Goal: Task Accomplishment & Management: Manage account settings

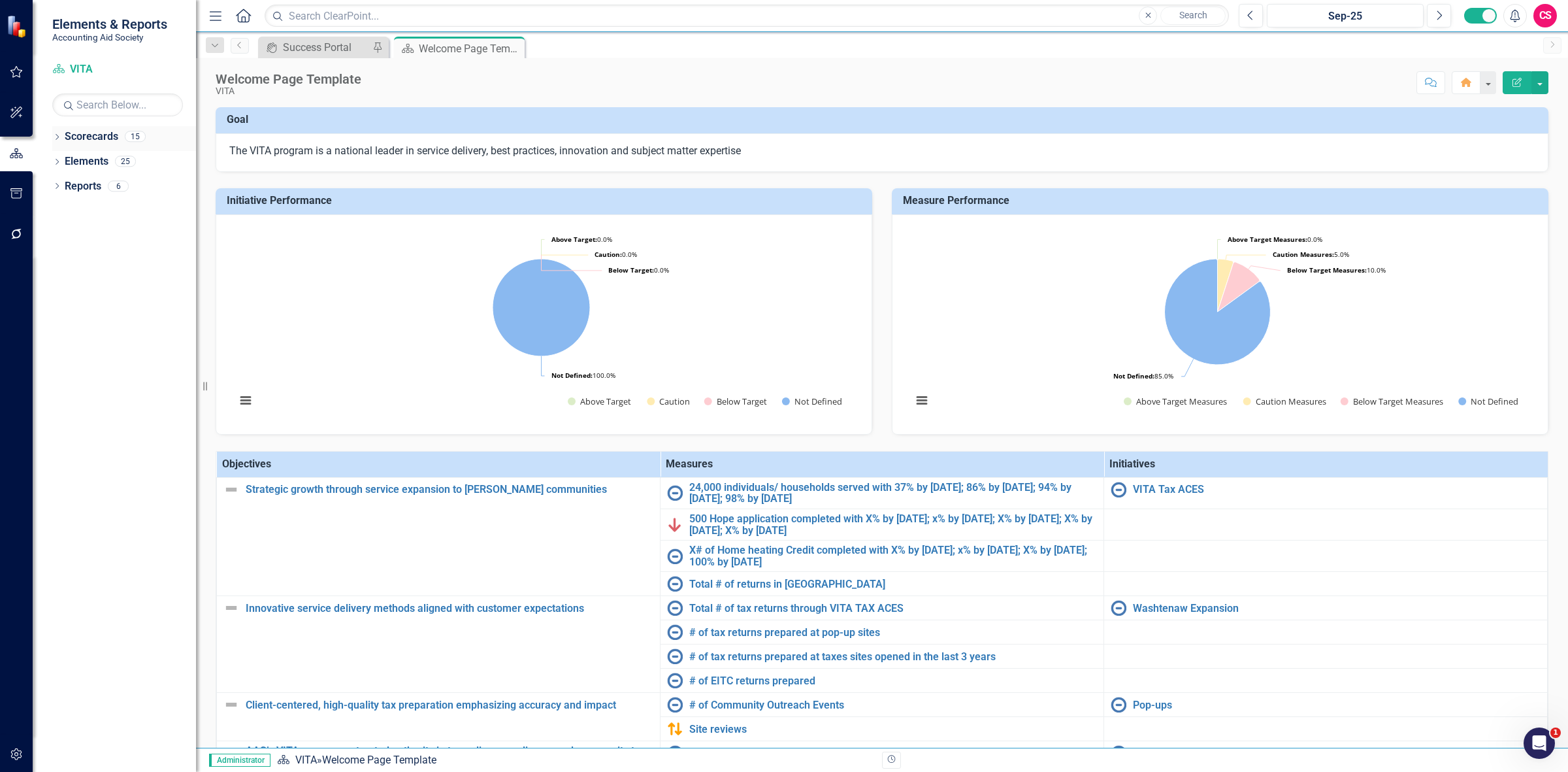
click at [90, 139] on link "Scorecards" at bounding box center [91, 136] width 53 height 15
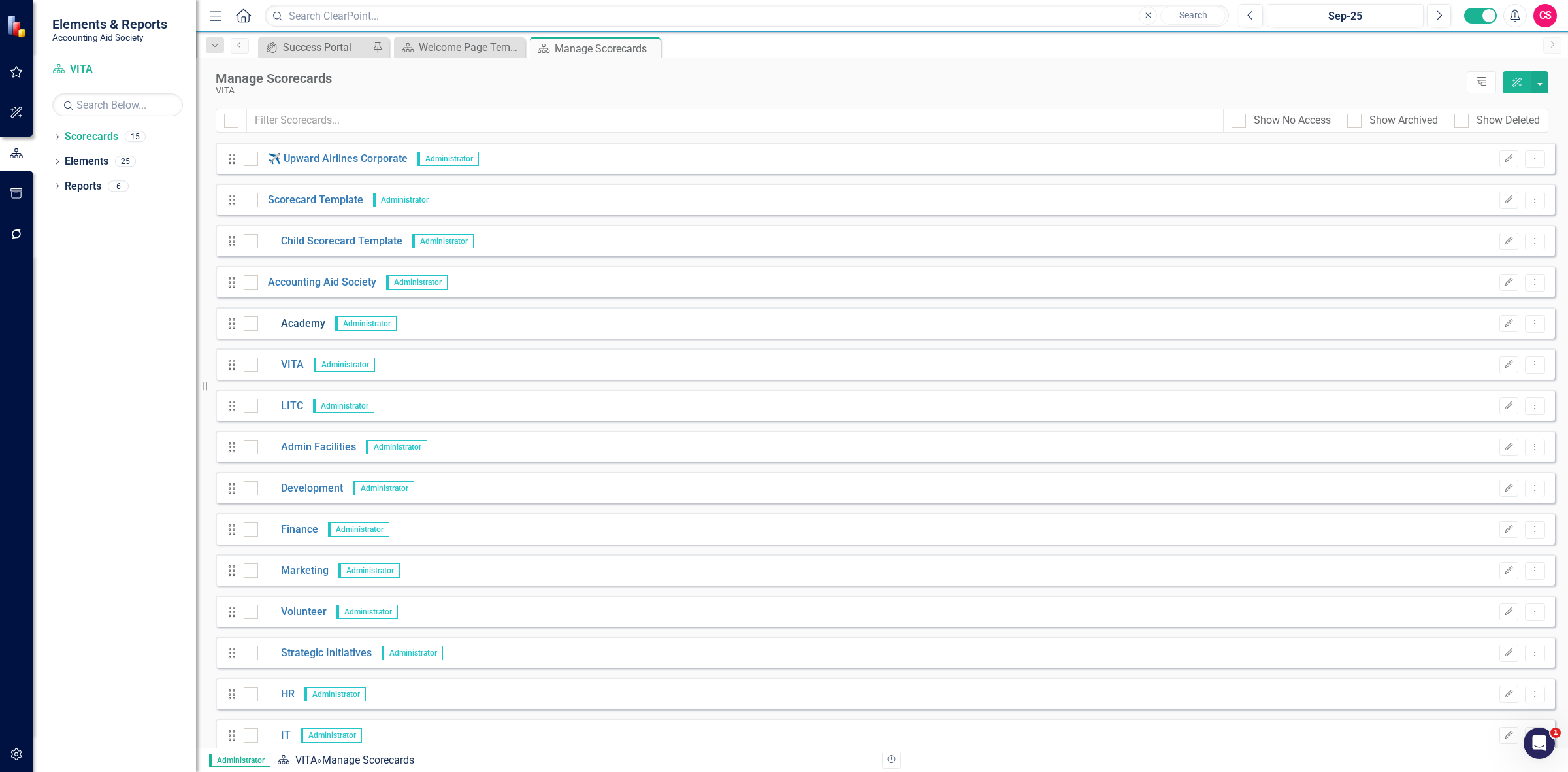
click at [306, 321] on link "Academy" at bounding box center [291, 323] width 67 height 15
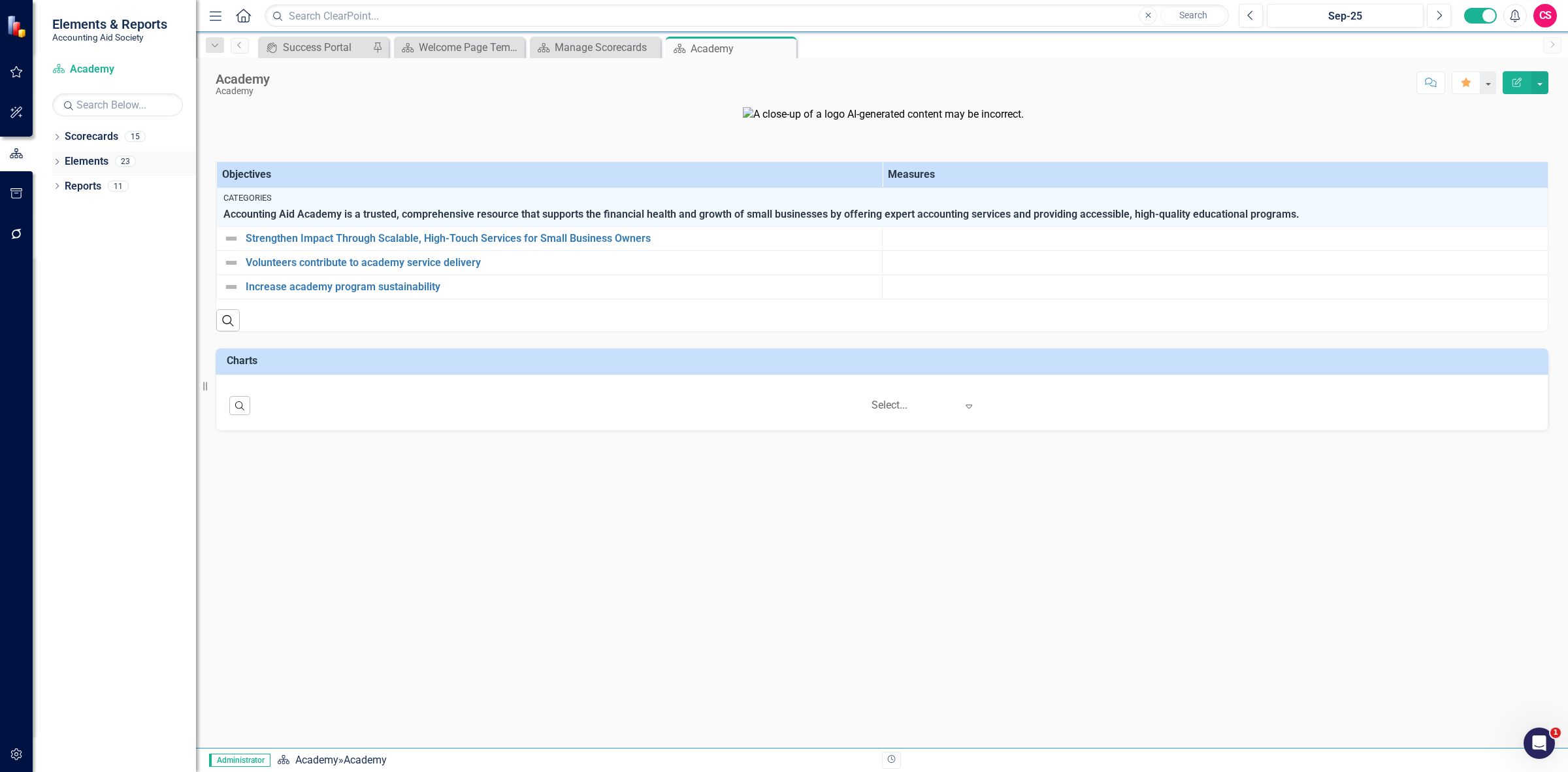
click at [88, 162] on link "Elements" at bounding box center [87, 161] width 44 height 15
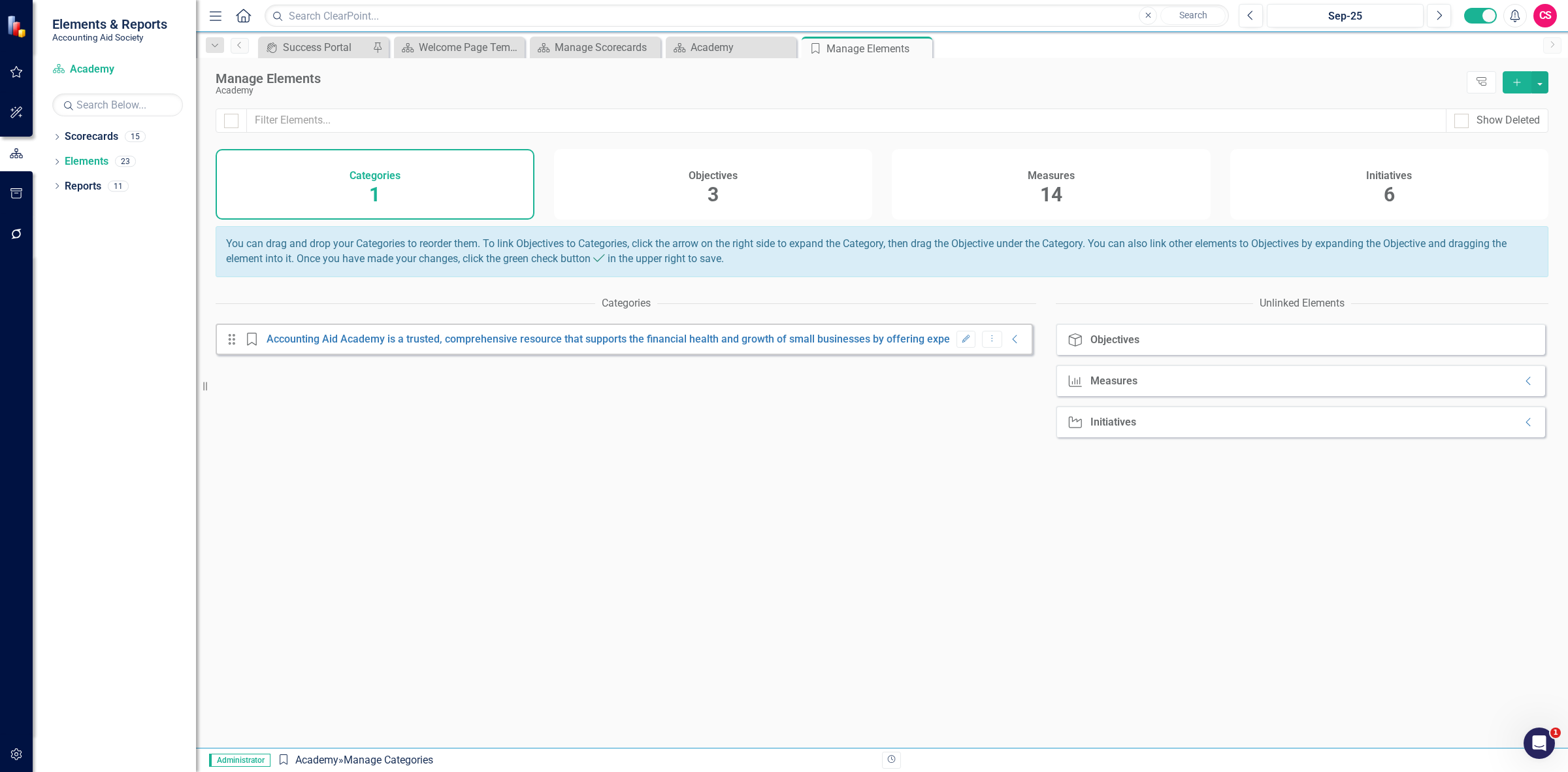
drag, startPoint x: 621, startPoint y: 253, endPoint x: 617, endPoint y: 232, distance: 21.4
click at [621, 253] on div "You can drag and drop your Categories to reorder them. To link Objectives to Ca…" at bounding box center [881, 252] width 1333 height 51
click at [619, 190] on div "Objectives 3" at bounding box center [714, 184] width 319 height 70
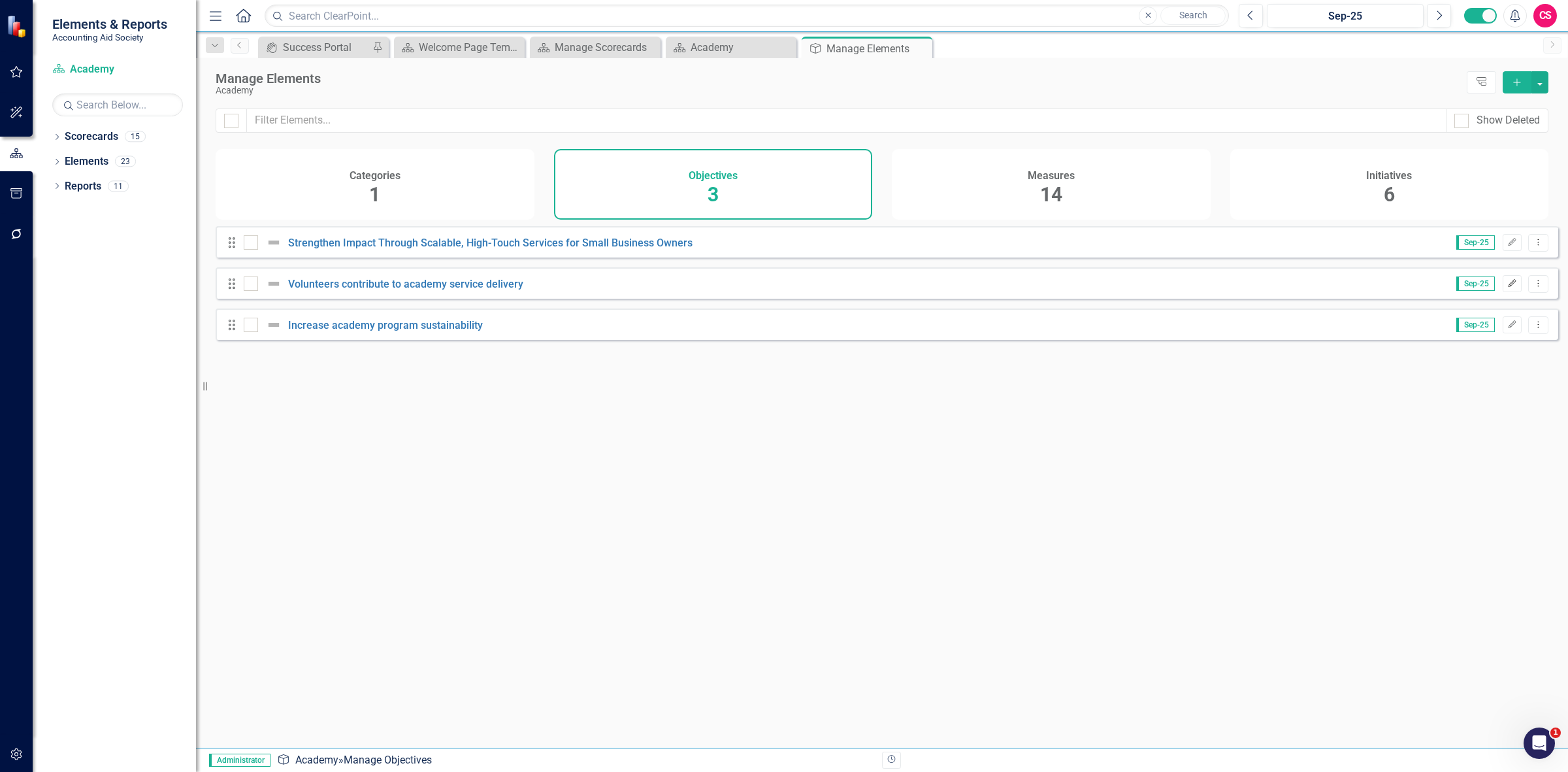
click at [1508, 287] on icon "Edit" at bounding box center [1512, 283] width 10 height 8
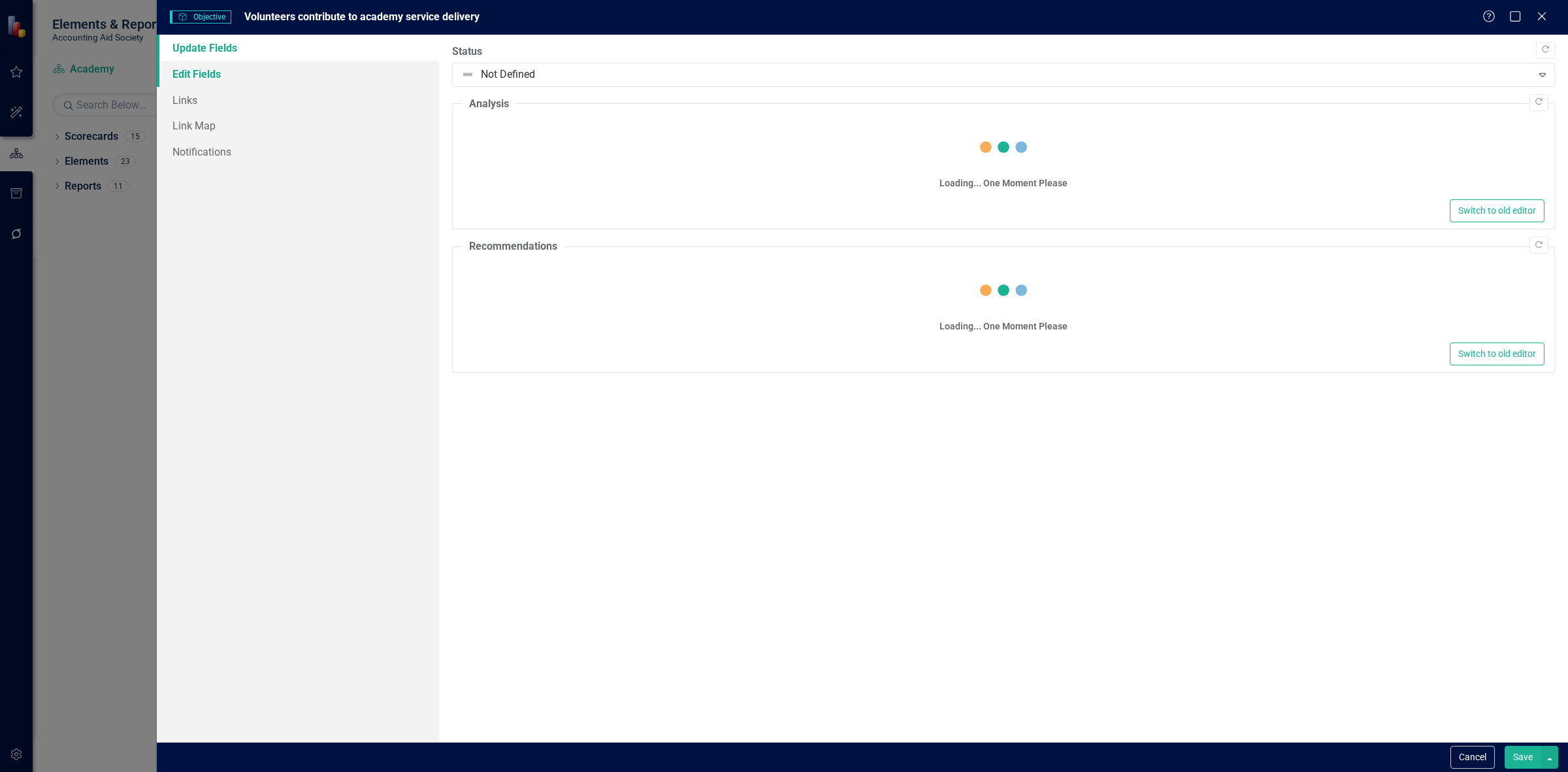
click at [320, 70] on link "Edit Fields" at bounding box center [298, 74] width 283 height 26
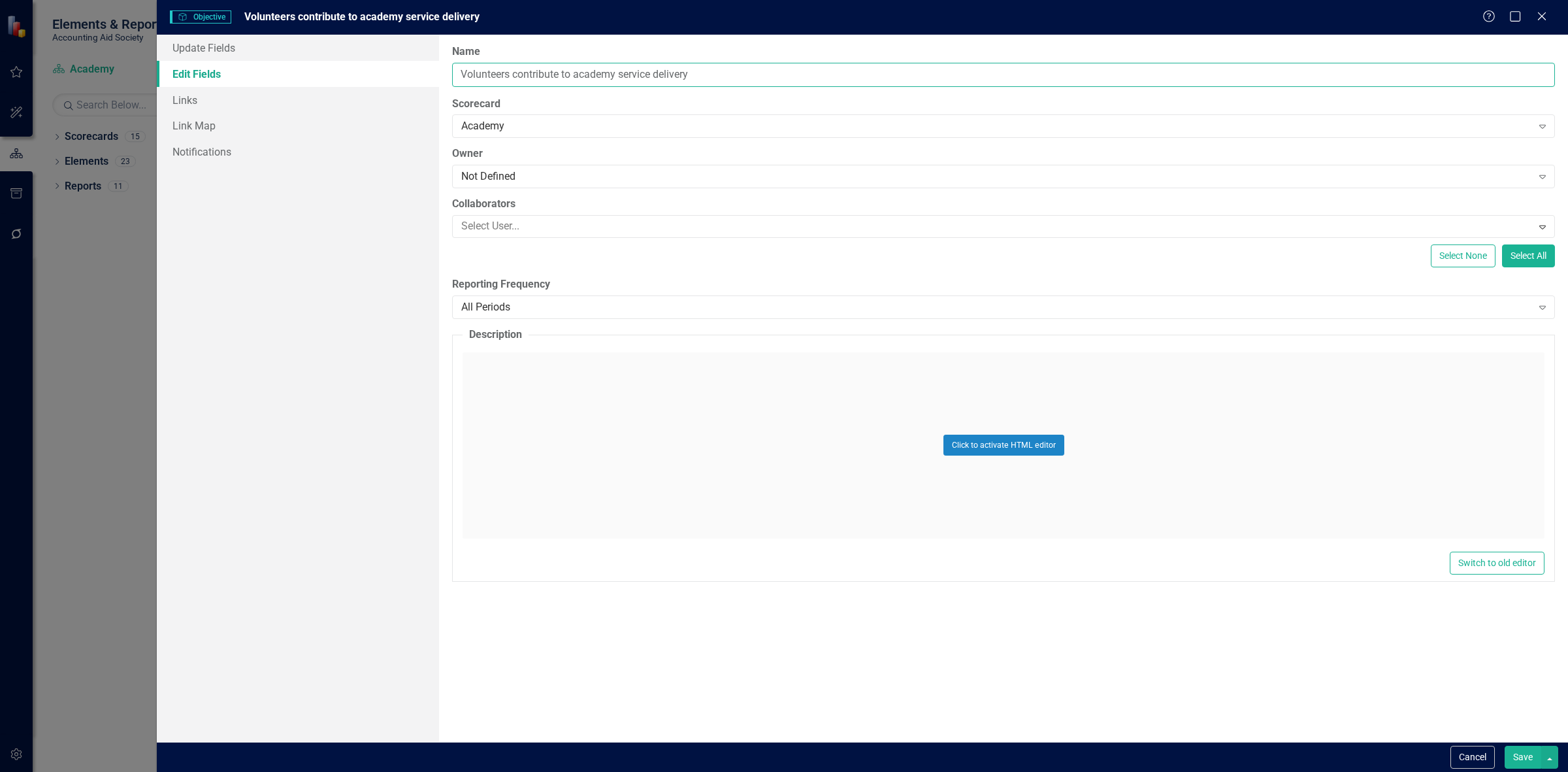
drag, startPoint x: 808, startPoint y: 81, endPoint x: 54, endPoint y: 101, distance: 754.3
click at [54, 101] on div "Objective Objective Volunteers contribute to academy service delivery Help Maxi…" at bounding box center [784, 386] width 1568 height 772
click at [723, 72] on input "Volunteers contribute to academy service delivery" at bounding box center [1004, 74] width 1103 height 24
drag, startPoint x: 723, startPoint y: 72, endPoint x: 290, endPoint y: 59, distance: 433.2
click at [291, 60] on div "Update Fields Edit Fields Links Link Map Notifications "Update" fields in Clear…" at bounding box center [863, 388] width 1412 height 707
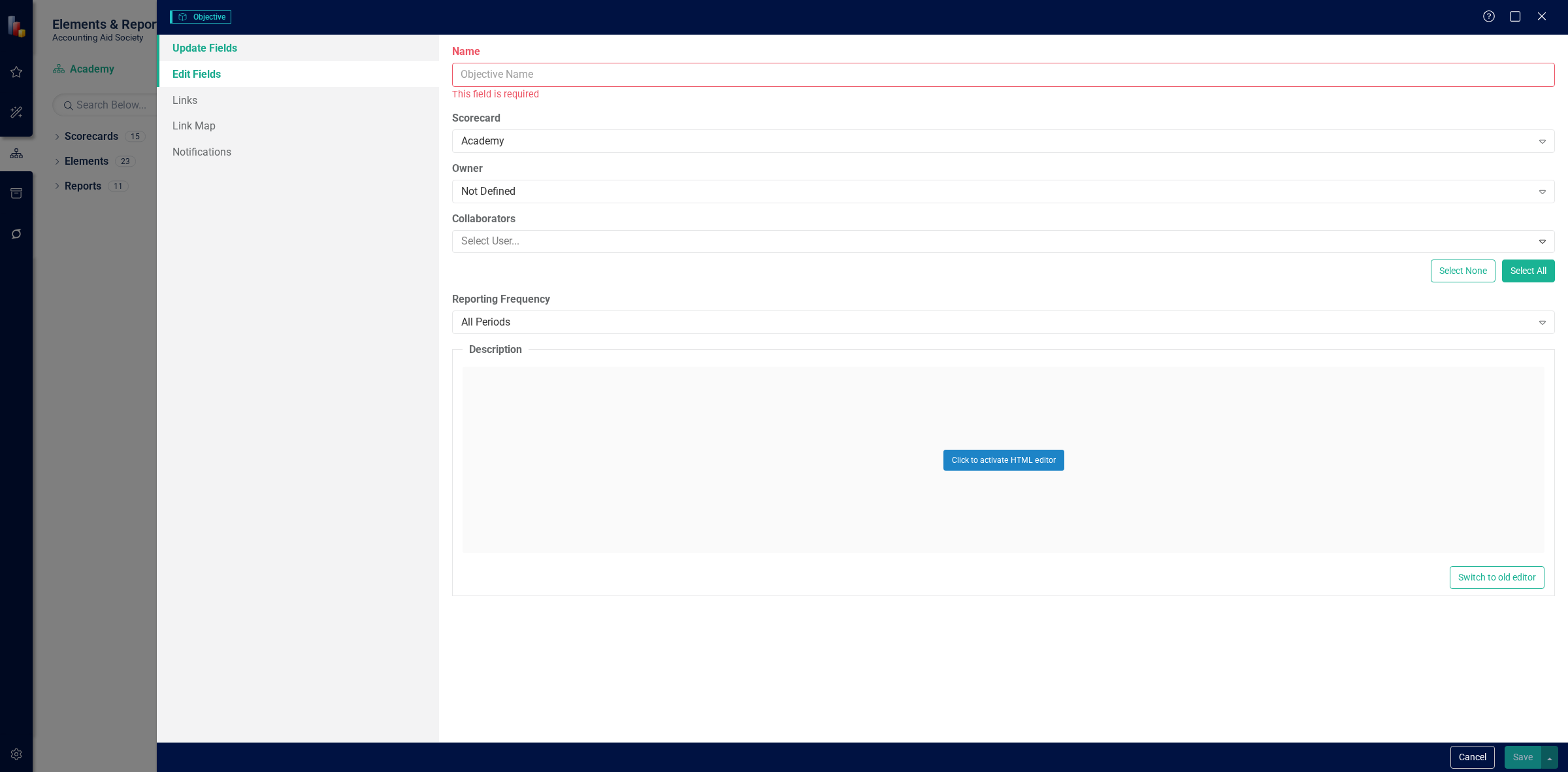
paste input "Begin building a strong brand presence in the local or regional market as a tru…"
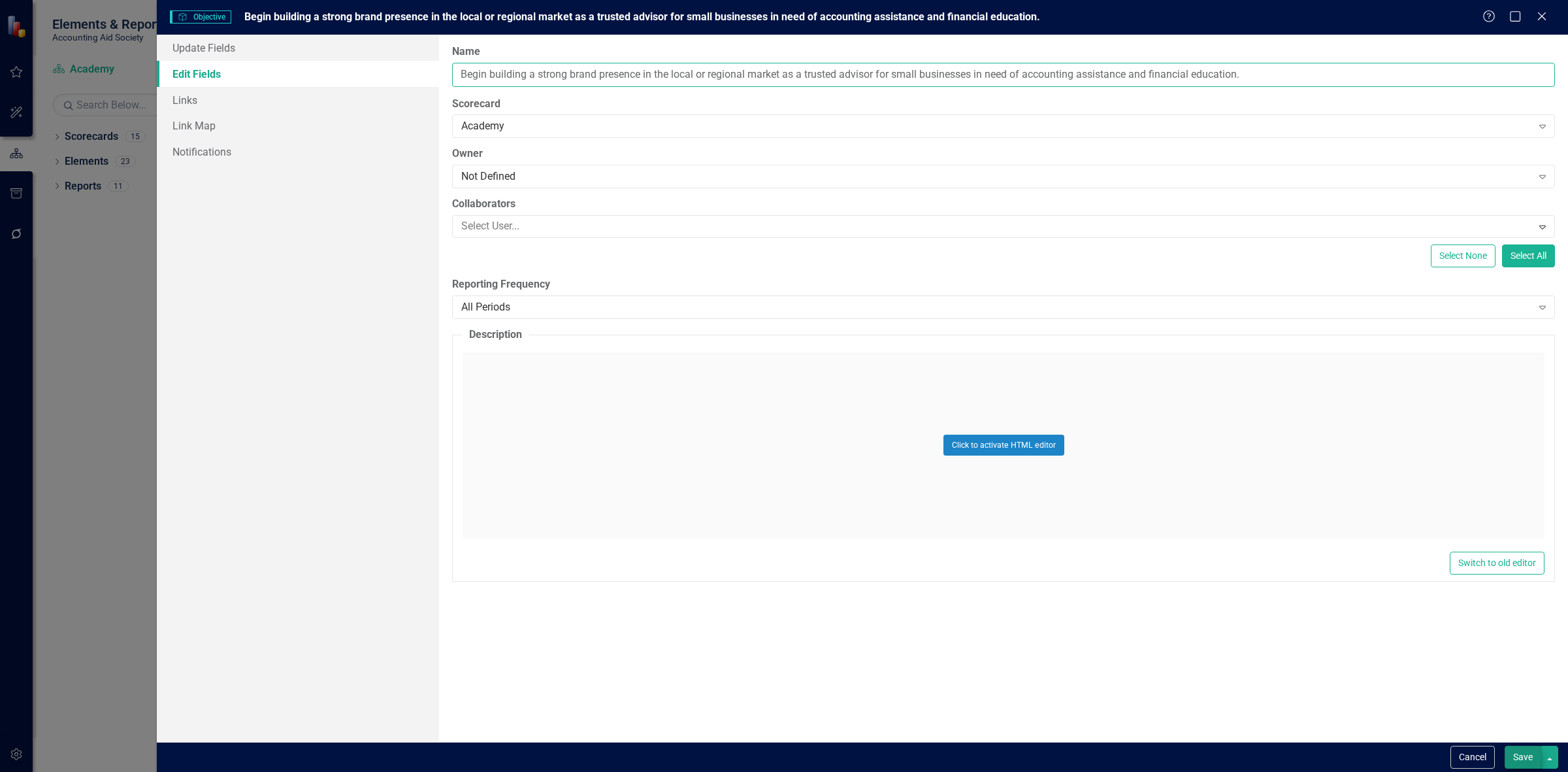
type input "Begin building a strong brand presence in the local or regional market as a tru…"
click at [1521, 758] on button "Save" at bounding box center [1522, 757] width 36 height 23
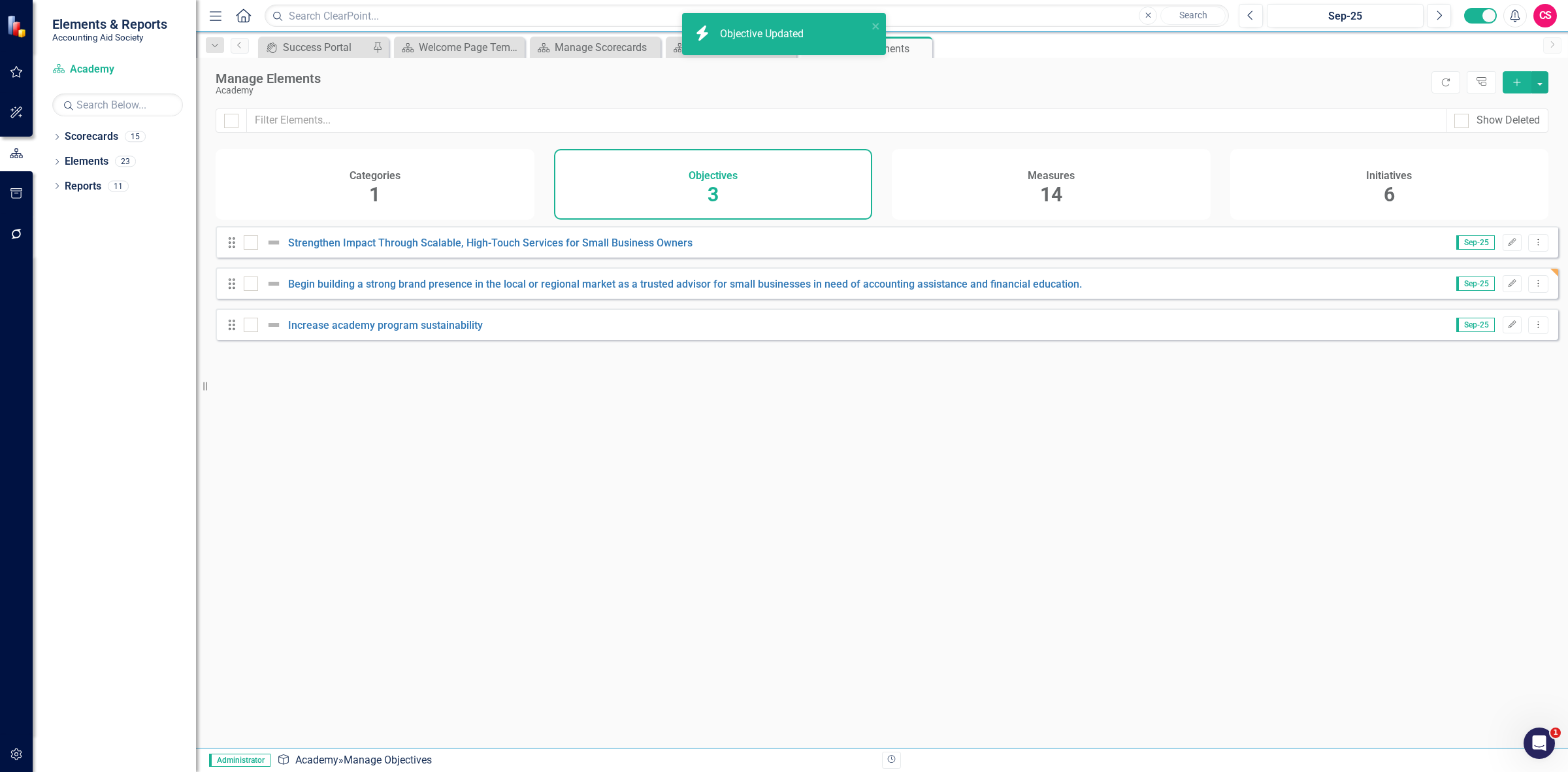
click at [1059, 204] on span "14" at bounding box center [1051, 194] width 22 height 23
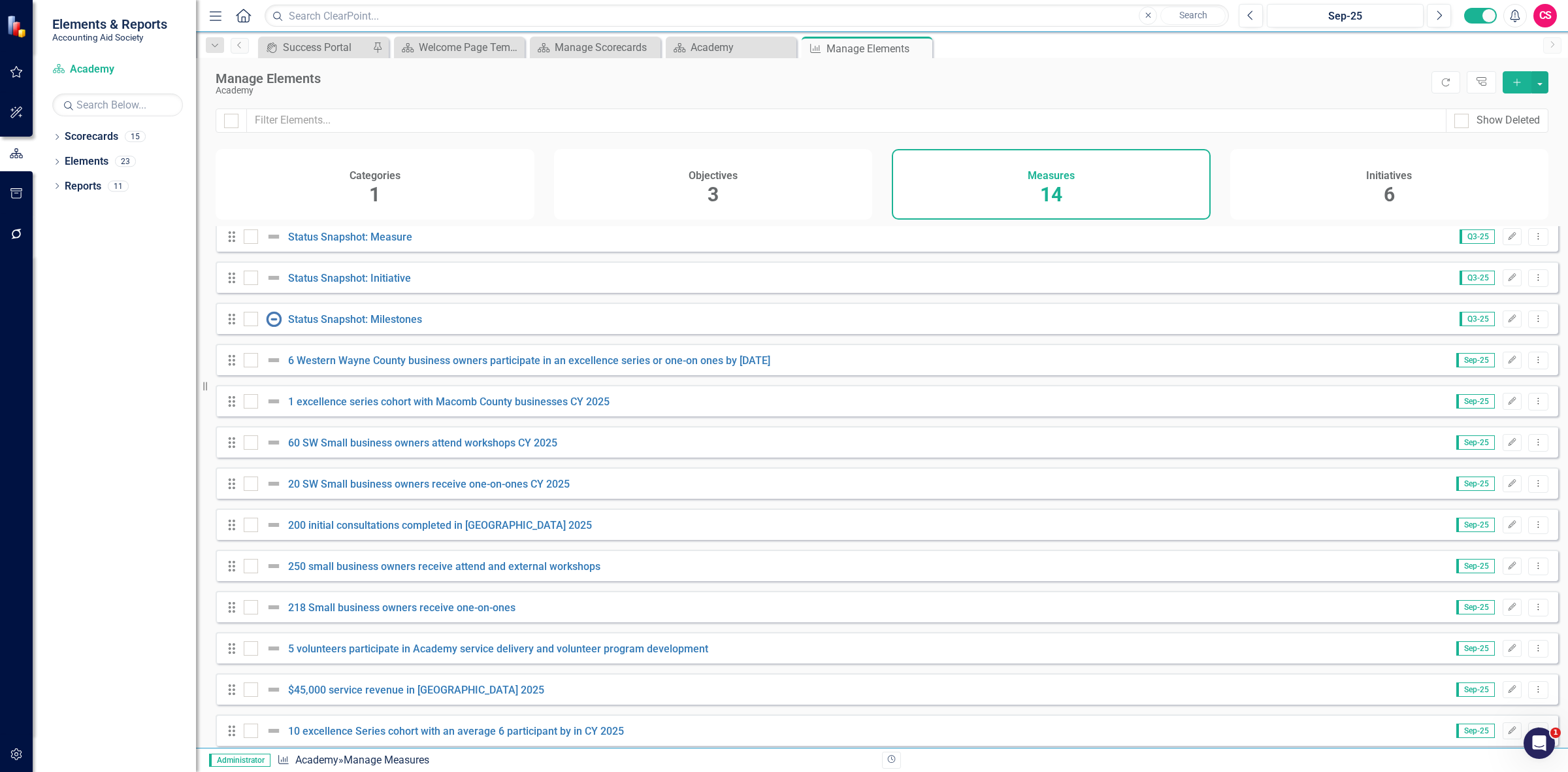
scroll to position [65, 0]
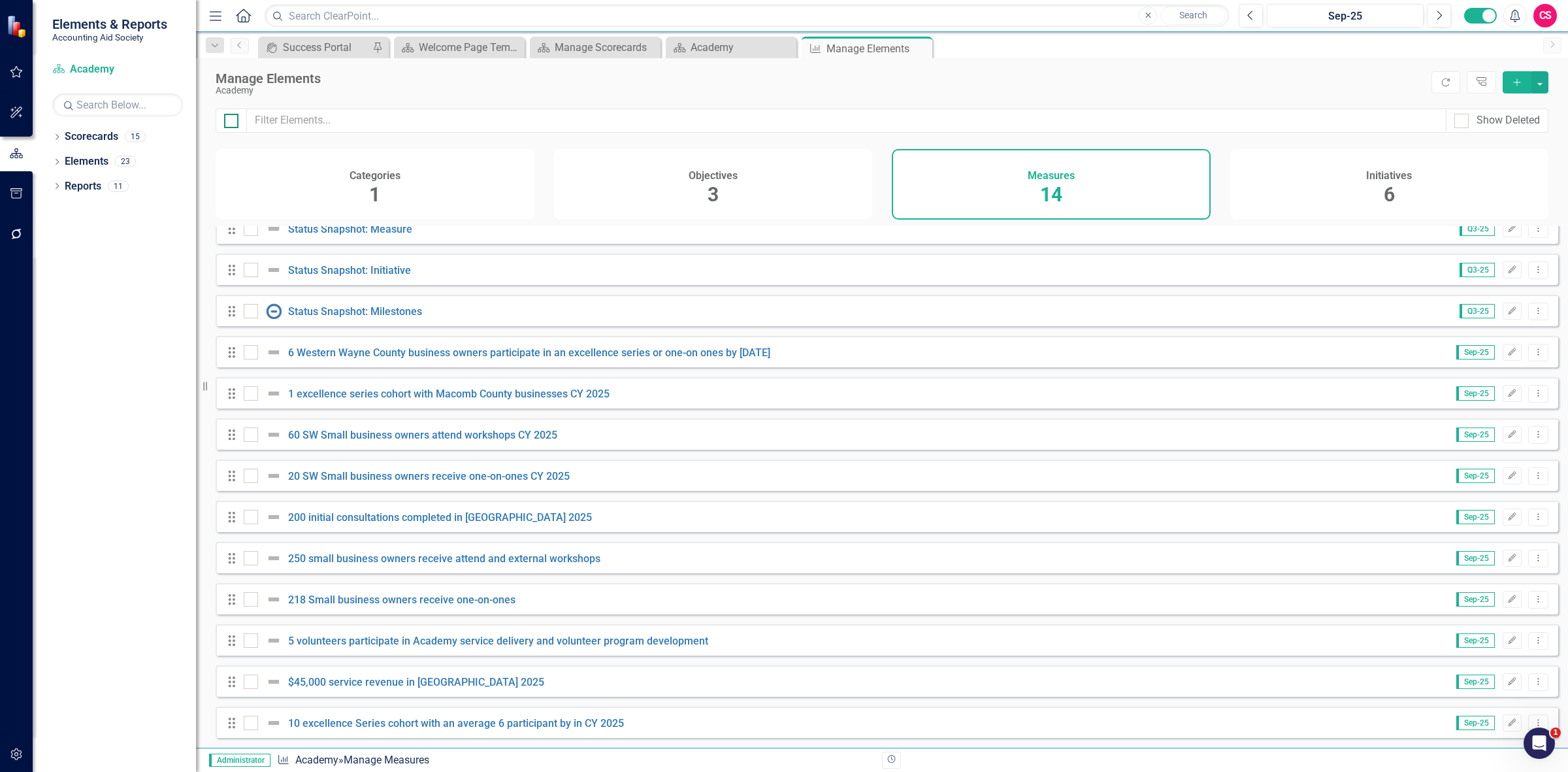
drag, startPoint x: 242, startPoint y: 118, endPoint x: 236, endPoint y: 115, distance: 6.7
click at [242, 118] on div at bounding box center [231, 120] width 32 height 24
click at [228, 112] on div at bounding box center [231, 120] width 32 height 24
click at [237, 115] on div at bounding box center [231, 121] width 15 height 15
click at [232, 115] on input "checkbox" at bounding box center [228, 118] width 9 height 9
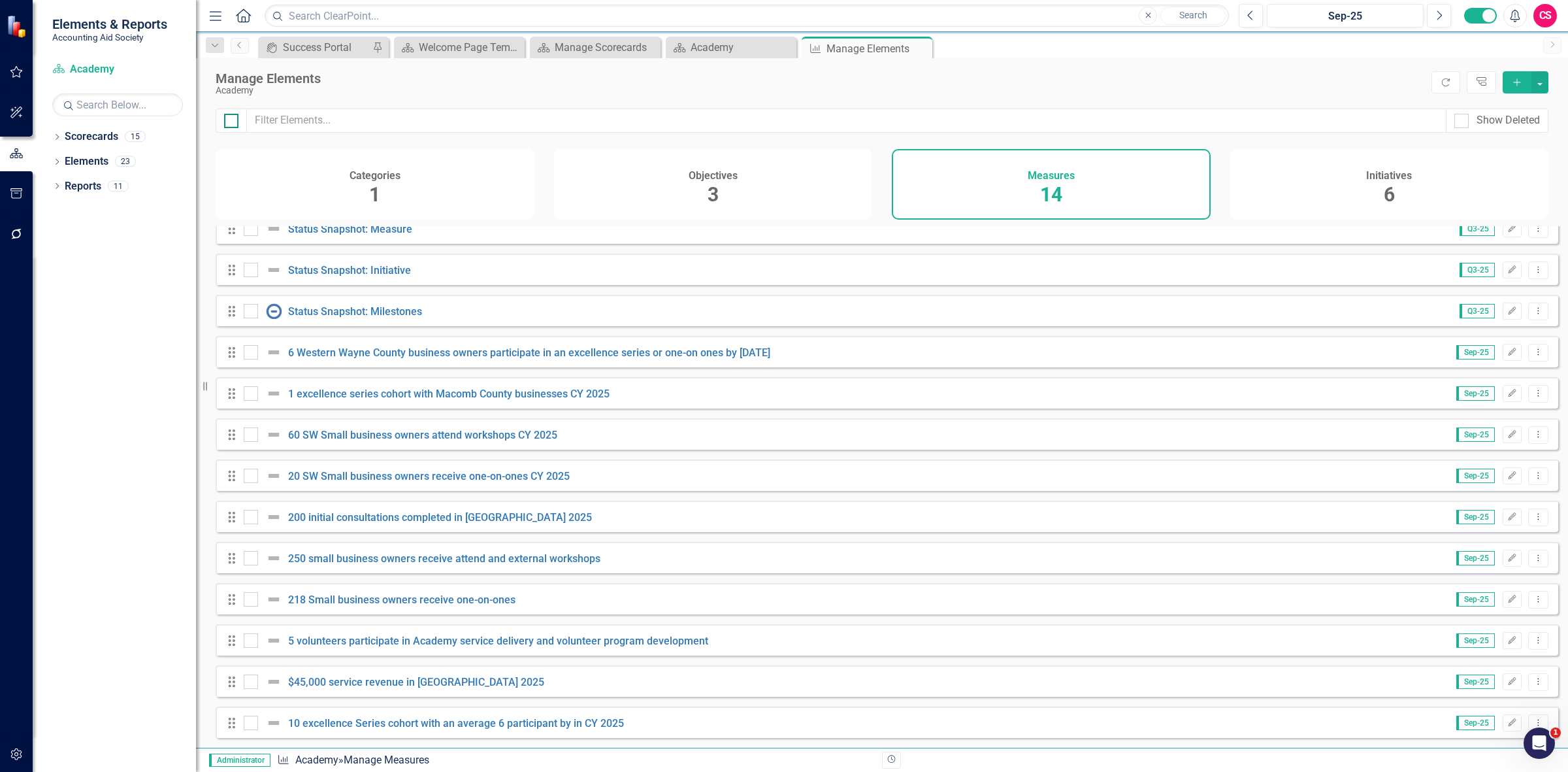
checkbox input "true"
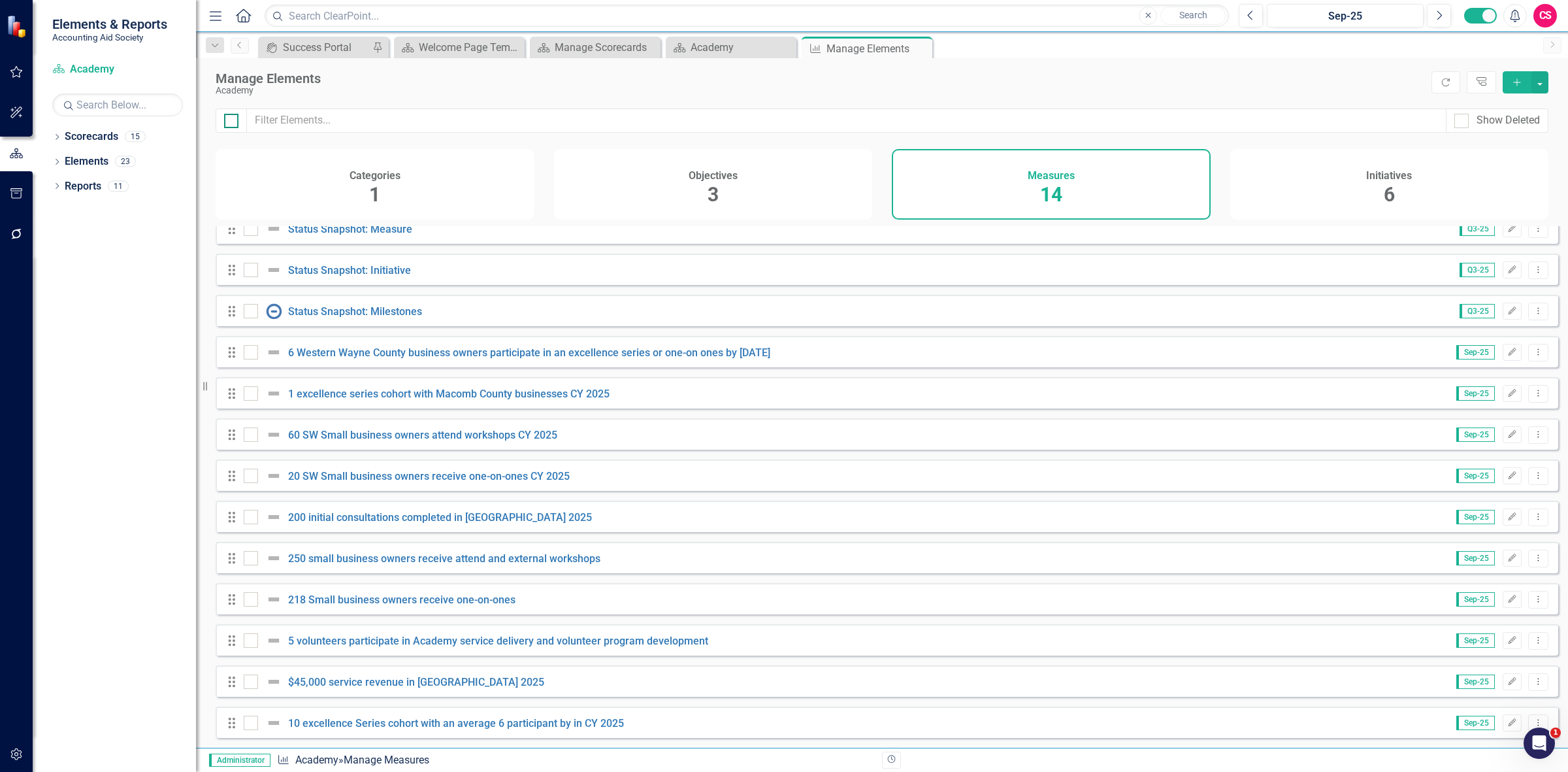
checkbox input "true"
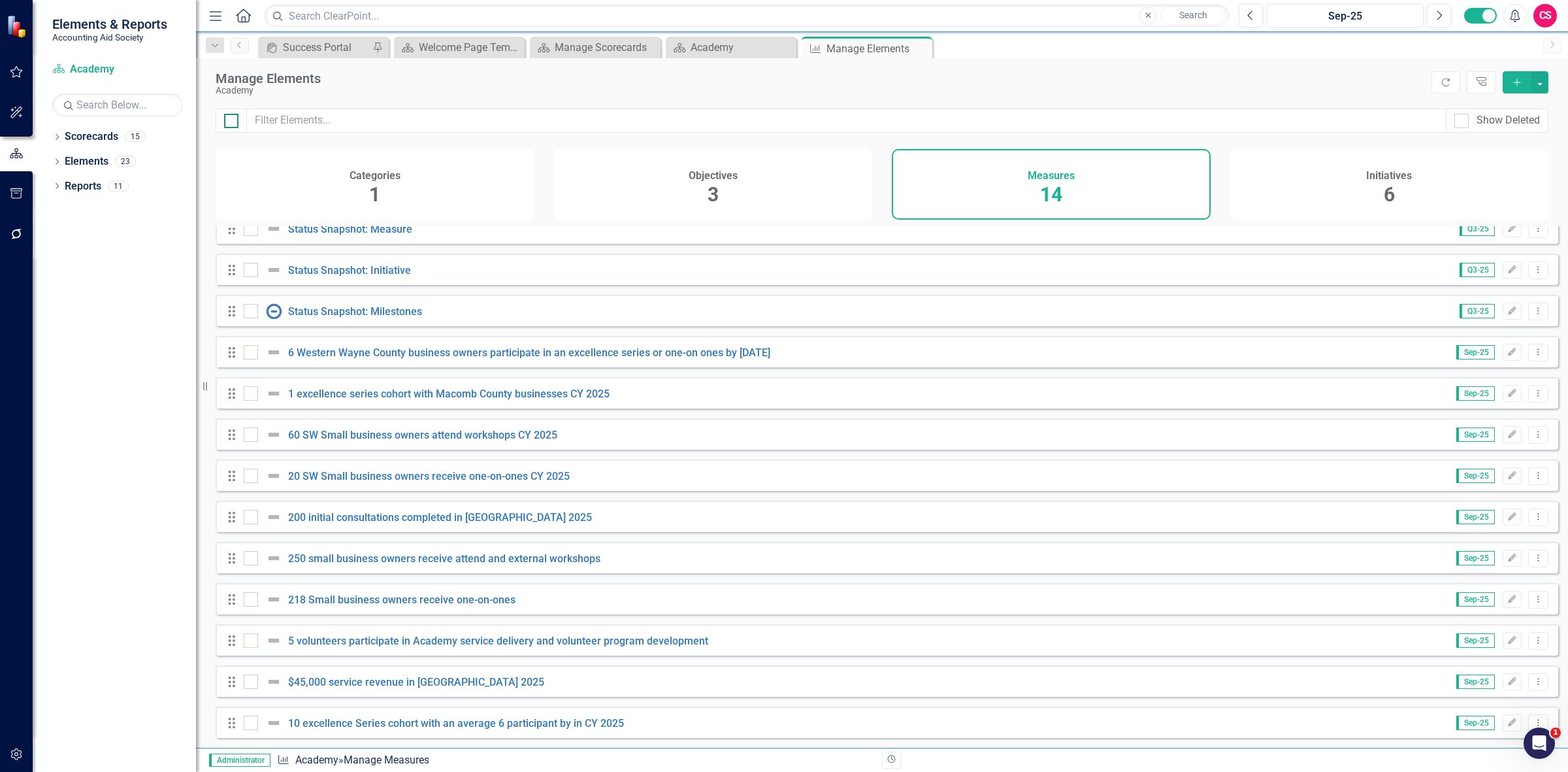
checkbox input "true"
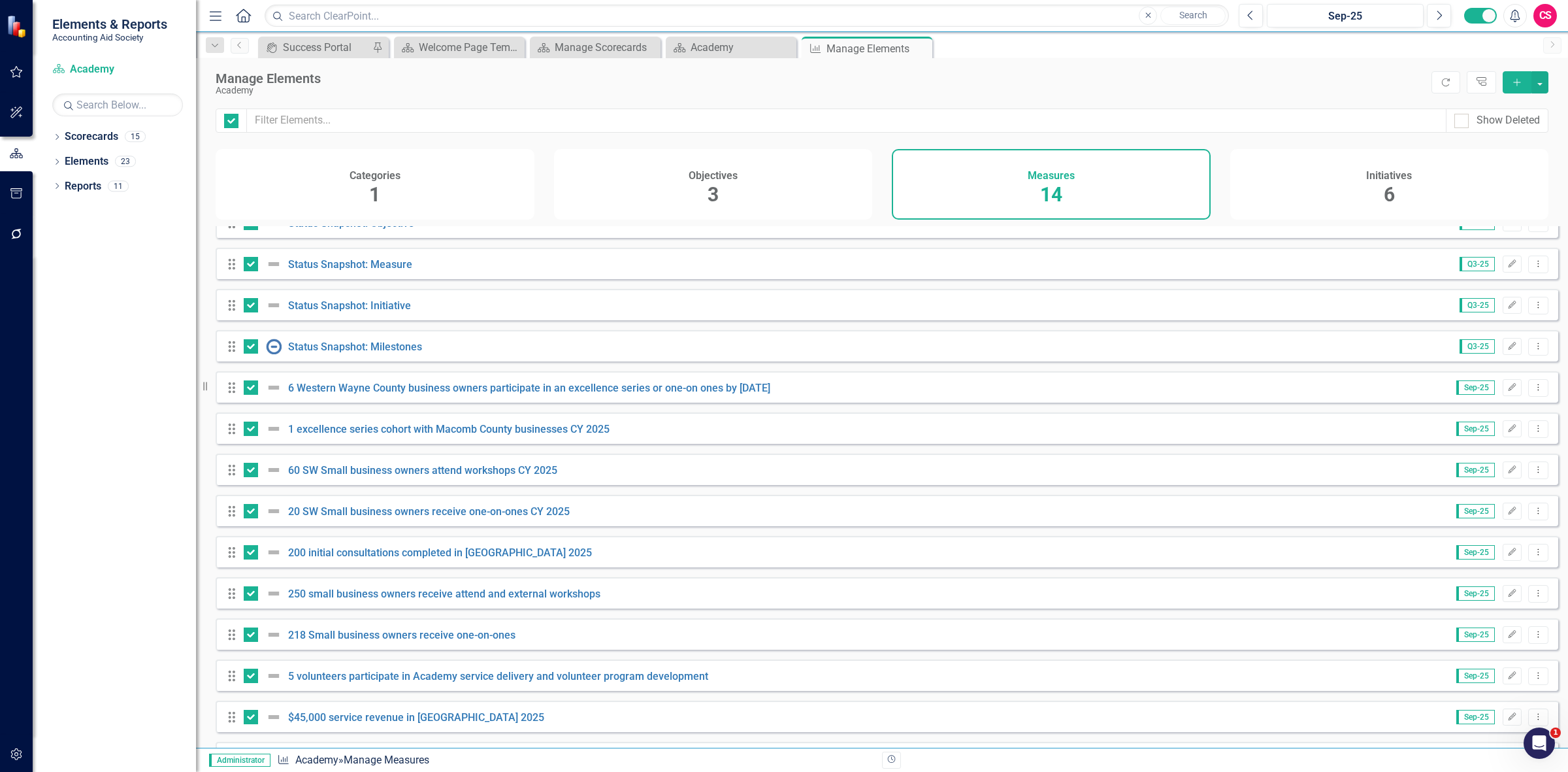
scroll to position [0, 0]
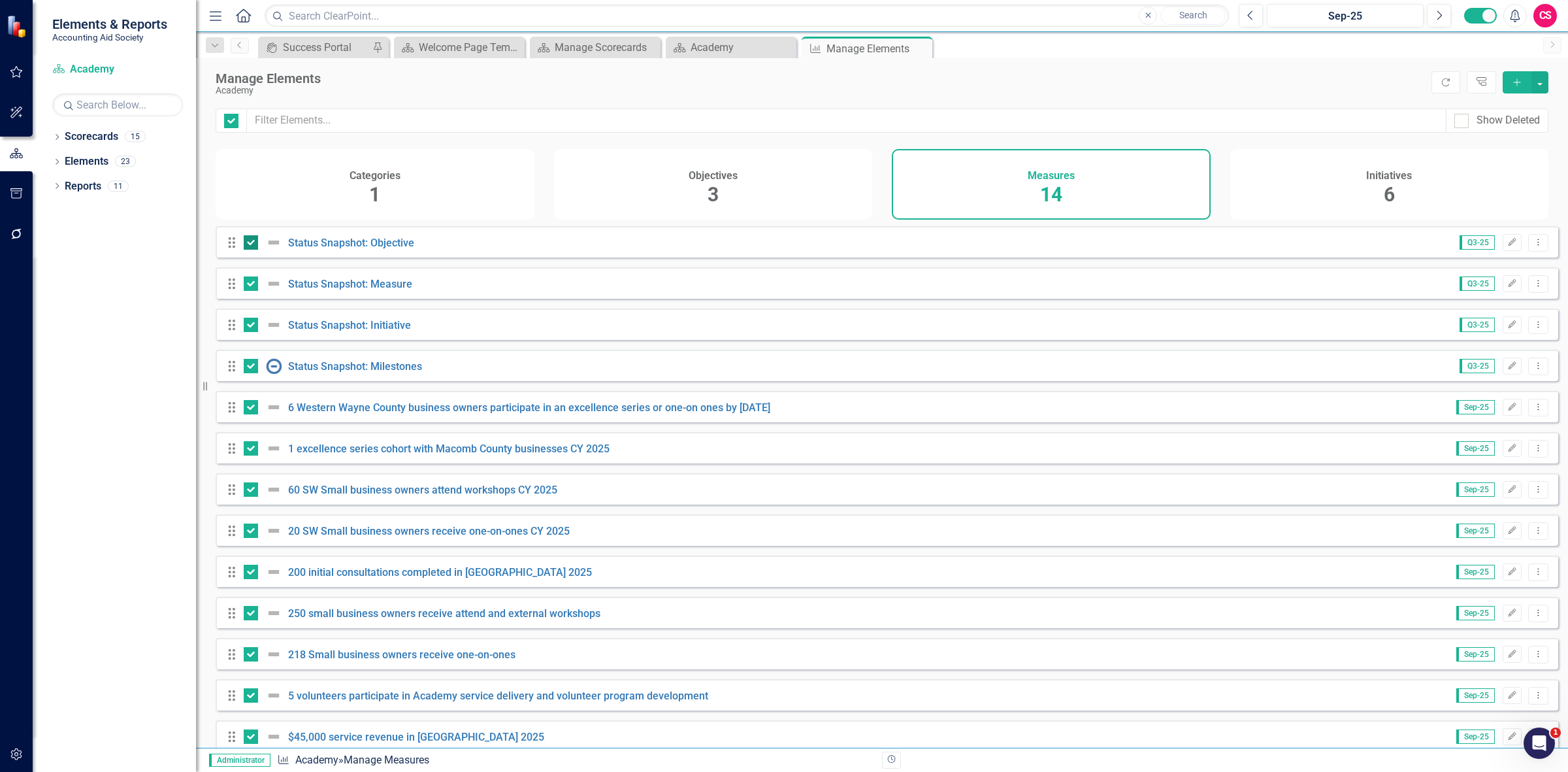
click at [255, 247] on div at bounding box center [251, 242] width 15 height 15
click at [252, 244] on input "checkbox" at bounding box center [248, 239] width 9 height 9
checkbox input "false"
click at [256, 289] on div at bounding box center [251, 283] width 15 height 15
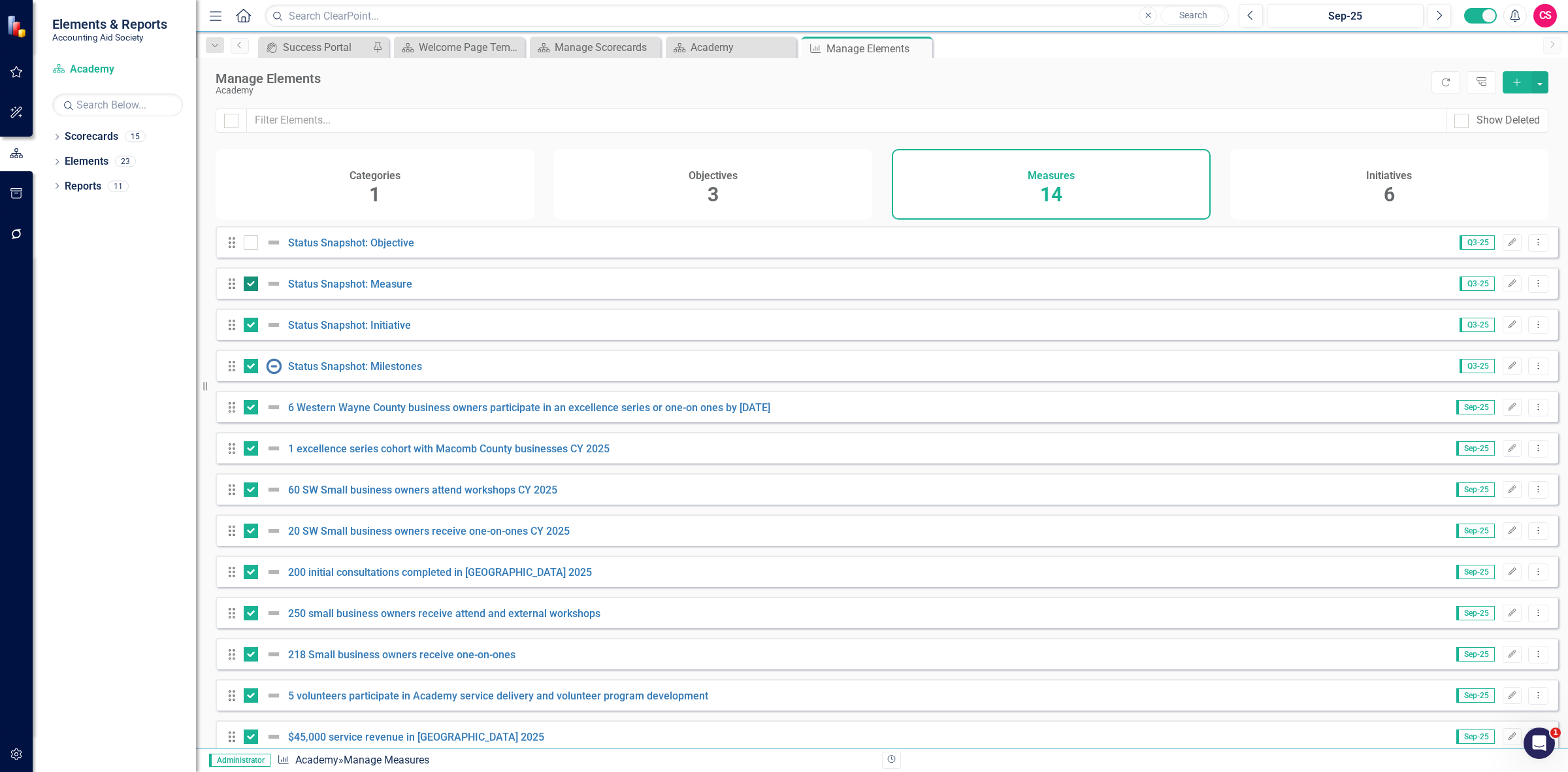
click at [252, 285] on input "checkbox" at bounding box center [248, 280] width 9 height 9
checkbox input "false"
click at [253, 340] on div "Drag Status Snapshot: Initiative Q3-25 Edit Dropdown Menu" at bounding box center [887, 324] width 1343 height 32
click at [246, 326] on input "checkbox" at bounding box center [248, 321] width 9 height 9
checkbox input "false"
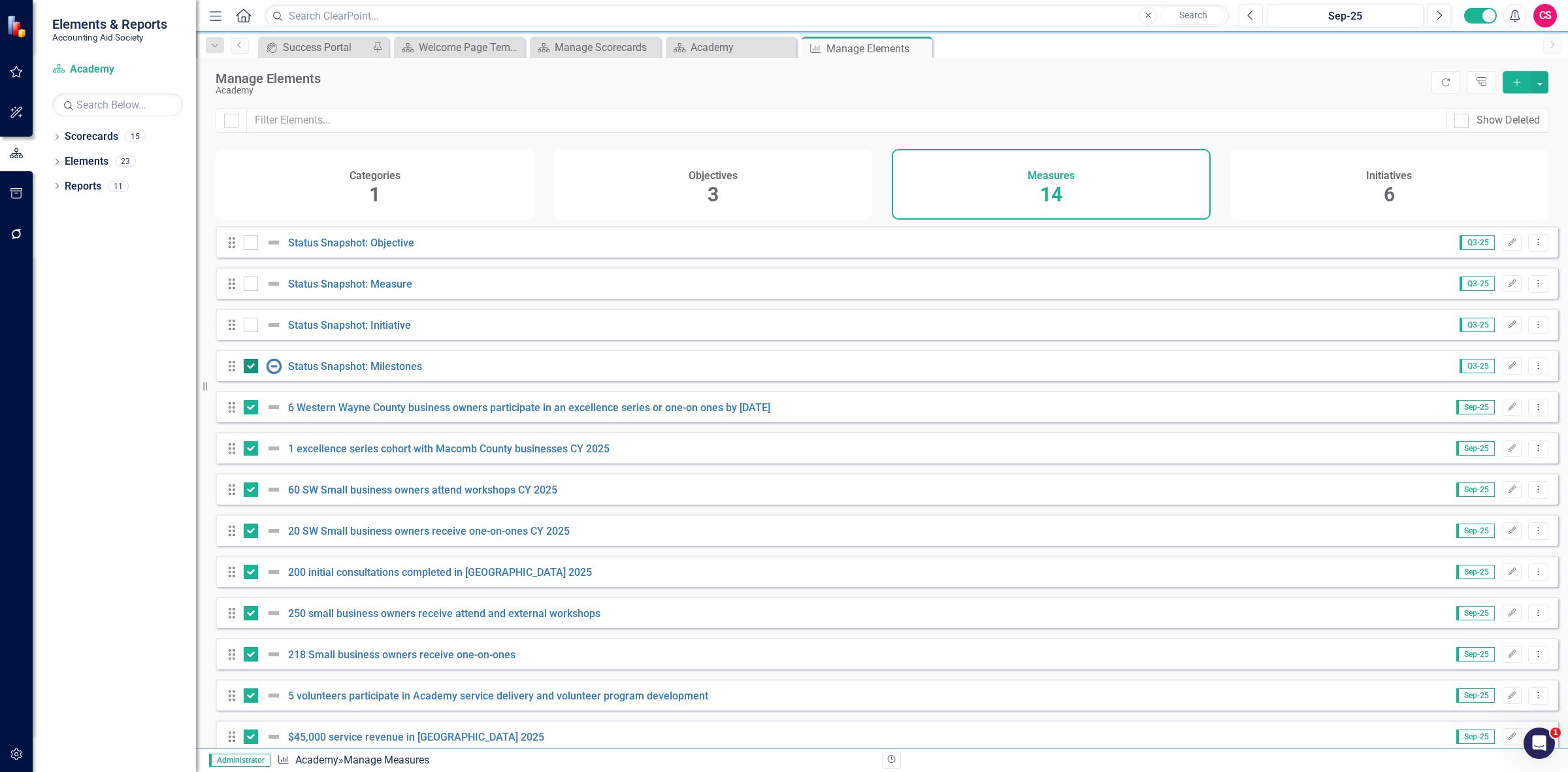
click at [245, 367] on input "checkbox" at bounding box center [248, 362] width 9 height 9
checkbox input "false"
click at [1541, 90] on button "button" at bounding box center [1540, 82] width 17 height 22
click at [1480, 180] on link "Trash Delete Multiple" at bounding box center [1496, 179] width 103 height 24
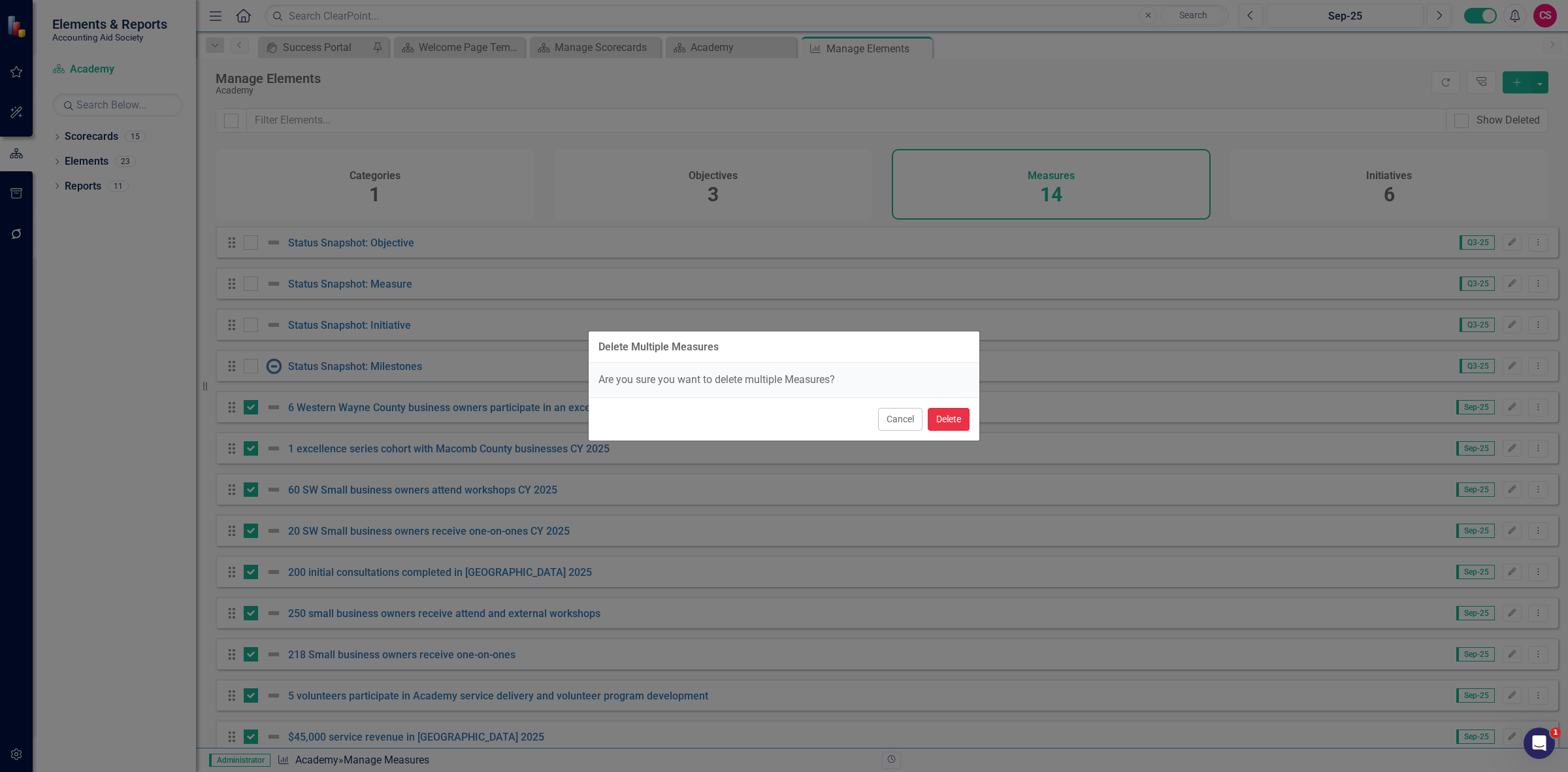
click at [942, 418] on button "Delete" at bounding box center [949, 420] width 42 height 23
checkbox input "false"
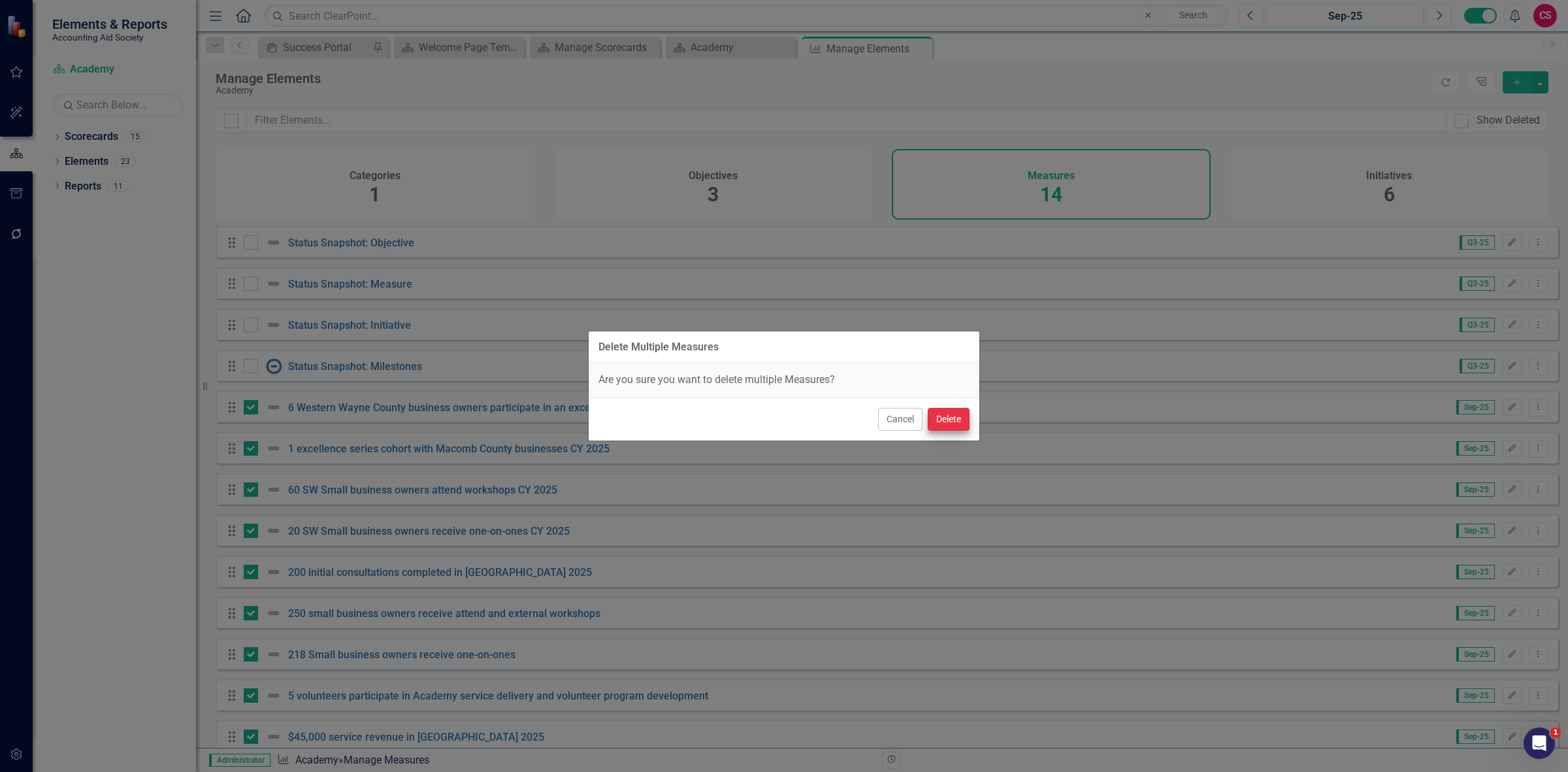
checkbox input "false"
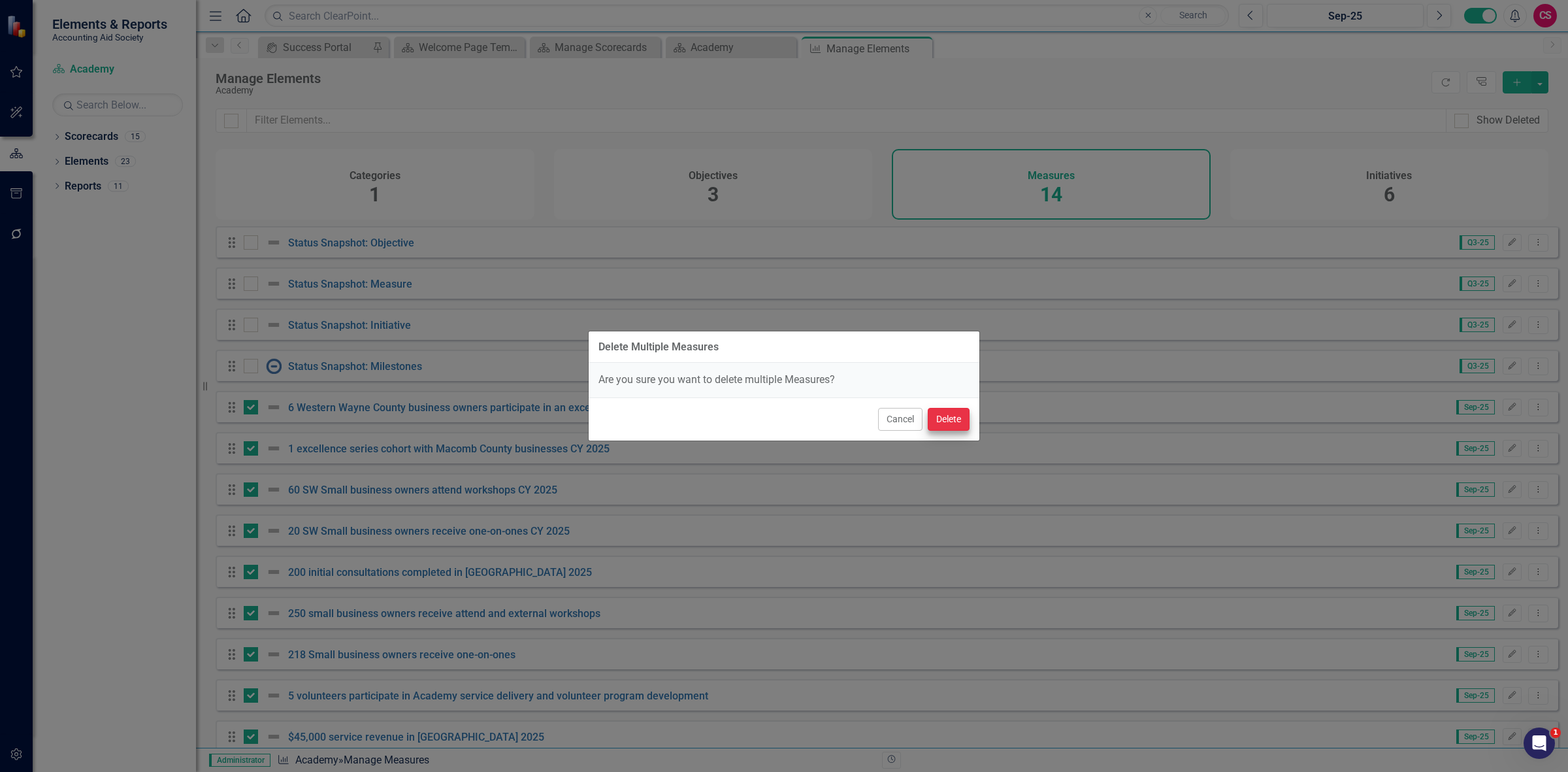
checkbox input "false"
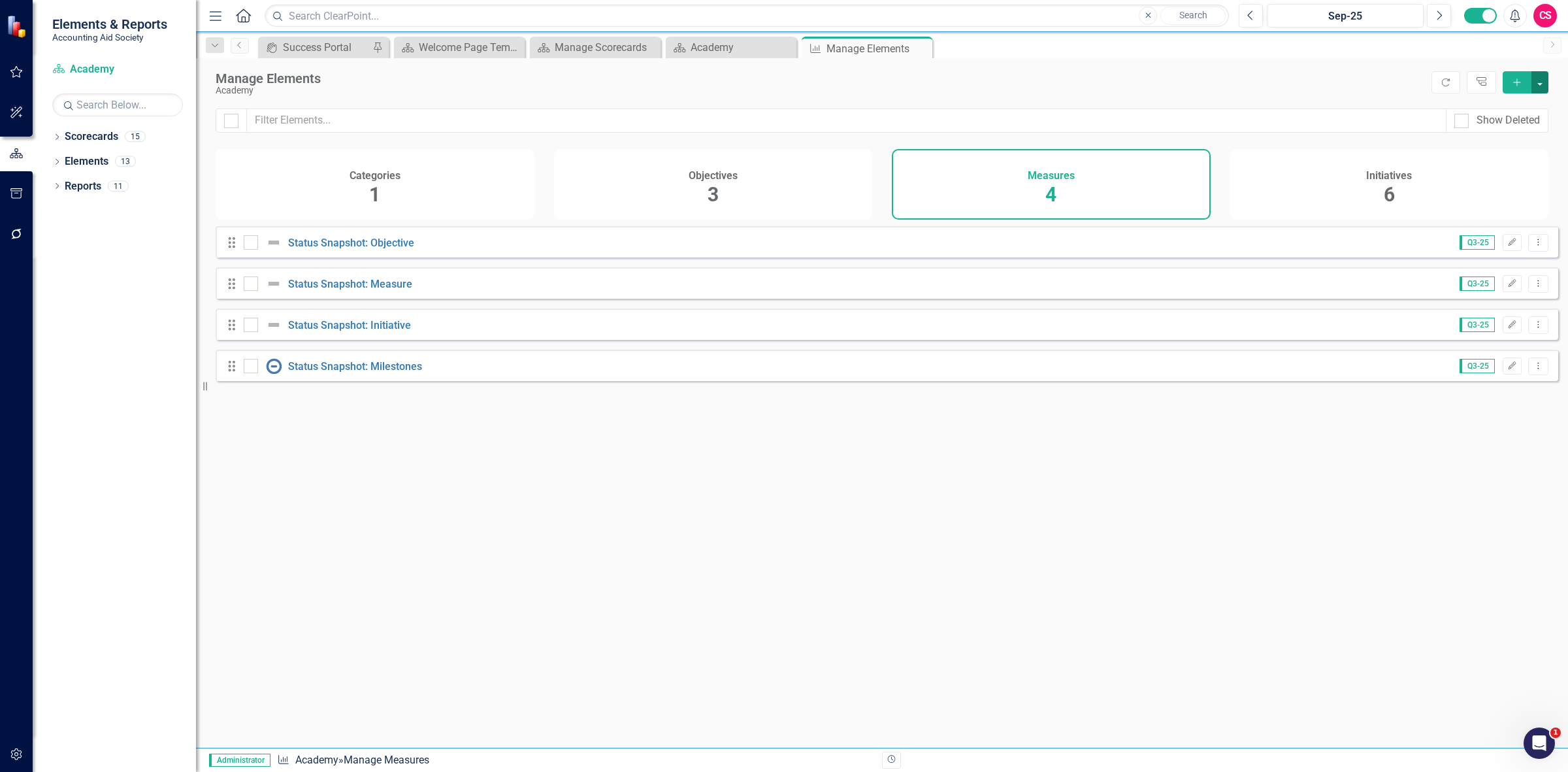
click at [1536, 91] on button "button" at bounding box center [1540, 82] width 17 height 22
click at [1510, 132] on link "Add Multiple Add Multiple" at bounding box center [1496, 131] width 103 height 24
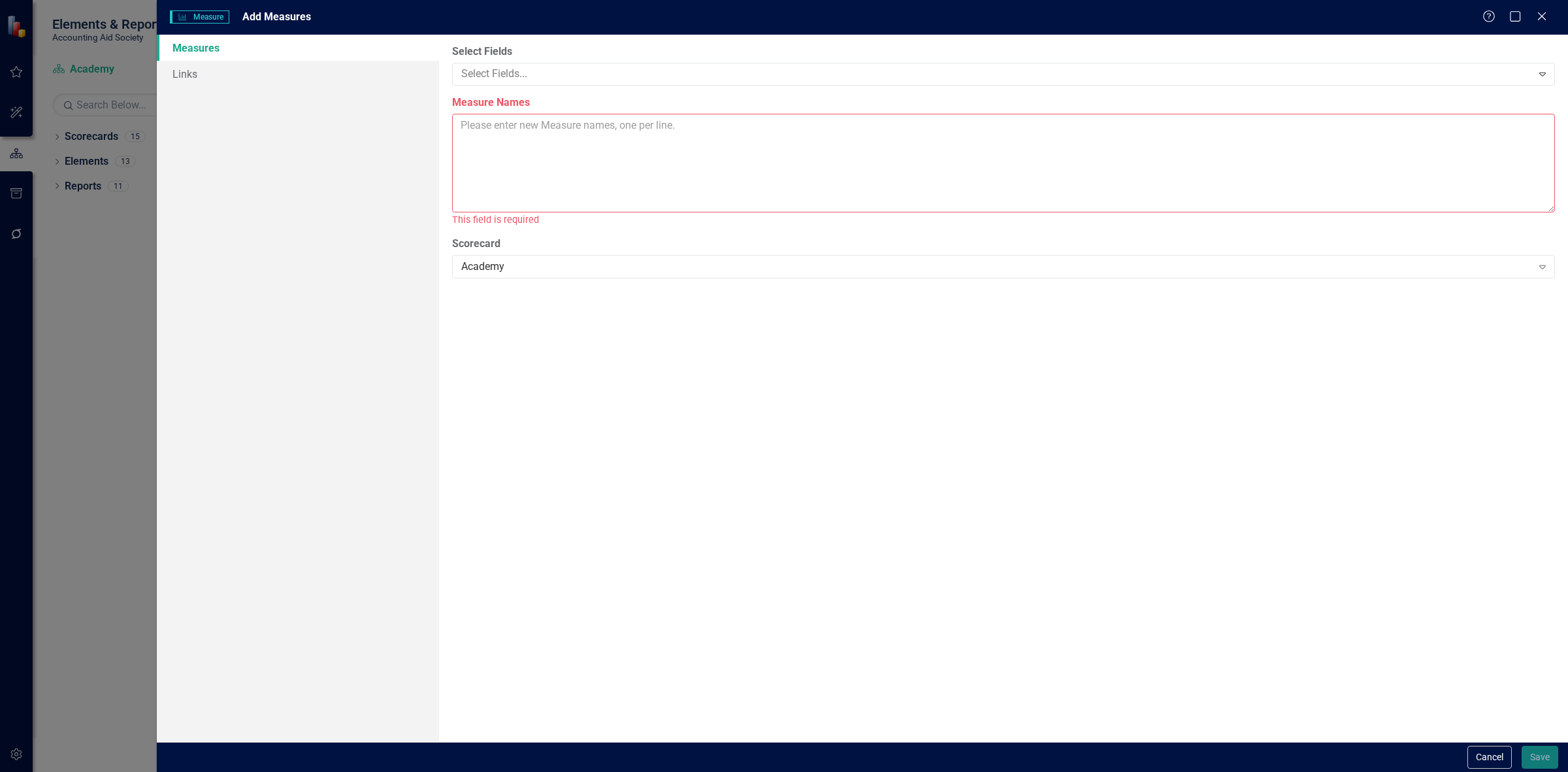
click at [512, 144] on textarea "Measure Names" at bounding box center [1004, 163] width 1103 height 98
paste textarea "200 initial consultations completed in [GEOGRAPHIC_DATA] 2025"
click at [710, 132] on textarea "200 initial consultations completed in [GEOGRAPHIC_DATA] 2025" at bounding box center [1004, 163] width 1103 height 98
paste textarea "250 small business owners receive attend and external workshops"
click at [805, 136] on textarea "200 initial consultations completed in [GEOGRAPHIC_DATA] 2025 250 small busines…" at bounding box center [1004, 163] width 1103 height 98
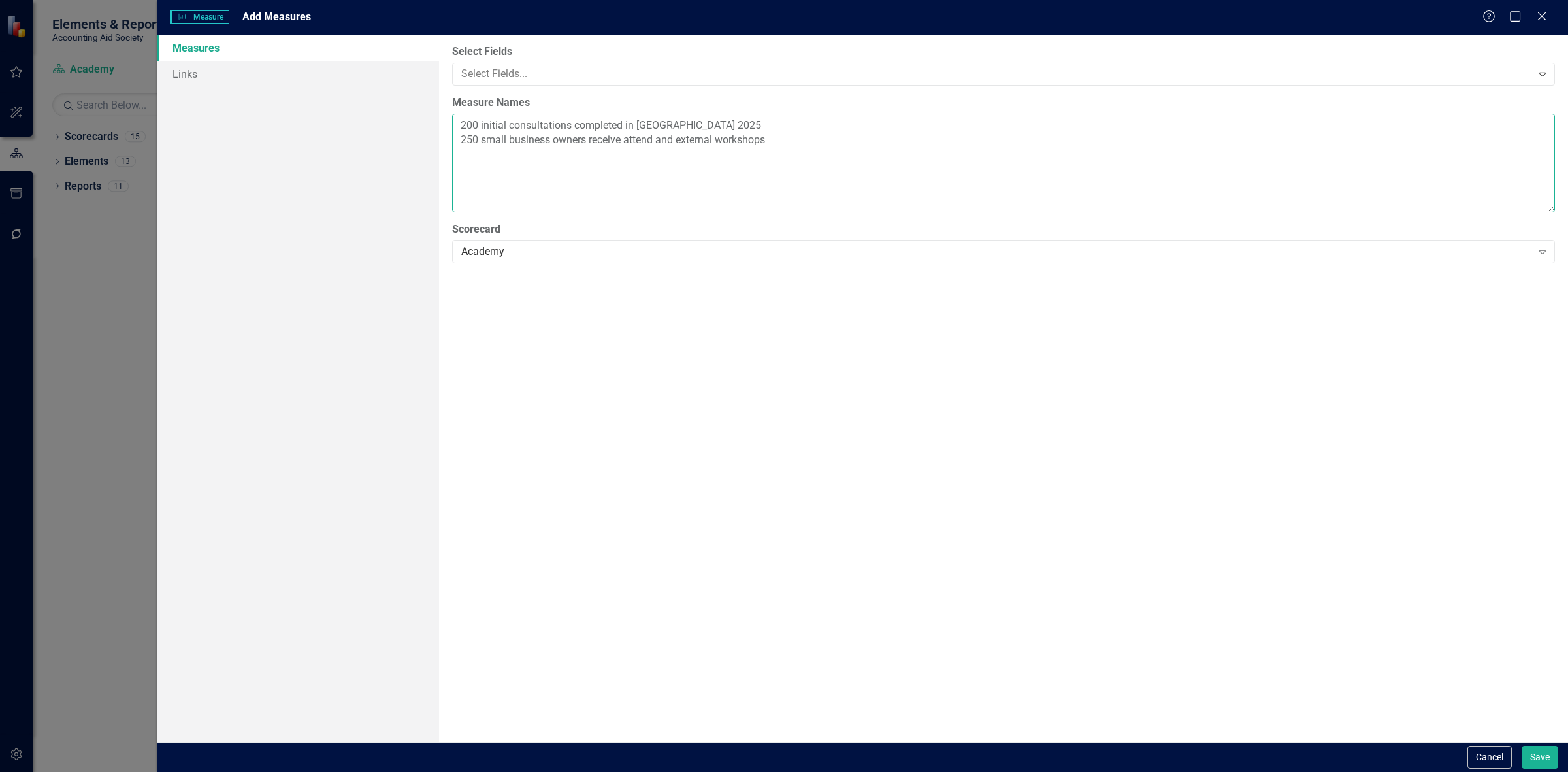
paste textarea "218 unique Small business owners receive one-on-ones"
click at [746, 162] on textarea "200 initial consultations completed in [GEOGRAPHIC_DATA] 2025 250 small busines…" at bounding box center [1004, 163] width 1103 height 98
paste textarea "$45,000 service revenue in [GEOGRAPHIC_DATA] 2025"
click at [692, 165] on textarea "200 initial consultations completed in [GEOGRAPHIC_DATA] 2025 250 small busines…" at bounding box center [1004, 163] width 1103 height 98
paste textarea "10 excellence Series cohorts in [GEOGRAPHIC_DATA] 2025"
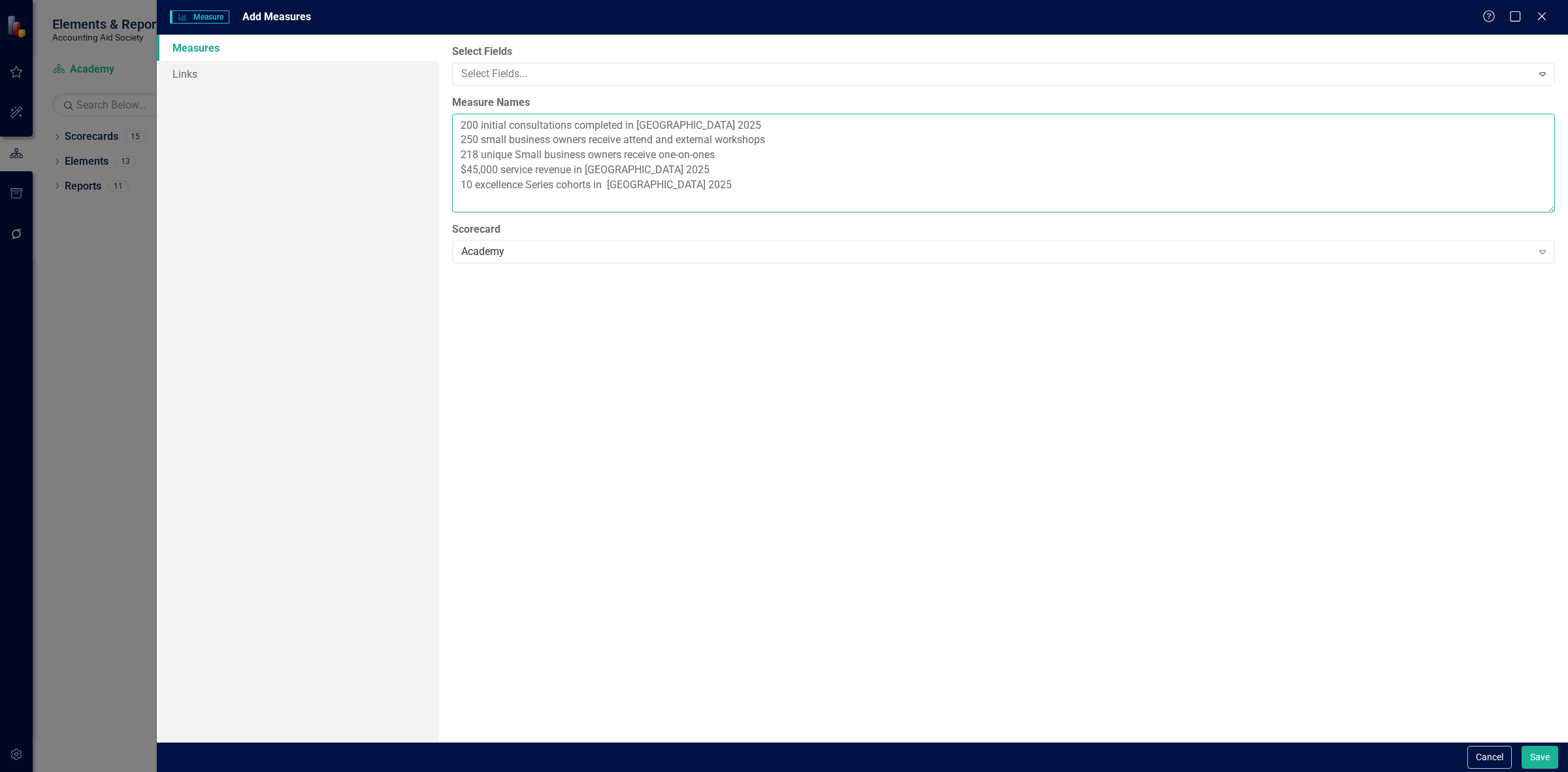
click at [687, 186] on textarea "200 initial consultations completed in [GEOGRAPHIC_DATA] 2025 250 small busines…" at bounding box center [1004, 163] width 1103 height 98
paste textarea "60 participants in excellence [PERSON_NAME]"
click at [734, 190] on textarea "200 initial consultations completed in [GEOGRAPHIC_DATA] 2025 250 small busines…" at bounding box center [1004, 163] width 1103 height 98
paste textarea "5 volunteers participate in Academy service delivery and volunteer program deve…"
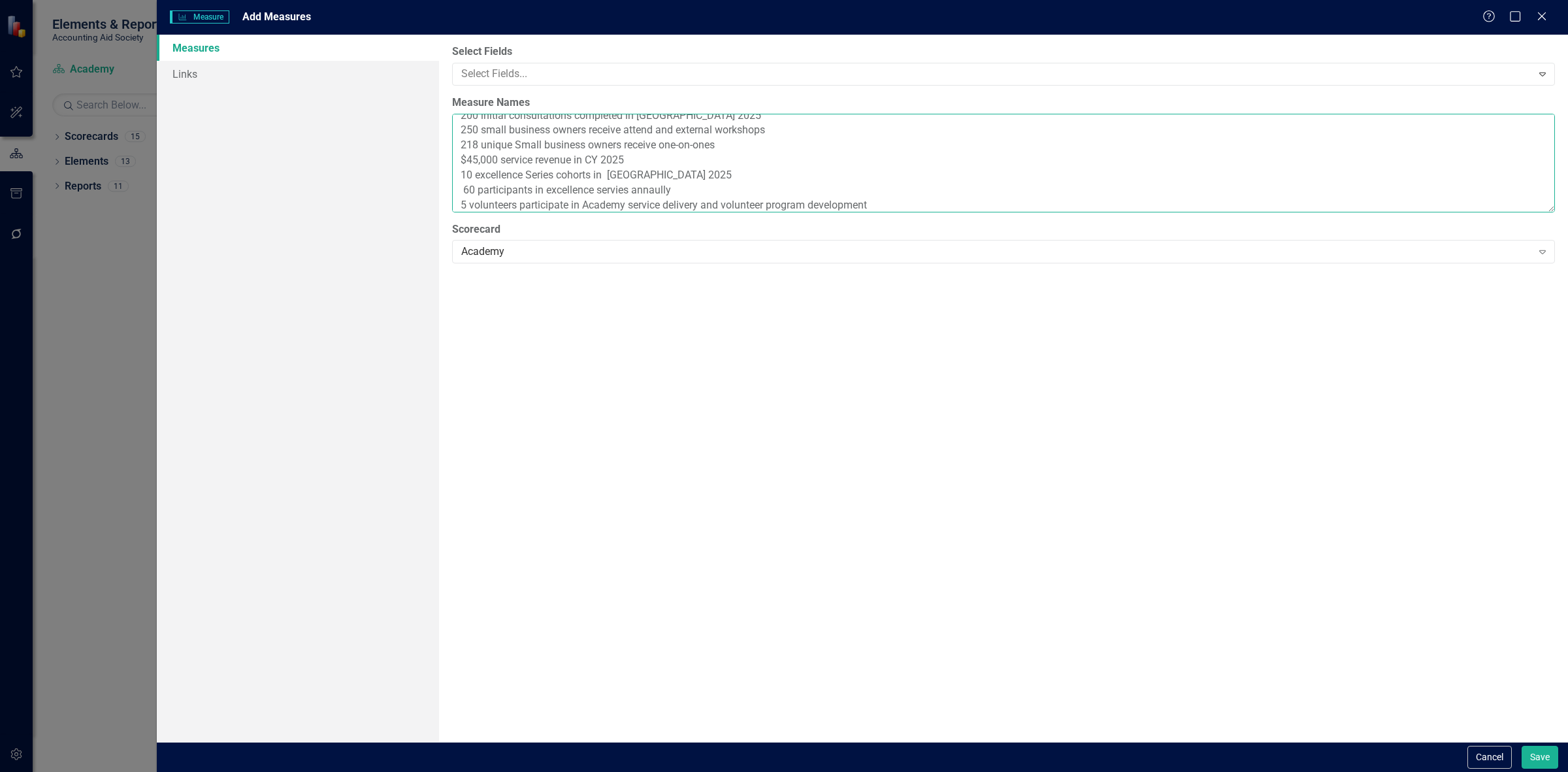
click at [613, 190] on textarea "200 initial consultations completed in [GEOGRAPHIC_DATA] 2025 250 small busines…" at bounding box center [1004, 163] width 1103 height 98
drag, startPoint x: 613, startPoint y: 190, endPoint x: 578, endPoint y: 170, distance: 40.3
click at [578, 170] on textarea "200 initial consultations completed in [GEOGRAPHIC_DATA] 2025 250 small busines…" at bounding box center [1004, 163] width 1103 height 98
click at [644, 194] on textarea "200 initial consultations completed in [GEOGRAPHIC_DATA] 2025 250 small busines…" at bounding box center [1004, 163] width 1103 height 98
click at [906, 203] on textarea "200 initial consultations completed in [GEOGRAPHIC_DATA] 2025 250 small busines…" at bounding box center [1004, 163] width 1103 height 98
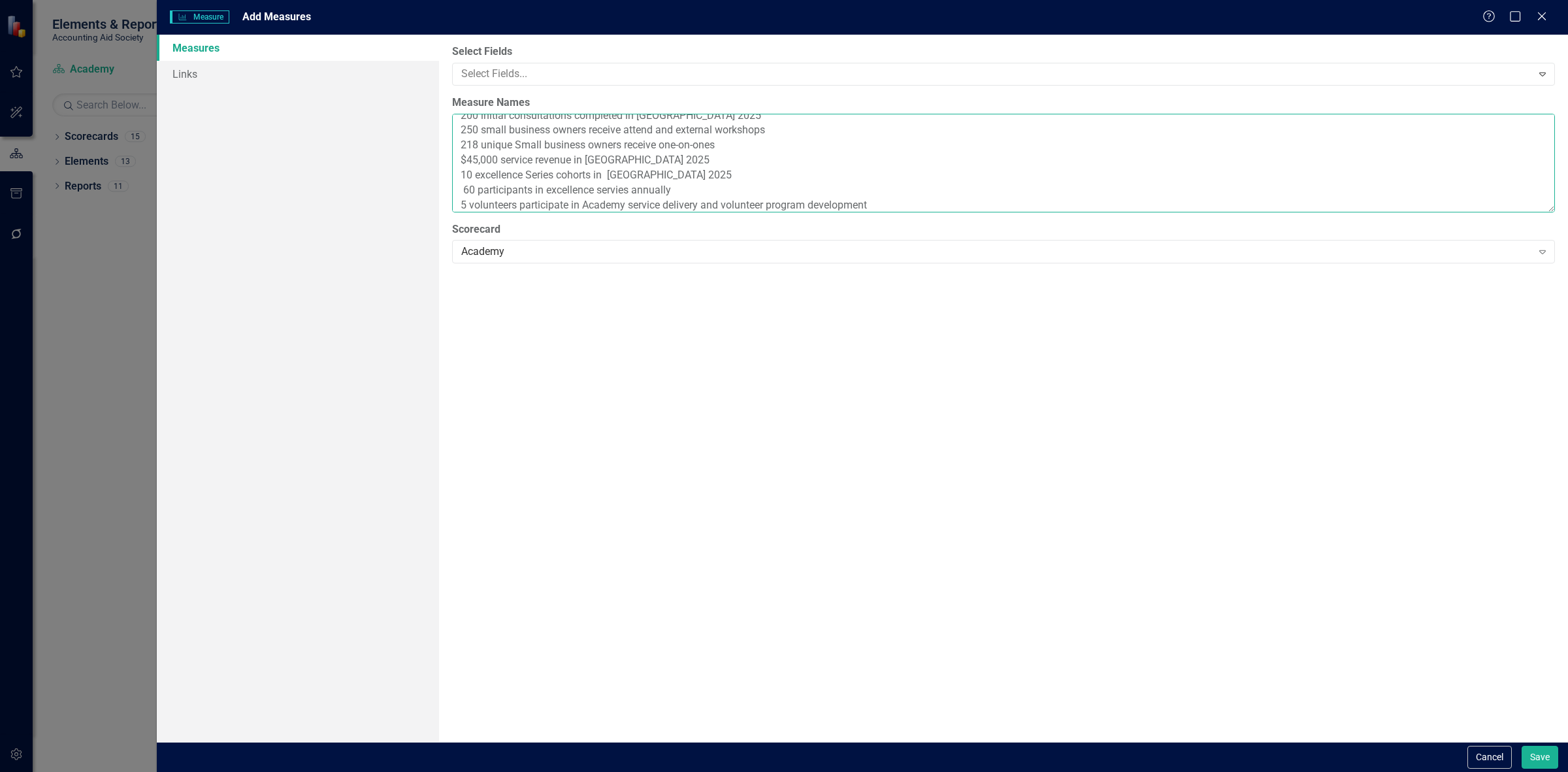
click at [915, 212] on textarea "200 initial consultations completed in CY 2025 250 small business owners receiv…" at bounding box center [1004, 163] width 1103 height 98
paste textarea "All workshop and Excelence Series updated on NEI MI Small Business Helper (Yes-…"
click at [495, 140] on textarea "200 initial consultations completed in CY 2025 250 small business owners receiv…" at bounding box center [1004, 163] width 1103 height 98
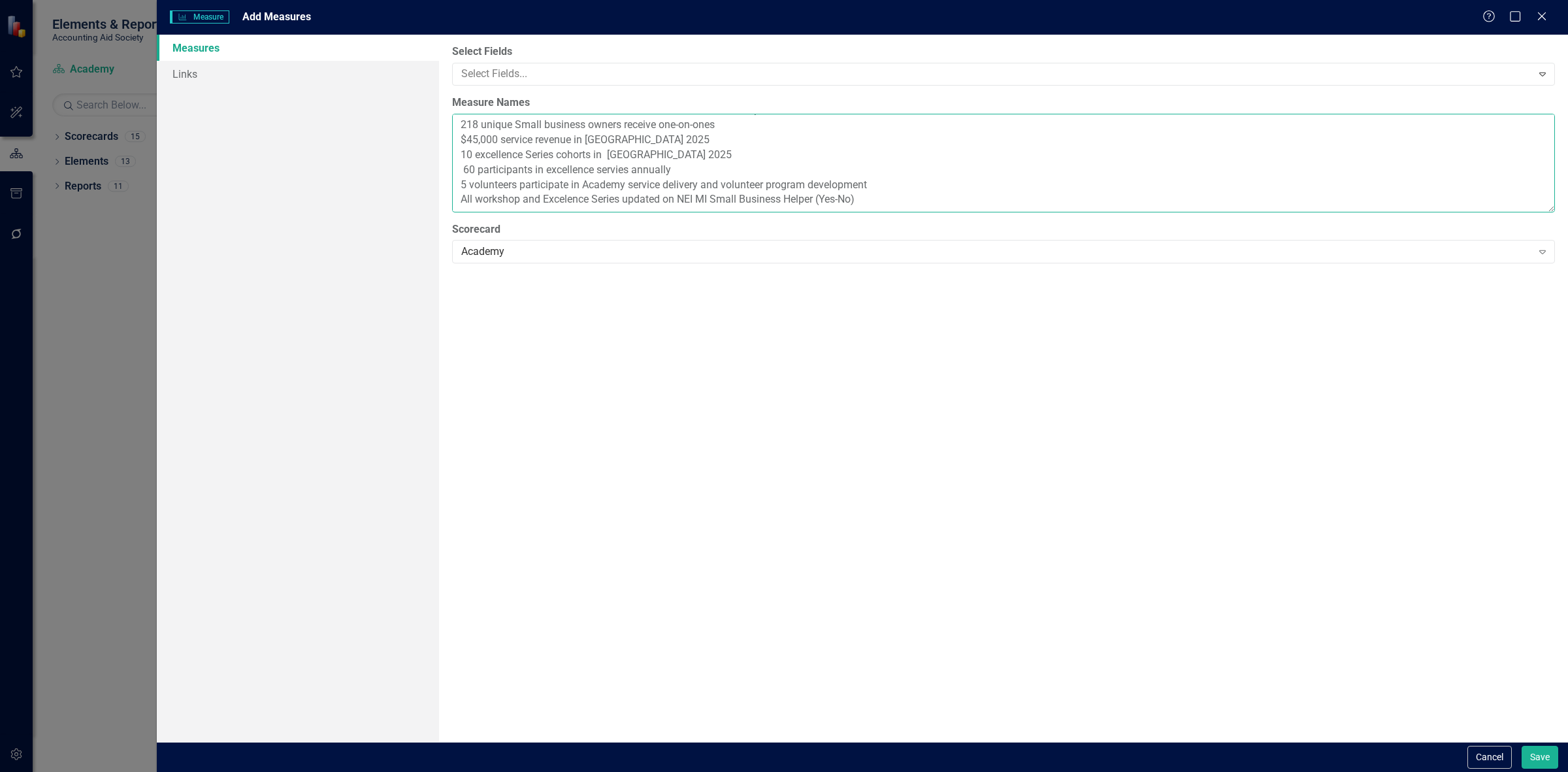
paste textarea "Participate as presenter/panelist in 6 partner hosted workshops annually"
click at [462, 155] on textarea "200 initial consultations completed in CY 2025 250 small business owners receiv…" at bounding box center [1004, 163] width 1103 height 98
paste textarea "4 Academy social media posts monthly"
click at [461, 177] on textarea "200 initial consultations completed in CY 2025 250 small business owners receiv…" at bounding box center [1004, 163] width 1103 height 98
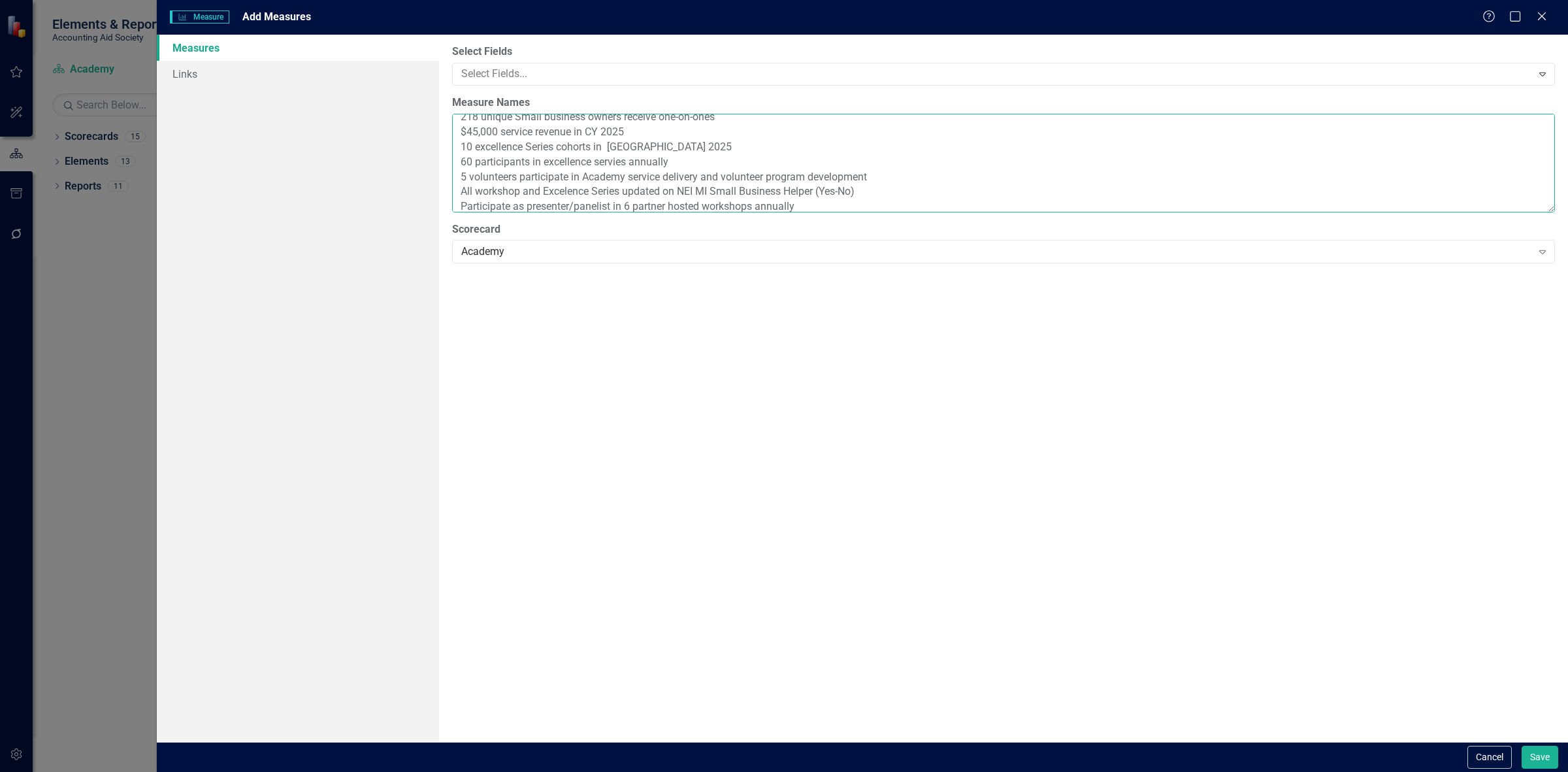
scroll to position [0, 0]
type textarea "200 initial consultations completed in CY 2025 250 small business owners receiv…"
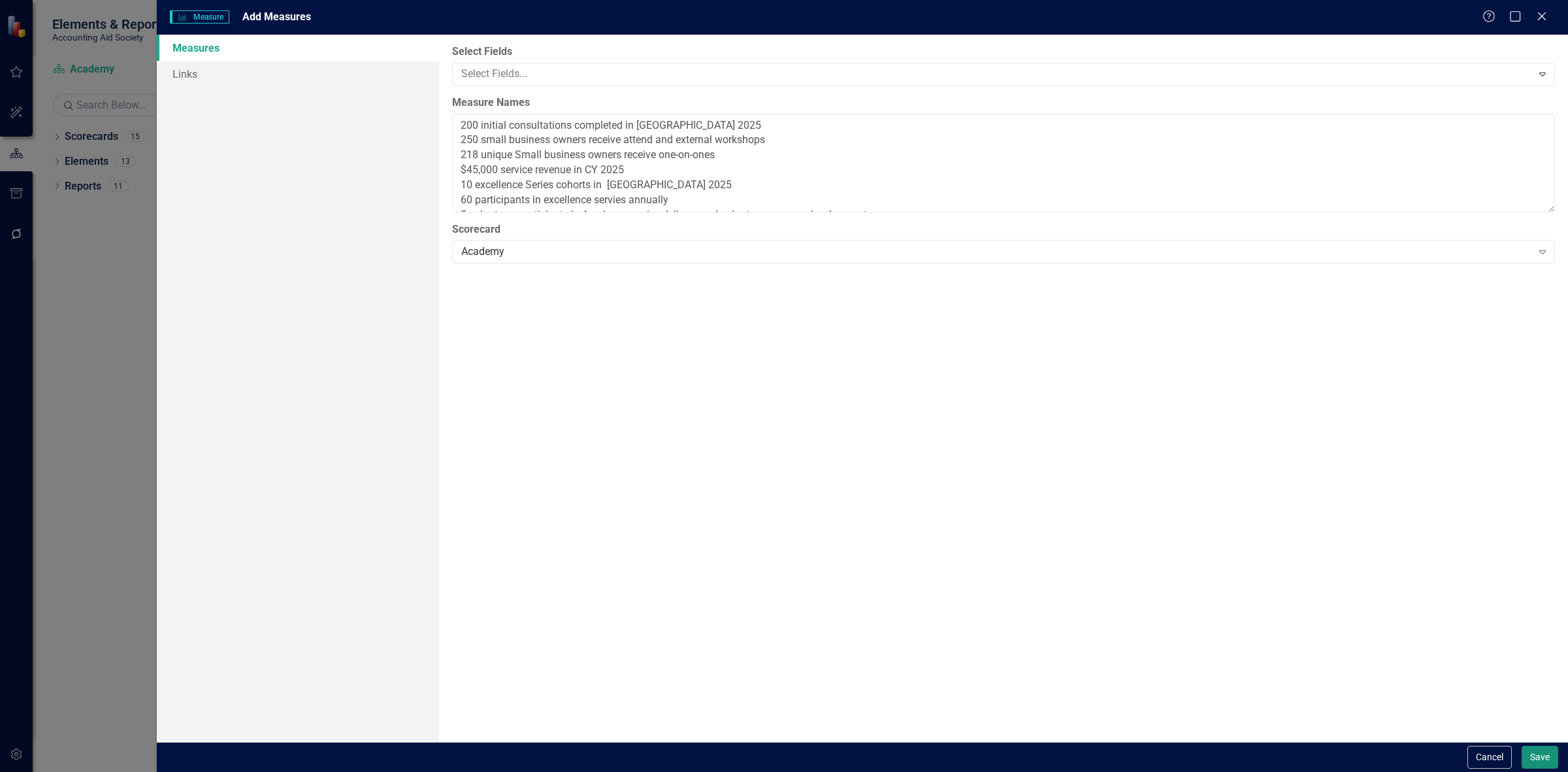
click at [1535, 755] on button "Save" at bounding box center [1539, 757] width 36 height 23
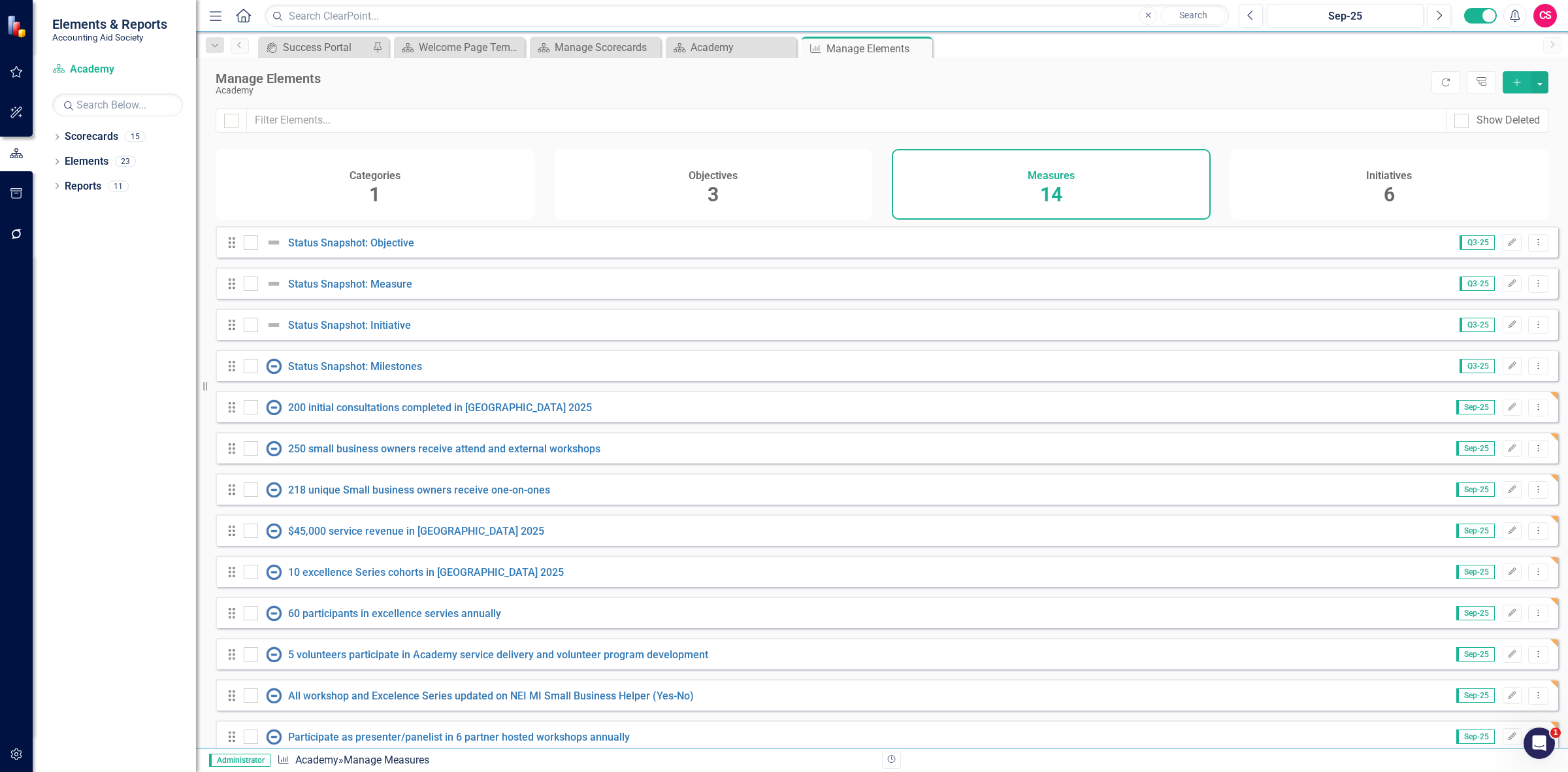
click at [11, 759] on button "button" at bounding box center [17, 754] width 29 height 27
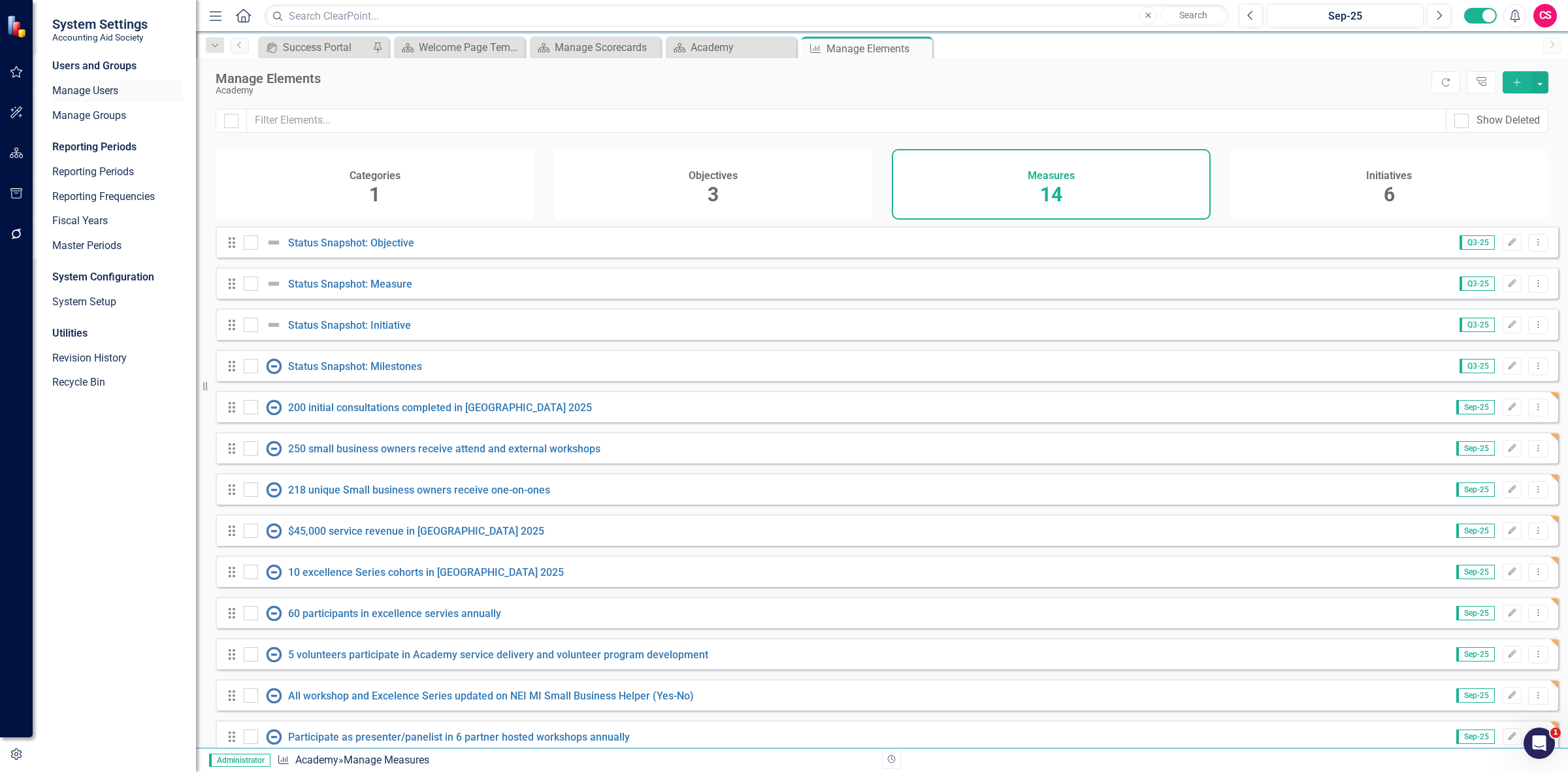
click at [102, 89] on link "Manage Users" at bounding box center [118, 91] width 131 height 15
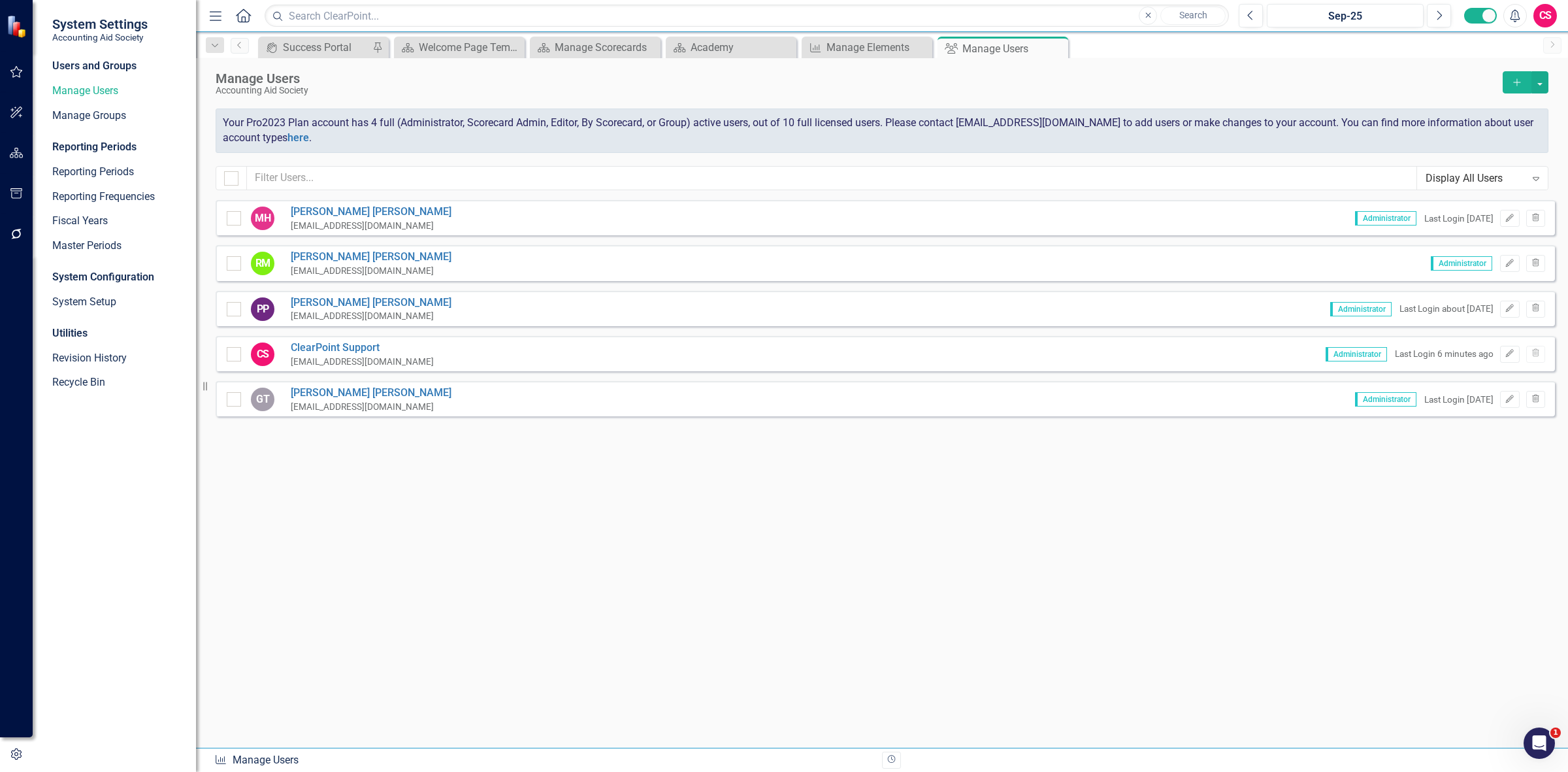
drag, startPoint x: 374, startPoint y: 384, endPoint x: 288, endPoint y: 380, distance: 86.1
click at [291, 386] on link "Gabrielle Thomas" at bounding box center [372, 393] width 161 height 15
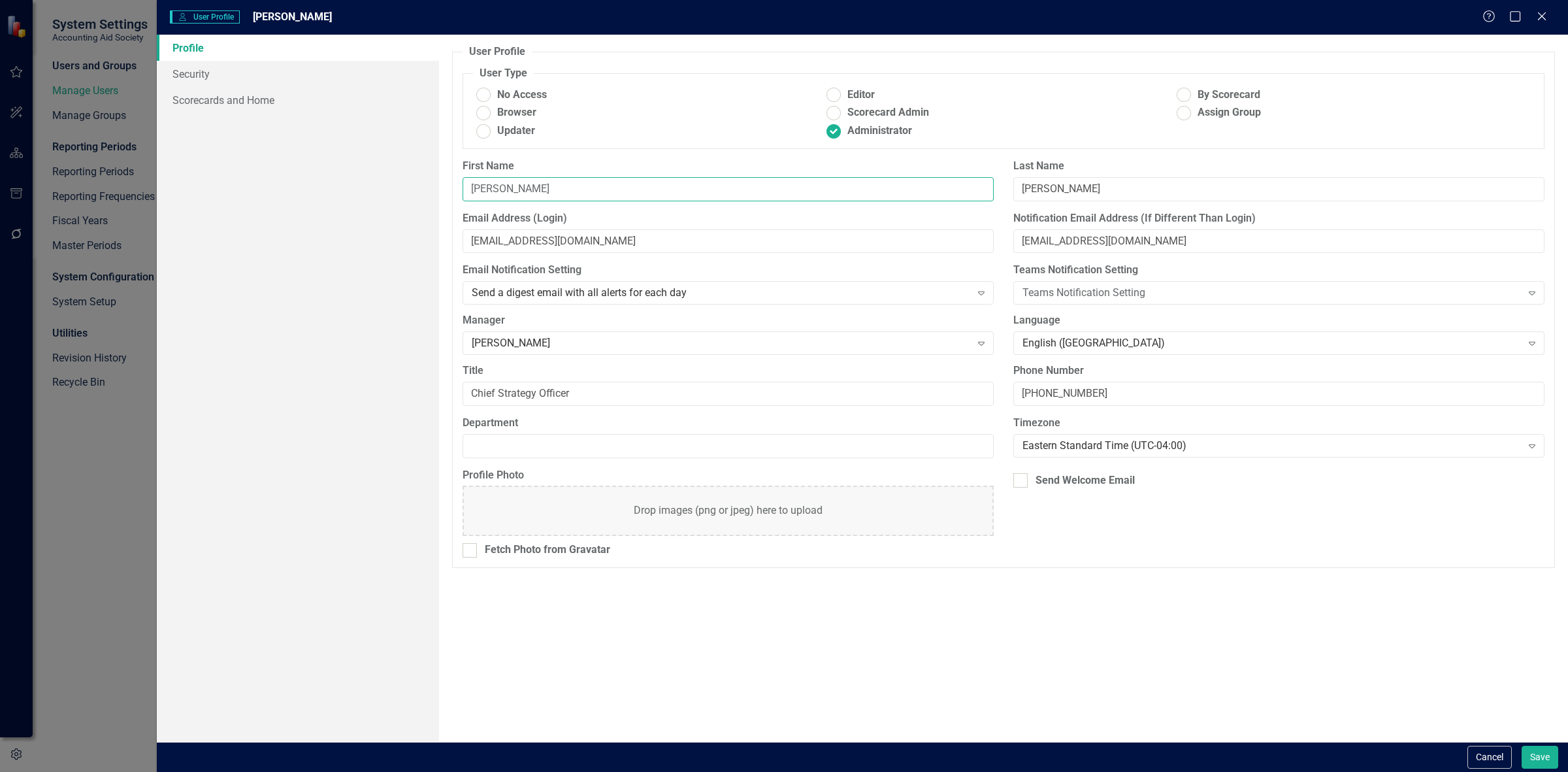
drag, startPoint x: 602, startPoint y: 180, endPoint x: 468, endPoint y: 191, distance: 134.5
click at [461, 197] on div "First Name Gabrielle" at bounding box center [728, 185] width 551 height 53
click at [1028, 196] on input "Thomas" at bounding box center [1279, 189] width 531 height 24
drag, startPoint x: 681, startPoint y: 247, endPoint x: 674, endPoint y: 247, distance: 7.0
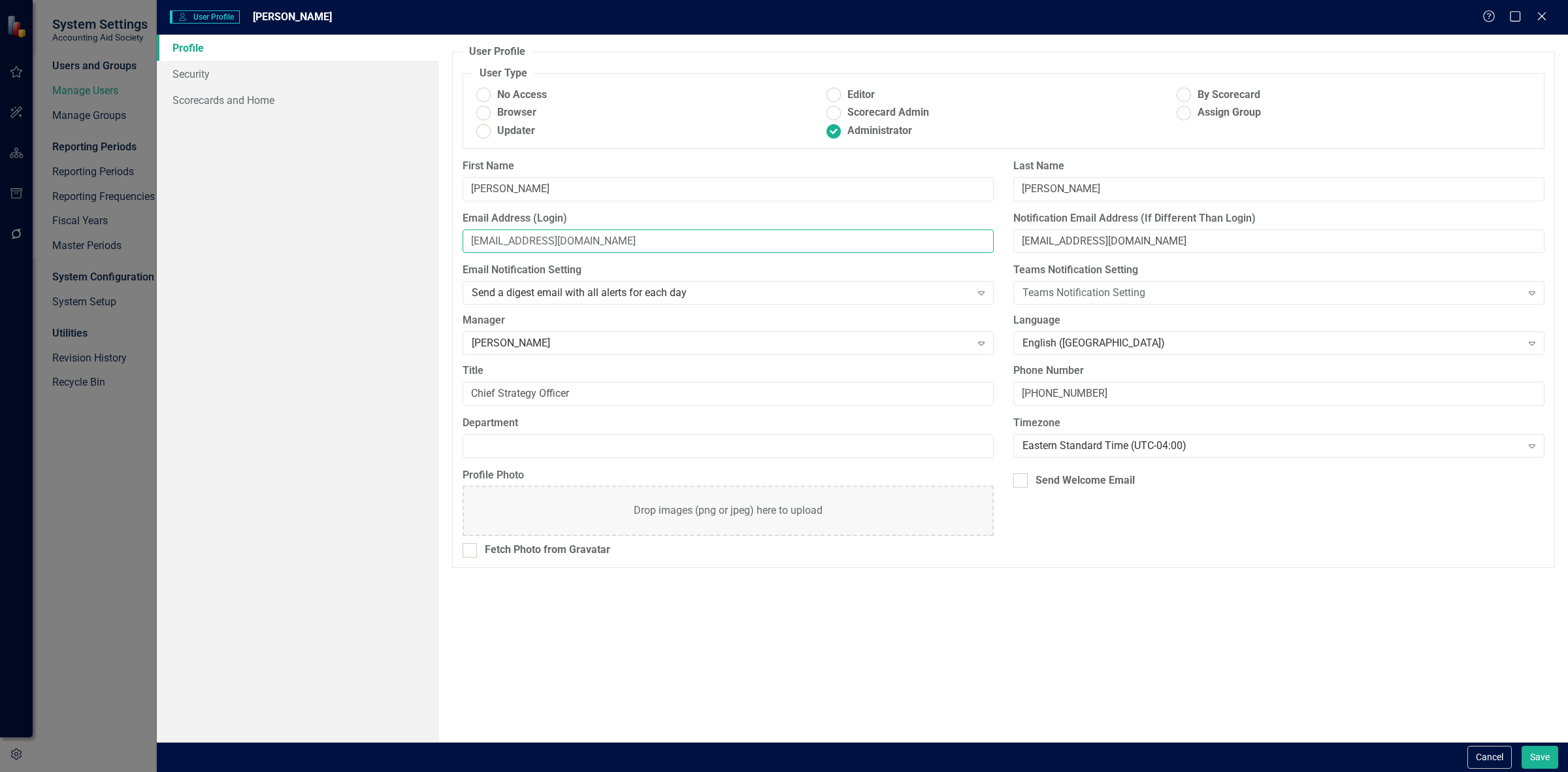
click at [674, 247] on input "gthomas@accountingaidsociety.org" at bounding box center [728, 241] width 531 height 24
drag, startPoint x: 568, startPoint y: 190, endPoint x: 386, endPoint y: 187, distance: 182.0
click at [386, 187] on div "Profile Security Scorecards and Home User Profile ClearPoint has a wealth of op…" at bounding box center [863, 388] width 1412 height 707
click at [1044, 193] on input "Thomas" at bounding box center [1279, 189] width 531 height 24
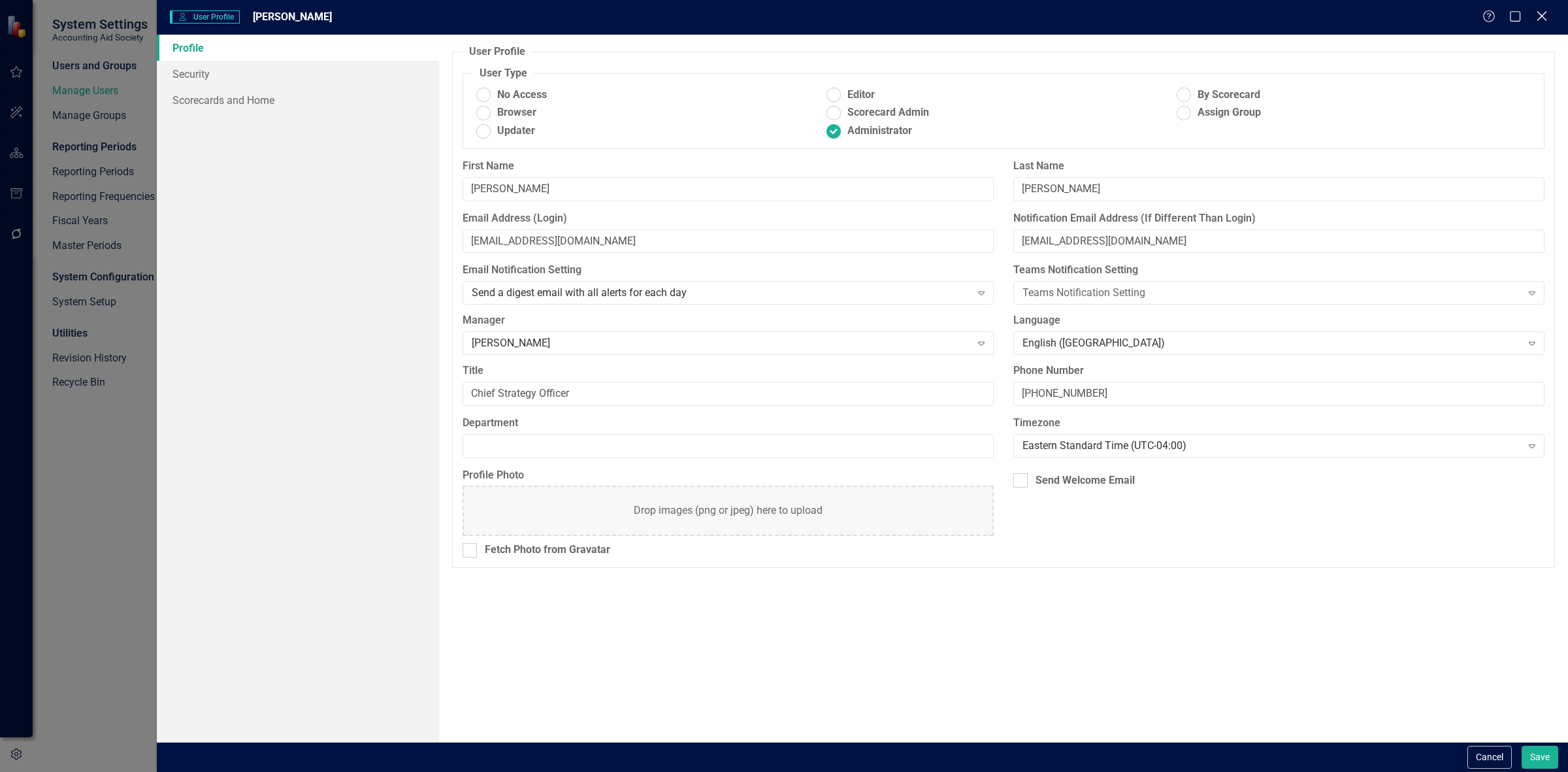
click at [1538, 12] on icon at bounding box center [1542, 15] width 10 height 10
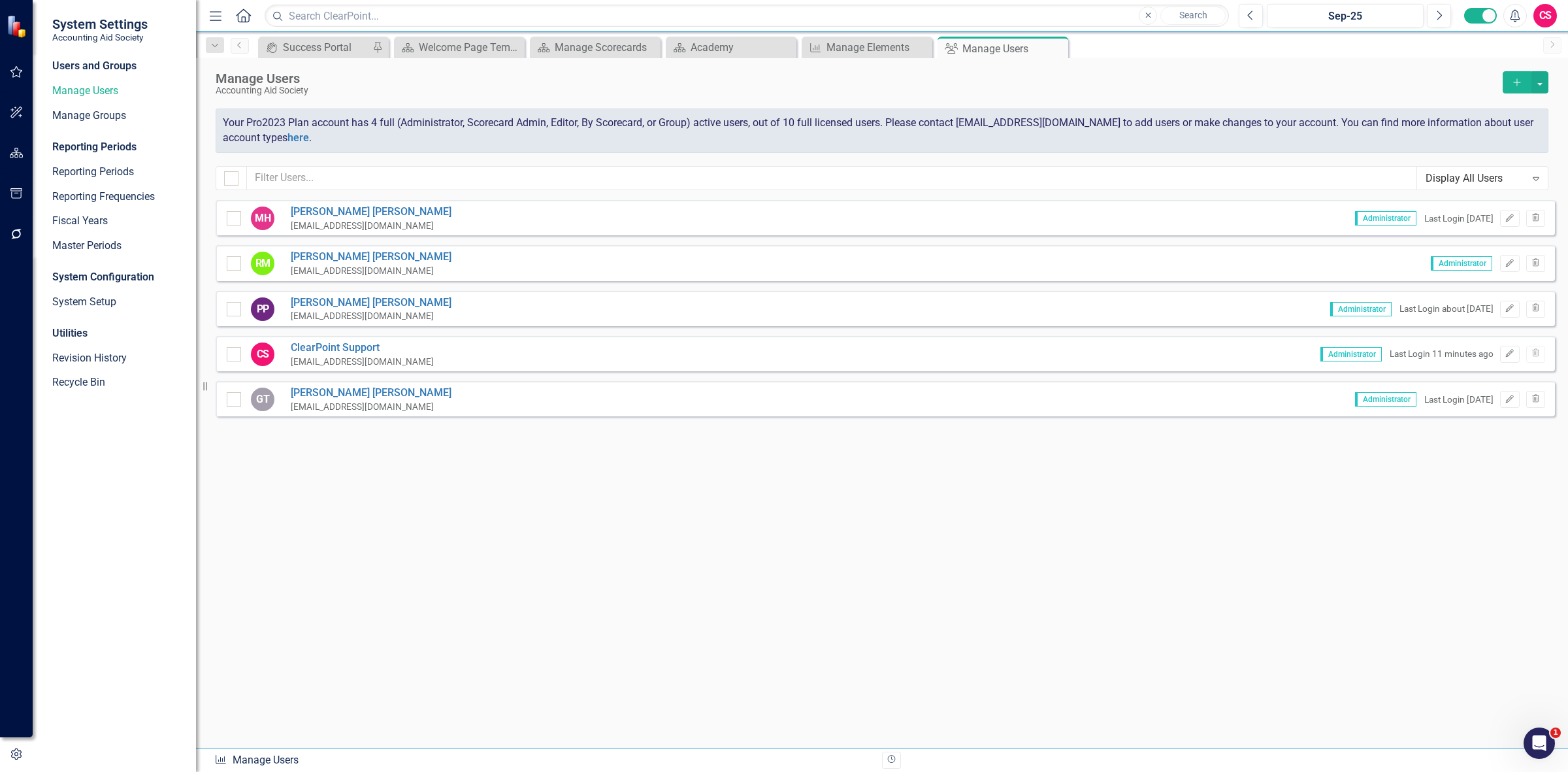
click at [5, 144] on button "button" at bounding box center [17, 153] width 29 height 27
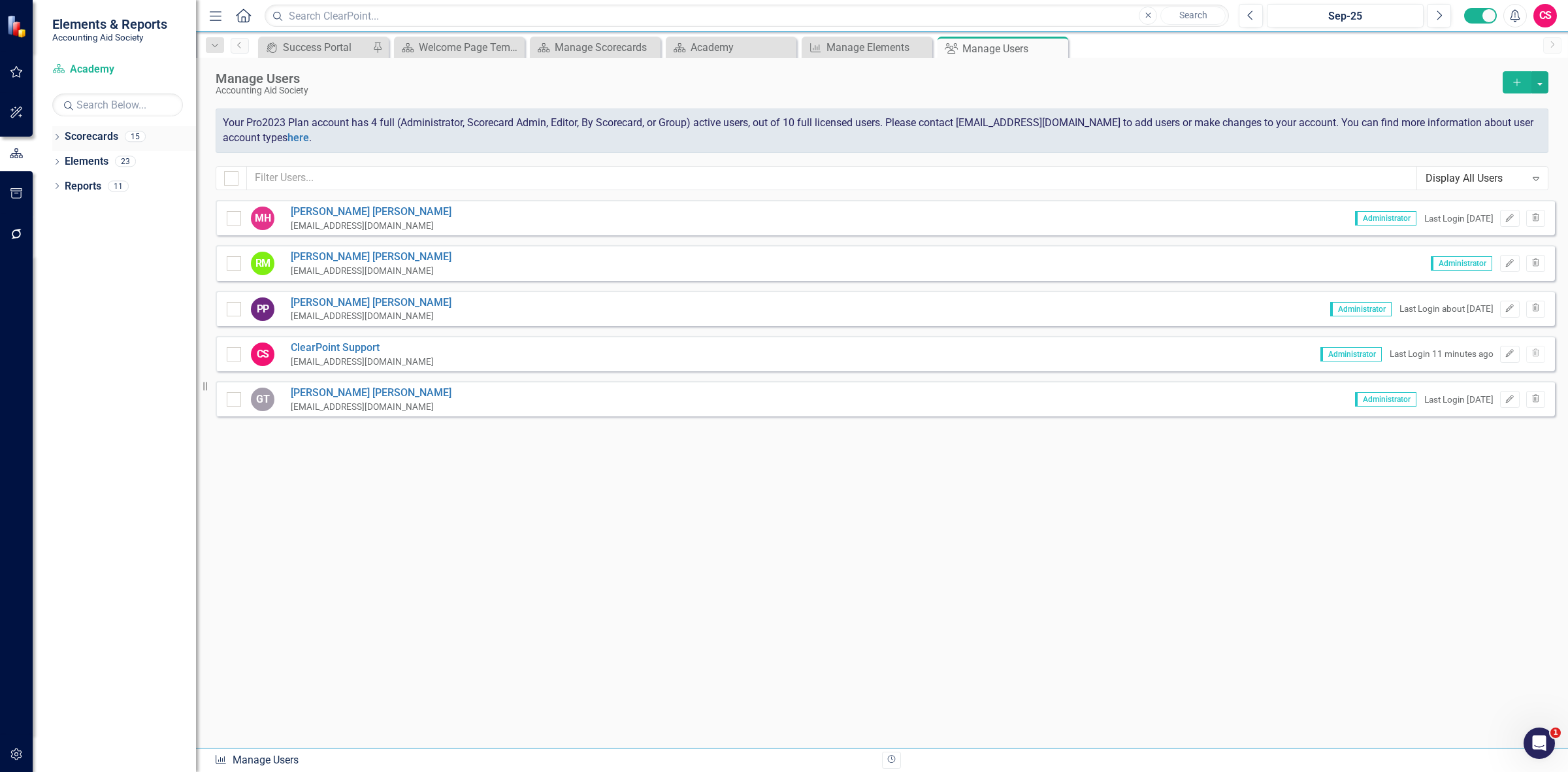
click at [90, 139] on link "Scorecards" at bounding box center [91, 136] width 53 height 15
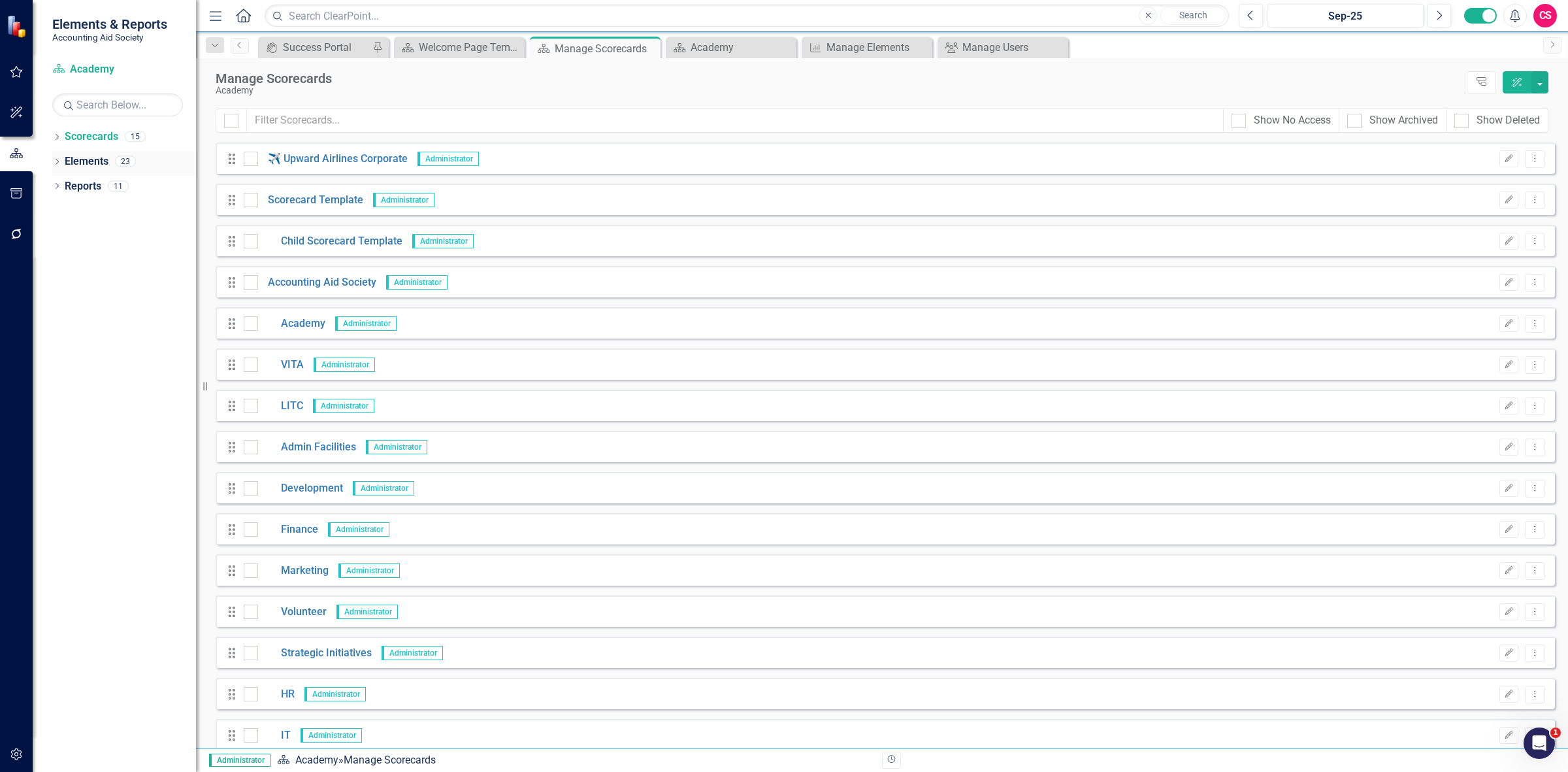
click at [98, 159] on link "Elements" at bounding box center [87, 161] width 44 height 15
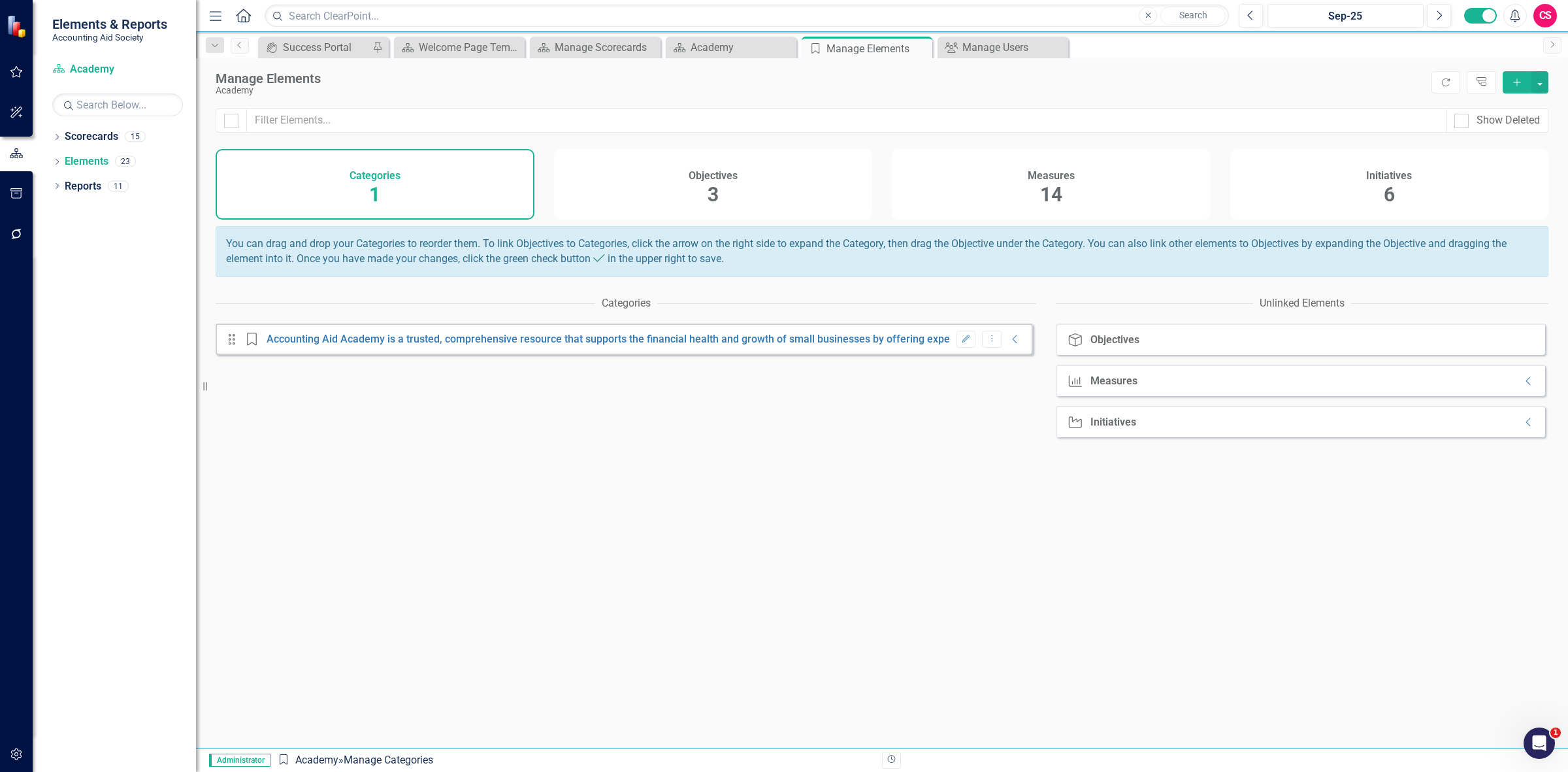
click at [1322, 170] on div "Initiatives 6" at bounding box center [1390, 184] width 319 height 70
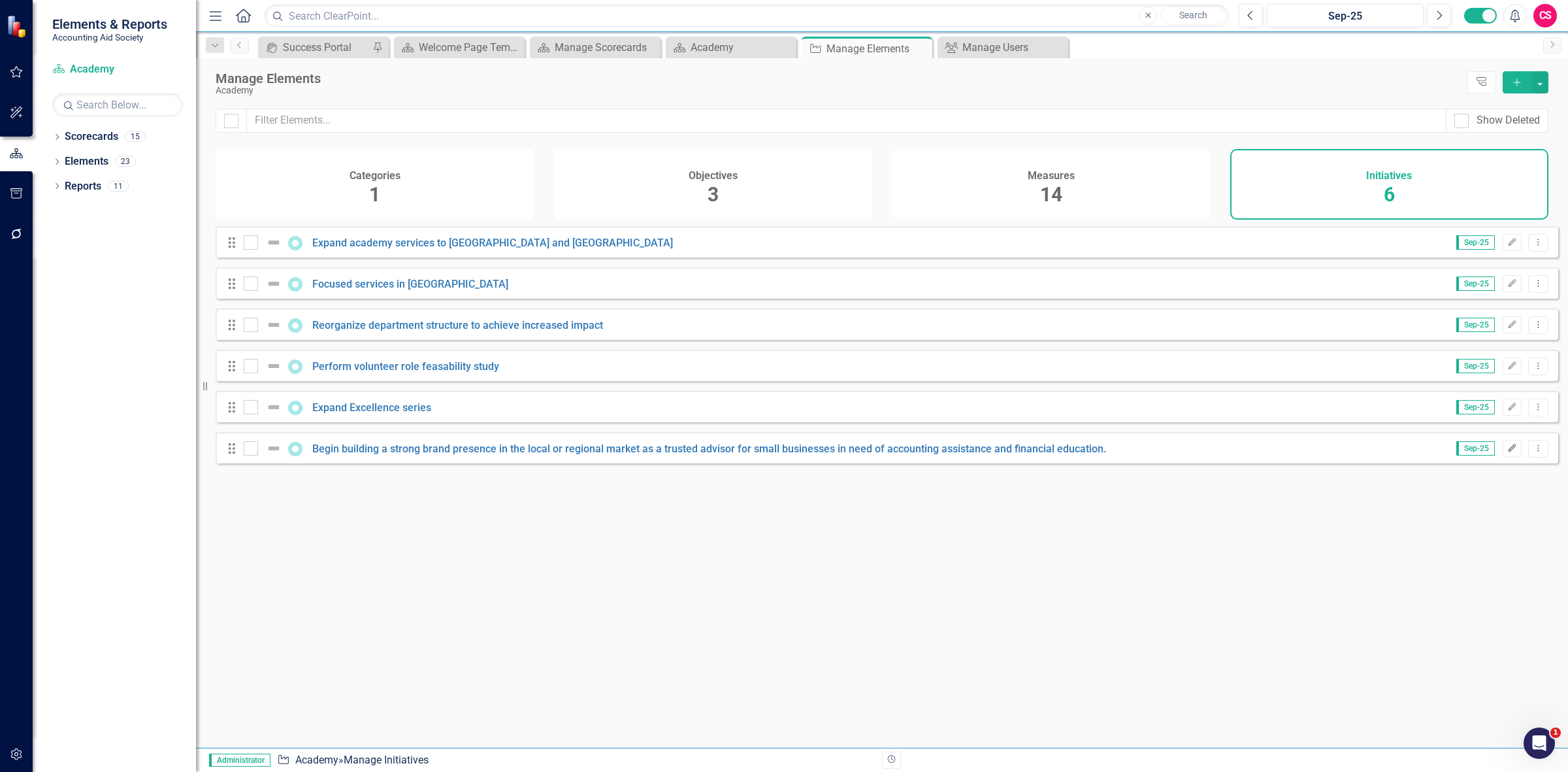
click at [1508, 451] on icon "button" at bounding box center [1512, 448] width 8 height 8
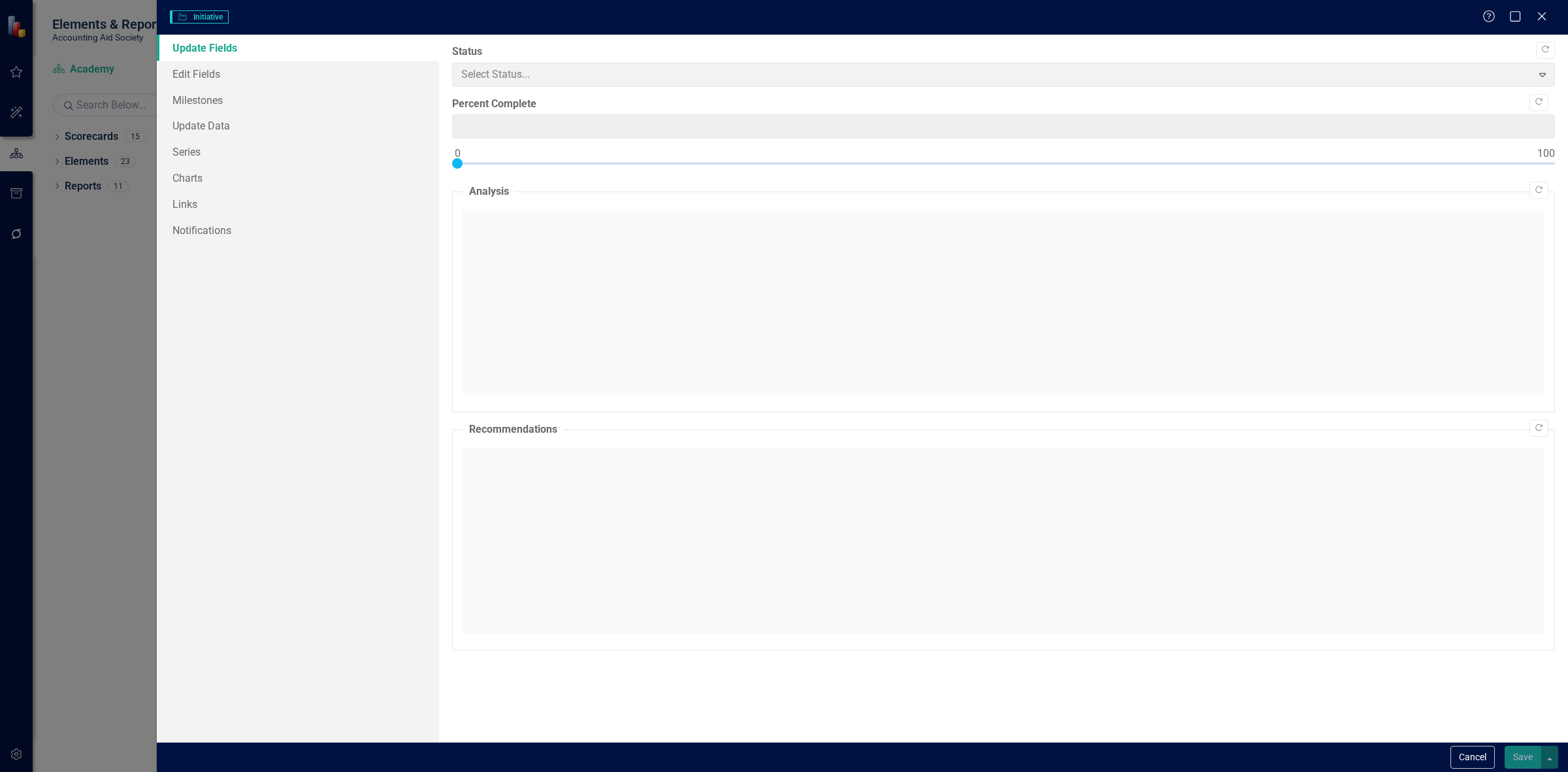
type input "0"
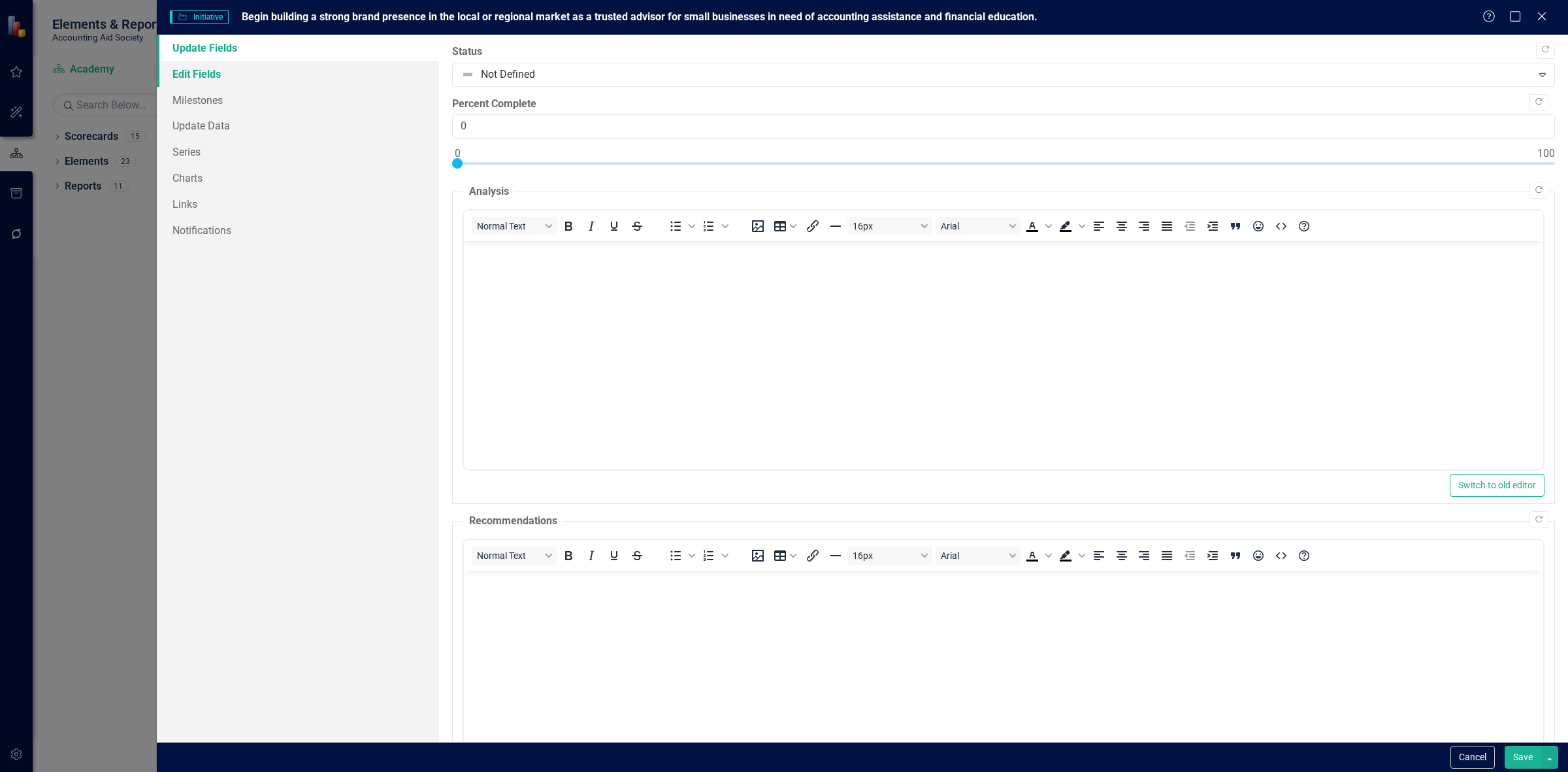
click at [334, 76] on link "Edit Fields" at bounding box center [298, 74] width 283 height 26
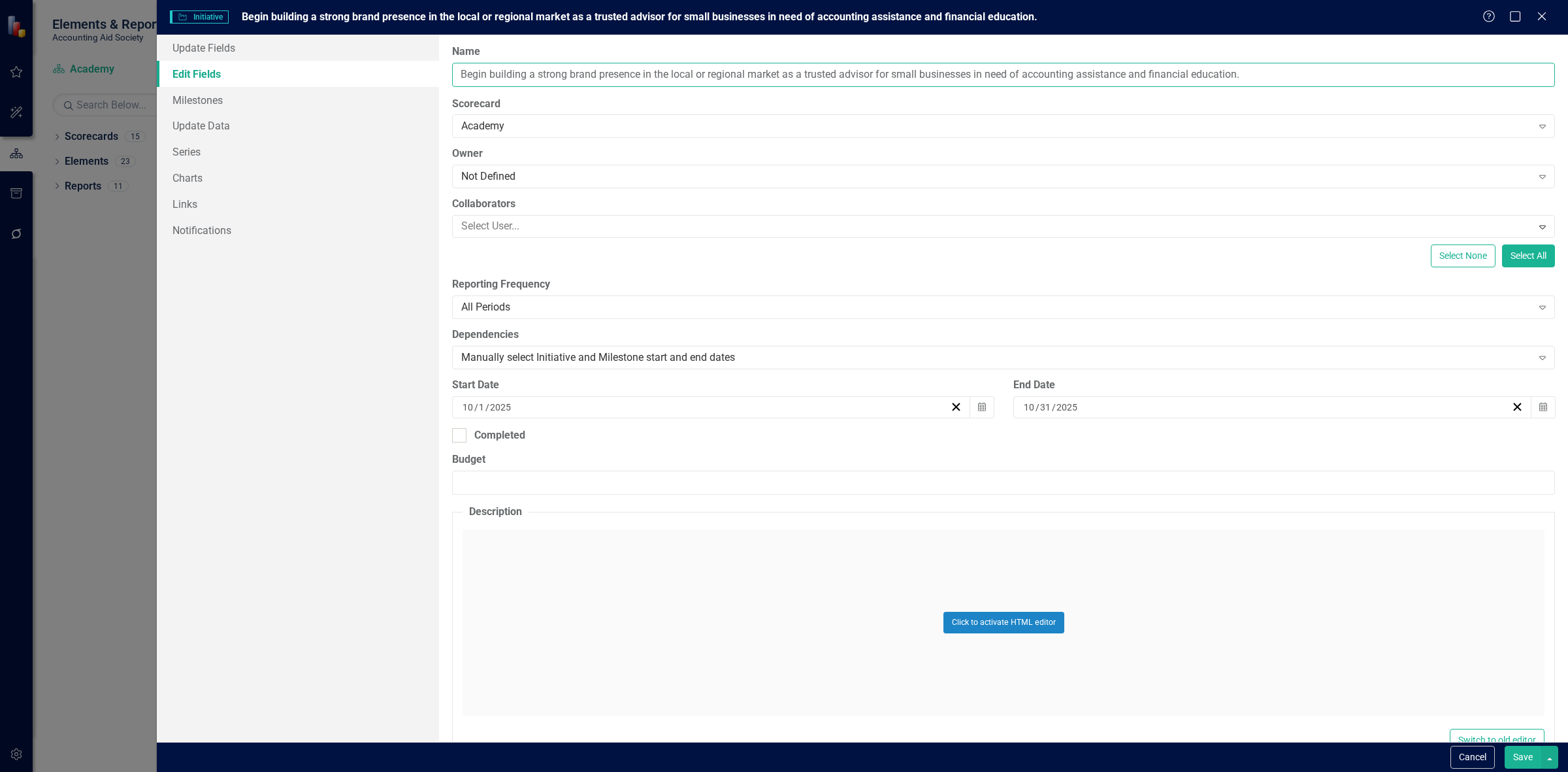
drag, startPoint x: 882, startPoint y: 82, endPoint x: 32, endPoint y: 86, distance: 850.0
click at [33, 86] on div "Initiative Initiative Begin building a strong brand presence in the local or re…" at bounding box center [784, 386] width 1568 height 772
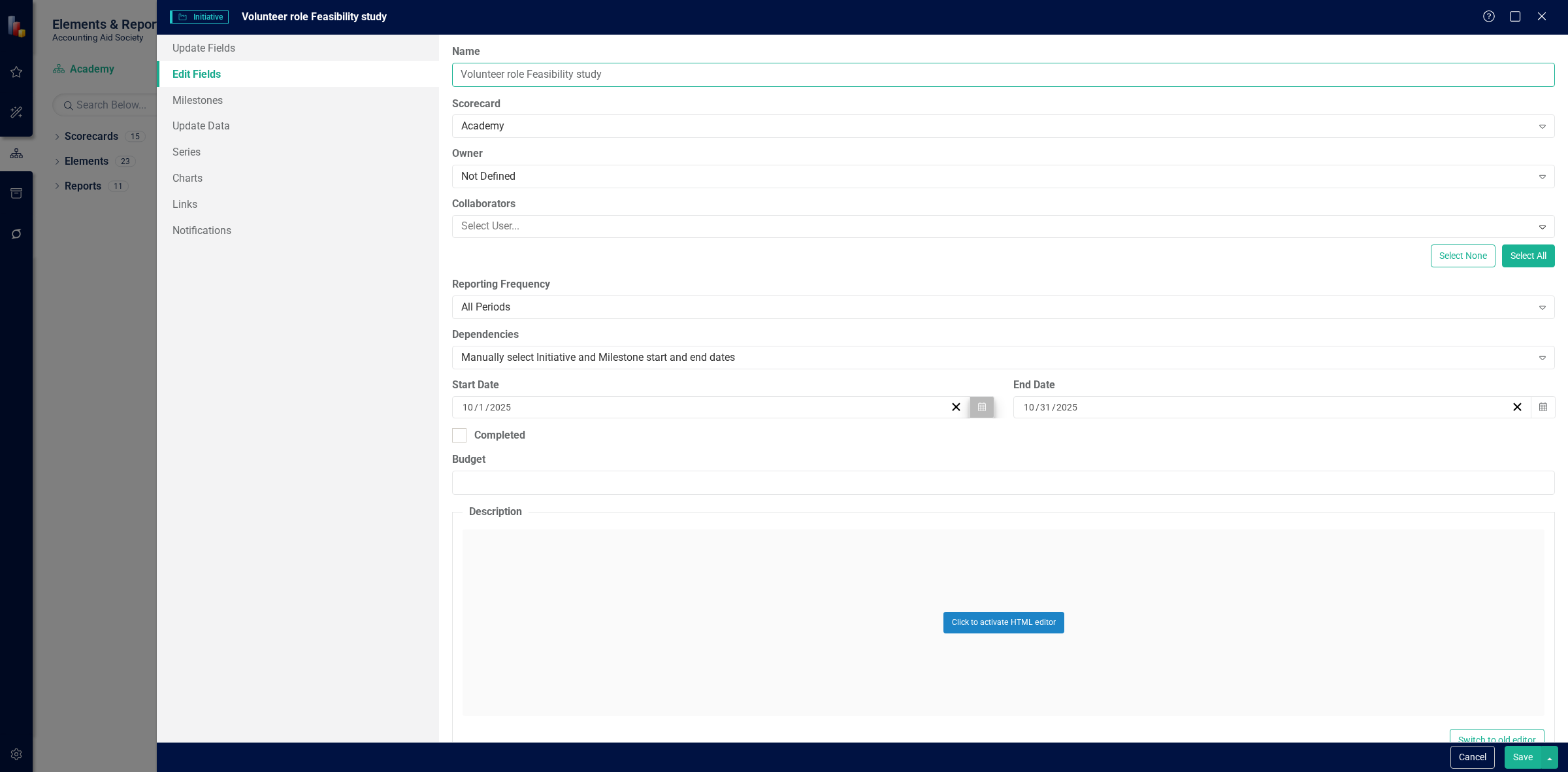
type input "Volunteer role Feasibility study"
click at [979, 410] on icon "Calendar" at bounding box center [982, 407] width 8 height 9
click at [696, 441] on span "October 2025" at bounding box center [709, 440] width 27 height 11
click at [665, 475] on button "January" at bounding box center [633, 478] width 76 height 47
click at [713, 480] on button "1" at bounding box center [709, 484] width 33 height 23
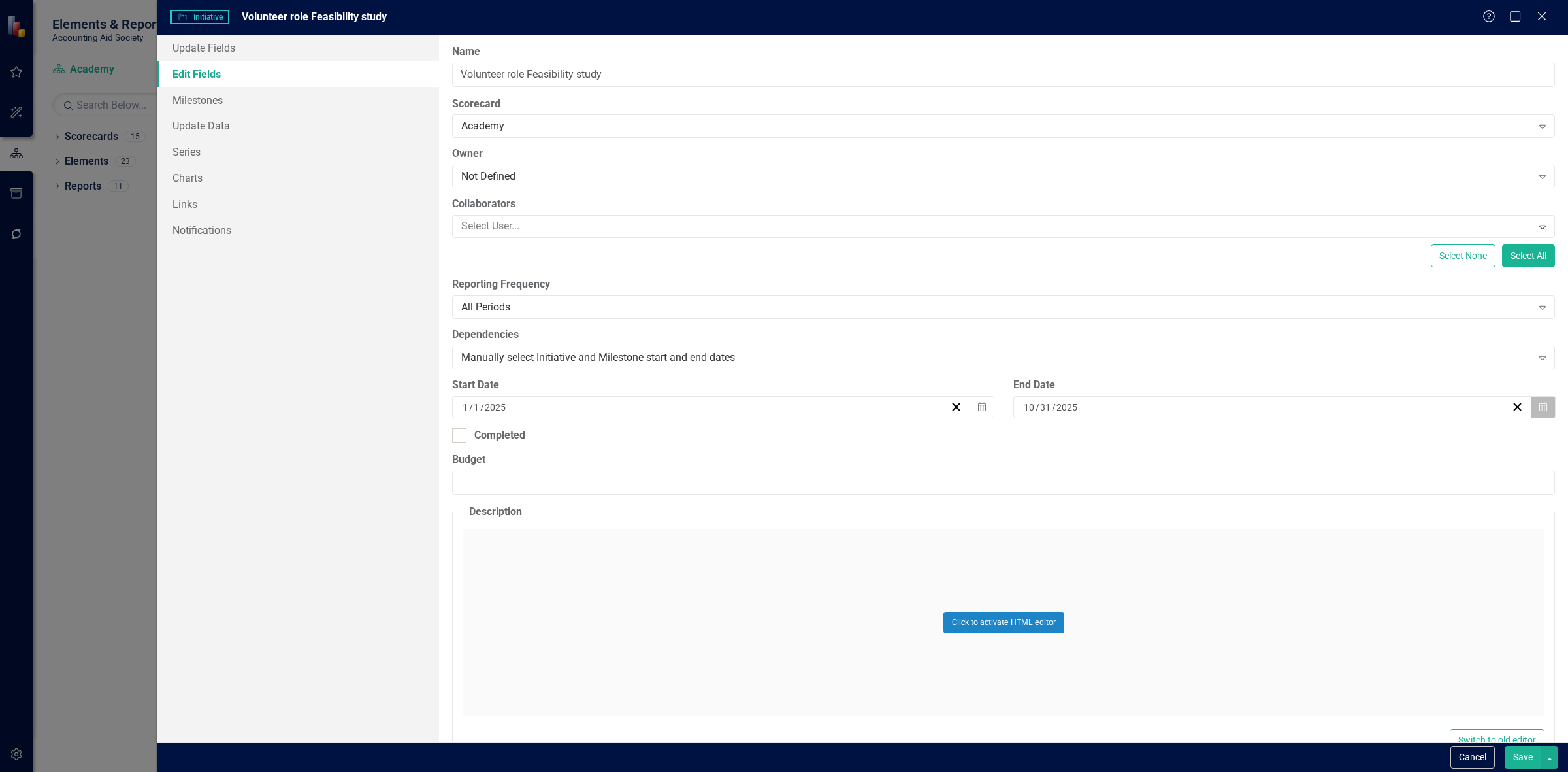
click at [1542, 400] on button "Calendar" at bounding box center [1543, 407] width 25 height 22
click at [1264, 440] on span "October 2025" at bounding box center [1265, 440] width 27 height 11
click at [1347, 634] on button "December" at bounding box center [1341, 619] width 76 height 47
click at [1261, 582] on abbr "31" at bounding box center [1265, 578] width 11 height 11
click at [1521, 760] on button "Save" at bounding box center [1522, 757] width 36 height 23
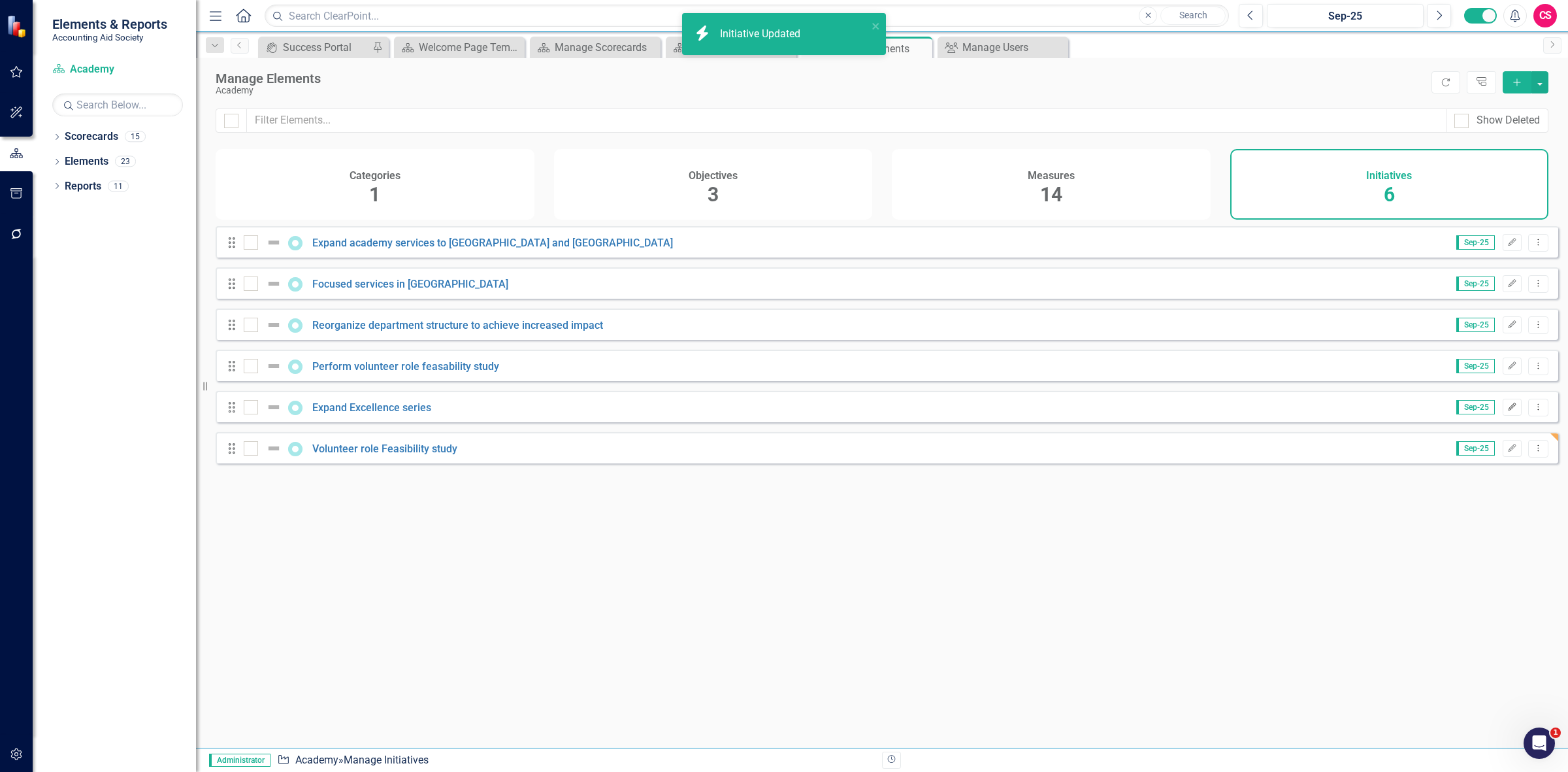
click at [1503, 409] on button "Edit" at bounding box center [1512, 407] width 19 height 17
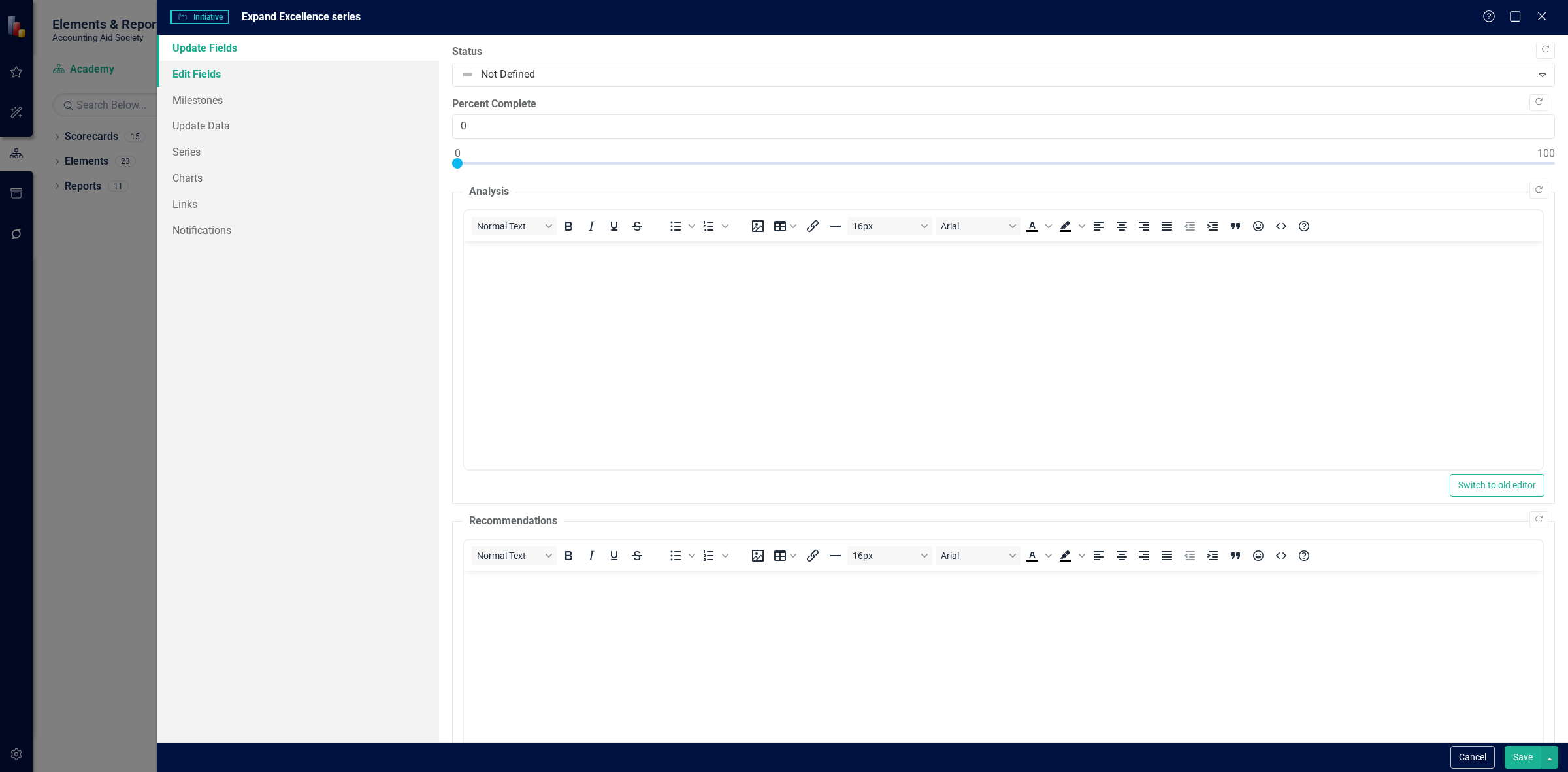
click at [273, 67] on link "Edit Fields" at bounding box center [298, 74] width 283 height 26
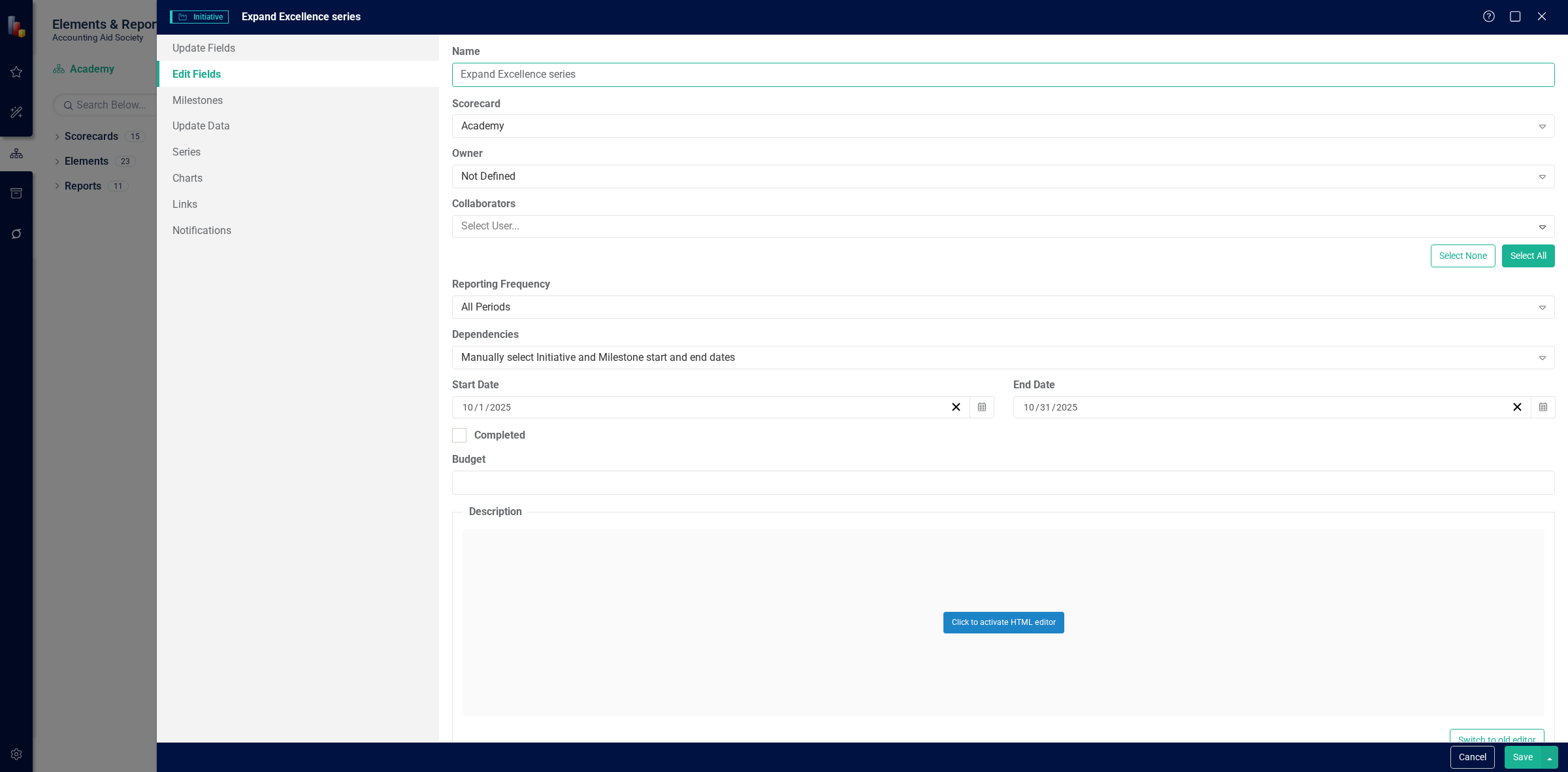
click at [664, 69] on input "Expand Excellence series" at bounding box center [1004, 74] width 1103 height 24
type input "Expand Excellence series to CDFI"
click at [976, 415] on button "Calendar" at bounding box center [982, 407] width 25 height 22
click at [722, 441] on span "October 2025" at bounding box center [709, 440] width 27 height 11
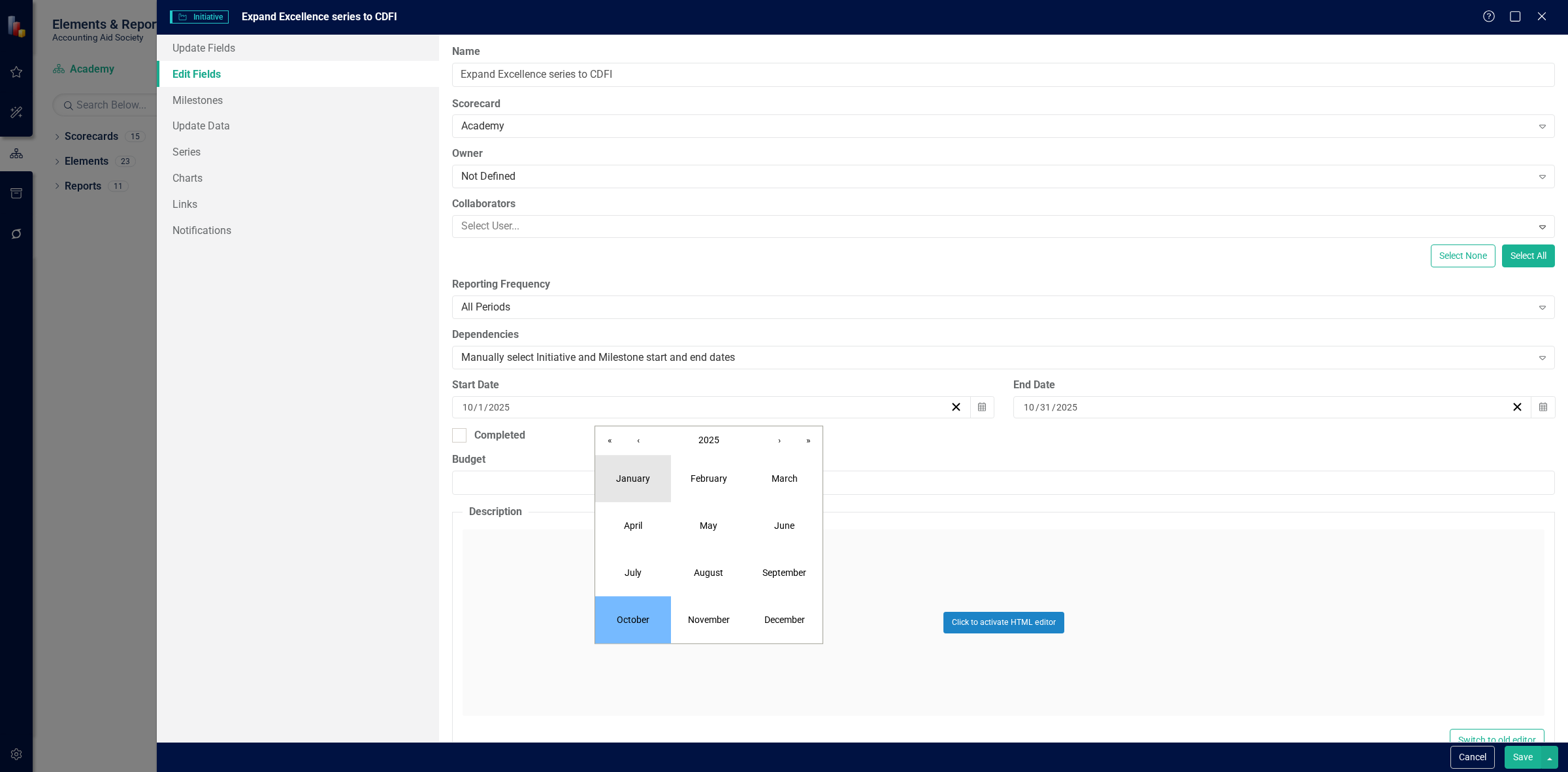
click at [649, 482] on abbr "January" at bounding box center [633, 479] width 34 height 11
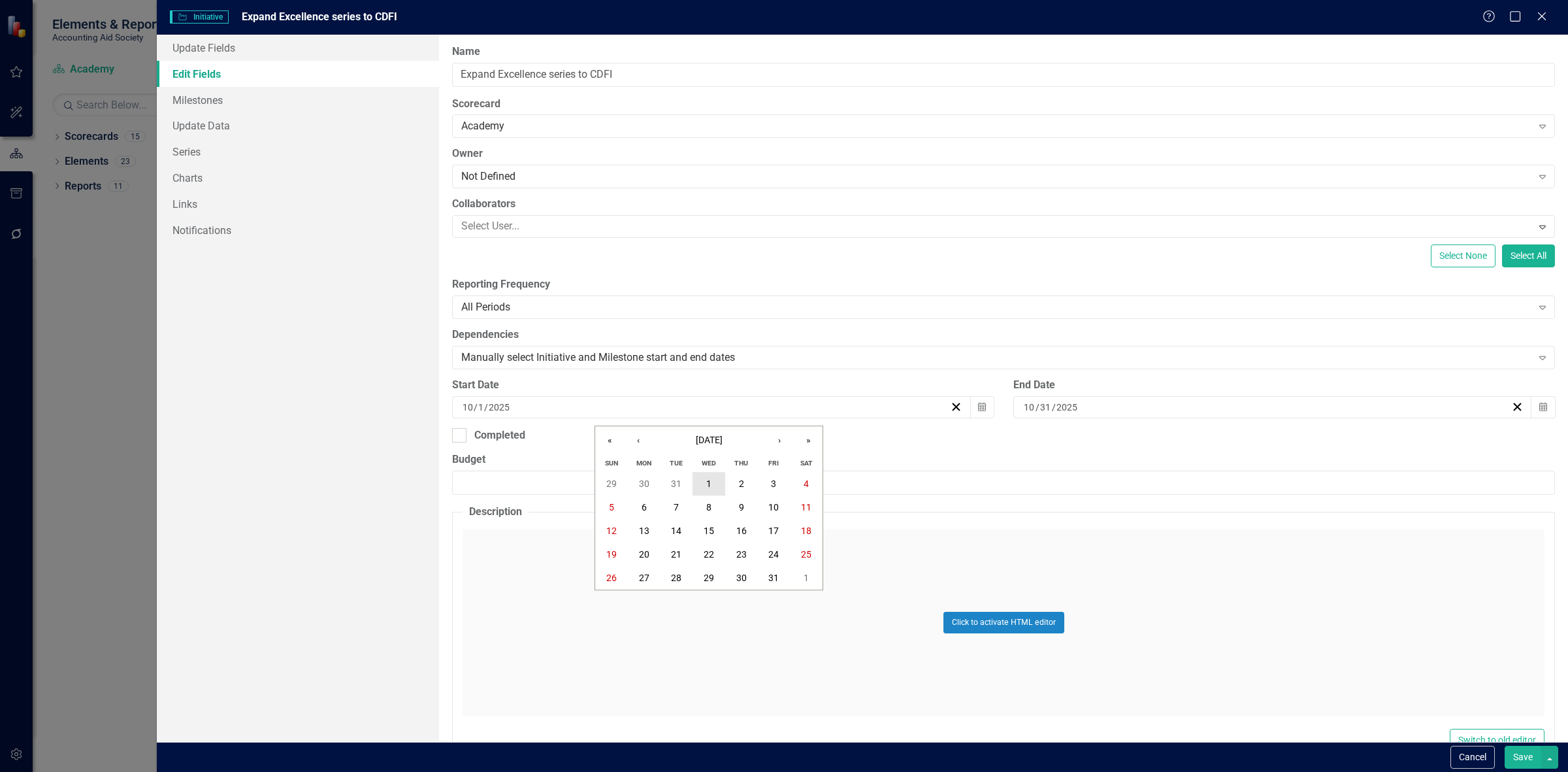
click at [716, 480] on button "1" at bounding box center [709, 484] width 33 height 23
click at [1539, 405] on icon "Calendar" at bounding box center [1543, 407] width 8 height 9
drag, startPoint x: 1250, startPoint y: 436, endPoint x: 1256, endPoint y: 445, distance: 10.8
click at [1255, 439] on button "October 2025" at bounding box center [1264, 440] width 112 height 29
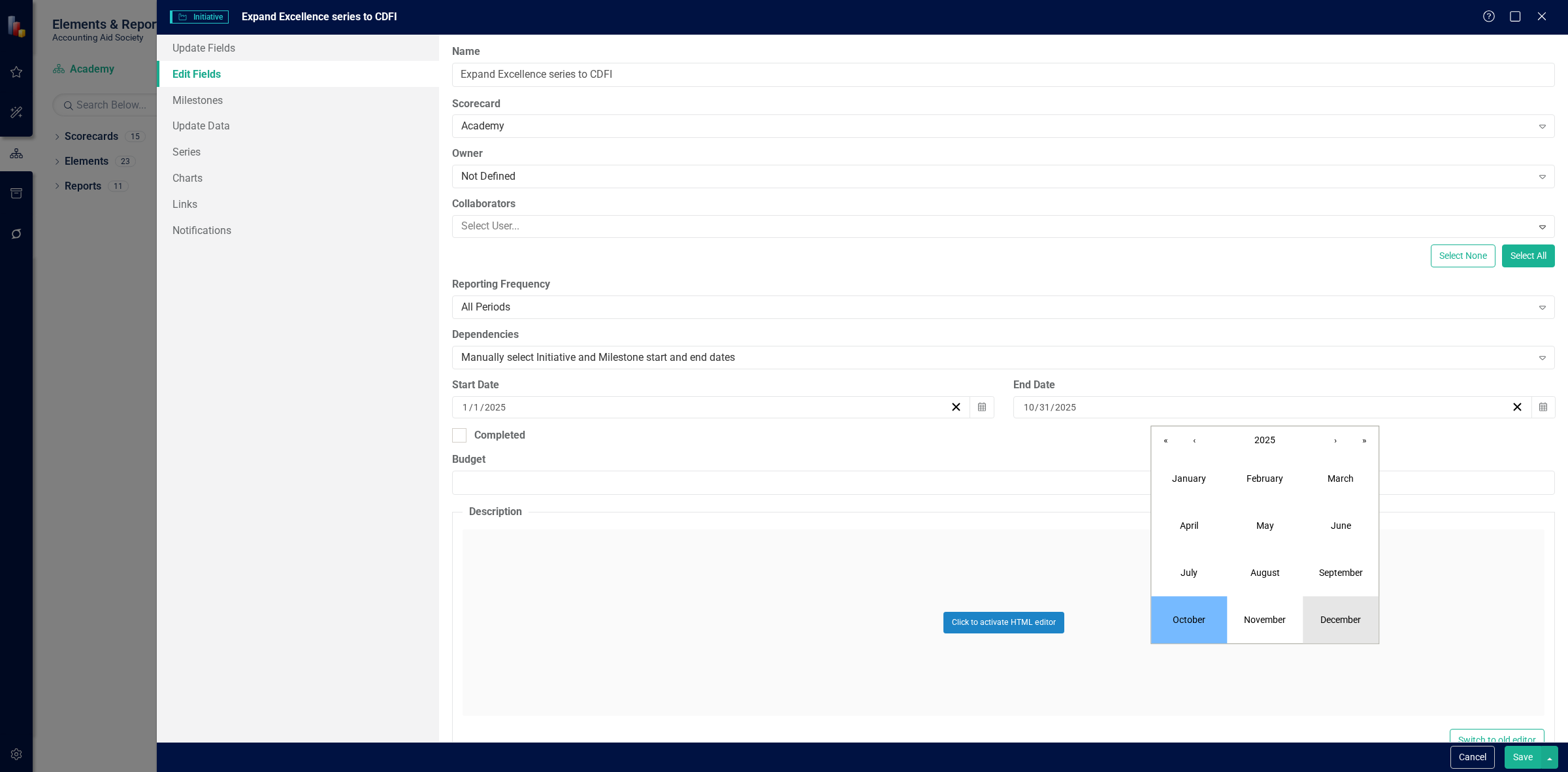
click at [1354, 612] on button "December" at bounding box center [1341, 619] width 76 height 47
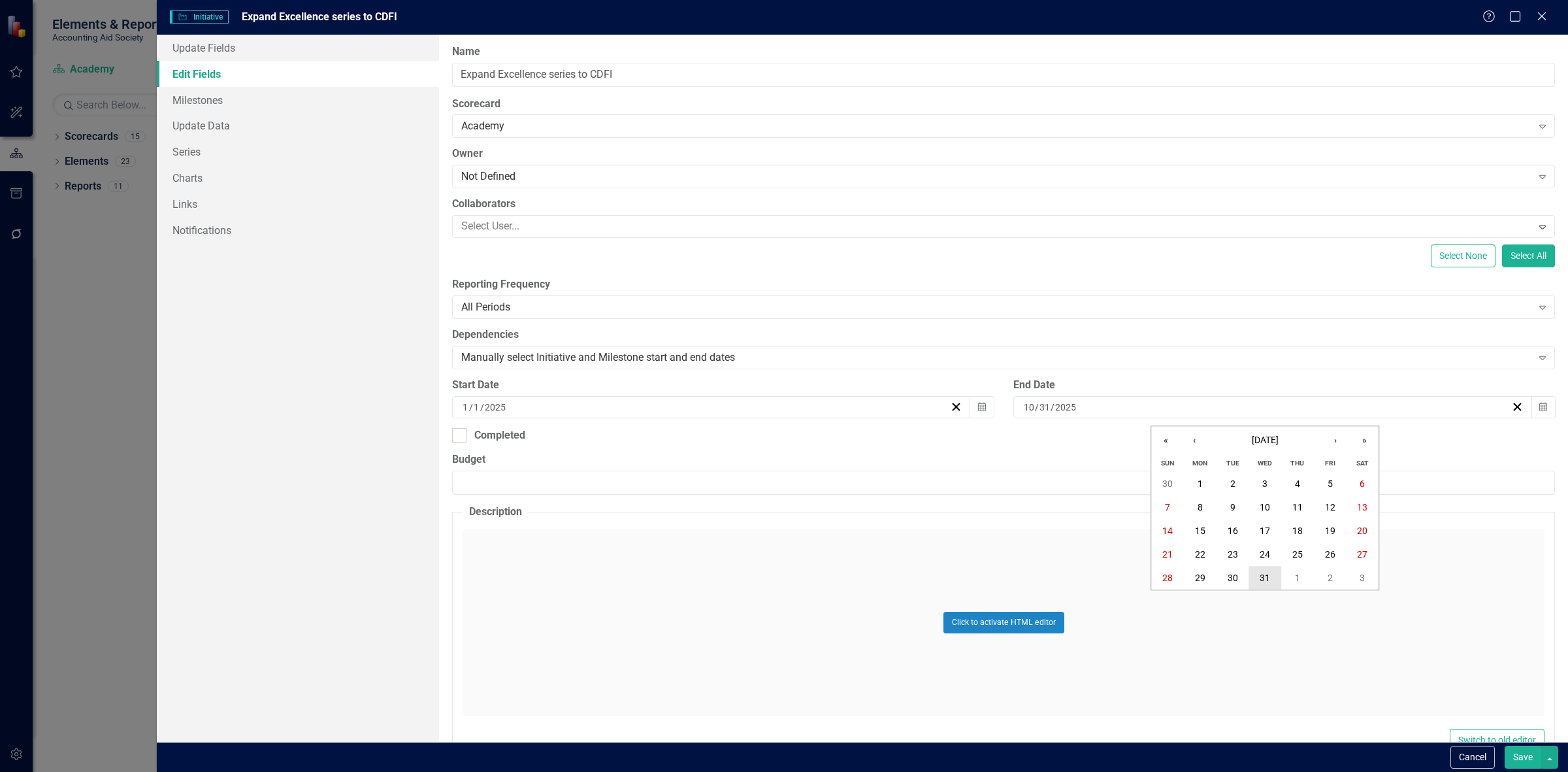
click at [1261, 580] on abbr "31" at bounding box center [1265, 578] width 11 height 11
click at [1512, 750] on button "Save" at bounding box center [1522, 757] width 36 height 23
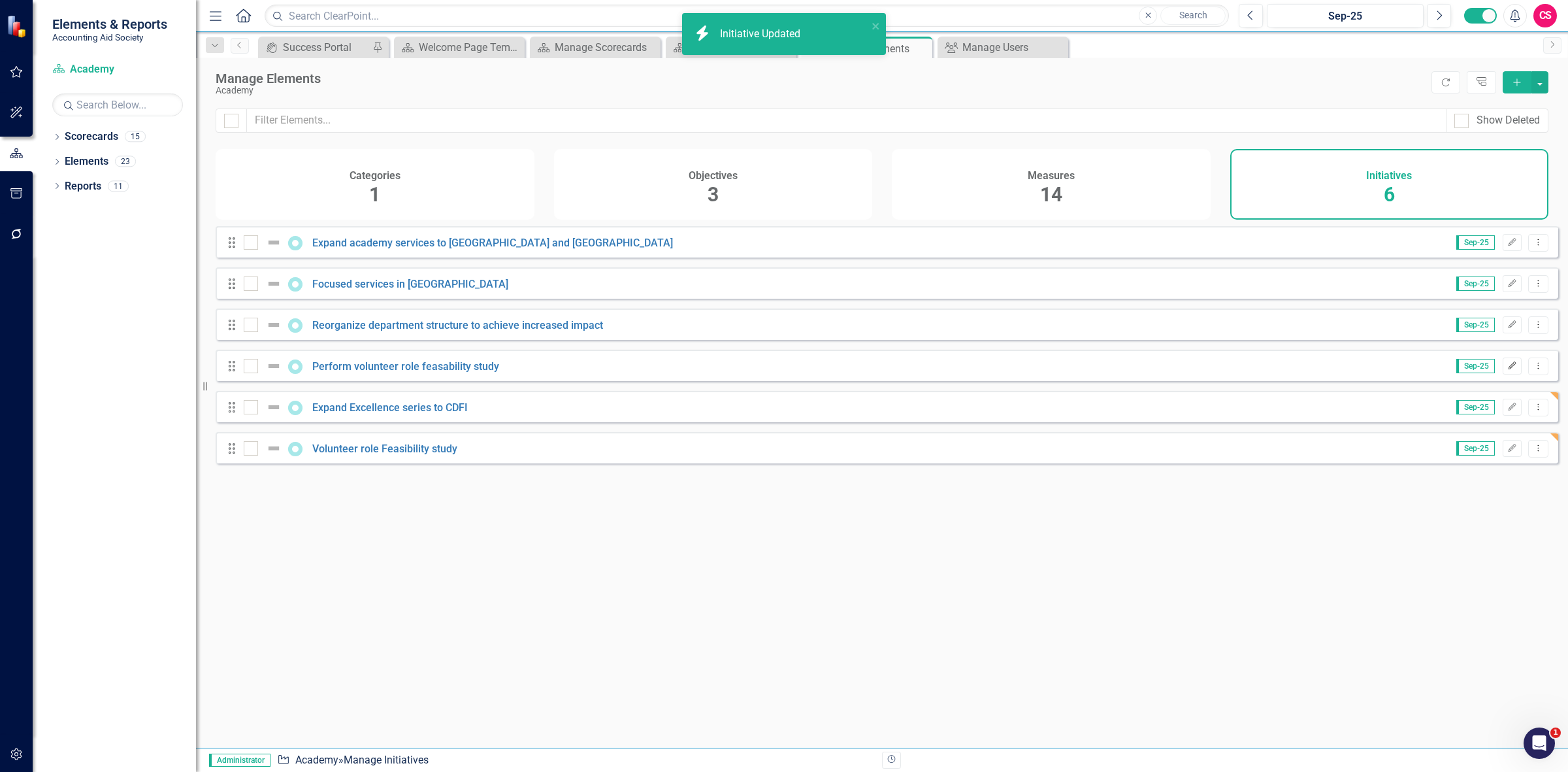
click at [1503, 375] on button "Edit" at bounding box center [1512, 366] width 19 height 17
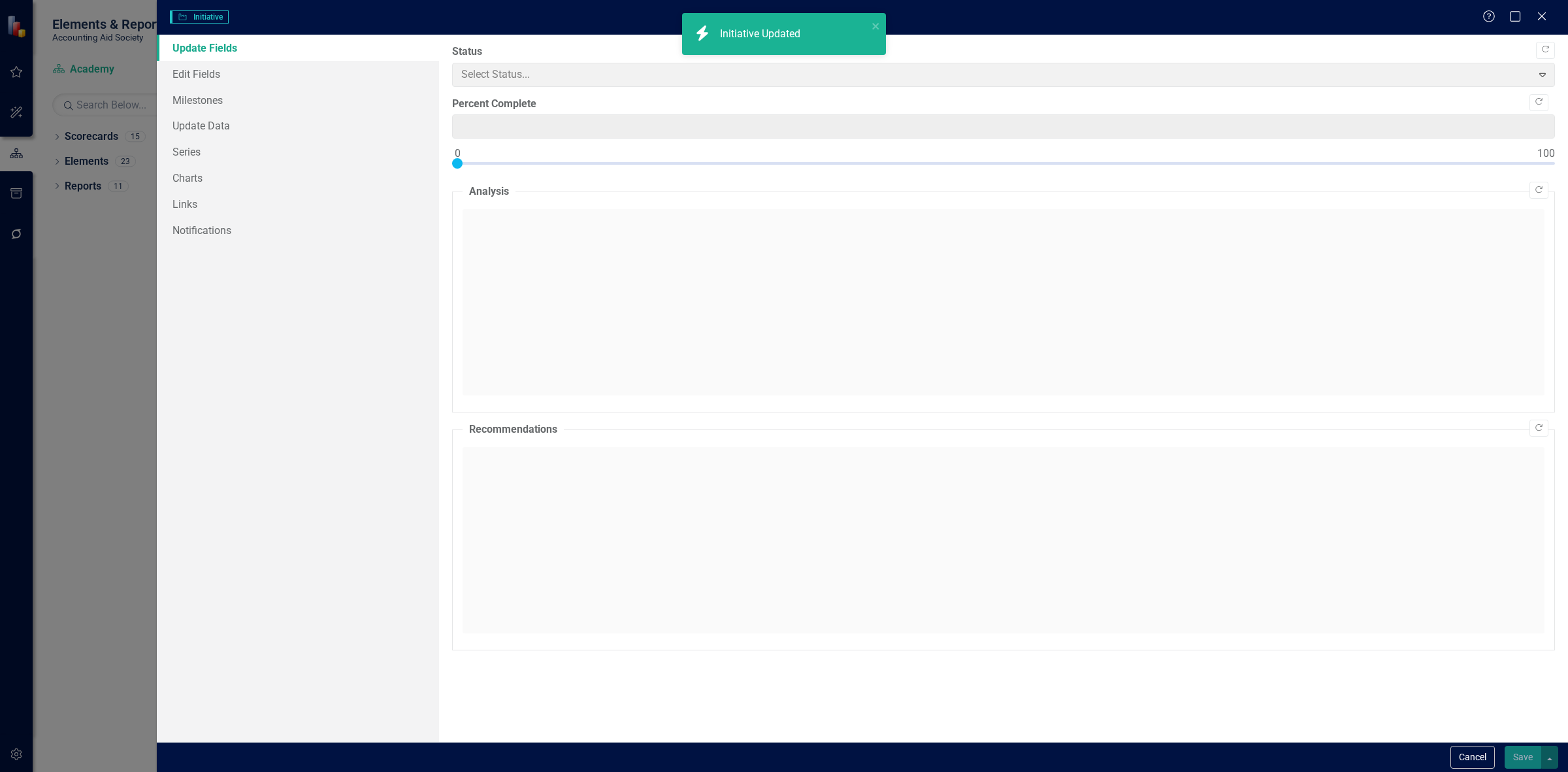
type input "0"
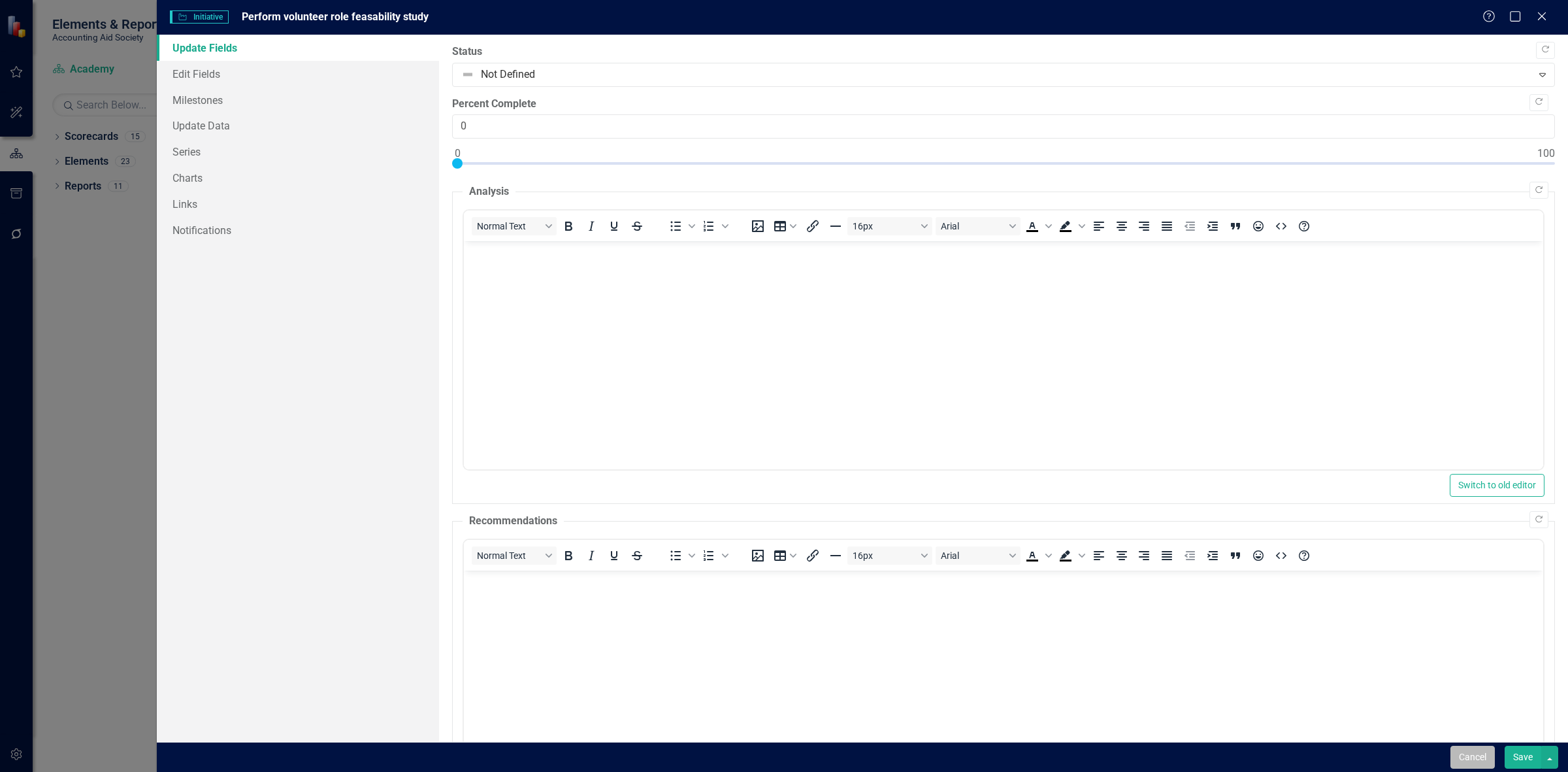
click at [1481, 767] on button "Cancel" at bounding box center [1472, 757] width 44 height 23
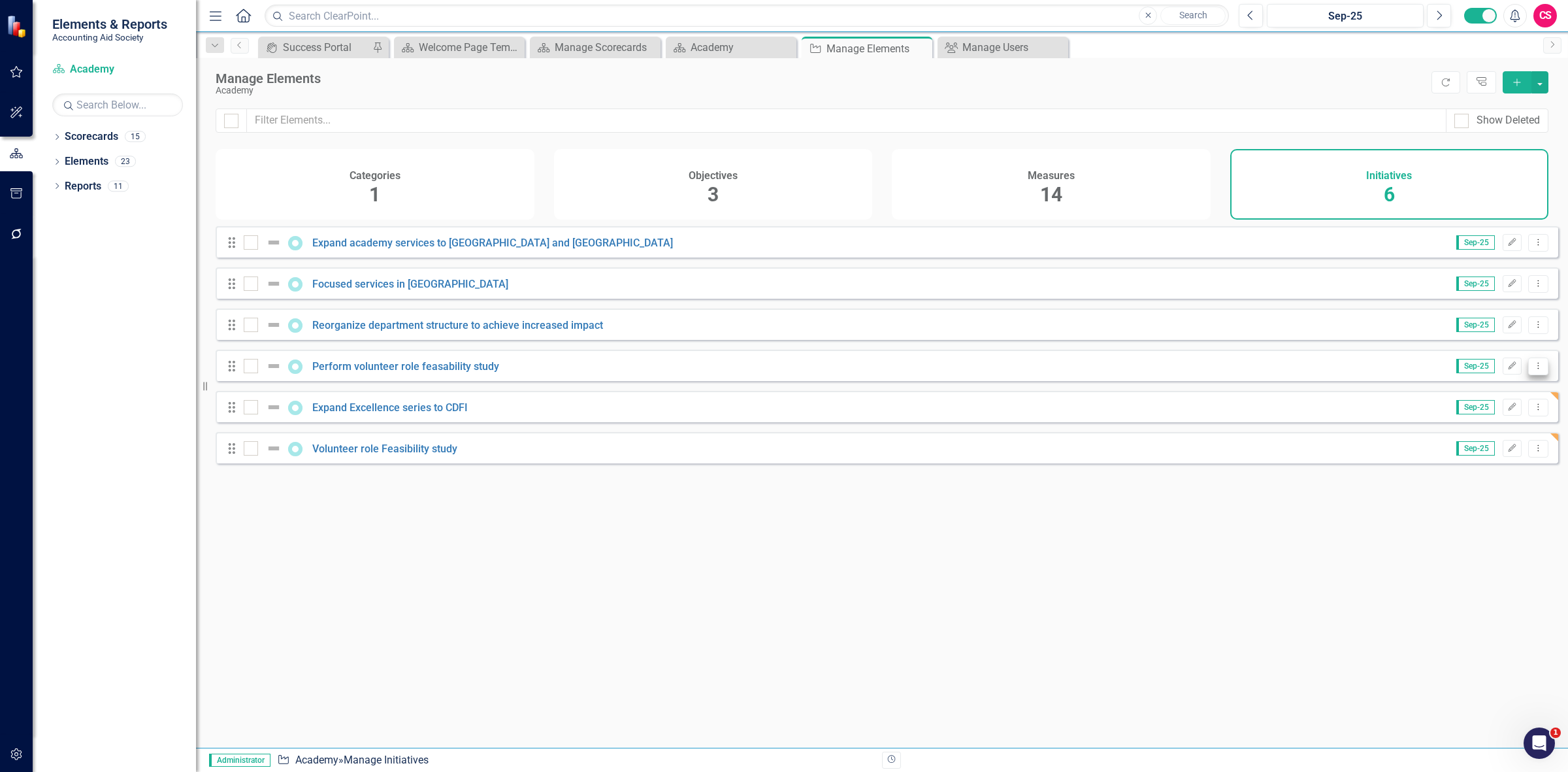
click at [1533, 370] on icon "Dropdown Menu" at bounding box center [1539, 365] width 11 height 9
click at [1498, 469] on link "Trash Delete Initiative" at bounding box center [1479, 470] width 117 height 24
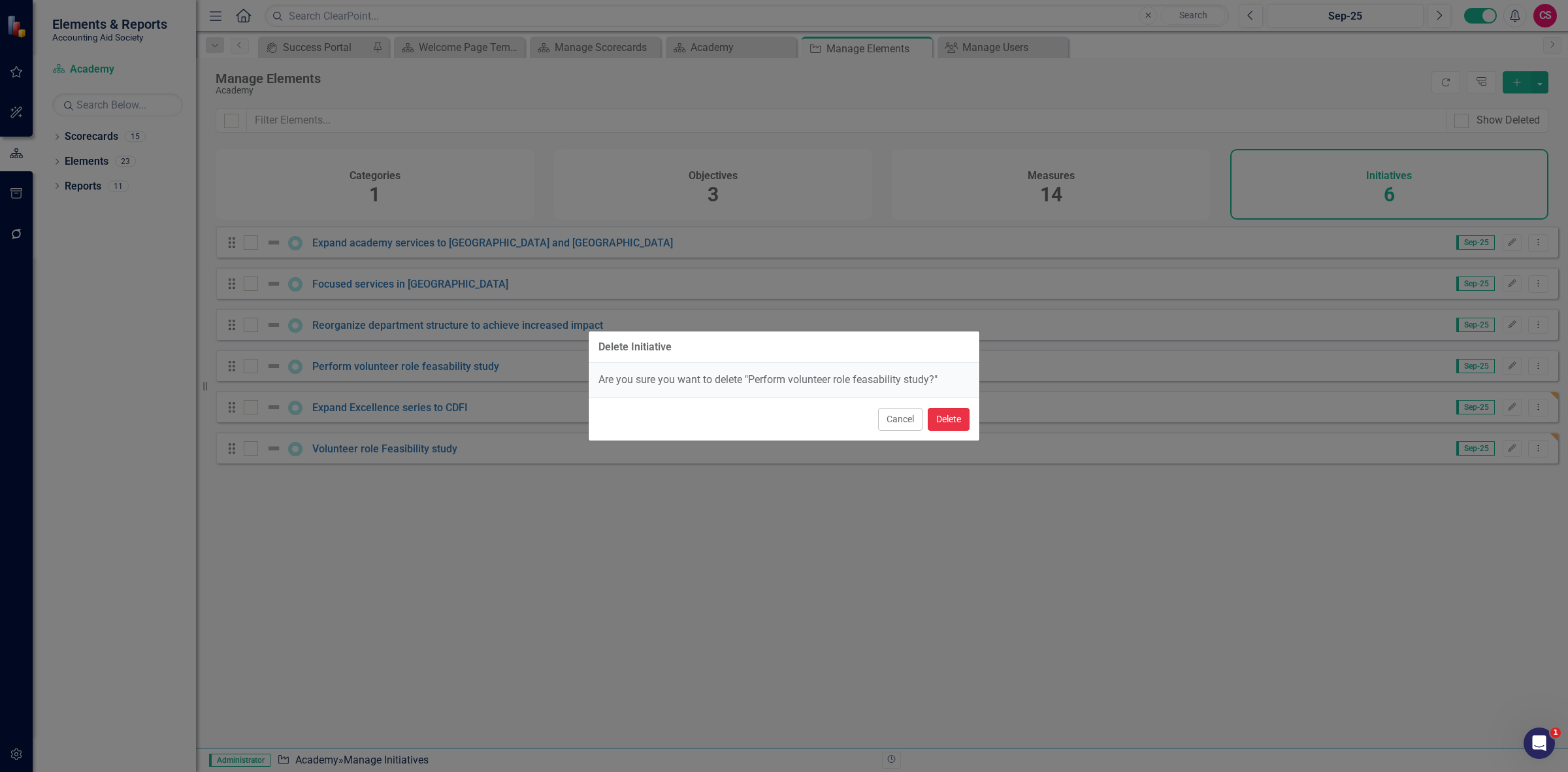
click at [944, 420] on button "Delete" at bounding box center [949, 420] width 42 height 23
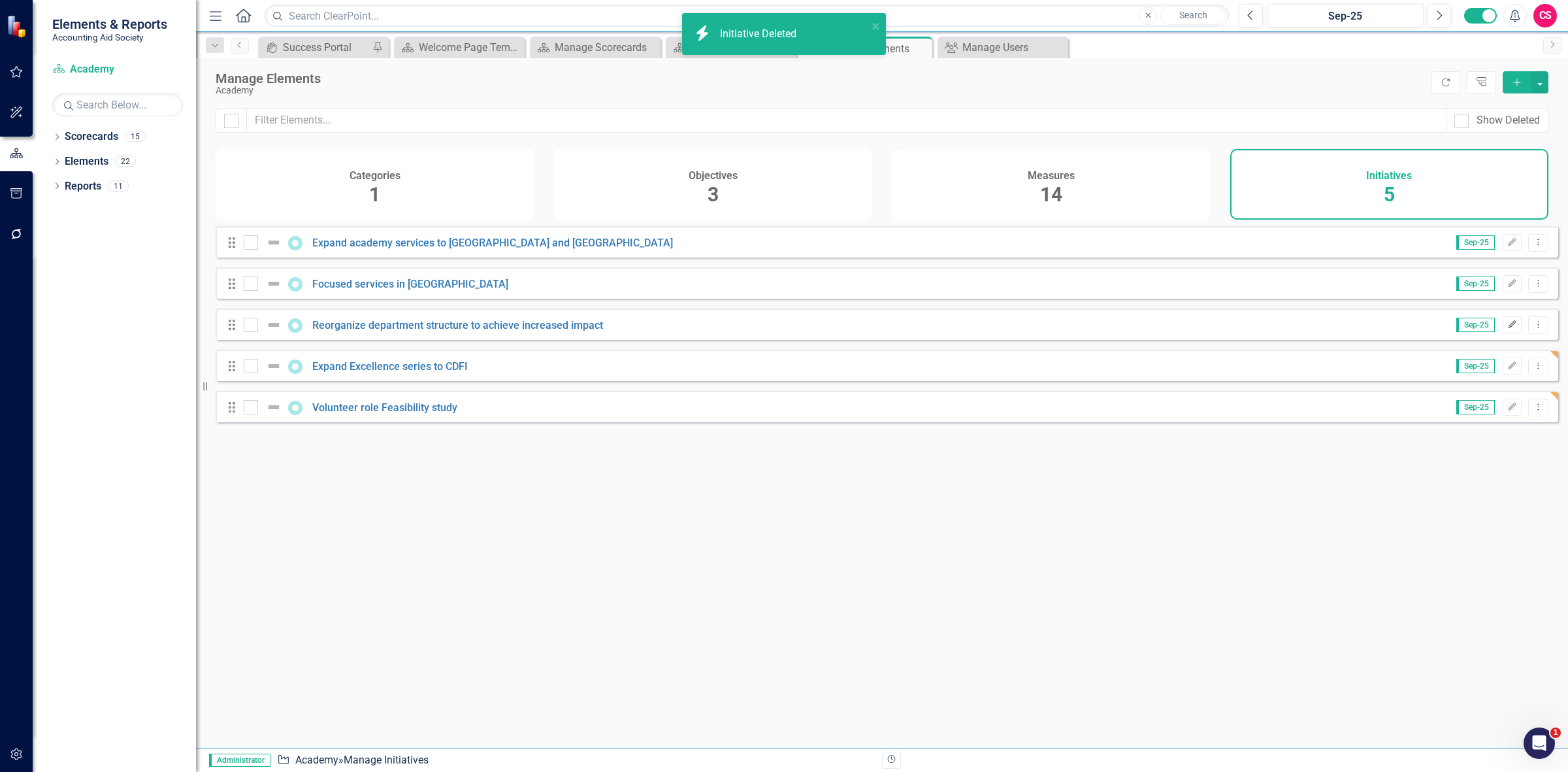
click at [1503, 333] on button "Edit" at bounding box center [1512, 324] width 19 height 17
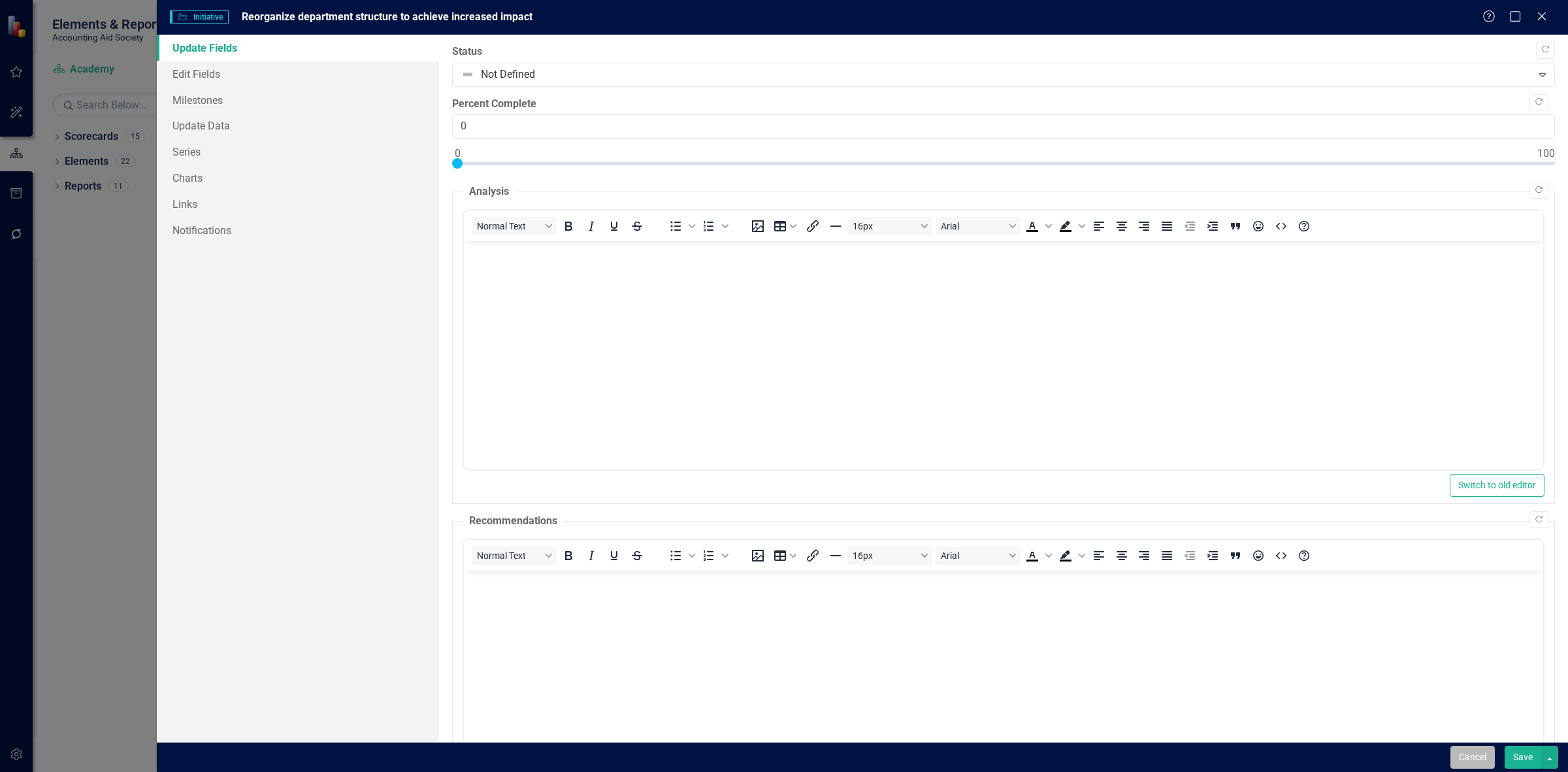
click at [1463, 760] on button "Cancel" at bounding box center [1472, 757] width 44 height 23
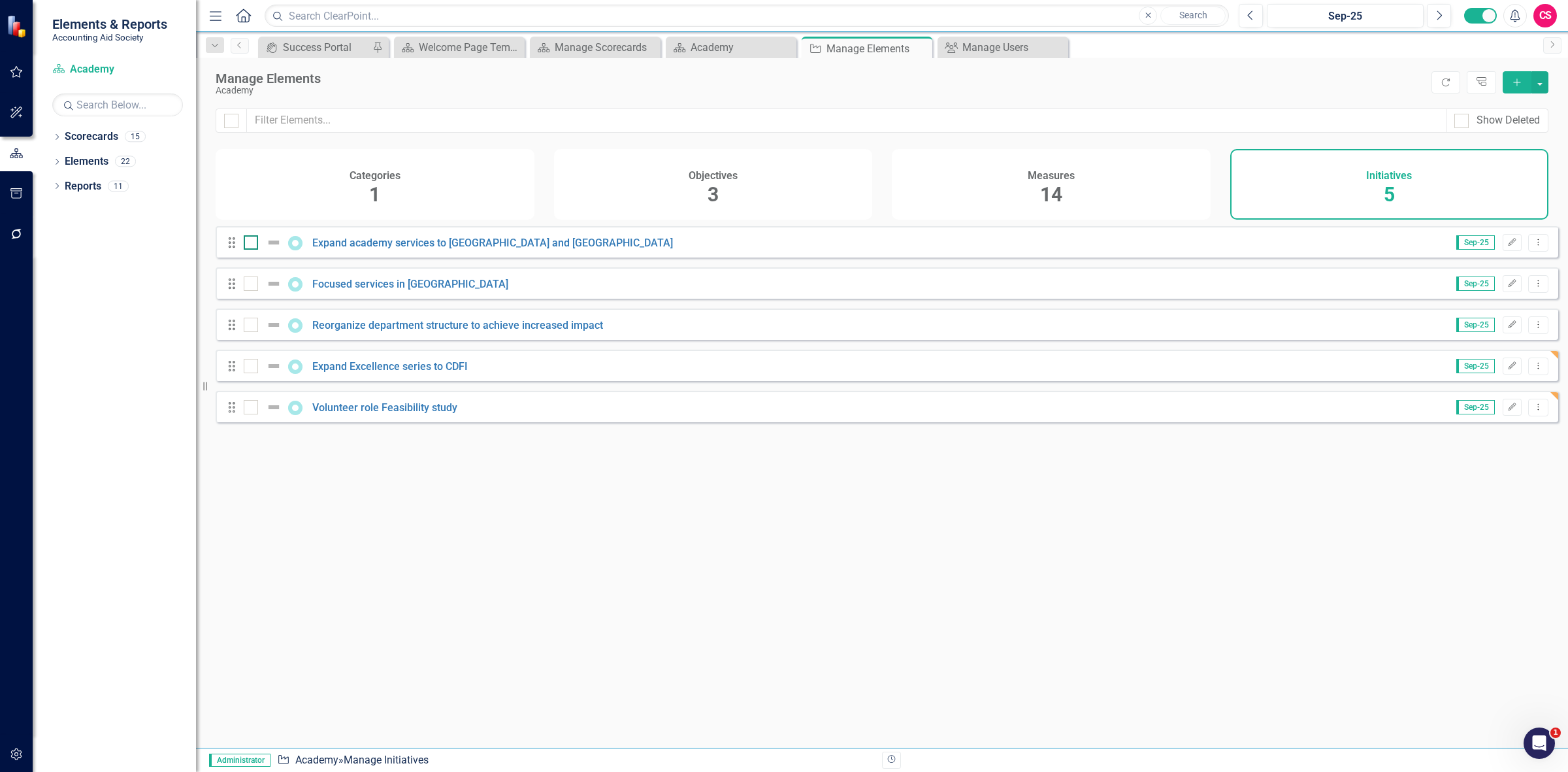
click at [245, 244] on input "checkbox" at bounding box center [248, 239] width 9 height 9
checkbox input "true"
drag, startPoint x: 240, startPoint y: 294, endPoint x: 252, endPoint y: 303, distance: 15.0
click at [241, 295] on div "Drag Expand academy services to Western Wayne County and Macomb county Sep-25 E…" at bounding box center [887, 324] width 1343 height 196
click at [252, 299] on div "Drag Focused services in SW Detroit Sep-25 Edit Dropdown Menu" at bounding box center [887, 283] width 1343 height 32
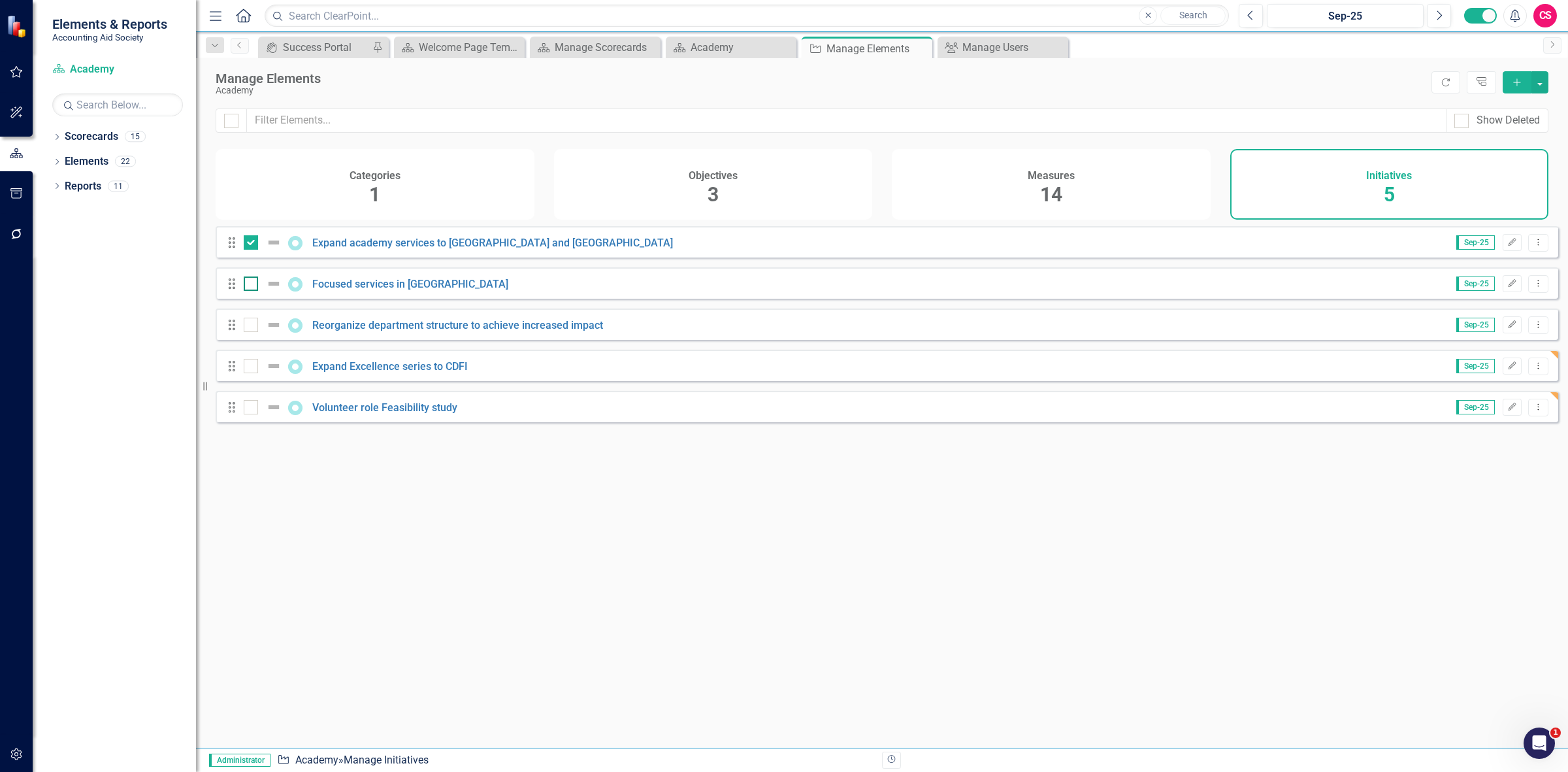
click at [245, 291] on div at bounding box center [251, 283] width 15 height 15
click at [245, 285] on input "checkbox" at bounding box center [248, 280] width 9 height 9
checkbox input "true"
click at [249, 326] on input "checkbox" at bounding box center [248, 321] width 9 height 9
checkbox input "true"
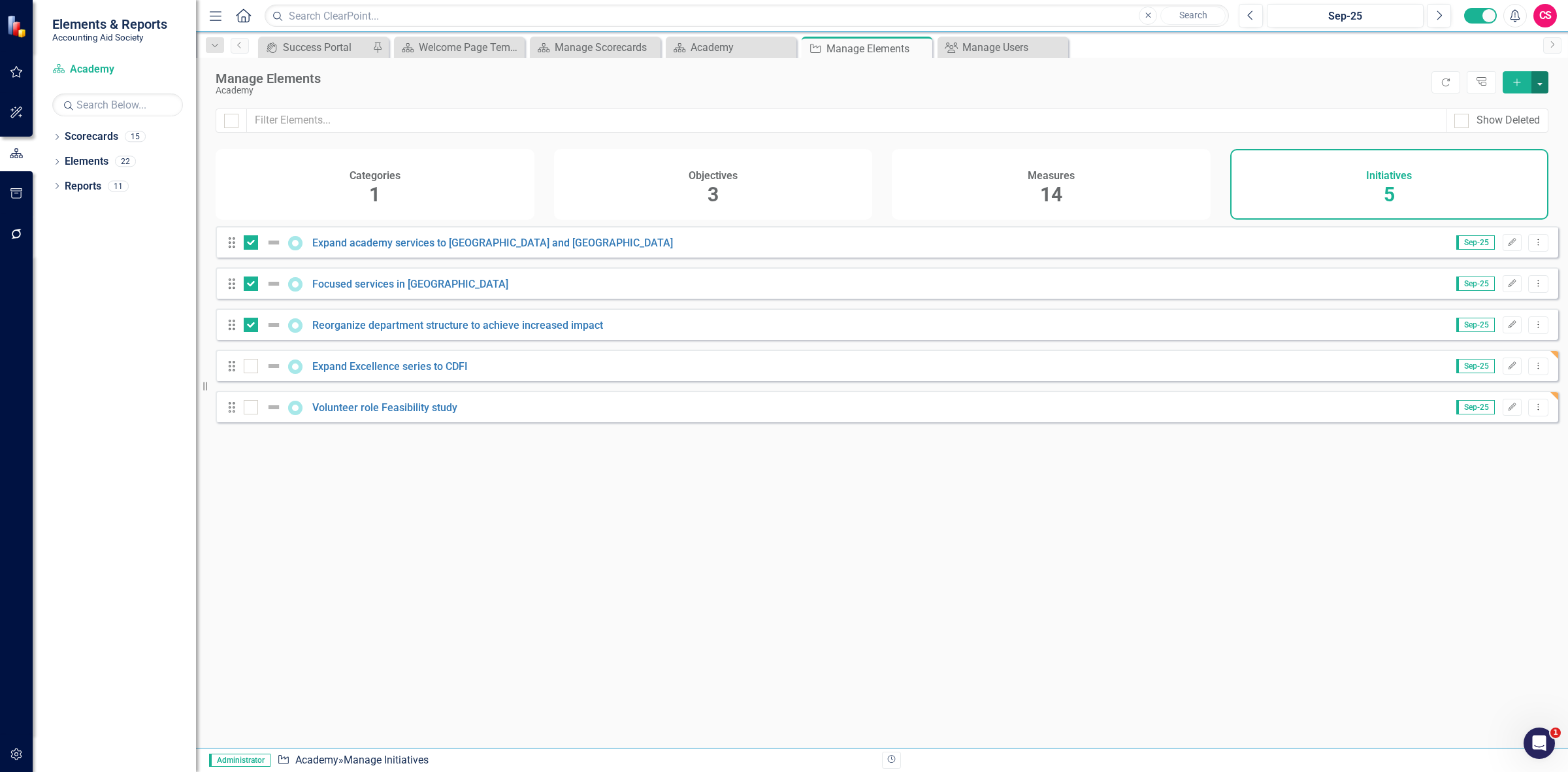
click at [1538, 86] on button "button" at bounding box center [1540, 82] width 17 height 22
click at [1501, 153] on link "Edit Multiple Edit Multiple" at bounding box center [1496, 155] width 103 height 24
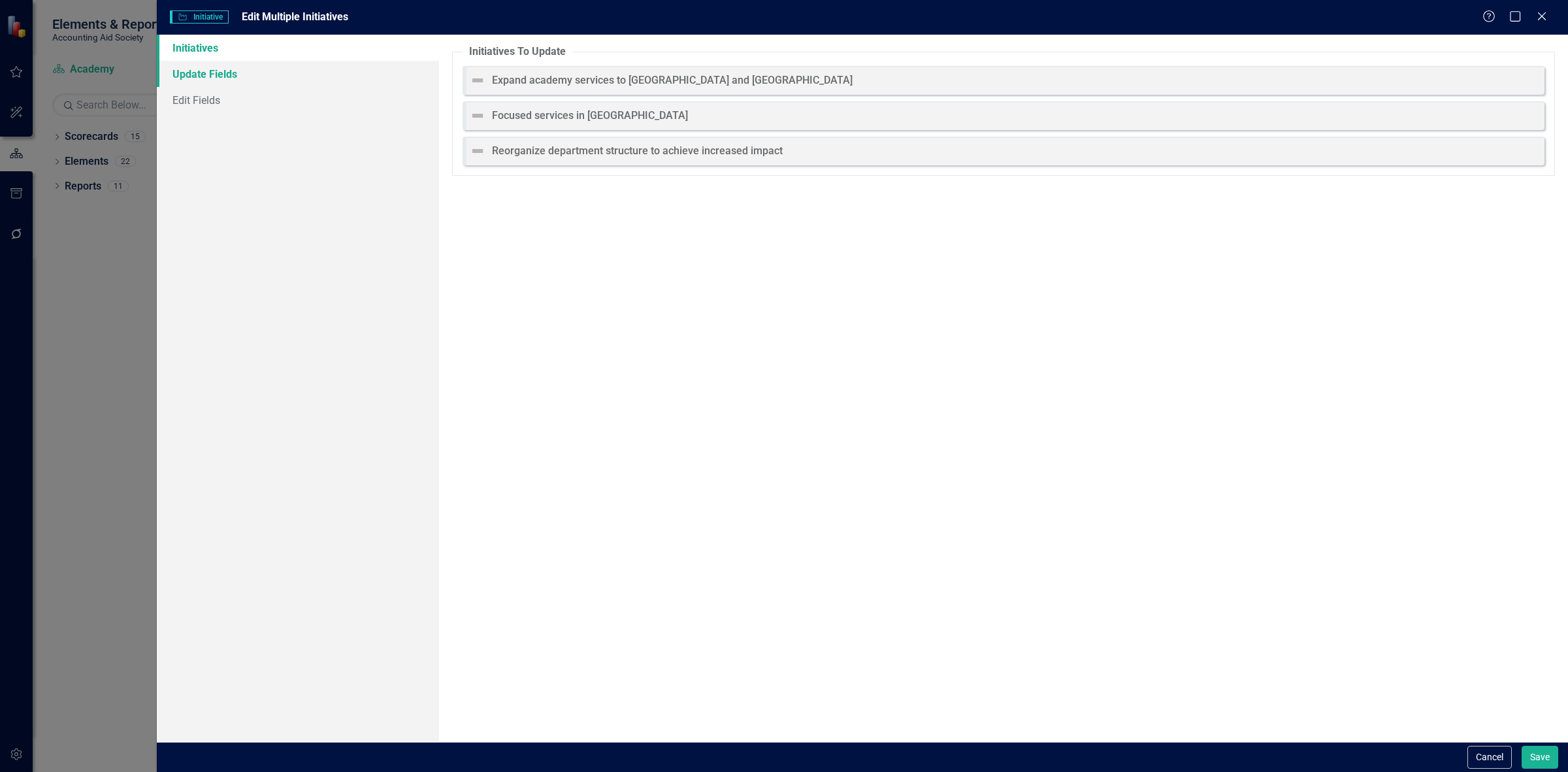
click at [250, 81] on link "Update Fields" at bounding box center [298, 74] width 283 height 26
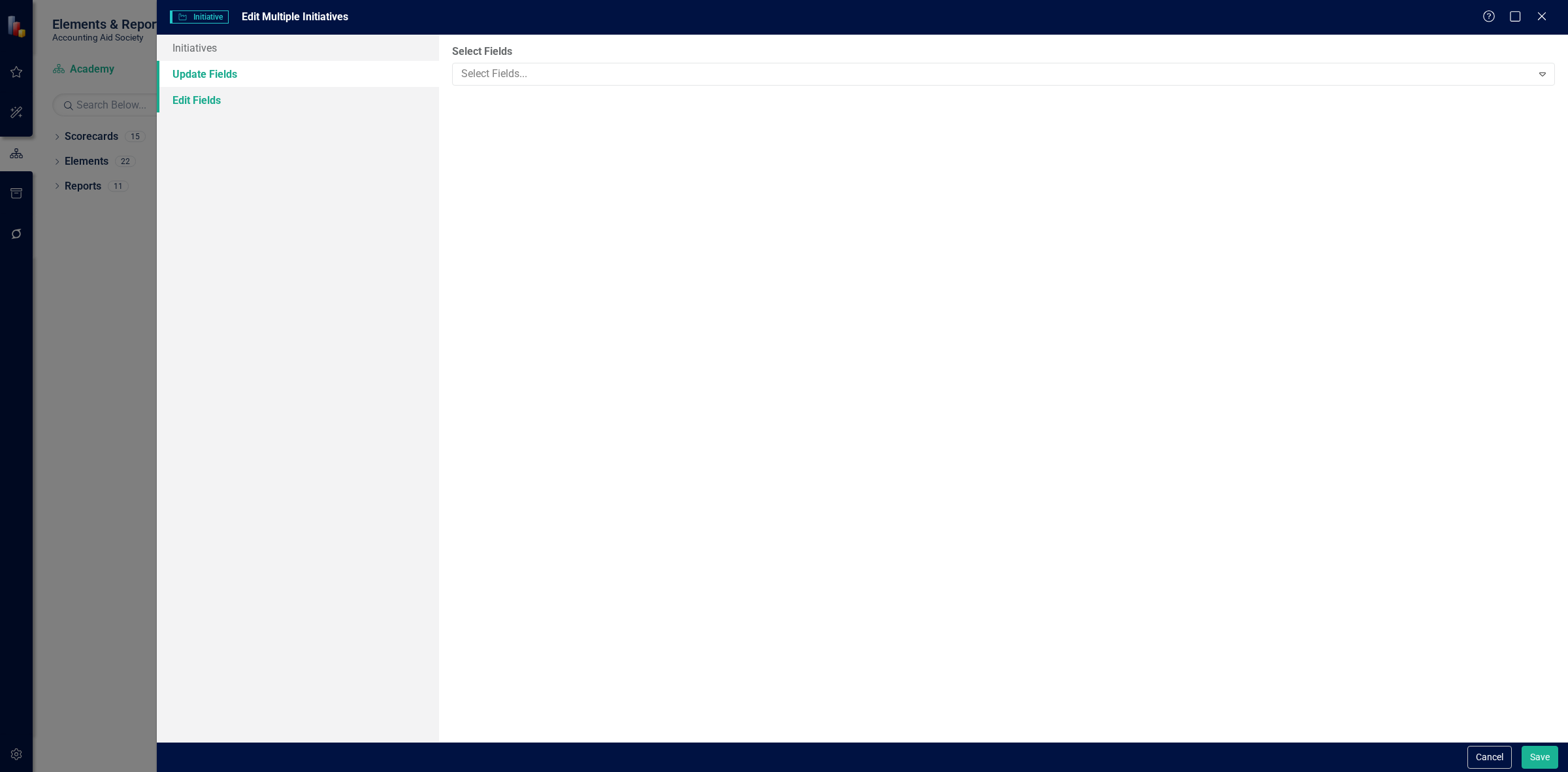
click at [262, 111] on link "Edit Fields" at bounding box center [298, 100] width 283 height 26
click at [536, 92] on div "Select Fields Select Fields... Expand" at bounding box center [1004, 388] width 1129 height 707
click at [527, 70] on div at bounding box center [994, 74] width 1076 height 18
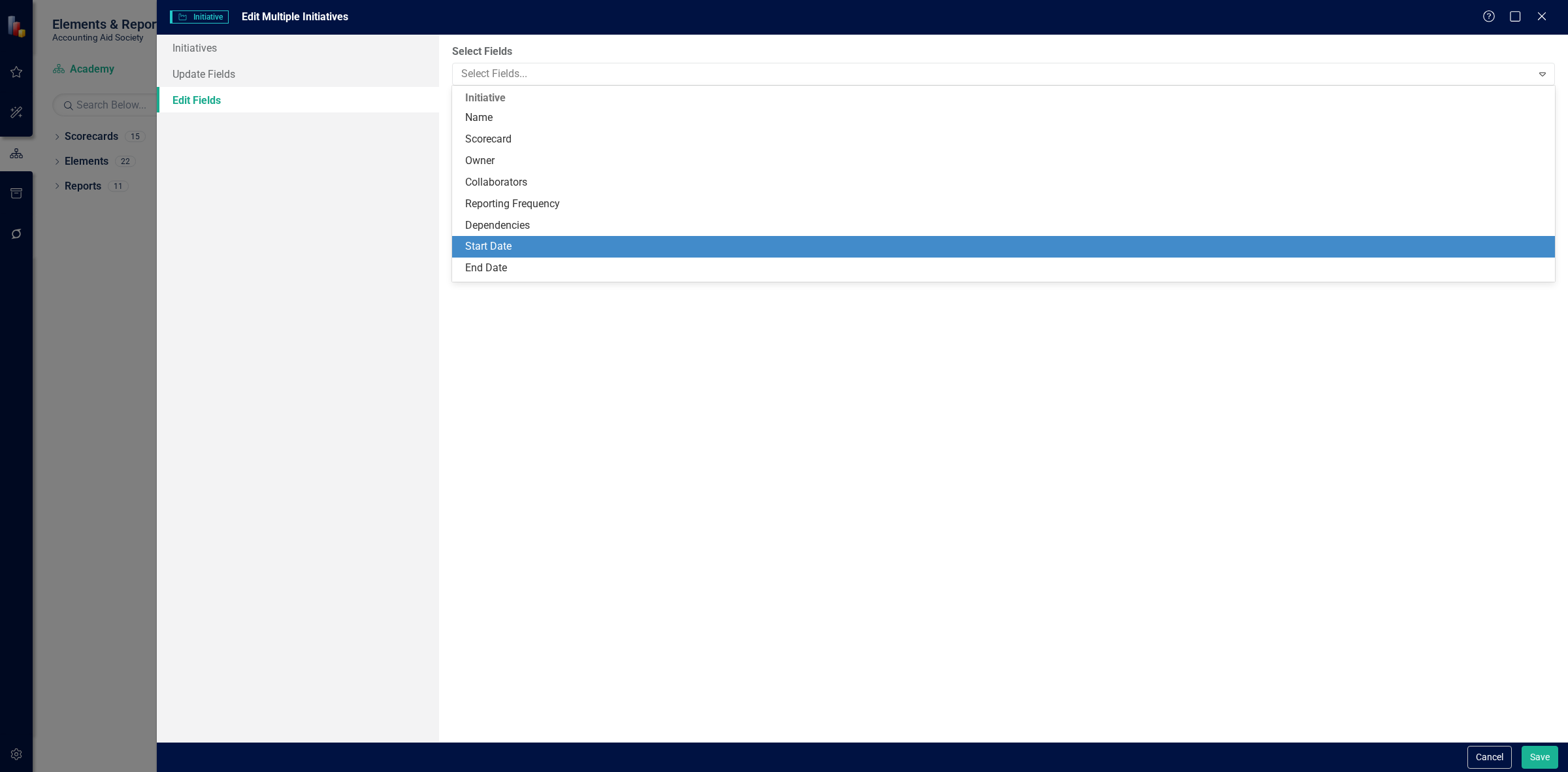
click at [537, 238] on div "Start Date" at bounding box center [1004, 247] width 1103 height 22
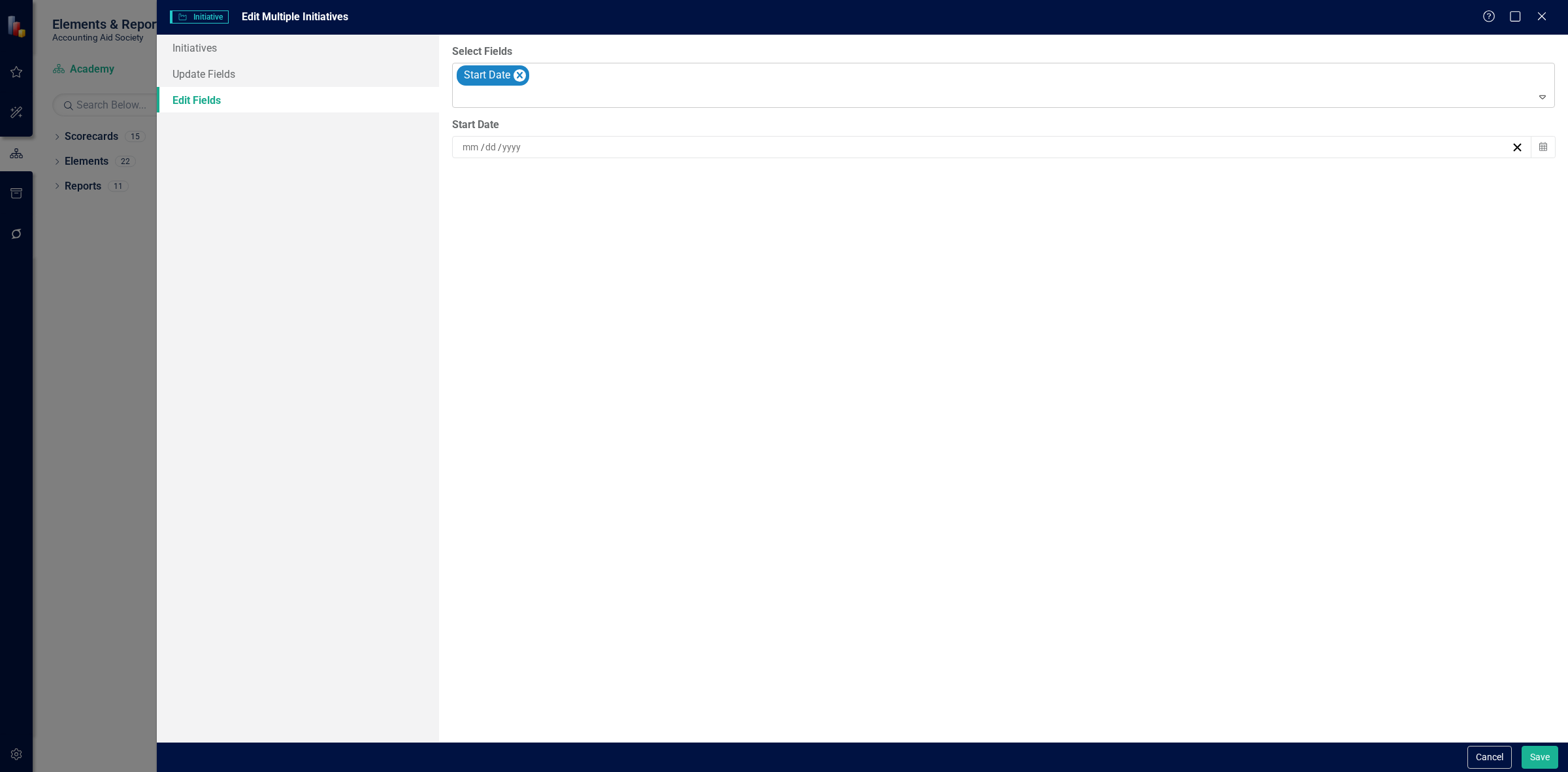
click at [550, 86] on div "Start Date" at bounding box center [1004, 85] width 1100 height 44
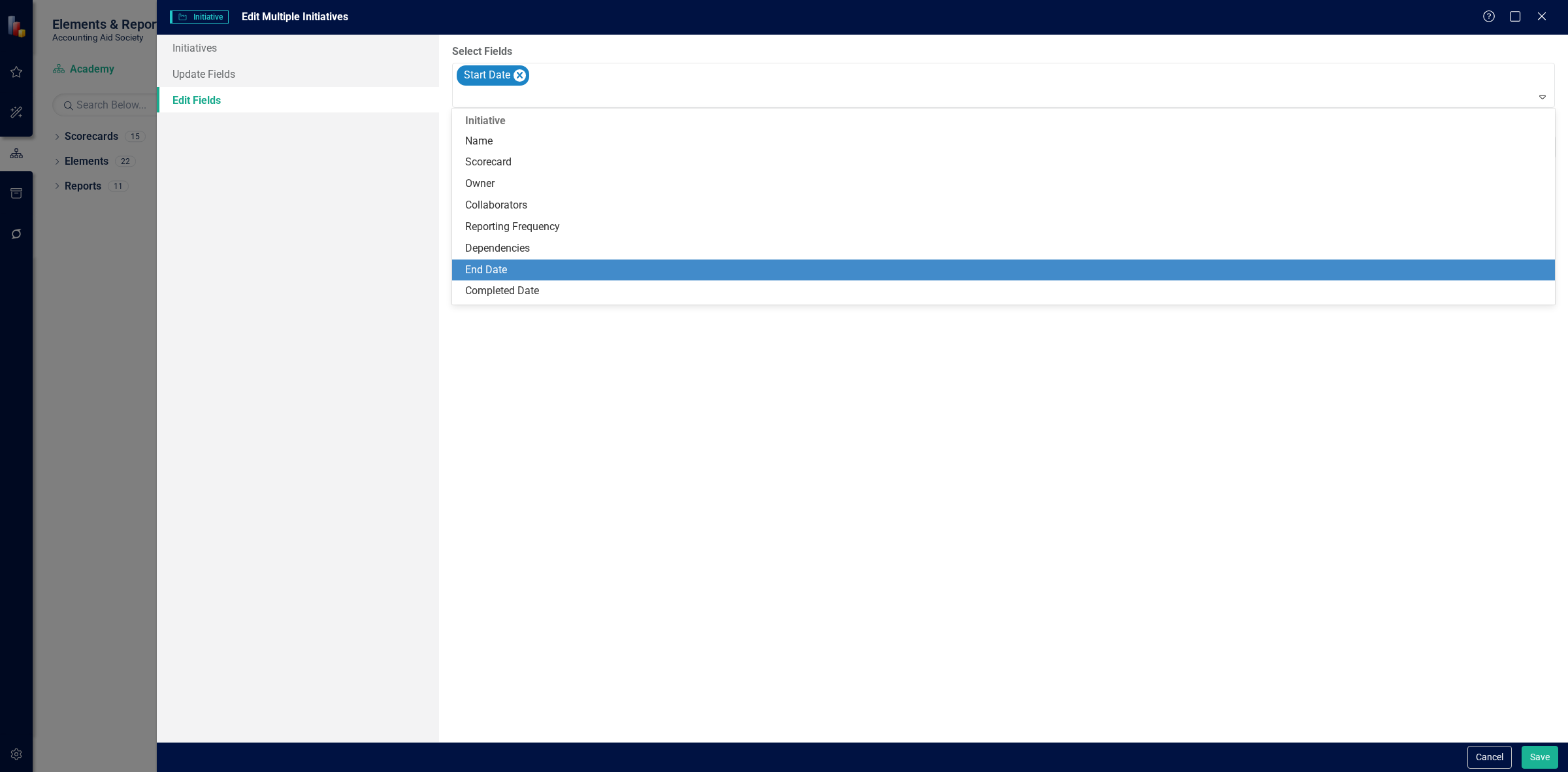
click at [527, 268] on div "End Date" at bounding box center [1006, 269] width 1082 height 15
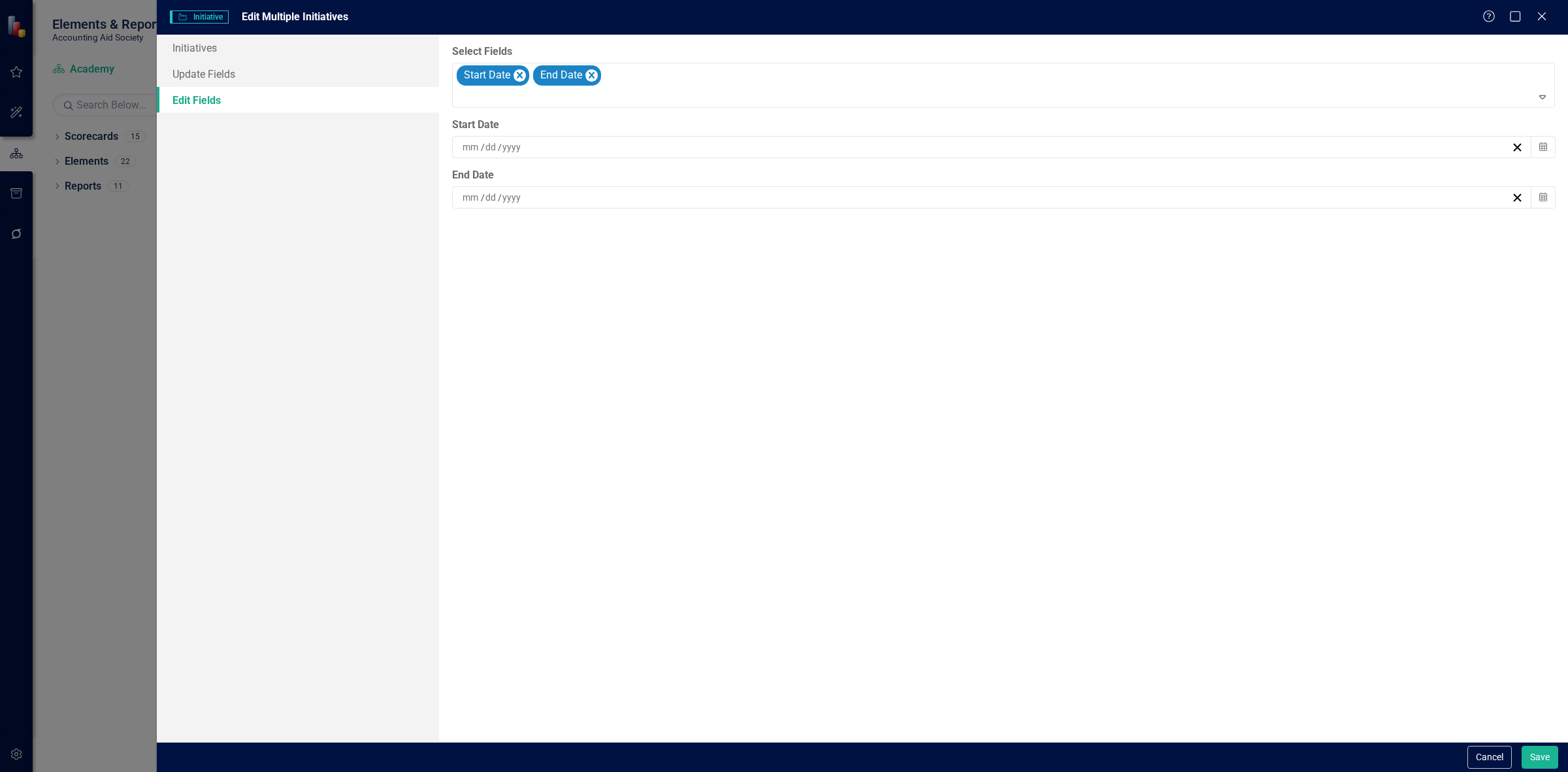
click at [554, 136] on div "/ /" at bounding box center [992, 147] width 1080 height 22
click at [980, 175] on span "October 2025" at bounding box center [992, 180] width 27 height 11
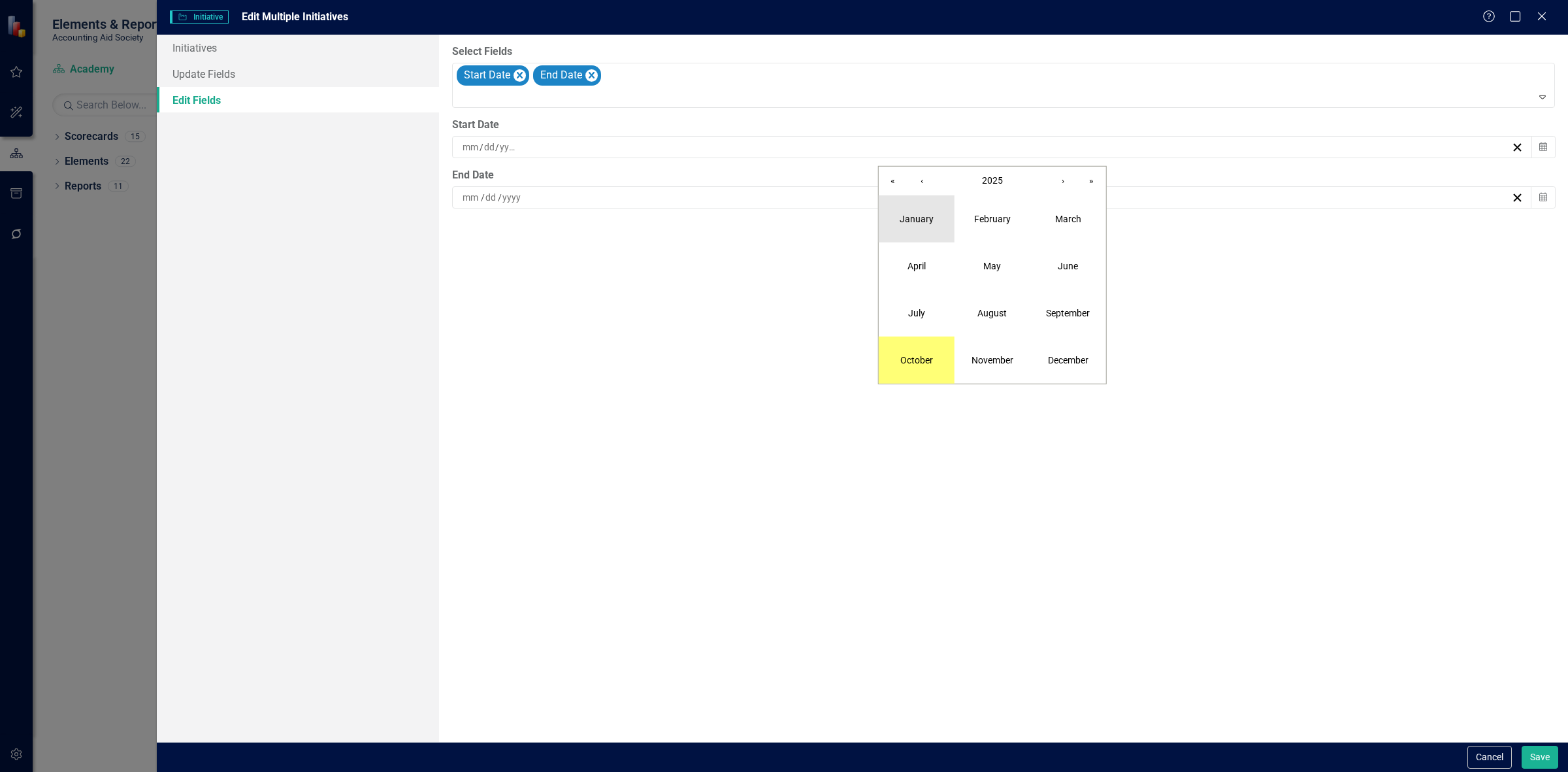
click at [932, 215] on button "January" at bounding box center [917, 218] width 76 height 47
click at [983, 224] on button "1" at bounding box center [993, 224] width 33 height 23
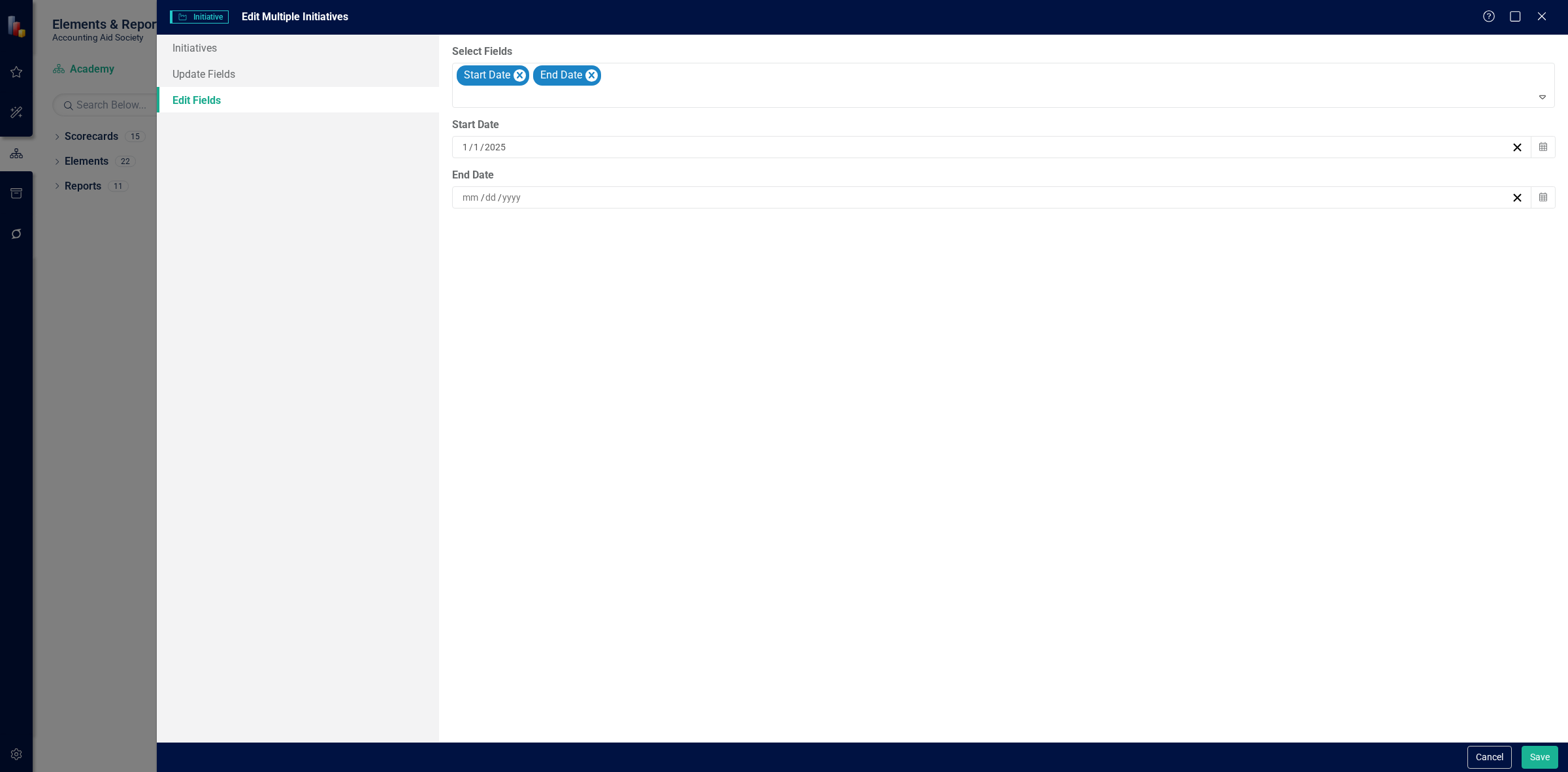
click at [866, 175] on div "End Date" at bounding box center [1004, 175] width 1103 height 15
click at [856, 204] on div "/ /" at bounding box center [986, 197] width 1051 height 13
click at [979, 230] on span "October 2025" at bounding box center [992, 230] width 27 height 11
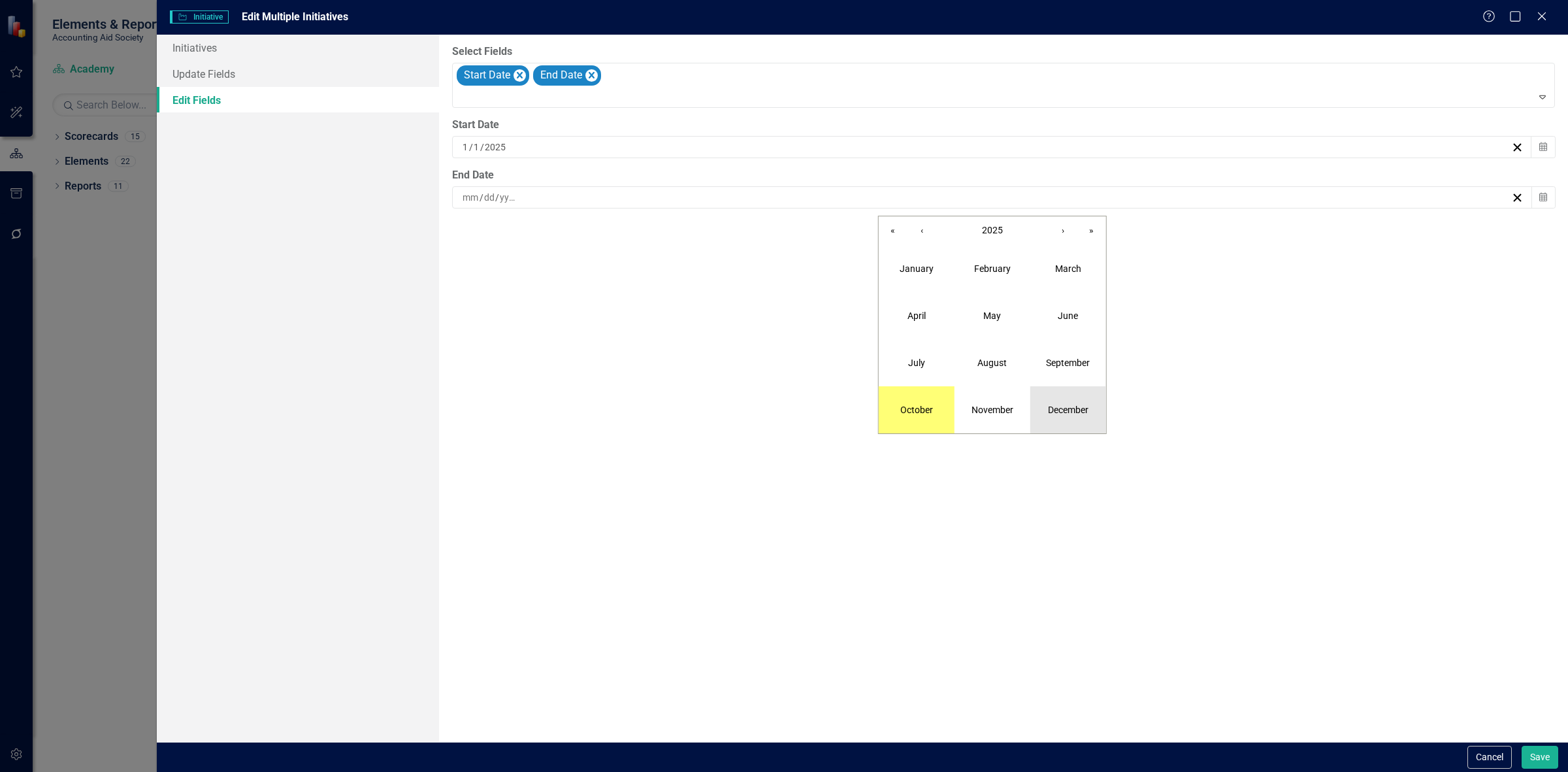
click at [1058, 404] on abbr "December" at bounding box center [1069, 410] width 40 height 11
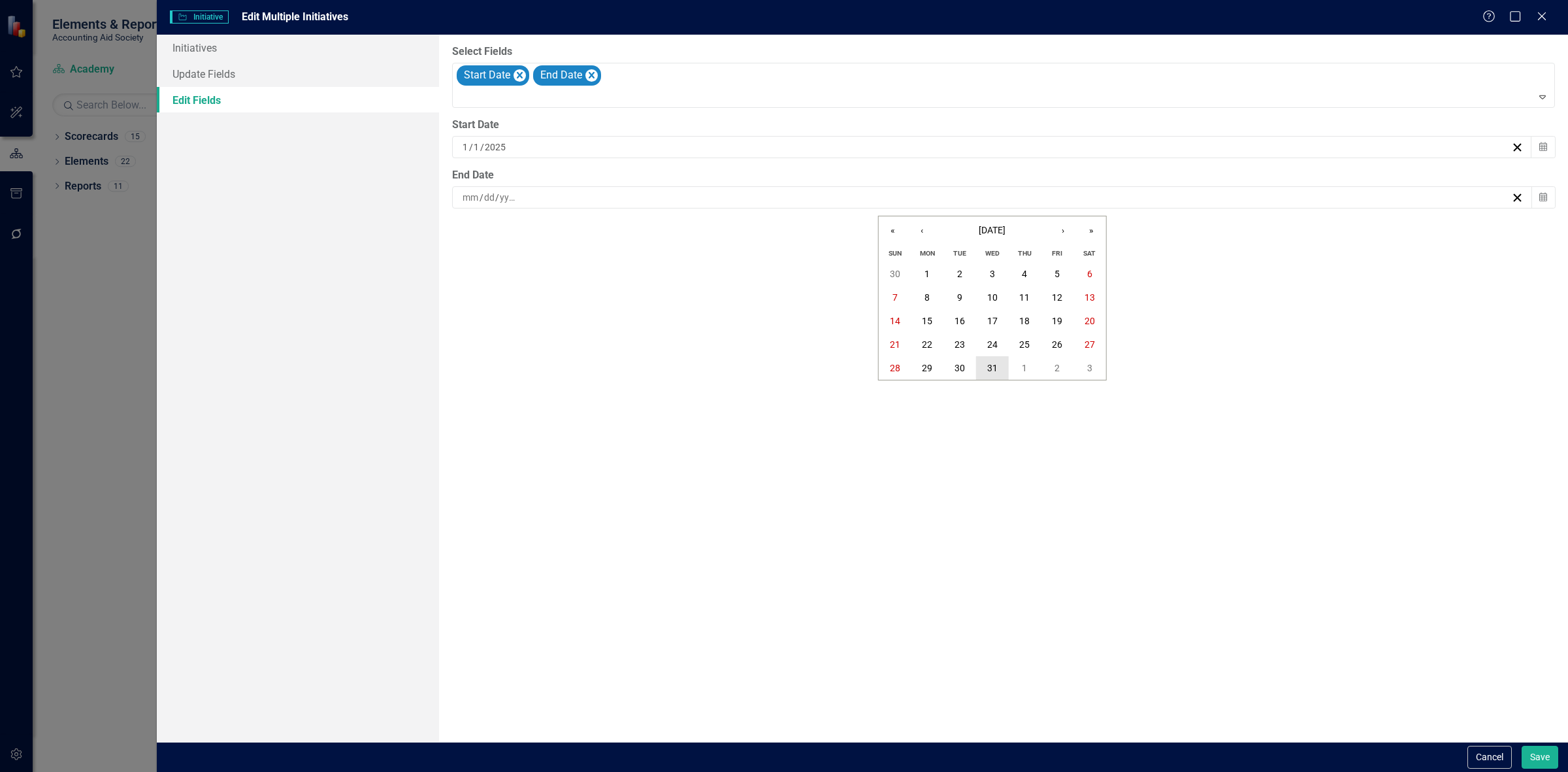
click at [998, 375] on button "31" at bounding box center [993, 368] width 33 height 23
click at [1537, 758] on button "Save" at bounding box center [1539, 757] width 36 height 23
checkbox input "false"
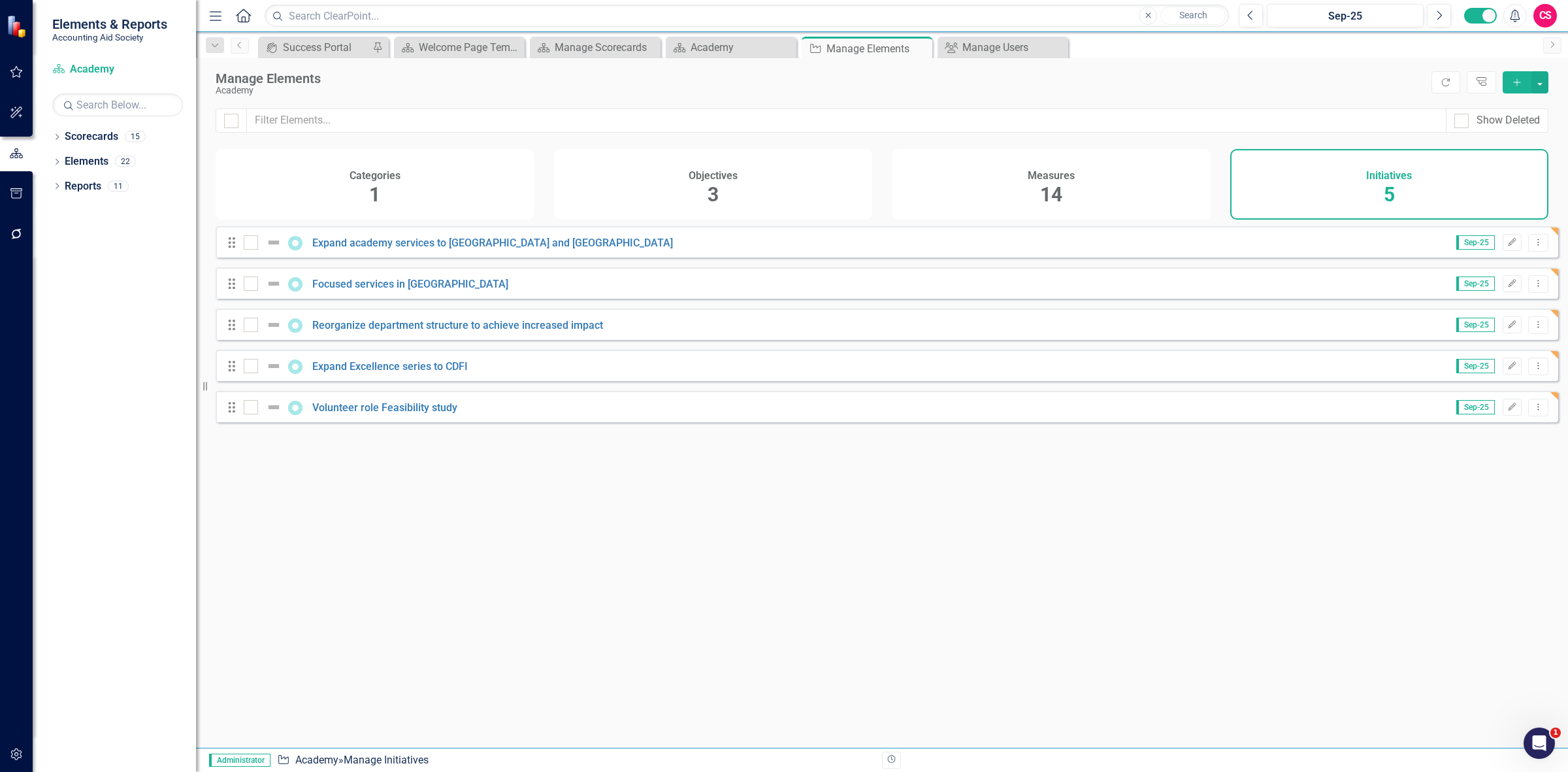
drag, startPoint x: 726, startPoint y: 203, endPoint x: 733, endPoint y: 203, distance: 7.0
click at [726, 203] on div "Objectives 3" at bounding box center [714, 184] width 319 height 70
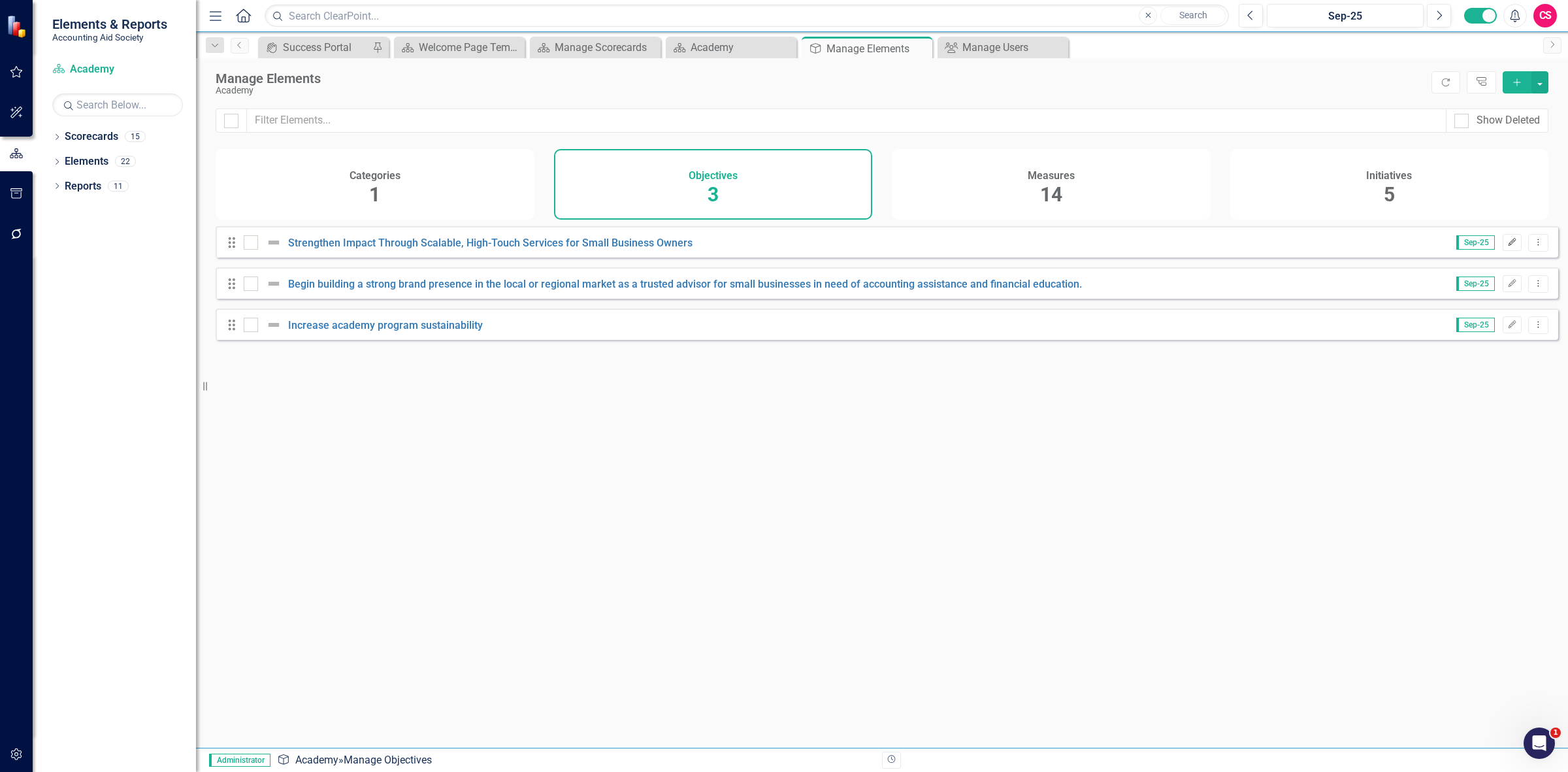
click at [1508, 245] on icon "button" at bounding box center [1512, 242] width 8 height 8
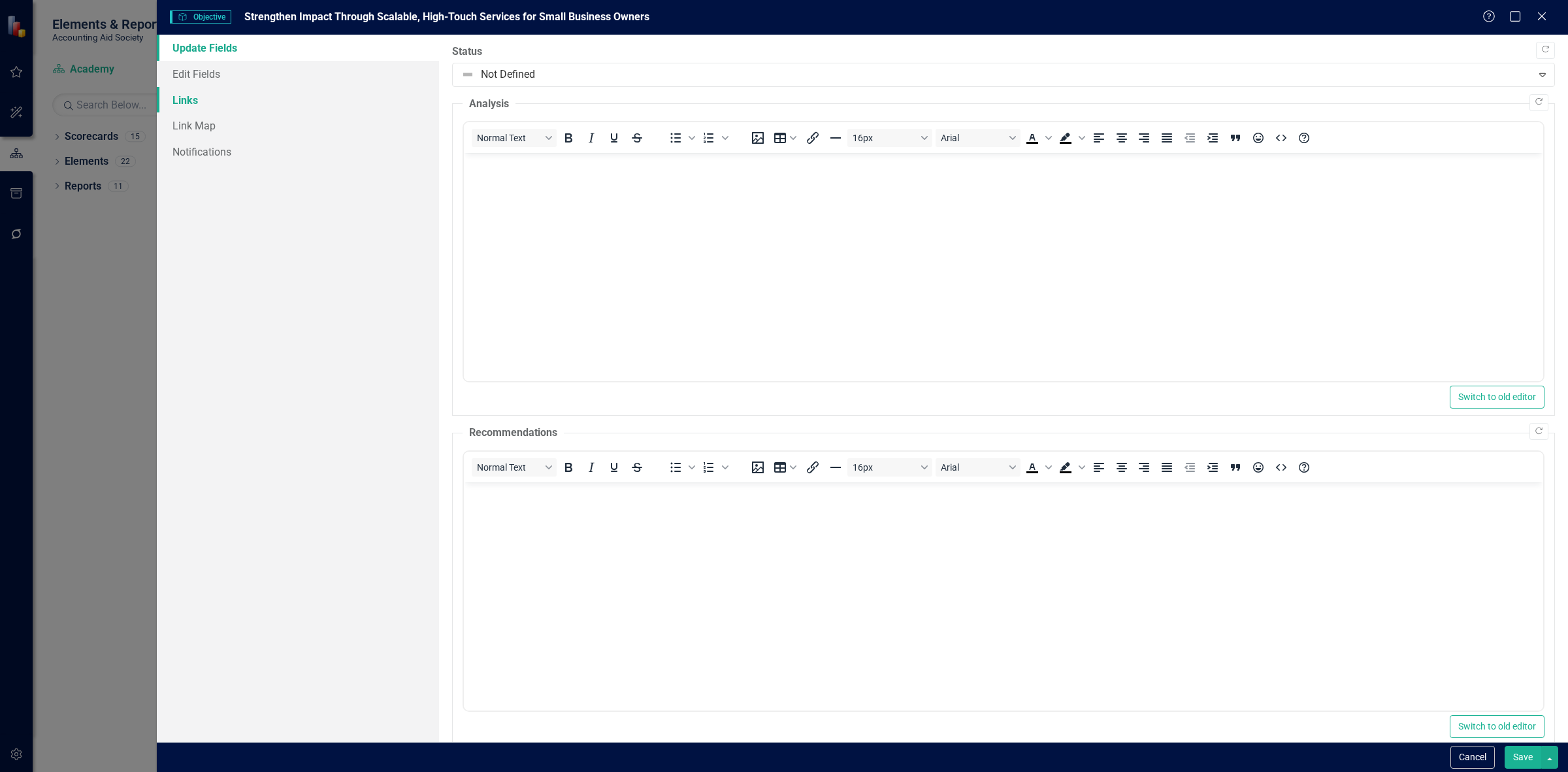
click at [172, 106] on link "Links" at bounding box center [298, 100] width 283 height 26
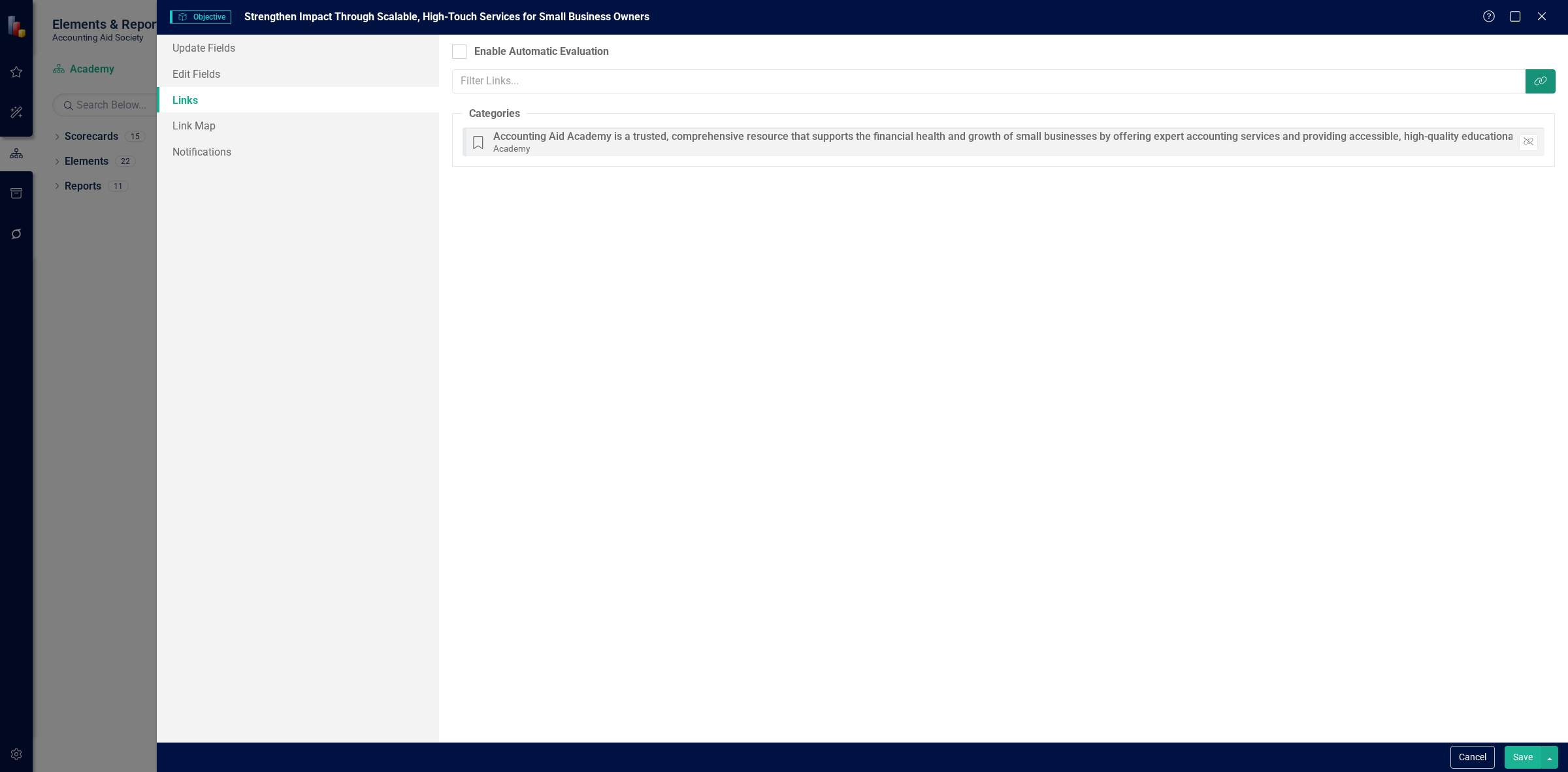
click at [1544, 84] on icon "Link Tag" at bounding box center [1540, 81] width 13 height 11
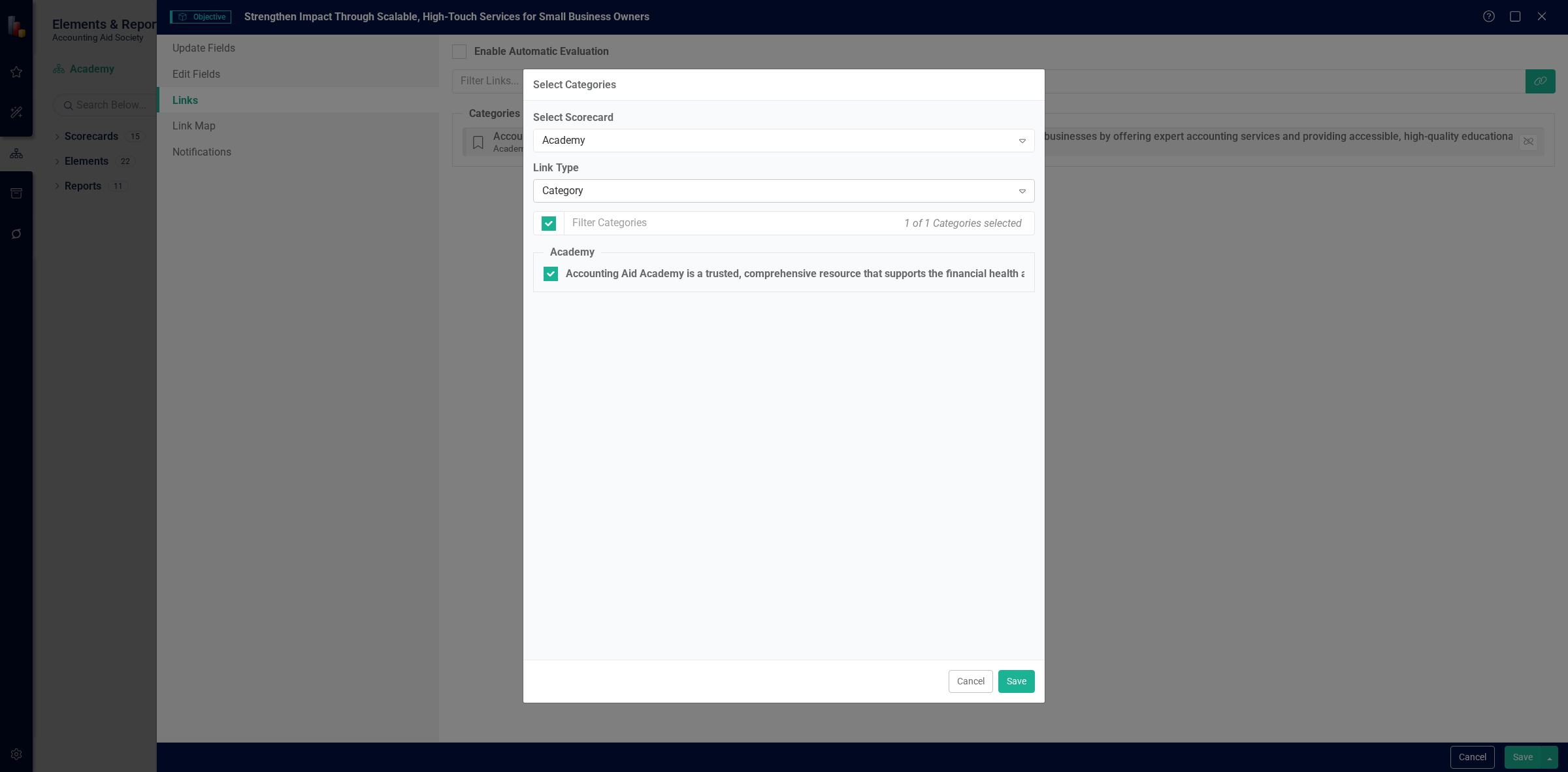
click at [627, 179] on div "Category Expand" at bounding box center [784, 190] width 502 height 23
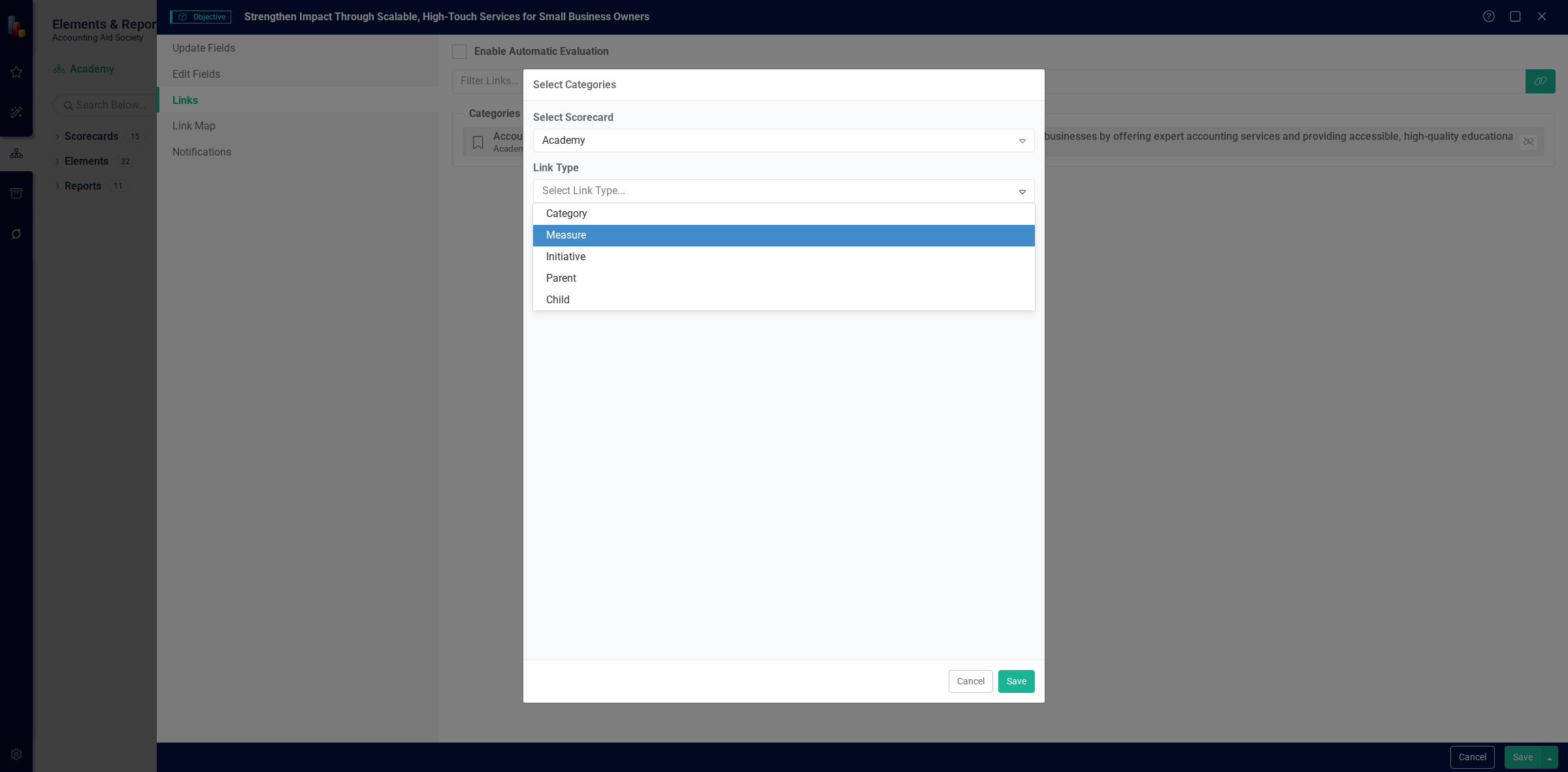
click at [617, 242] on div "Measure" at bounding box center [786, 235] width 481 height 15
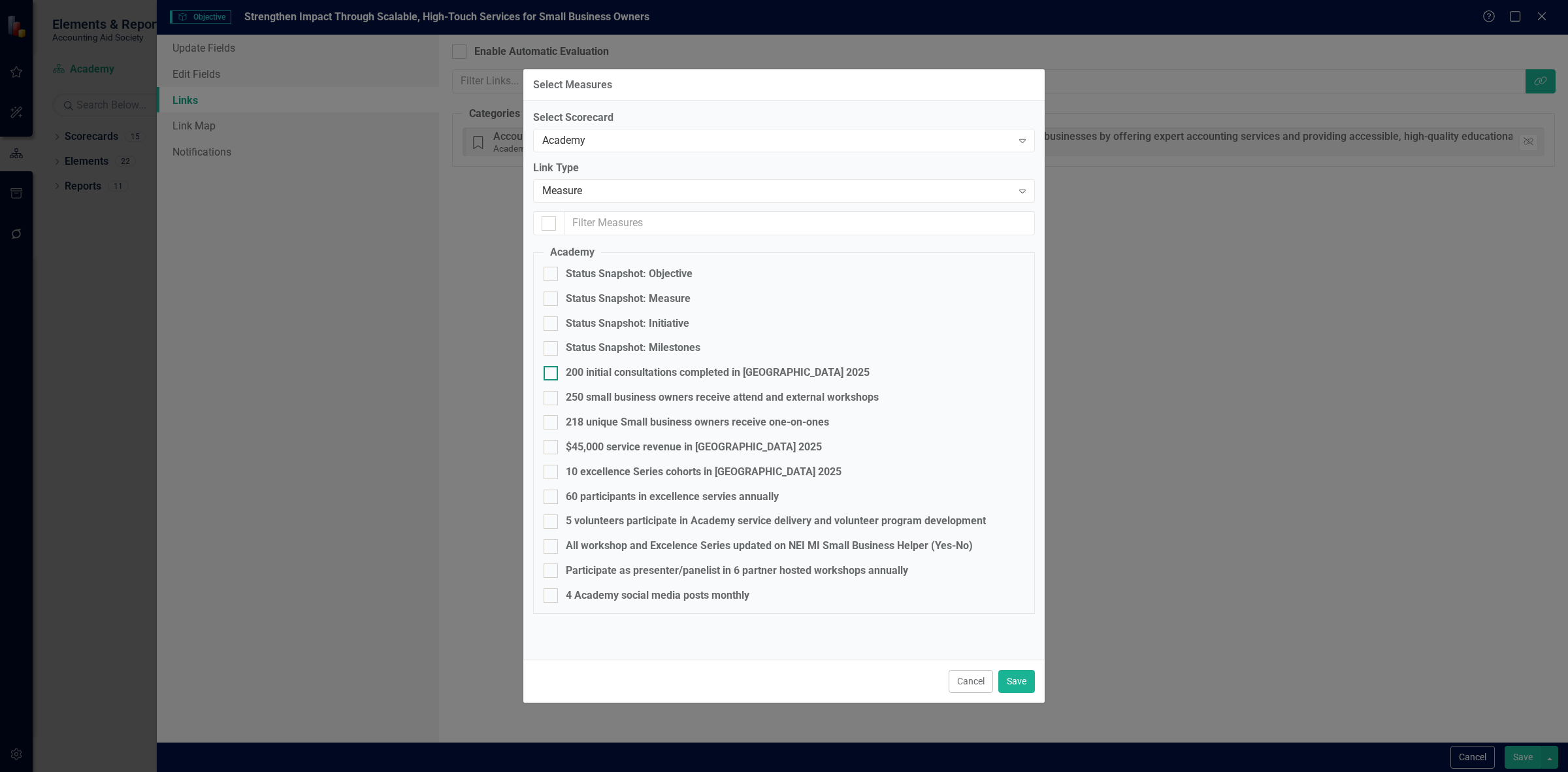
click at [637, 366] on div "200 initial consultations completed in [GEOGRAPHIC_DATA] 2025" at bounding box center [718, 372] width 304 height 15
click at [552, 366] on input "200 initial consultations completed in [GEOGRAPHIC_DATA] 2025" at bounding box center [547, 370] width 9 height 9
checkbox input "true"
click at [614, 402] on div "250 small business owners receive attend and external workshops" at bounding box center [722, 397] width 313 height 15
click at [552, 400] on input "250 small business owners receive attend and external workshops" at bounding box center [547, 395] width 9 height 9
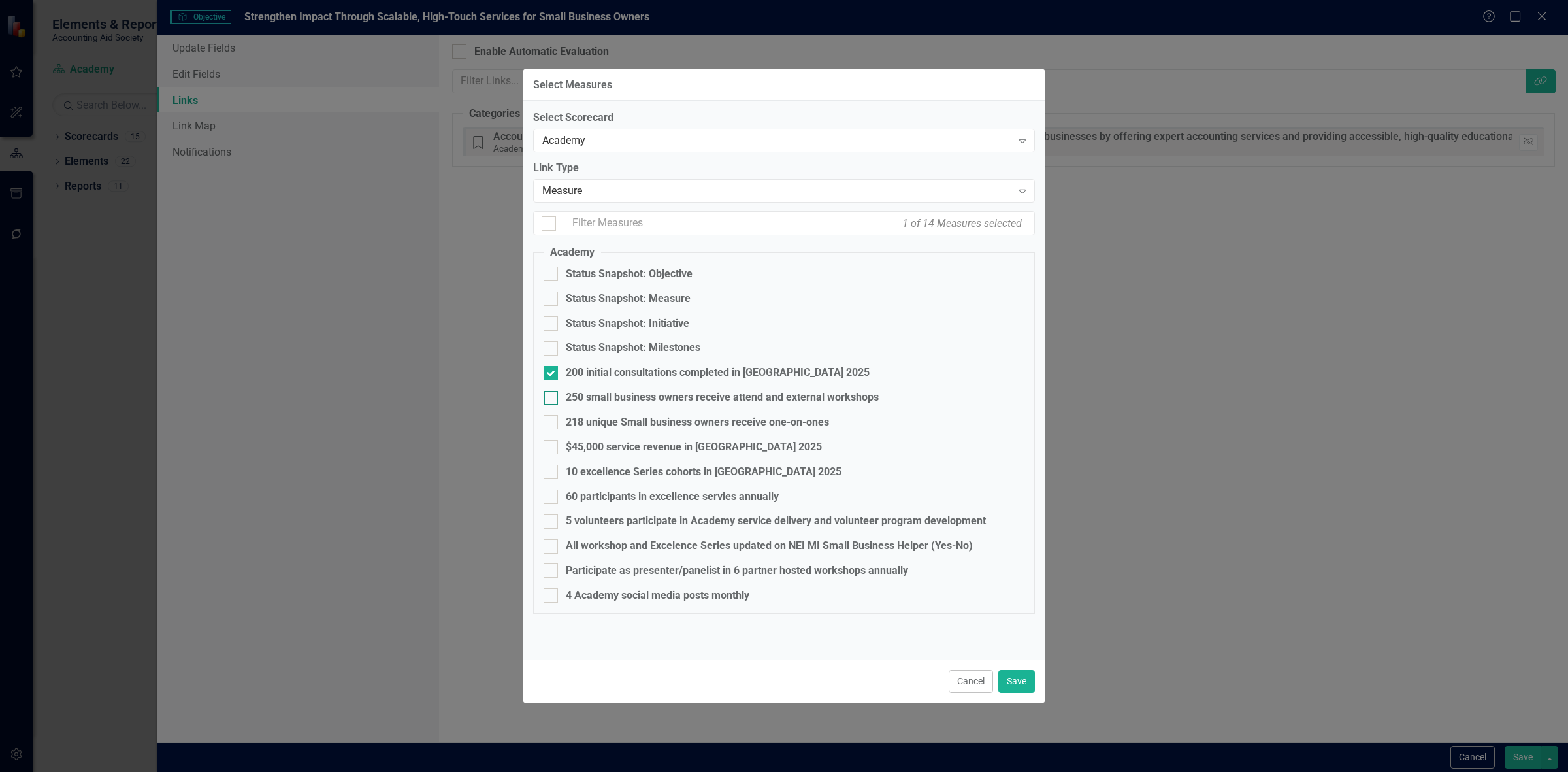
checkbox input "true"
click at [621, 419] on div "218 unique Small business owners receive one-on-ones" at bounding box center [698, 422] width 263 height 15
click at [552, 419] on input "218 unique Small business owners receive one-on-ones" at bounding box center [547, 419] width 9 height 9
checkbox input "true"
drag, startPoint x: 1023, startPoint y: 671, endPoint x: 1036, endPoint y: 664, distance: 14.8
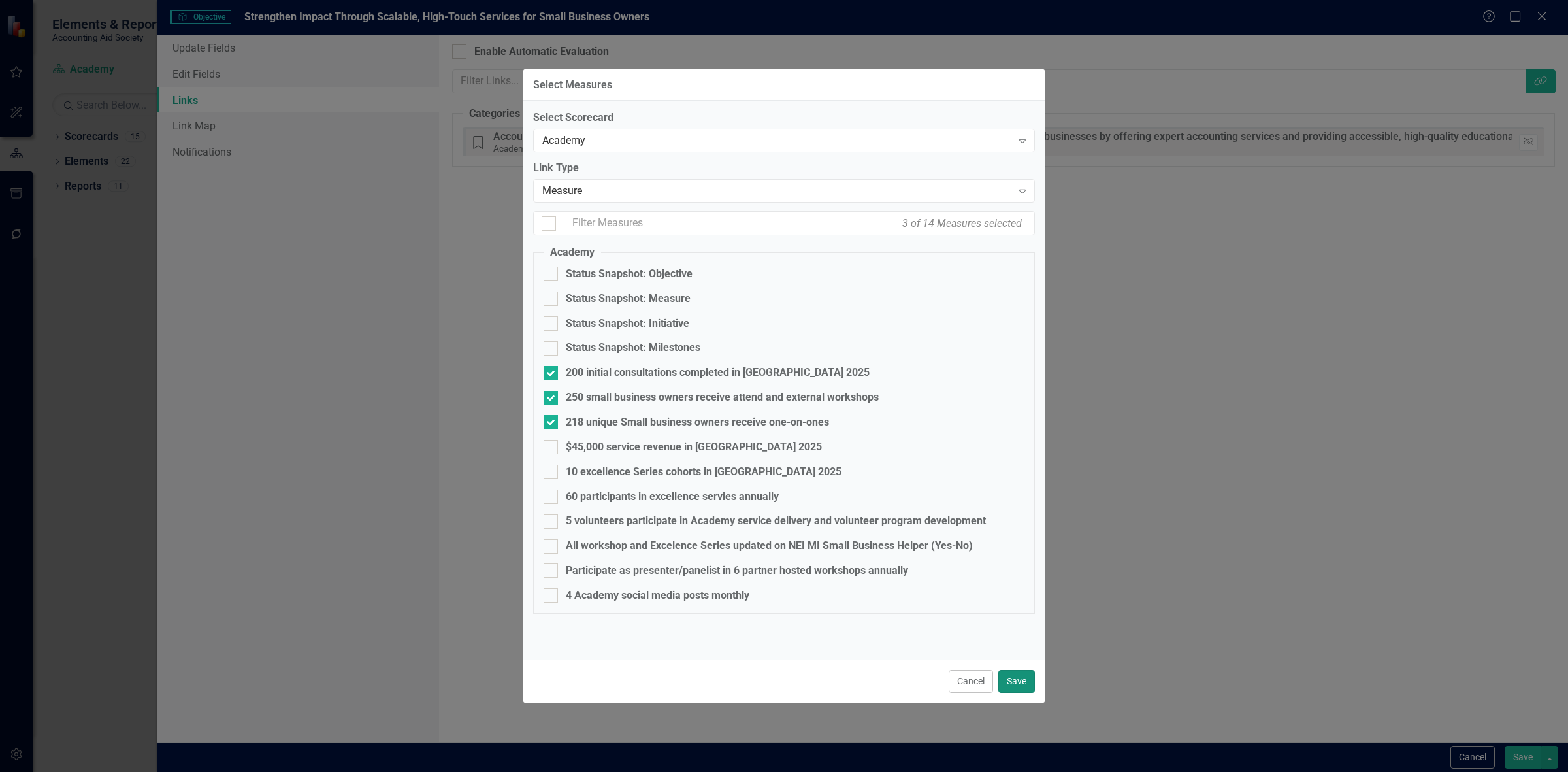
click at [1023, 671] on button "Save" at bounding box center [1016, 681] width 36 height 23
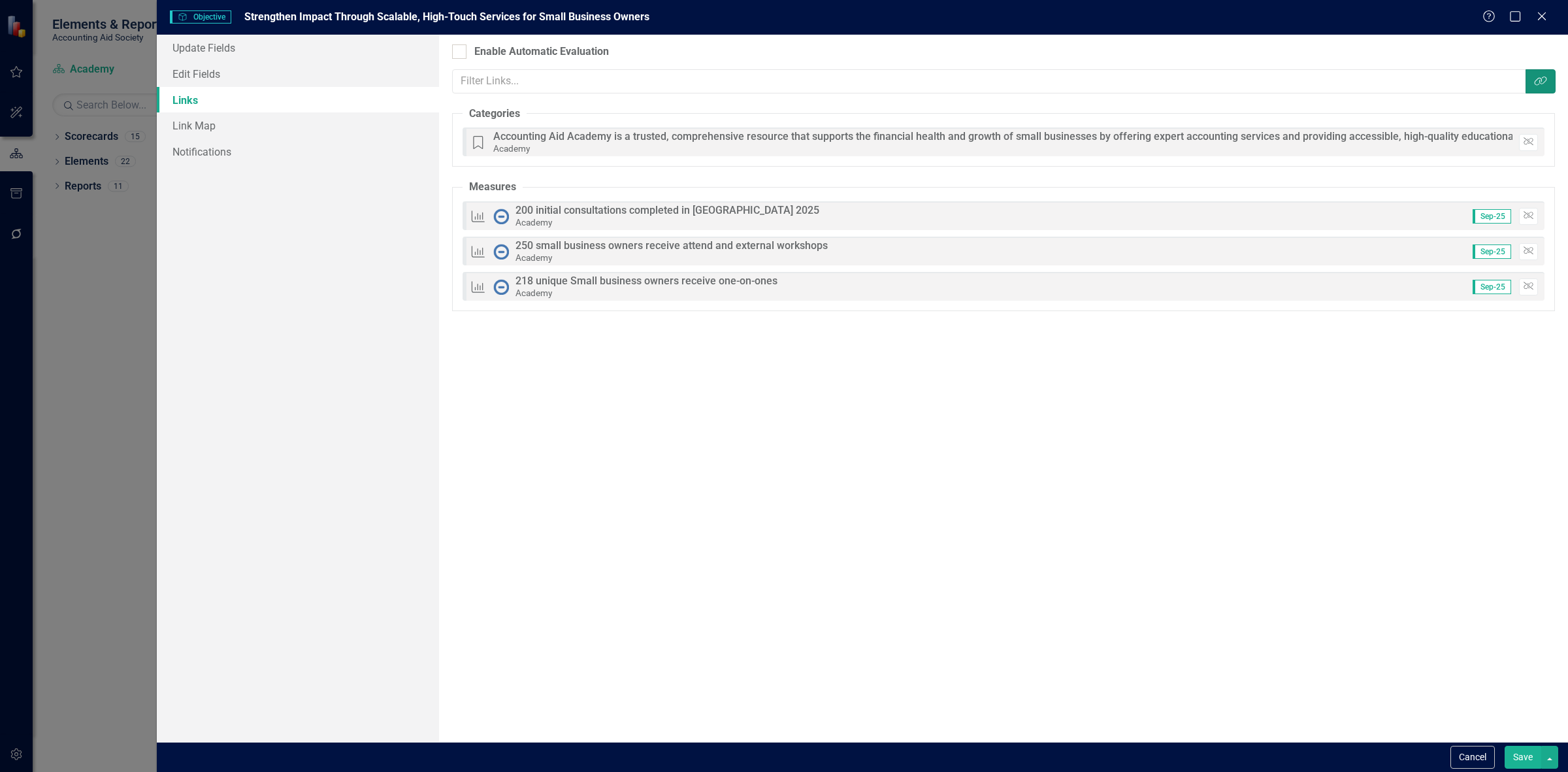
click at [1536, 74] on button "Link Tag" at bounding box center [1540, 81] width 30 height 24
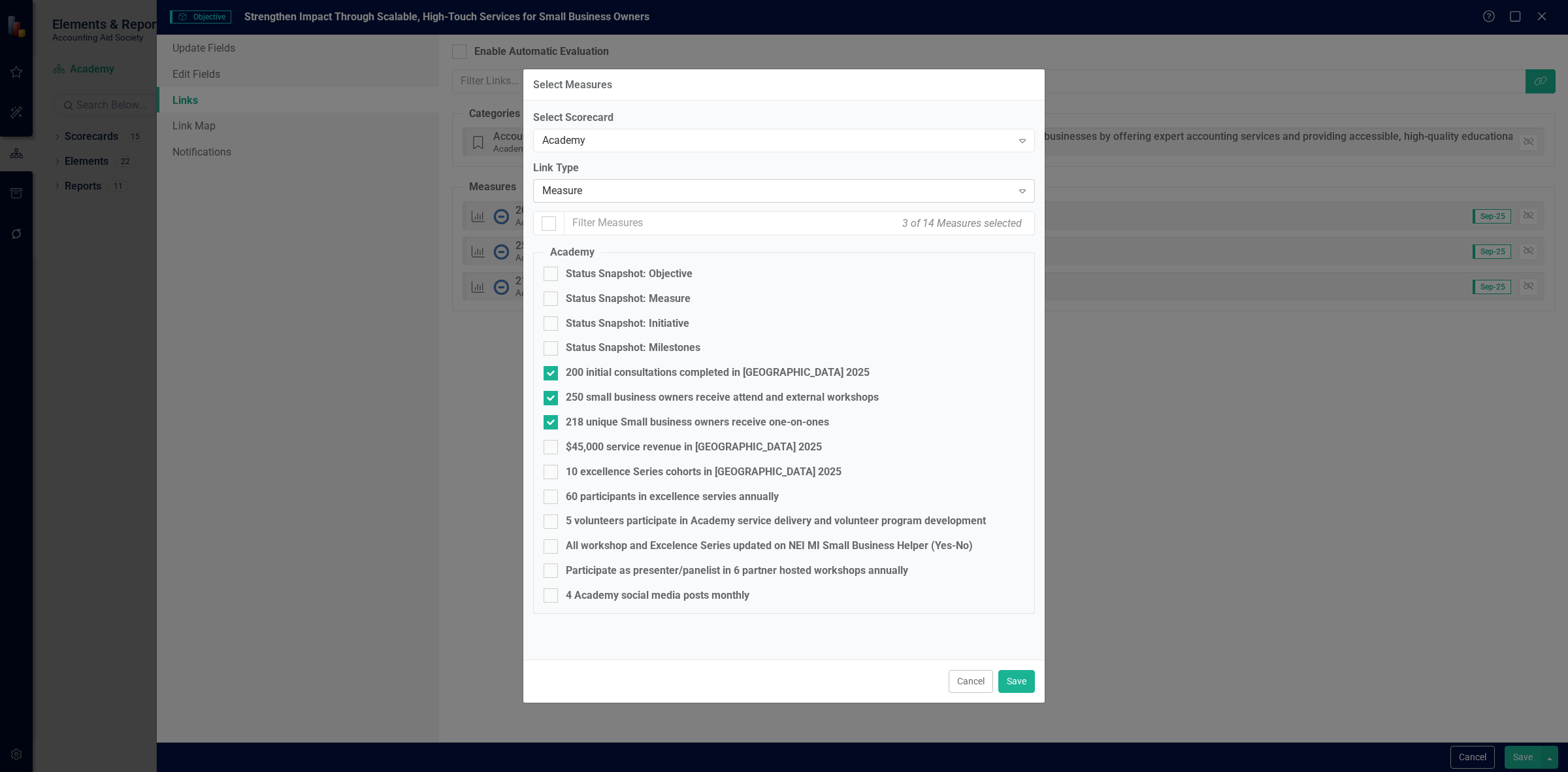
click at [602, 182] on div "Measure Expand" at bounding box center [784, 190] width 502 height 23
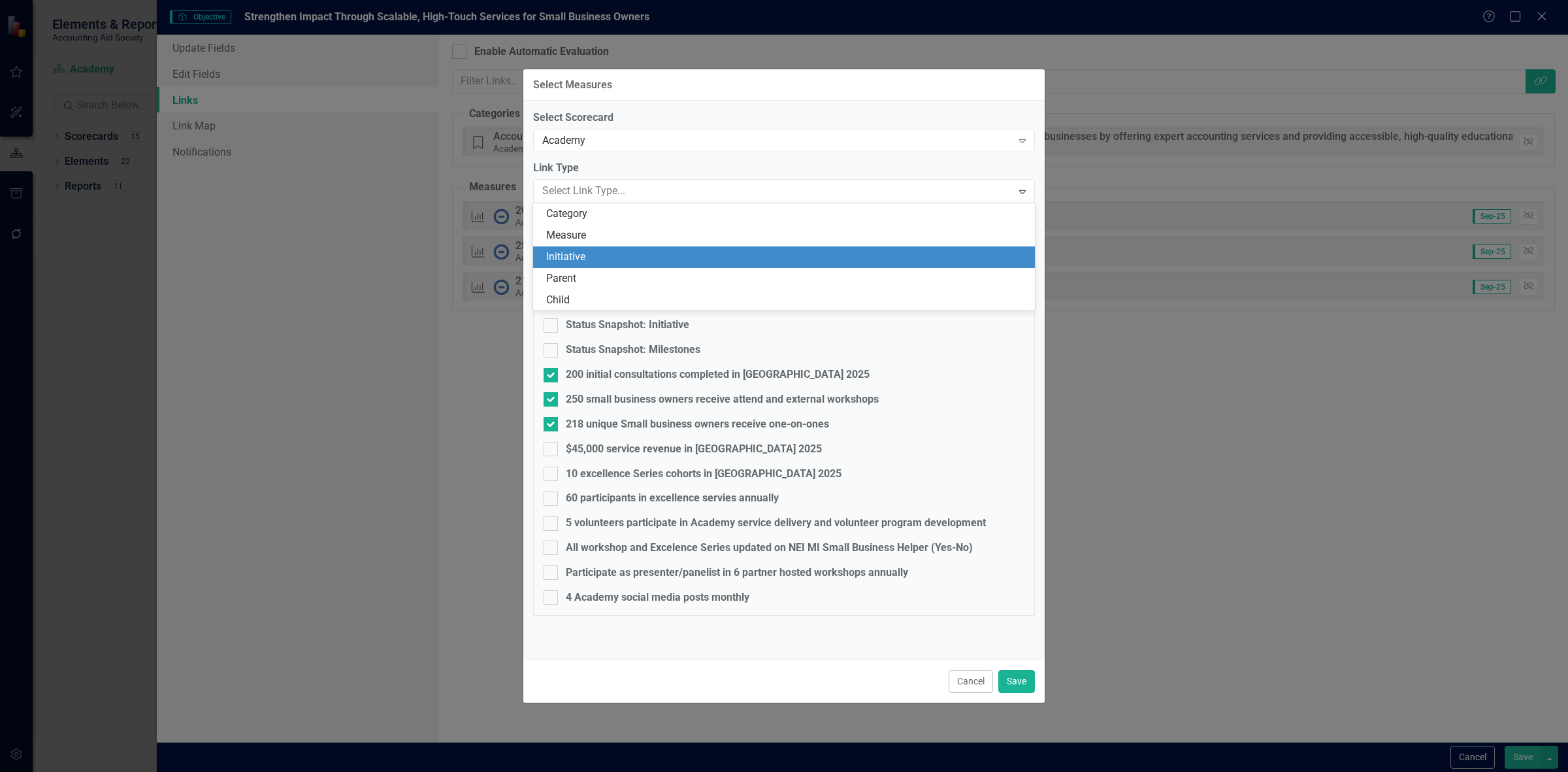
click at [601, 266] on div "Initiative" at bounding box center [784, 257] width 502 height 22
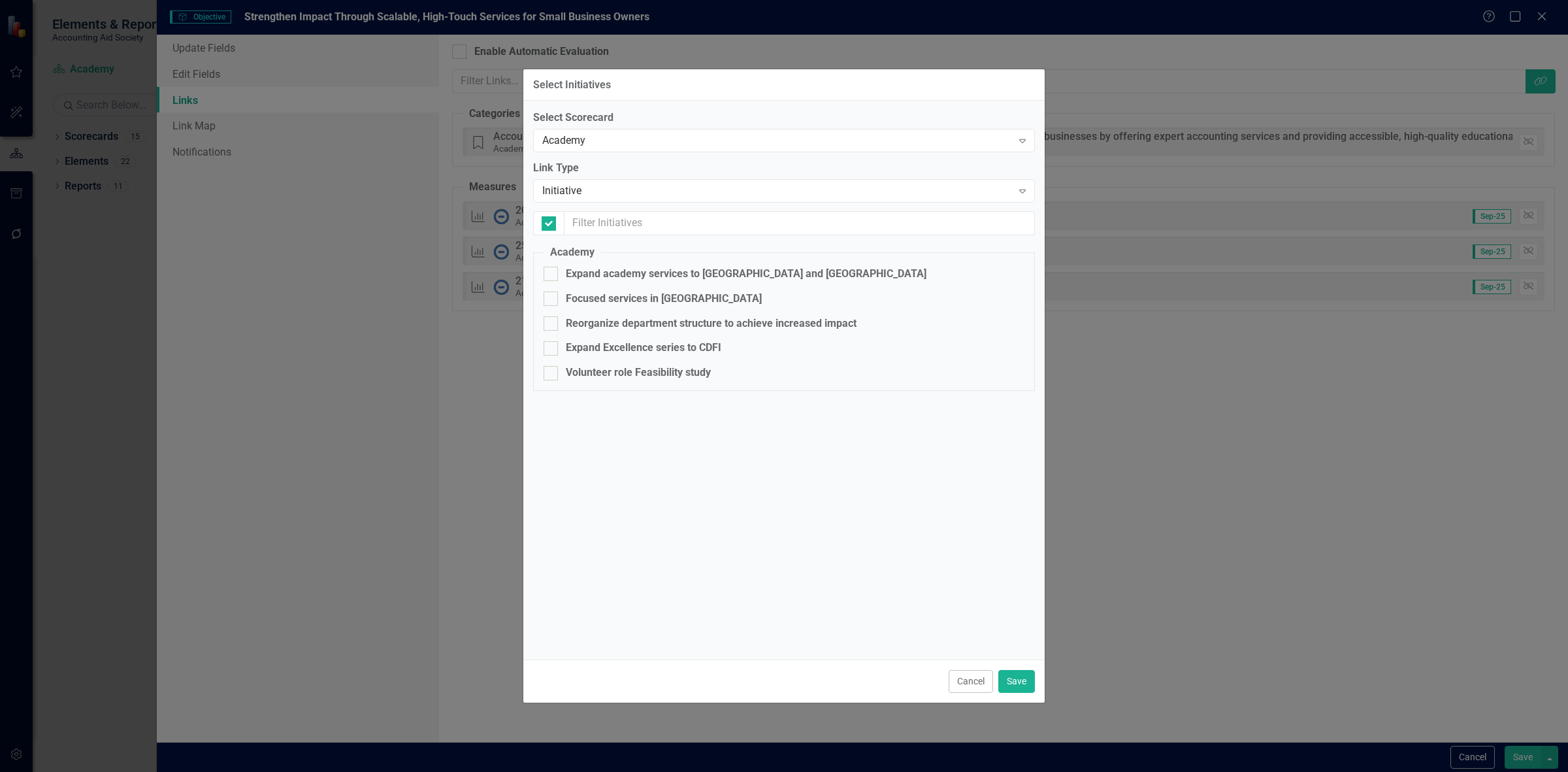
checkbox input "false"
click at [606, 274] on div "Expand academy services to [GEOGRAPHIC_DATA] and [GEOGRAPHIC_DATA]" at bounding box center [746, 273] width 361 height 15
click at [552, 274] on input "Expand academy services to [GEOGRAPHIC_DATA] and [GEOGRAPHIC_DATA]" at bounding box center [547, 270] width 9 height 9
checkbox input "true"
click at [596, 305] on div "Focused services in [GEOGRAPHIC_DATA]" at bounding box center [664, 298] width 196 height 15
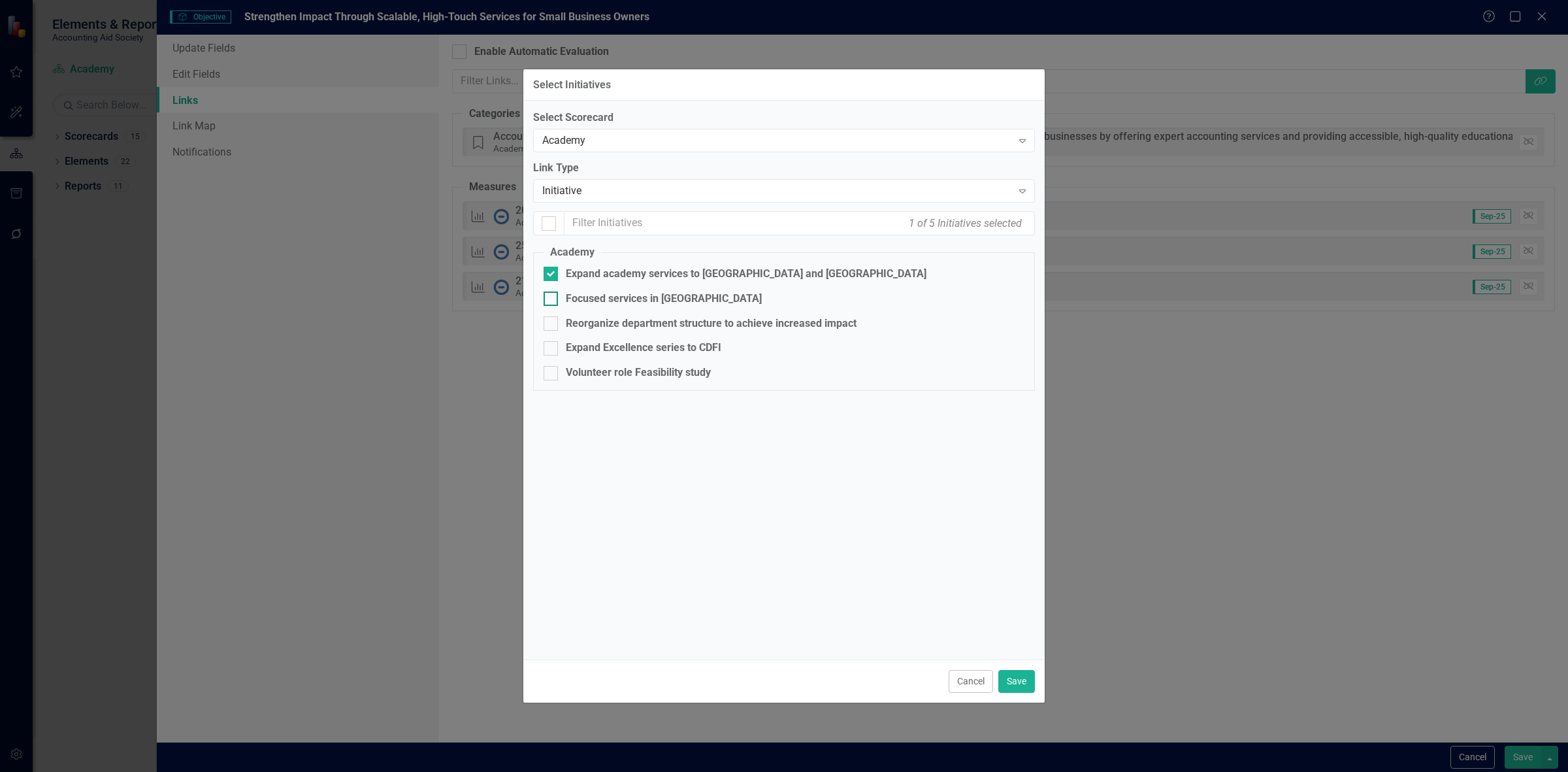
click at [552, 300] on input "Focused services in [GEOGRAPHIC_DATA]" at bounding box center [547, 295] width 9 height 9
checkbox input "true"
click at [609, 320] on div "Reorganize department structure to achieve increased impact" at bounding box center [712, 323] width 291 height 15
click at [552, 320] on input "Reorganize department structure to achieve increased impact" at bounding box center [547, 320] width 9 height 9
checkbox input "true"
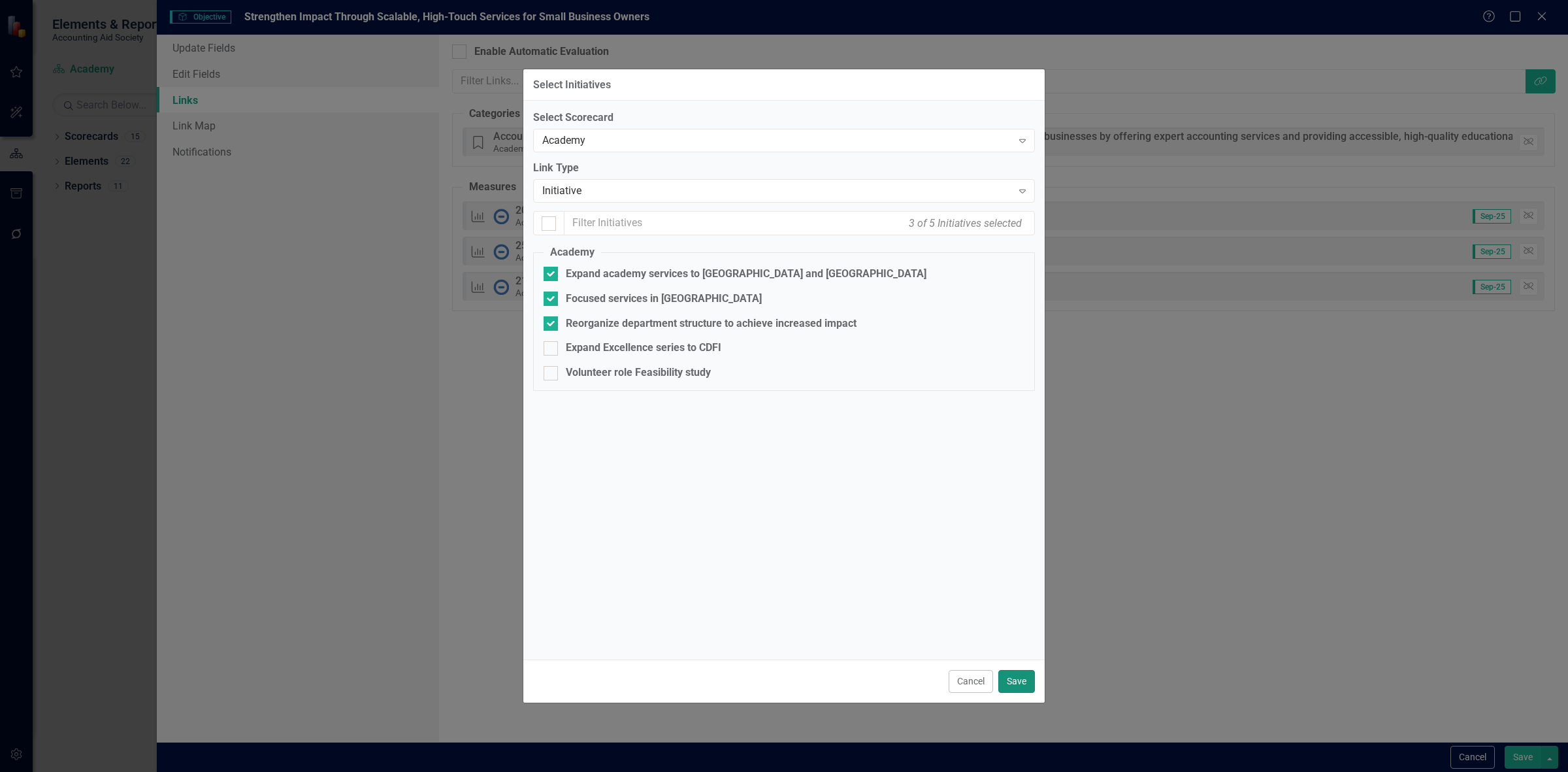
click at [1010, 680] on button "Save" at bounding box center [1016, 681] width 36 height 23
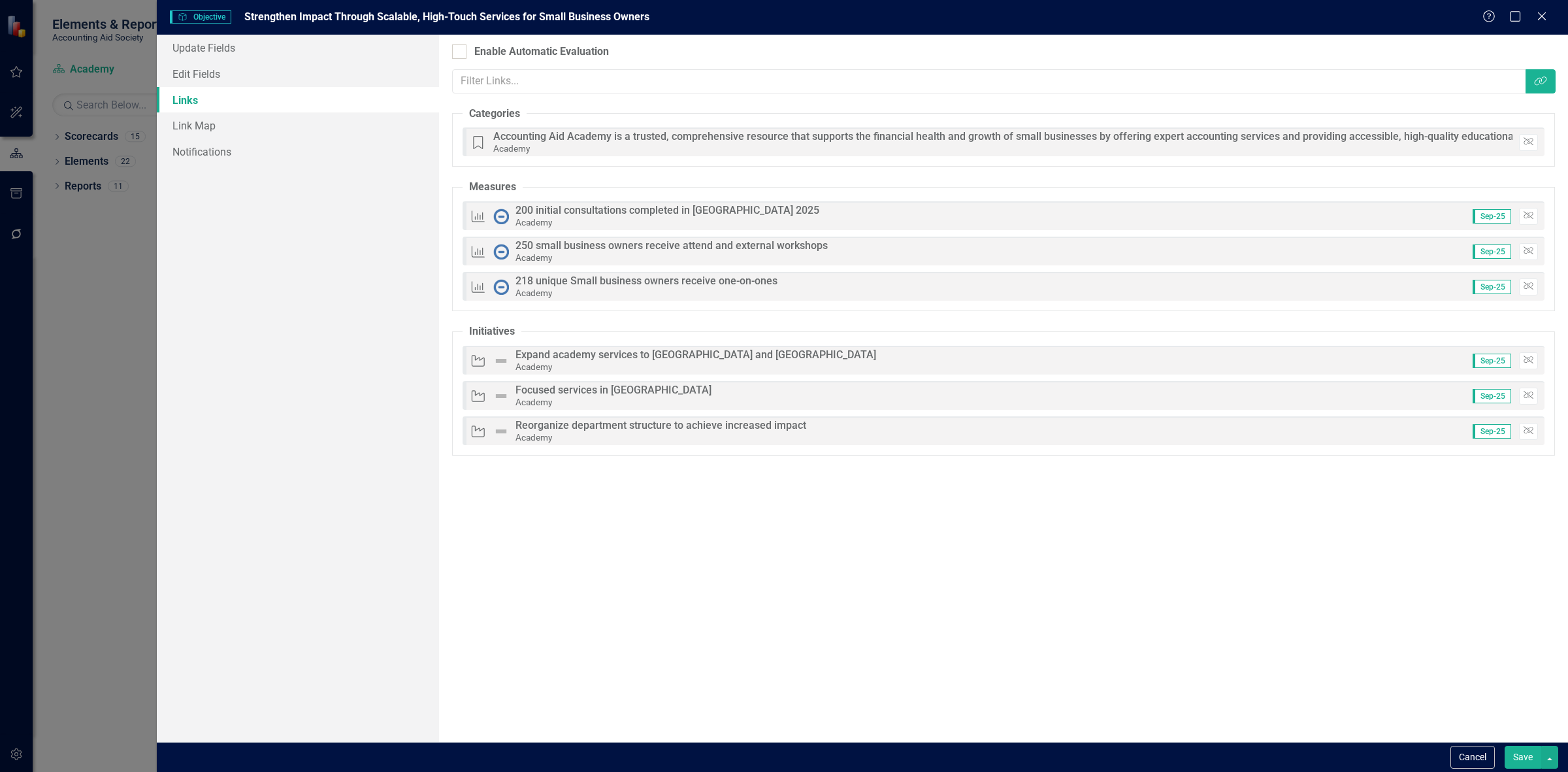
click at [1516, 755] on button "Save" at bounding box center [1522, 757] width 36 height 23
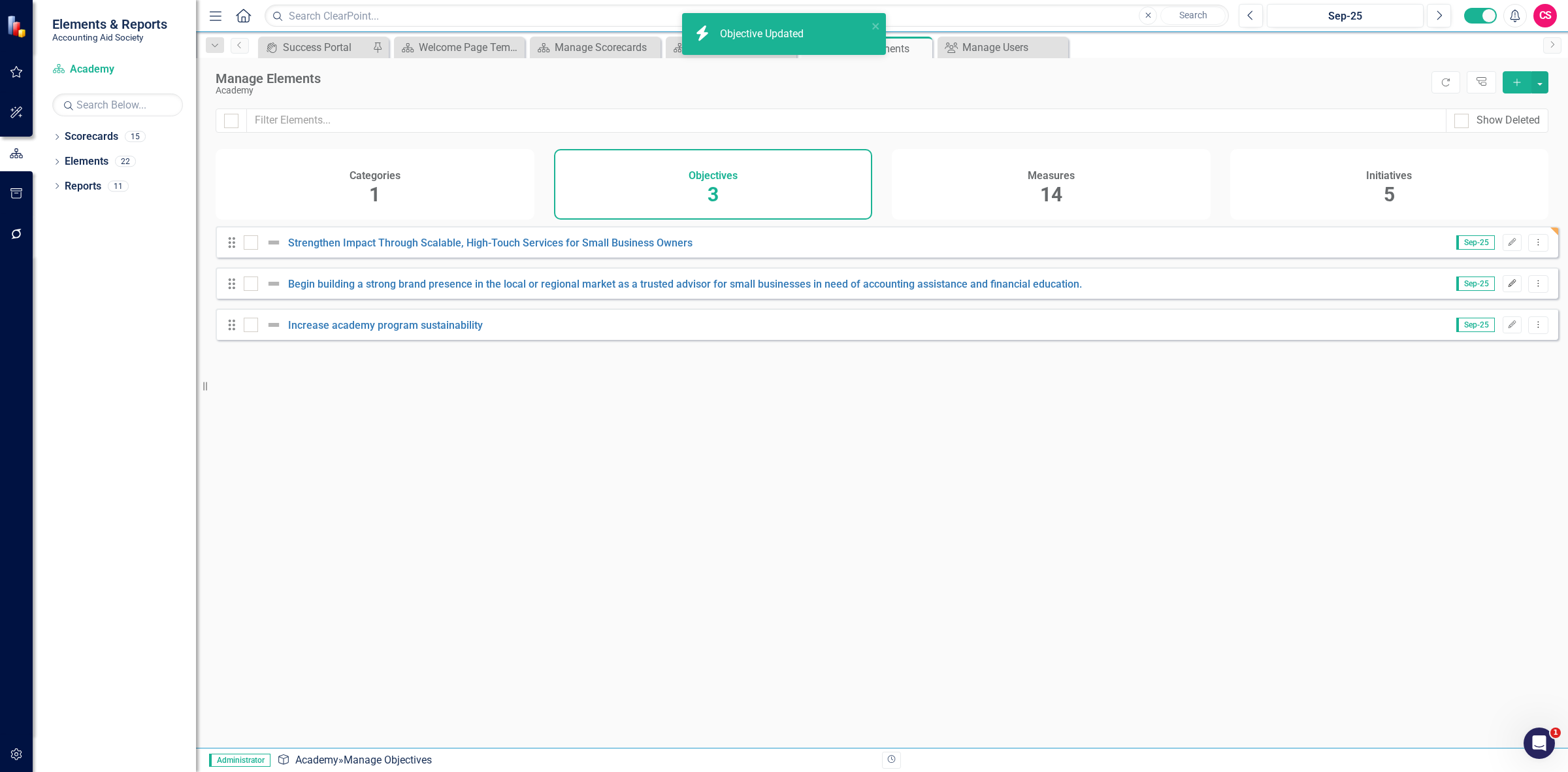
click at [1508, 287] on icon "Edit" at bounding box center [1512, 283] width 10 height 8
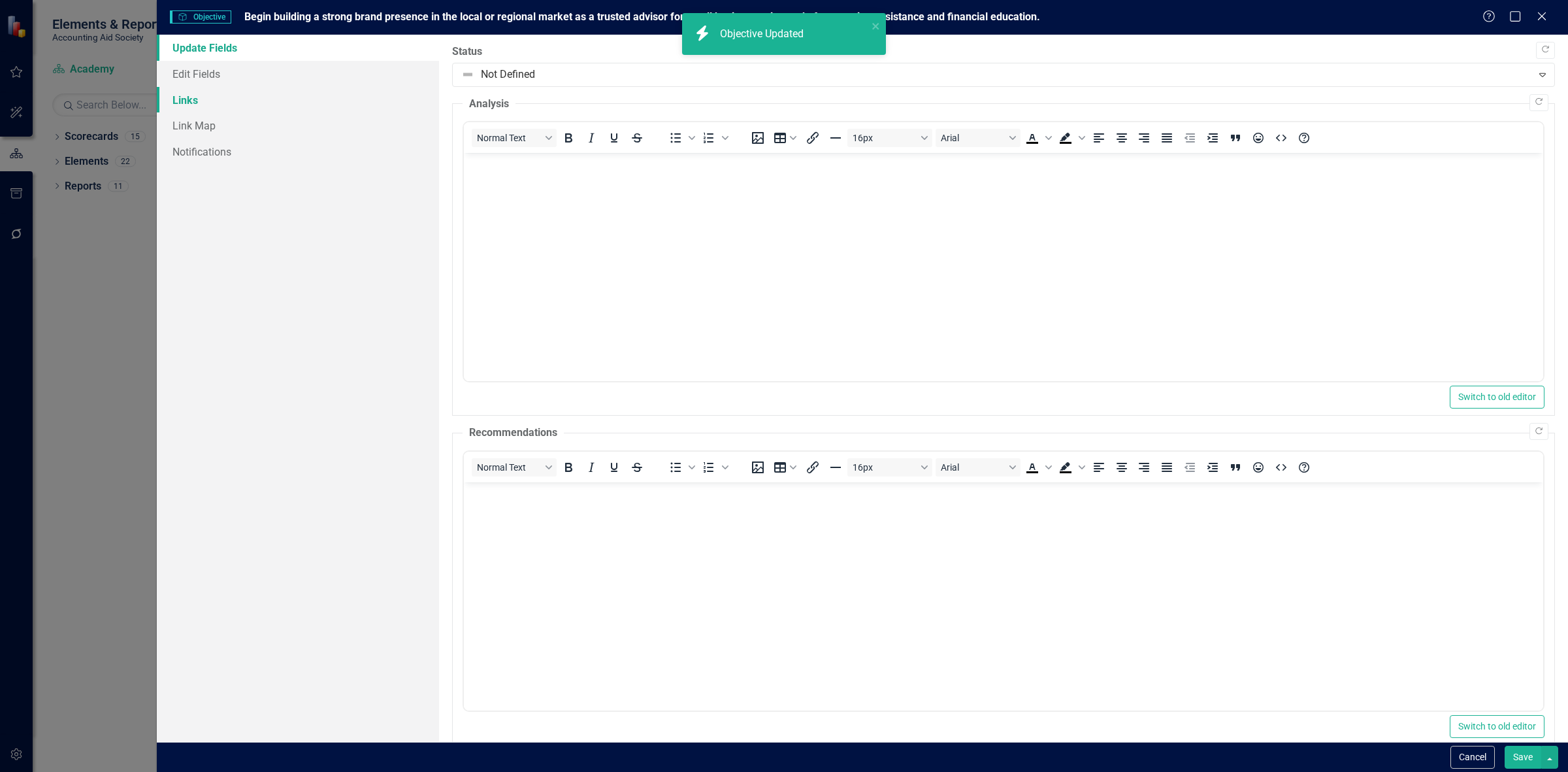
click at [331, 102] on link "Links" at bounding box center [298, 100] width 283 height 26
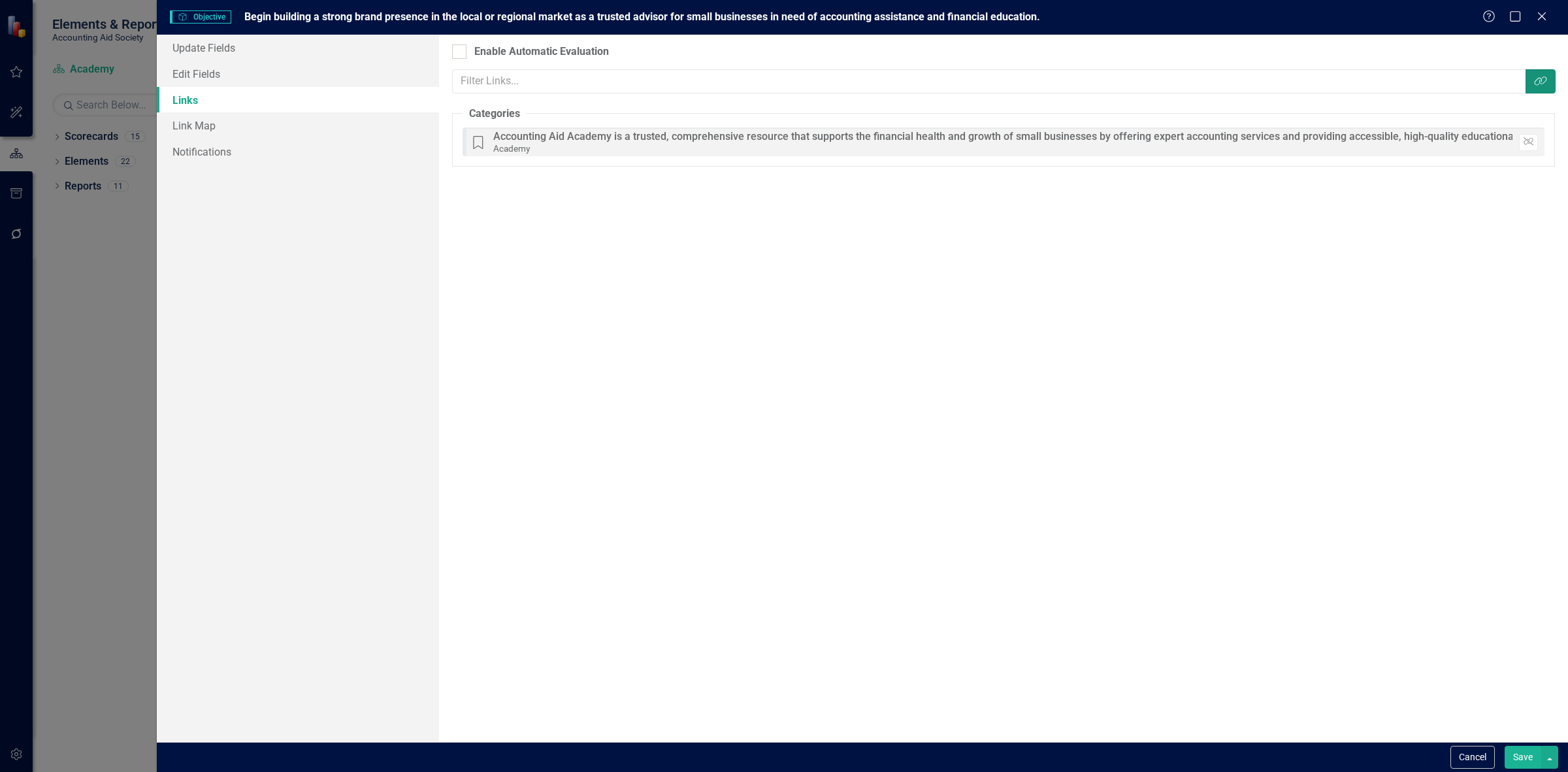
click at [1532, 77] on button "Link Tag" at bounding box center [1540, 81] width 30 height 24
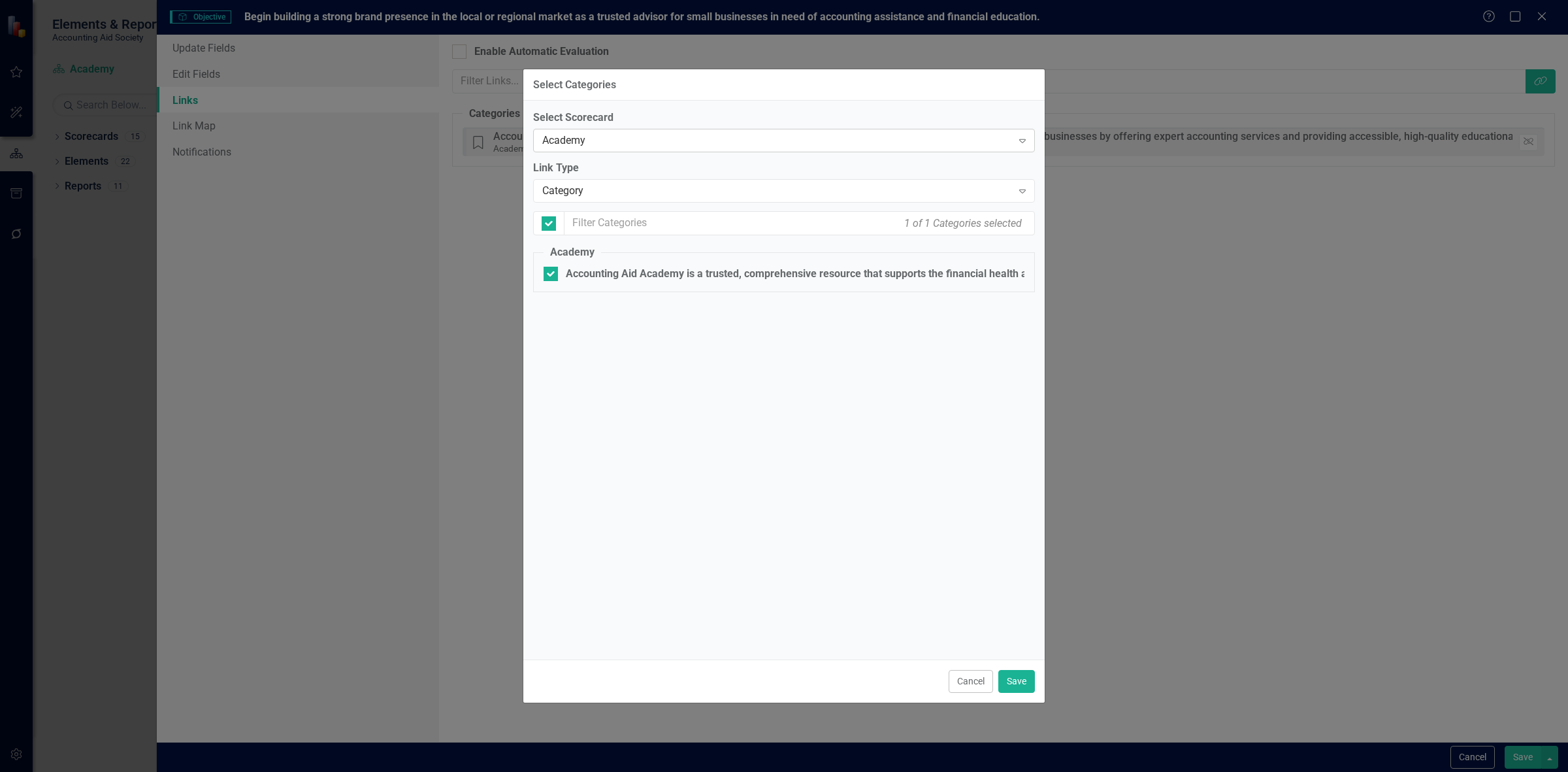
click at [622, 141] on div "Academy" at bounding box center [777, 140] width 470 height 15
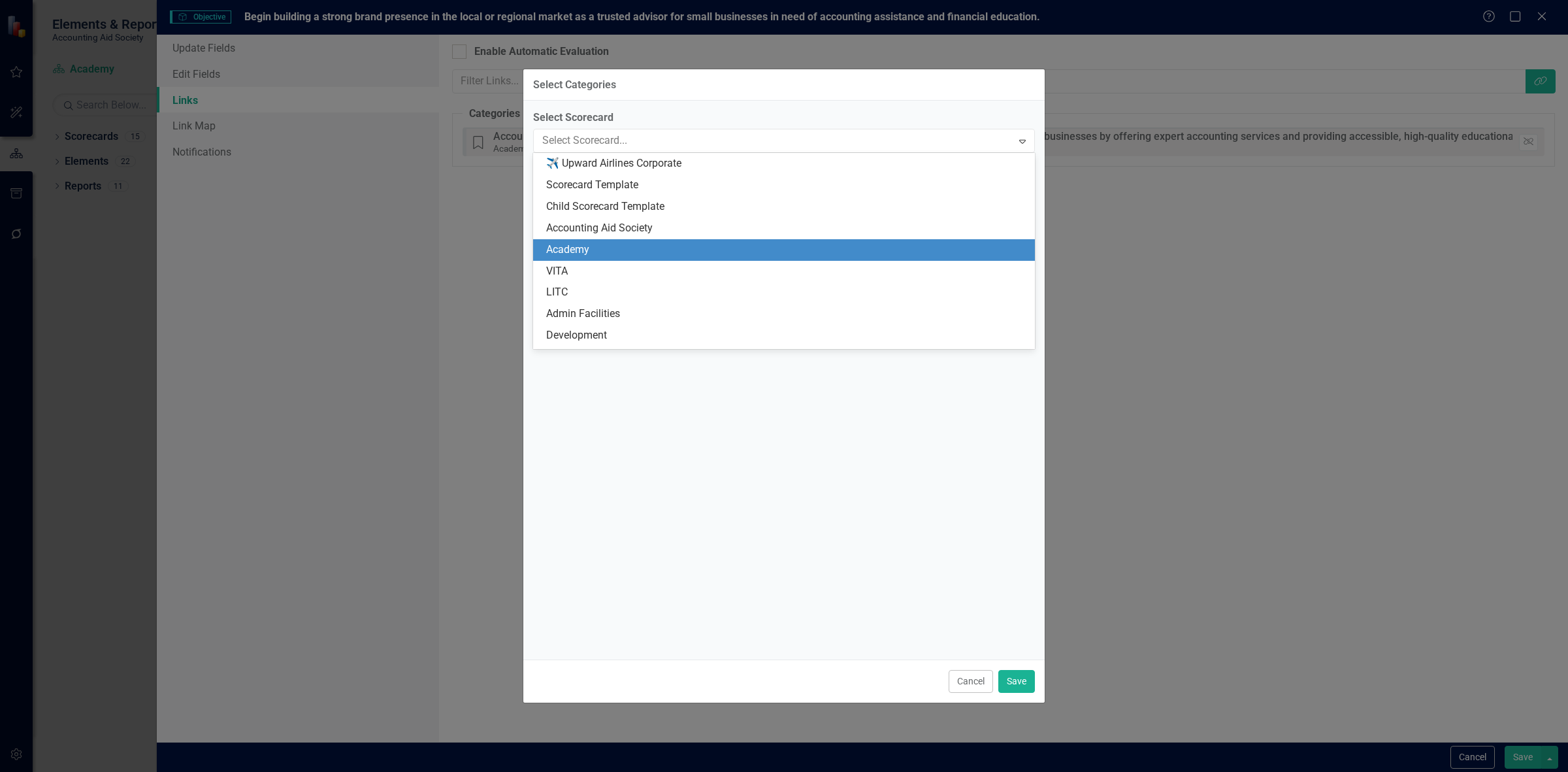
scroll to position [86, 0]
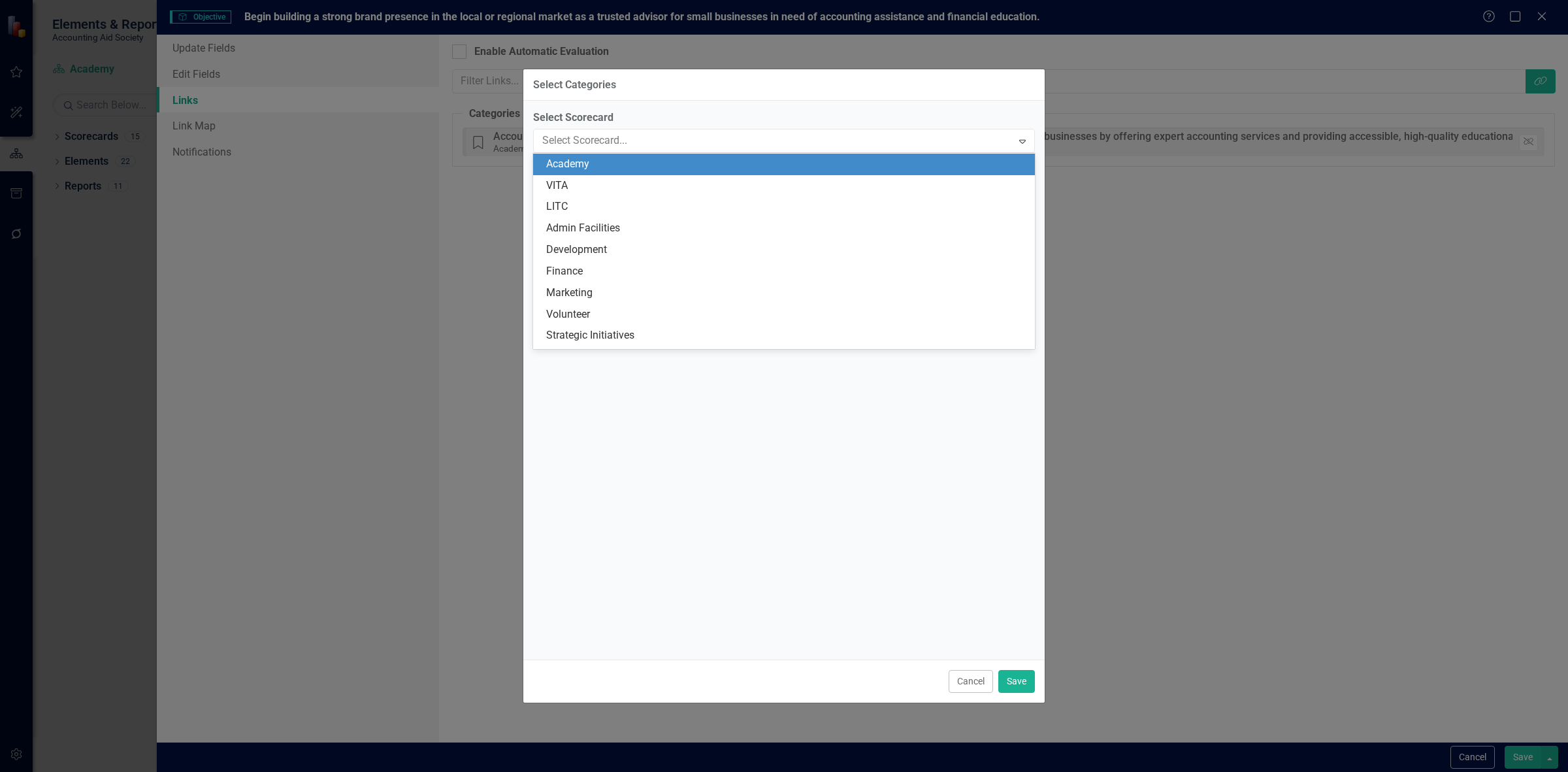
click at [617, 105] on div "Select Scorecard 15 results available. Use Up and Down to choose options, press…" at bounding box center [784, 379] width 521 height 558
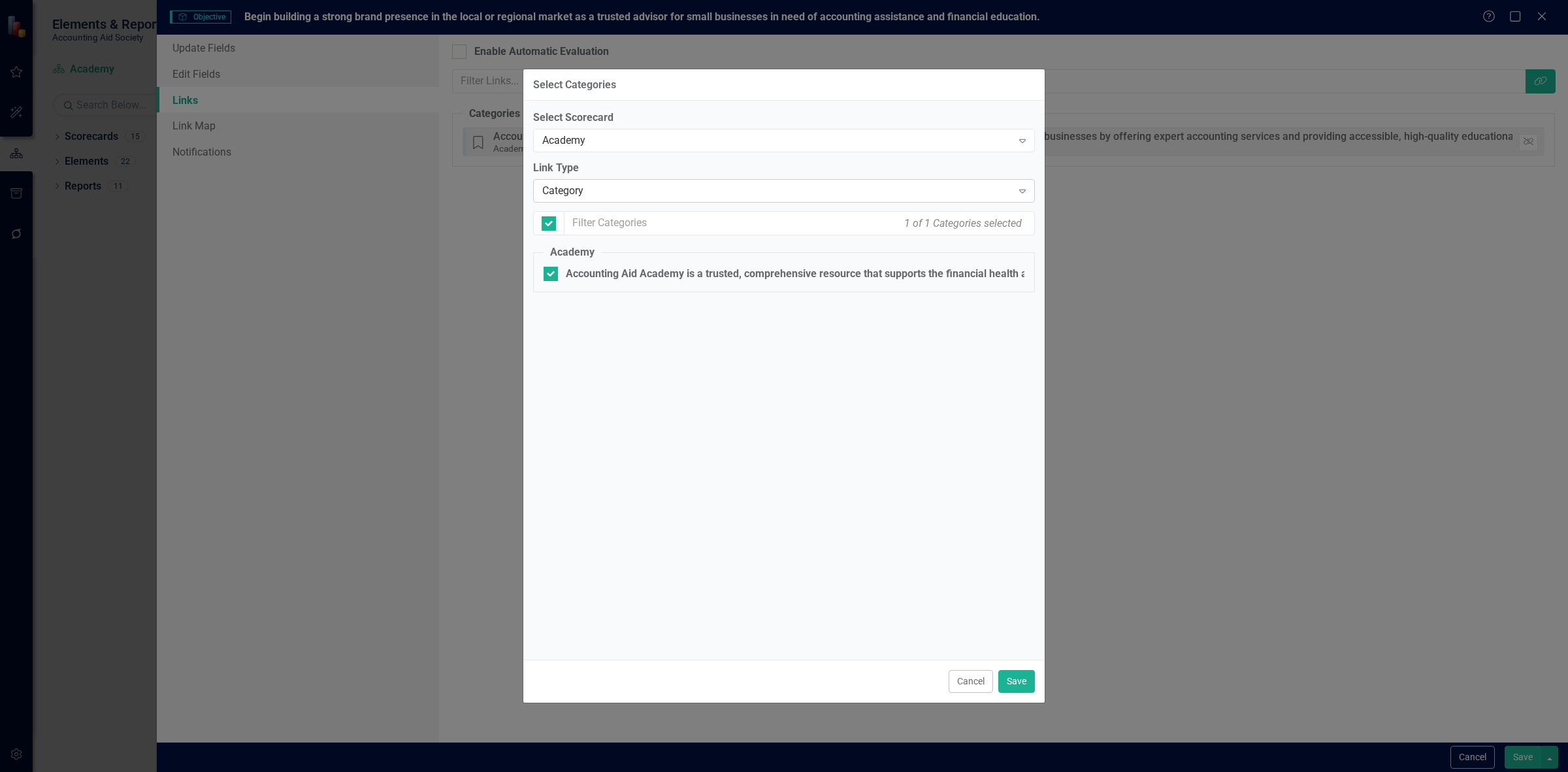
click at [614, 201] on div "Category Expand" at bounding box center [784, 190] width 502 height 23
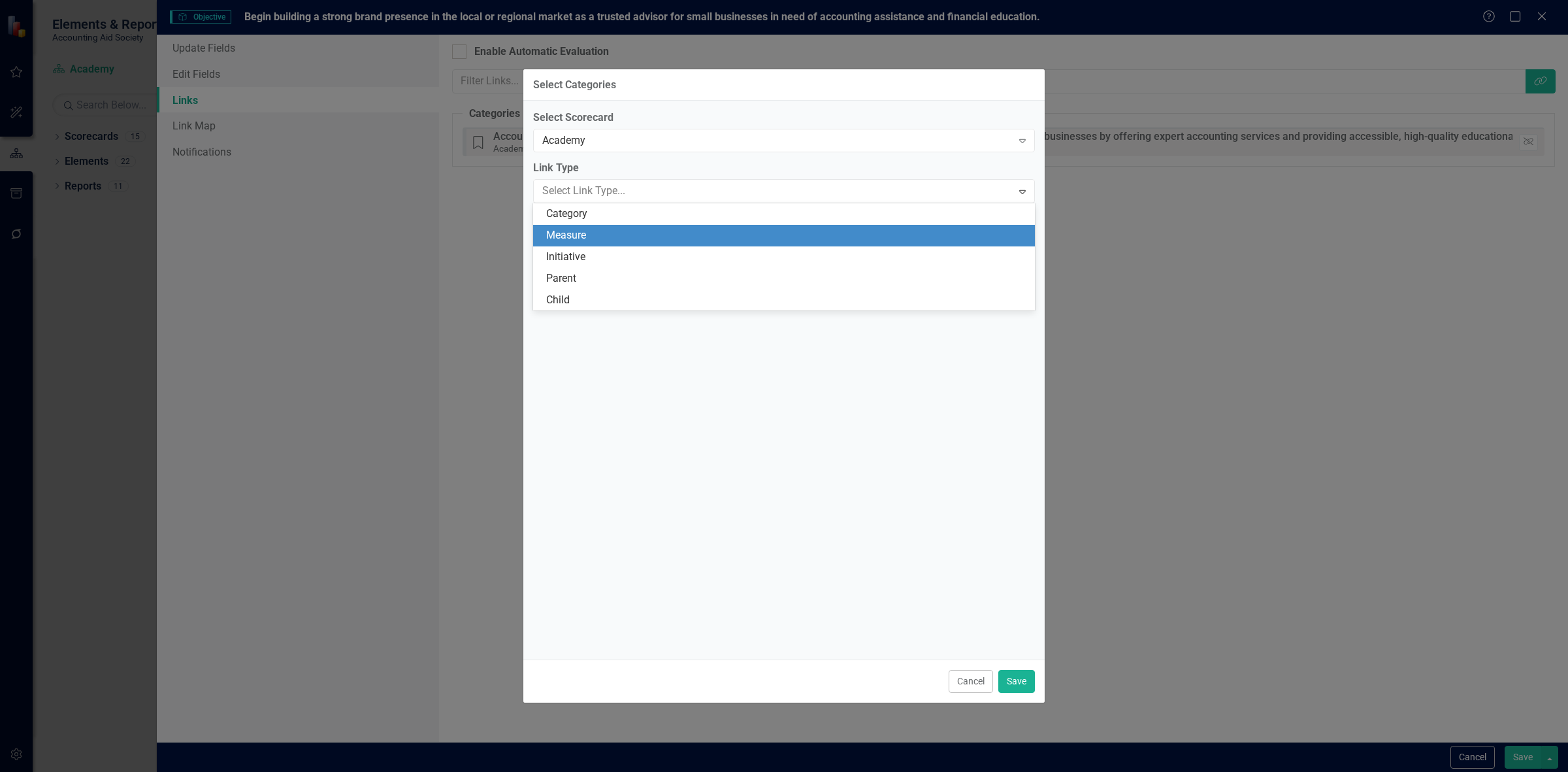
click at [609, 231] on div "Measure" at bounding box center [786, 235] width 481 height 15
checkbox input "false"
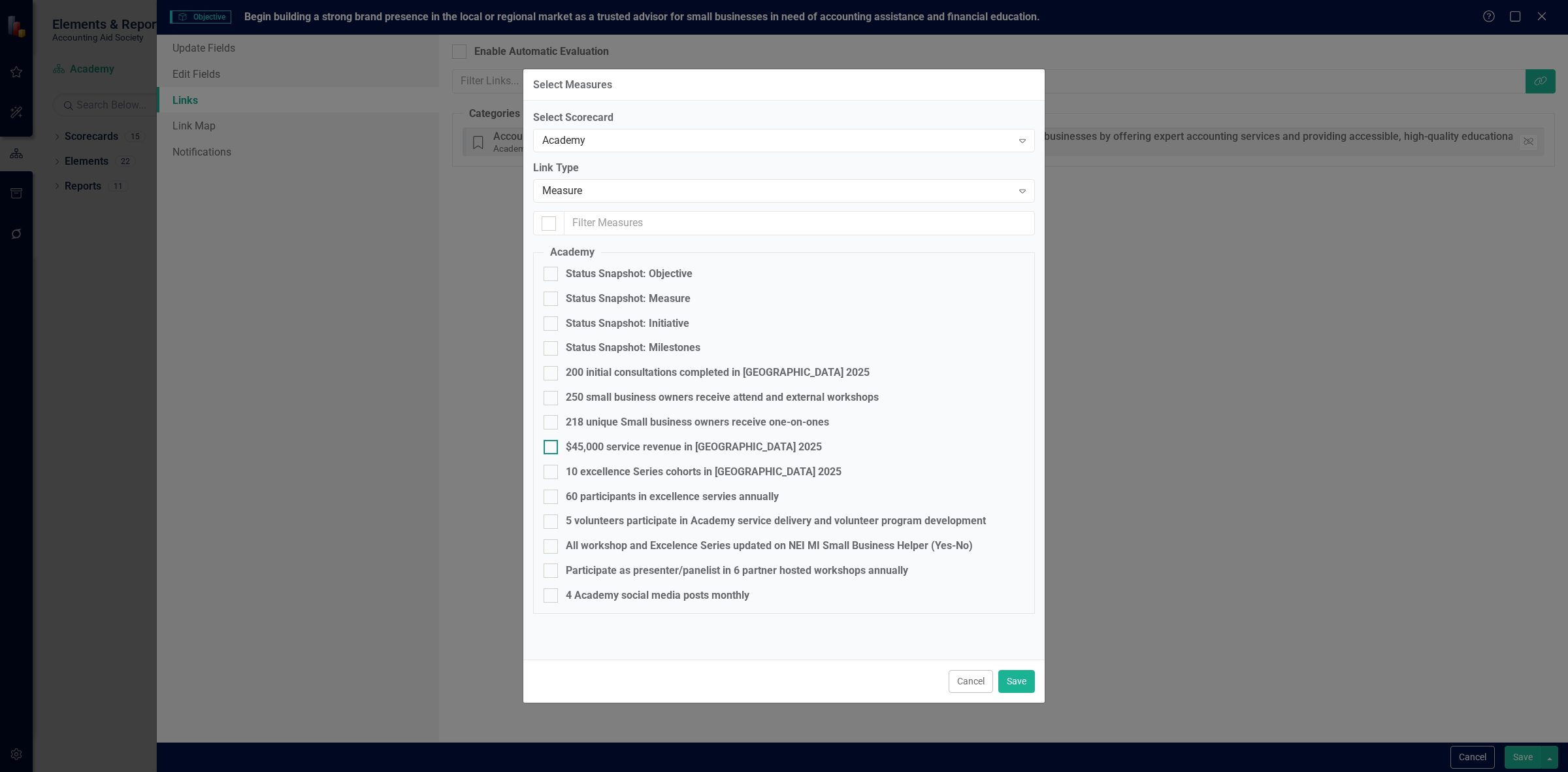
click at [605, 450] on div "$45,000 service revenue in CY 2025" at bounding box center [694, 447] width 256 height 15
click at [552, 448] on input "$45,000 service revenue in CY 2025" at bounding box center [547, 444] width 9 height 9
checkbox input "true"
click at [609, 475] on div "10 excellence Series cohorts in CY 2025" at bounding box center [704, 472] width 276 height 15
click at [552, 473] on input "10 excellence Series cohorts in CY 2025" at bounding box center [547, 468] width 9 height 9
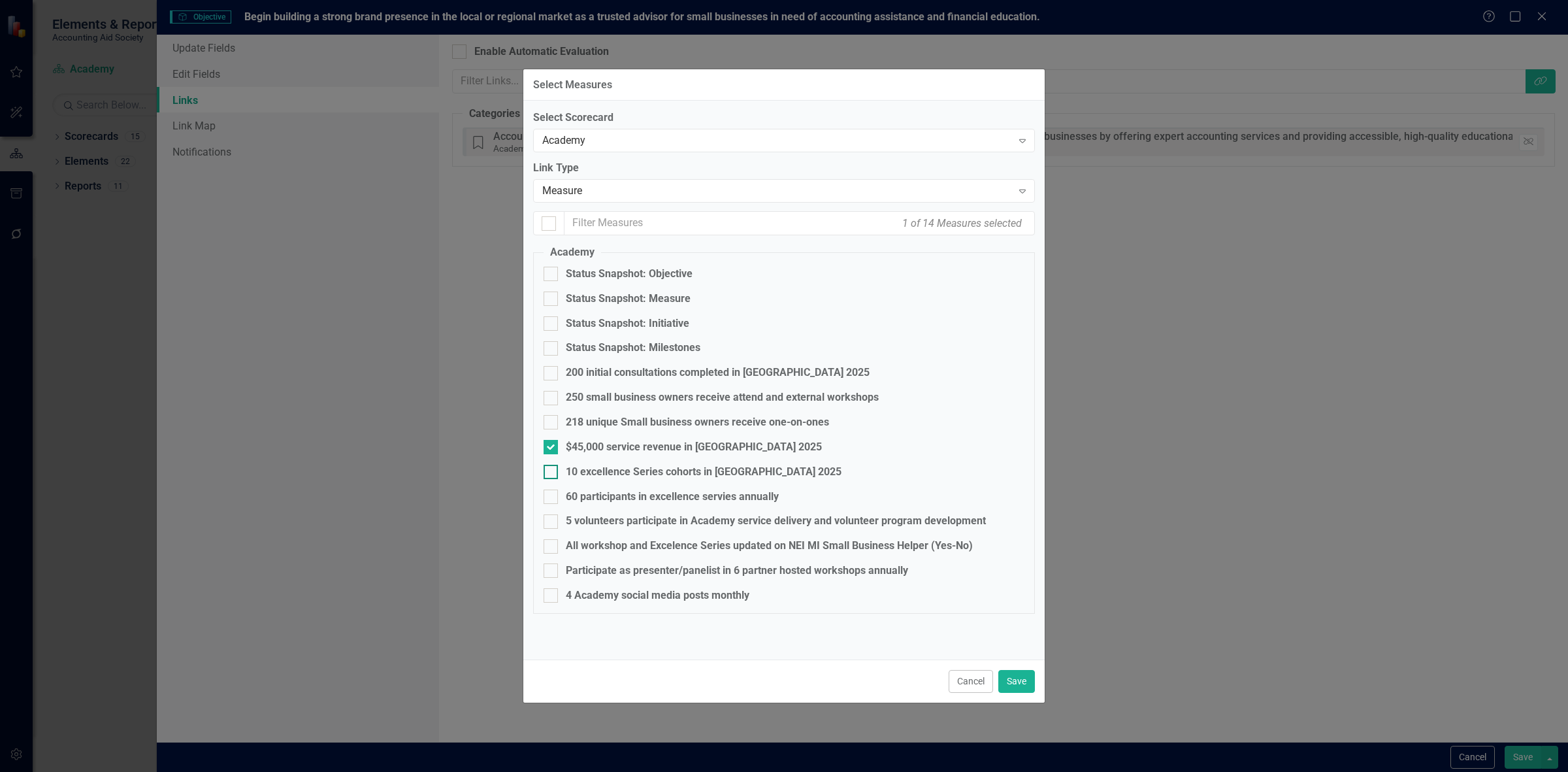
checkbox input "true"
click at [596, 496] on div "60 participants in excellence servies annually" at bounding box center [672, 496] width 213 height 15
click at [552, 496] on input "60 participants in excellence servies annually" at bounding box center [547, 493] width 9 height 9
checkbox input "true"
click at [609, 530] on fieldset "Academy Status Snapshot: Objective Status Snapshot: Measure Status Snapshot: In…" at bounding box center [784, 429] width 502 height 369
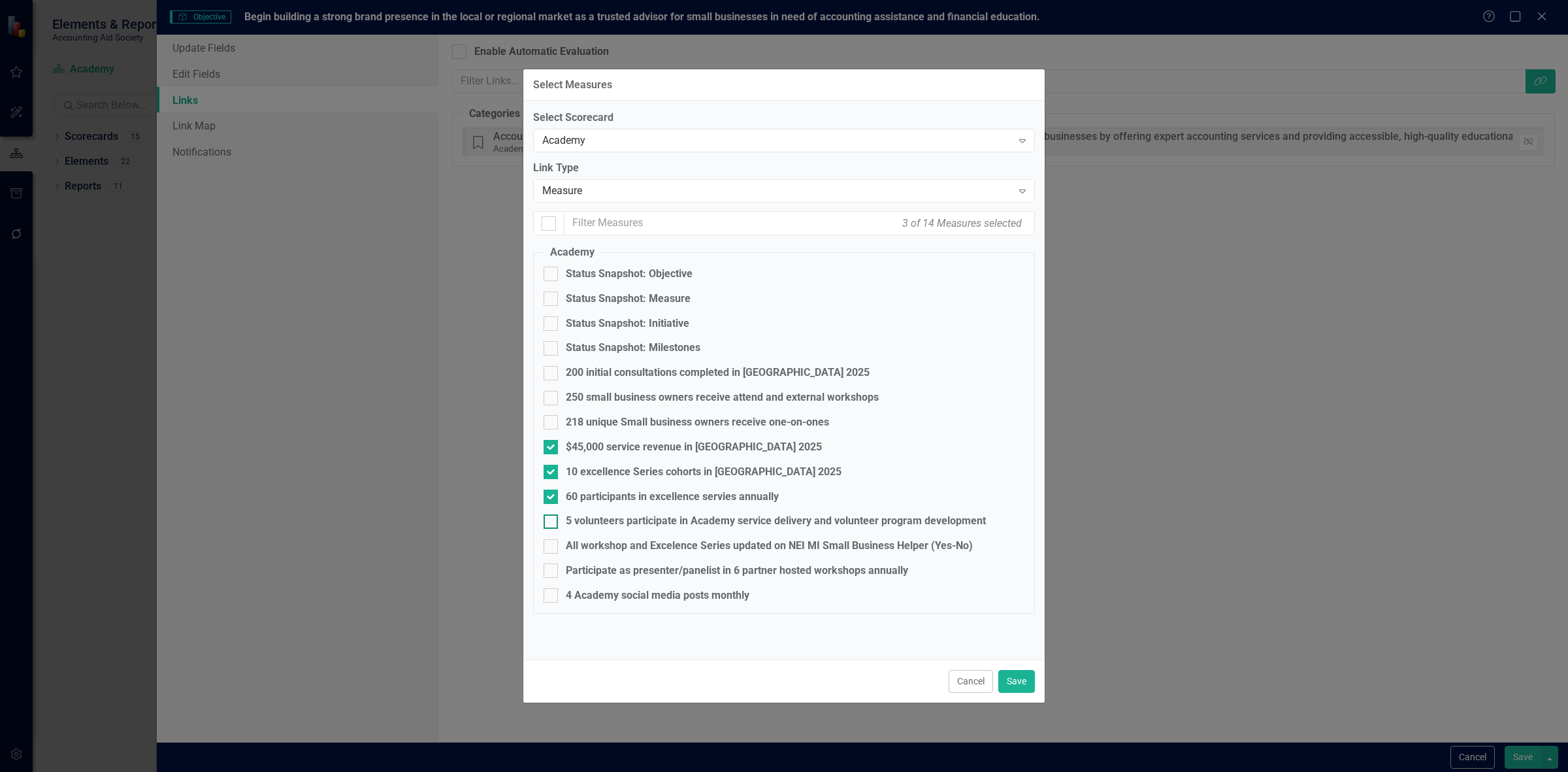
click at [608, 523] on div "5 volunteers participate in Academy service delivery and volunteer program deve…" at bounding box center [776, 520] width 420 height 15
click at [552, 523] on input "5 volunteers participate in Academy service delivery and volunteer program deve…" at bounding box center [547, 518] width 9 height 9
checkbox input "true"
click at [1017, 694] on div "Cancel Save" at bounding box center [784, 681] width 521 height 43
click at [1004, 675] on button "Save" at bounding box center [1016, 681] width 36 height 23
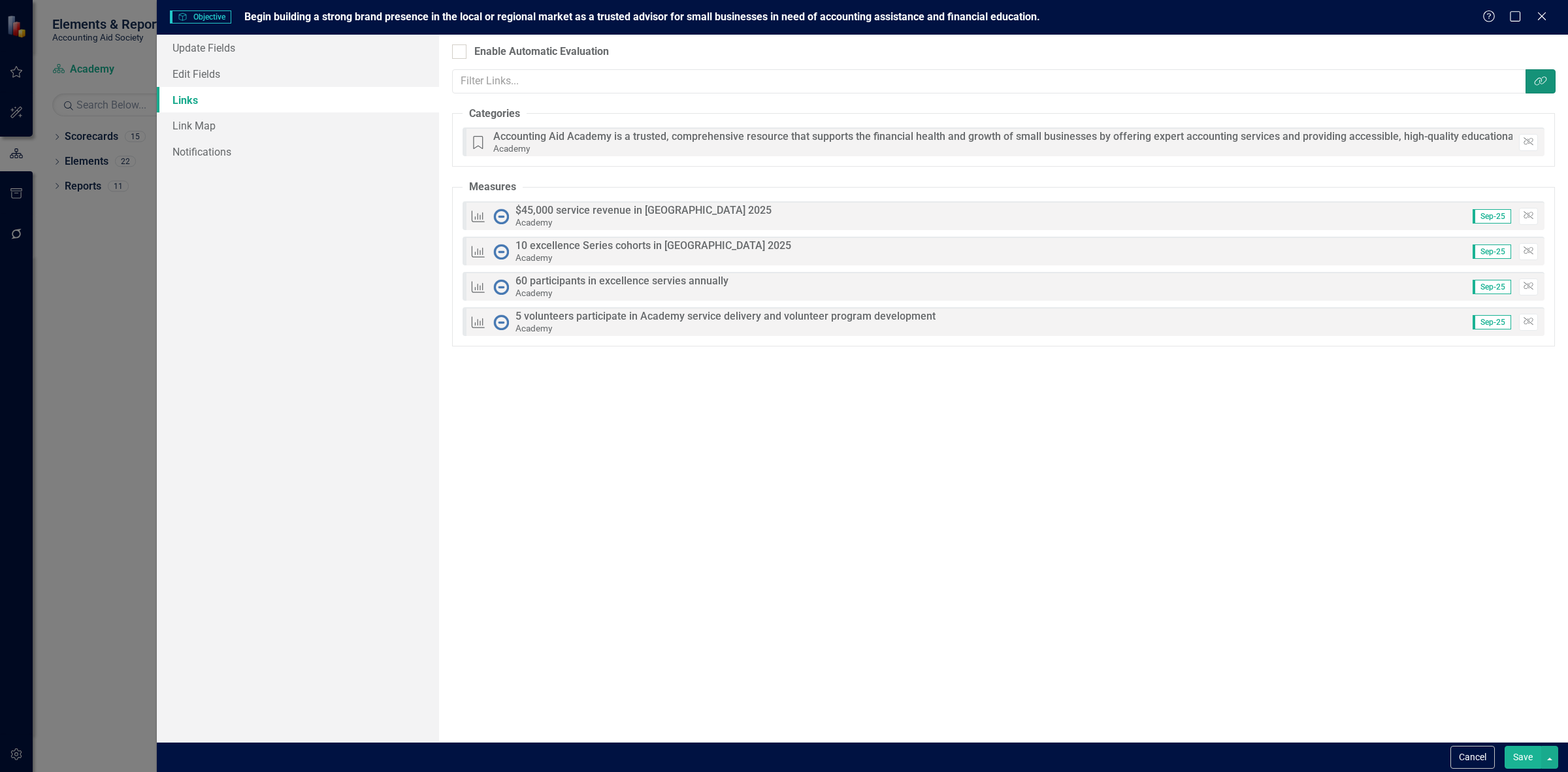
click at [1541, 74] on button "Link Tag" at bounding box center [1540, 81] width 30 height 24
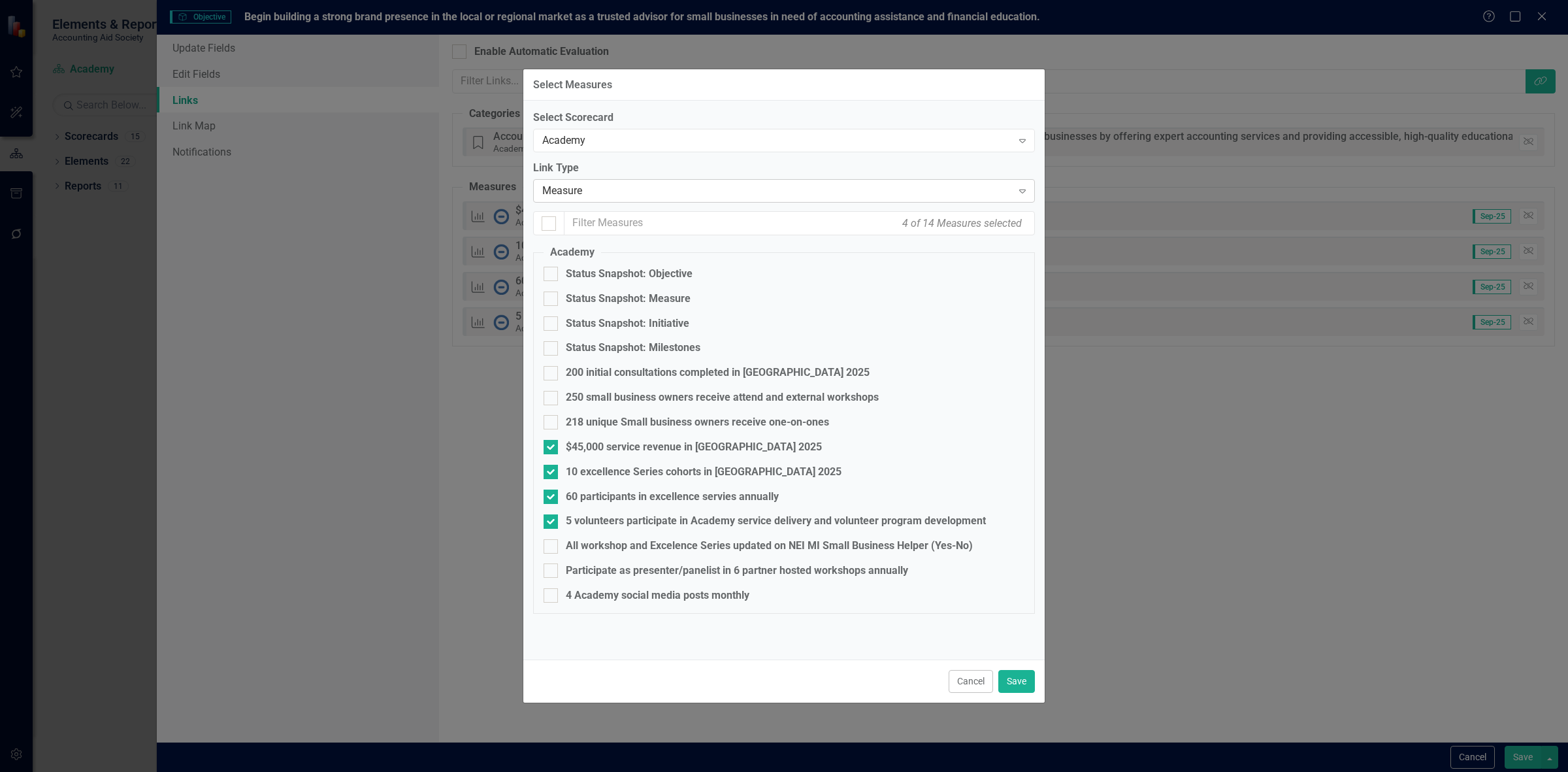
click at [623, 190] on div "Measure Expand" at bounding box center [784, 190] width 502 height 23
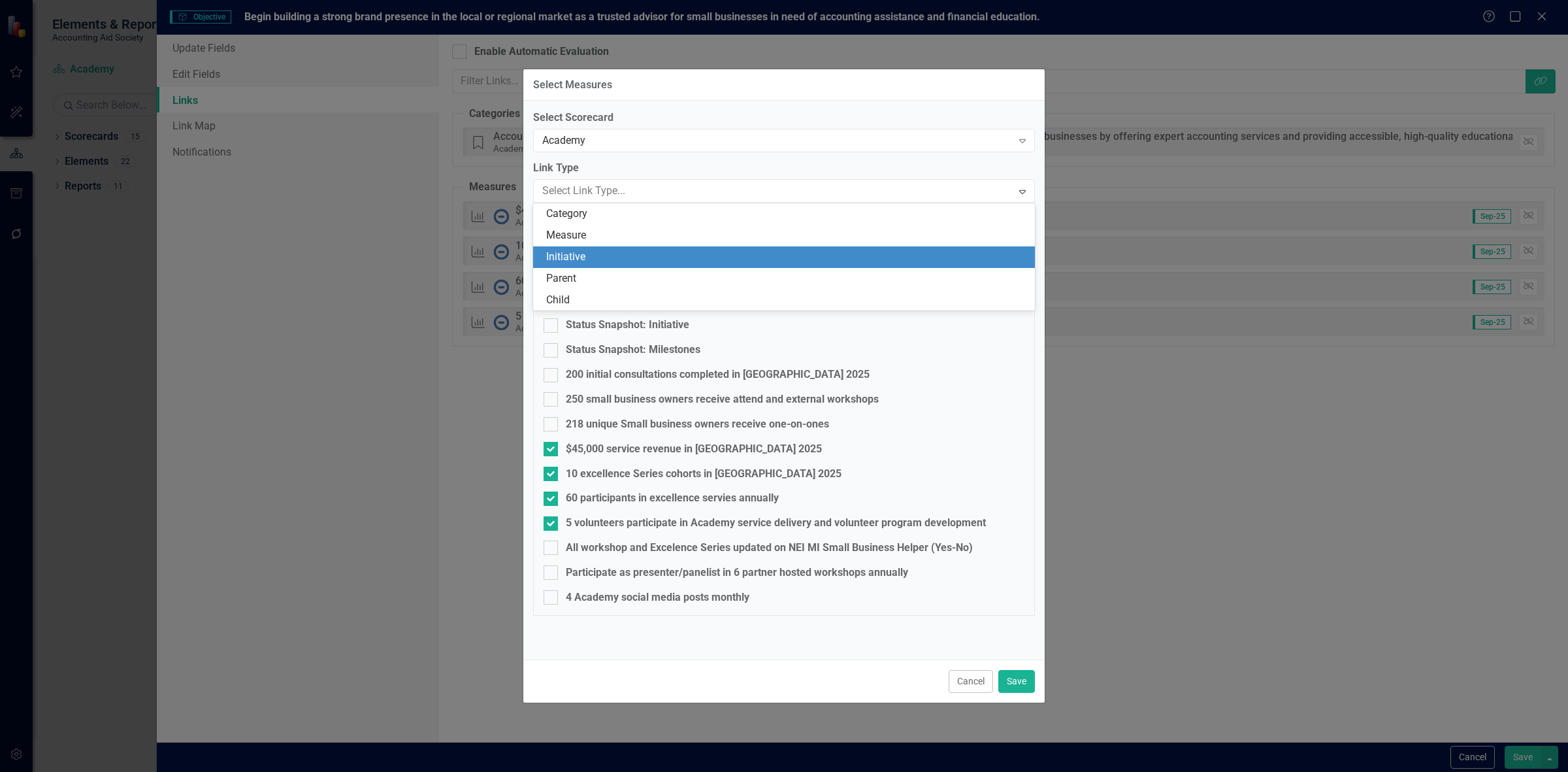
click at [606, 266] on div "Initiative" at bounding box center [784, 257] width 502 height 22
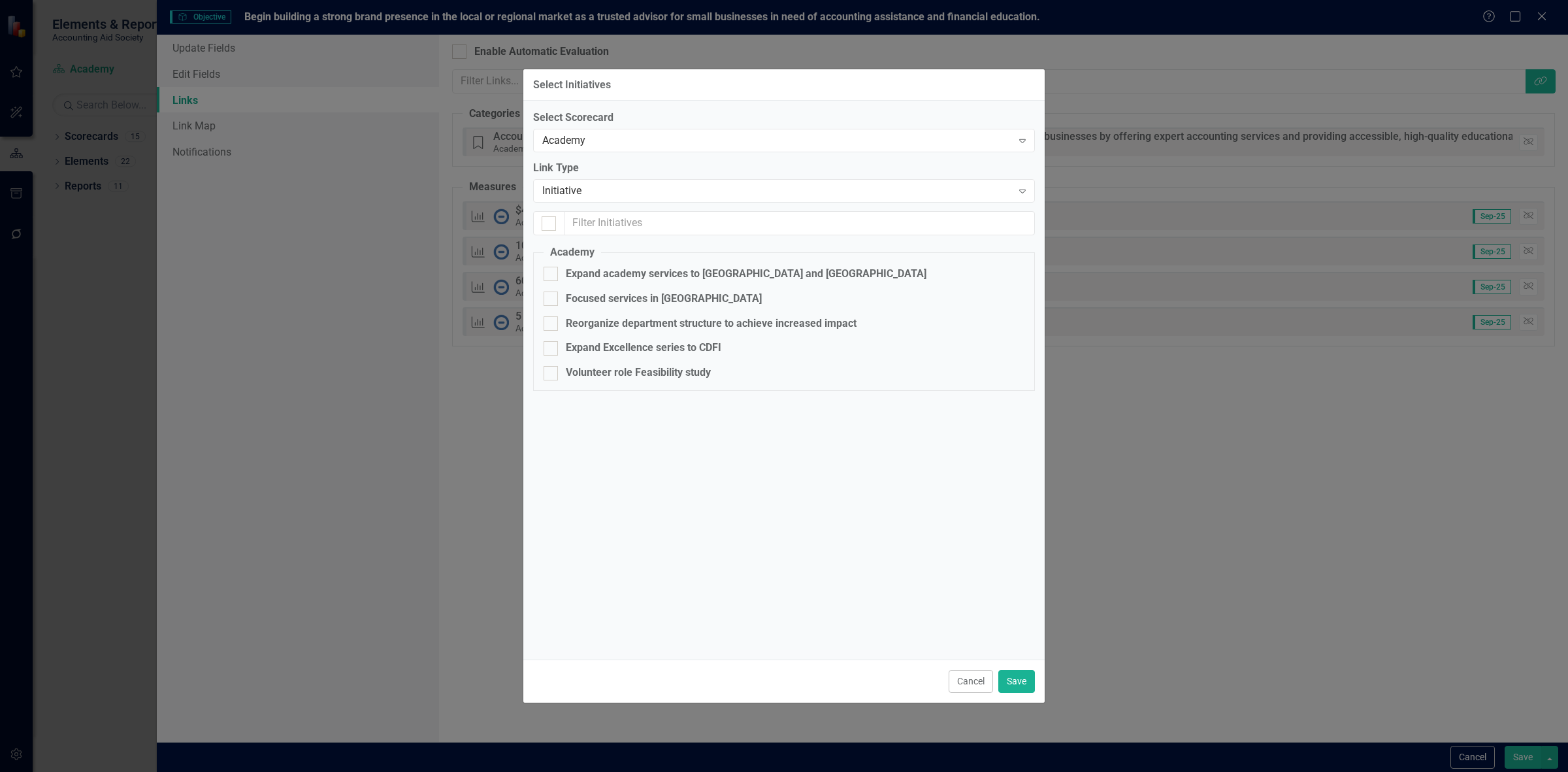
click at [626, 334] on fieldset "Academy Expand academy services to Western Wayne County and Macomb county Focus…" at bounding box center [784, 317] width 502 height 146
click at [626, 346] on div "Expand Excellence series to CDFI" at bounding box center [643, 348] width 156 height 15
click at [552, 346] on input "Expand Excellence series to CDFI" at bounding box center [547, 345] width 9 height 9
checkbox input "true"
click at [634, 373] on div "Volunteer role Feasibility study" at bounding box center [638, 372] width 145 height 15
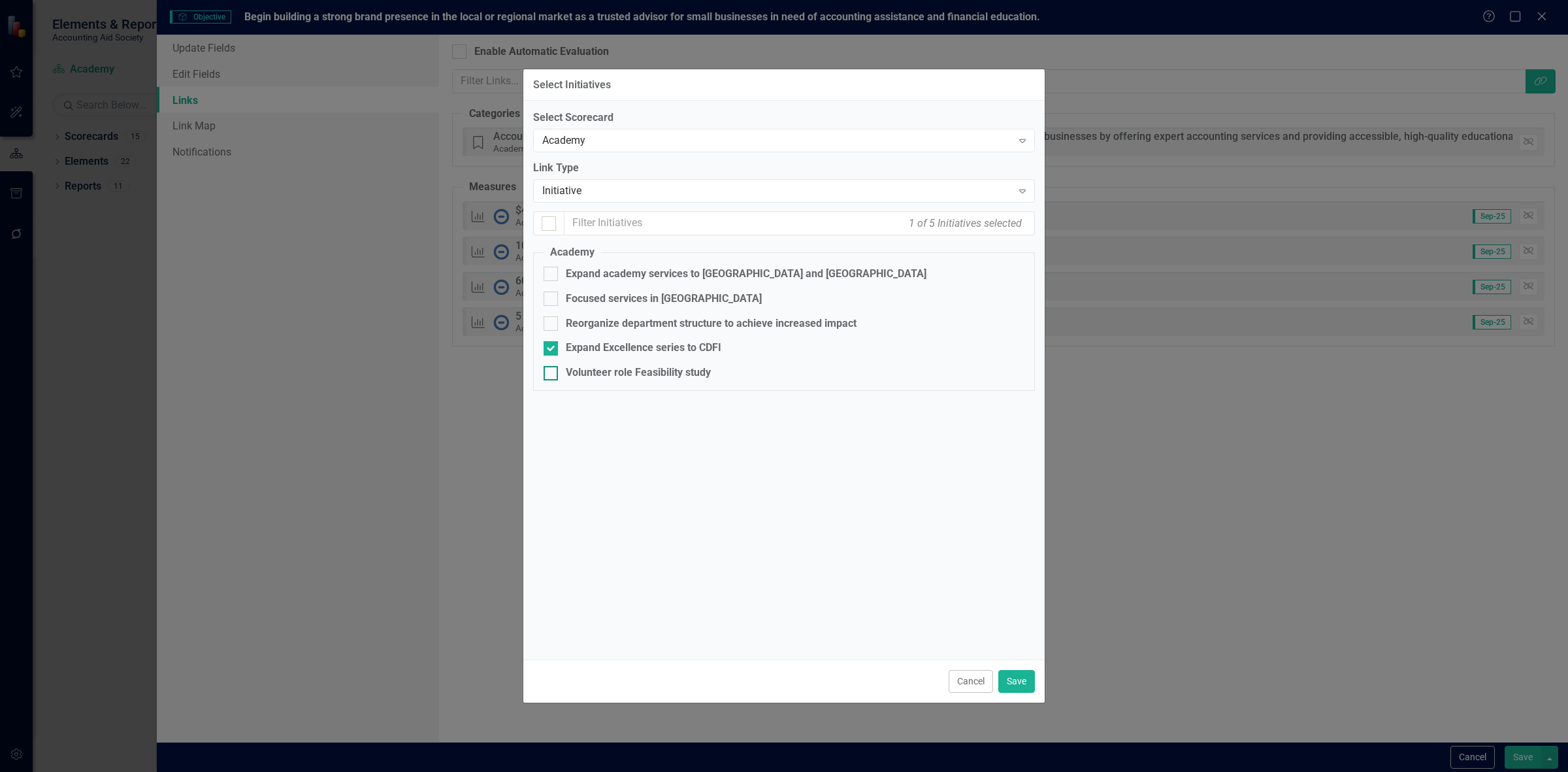
click at [552, 373] on input "Volunteer role Feasibility study" at bounding box center [547, 370] width 9 height 9
checkbox input "true"
click at [1018, 686] on button "Save" at bounding box center [1016, 681] width 36 height 23
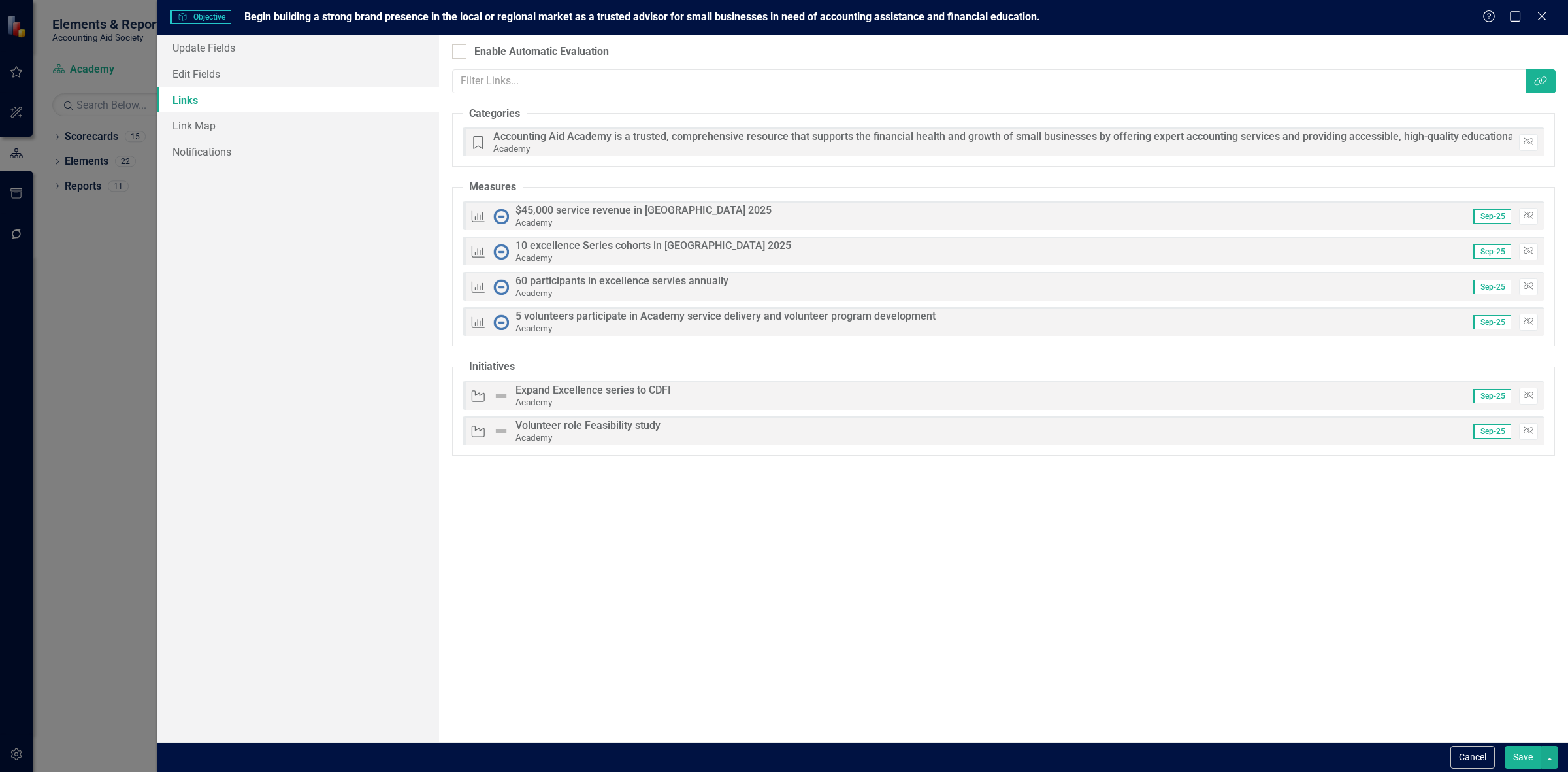
click at [1517, 758] on button "Save" at bounding box center [1522, 757] width 36 height 23
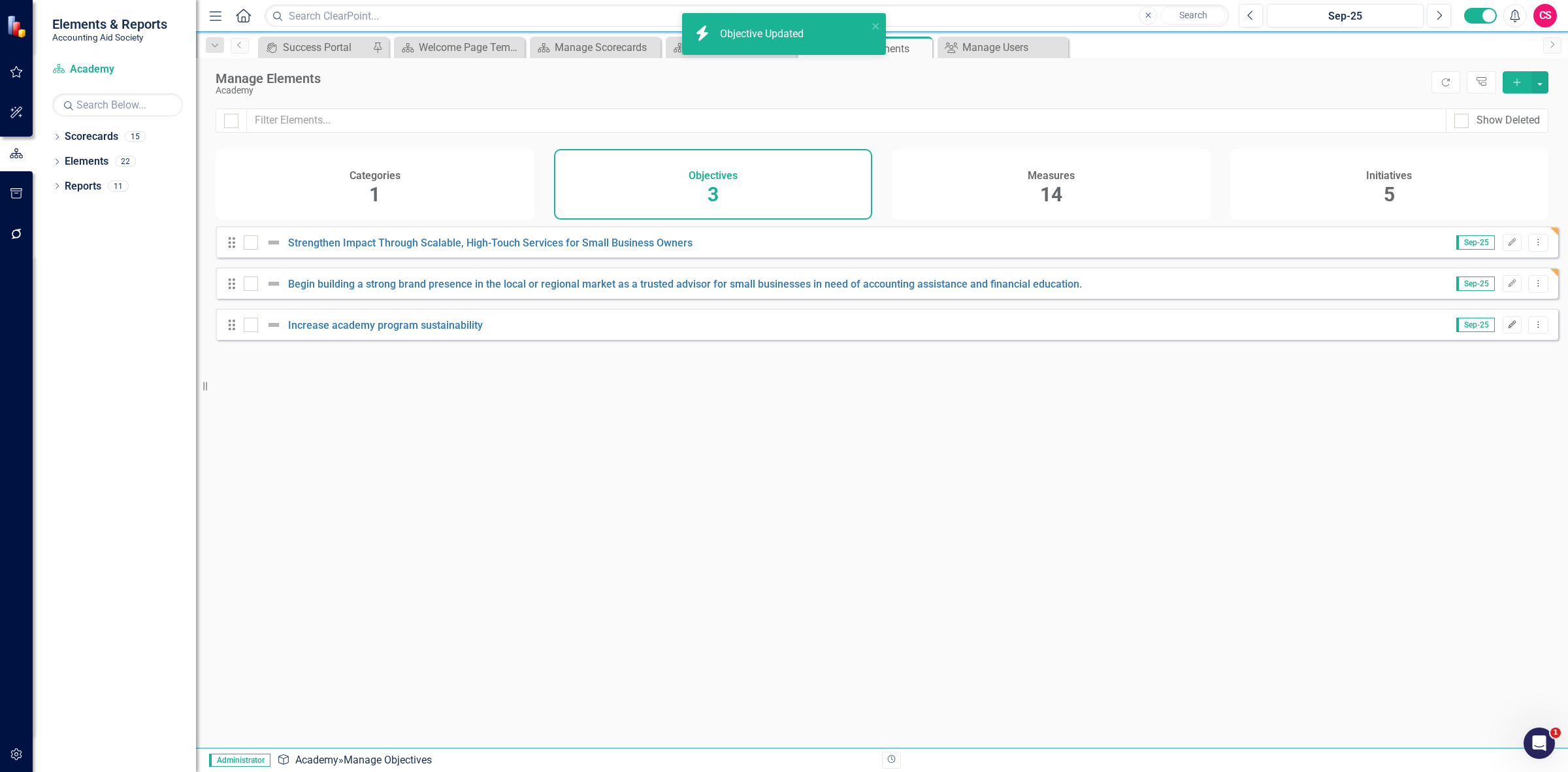
click at [1508, 328] on icon "Edit" at bounding box center [1512, 324] width 10 height 8
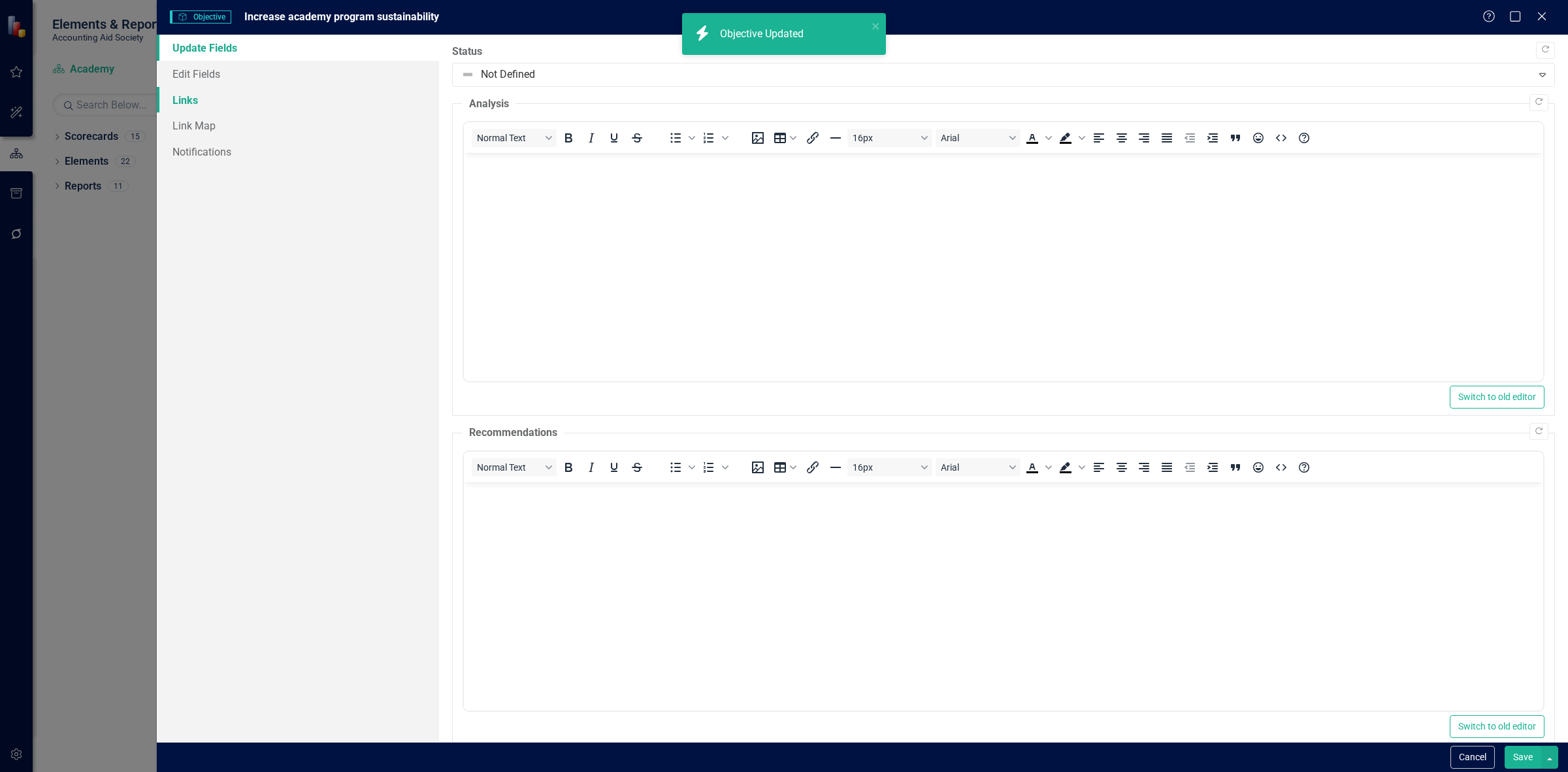
scroll to position [0, 0]
drag, startPoint x: 276, startPoint y: 89, endPoint x: 298, endPoint y: 99, distance: 24.2
click at [276, 89] on link "Links" at bounding box center [298, 100] width 283 height 26
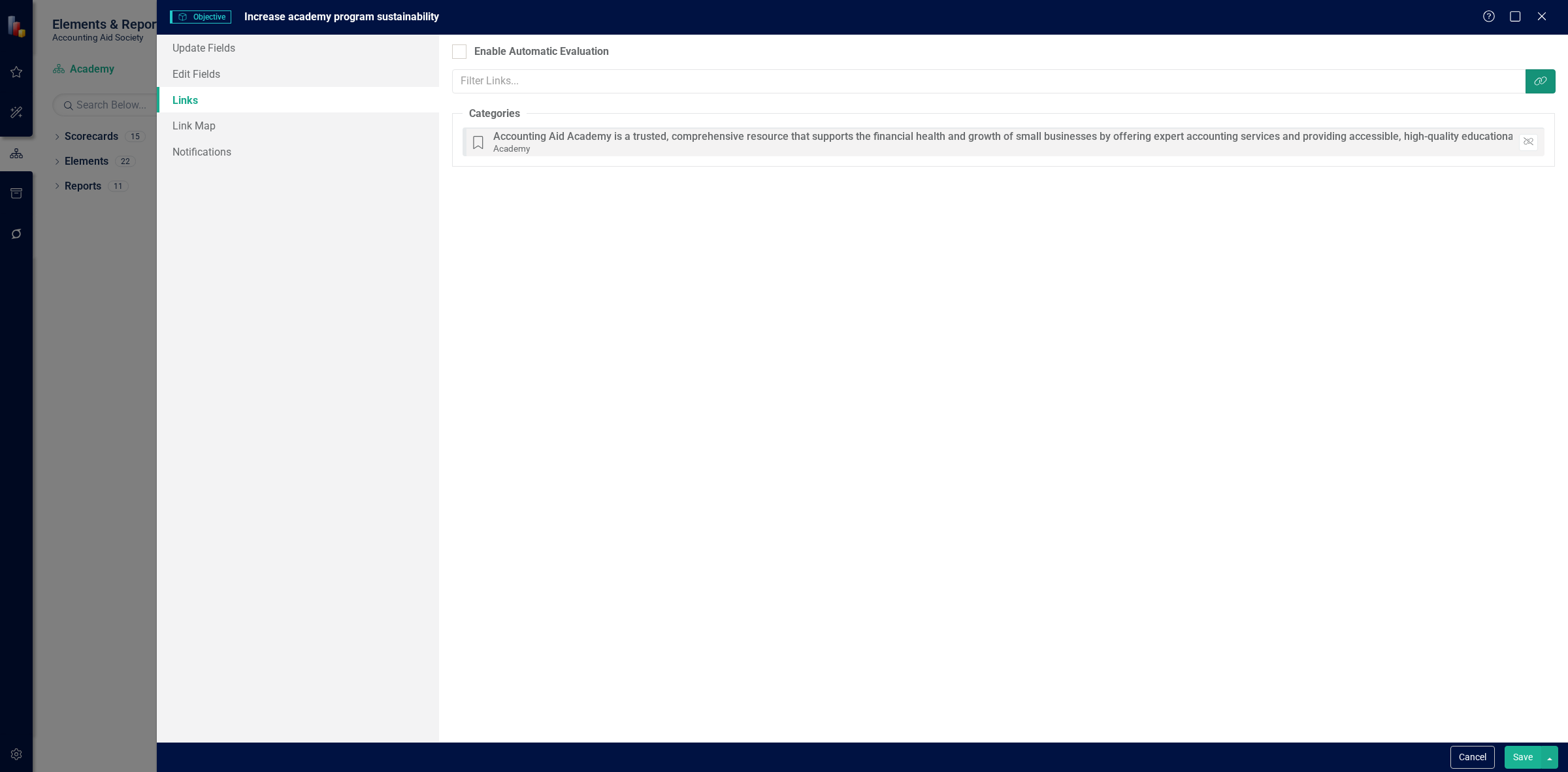
click at [1529, 86] on button "Link Tag" at bounding box center [1540, 81] width 30 height 24
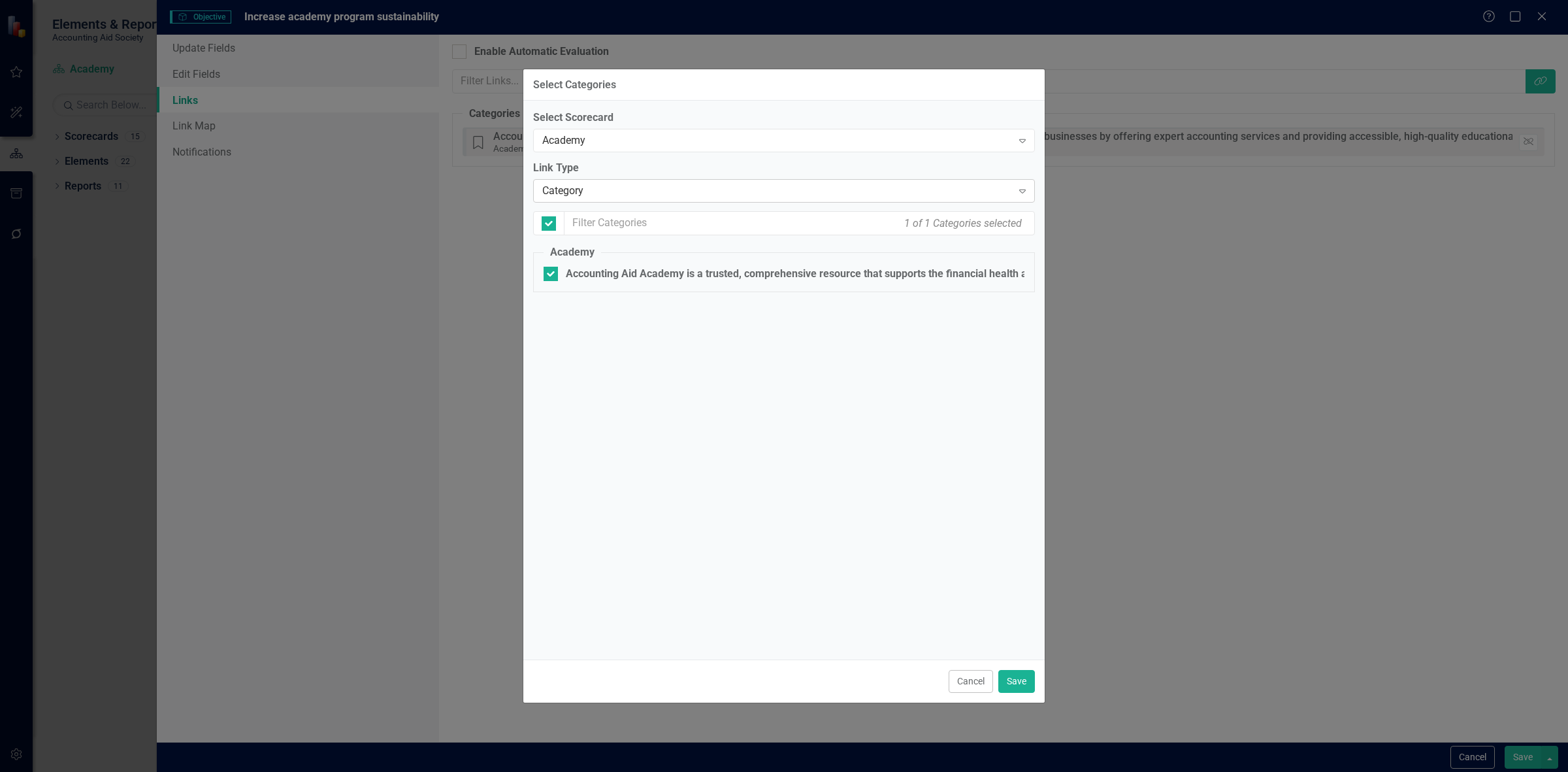
click at [619, 187] on div "Category" at bounding box center [777, 190] width 470 height 15
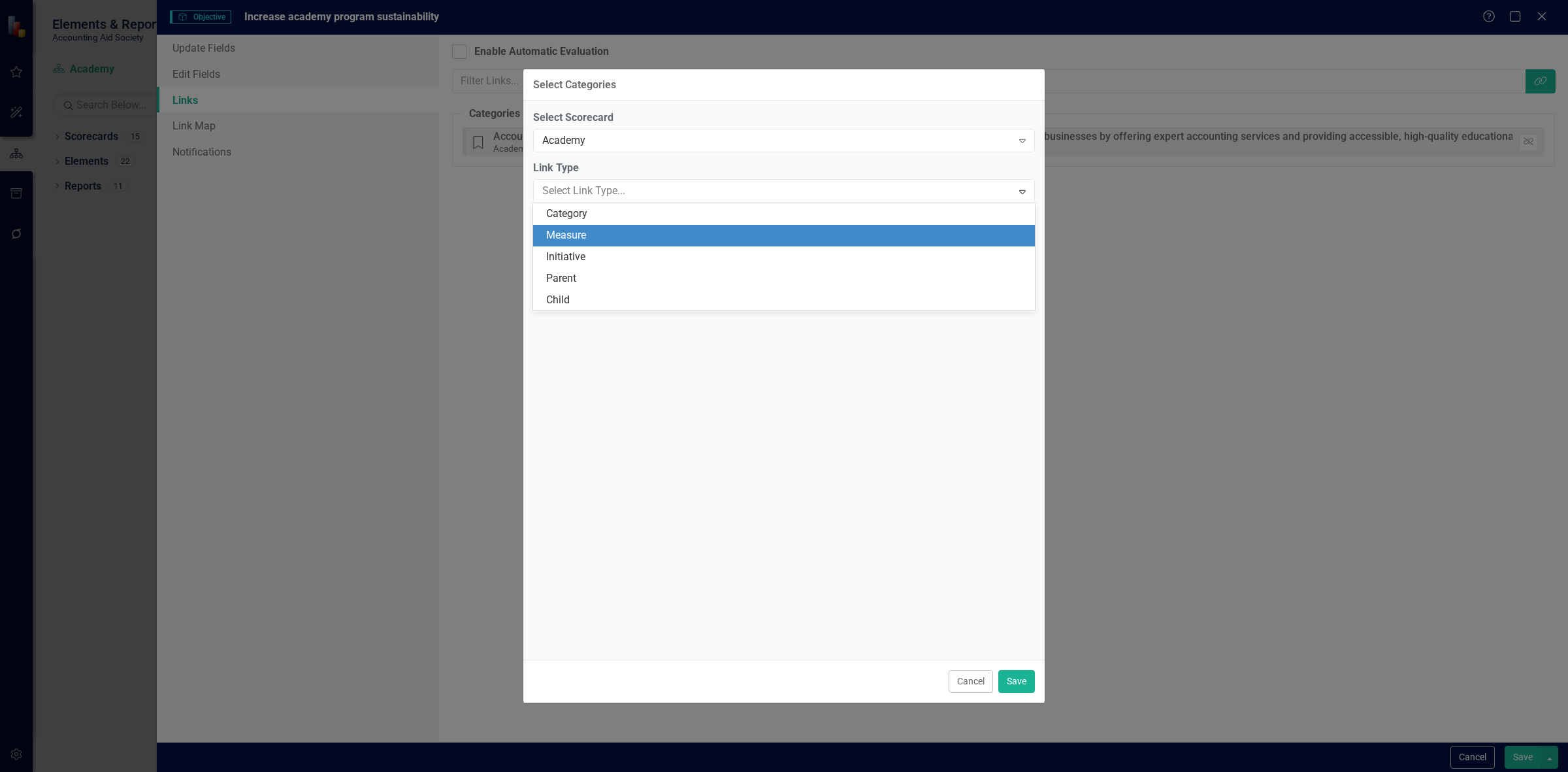
click at [619, 234] on div "Measure" at bounding box center [786, 235] width 481 height 15
checkbox input "false"
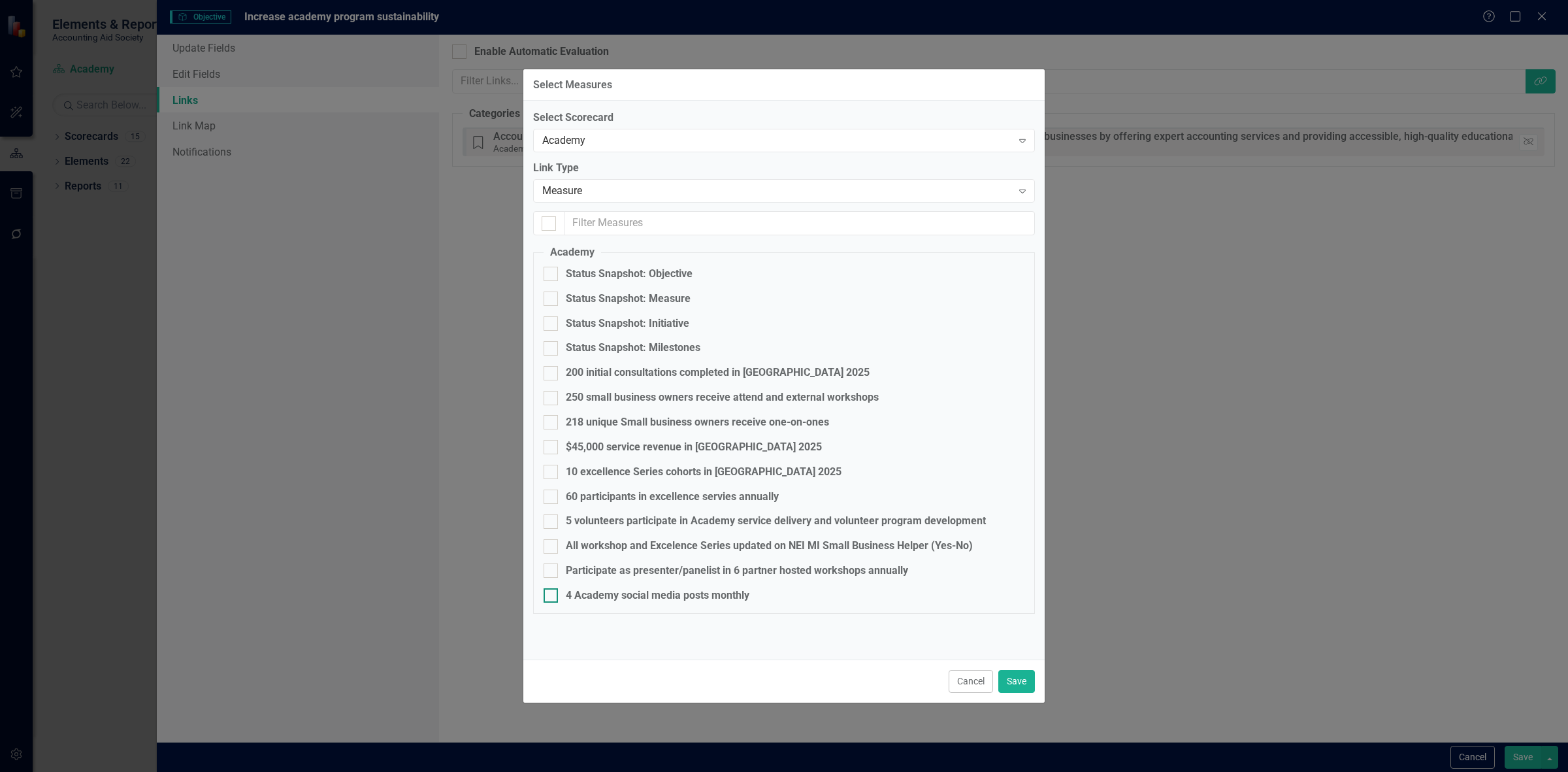
click at [617, 602] on div "4 Academy social media posts monthly" at bounding box center [657, 595] width 184 height 15
click at [552, 596] on input "4 Academy social media posts monthly" at bounding box center [547, 592] width 9 height 9
checkbox input "true"
click at [606, 574] on div "Participate as presenter/panelist in 6 partner hosted workshops annually" at bounding box center [737, 570] width 342 height 15
click at [552, 571] on input "Participate as presenter/panelist in 6 partner hosted workshops annually" at bounding box center [547, 567] width 9 height 9
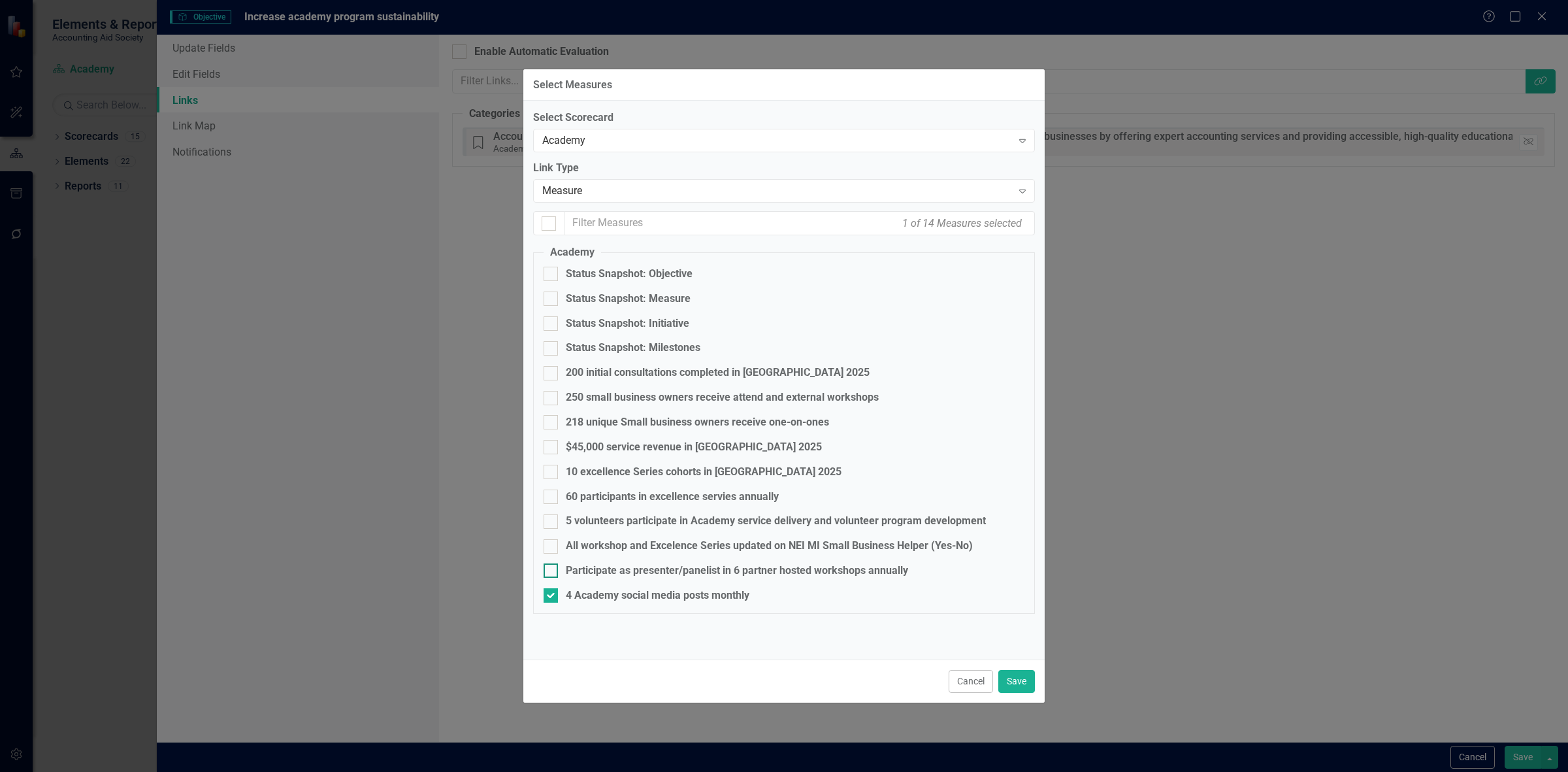
checkbox input "true"
click at [606, 559] on fieldset "Academy Status Snapshot: Objective Status Snapshot: Measure Status Snapshot: In…" at bounding box center [784, 429] width 502 height 369
click at [608, 556] on fieldset "Academy Status Snapshot: Objective Status Snapshot: Measure Status Snapshot: In…" at bounding box center [784, 429] width 502 height 369
click at [766, 544] on div "All workshop and Excelence Series updated on NEI MI Small Business Helper (Yes-…" at bounding box center [770, 545] width 407 height 15
click at [552, 544] on input "All workshop and Excelence Series updated on NEI MI Small Business Helper (Yes-…" at bounding box center [547, 543] width 9 height 9
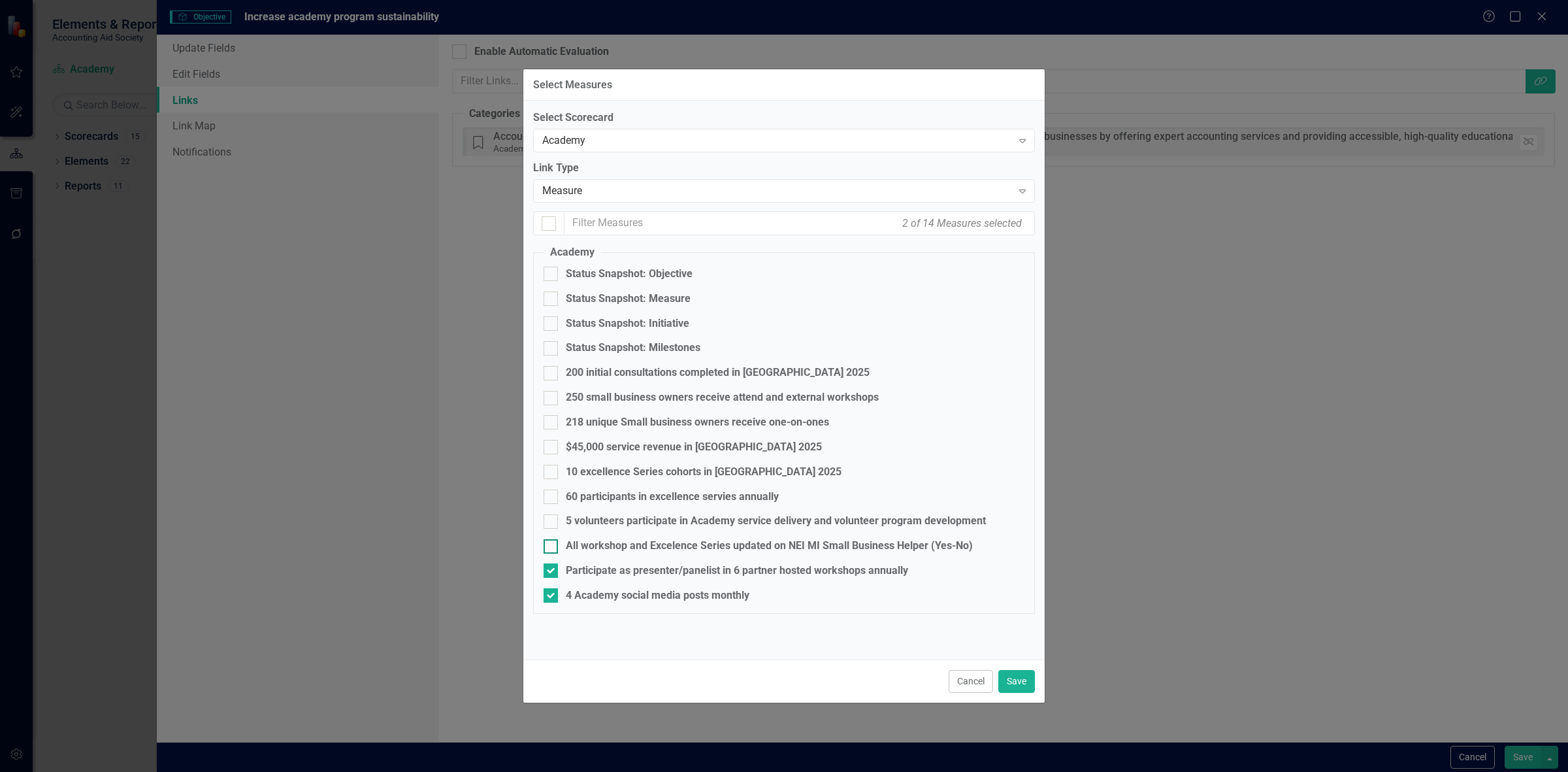
checkbox input "true"
click at [1014, 685] on button "Save" at bounding box center [1016, 681] width 36 height 23
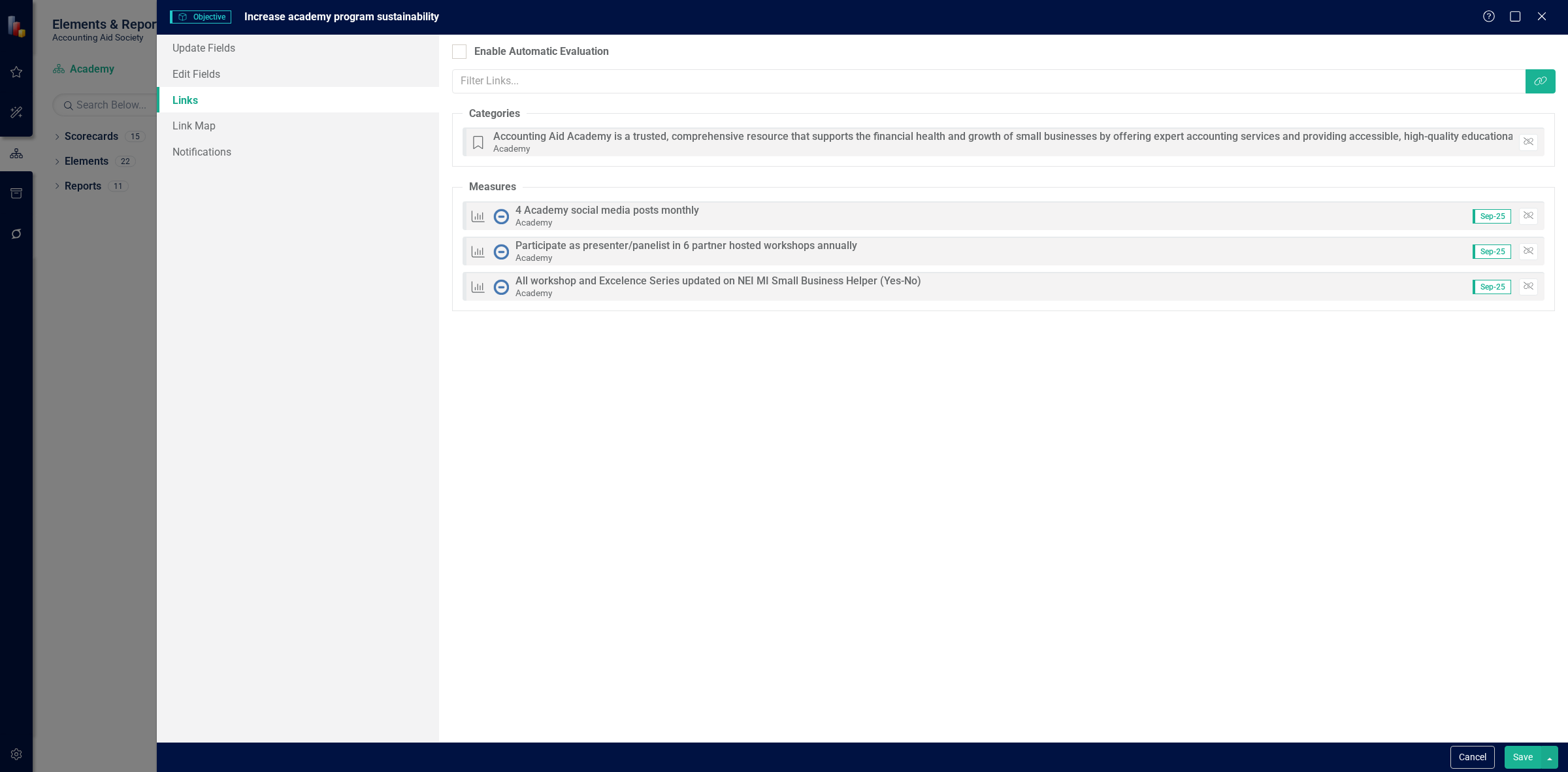
click at [1512, 762] on button "Save" at bounding box center [1522, 757] width 36 height 23
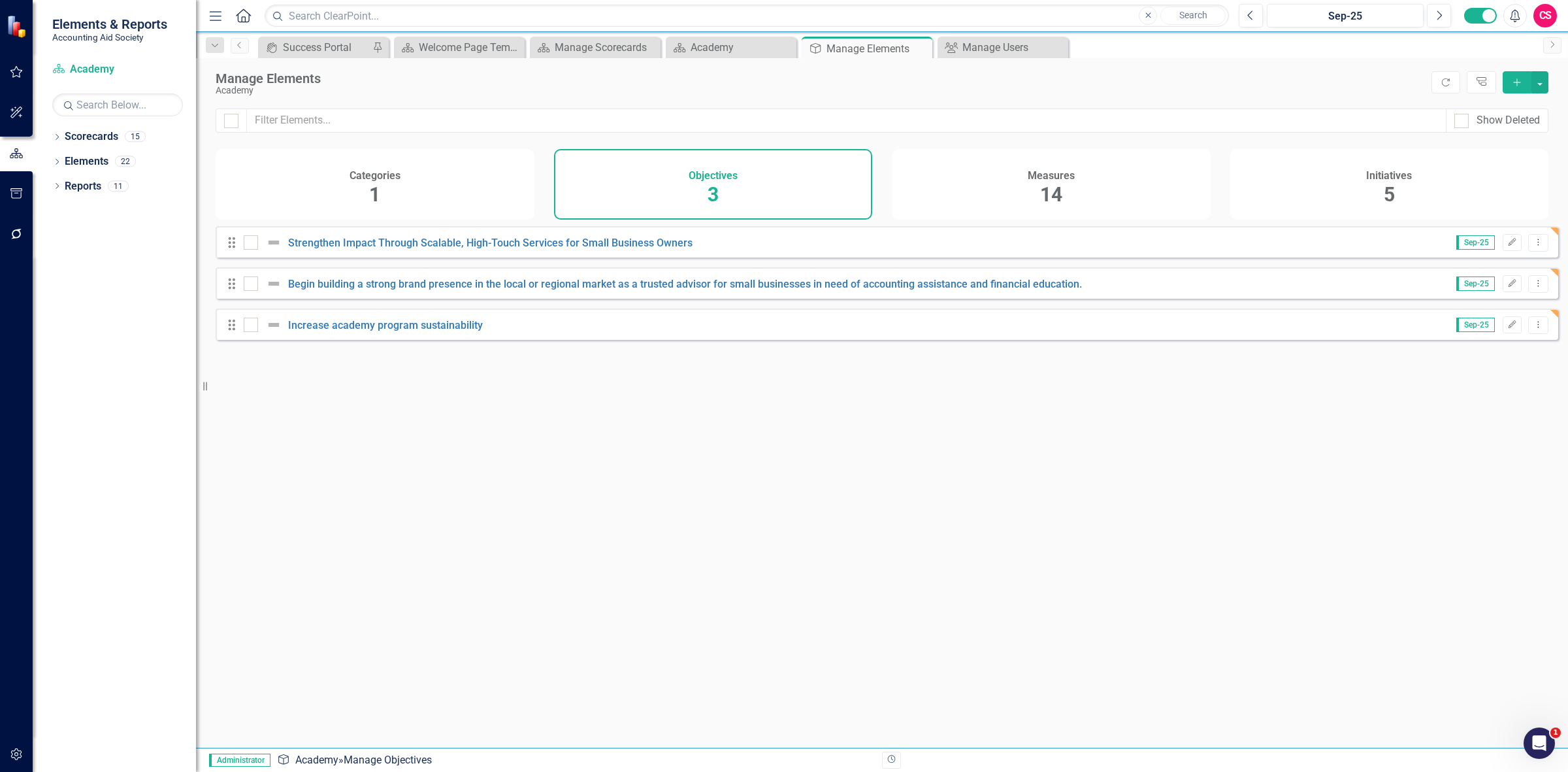
click at [1315, 178] on div "Initiatives 5" at bounding box center [1390, 184] width 319 height 70
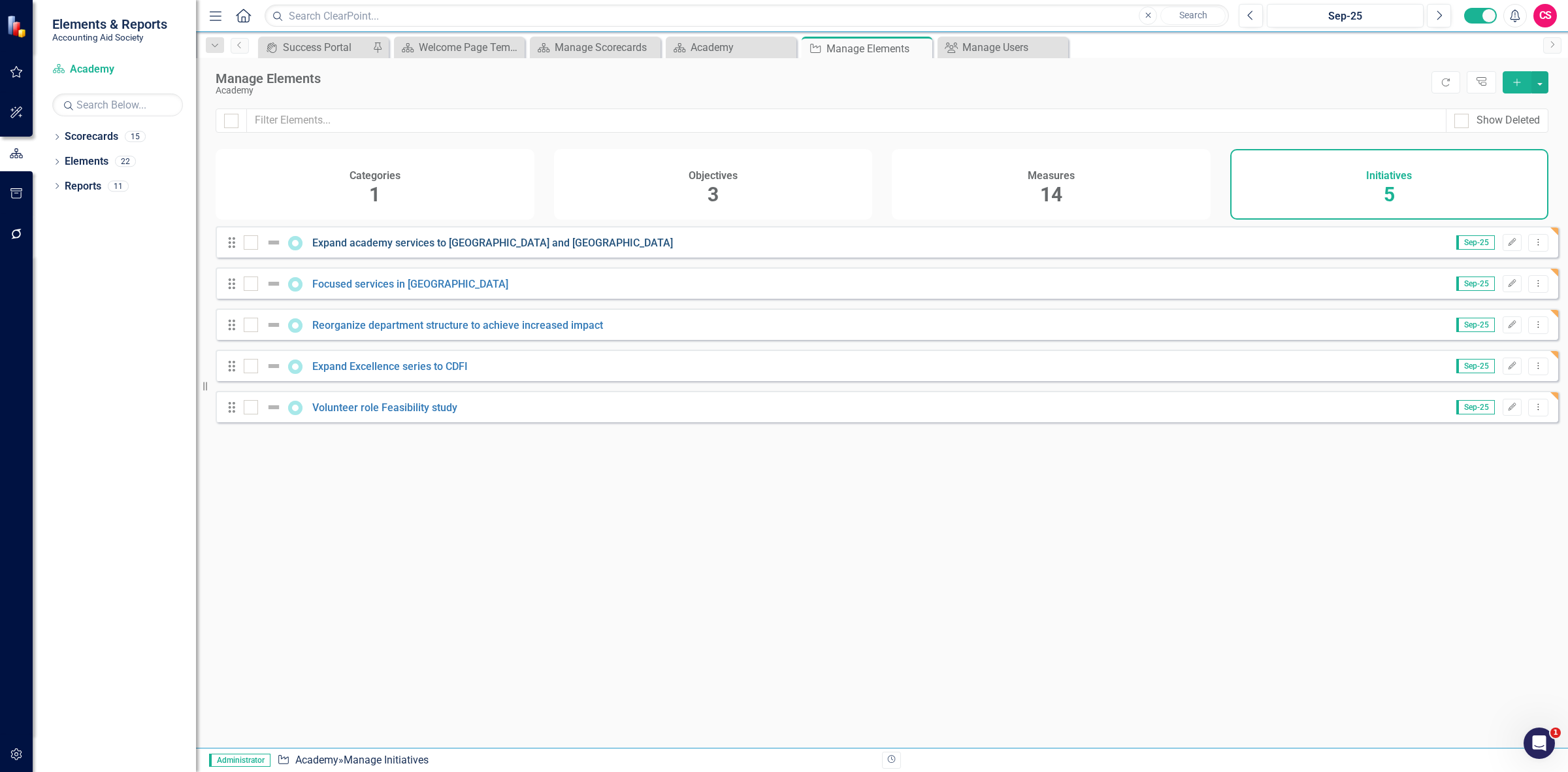
click at [376, 249] on link "Expand academy services to [GEOGRAPHIC_DATA] and [GEOGRAPHIC_DATA]" at bounding box center [492, 242] width 361 height 12
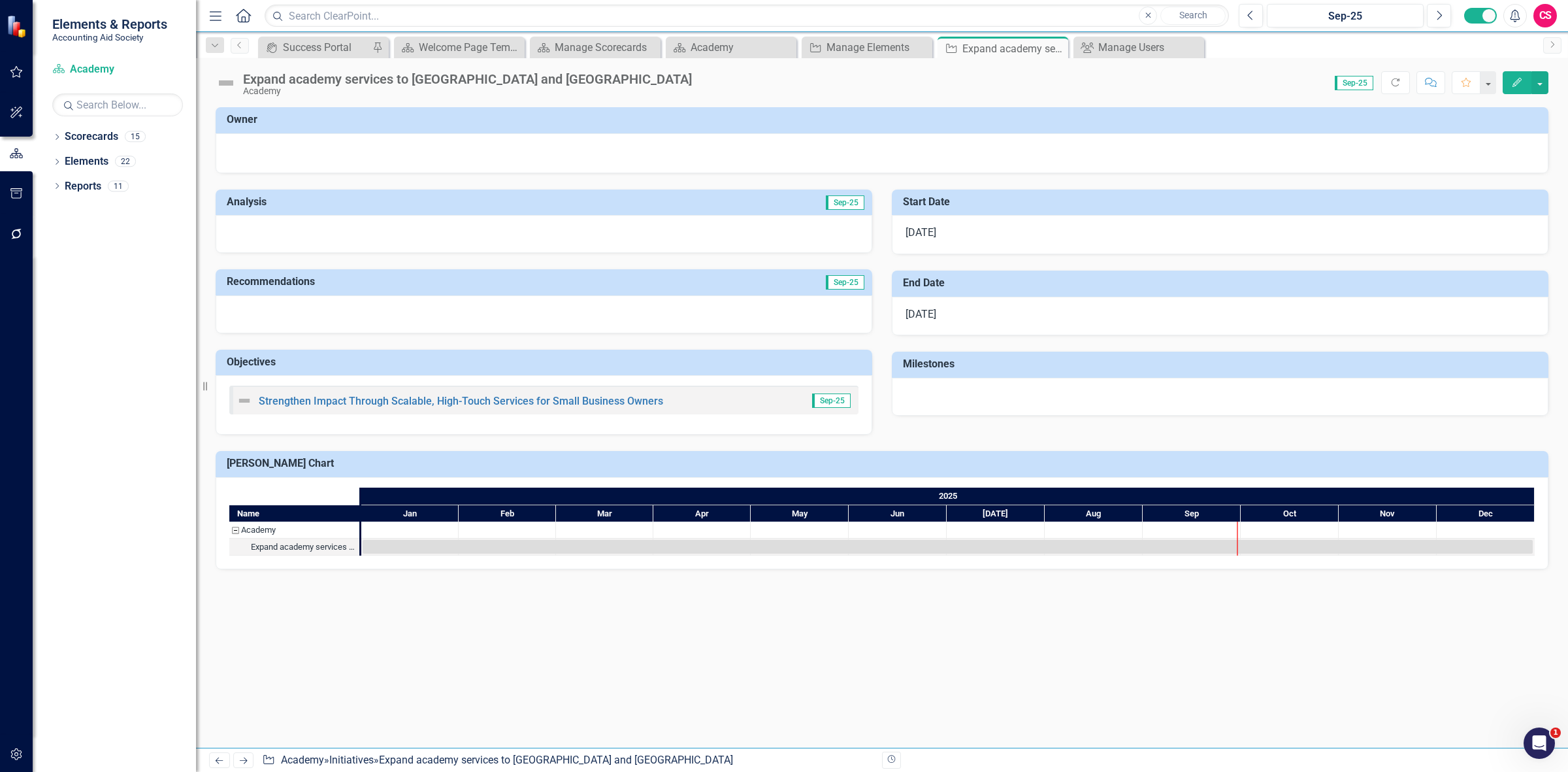
click at [1060, 428] on div "Analysis Sep-25 Recommendations Sep-25 Objectives Strengthen Impact Through Sca…" at bounding box center [882, 304] width 1353 height 262
click at [1518, 86] on icon "Edit" at bounding box center [1517, 82] width 12 height 9
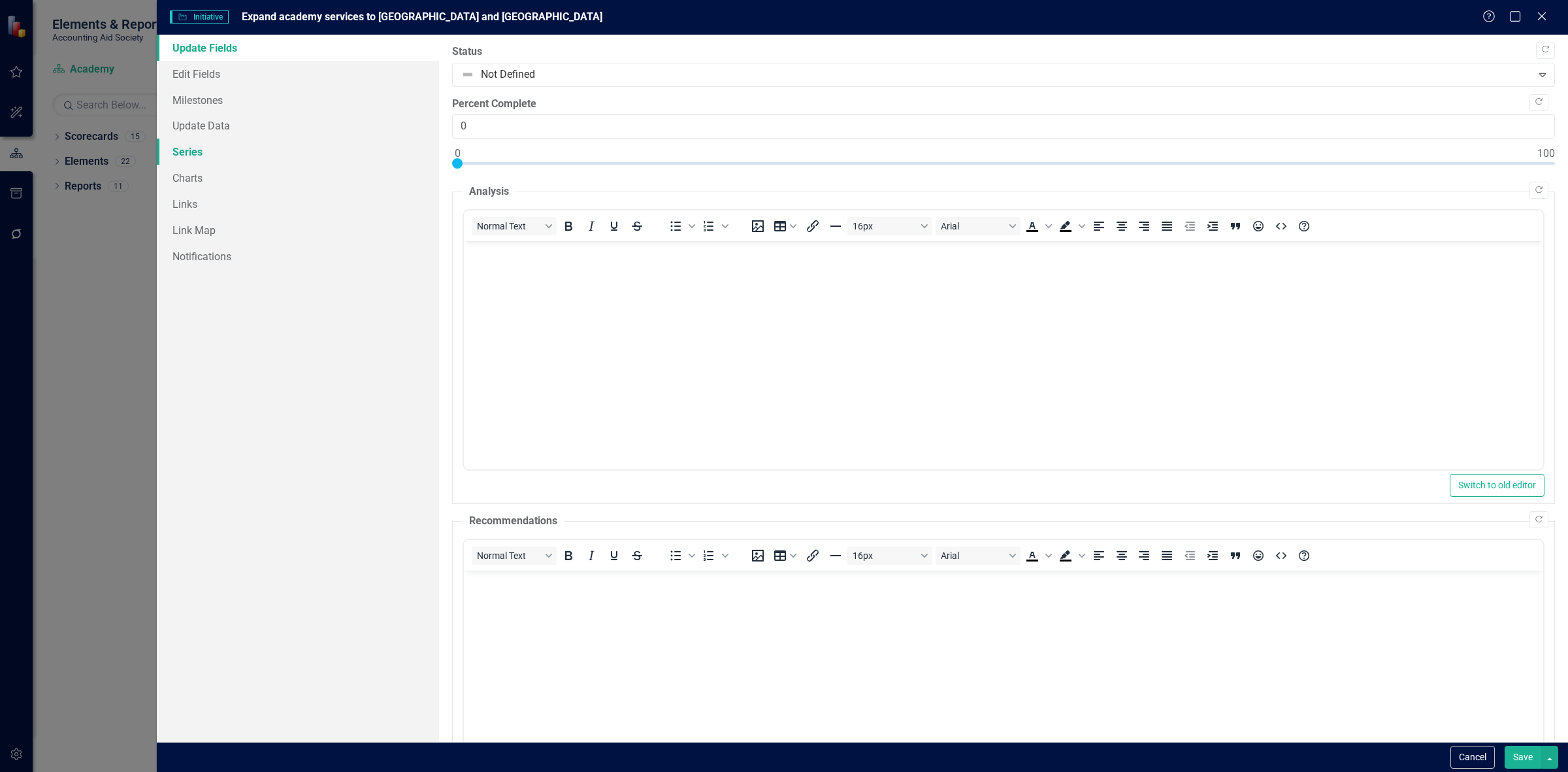
click at [236, 161] on link "Series" at bounding box center [298, 152] width 283 height 26
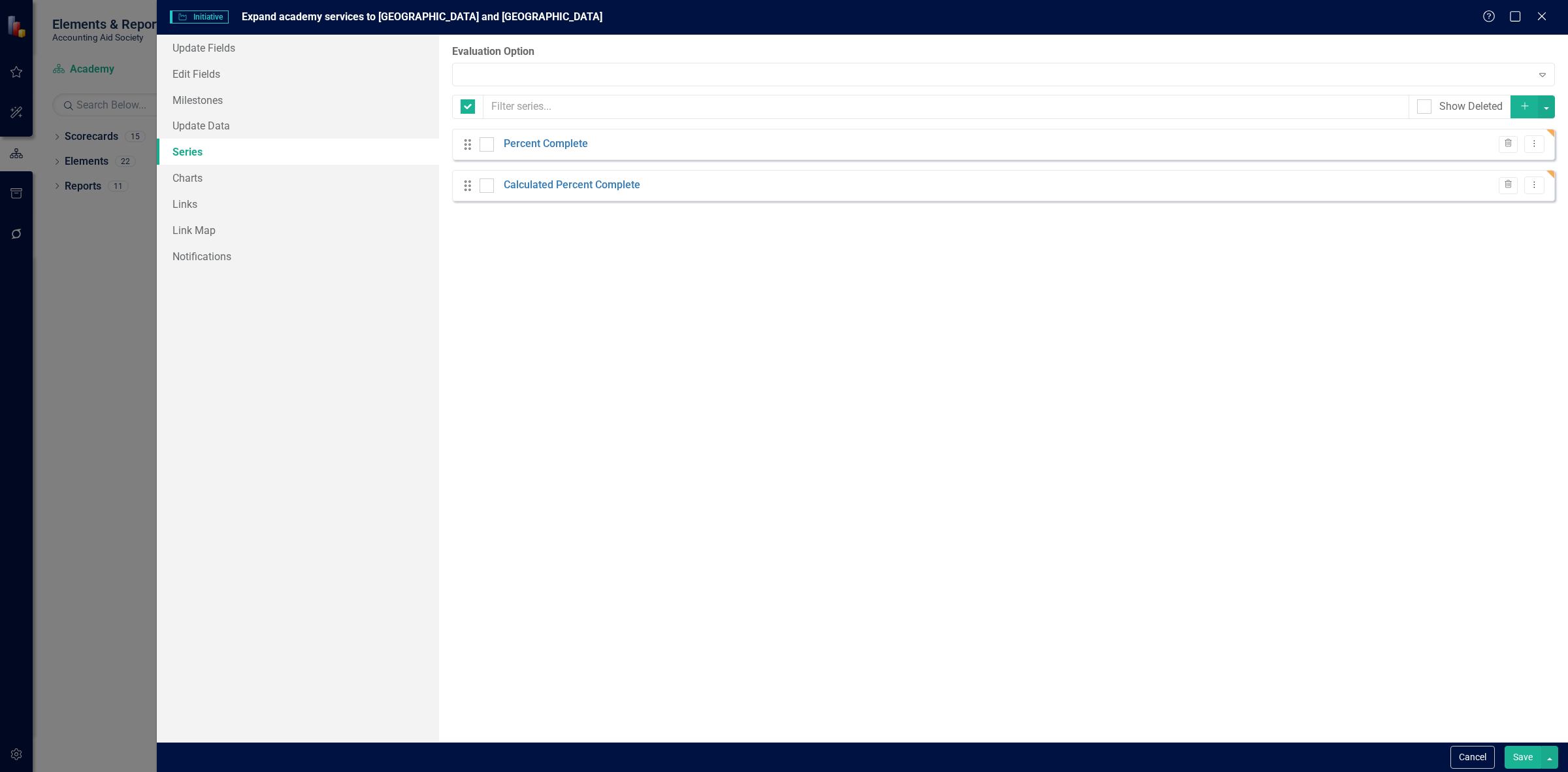
checkbox input "false"
click at [551, 63] on div "Manual Evaluation Expand" at bounding box center [1004, 74] width 1103 height 23
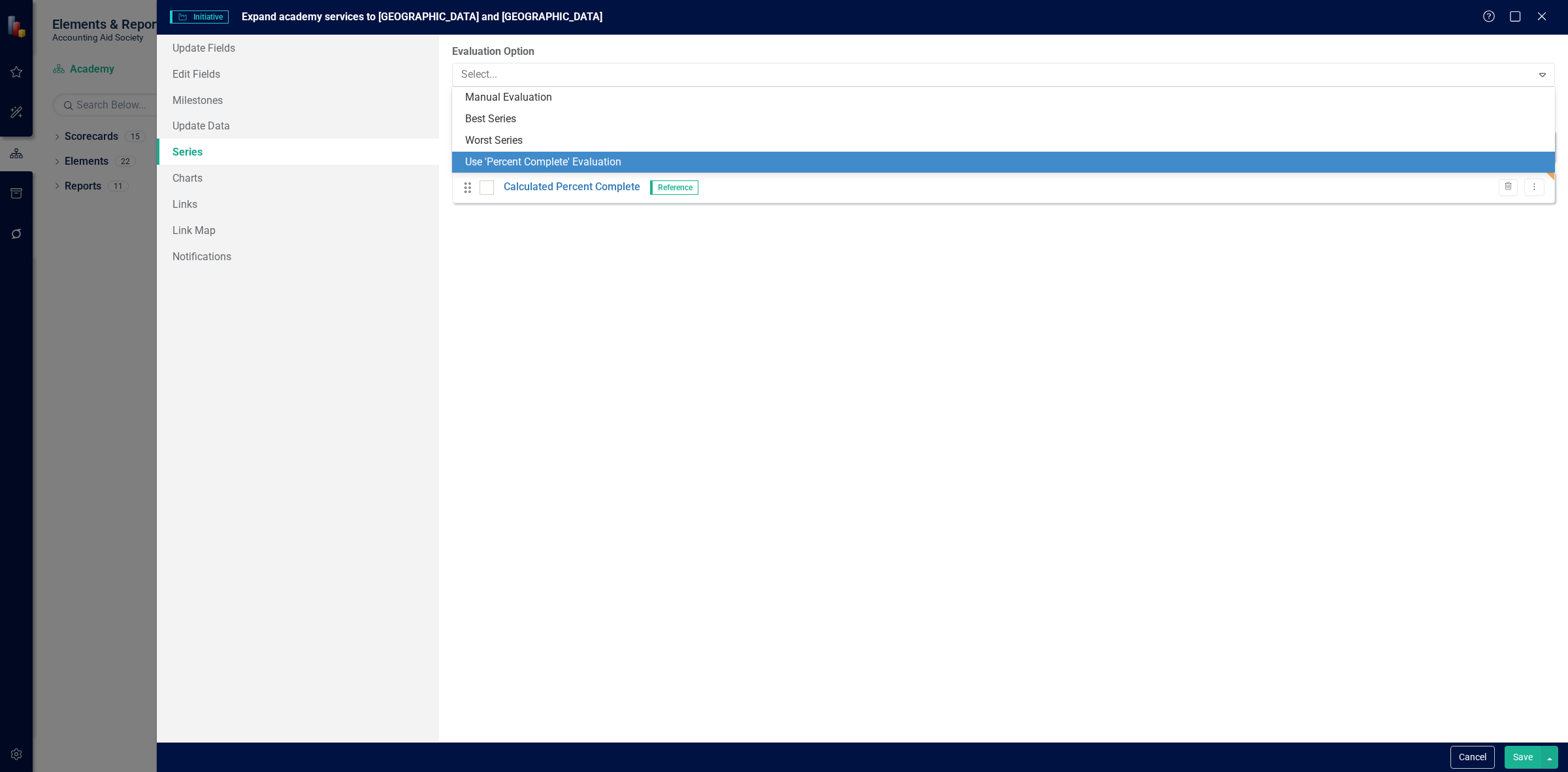
click at [540, 159] on div "Use 'Percent Complete' Evaluation" at bounding box center [1006, 162] width 1082 height 15
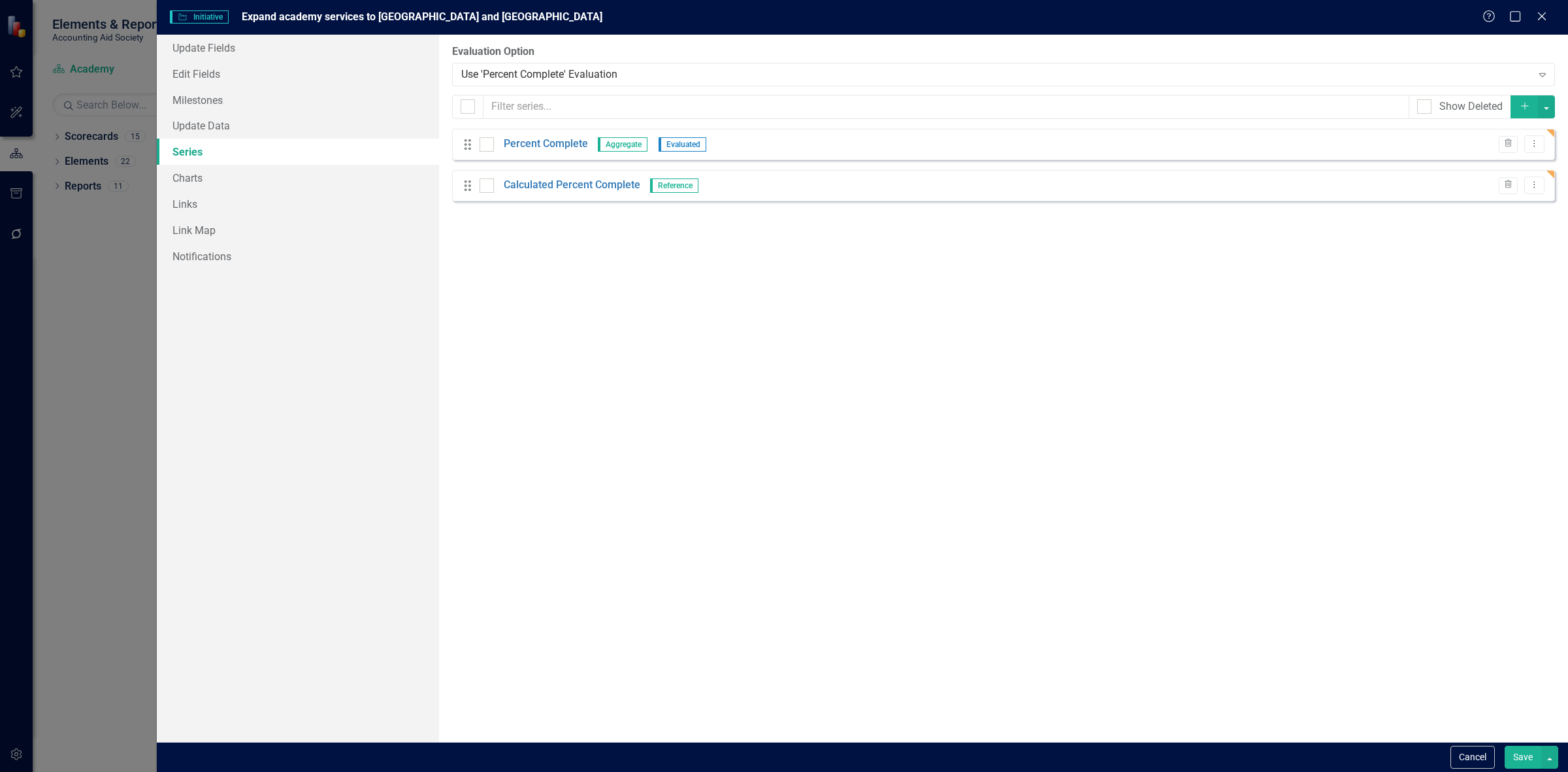
click at [1518, 755] on button "Save" at bounding box center [1522, 757] width 36 height 23
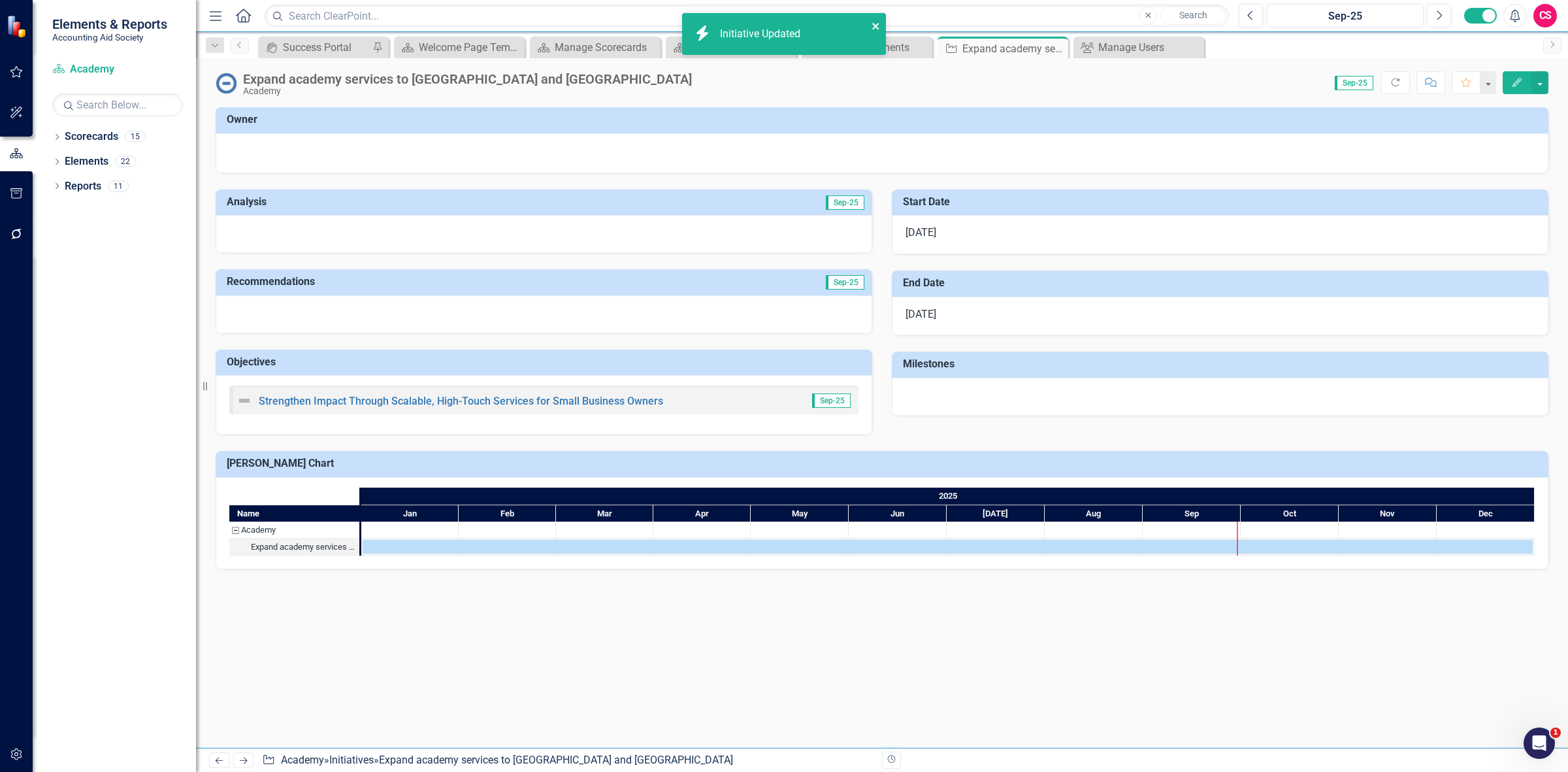
click at [873, 19] on button "close" at bounding box center [877, 26] width 9 height 15
click at [1542, 90] on button "button" at bounding box center [1540, 83] width 17 height 23
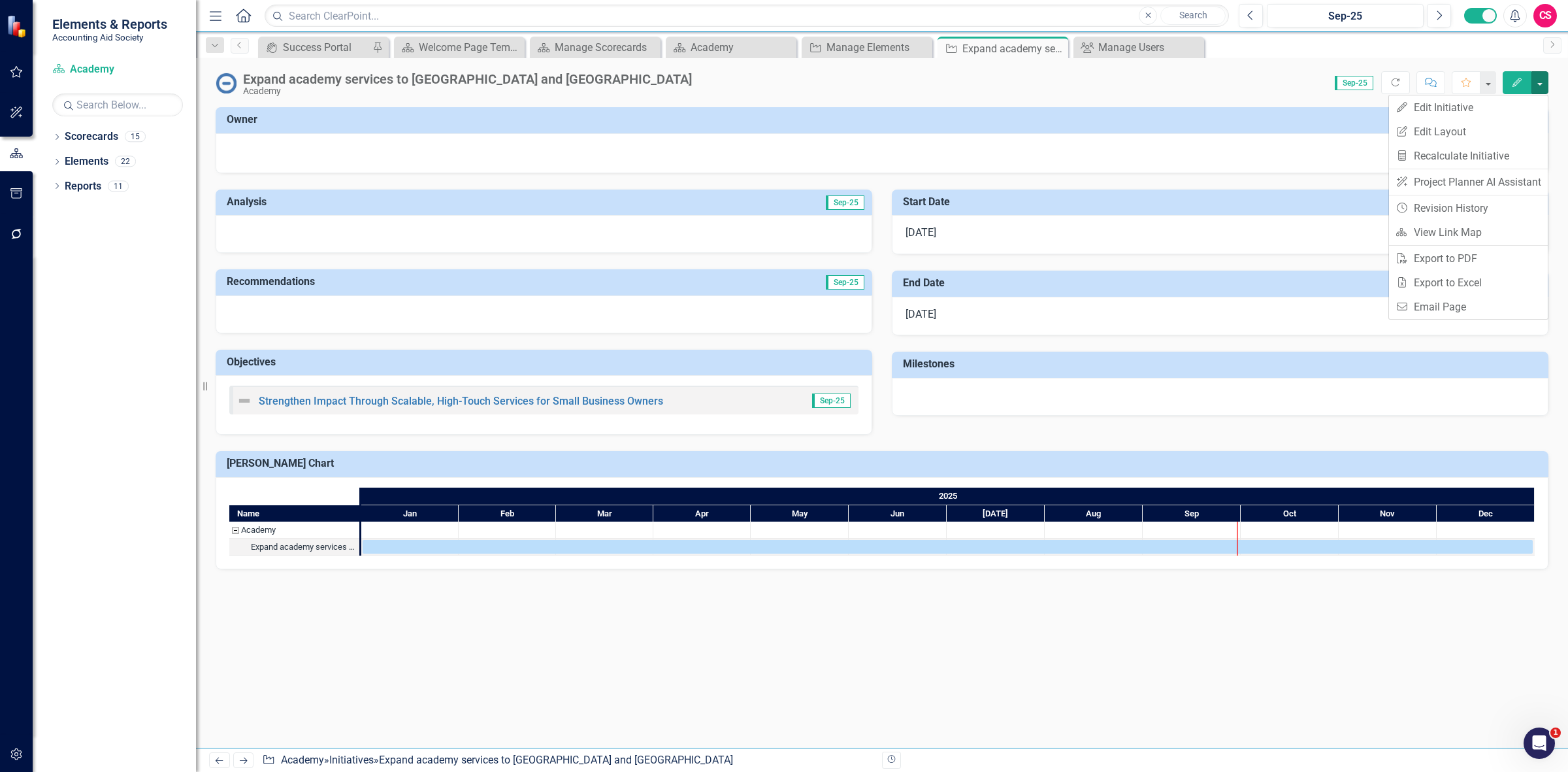
click at [1169, 410] on div at bounding box center [1220, 396] width 657 height 38
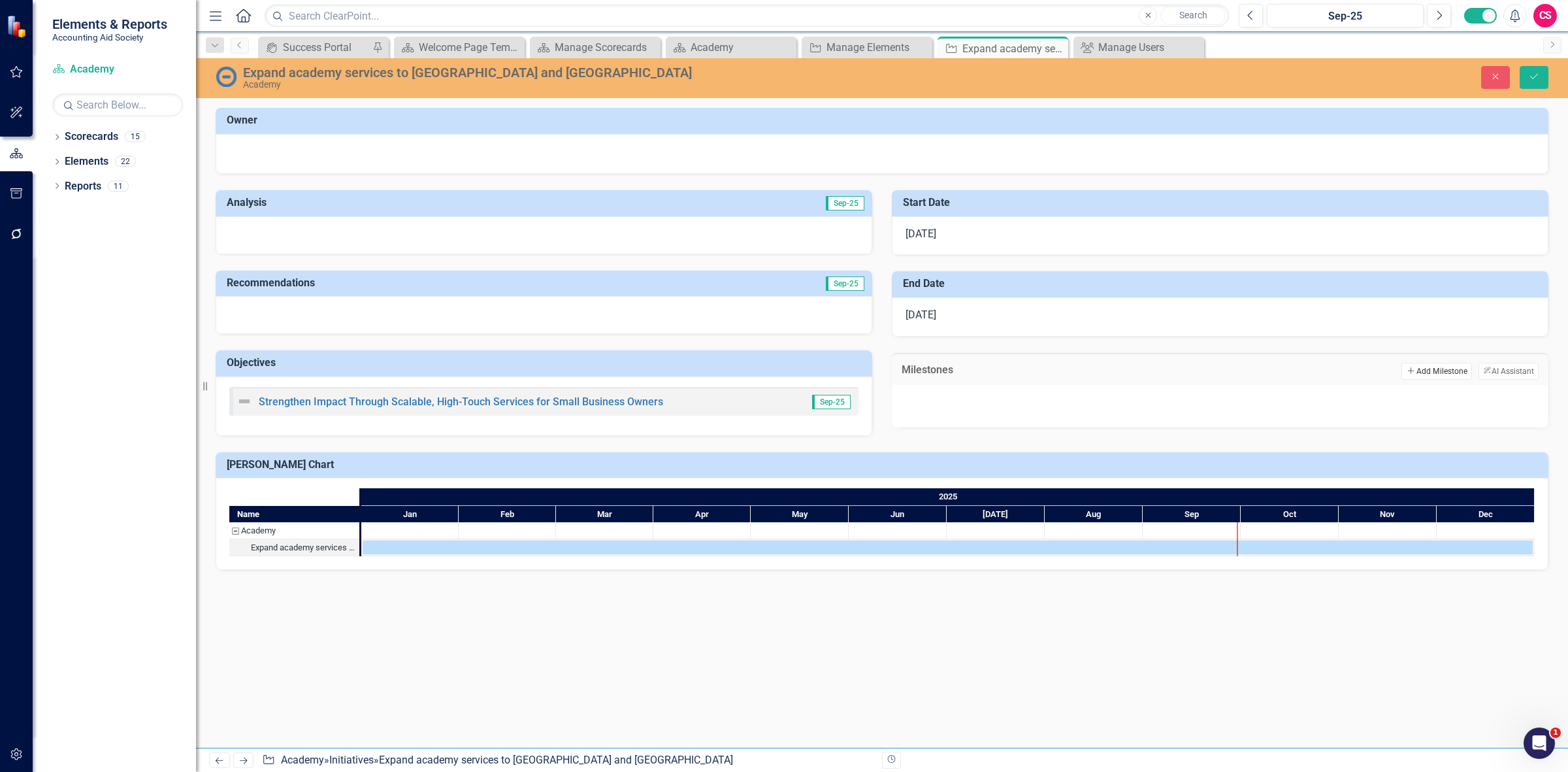
click at [1406, 374] on icon "Add" at bounding box center [1411, 370] width 10 height 8
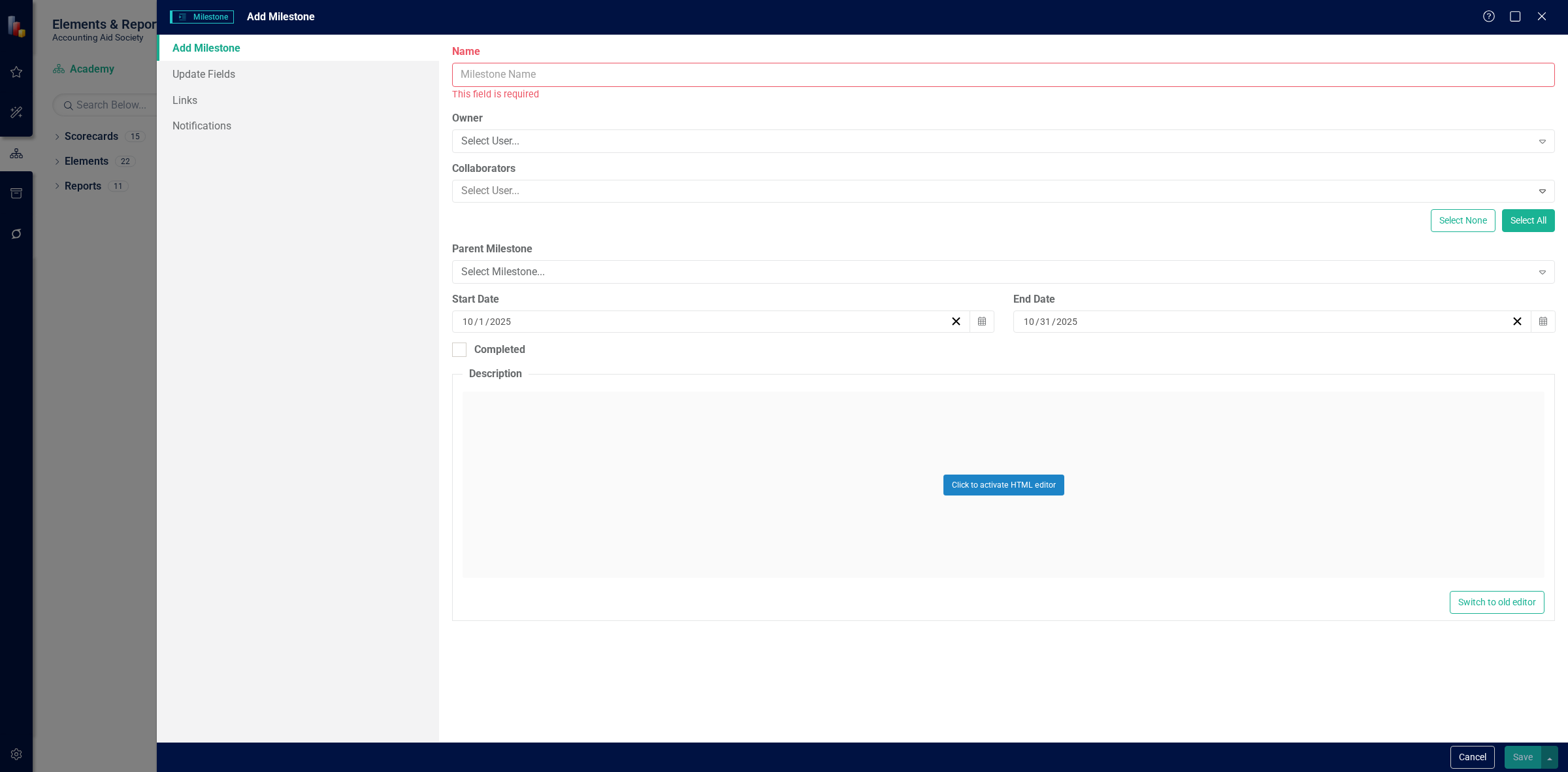
click at [494, 86] on input "Name" at bounding box center [1004, 74] width 1103 height 24
paste input "6 Western Wayne County business owners participate in an excellence series or o…"
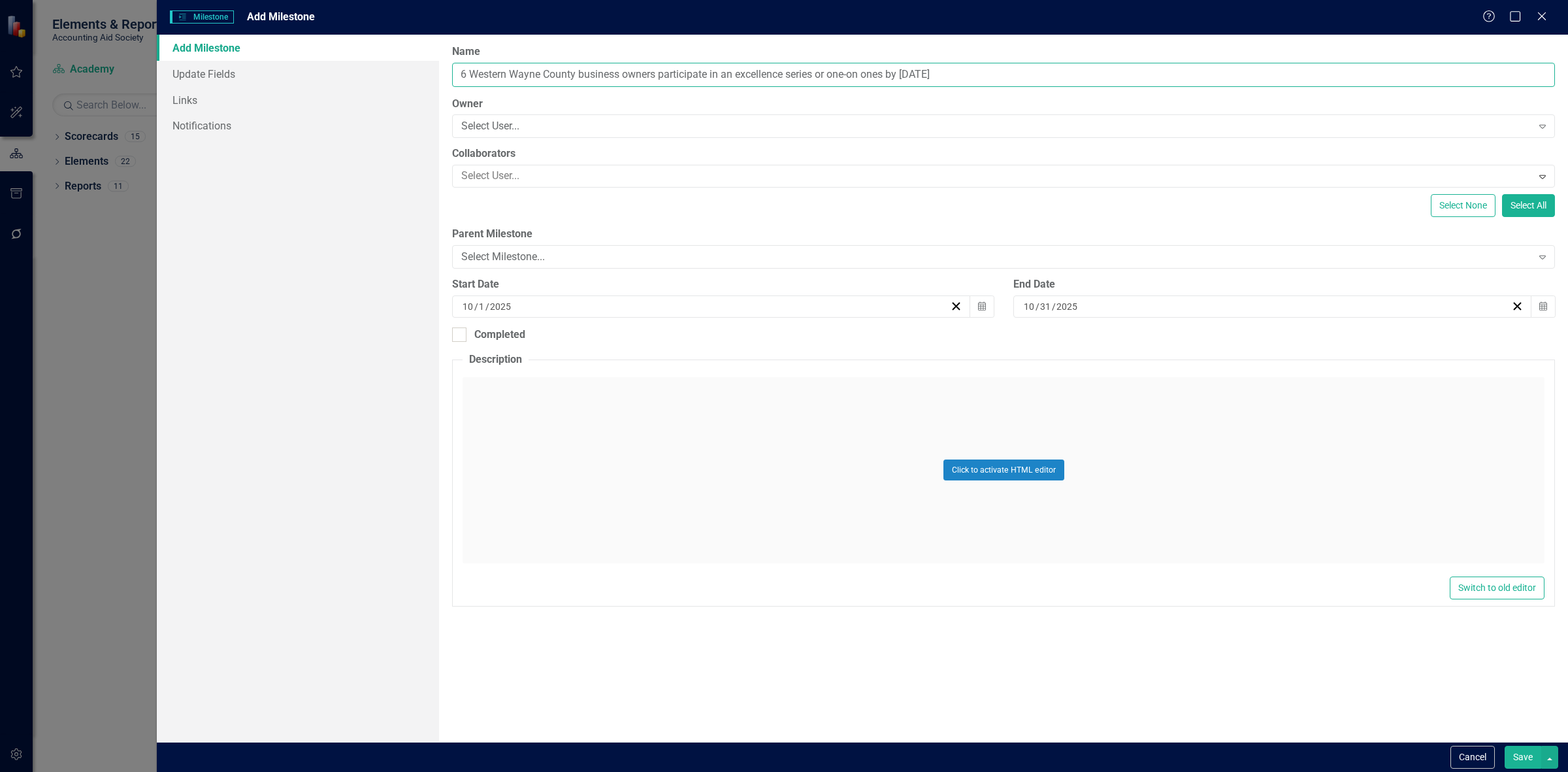
type input "6 Western Wayne County business owners participate in an excellence series or o…"
click at [1139, 309] on div "10 / 31 / 2025" at bounding box center [1267, 306] width 489 height 13
click at [1232, 357] on div "Tue" at bounding box center [1240, 363] width 33 height 17
click at [1251, 348] on button "October 2025" at bounding box center [1272, 340] width 112 height 29
click at [1340, 423] on abbr "June" at bounding box center [1348, 426] width 20 height 11
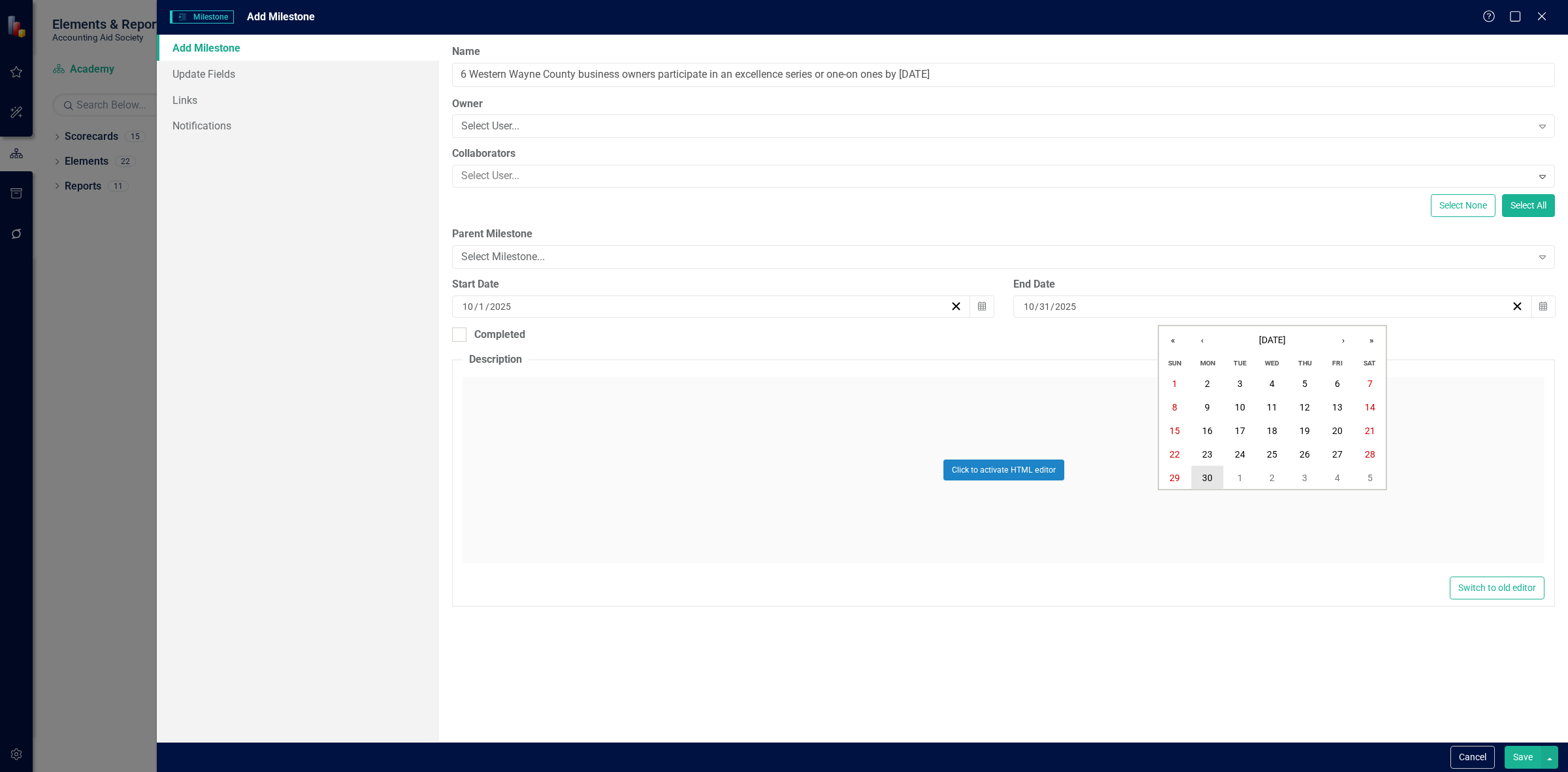
click at [1209, 472] on abbr "30" at bounding box center [1208, 478] width 11 height 11
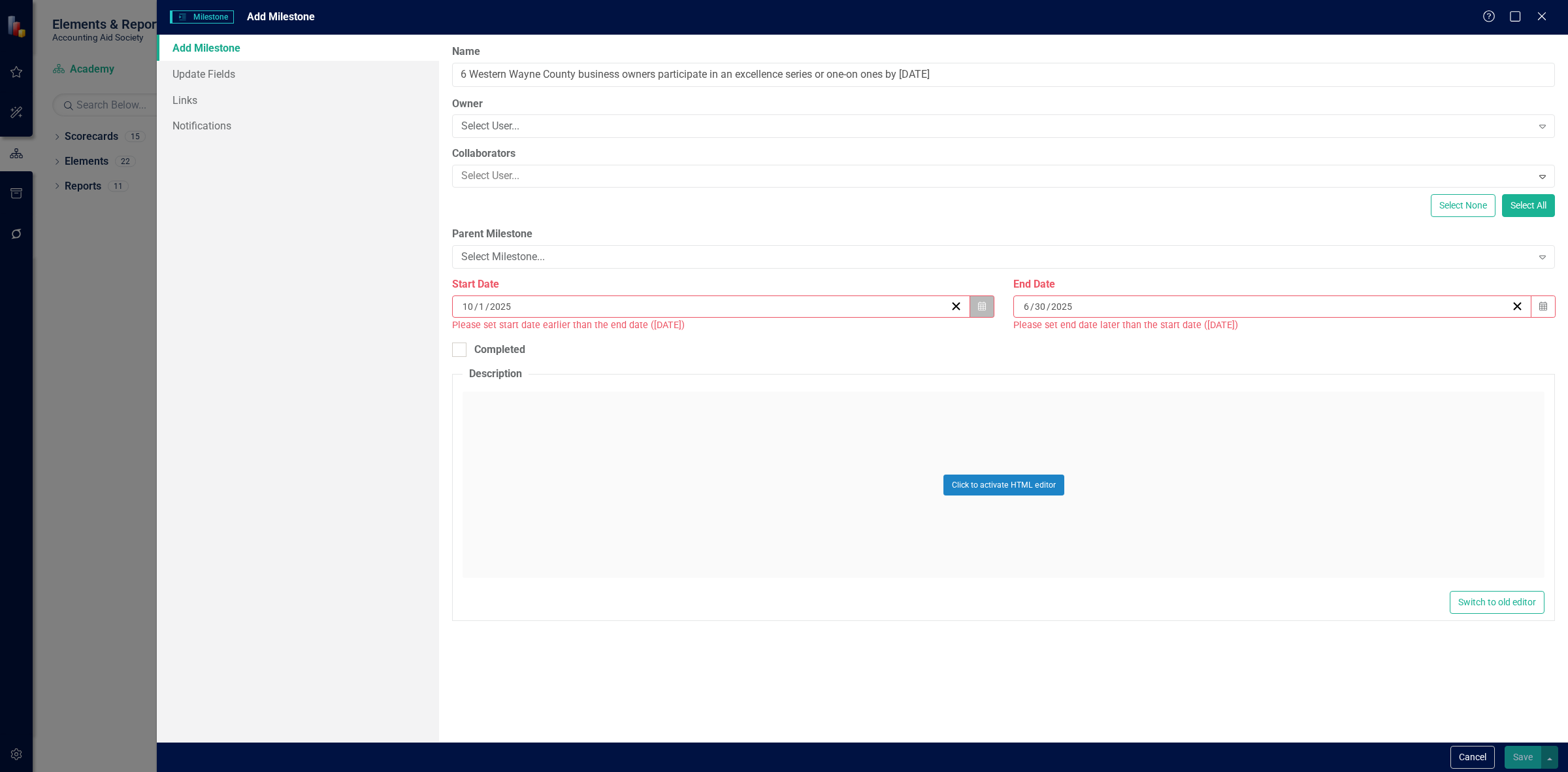
click at [978, 304] on icon "Calendar" at bounding box center [982, 307] width 8 height 9
click at [751, 331] on button "October 2025" at bounding box center [711, 340] width 112 height 29
click at [642, 373] on abbr "January" at bounding box center [636, 379] width 34 height 11
click at [704, 386] on button "1" at bounding box center [712, 383] width 33 height 23
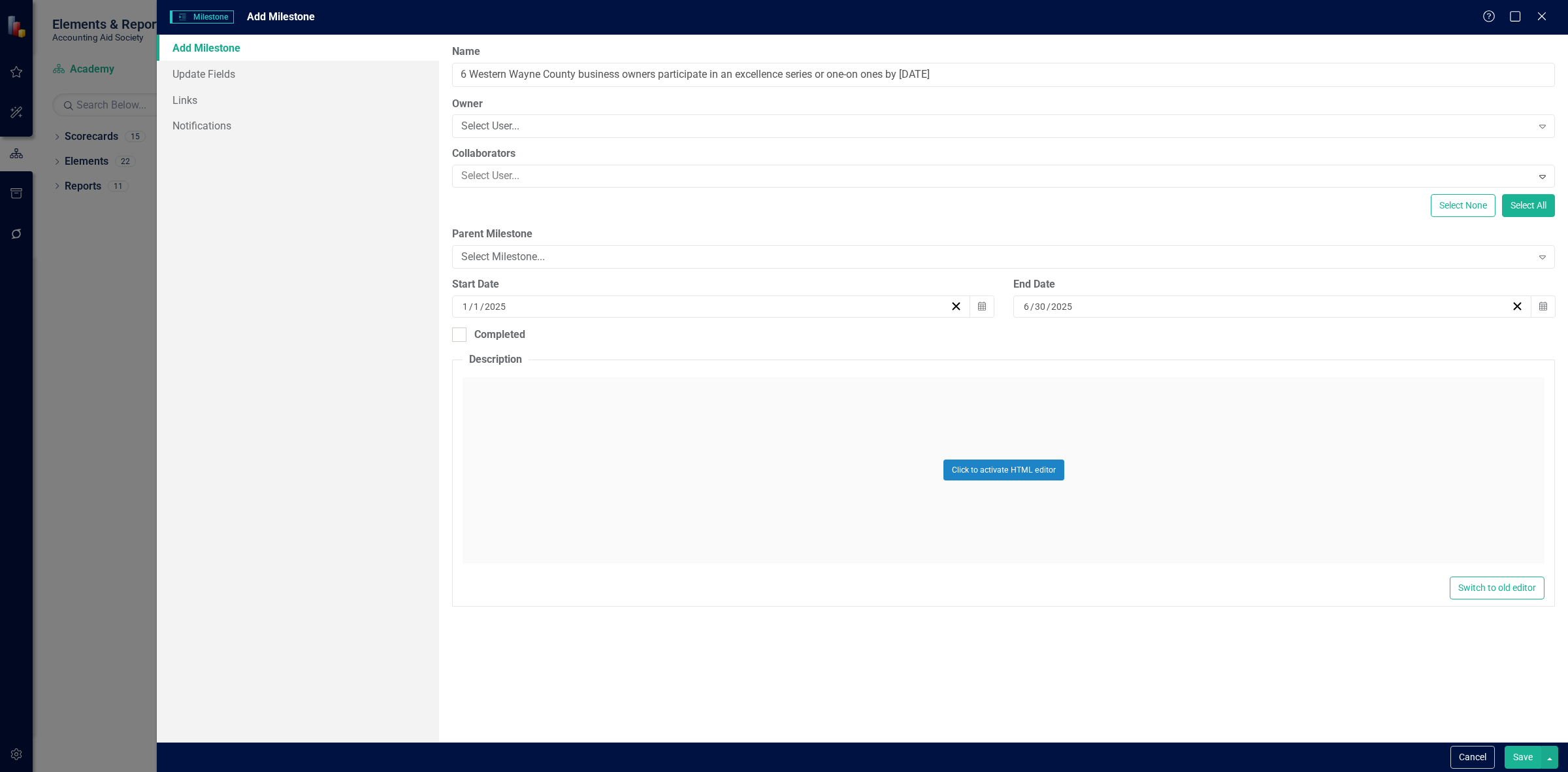
click at [1507, 762] on button "Save" at bounding box center [1522, 757] width 36 height 23
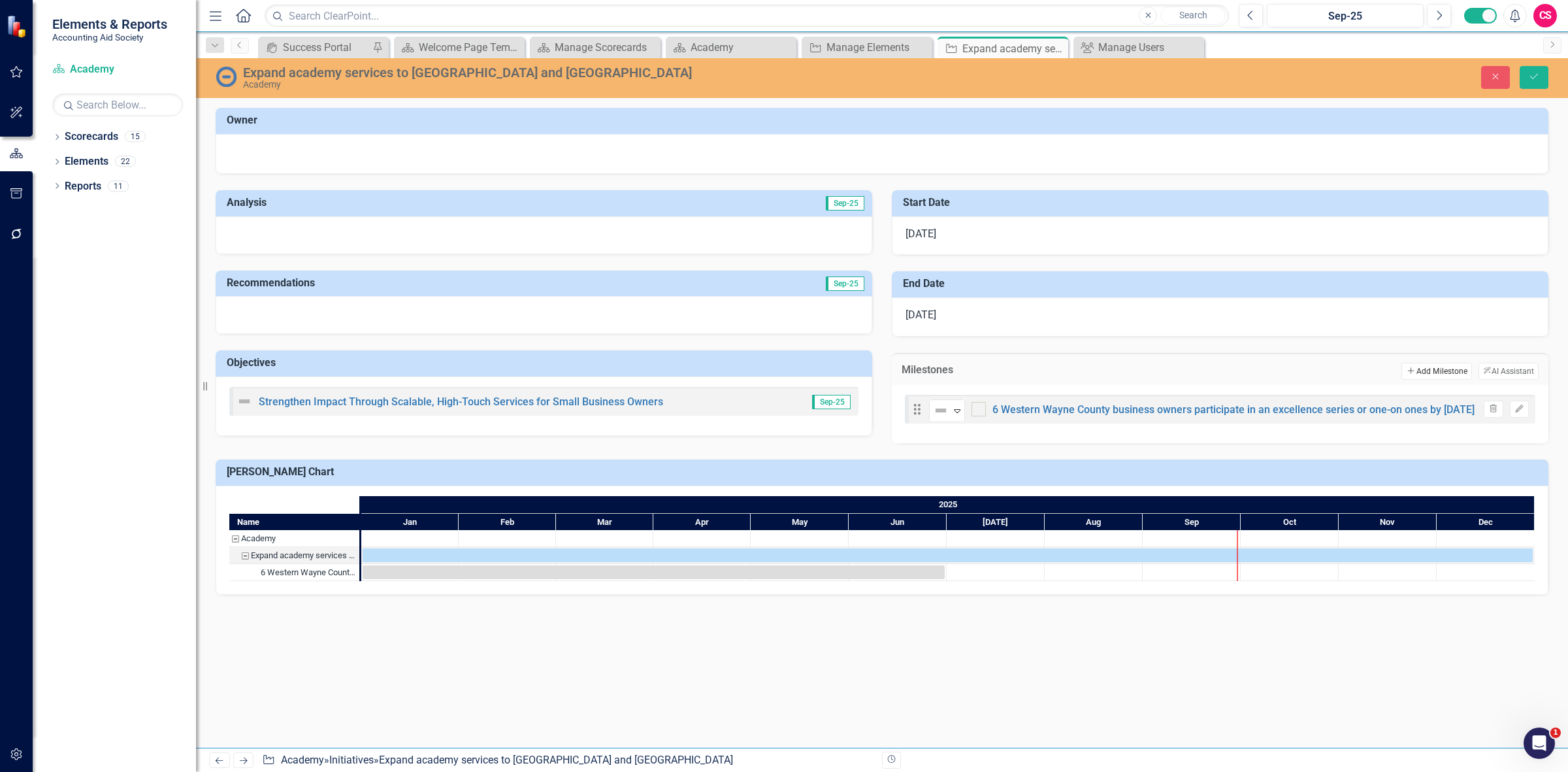
click at [1438, 378] on button "Add Add Milestone" at bounding box center [1436, 371] width 70 height 17
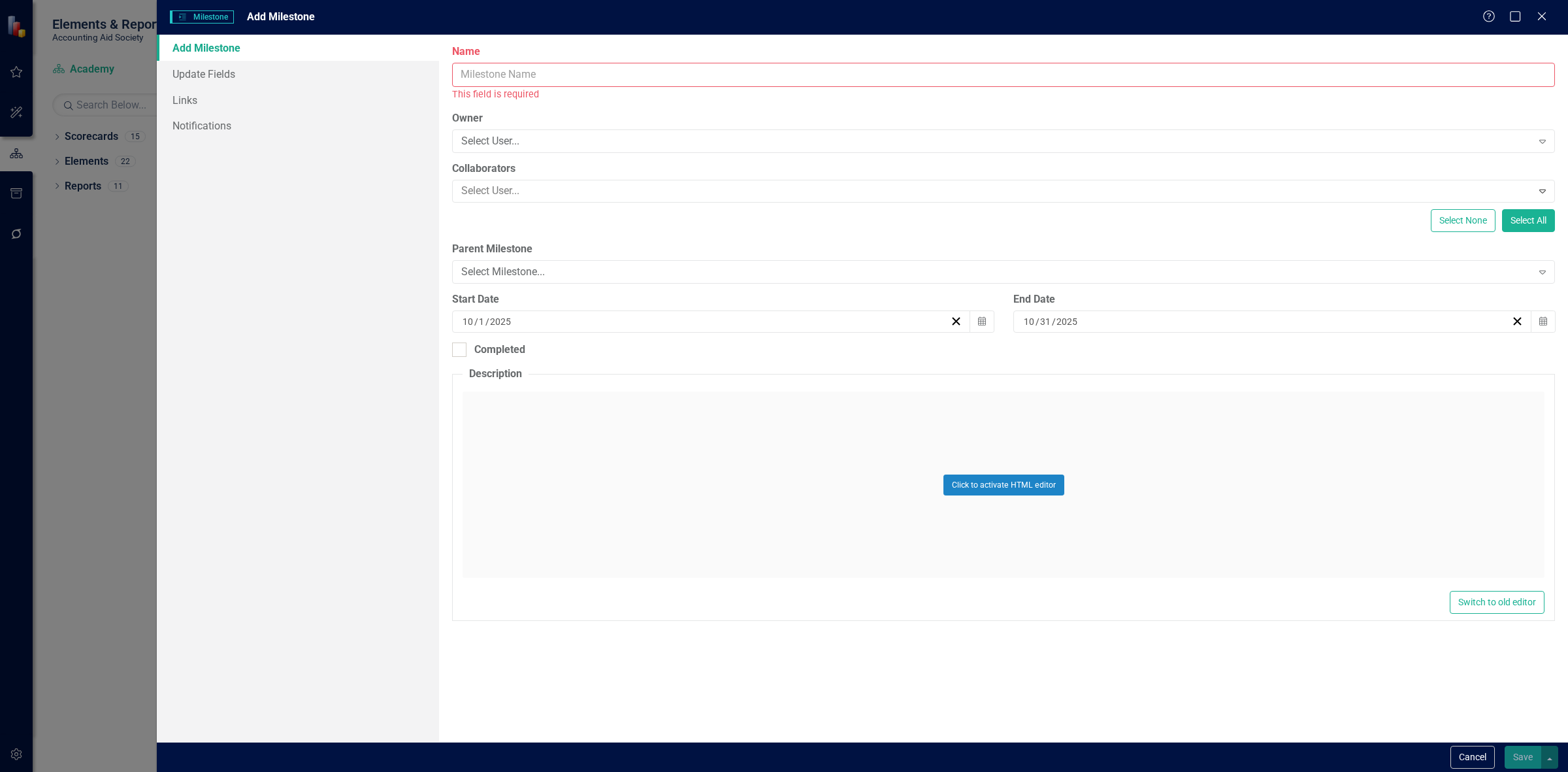
click at [527, 66] on input "Name" at bounding box center [1004, 74] width 1103 height 24
paste input "1 excellence series cohort with Macomb County businesses CY 2025"
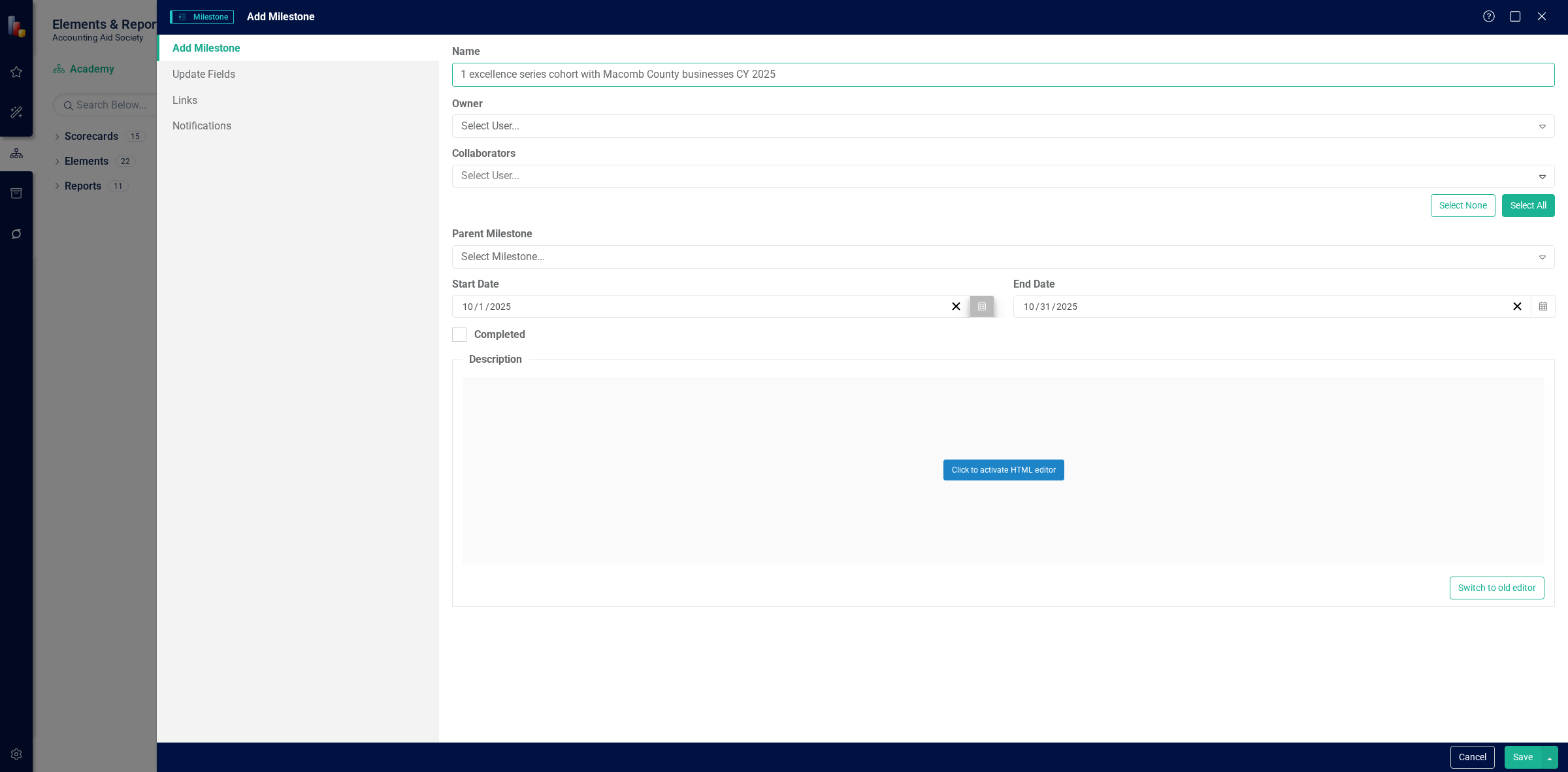
type input "1 excellence series cohort with Macomb County businesses CY 2025"
click at [981, 316] on button "Calendar" at bounding box center [982, 306] width 25 height 22
click at [739, 348] on button "October 2025" at bounding box center [711, 340] width 112 height 29
click at [626, 374] on abbr "January" at bounding box center [636, 379] width 34 height 11
click at [714, 380] on button "1" at bounding box center [712, 383] width 33 height 23
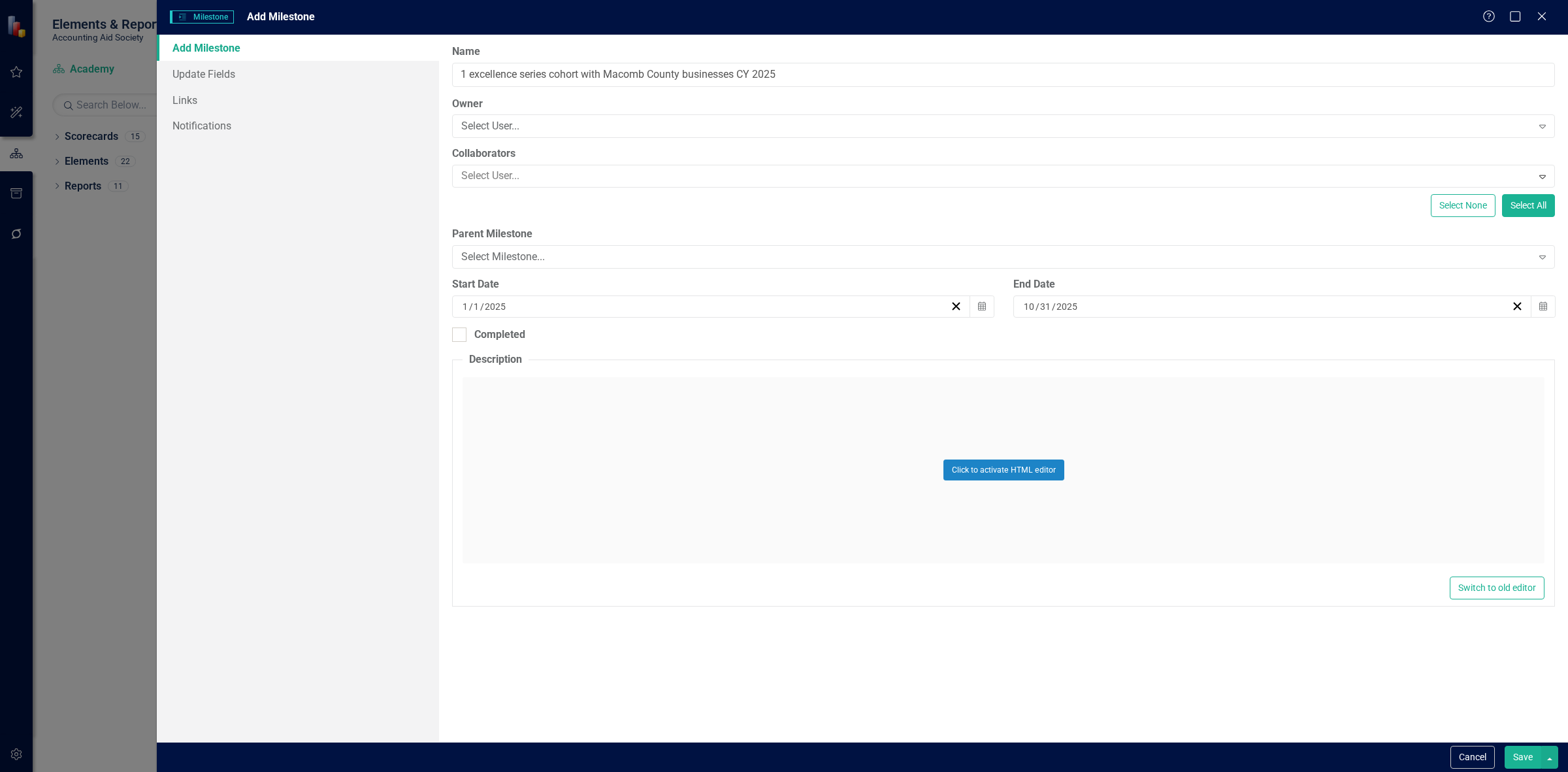
click at [1303, 318] on div "End Date 10 / 31 / 2025 Calendar" at bounding box center [1284, 302] width 561 height 50
click at [1289, 301] on div "10 / 31 / 2025" at bounding box center [1267, 306] width 489 height 13
click at [1246, 331] on button "October 2025" at bounding box center [1272, 340] width 112 height 29
click at [1336, 514] on abbr "December" at bounding box center [1348, 520] width 40 height 11
click at [1266, 475] on button "31" at bounding box center [1273, 478] width 33 height 23
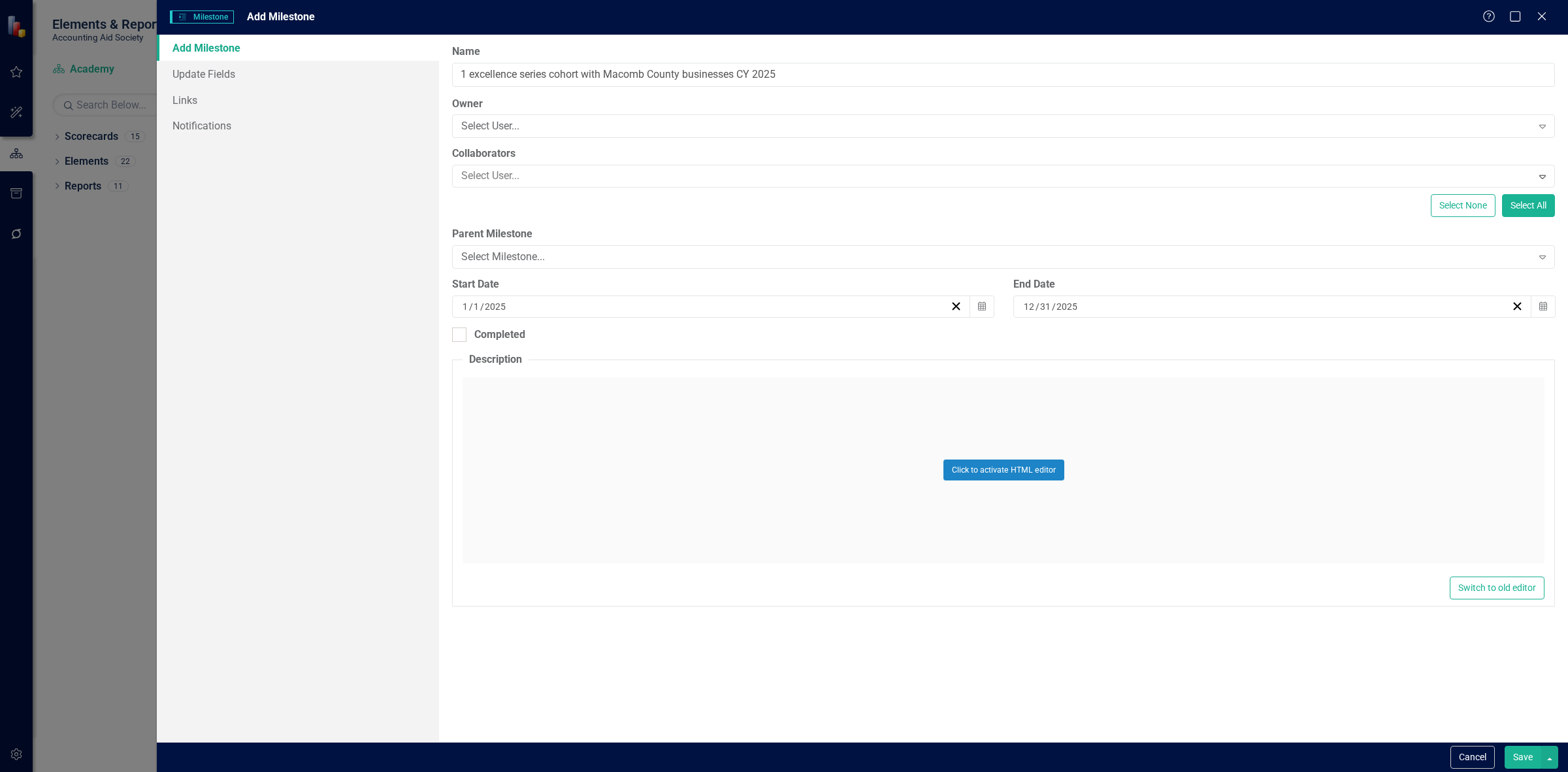
click at [1514, 758] on button "Save" at bounding box center [1522, 757] width 36 height 23
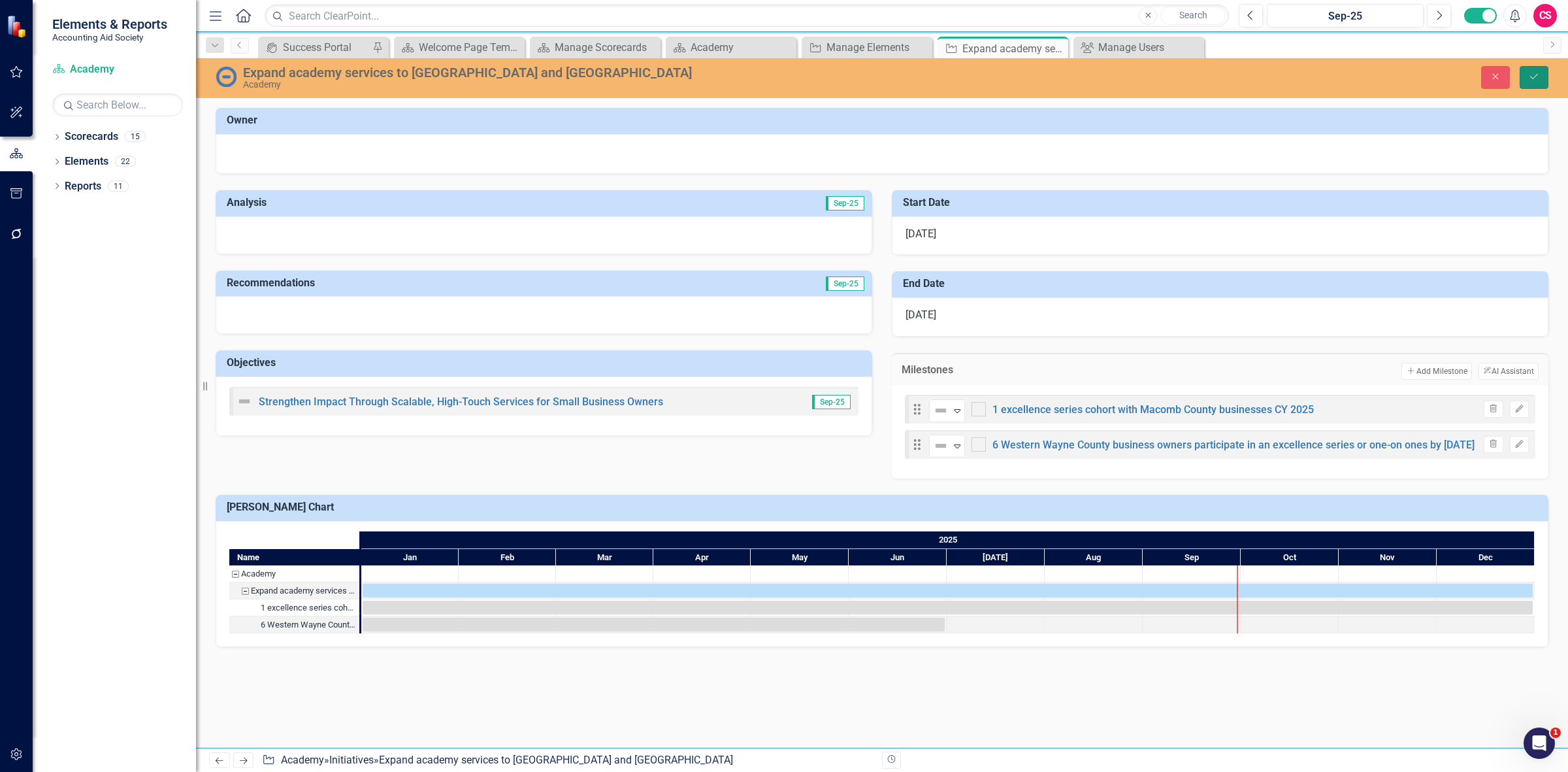
click at [1541, 81] on button "Save" at bounding box center [1534, 77] width 29 height 23
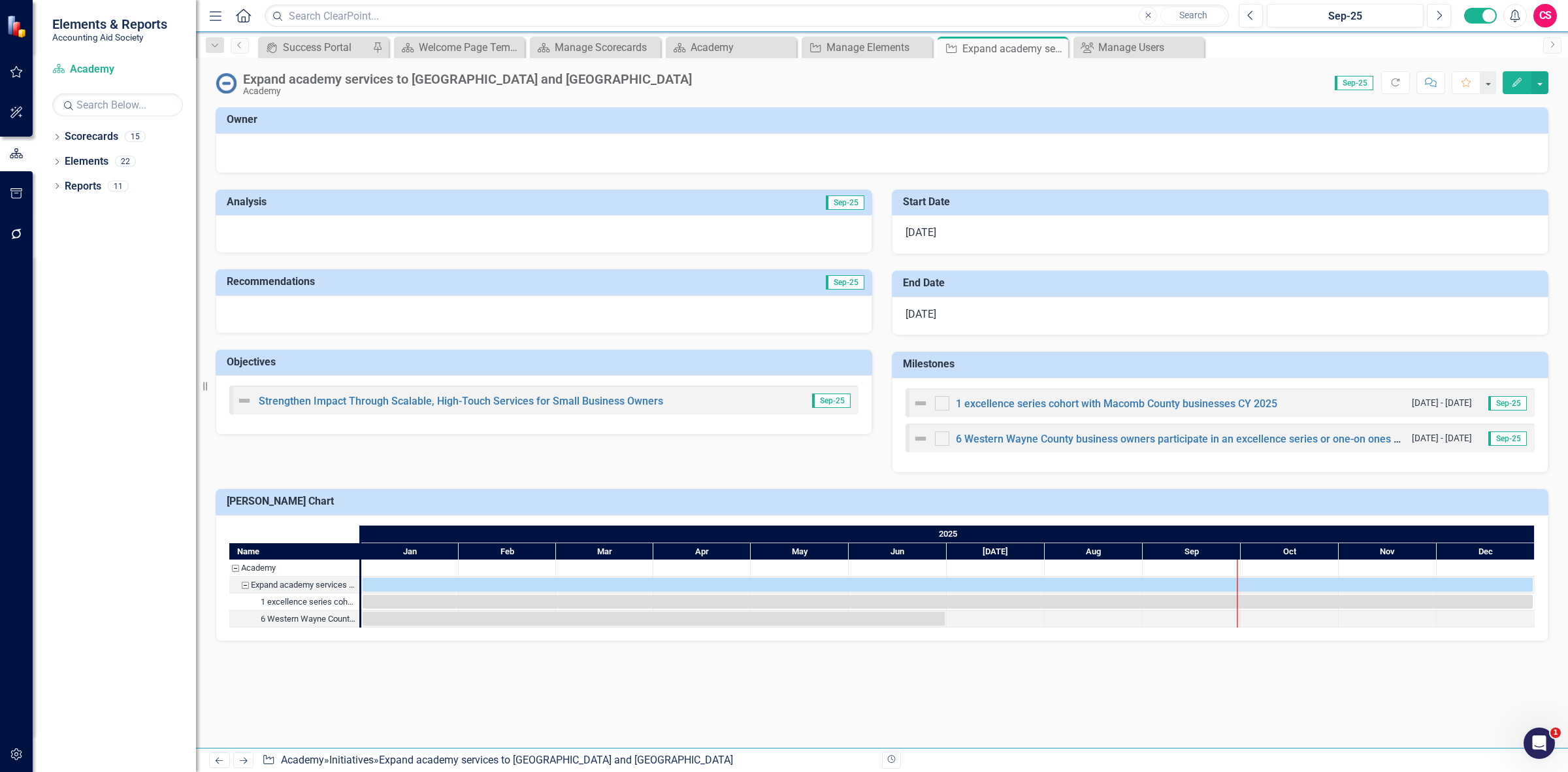
click at [23, 746] on button "button" at bounding box center [17, 754] width 29 height 27
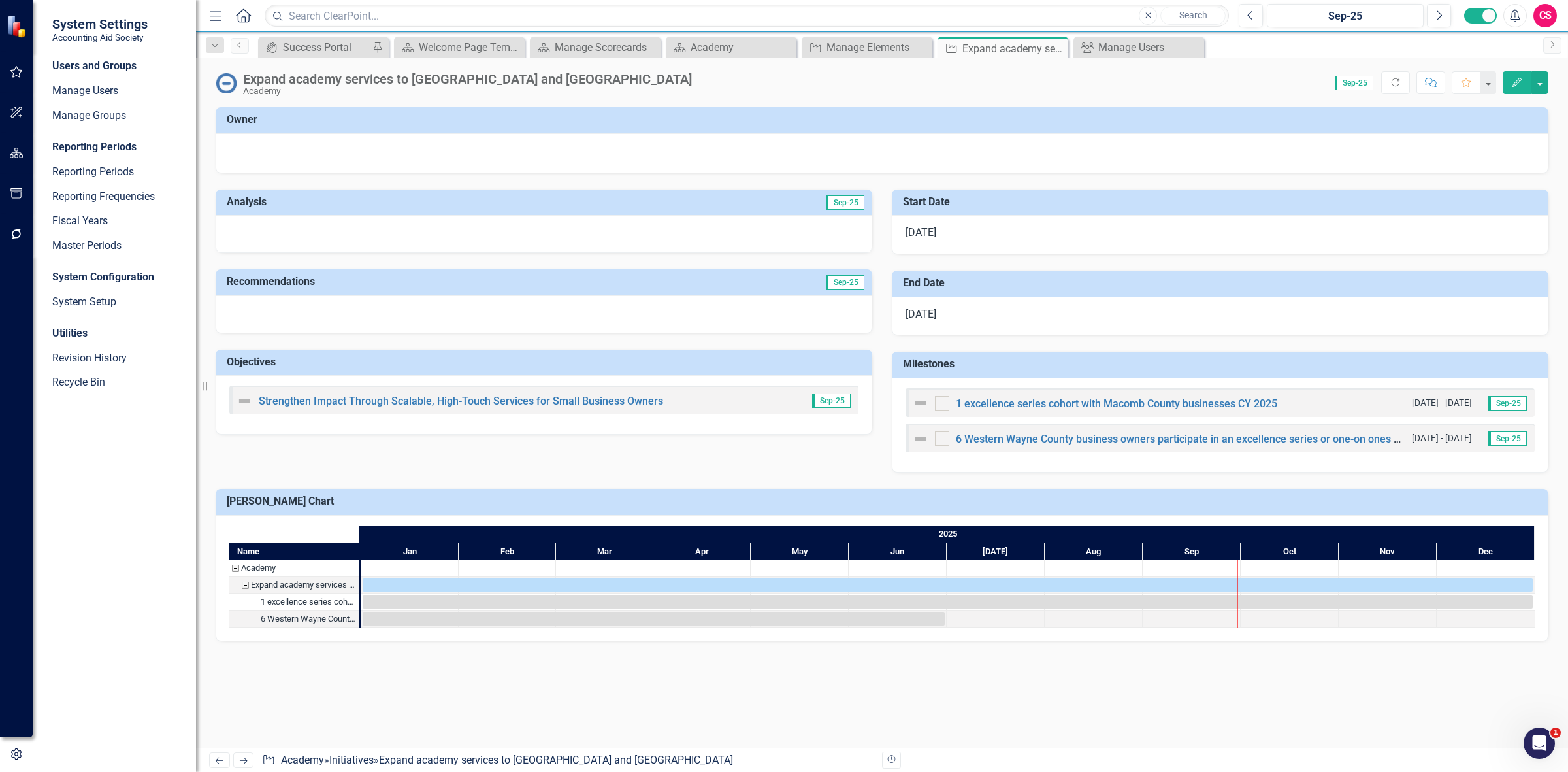
click at [103, 290] on div "Users and Groups Manage Users Manage Groups Reporting Periods Reporting Periods…" at bounding box center [114, 415] width 163 height 713
click at [108, 297] on link "System Setup" at bounding box center [118, 302] width 131 height 15
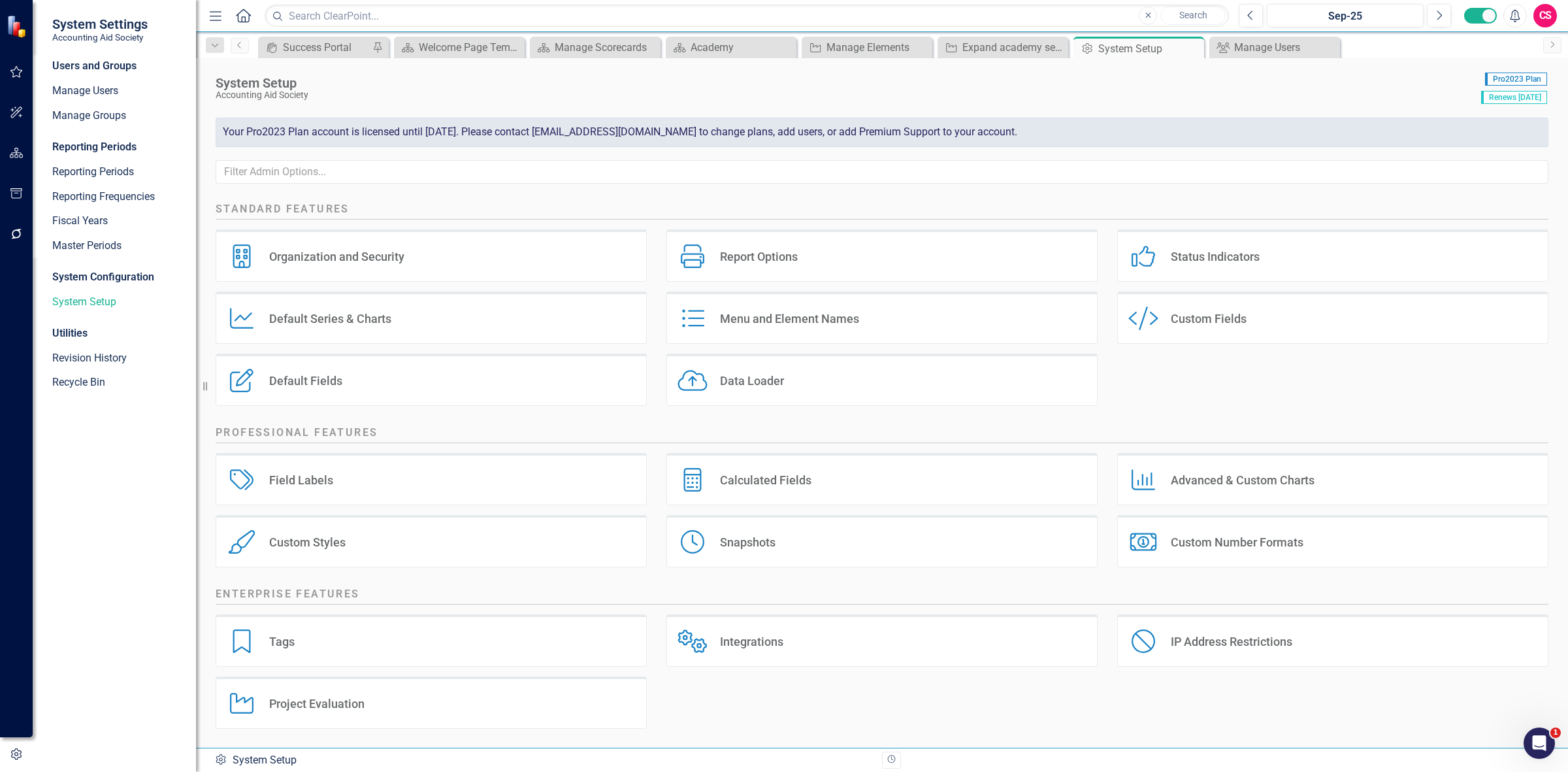
click at [758, 492] on div "Calculated Fields Calculated Fields" at bounding box center [882, 479] width 431 height 53
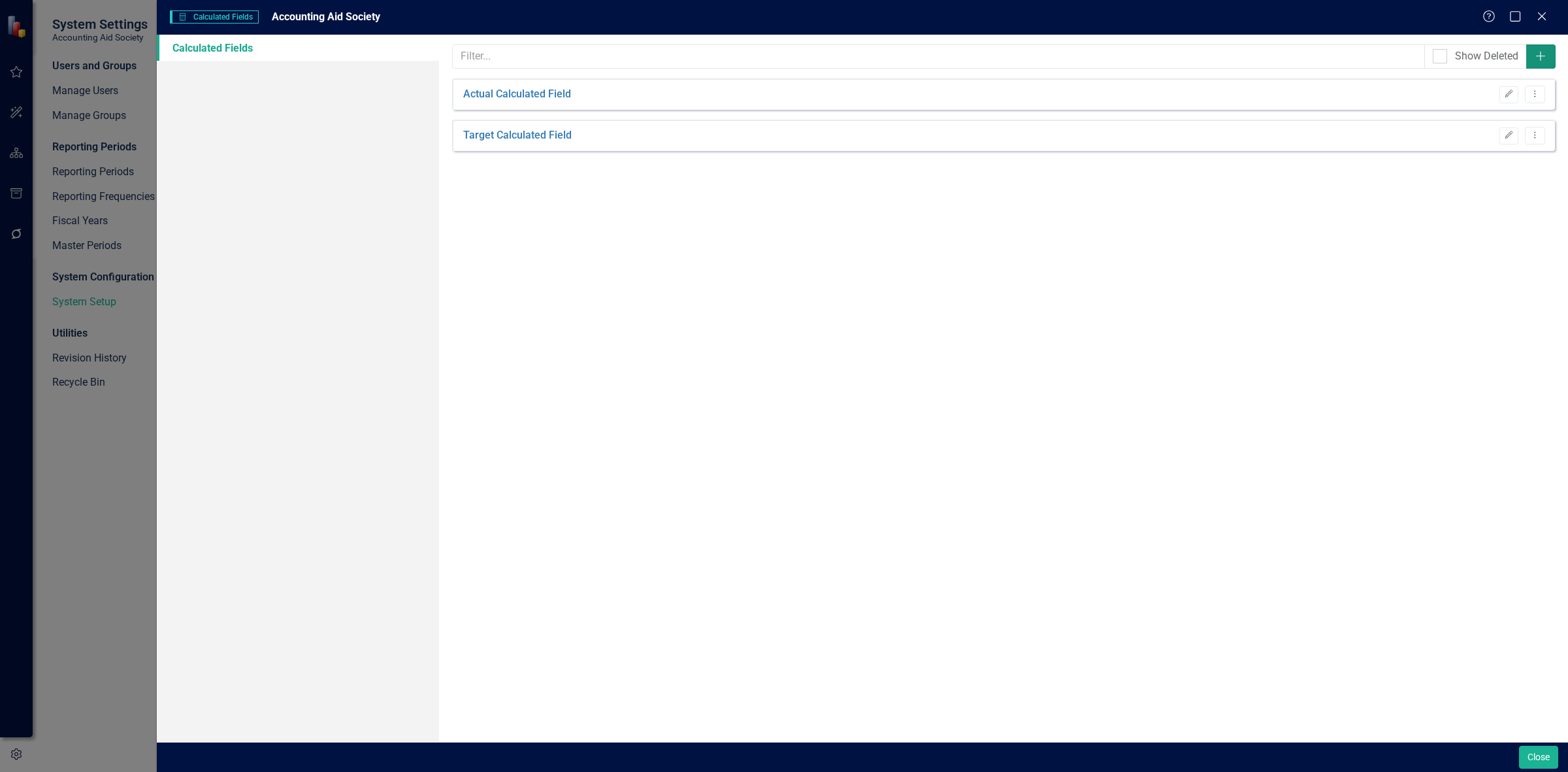
click at [1529, 51] on button "Add" at bounding box center [1541, 56] width 29 height 24
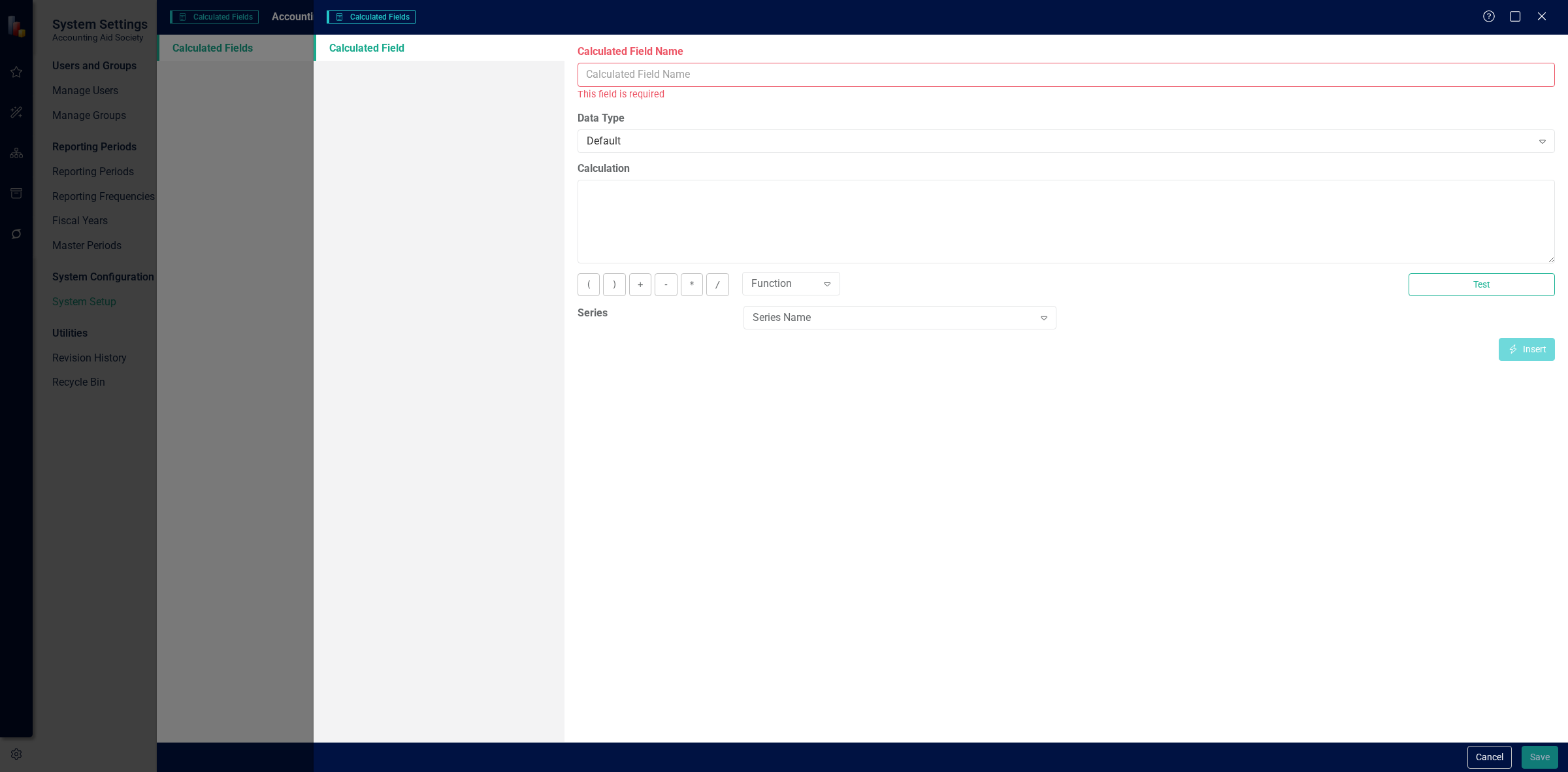
click at [667, 75] on input "Calculated Field Name" at bounding box center [1066, 74] width 977 height 24
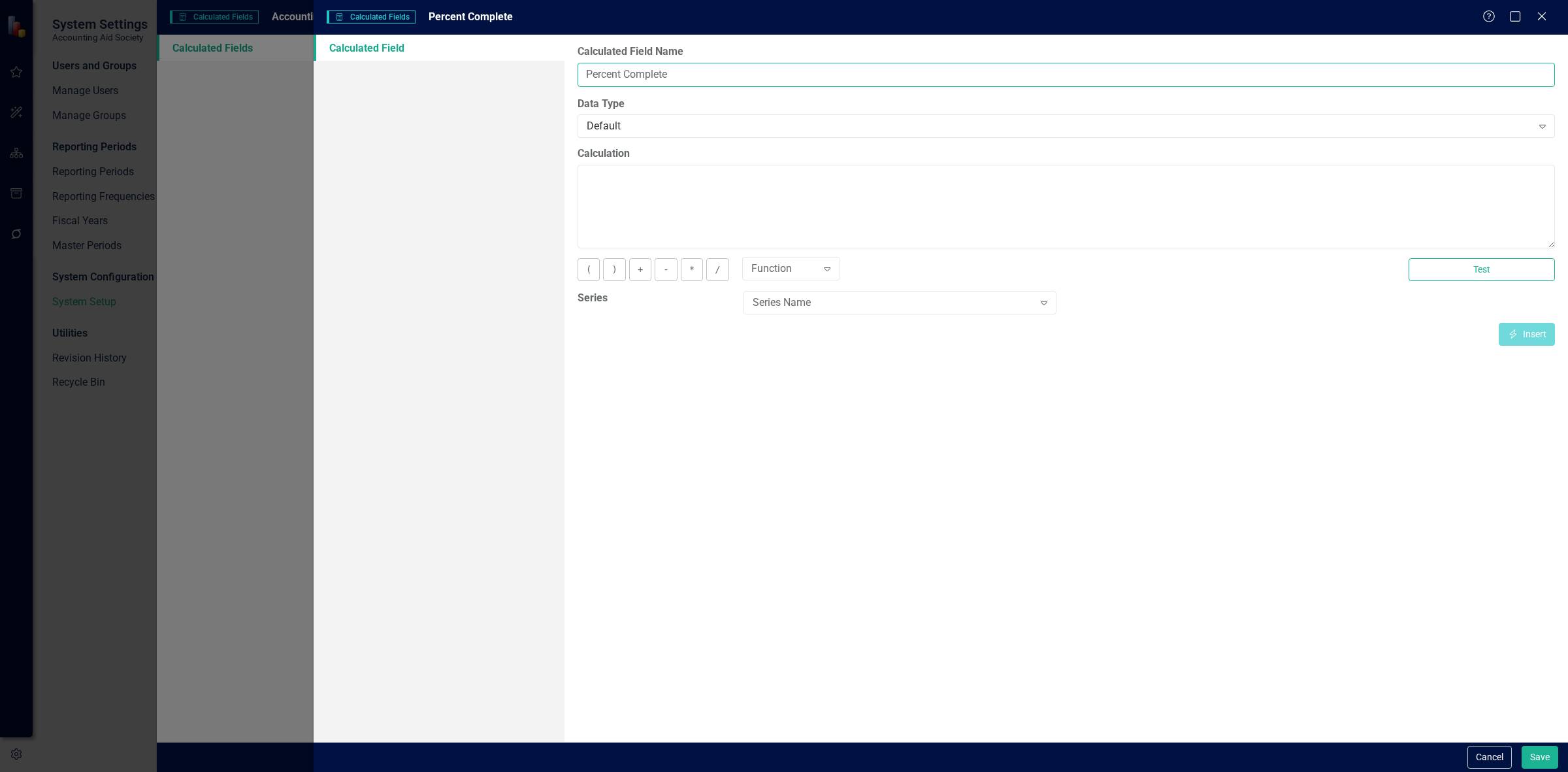
type input "Percent Complete"
click at [686, 194] on textarea "Calculation" at bounding box center [1066, 207] width 977 height 84
click at [795, 311] on div "Series Name" at bounding box center [893, 302] width 280 height 15
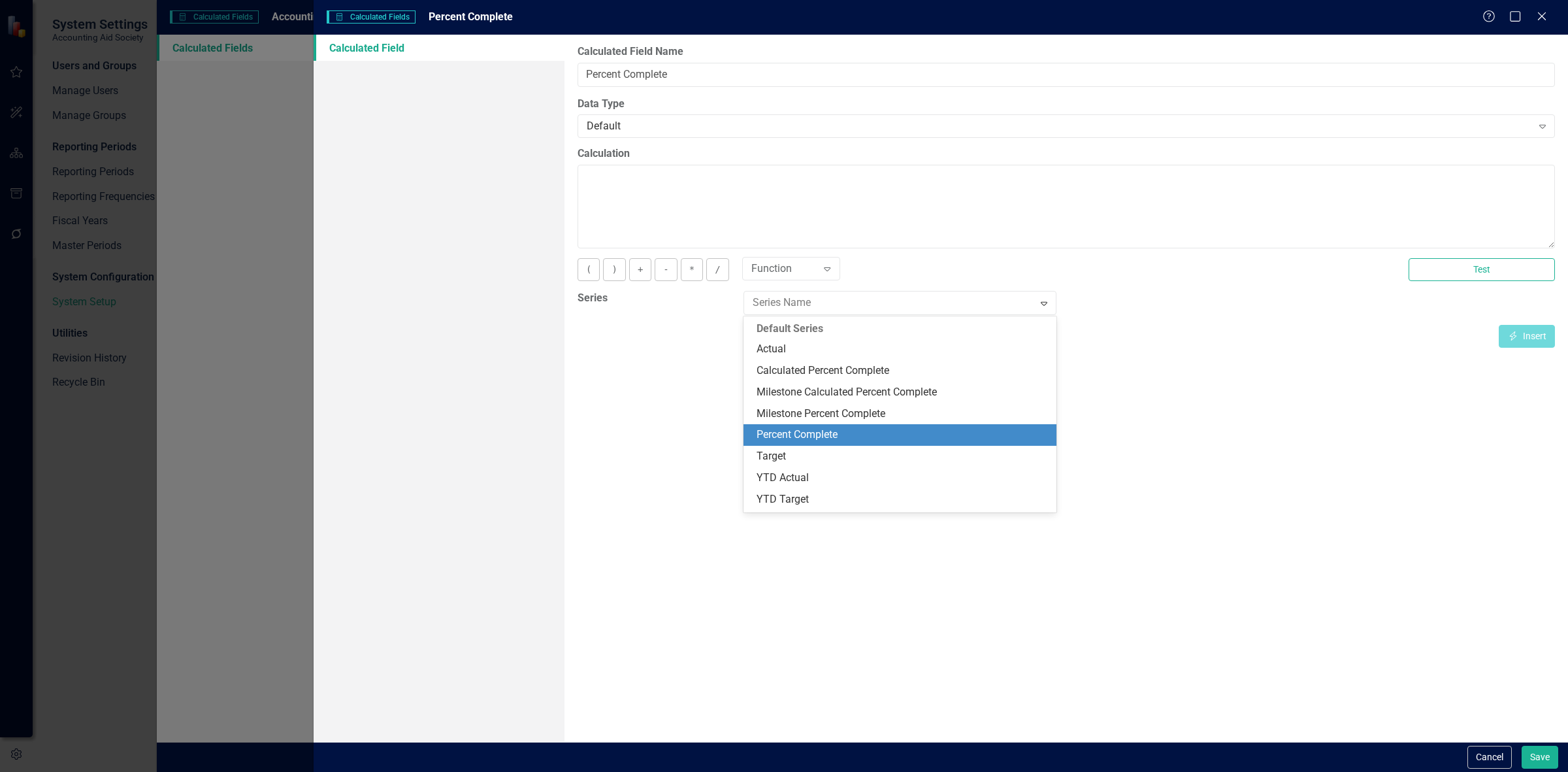
click at [838, 439] on div "Percent Complete" at bounding box center [902, 434] width 292 height 15
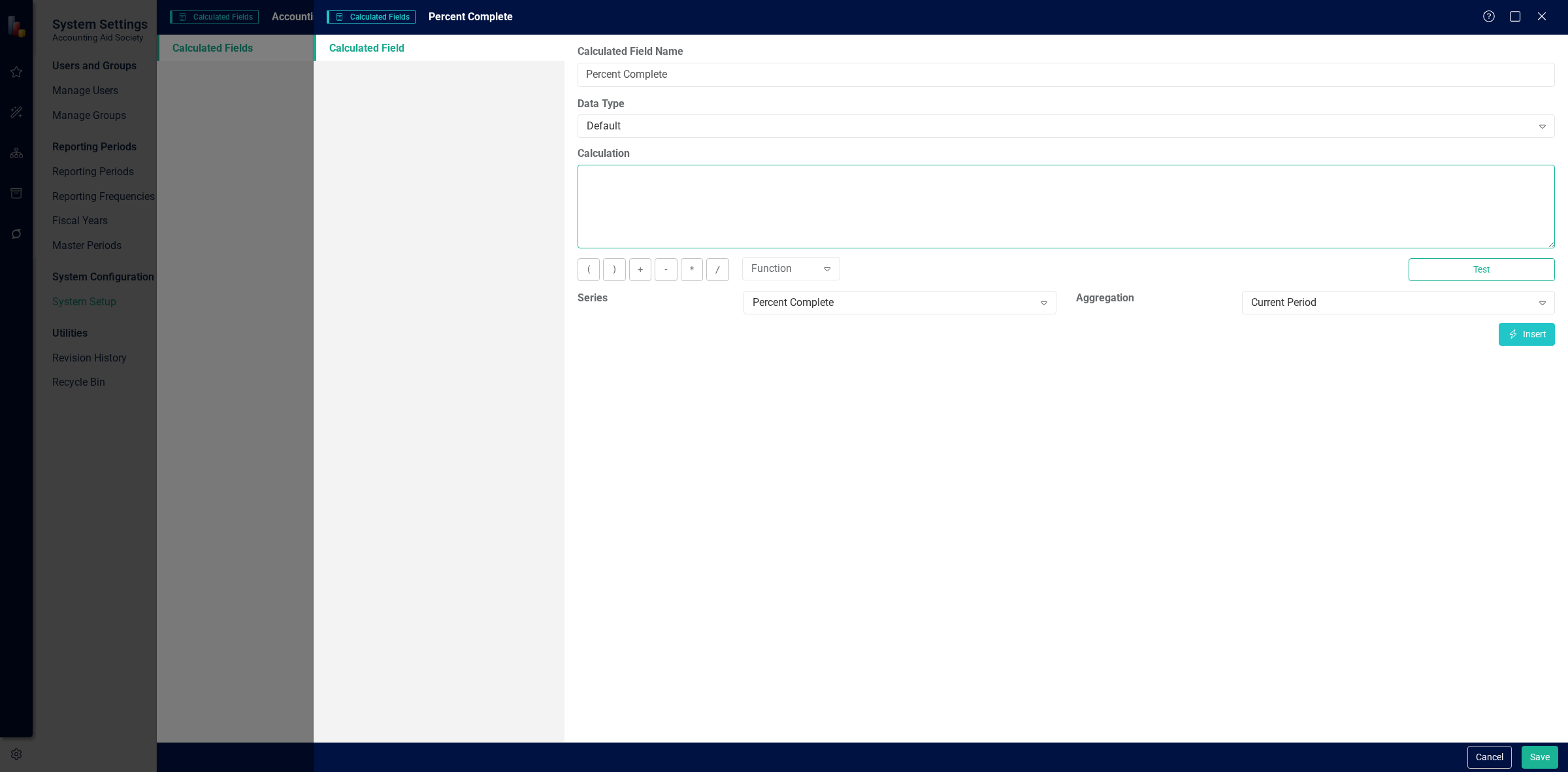
click at [734, 182] on textarea "Calculation" at bounding box center [1066, 207] width 977 height 84
click at [1523, 341] on button "Insert Insert" at bounding box center [1527, 335] width 57 height 23
type textarea "[Percent Complete][CurrentPeriod]"
click at [1542, 755] on button "Save" at bounding box center [1539, 757] width 36 height 23
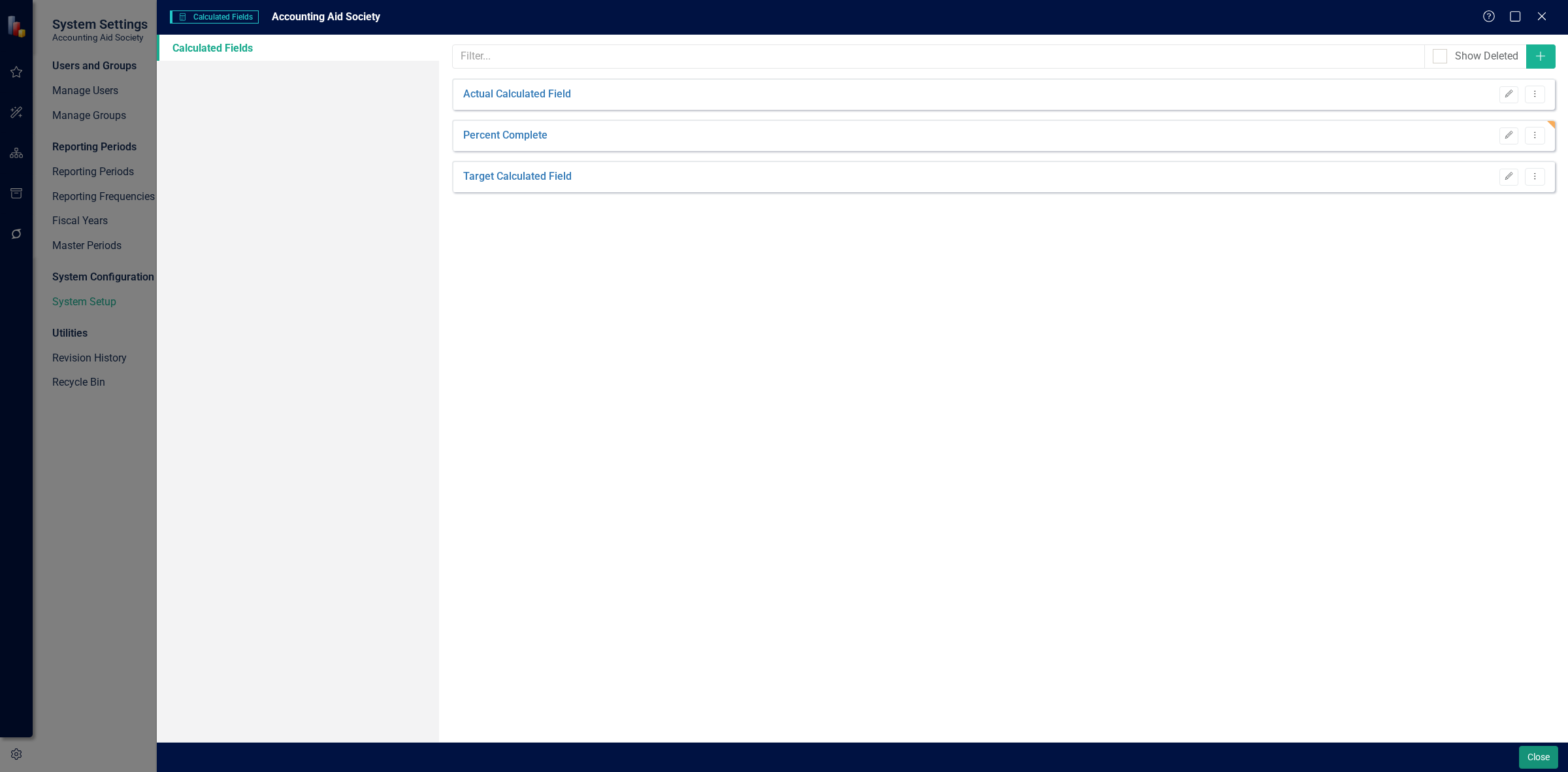
click at [1525, 752] on button "Close" at bounding box center [1539, 757] width 39 height 23
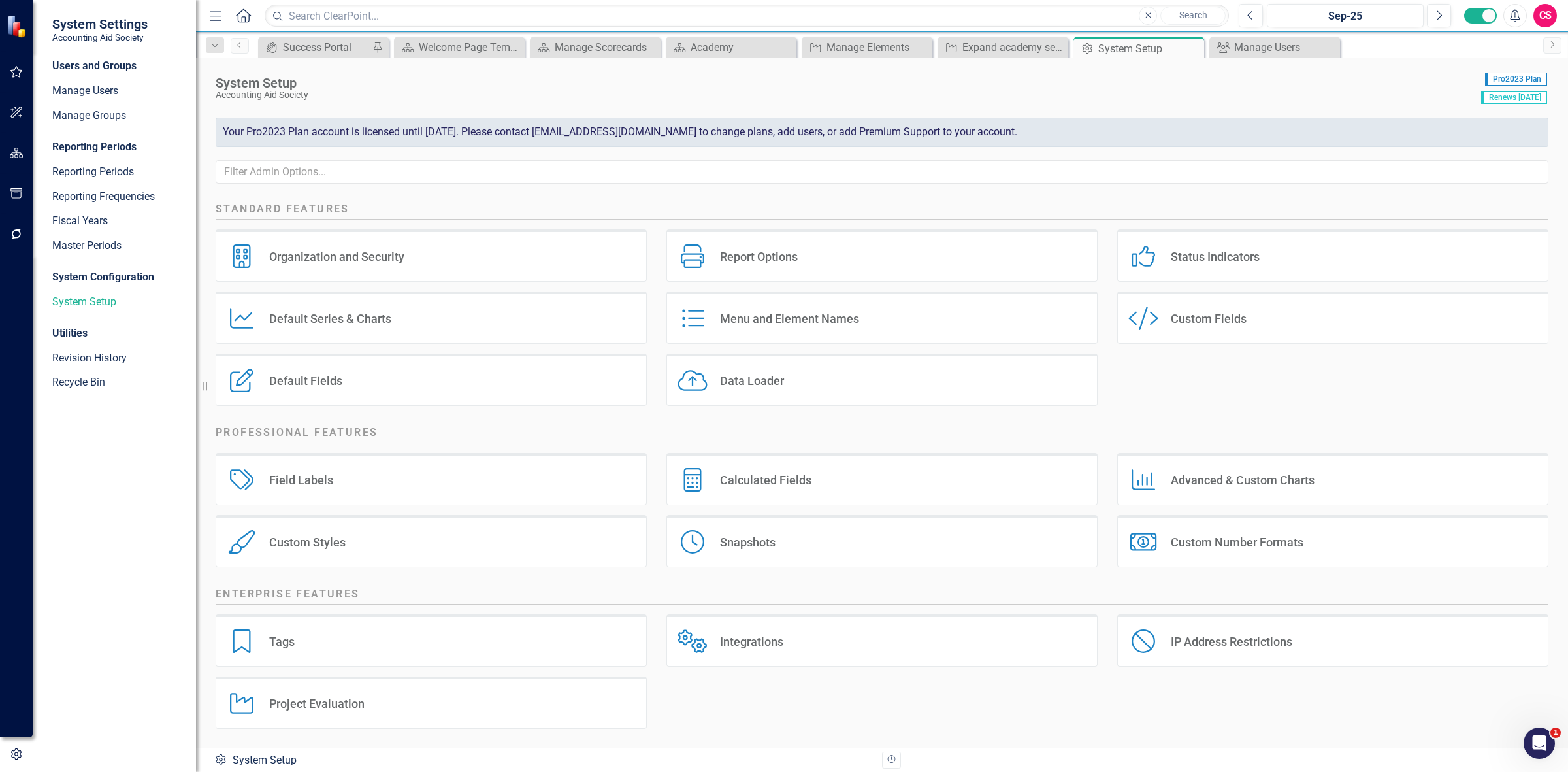
click at [403, 703] on div "Project Evaluation Project Evaluation" at bounding box center [431, 702] width 431 height 53
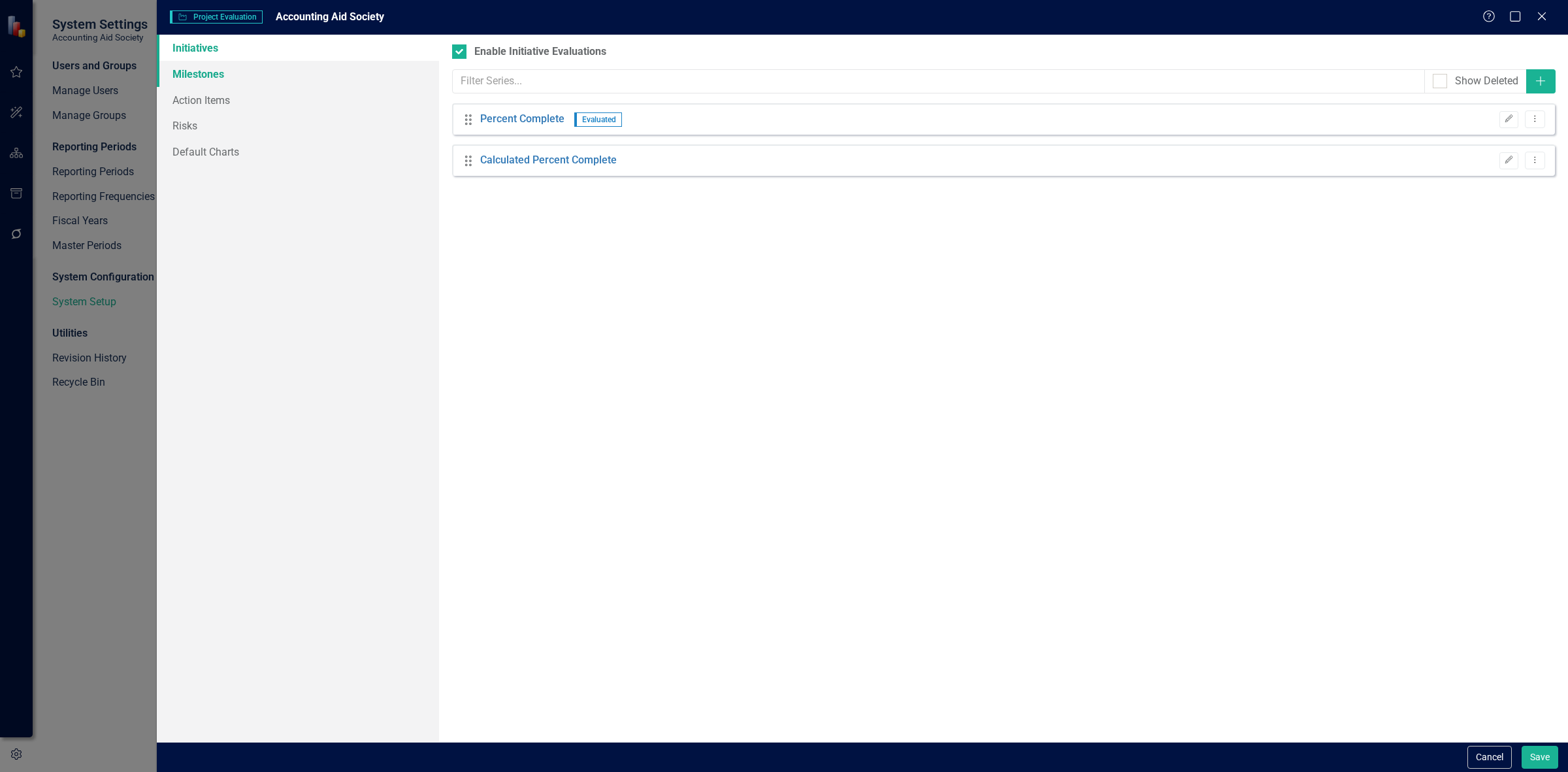
click at [220, 75] on link "Milestones" at bounding box center [298, 74] width 283 height 26
click at [609, 47] on div "Enable Milestone Evaluations" at bounding box center [544, 51] width 138 height 15
click at [461, 47] on input "Enable Milestone Evaluations" at bounding box center [456, 48] width 9 height 9
checkbox input "true"
click at [1526, 81] on button "Add" at bounding box center [1541, 81] width 29 height 24
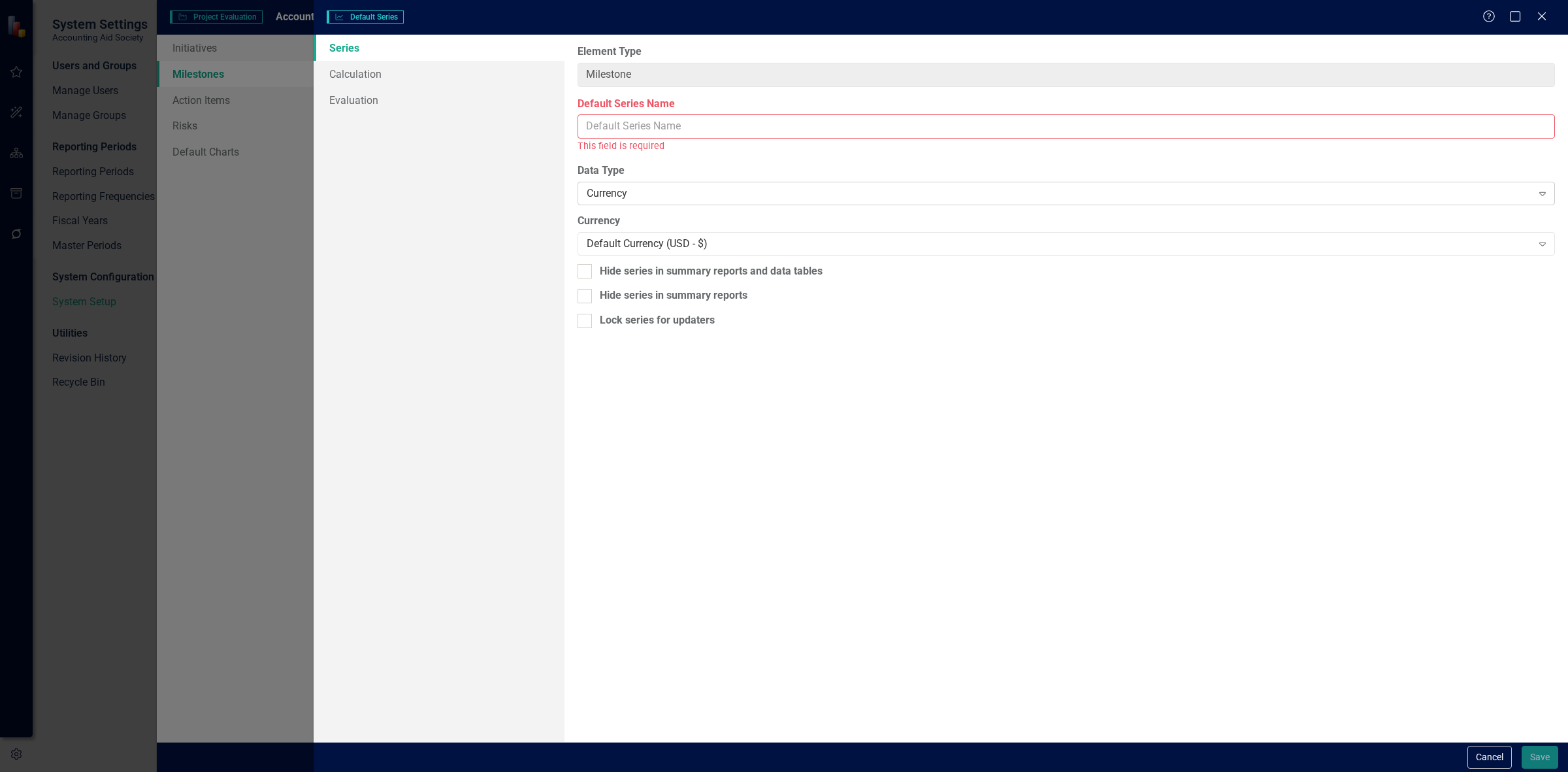
click at [664, 201] on div "Currency" at bounding box center [1059, 193] width 945 height 15
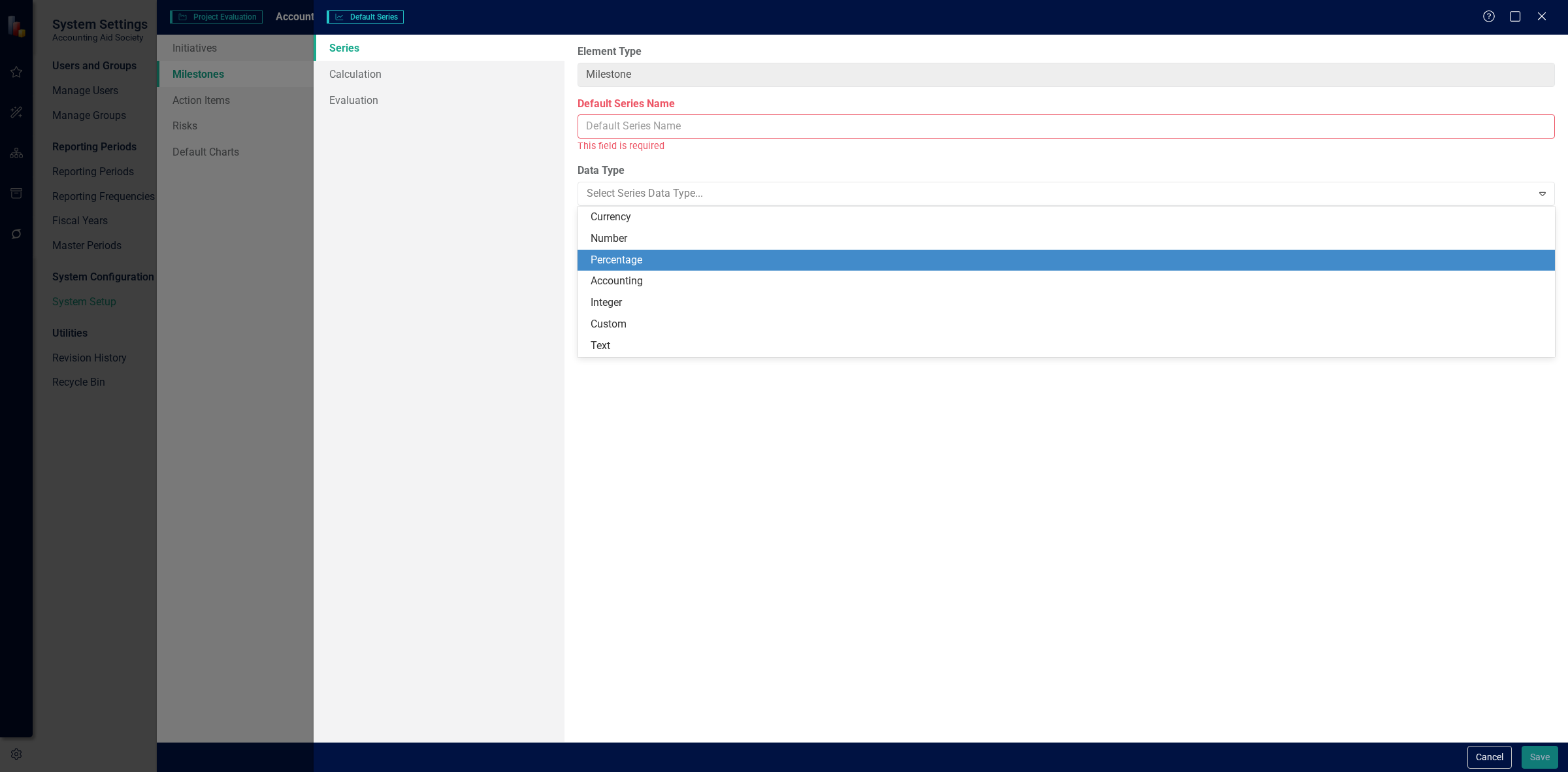
click at [445, 204] on div "Series Calculation Evaluation" at bounding box center [439, 388] width 251 height 707
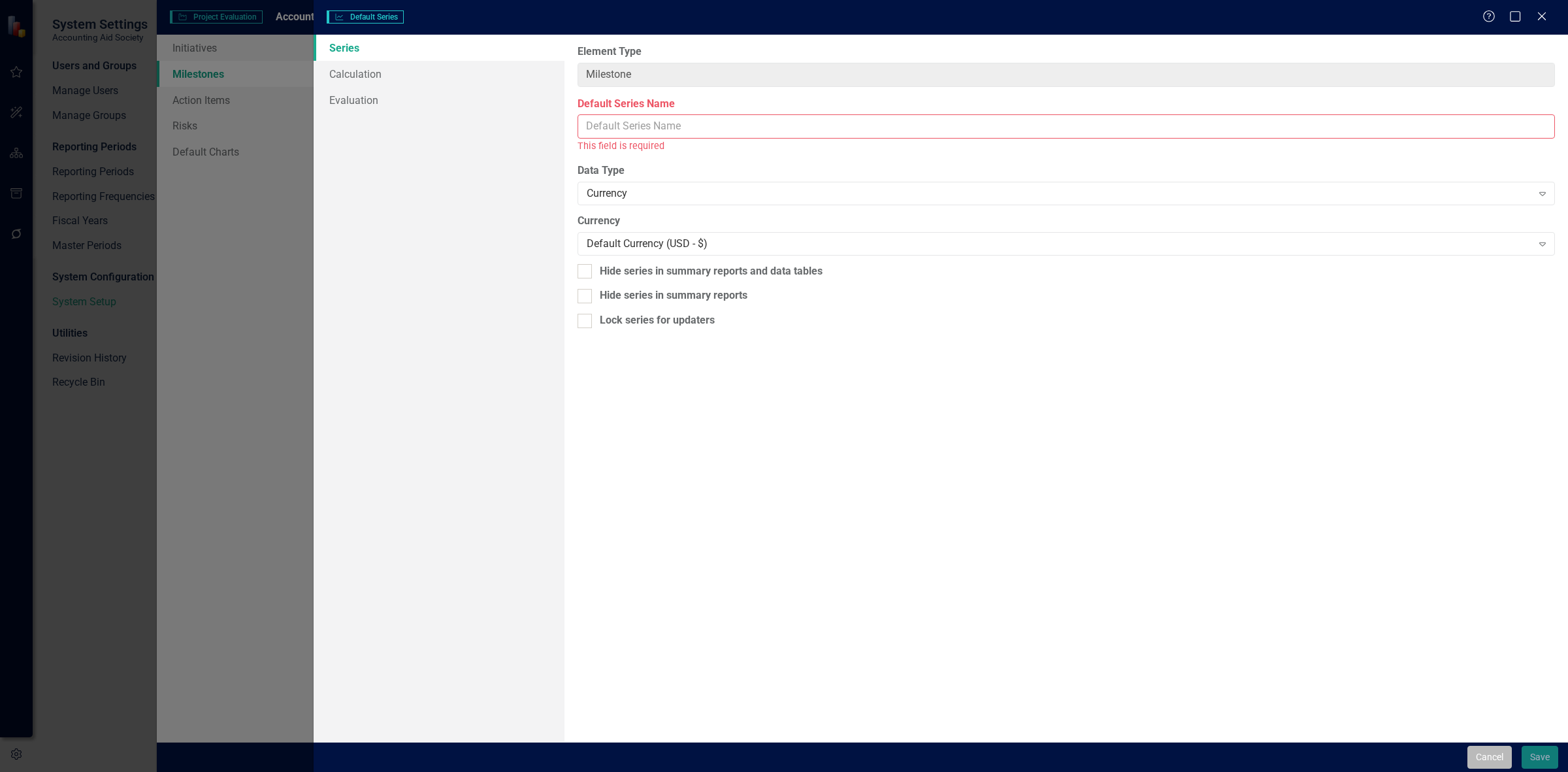
click at [1475, 766] on button "Cancel" at bounding box center [1489, 757] width 44 height 23
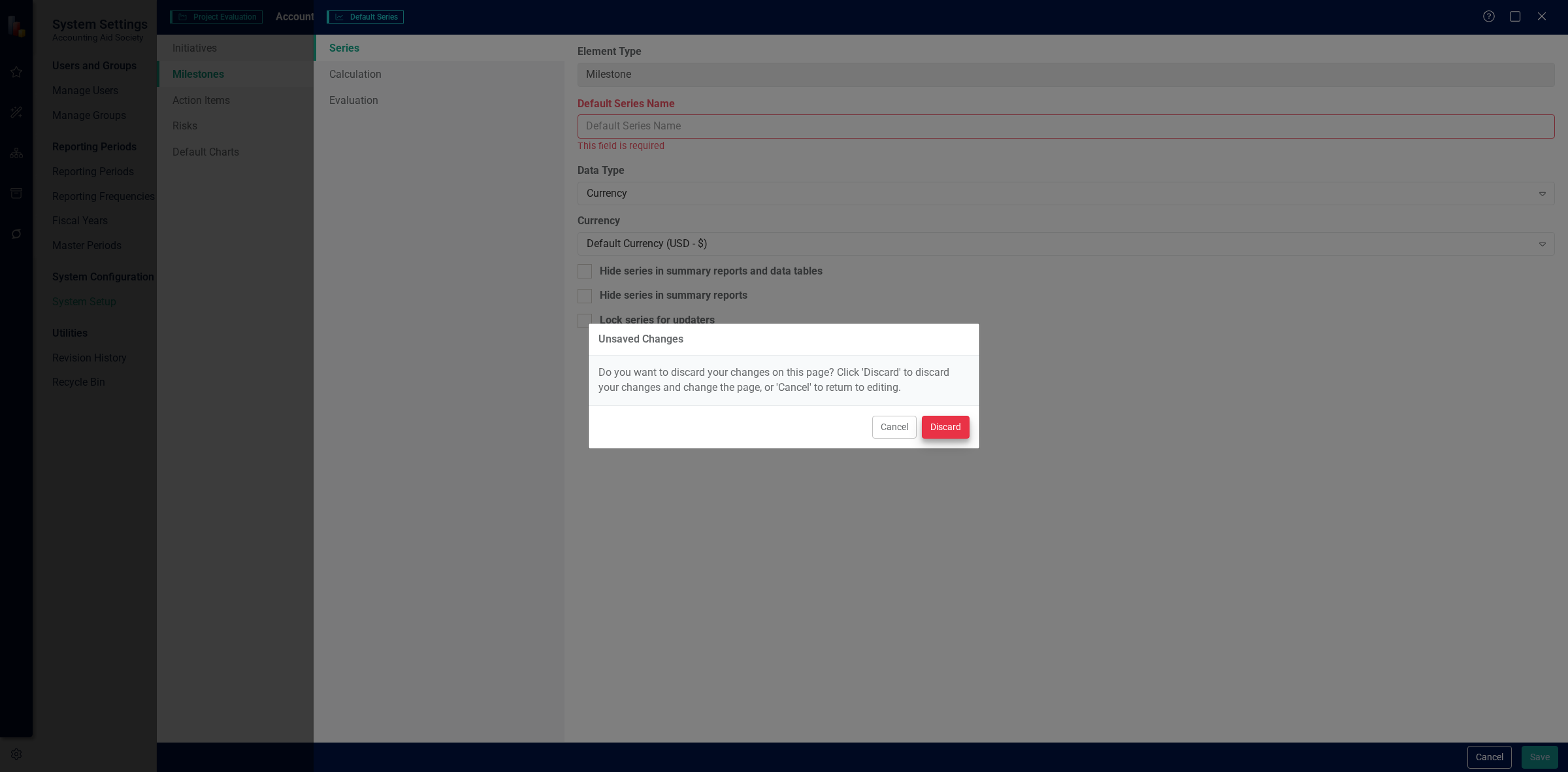
click at [960, 436] on div "Cancel Discard" at bounding box center [784, 427] width 391 height 43
click at [949, 424] on button "Discard" at bounding box center [946, 427] width 48 height 23
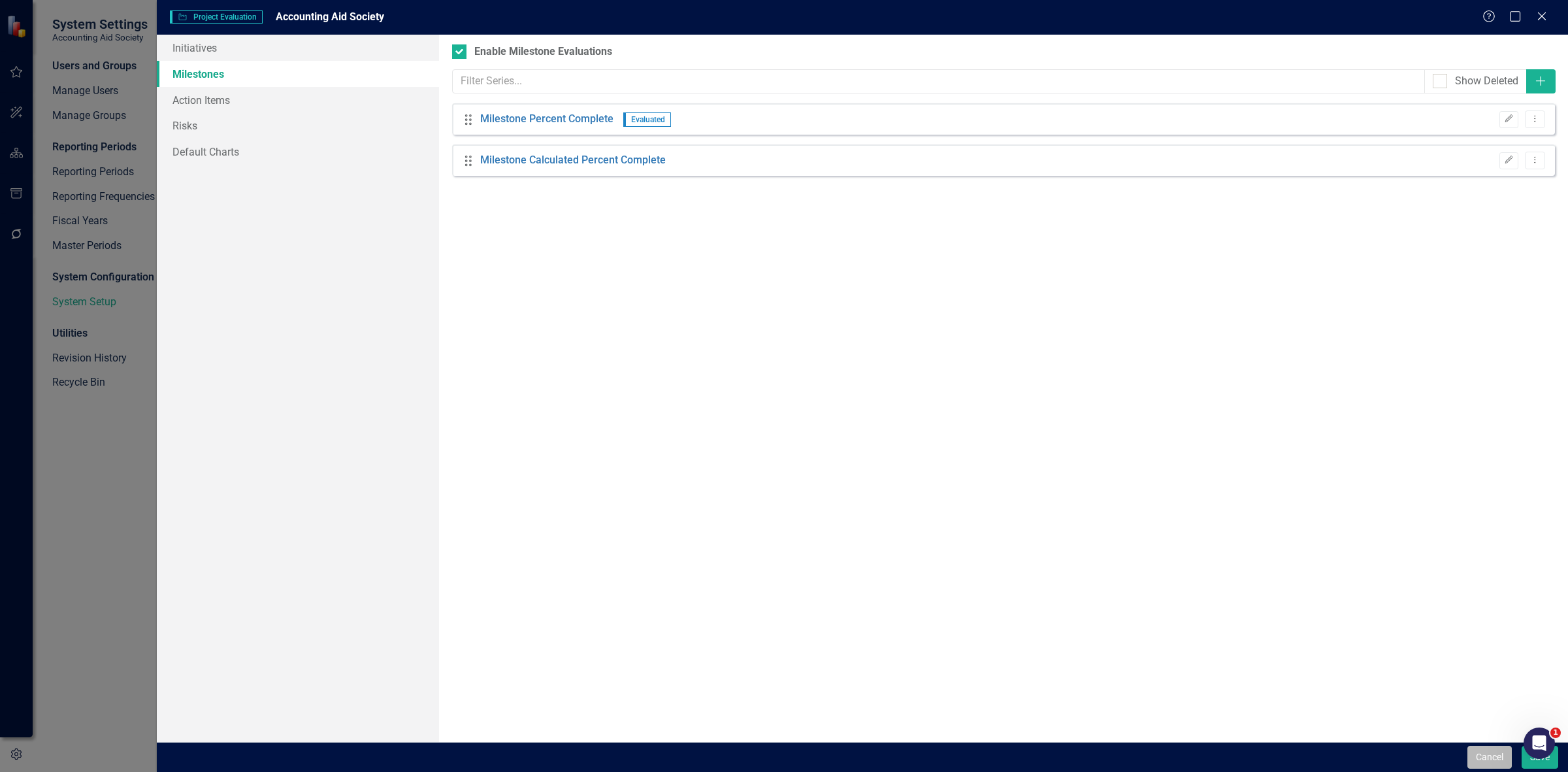
click at [1478, 760] on button "Cancel" at bounding box center [1489, 757] width 44 height 23
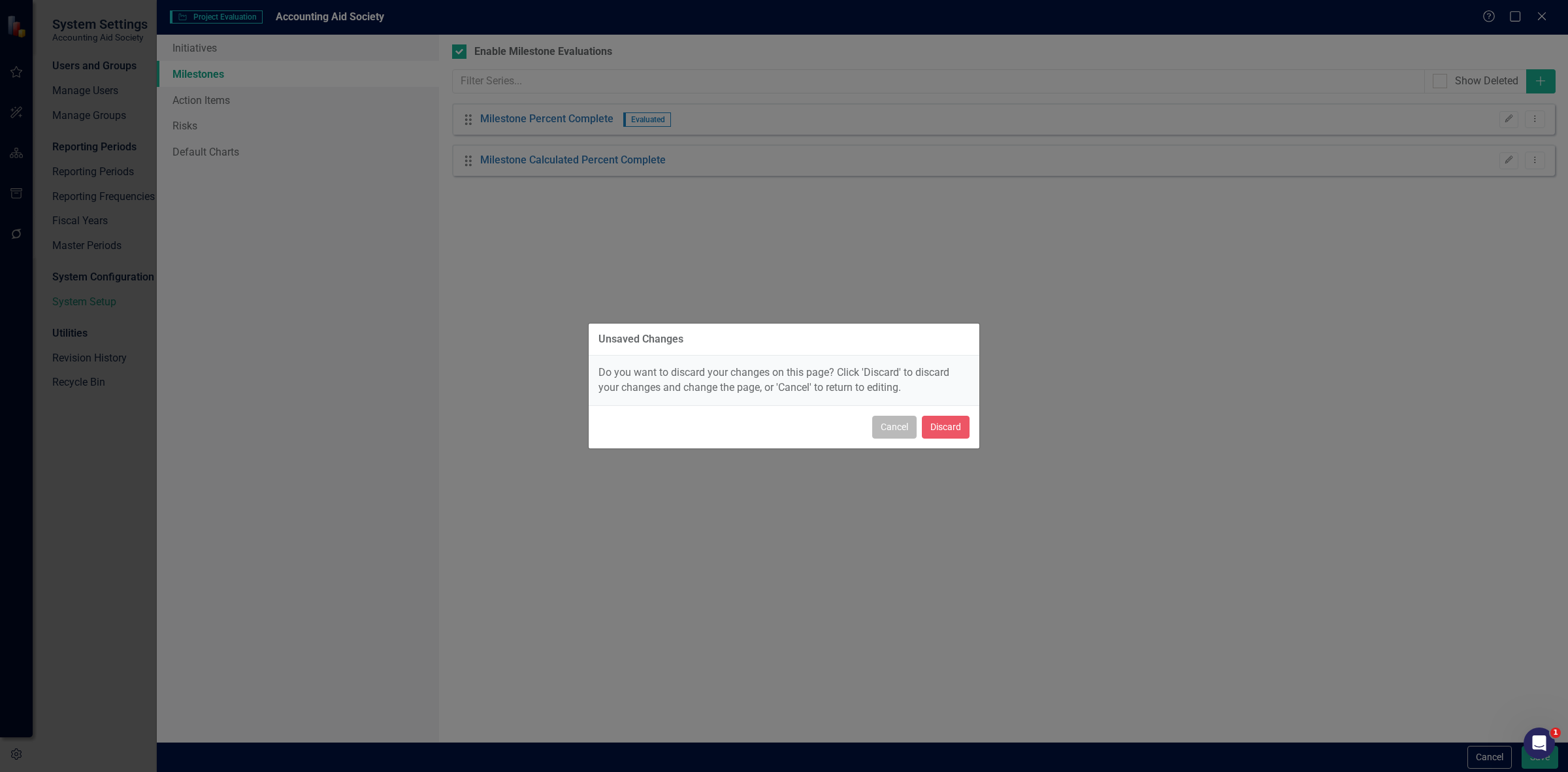
click at [898, 427] on button "Cancel" at bounding box center [894, 427] width 44 height 23
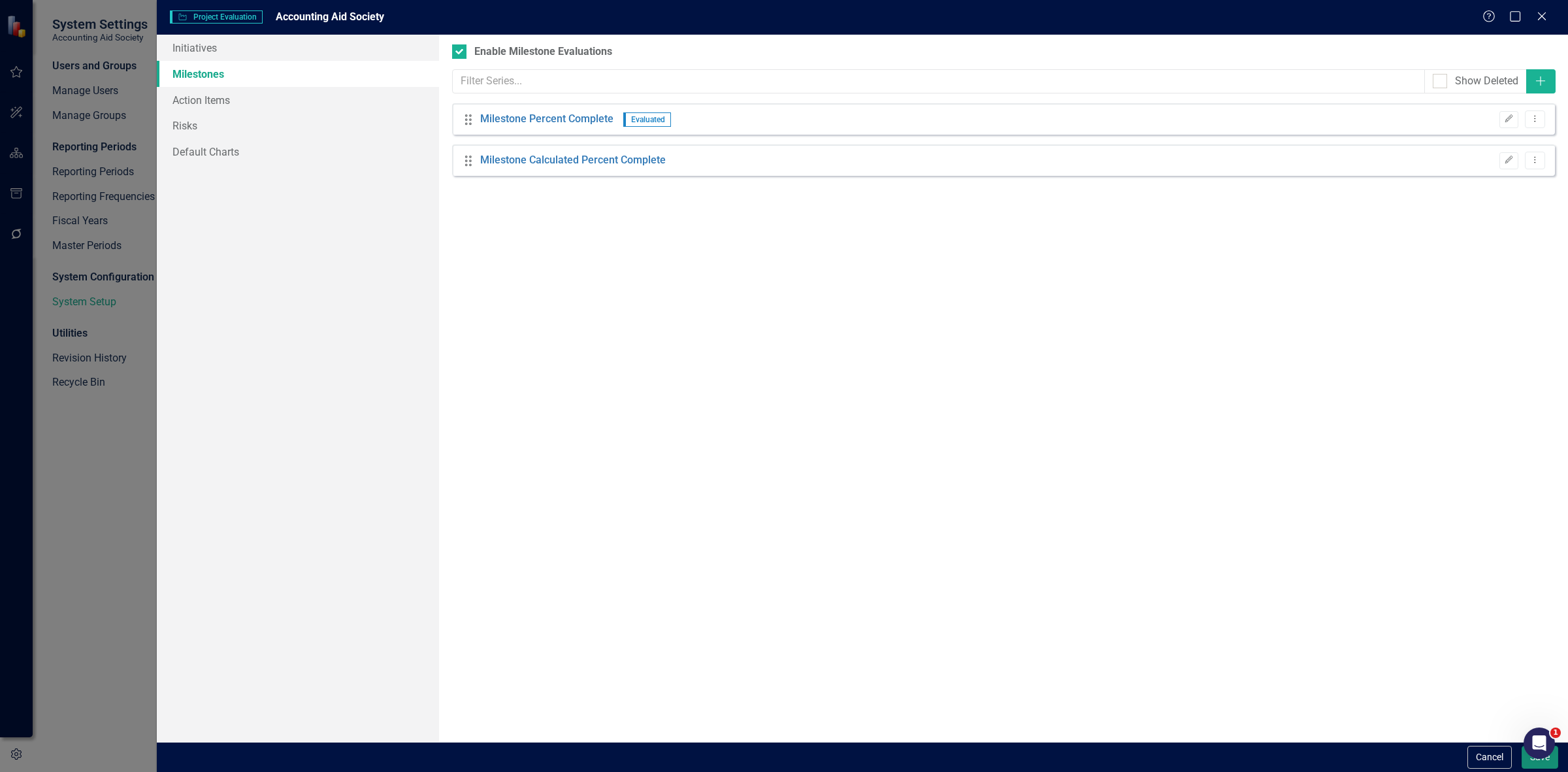
click at [1525, 763] on button "Save" at bounding box center [1539, 757] width 36 height 23
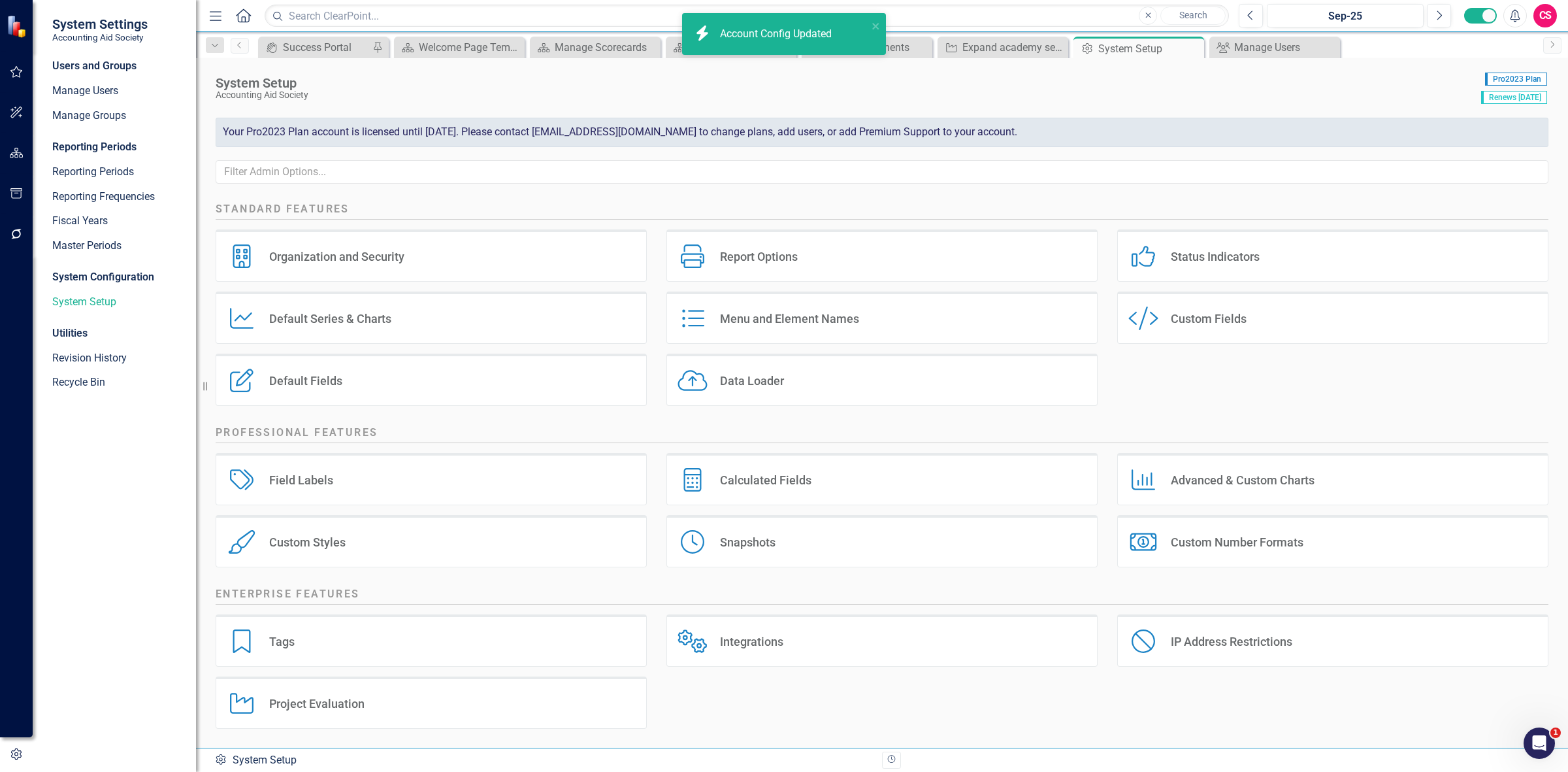
click at [820, 24] on div "icon.bolt Account Config Updated" at bounding box center [780, 34] width 177 height 22
click at [1010, 41] on div "Expand academy services to [GEOGRAPHIC_DATA] and [GEOGRAPHIC_DATA]" at bounding box center [1005, 47] width 86 height 16
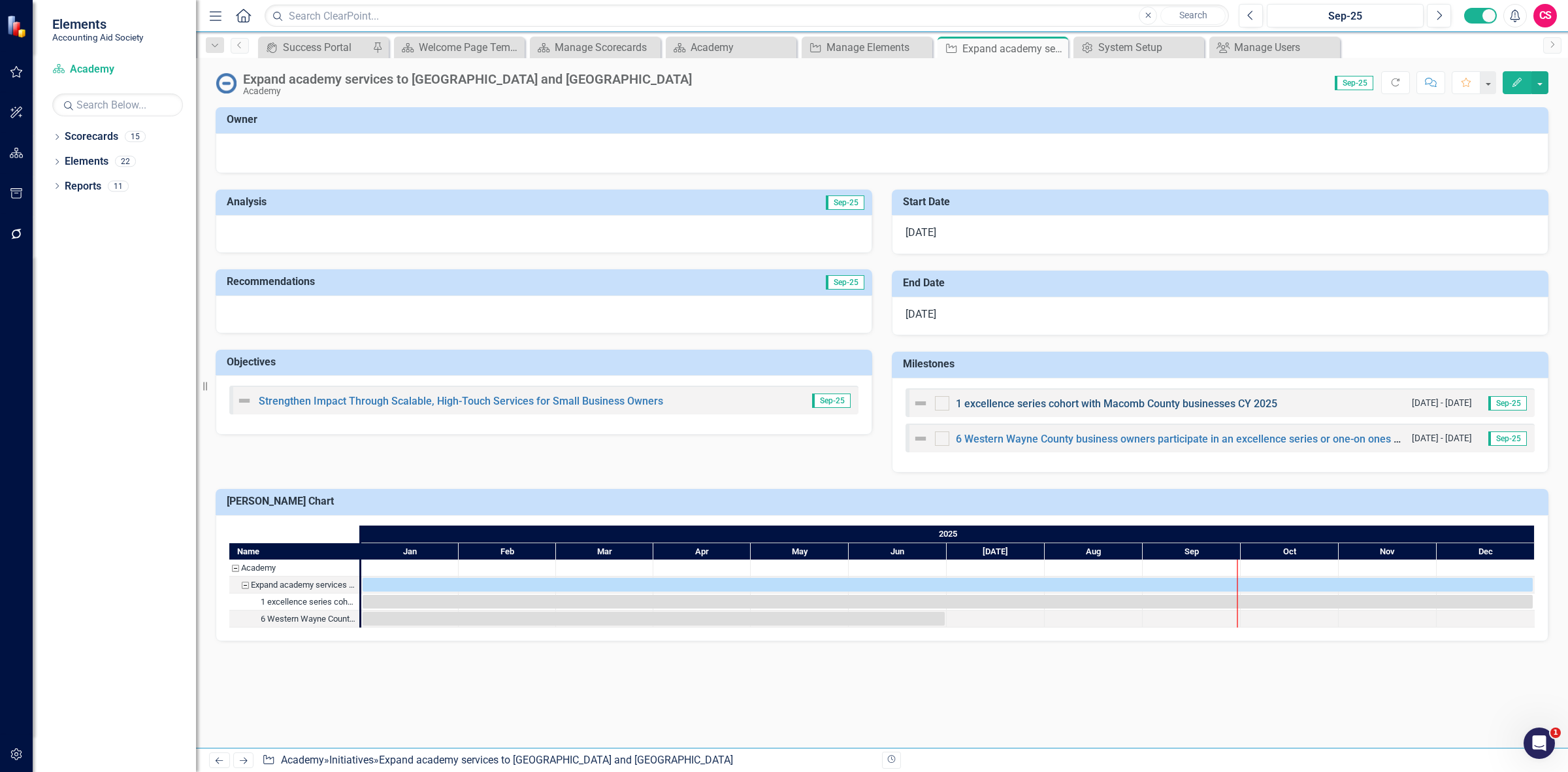
click at [1052, 407] on link "1 excellence series cohort with Macomb County businesses CY 2025" at bounding box center [1117, 403] width 321 height 12
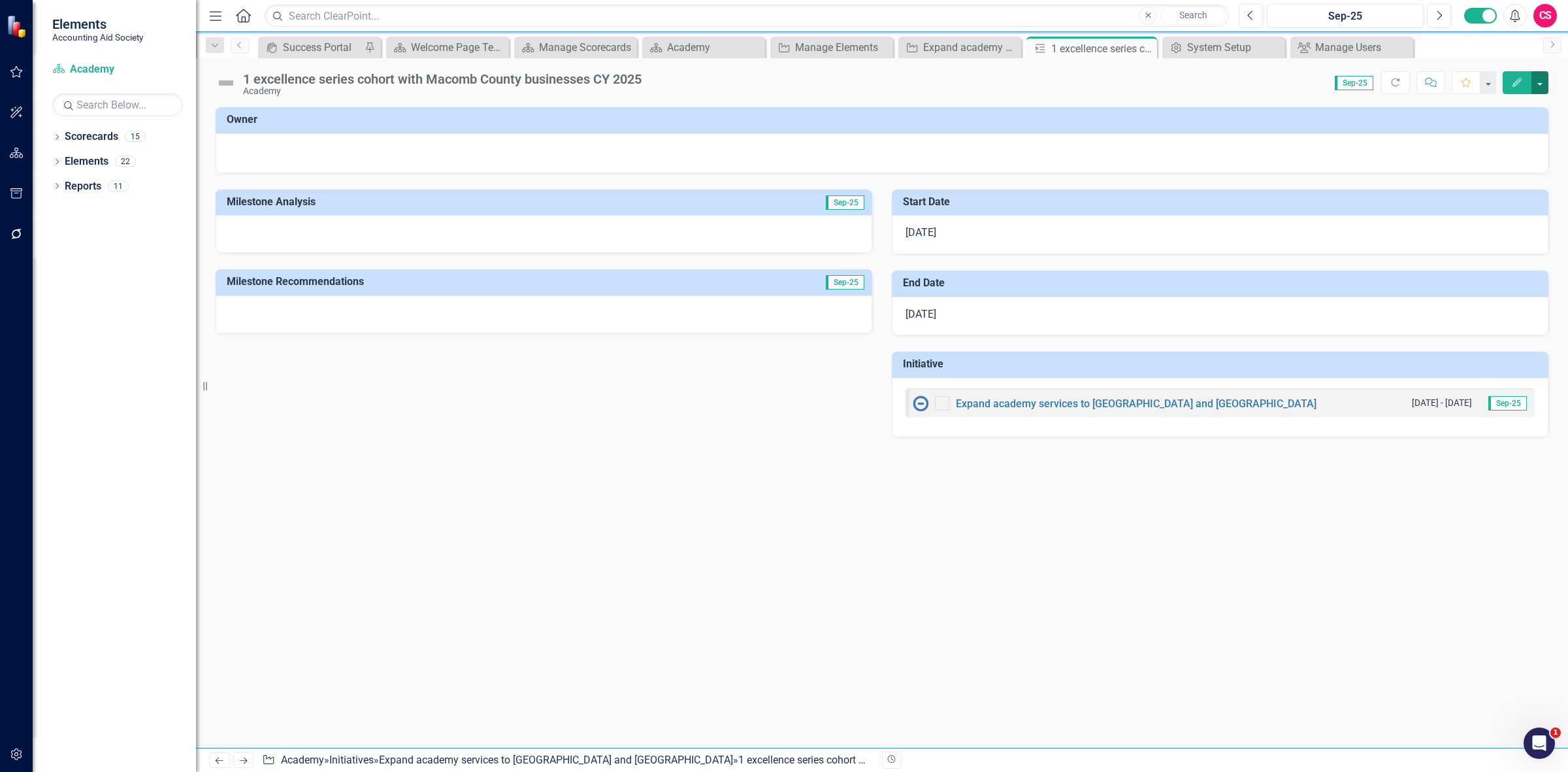
click at [1535, 87] on button "button" at bounding box center [1540, 83] width 17 height 23
click at [1481, 138] on link "Edit Report Edit Layout" at bounding box center [1494, 131] width 106 height 24
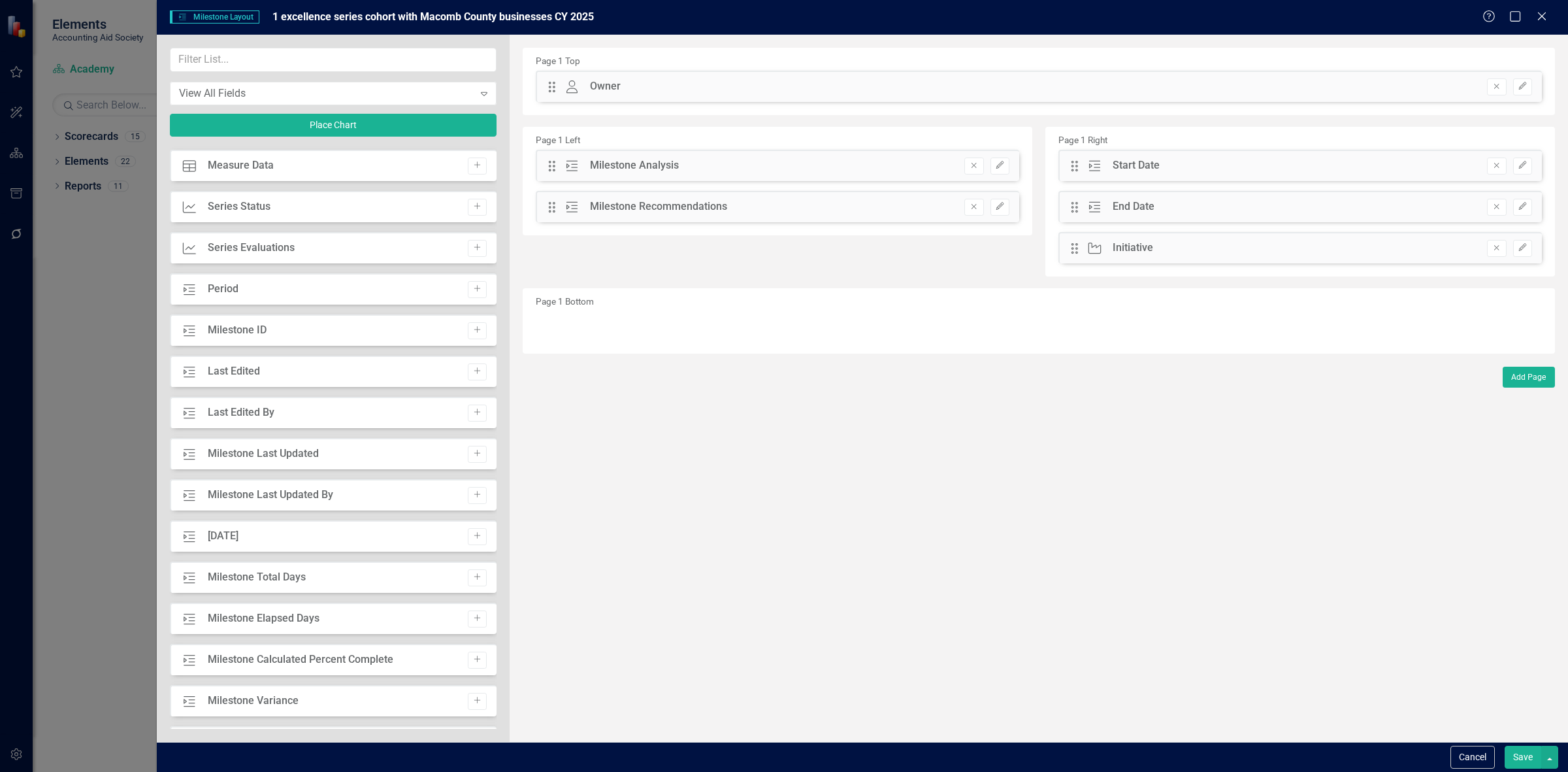
scroll to position [327, 0]
click at [472, 243] on icon "Add" at bounding box center [477, 247] width 10 height 8
drag, startPoint x: 549, startPoint y: 83, endPoint x: 613, endPoint y: 328, distance: 253.2
click at [1523, 330] on icon "Edit" at bounding box center [1522, 327] width 10 height 8
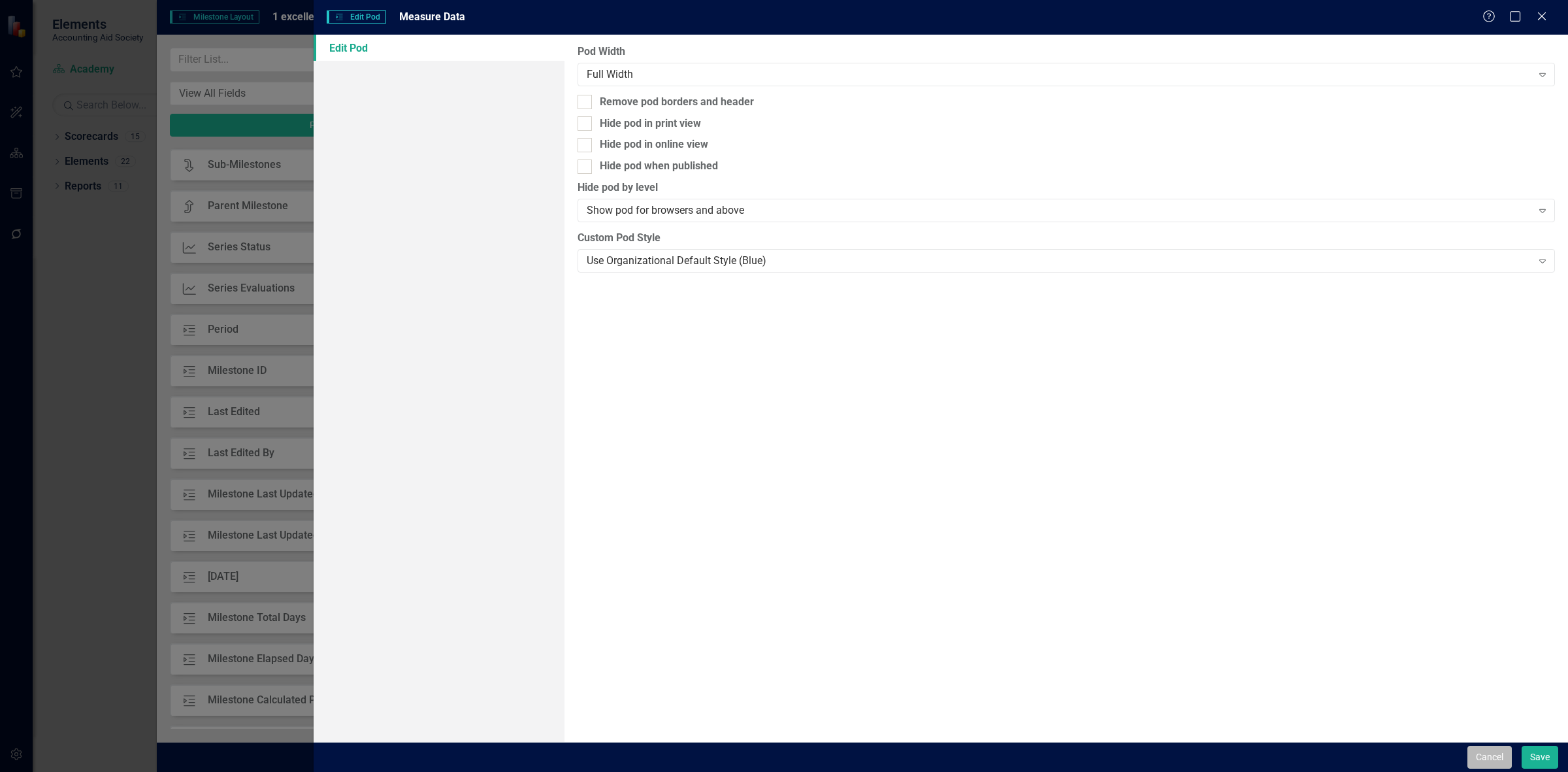
click at [1477, 763] on button "Cancel" at bounding box center [1489, 757] width 44 height 23
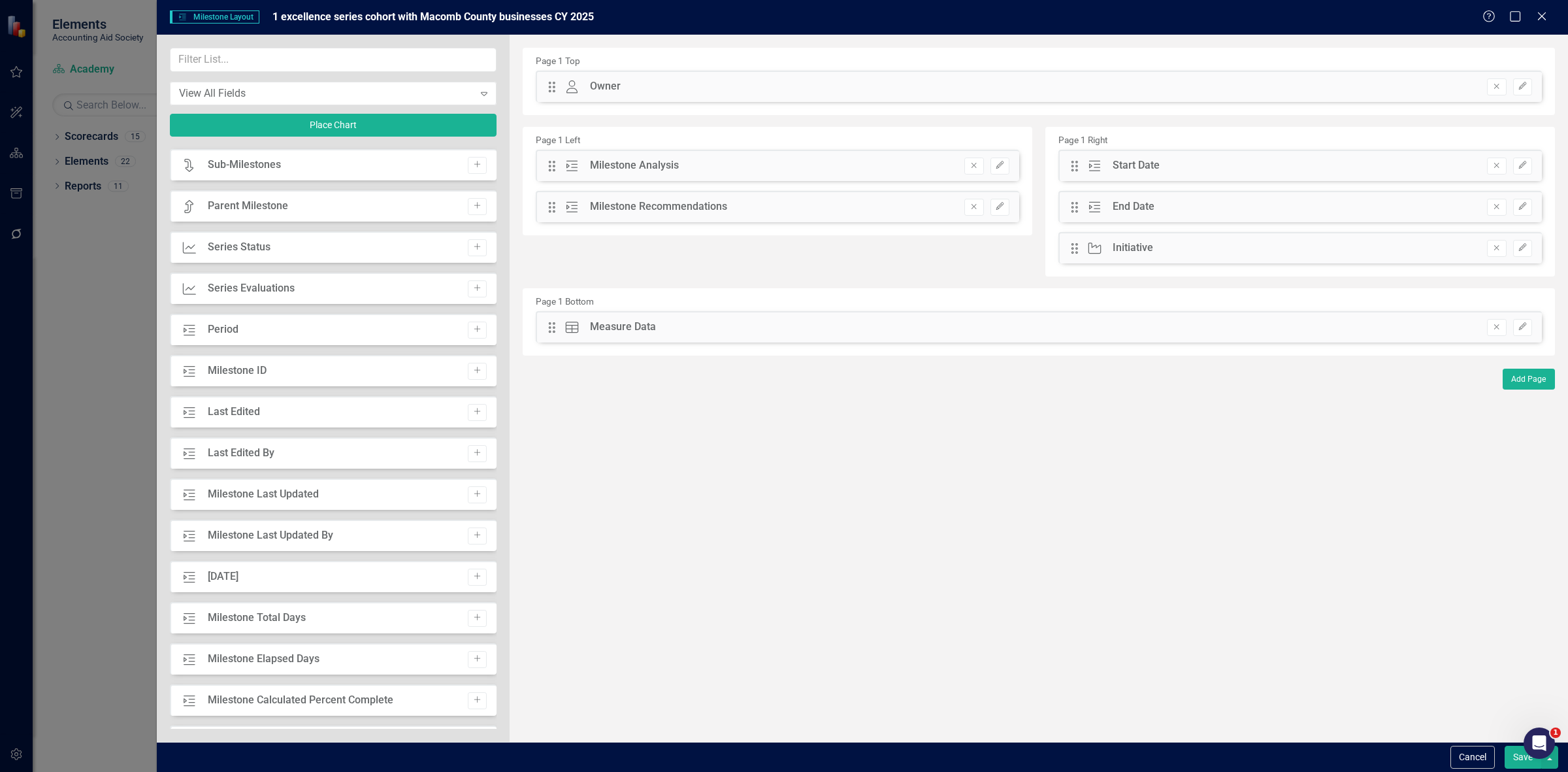
click at [1498, 328] on icon "Remove" at bounding box center [1496, 327] width 10 height 8
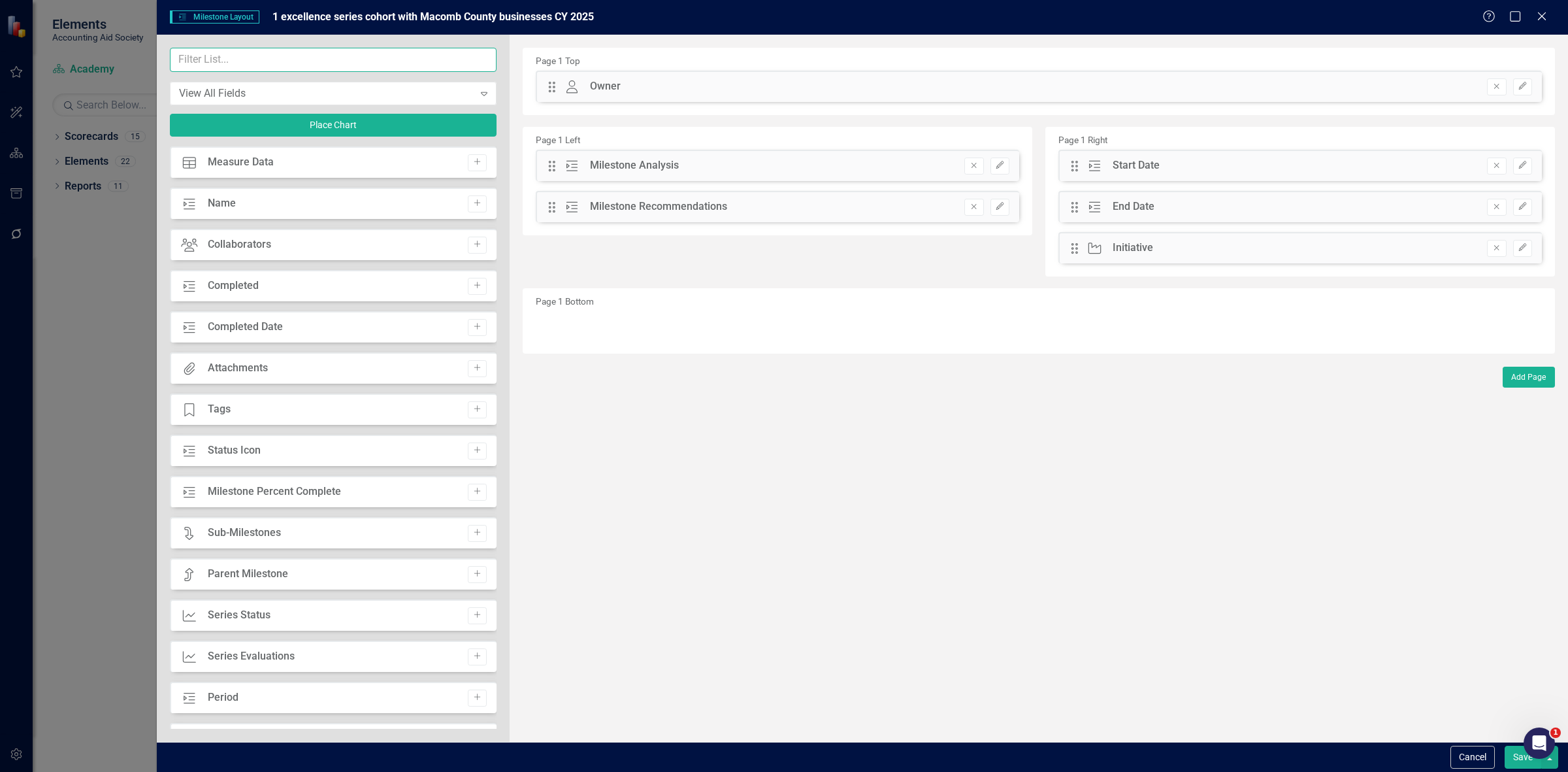
click at [234, 63] on input "text" at bounding box center [333, 60] width 327 height 24
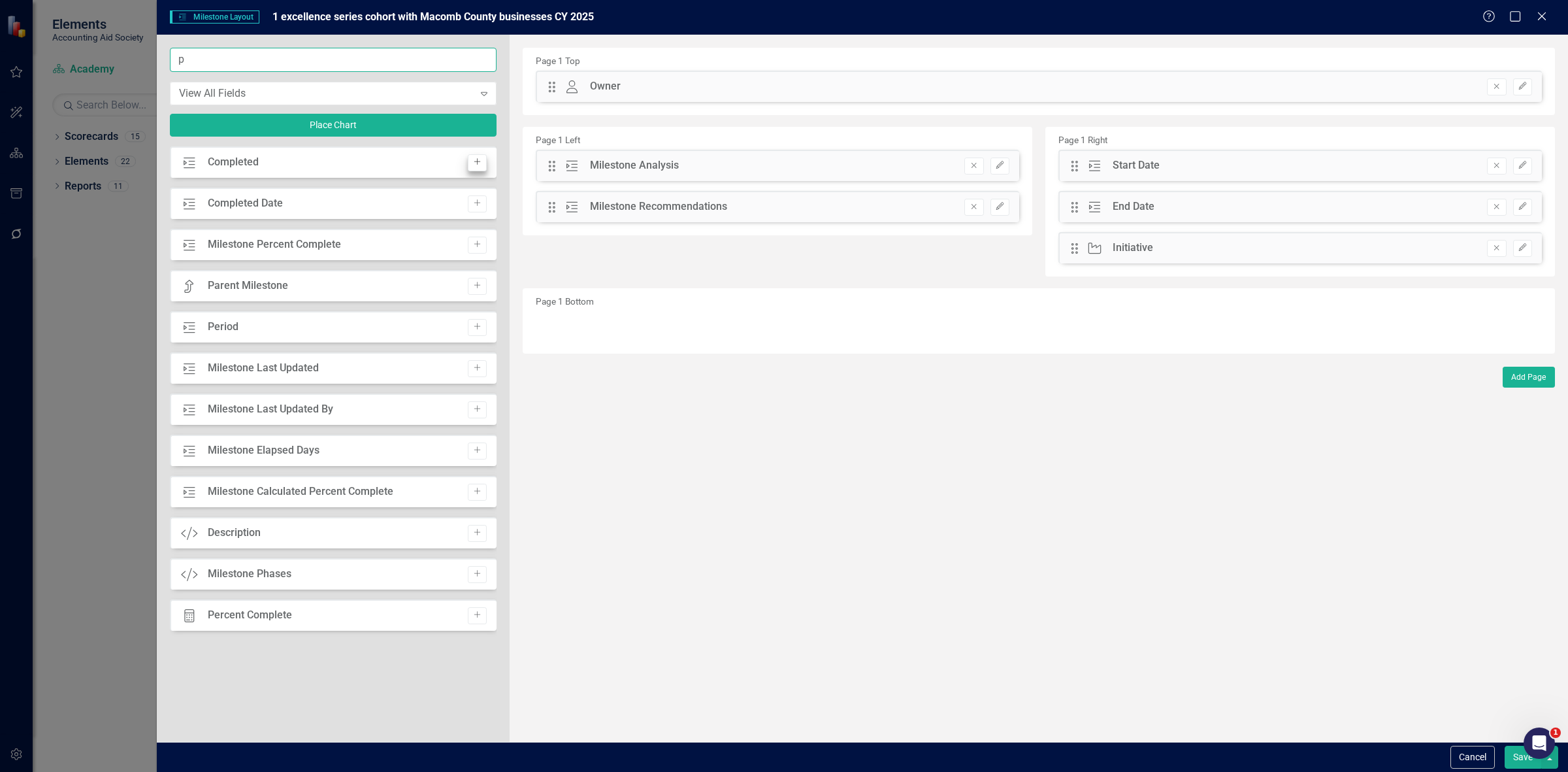
type input "p"
click at [475, 170] on button "Add" at bounding box center [477, 163] width 19 height 17
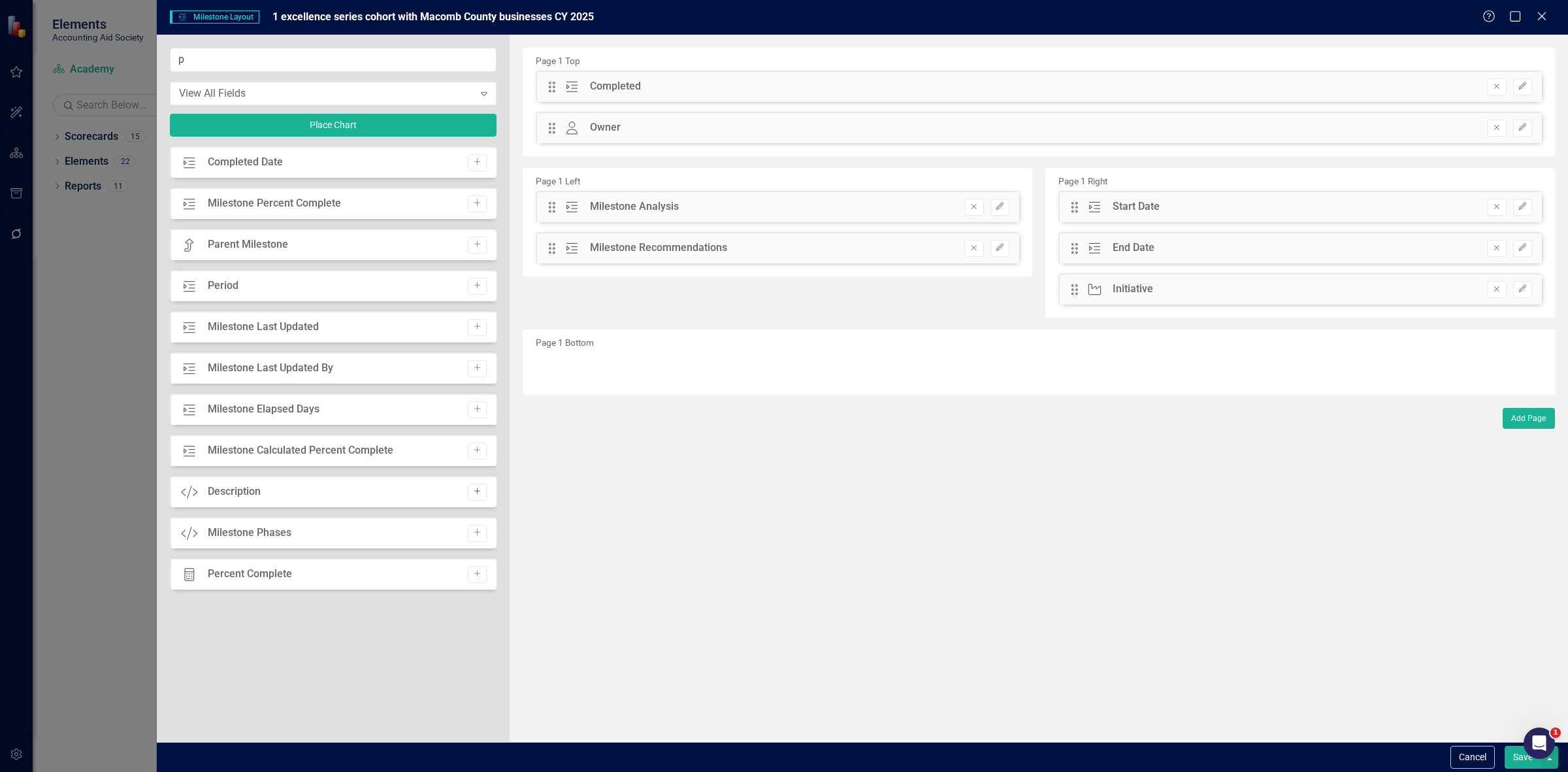
click at [483, 488] on button "Add" at bounding box center [477, 492] width 19 height 17
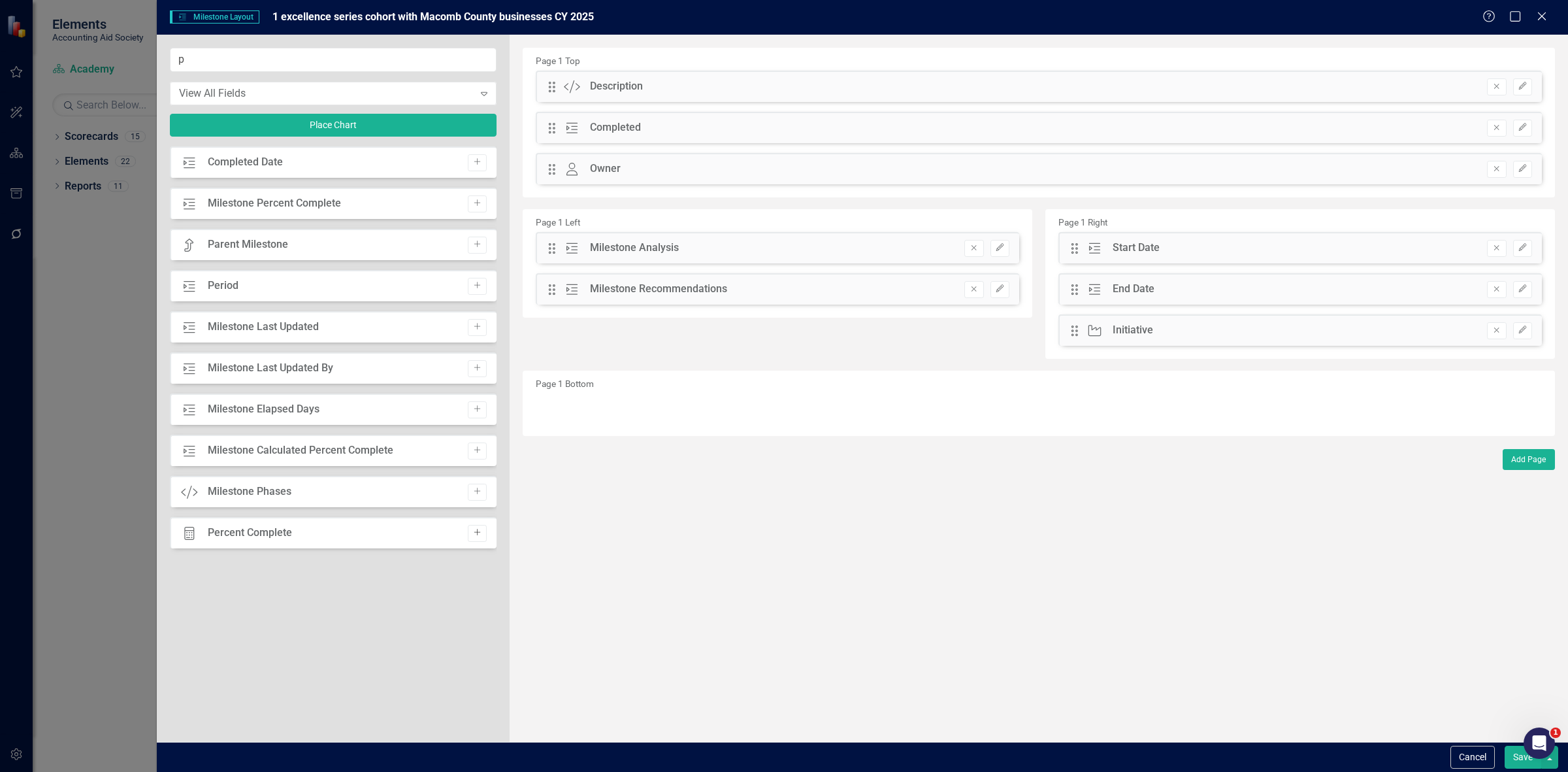
click at [482, 537] on button "Add" at bounding box center [477, 534] width 19 height 17
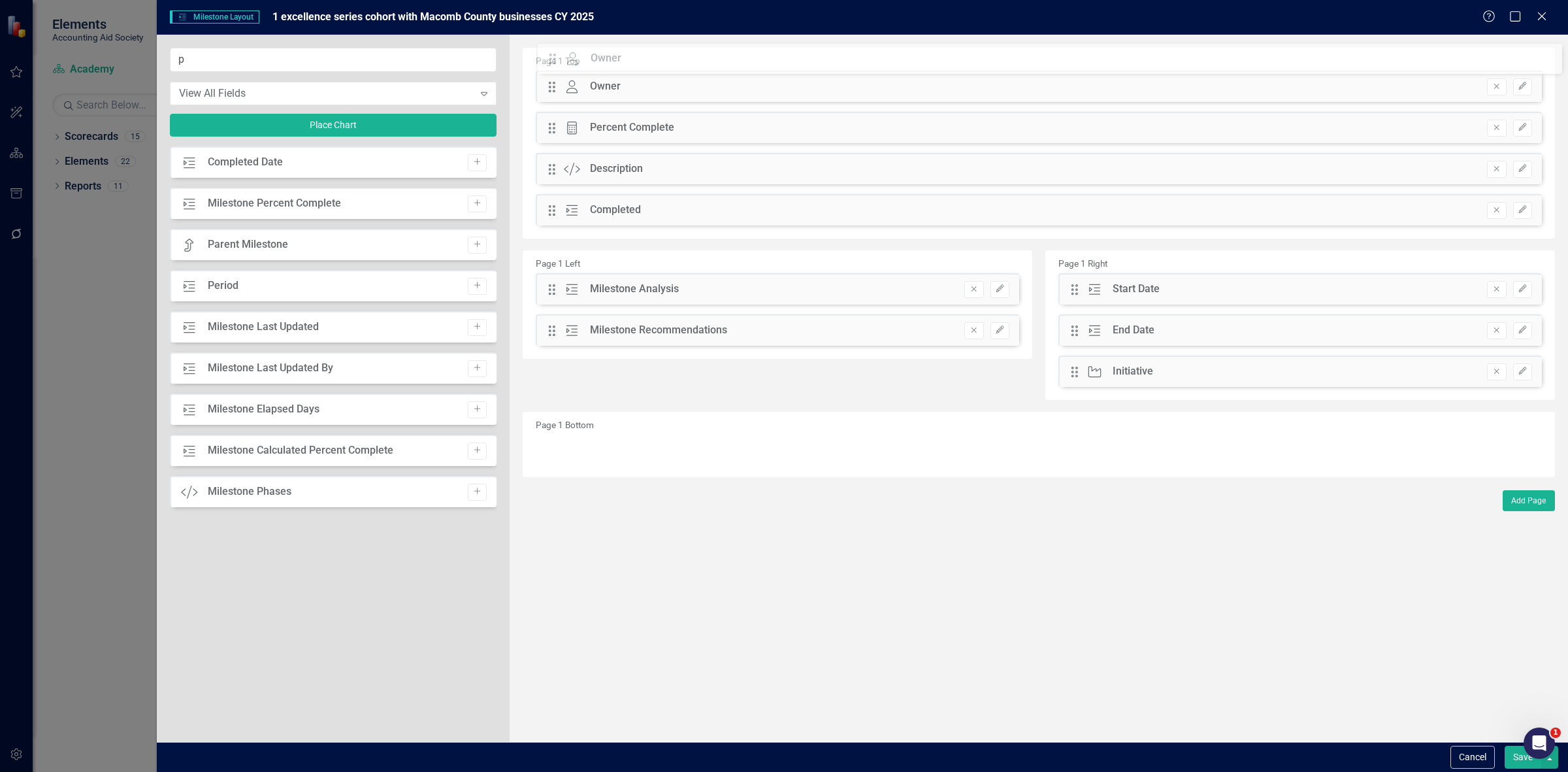
drag, startPoint x: 562, startPoint y: 214, endPoint x: 572, endPoint y: 63, distance: 151.3
click at [572, 63] on div "The fields (or pods) that are available for you to include on the detail page a…" at bounding box center [1038, 388] width 1058 height 707
drag, startPoint x: 554, startPoint y: 175, endPoint x: 559, endPoint y: 131, distance: 44.3
click at [559, 131] on div "The fields (or pods) that are available for you to include on the detail page a…" at bounding box center [1038, 388] width 1058 height 707
drag, startPoint x: 554, startPoint y: 161, endPoint x: 572, endPoint y: 229, distance: 70.3
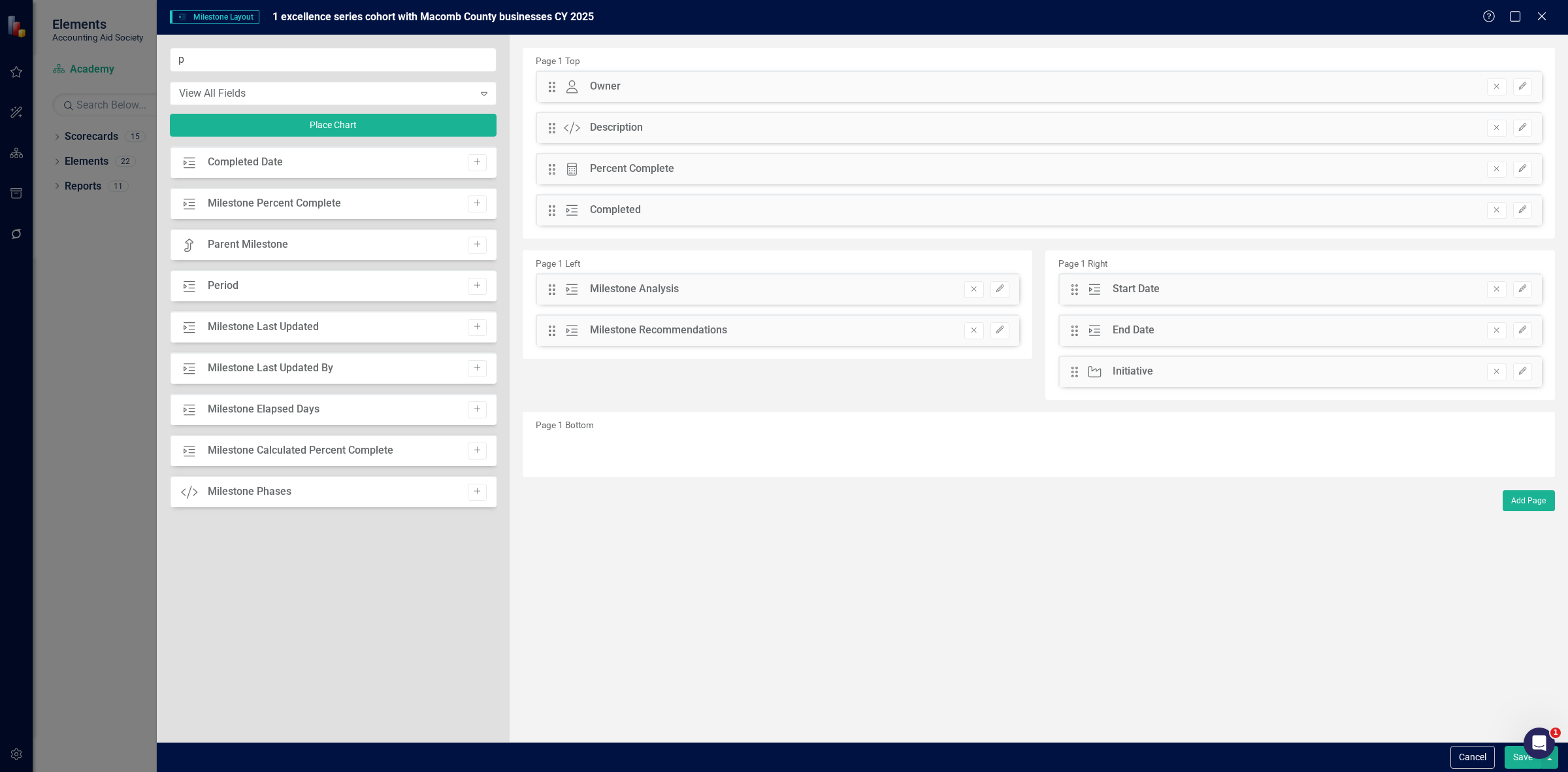
click at [572, 229] on div "Drag Owner Owner Remove Edit Drag Custom Description Remove Edit Drag Calculate…" at bounding box center [1038, 153] width 1026 height 165
drag, startPoint x: 554, startPoint y: 170, endPoint x: 565, endPoint y: 252, distance: 82.7
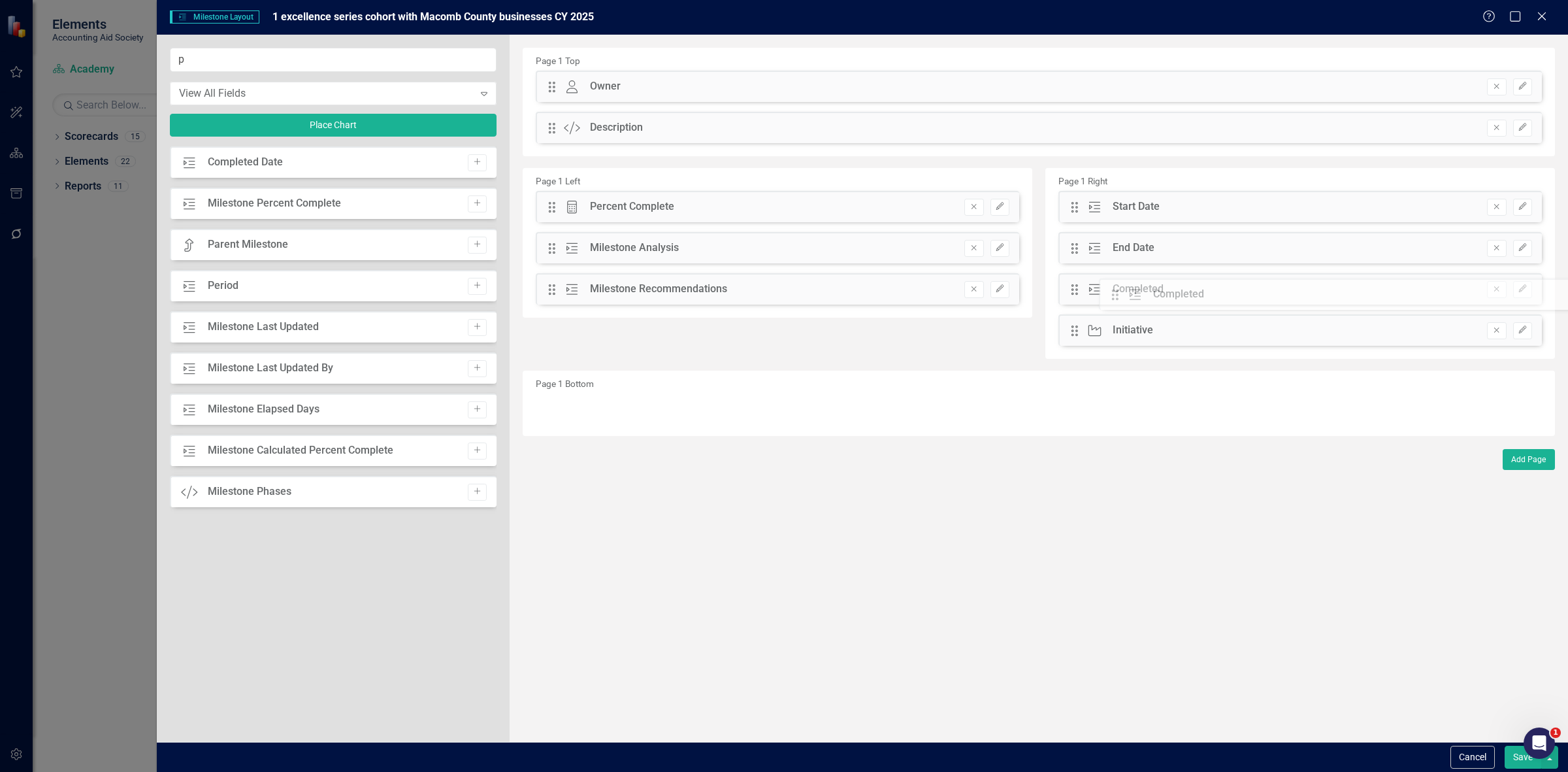
drag, startPoint x: 553, startPoint y: 172, endPoint x: 1120, endPoint y: 295, distance: 580.2
click at [1513, 763] on button "Save" at bounding box center [1522, 757] width 36 height 23
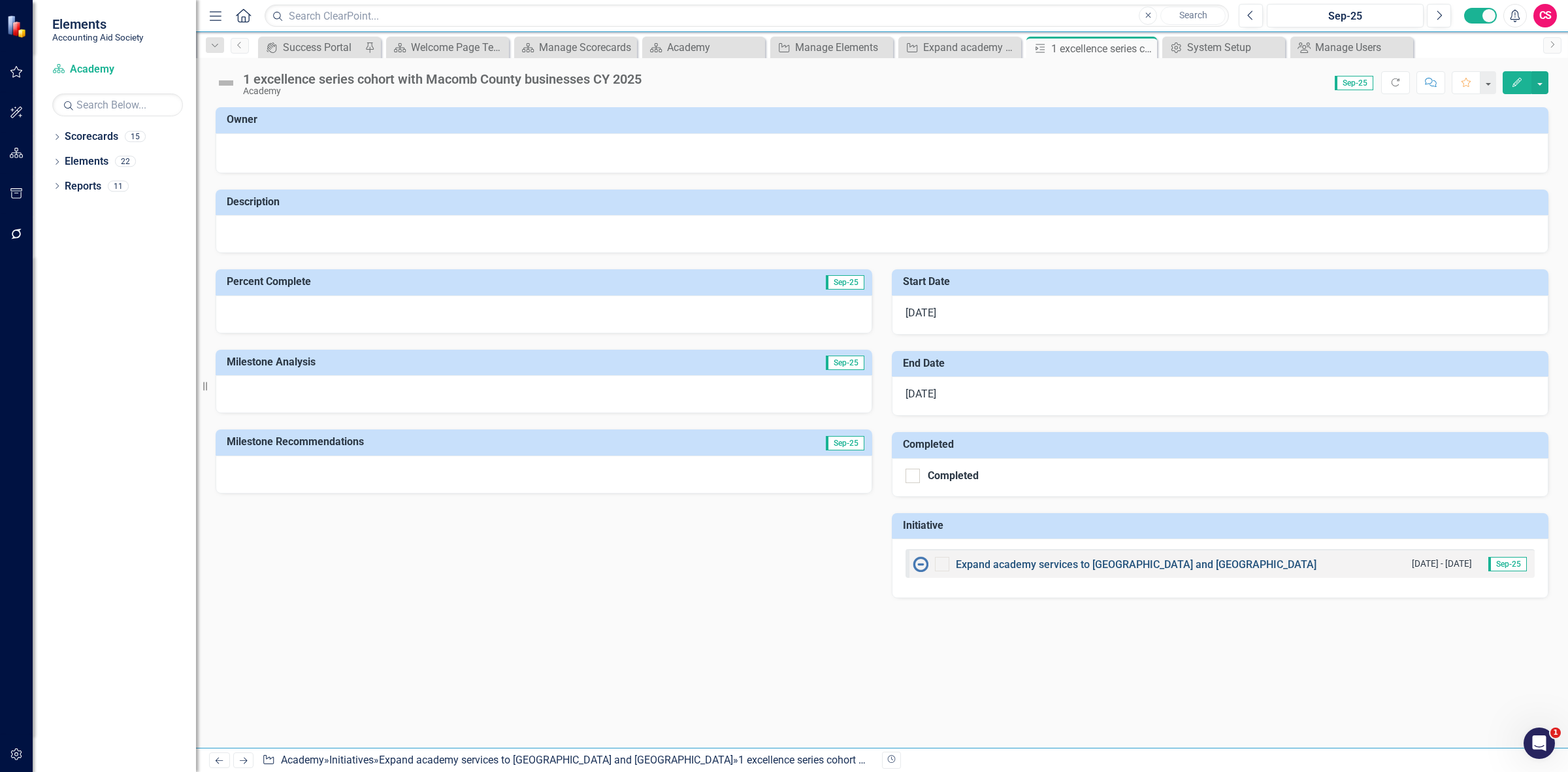
click at [1029, 569] on link "Expand academy services to [GEOGRAPHIC_DATA] and [GEOGRAPHIC_DATA]" at bounding box center [1137, 564] width 361 height 12
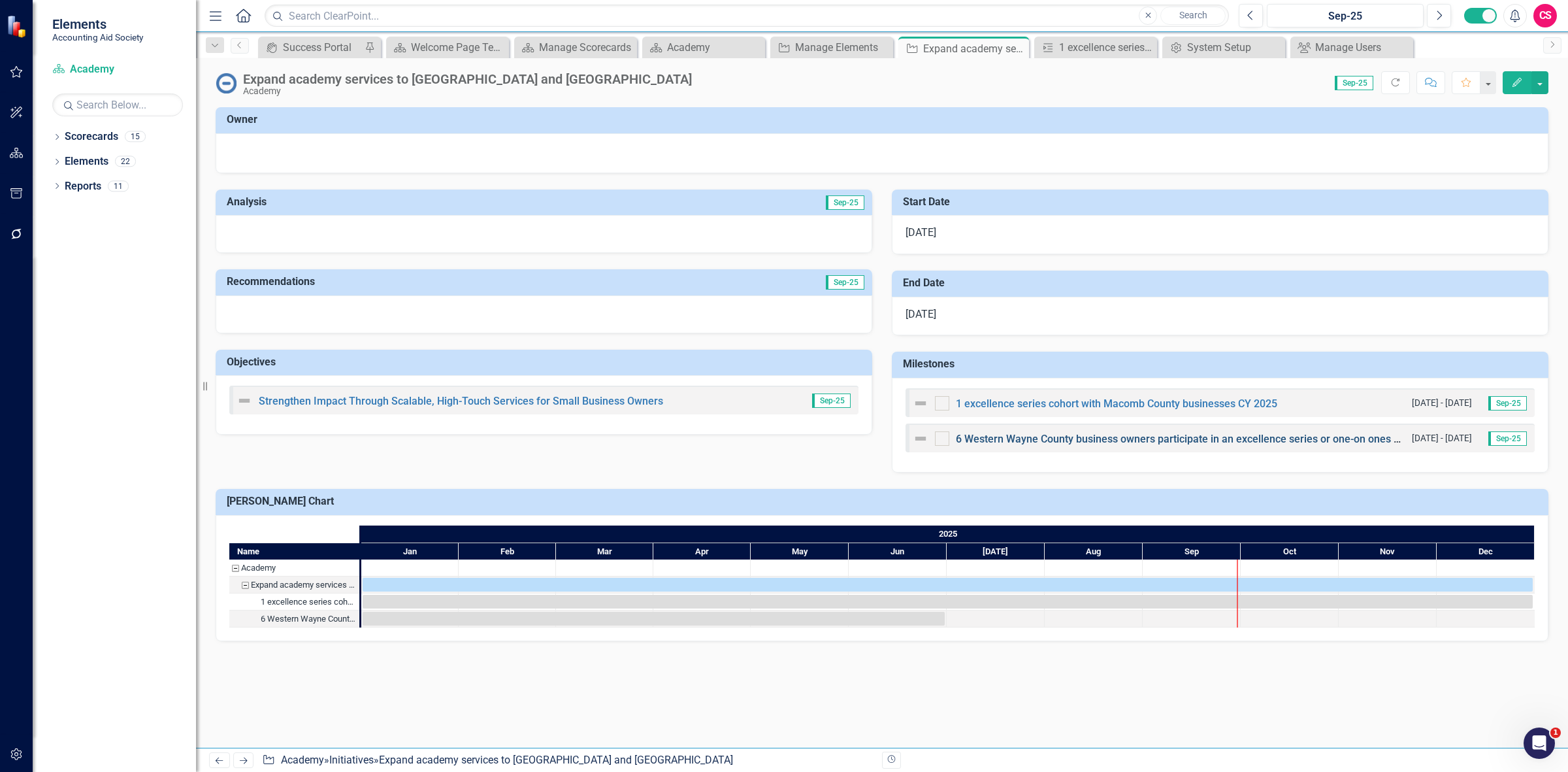
click at [1033, 436] on link "6 Western Wayne County business owners participate in an excellence series or o…" at bounding box center [1197, 439] width 482 height 12
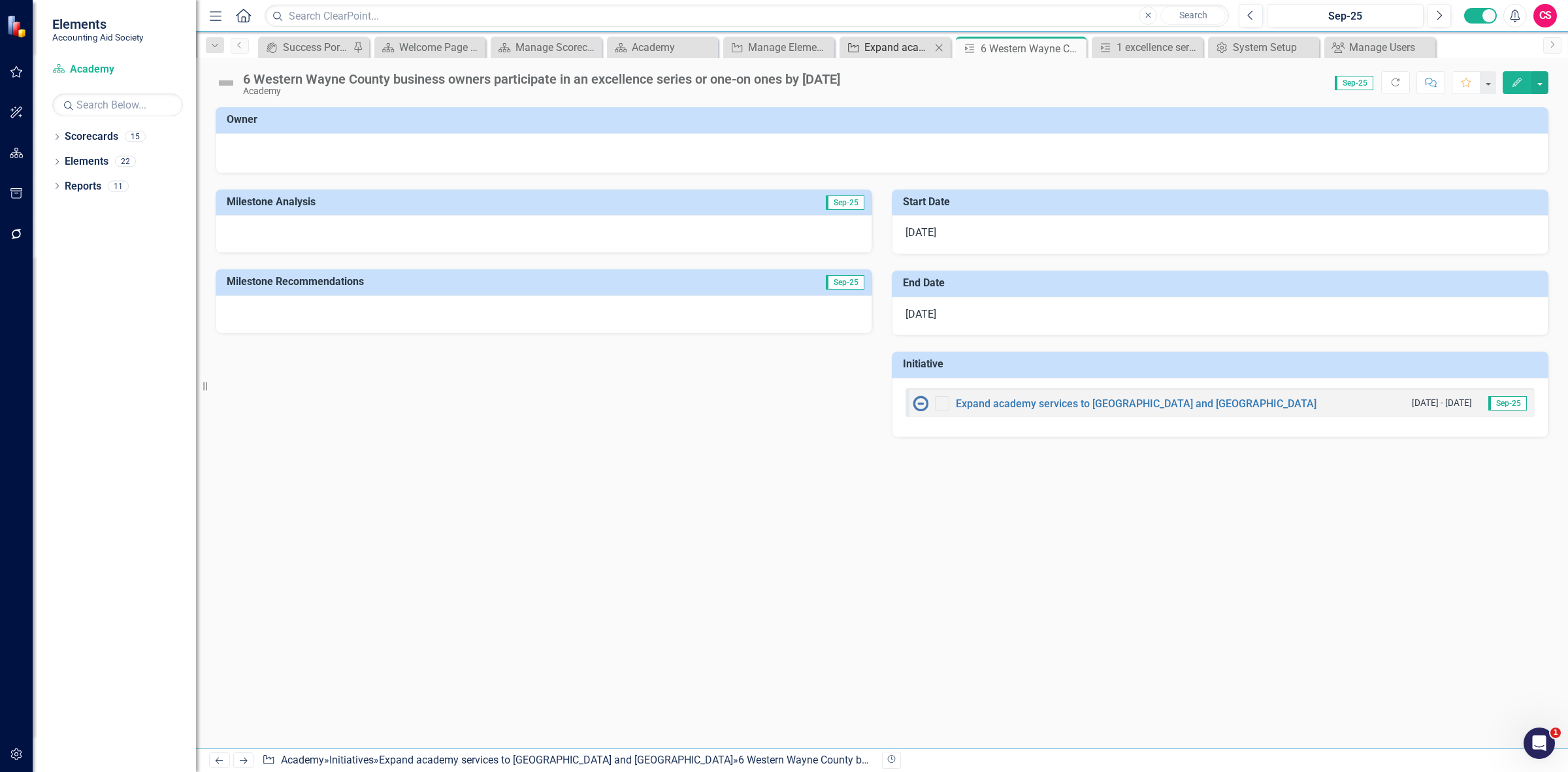
click at [883, 56] on div "Expand academy services to [GEOGRAPHIC_DATA] and [GEOGRAPHIC_DATA]" at bounding box center [897, 47] width 67 height 16
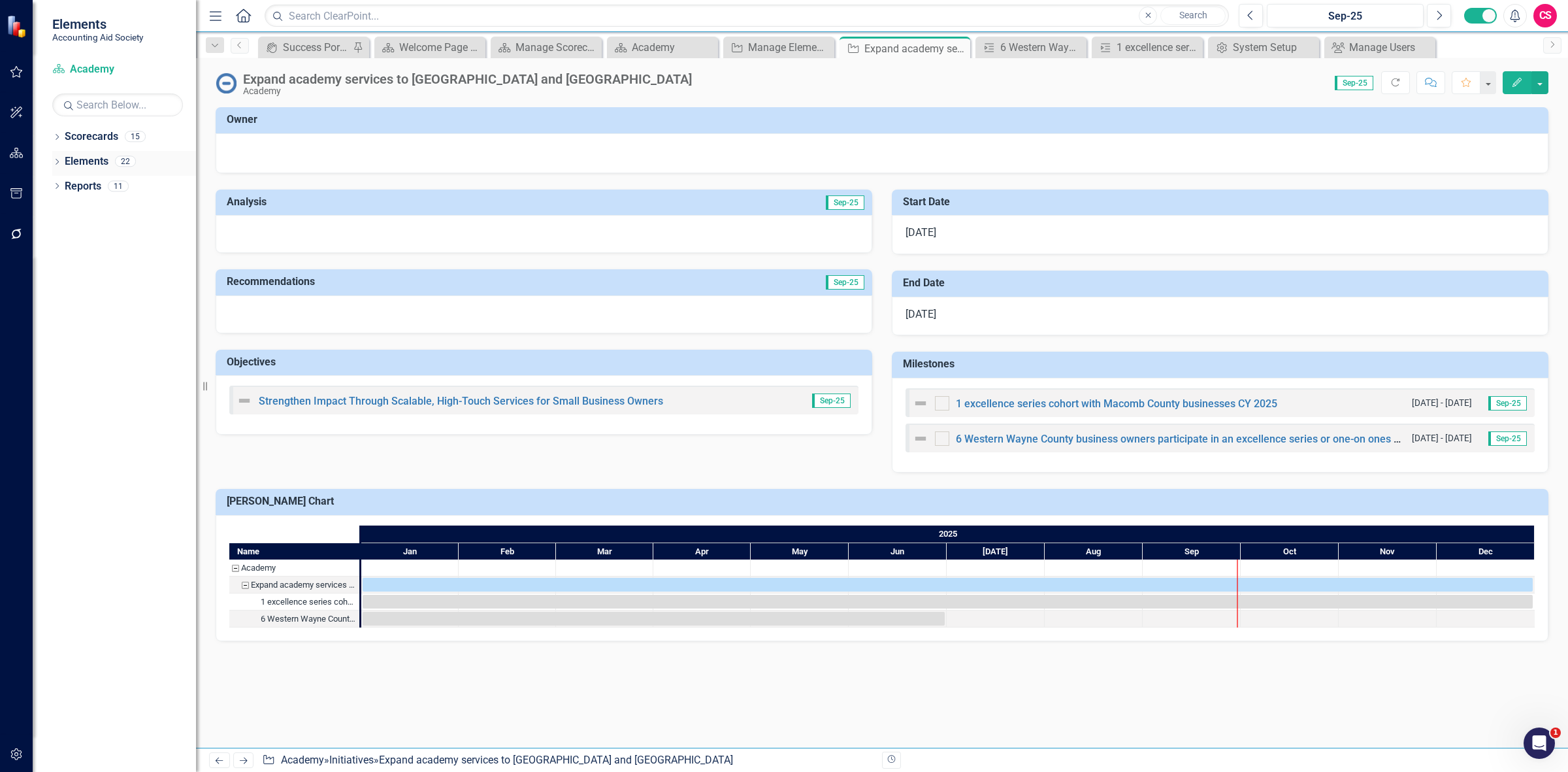
click at [94, 173] on div "Elements 22" at bounding box center [131, 163] width 132 height 25
click at [85, 136] on link "Scorecards" at bounding box center [91, 136] width 53 height 15
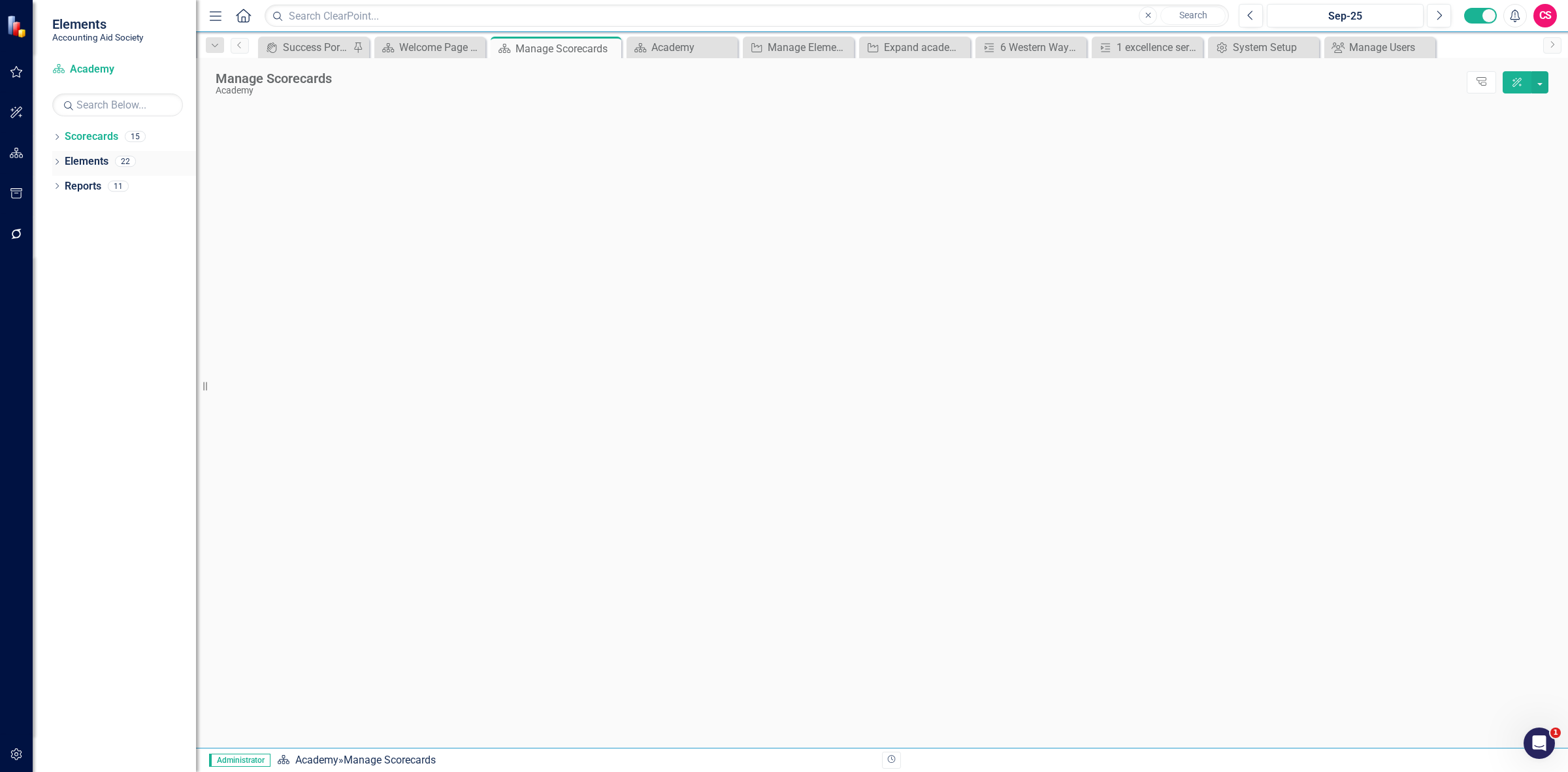
click at [94, 153] on div "Elements" at bounding box center [87, 162] width 44 height 22
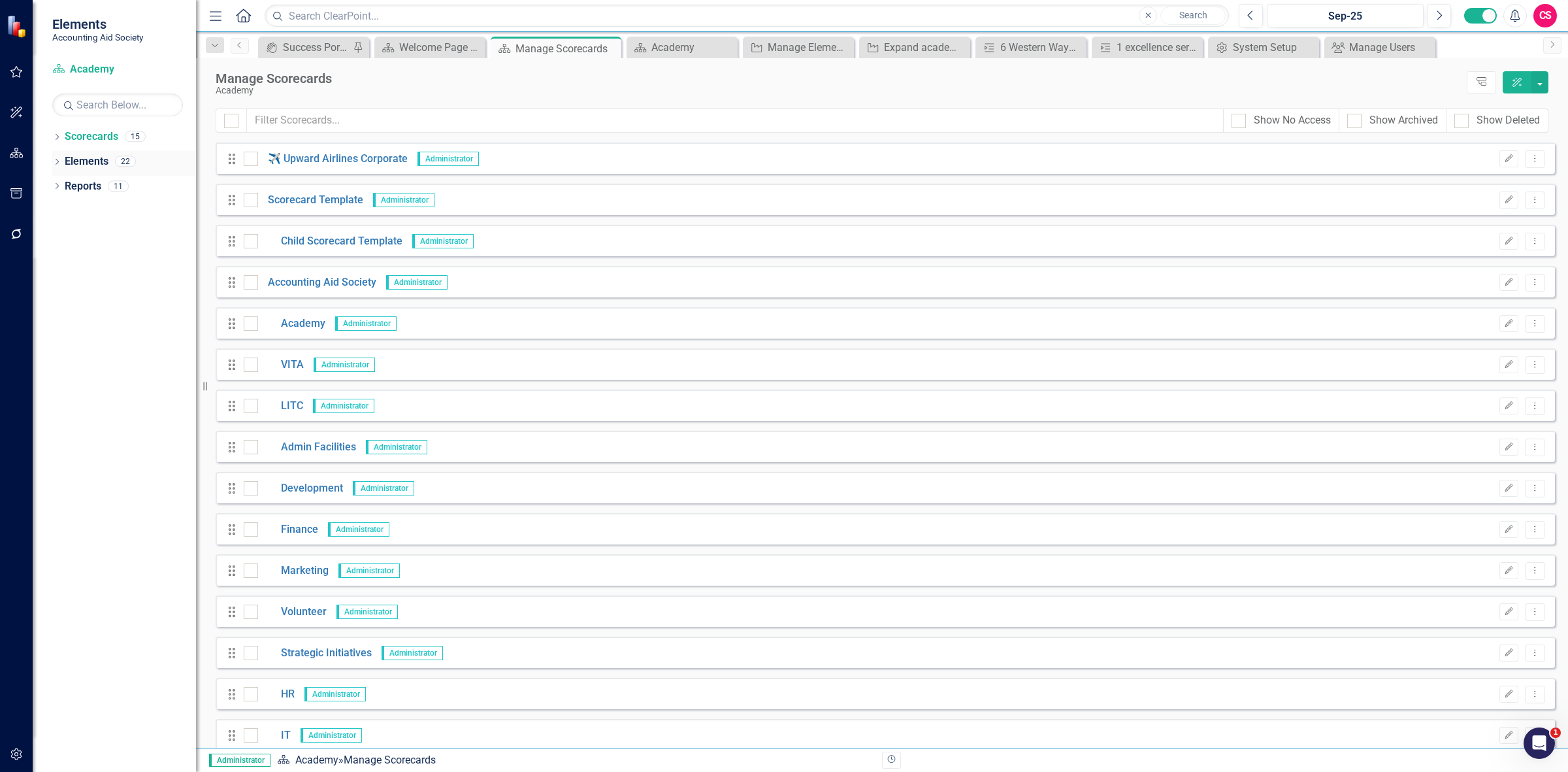
click at [103, 160] on link "Elements" at bounding box center [87, 161] width 44 height 15
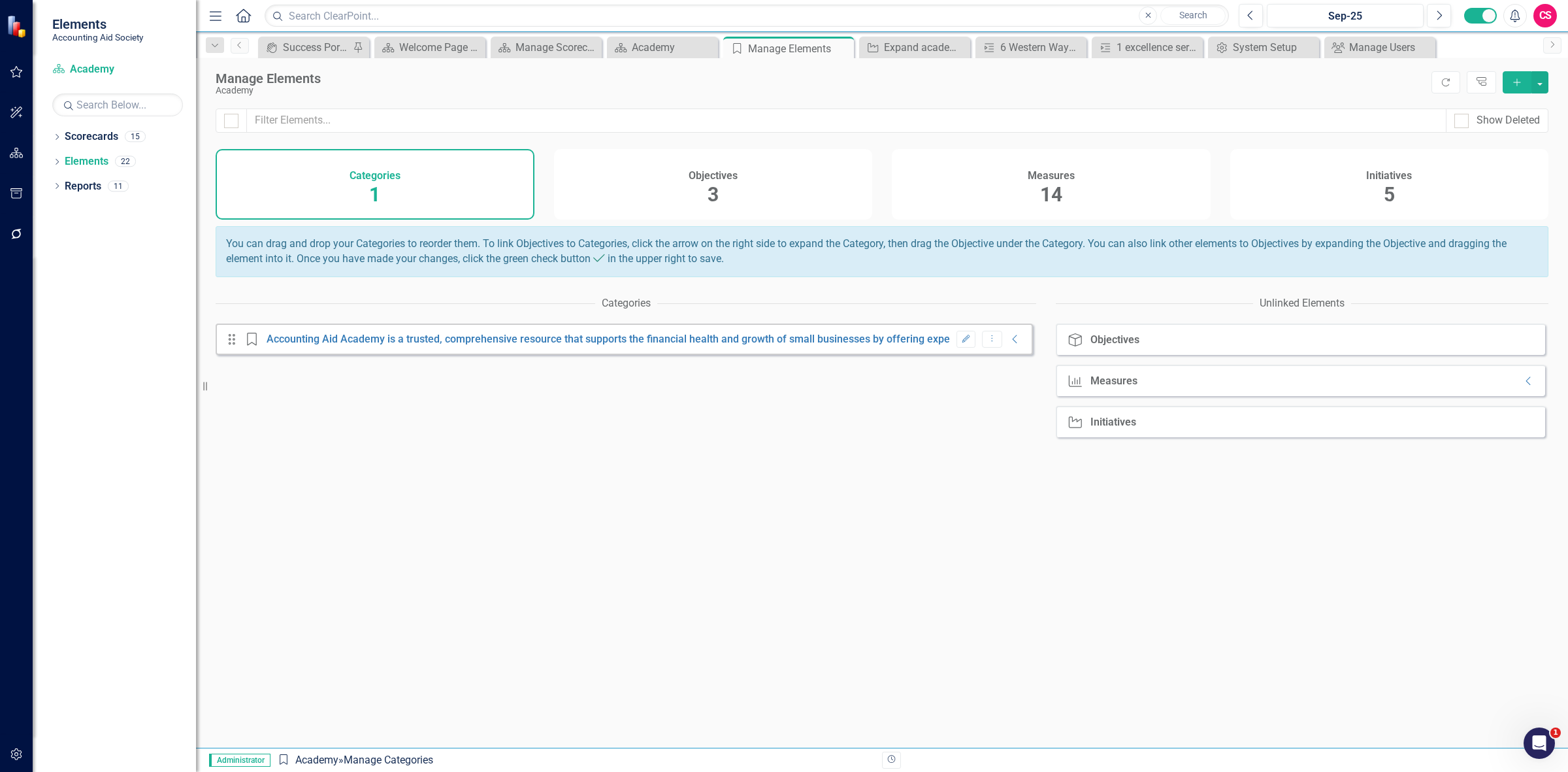
click at [1439, 215] on div "Initiatives 5" at bounding box center [1390, 184] width 319 height 70
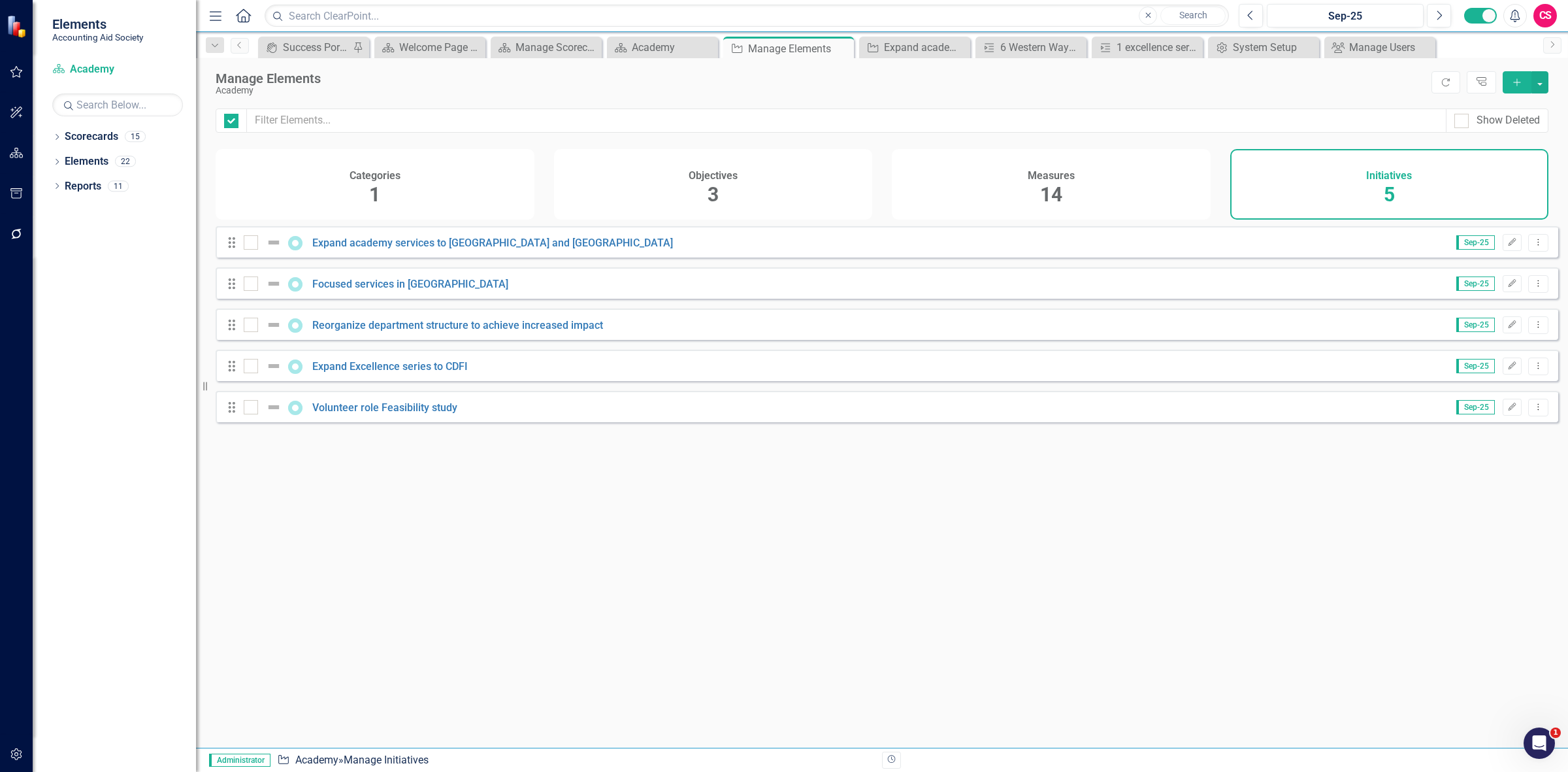
checkbox input "false"
click at [386, 290] on link "Focused services in [GEOGRAPHIC_DATA]" at bounding box center [410, 284] width 196 height 12
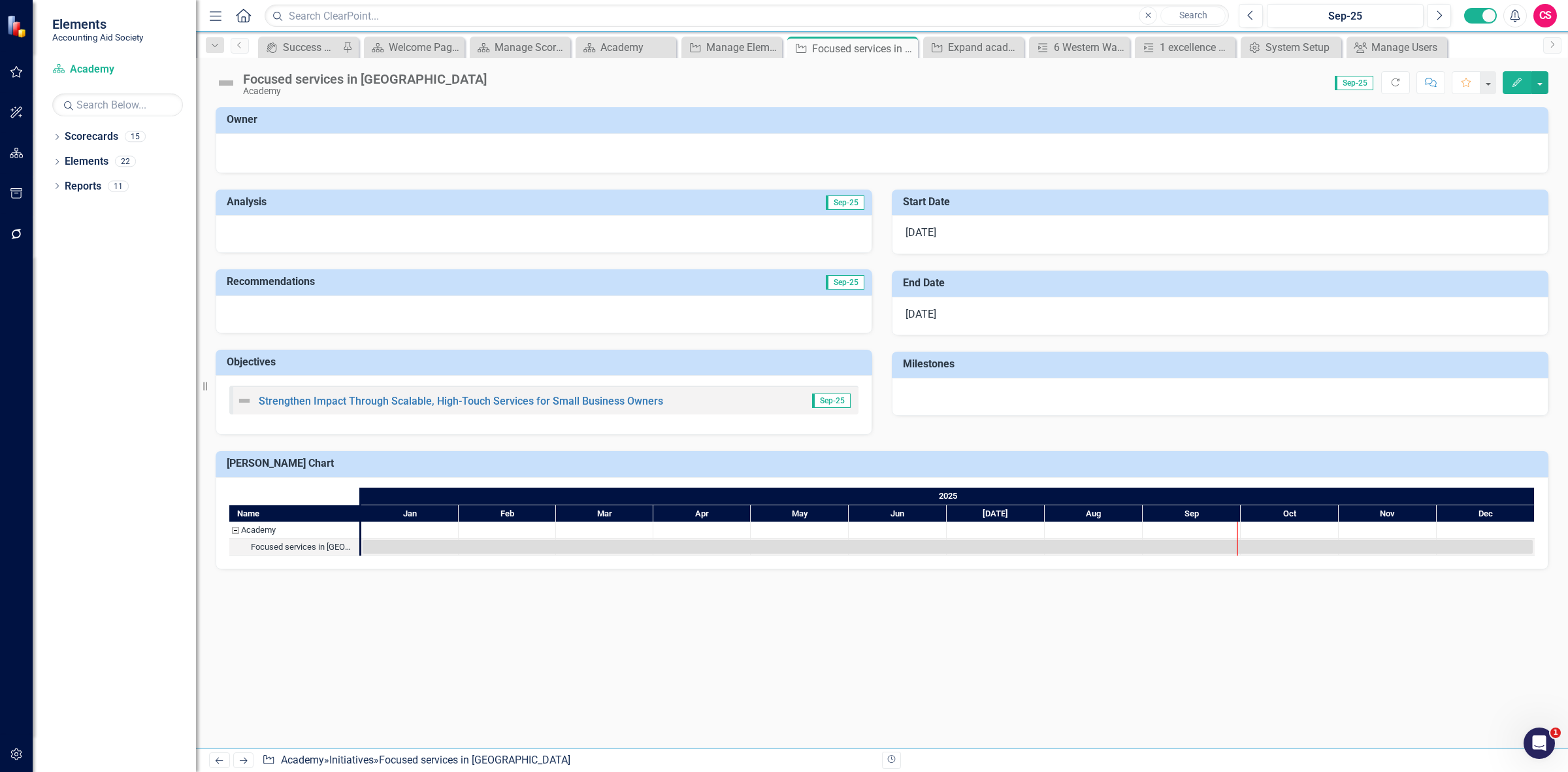
click at [1023, 397] on div at bounding box center [1220, 396] width 657 height 38
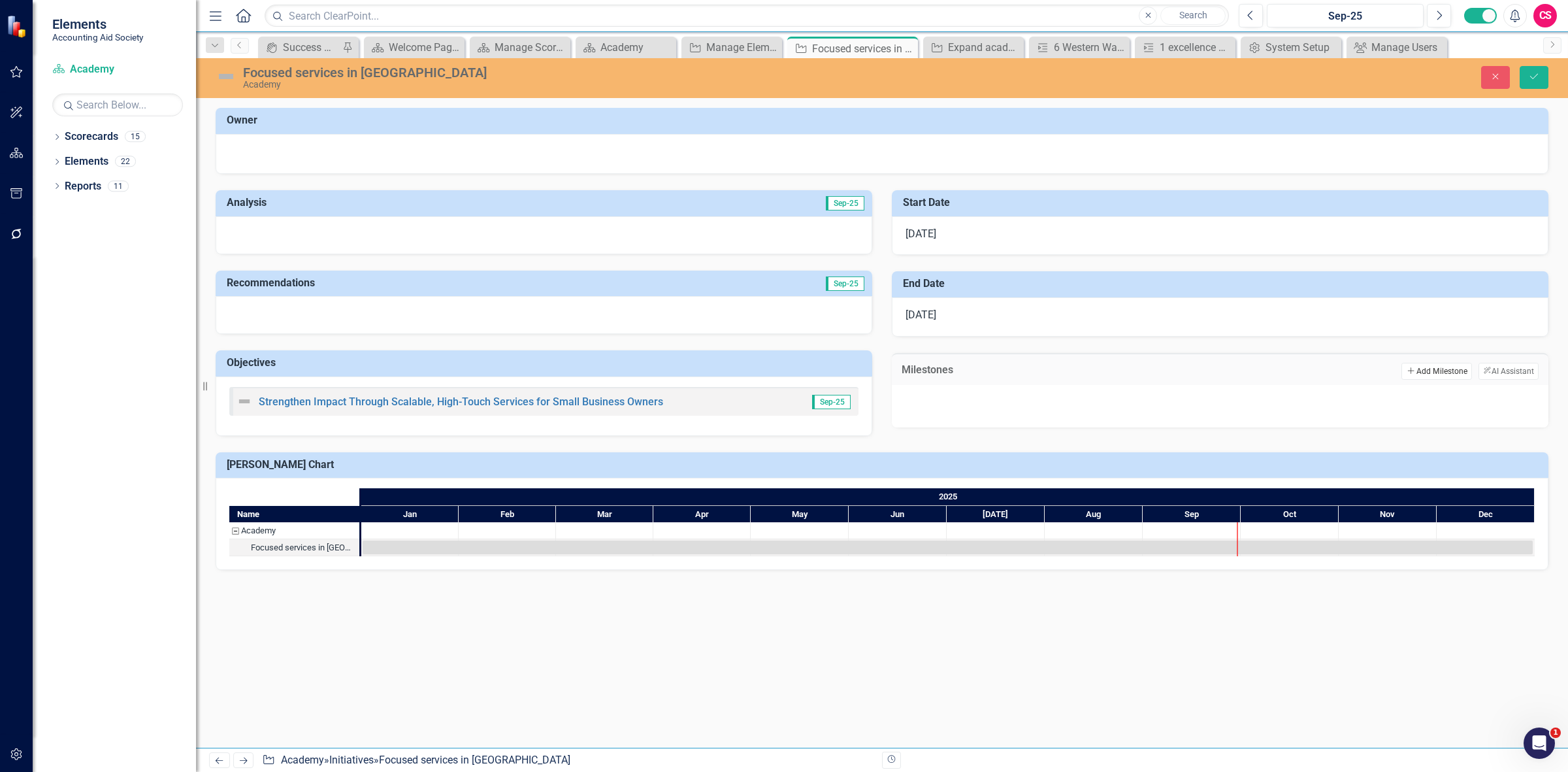
click at [1420, 376] on button "Add Add Milestone" at bounding box center [1436, 371] width 70 height 17
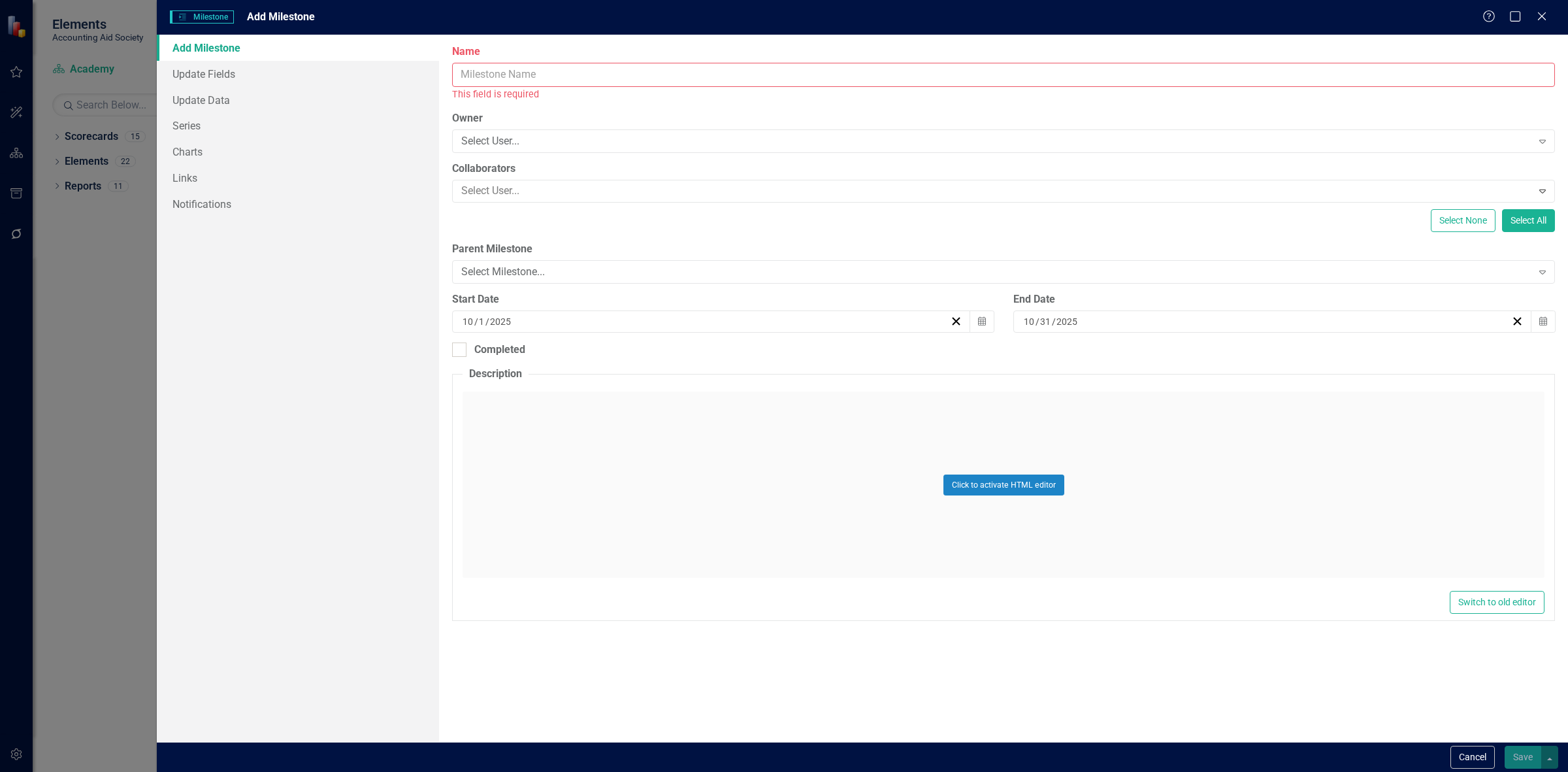
click at [714, 80] on input "Name" at bounding box center [1004, 74] width 1103 height 24
paste input "60 SW Small business owners attend workshops CY 2025"
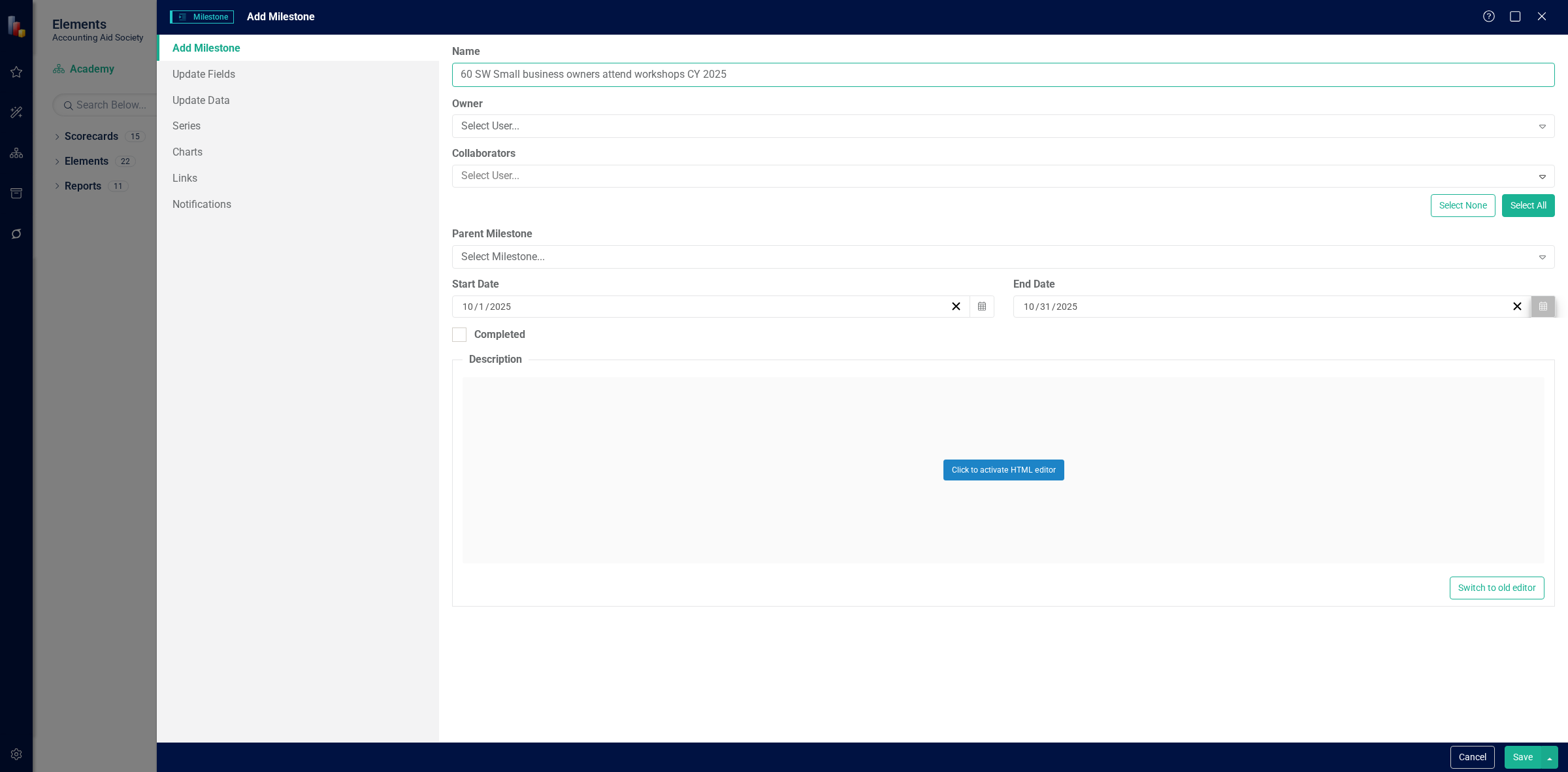
type input "60 SW Small business owners attend workshops CY 2025"
click at [1540, 314] on button "Calendar" at bounding box center [1543, 306] width 25 height 22
drag, startPoint x: 1253, startPoint y: 328, endPoint x: 1259, endPoint y: 332, distance: 7.2
click at [1254, 328] on button "October 2025" at bounding box center [1272, 340] width 112 height 29
click at [1337, 514] on abbr "December" at bounding box center [1348, 520] width 40 height 11
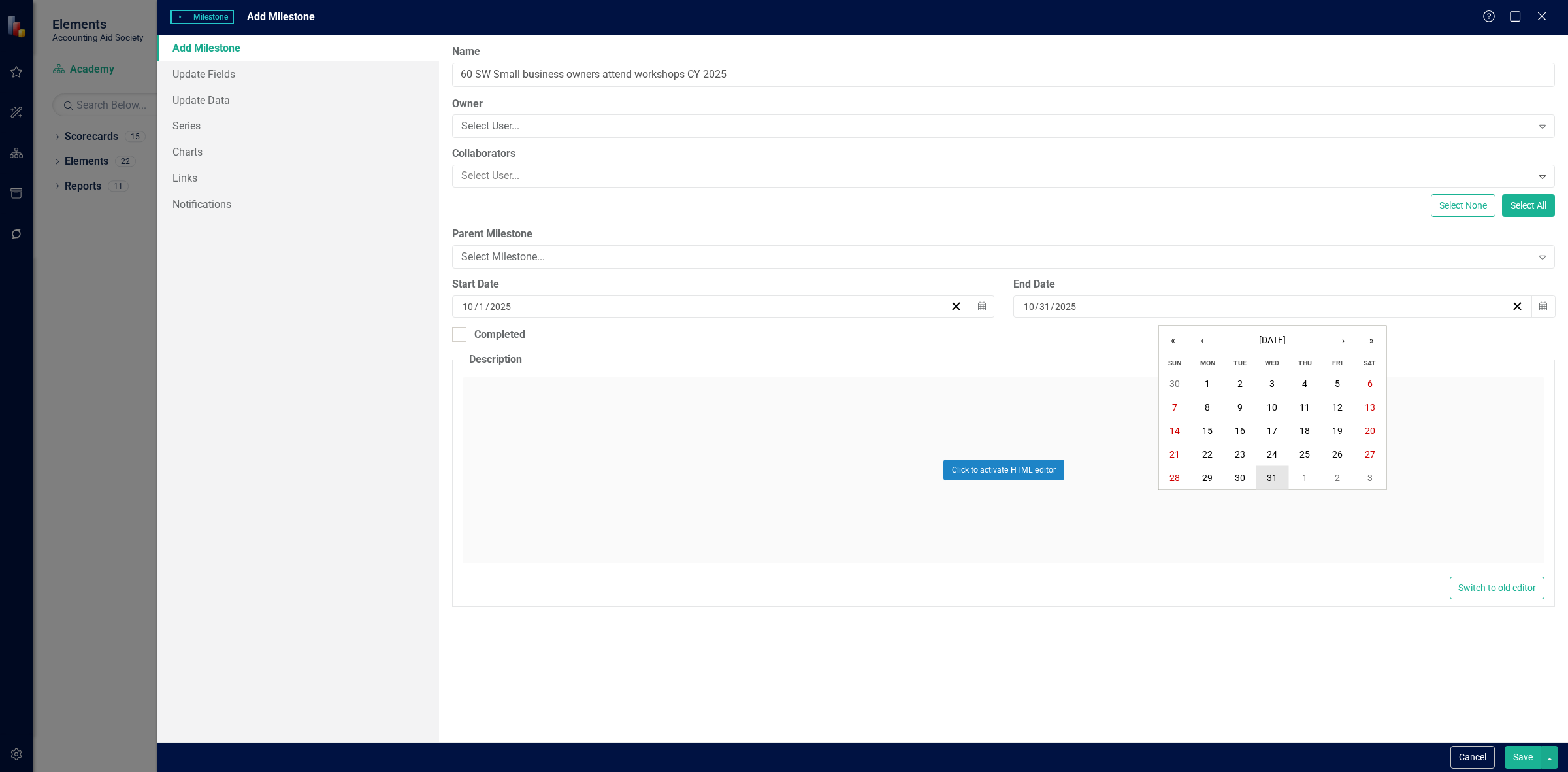
click at [1272, 472] on abbr "31" at bounding box center [1272, 478] width 11 height 11
click at [986, 304] on button "Calendar" at bounding box center [982, 306] width 25 height 22
click at [725, 341] on span "October 2025" at bounding box center [711, 340] width 27 height 11
click at [654, 368] on button "January" at bounding box center [636, 378] width 76 height 47
drag, startPoint x: 709, startPoint y: 386, endPoint x: 763, endPoint y: 400, distance: 55.8
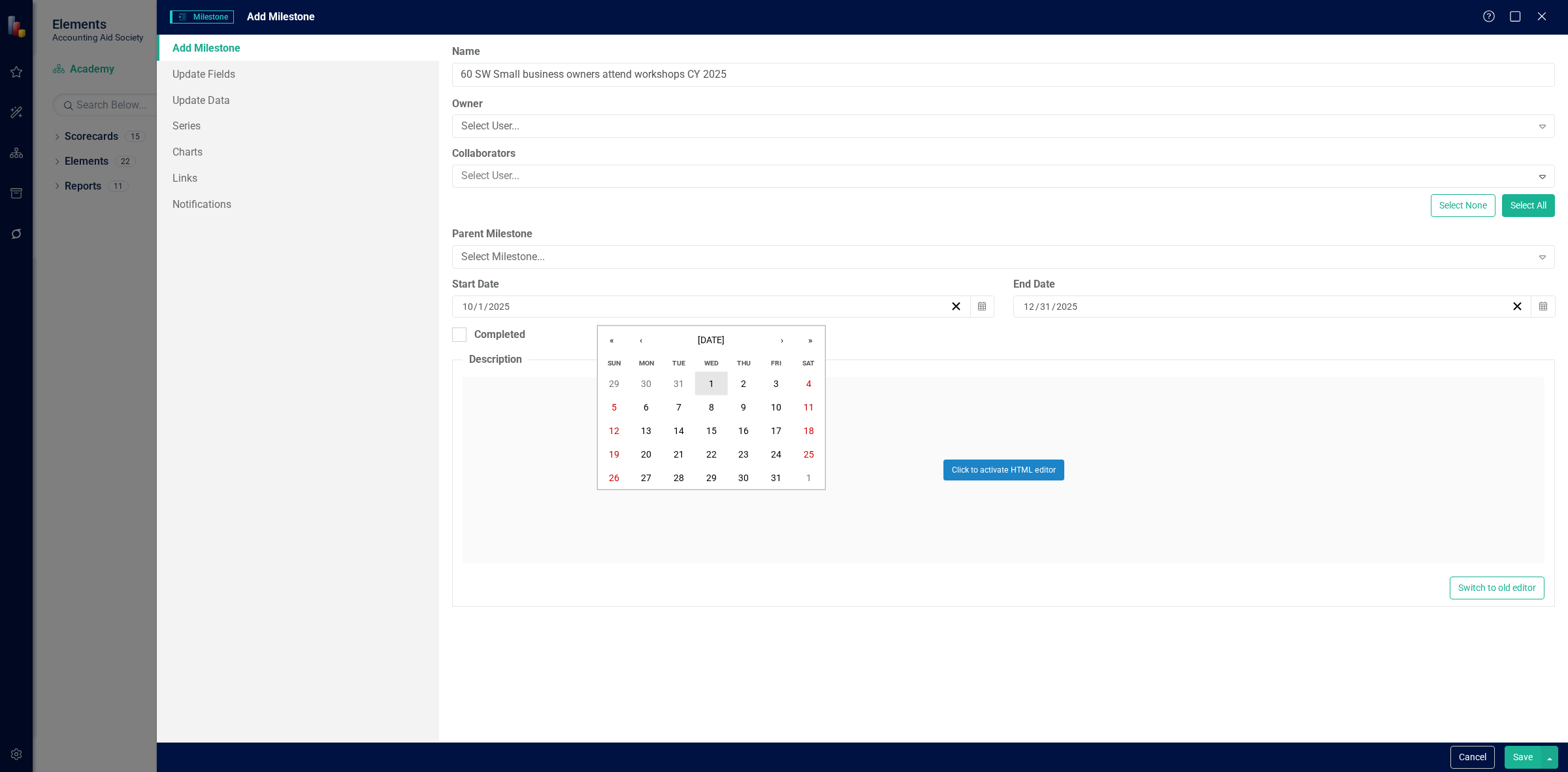
click at [713, 386] on abbr "1" at bounding box center [712, 384] width 5 height 11
click at [1517, 753] on button "Save" at bounding box center [1522, 757] width 36 height 23
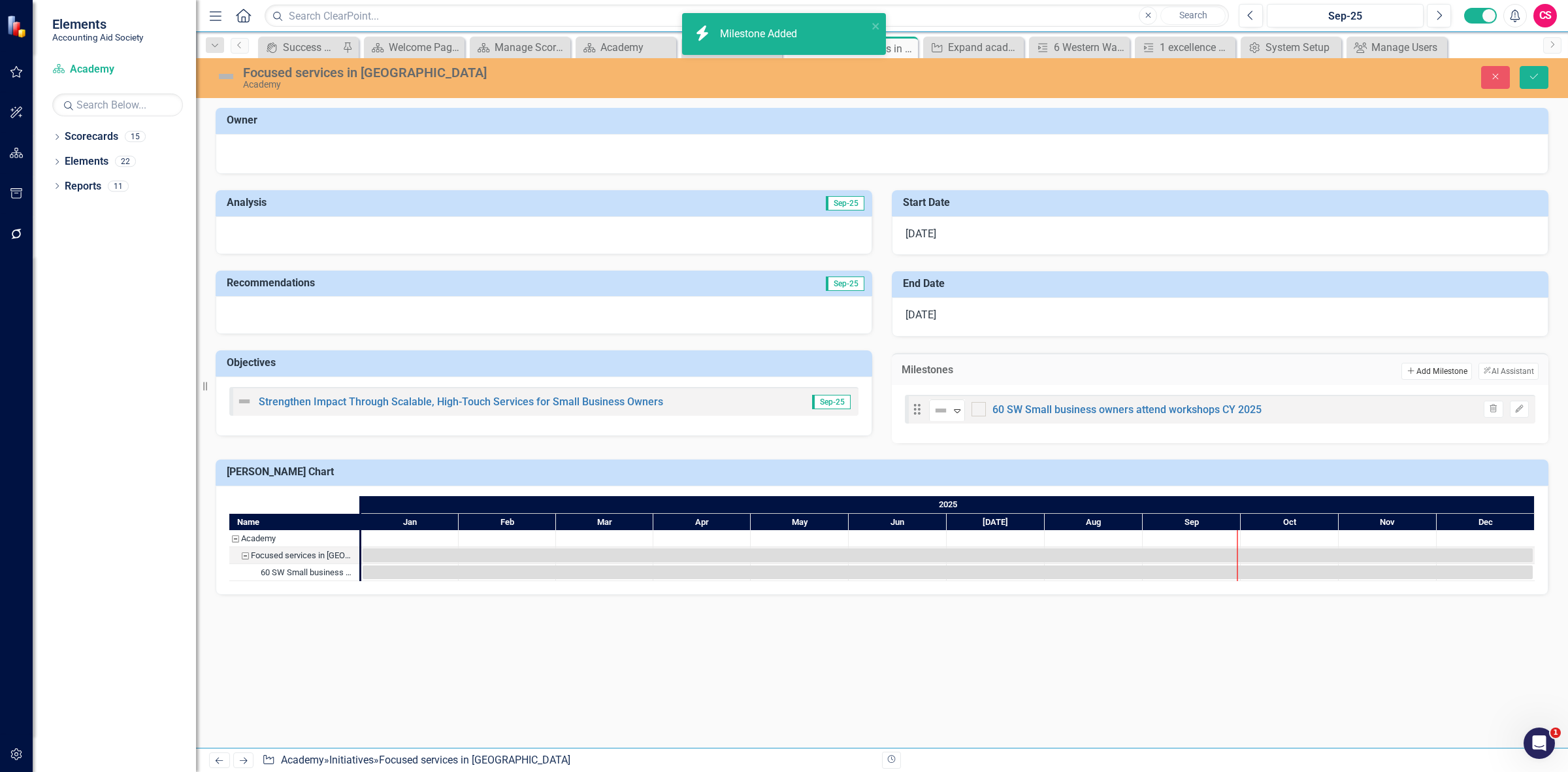
click at [1432, 375] on button "Add Add Milestone" at bounding box center [1436, 371] width 70 height 17
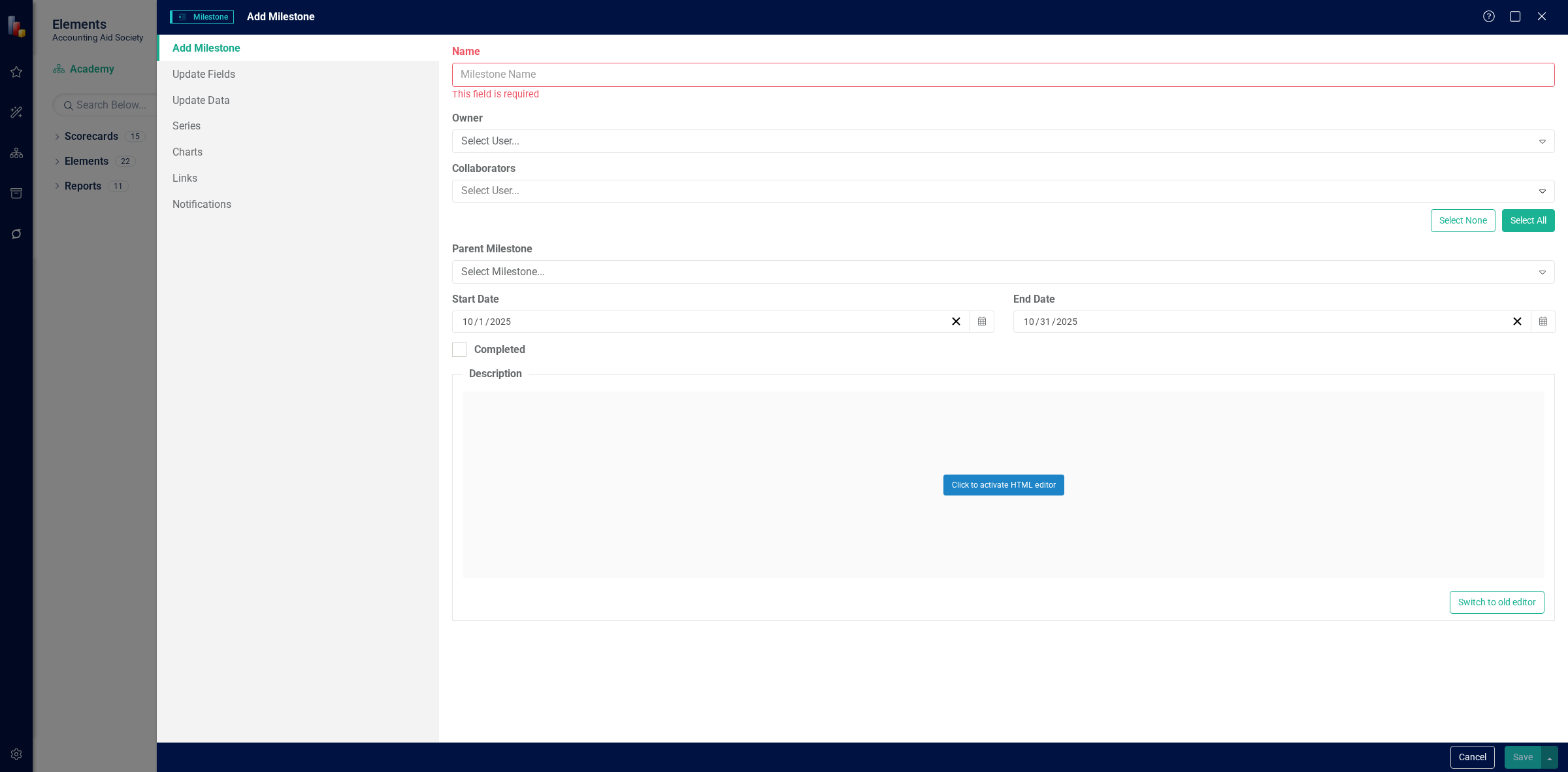
click at [514, 70] on input "Name" at bounding box center [1004, 74] width 1103 height 24
paste input "20 SW Small business owners receive one-on-ones CY 2025"
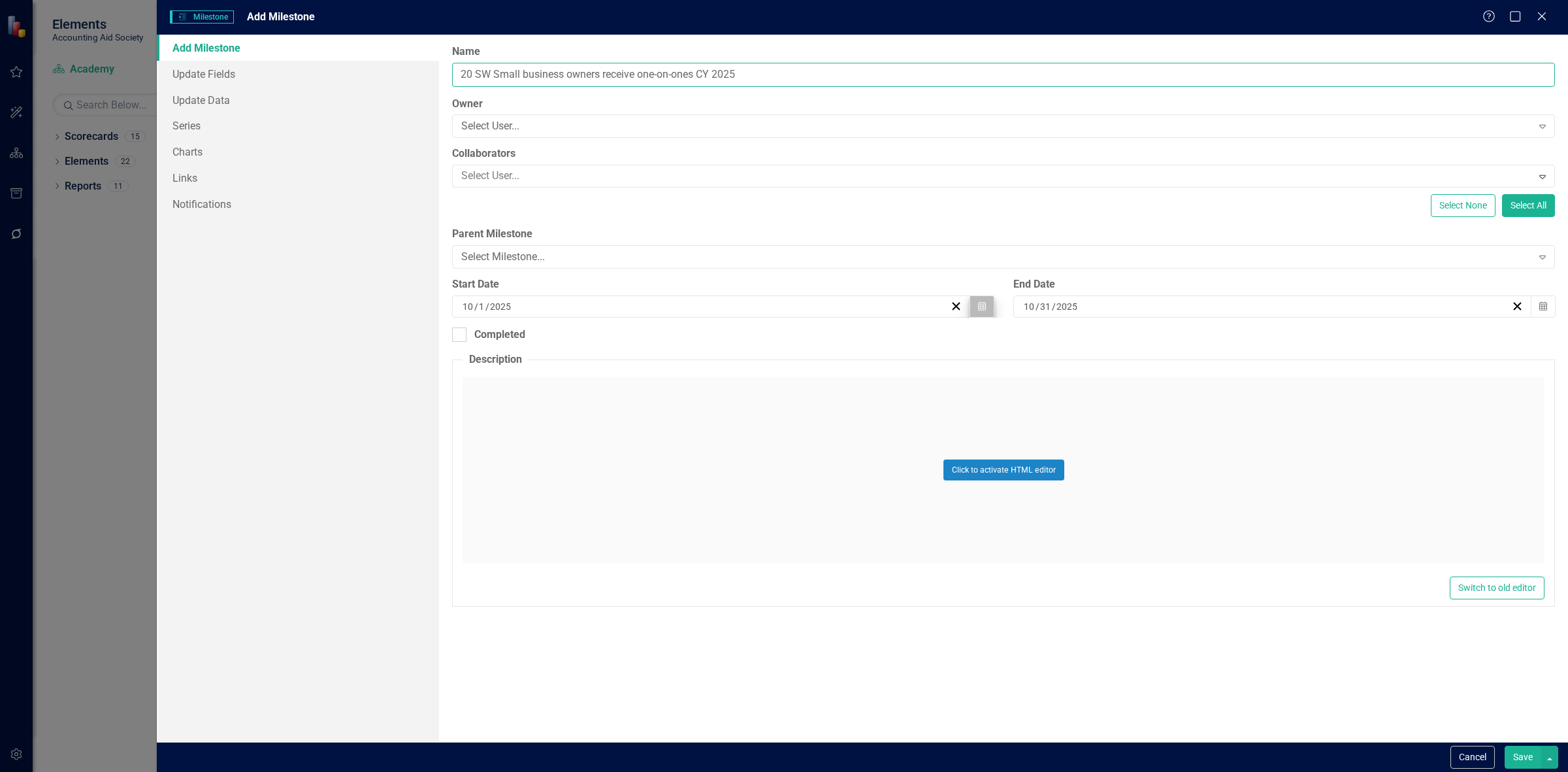
type input "20 SW Small business owners receive one-on-ones CY 2025"
click at [988, 304] on button "Calendar" at bounding box center [982, 306] width 25 height 22
click at [730, 328] on button "October 2025" at bounding box center [711, 340] width 112 height 29
click at [645, 370] on button "January" at bounding box center [636, 378] width 76 height 47
click at [706, 383] on button "1" at bounding box center [712, 383] width 33 height 23
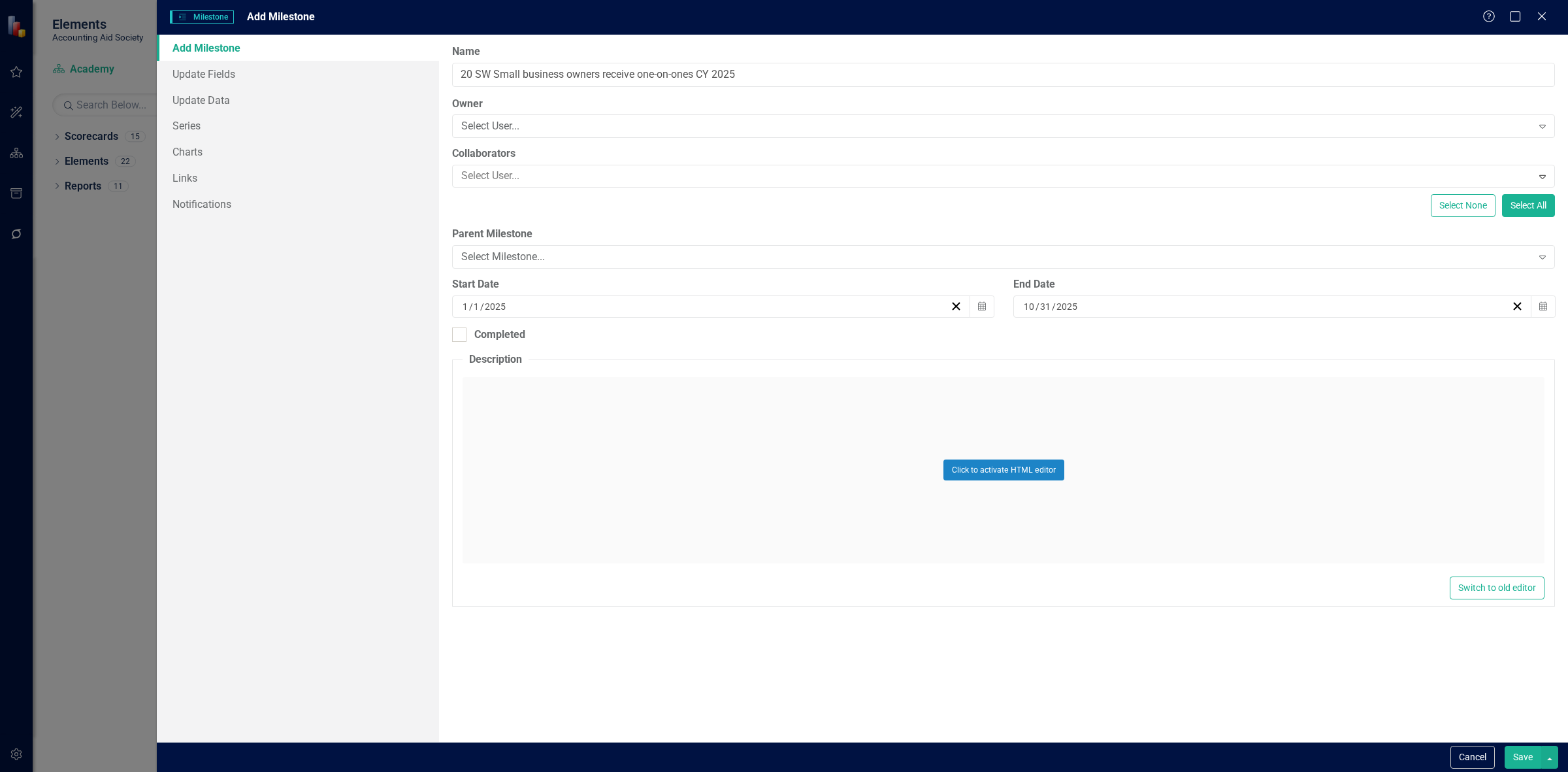
click at [1140, 306] on div "10 / 31 / 2025" at bounding box center [1267, 306] width 489 height 13
drag, startPoint x: 1303, startPoint y: 338, endPoint x: 1288, endPoint y: 348, distance: 18.0
click at [1302, 338] on button "October 2025" at bounding box center [1272, 340] width 112 height 29
click at [1378, 510] on button "December" at bounding box center [1348, 519] width 76 height 47
click at [1271, 474] on abbr "31" at bounding box center [1272, 478] width 11 height 11
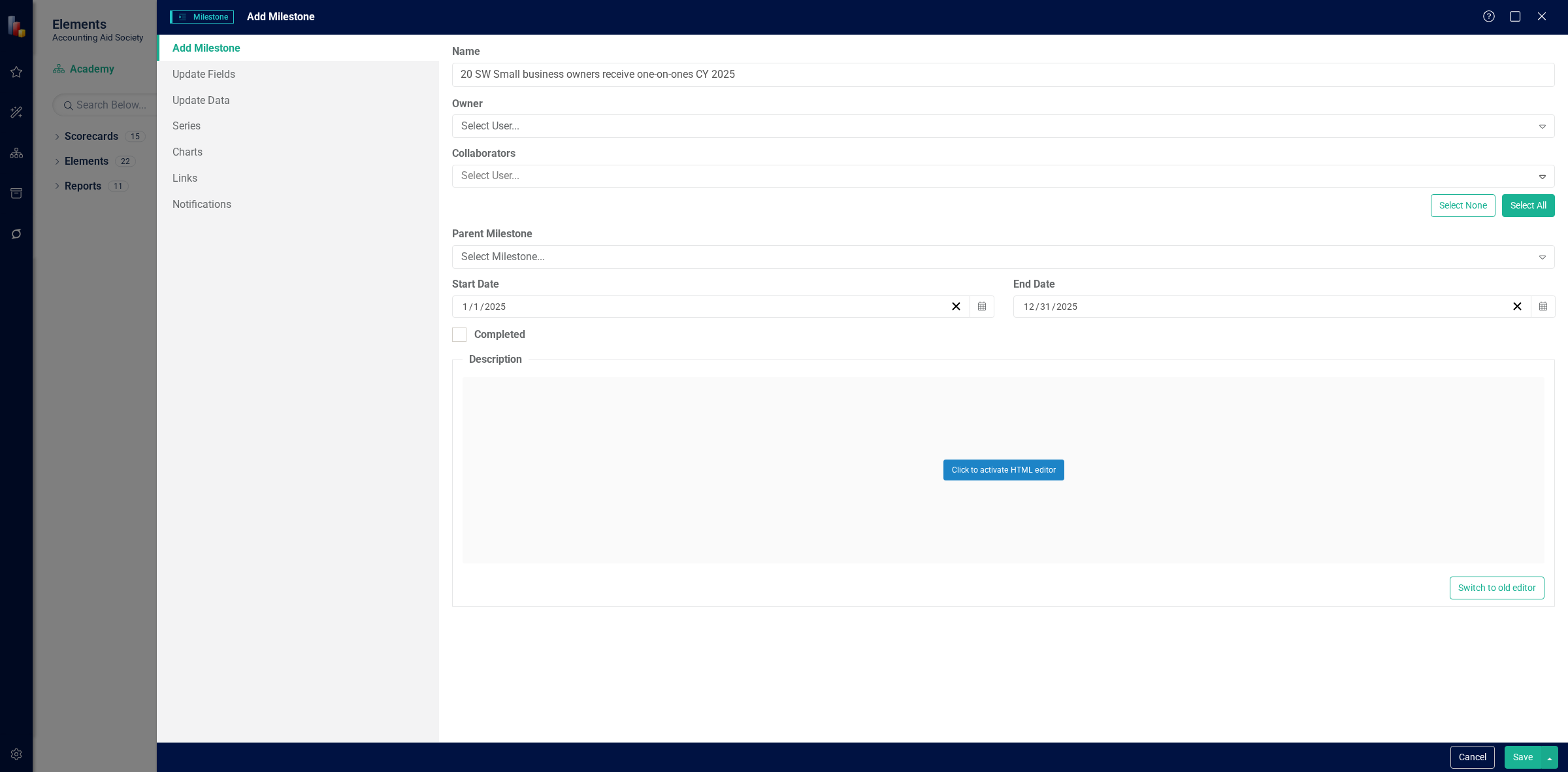
click at [1511, 764] on button "Save" at bounding box center [1522, 757] width 36 height 23
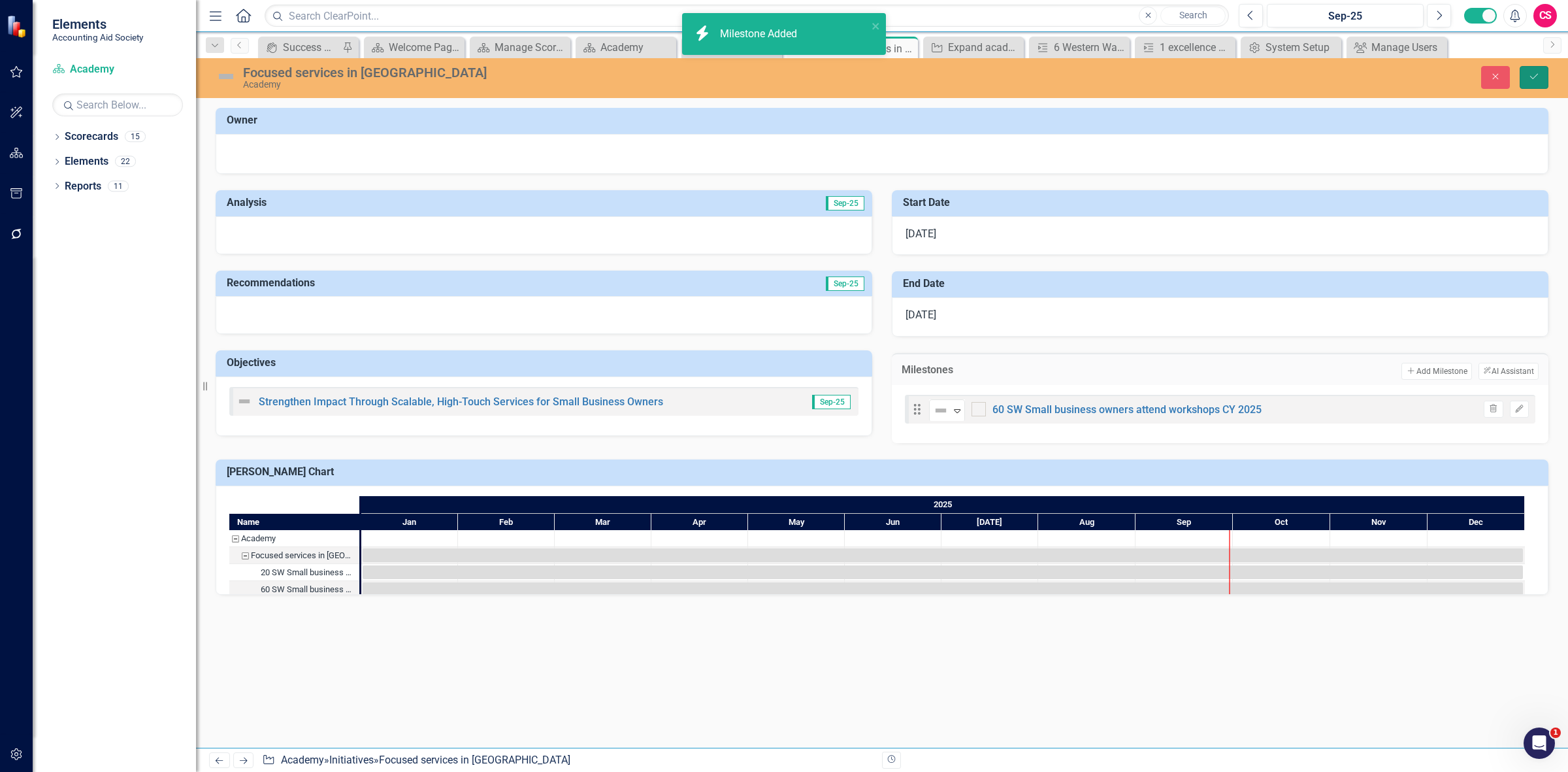
click at [1537, 74] on icon "Save" at bounding box center [1534, 77] width 12 height 9
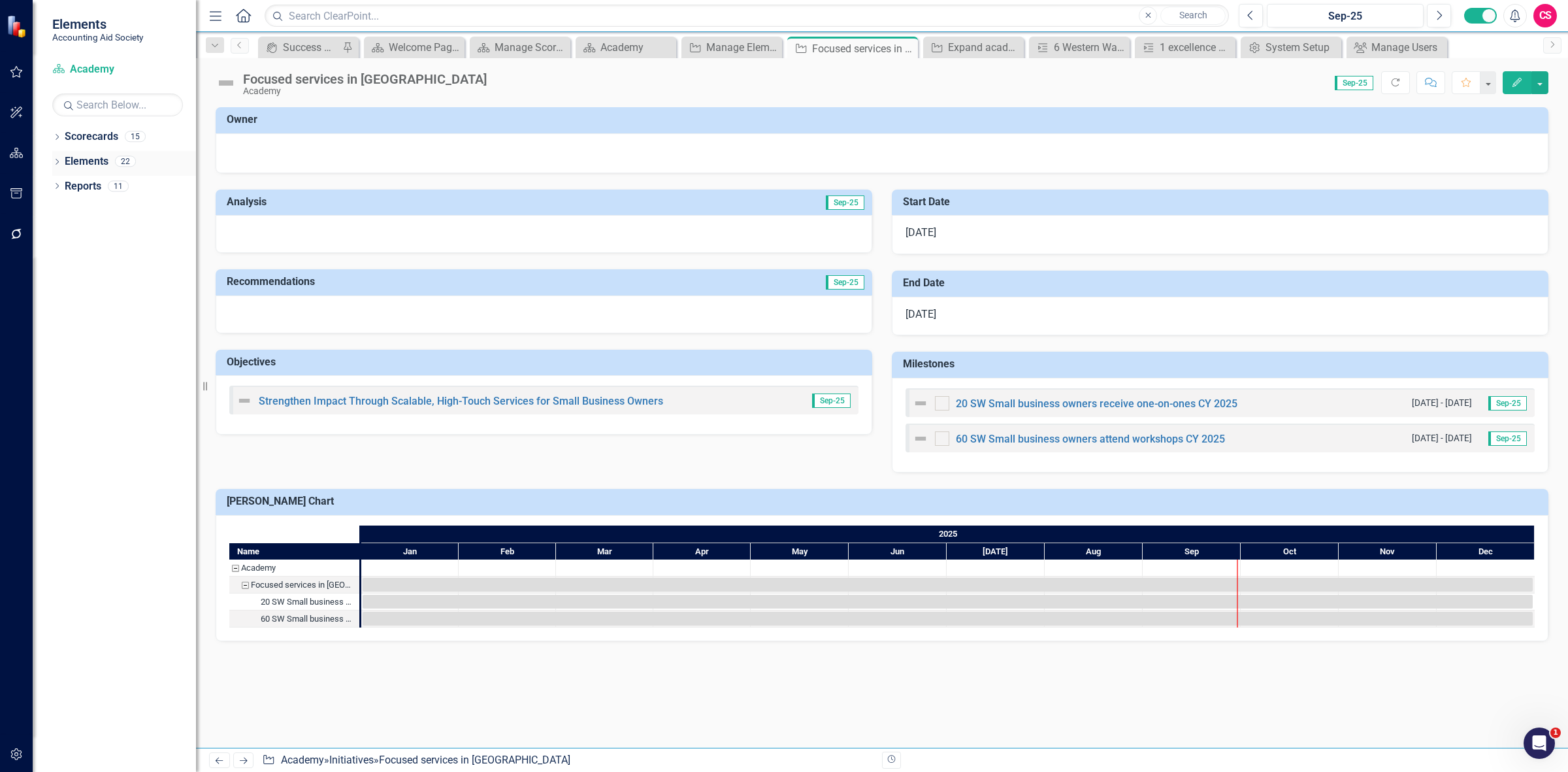
click at [89, 157] on link "Elements" at bounding box center [87, 161] width 44 height 15
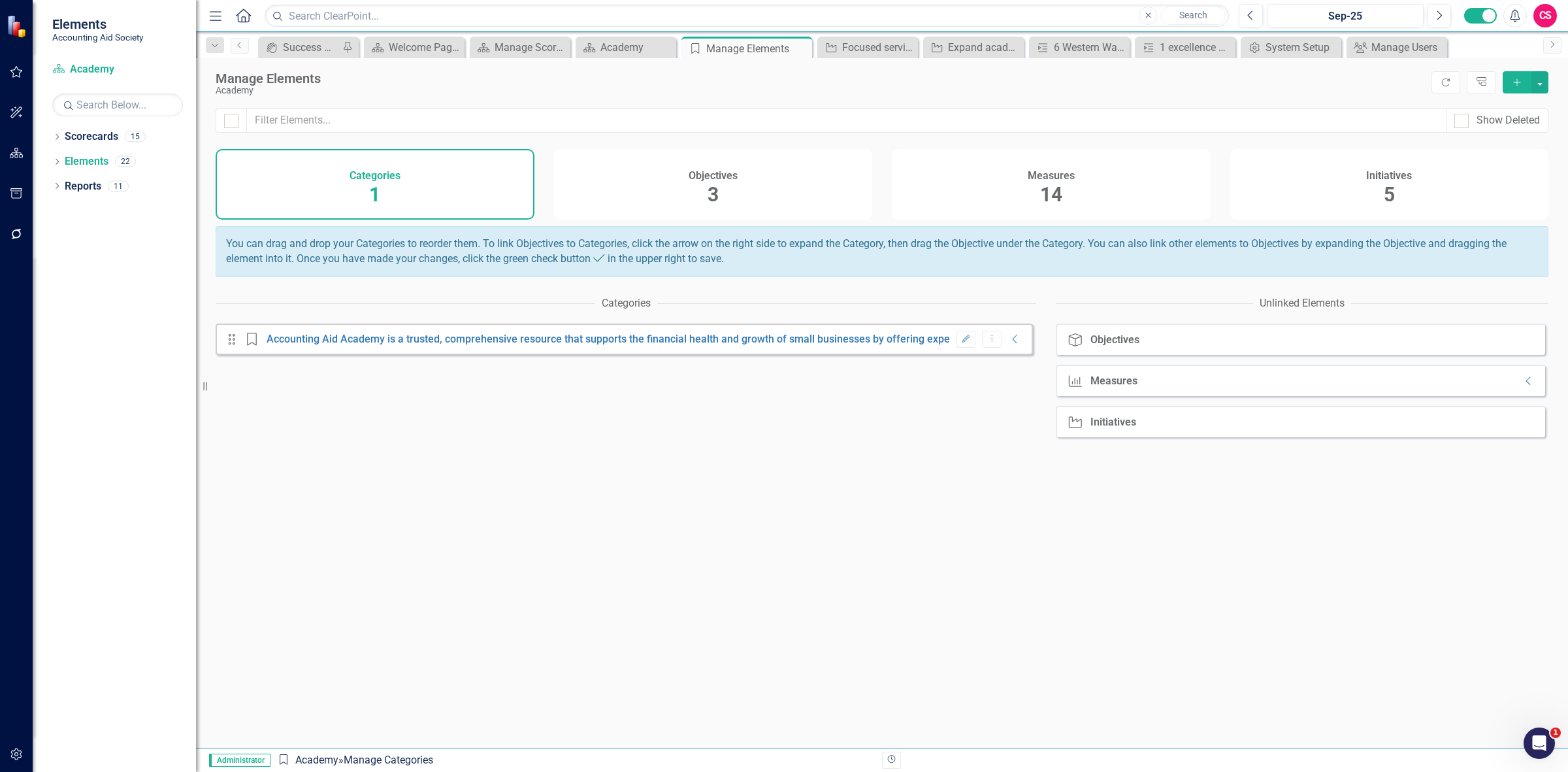
click at [1429, 211] on div "Initiatives 5" at bounding box center [1390, 184] width 319 height 70
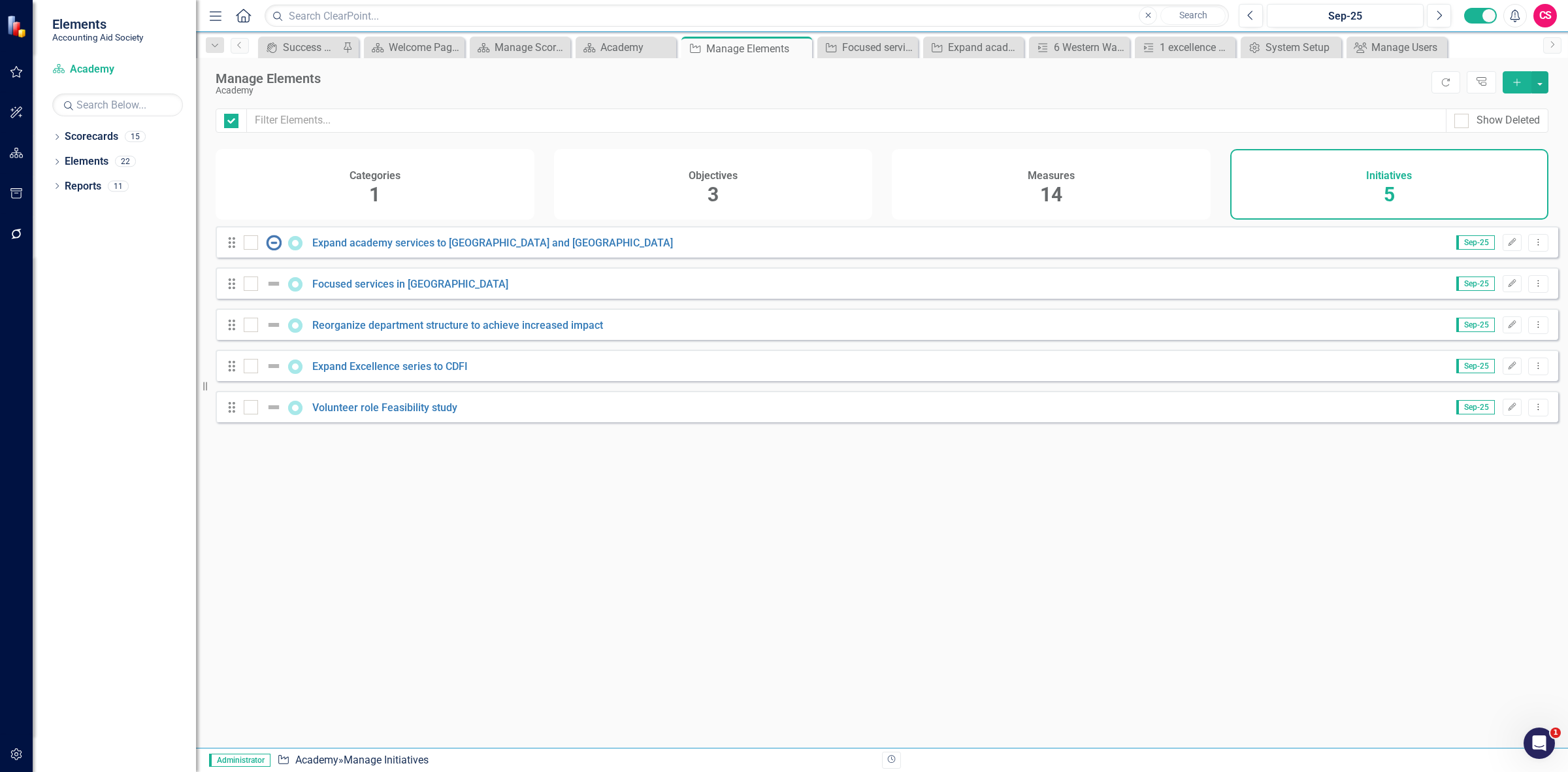
checkbox input "false"
click at [393, 249] on link "Expand academy services to [GEOGRAPHIC_DATA] and [GEOGRAPHIC_DATA]" at bounding box center [492, 242] width 361 height 12
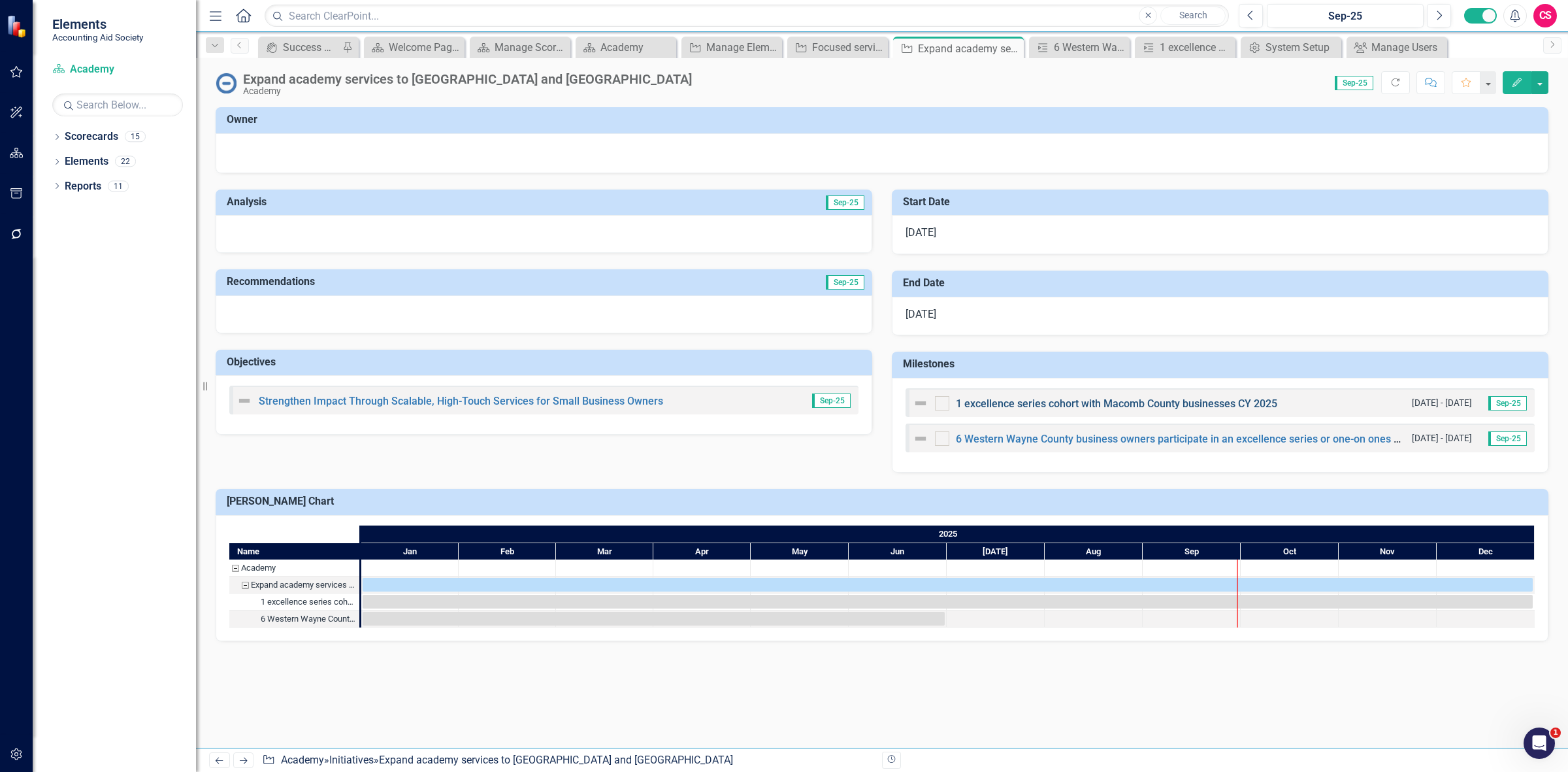
click at [1040, 407] on link "1 excellence series cohort with Macomb County businesses CY 2025" at bounding box center [1117, 403] width 321 height 12
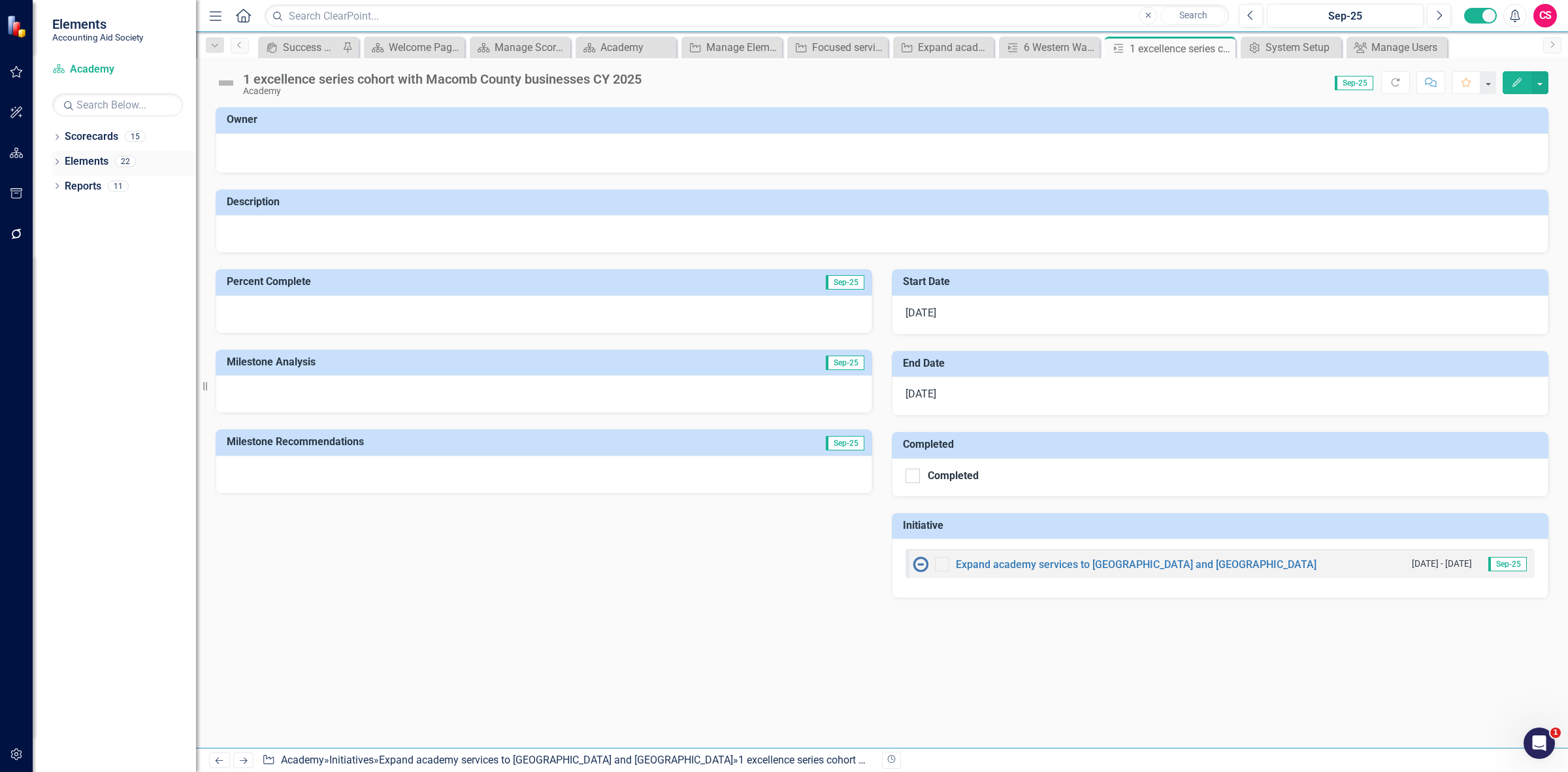
drag, startPoint x: 82, startPoint y: 159, endPoint x: 72, endPoint y: 154, distance: 11.2
click at [82, 159] on link "Elements" at bounding box center [87, 161] width 44 height 15
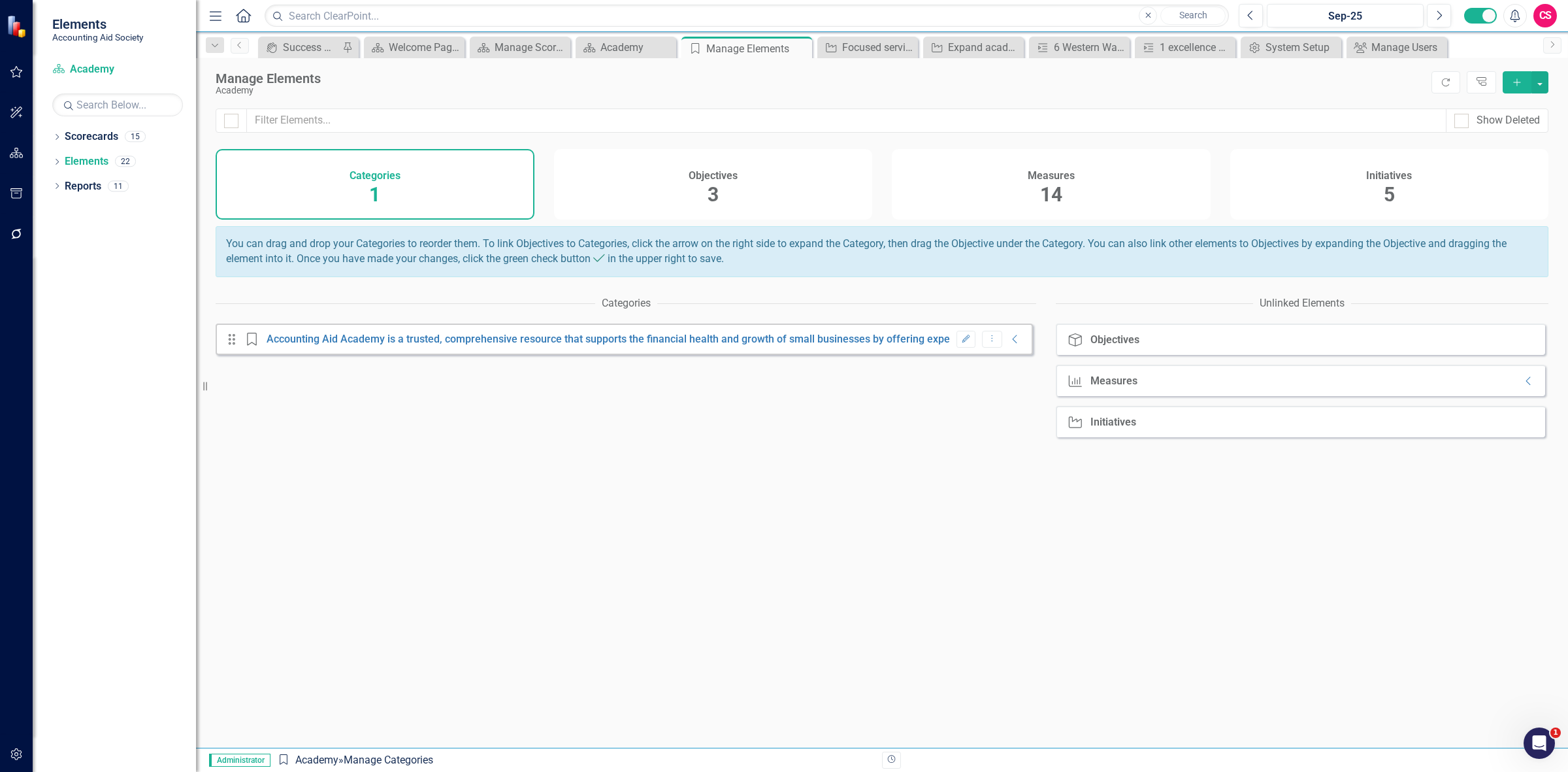
click at [1172, 166] on div "Measures 14" at bounding box center [1052, 184] width 319 height 70
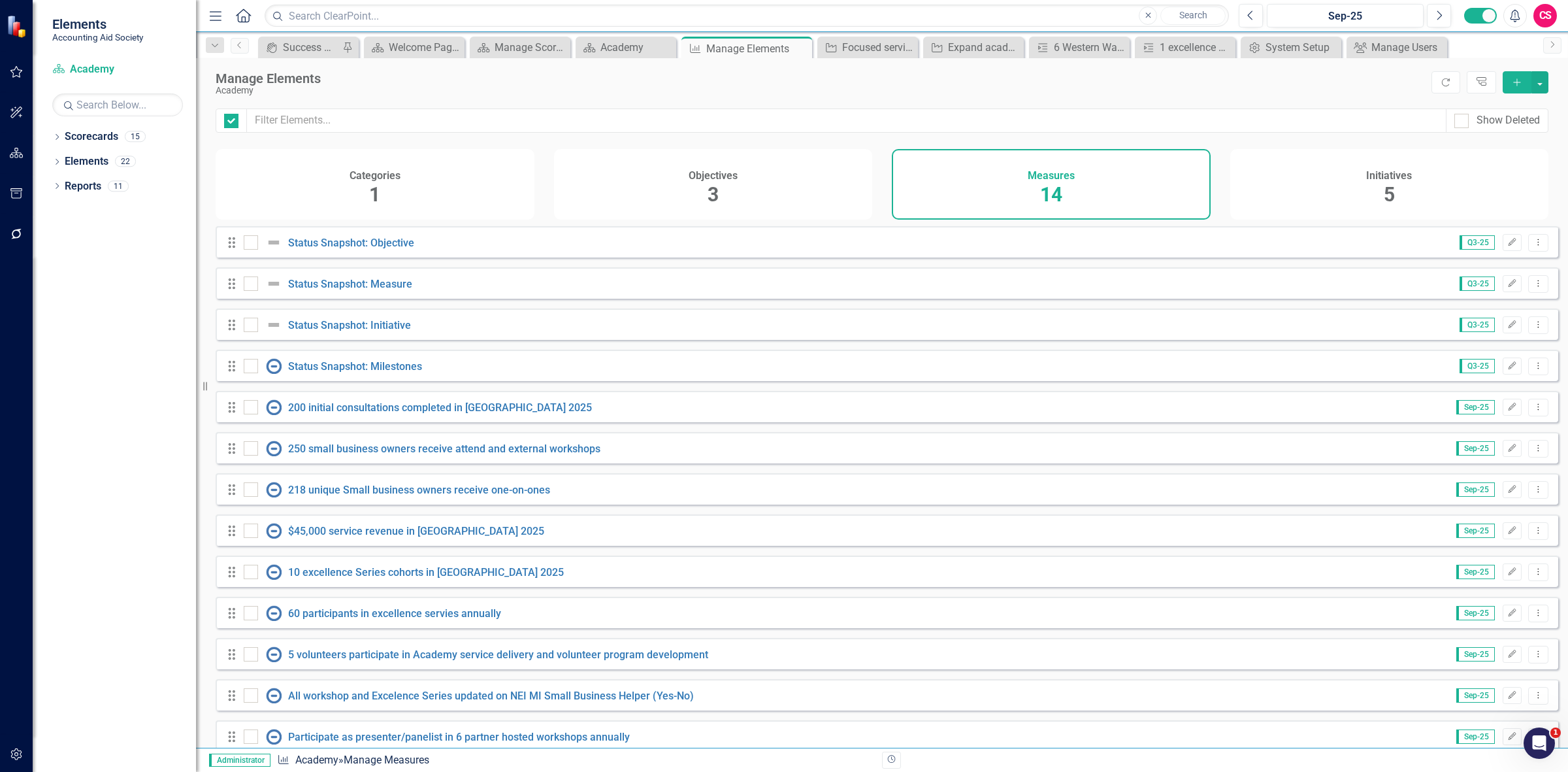
checkbox input "false"
click at [1325, 217] on div "Initiatives 5" at bounding box center [1390, 184] width 319 height 70
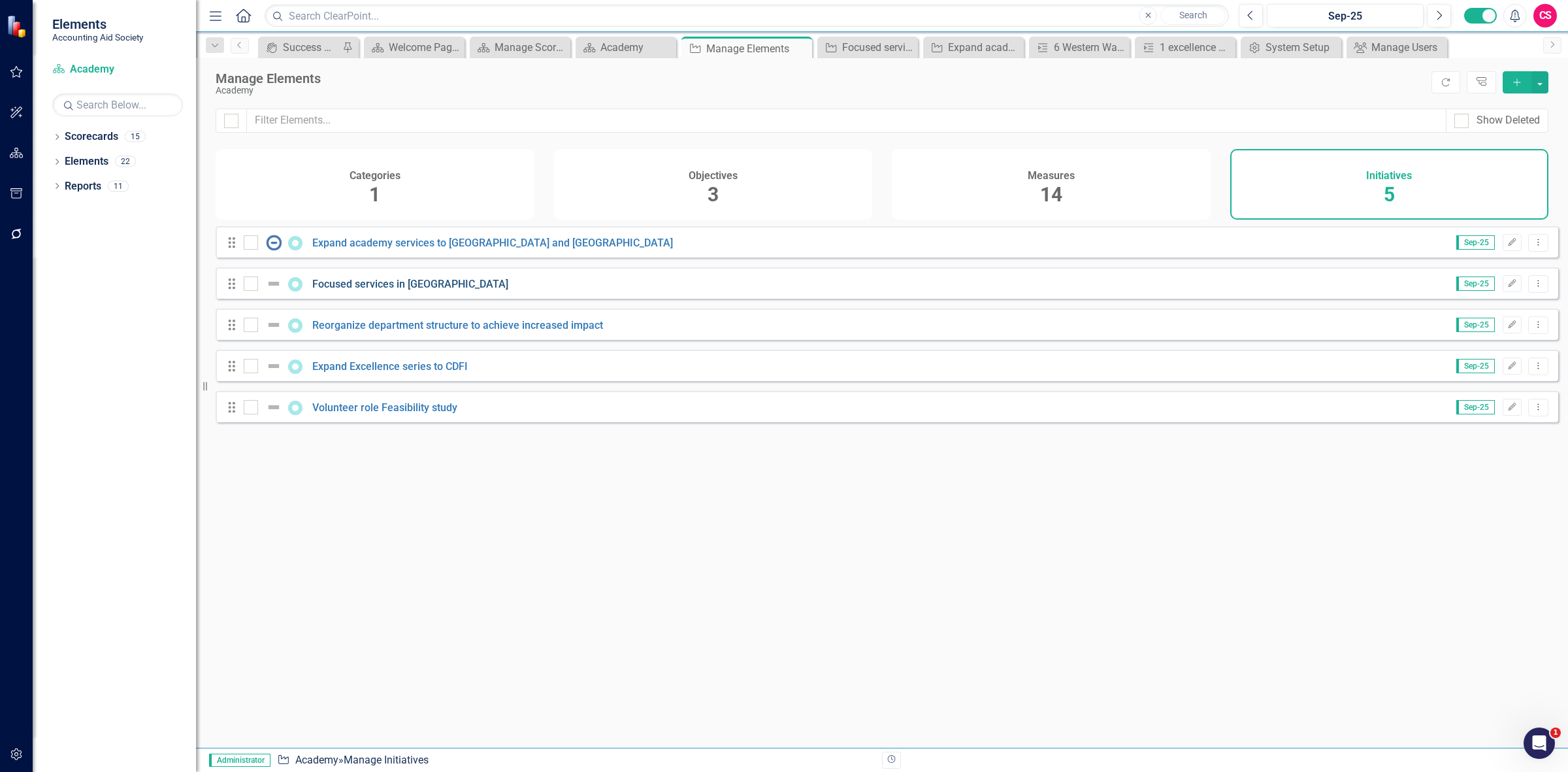
click at [365, 290] on link "Focused services in [GEOGRAPHIC_DATA]" at bounding box center [410, 284] width 196 height 12
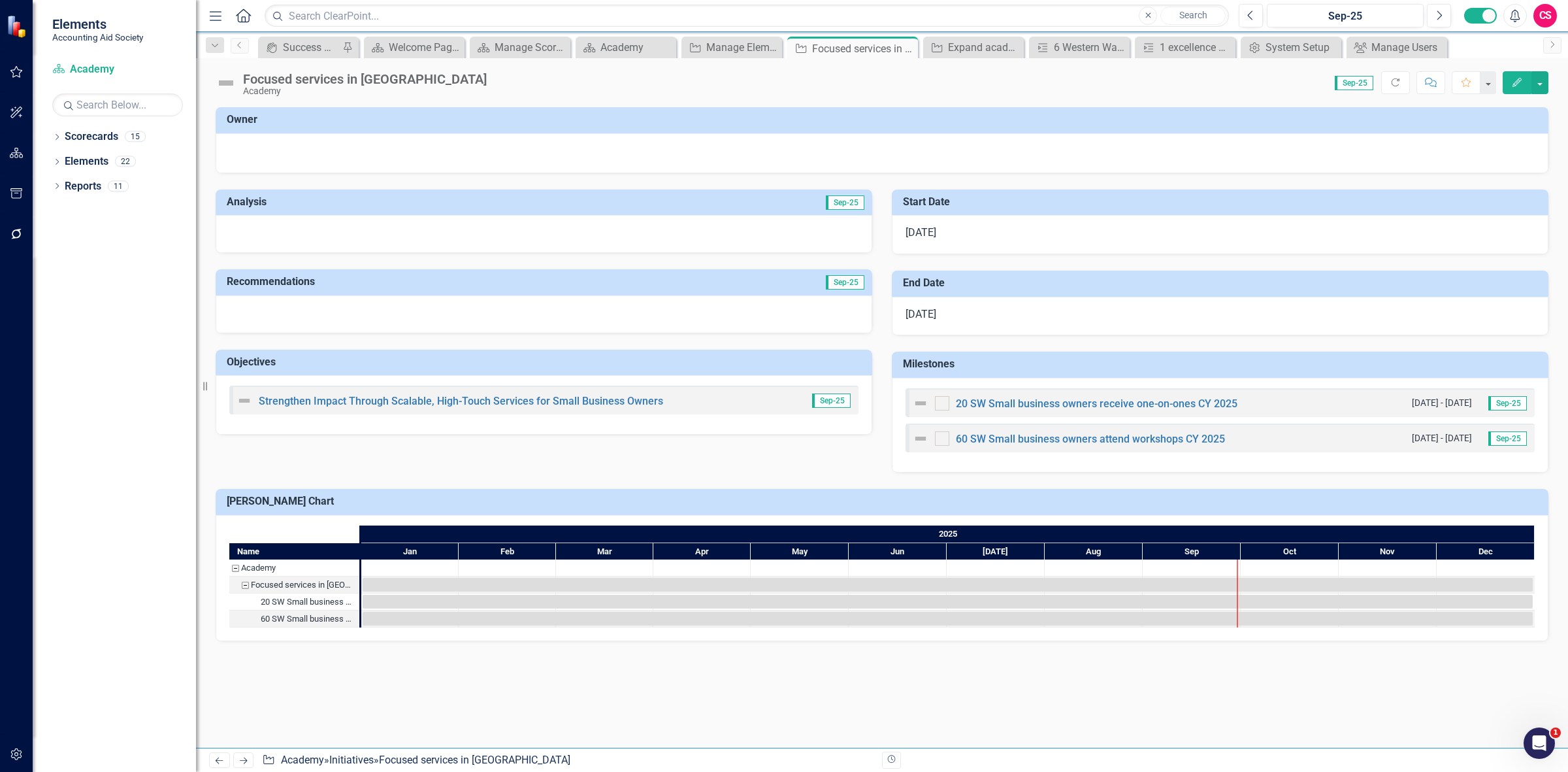
click at [1512, 86] on icon "button" at bounding box center [1517, 82] width 9 height 9
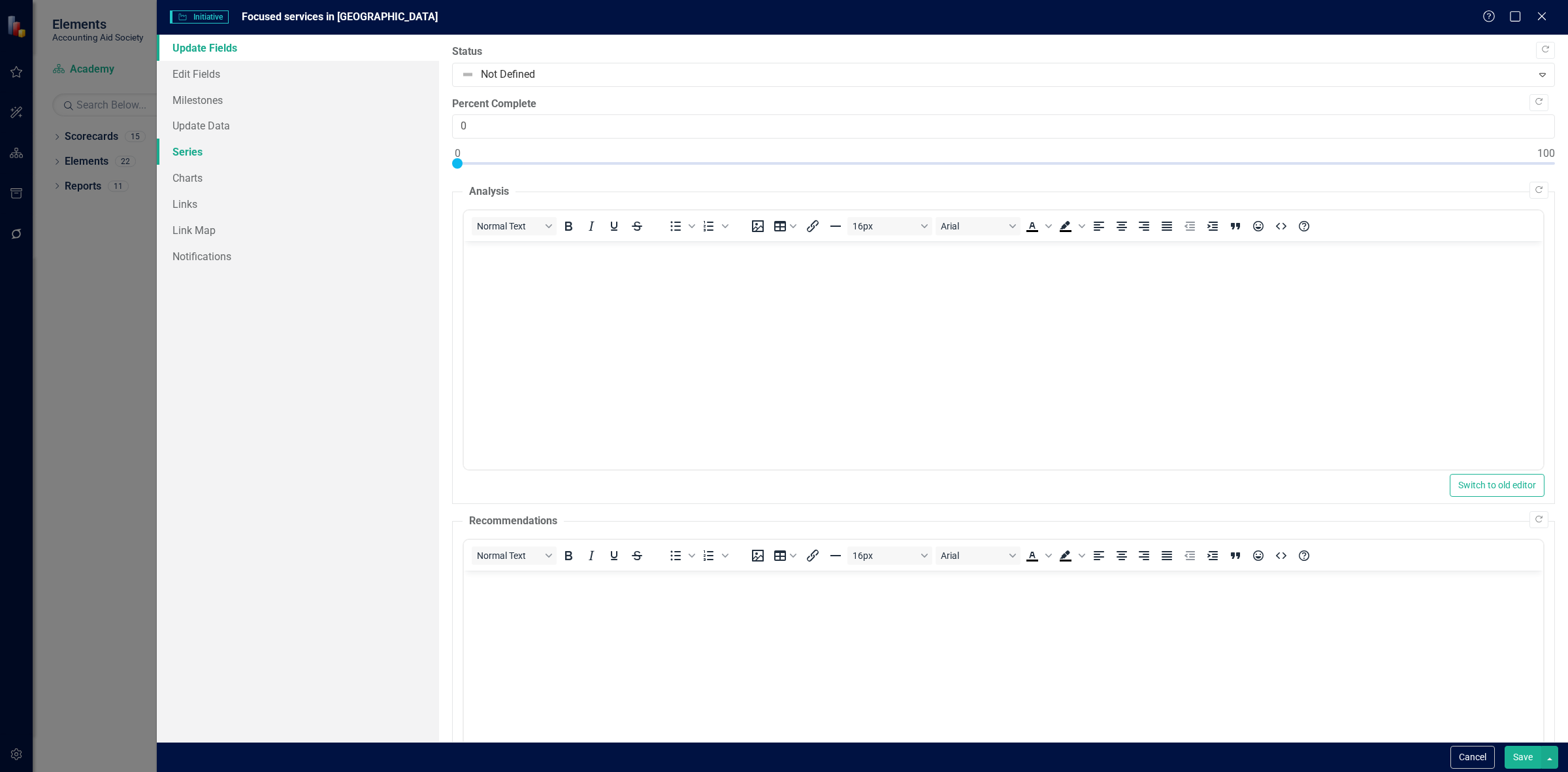
click at [211, 149] on link "Series" at bounding box center [298, 152] width 283 height 26
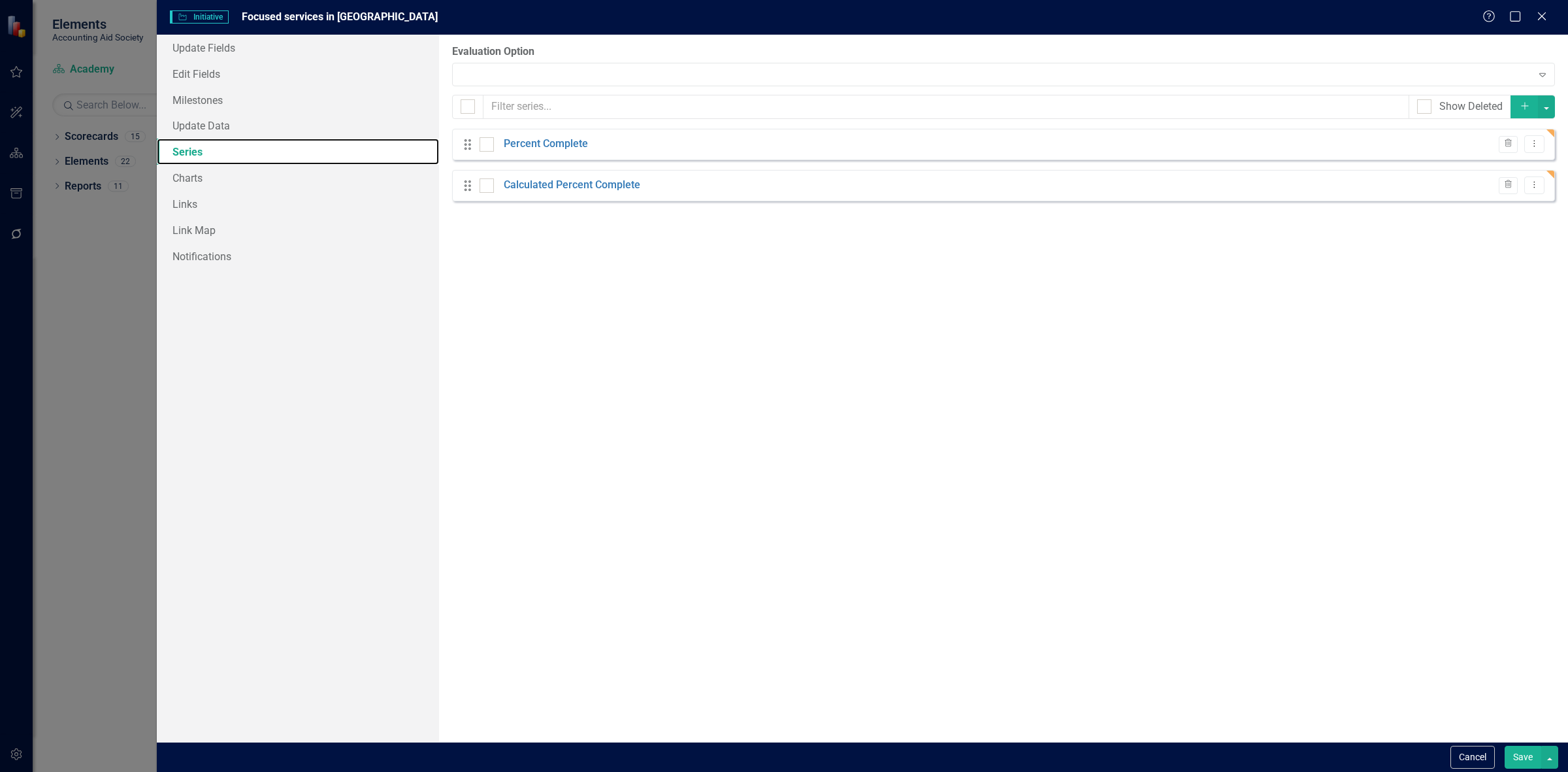
checkbox input "false"
click at [556, 74] on div at bounding box center [997, 74] width 1071 height 0
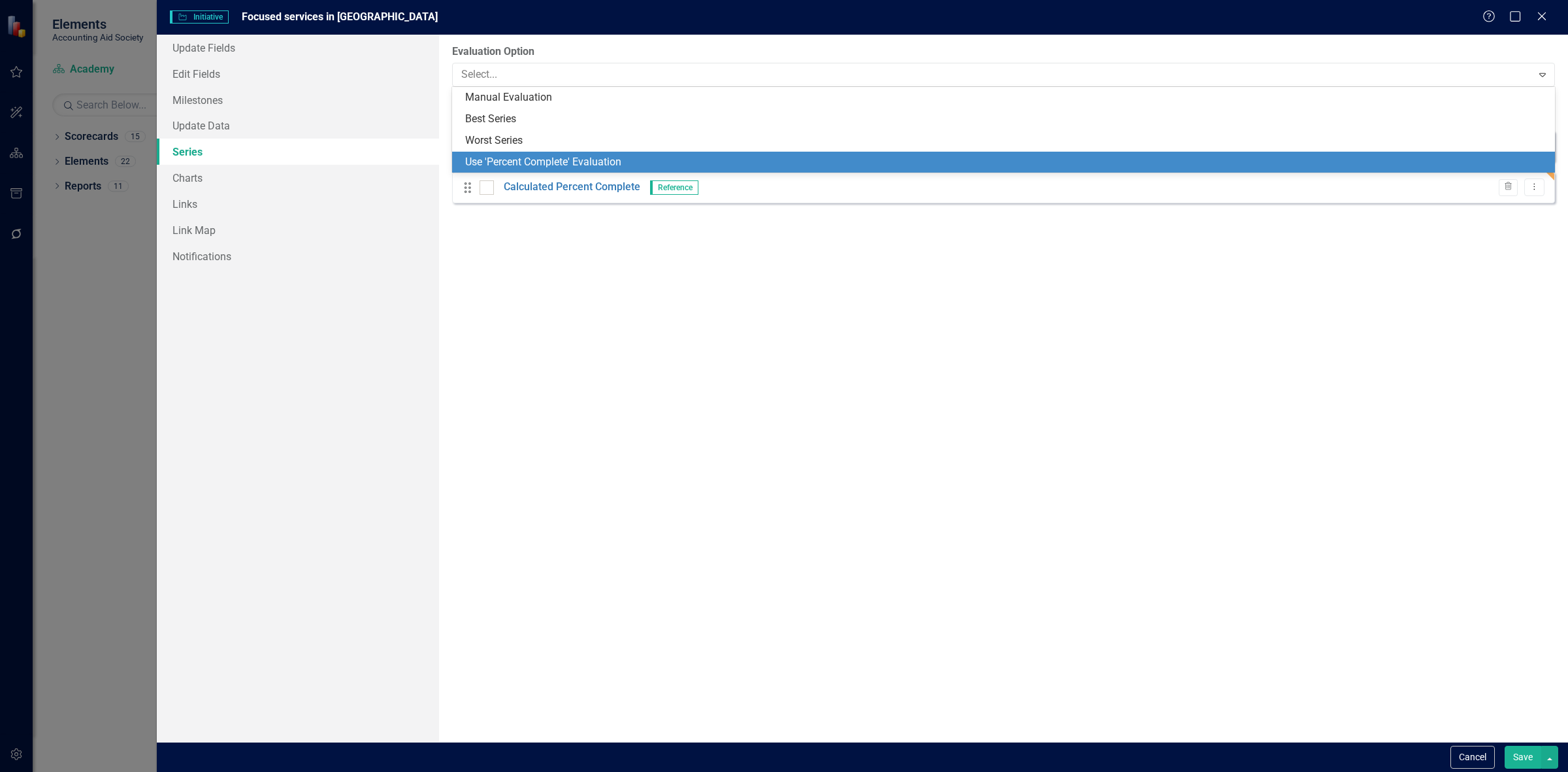
click at [555, 161] on div "Use 'Percent Complete' Evaluation" at bounding box center [1006, 162] width 1082 height 15
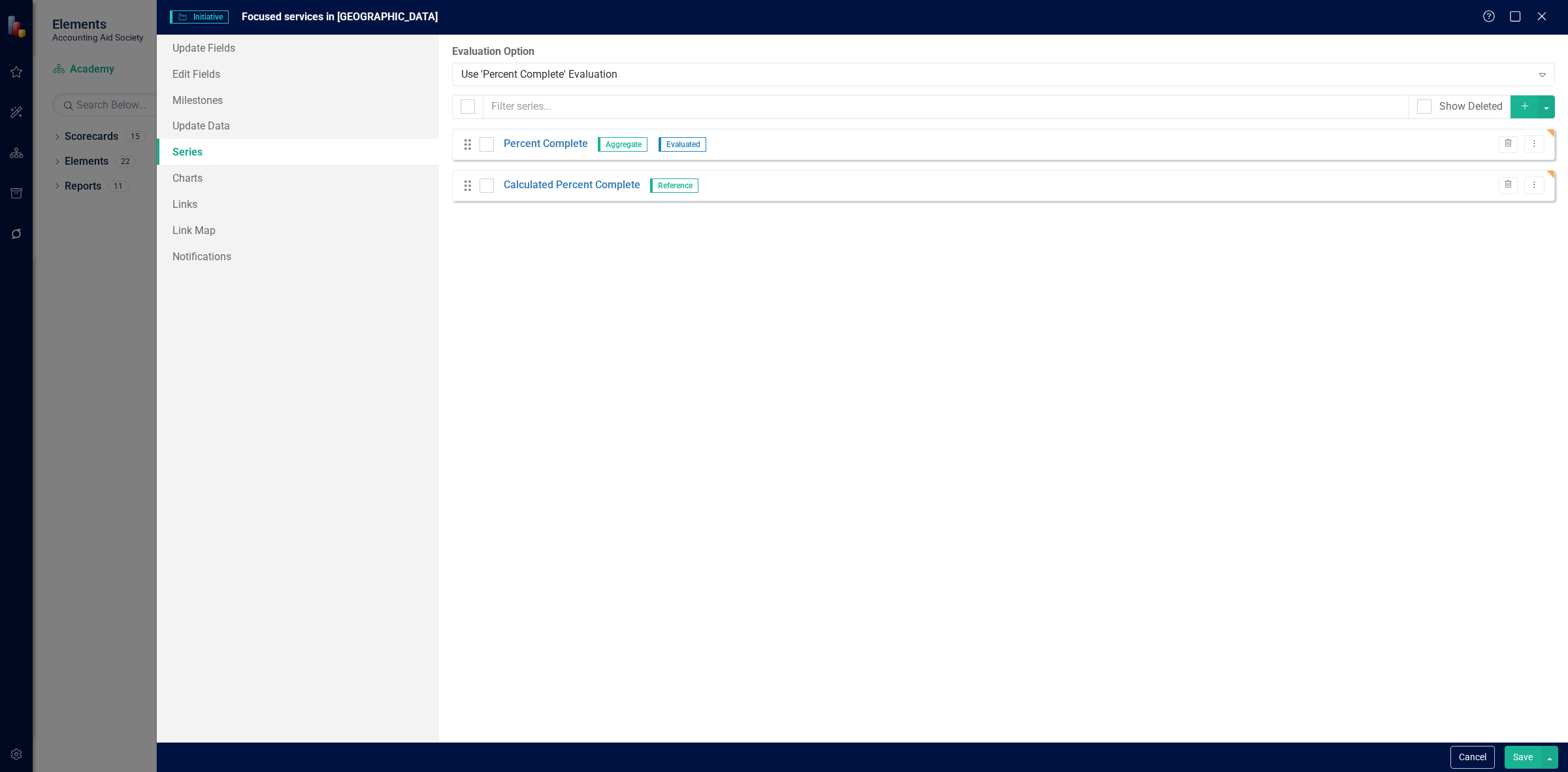
click at [1508, 749] on button "Save" at bounding box center [1522, 757] width 36 height 23
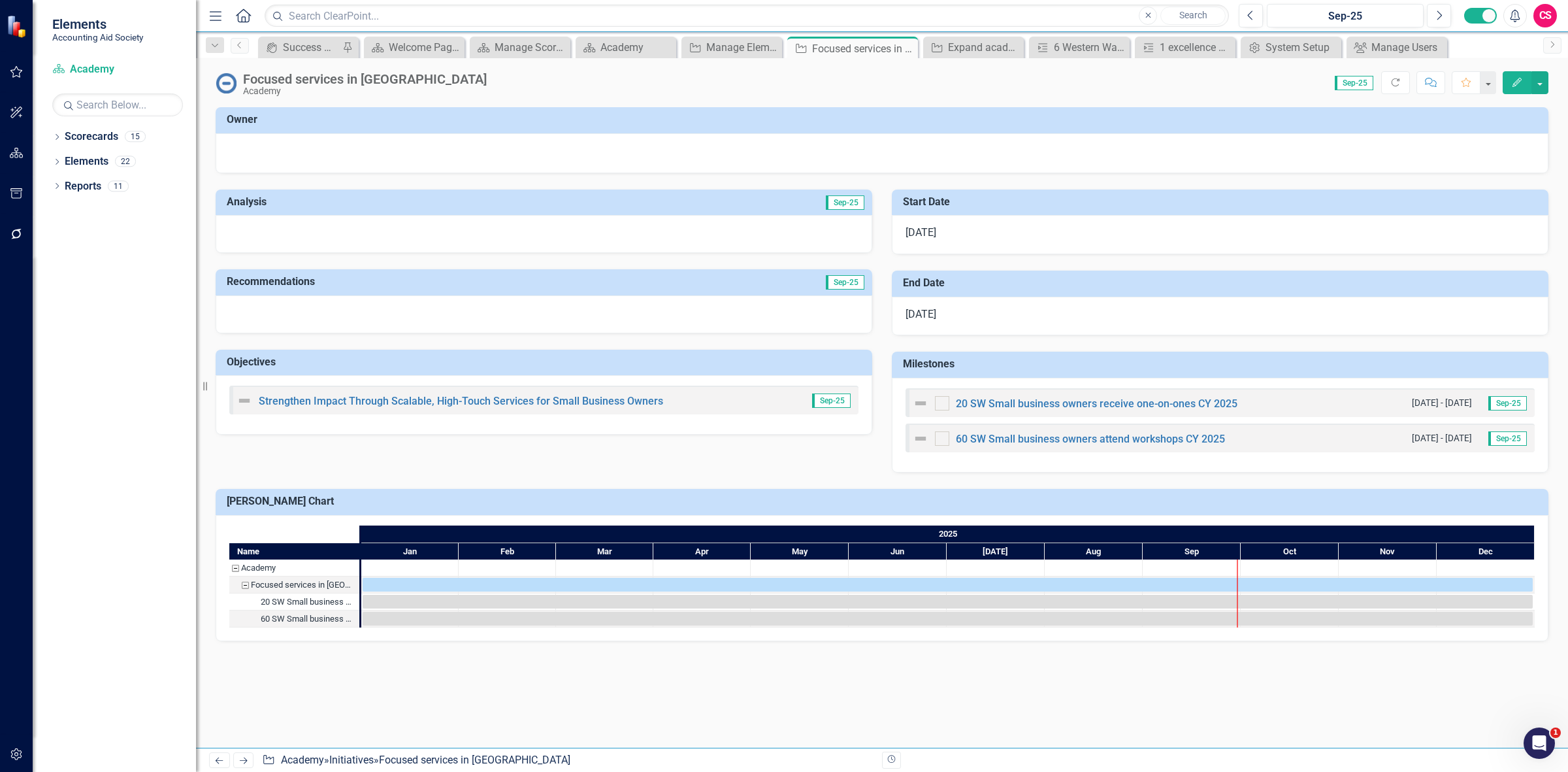
click at [242, 764] on link "Next" at bounding box center [243, 760] width 21 height 15
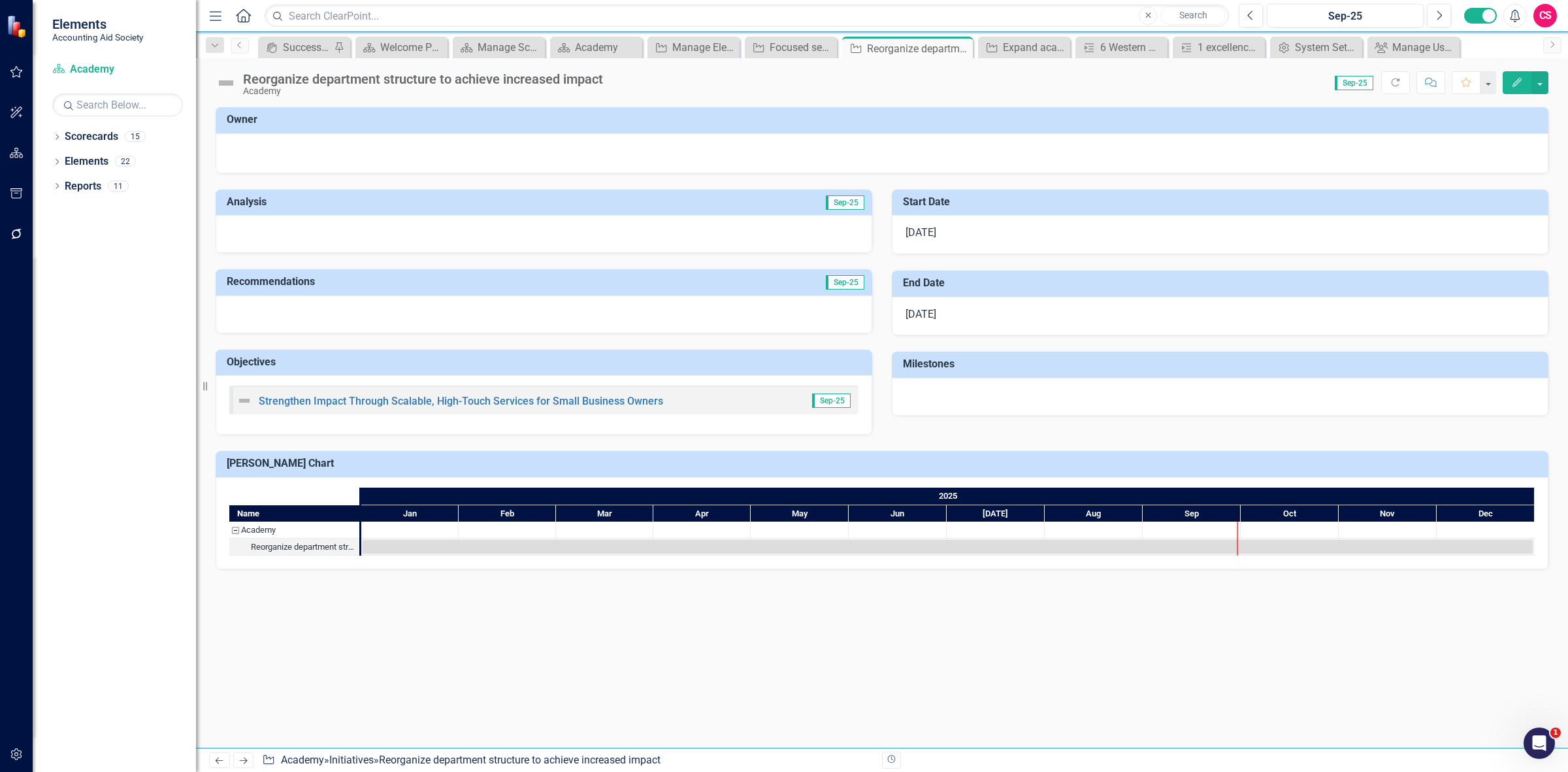
click at [1517, 83] on icon "Edit" at bounding box center [1517, 82] width 12 height 9
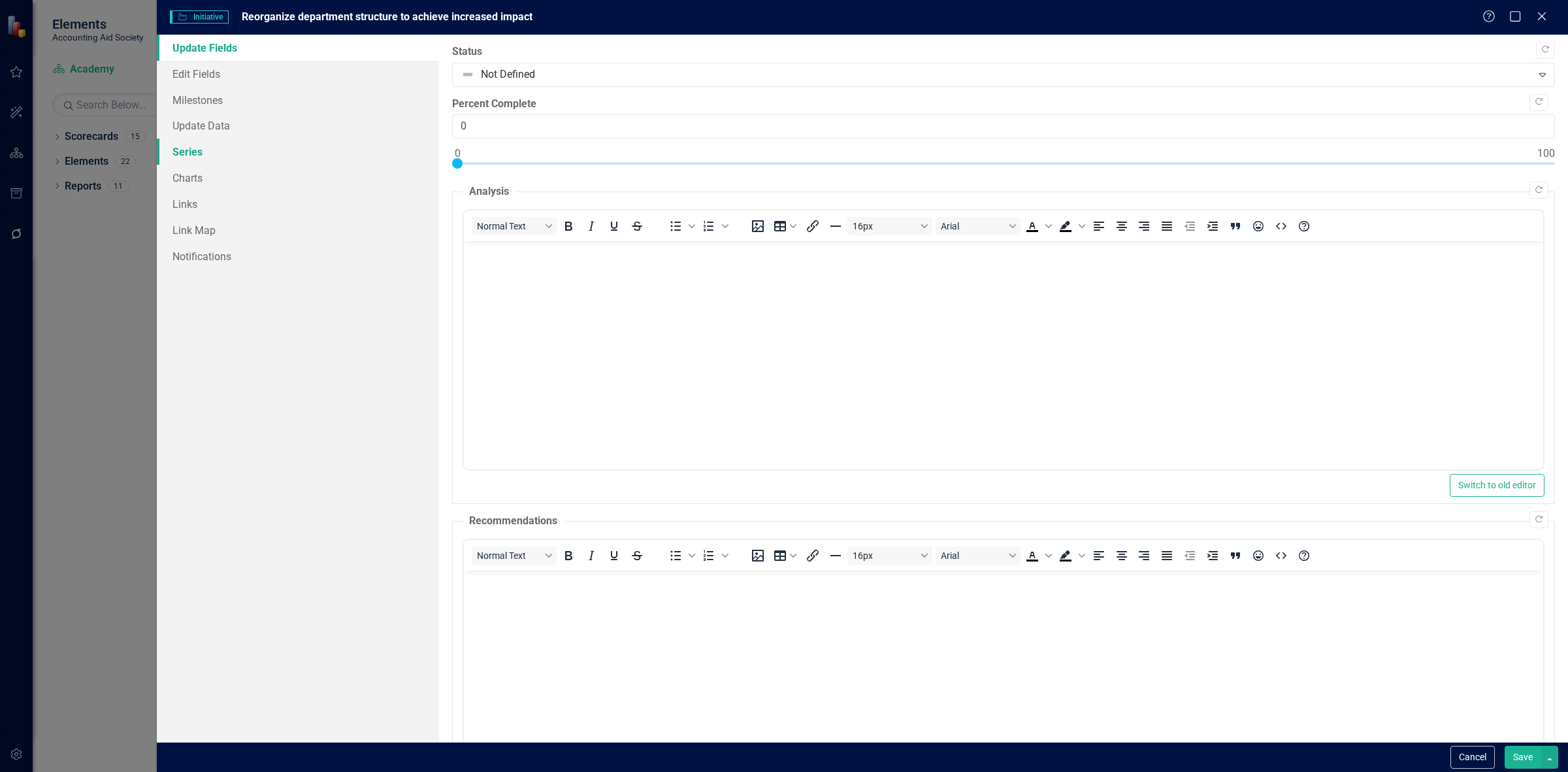
click at [235, 162] on link "Series" at bounding box center [298, 152] width 283 height 26
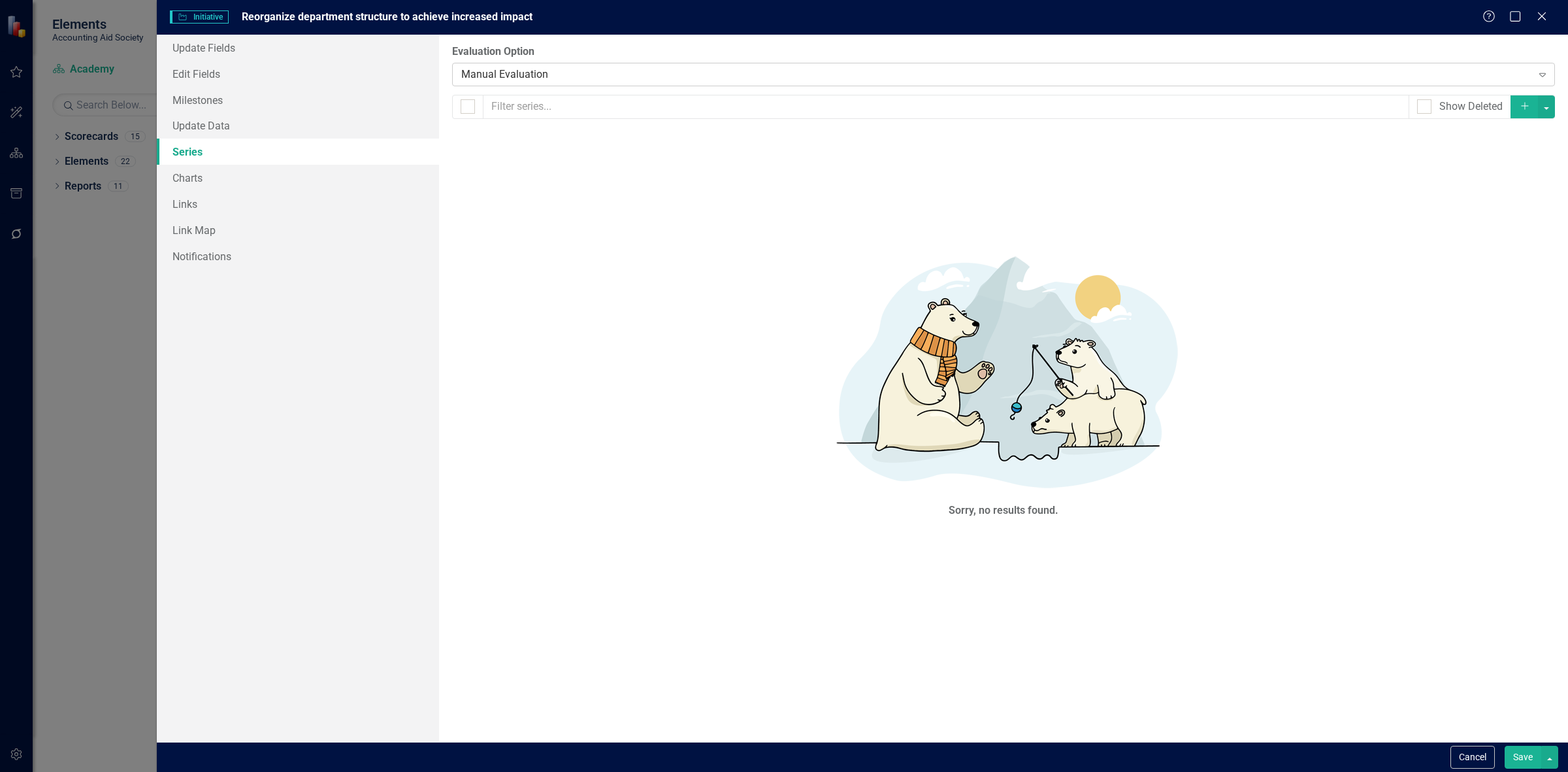
click at [561, 81] on div "Manual Evaluation" at bounding box center [997, 74] width 1071 height 15
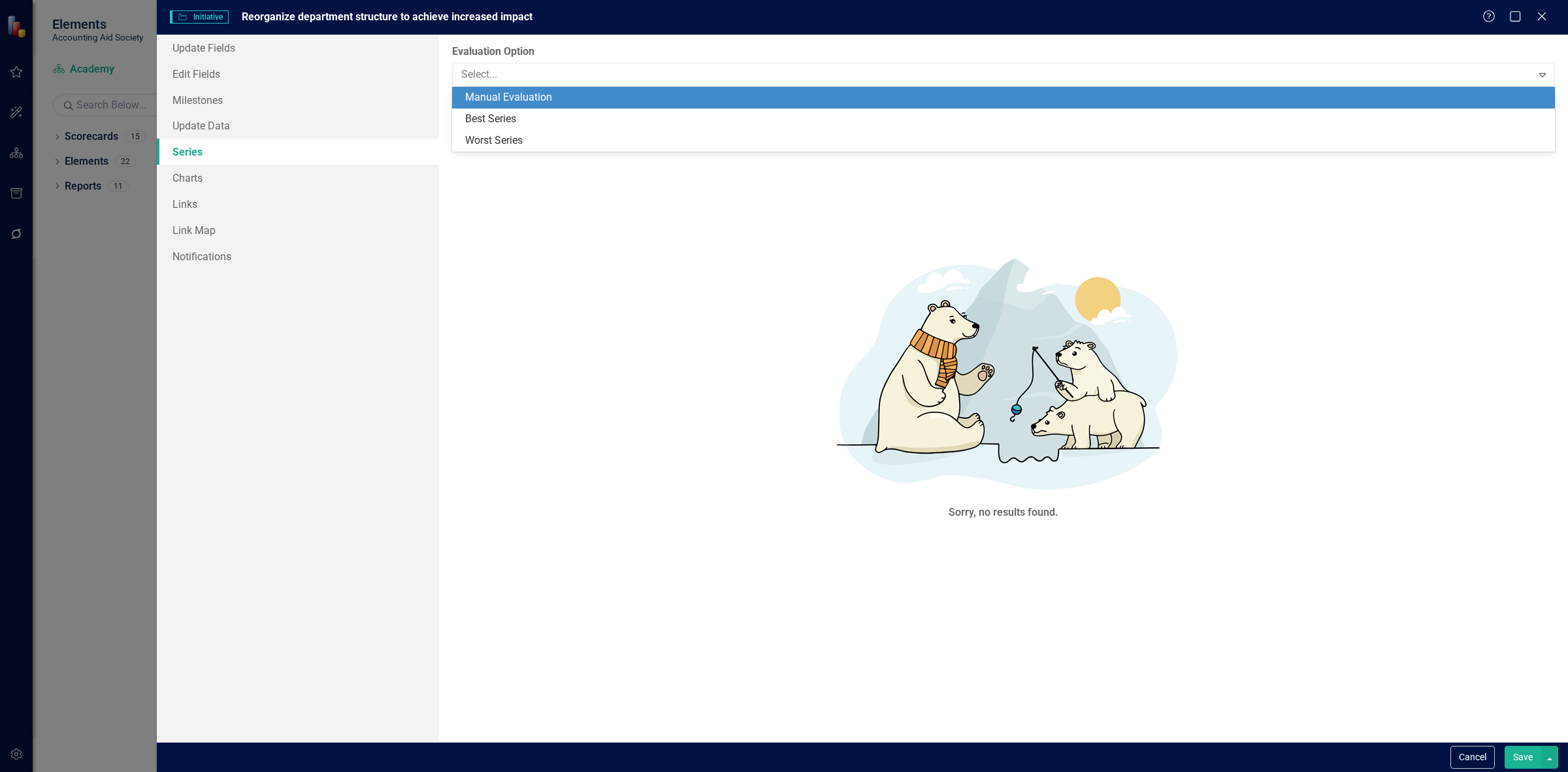
click at [546, 24] on div "Initiative Initiative Reorganize department structure to achieve increased impa…" at bounding box center [825, 17] width 1312 height 15
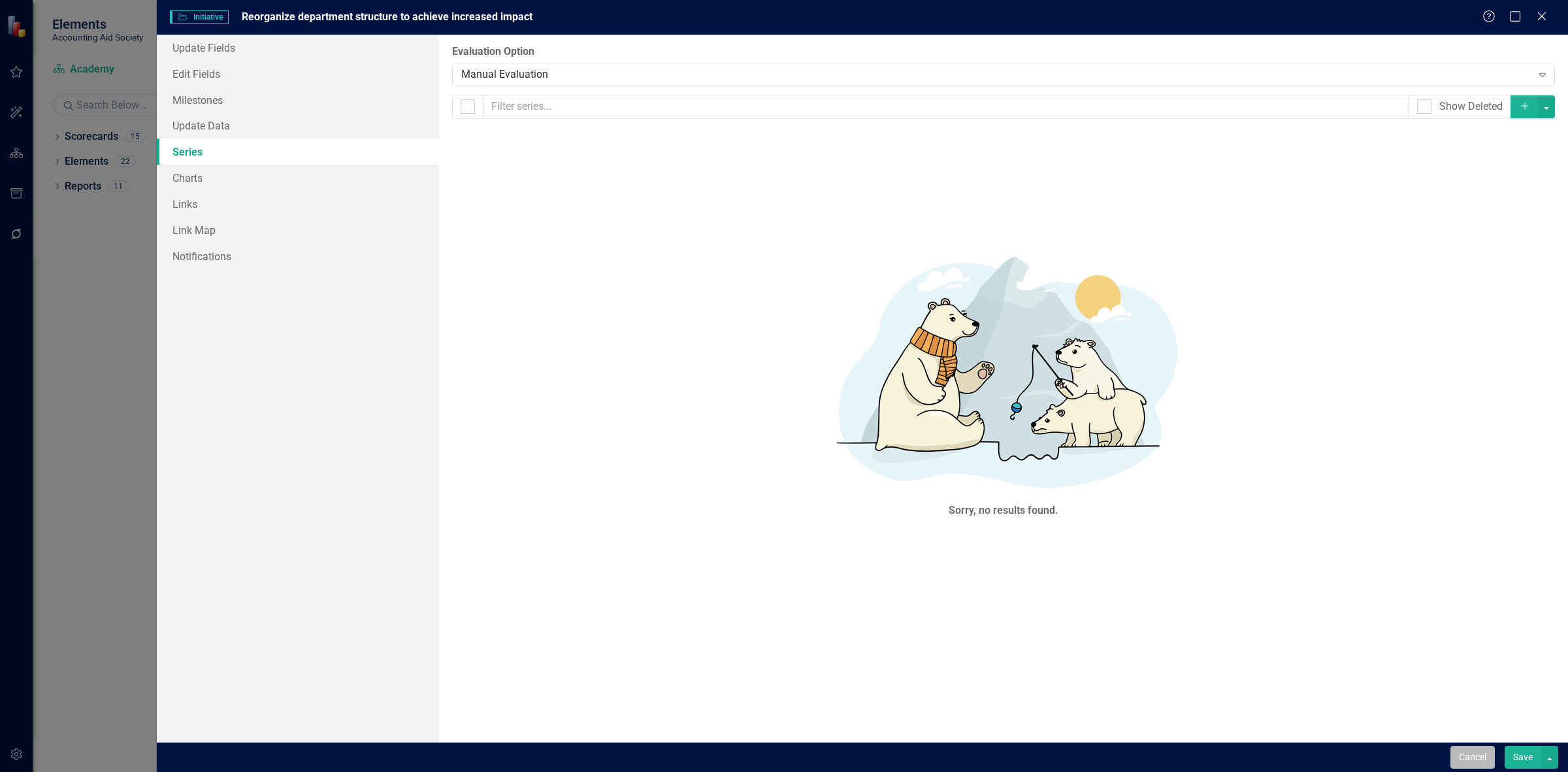
click at [1470, 747] on button "Cancel" at bounding box center [1472, 757] width 44 height 23
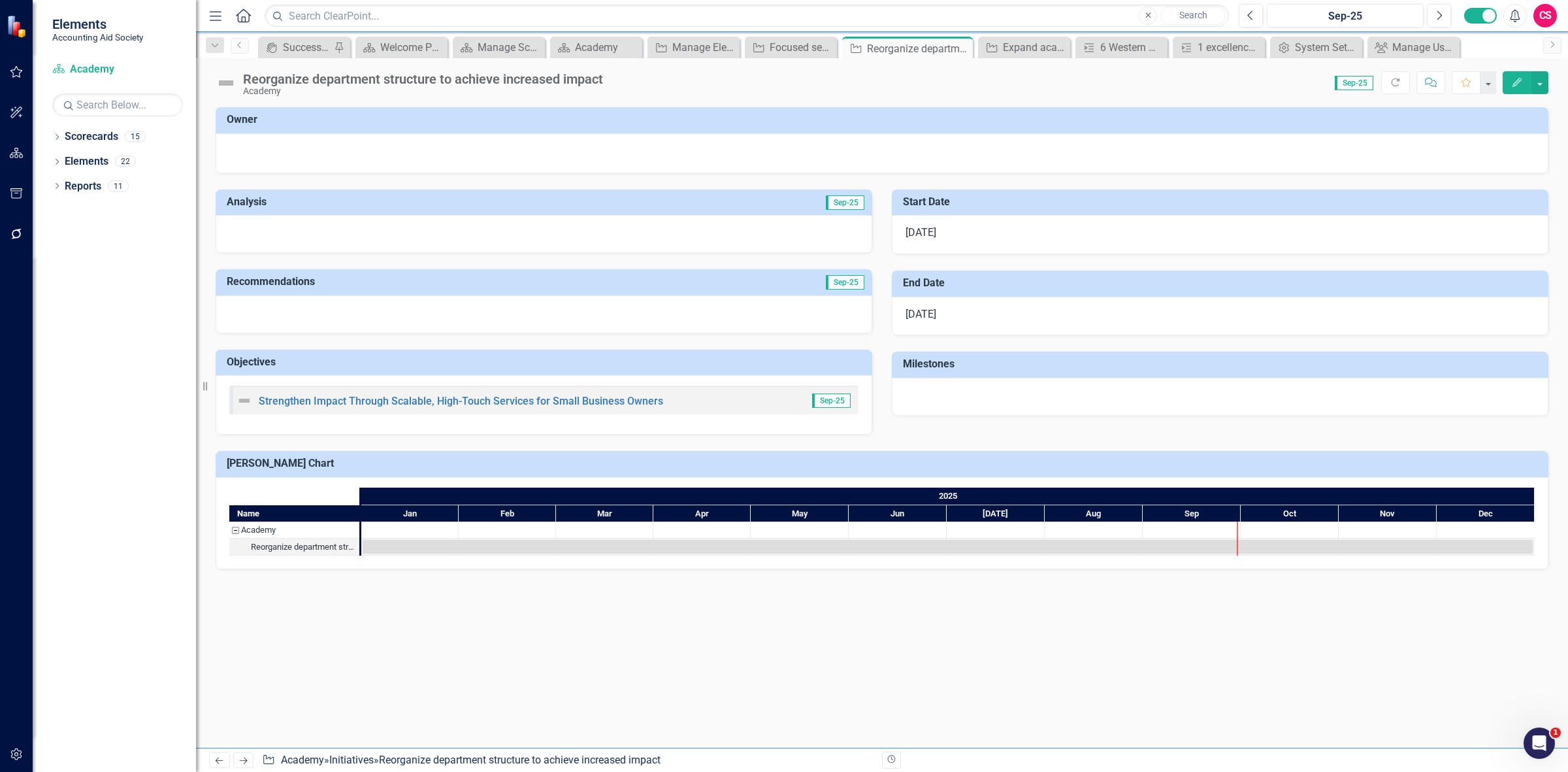
click at [1517, 89] on button "Edit" at bounding box center [1517, 83] width 29 height 23
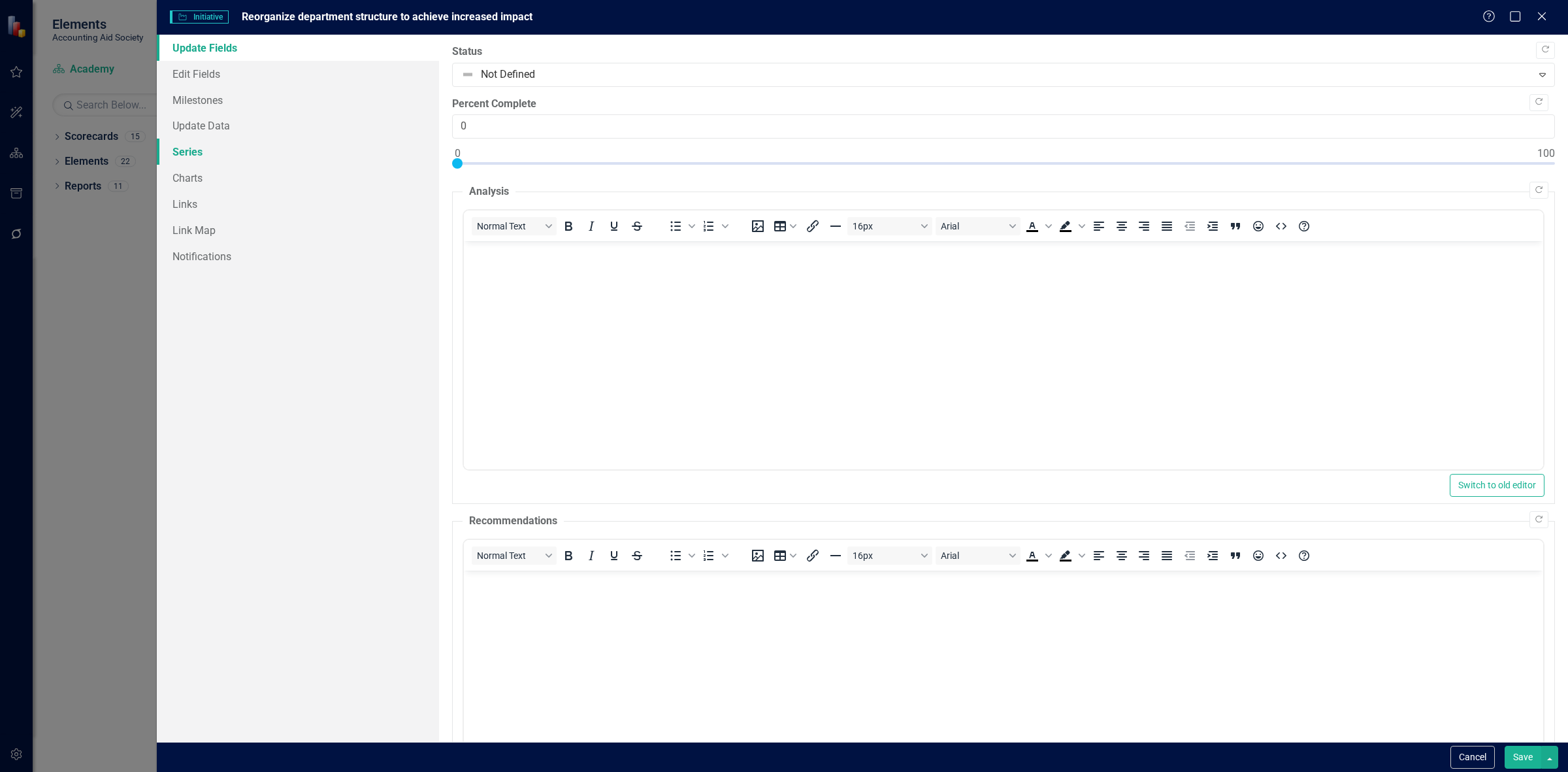
click at [211, 156] on link "Series" at bounding box center [298, 152] width 283 height 26
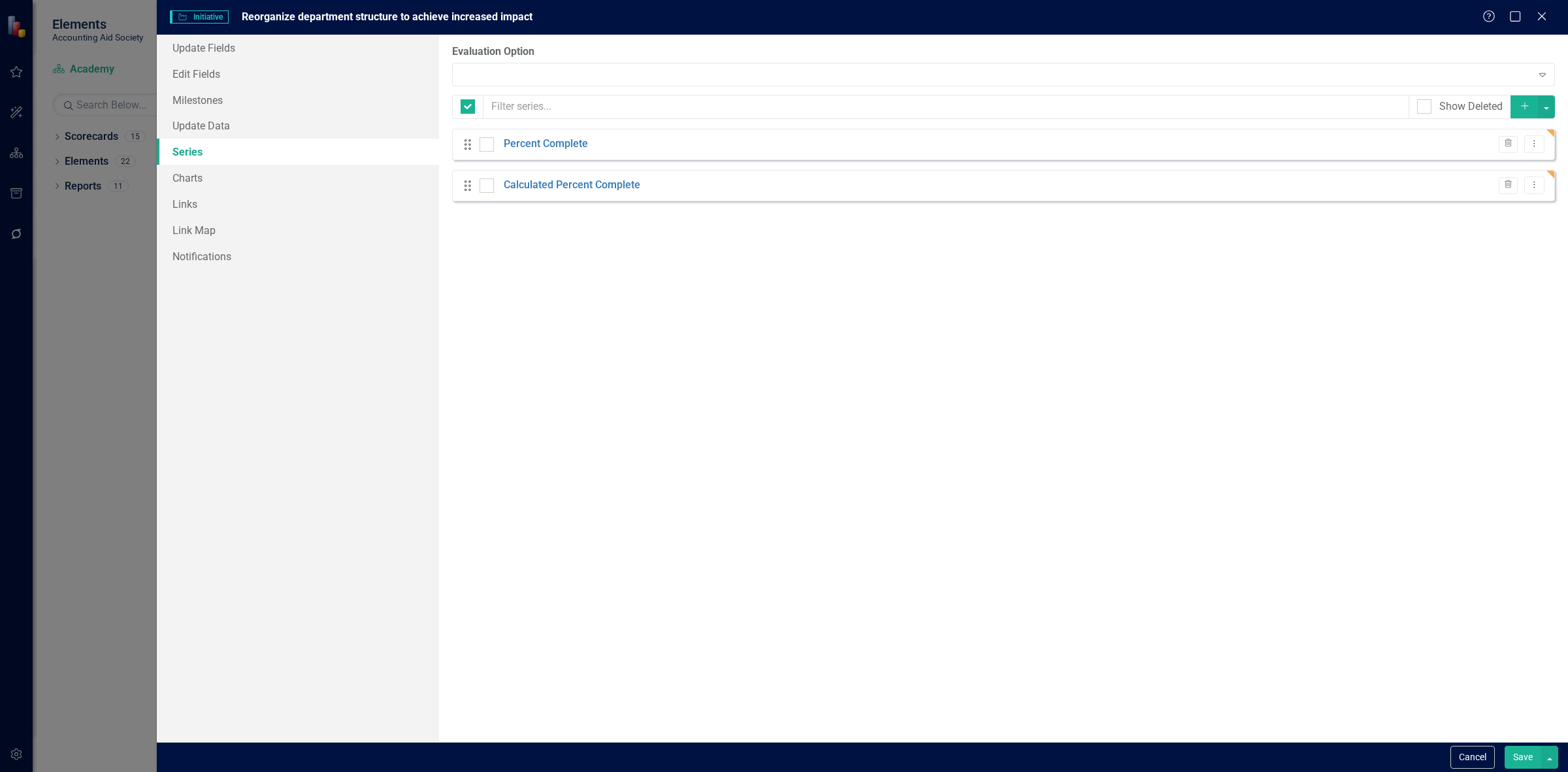
checkbox input "false"
click at [521, 77] on div "Manual Evaluation" at bounding box center [997, 74] width 1071 height 15
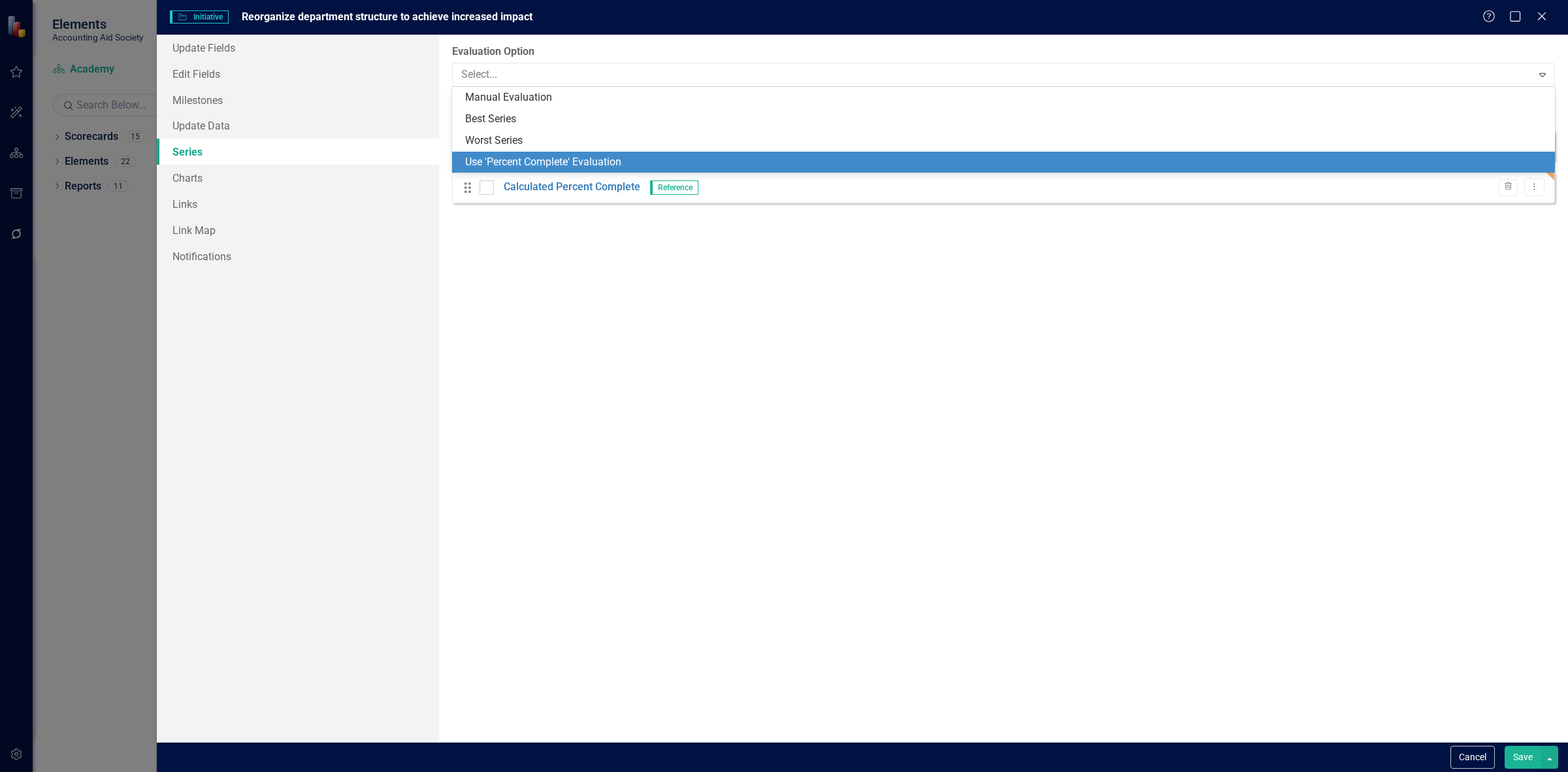
click at [530, 163] on div "Use 'Percent Complete' Evaluation" at bounding box center [1006, 162] width 1082 height 15
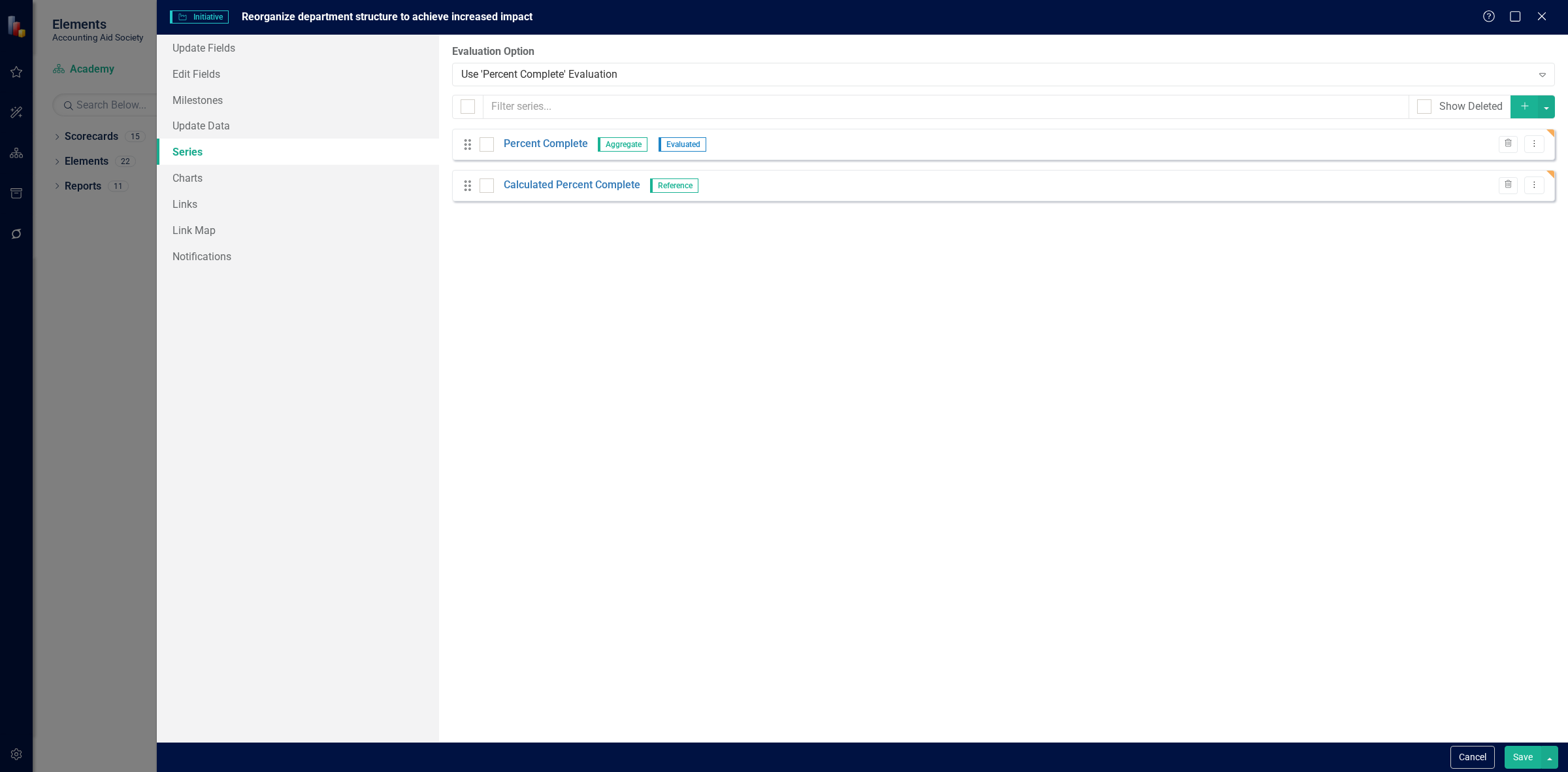
click at [1511, 746] on button "Save" at bounding box center [1522, 757] width 36 height 23
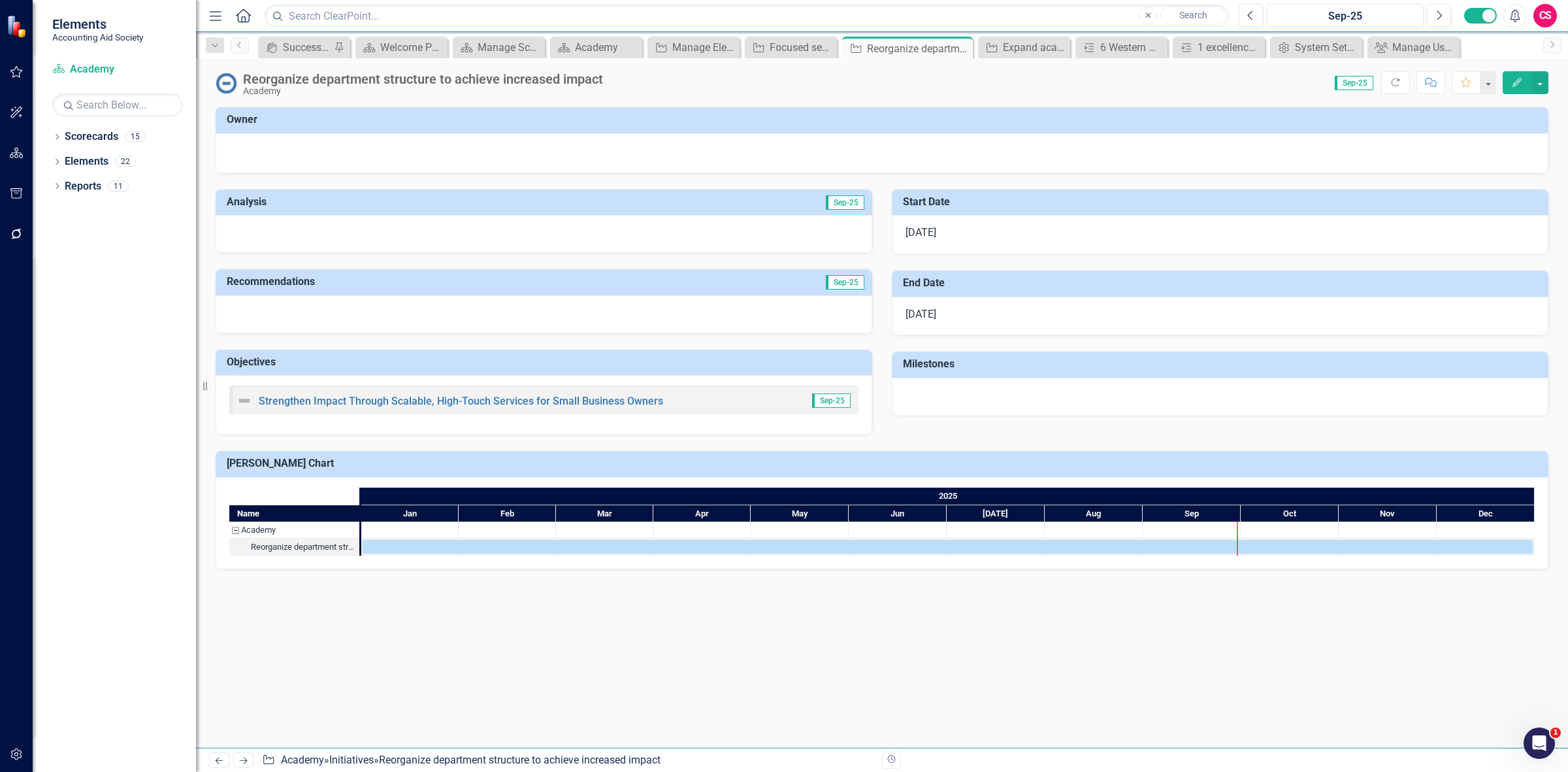
click at [238, 753] on link "Next" at bounding box center [243, 760] width 21 height 15
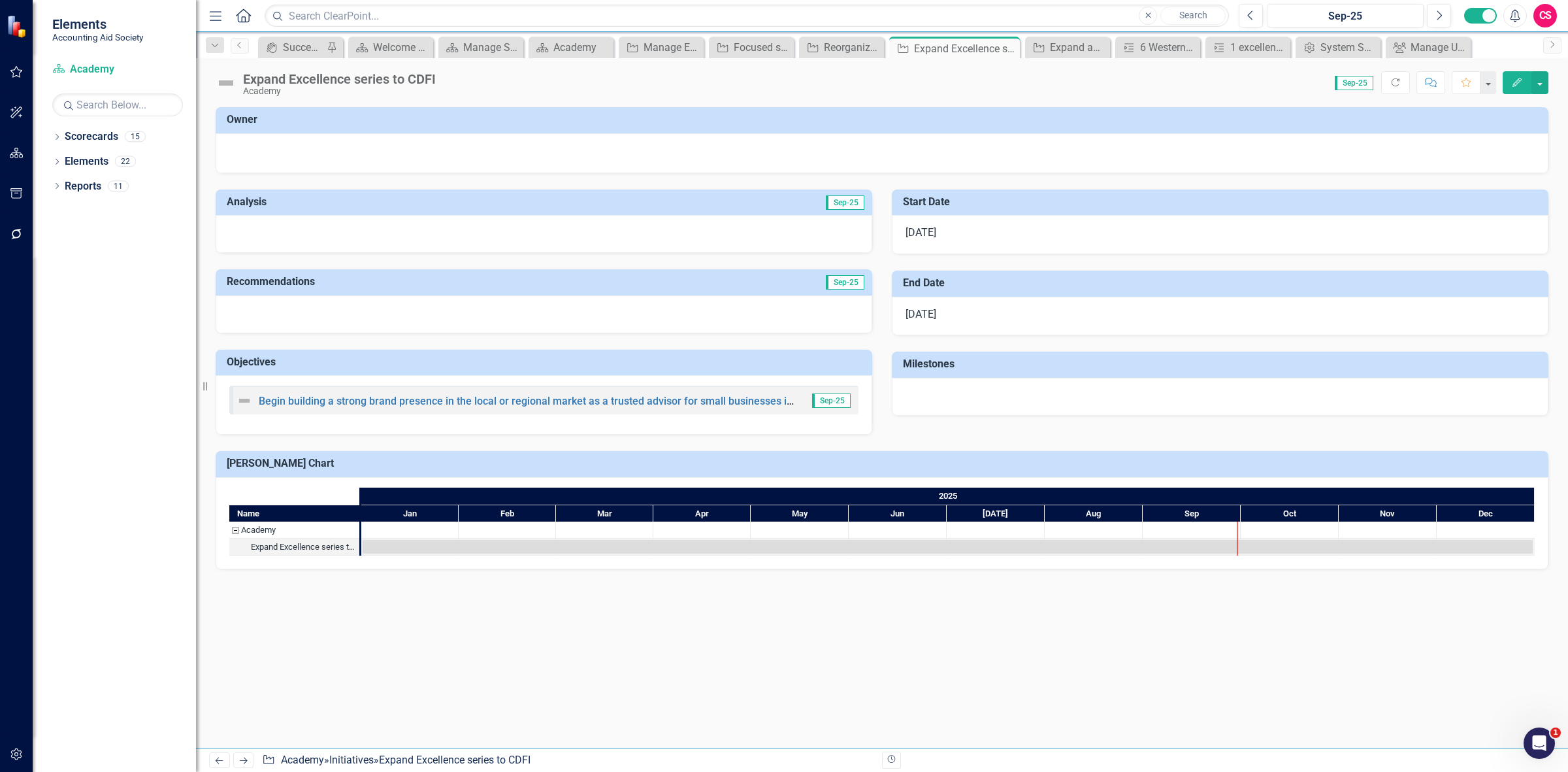
click at [1507, 90] on button "Edit" at bounding box center [1517, 83] width 29 height 23
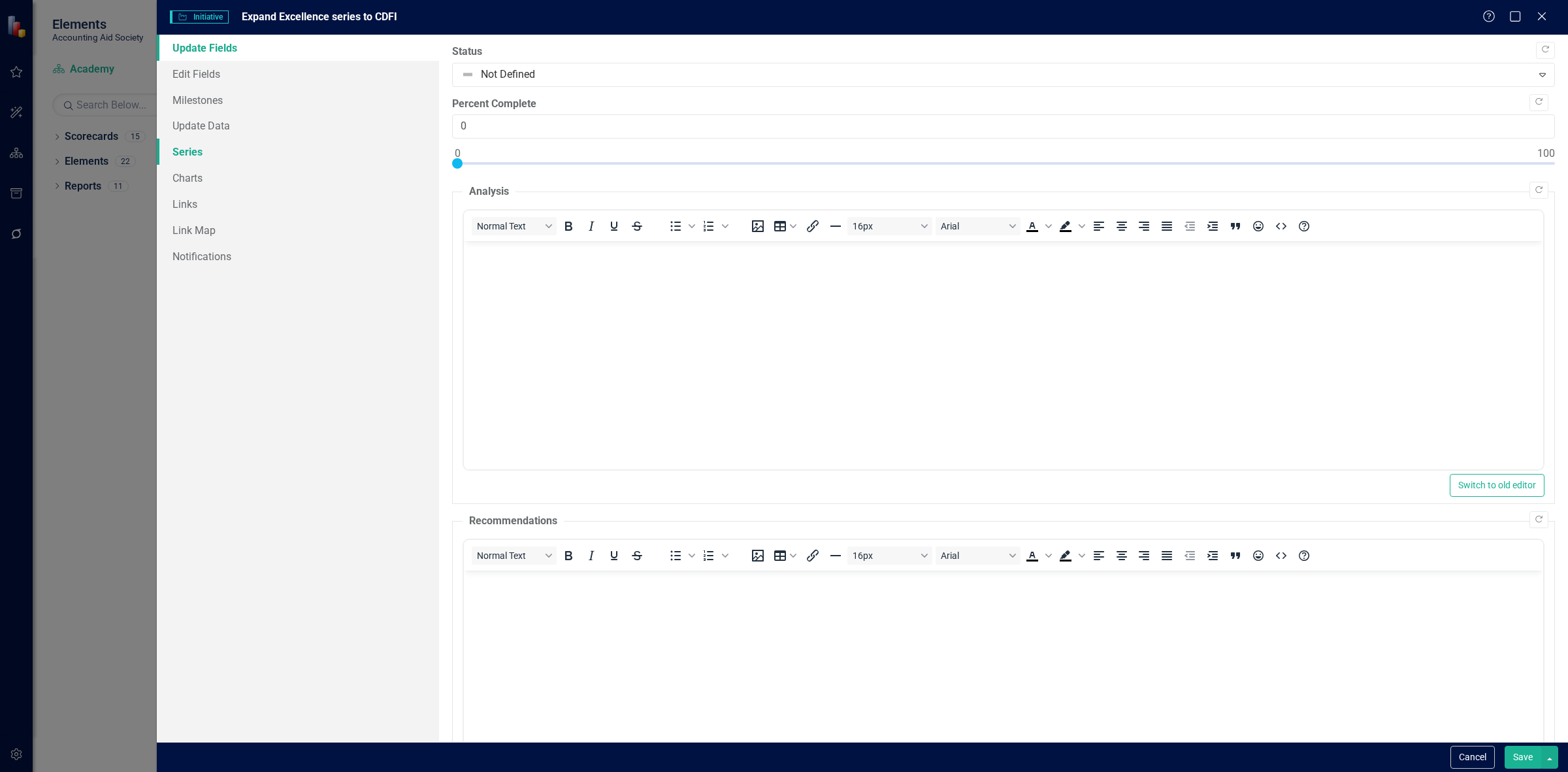
click at [231, 162] on link "Series" at bounding box center [298, 152] width 283 height 26
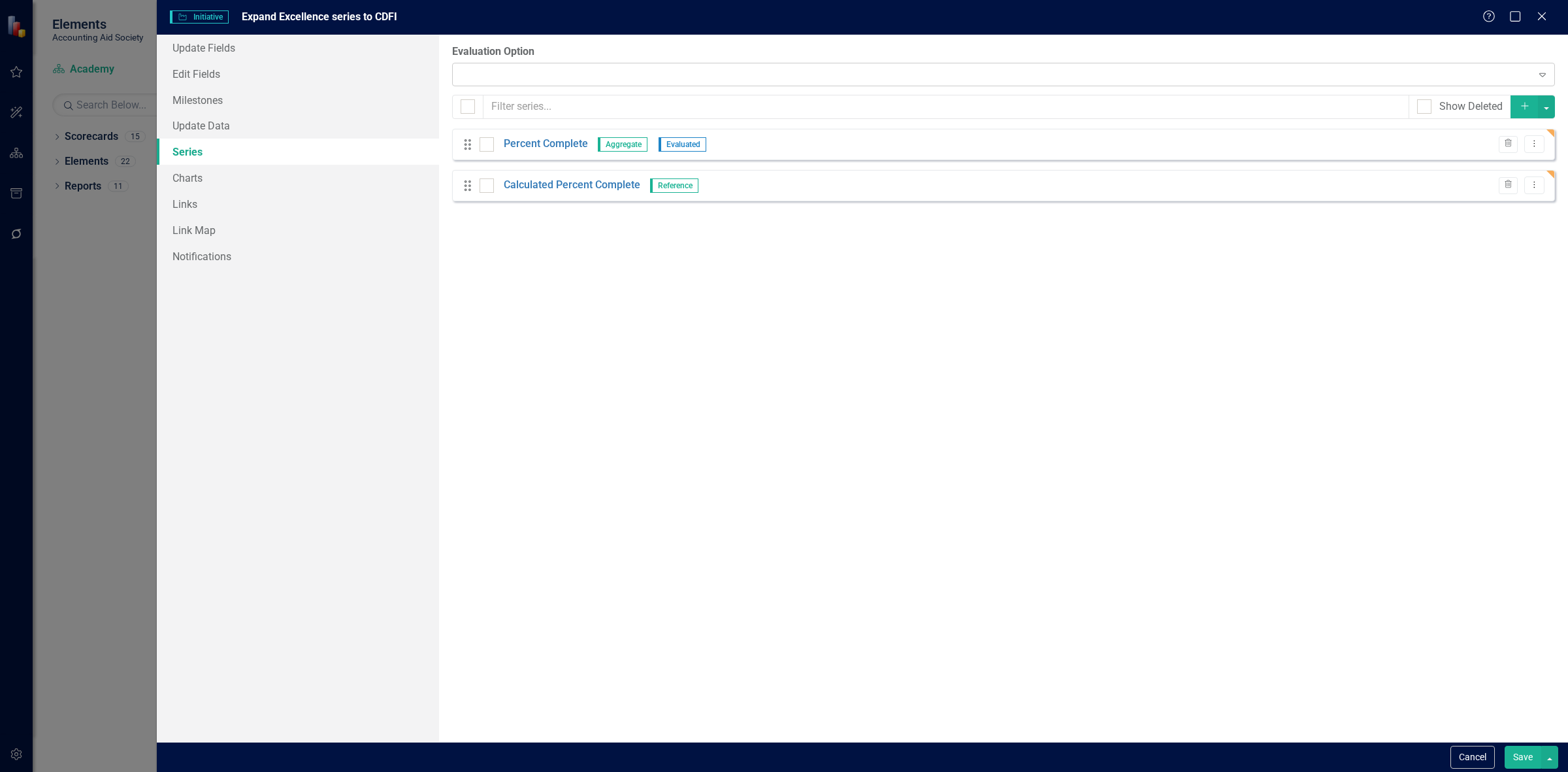
click at [498, 66] on div "Expand" at bounding box center [1004, 74] width 1103 height 23
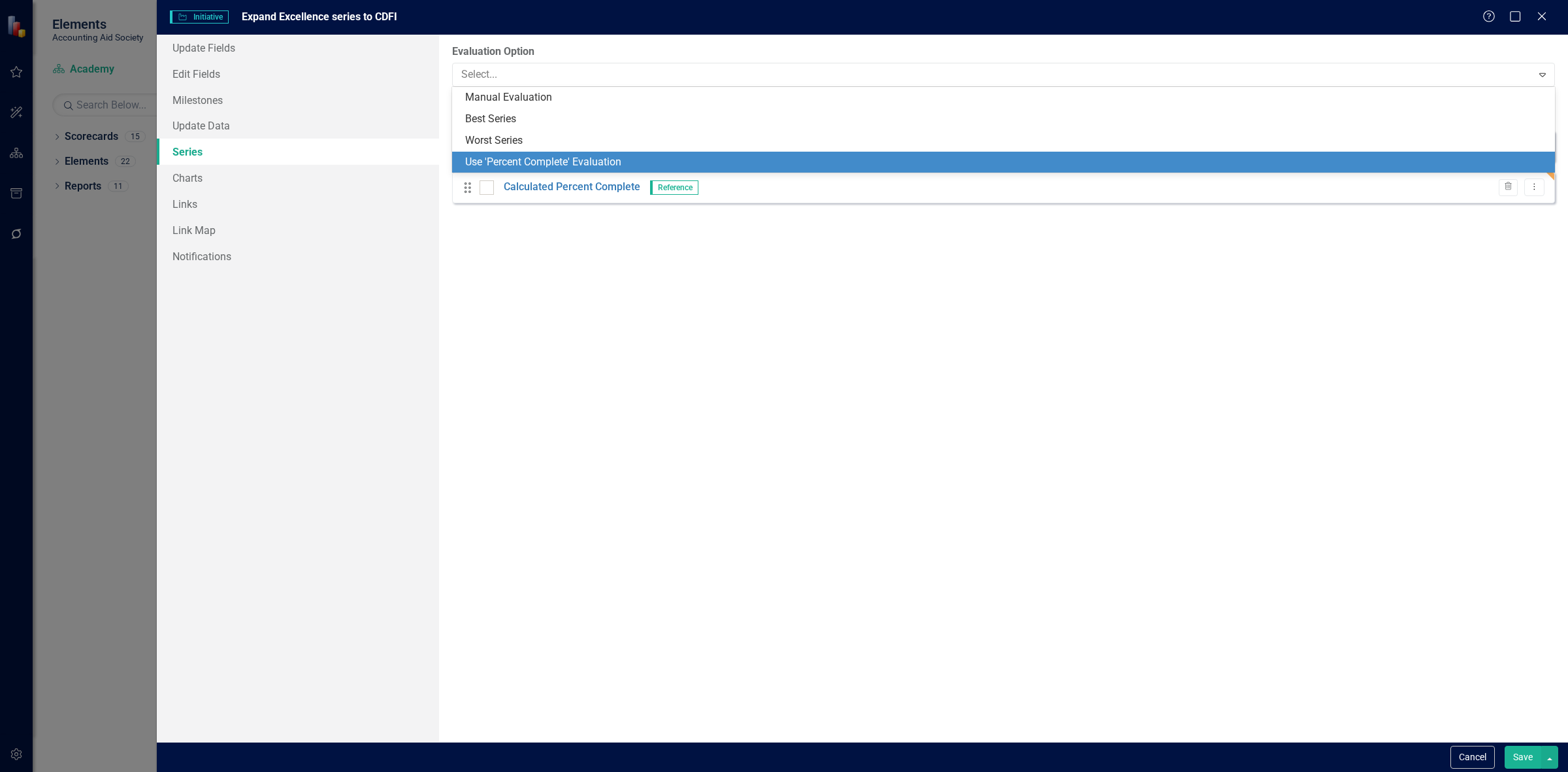
click at [504, 166] on div "Use 'Percent Complete' Evaluation" at bounding box center [1006, 162] width 1082 height 15
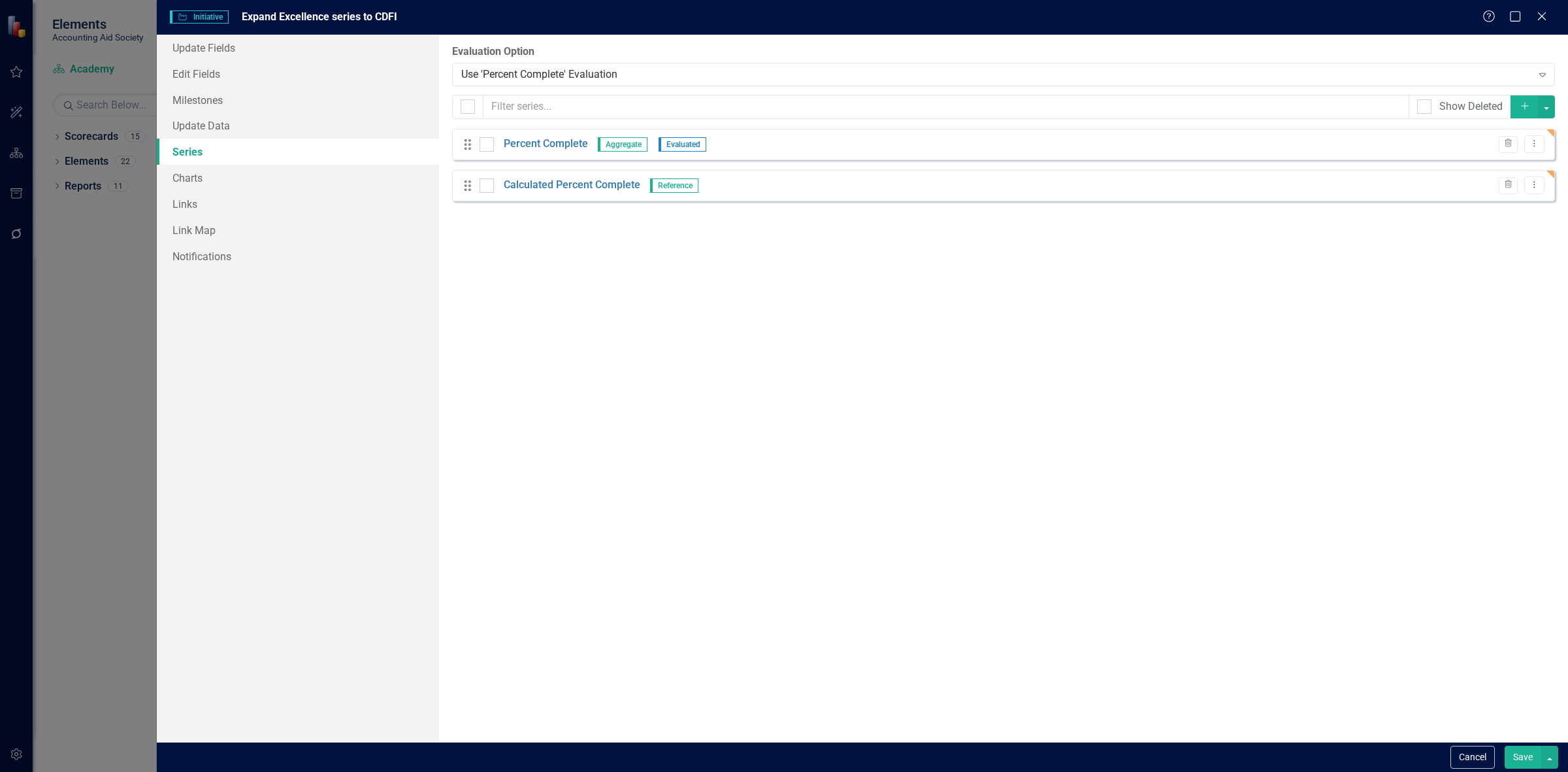
click at [1512, 739] on div "From this page, you can add, edit, delete, or duplicate the measure series for …" at bounding box center [1004, 388] width 1129 height 707
click at [1512, 746] on button "Save" at bounding box center [1522, 757] width 36 height 23
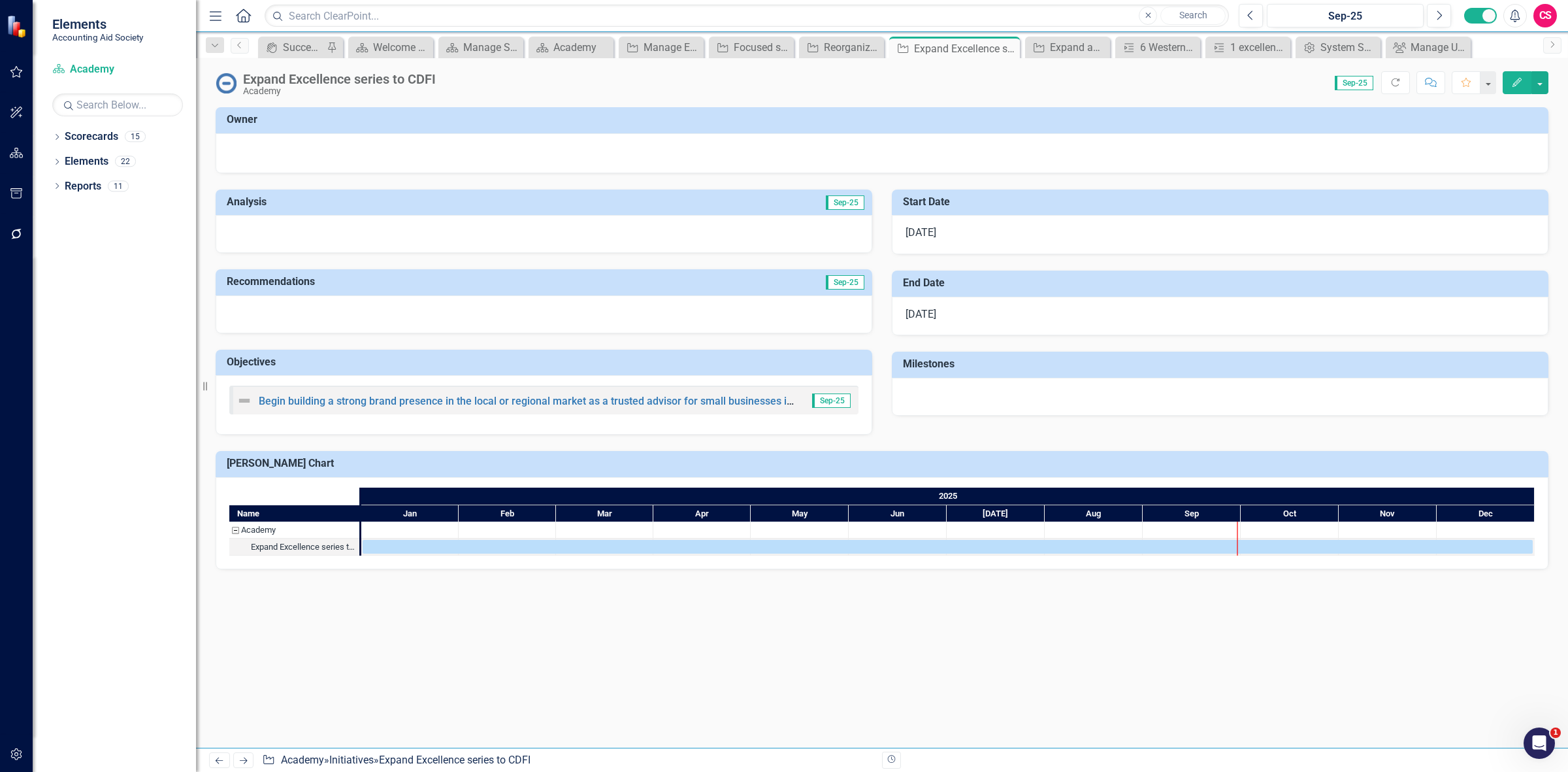
click at [242, 763] on icon "Next" at bounding box center [243, 760] width 11 height 9
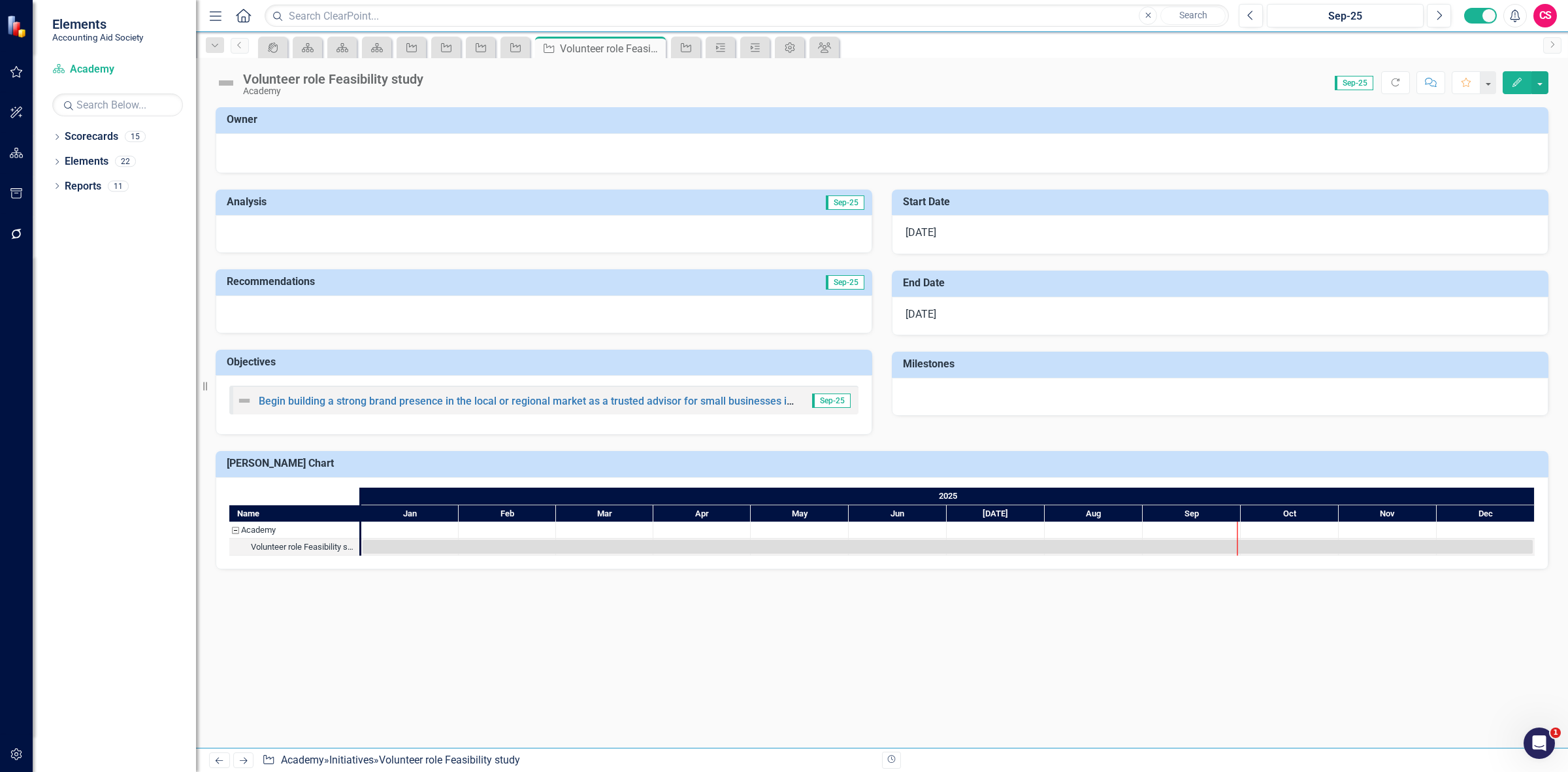
click at [1507, 83] on button "Edit" at bounding box center [1517, 83] width 29 height 23
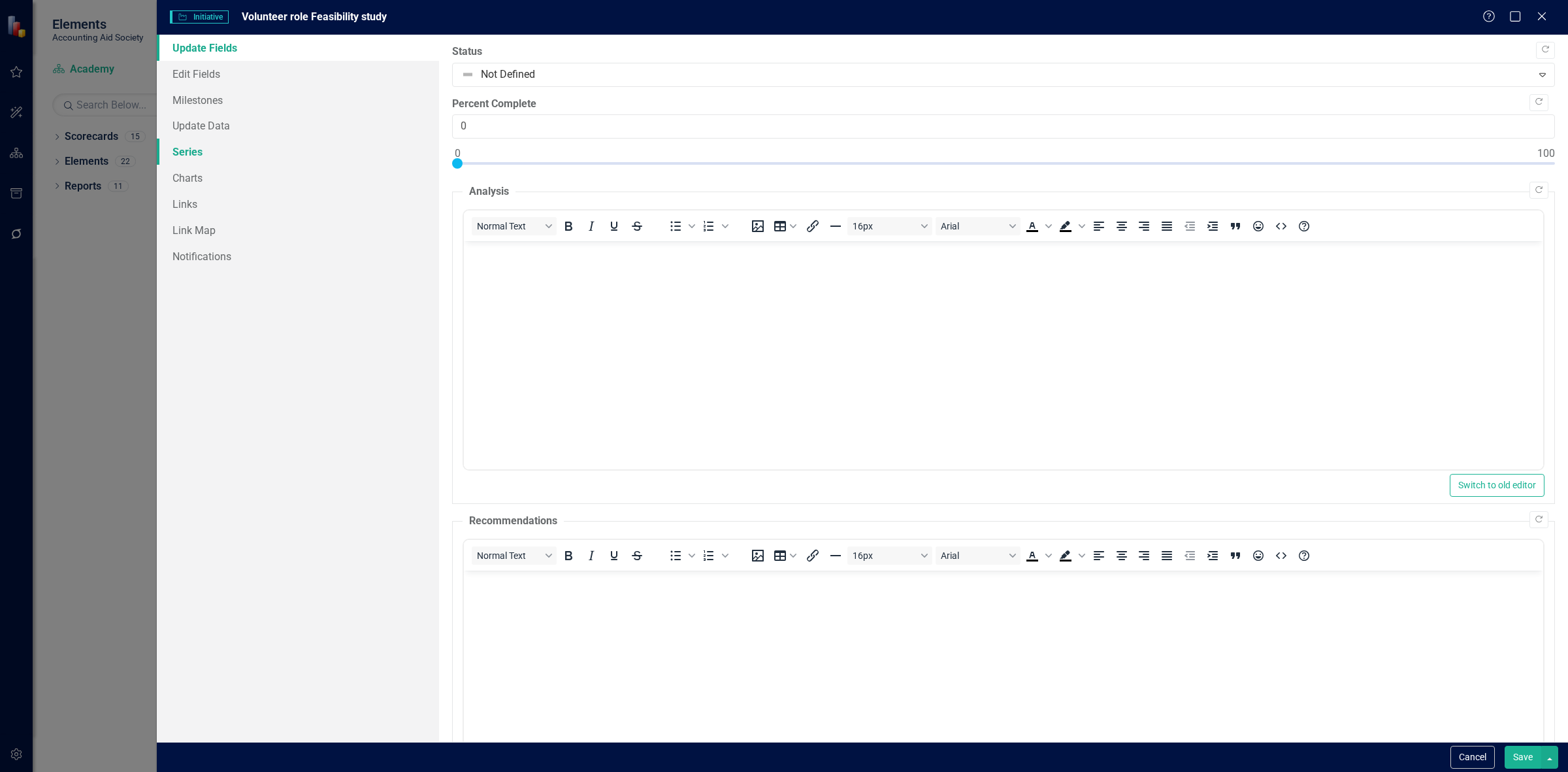
click at [295, 161] on link "Series" at bounding box center [298, 152] width 283 height 26
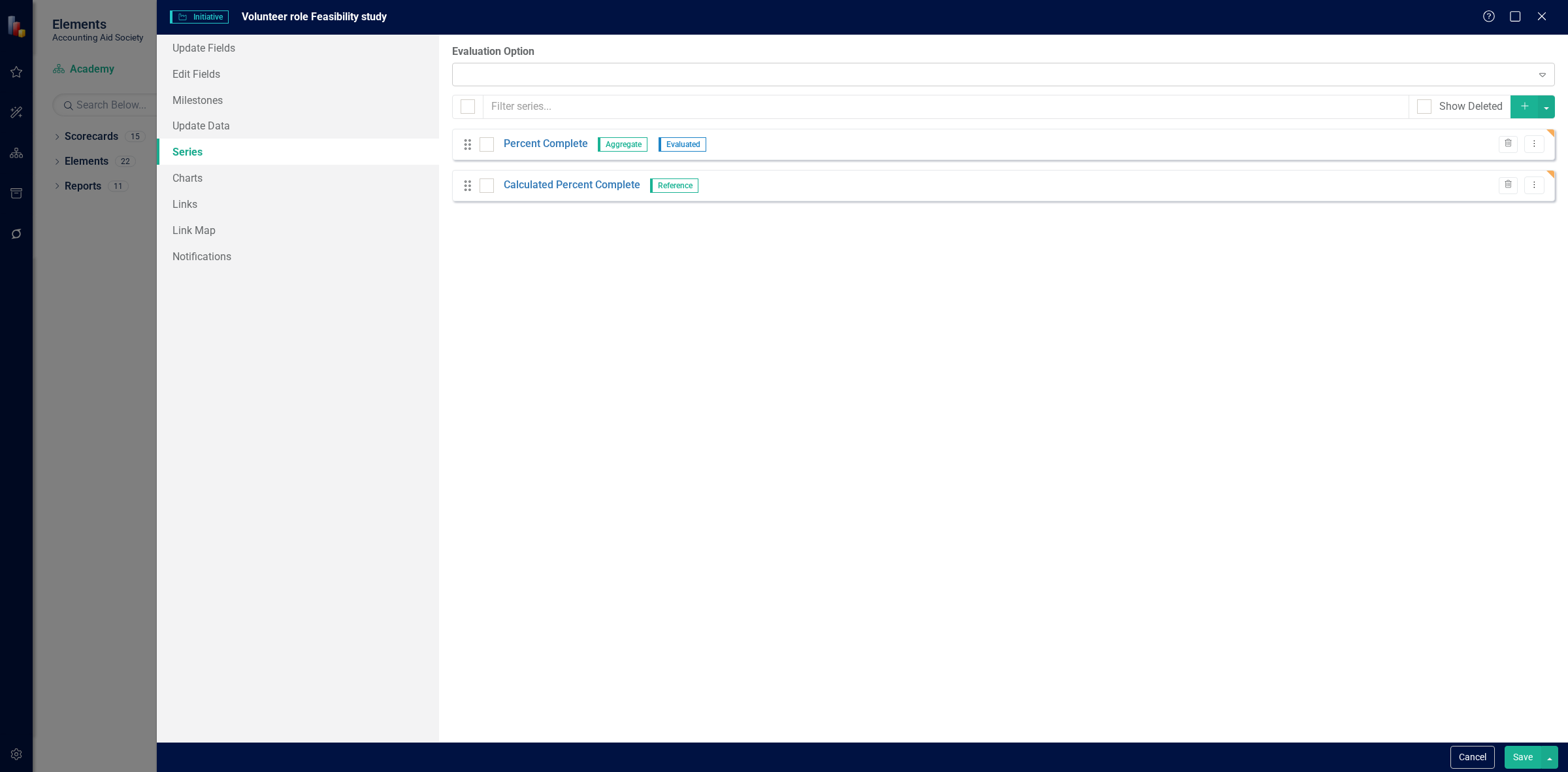
click at [487, 77] on div "Expand" at bounding box center [1004, 74] width 1103 height 23
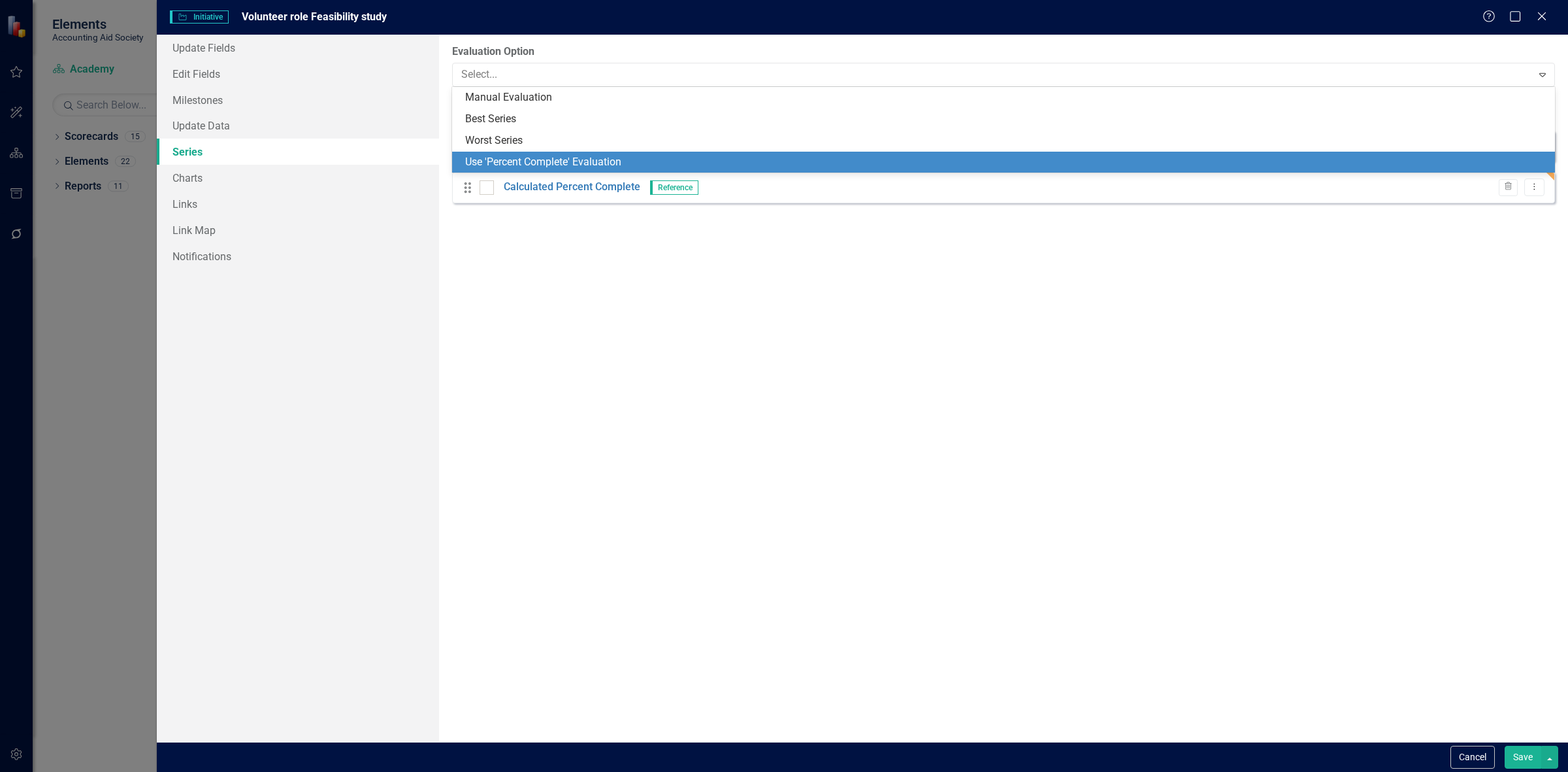
click at [521, 157] on div "Use 'Percent Complete' Evaluation" at bounding box center [1006, 162] width 1082 height 15
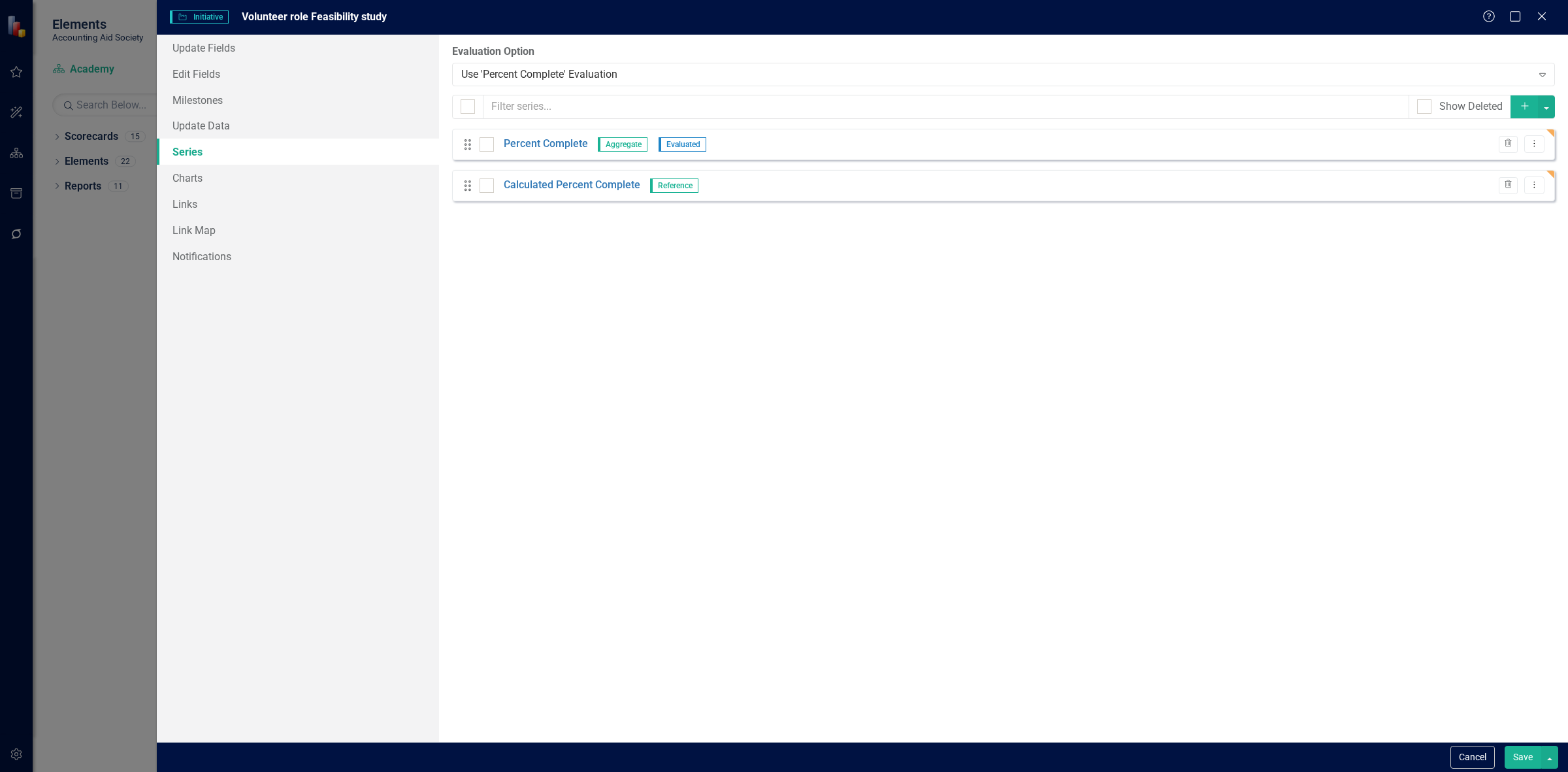
click at [1515, 751] on button "Save" at bounding box center [1522, 757] width 36 height 23
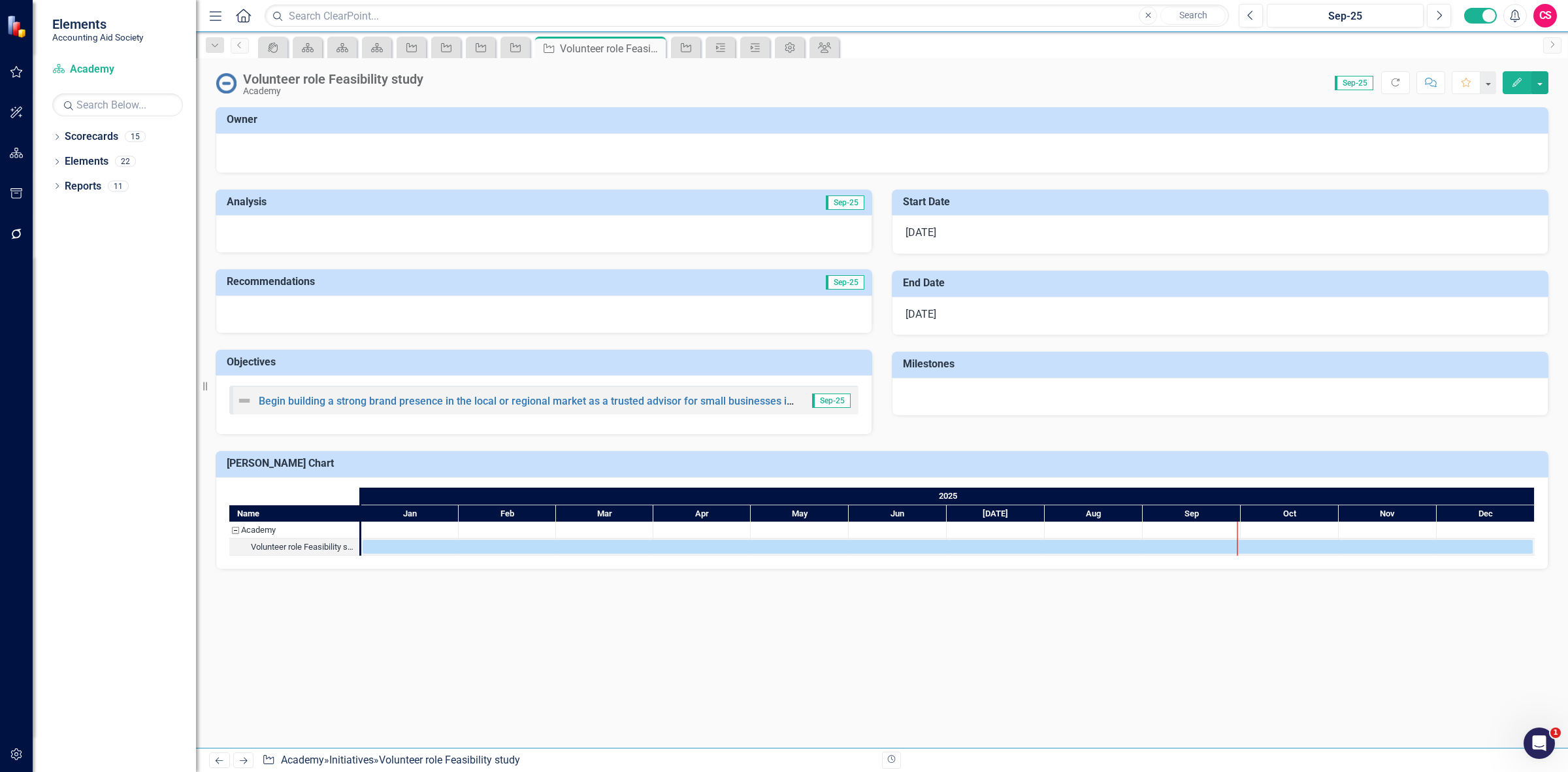
click at [240, 765] on link "Next" at bounding box center [243, 760] width 21 height 15
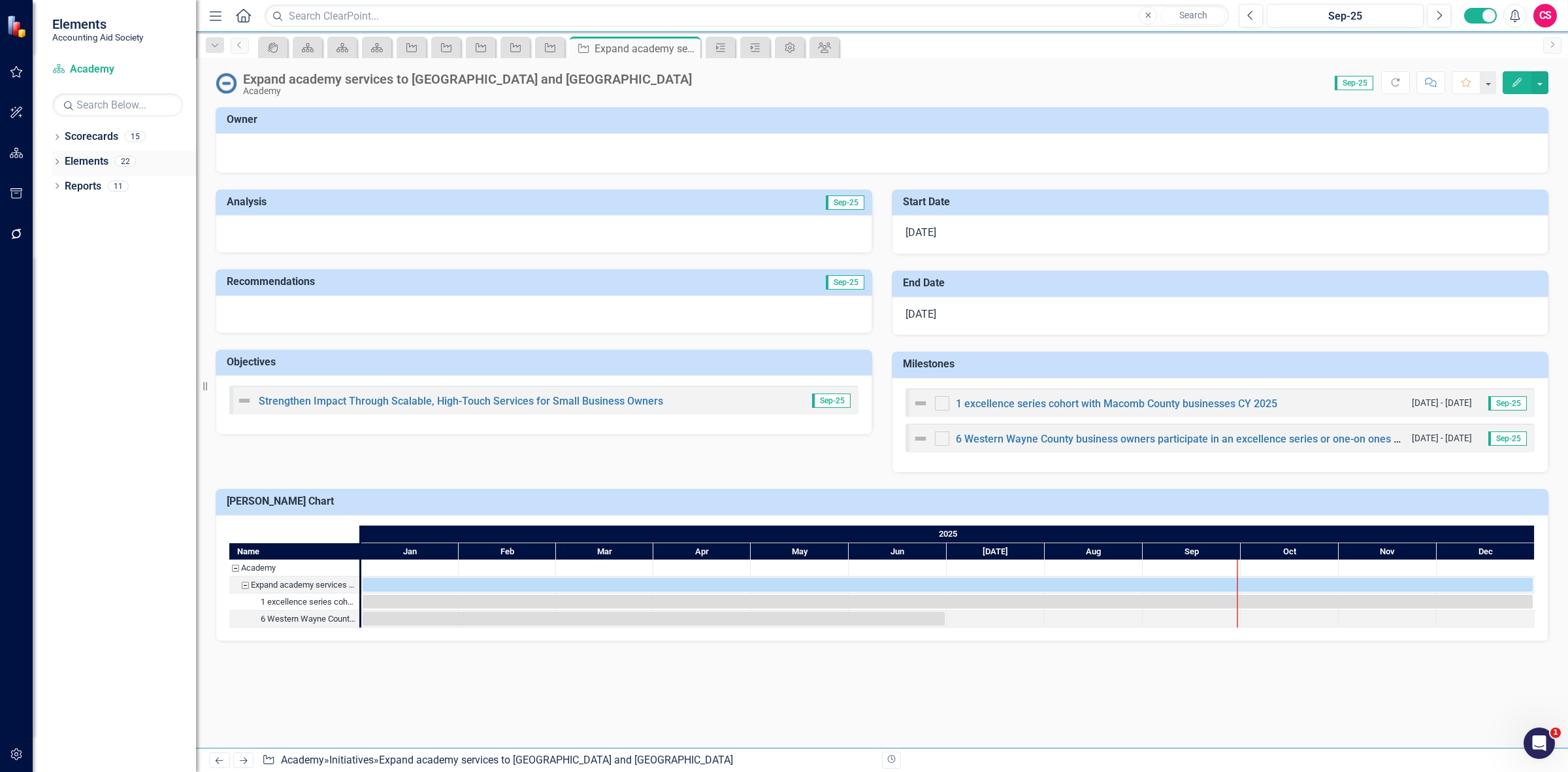
click at [90, 158] on link "Elements" at bounding box center [87, 161] width 44 height 15
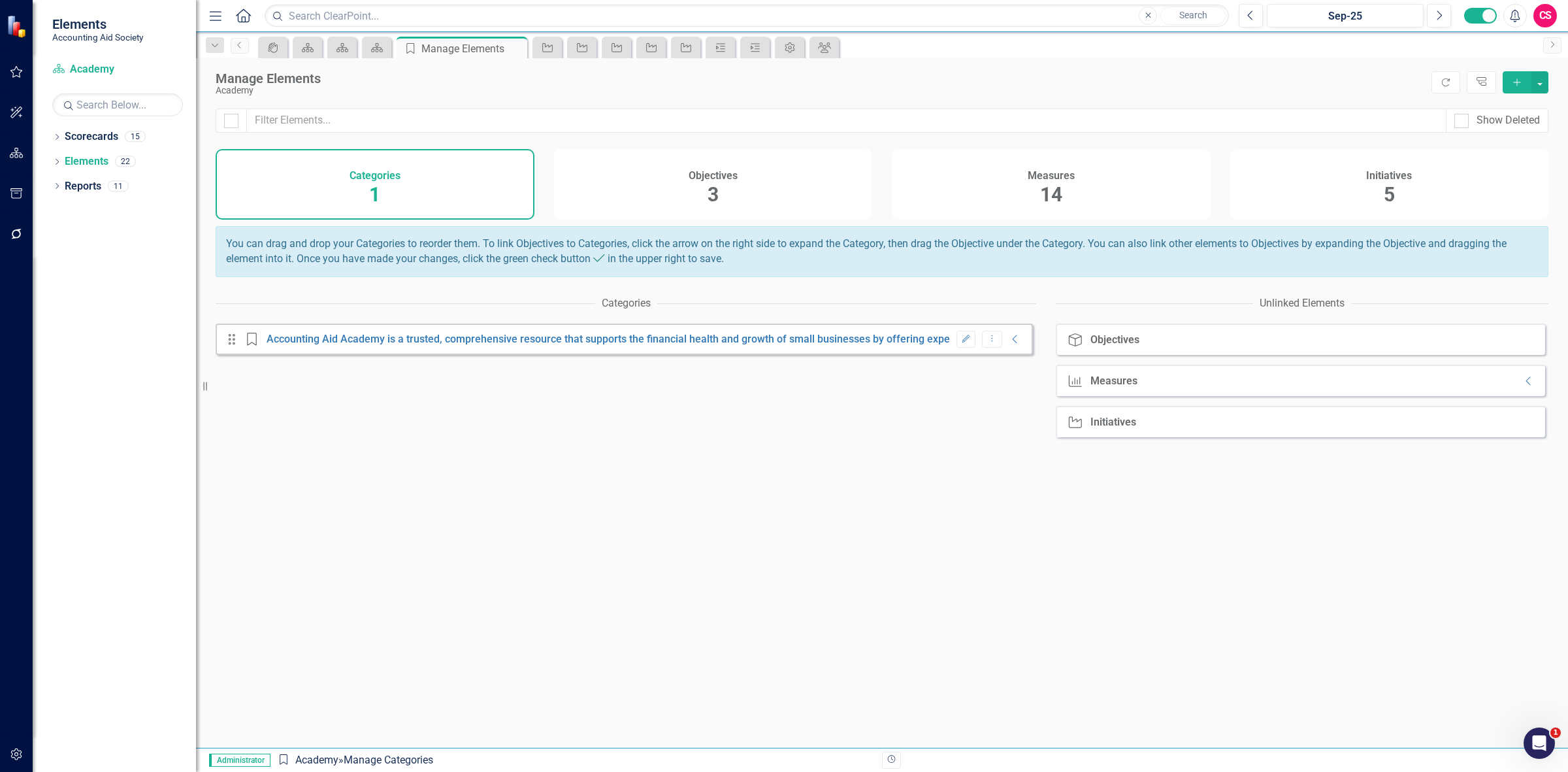
click at [1125, 207] on div "Measures 14" at bounding box center [1052, 184] width 319 height 70
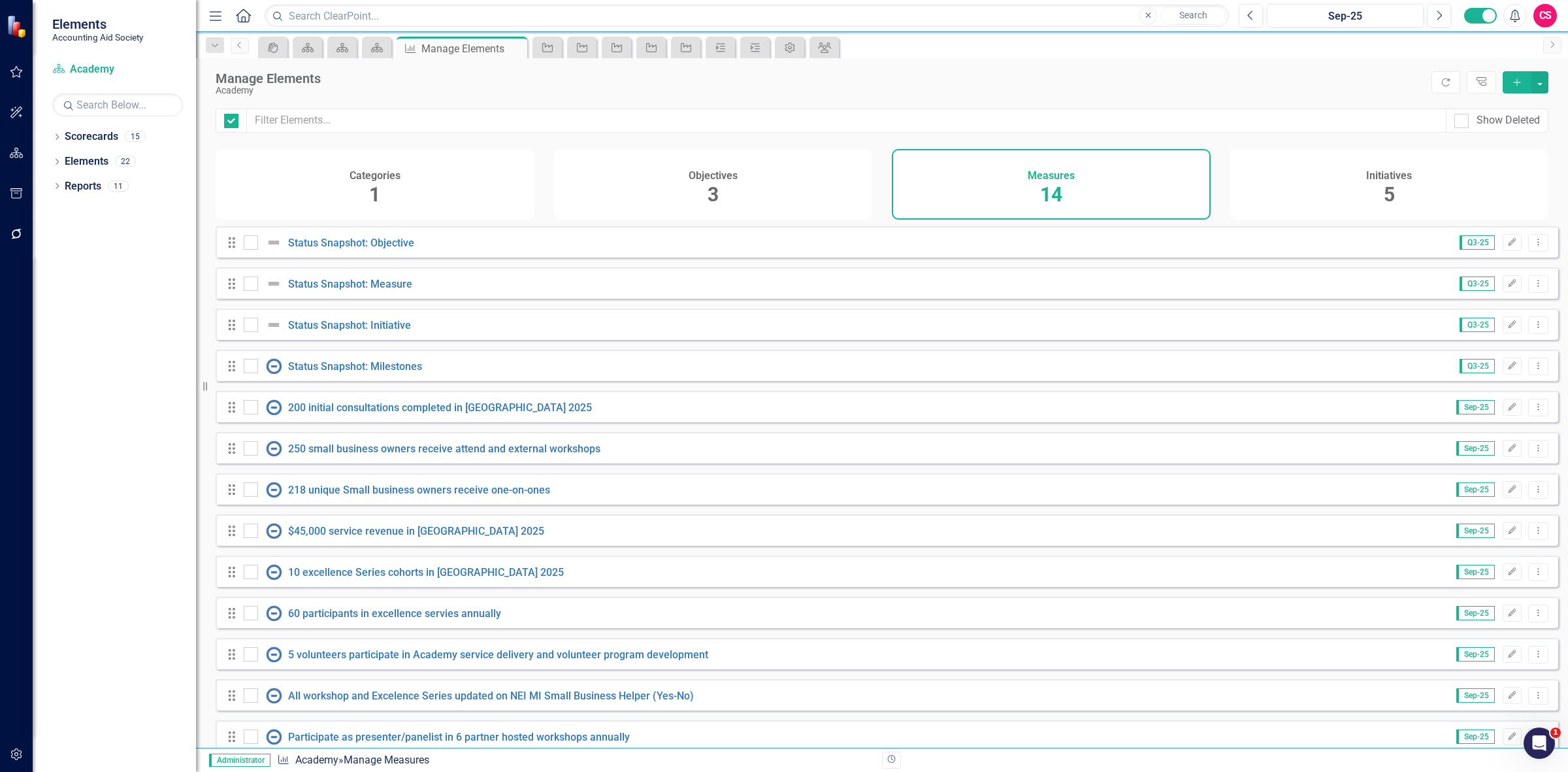
checkbox input "false"
click at [1505, 375] on button "Edit" at bounding box center [1512, 366] width 19 height 17
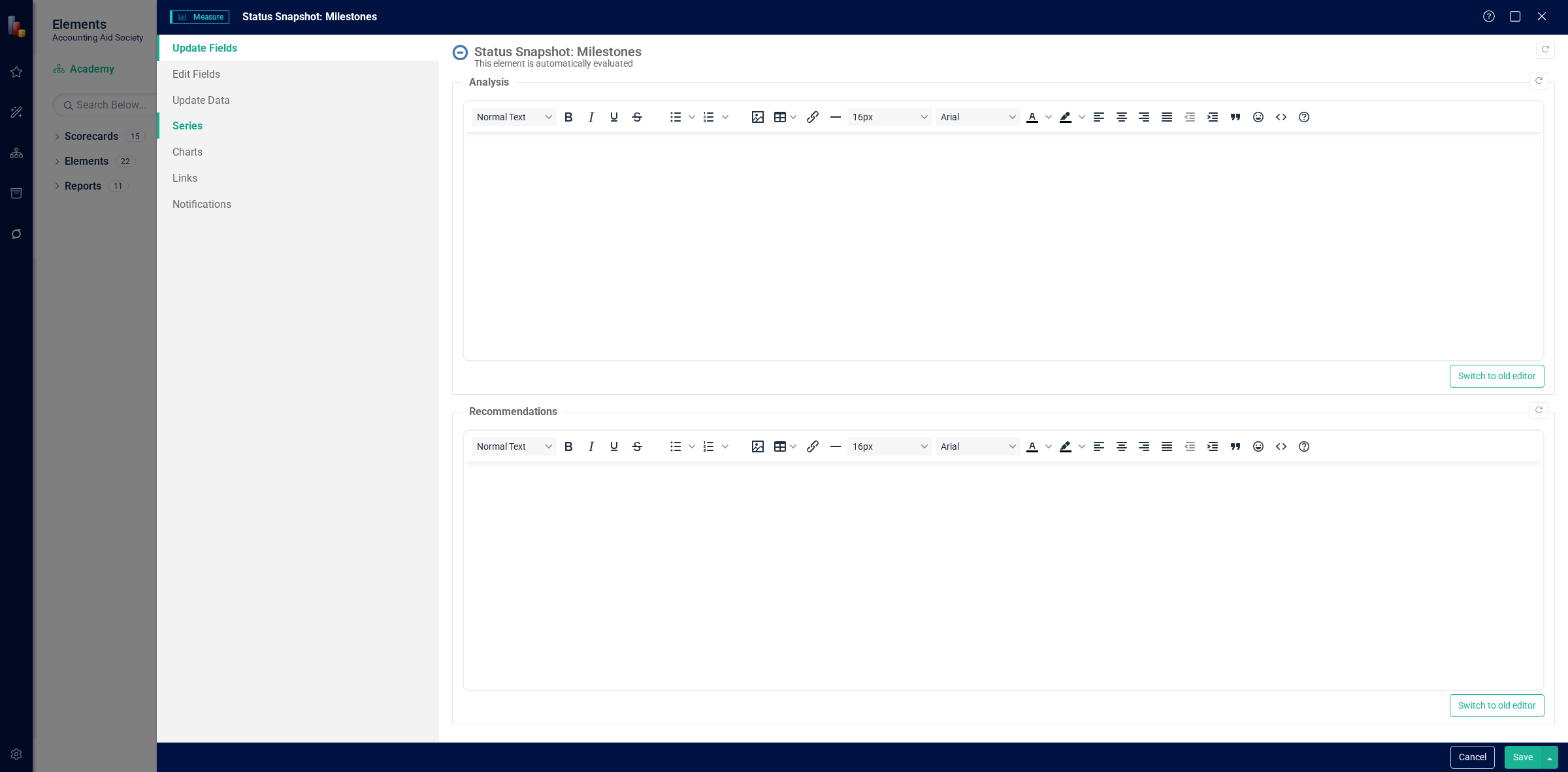
click at [228, 116] on link "Series" at bounding box center [298, 125] width 283 height 26
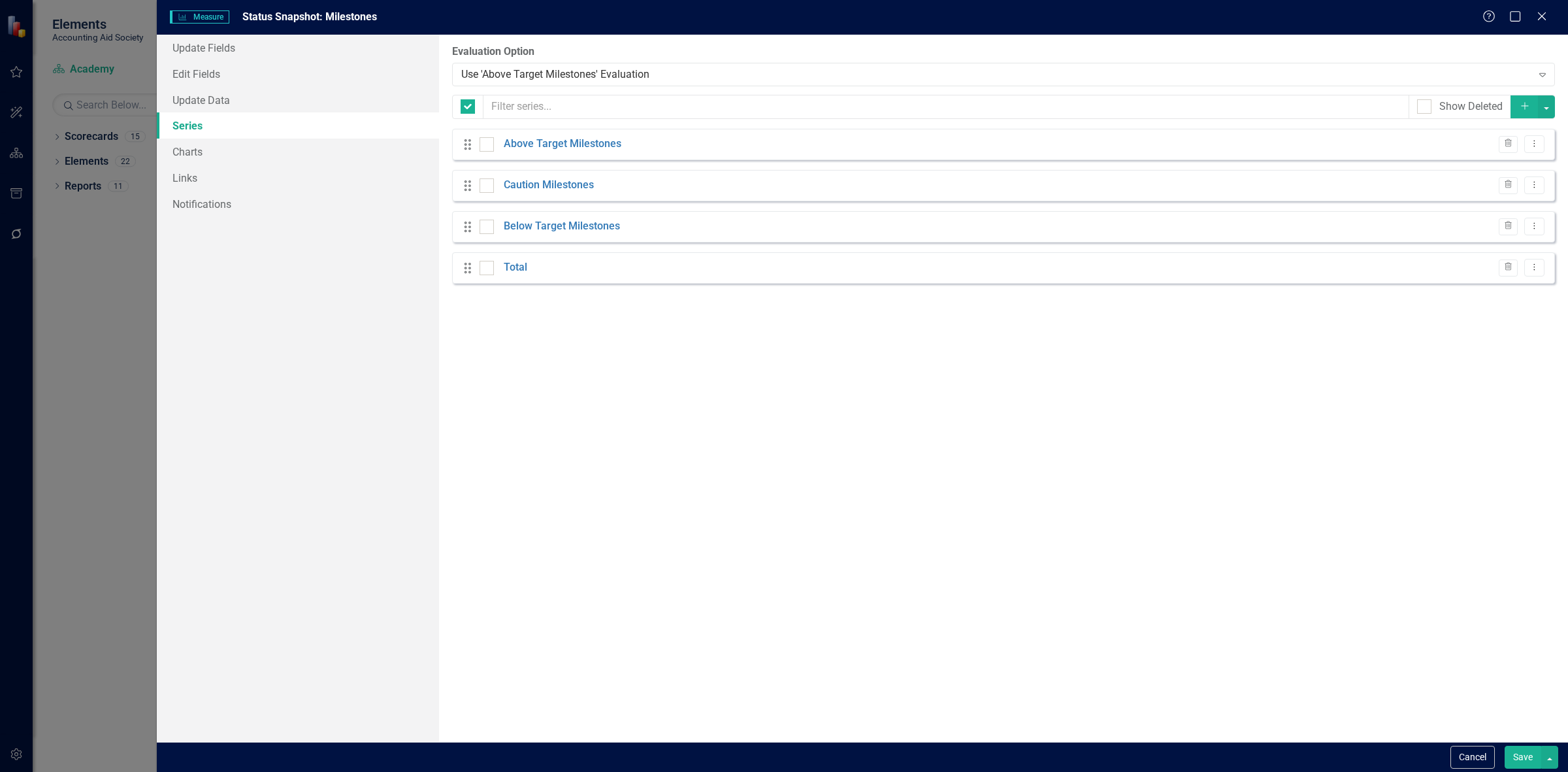
checkbox input "false"
click at [509, 83] on div "Use 'Above Target Milestones' Evaluation Expand" at bounding box center [1004, 74] width 1103 height 23
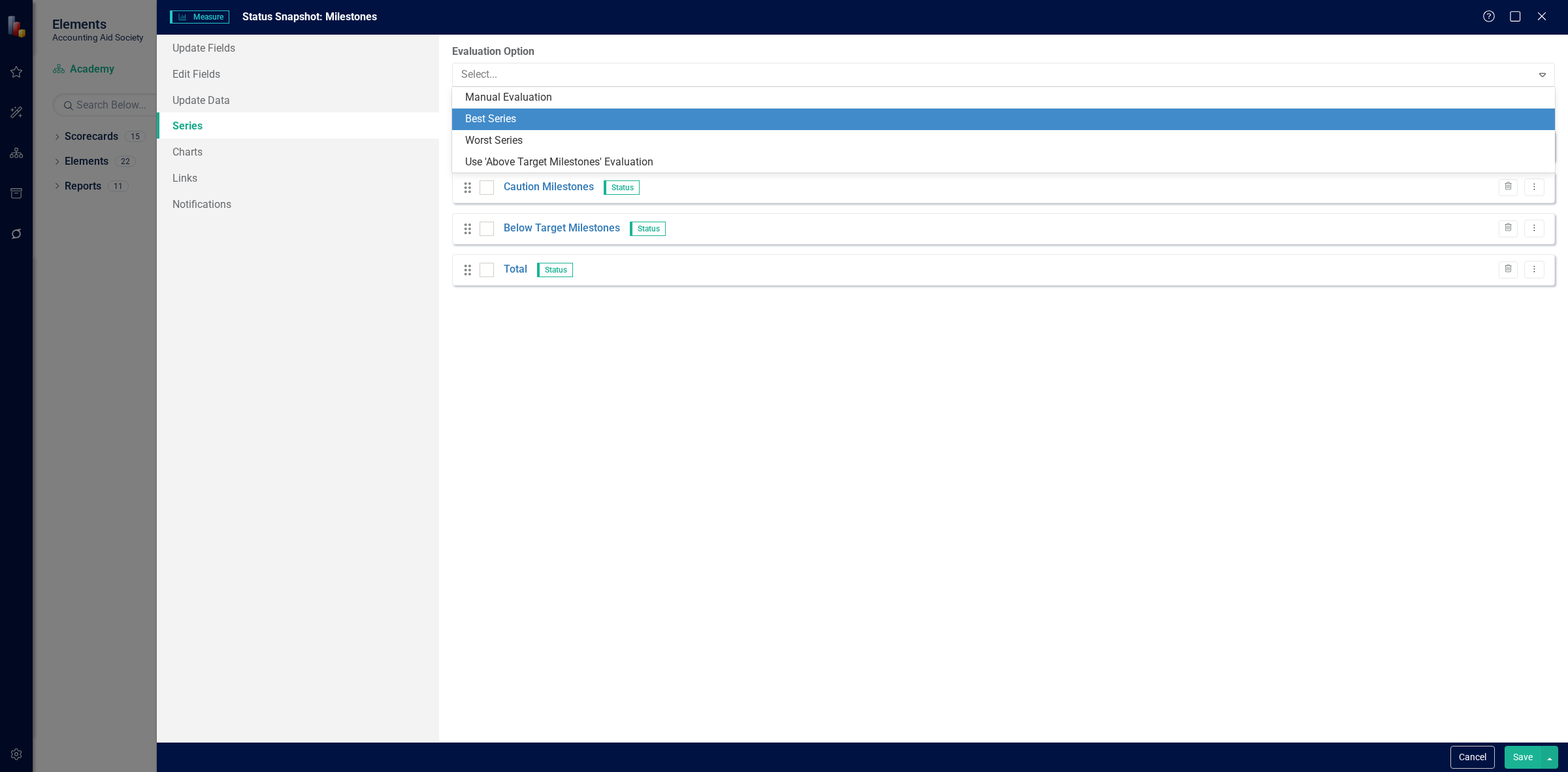
click at [517, 113] on div "Best Series" at bounding box center [1006, 118] width 1082 height 15
click at [517, 113] on input "text" at bounding box center [946, 108] width 926 height 24
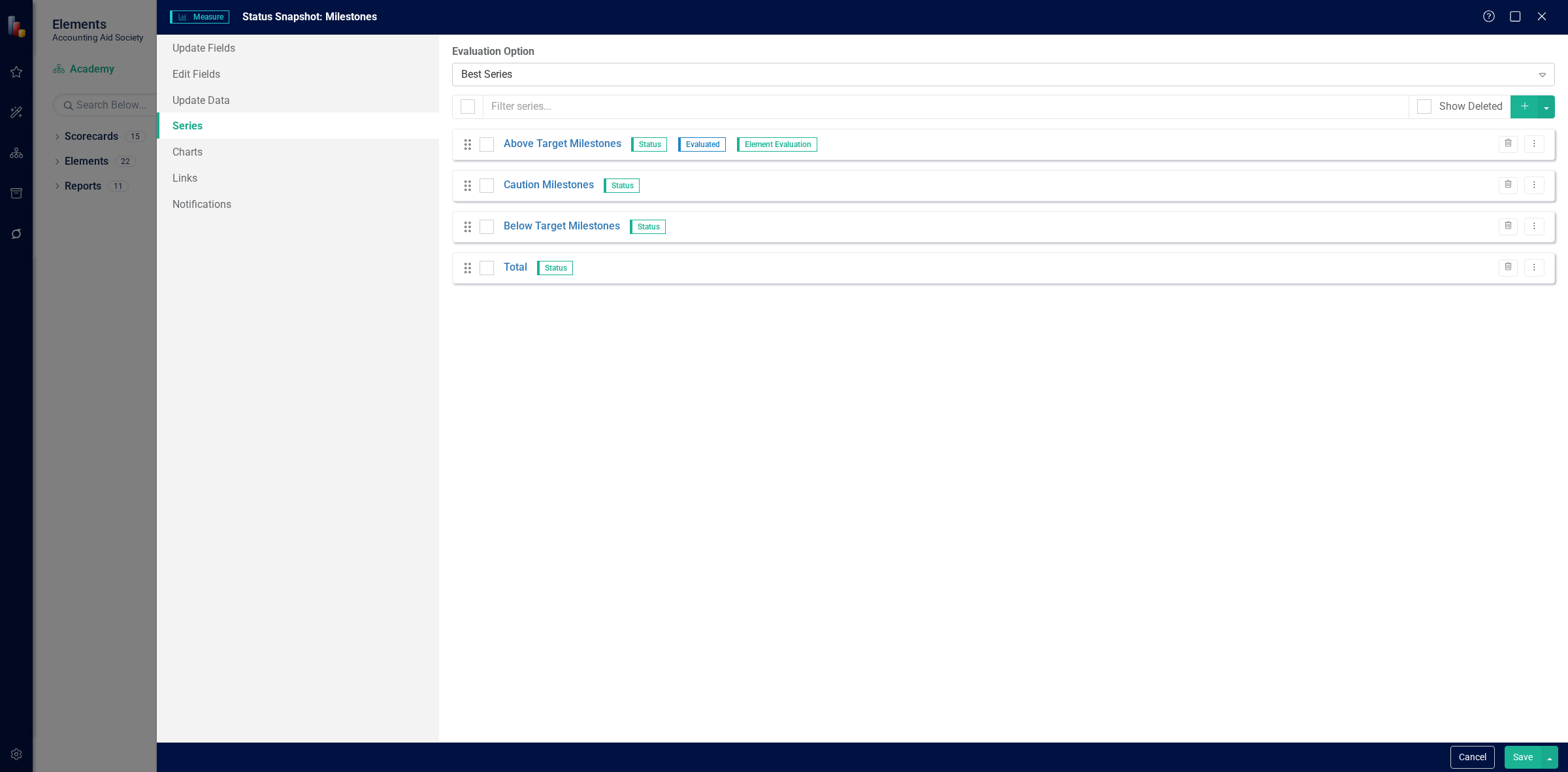
click at [520, 86] on div "From this page, you can add, edit, delete, or duplicate the measure series for …" at bounding box center [1004, 388] width 1129 height 707
click at [517, 81] on div "Best Series" at bounding box center [997, 74] width 1071 height 15
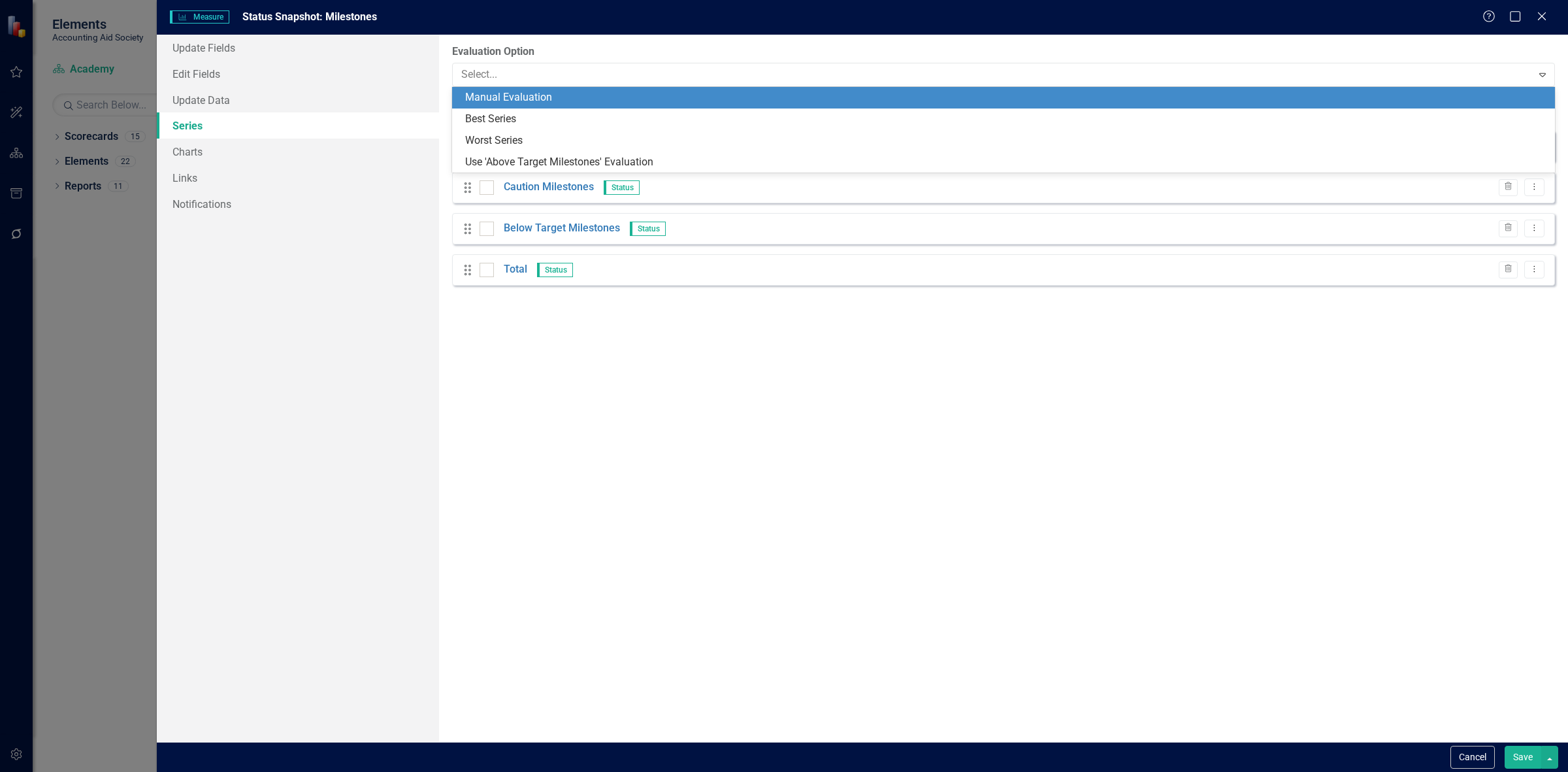
click at [524, 91] on div "Manual Evaluation" at bounding box center [1006, 97] width 1082 height 15
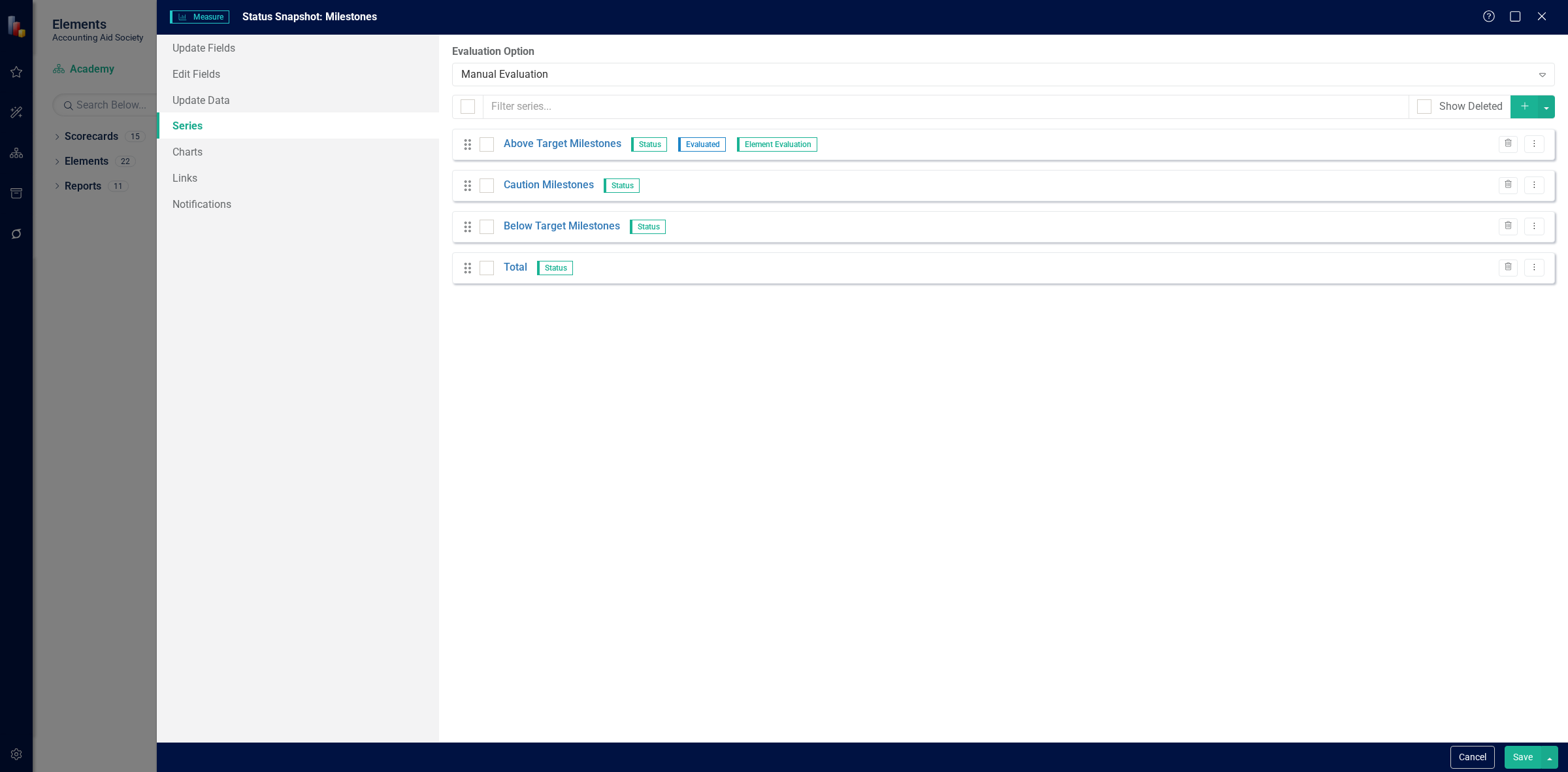
click at [1512, 759] on button "Save" at bounding box center [1522, 757] width 36 height 23
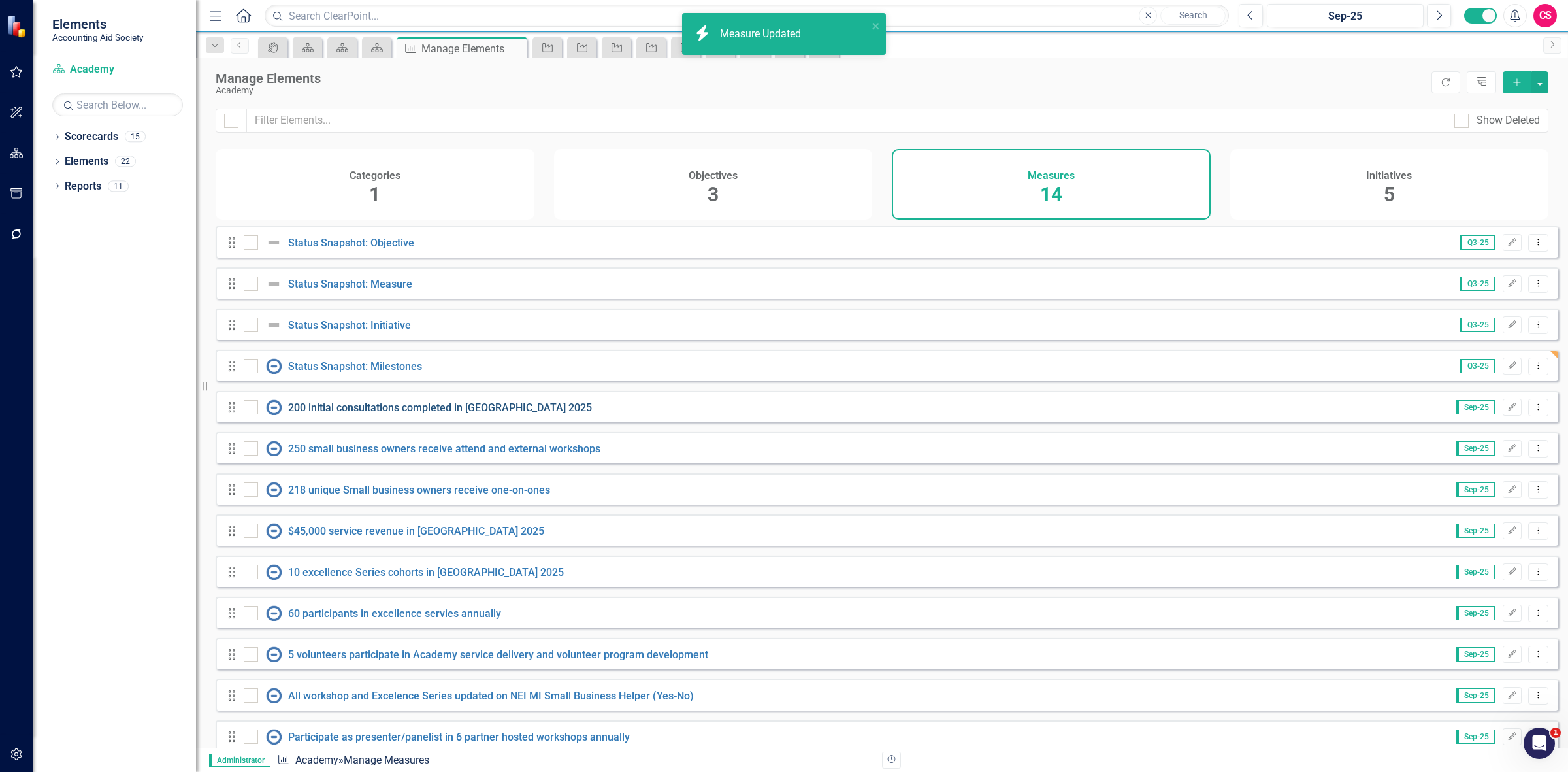
click at [321, 413] on link "200 initial consultations completed in [GEOGRAPHIC_DATA] 2025" at bounding box center [440, 407] width 304 height 12
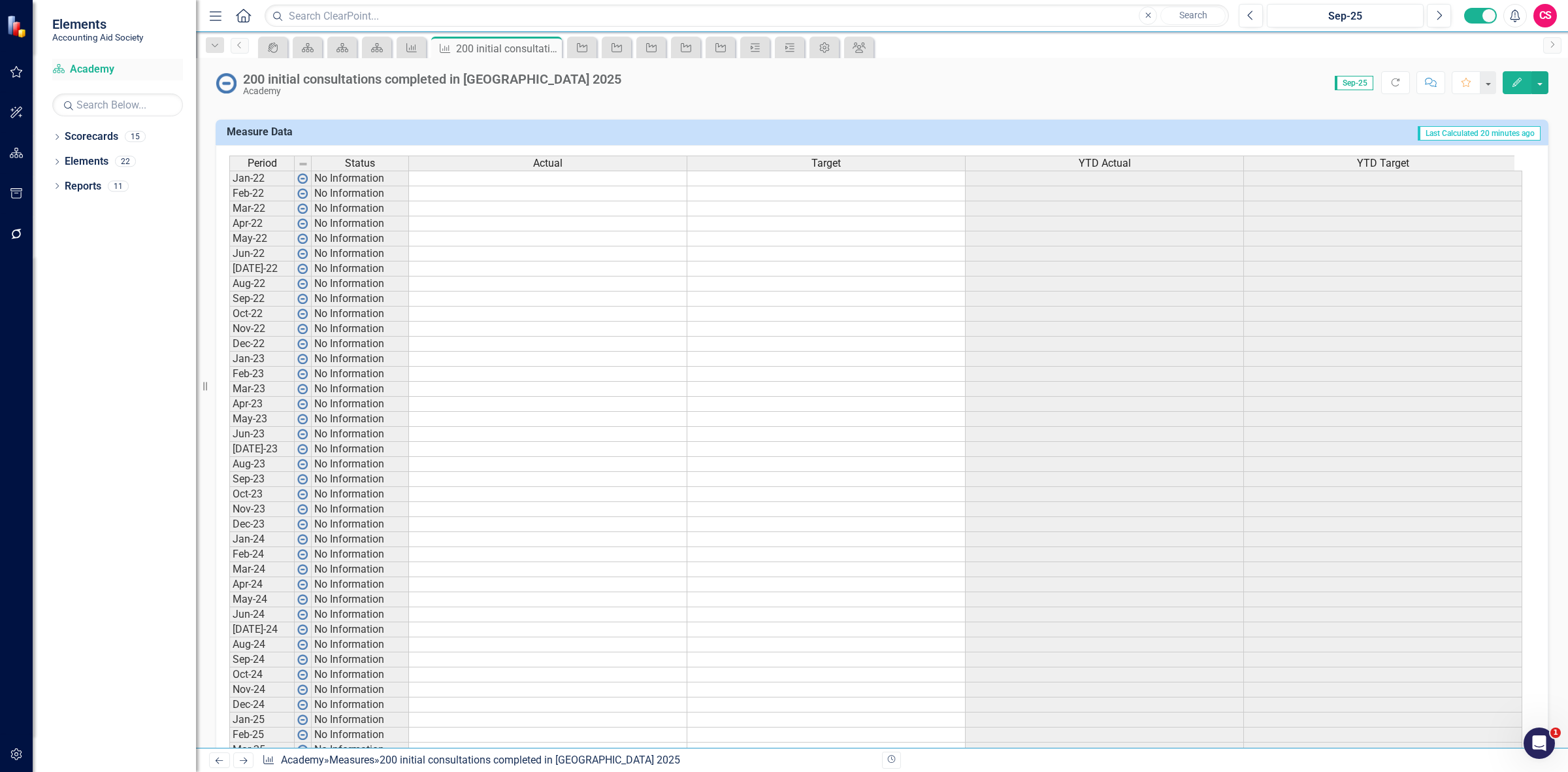
scroll to position [81, 0]
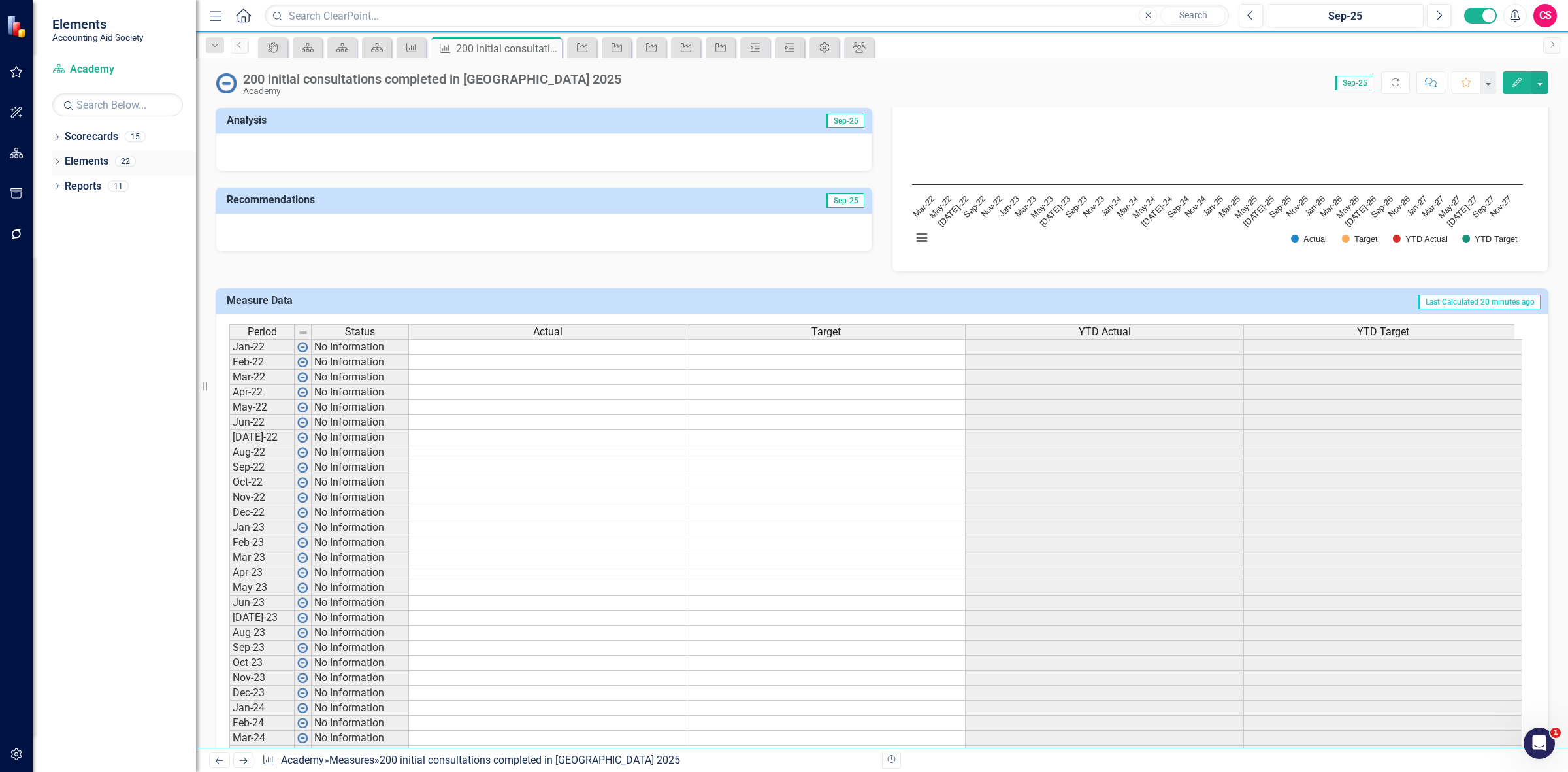
click at [81, 162] on link "Elements" at bounding box center [87, 161] width 44 height 15
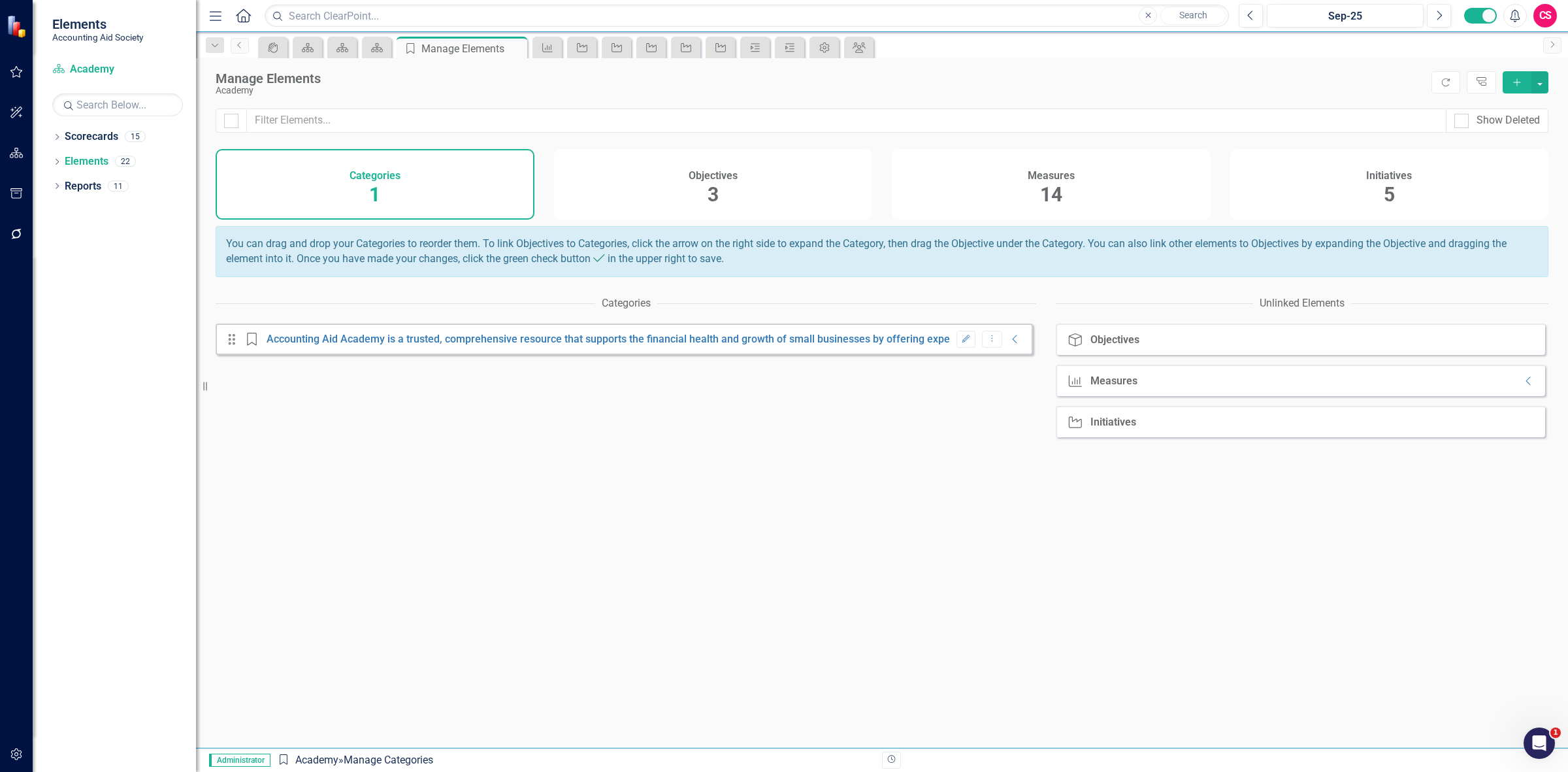
click at [708, 188] on span "3" at bounding box center [713, 194] width 11 height 23
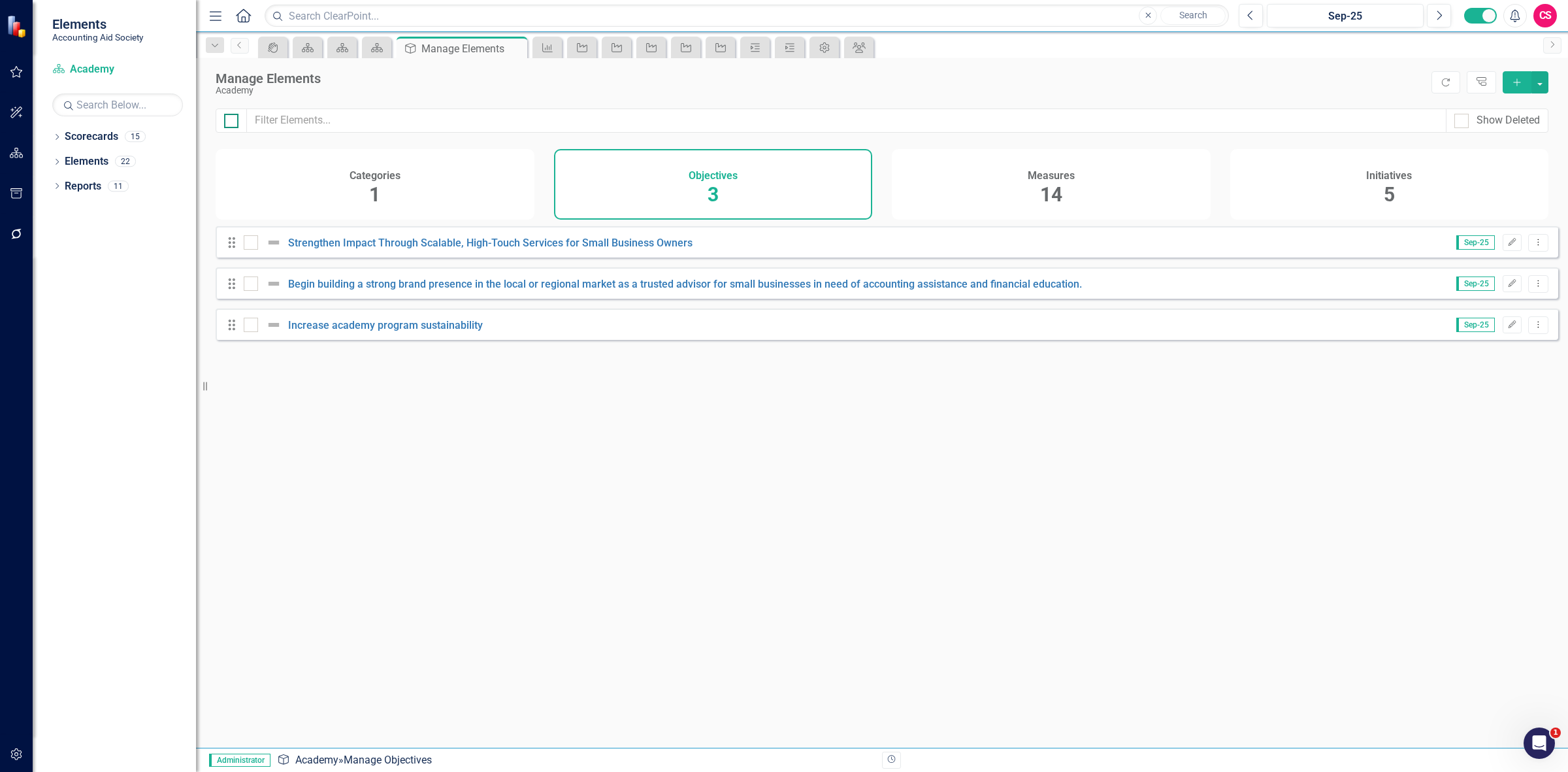
click at [231, 115] on input "checkbox" at bounding box center [228, 118] width 9 height 9
checkbox input "true"
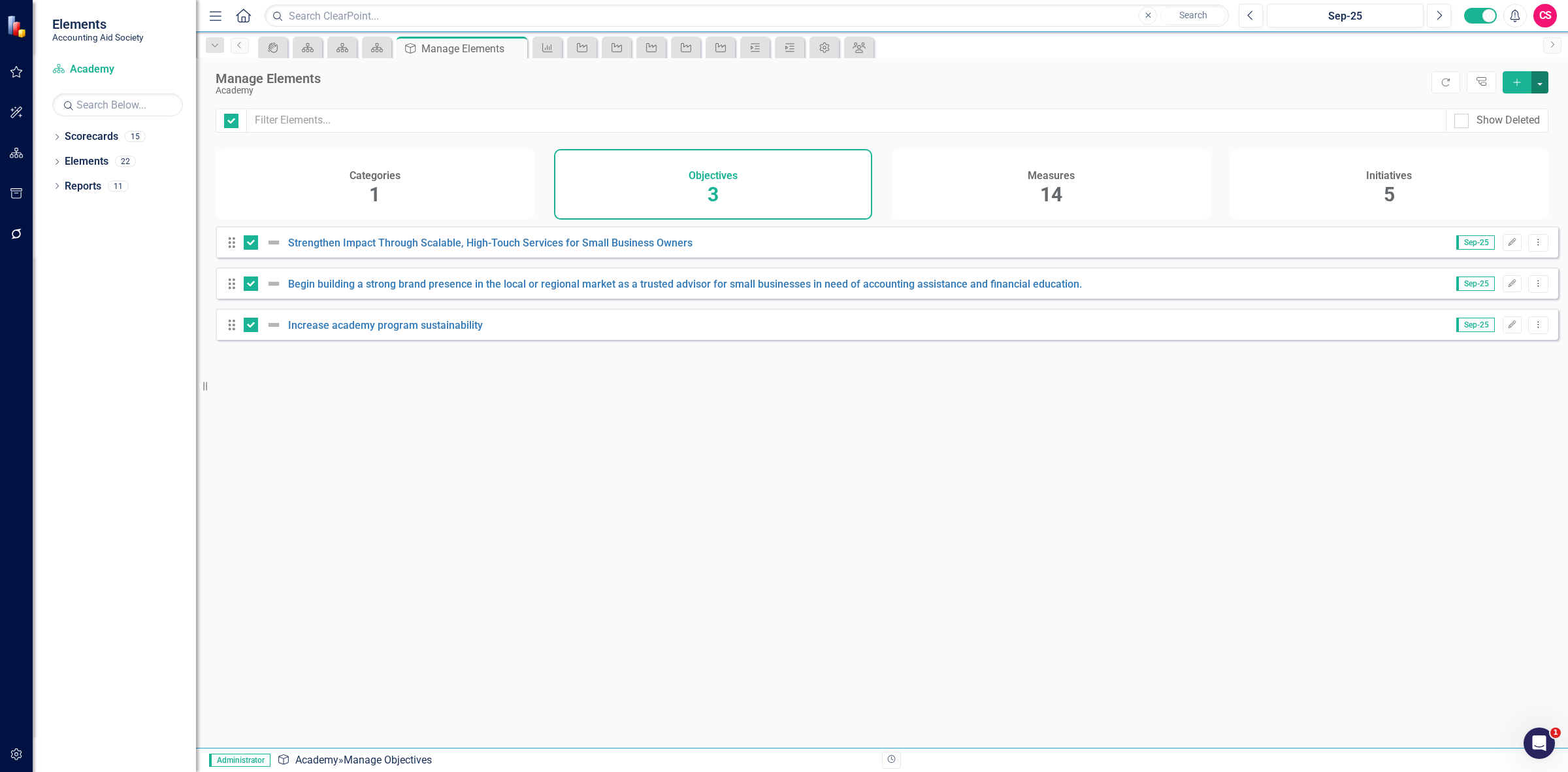
click at [1540, 76] on button "button" at bounding box center [1540, 82] width 17 height 22
click at [1519, 146] on link "Edit Multiple Edit Multiple" at bounding box center [1496, 155] width 103 height 24
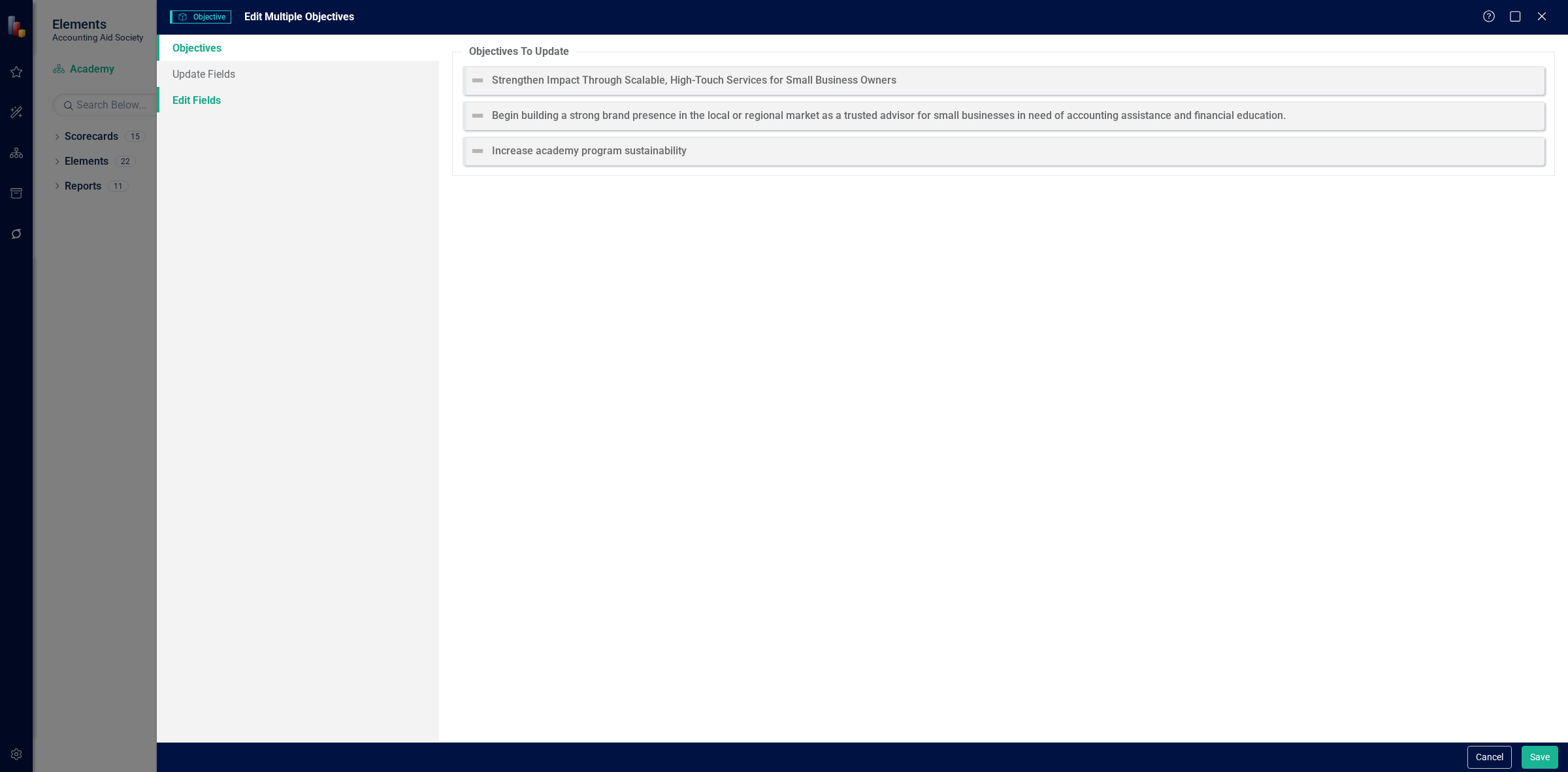
click at [184, 102] on link "Edit Fields" at bounding box center [298, 100] width 283 height 26
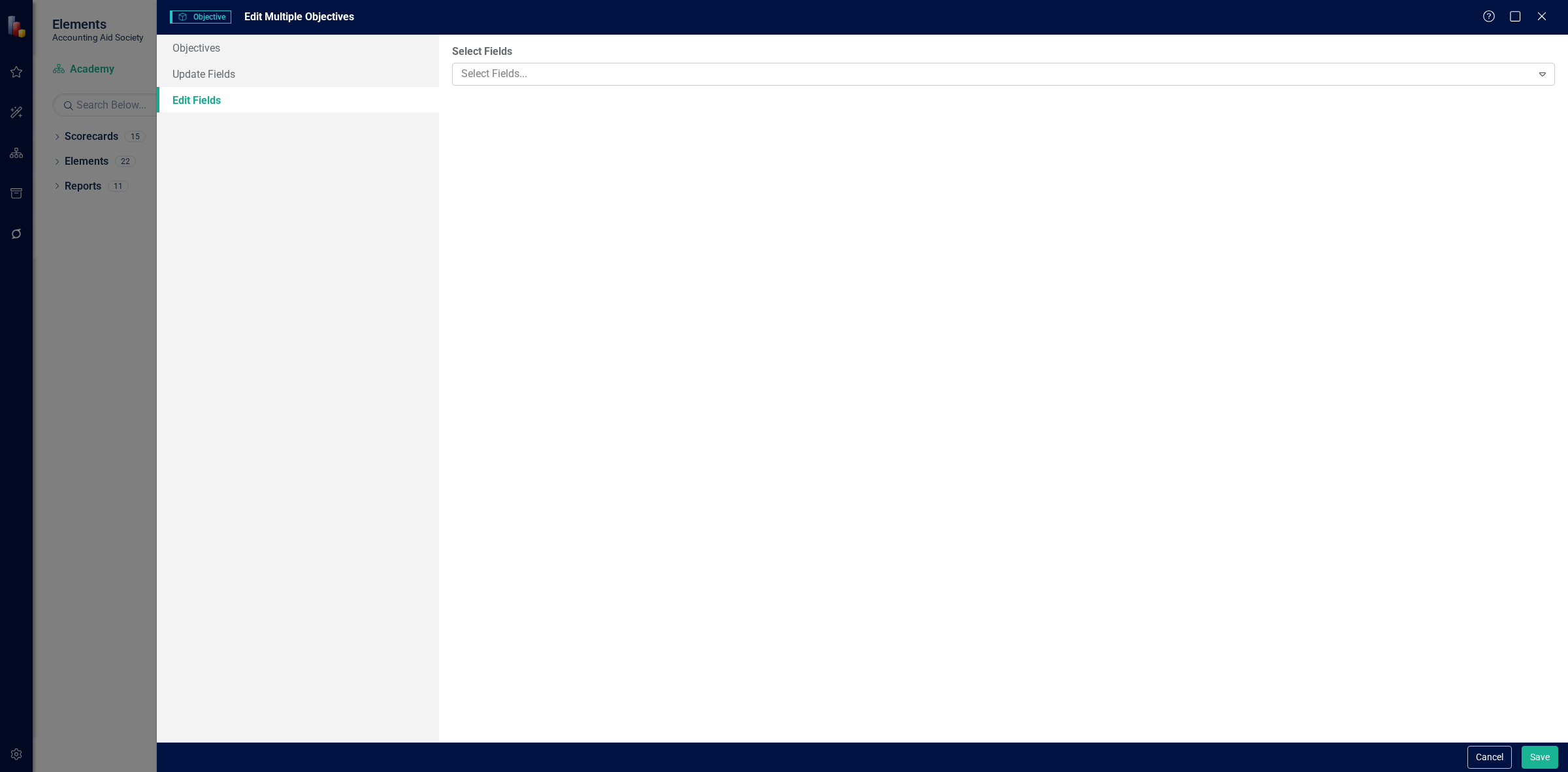
click at [531, 85] on body "Elements Accounting Aid Society Scorecard Academy Search Dropdown Scorecards 15…" at bounding box center [784, 386] width 1568 height 772
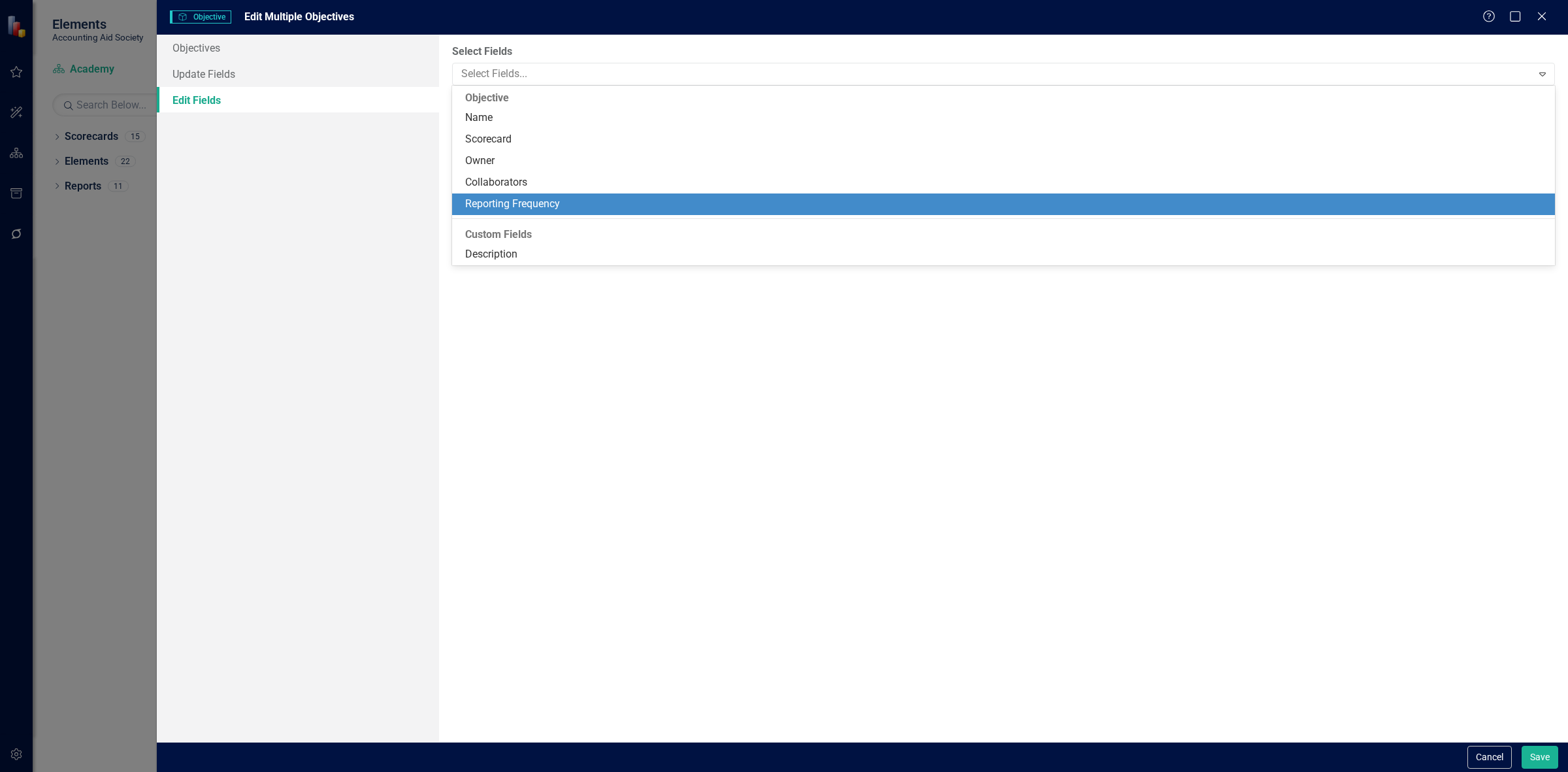
click at [511, 207] on div "Reporting Frequency" at bounding box center [1006, 204] width 1082 height 15
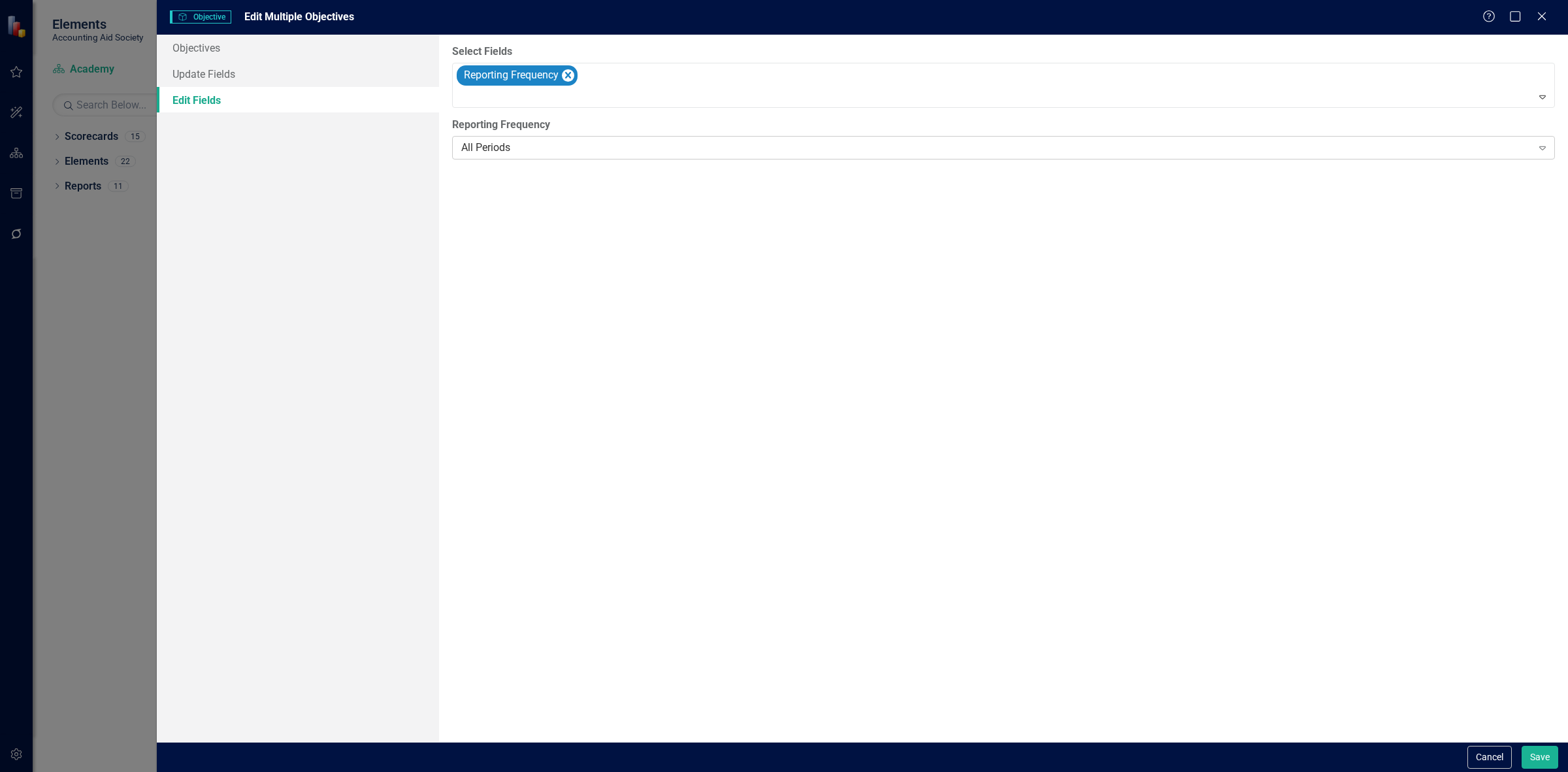
click at [524, 144] on div "All Periods" at bounding box center [997, 147] width 1071 height 15
click at [537, 228] on div "Select Fields Reporting Frequency Expand Reporting Frequency 6 results availabl…" at bounding box center [1004, 388] width 1129 height 707
click at [1546, 749] on button "Save" at bounding box center [1539, 757] width 36 height 23
checkbox input "false"
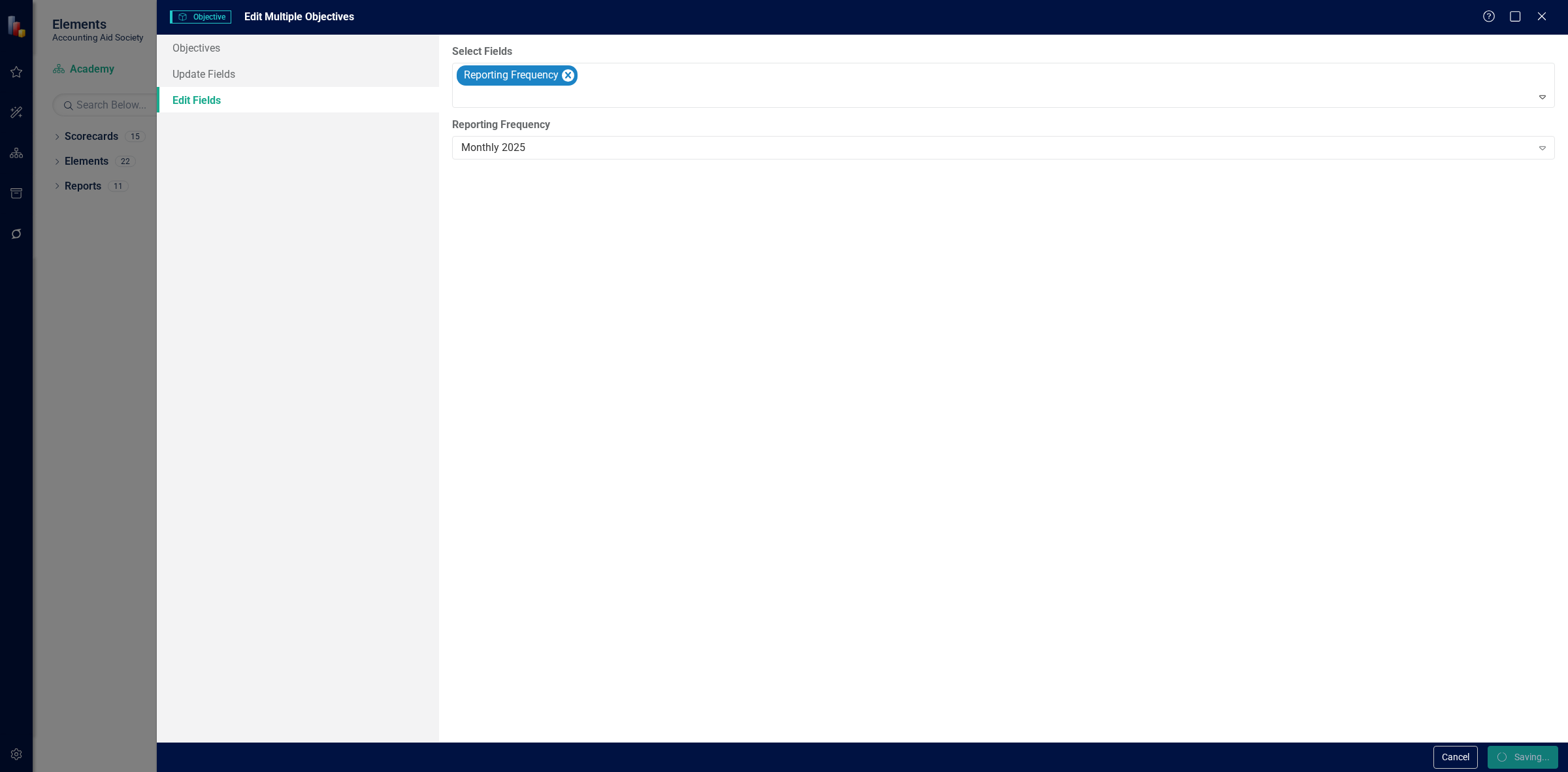
checkbox input "false"
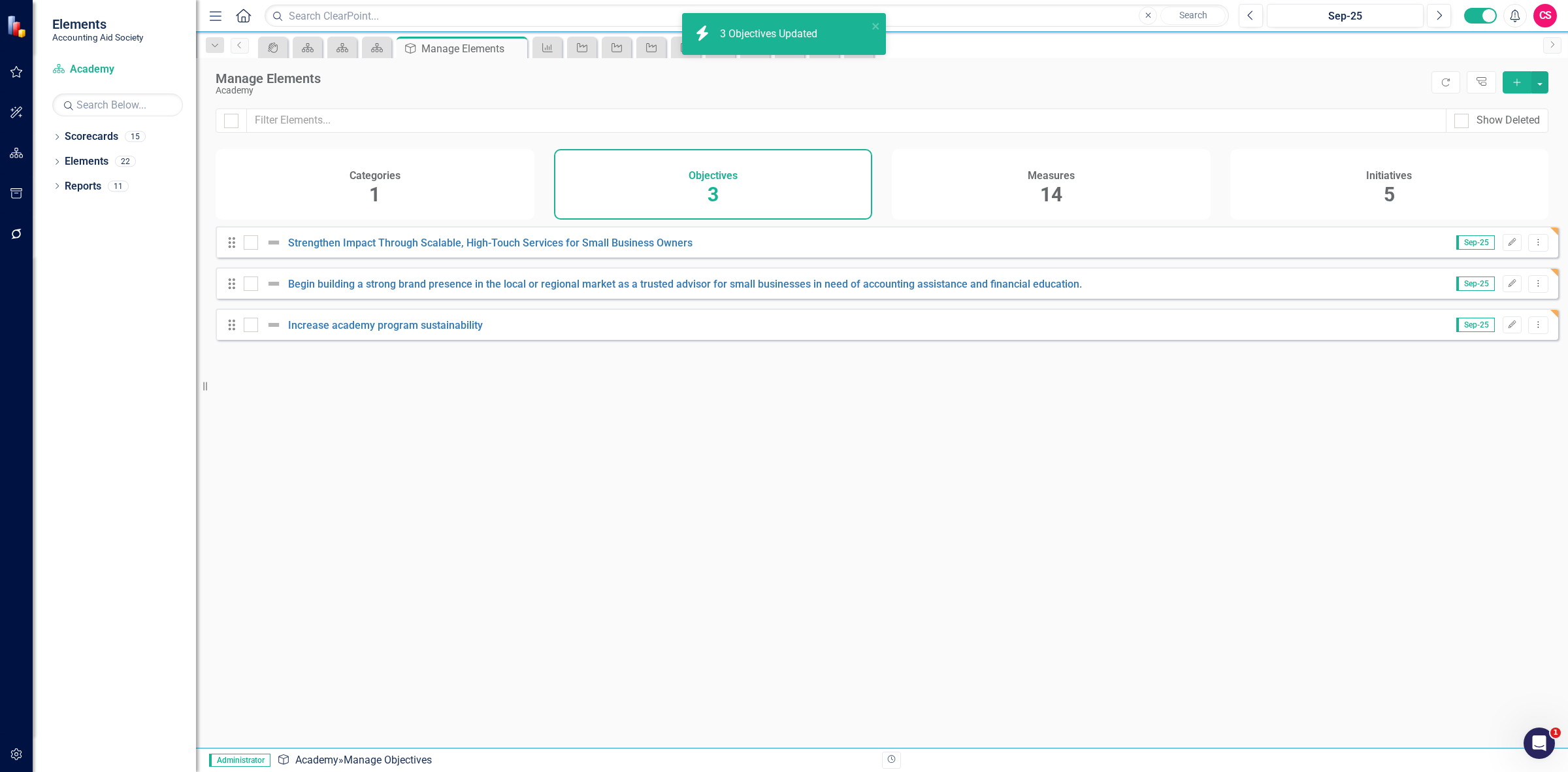
click at [1033, 166] on div "Measures" at bounding box center [1051, 173] width 47 height 15
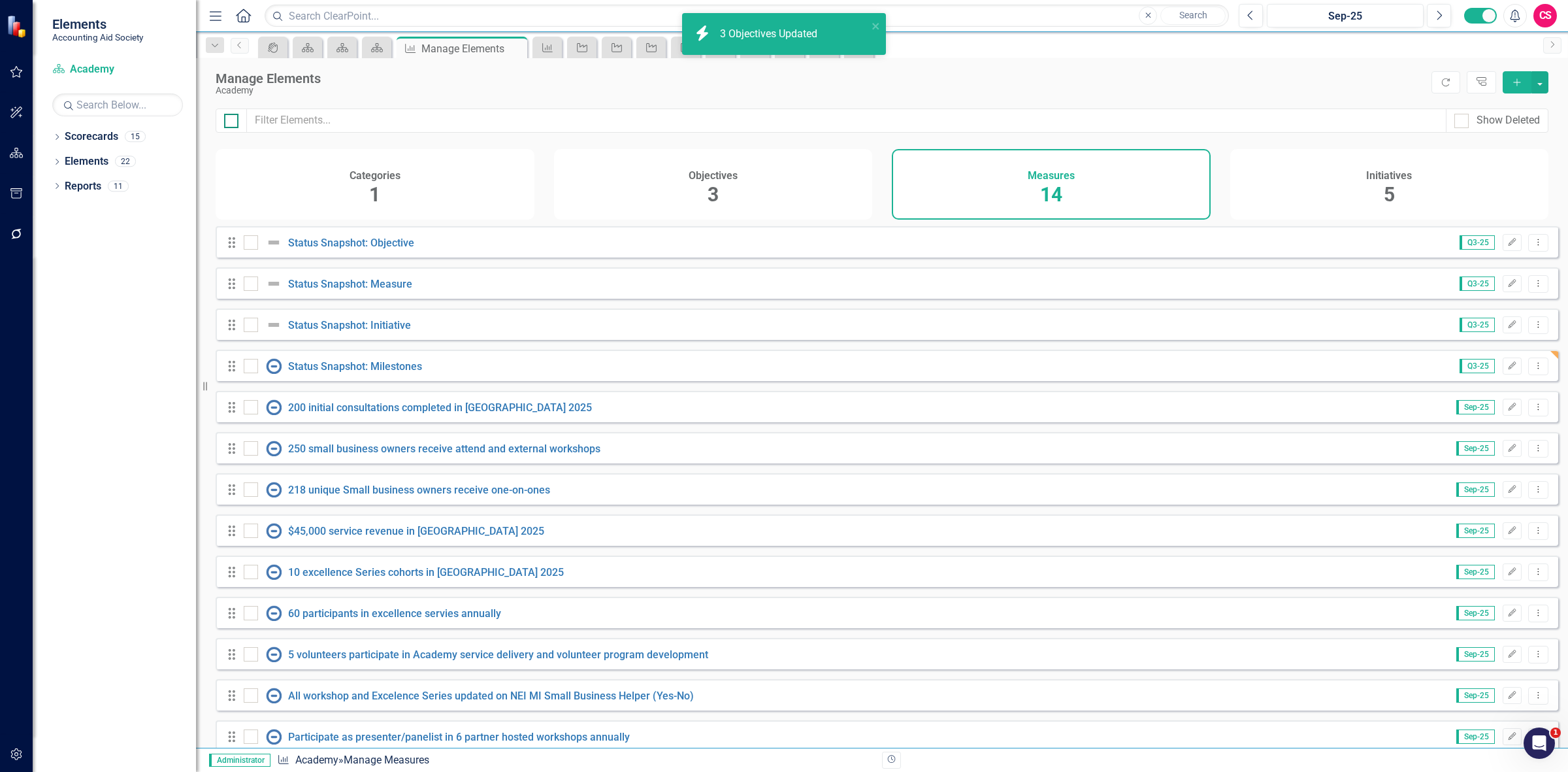
click at [233, 123] on div at bounding box center [231, 121] width 15 height 15
click at [232, 122] on input "checkbox" at bounding box center [228, 118] width 9 height 9
checkbox input "true"
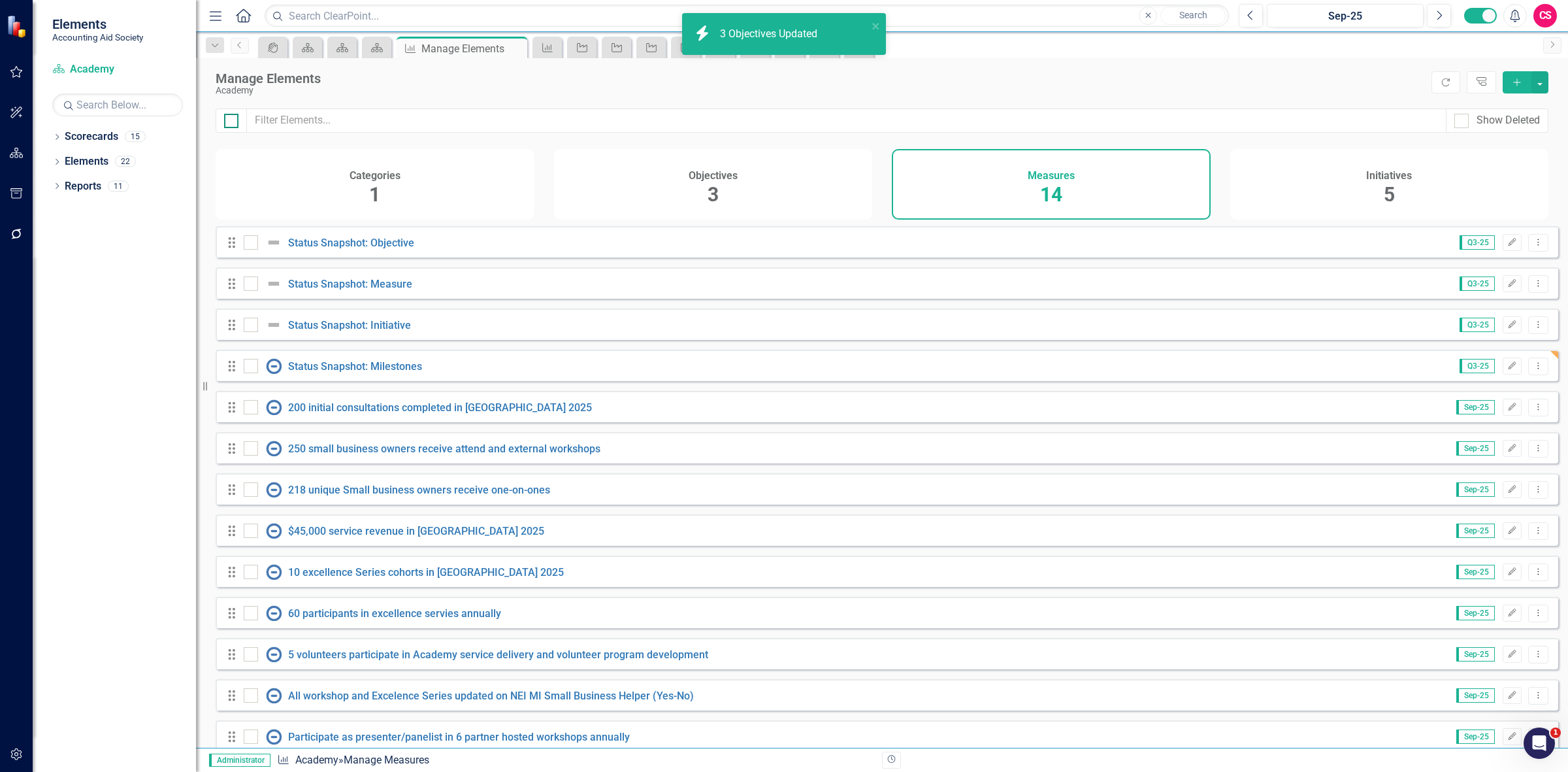
checkbox input "true"
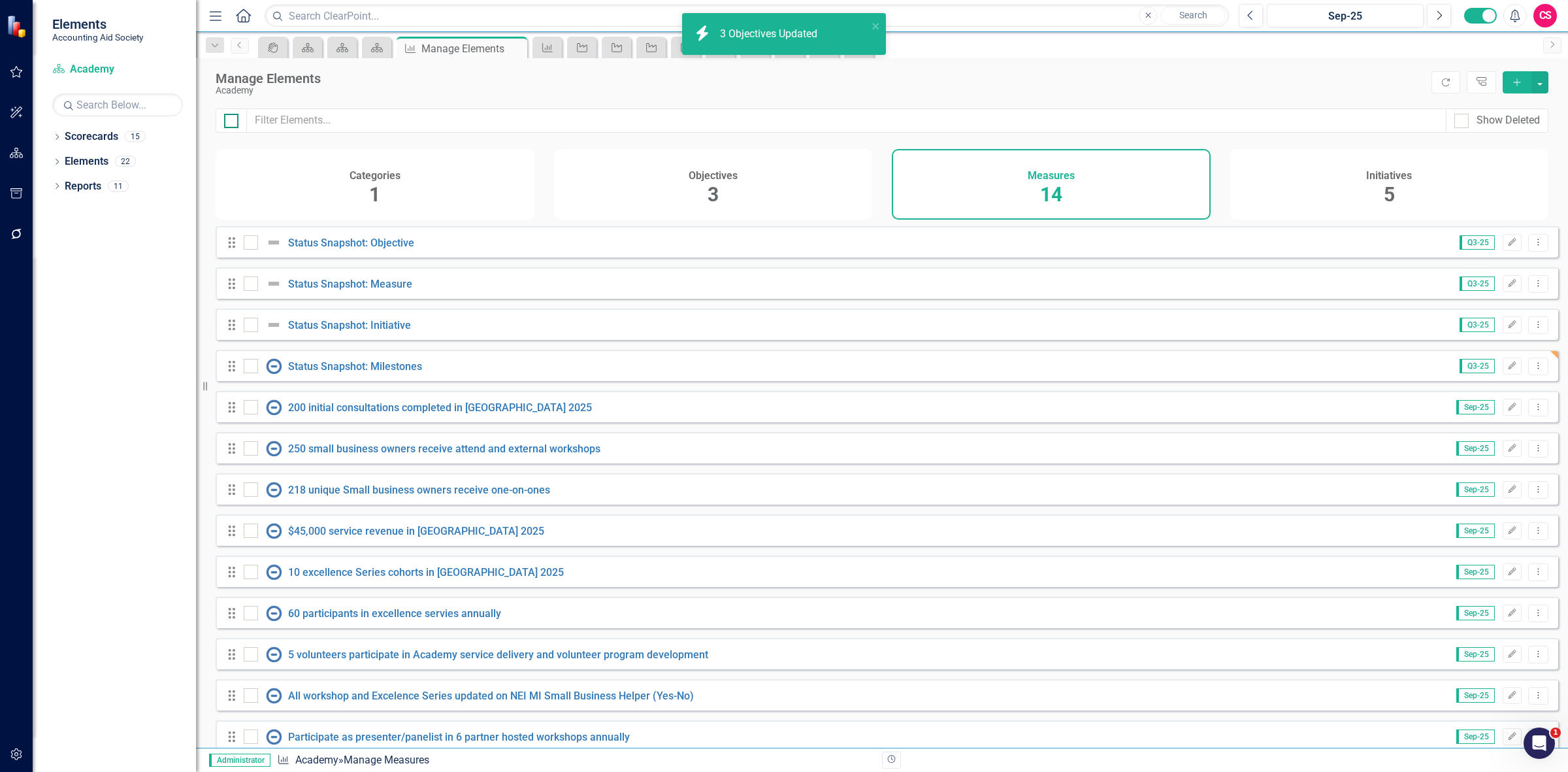
checkbox input "true"
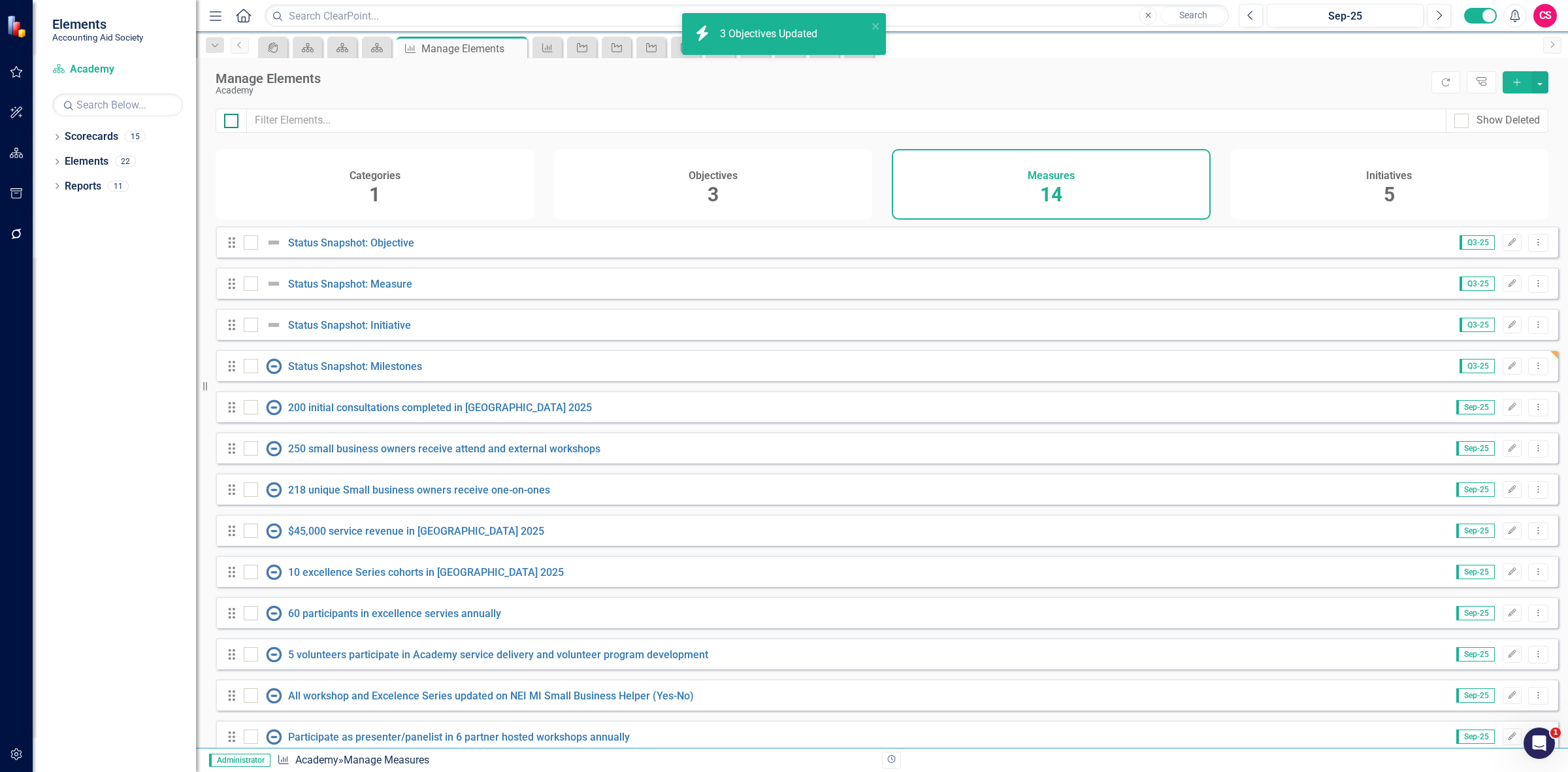
checkbox input "true"
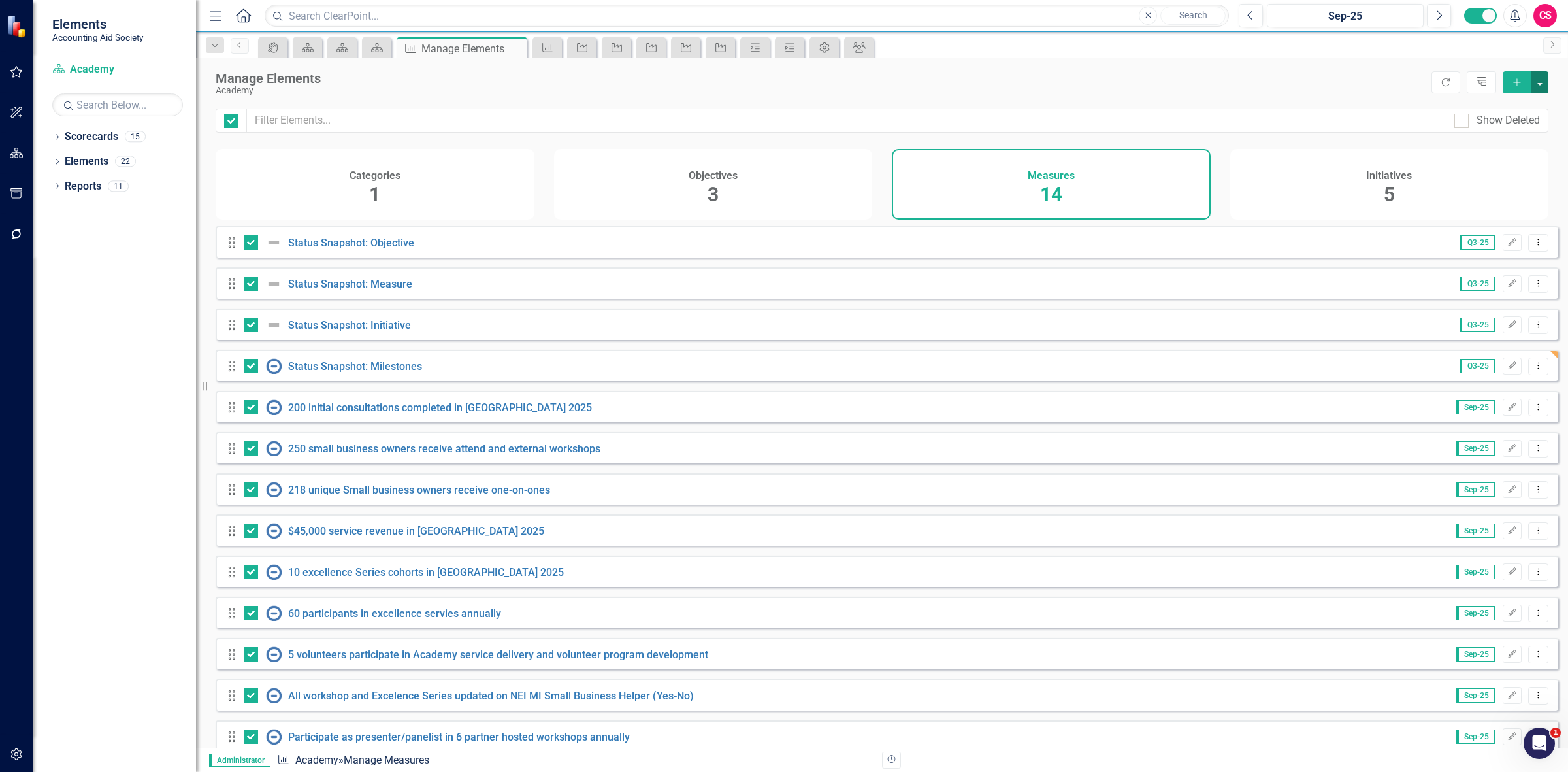
click at [1542, 81] on button "button" at bounding box center [1540, 82] width 17 height 22
click at [1508, 150] on link "Edit Multiple Edit Multiple" at bounding box center [1496, 155] width 103 height 24
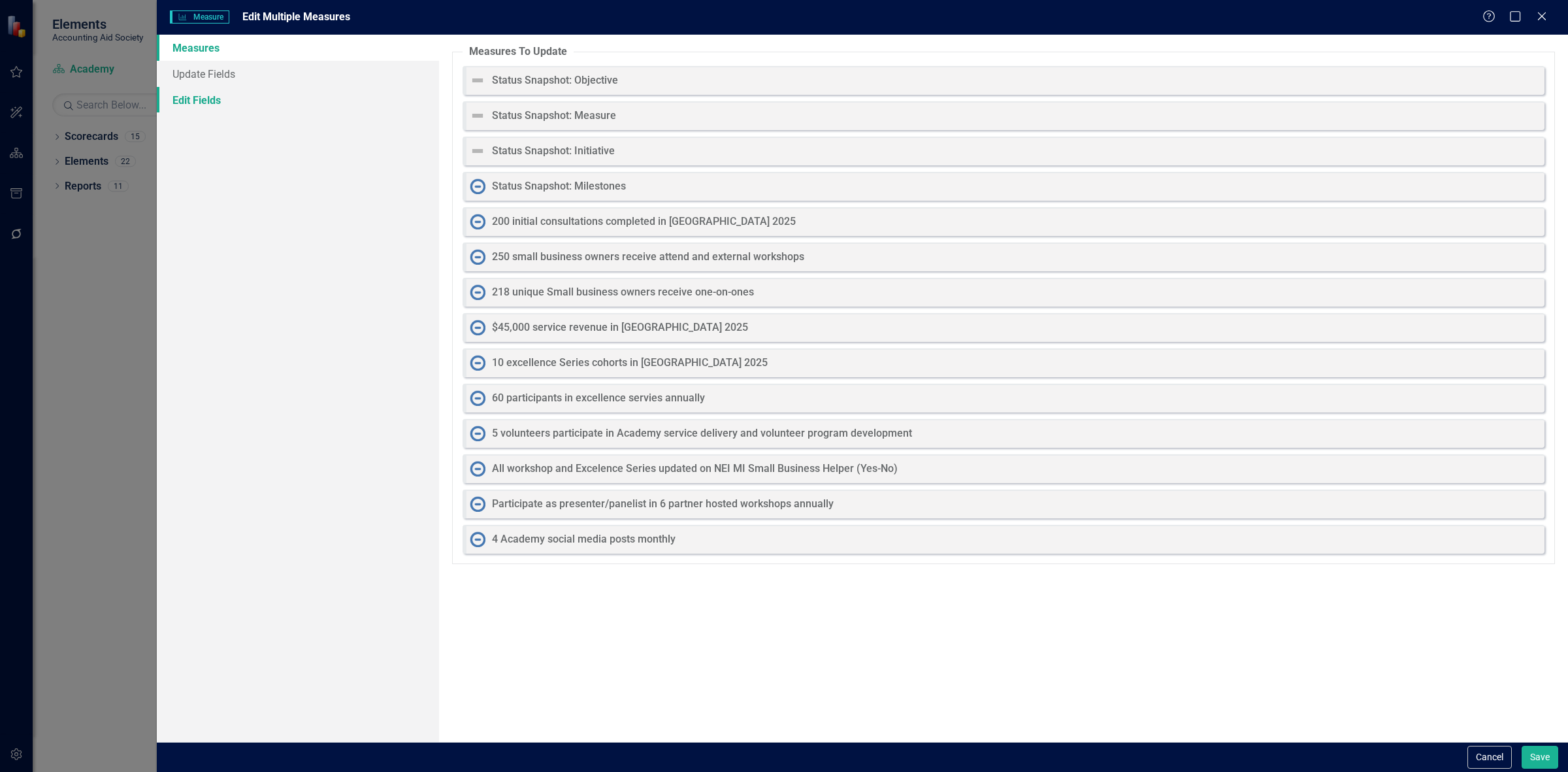
click at [201, 95] on link "Edit Fields" at bounding box center [298, 100] width 283 height 26
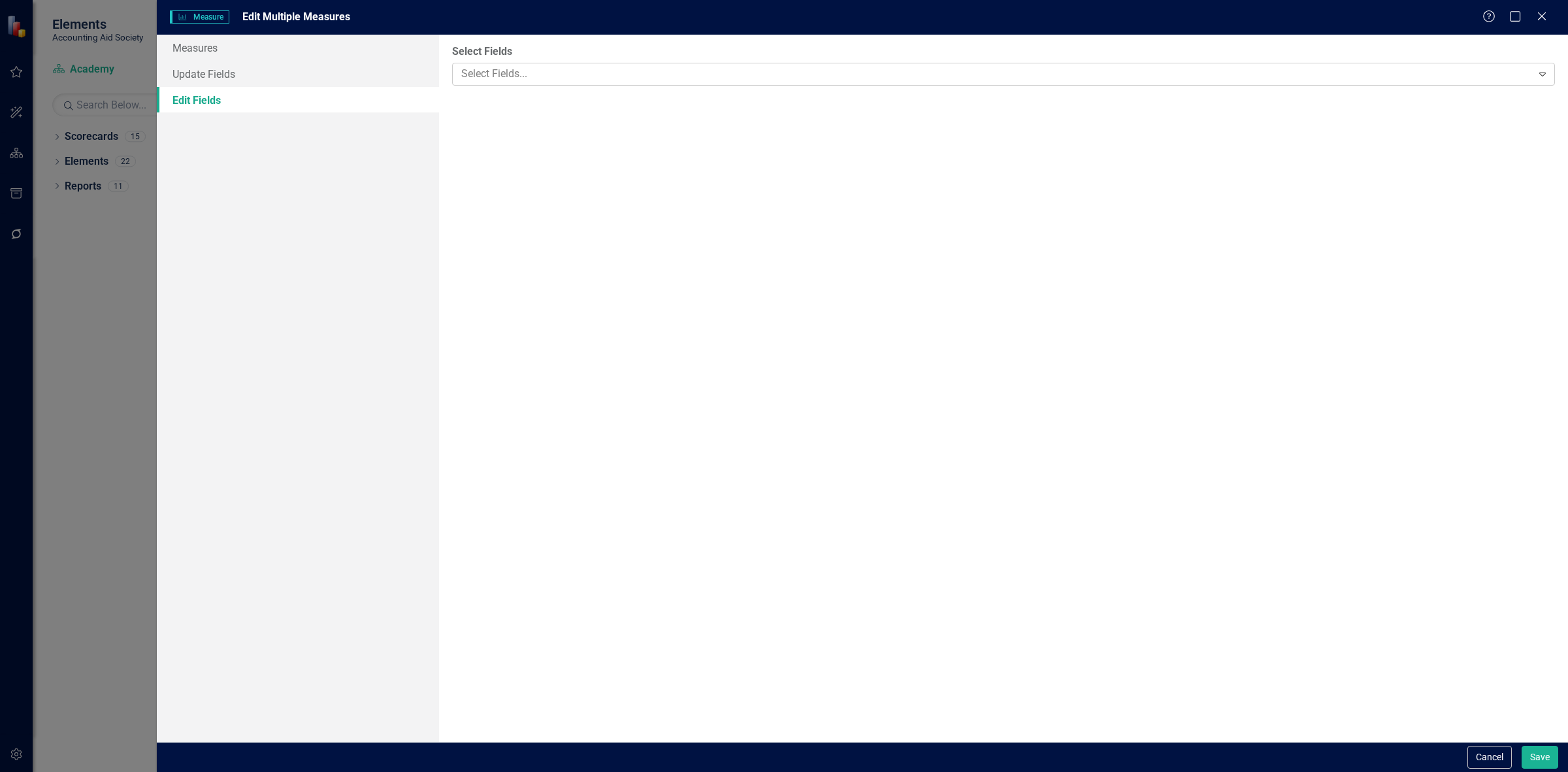
click at [574, 72] on div at bounding box center [994, 74] width 1076 height 18
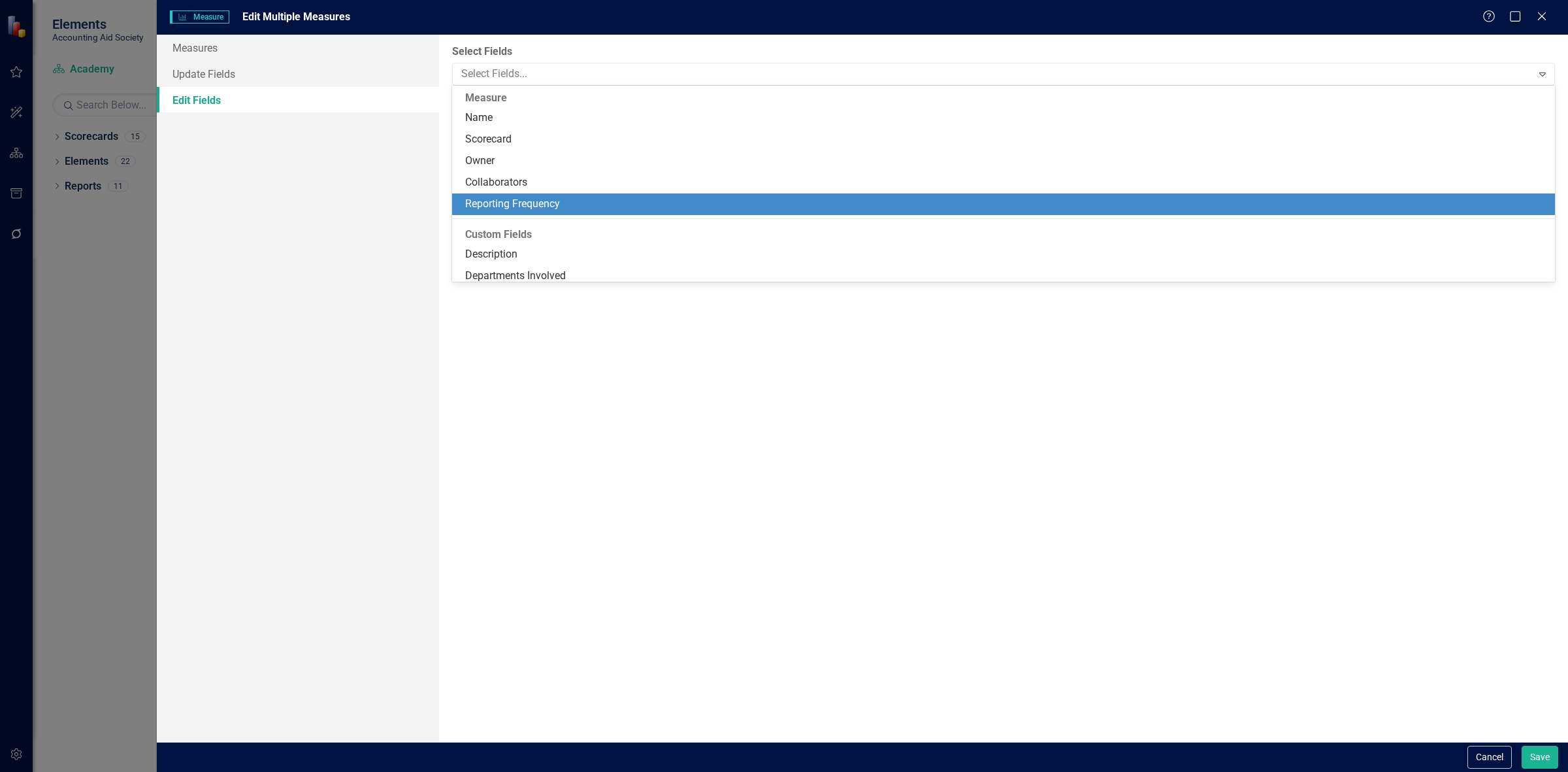
click at [552, 203] on div "Reporting Frequency" at bounding box center [1006, 204] width 1082 height 15
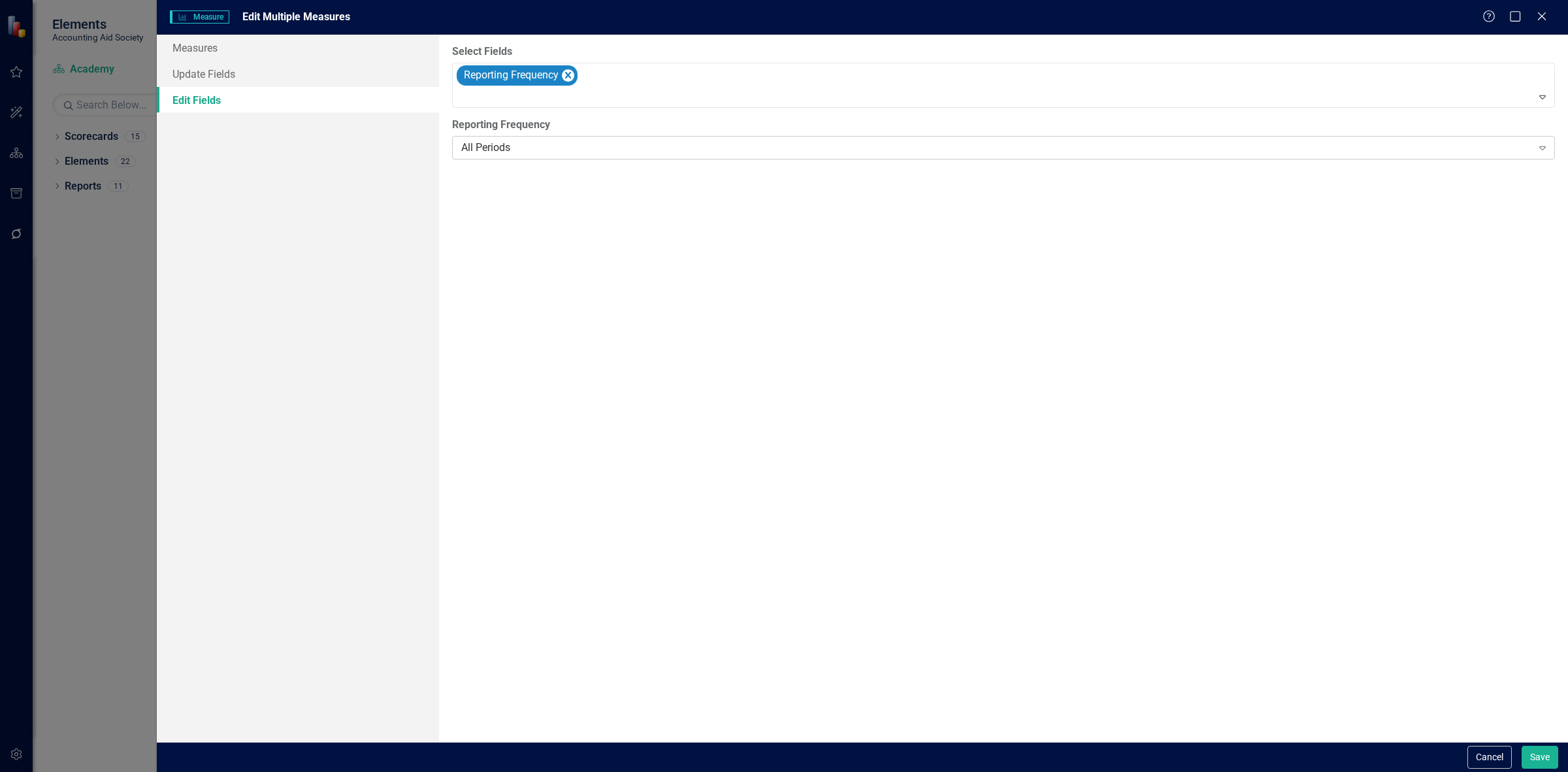
click at [528, 149] on div "All Periods" at bounding box center [997, 147] width 1071 height 15
click at [1546, 753] on button "Save" at bounding box center [1539, 757] width 36 height 23
checkbox input "false"
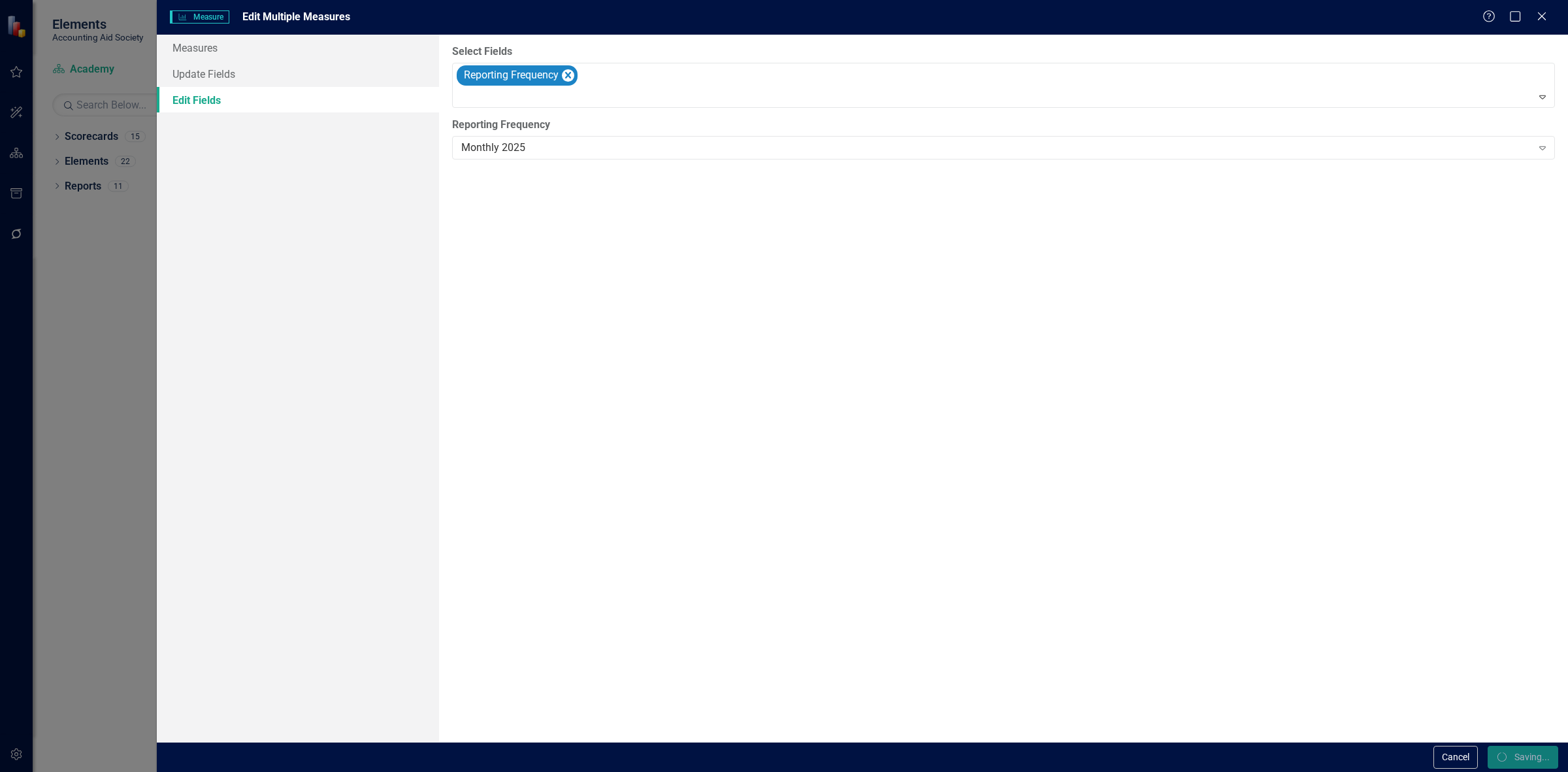
checkbox input "false"
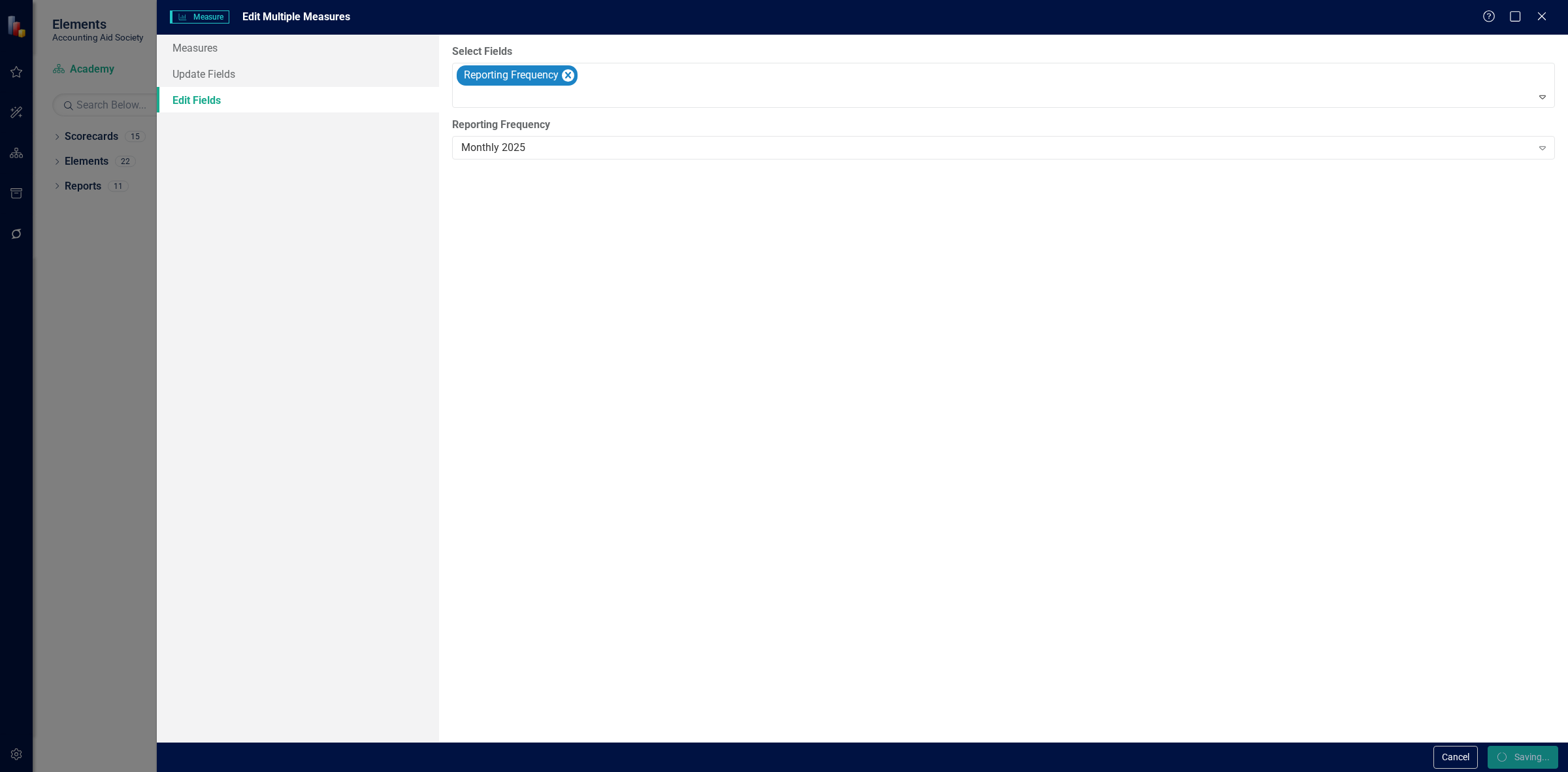
checkbox input "false"
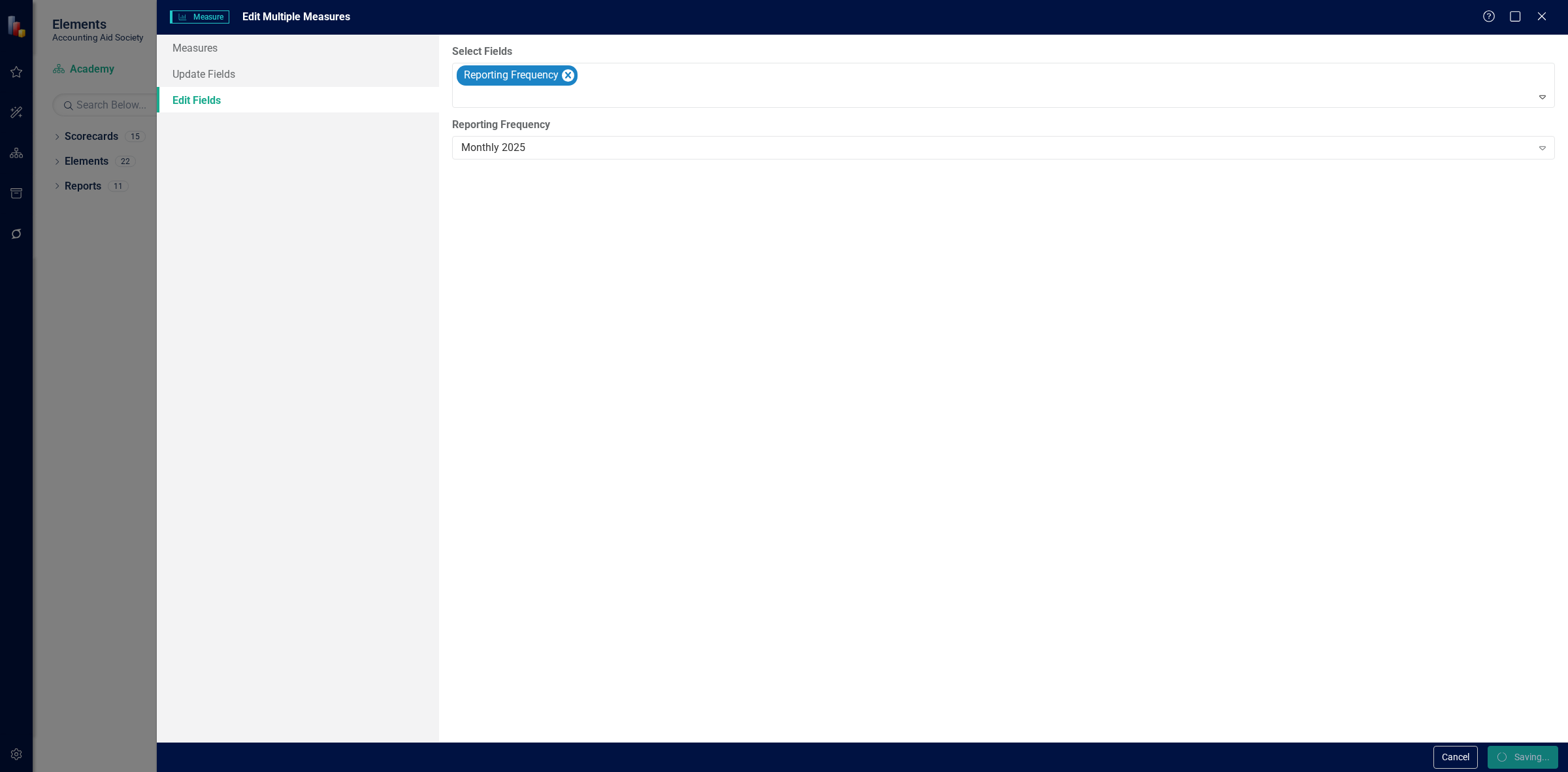
checkbox input "false"
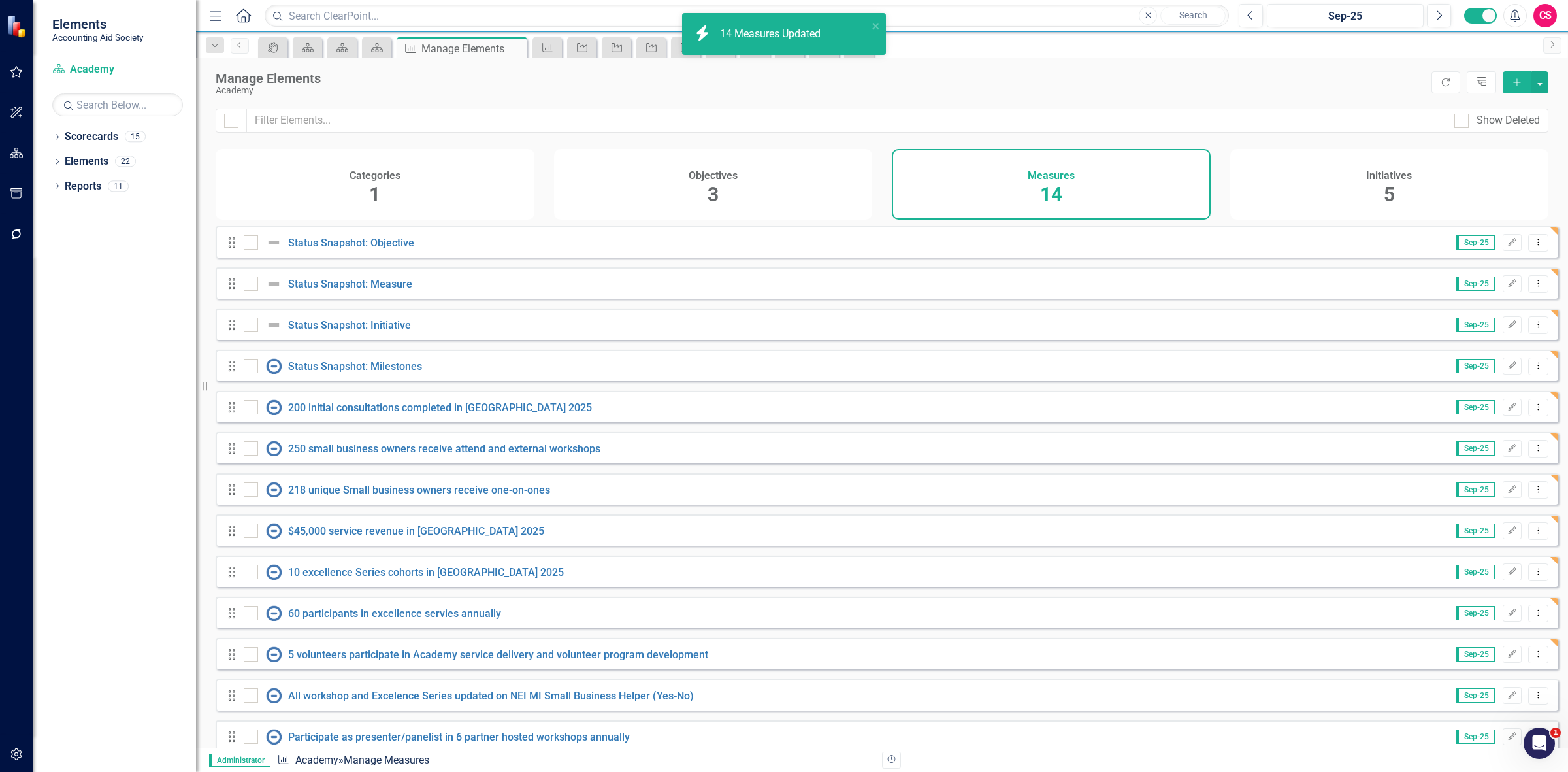
click at [1354, 194] on div "Initiatives 5" at bounding box center [1390, 184] width 319 height 70
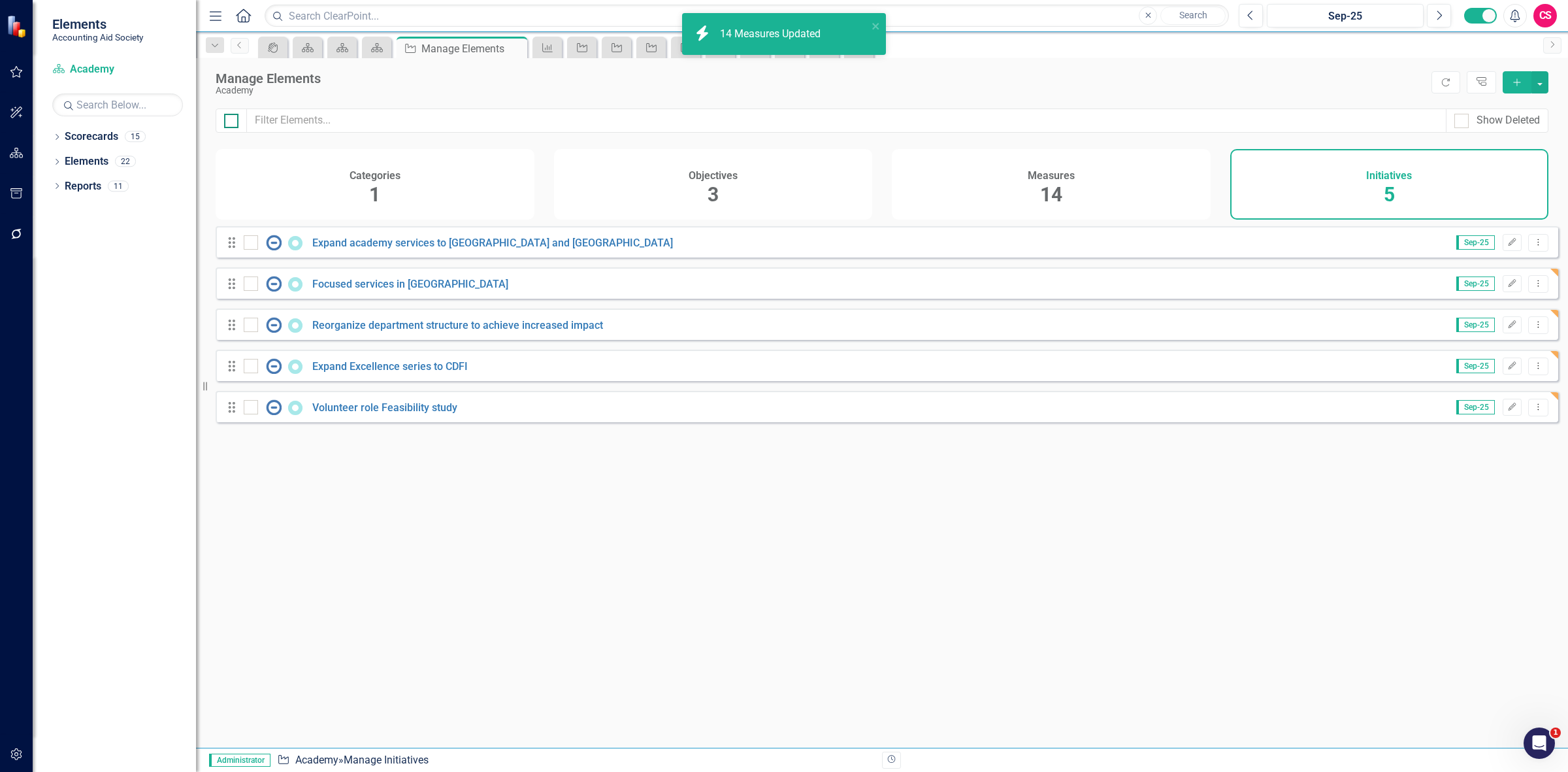
click at [224, 122] on input "checkbox" at bounding box center [228, 118] width 9 height 9
checkbox input "true"
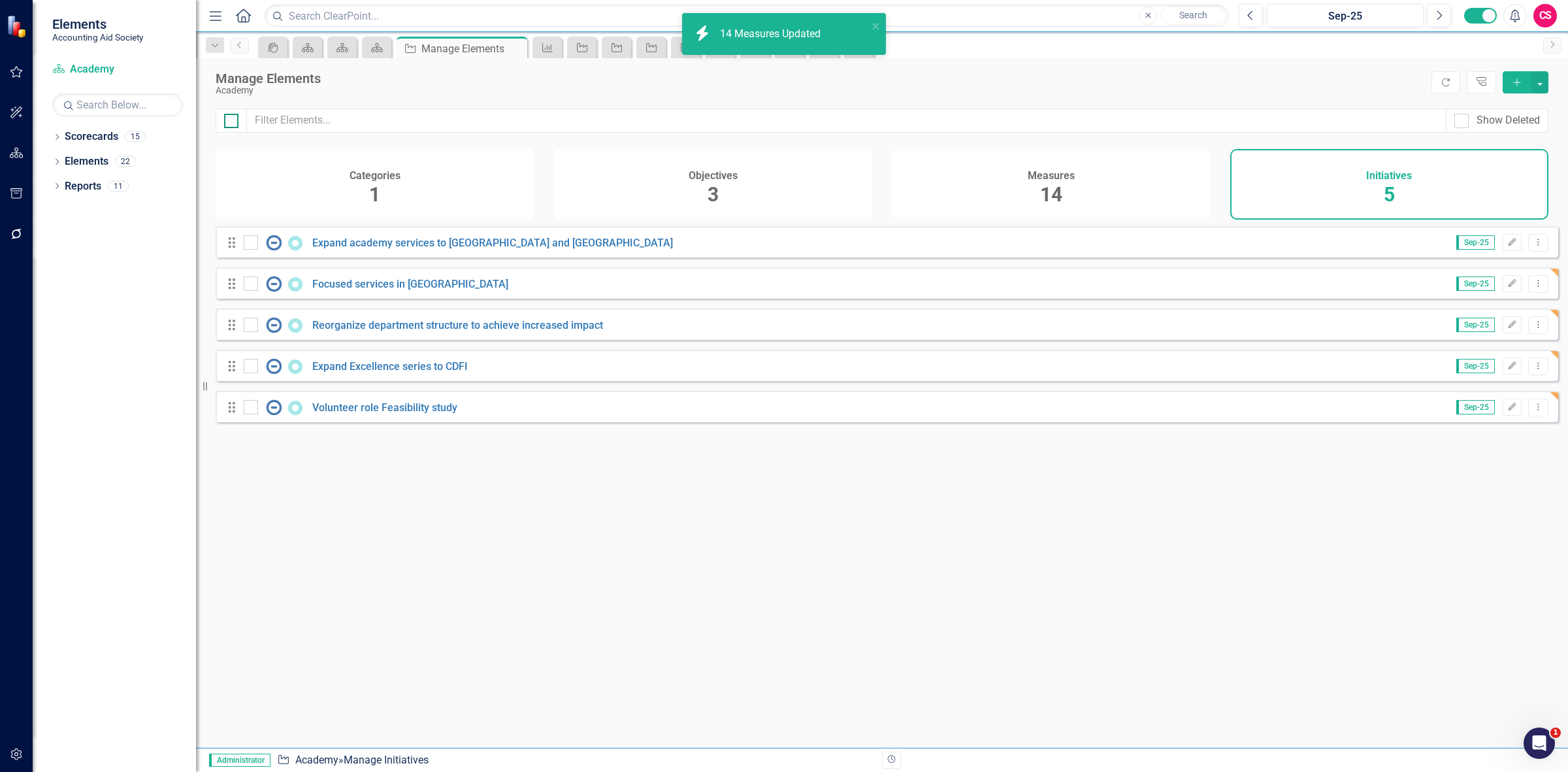
checkbox input "true"
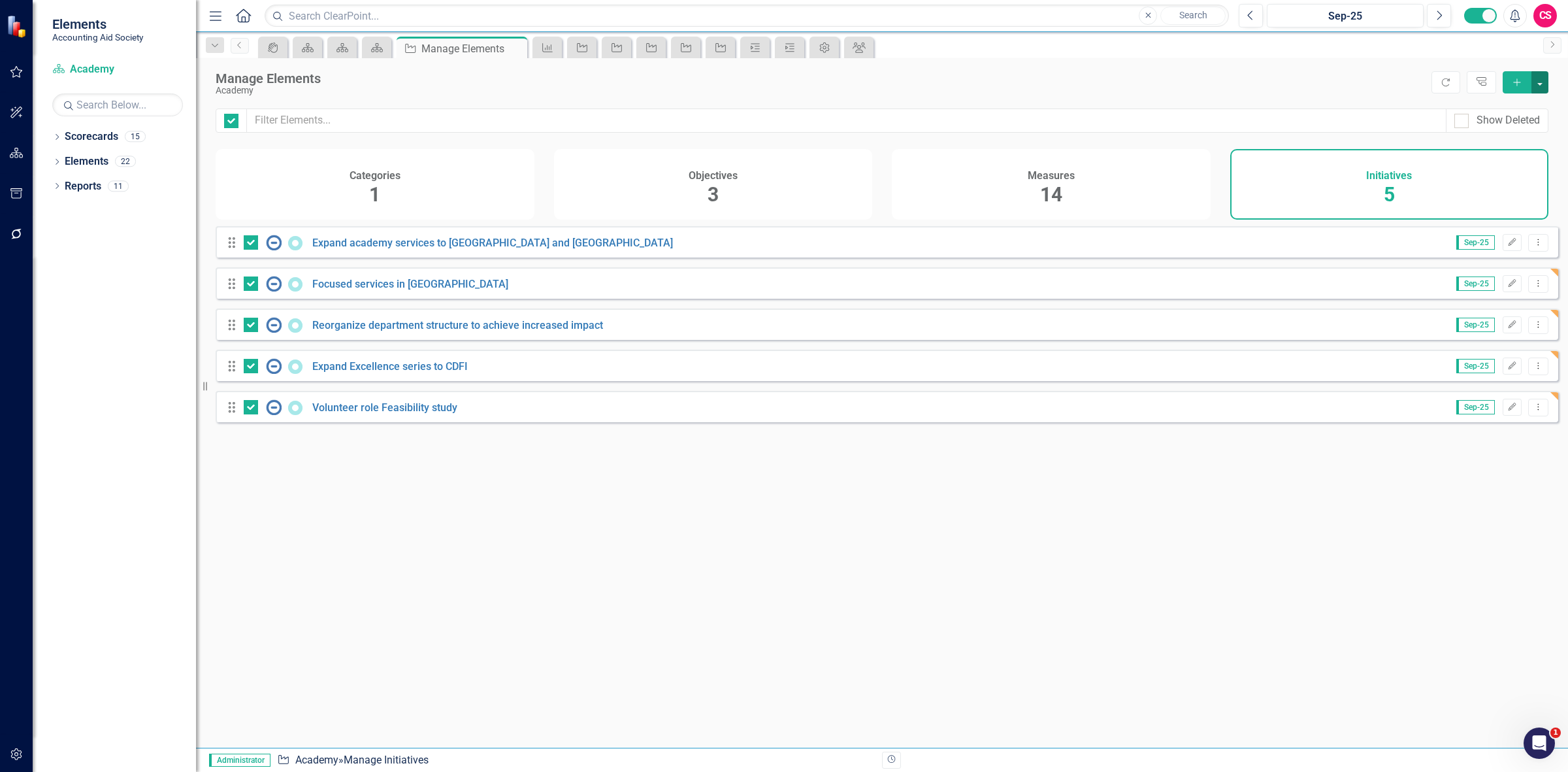
click at [1540, 89] on button "button" at bounding box center [1540, 82] width 17 height 22
click at [1484, 158] on link "Edit Multiple Edit Multiple" at bounding box center [1496, 155] width 103 height 24
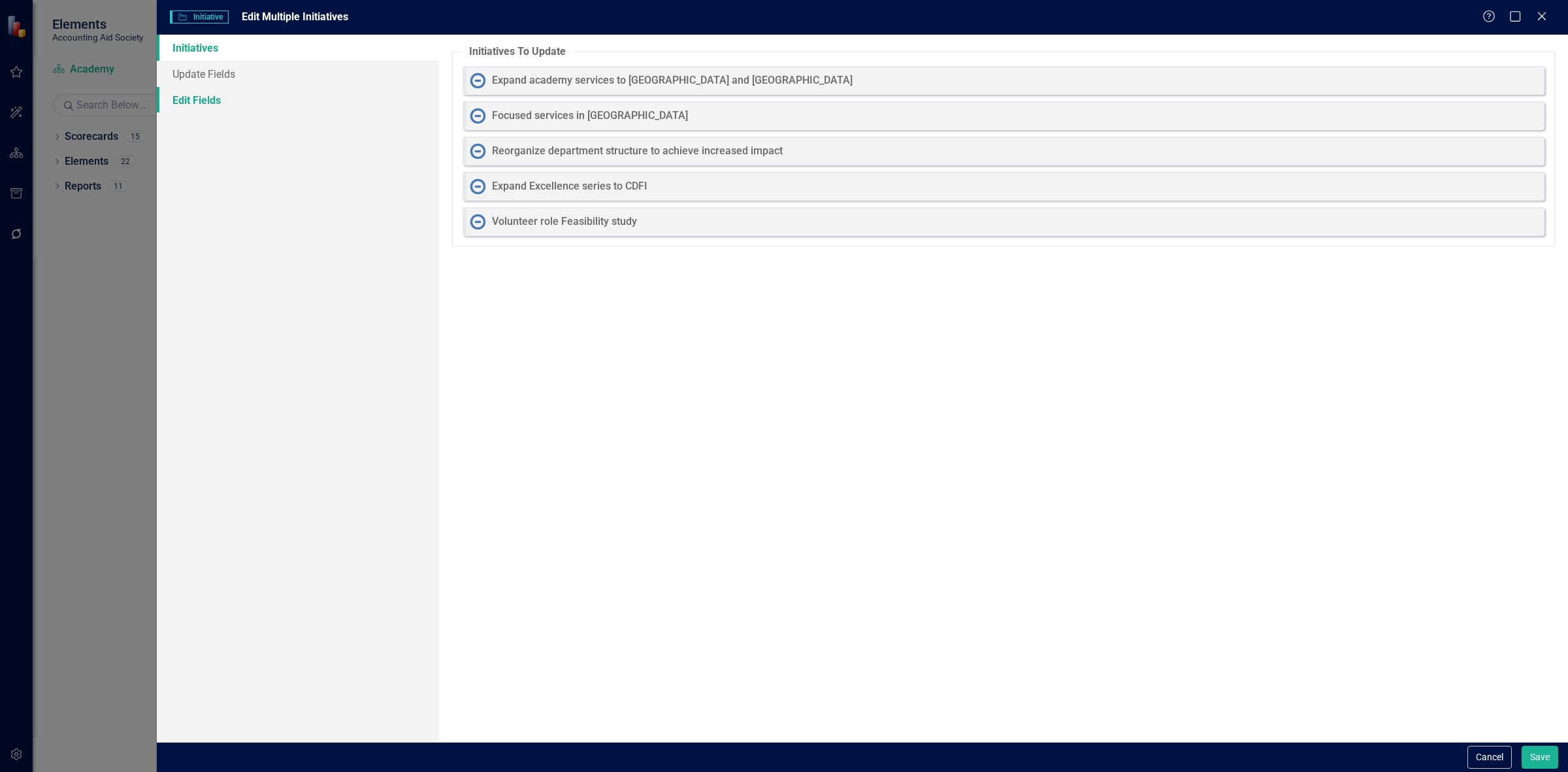
click at [335, 99] on link "Edit Fields" at bounding box center [298, 100] width 283 height 26
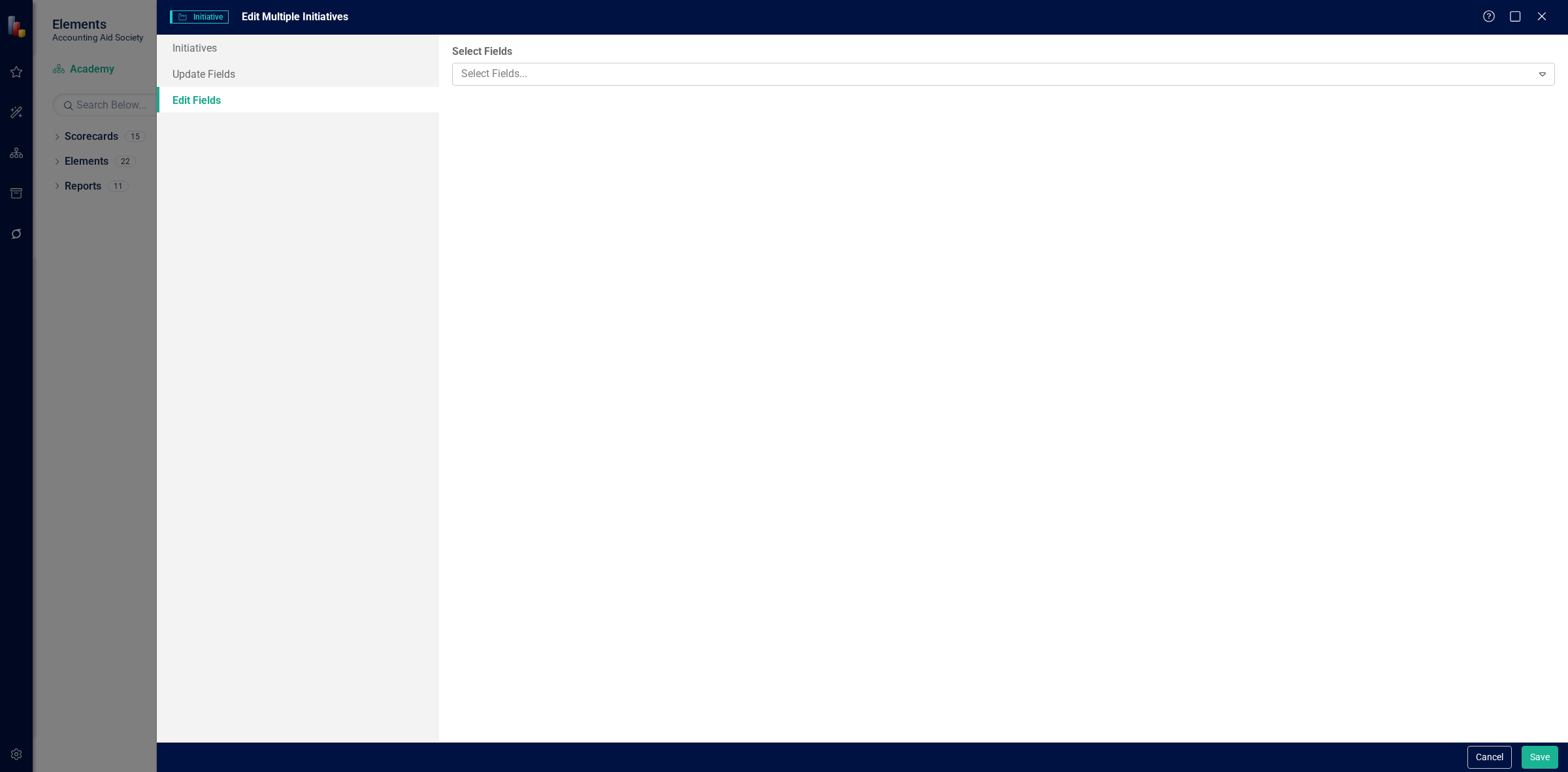
click at [507, 76] on div at bounding box center [994, 74] width 1076 height 18
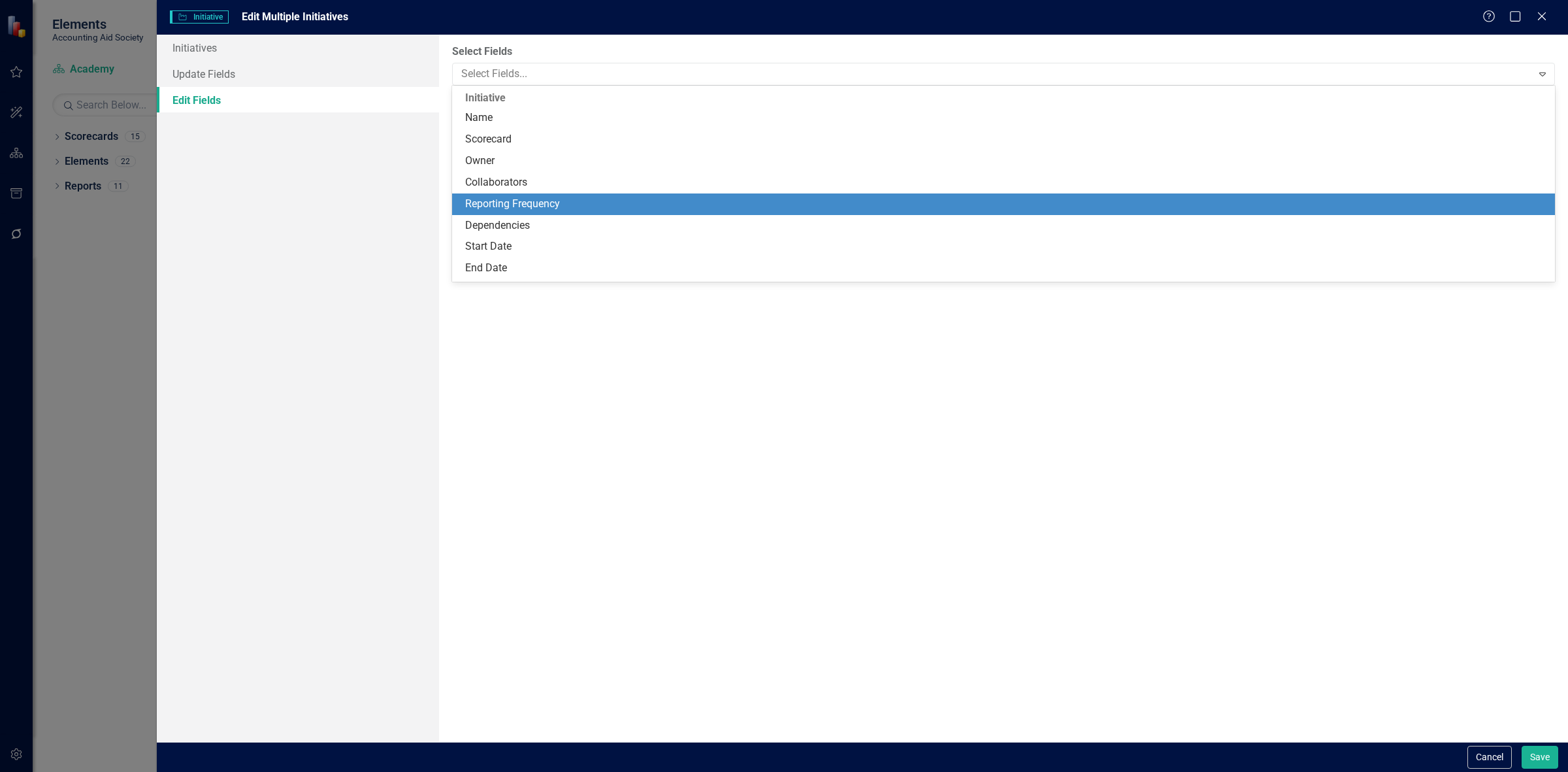
click at [520, 203] on div "Reporting Frequency" at bounding box center [1006, 204] width 1082 height 15
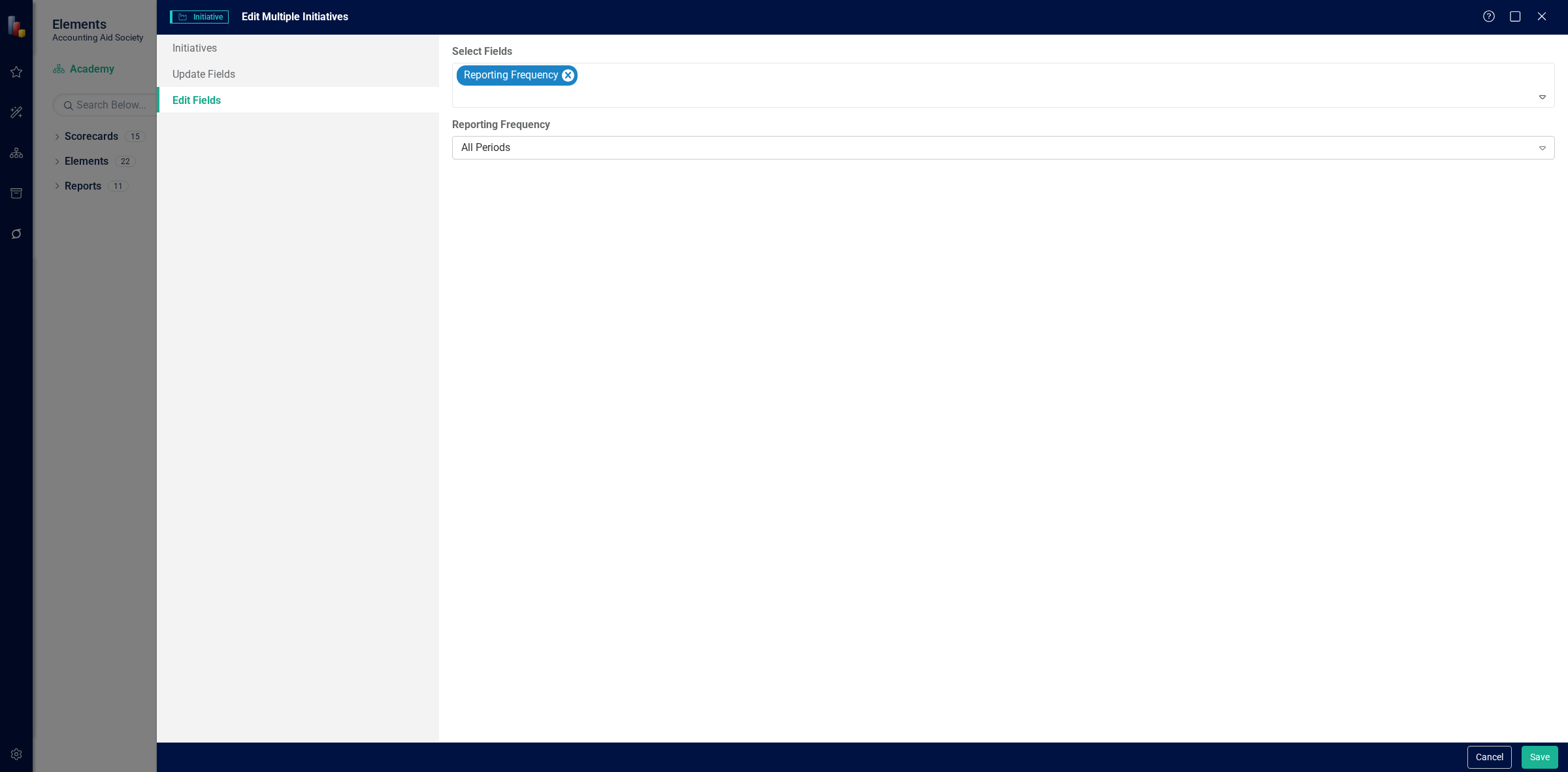
click at [493, 154] on div "All Periods" at bounding box center [997, 147] width 1071 height 15
click at [1529, 757] on button "Save" at bounding box center [1539, 757] width 36 height 23
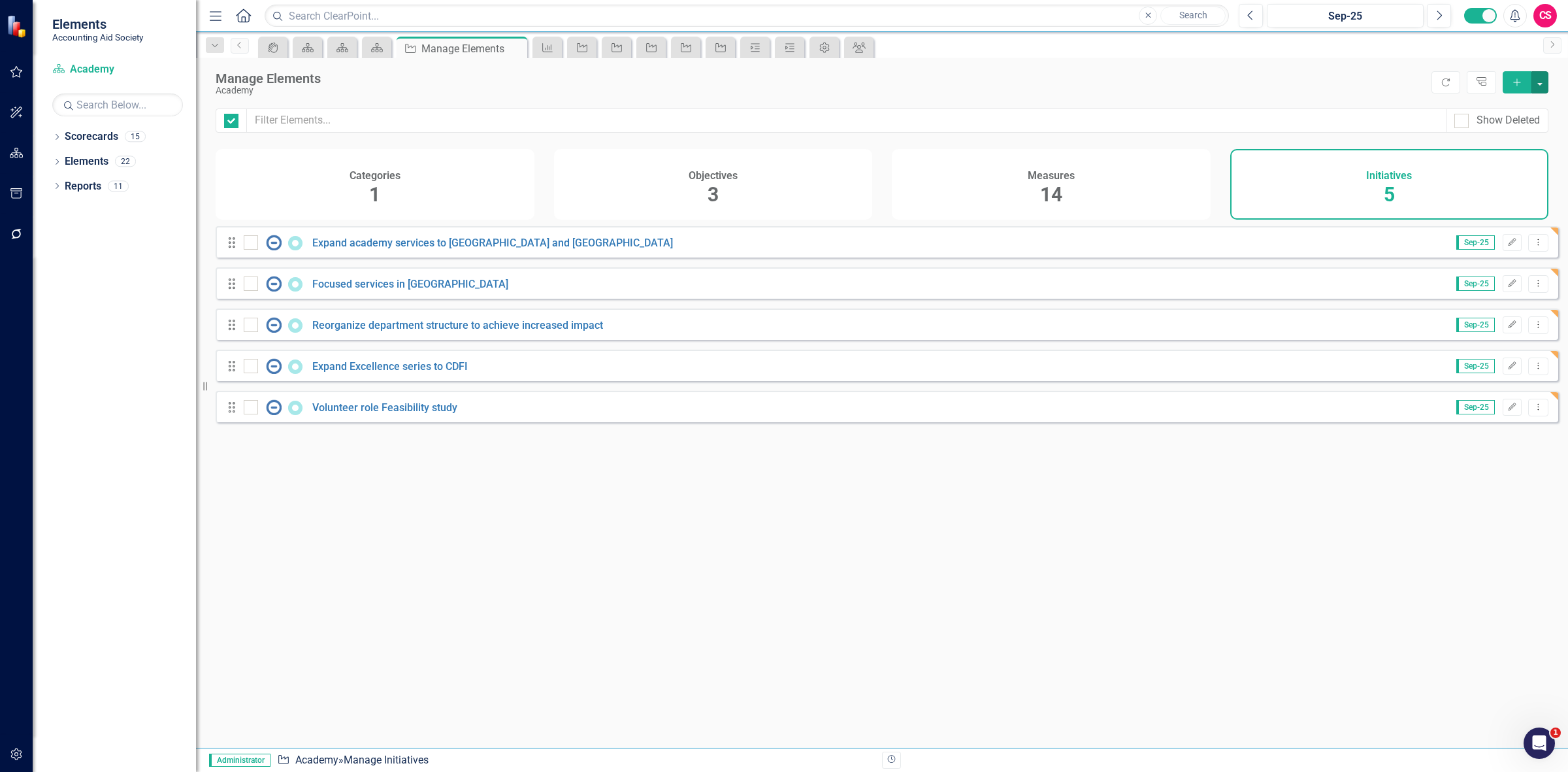
checkbox input "false"
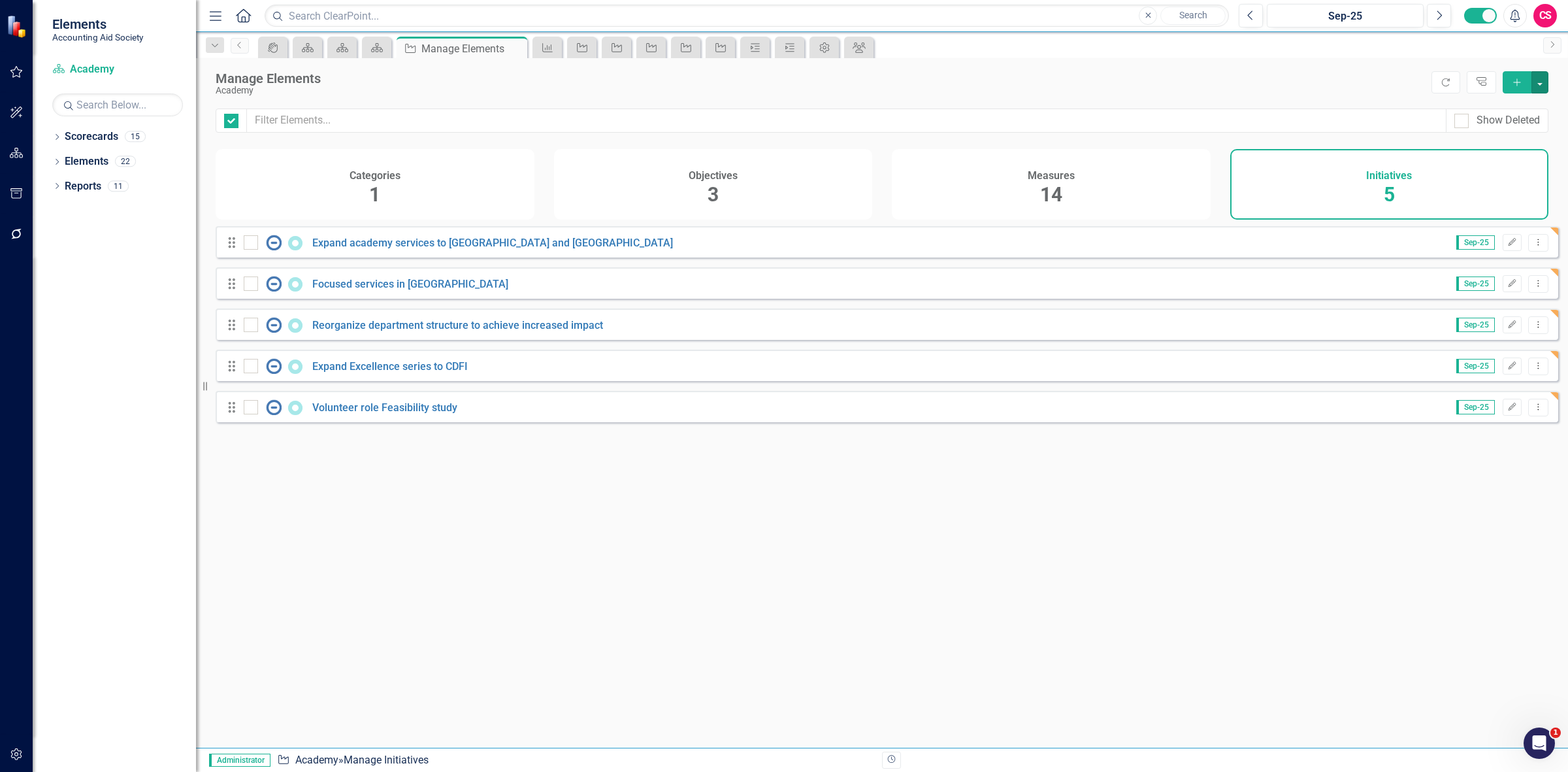
checkbox input "false"
click at [698, 156] on div "Objectives 3" at bounding box center [714, 184] width 319 height 70
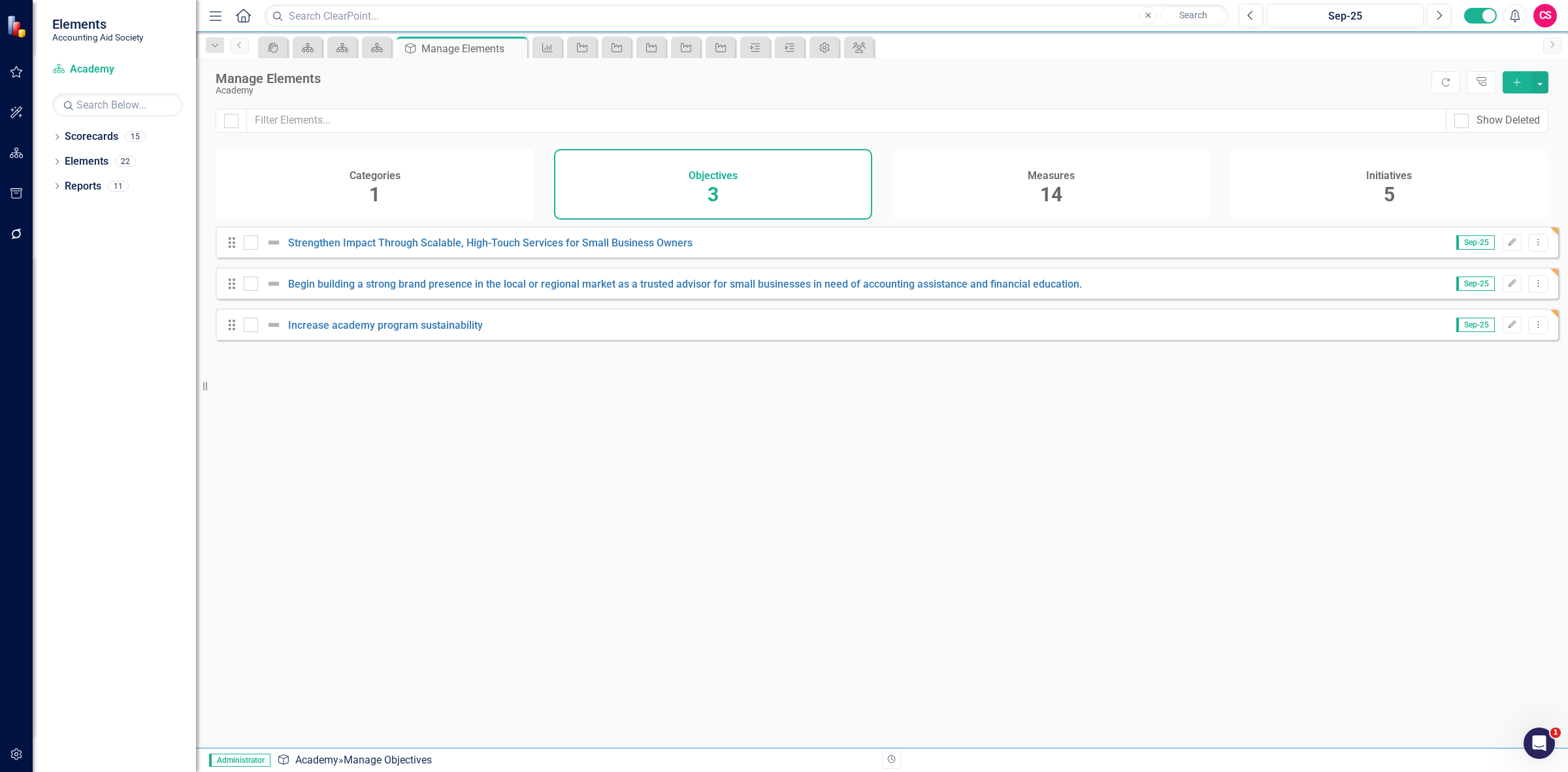
click at [1137, 183] on div "Measures 14" at bounding box center [1052, 184] width 319 height 70
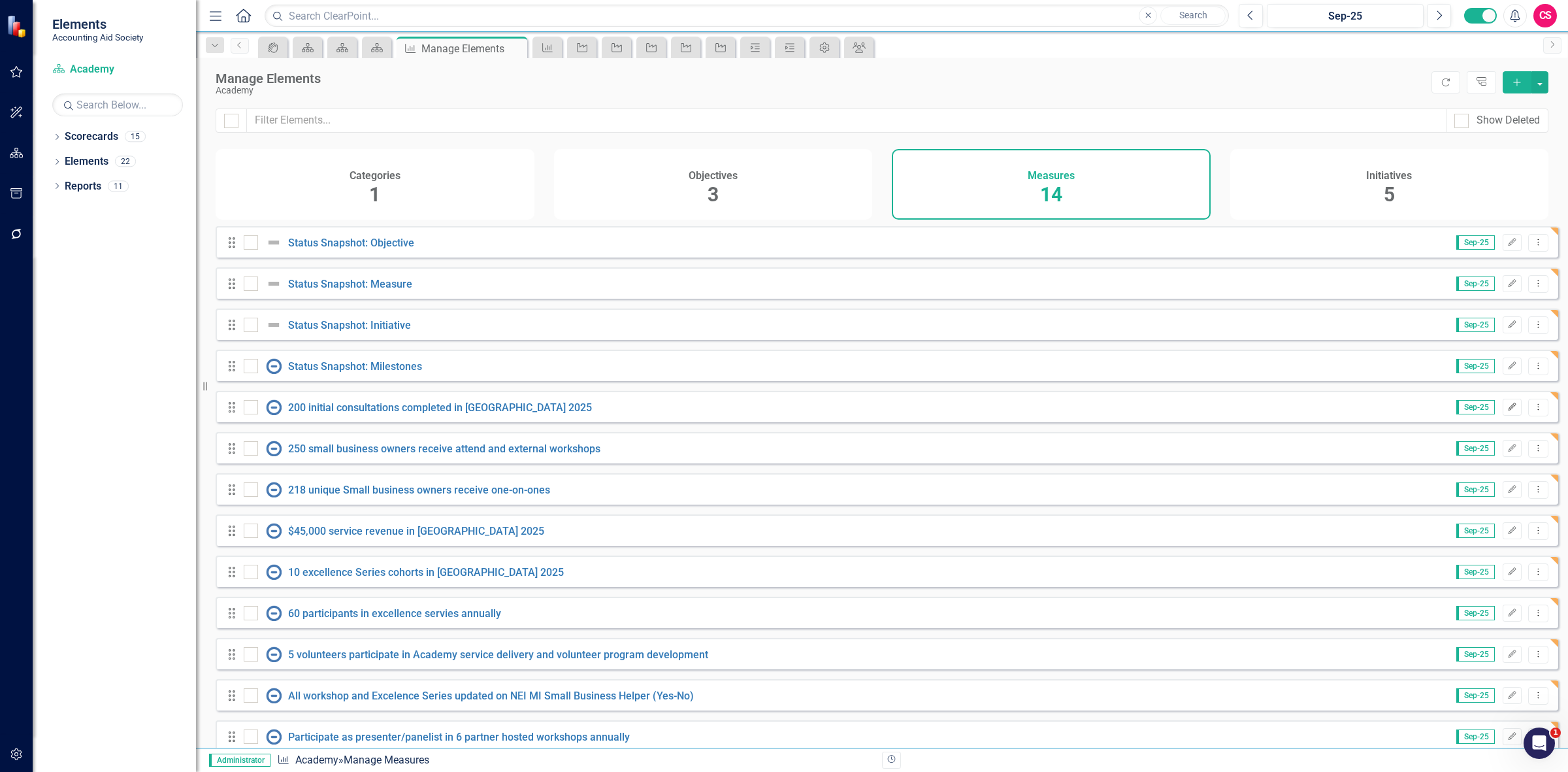
click at [1508, 410] on icon "button" at bounding box center [1512, 407] width 8 height 8
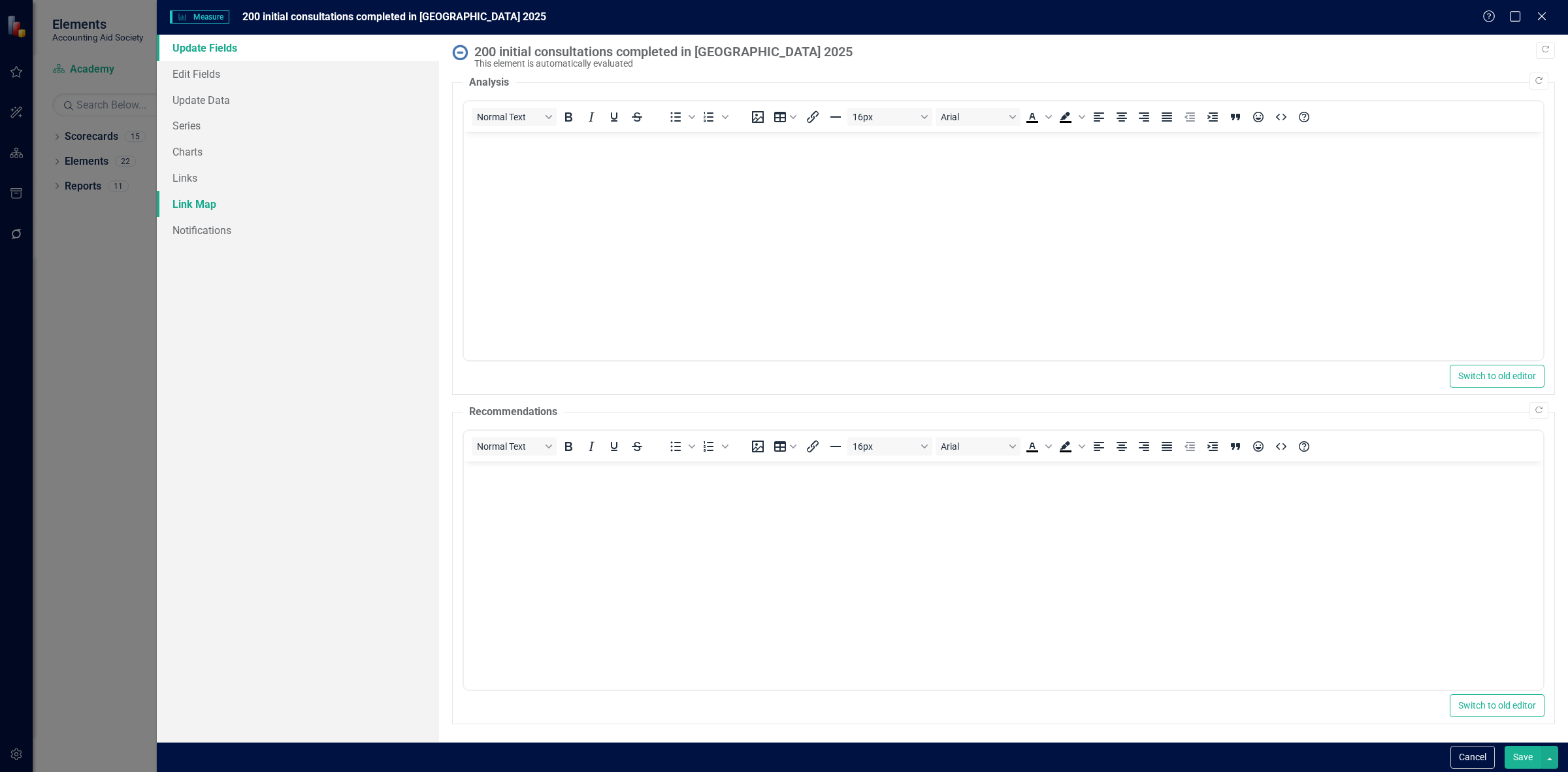
click at [283, 193] on link "Link Map" at bounding box center [298, 204] width 283 height 26
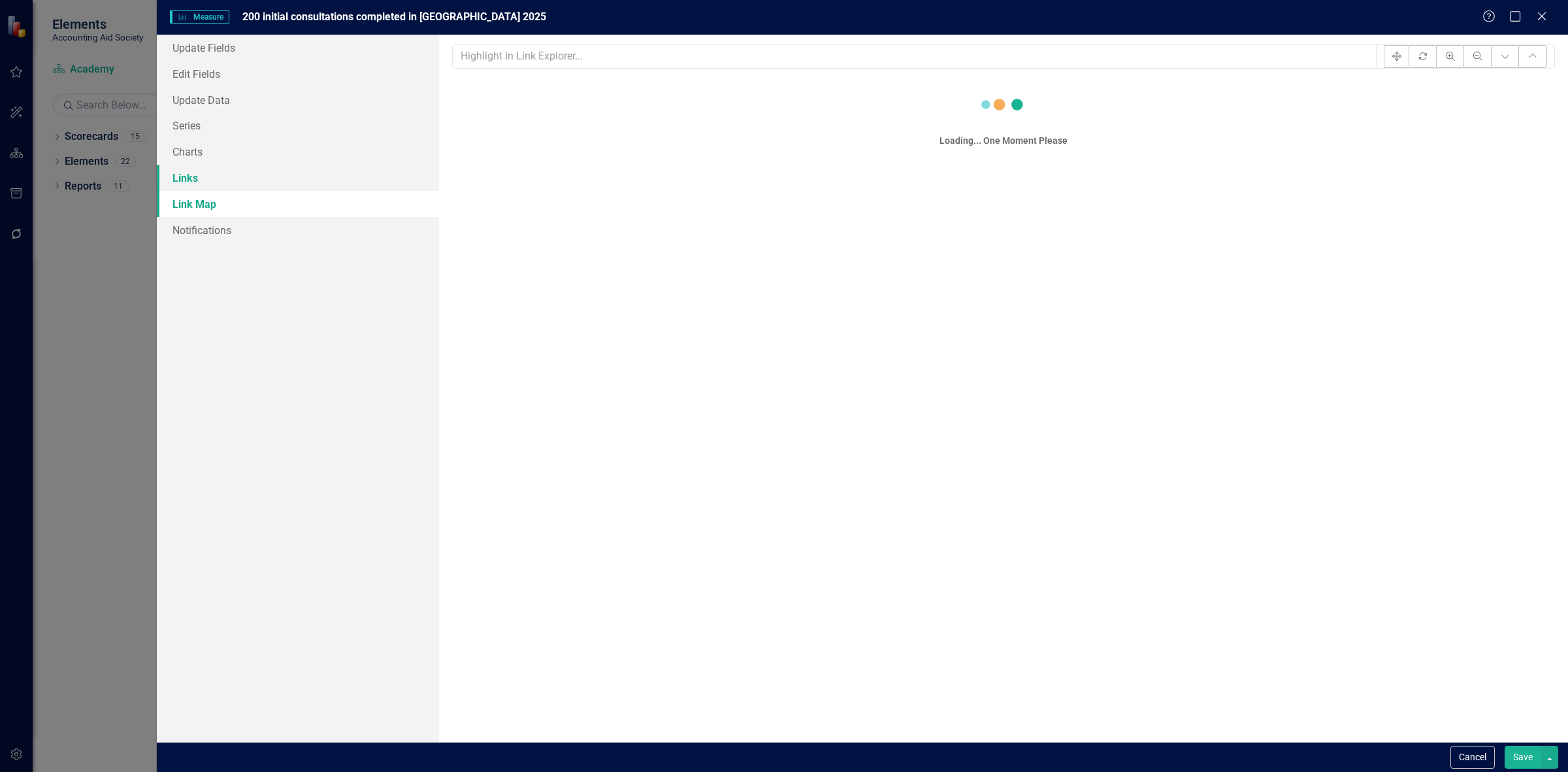
click at [273, 177] on link "Links" at bounding box center [298, 178] width 283 height 26
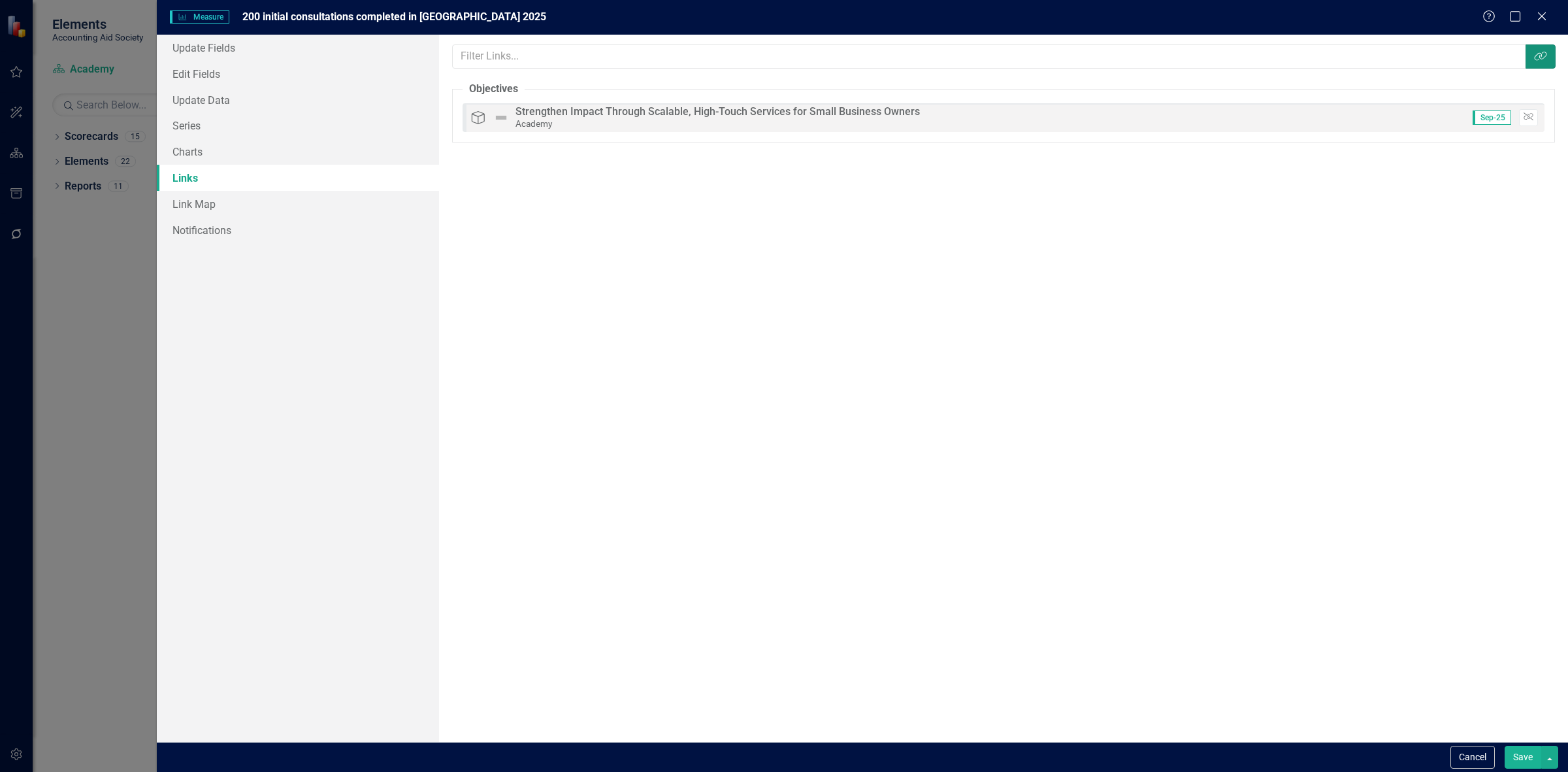
click at [1539, 50] on button "Link Tag" at bounding box center [1540, 56] width 30 height 24
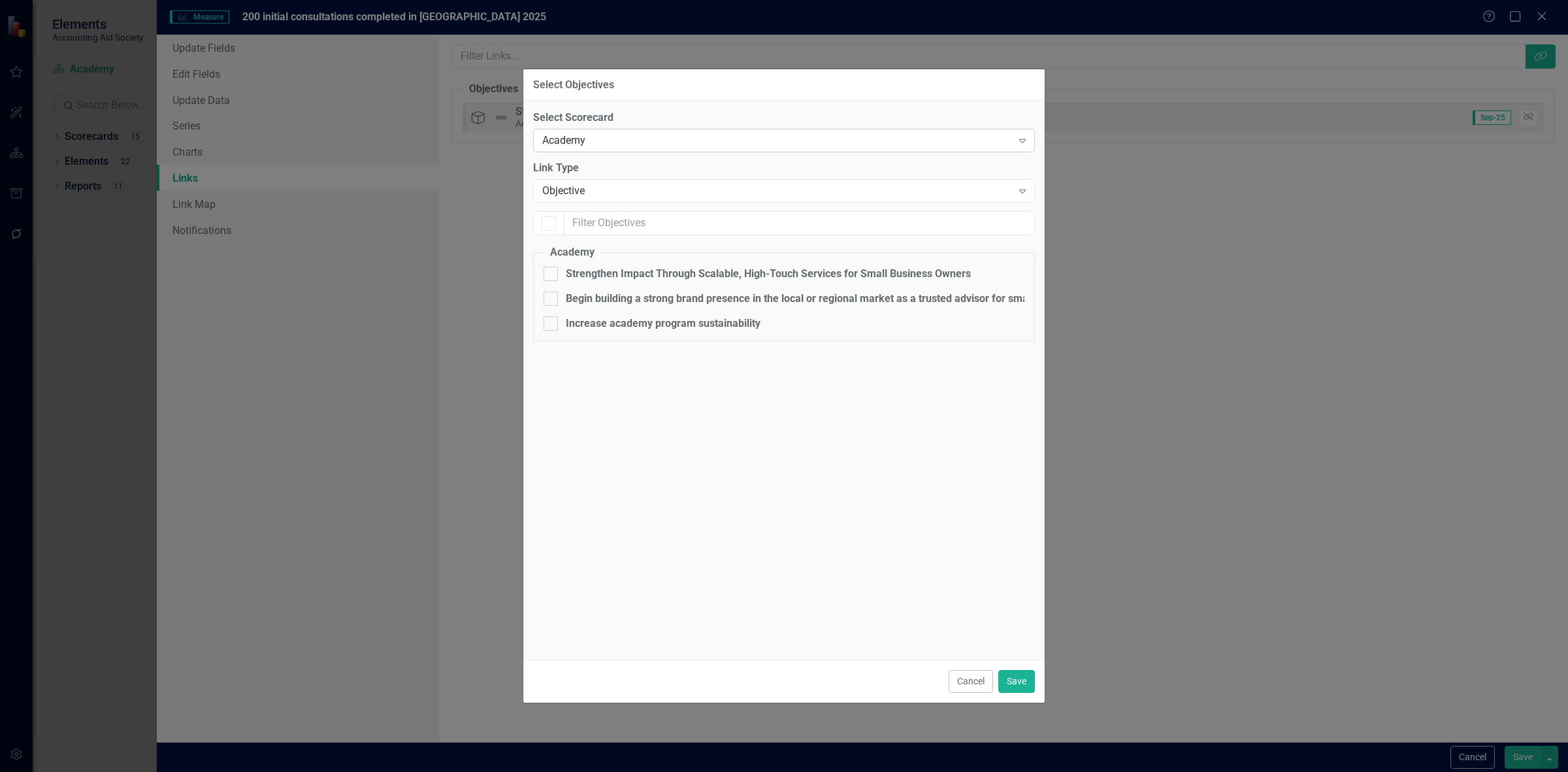
checkbox input "true"
checkbox input "false"
click at [606, 212] on input "text" at bounding box center [800, 223] width 471 height 24
click at [592, 187] on div "Objective" at bounding box center [777, 190] width 470 height 15
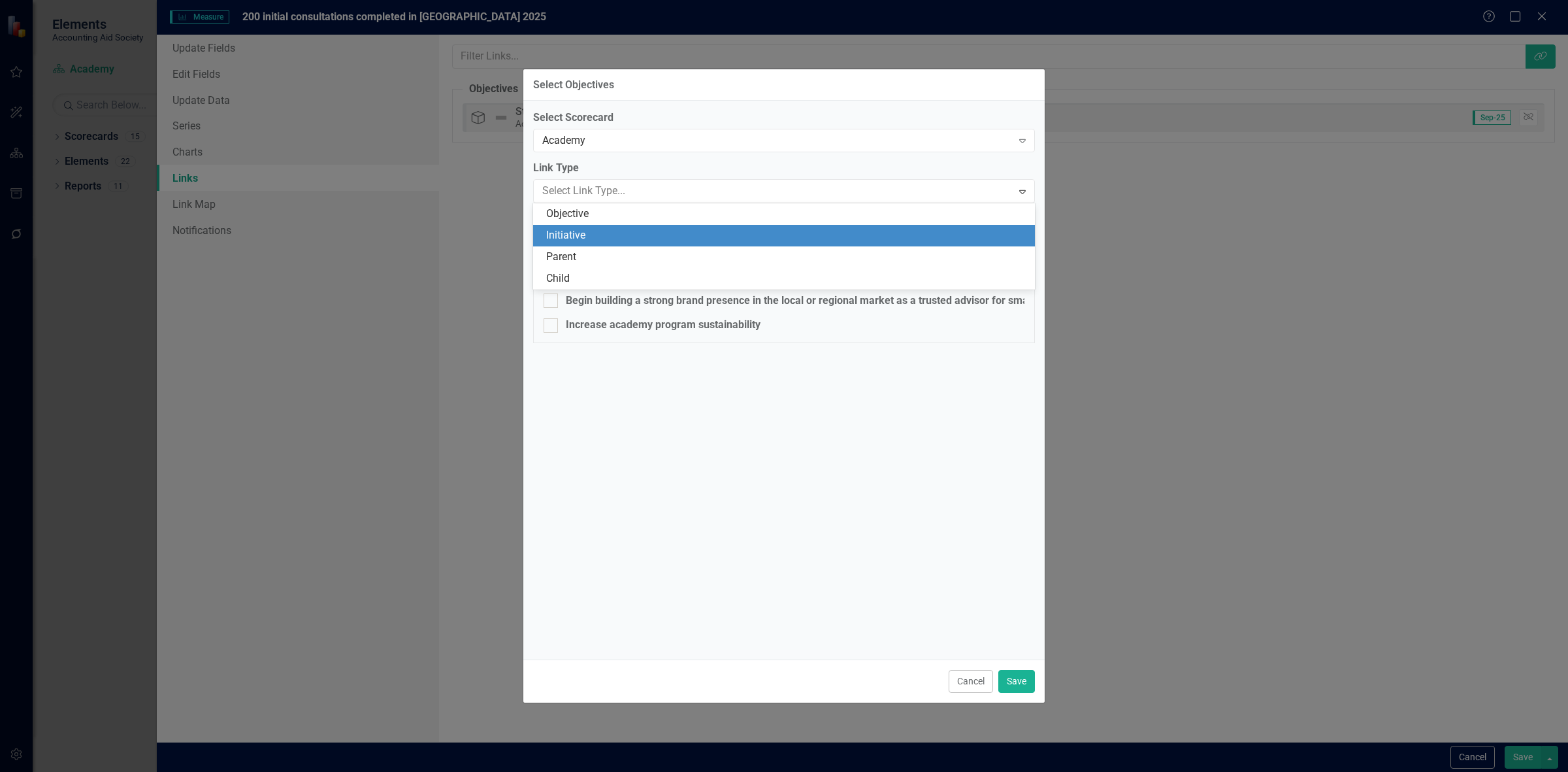
click at [585, 234] on div "Initiative" at bounding box center [786, 235] width 481 height 15
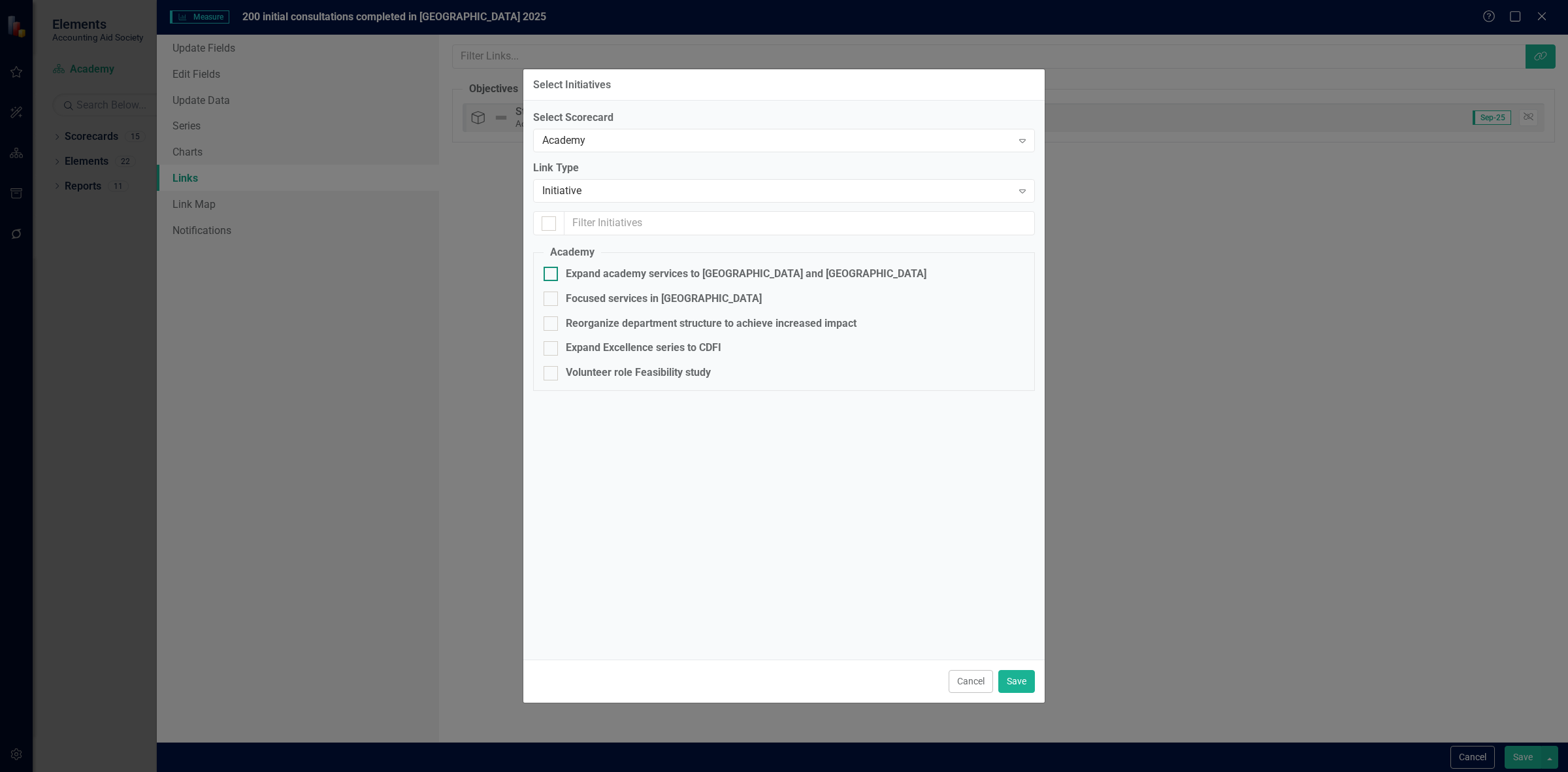
click at [603, 273] on div "Expand academy services to [GEOGRAPHIC_DATA] and [GEOGRAPHIC_DATA]" at bounding box center [746, 273] width 361 height 15
click at [552, 273] on input "Expand academy services to [GEOGRAPHIC_DATA] and [GEOGRAPHIC_DATA]" at bounding box center [547, 270] width 9 height 9
checkbox input "true"
click at [1028, 674] on button "Save" at bounding box center [1016, 681] width 36 height 23
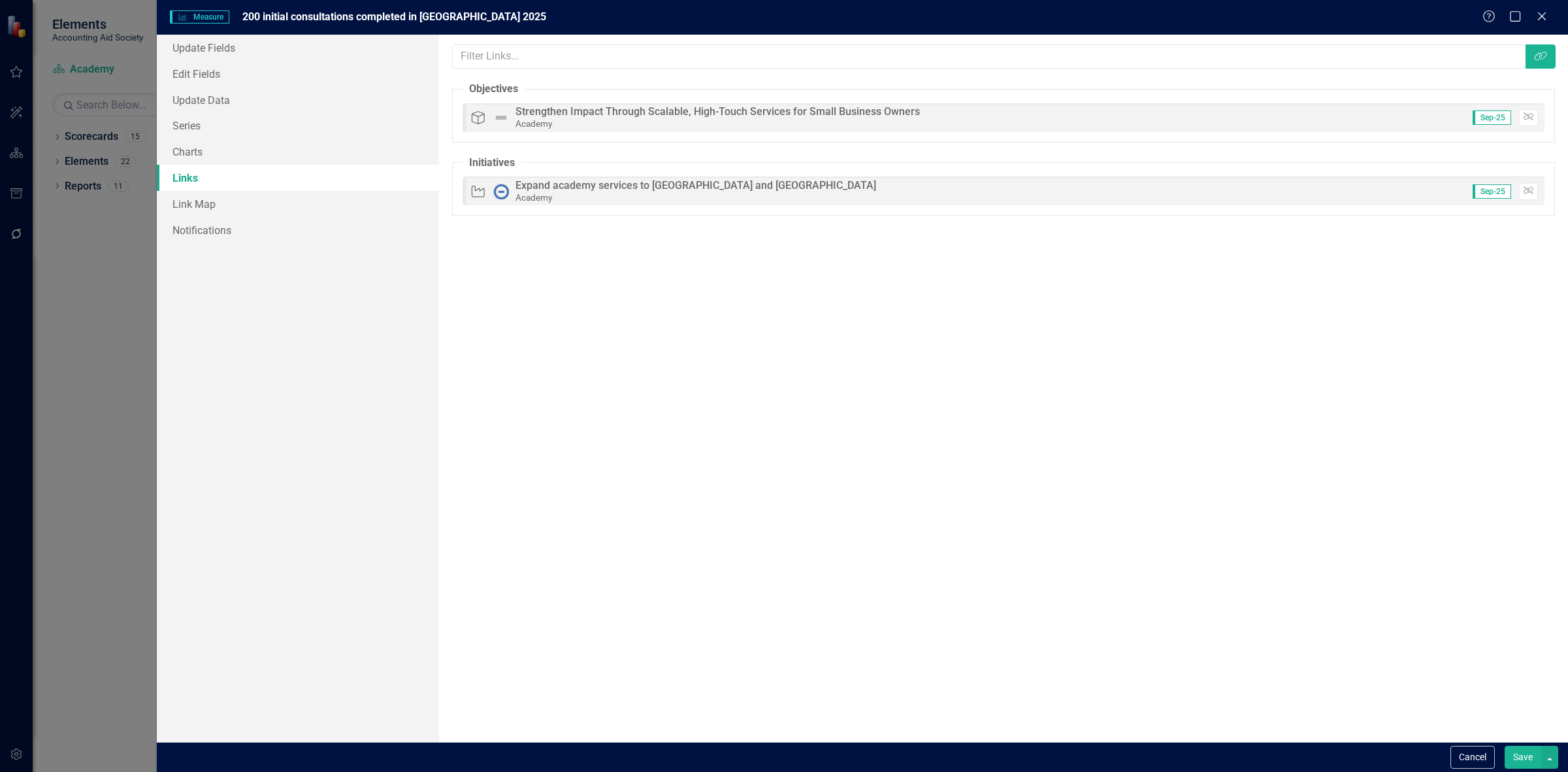
drag, startPoint x: 1539, startPoint y: 762, endPoint x: 1522, endPoint y: 755, distance: 18.4
click at [1533, 760] on button "Save" at bounding box center [1522, 757] width 36 height 23
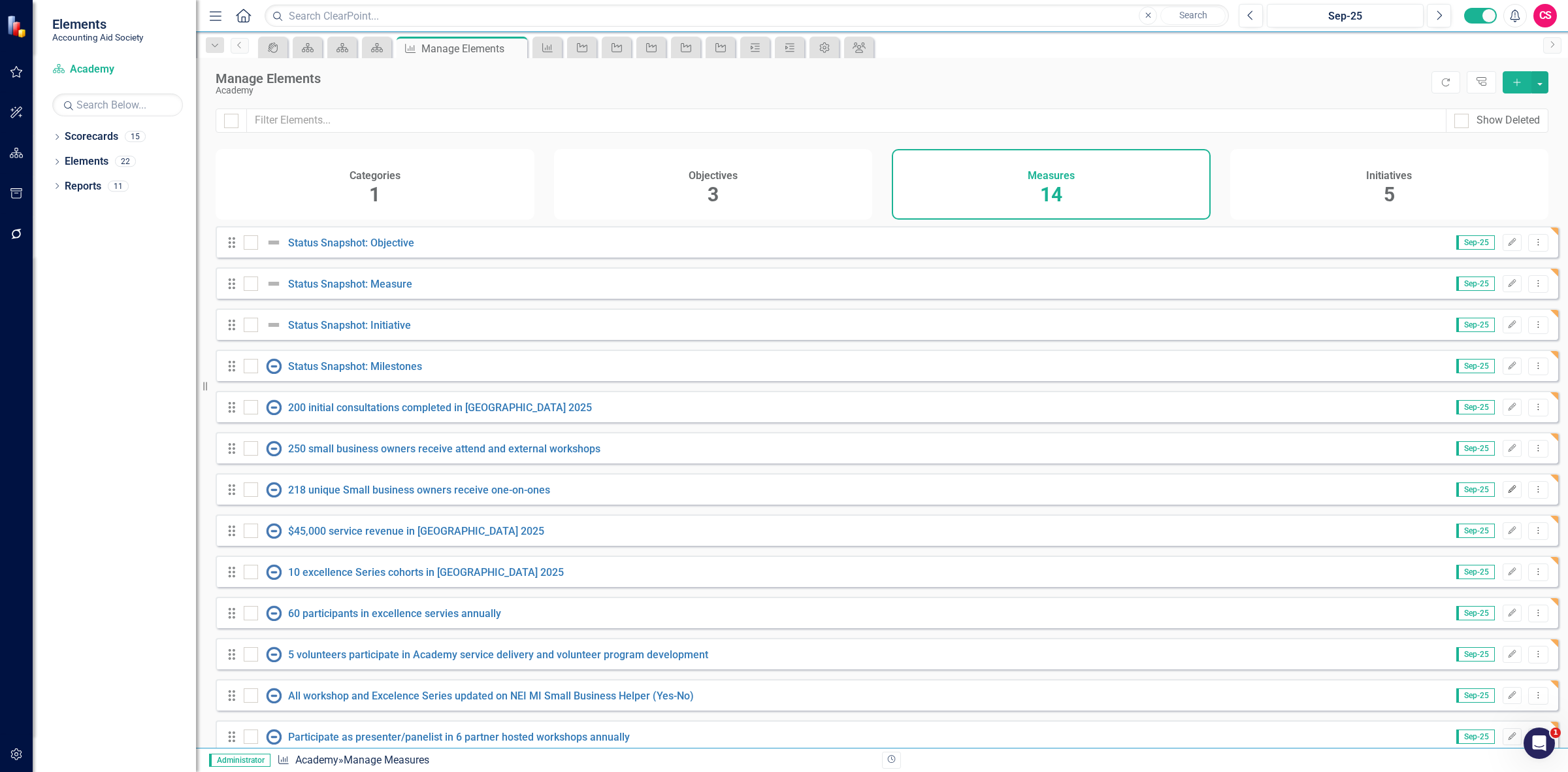
click at [1503, 498] on button "Edit" at bounding box center [1512, 489] width 19 height 17
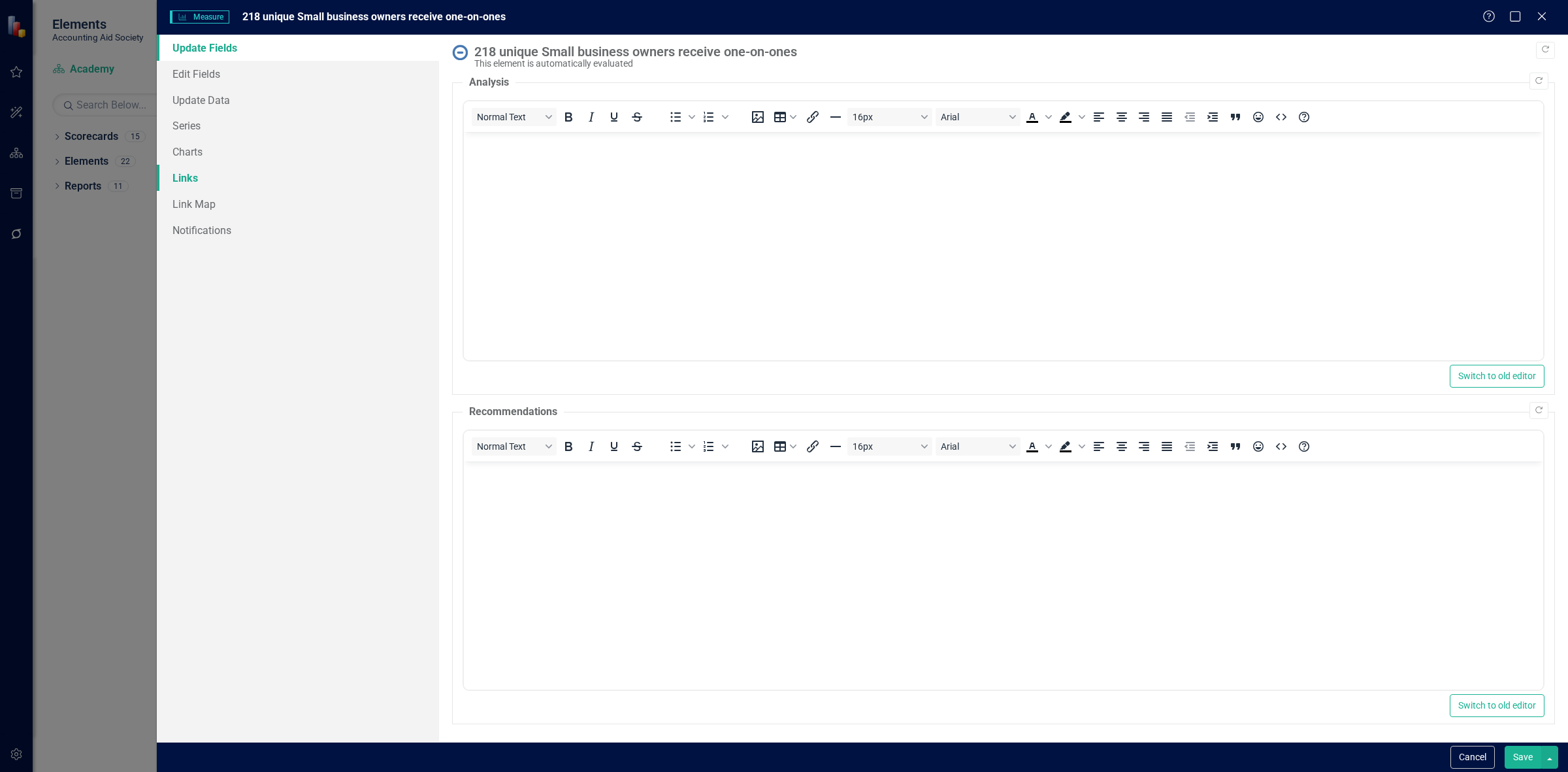
click at [273, 181] on link "Links" at bounding box center [298, 178] width 283 height 26
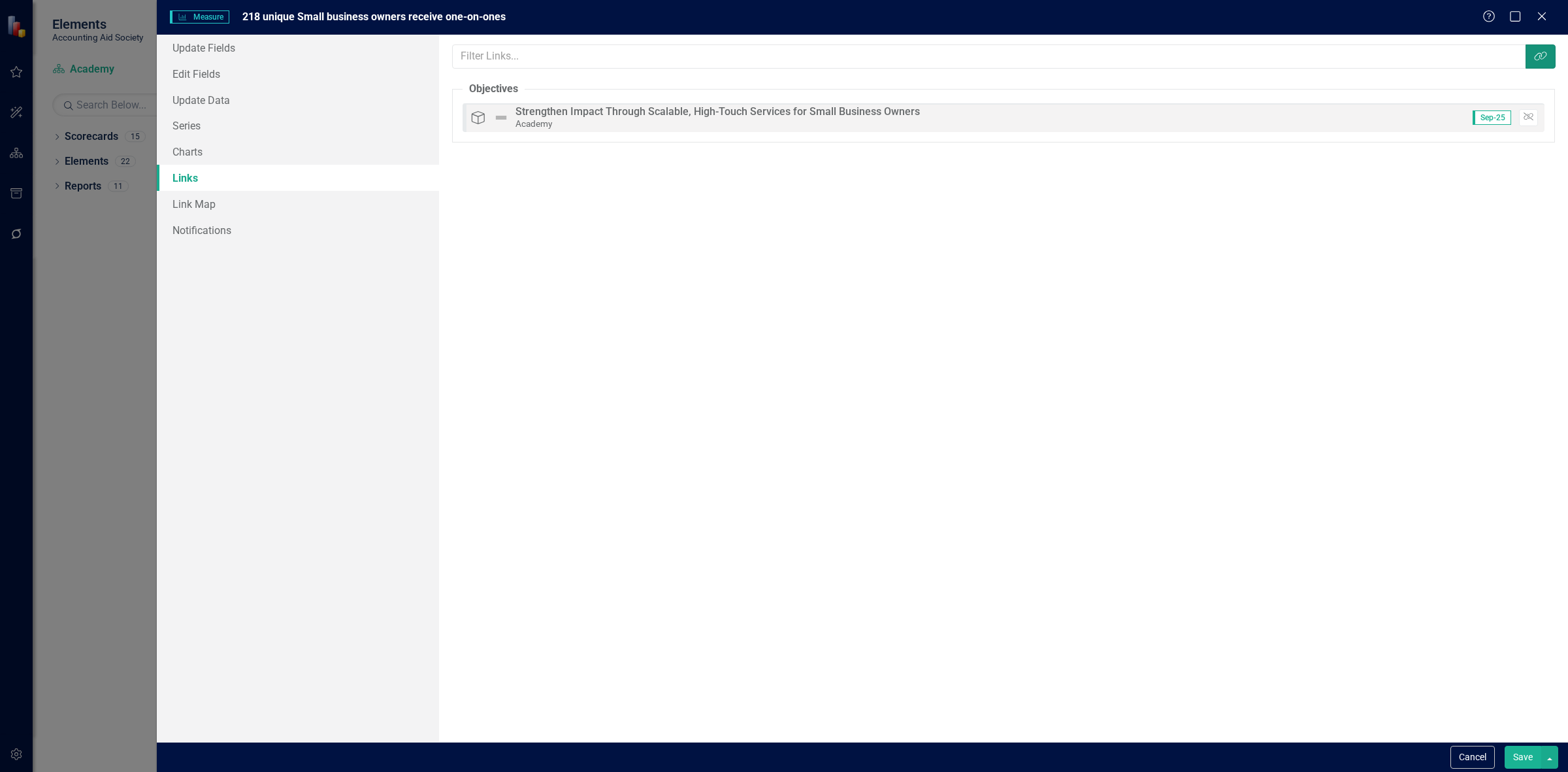
click at [1537, 56] on icon "Link Tag" at bounding box center [1540, 57] width 13 height 11
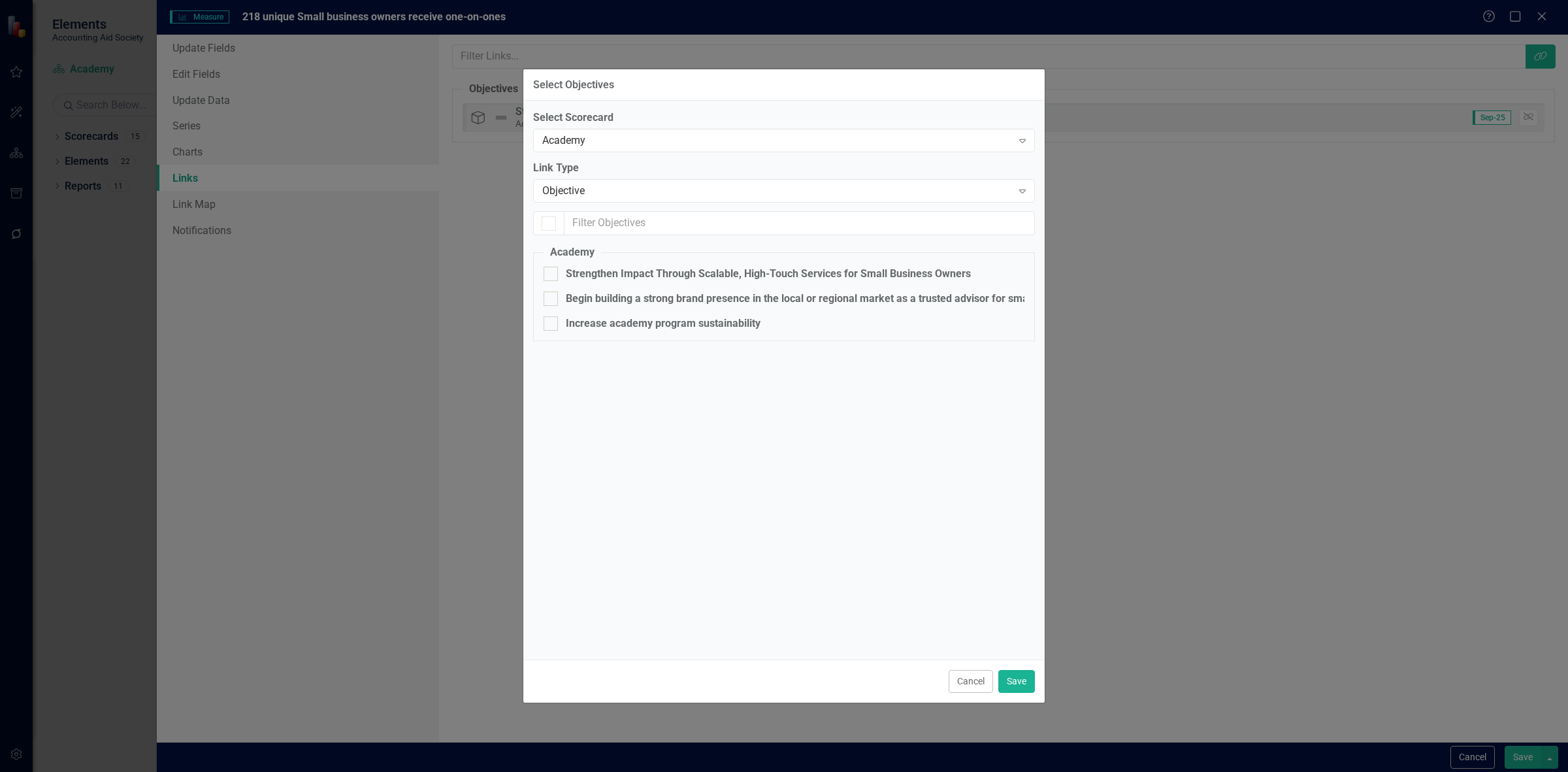
checkbox input "false"
checkbox input "true"
click at [583, 194] on div "Objective" at bounding box center [777, 190] width 470 height 15
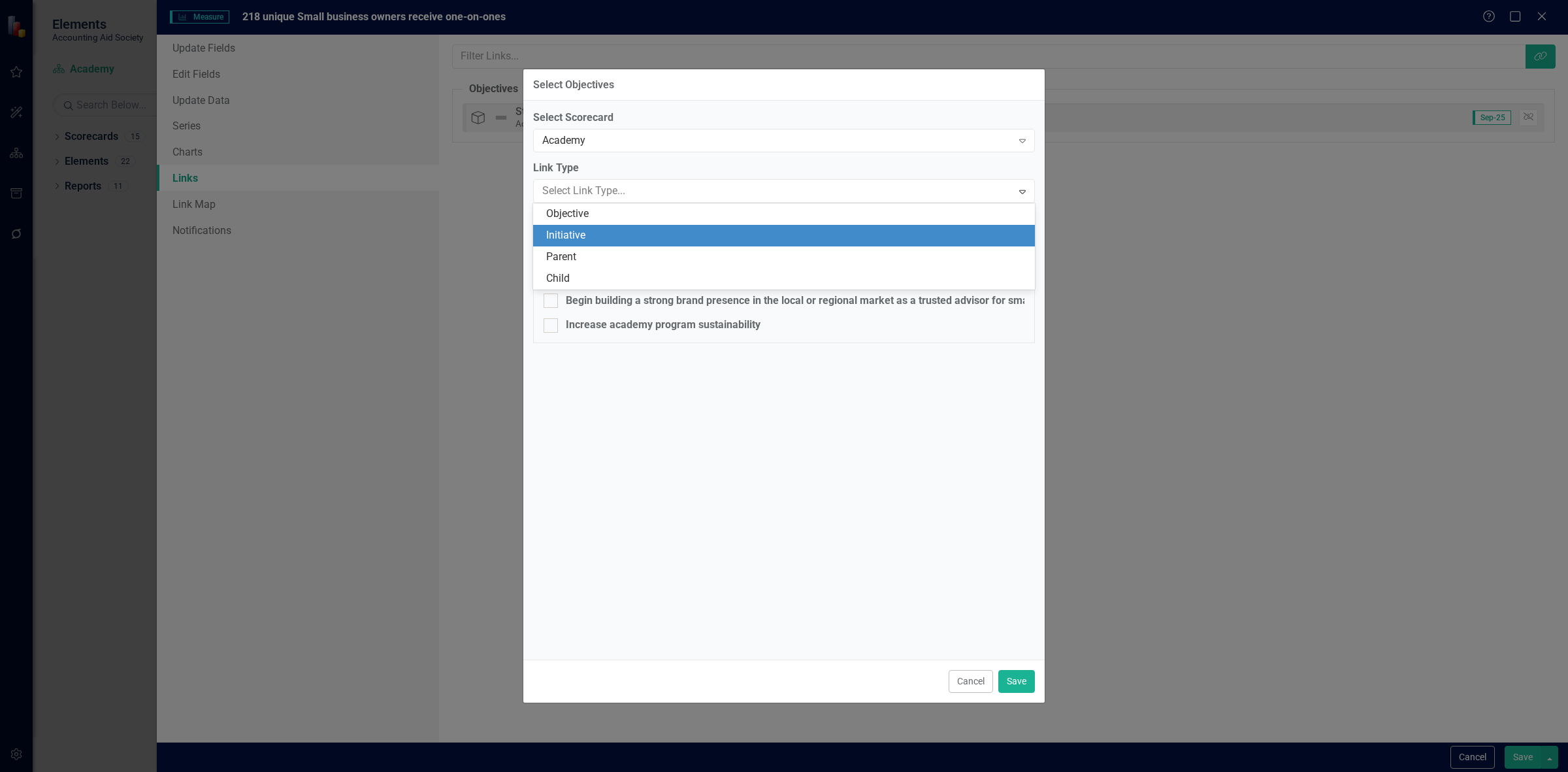
click at [589, 226] on div "Initiative" at bounding box center [784, 235] width 502 height 22
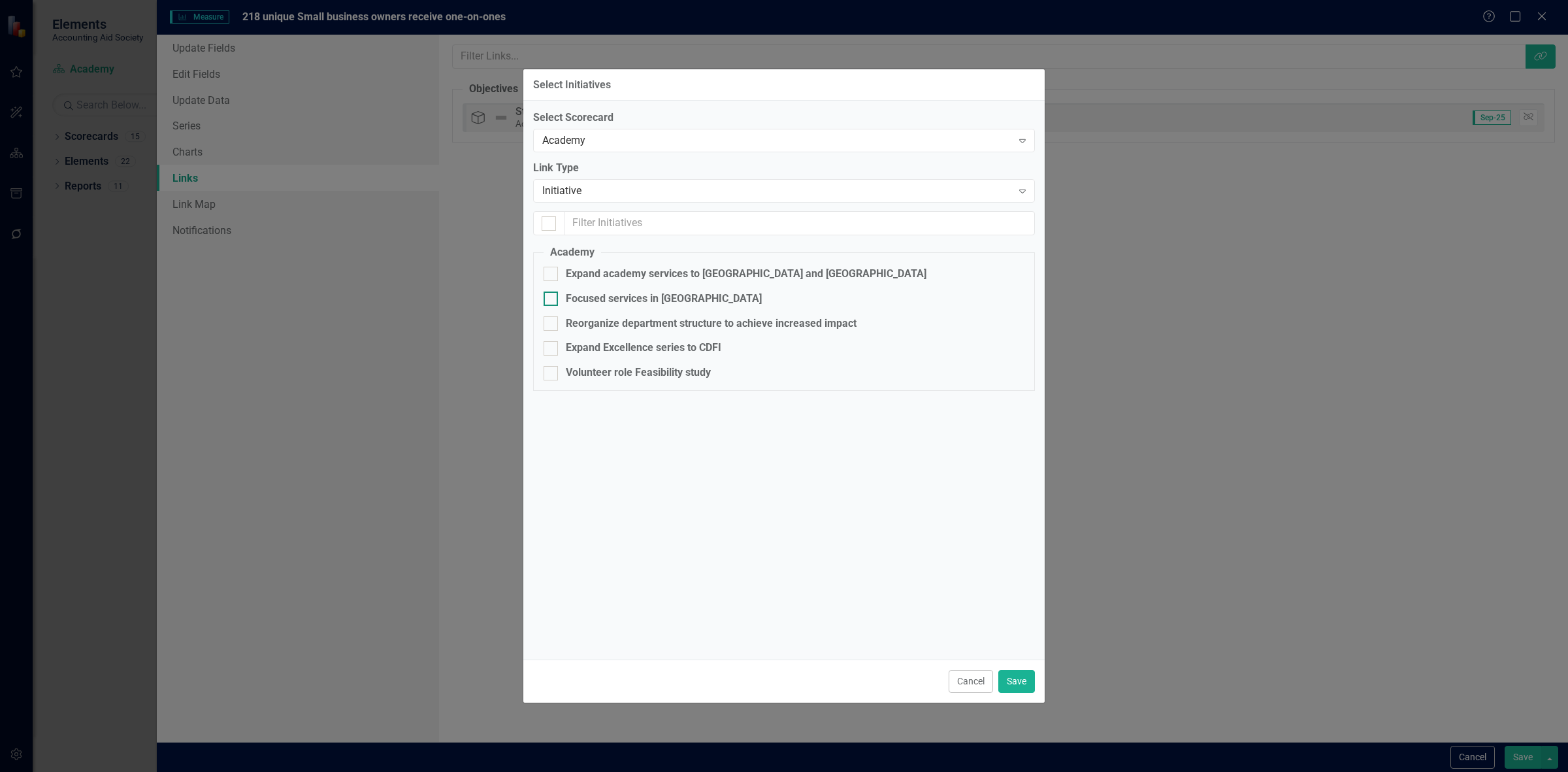
click at [602, 299] on div "Focused services in [GEOGRAPHIC_DATA]" at bounding box center [664, 298] width 196 height 15
click at [552, 299] on input "Focused services in [GEOGRAPHIC_DATA]" at bounding box center [547, 295] width 9 height 9
checkbox input "true"
click at [1031, 681] on button "Save" at bounding box center [1016, 681] width 36 height 23
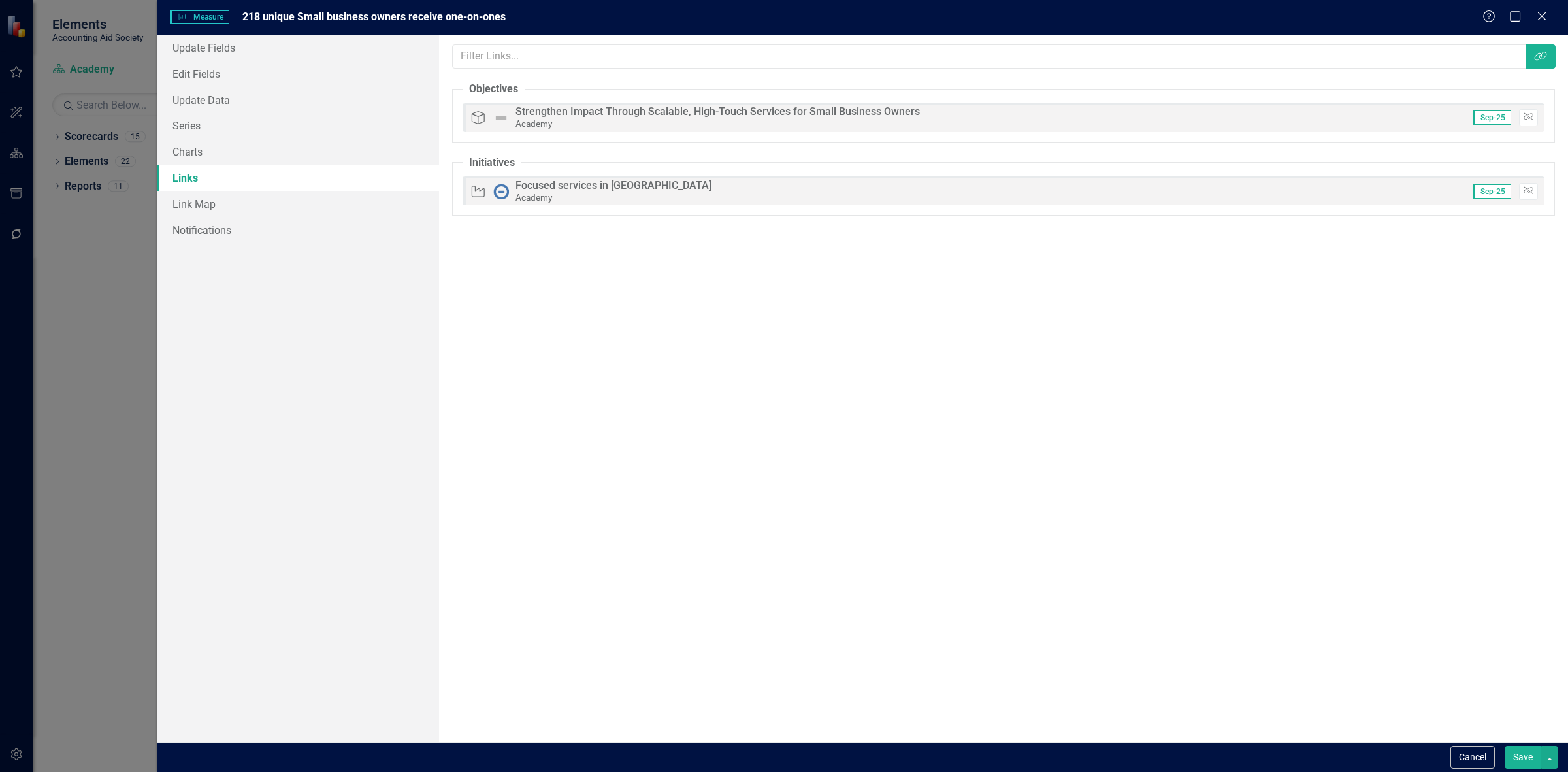
click at [1510, 748] on button "Save" at bounding box center [1522, 757] width 36 height 23
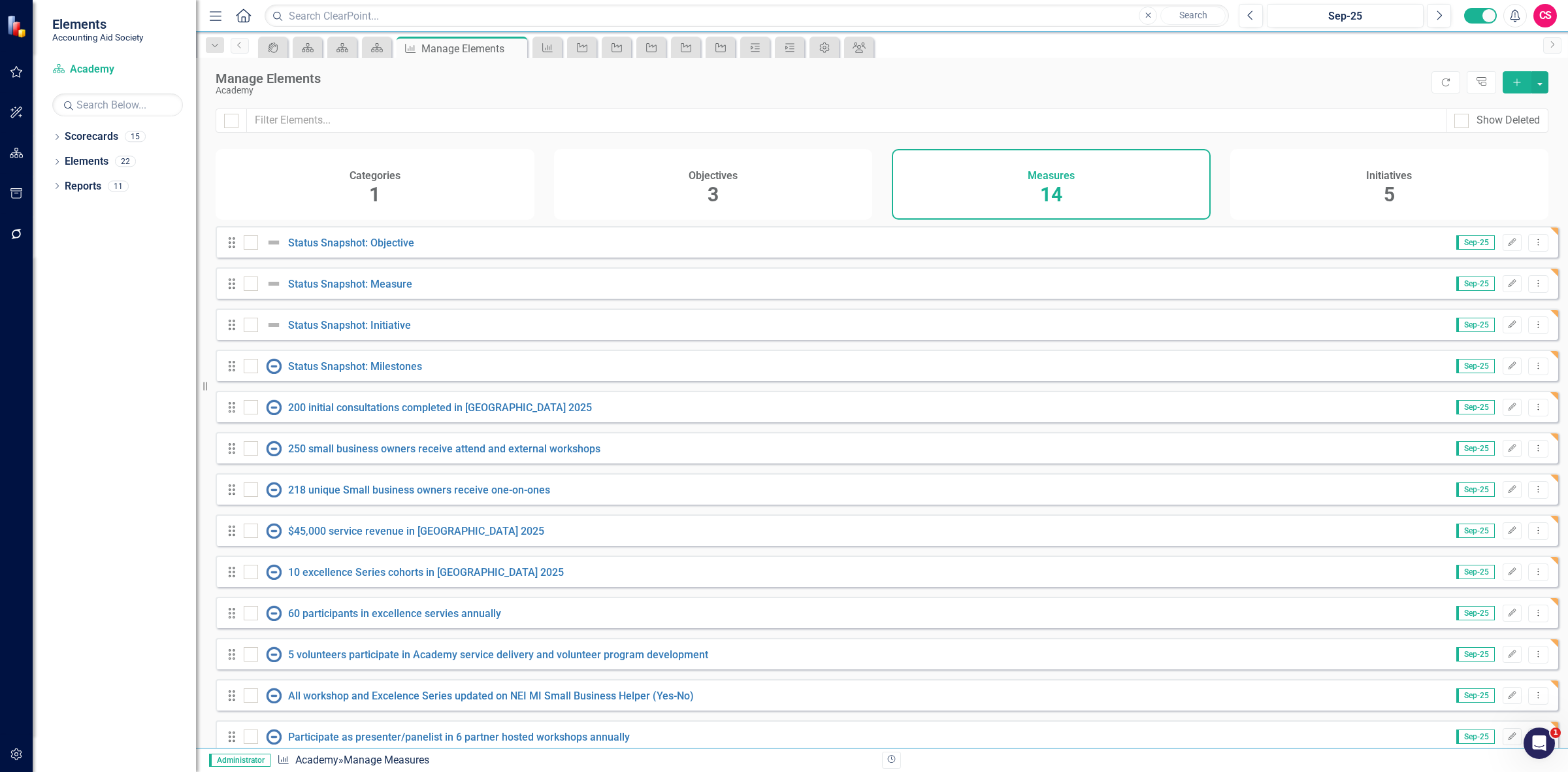
click at [1491, 539] on div "Sep-25 Edit Dropdown Menu" at bounding box center [1494, 530] width 108 height 18
click at [1503, 539] on button "Edit" at bounding box center [1512, 530] width 19 height 17
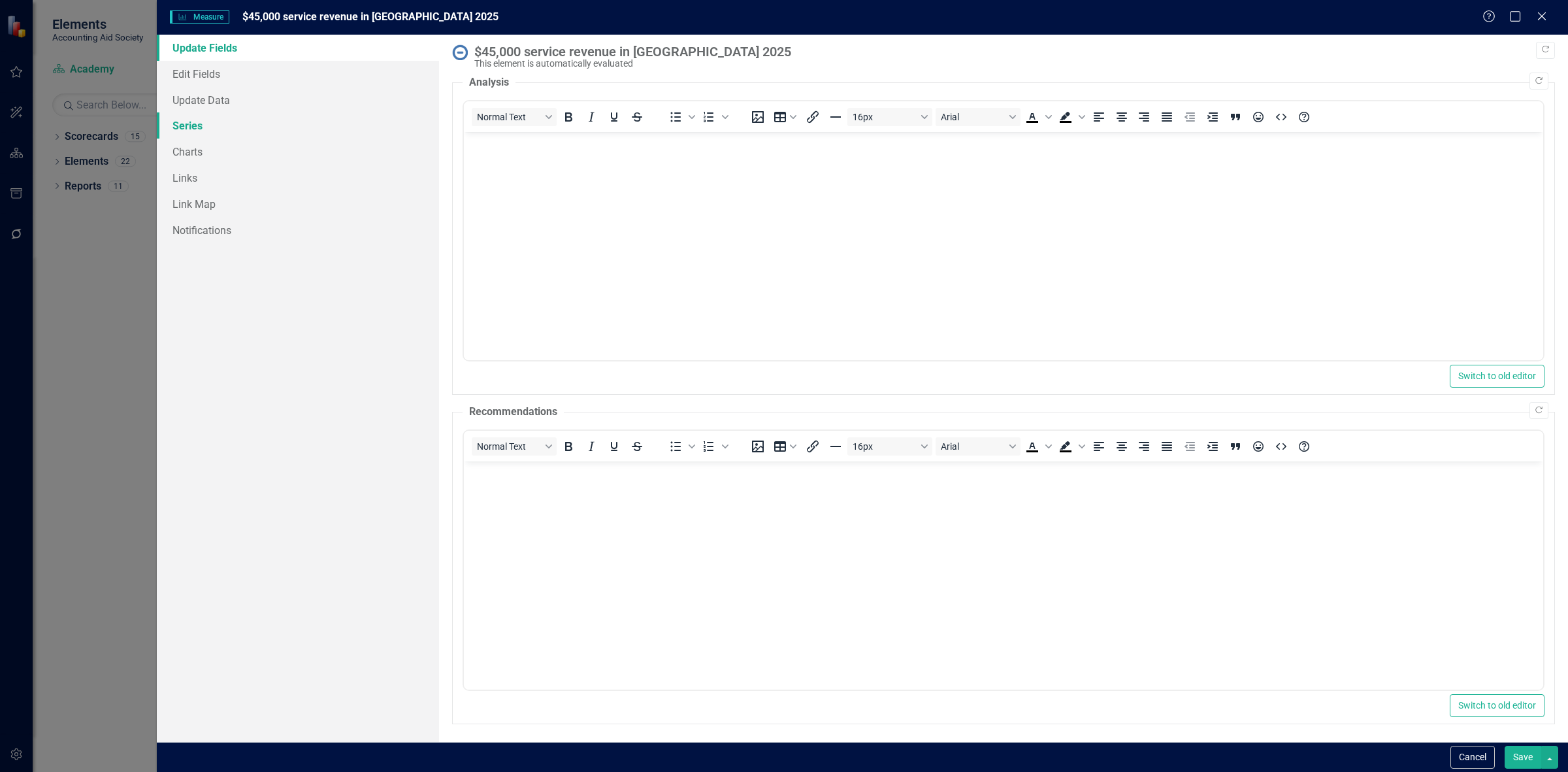
click at [249, 121] on link "Series" at bounding box center [298, 125] width 283 height 26
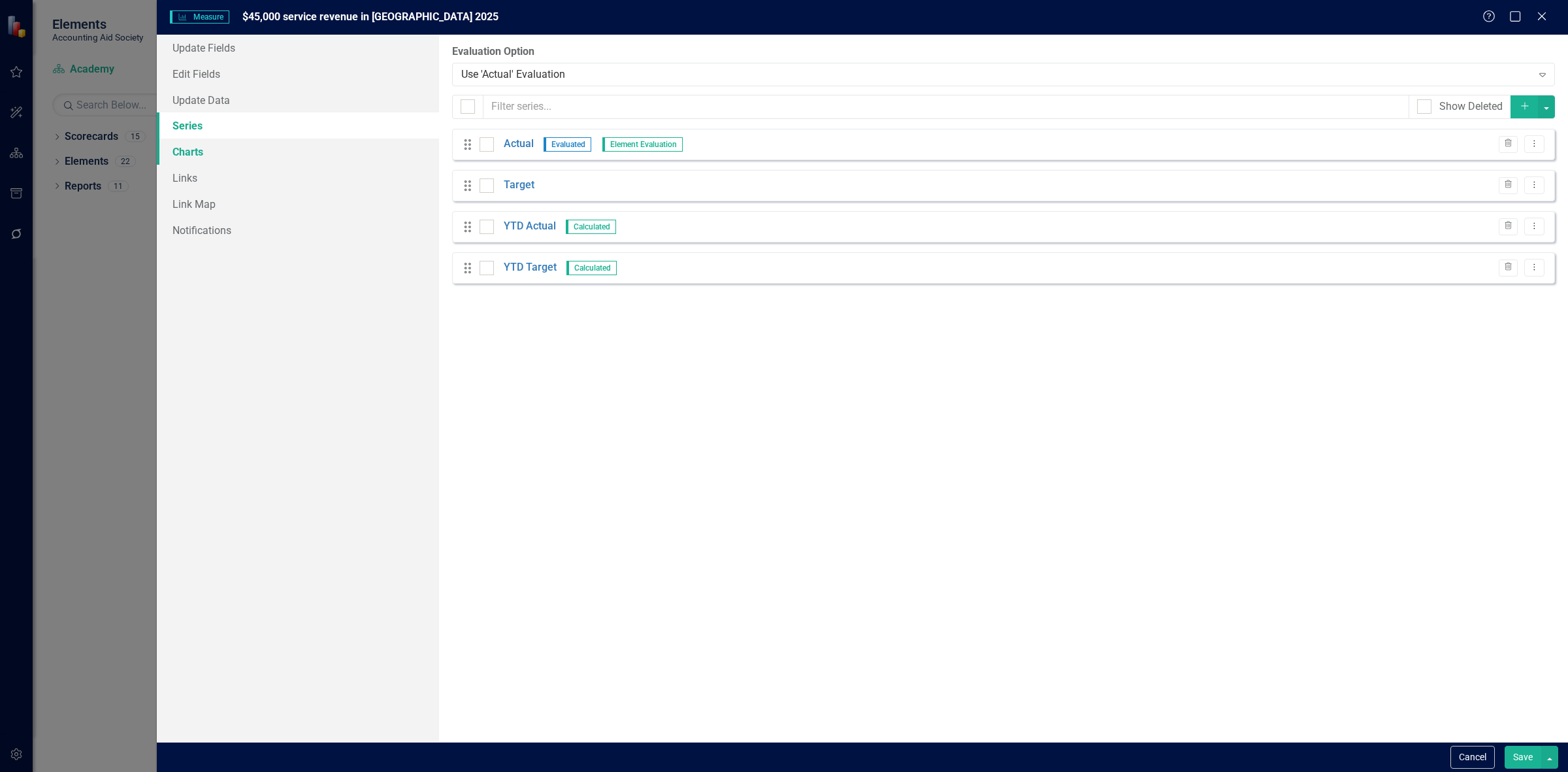
click at [252, 160] on link "Charts" at bounding box center [298, 152] width 283 height 26
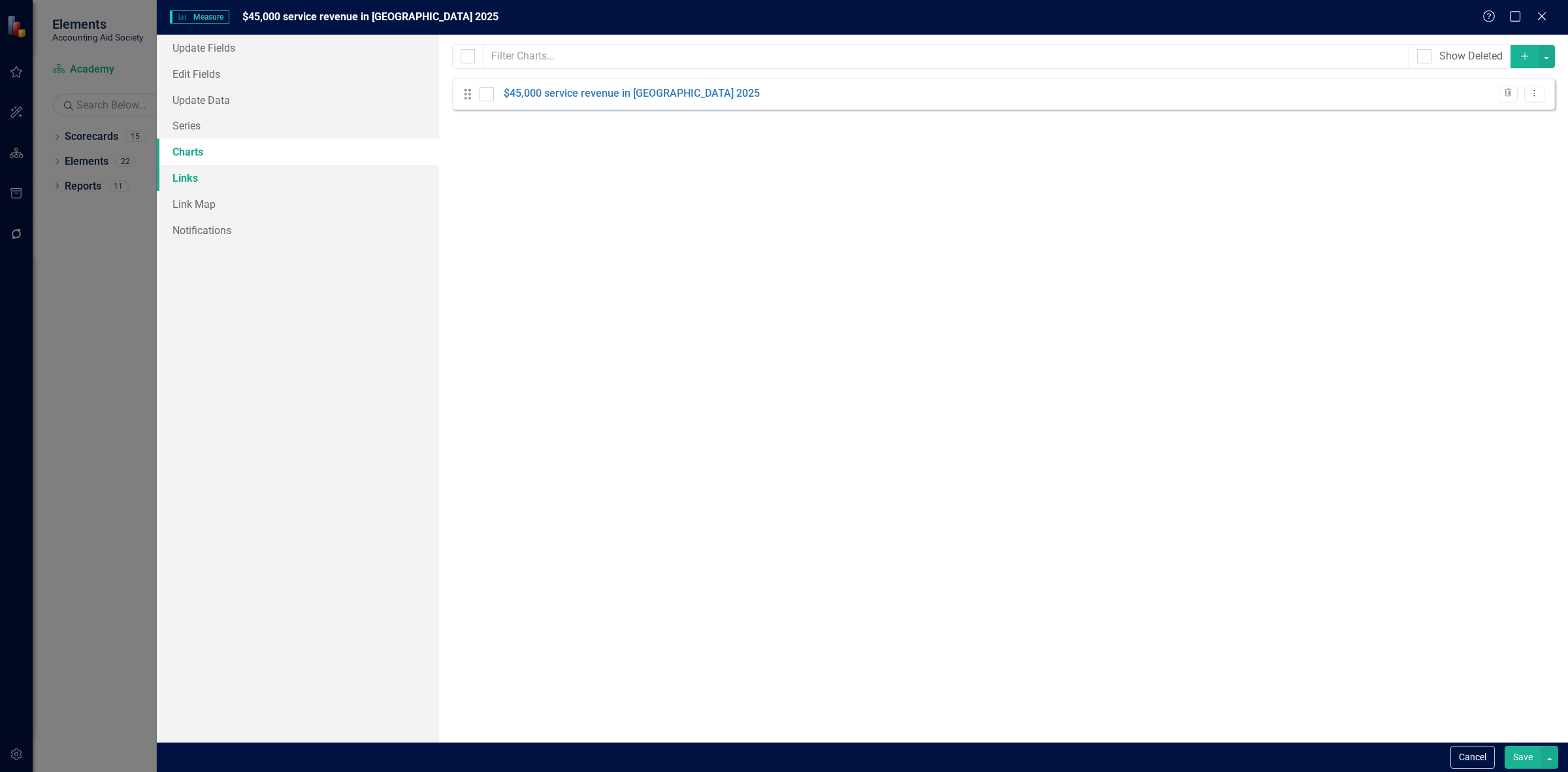
click at [249, 178] on link "Links" at bounding box center [298, 178] width 283 height 26
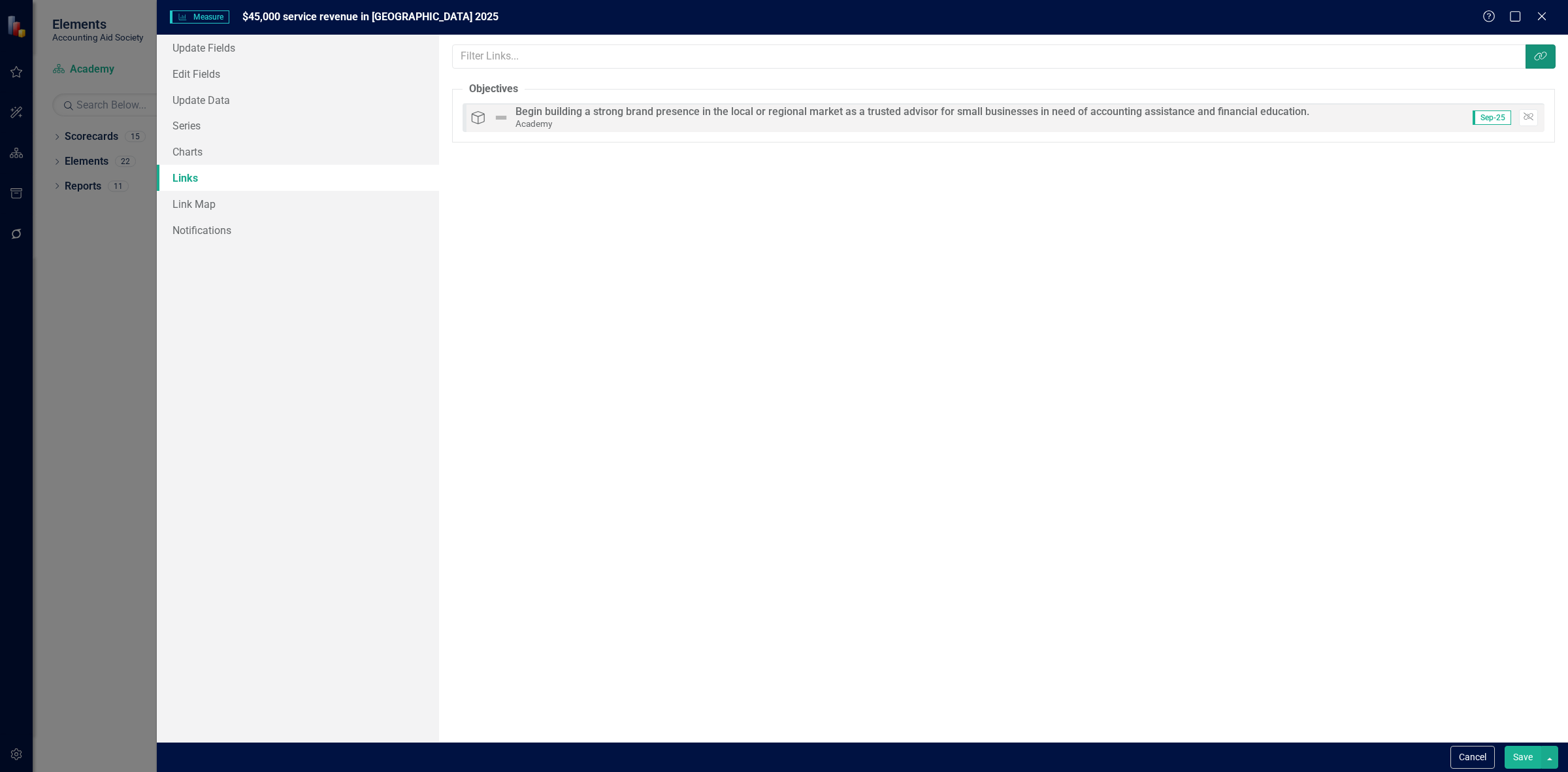
click at [1542, 63] on button "Link Tag" at bounding box center [1540, 56] width 30 height 24
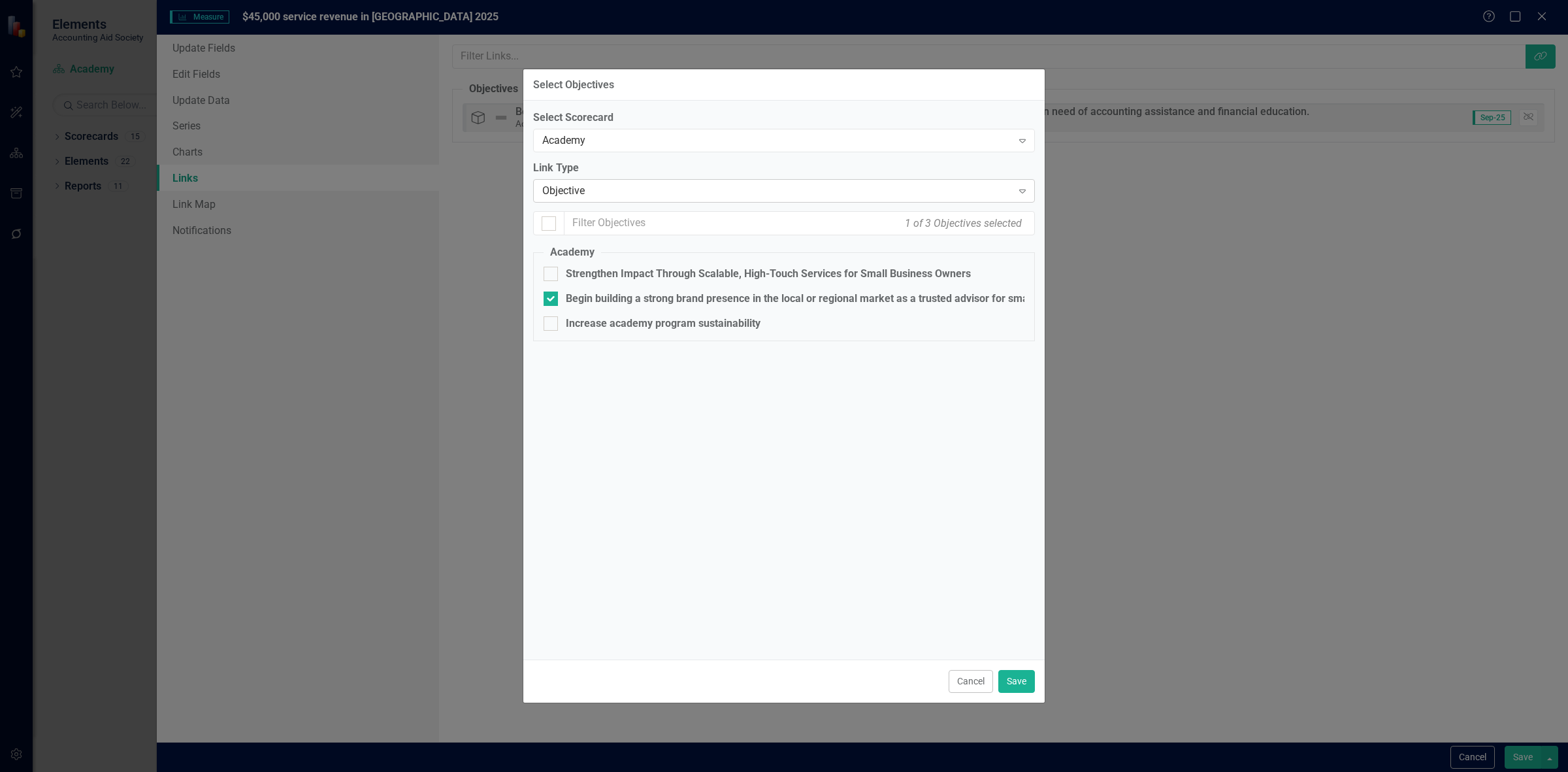
click at [595, 185] on div "Objective" at bounding box center [777, 190] width 470 height 15
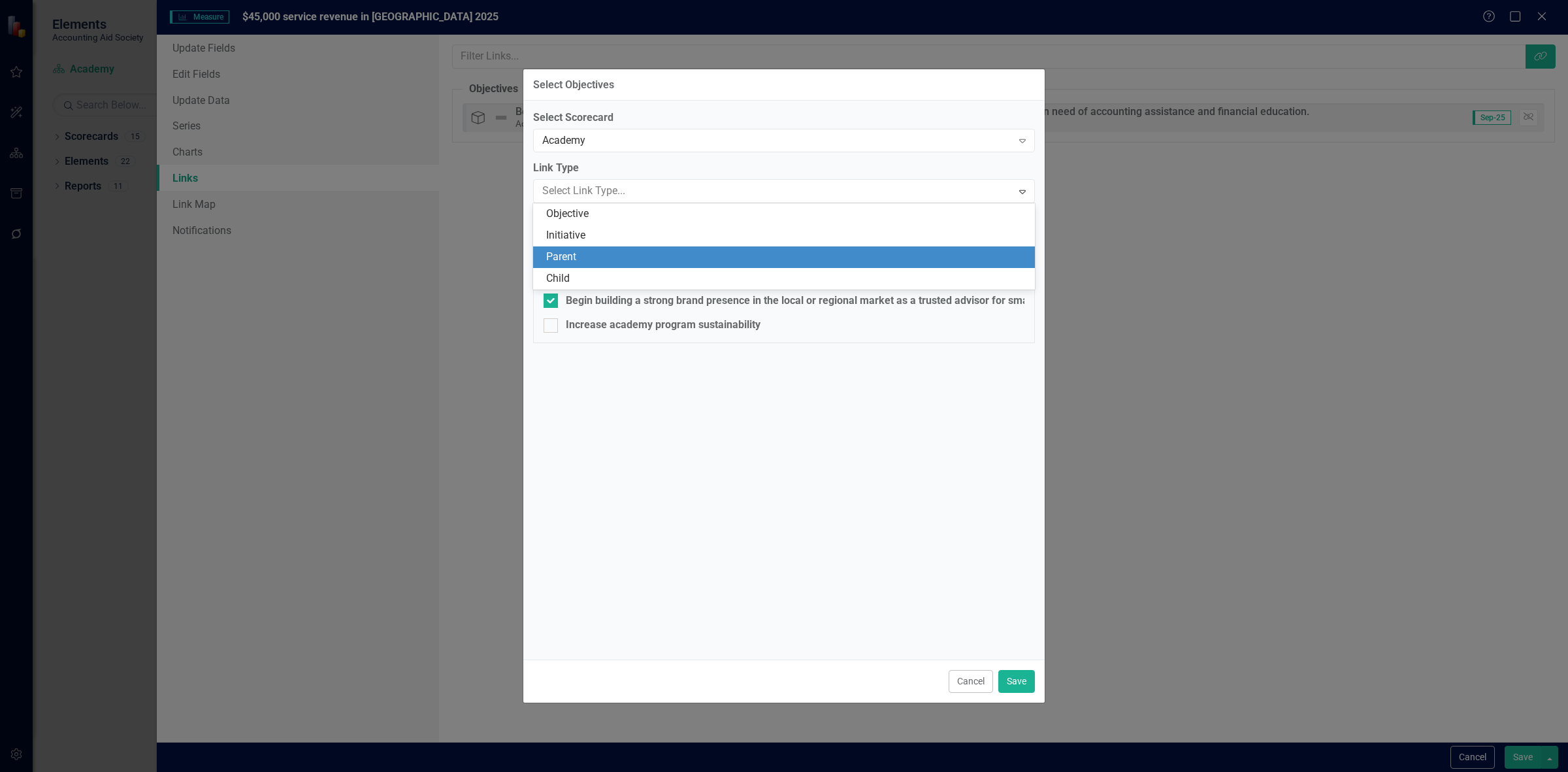
click at [599, 236] on div "Initiative" at bounding box center [786, 235] width 481 height 15
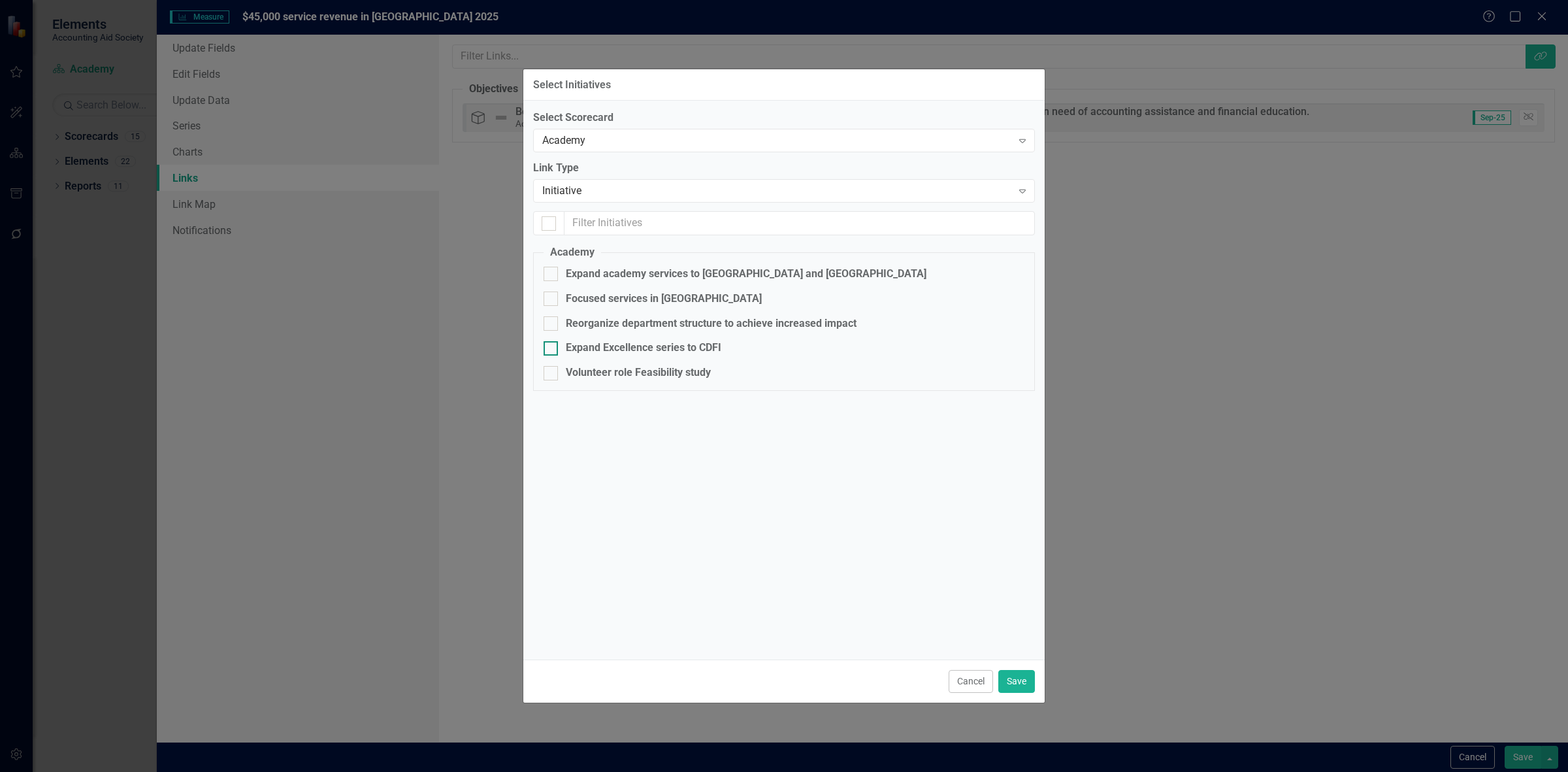
click at [617, 345] on div "Expand Excellence series to CDFI" at bounding box center [643, 348] width 156 height 15
click at [552, 345] on input "Expand Excellence series to CDFI" at bounding box center [547, 345] width 9 height 9
checkbox input "true"
click at [1020, 680] on button "Save" at bounding box center [1016, 681] width 36 height 23
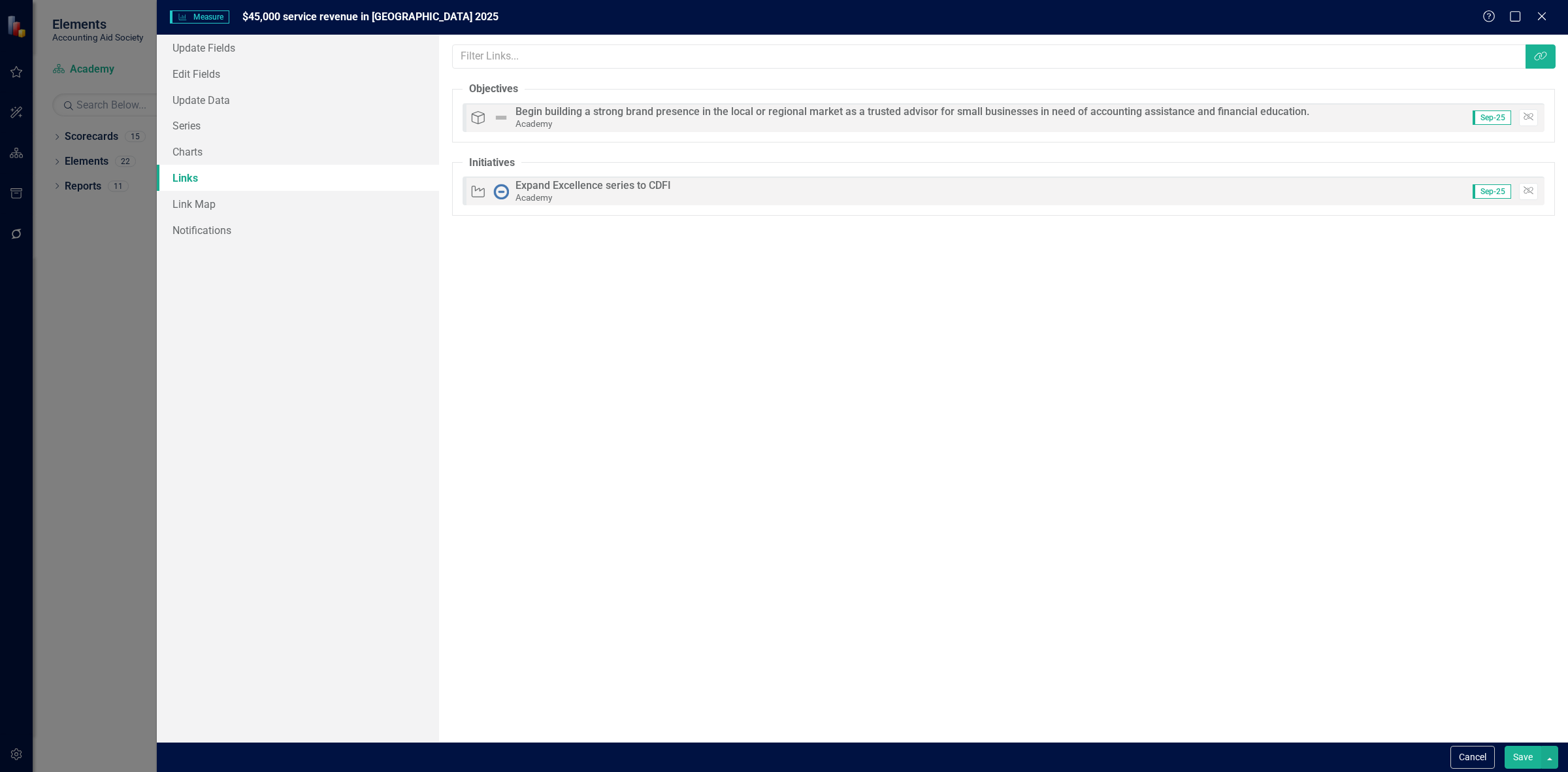
click at [1525, 770] on div "Cancel Save" at bounding box center [863, 757] width 1412 height 30
click at [1518, 760] on button "Save" at bounding box center [1522, 757] width 36 height 23
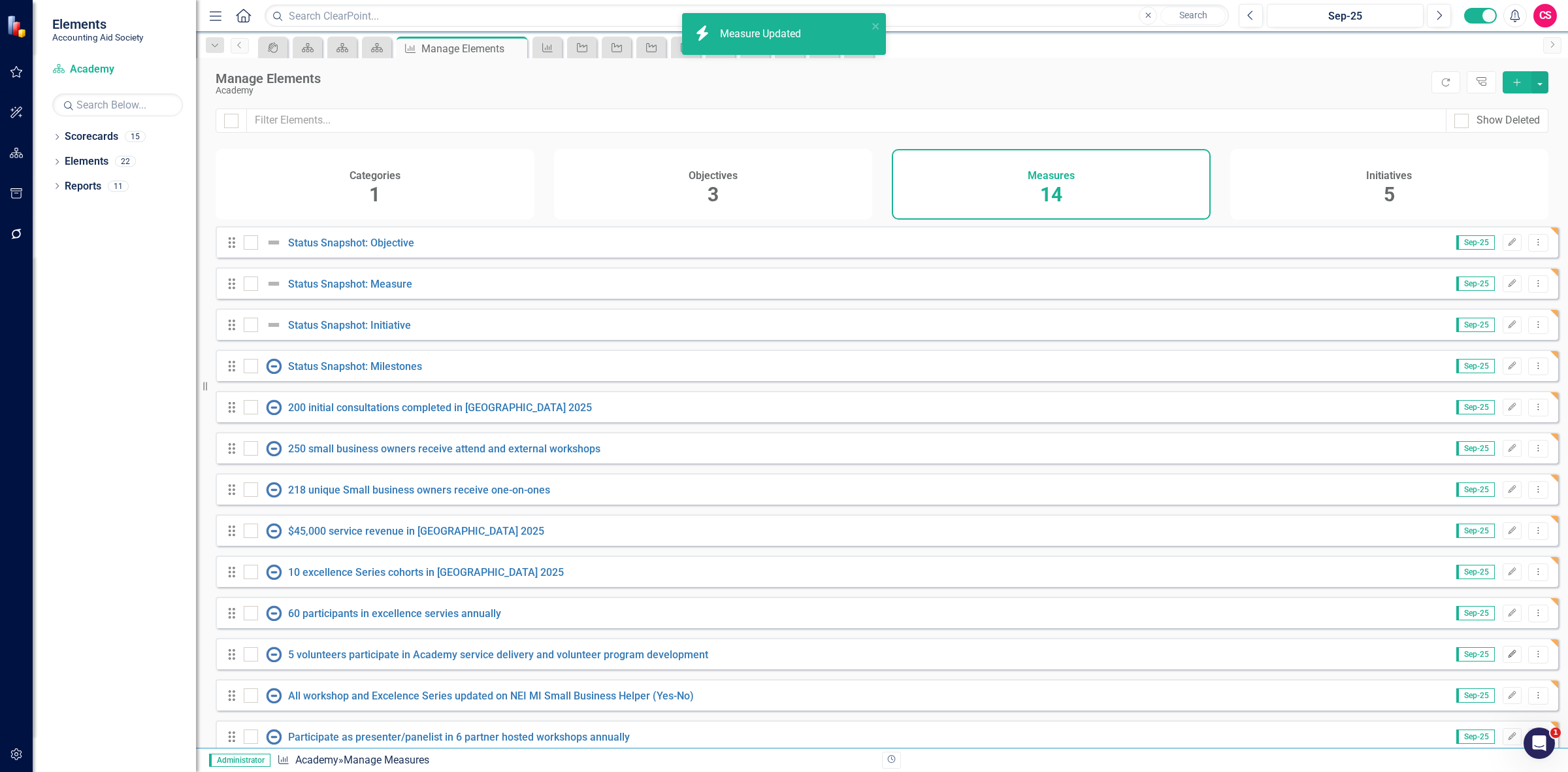
click at [1503, 663] on button "Edit" at bounding box center [1512, 654] width 19 height 17
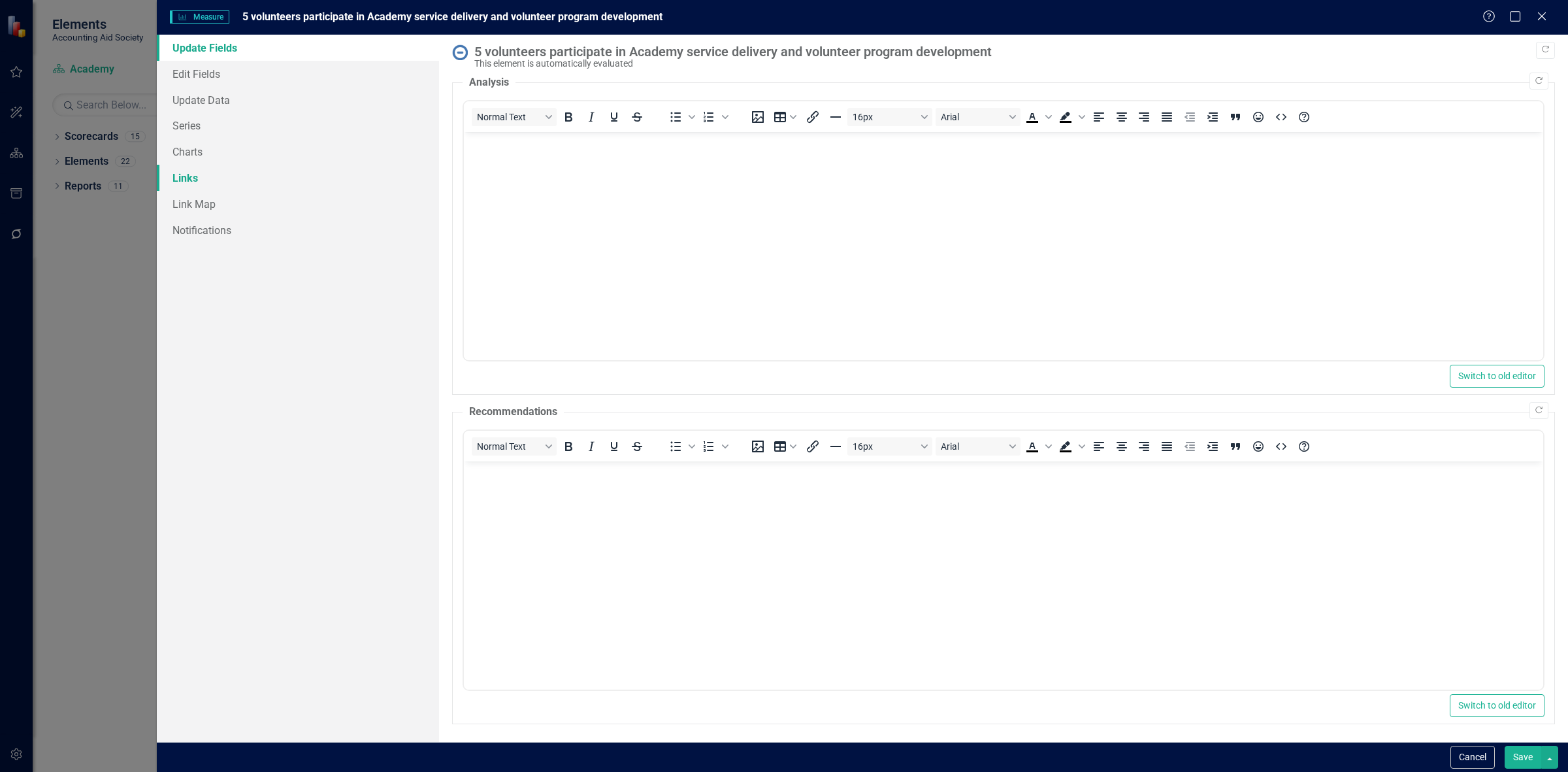
click at [282, 180] on link "Links" at bounding box center [298, 178] width 283 height 26
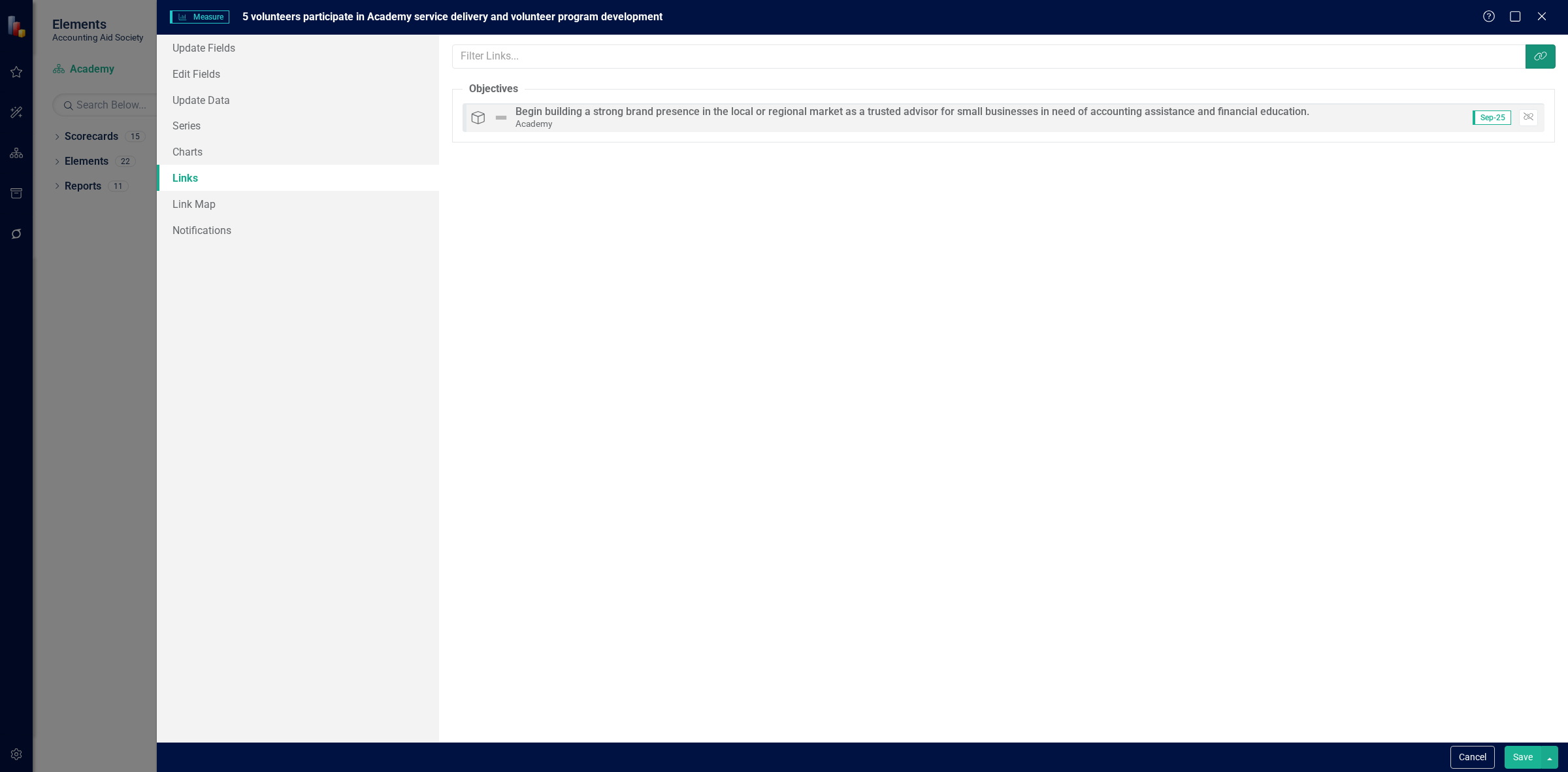
click at [1546, 65] on button "Link Tag" at bounding box center [1540, 56] width 30 height 24
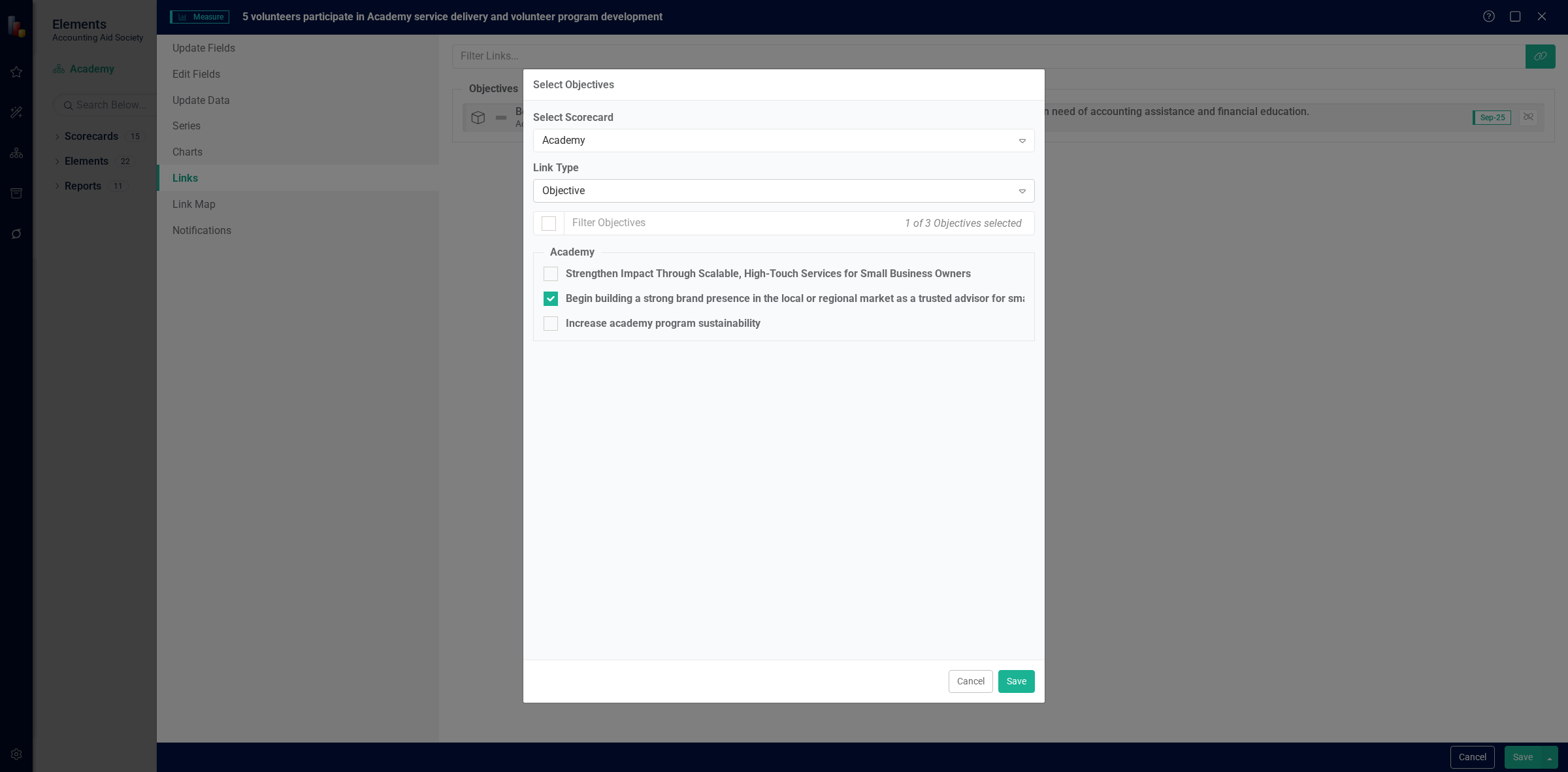
click at [615, 180] on div "Objective Expand" at bounding box center [784, 190] width 502 height 23
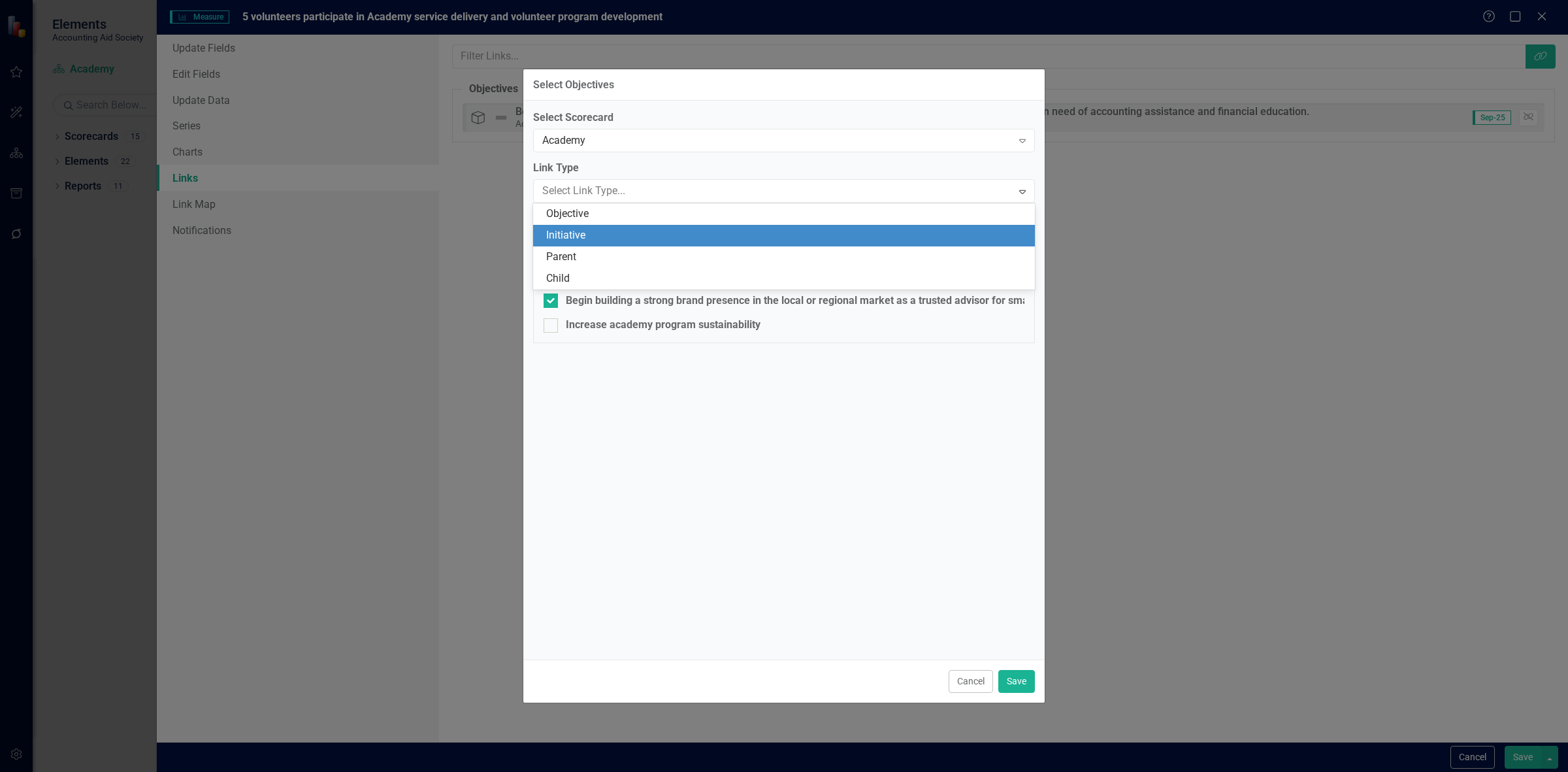
click at [612, 232] on div "Initiative" at bounding box center [786, 235] width 481 height 15
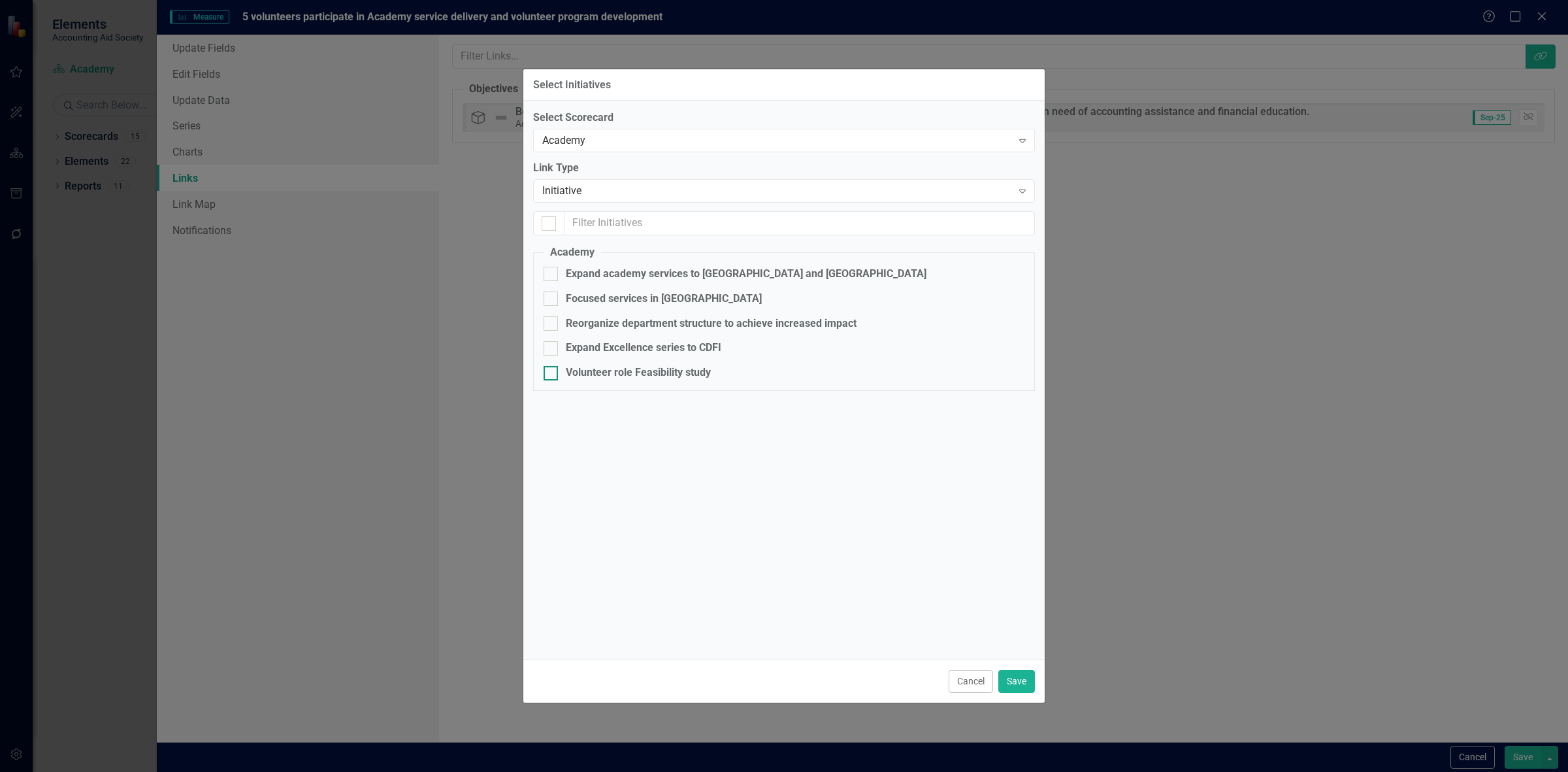
click at [619, 376] on div "Volunteer role Feasibility study" at bounding box center [638, 372] width 145 height 15
click at [552, 375] on input "Volunteer role Feasibility study" at bounding box center [547, 370] width 9 height 9
checkbox input "true"
click at [1017, 684] on button "Save" at bounding box center [1016, 681] width 36 height 23
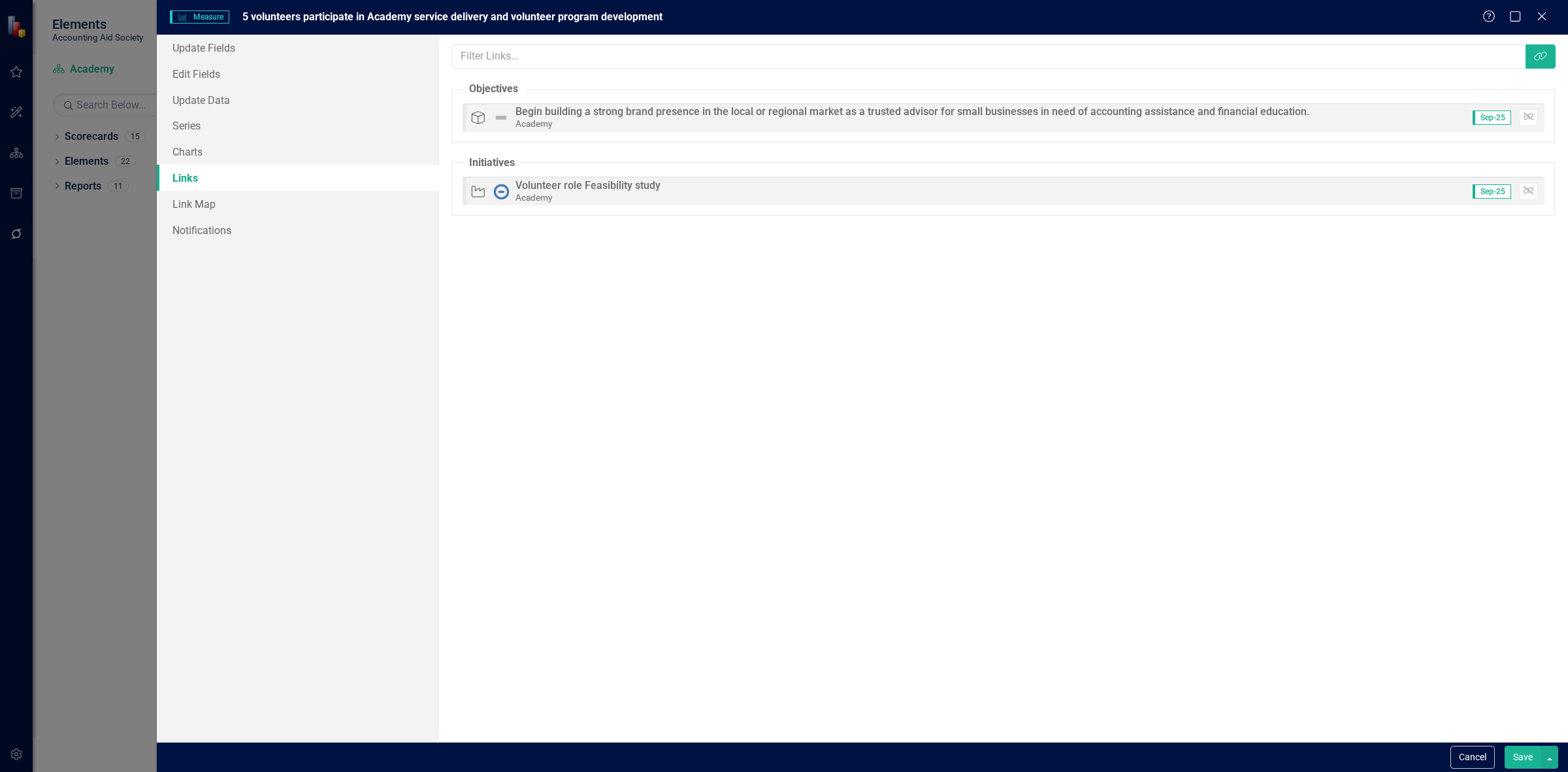
click at [1520, 761] on button "Save" at bounding box center [1522, 757] width 36 height 23
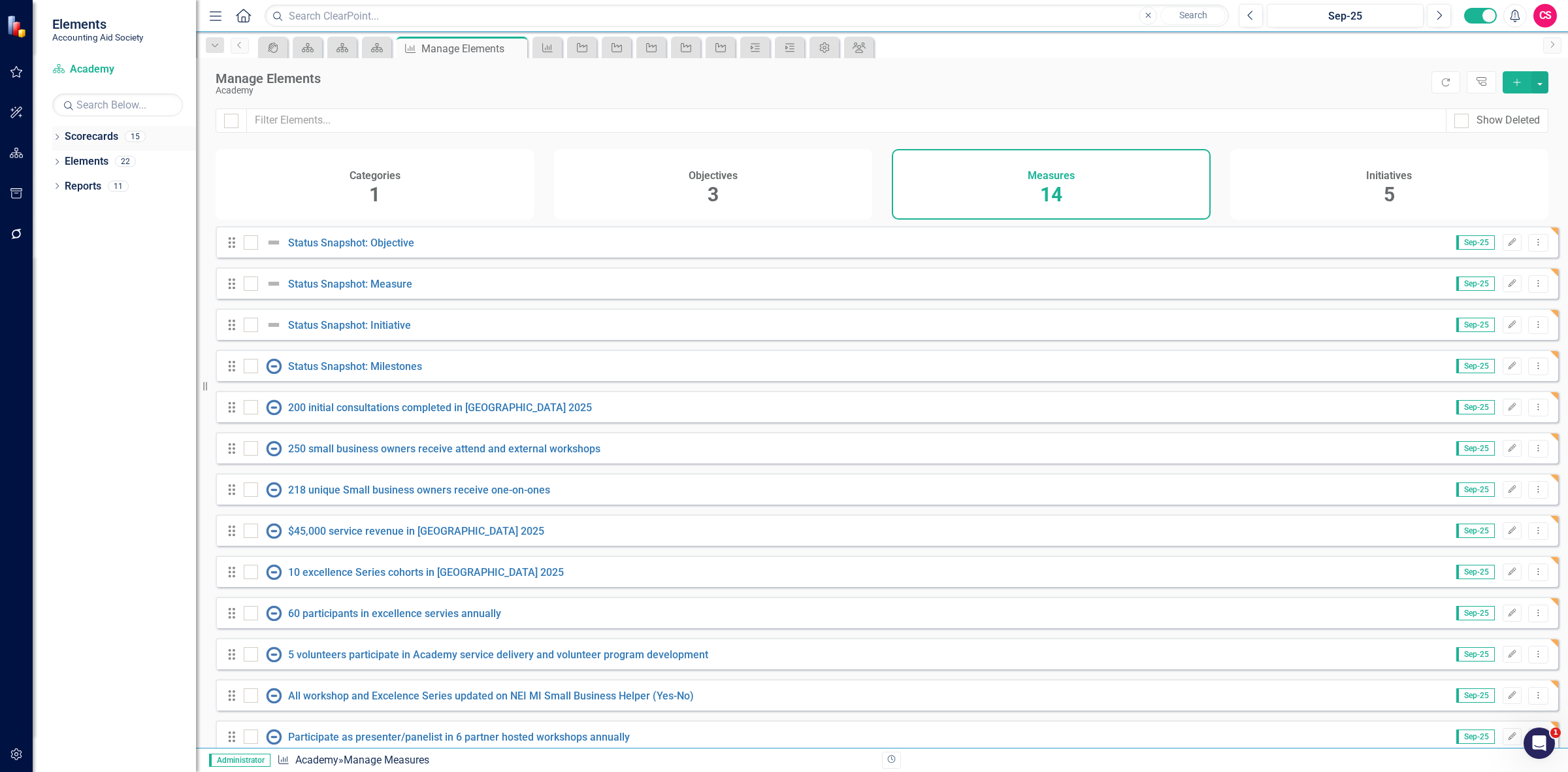
click at [82, 136] on link "Scorecards" at bounding box center [91, 136] width 53 height 15
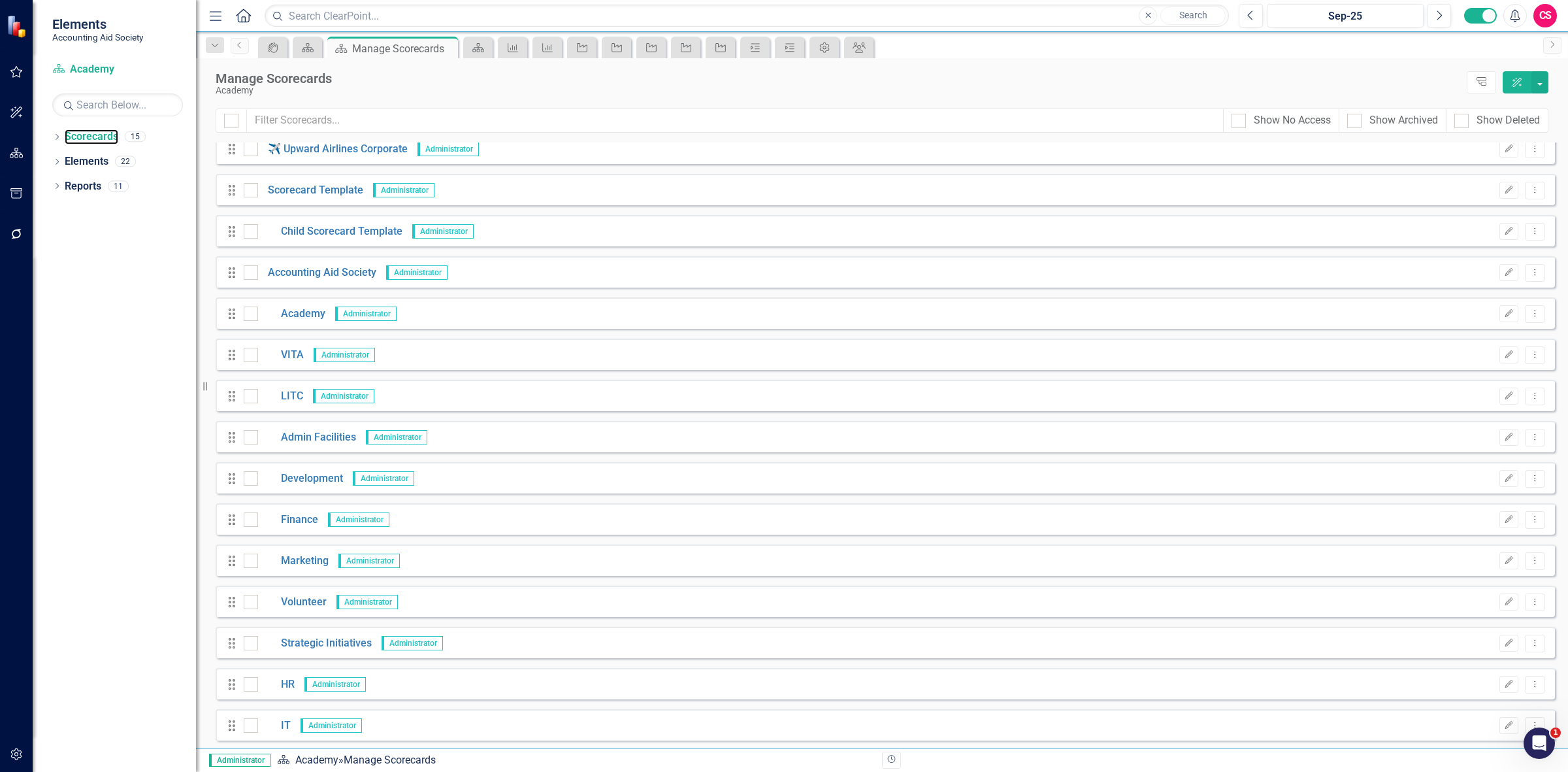
scroll to position [13, 0]
click at [290, 346] on link "VITA" at bounding box center [280, 352] width 46 height 15
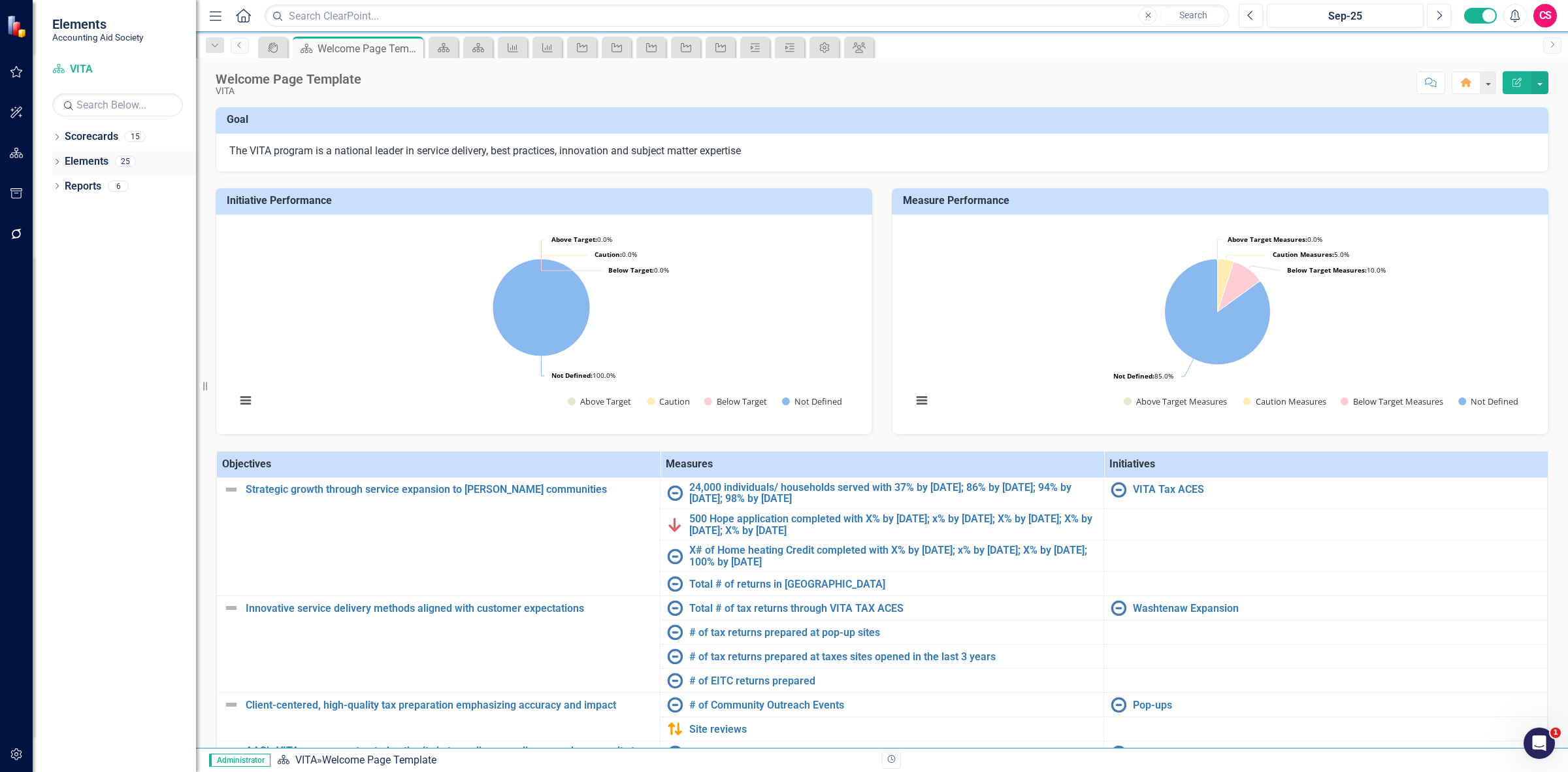
click at [90, 159] on link "Elements" at bounding box center [87, 161] width 44 height 15
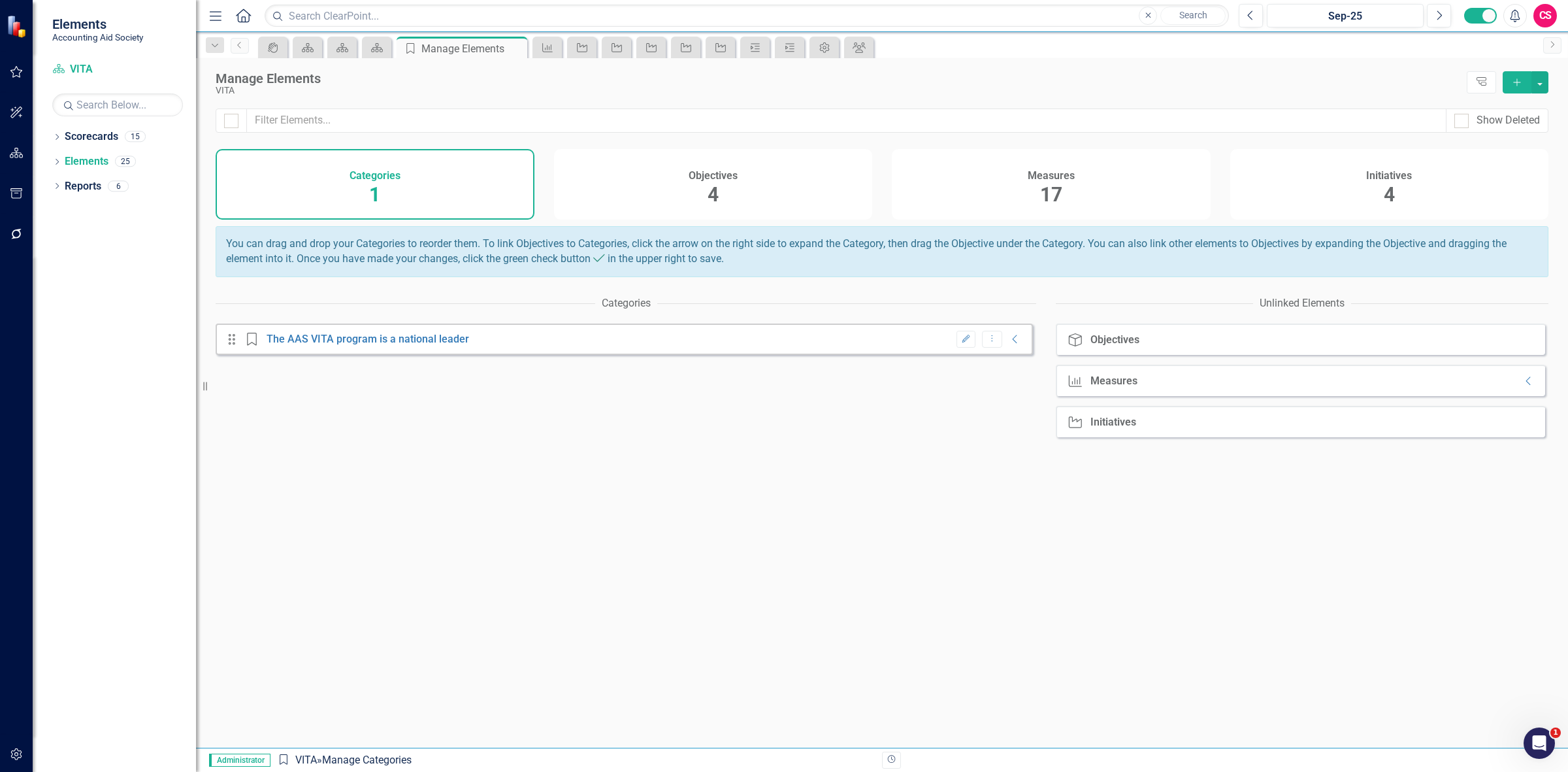
click at [674, 206] on div "Objectives 4" at bounding box center [714, 184] width 319 height 70
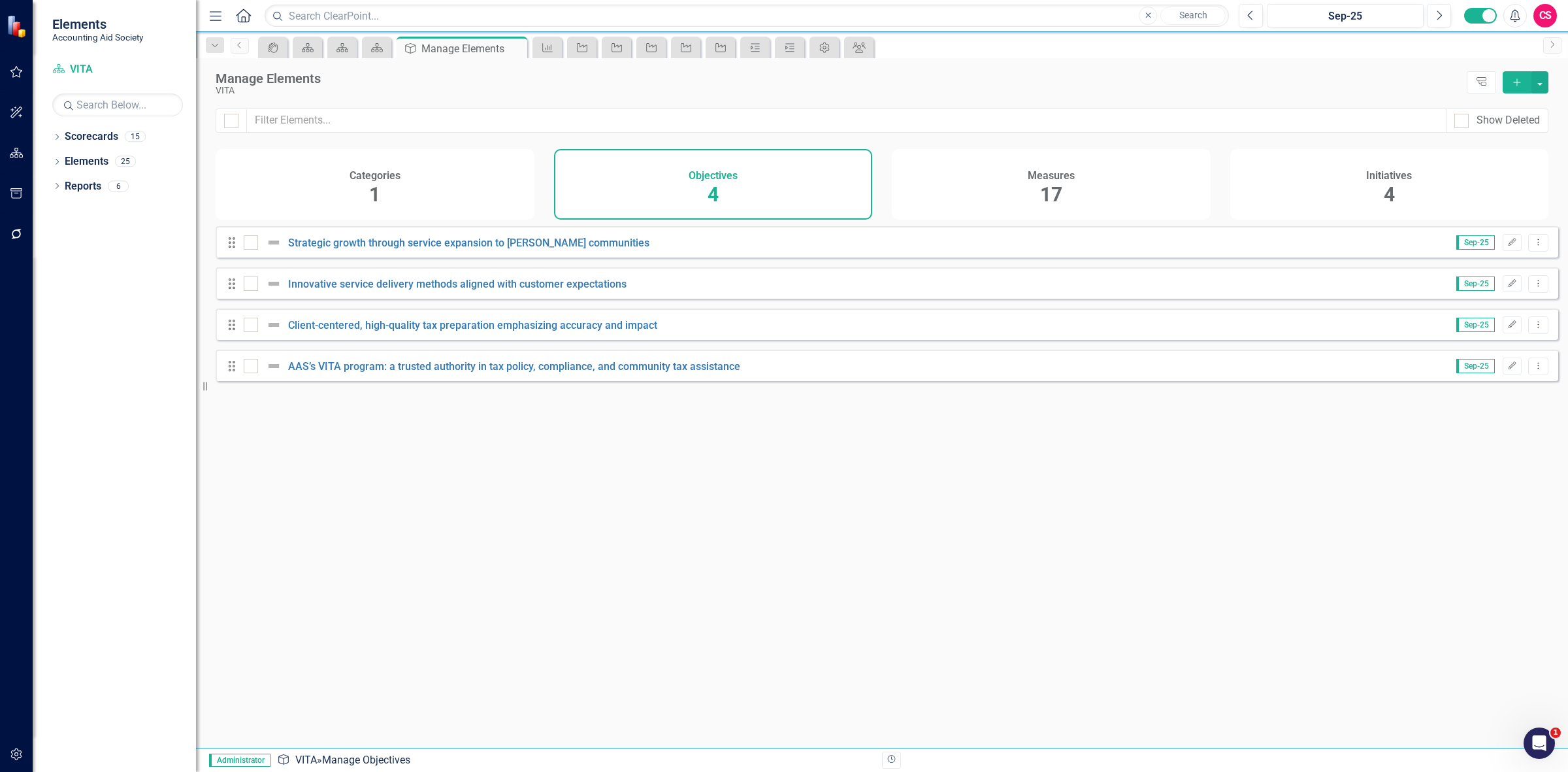
click at [1439, 170] on div "Initiatives 4" at bounding box center [1390, 184] width 319 height 70
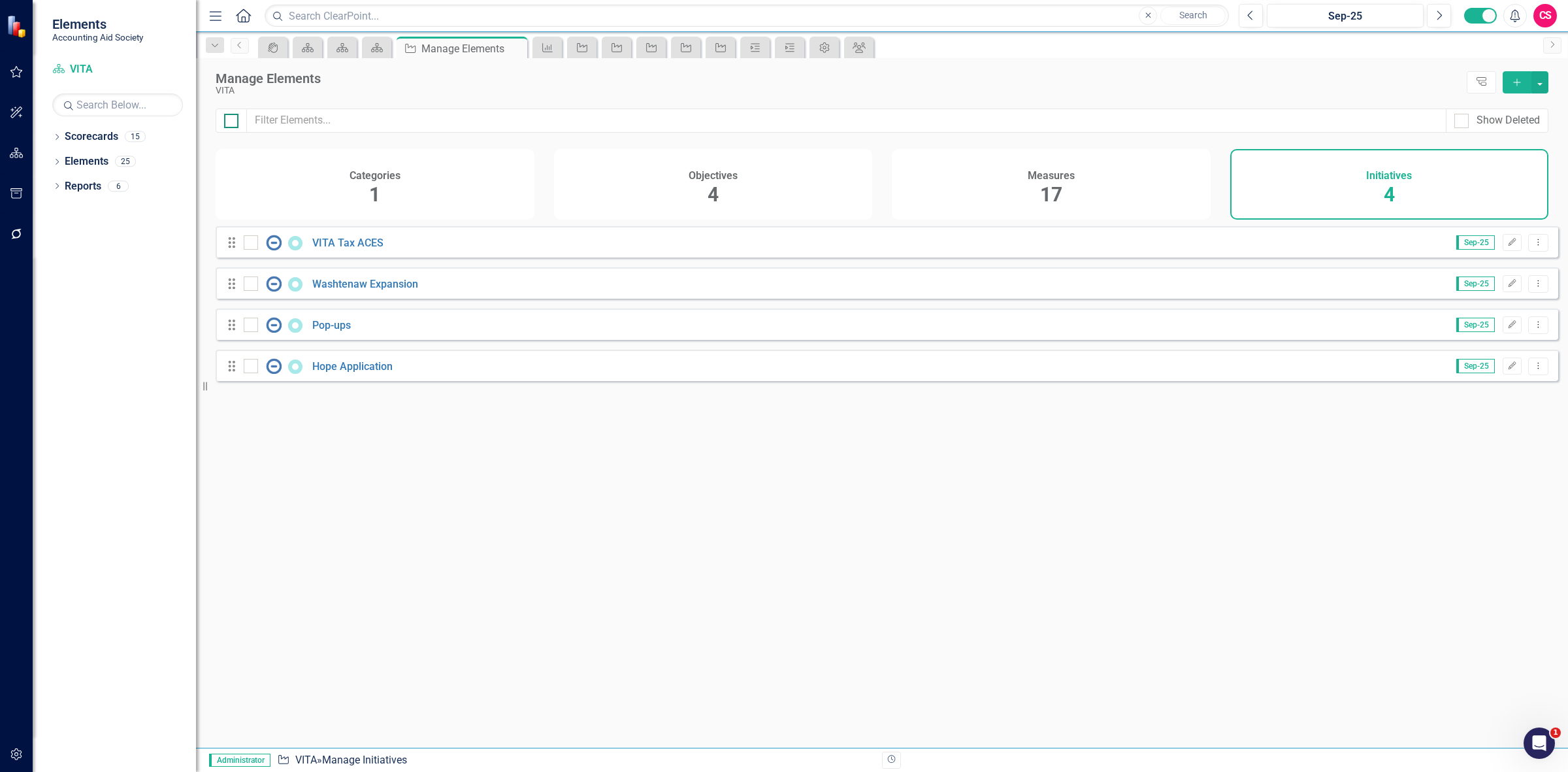
click at [234, 125] on div at bounding box center [231, 121] width 15 height 15
click at [232, 122] on input "checkbox" at bounding box center [228, 118] width 9 height 9
checkbox input "true"
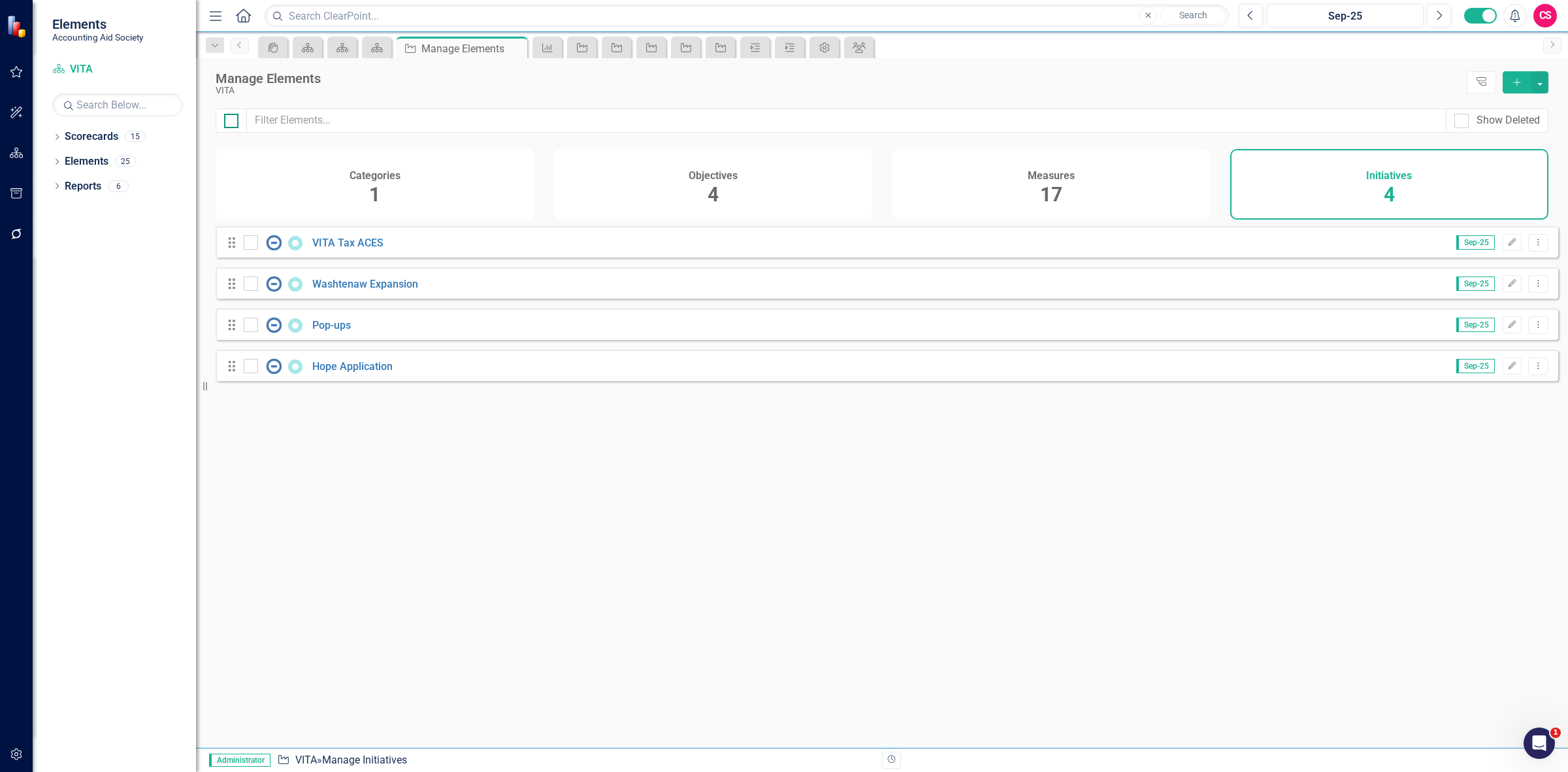
checkbox input "true"
click at [1546, 77] on button "button" at bounding box center [1540, 82] width 17 height 22
click at [1523, 162] on link "Edit Multiple Edit Multiple" at bounding box center [1496, 155] width 103 height 24
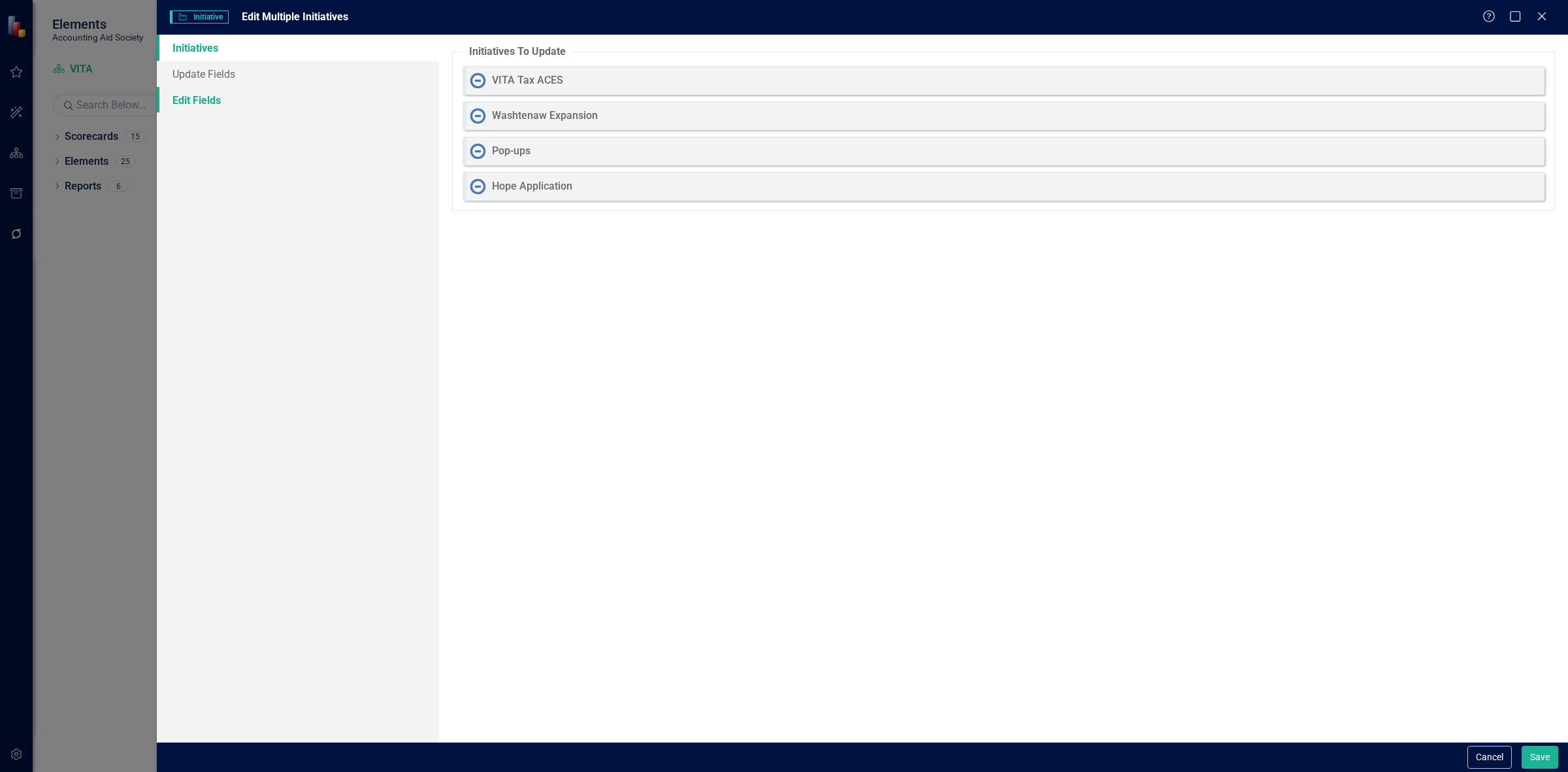
click at [283, 102] on link "Edit Fields" at bounding box center [298, 100] width 283 height 26
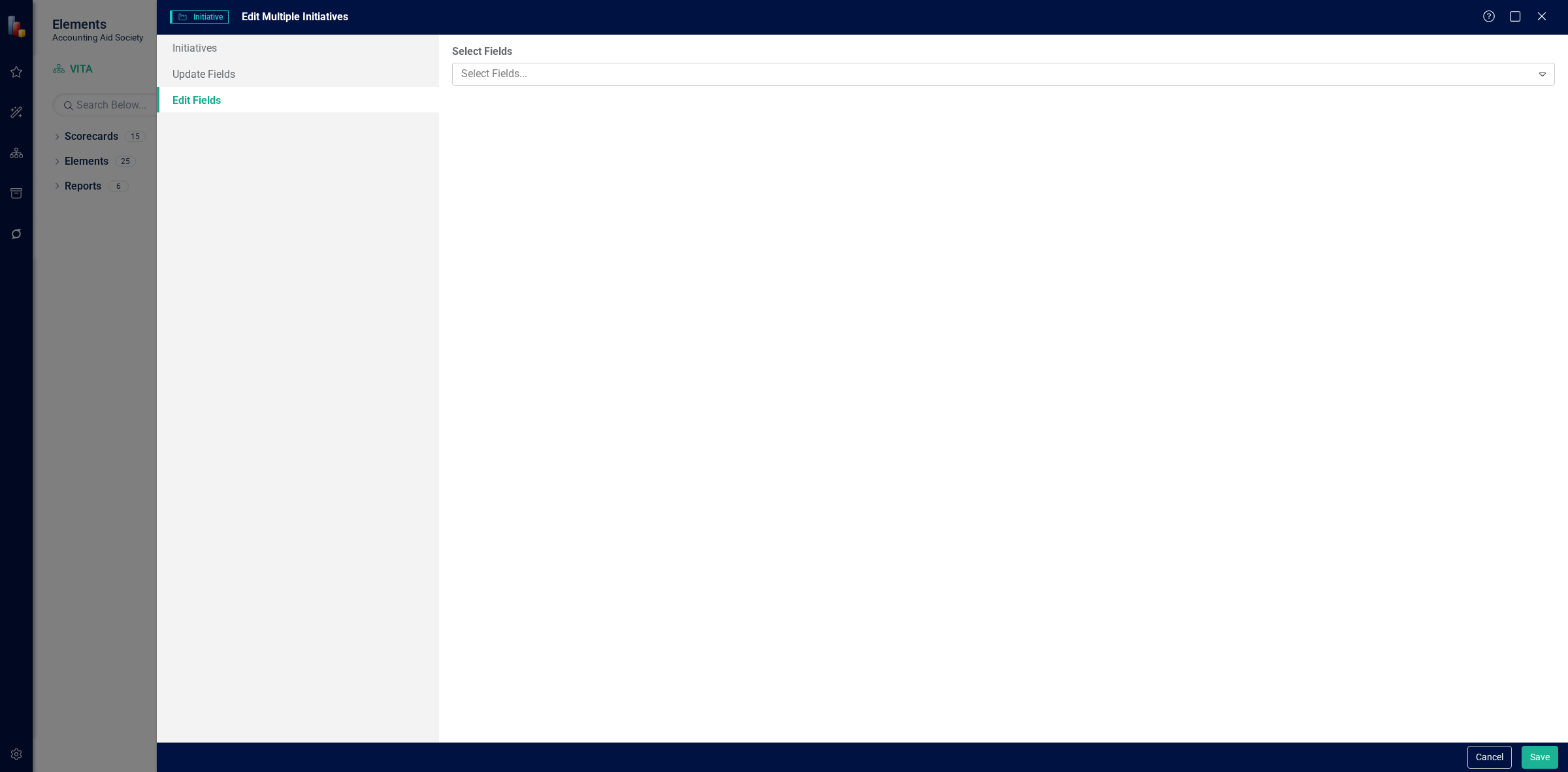
click at [565, 83] on div "Select Fields..." at bounding box center [993, 74] width 1076 height 20
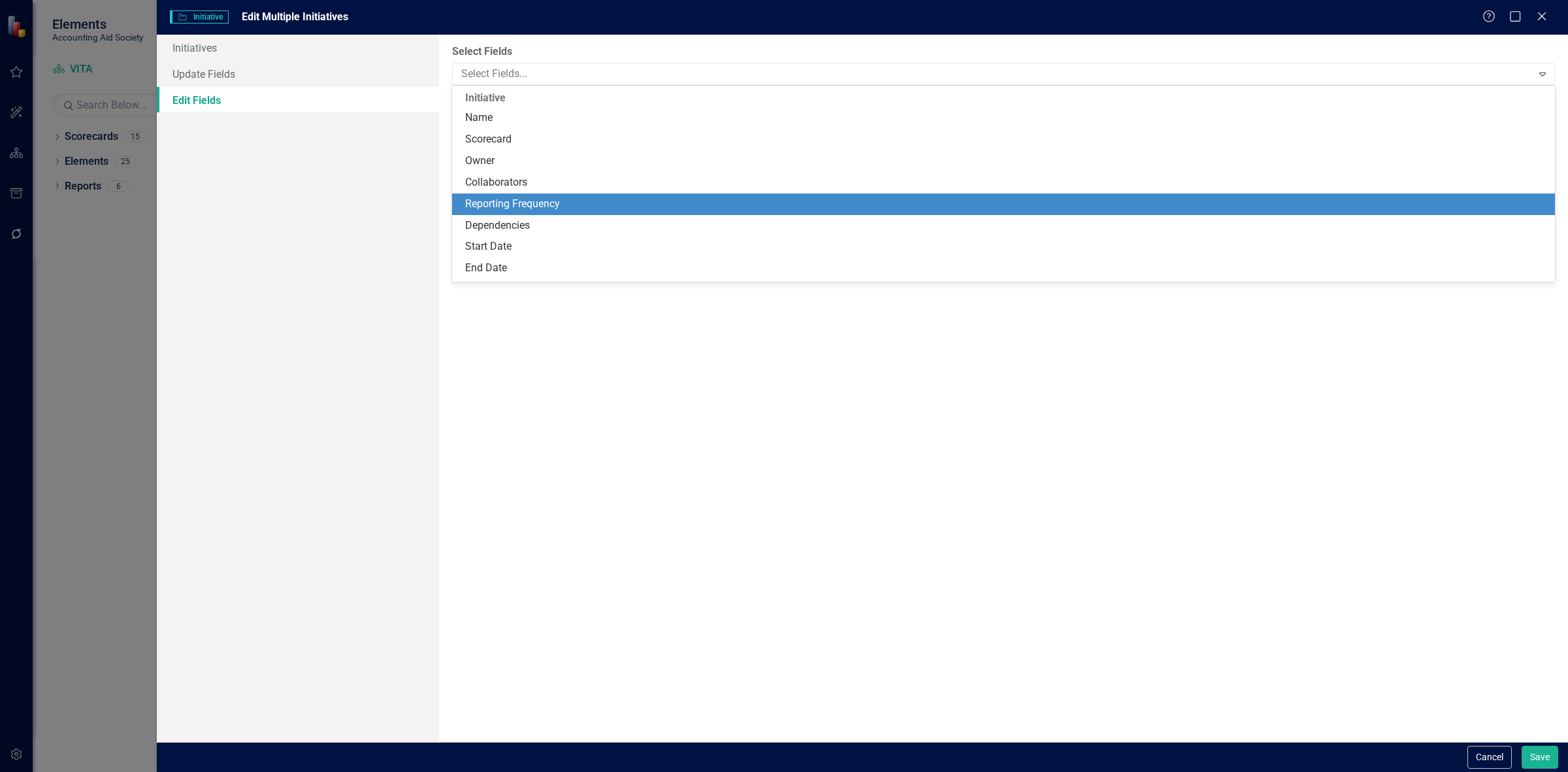
click at [558, 206] on div "Reporting Frequency" at bounding box center [1006, 204] width 1082 height 15
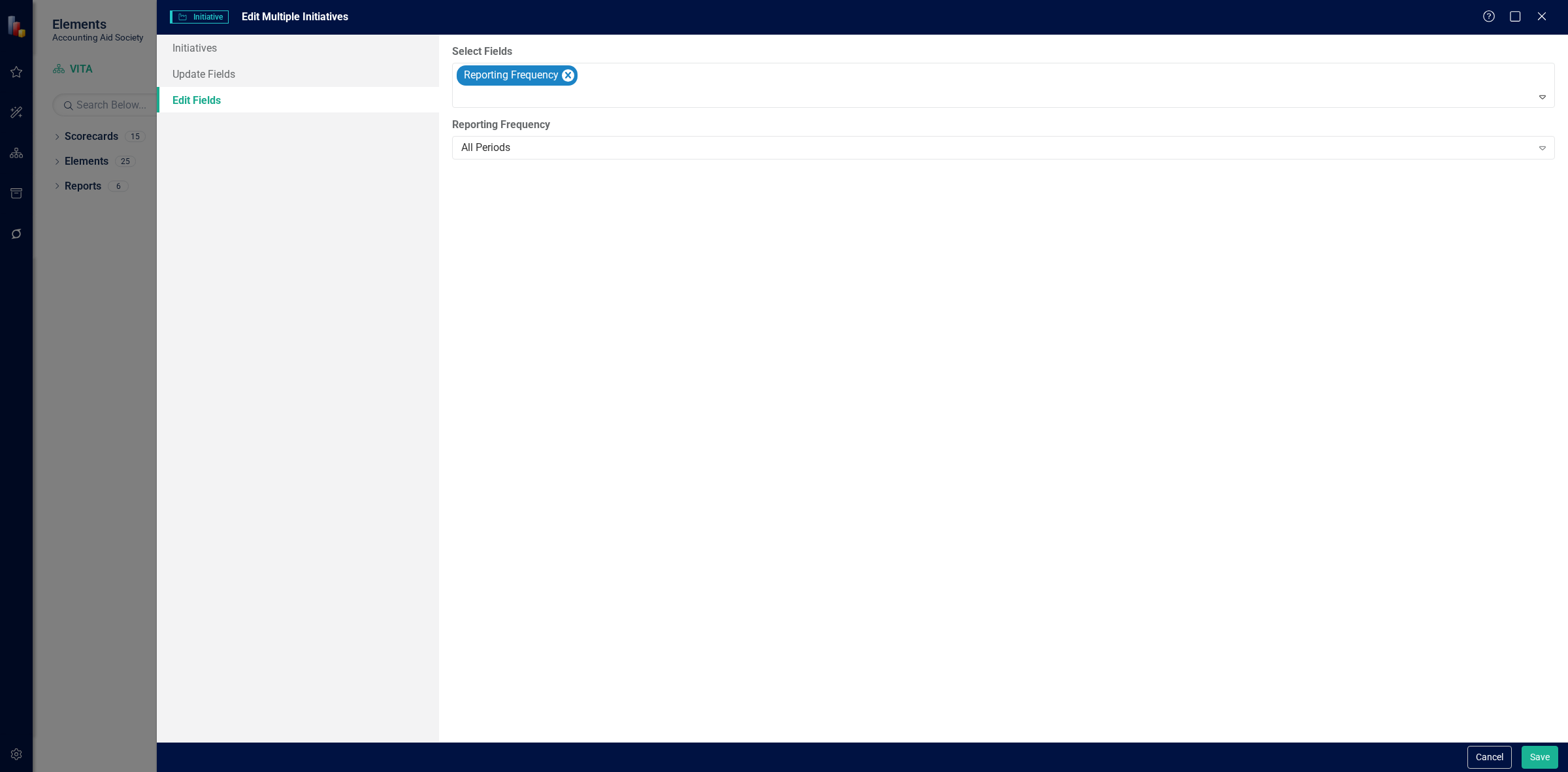
click at [523, 142] on div "All Periods" at bounding box center [997, 147] width 1071 height 15
click at [1526, 762] on button "Save" at bounding box center [1539, 757] width 36 height 23
checkbox input "false"
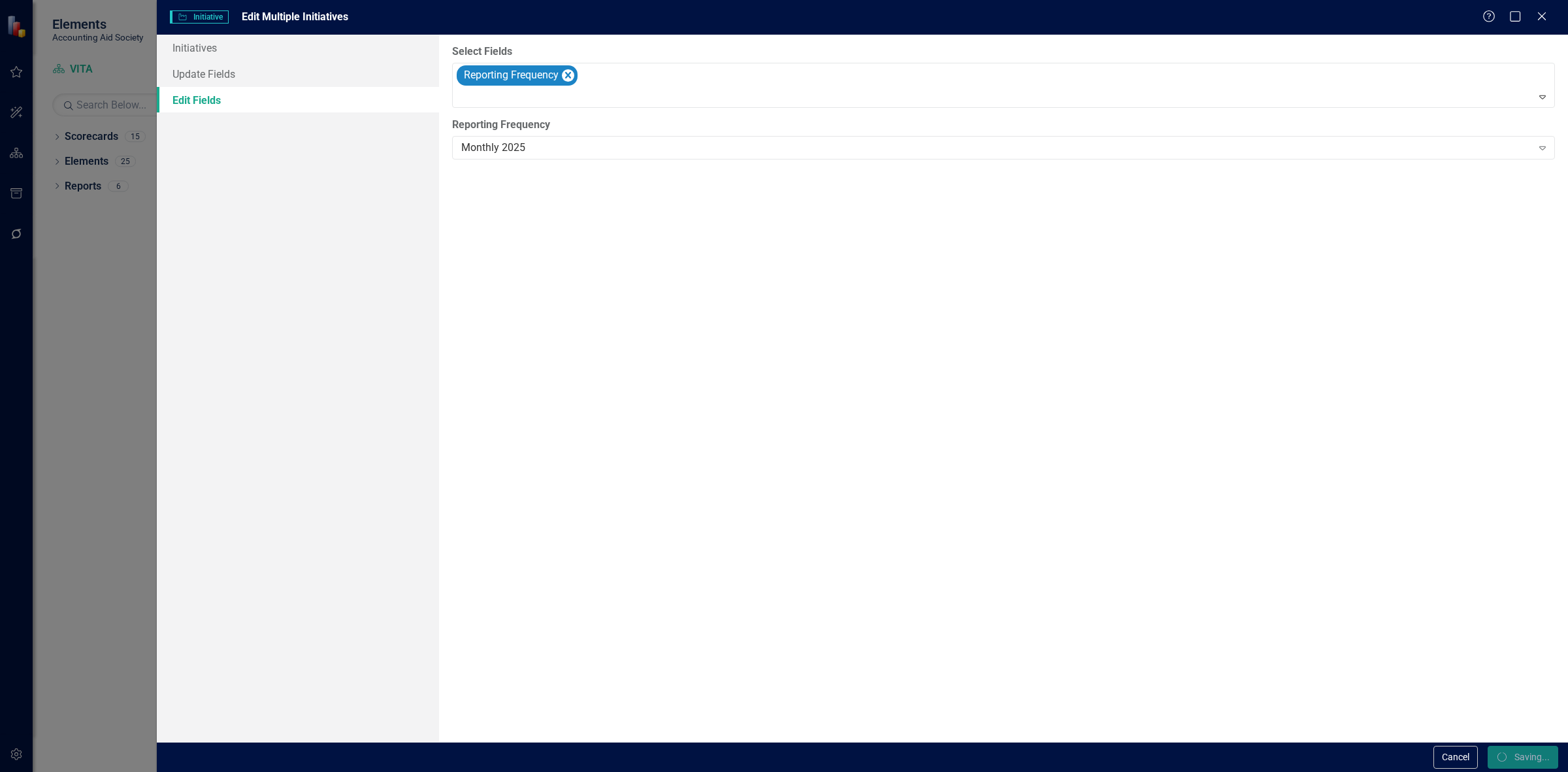
checkbox input "false"
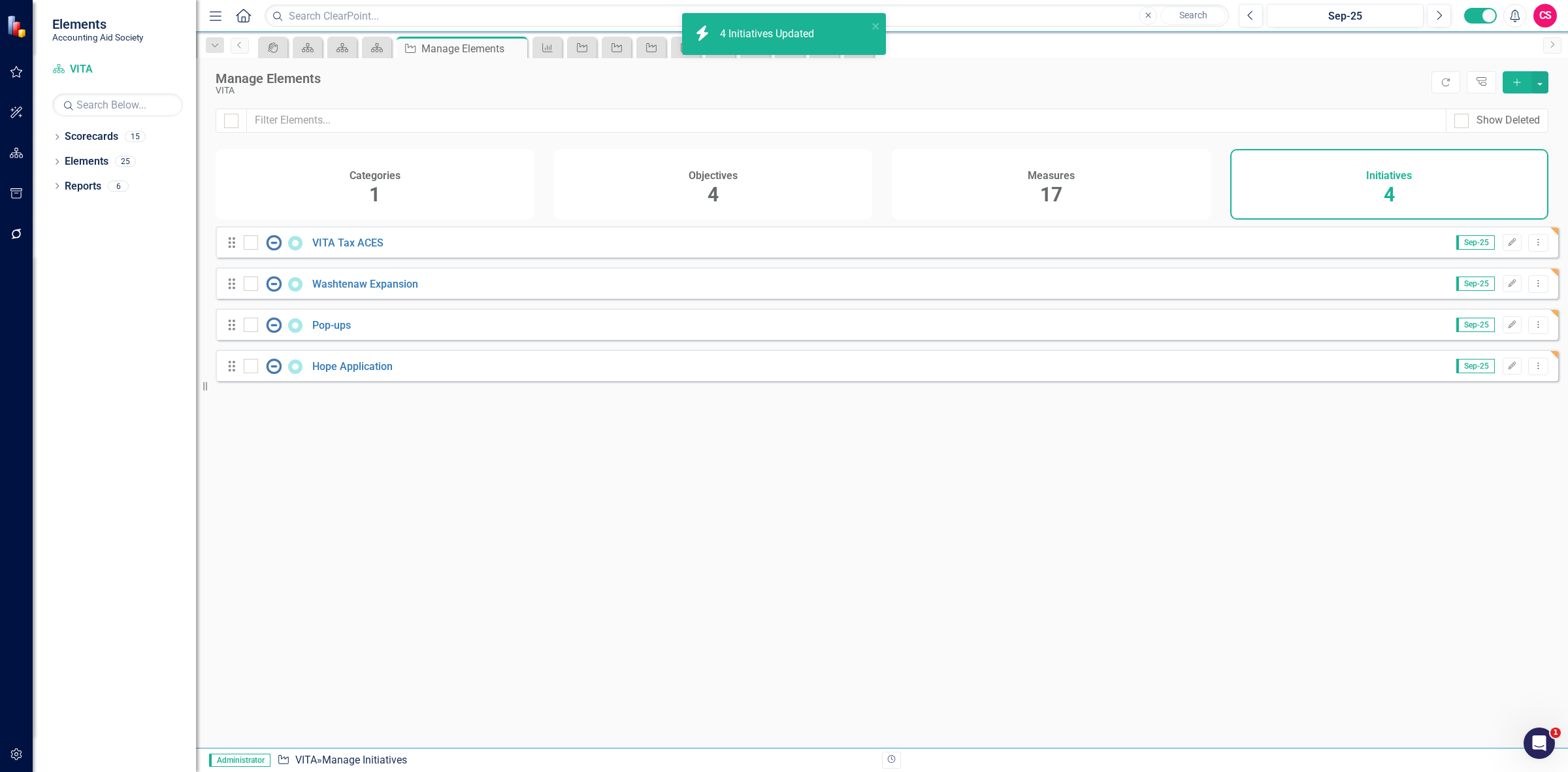
click at [1140, 175] on div "Measures 17" at bounding box center [1052, 184] width 319 height 70
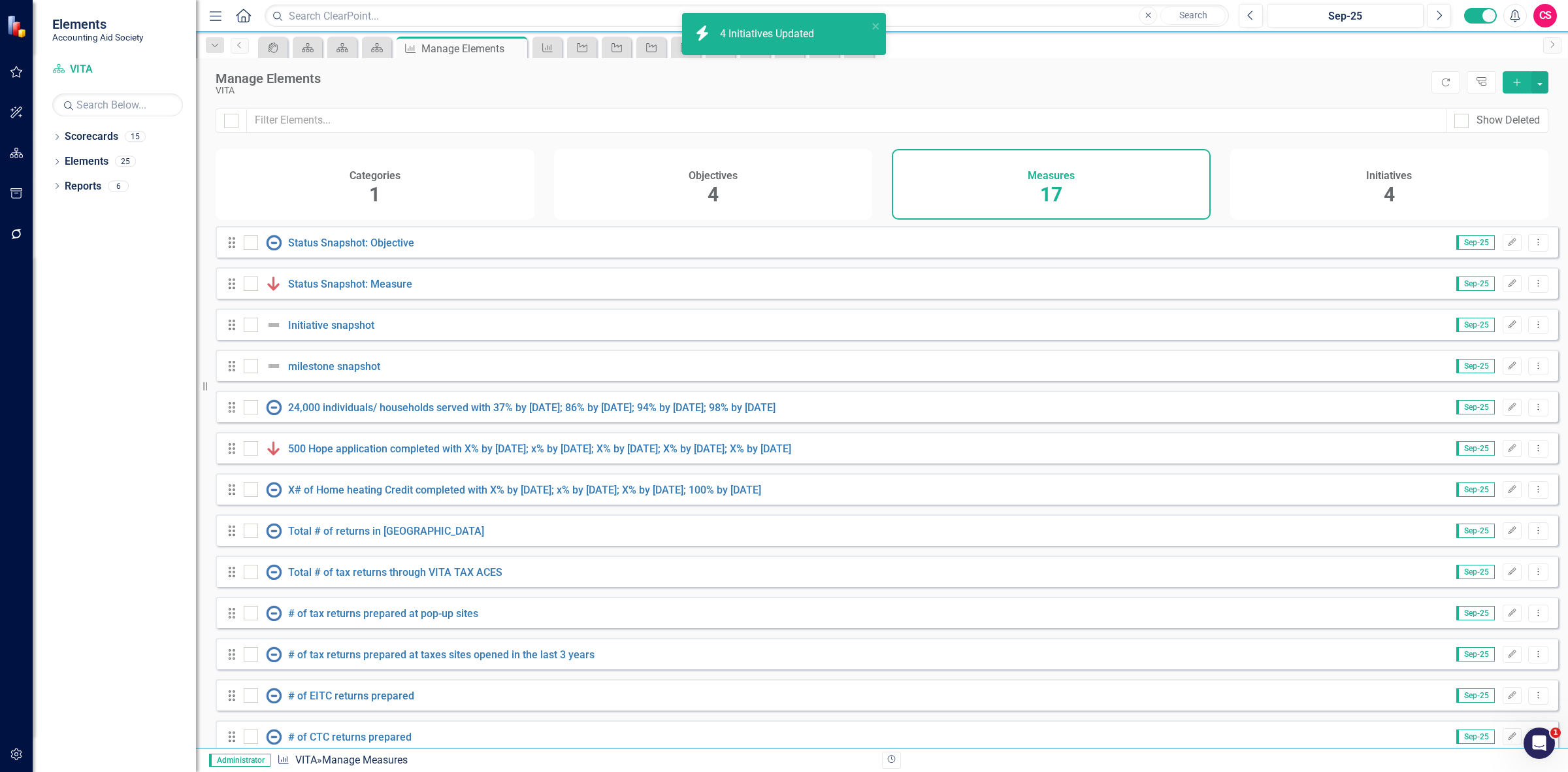
click at [228, 112] on div at bounding box center [231, 120] width 32 height 24
click at [234, 116] on div at bounding box center [231, 121] width 15 height 15
click at [232, 116] on input "checkbox" at bounding box center [228, 118] width 9 height 9
checkbox input "true"
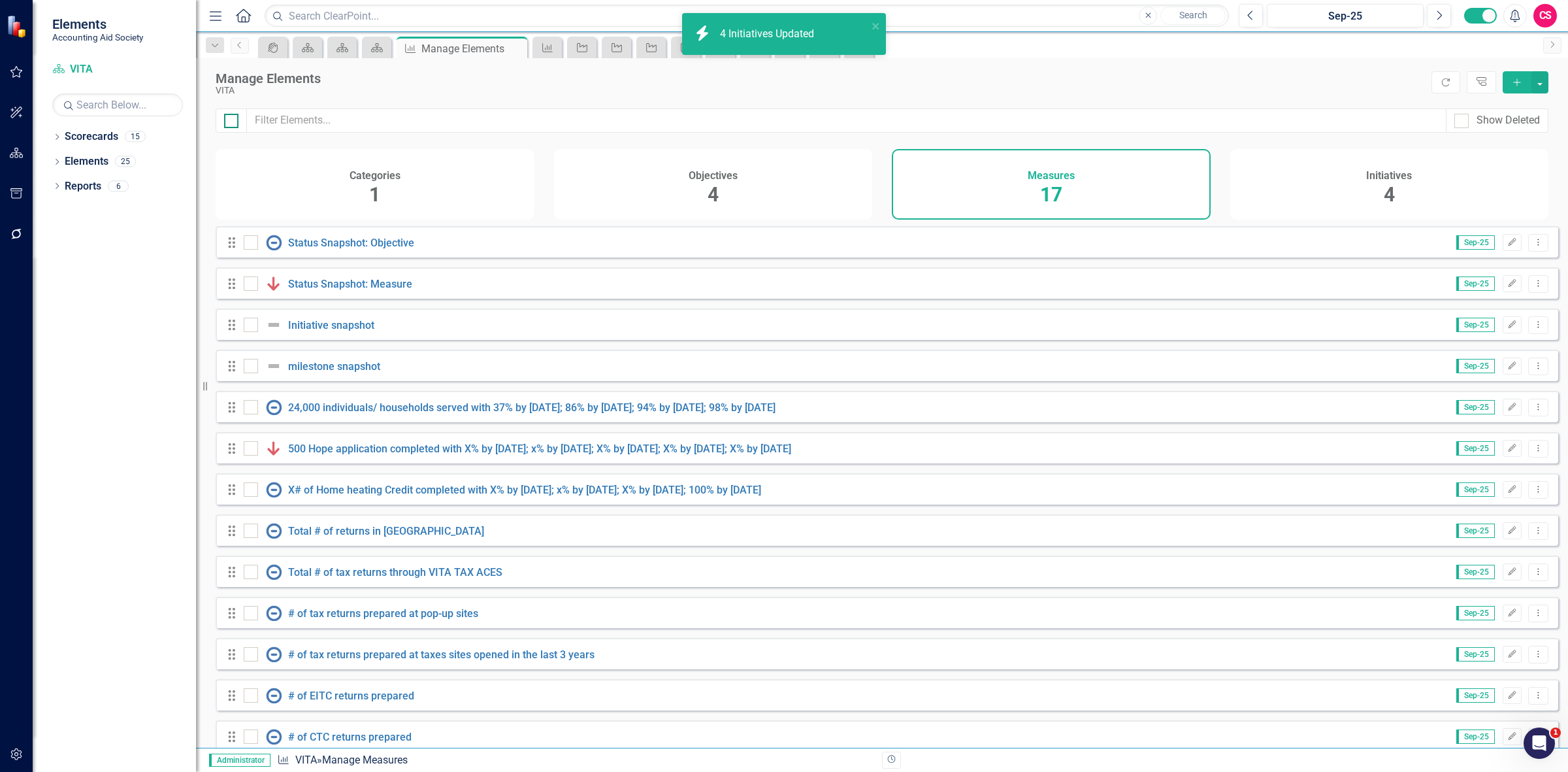
checkbox input "true"
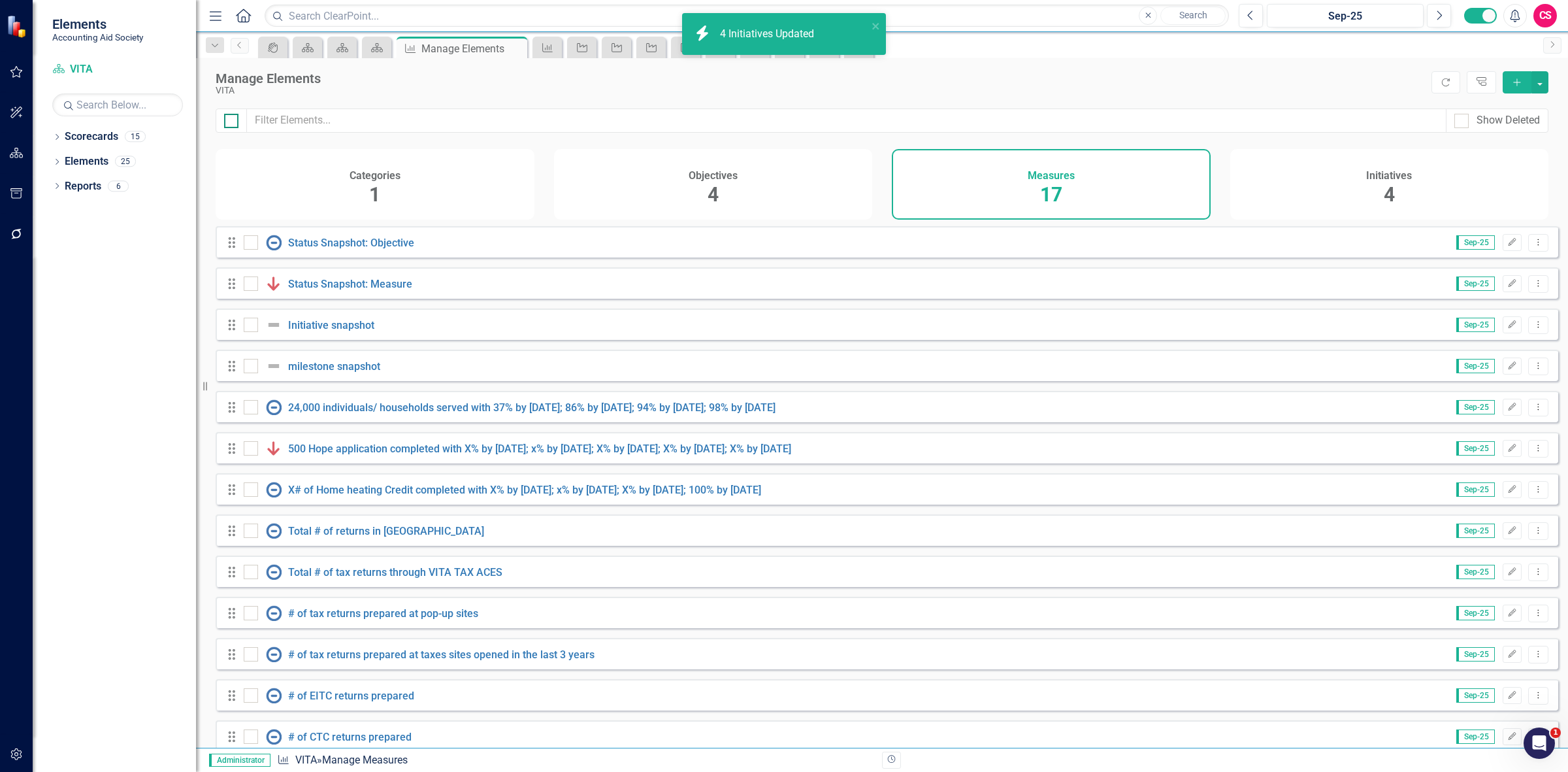
checkbox input "true"
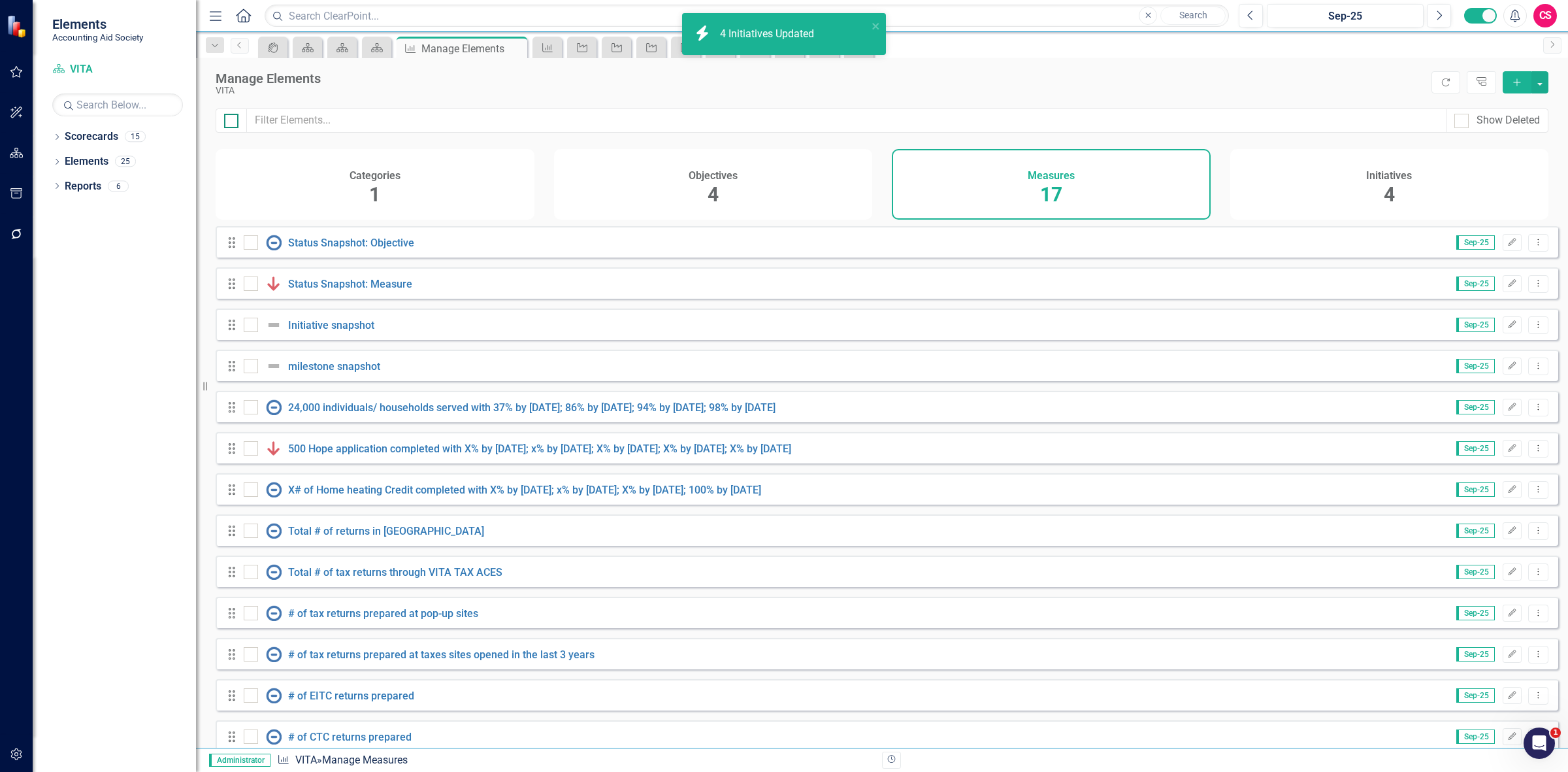
checkbox input "true"
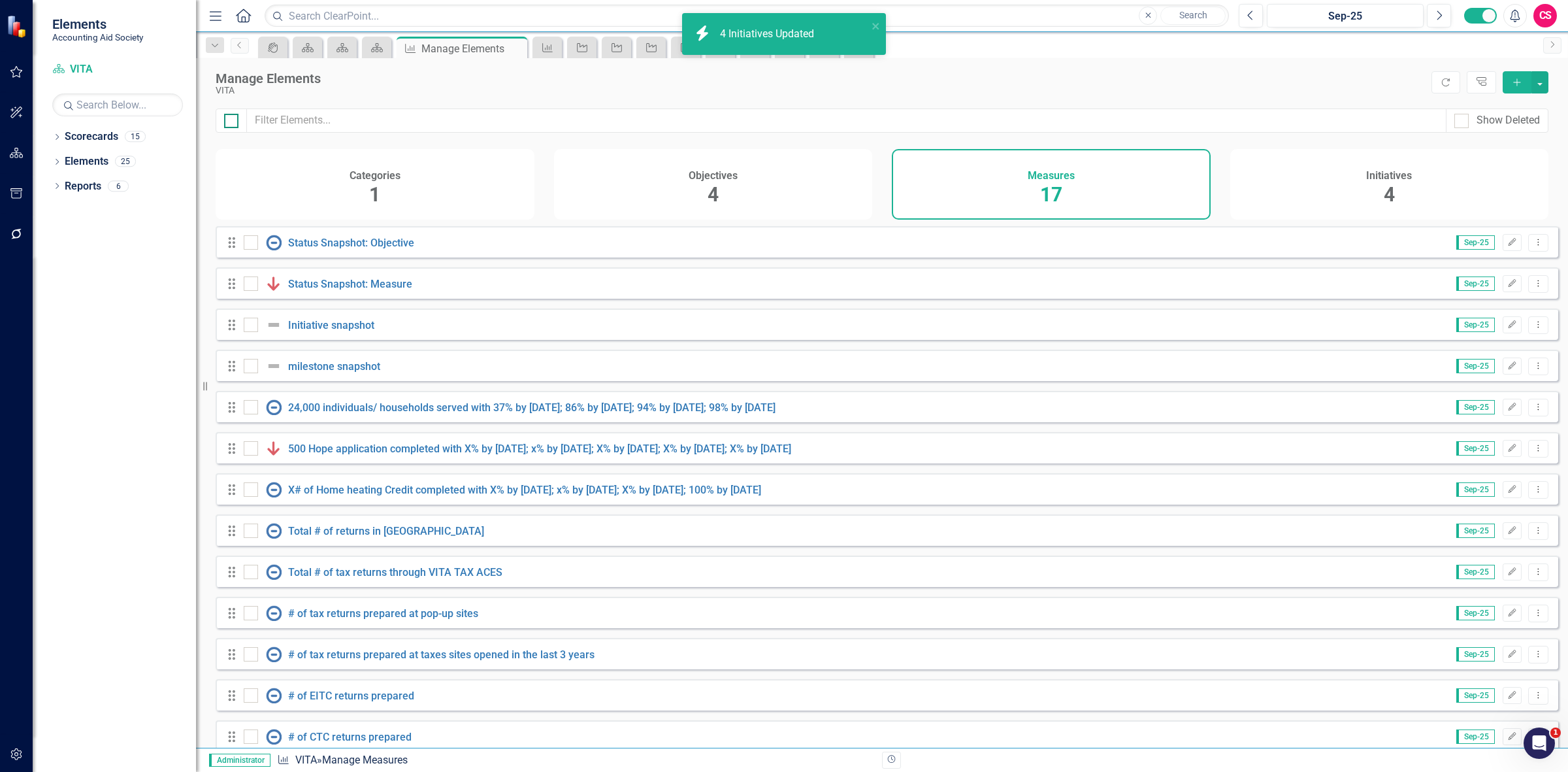
checkbox input "true"
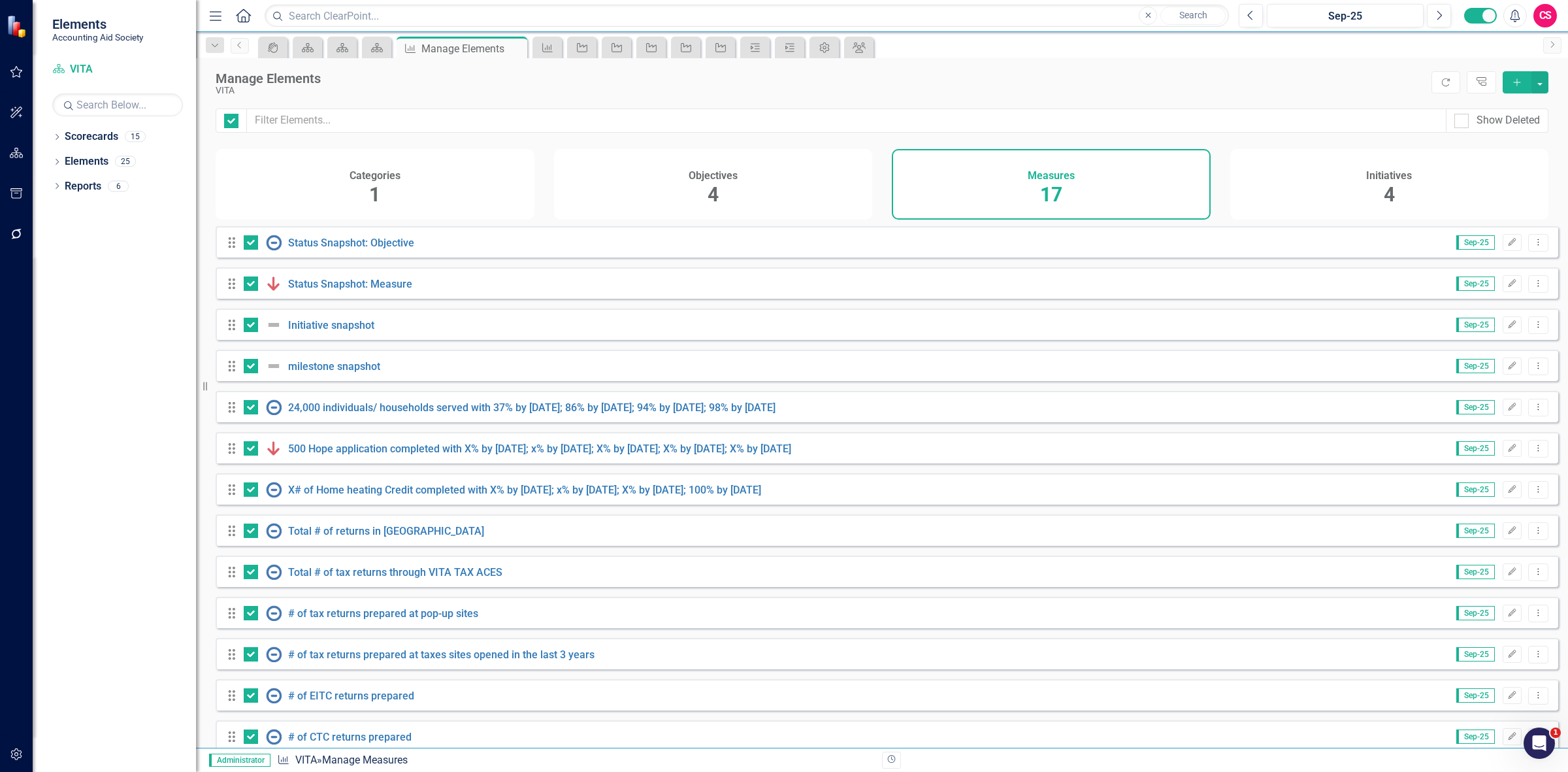
click at [1552, 78] on div "Manage Elements VITA Refresh Tree Explorer Add" at bounding box center [882, 83] width 1372 height 50
click at [1542, 78] on button "button" at bounding box center [1540, 82] width 17 height 22
click at [1514, 156] on link "Edit Multiple Edit Multiple" at bounding box center [1496, 155] width 103 height 24
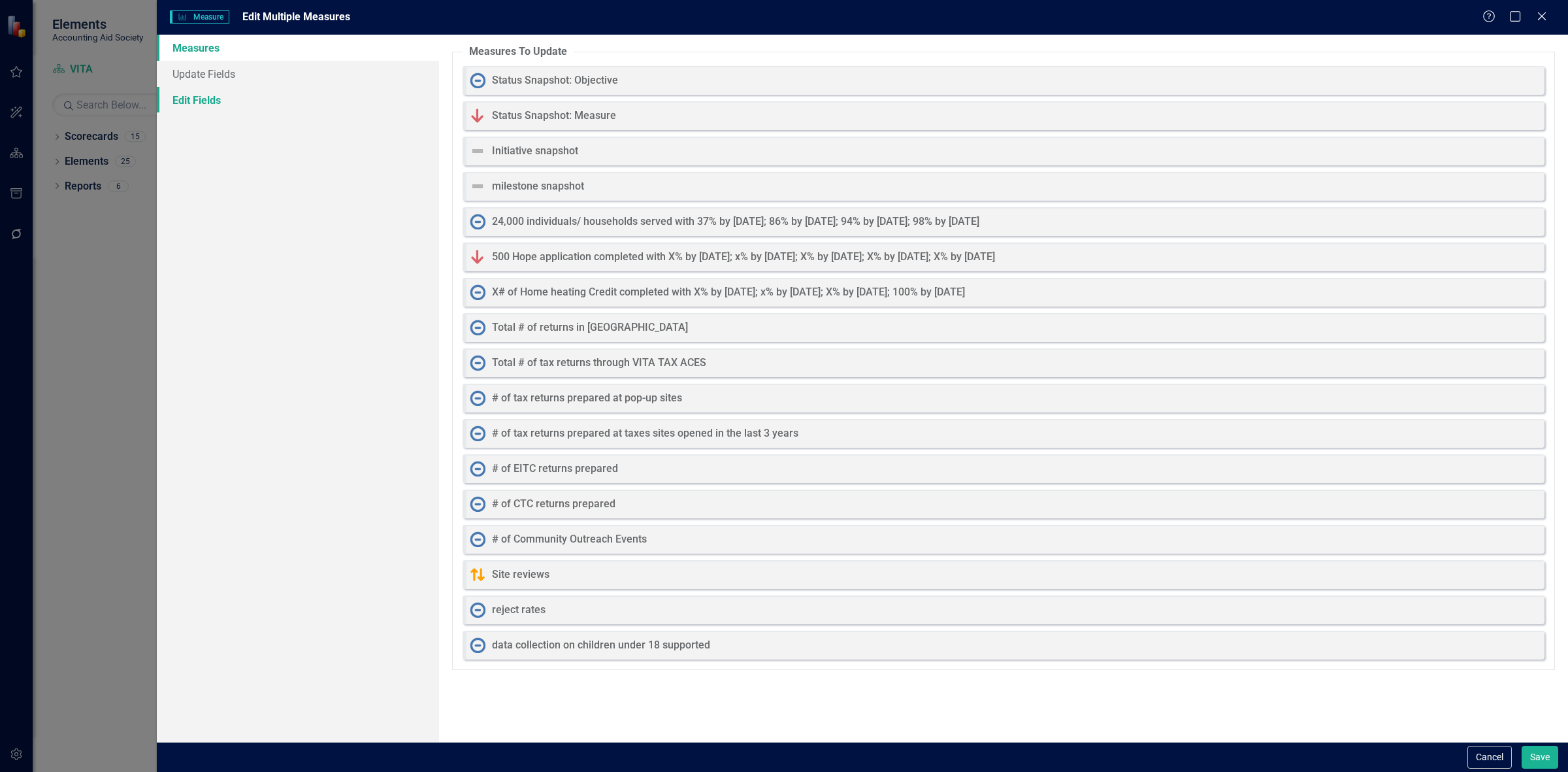
click at [301, 105] on link "Edit Fields" at bounding box center [298, 100] width 283 height 26
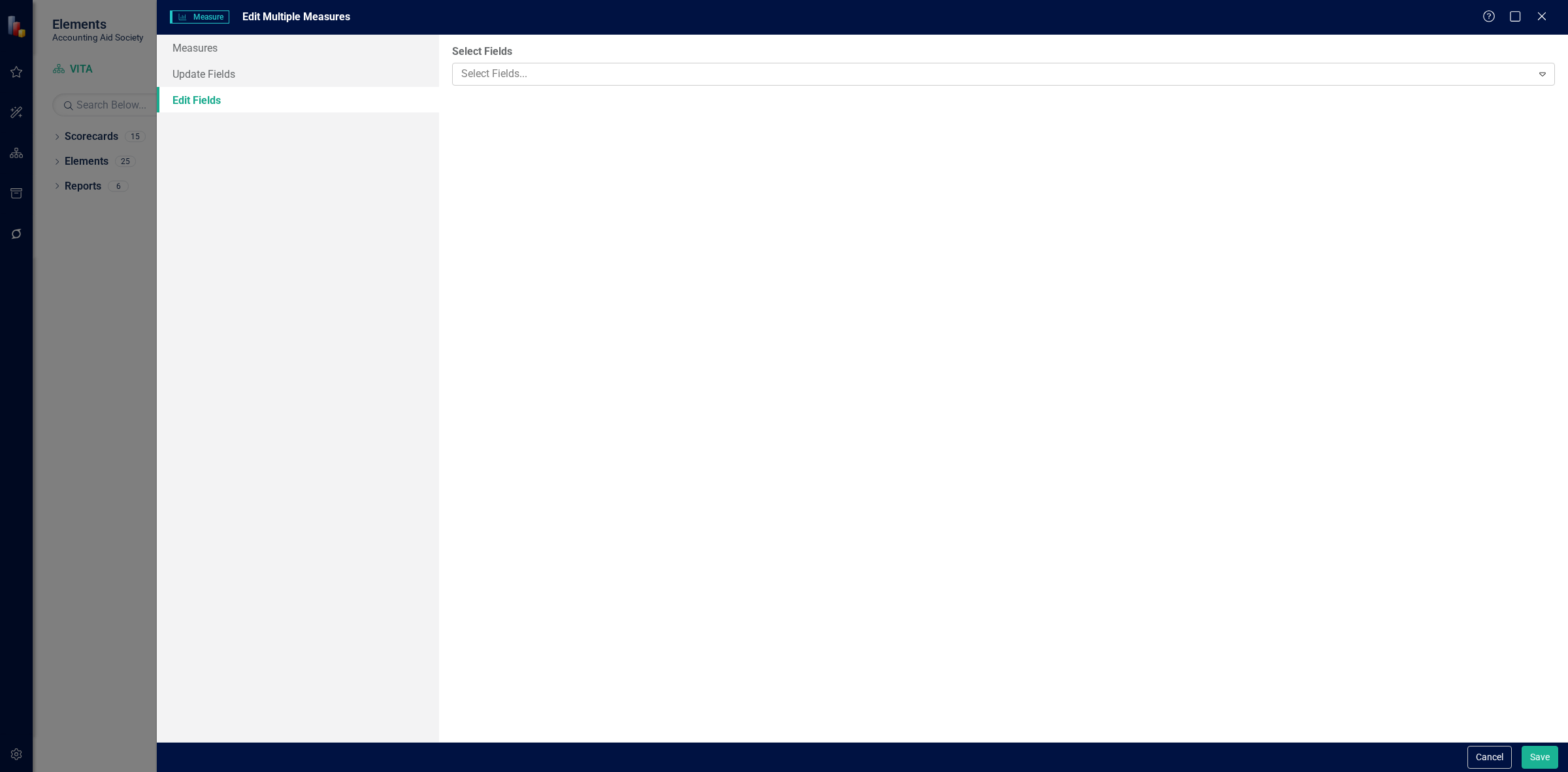
click at [504, 69] on div at bounding box center [994, 74] width 1076 height 18
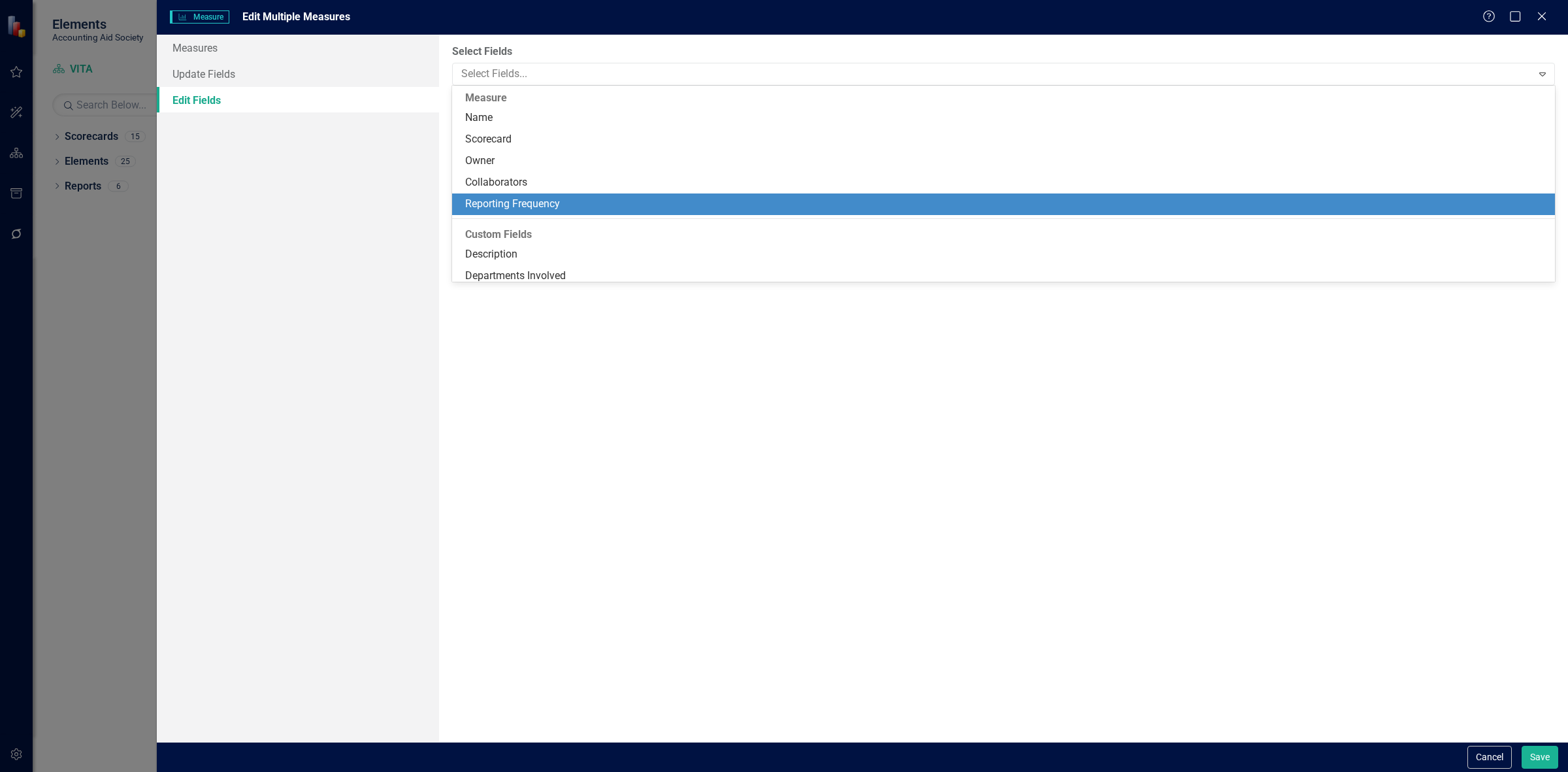
drag, startPoint x: 528, startPoint y: 200, endPoint x: 515, endPoint y: 161, distance: 41.1
click at [527, 200] on div "Reporting Frequency" at bounding box center [1006, 204] width 1082 height 15
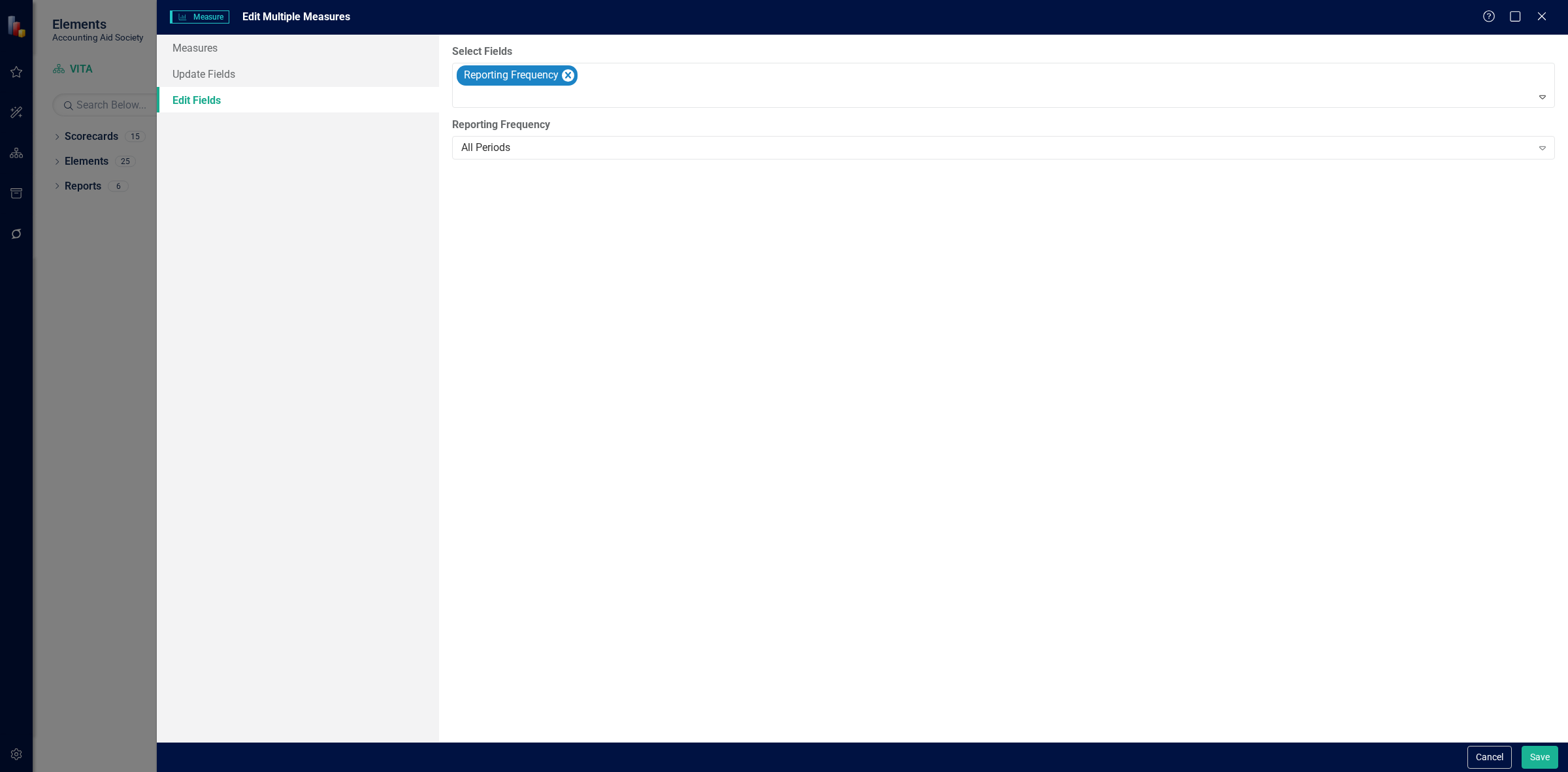
click at [513, 131] on label "Reporting Frequency" at bounding box center [1004, 125] width 1103 height 15
click at [517, 146] on div "All Periods" at bounding box center [997, 147] width 1071 height 15
click at [1538, 769] on div "Cancel Save" at bounding box center [863, 757] width 1412 height 30
click at [1529, 761] on button "Save" at bounding box center [1539, 757] width 36 height 23
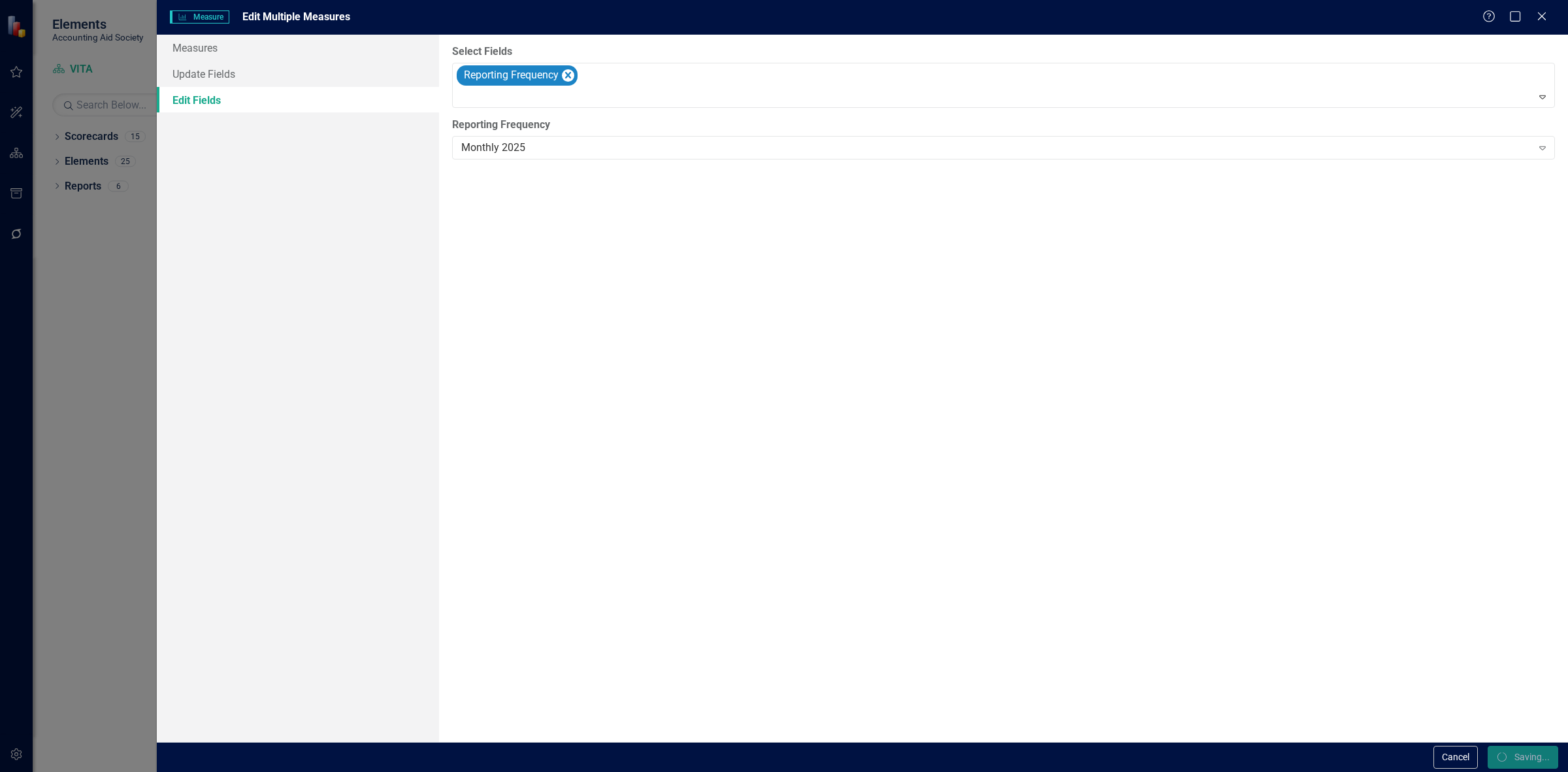
checkbox input "false"
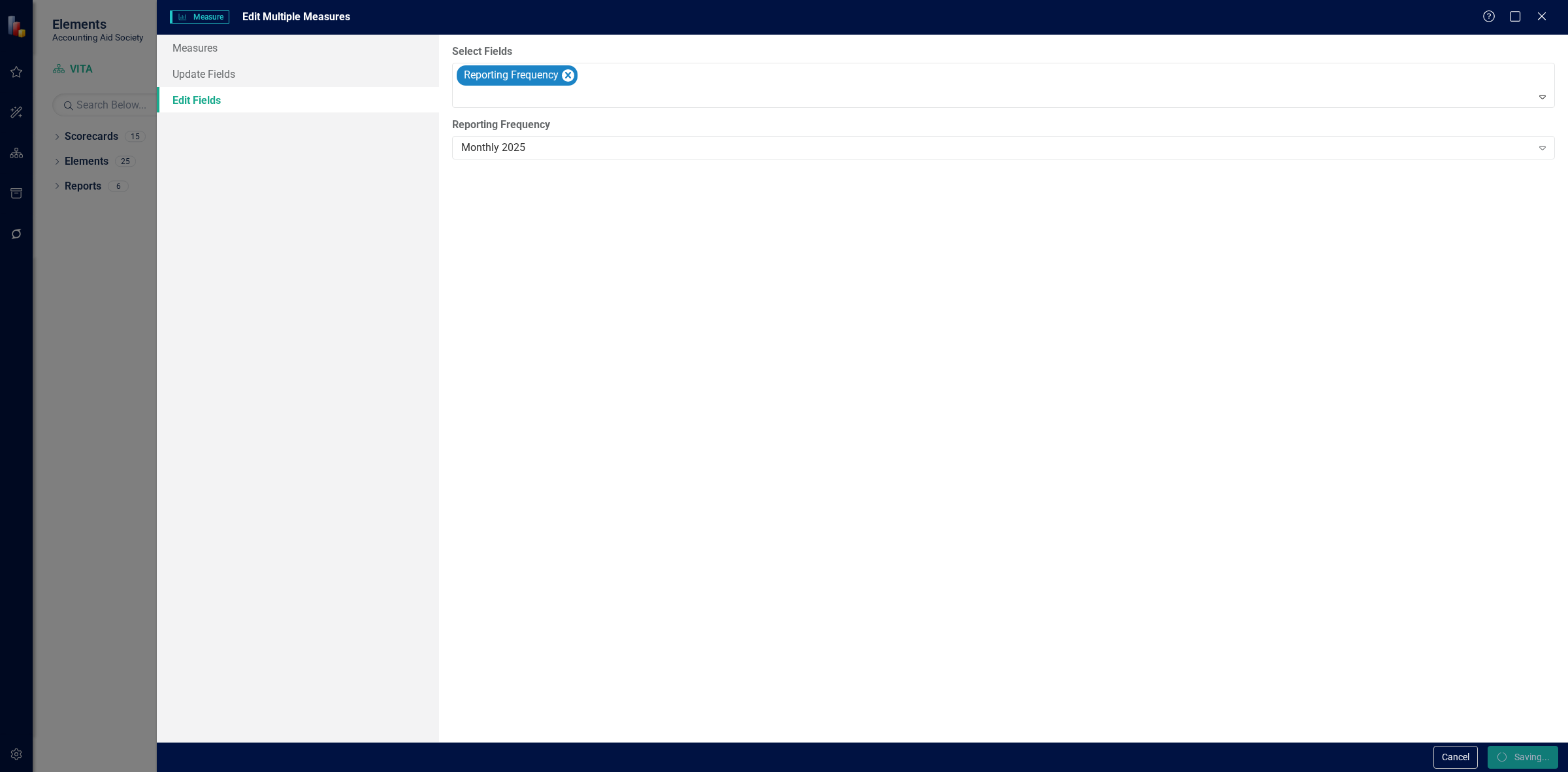
checkbox input "false"
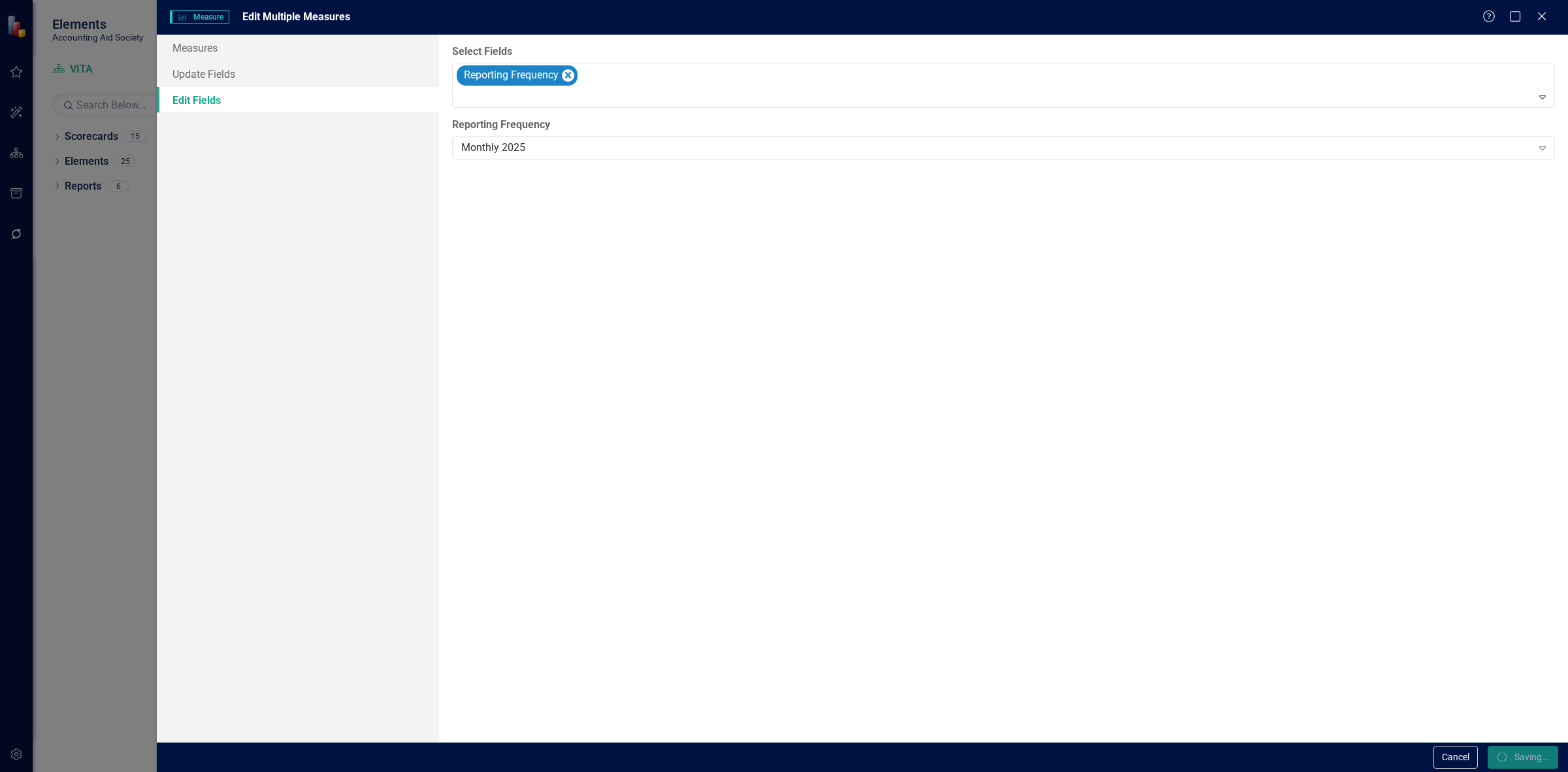
checkbox input "false"
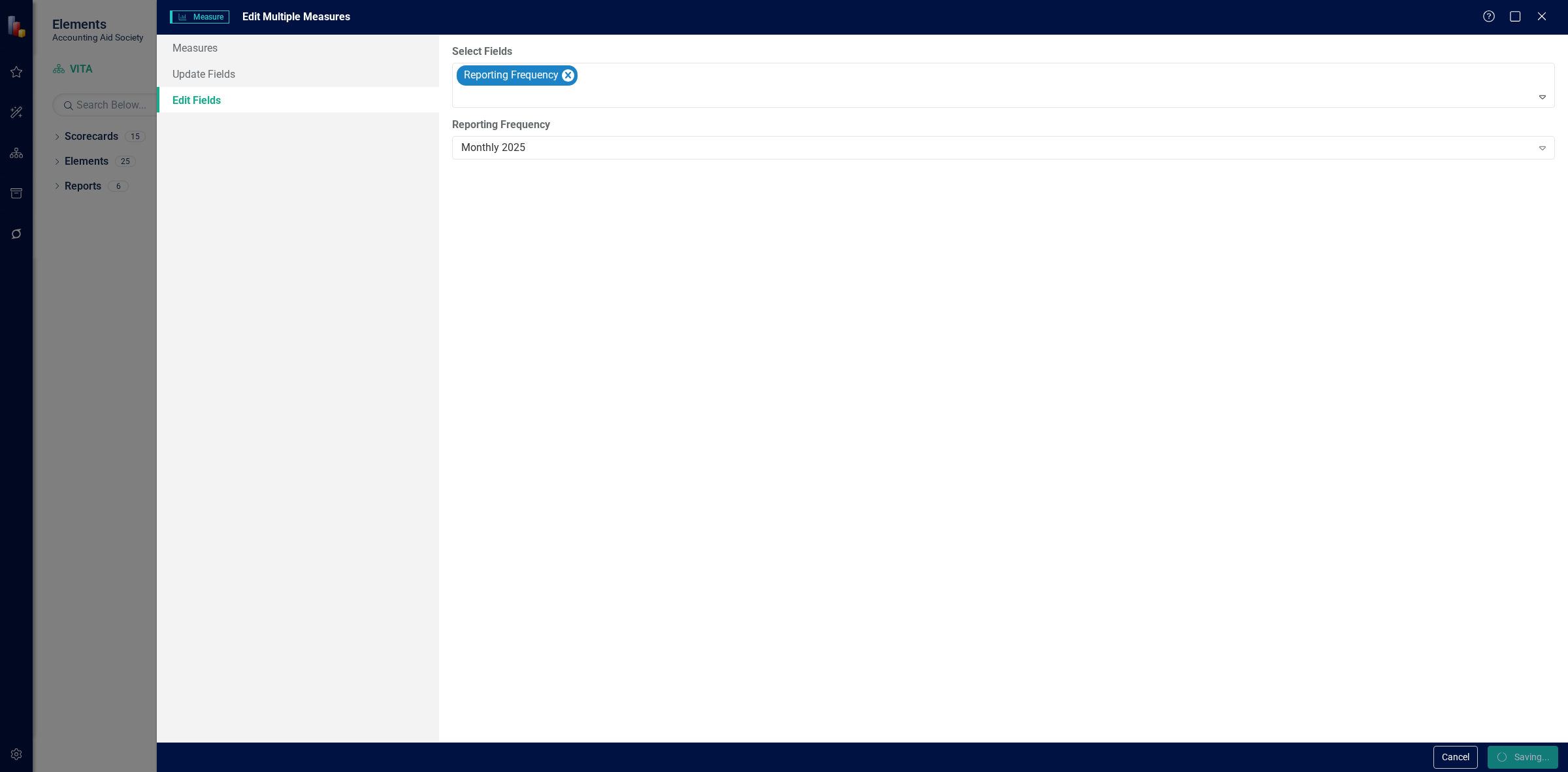
checkbox input "false"
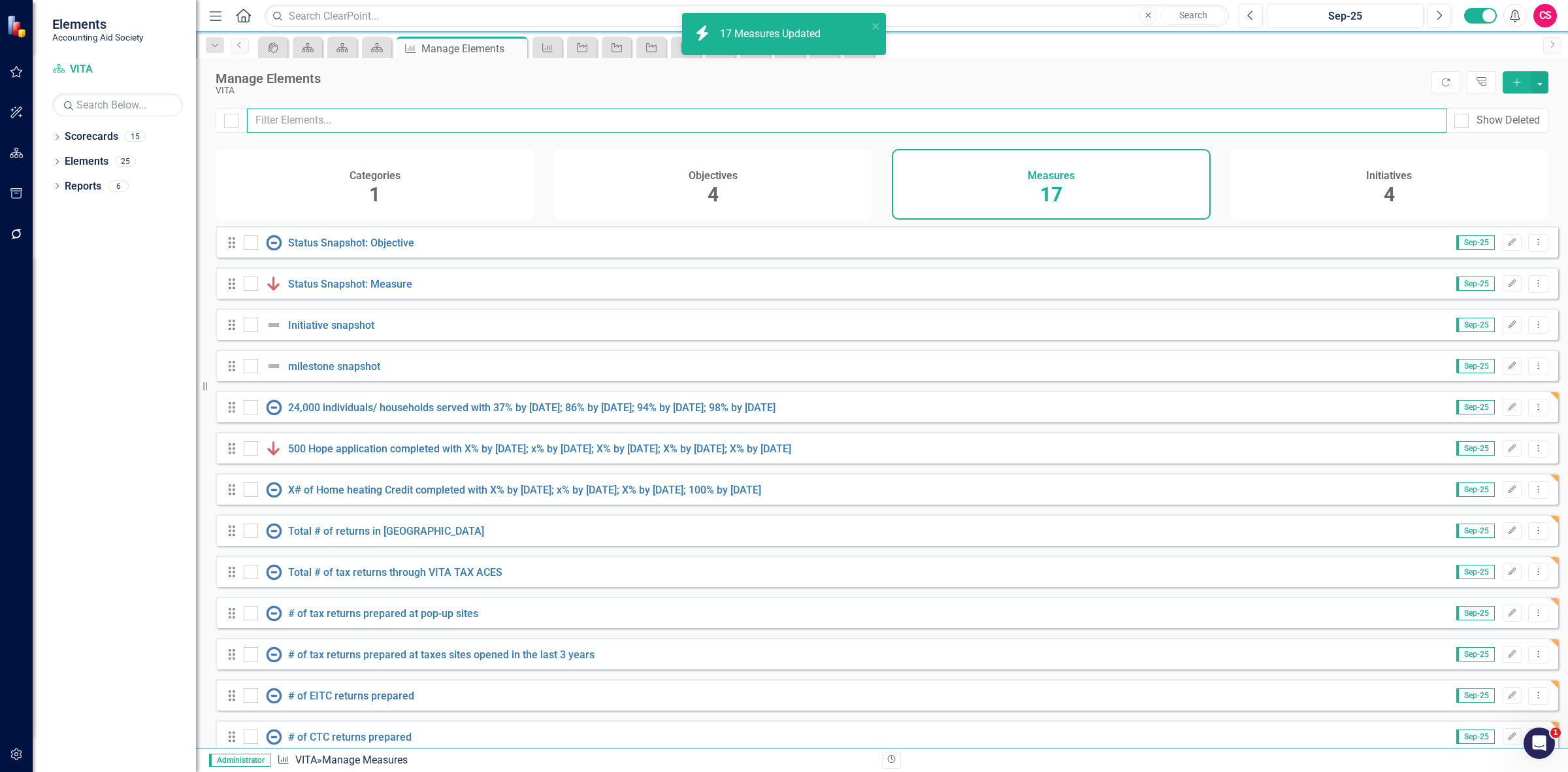
click at [746, 125] on input "text" at bounding box center [846, 120] width 1199 height 24
click at [746, 203] on div "Objectives 4" at bounding box center [714, 184] width 319 height 70
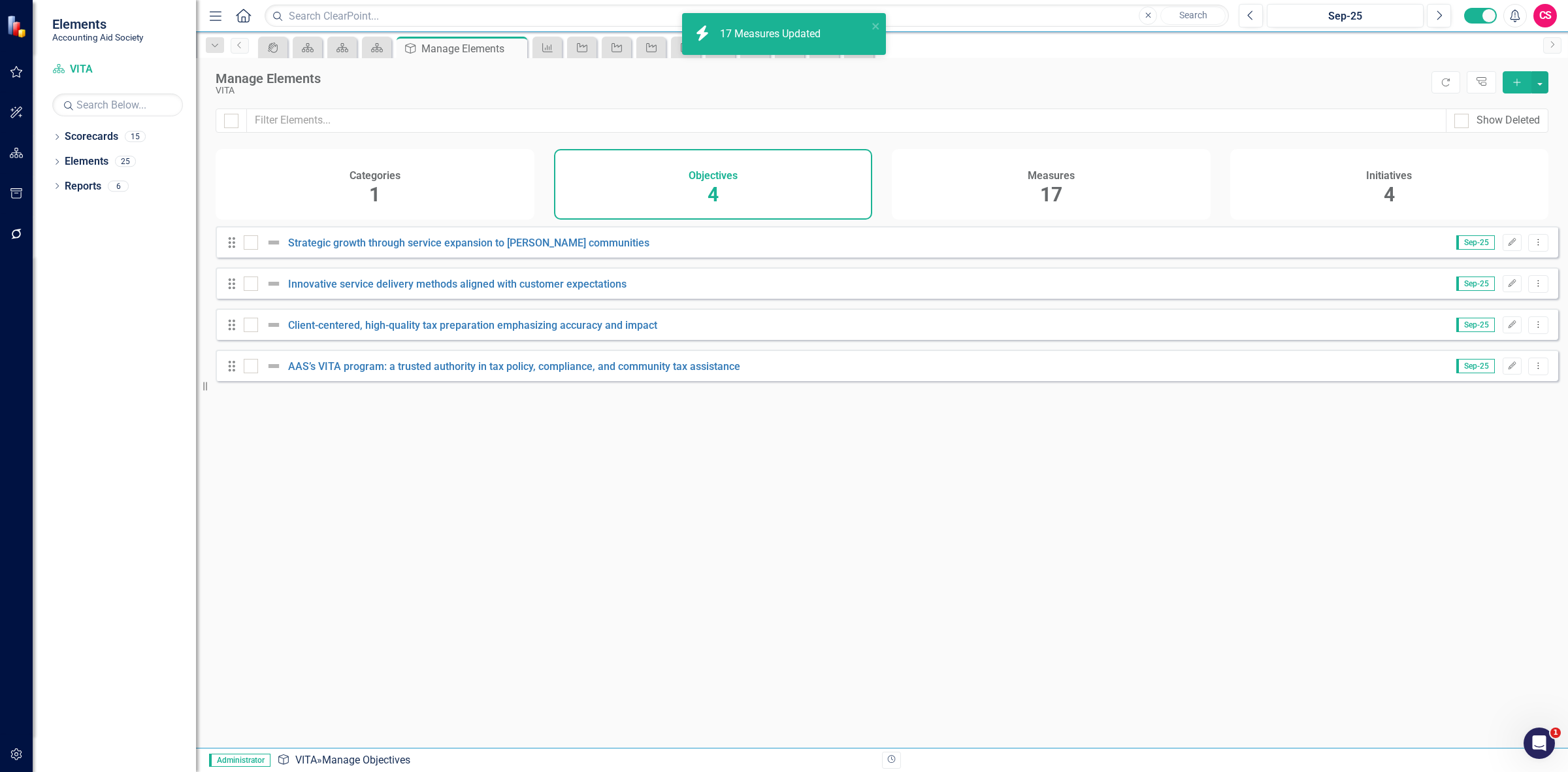
click at [234, 111] on div at bounding box center [231, 120] width 32 height 24
click at [237, 115] on div at bounding box center [231, 121] width 15 height 15
click at [232, 115] on input "checkbox" at bounding box center [228, 118] width 9 height 9
checkbox input "true"
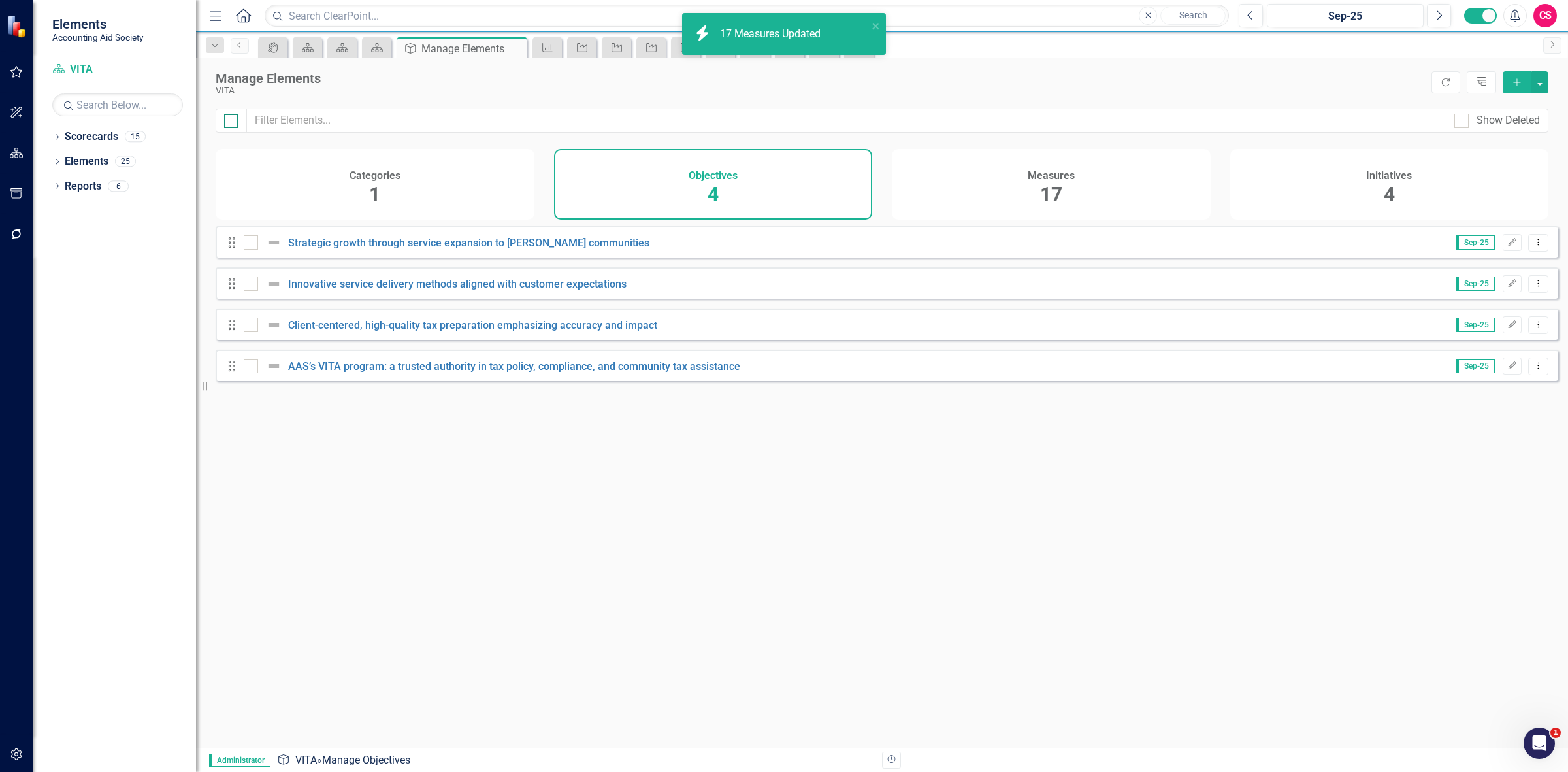
checkbox input "true"
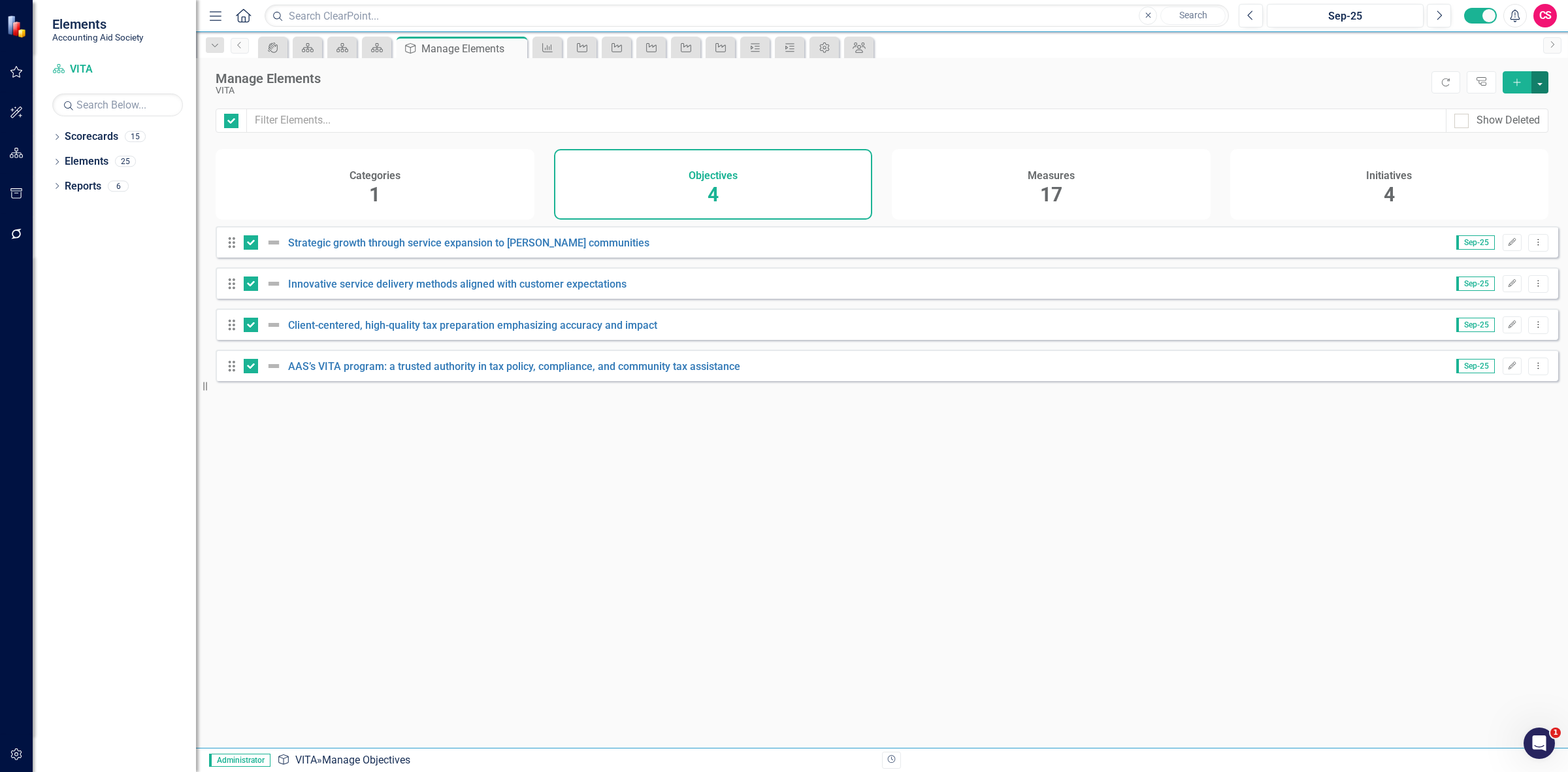
click at [1543, 83] on button "button" at bounding box center [1540, 82] width 17 height 22
click at [1508, 156] on link "Edit Multiple Edit Multiple" at bounding box center [1496, 155] width 103 height 24
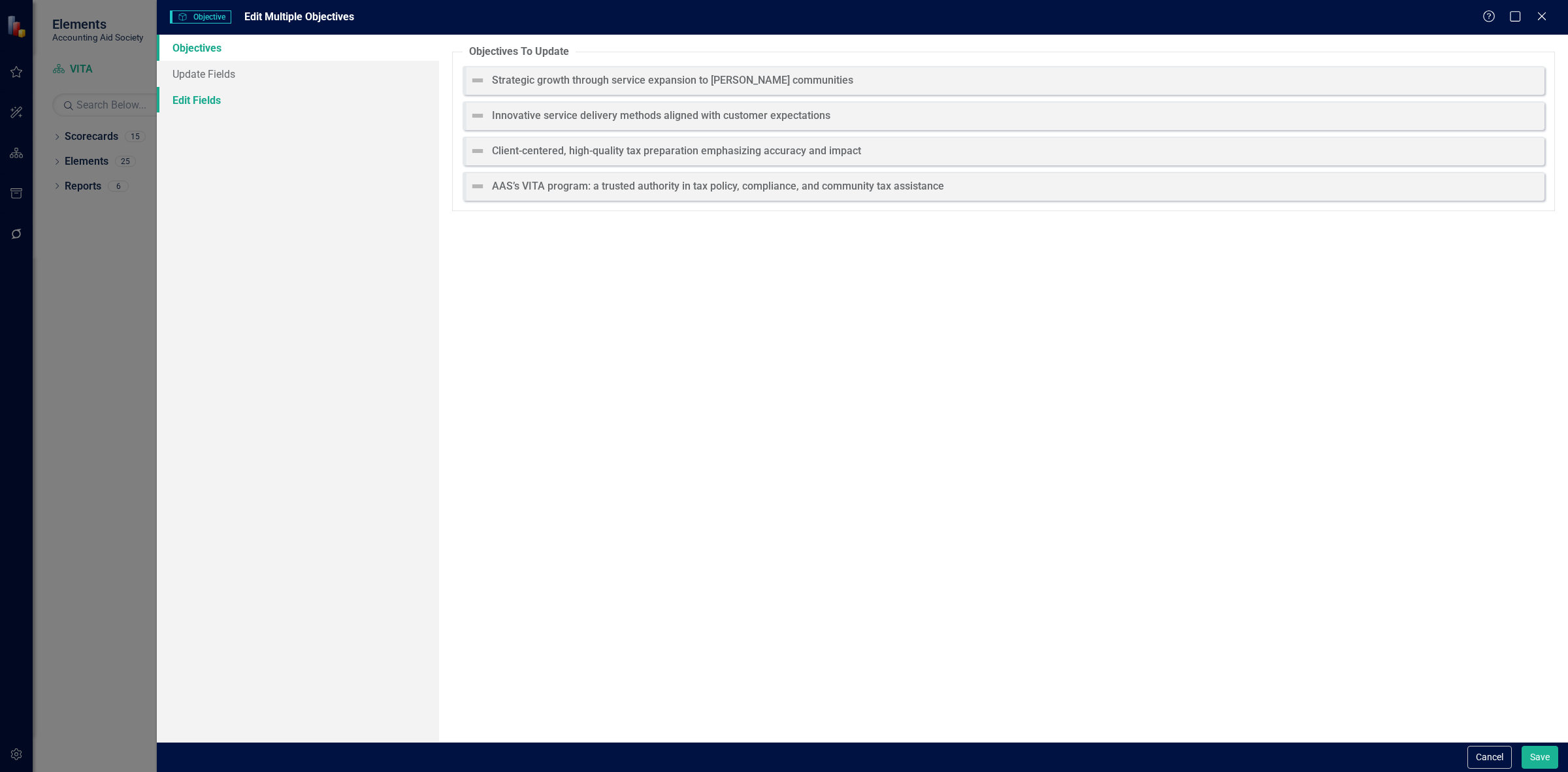
click at [291, 98] on link "Edit Fields" at bounding box center [298, 100] width 283 height 26
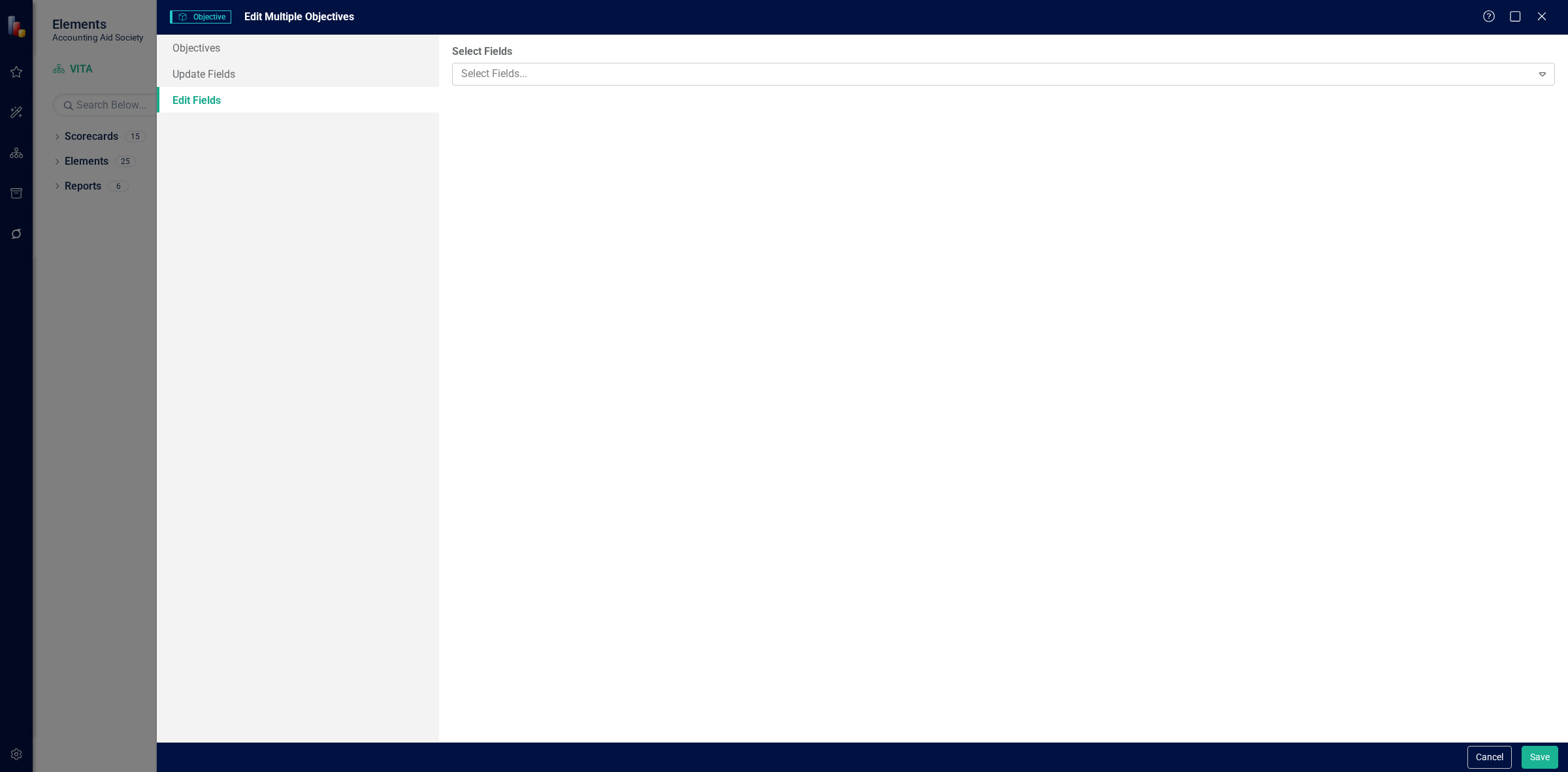
click at [496, 66] on div at bounding box center [994, 74] width 1076 height 18
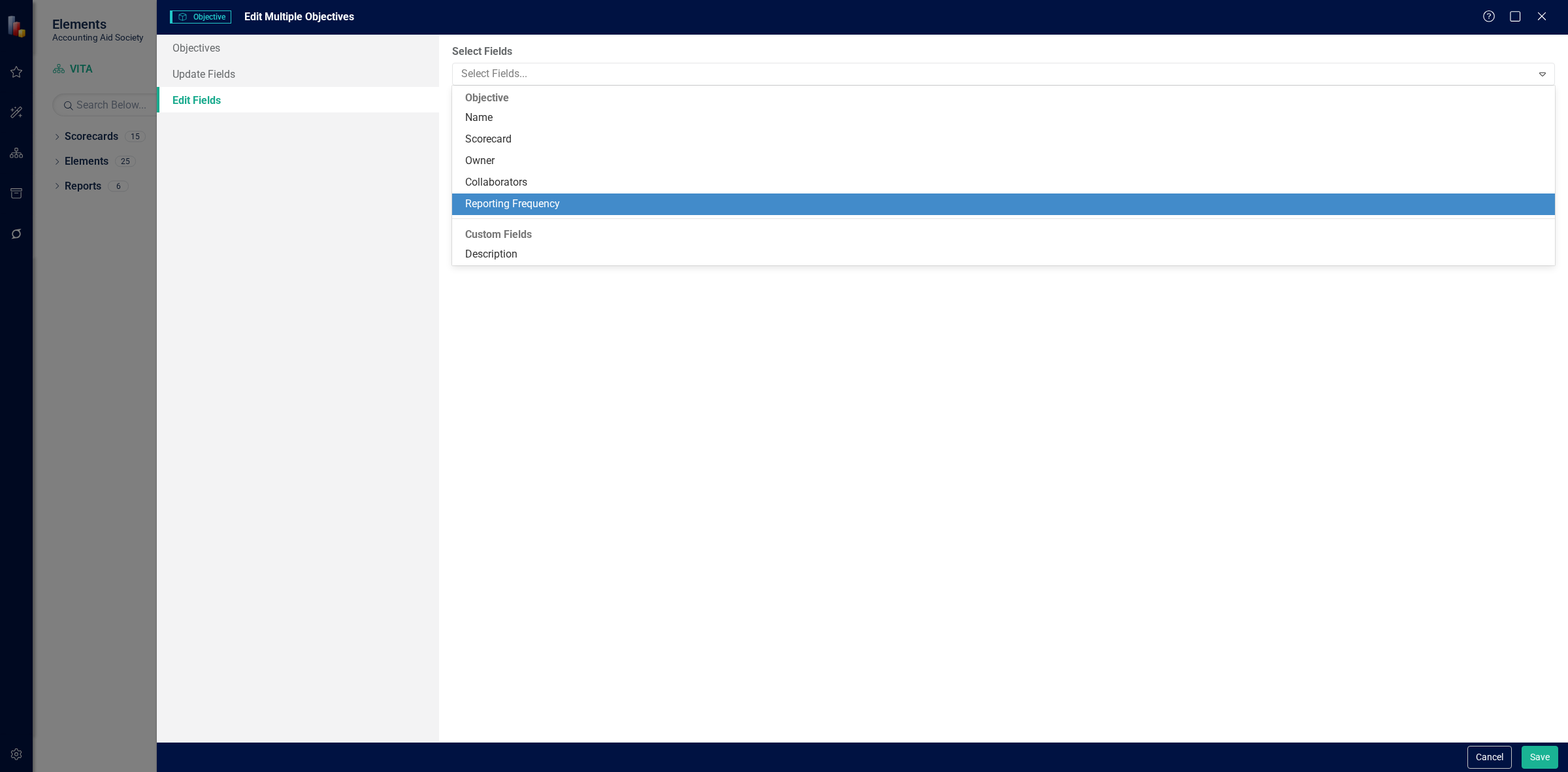
click at [530, 204] on div "Reporting Frequency" at bounding box center [1006, 204] width 1082 height 15
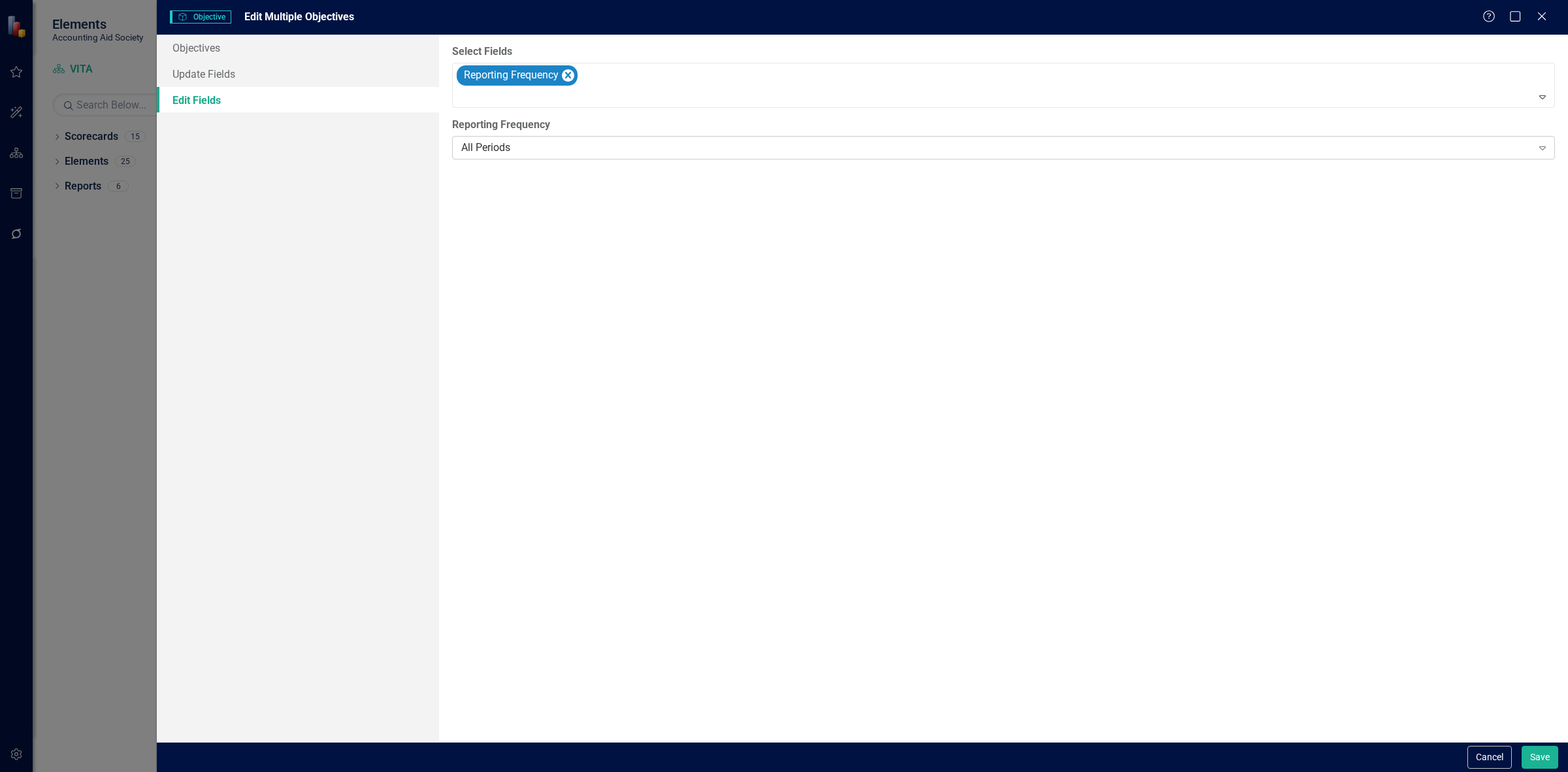
click at [523, 141] on div "All Periods" at bounding box center [997, 147] width 1071 height 15
click at [1531, 770] on div "Cancel Save" at bounding box center [863, 757] width 1412 height 30
click at [1524, 763] on button "Save" at bounding box center [1539, 757] width 36 height 23
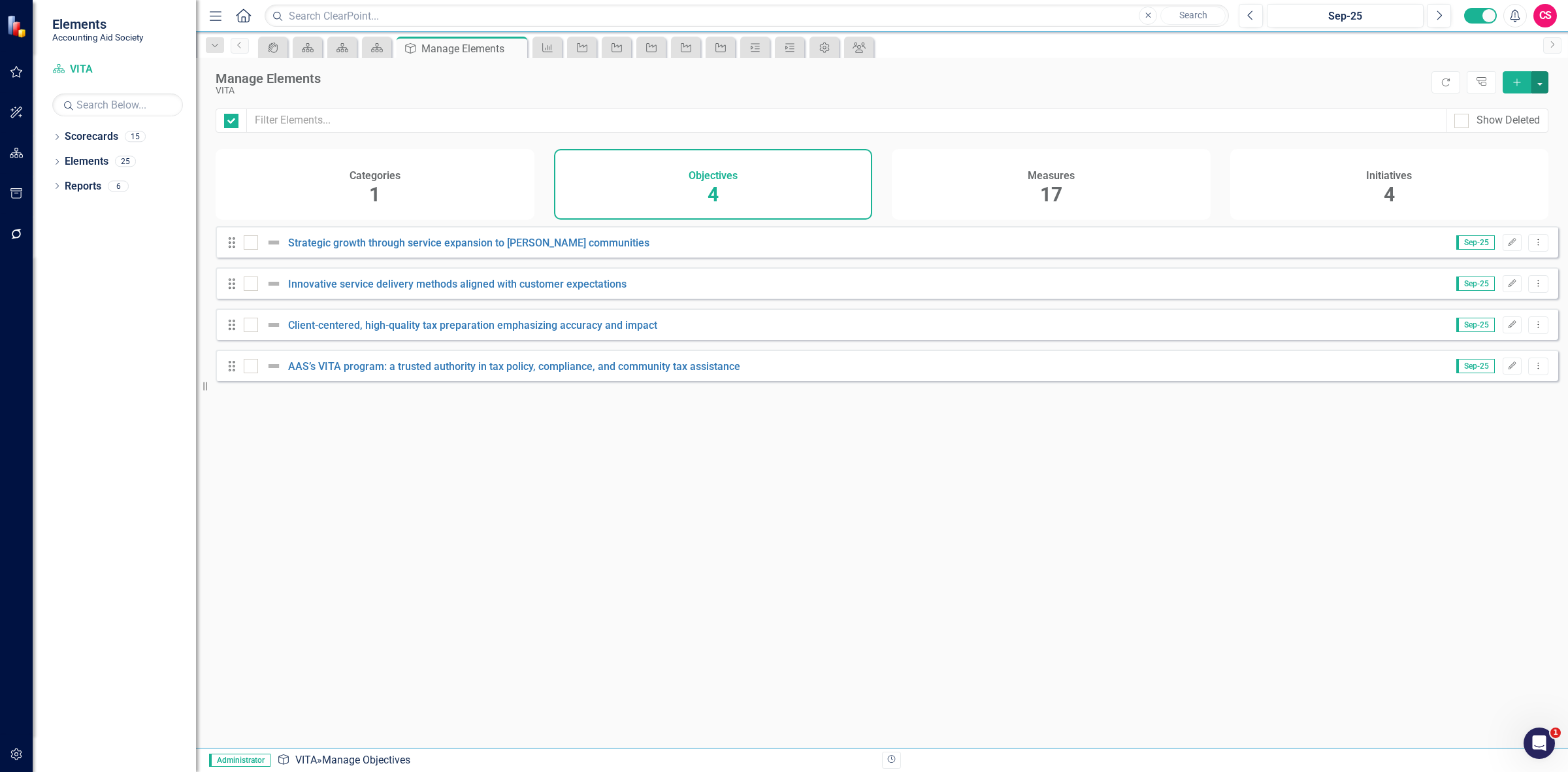
checkbox input "false"
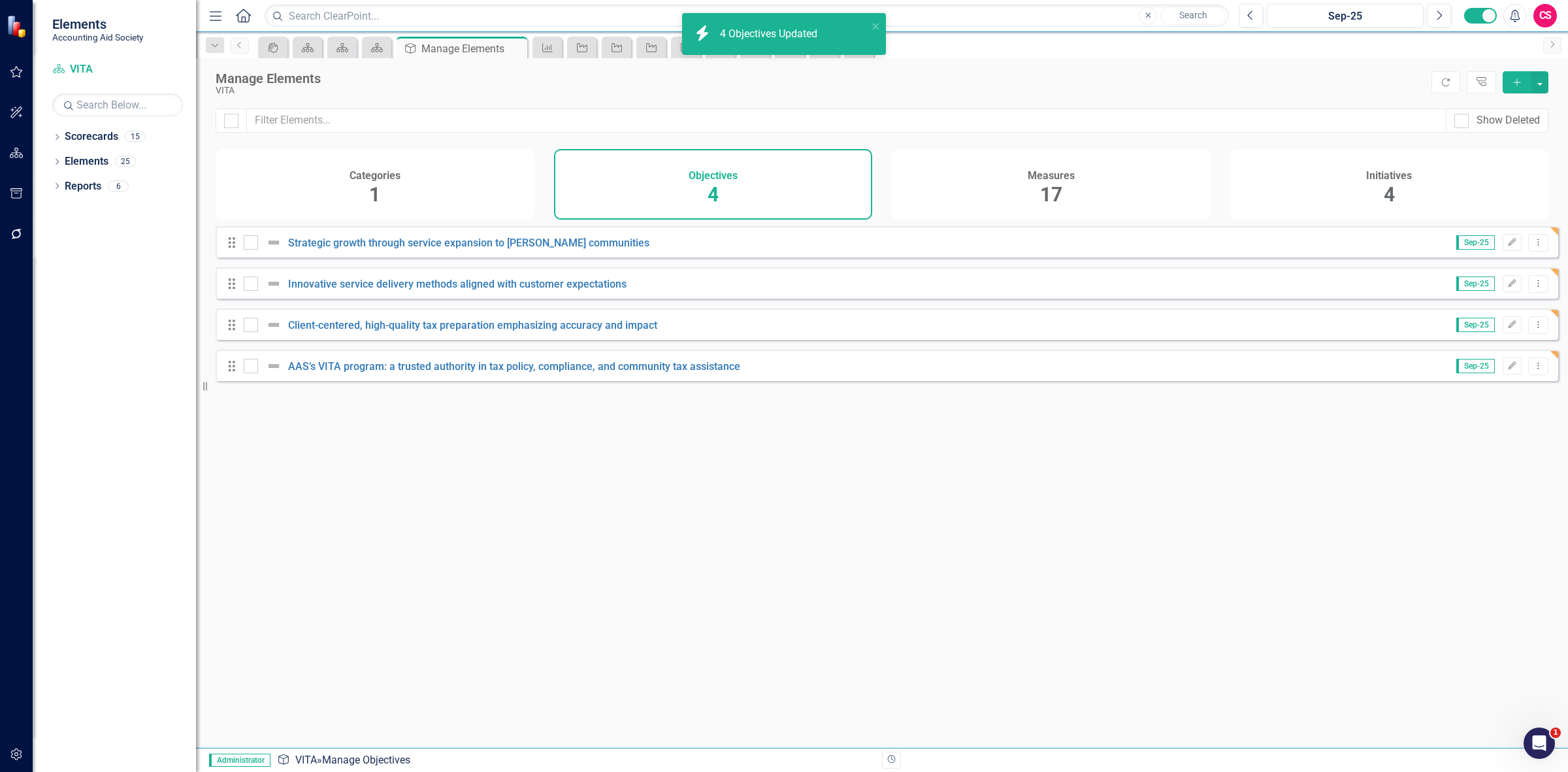
click at [939, 183] on div "Measures 17" at bounding box center [1052, 184] width 319 height 70
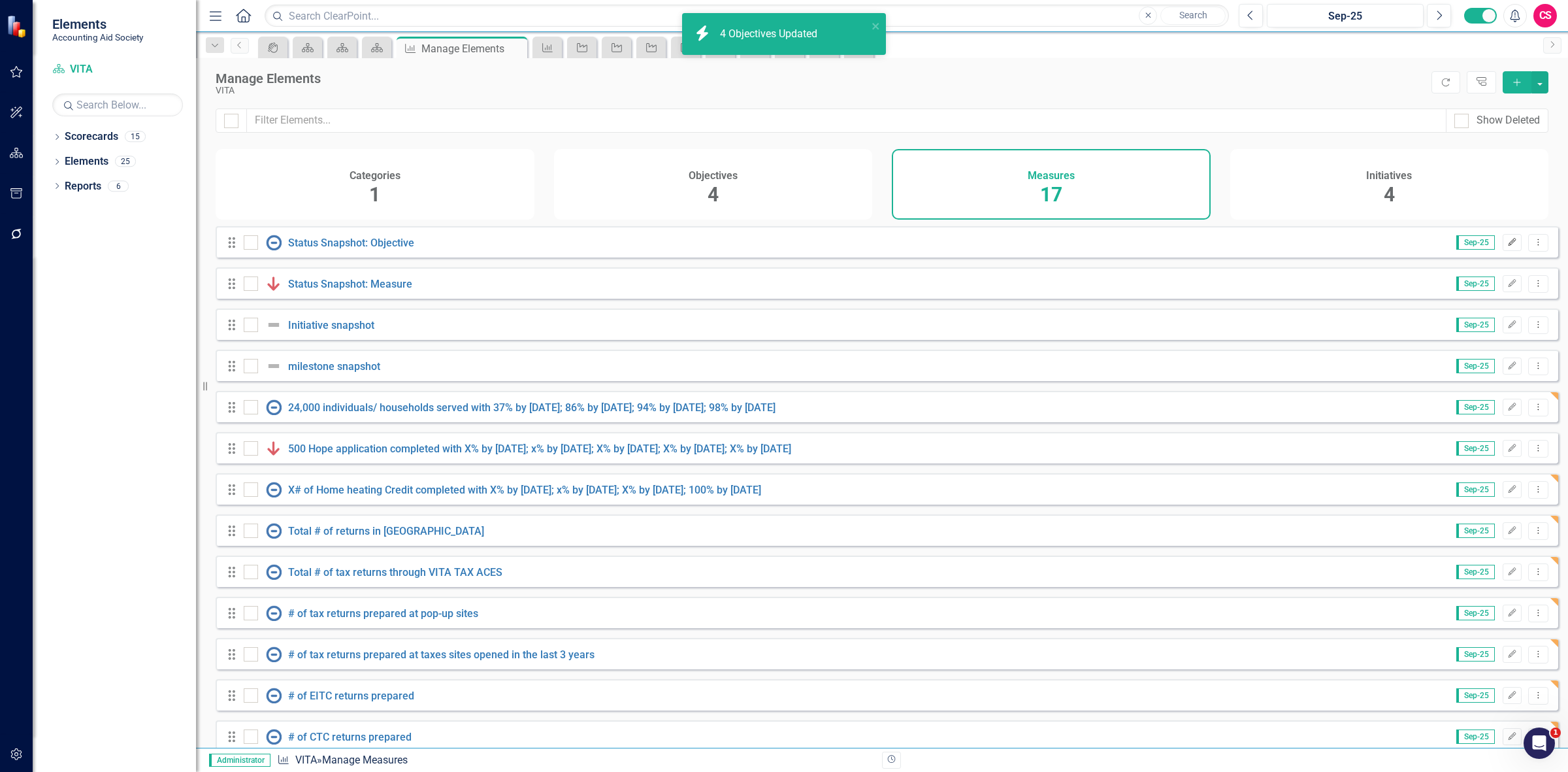
click at [1503, 251] on button "Edit" at bounding box center [1512, 242] width 19 height 17
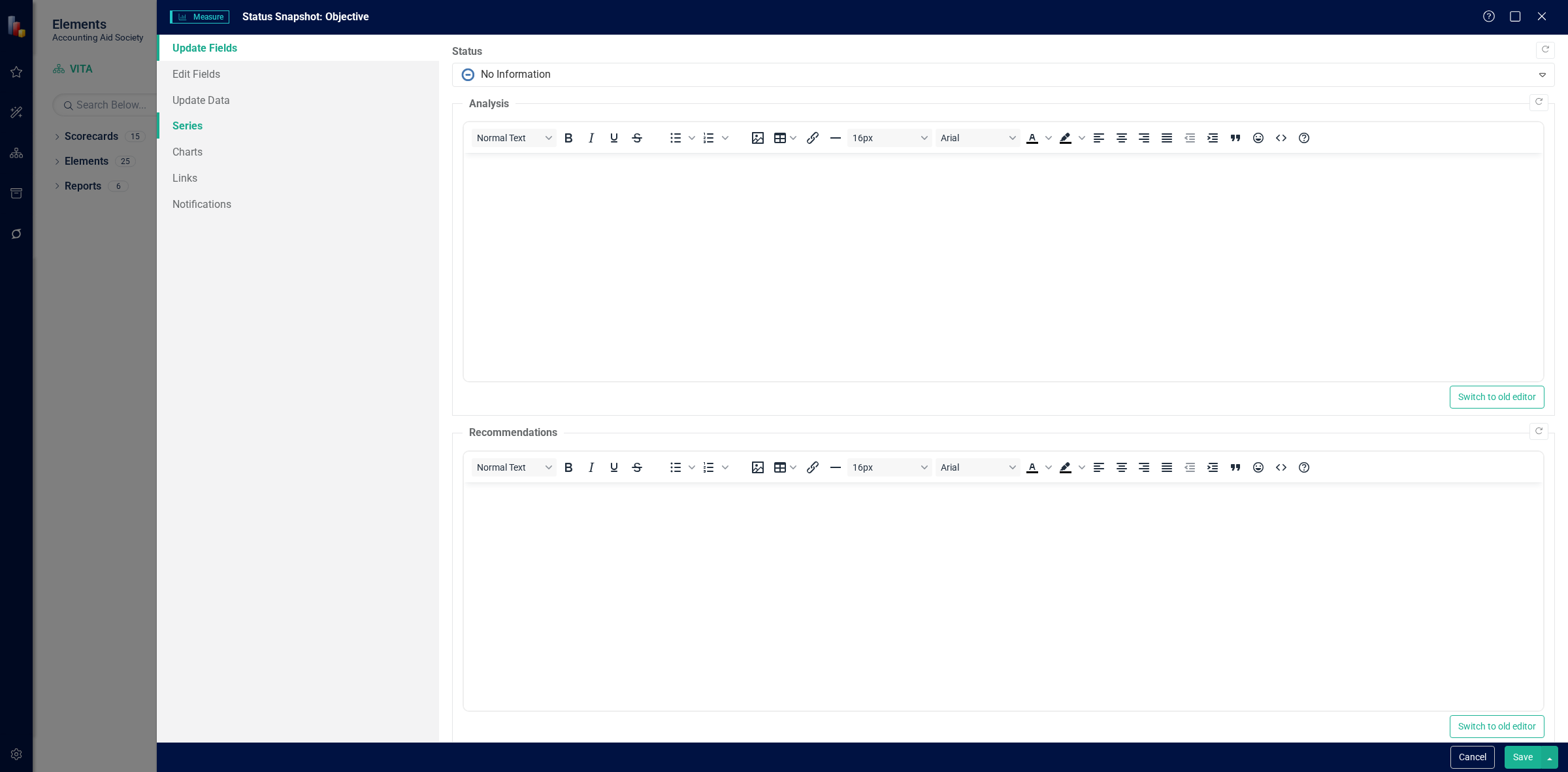
click at [269, 119] on link "Series" at bounding box center [298, 125] width 283 height 26
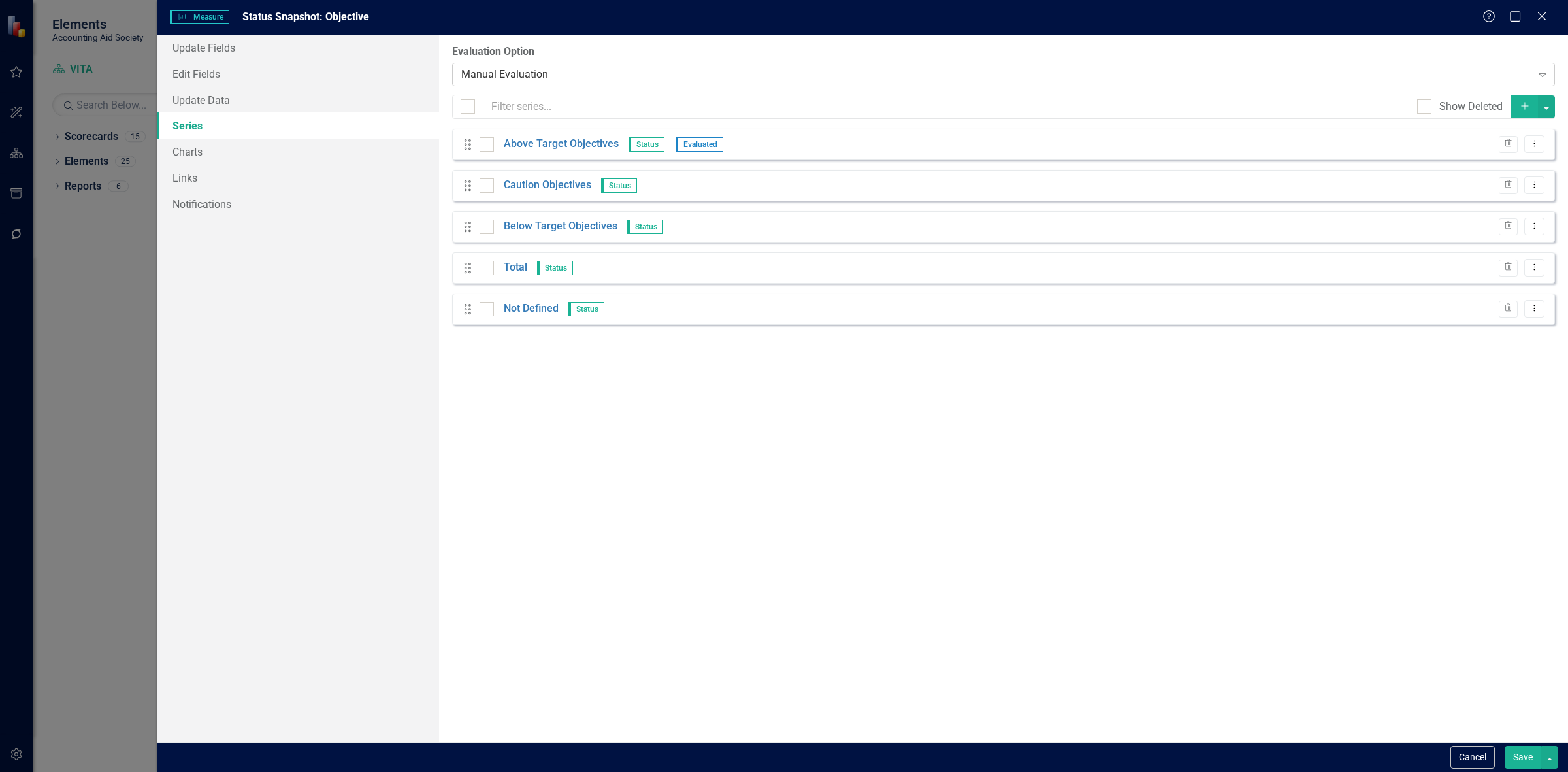
click at [506, 74] on div "Manual Evaluation" at bounding box center [997, 74] width 1071 height 15
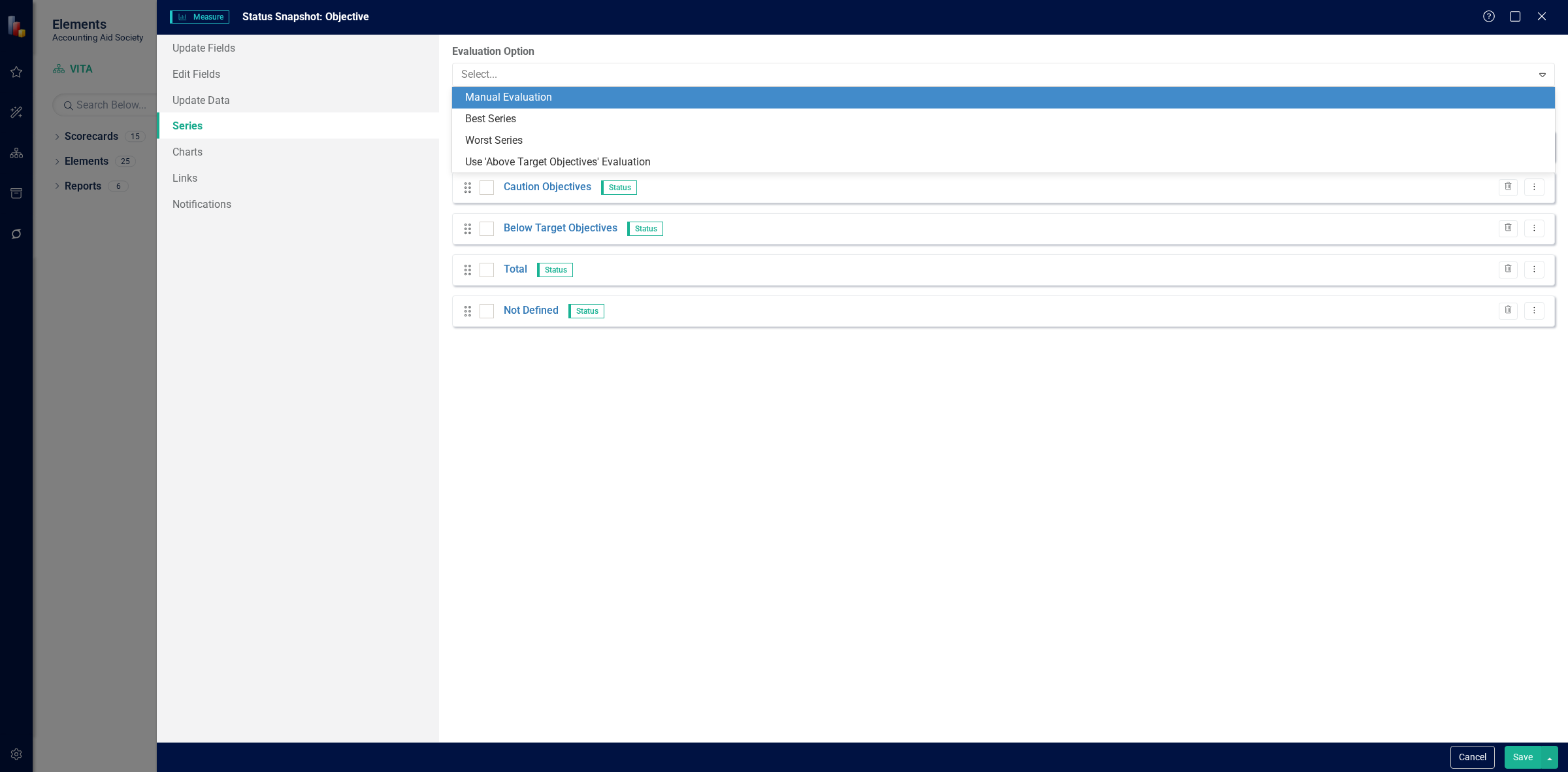
click at [516, 53] on label "Evaluation Option" at bounding box center [1004, 51] width 1103 height 15
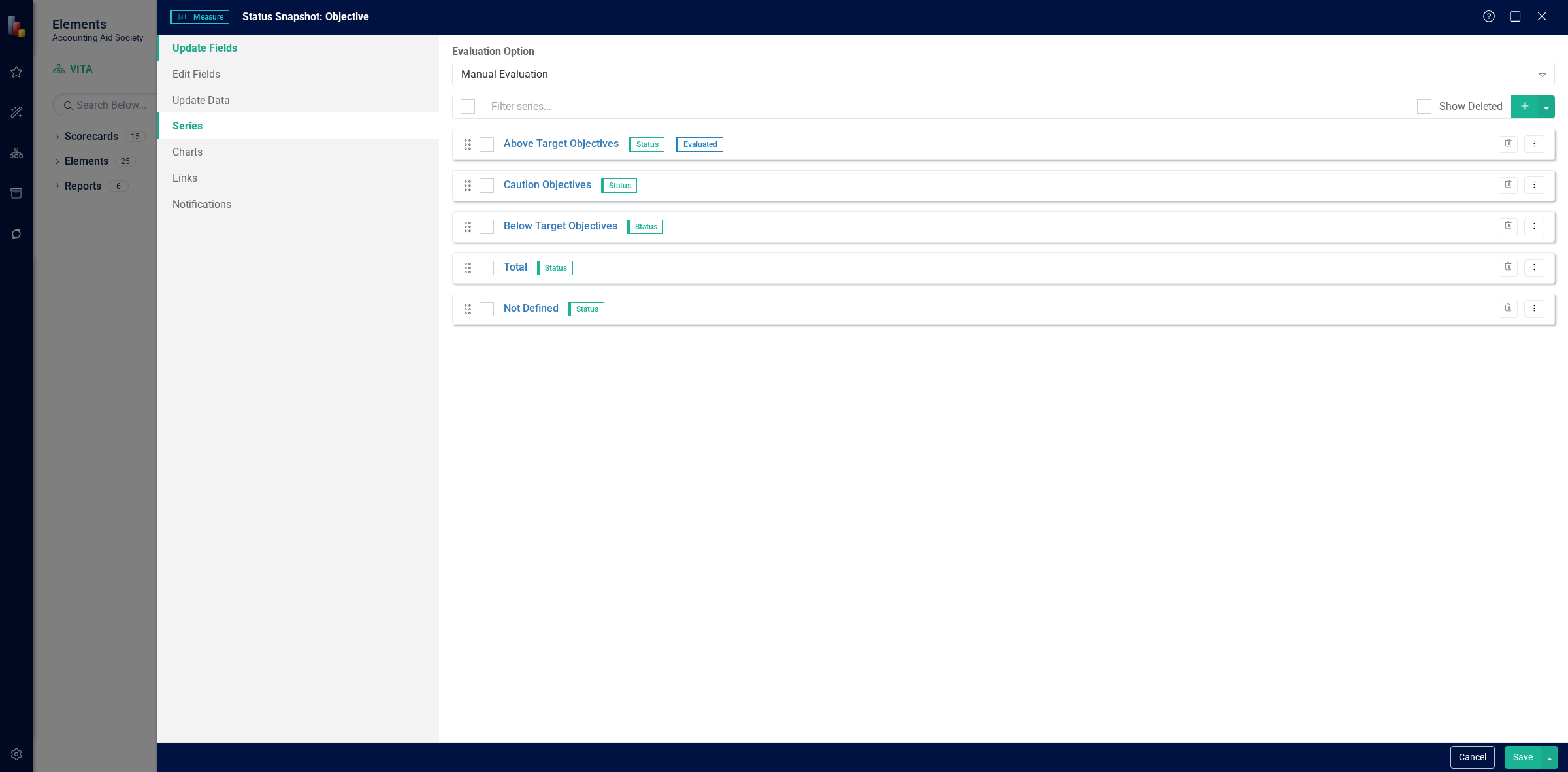
click at [296, 50] on link "Update Fields" at bounding box center [298, 48] width 283 height 26
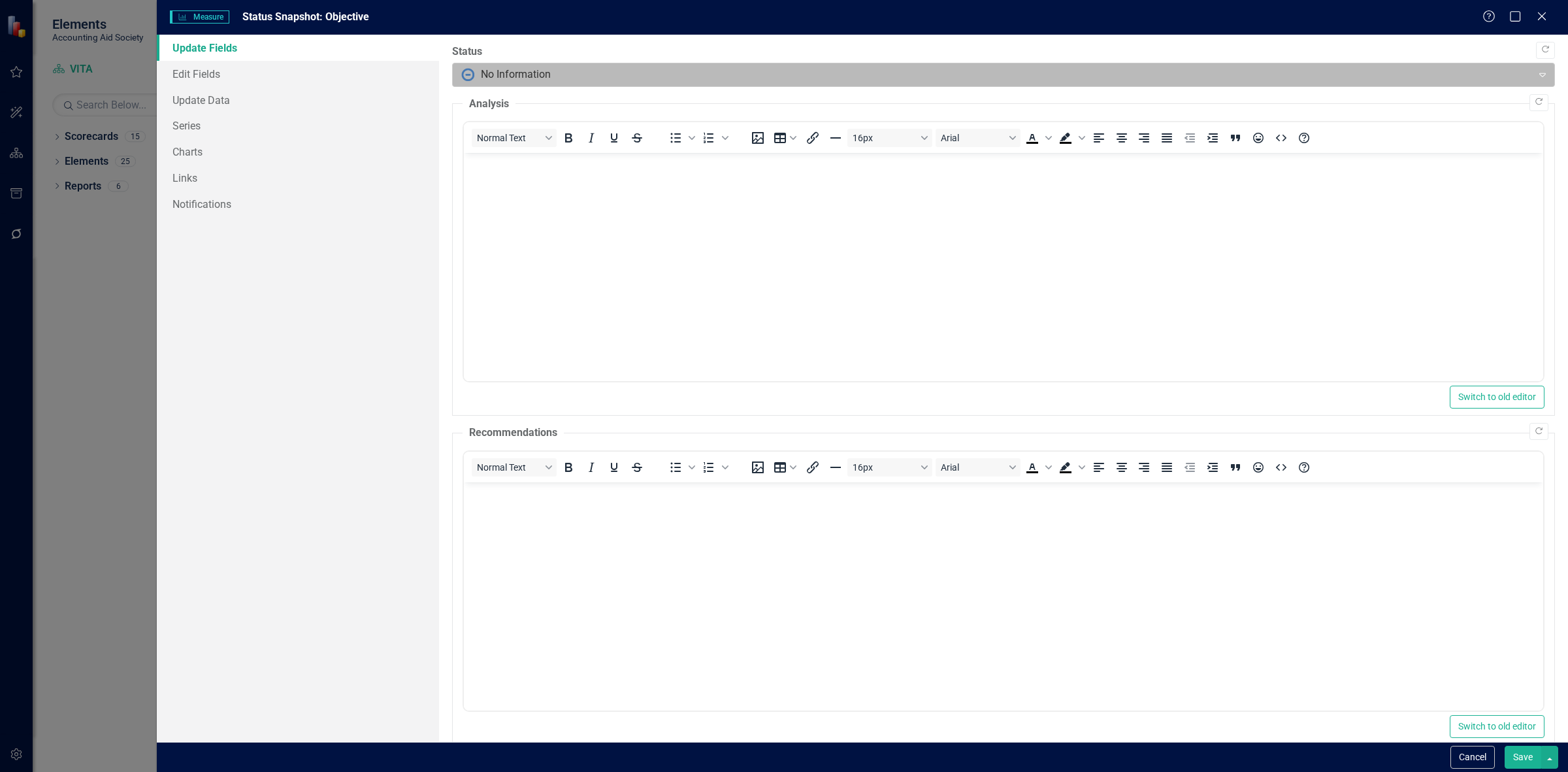
click at [475, 75] on div at bounding box center [993, 74] width 1063 height 18
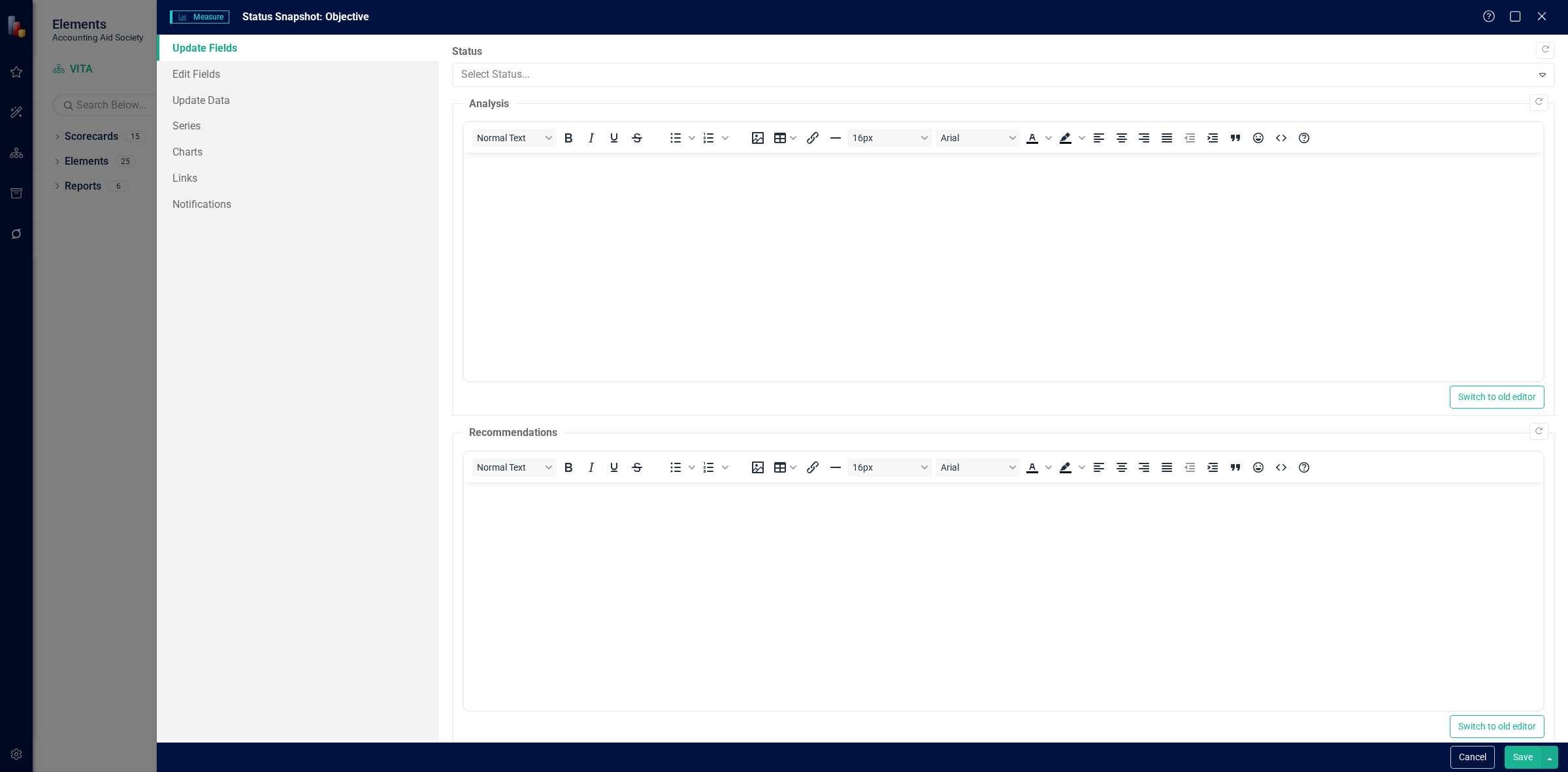
click at [90, 771] on div "Not Defined" at bounding box center [63, 783] width 54 height 15
click at [1523, 761] on button "Save" at bounding box center [1522, 757] width 36 height 23
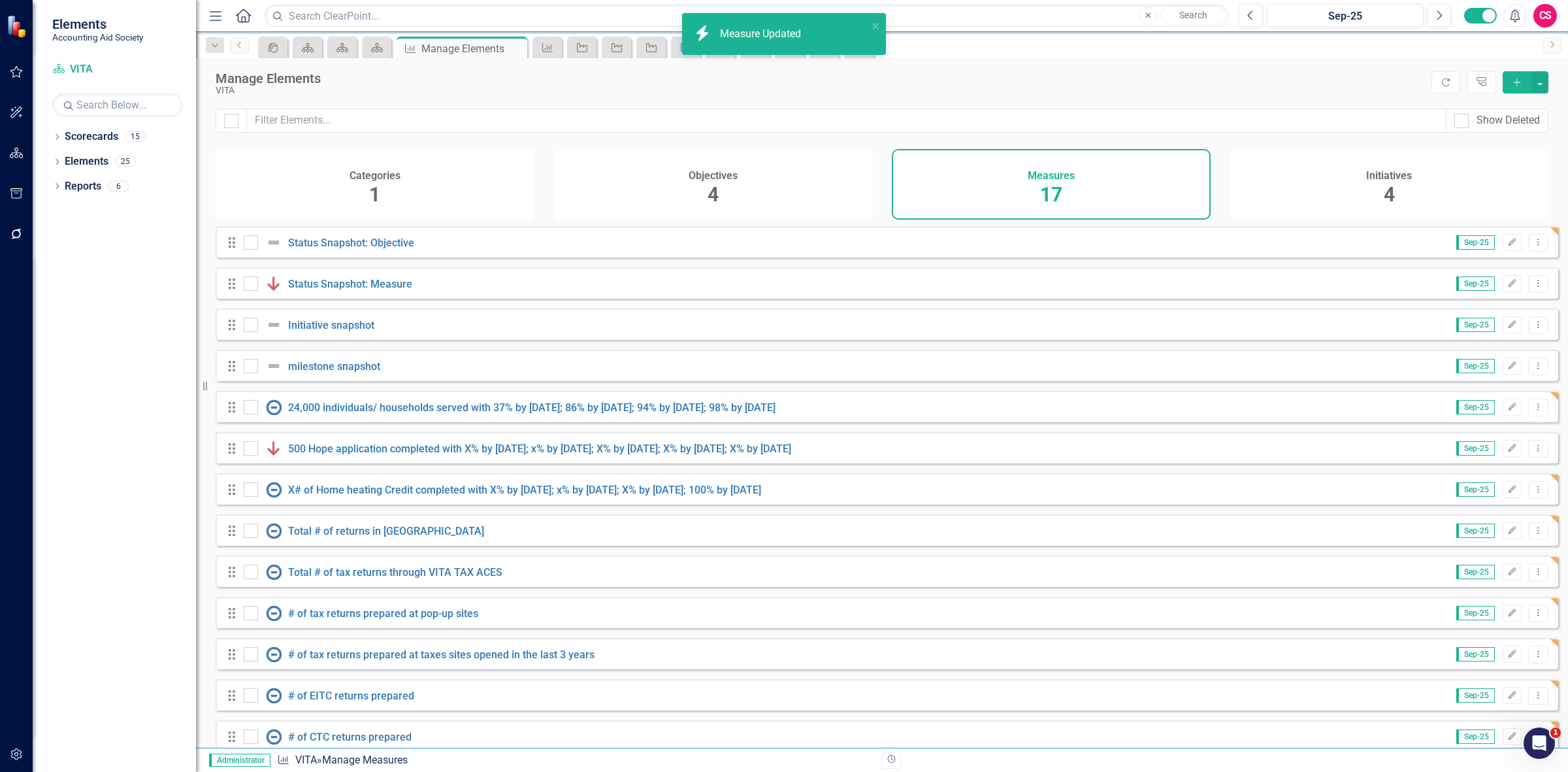
click at [1496, 299] on div "Drag Status Snapshot: Measure Sep-25 Edit Dropdown Menu" at bounding box center [887, 283] width 1343 height 32
click at [1503, 292] on button "Edit" at bounding box center [1512, 283] width 19 height 17
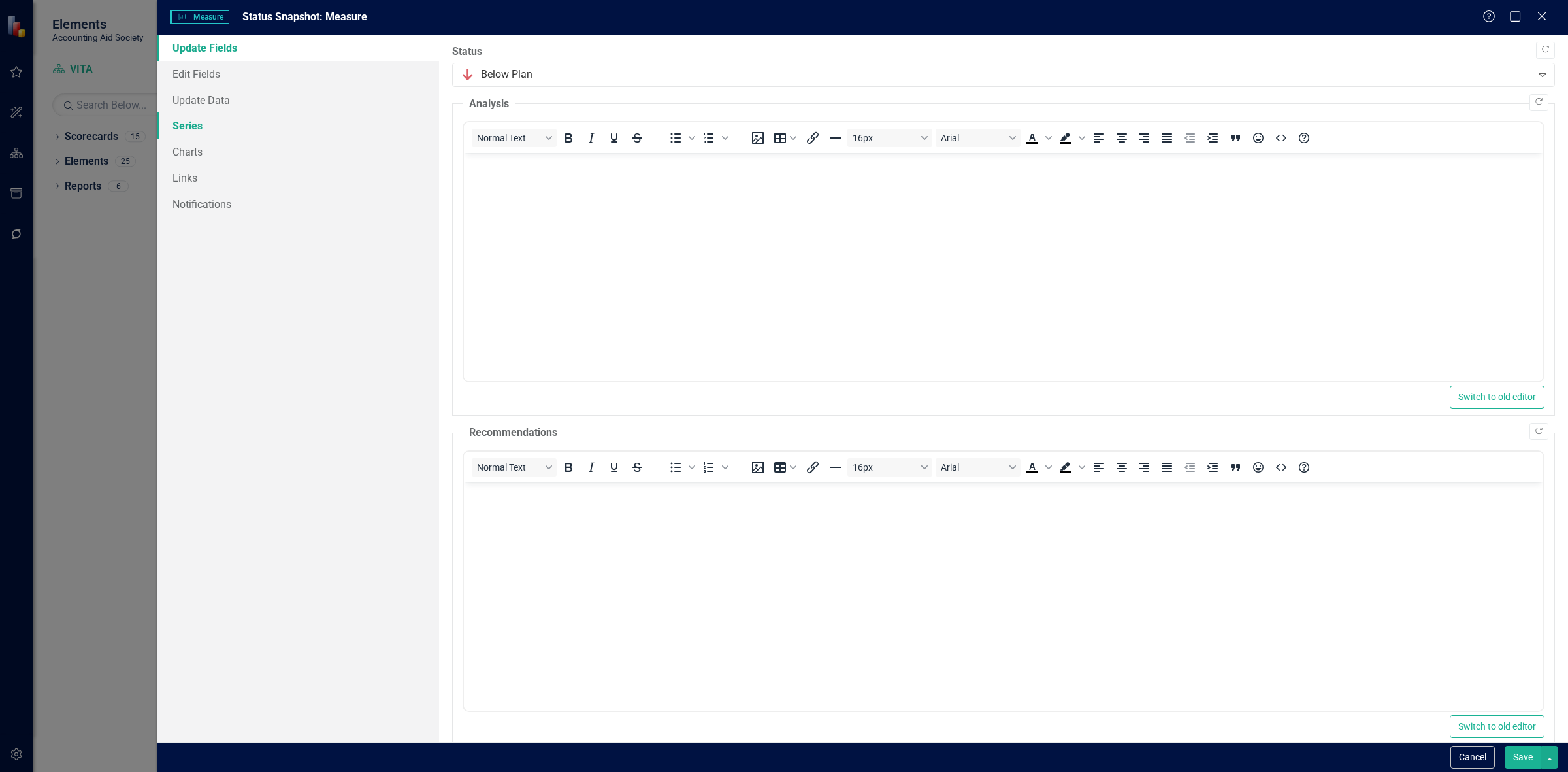
click at [190, 126] on link "Series" at bounding box center [298, 125] width 283 height 26
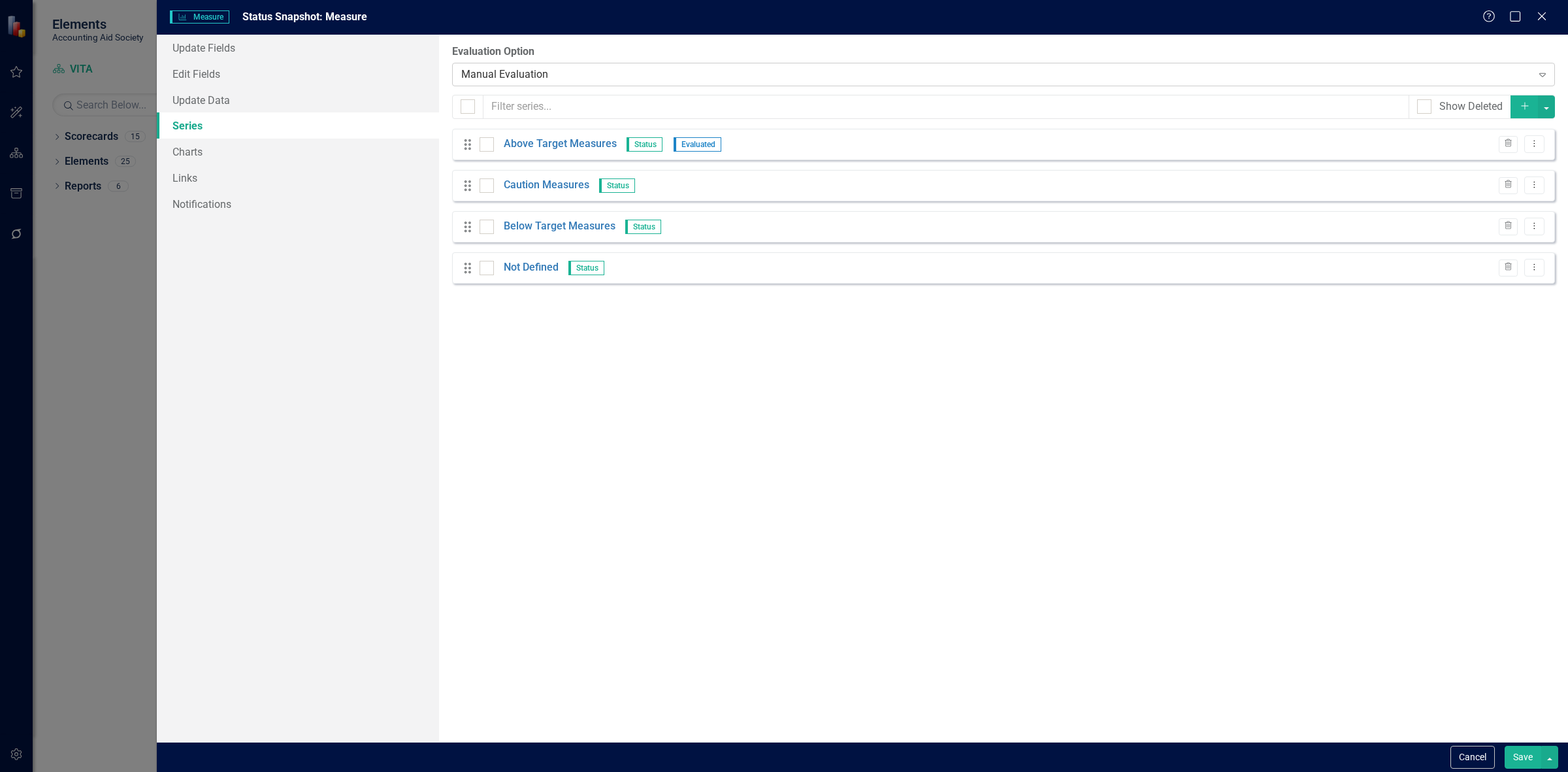
click at [630, 75] on div "Manual Evaluation" at bounding box center [997, 74] width 1071 height 15
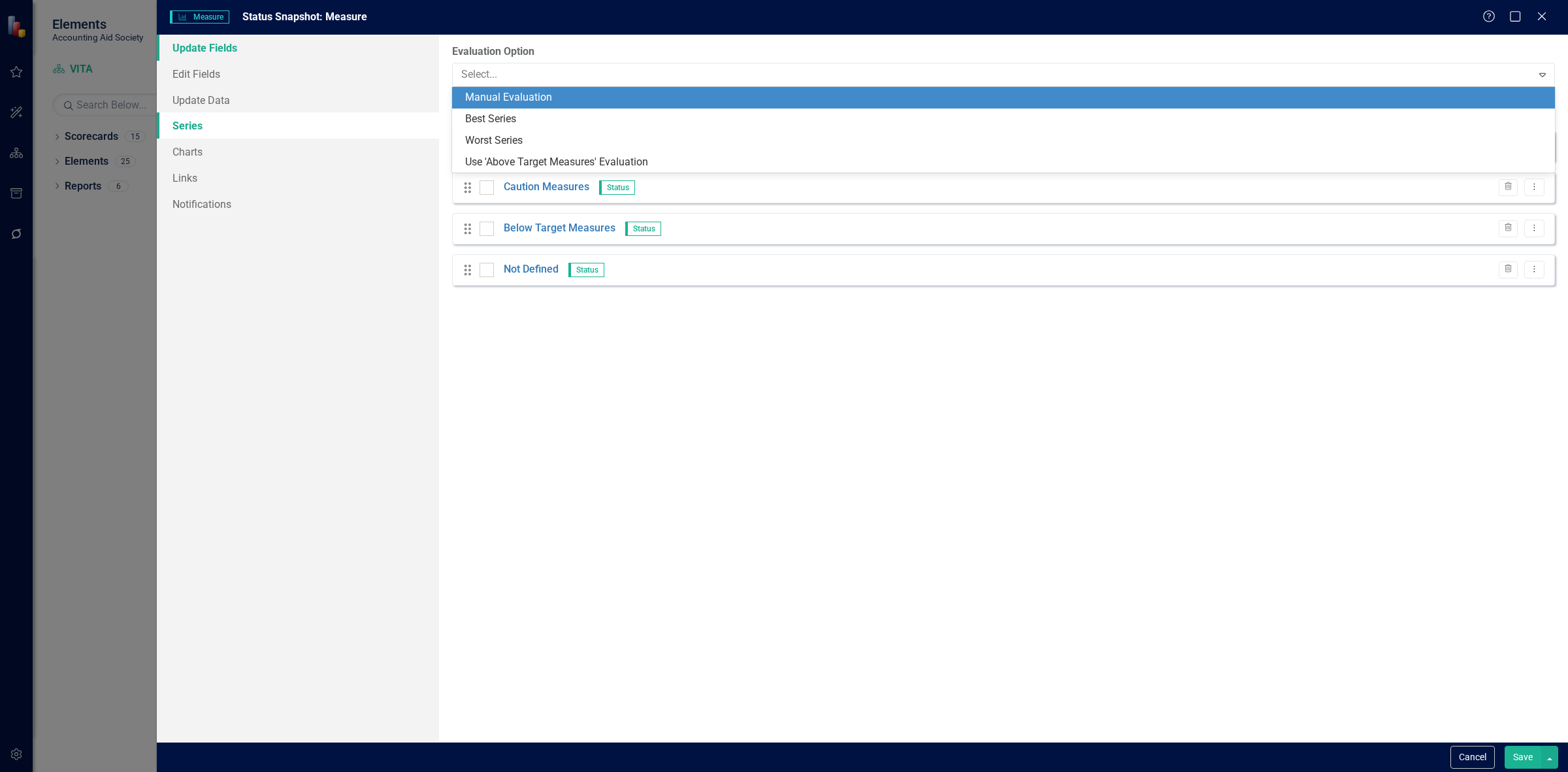
click at [265, 50] on link "Update Fields" at bounding box center [298, 48] width 283 height 26
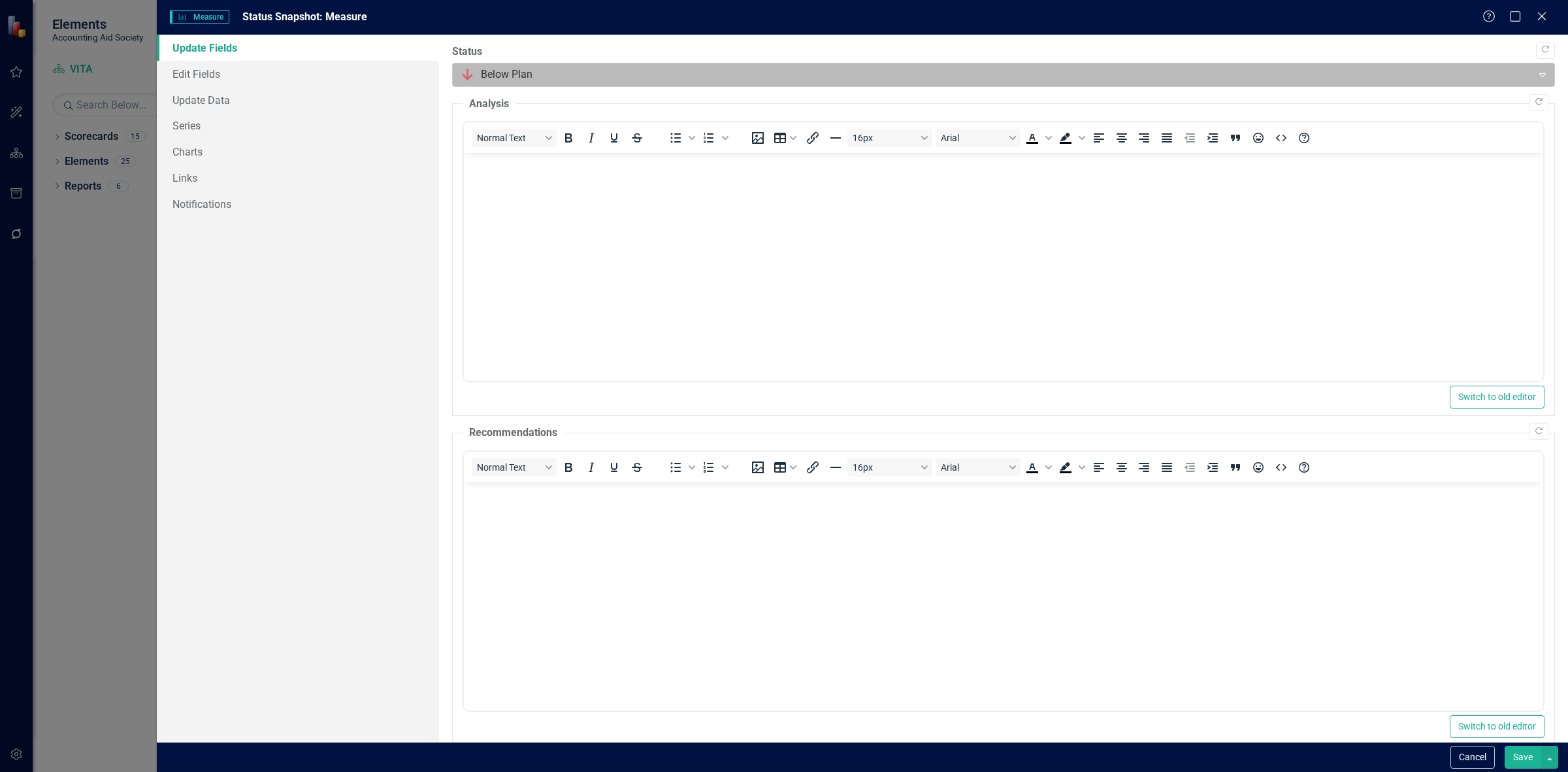
click at [466, 77] on div at bounding box center [993, 74] width 1063 height 18
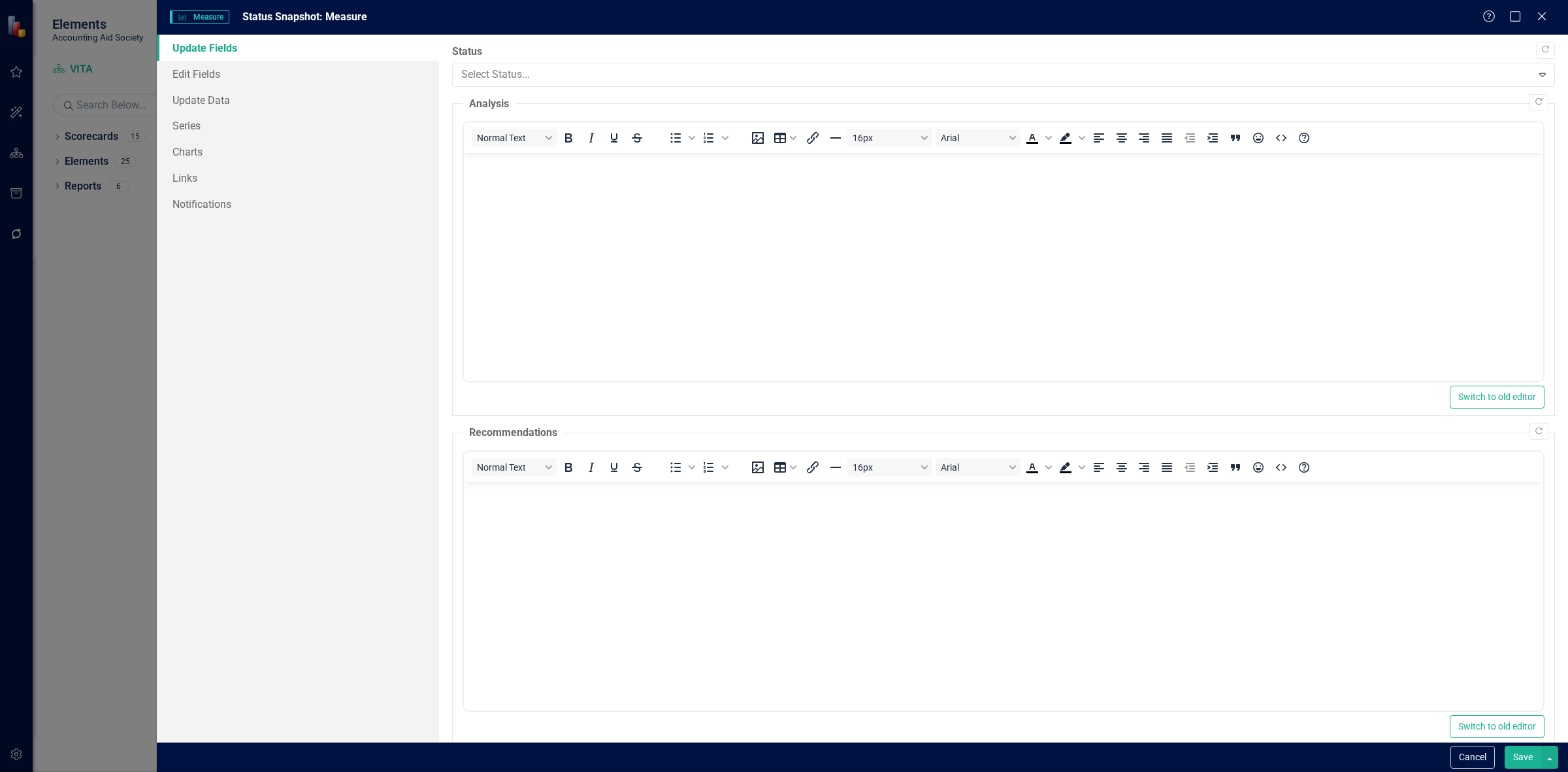
click at [482, 771] on div "Not Defined" at bounding box center [787, 783] width 1547 height 15
click at [1501, 753] on div "Save" at bounding box center [1529, 757] width 57 height 23
click at [1509, 759] on button "Save" at bounding box center [1522, 757] width 36 height 23
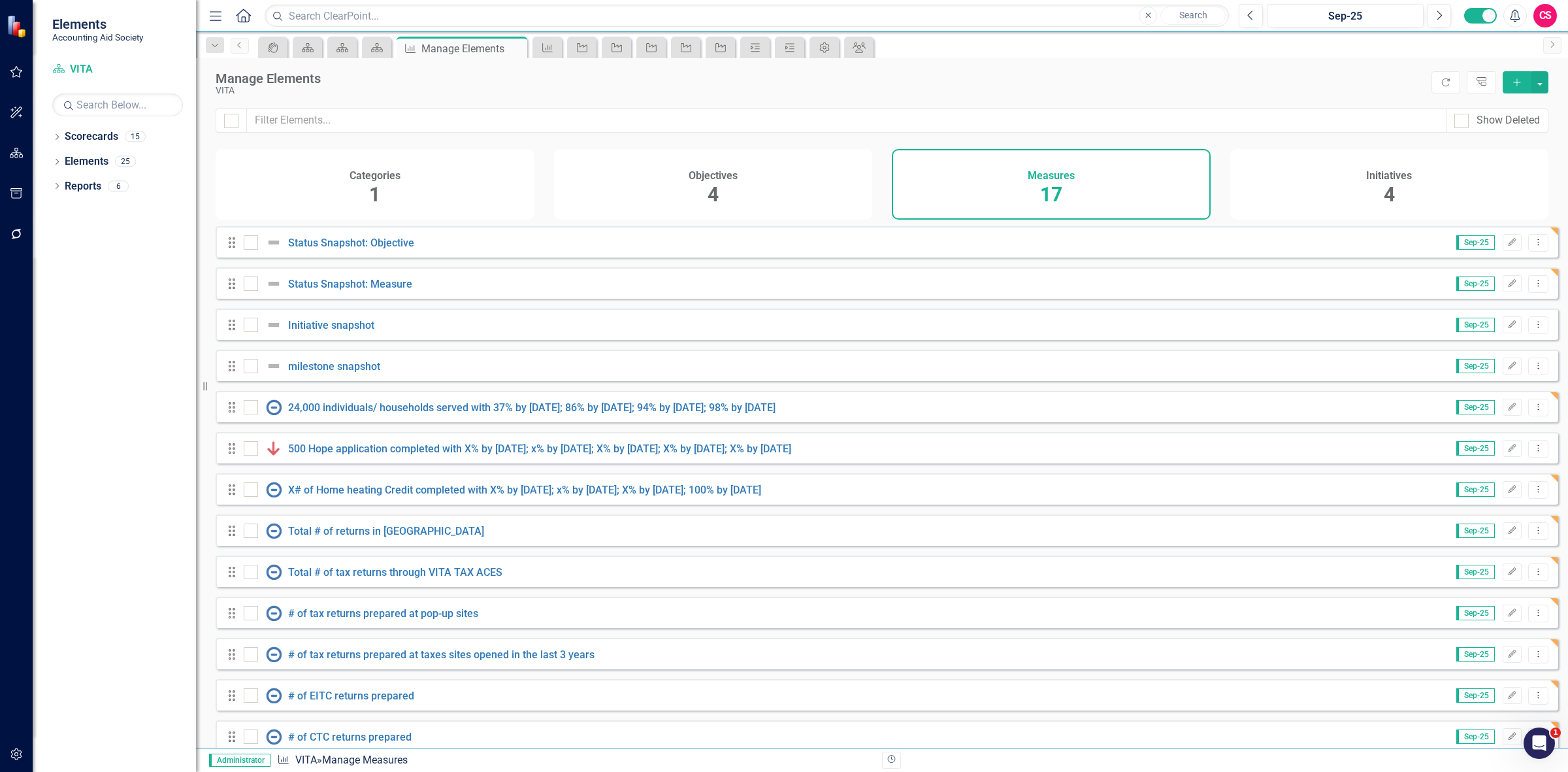
drag, startPoint x: 791, startPoint y: 241, endPoint x: 732, endPoint y: 193, distance: 76.1
click at [784, 239] on div "Drag Status Snapshot: Objective Sep-25 Edit Dropdown Menu" at bounding box center [887, 242] width 1343 height 32
click at [732, 191] on div "Objectives 4" at bounding box center [714, 184] width 319 height 70
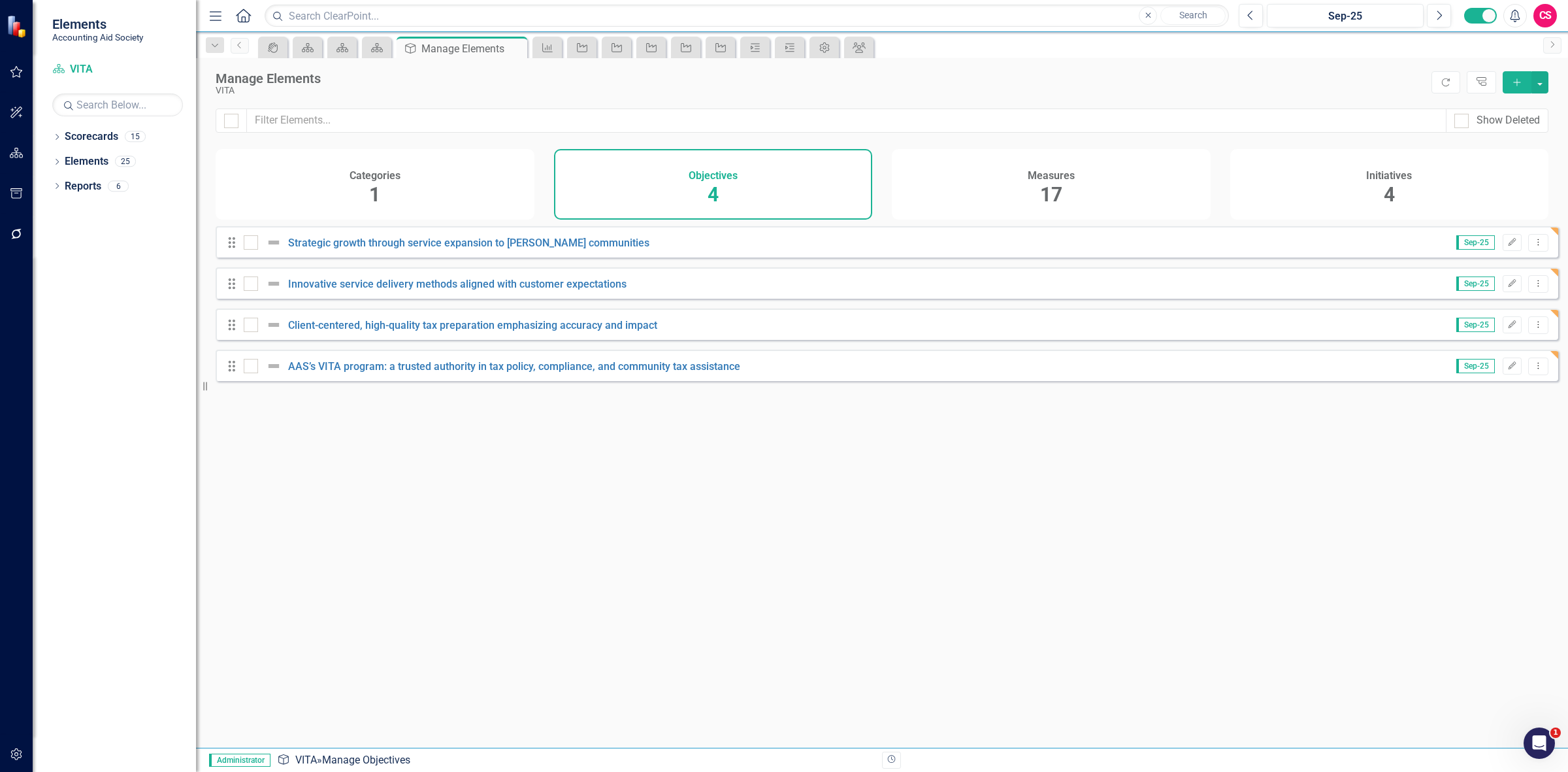
drag, startPoint x: 1419, startPoint y: 178, endPoint x: 1094, endPoint y: 225, distance: 328.4
click at [1419, 178] on div "Initiatives 4" at bounding box center [1390, 184] width 319 height 70
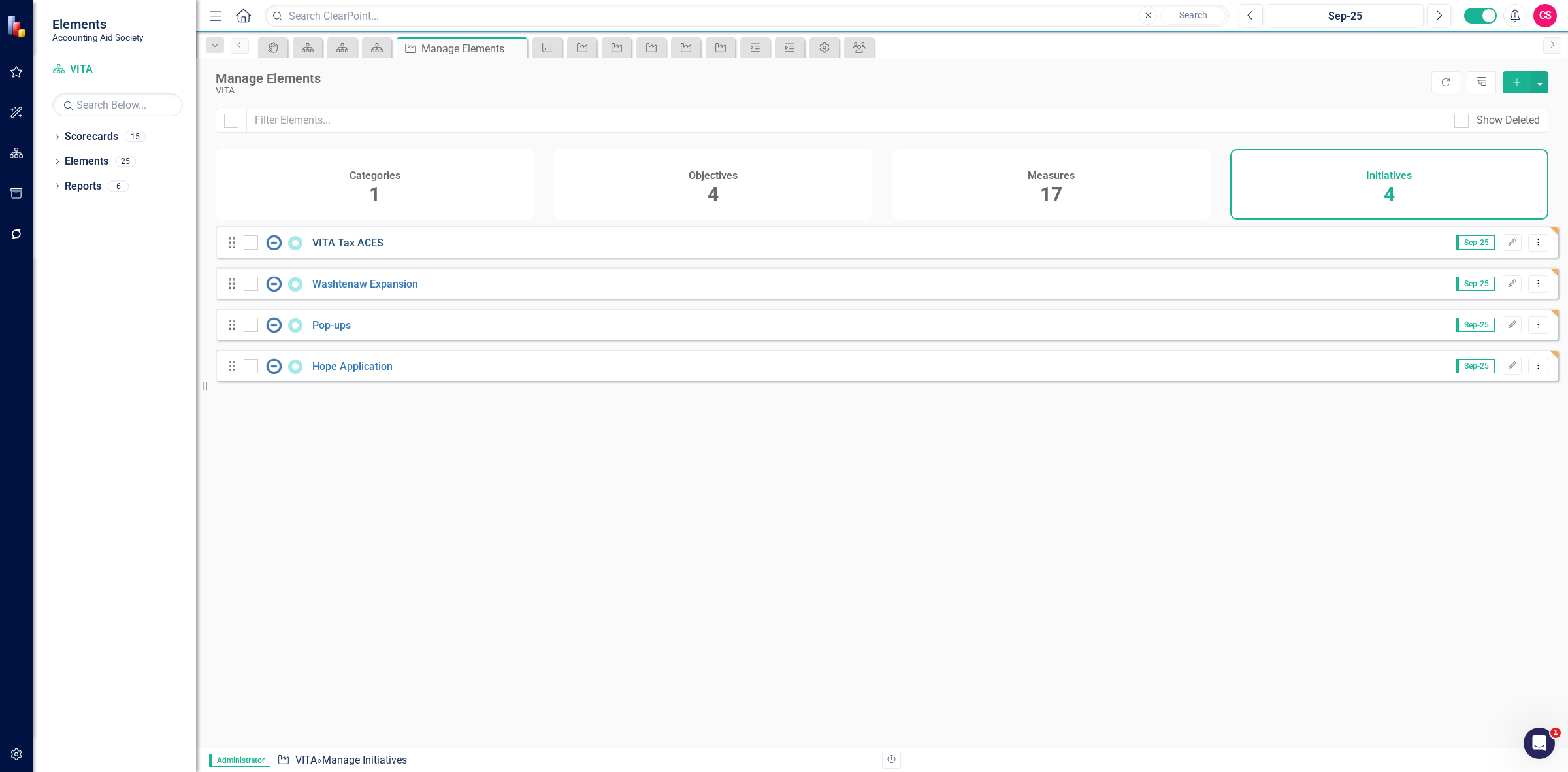
click at [346, 249] on link "VITA Tax ACES" at bounding box center [348, 242] width 71 height 12
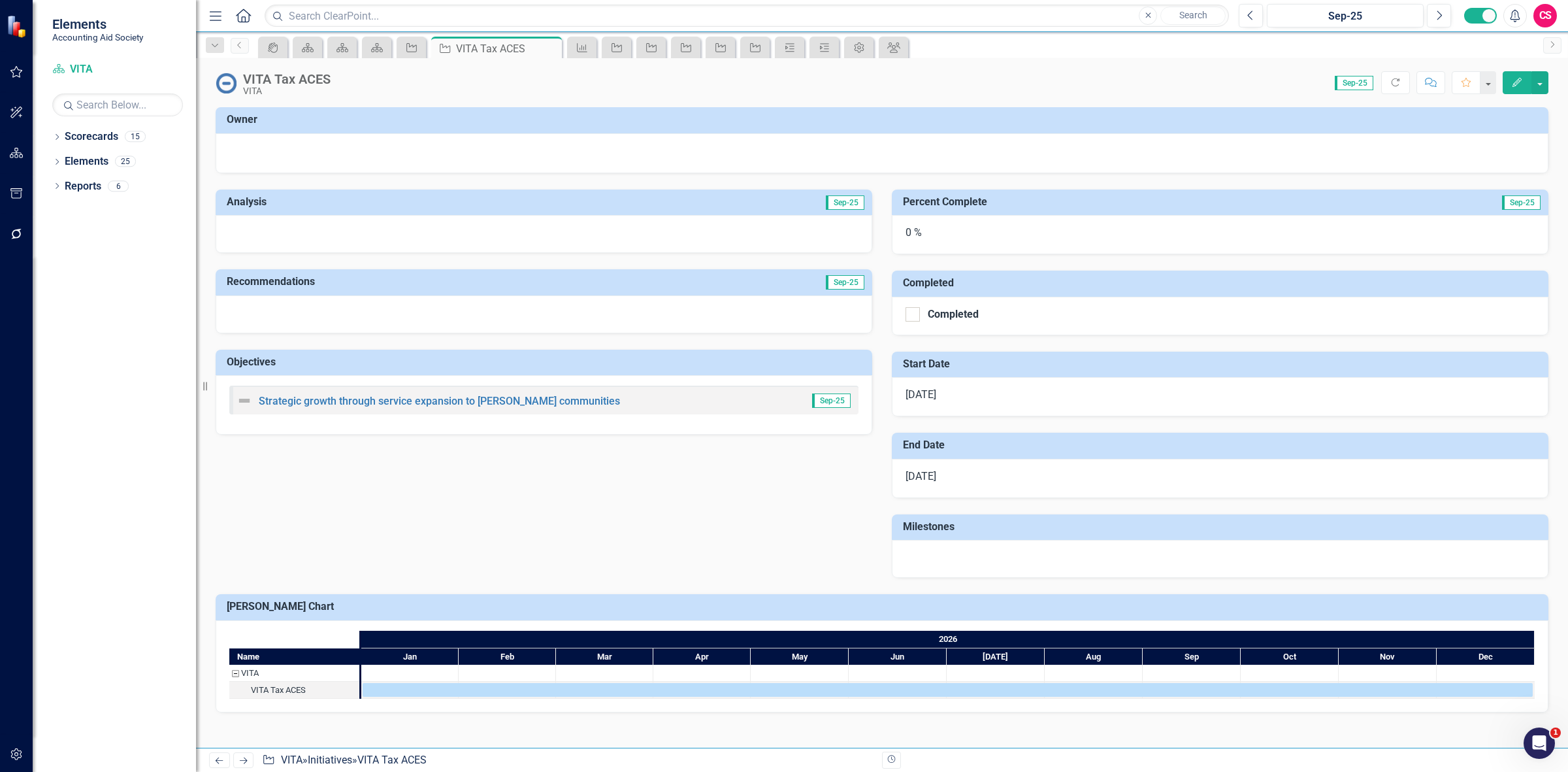
click at [242, 763] on icon "Next" at bounding box center [243, 760] width 11 height 9
click at [224, 750] on div "Previous Next Initiative VITA » Initiatives » Hope Application Revision History" at bounding box center [882, 759] width 1372 height 24
click at [222, 753] on link "Previous" at bounding box center [219, 760] width 21 height 15
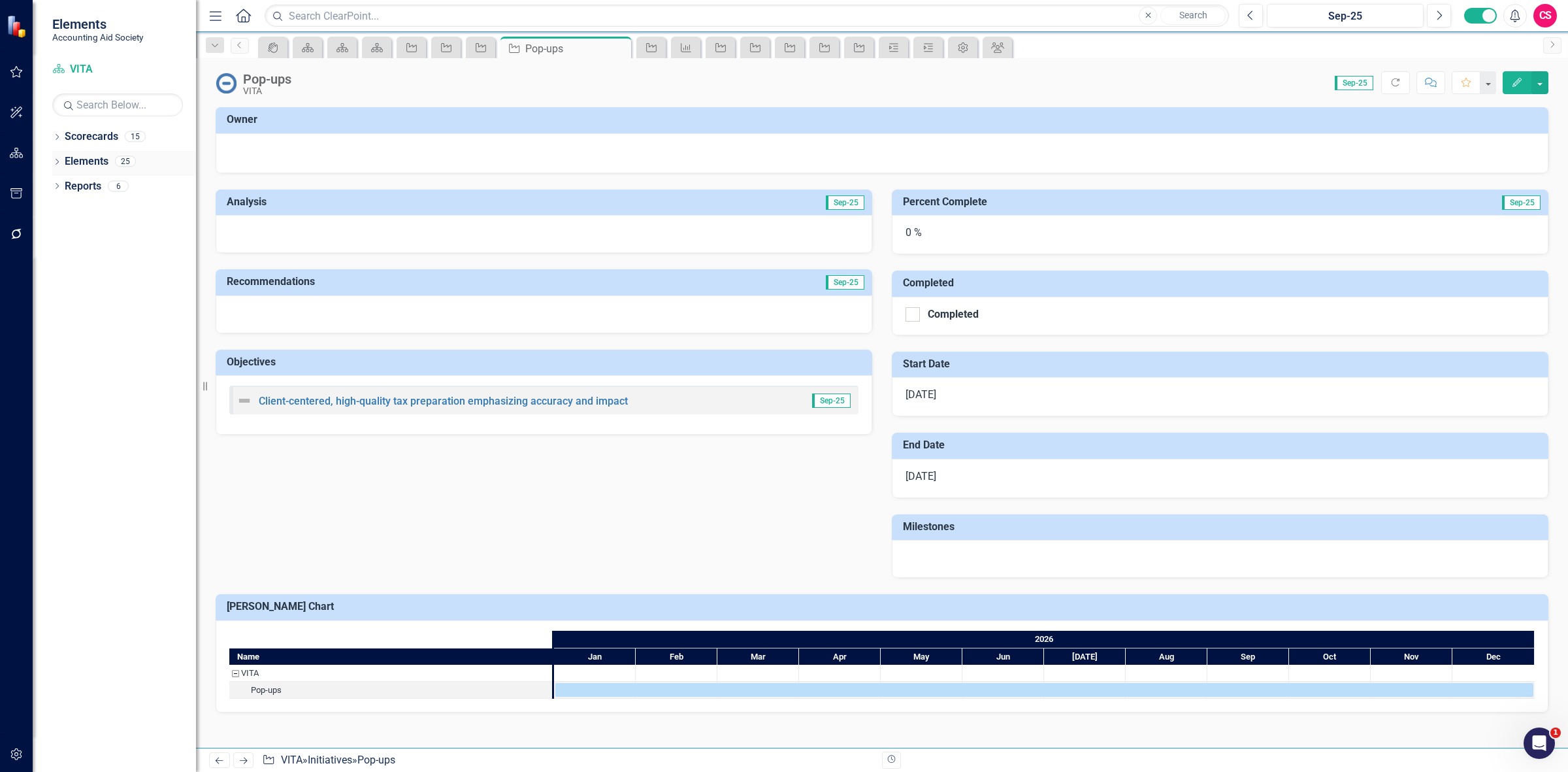
click at [54, 160] on icon "Dropdown" at bounding box center [57, 163] width 9 height 7
click at [48, 239] on icon "Dropdown" at bounding box center [44, 236] width 9 height 7
click at [224, 752] on link "Previous" at bounding box center [219, 760] width 21 height 15
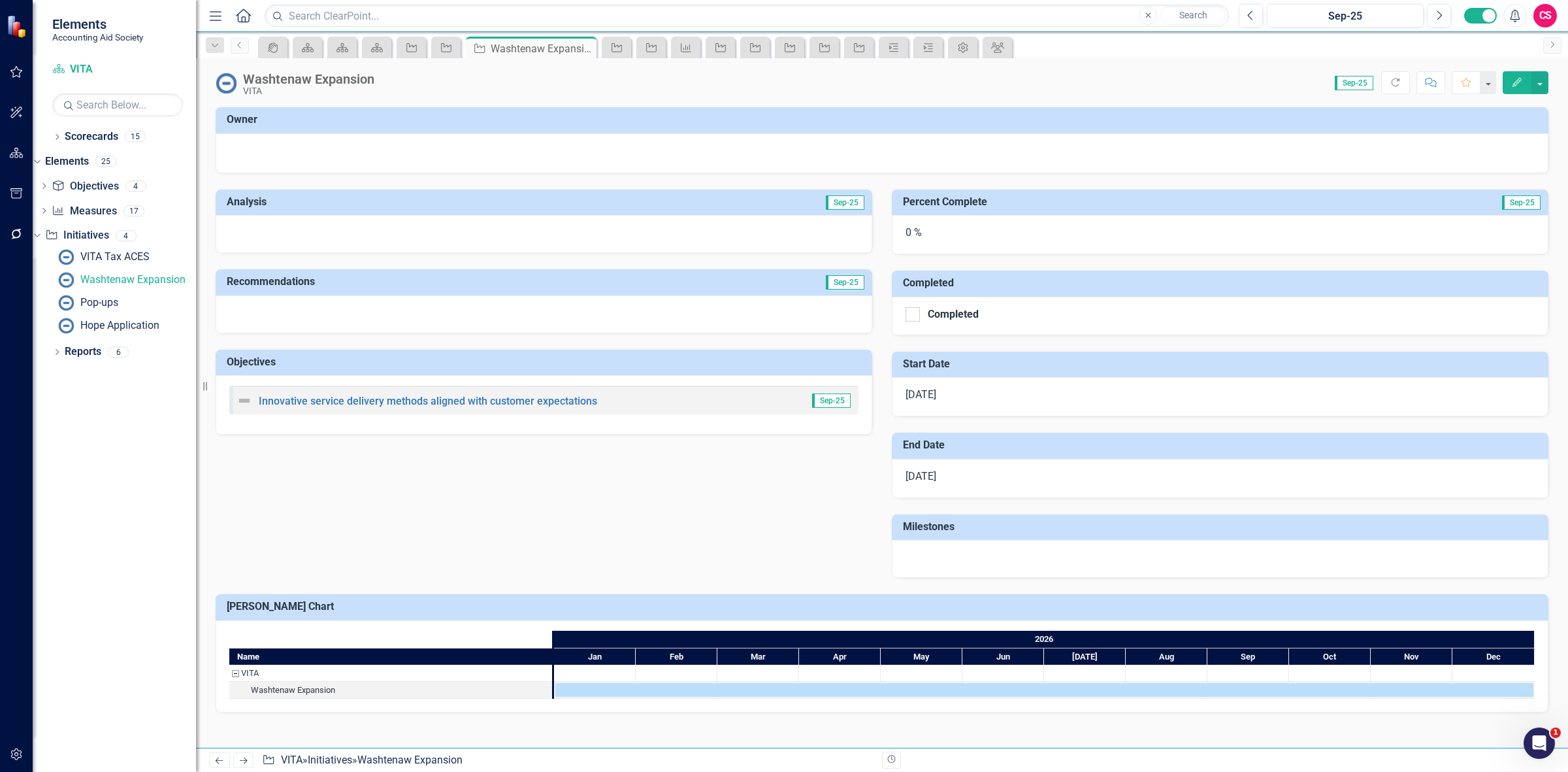
click at [225, 756] on icon "Previous" at bounding box center [219, 760] width 11 height 9
click at [86, 165] on link "Elements" at bounding box center [67, 161] width 44 height 15
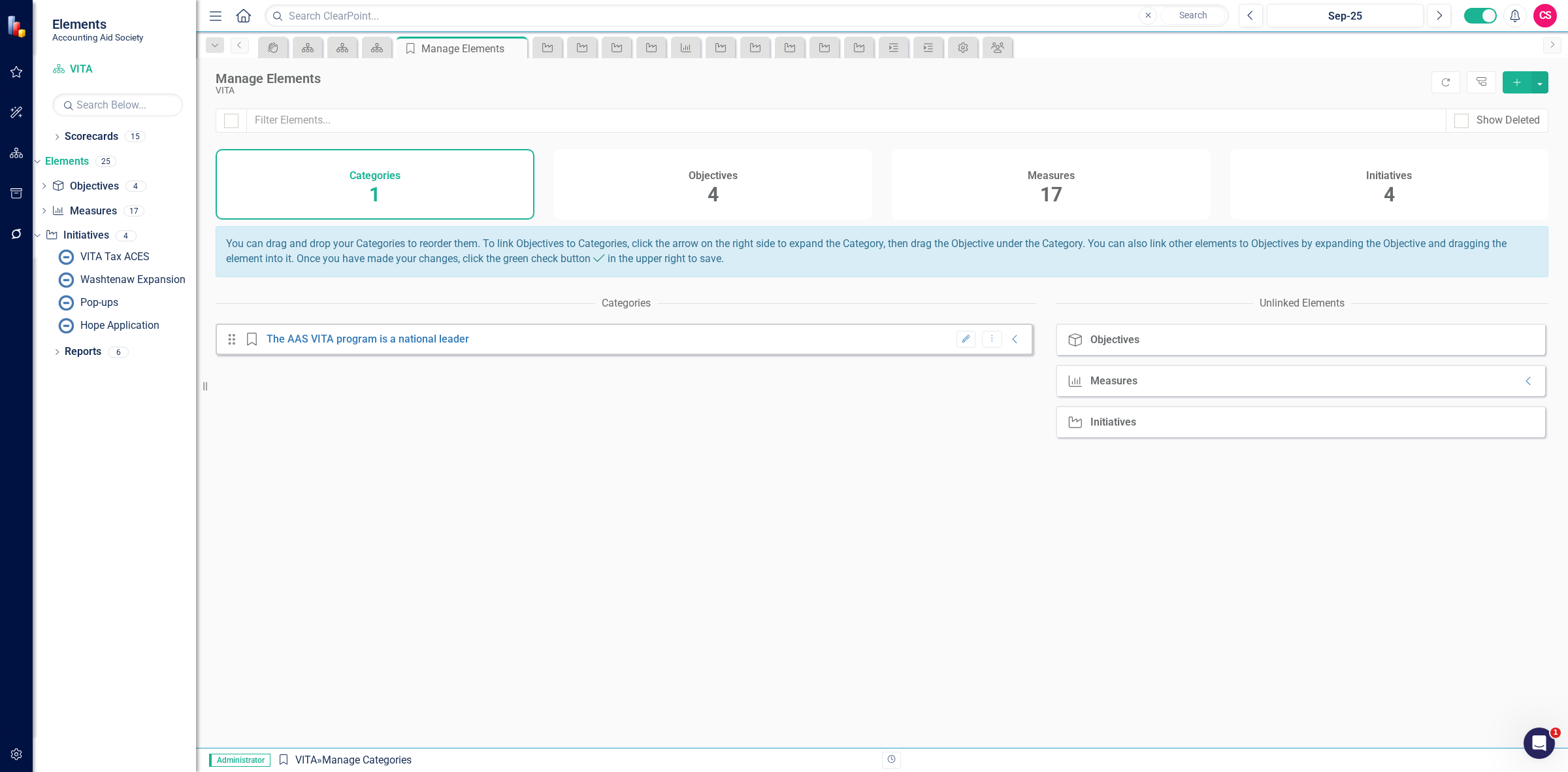
click at [681, 172] on div "Objectives 4" at bounding box center [714, 184] width 319 height 70
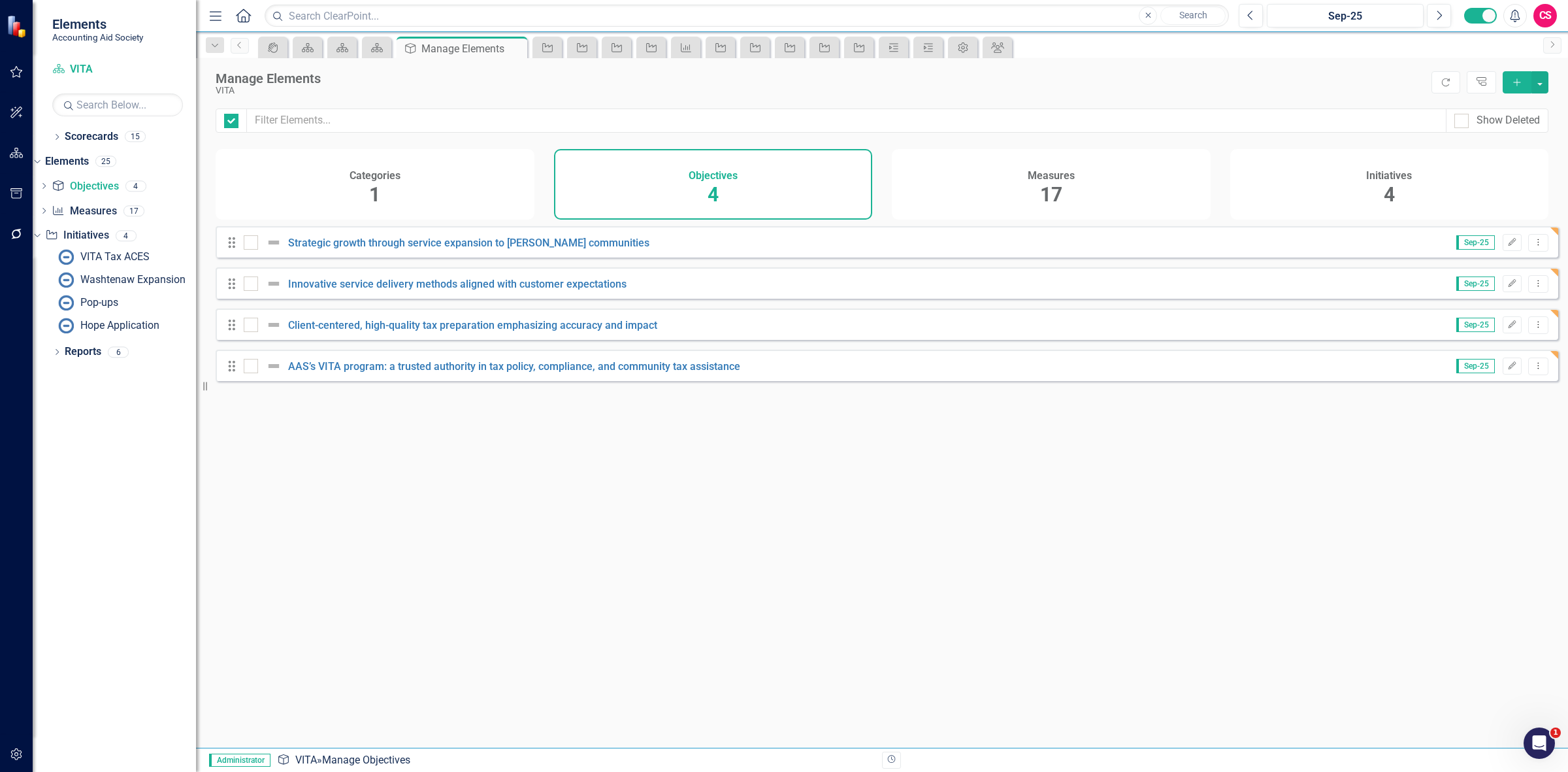
checkbox input "false"
click at [81, 136] on link "Scorecards" at bounding box center [91, 136] width 53 height 15
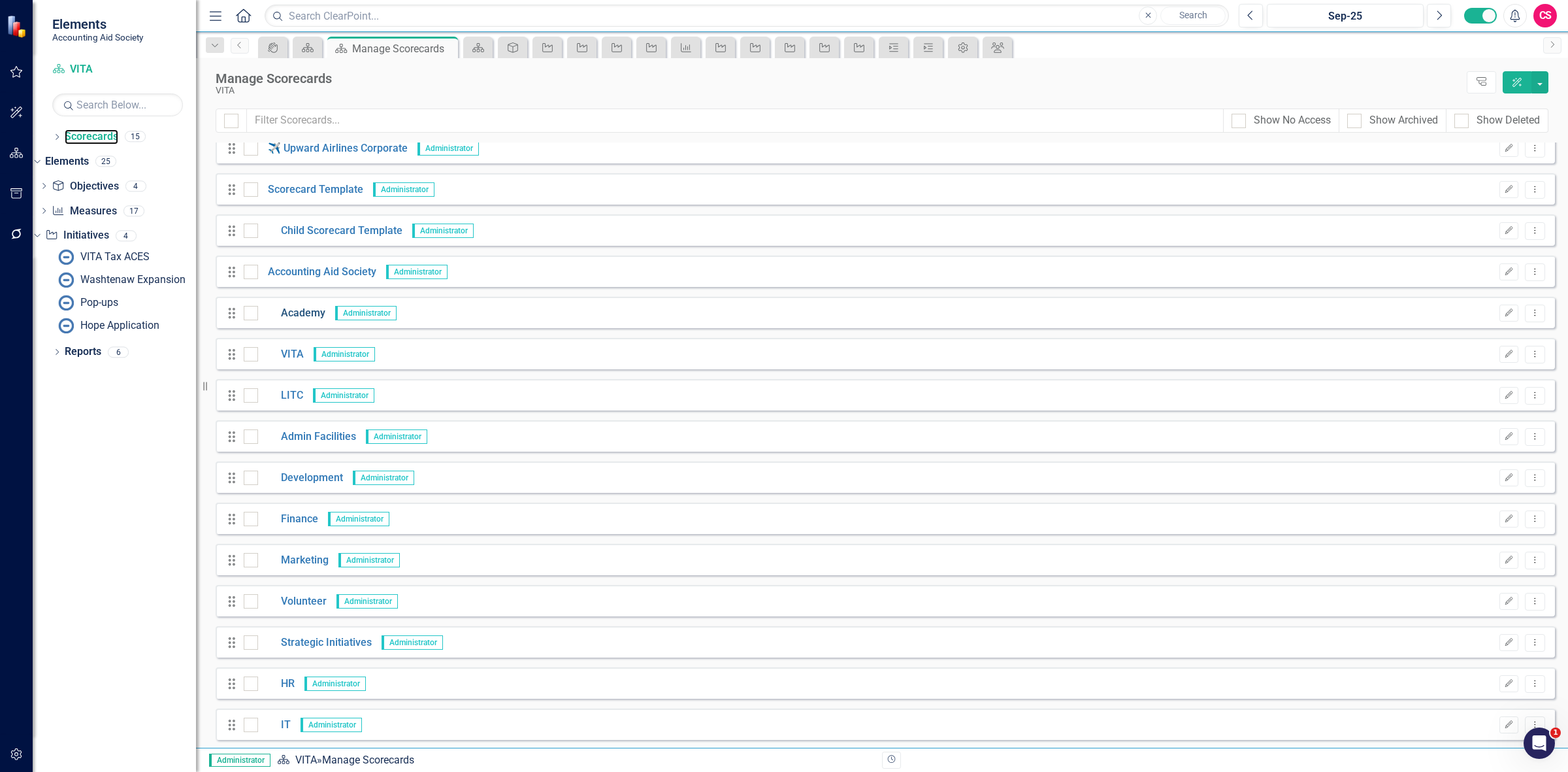
scroll to position [13, 0]
click at [295, 596] on link "Volunteer" at bounding box center [292, 599] width 69 height 15
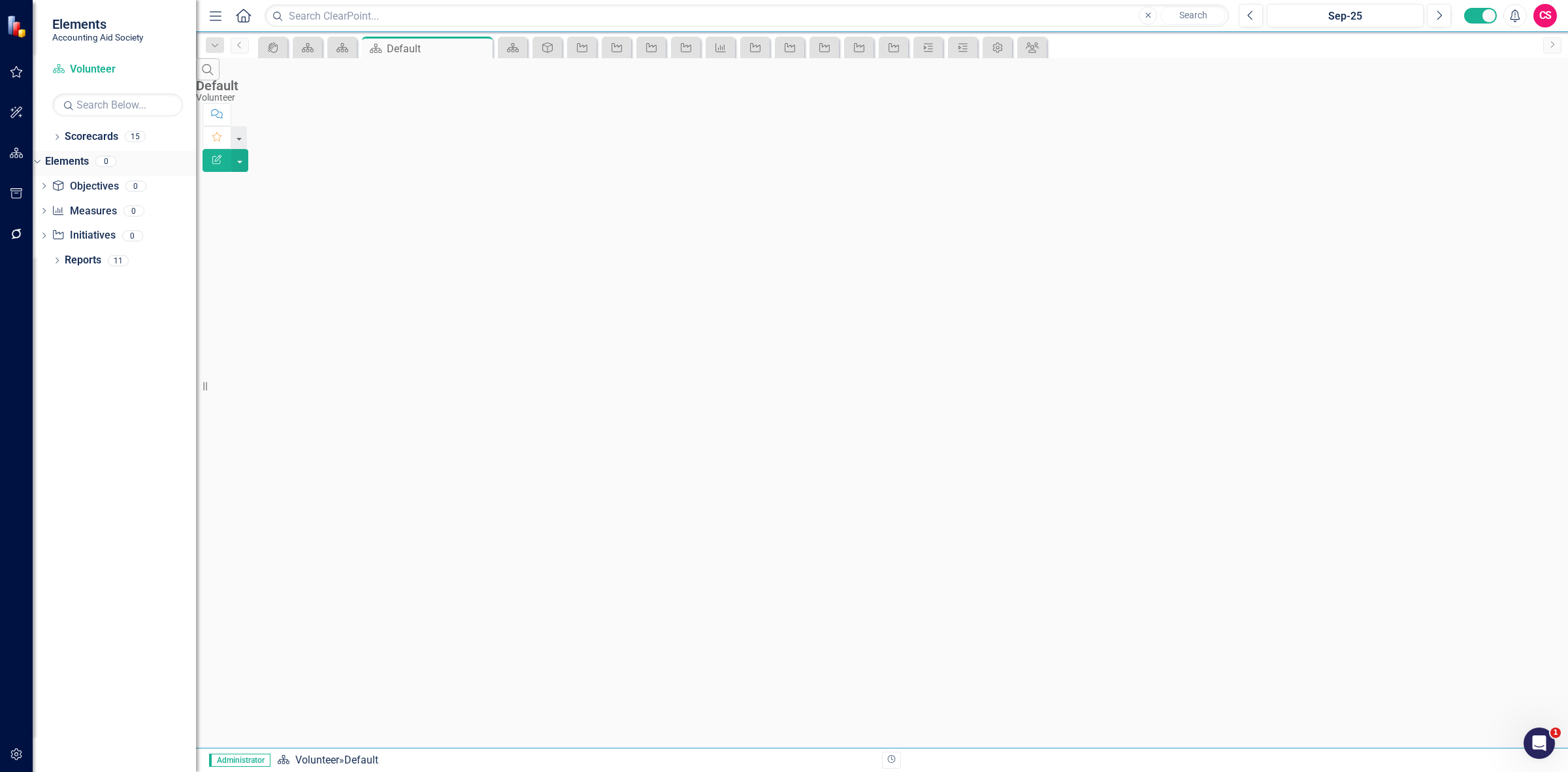
click at [89, 161] on link "Elements" at bounding box center [67, 161] width 44 height 15
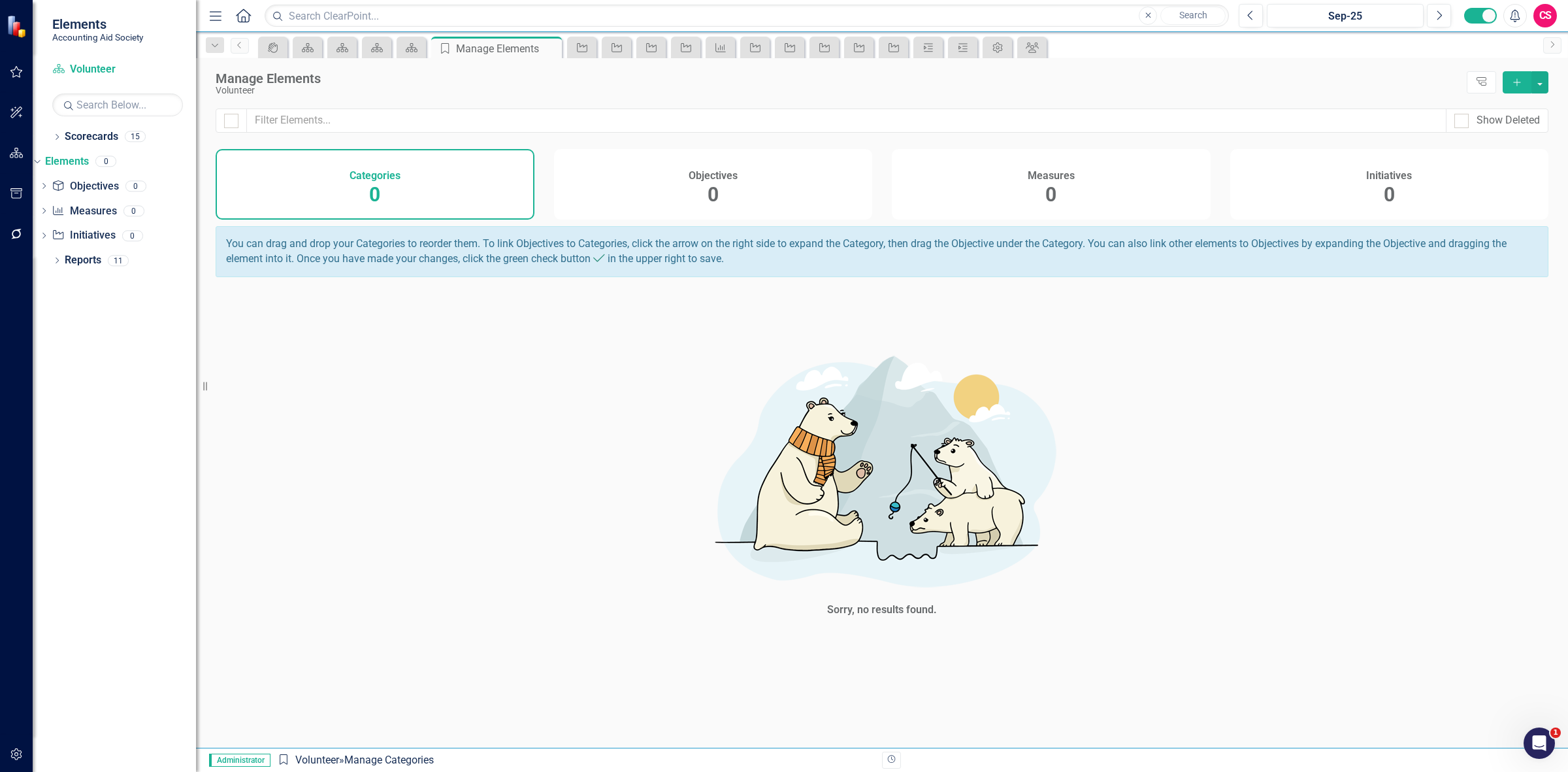
click at [1509, 77] on button "Add" at bounding box center [1517, 82] width 29 height 22
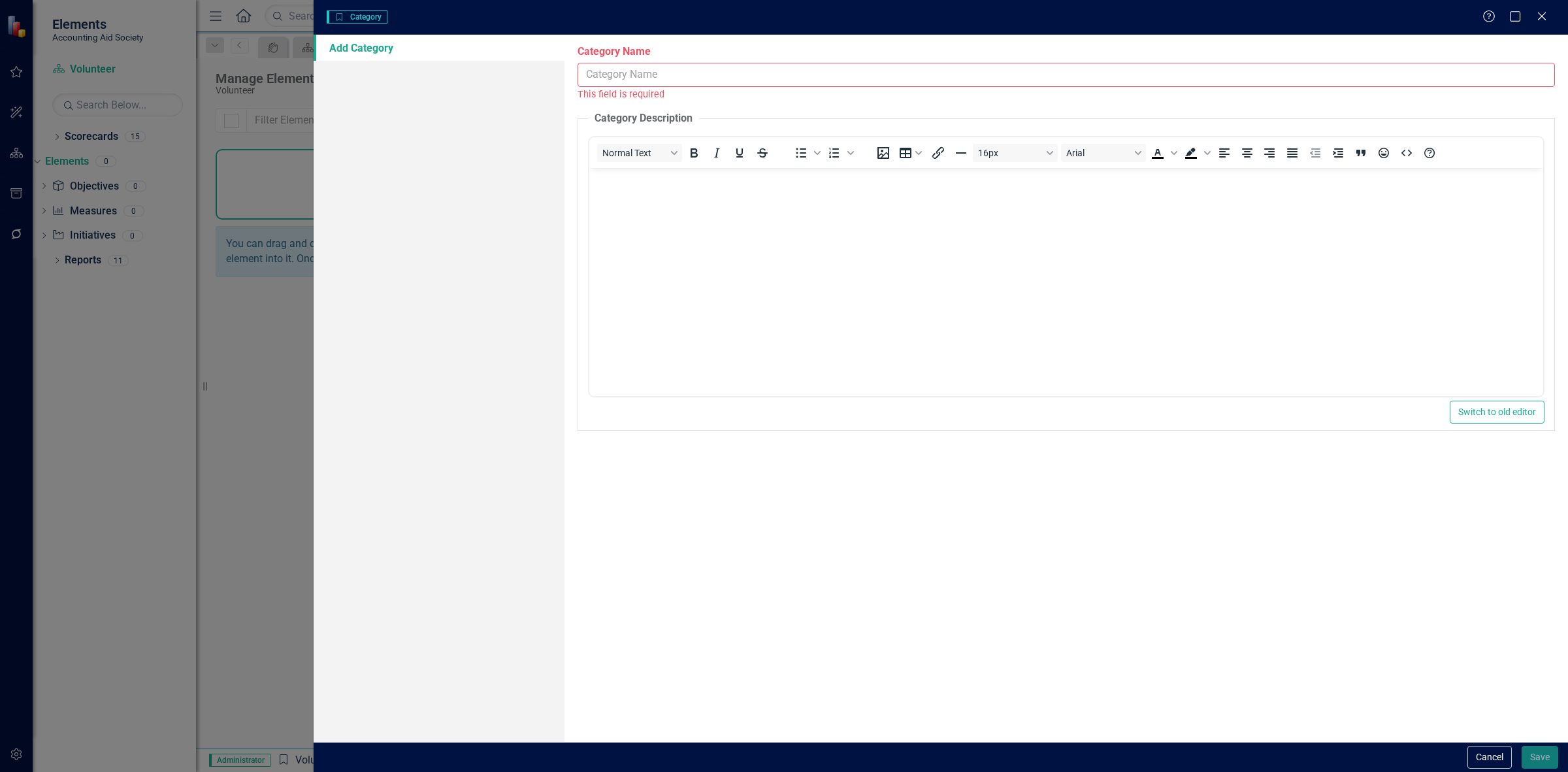
click at [684, 76] on input "Category Name" at bounding box center [1066, 74] width 977 height 24
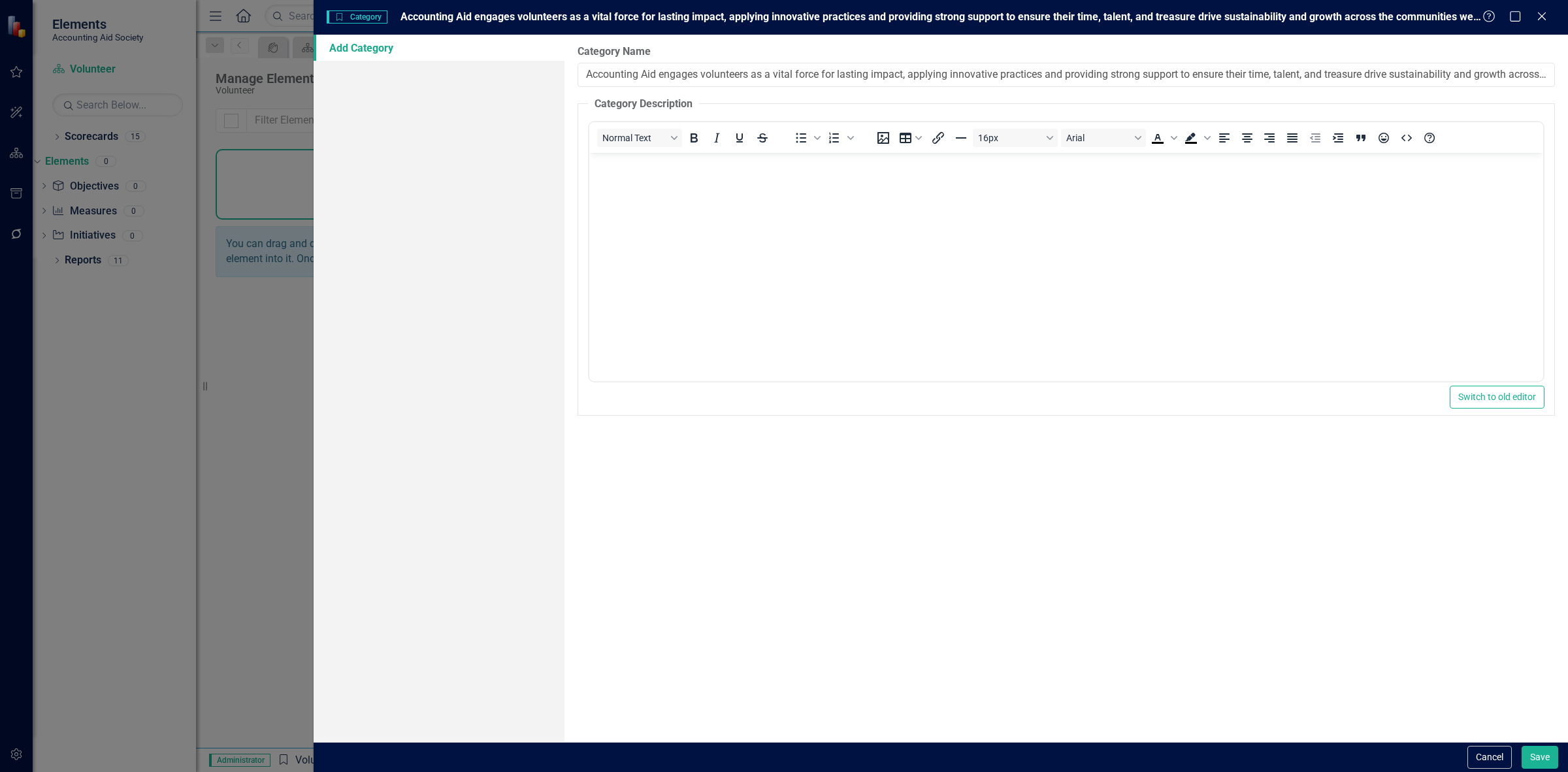
scroll to position [0, 122]
type input "Accounting Aid engages volunteers as a vital force for lasting impact, applying…"
click at [1521, 737] on div "Category Name Accounting Aid engages volunteers as a vital force for lasting im…" at bounding box center [1066, 388] width 1004 height 707
click at [1546, 764] on button "Save" at bounding box center [1539, 757] width 36 height 23
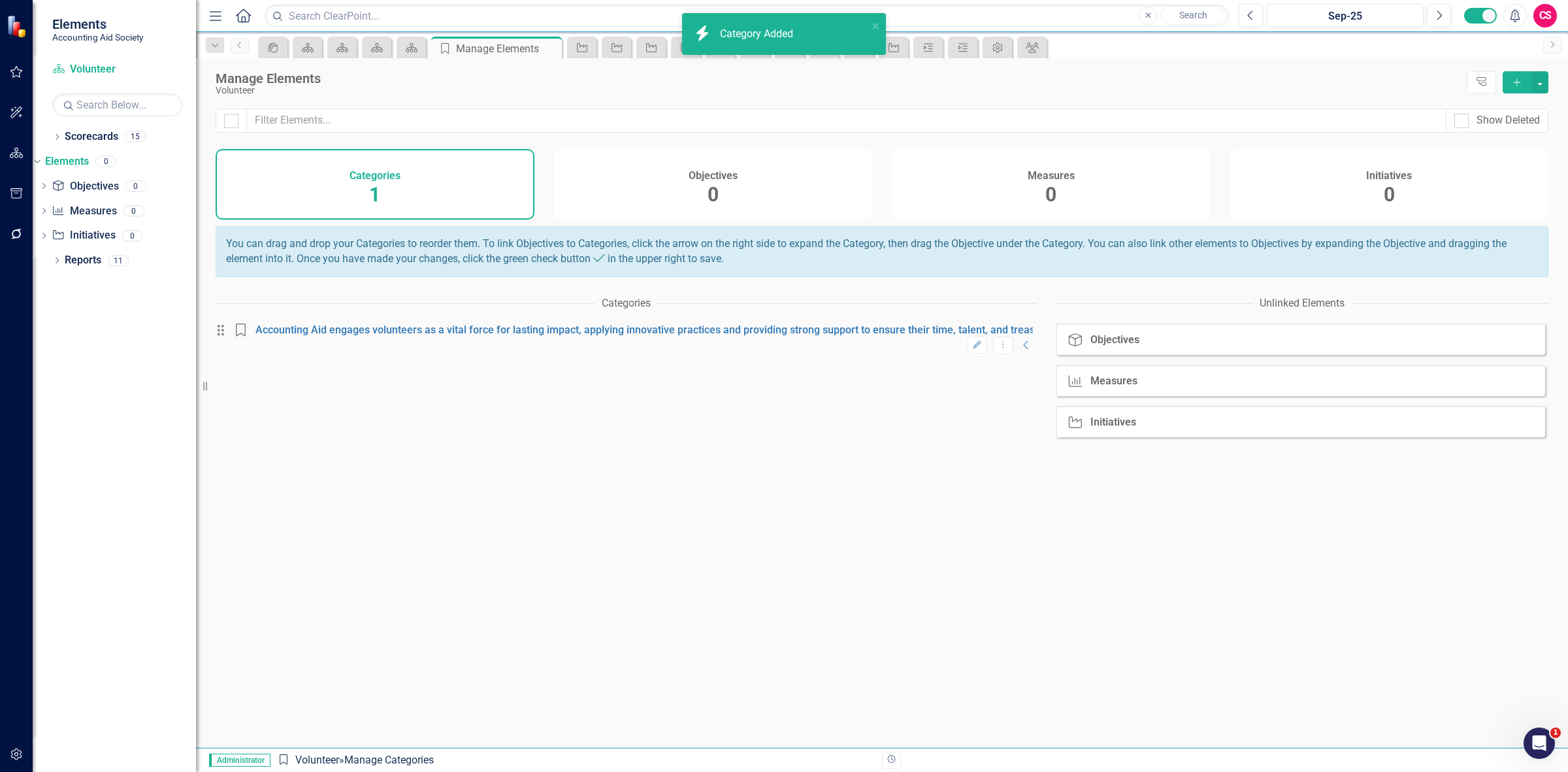
click at [746, 173] on div "Objectives 0" at bounding box center [714, 184] width 319 height 70
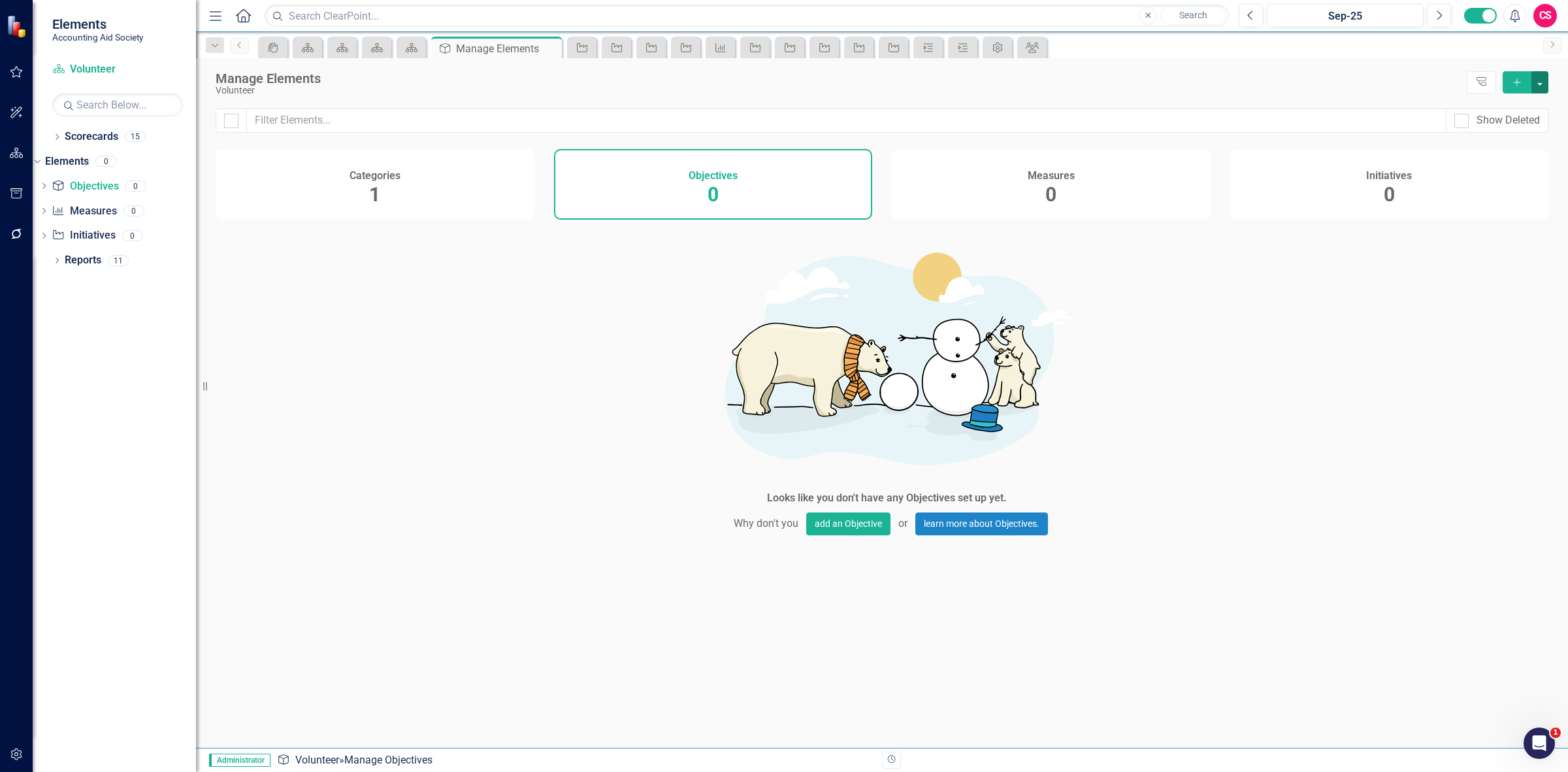
click at [1537, 86] on button "button" at bounding box center [1540, 82] width 17 height 22
click at [1491, 132] on link "Add Multiple Add Multiple" at bounding box center [1496, 131] width 103 height 24
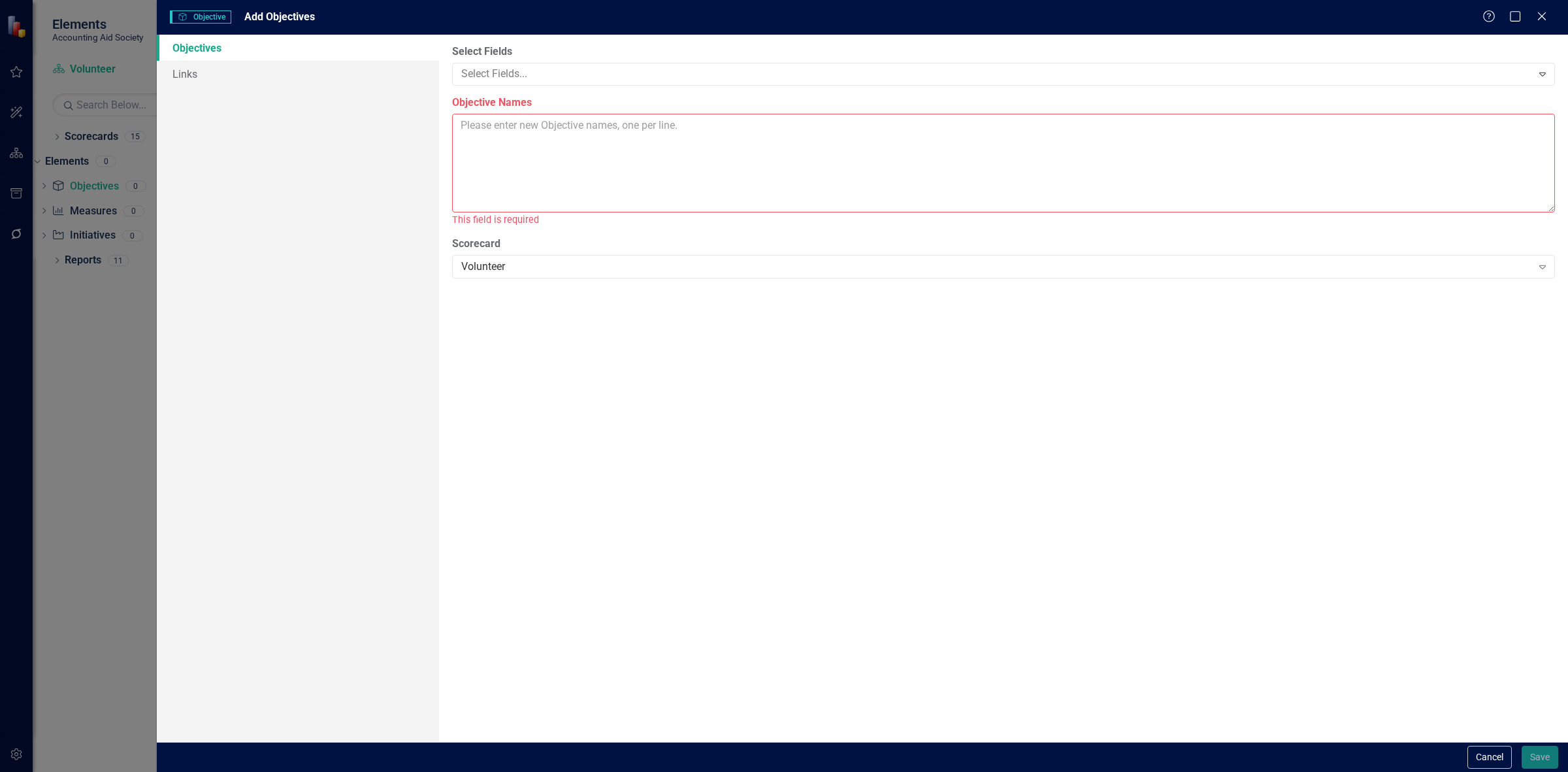
drag, startPoint x: 697, startPoint y: 180, endPoint x: 680, endPoint y: 173, distance: 18.4
click at [694, 180] on textarea "Objective Names" at bounding box center [1004, 163] width 1103 height 98
paste textarea "Enhance volunteer support systems to strengthen retention and satisfaction"
click at [890, 132] on textarea "Enhance volunteer support systems to strengthen retention and satisfaction" at bounding box center [1004, 163] width 1103 height 98
paste textarea "Expand the use of volunteer time, talent, and treasure to advance organizationa…"
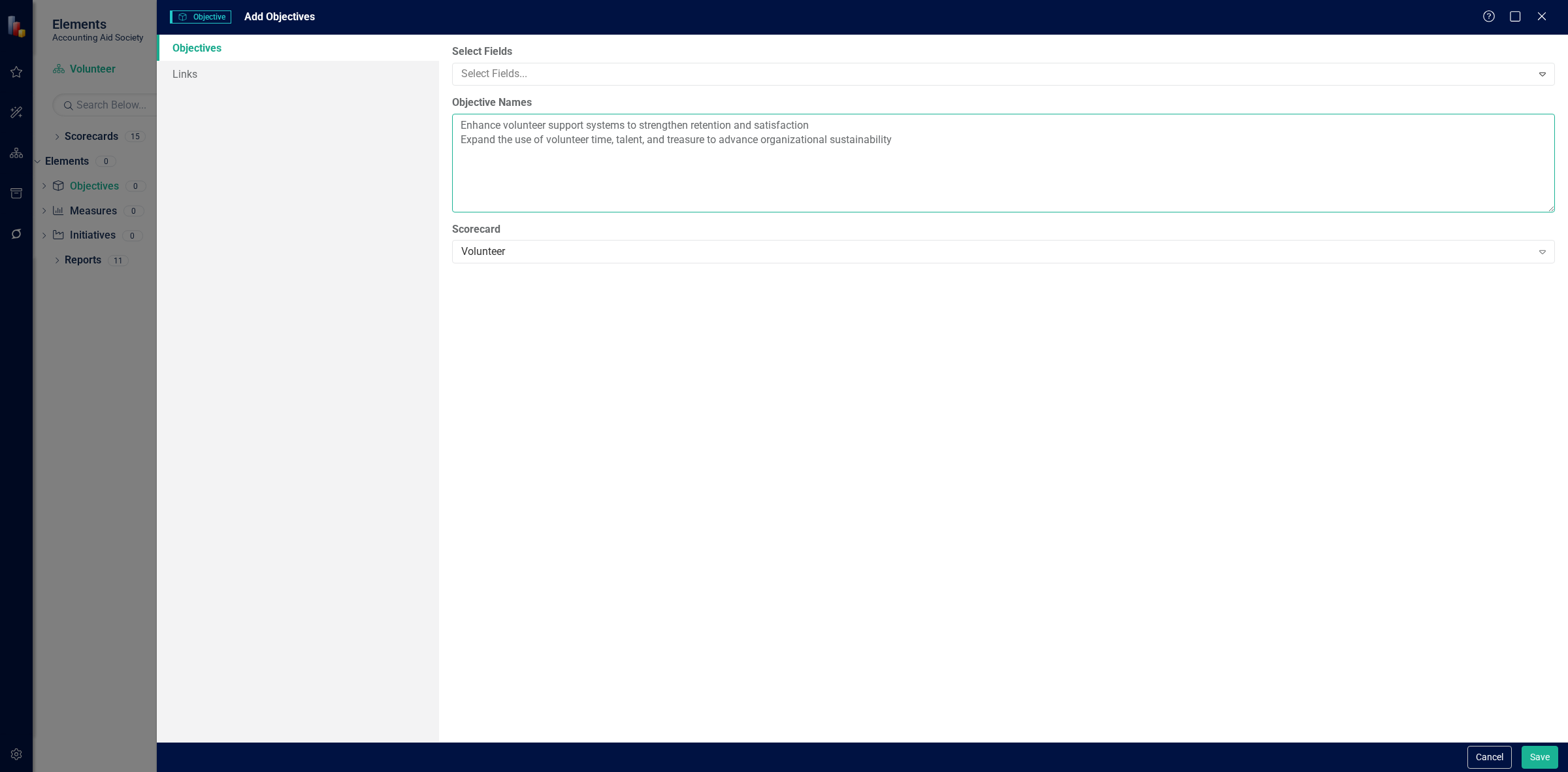
click at [985, 146] on textarea "Enhance volunteer support systems to strengthen retention and satisfaction Expa…" at bounding box center [1004, 163] width 1103 height 98
paste textarea "Grow the volunteer base through strategic partnerships that increase diversity …"
type textarea "Enhance volunteer support systems to strengthen retention and satisfaction Expa…"
click at [518, 70] on div at bounding box center [994, 74] width 1076 height 18
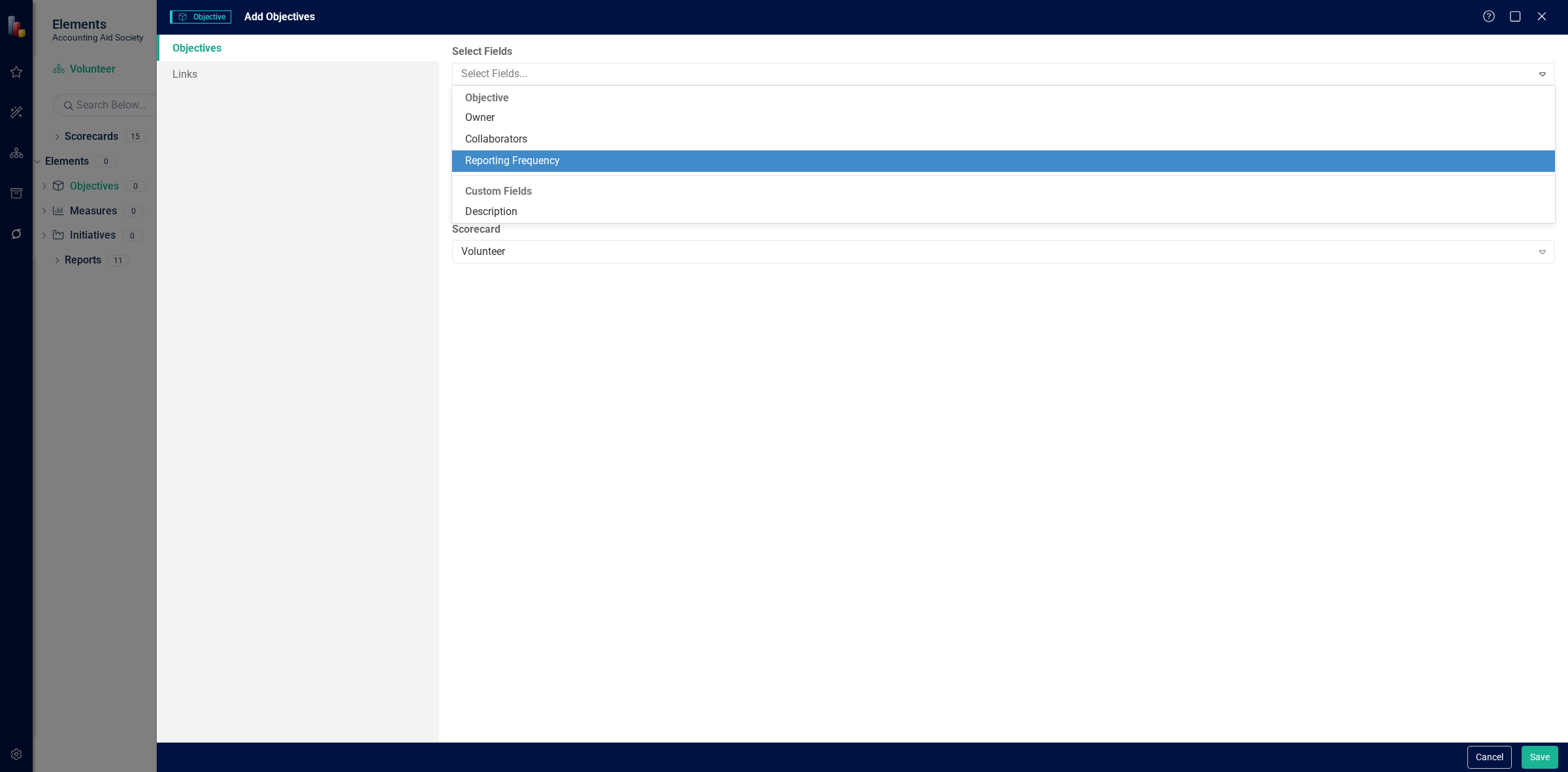
click at [516, 159] on div "Reporting Frequency" at bounding box center [1006, 160] width 1082 height 15
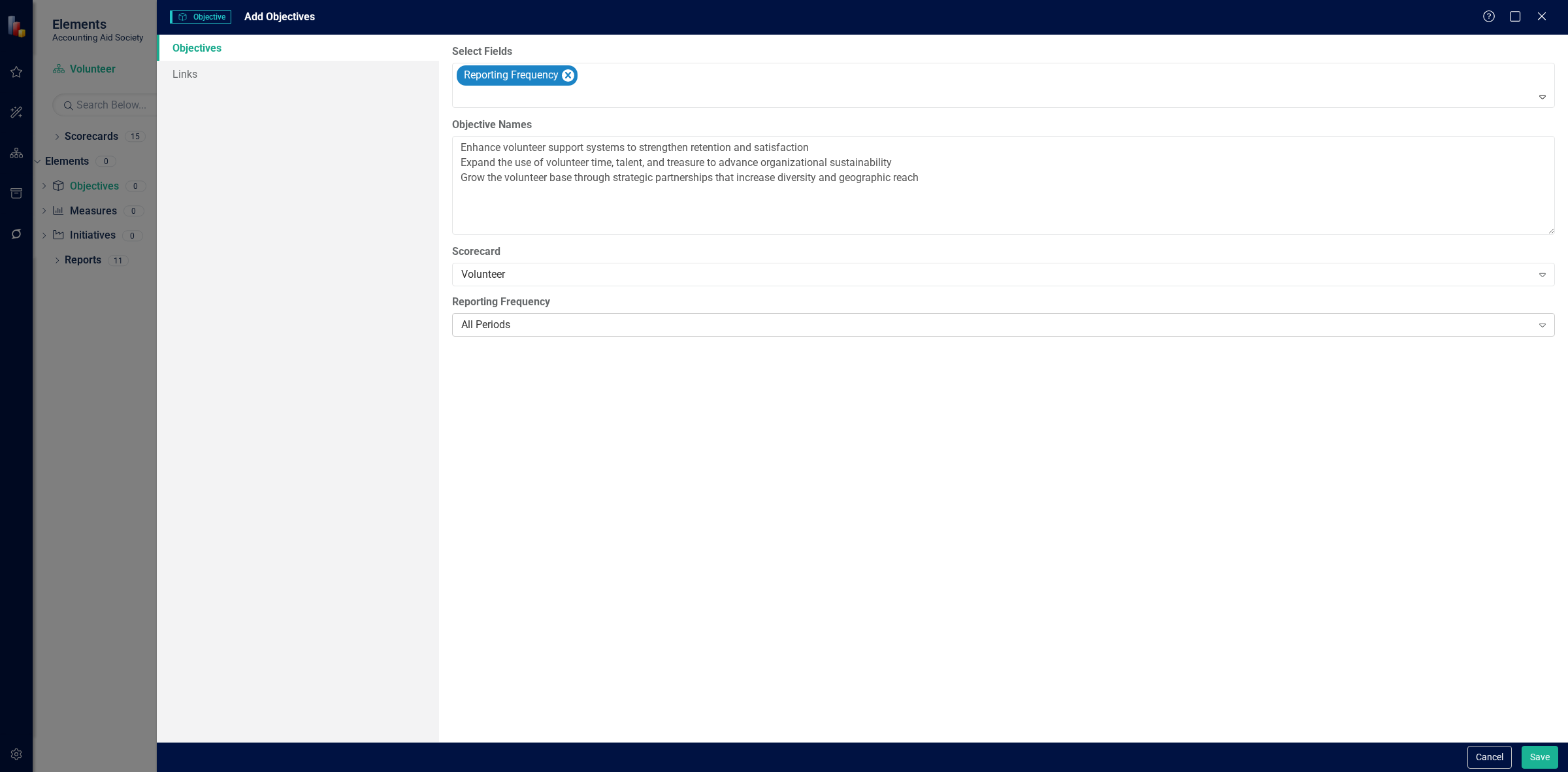
click at [511, 321] on div "All Periods" at bounding box center [997, 324] width 1071 height 15
click at [1543, 753] on button "Save" at bounding box center [1539, 757] width 36 height 23
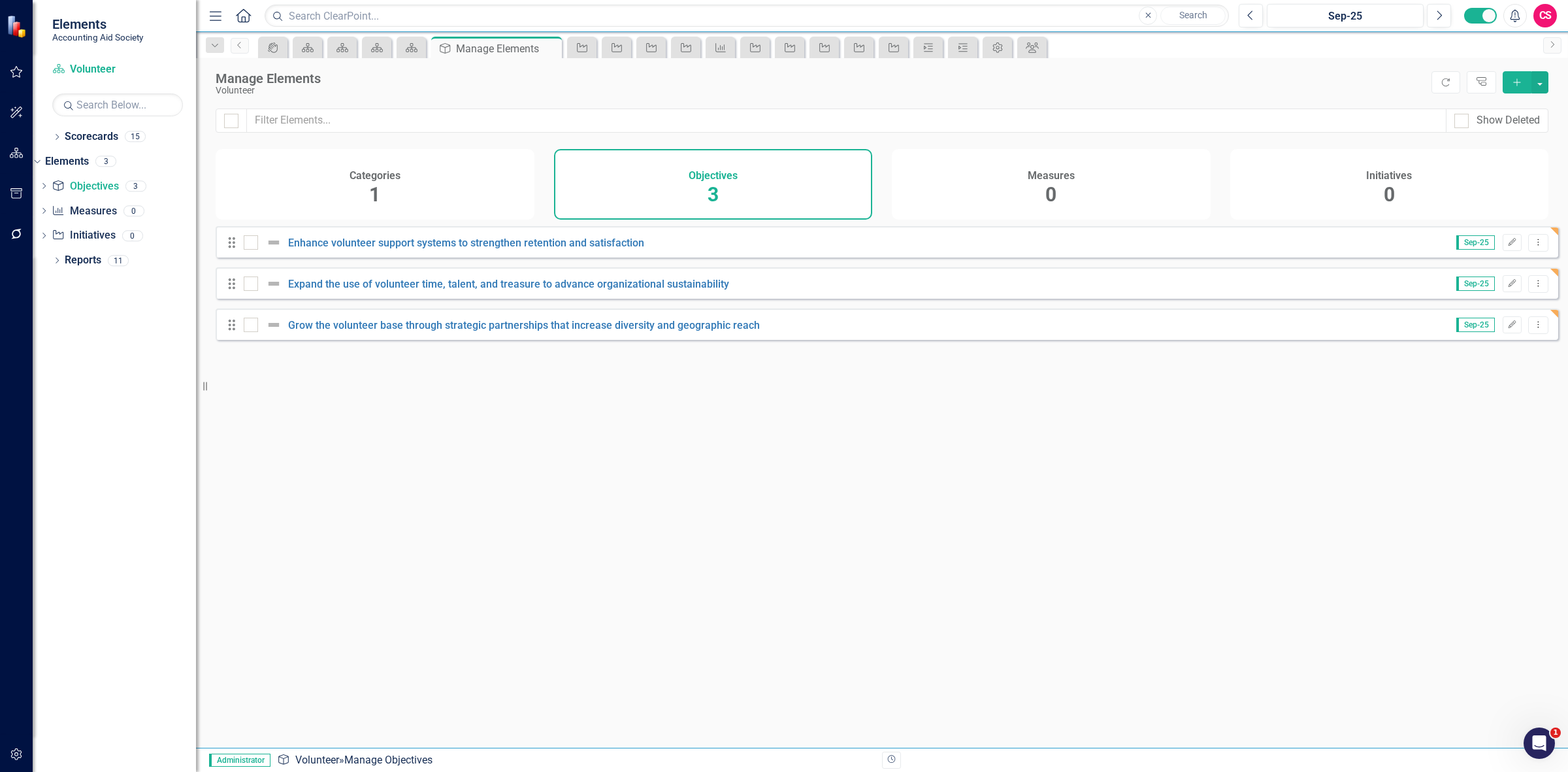
click at [1082, 185] on div "Measures 0" at bounding box center [1052, 184] width 319 height 70
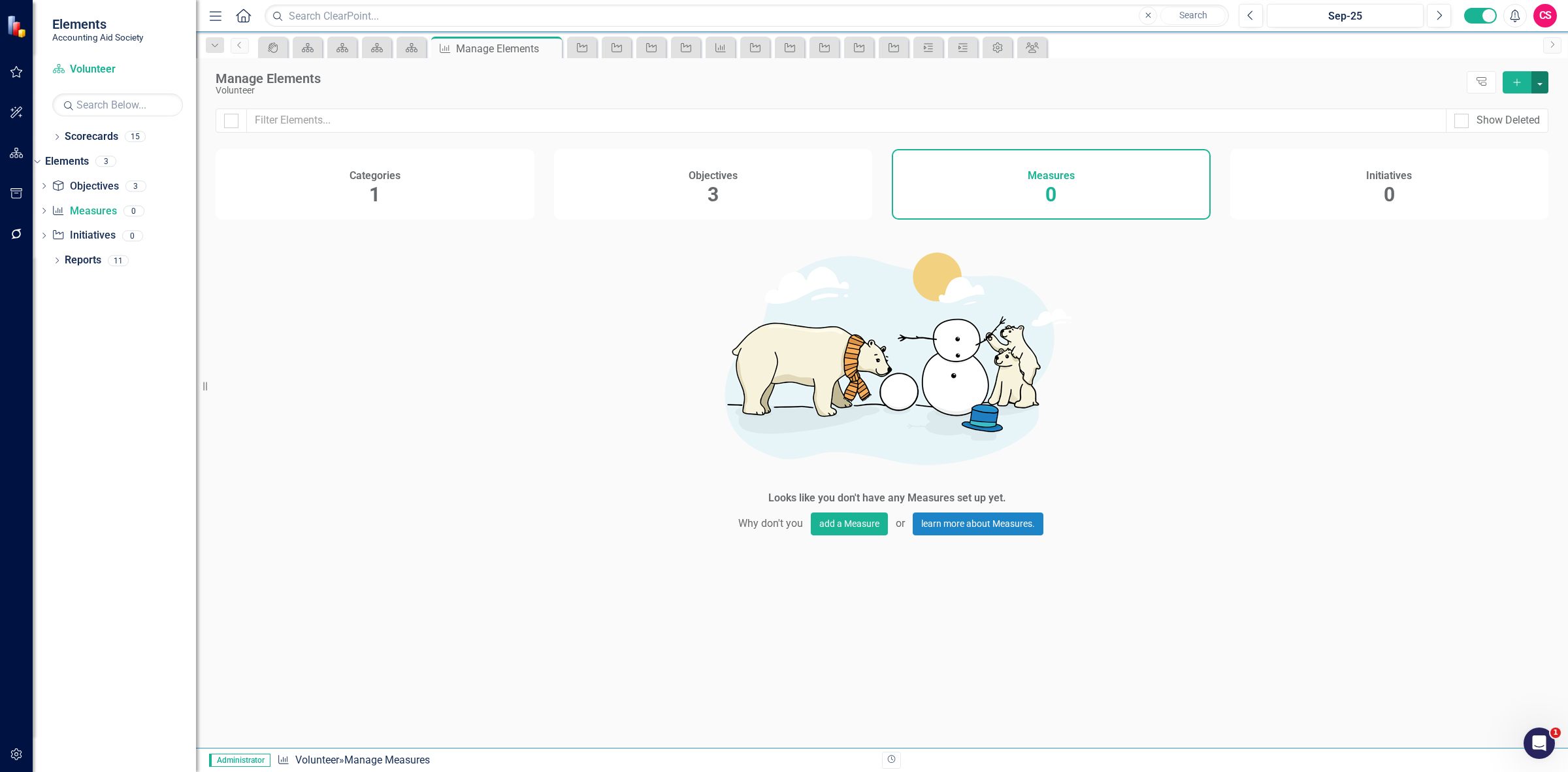
click at [1546, 71] on button "button" at bounding box center [1540, 82] width 17 height 22
click at [1496, 129] on link "Add Multiple Add Multiple" at bounding box center [1496, 131] width 103 height 24
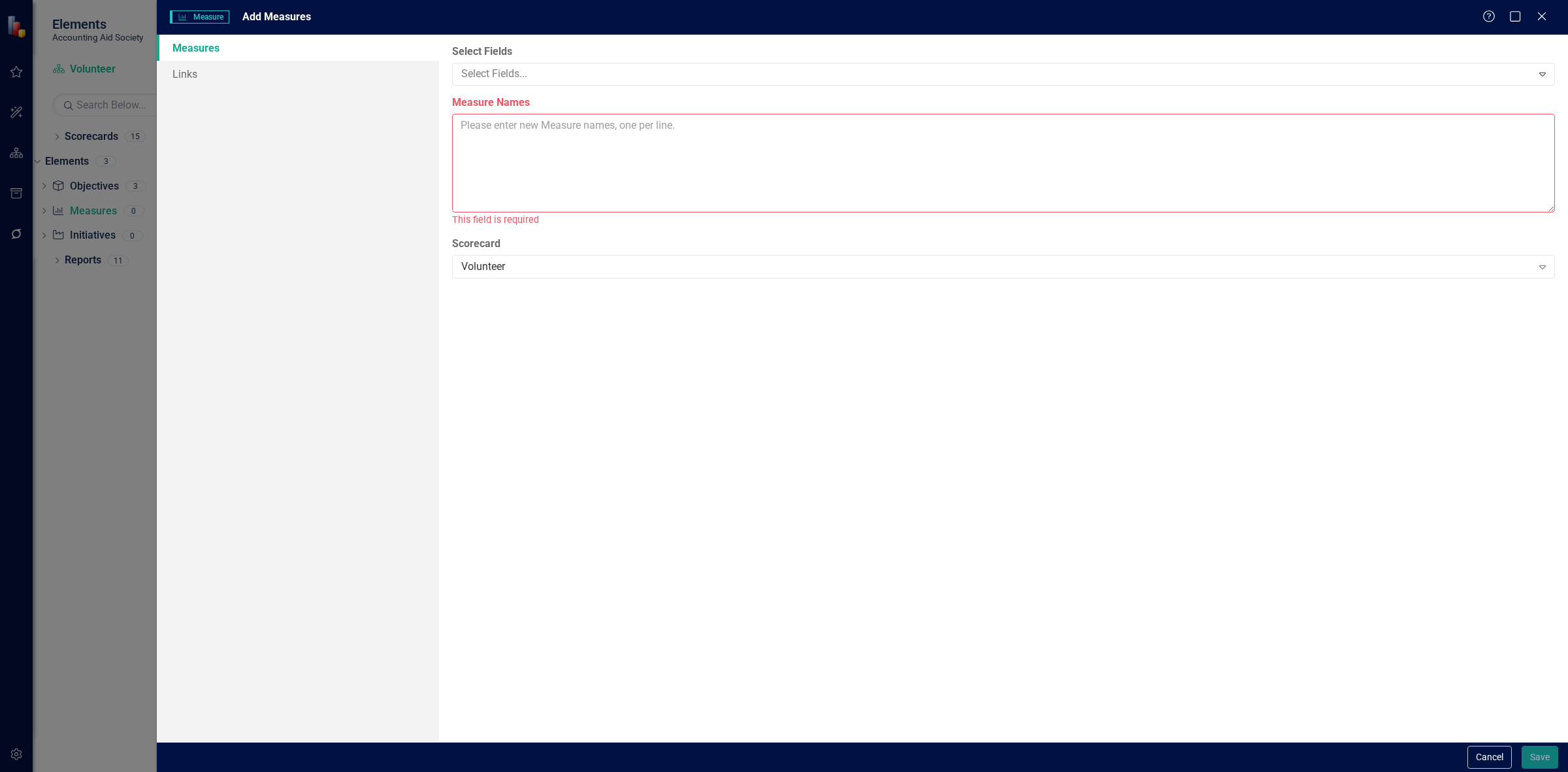
click at [546, 138] on textarea "Measure Names" at bounding box center [1004, 163] width 1103 height 98
paste textarea "7 volunteer recognition event/activities implemented VITA Volunteer retention r…"
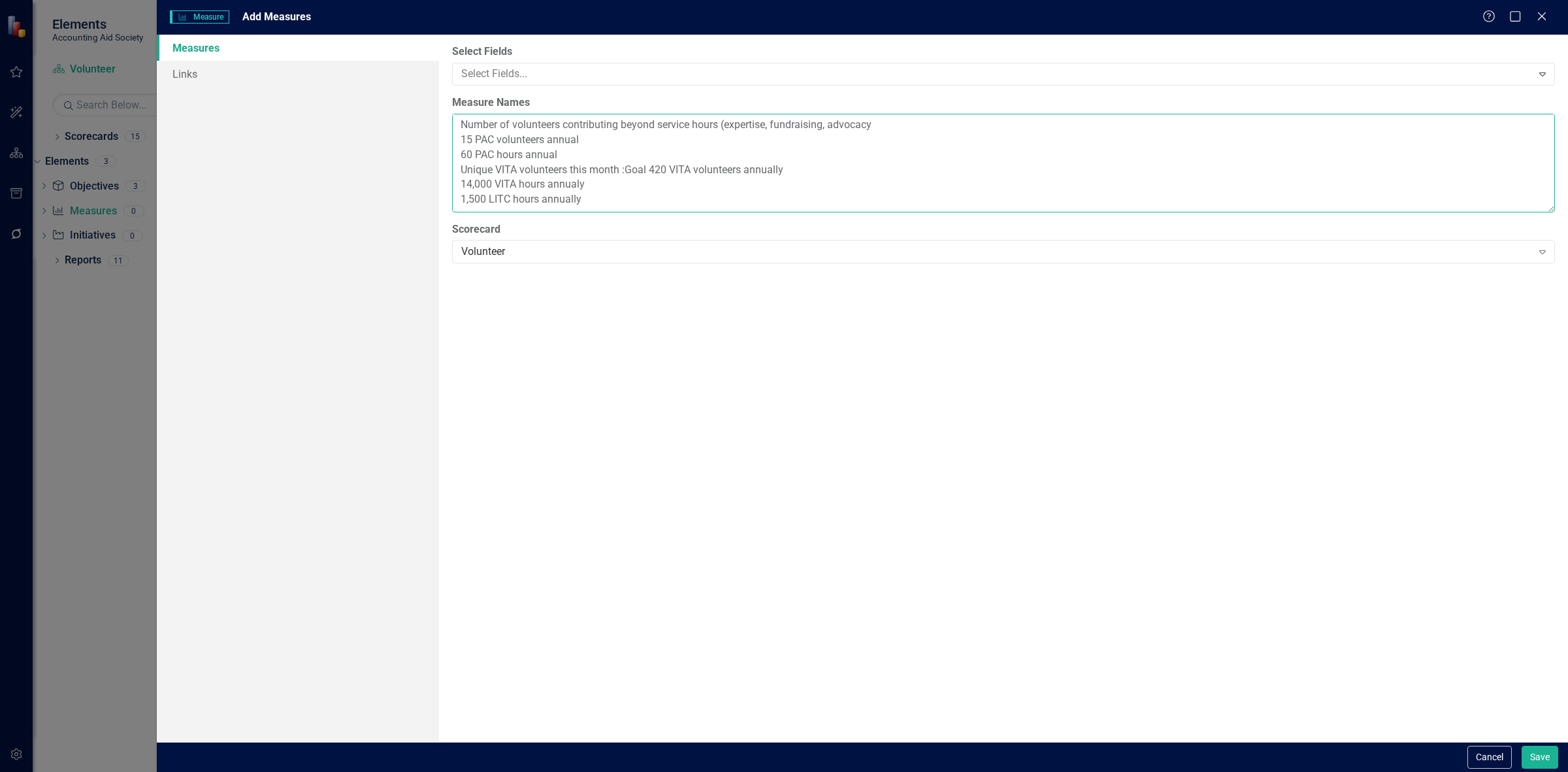
scroll to position [44, 0]
click at [567, 183] on textarea "7 volunteer recognition event/activities implemented VITA Volunteer retention r…" at bounding box center [1004, 163] width 1103 height 98
type textarea "7 volunteer recognition event/activities implemented VITA Volunteer retention r…"
click at [527, 75] on div at bounding box center [994, 74] width 1076 height 18
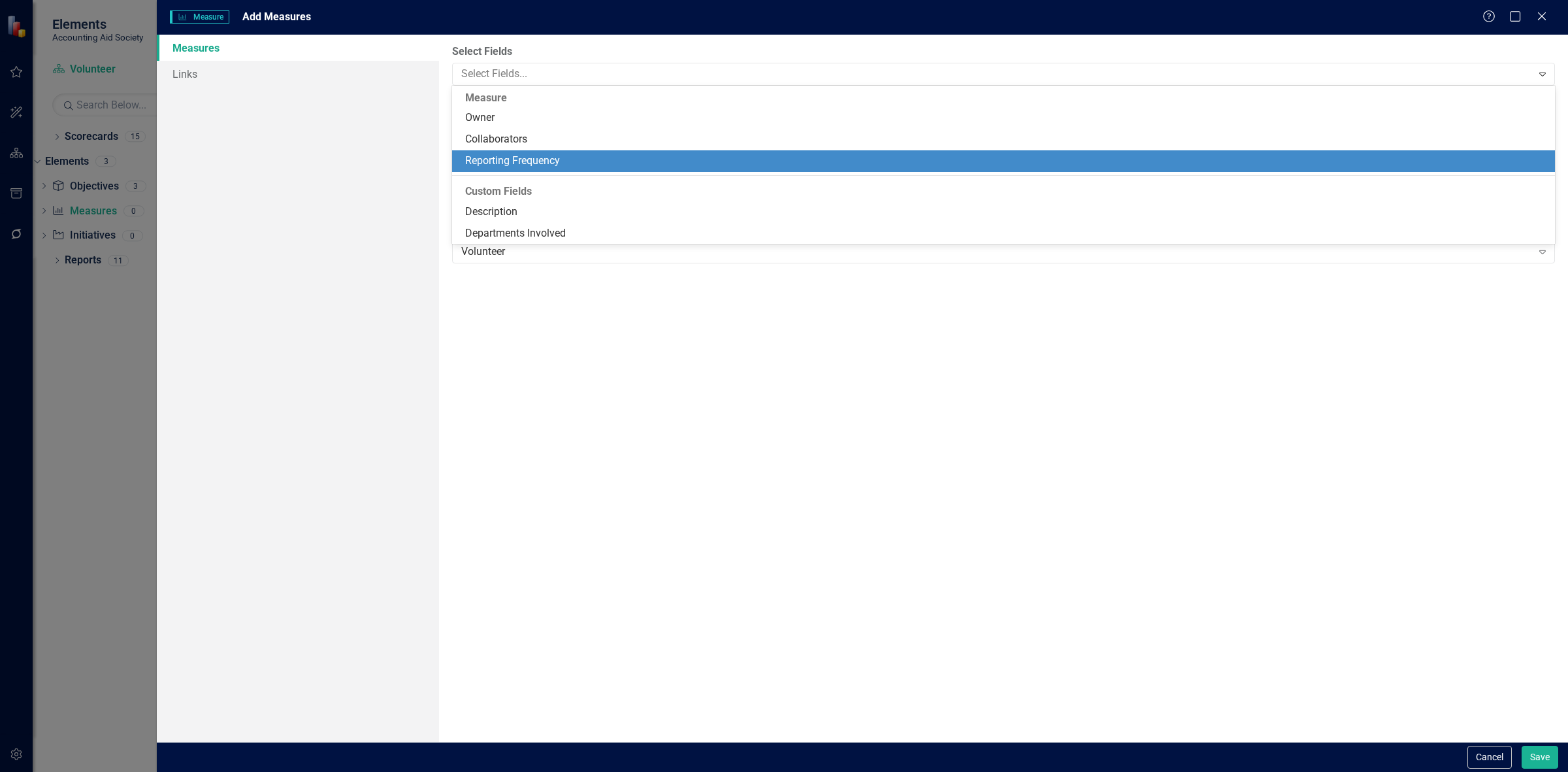
click at [531, 156] on div "Reporting Frequency" at bounding box center [1006, 160] width 1082 height 15
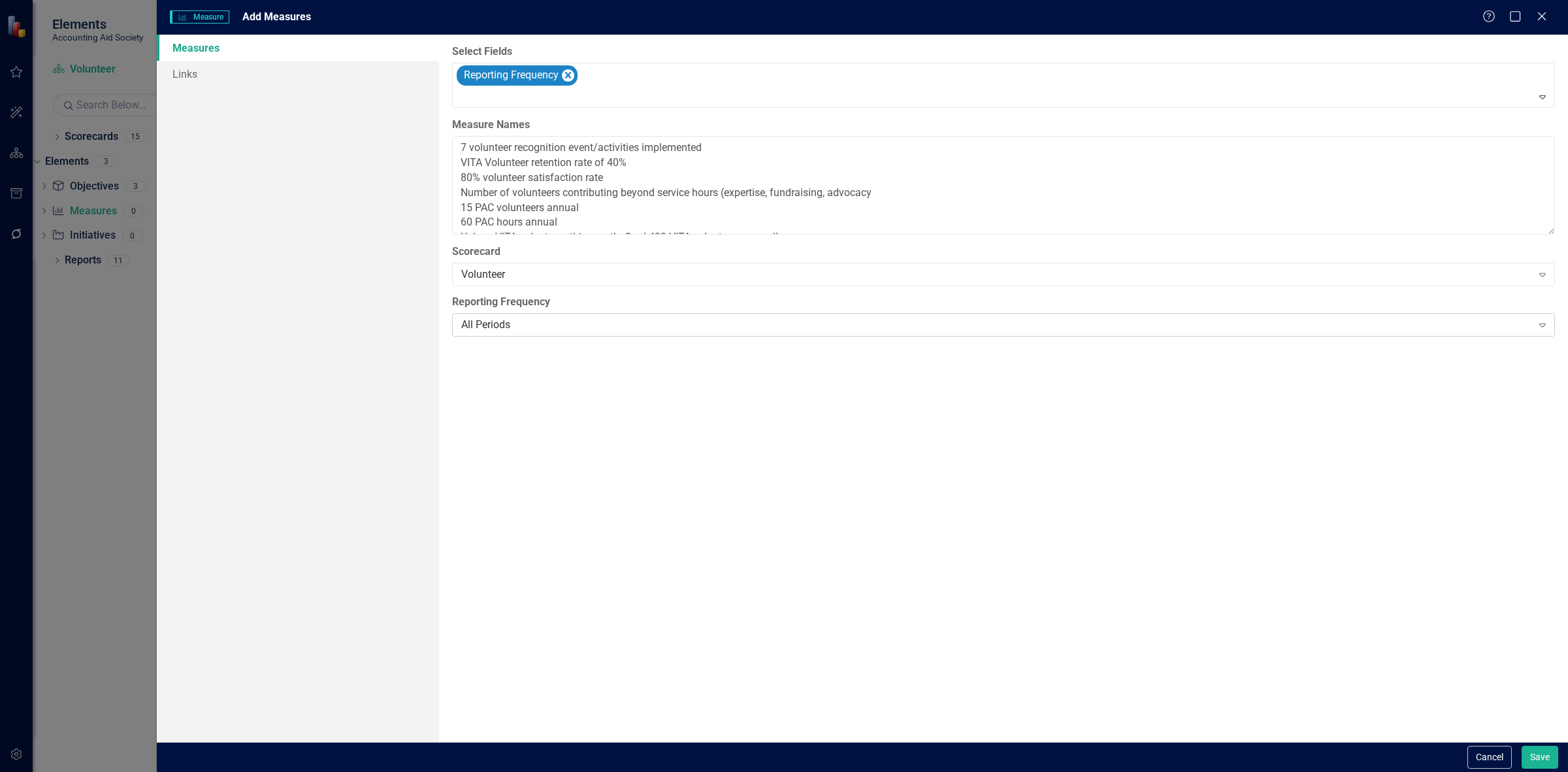
click at [515, 328] on div "All Periods" at bounding box center [997, 324] width 1071 height 15
click at [1544, 755] on button "Save" at bounding box center [1539, 757] width 36 height 23
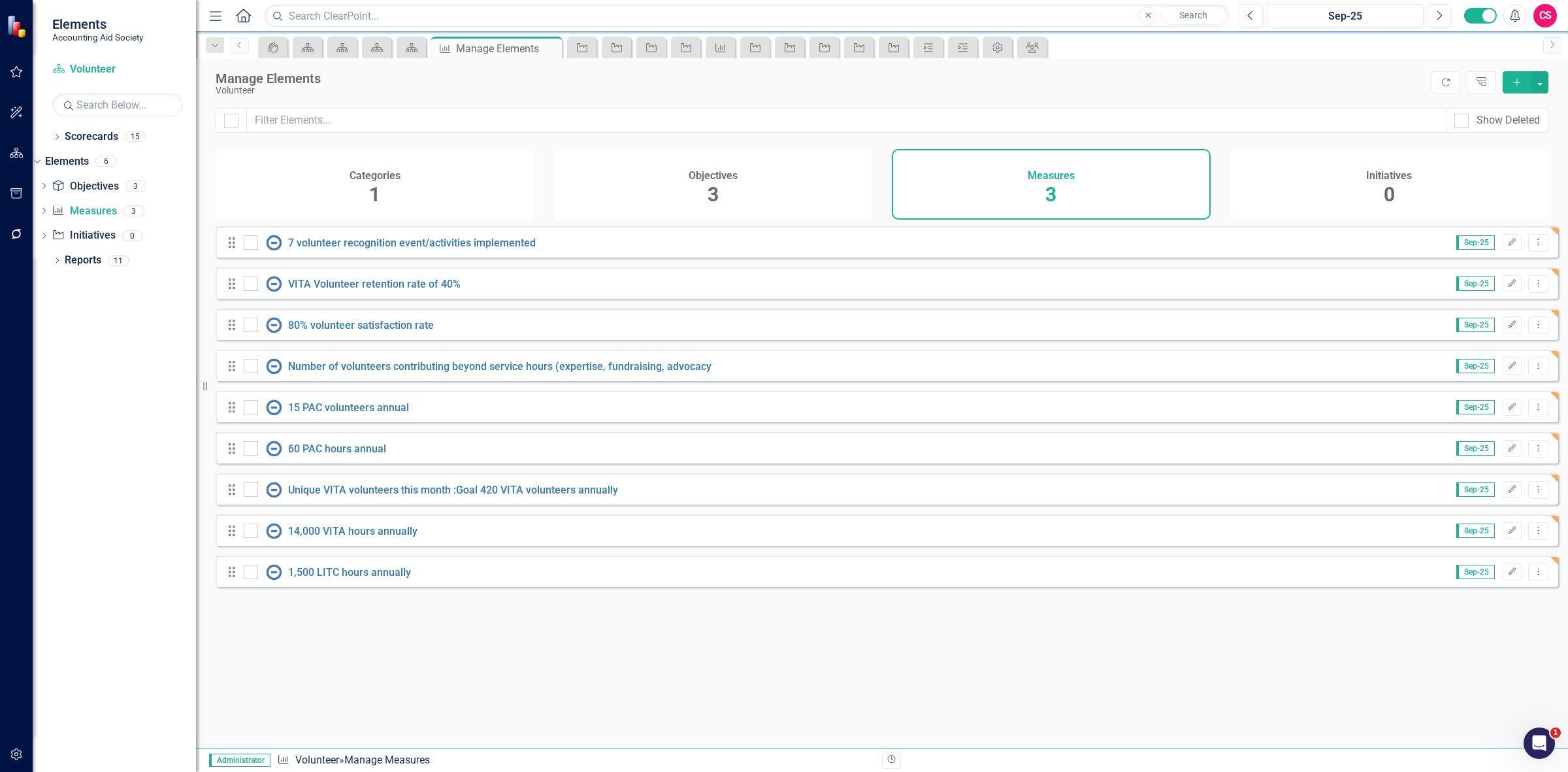
drag, startPoint x: 1435, startPoint y: 81, endPoint x: 1498, endPoint y: 142, distance: 87.7
click at [1439, 81] on button "Refresh" at bounding box center [1446, 82] width 29 height 22
click at [98, 138] on link "Scorecards" at bounding box center [91, 136] width 53 height 15
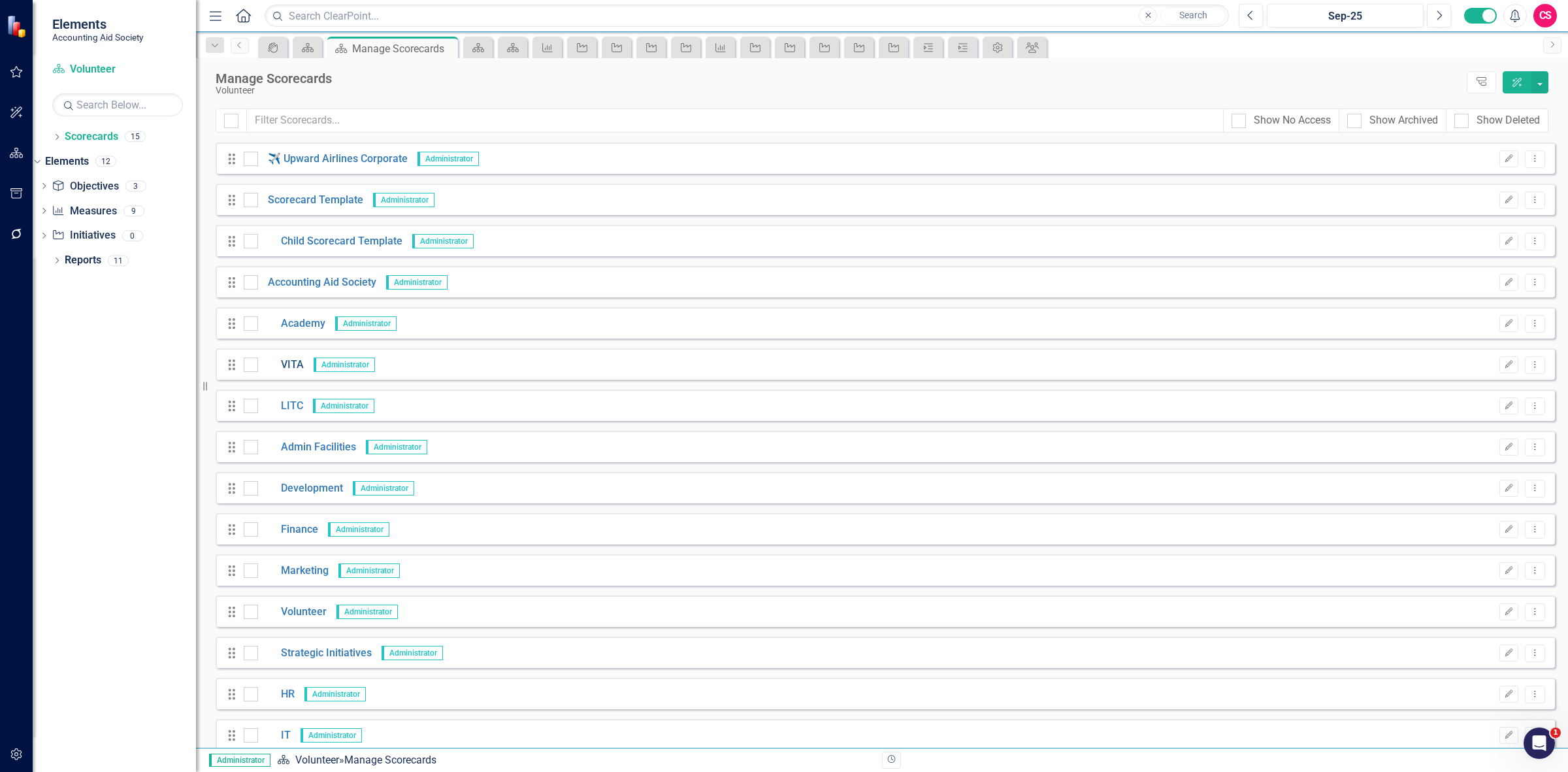
click at [291, 358] on link "VITA" at bounding box center [280, 365] width 46 height 15
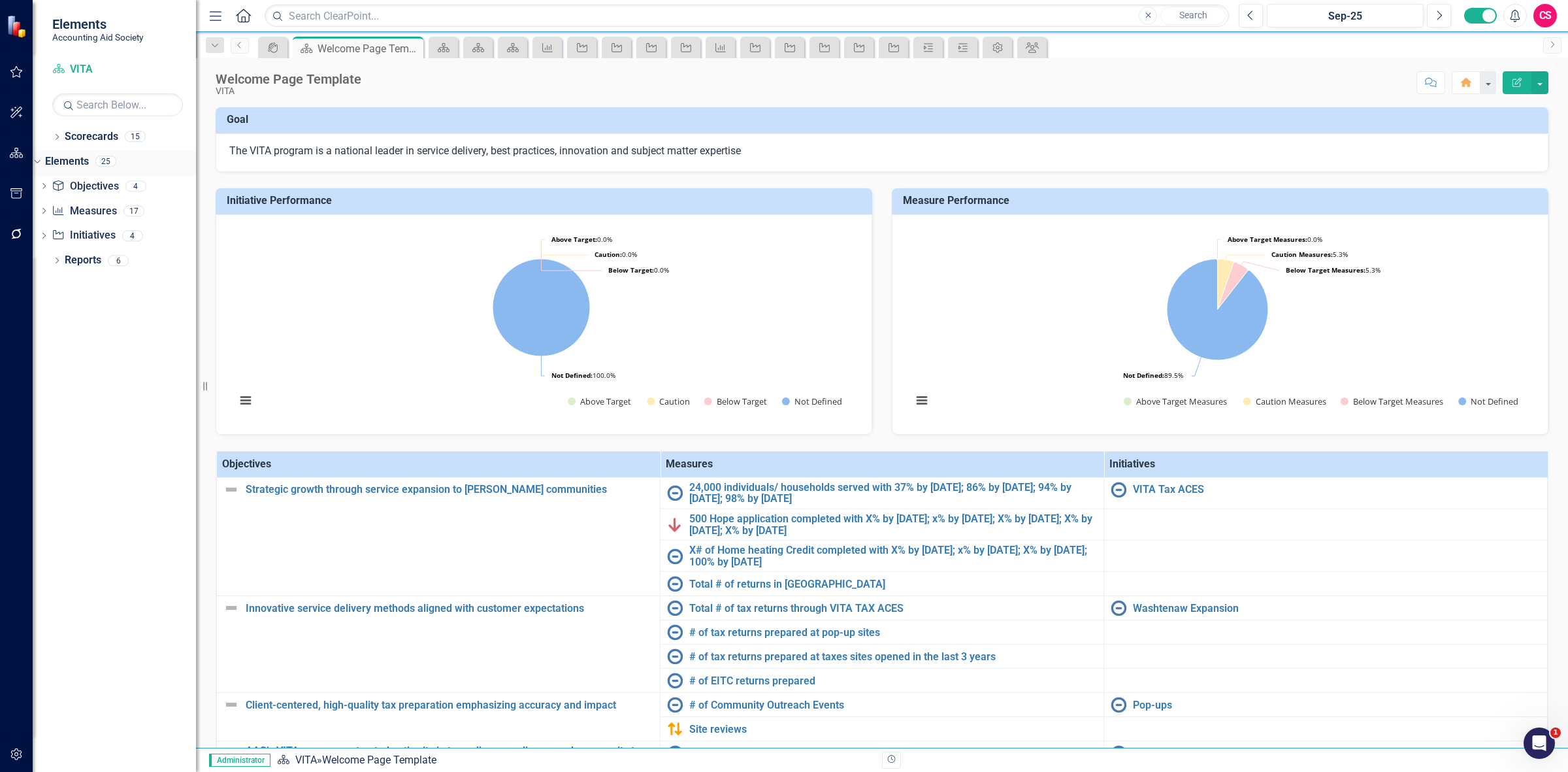
click at [89, 158] on link "Elements" at bounding box center [67, 161] width 44 height 15
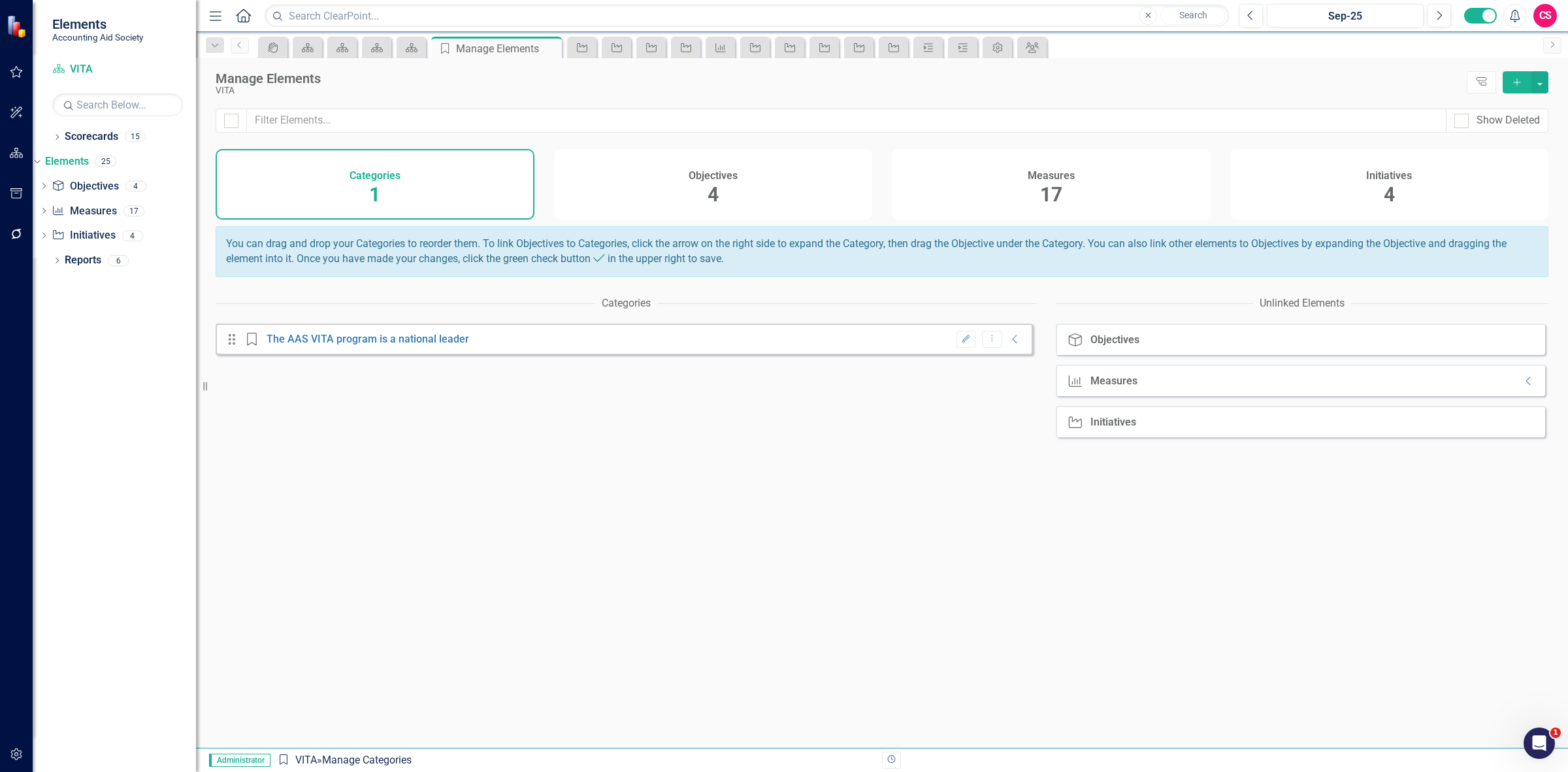
click at [1169, 190] on div "Measures 17" at bounding box center [1052, 184] width 319 height 70
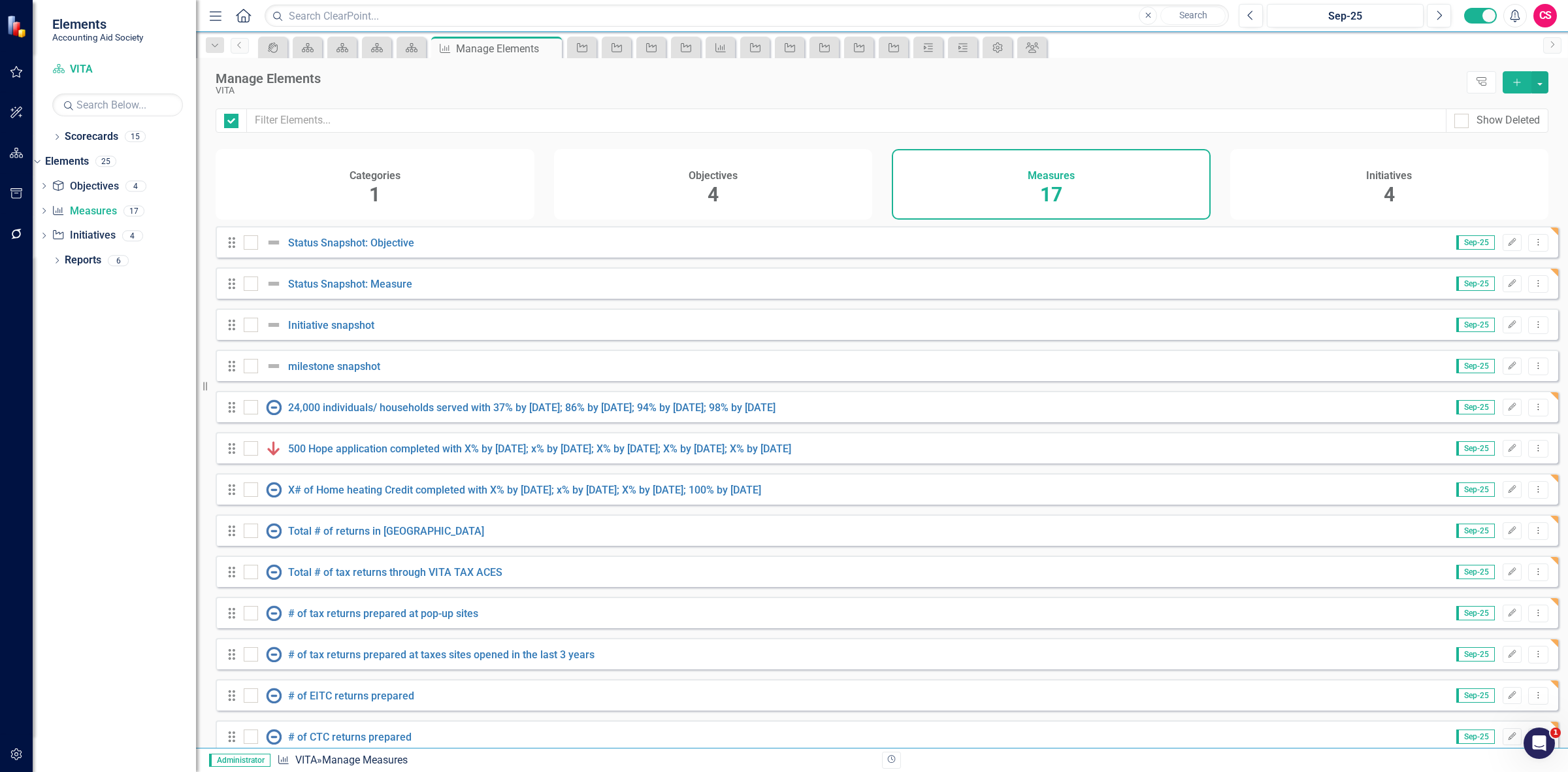
checkbox input "false"
click at [1538, 245] on button "Dropdown Menu" at bounding box center [1539, 242] width 20 height 18
click at [1461, 312] on link "Copy Duplicate Measure" at bounding box center [1479, 322] width 118 height 24
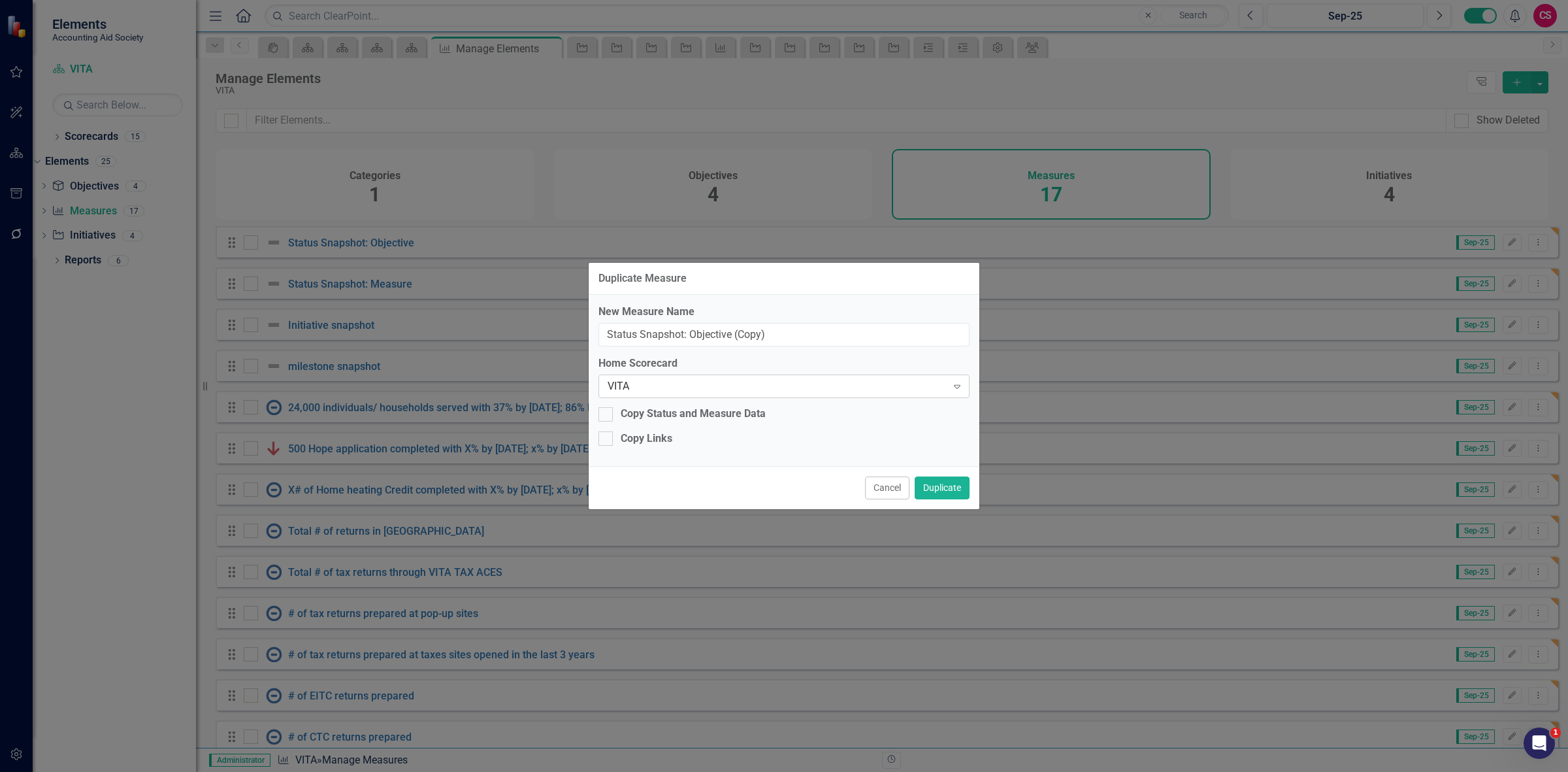
click at [664, 378] on div "VITA Expand" at bounding box center [784, 386] width 371 height 23
click at [939, 490] on button "Duplicate" at bounding box center [942, 488] width 55 height 23
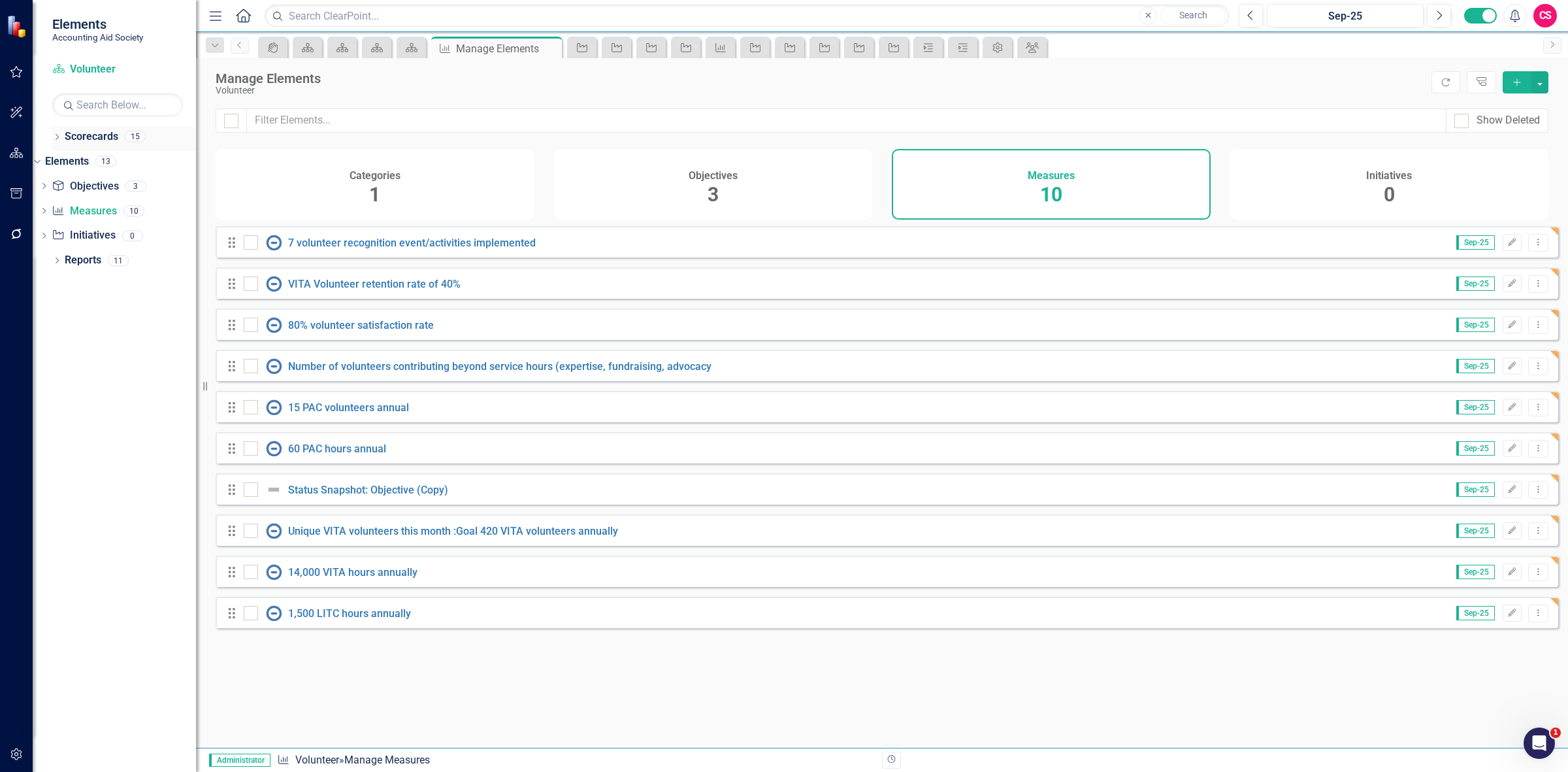
click at [108, 135] on link "Scorecards" at bounding box center [91, 136] width 53 height 15
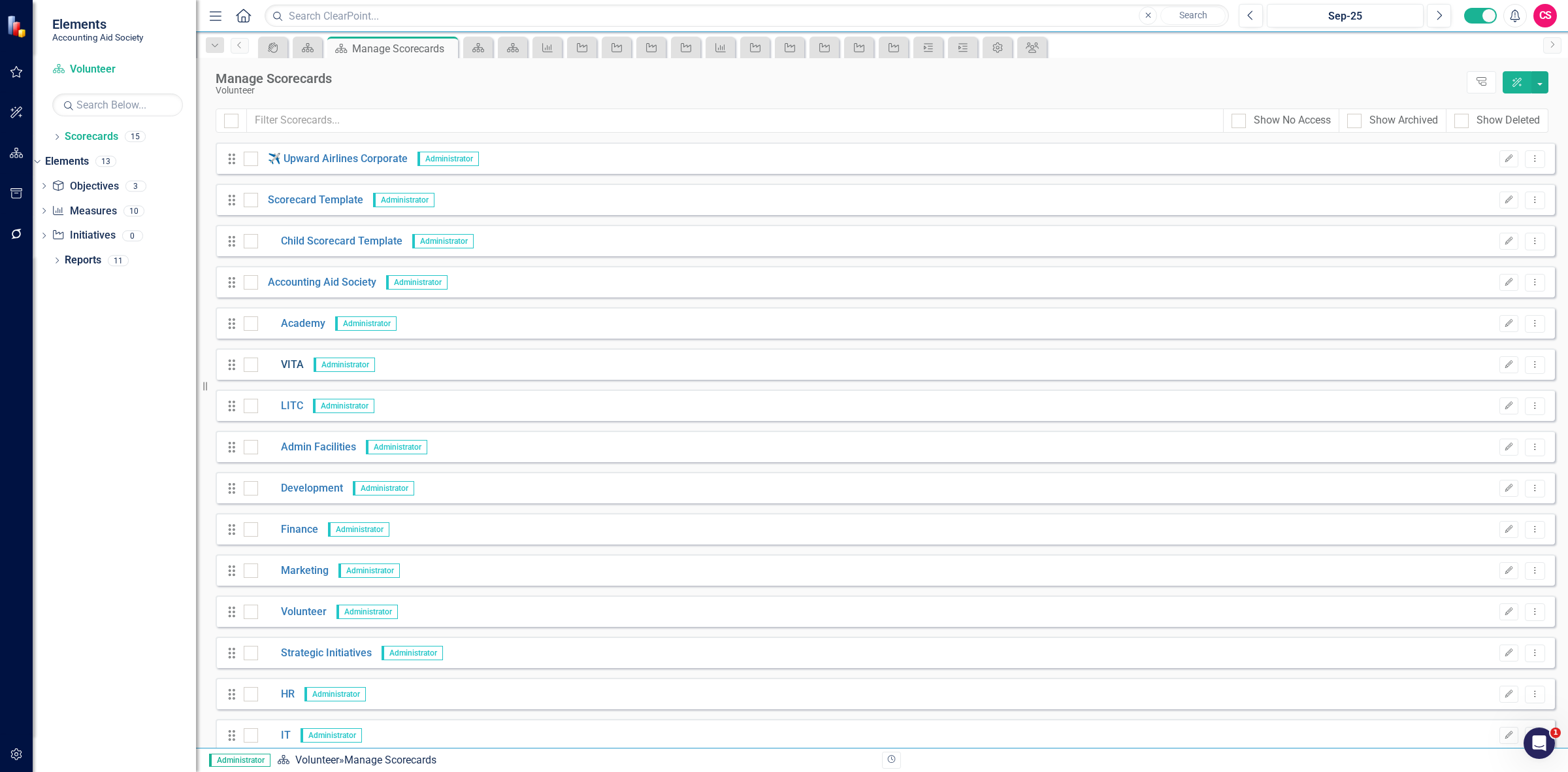
click at [294, 360] on link "VITA" at bounding box center [280, 365] width 46 height 15
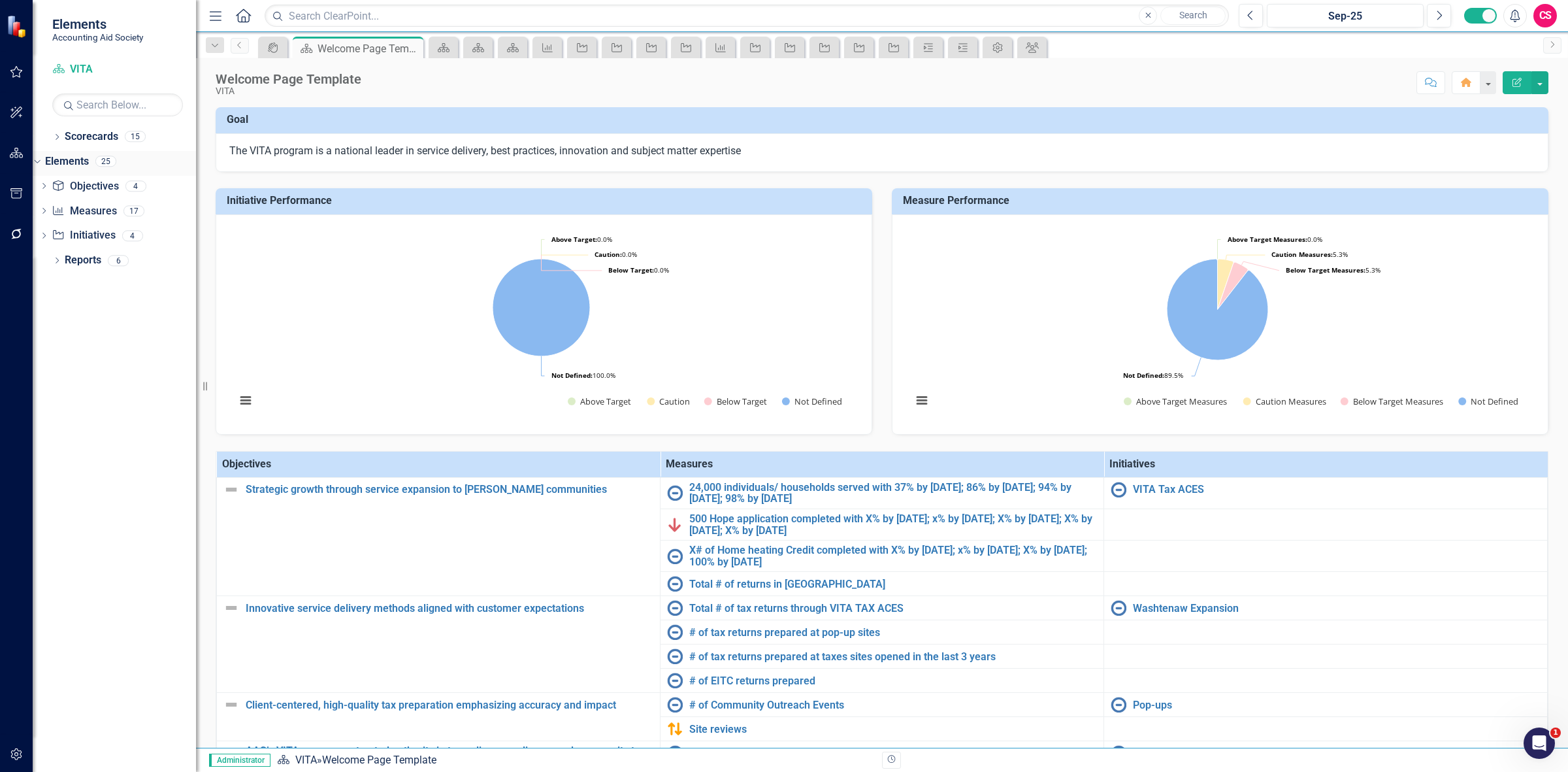
click at [89, 165] on link "Elements" at bounding box center [67, 161] width 44 height 15
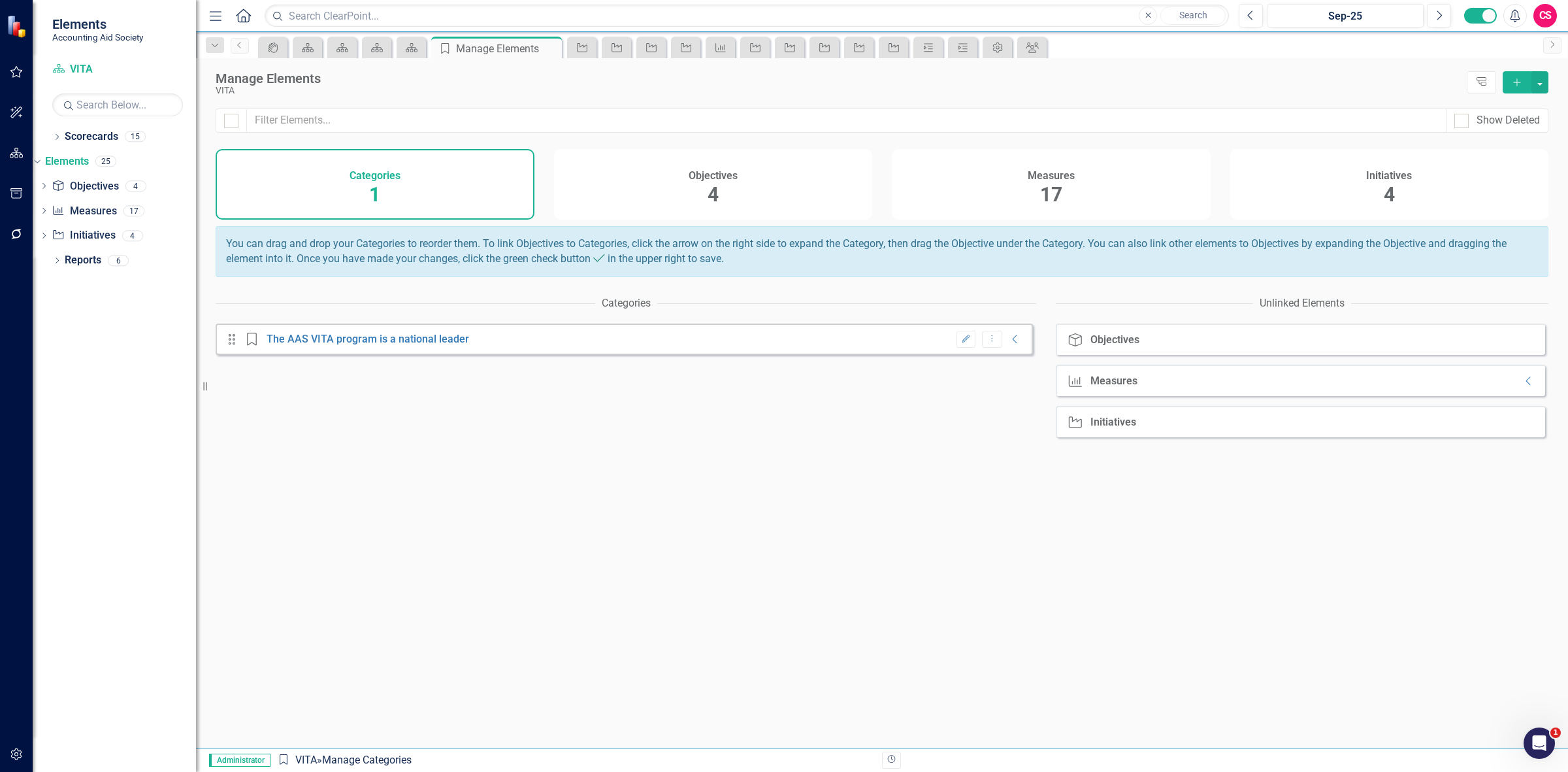
click at [1148, 186] on div "Measures 17" at bounding box center [1052, 184] width 319 height 70
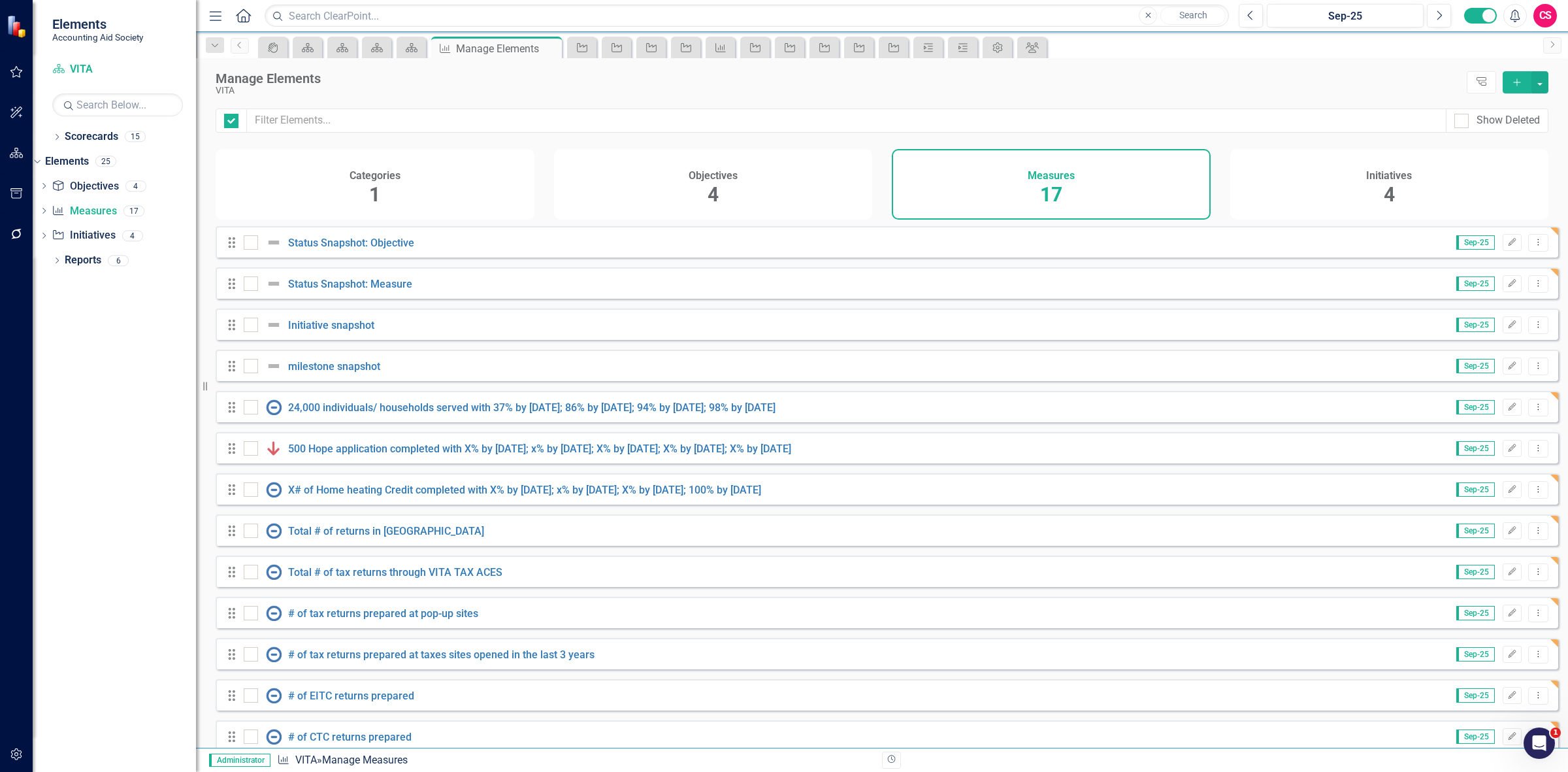
checkbox input "false"
click at [1533, 287] on icon "Dropdown Menu" at bounding box center [1539, 283] width 11 height 9
click at [1498, 359] on link "Copy Duplicate Measure" at bounding box center [1479, 363] width 118 height 24
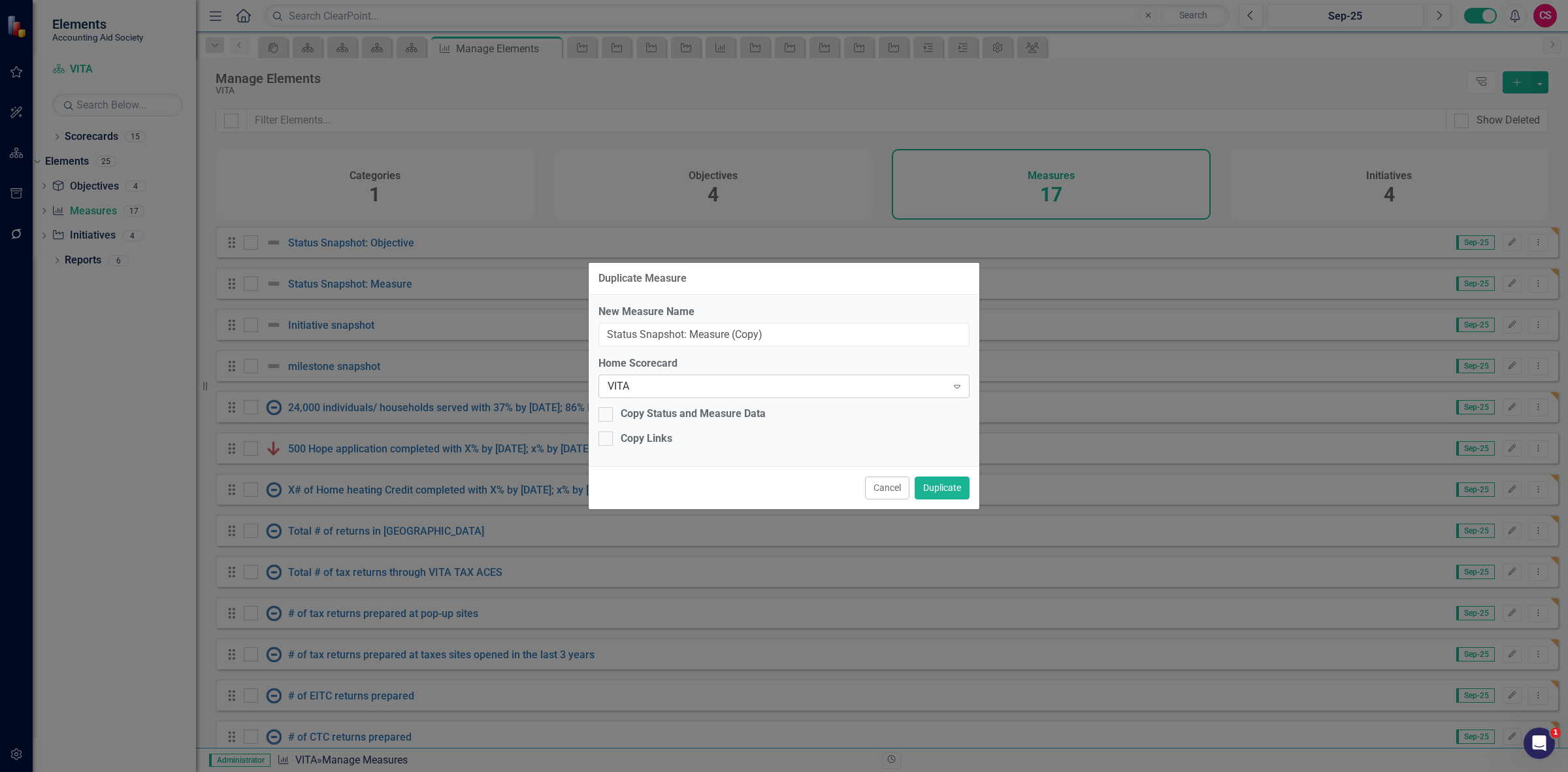
click at [734, 391] on div "VITA" at bounding box center [777, 386] width 339 height 15
click at [952, 478] on button "Duplicate" at bounding box center [942, 488] width 55 height 23
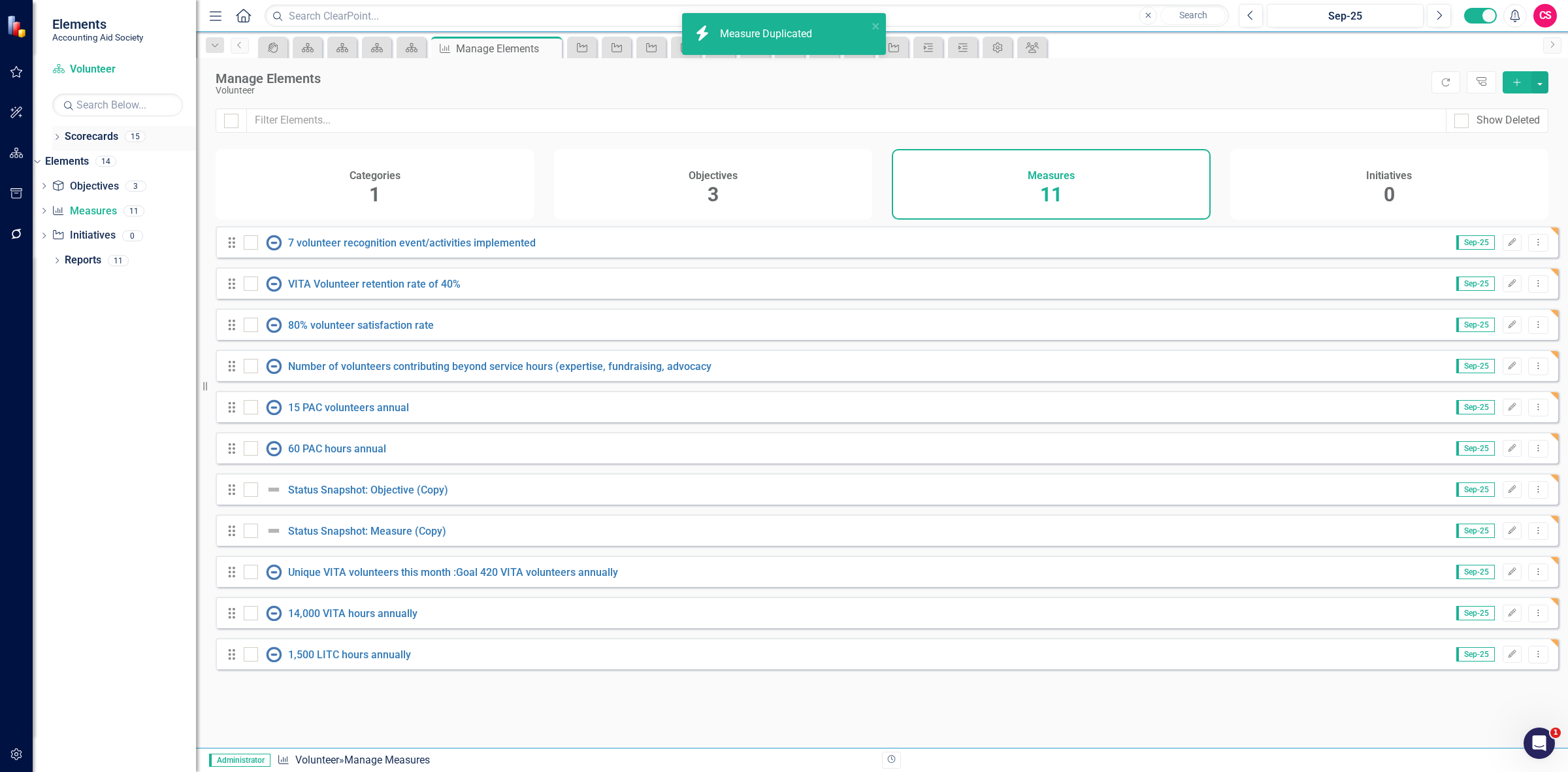
click at [103, 131] on link "Scorecards" at bounding box center [91, 136] width 53 height 15
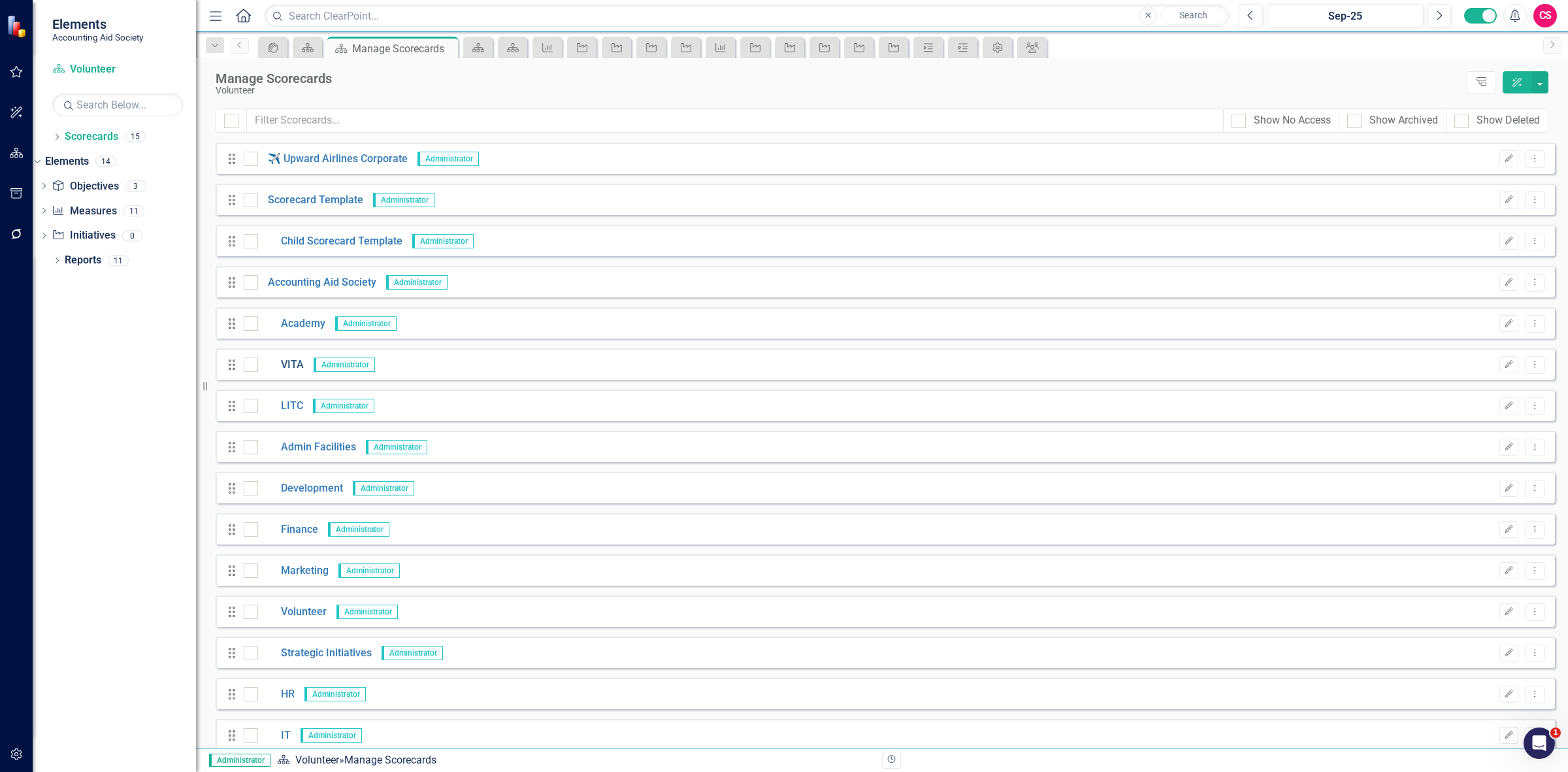
click at [288, 361] on link "VITA" at bounding box center [280, 365] width 46 height 15
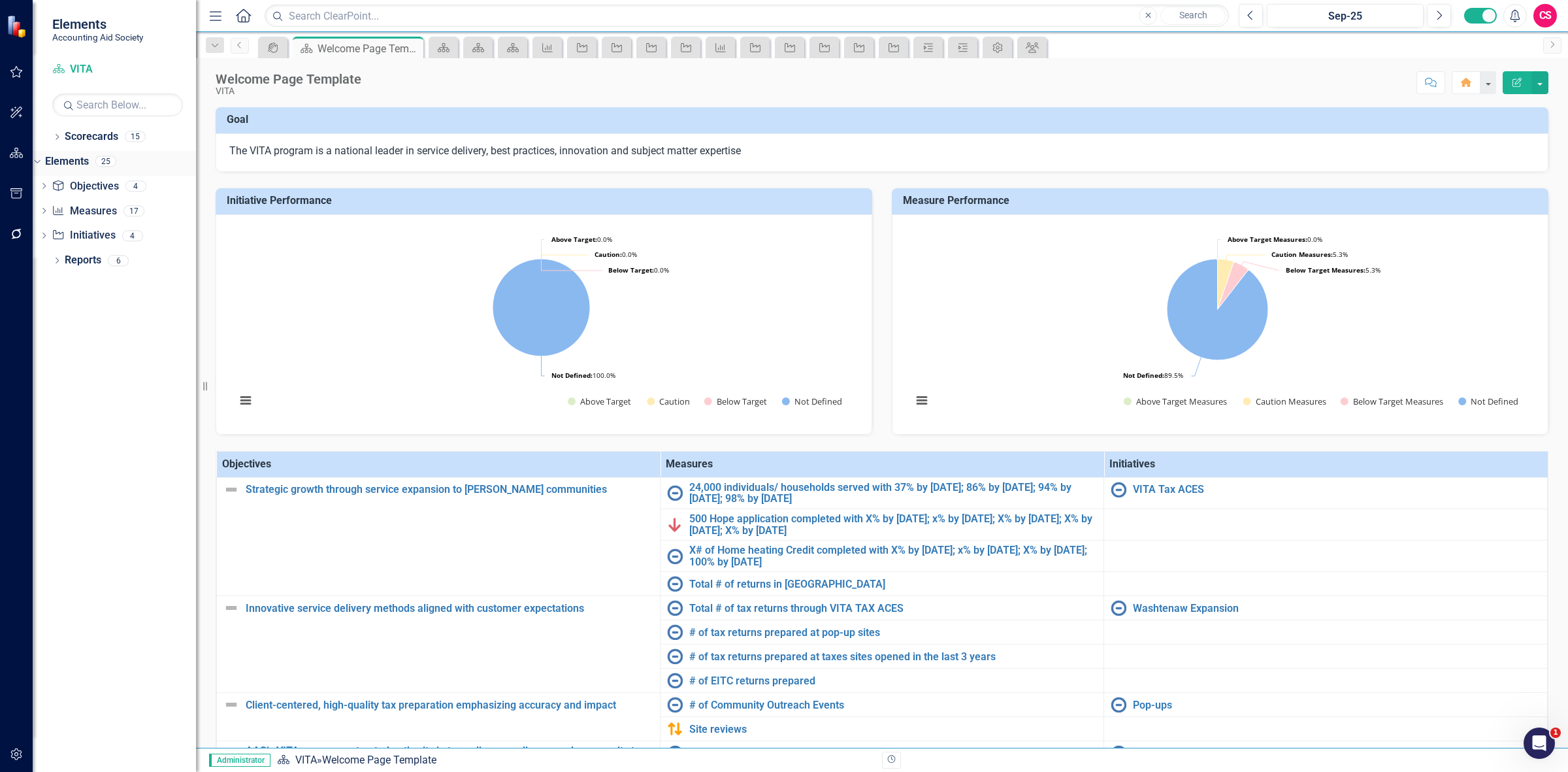
click at [86, 155] on link "Elements" at bounding box center [67, 161] width 44 height 15
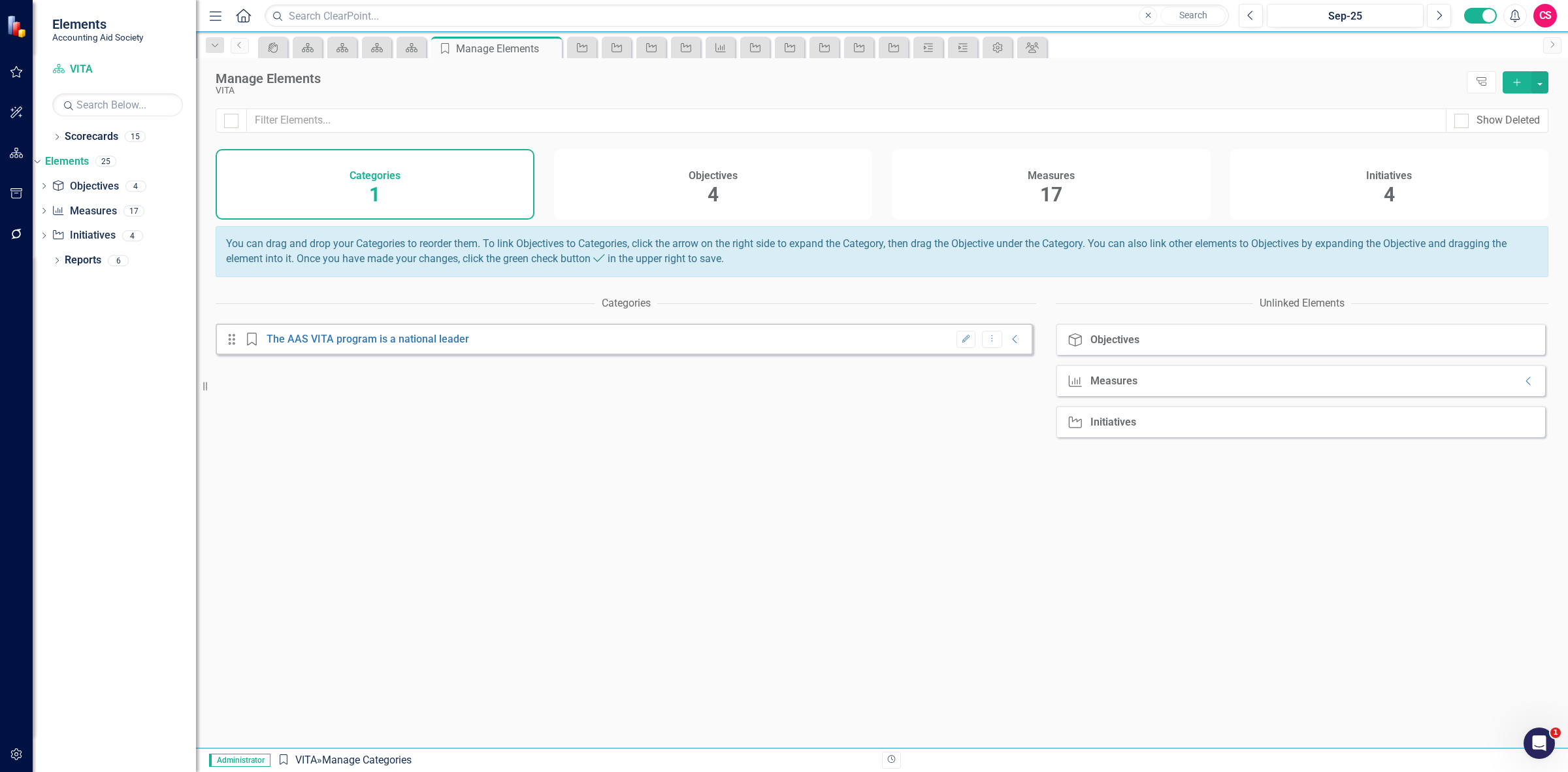
click at [1064, 188] on div "Measures 17" at bounding box center [1052, 184] width 319 height 70
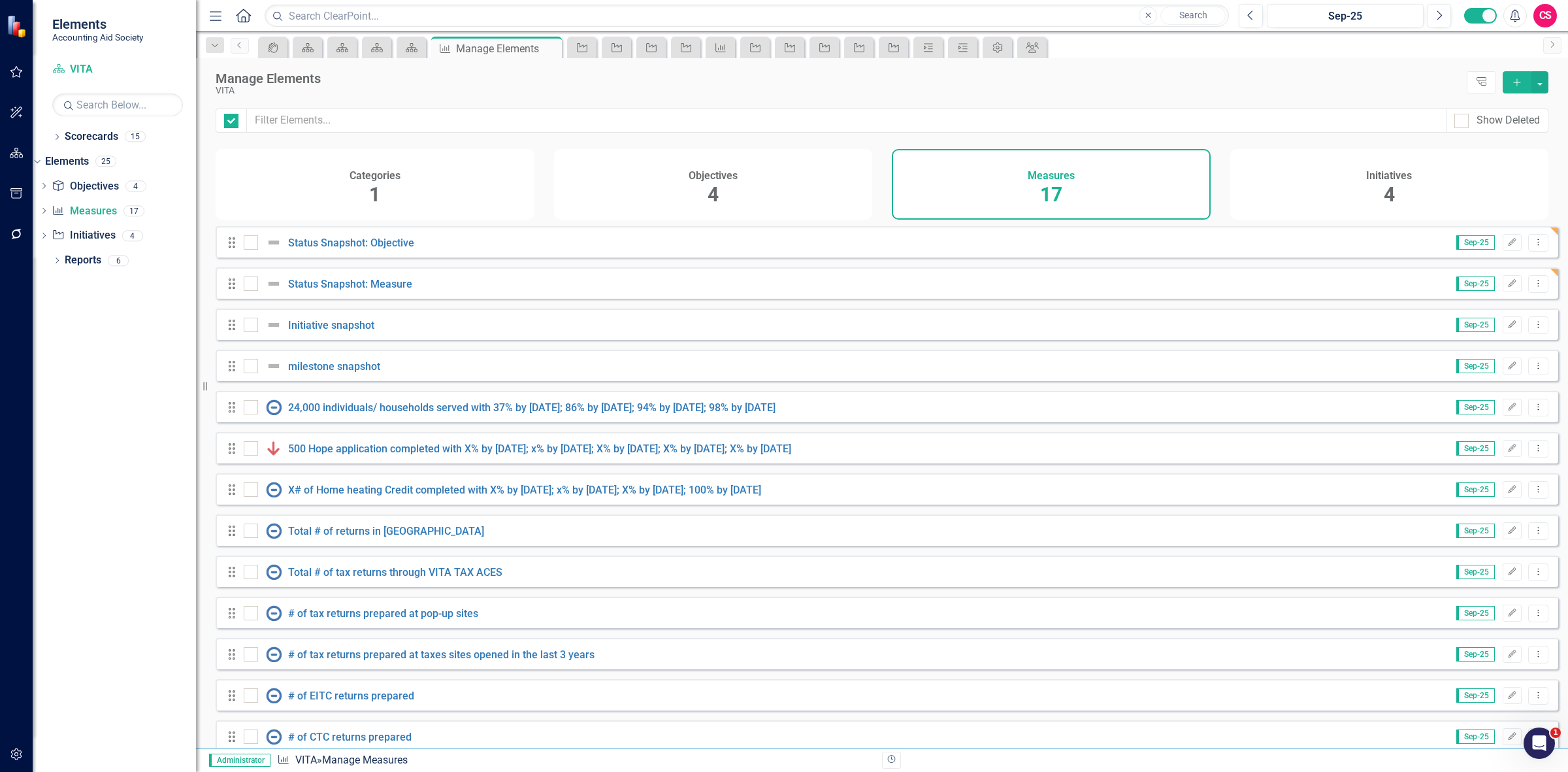
checkbox input "false"
click at [1538, 333] on button "Dropdown Menu" at bounding box center [1539, 324] width 20 height 18
click at [1487, 405] on link "Copy Duplicate Measure" at bounding box center [1479, 404] width 118 height 24
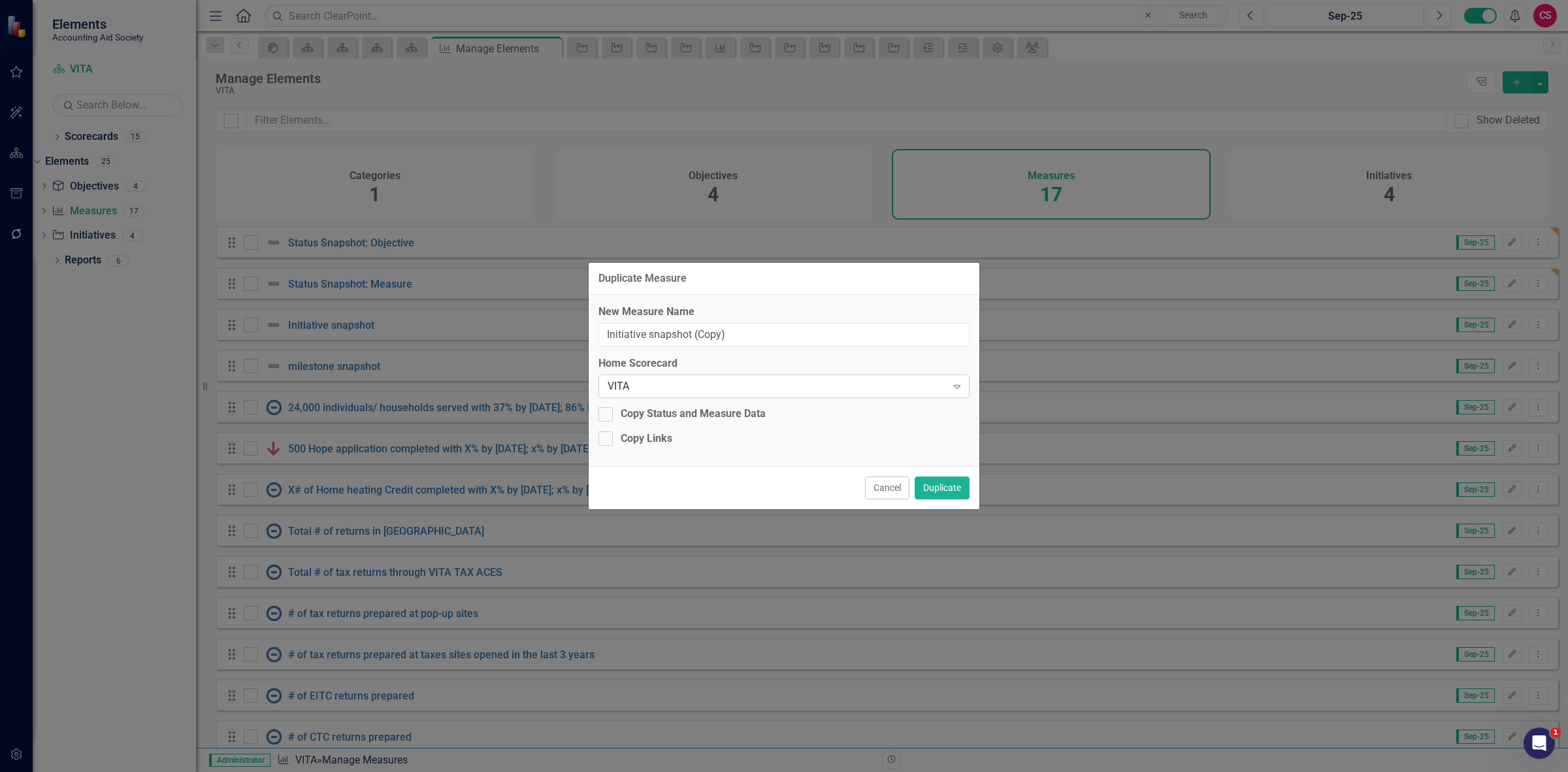
click at [652, 390] on div "VITA" at bounding box center [777, 386] width 339 height 15
click at [951, 485] on button "Duplicate" at bounding box center [942, 488] width 55 height 23
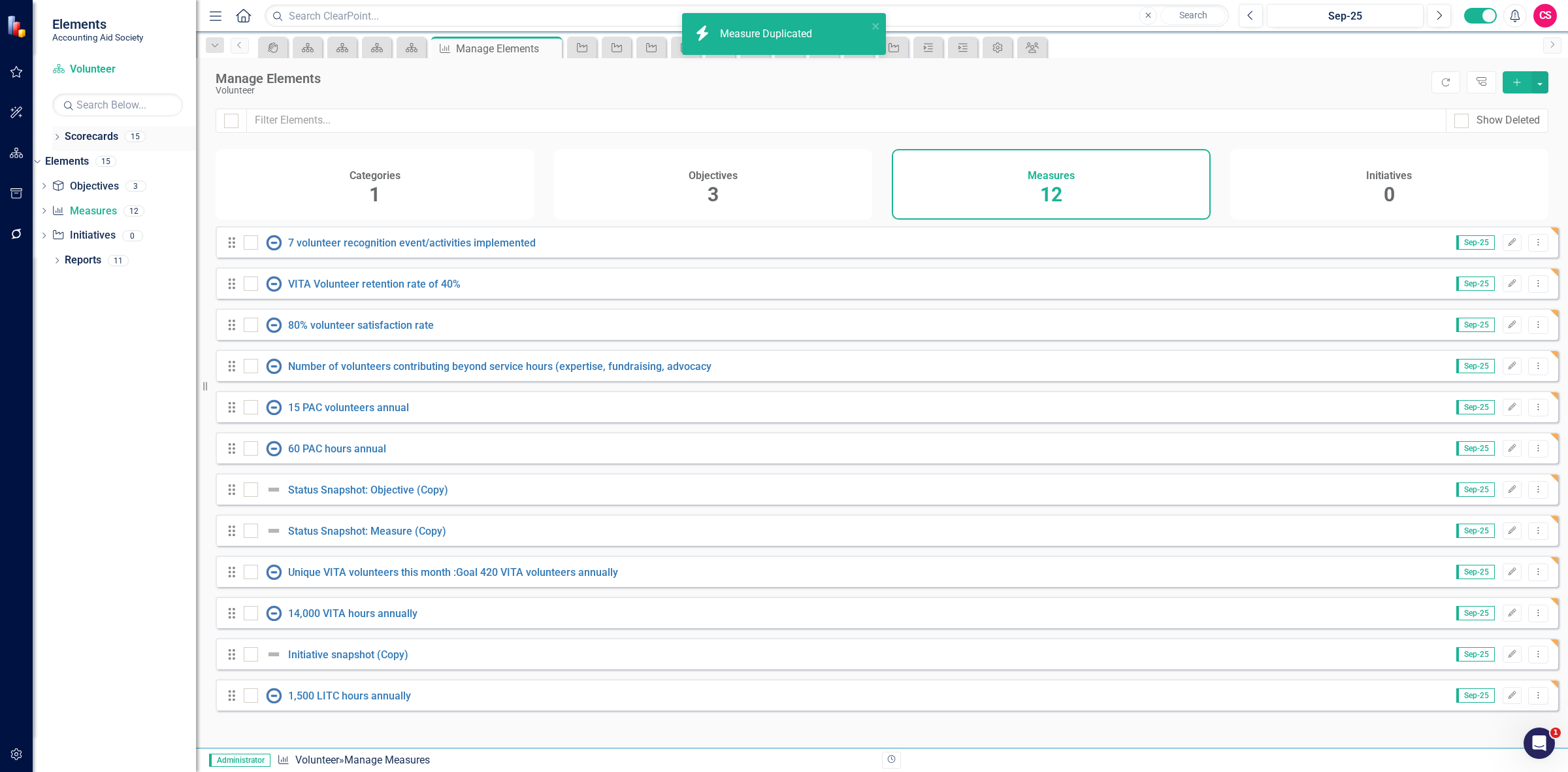
click at [95, 137] on link "Scorecards" at bounding box center [91, 136] width 53 height 15
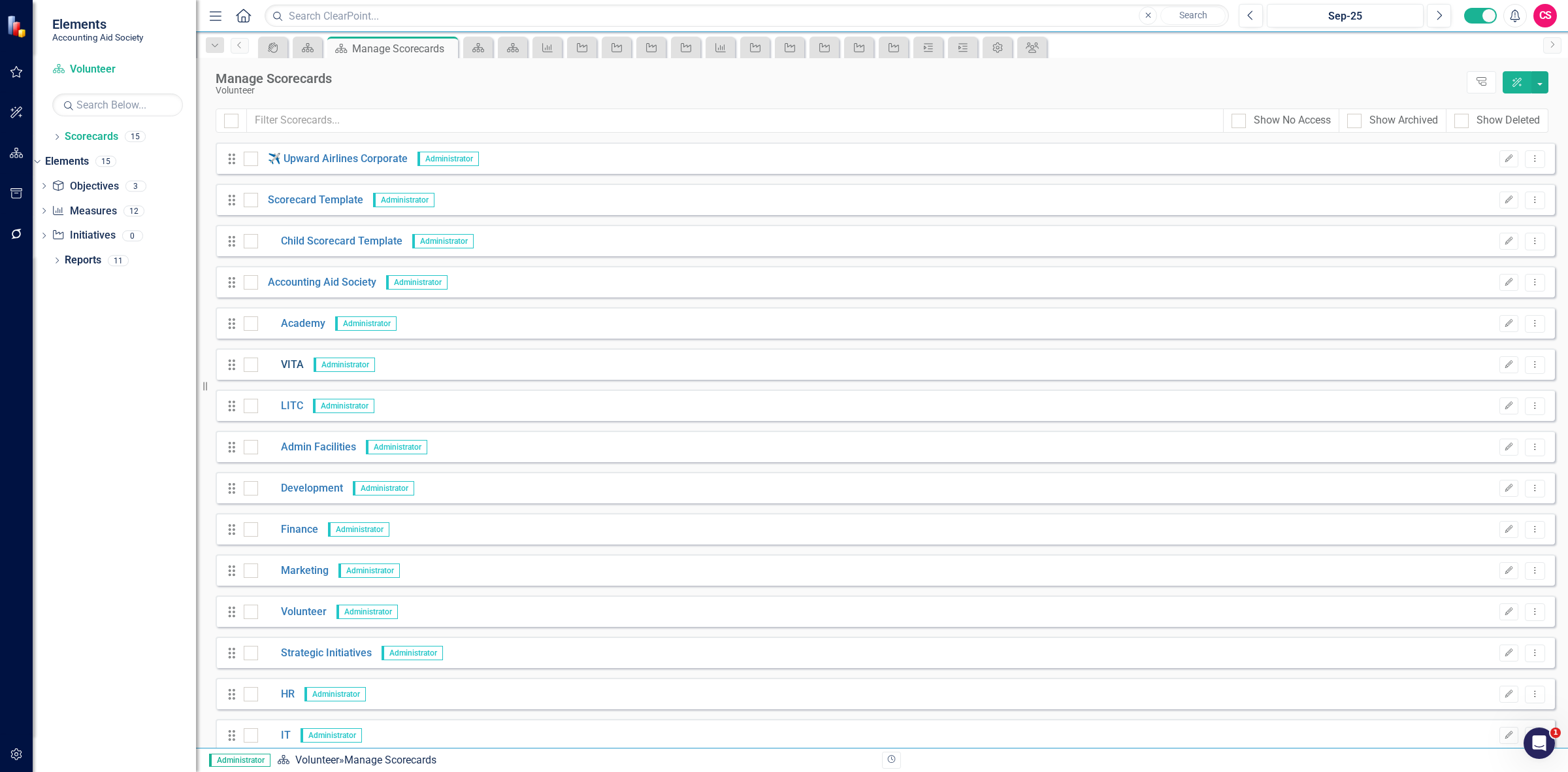
click at [292, 365] on link "VITA" at bounding box center [280, 365] width 46 height 15
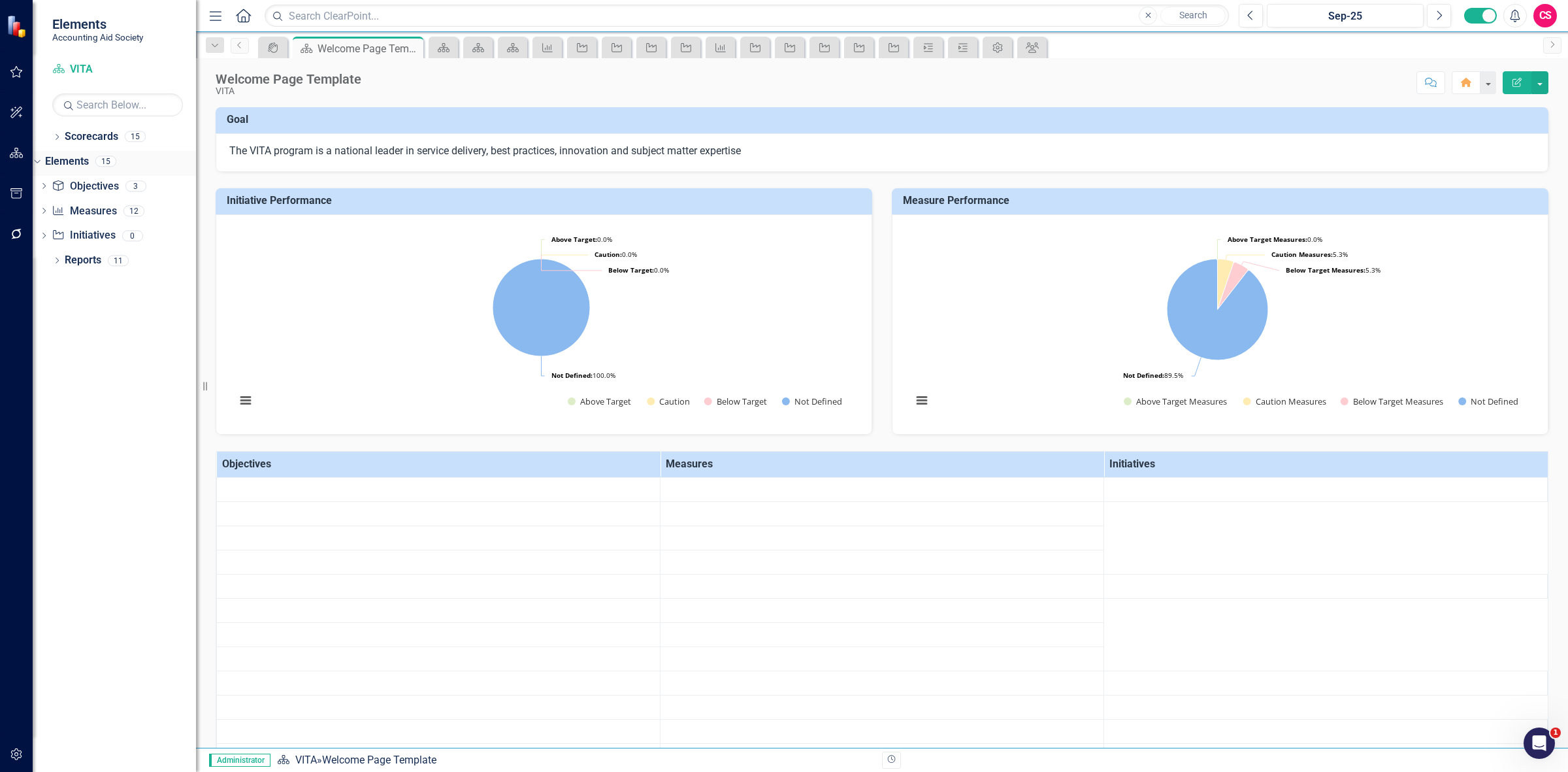
click at [89, 157] on link "Elements" at bounding box center [67, 161] width 44 height 15
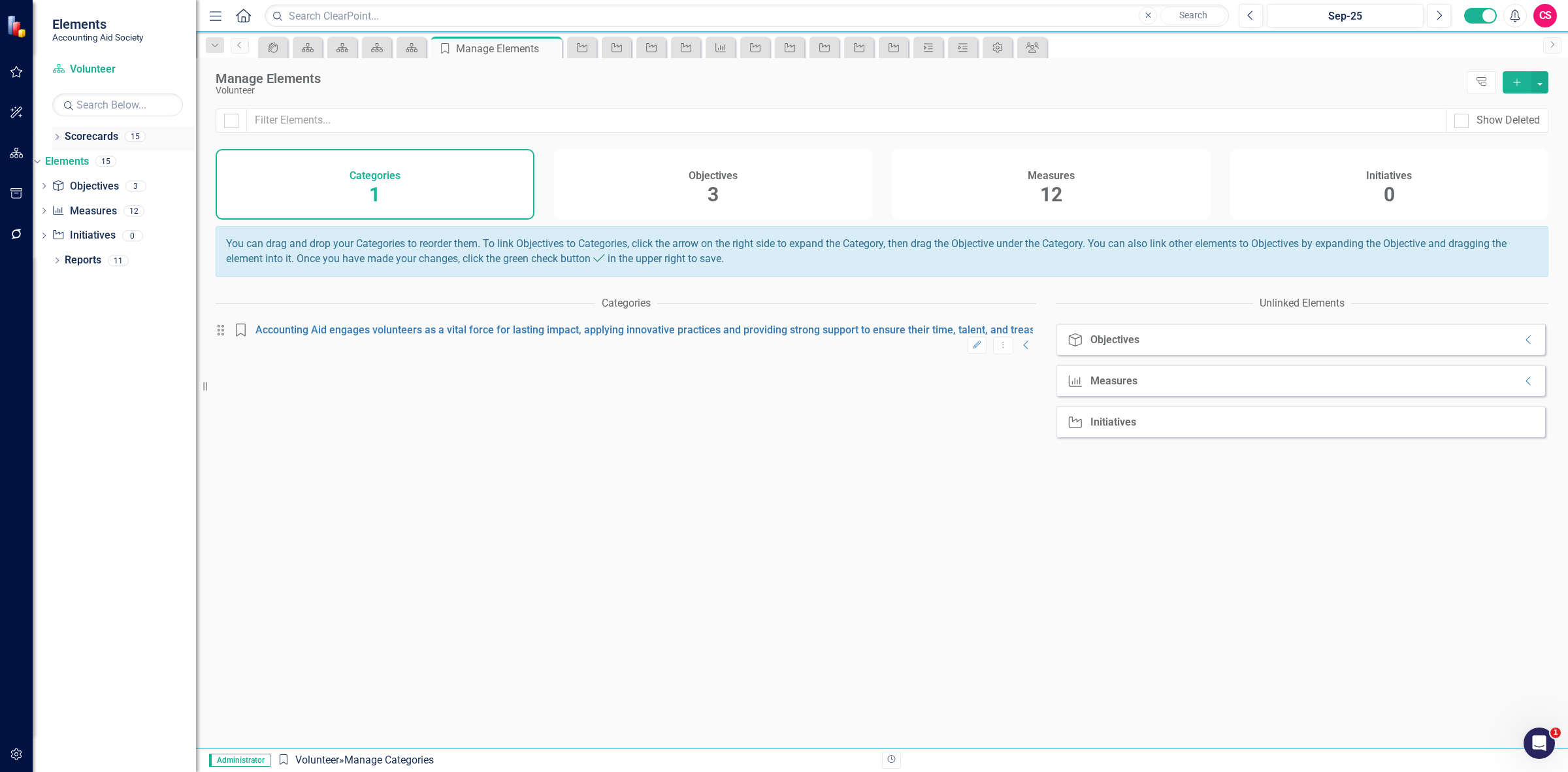
click at [109, 139] on link "Scorecards" at bounding box center [91, 136] width 53 height 15
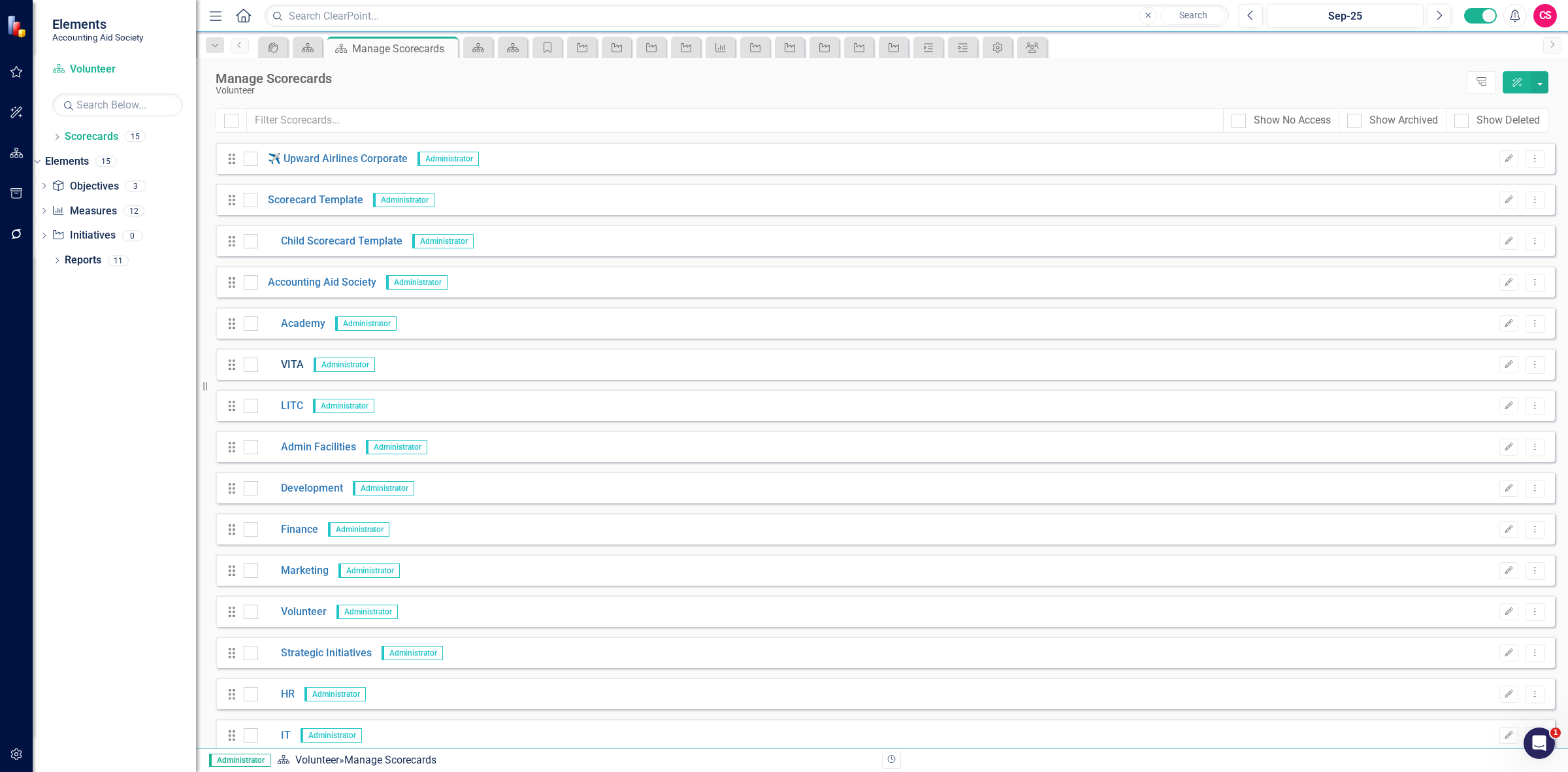
click at [292, 366] on link "VITA" at bounding box center [280, 365] width 46 height 15
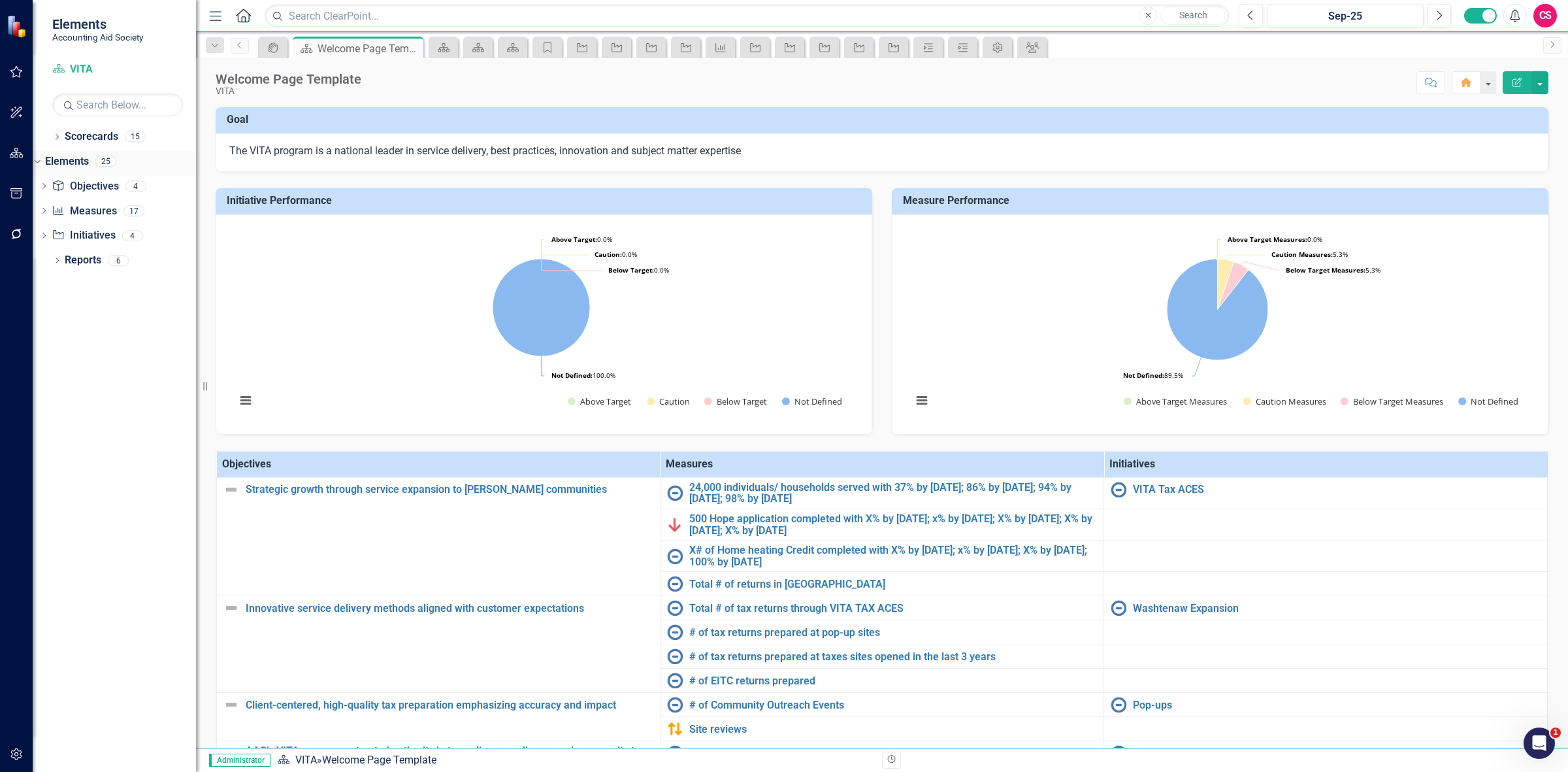
click at [89, 157] on link "Elements" at bounding box center [67, 161] width 44 height 15
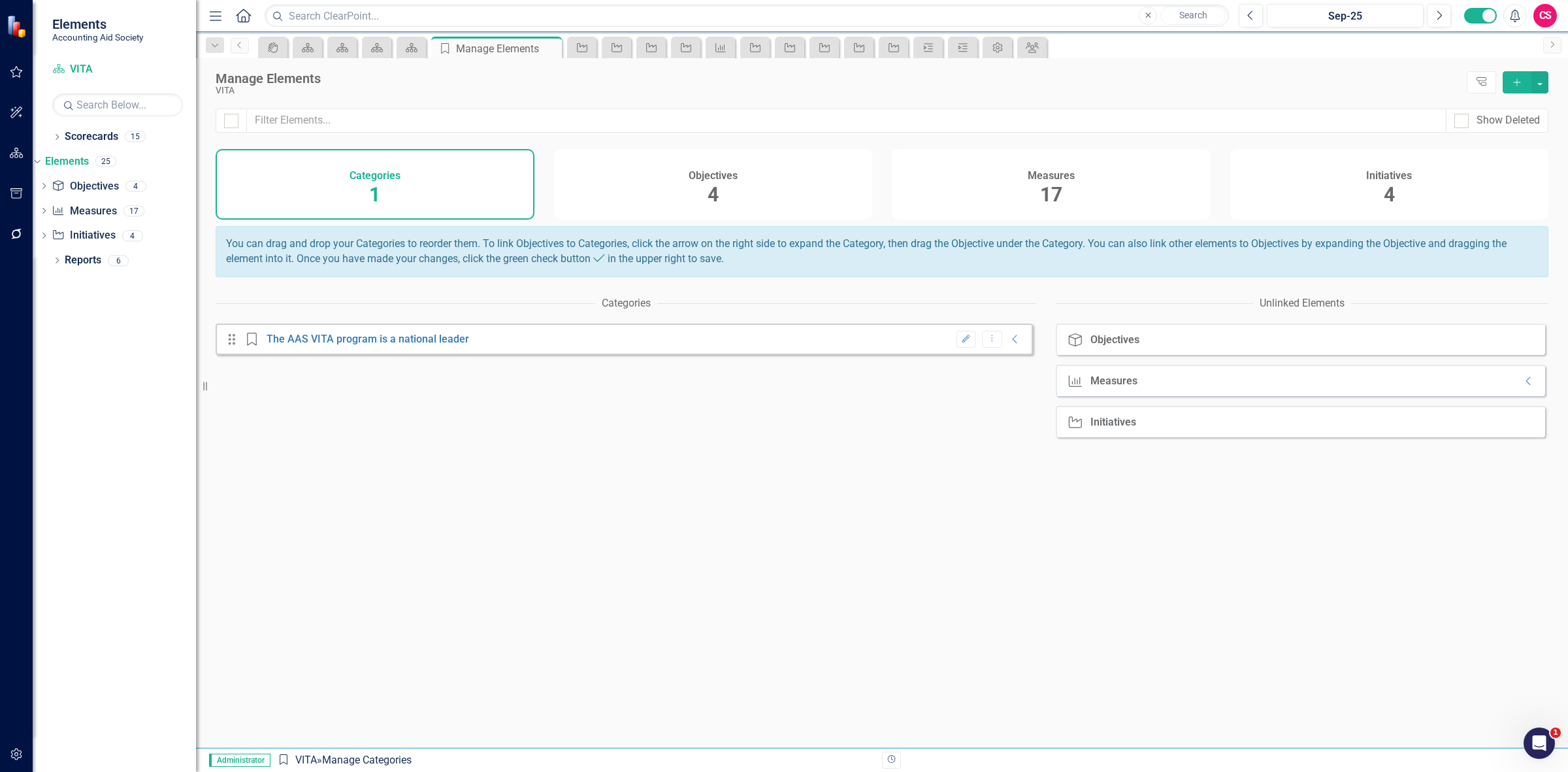
click at [1113, 201] on div "Measures 17" at bounding box center [1052, 184] width 319 height 70
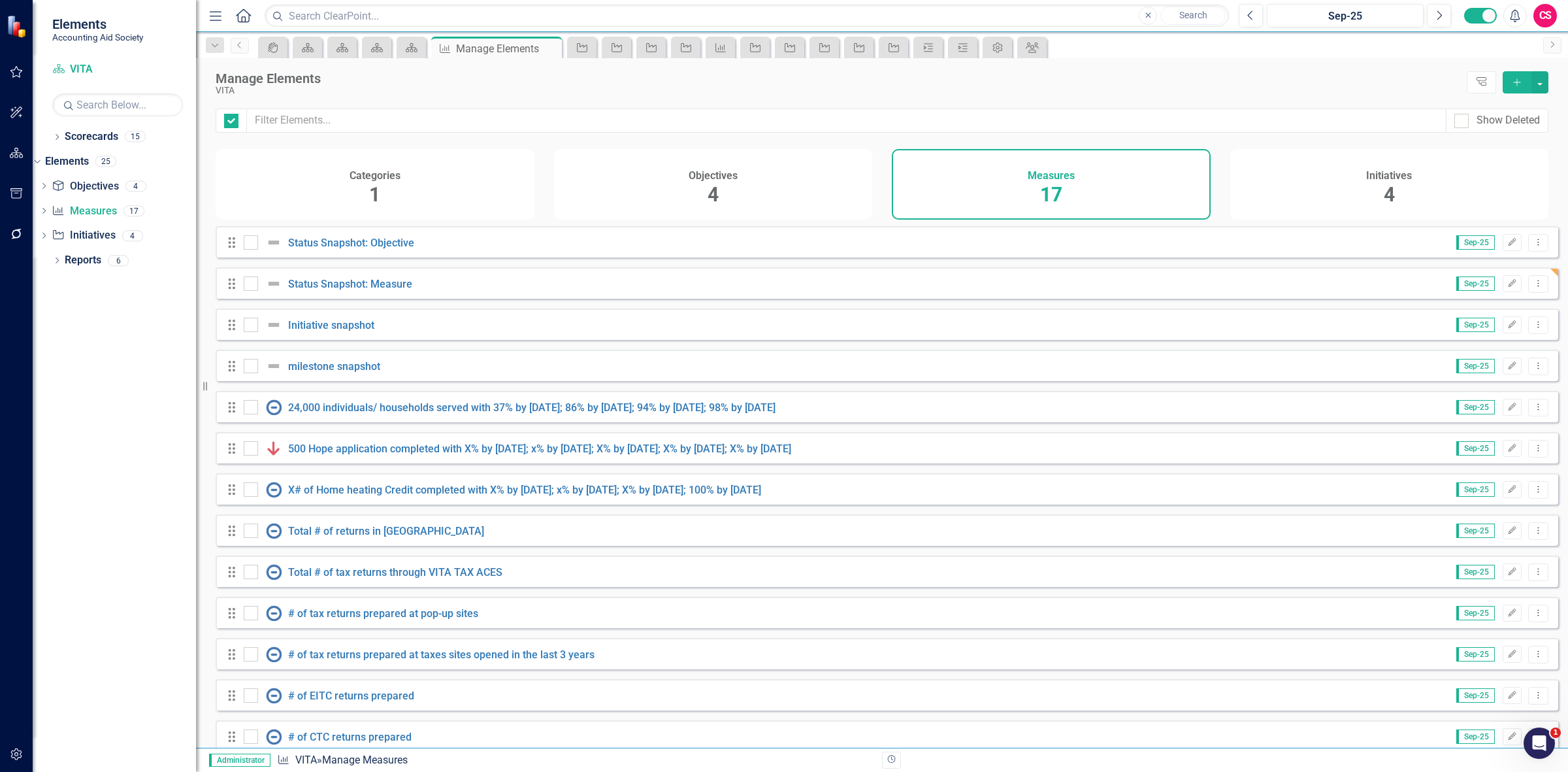
checkbox input "false"
click at [1533, 370] on icon "Dropdown Menu" at bounding box center [1539, 365] width 11 height 9
click at [1491, 445] on link "Copy Duplicate Measure" at bounding box center [1479, 445] width 118 height 24
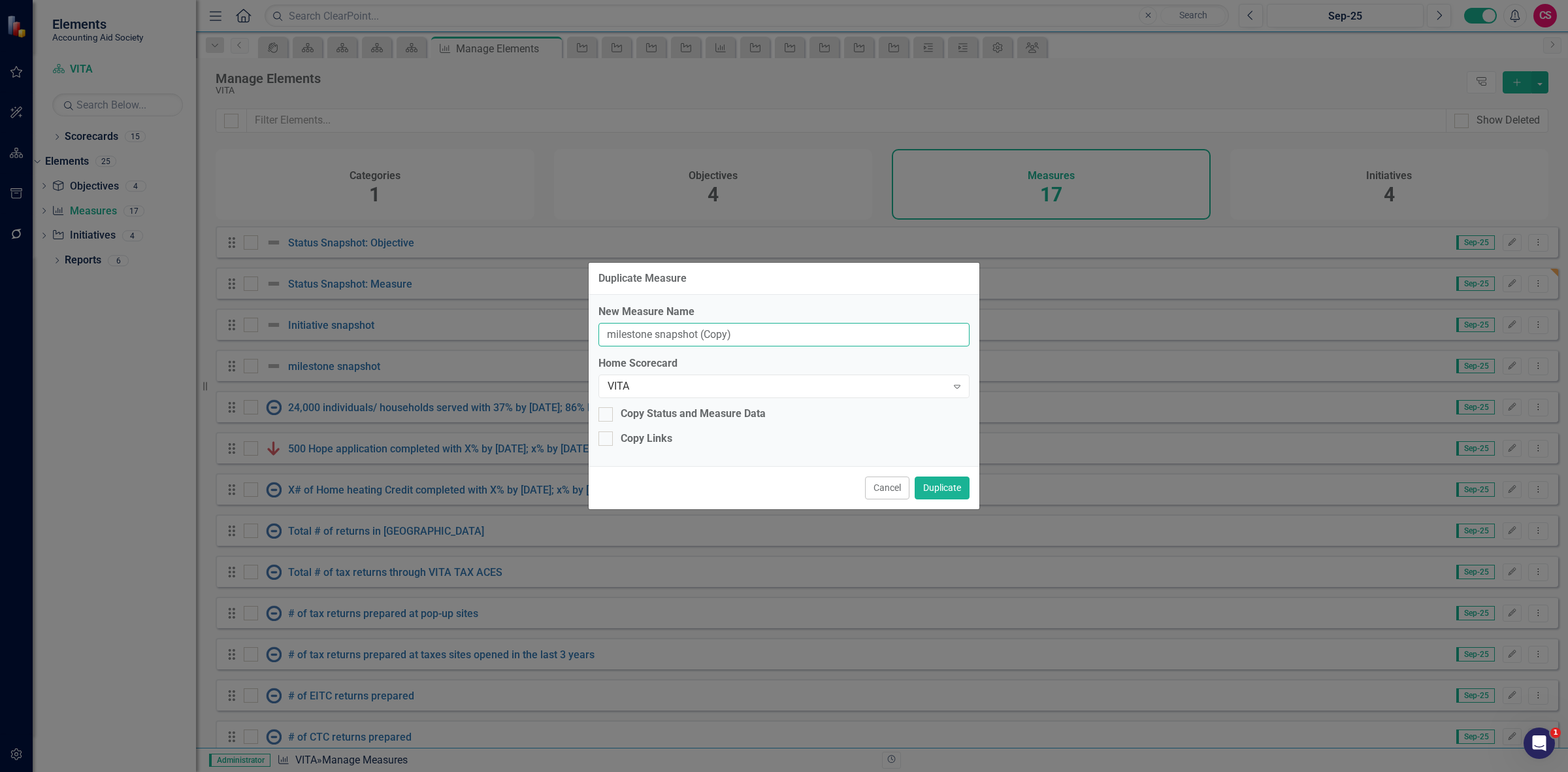
click at [697, 345] on input "milestone snapshot (Copy)" at bounding box center [784, 335] width 371 height 24
click at [689, 387] on div "VITA" at bounding box center [777, 386] width 339 height 15
click at [946, 489] on button "Duplicate" at bounding box center [942, 488] width 55 height 23
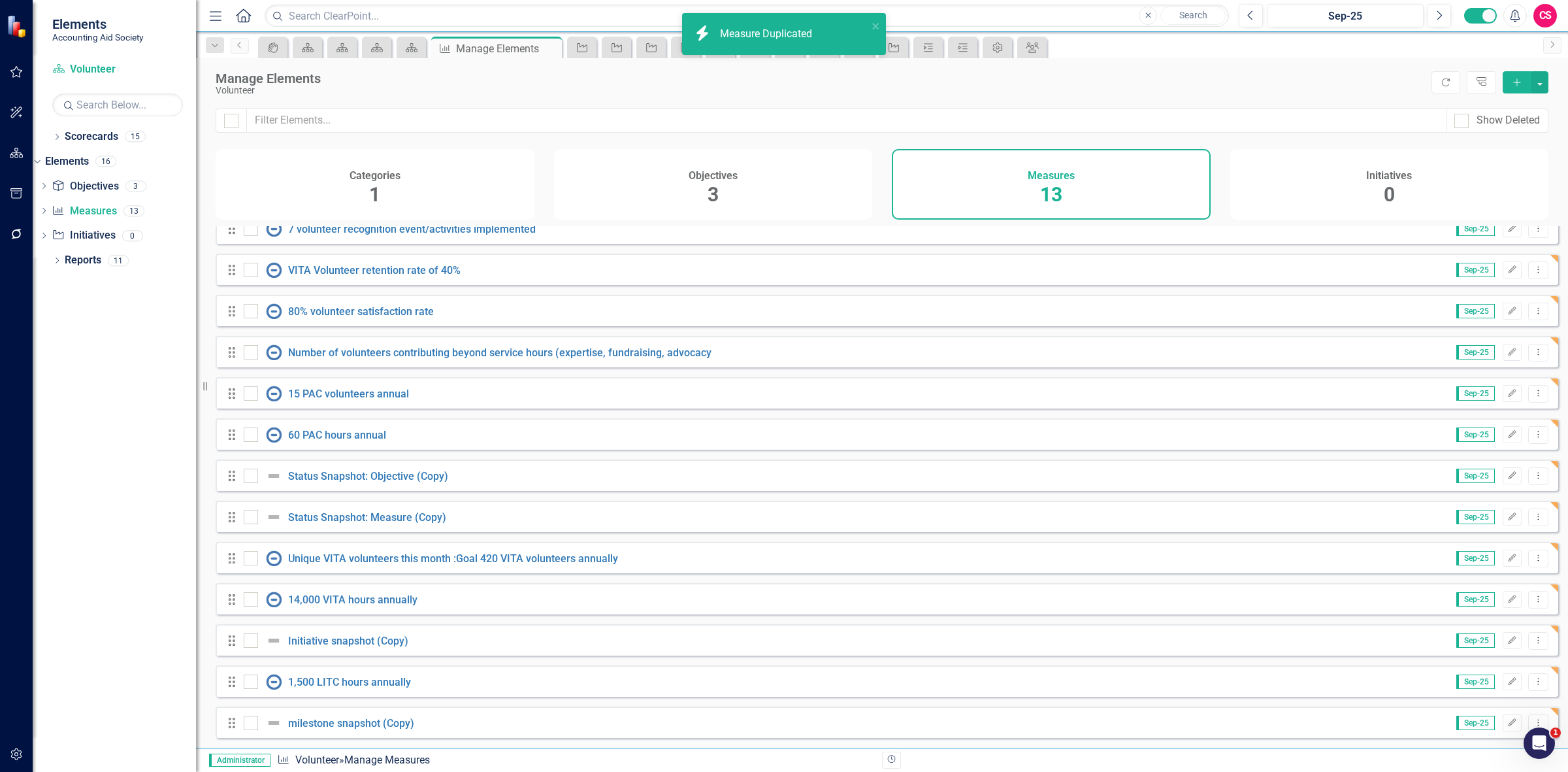
scroll to position [24, 0]
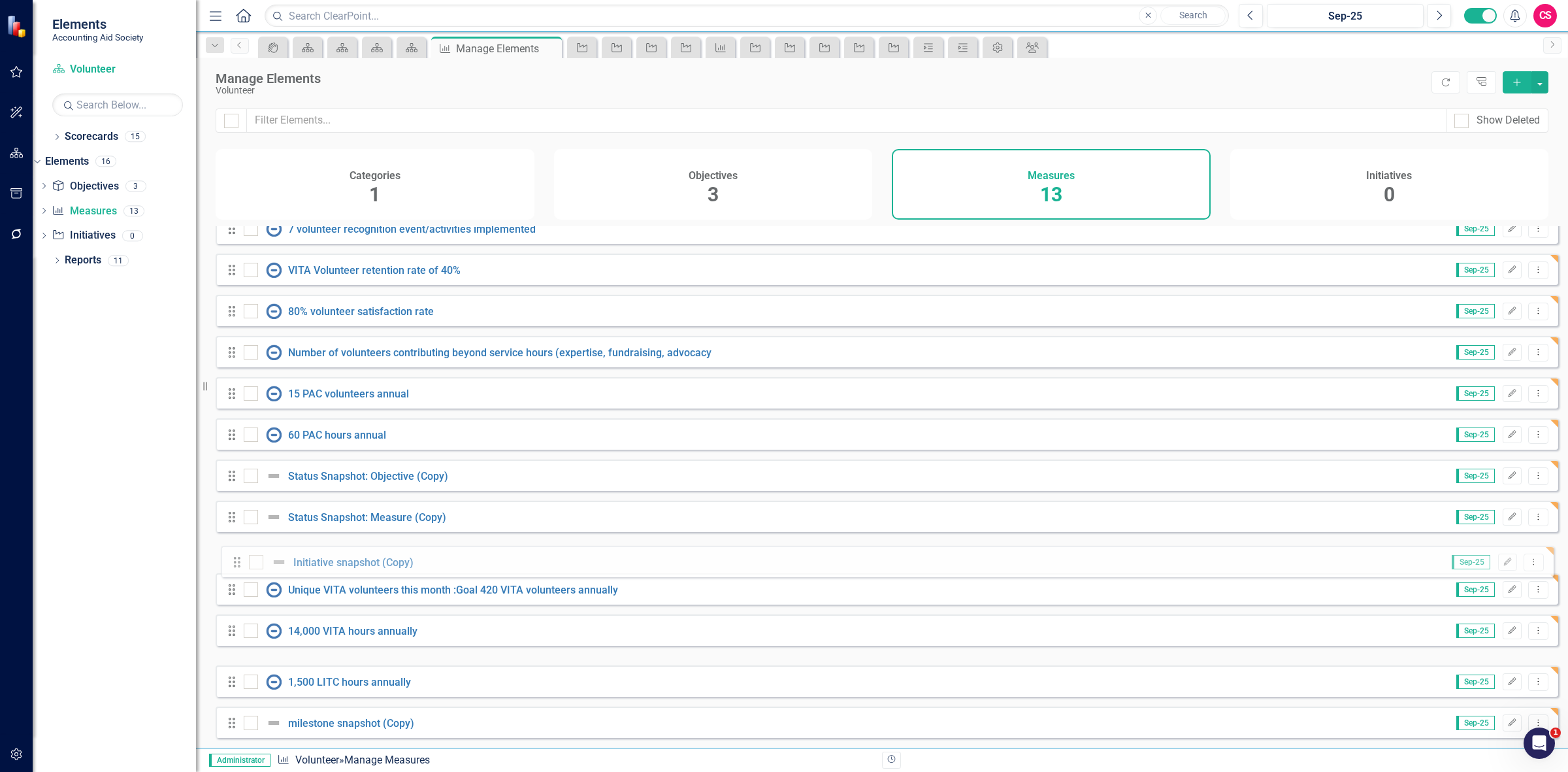
drag, startPoint x: 228, startPoint y: 642, endPoint x: 232, endPoint y: 547, distance: 95.1
click at [235, 555] on div "Drag 7 volunteer recognition event/activities implemented Sep-25 Edit Dropdown …" at bounding box center [887, 475] width 1343 height 525
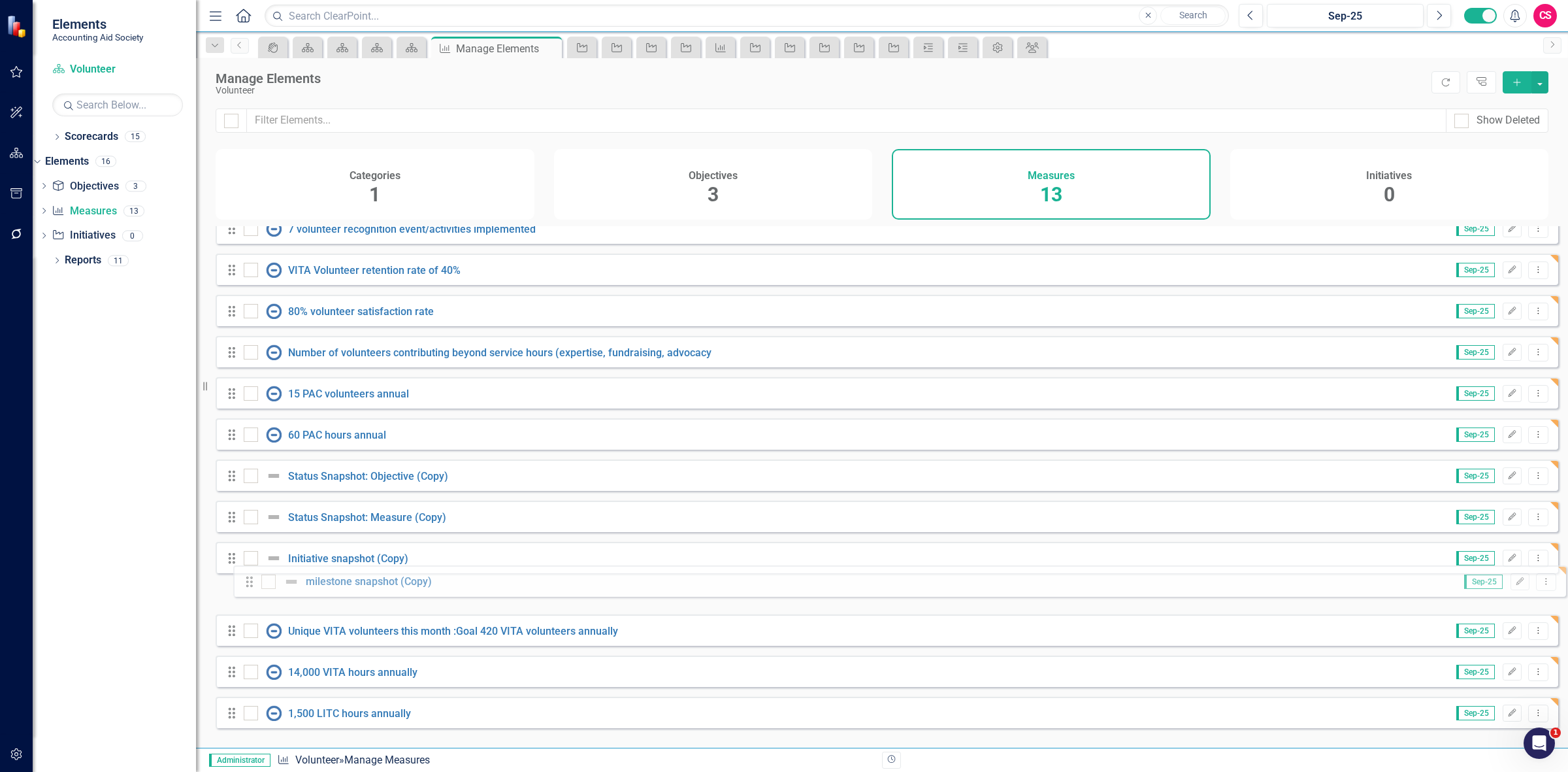
drag, startPoint x: 236, startPoint y: 722, endPoint x: 253, endPoint y: 582, distance: 141.0
click at [253, 582] on div "Drag 7 volunteer recognition event/activities implemented Sep-25 Edit Dropdown …" at bounding box center [887, 475] width 1343 height 525
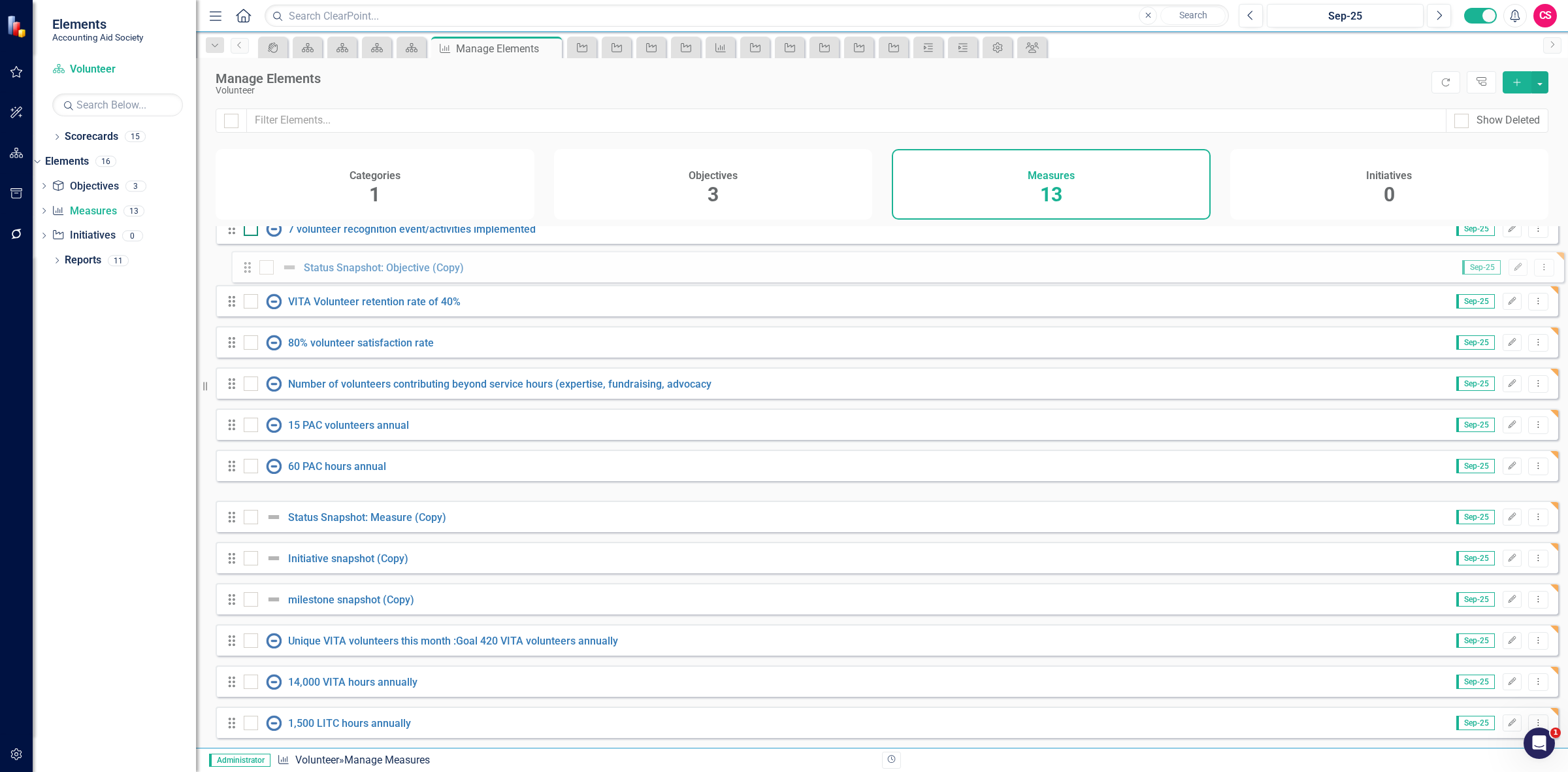
scroll to position [0, 0]
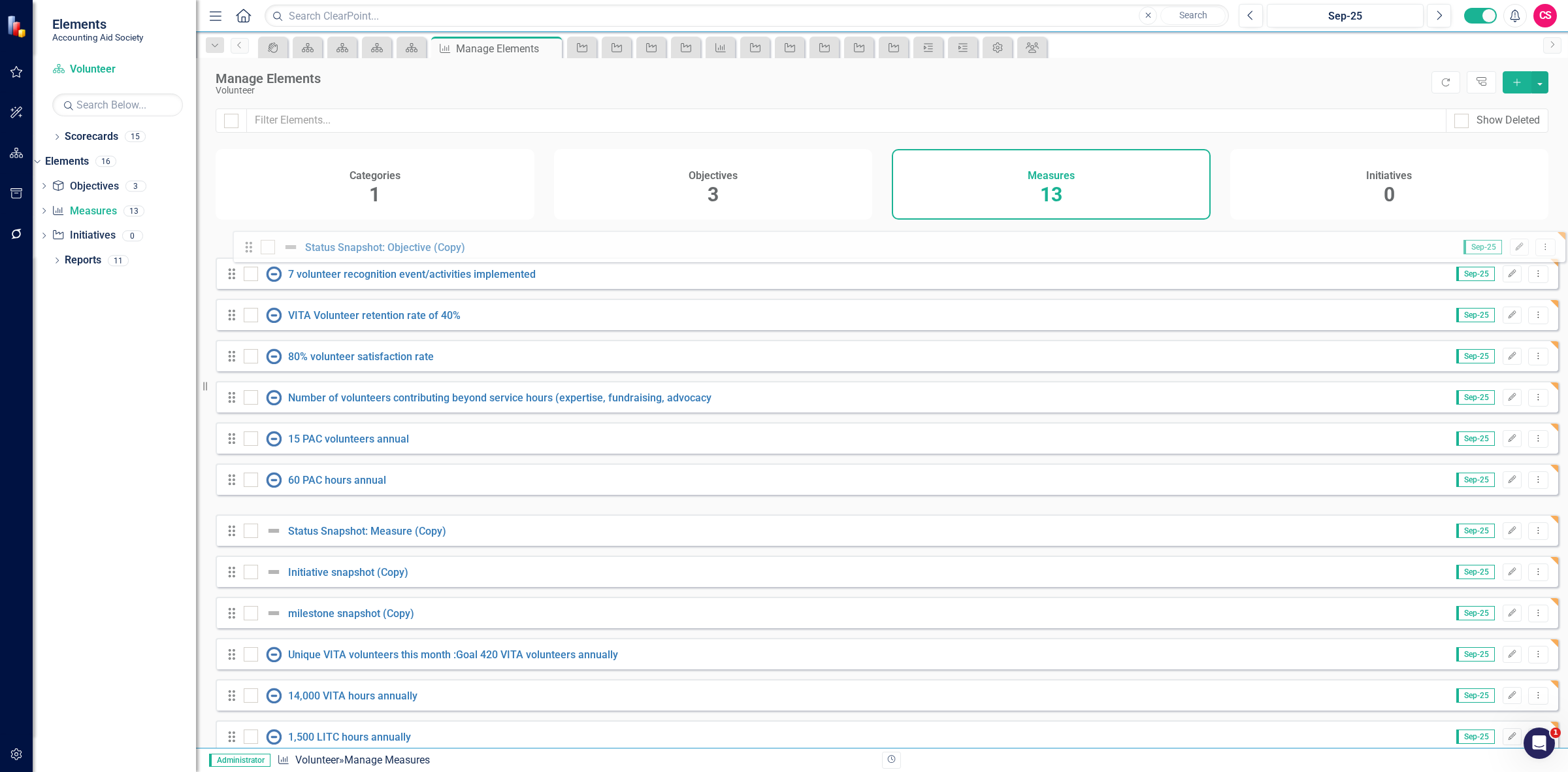
drag, startPoint x: 233, startPoint y: 475, endPoint x: 246, endPoint y: 246, distance: 229.4
click at [246, 246] on div "Drag 7 volunteer recognition event/activities implemented Sep-25 Edit Dropdown …" at bounding box center [887, 489] width 1343 height 525
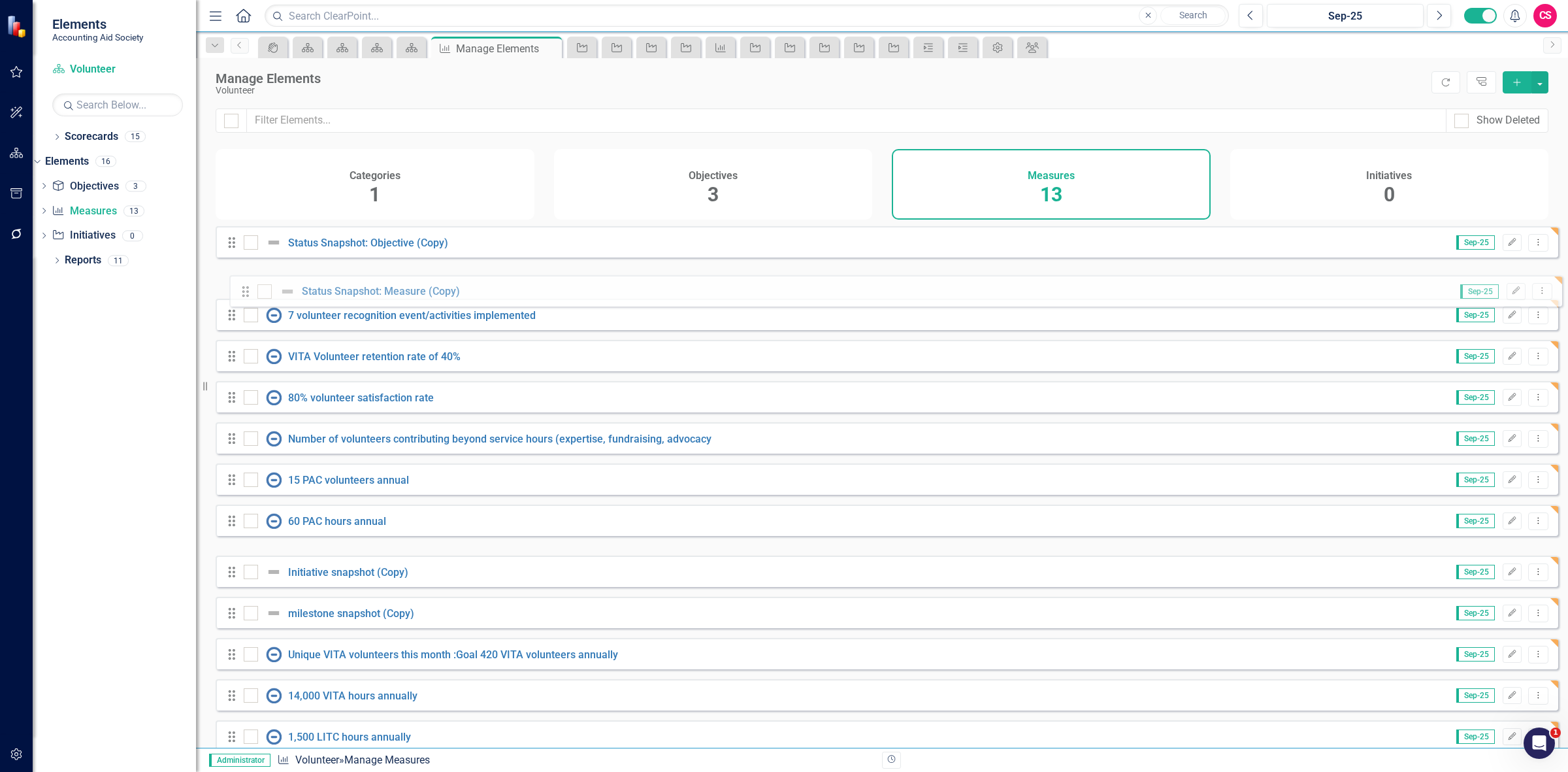
drag, startPoint x: 229, startPoint y: 542, endPoint x: 243, endPoint y: 286, distance: 256.4
click at [243, 286] on div "Drag Status Snapshot: Objective (Copy) Sep-25 Edit Dropdown Menu Drag 7 volunte…" at bounding box center [887, 489] width 1343 height 525
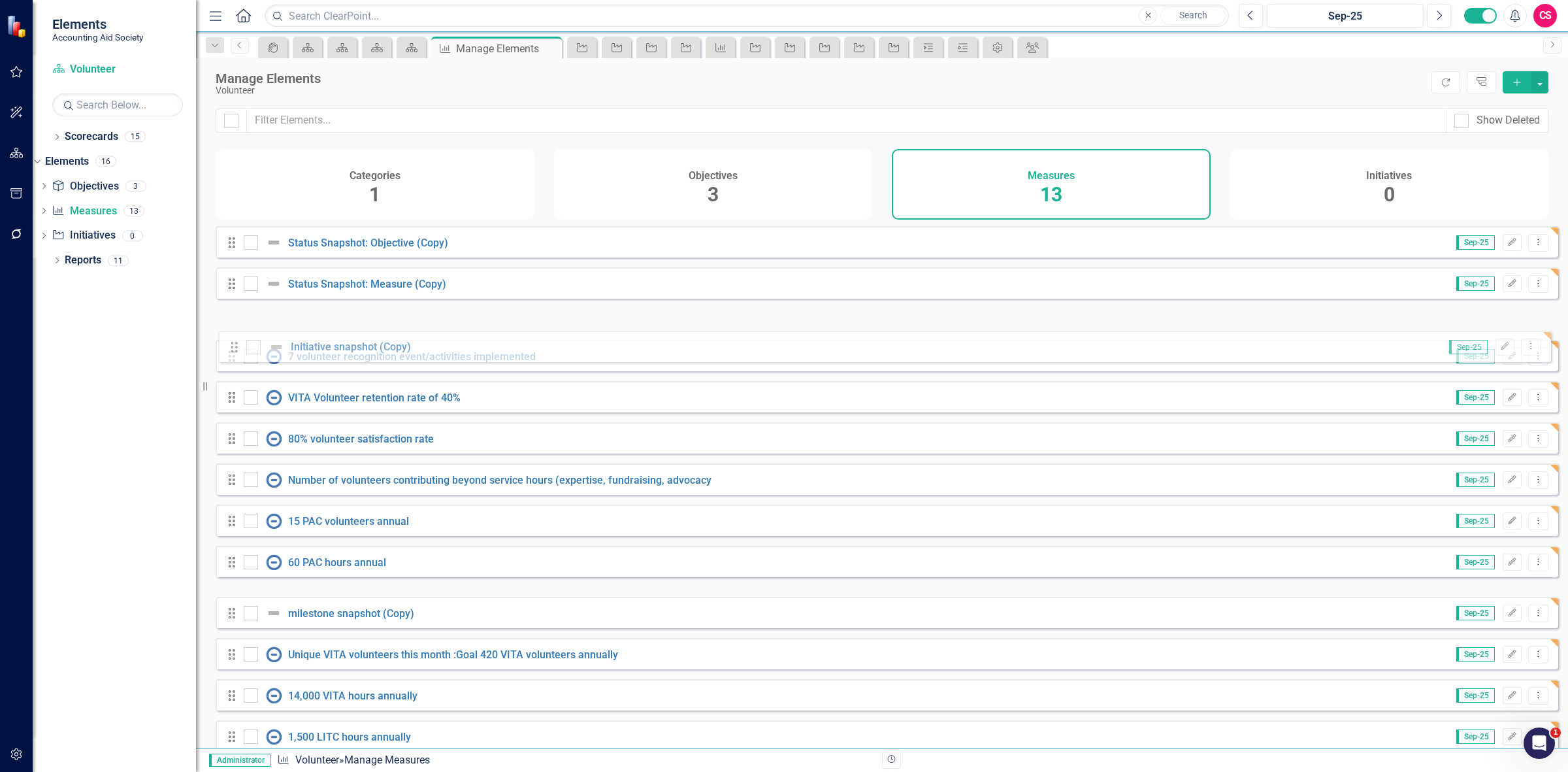
drag, startPoint x: 231, startPoint y: 578, endPoint x: 234, endPoint y: 331, distance: 247.0
click at [234, 331] on div "Drag Status Snapshot: Objective (Copy) Sep-25 Edit Dropdown Menu Drag Status Sn…" at bounding box center [887, 489] width 1343 height 525
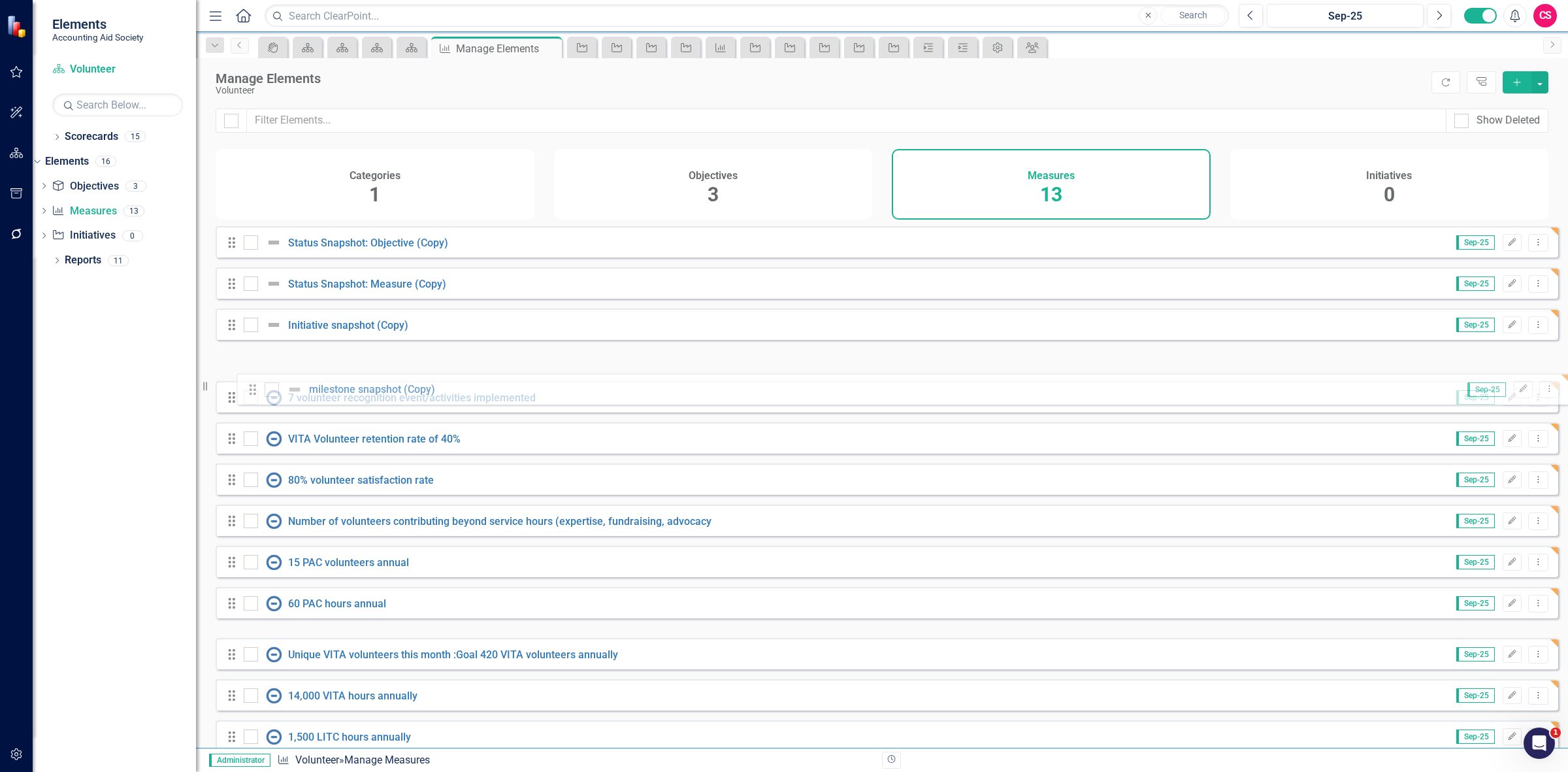
drag, startPoint x: 228, startPoint y: 623, endPoint x: 250, endPoint y: 362, distance: 261.9
click at [250, 366] on div "Drag Status Snapshot: Objective (Copy) Sep-25 Edit Dropdown Menu Drag Status Sn…" at bounding box center [887, 489] width 1343 height 525
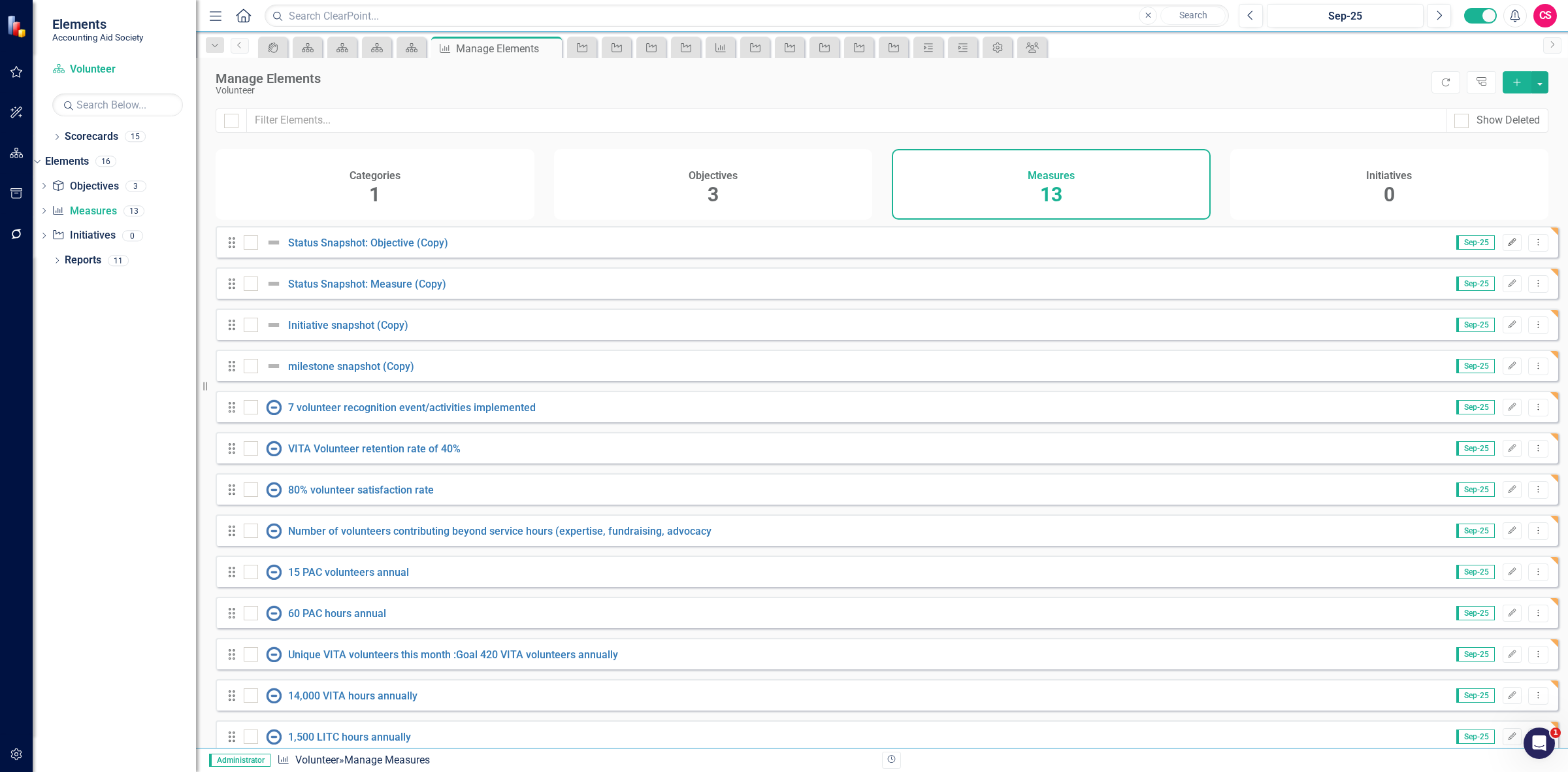
click at [1503, 245] on button "Edit" at bounding box center [1512, 242] width 19 height 17
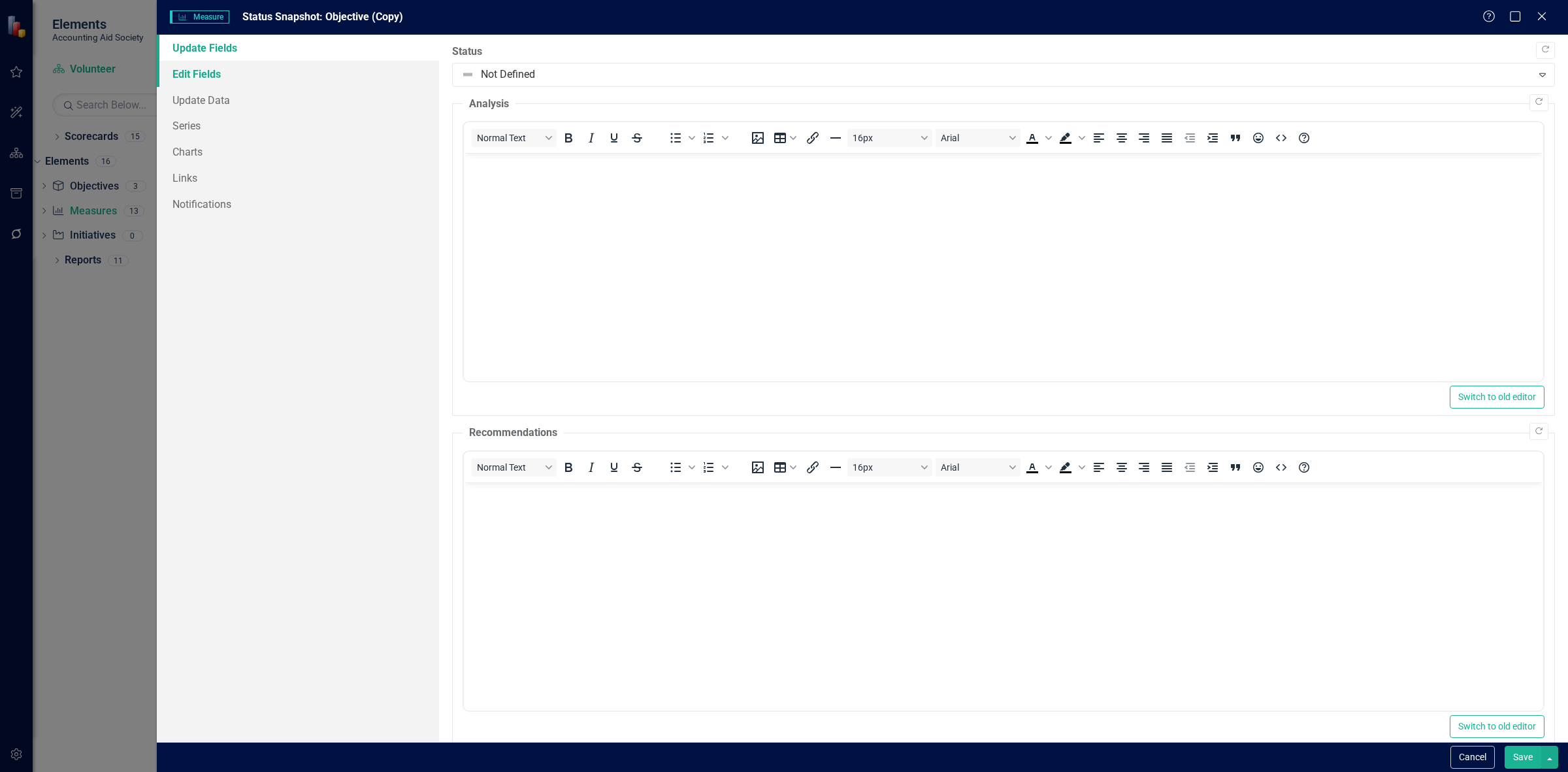
click at [355, 67] on link "Edit Fields" at bounding box center [298, 74] width 283 height 26
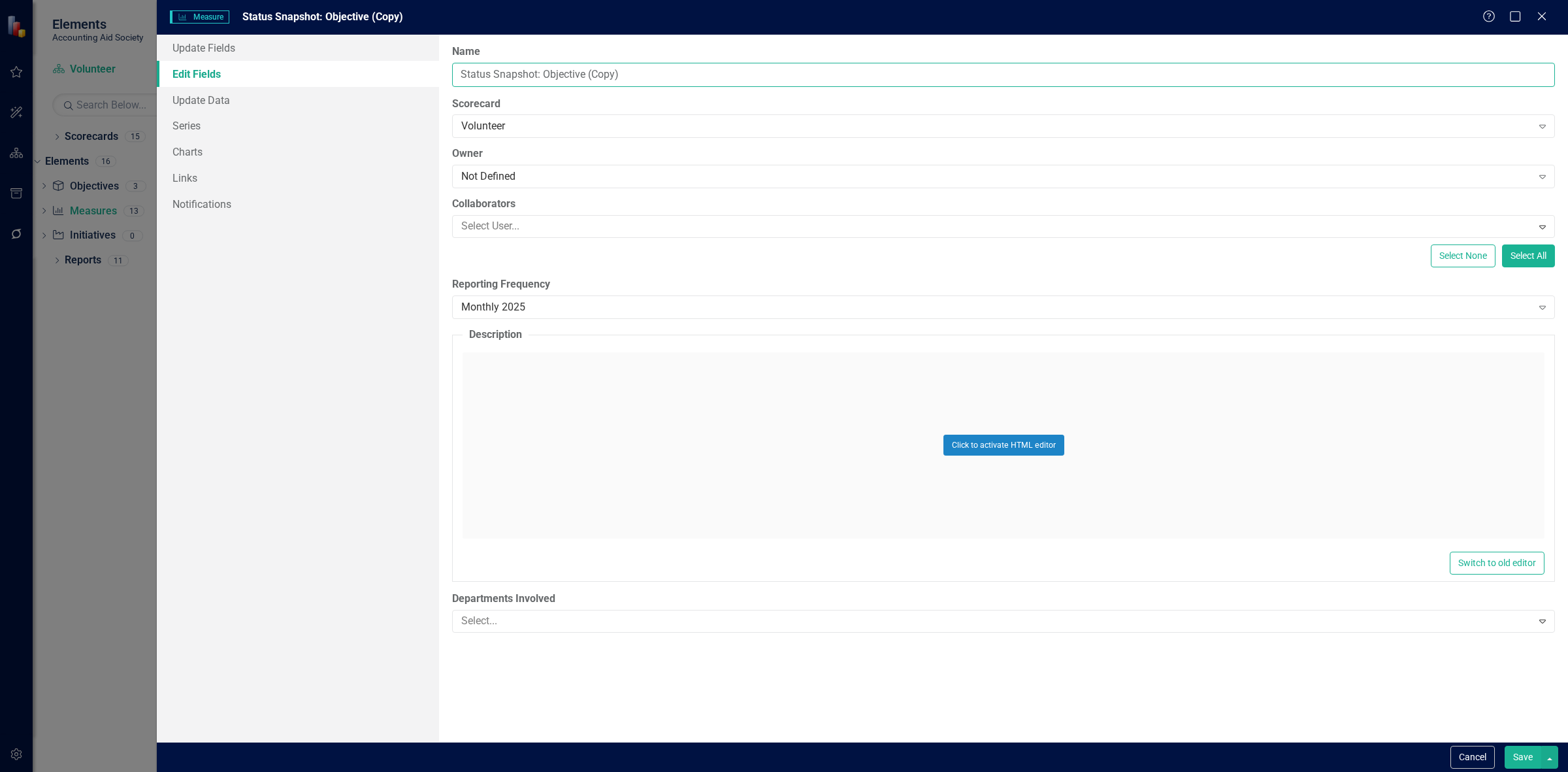
drag, startPoint x: 625, startPoint y: 70, endPoint x: 586, endPoint y: 74, distance: 39.2
click at [586, 74] on input "Status Snapshot: Objective (Copy)" at bounding box center [1004, 74] width 1103 height 24
type input "Status Snapshot: Objective"
click at [1515, 758] on button "Save" at bounding box center [1522, 757] width 36 height 23
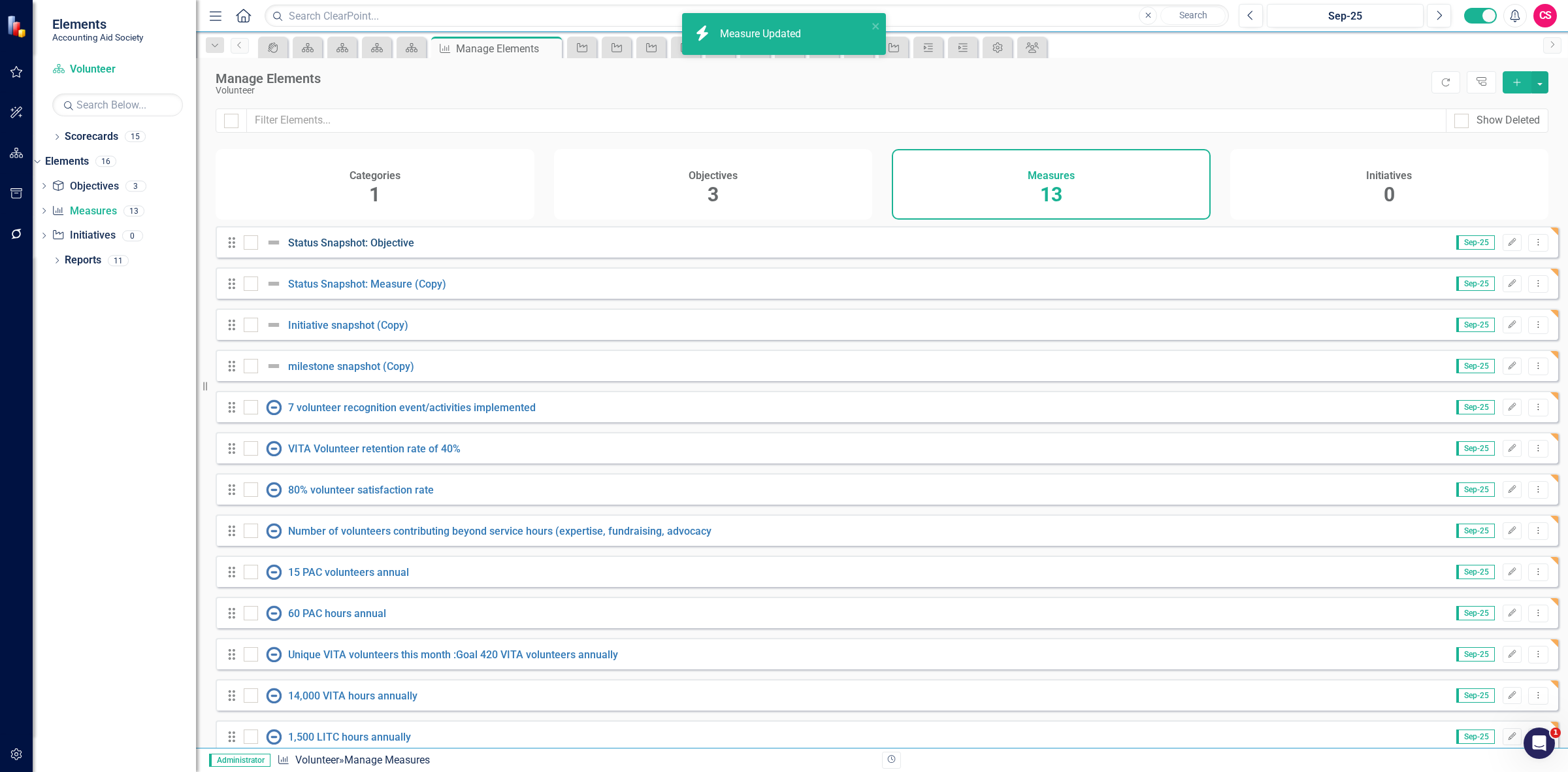
click at [371, 249] on link "Status Snapshot: Objective" at bounding box center [351, 242] width 126 height 12
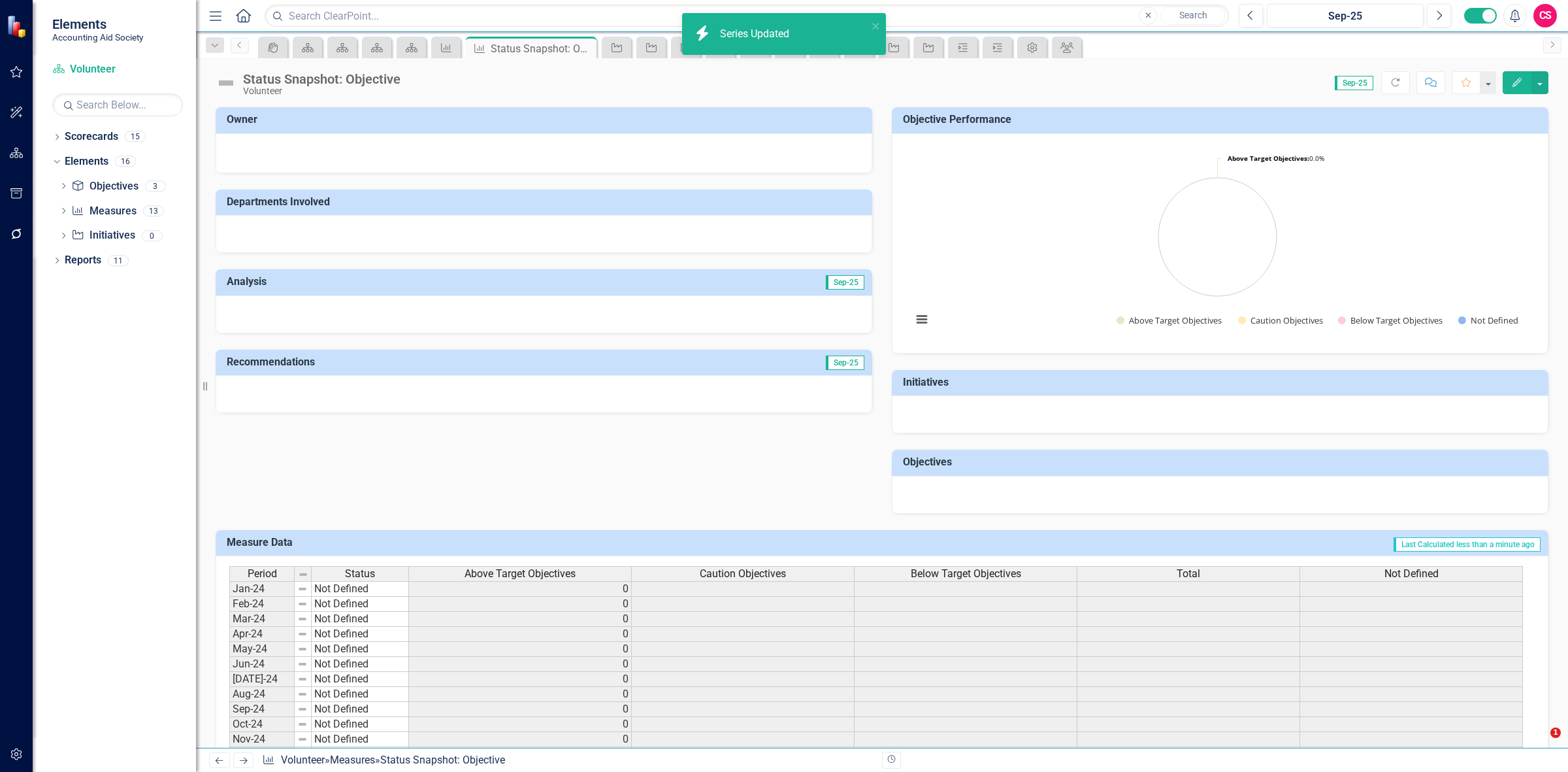
click at [761, 575] on span "Caution Objectives" at bounding box center [743, 573] width 86 height 12
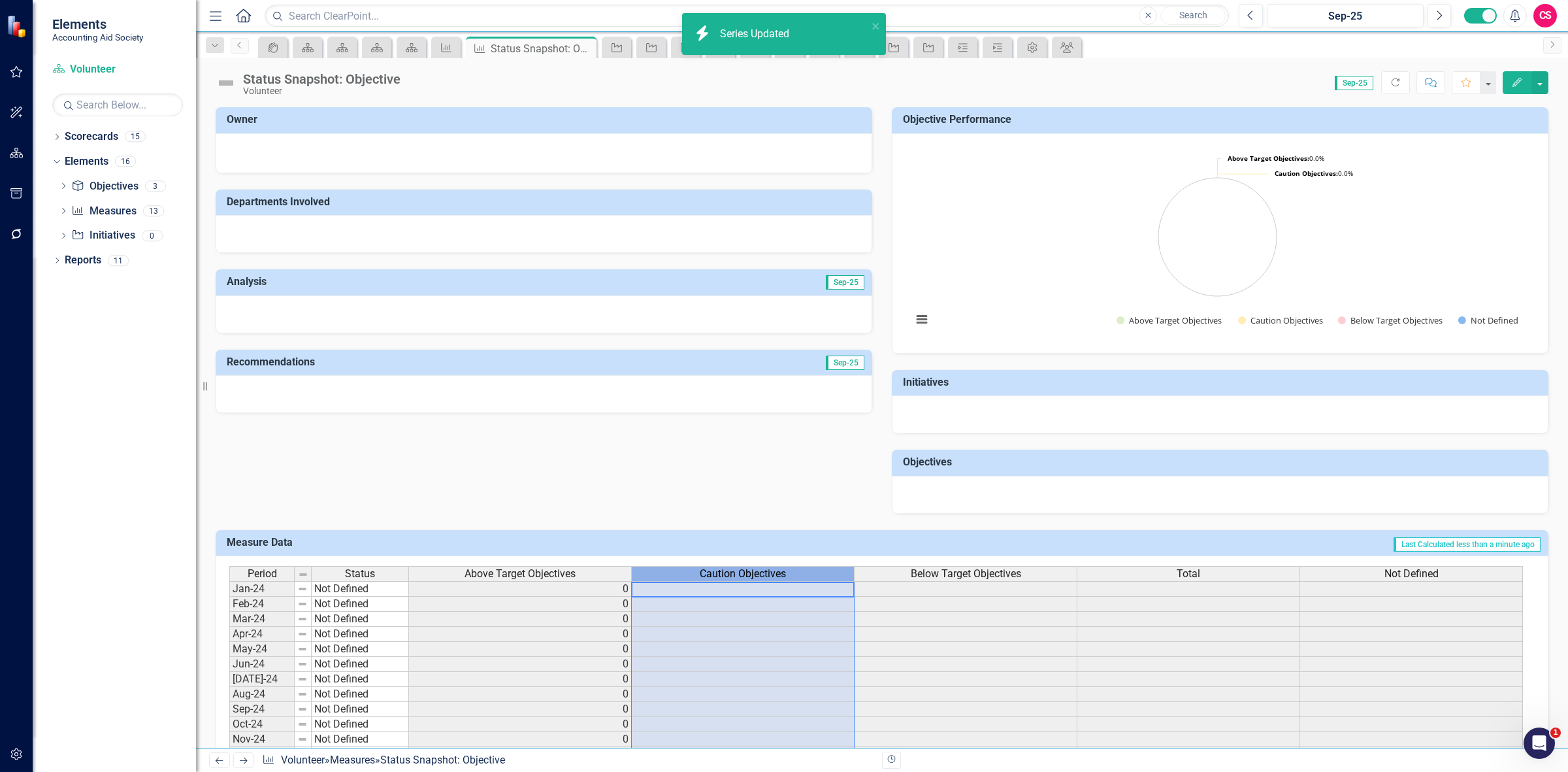
click at [761, 575] on span "Caution Objectives" at bounding box center [743, 573] width 86 height 12
click at [761, 575] on body "icon.bolt Series Updated Elements Accounting Aid Society Scorecard Volunteer Se…" at bounding box center [784, 386] width 1568 height 772
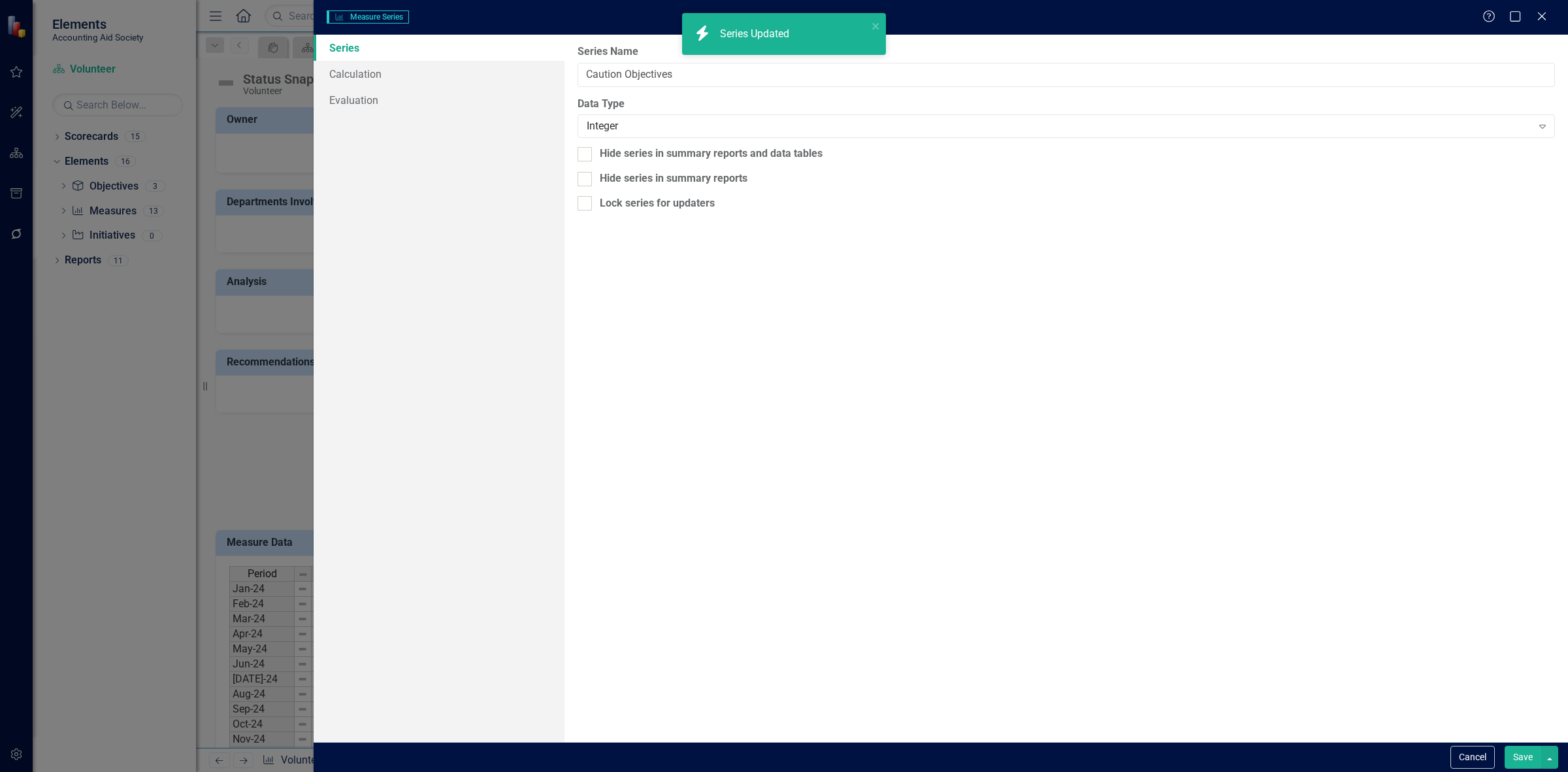
type input "Caution Objectives"
click at [417, 74] on link "Calculation" at bounding box center [439, 74] width 251 height 26
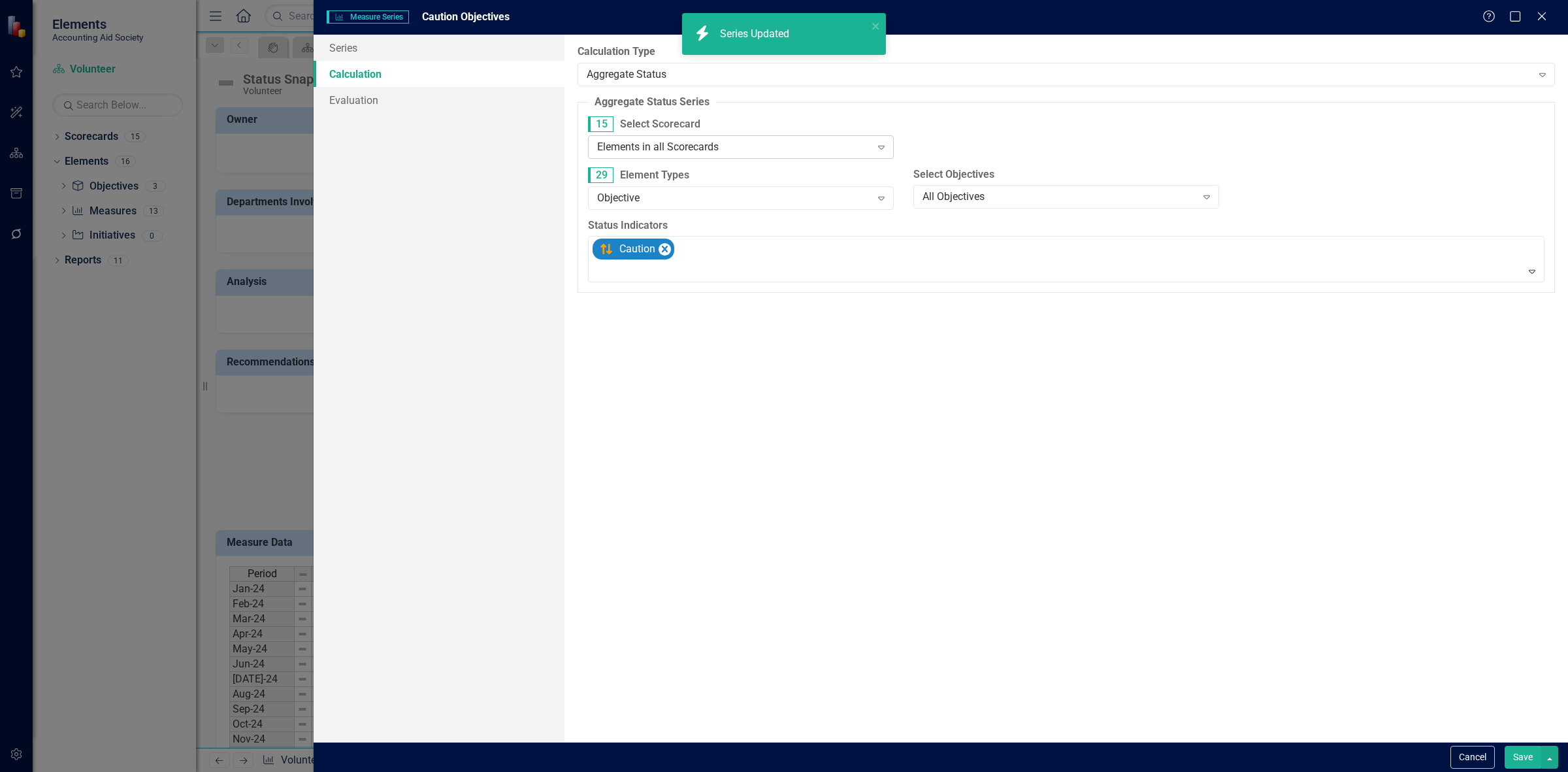
click at [713, 150] on div "15 Select Scorecard Elements in all Scorecards Expand" at bounding box center [740, 136] width 306 height 41
click at [712, 153] on div "Elements in all Scorecards" at bounding box center [734, 146] width 274 height 15
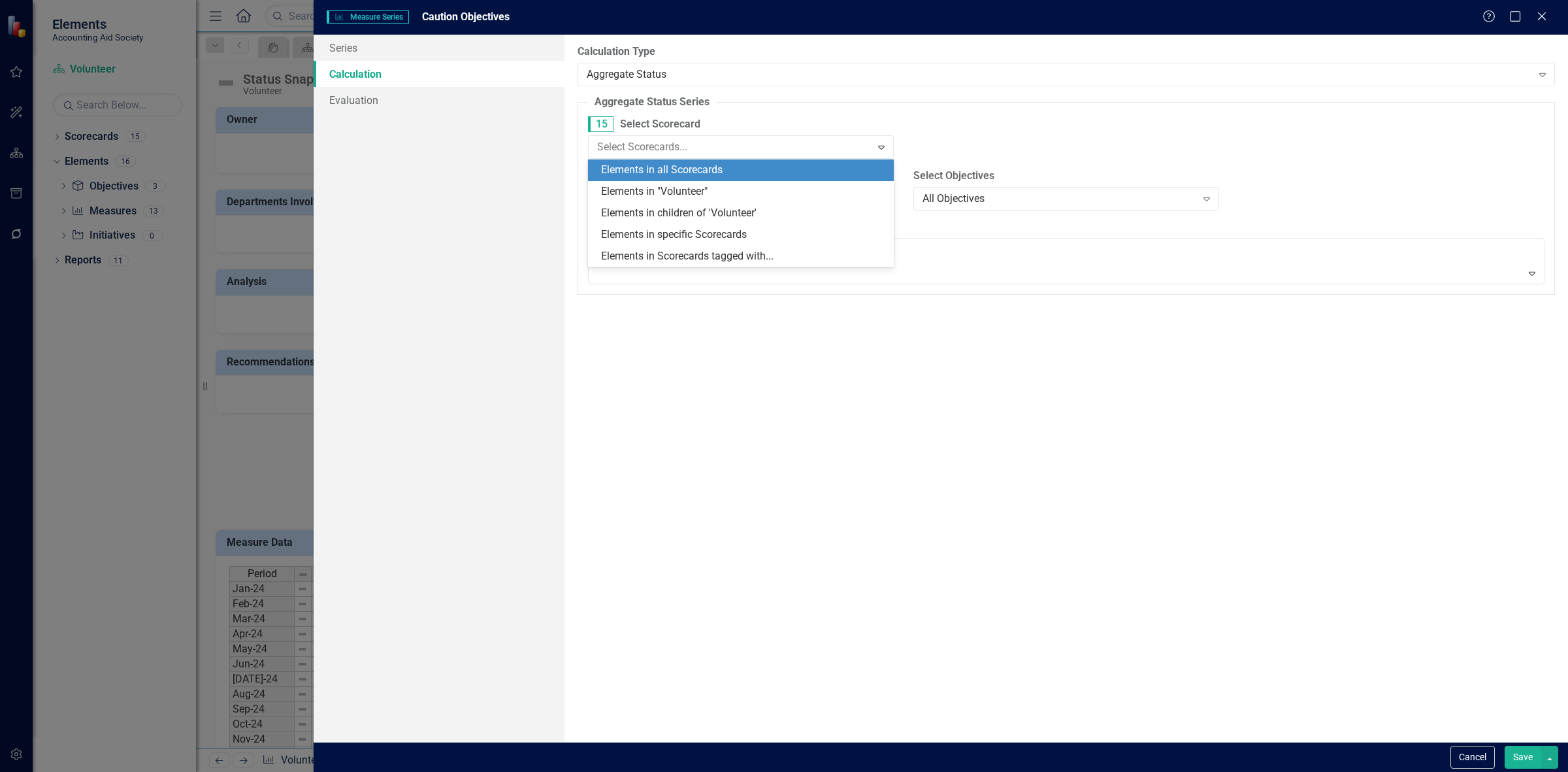
click at [718, 185] on div "Elements in "Volunteer"" at bounding box center [743, 191] width 285 height 15
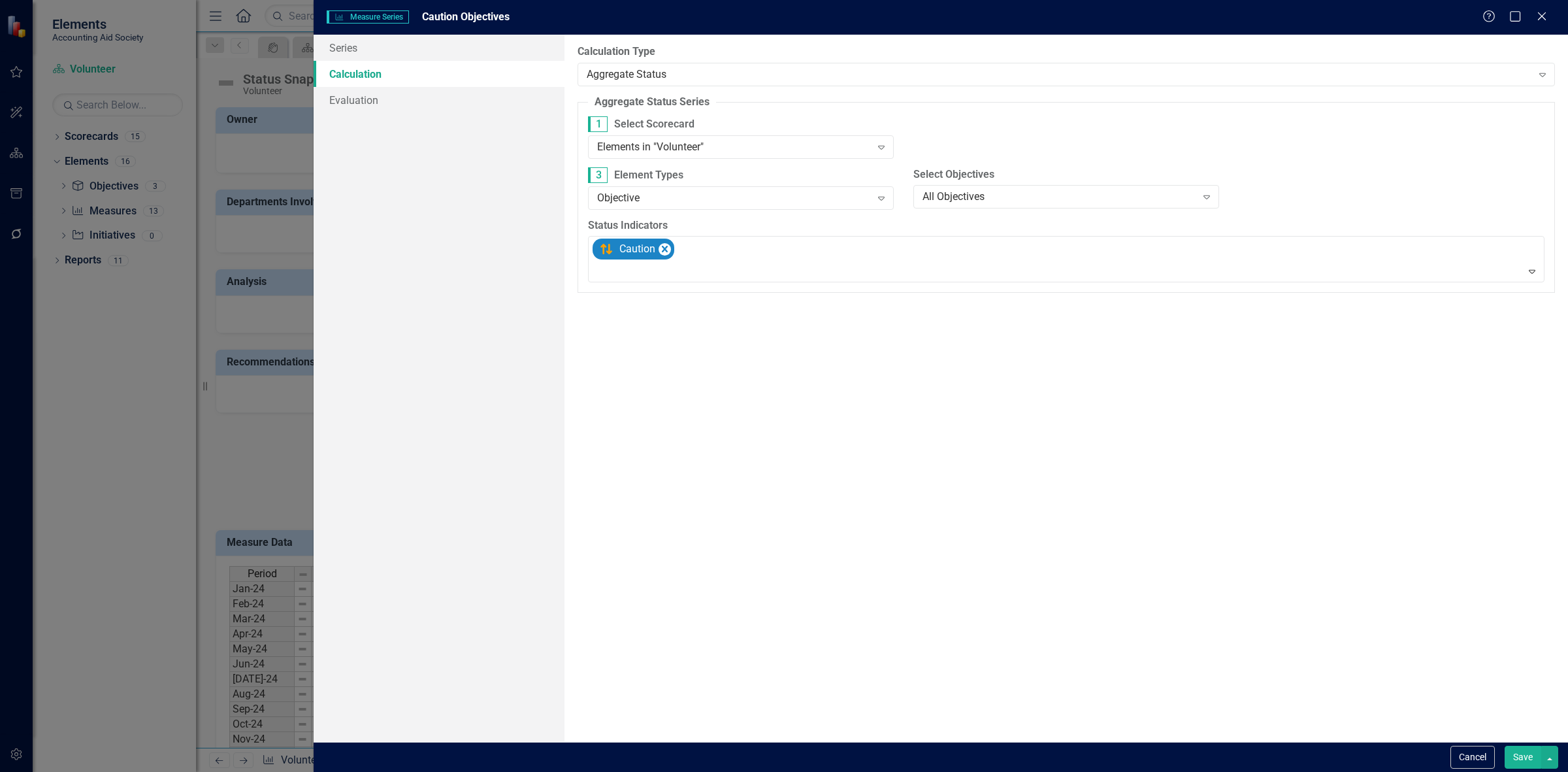
click at [1516, 750] on button "Save" at bounding box center [1522, 757] width 36 height 23
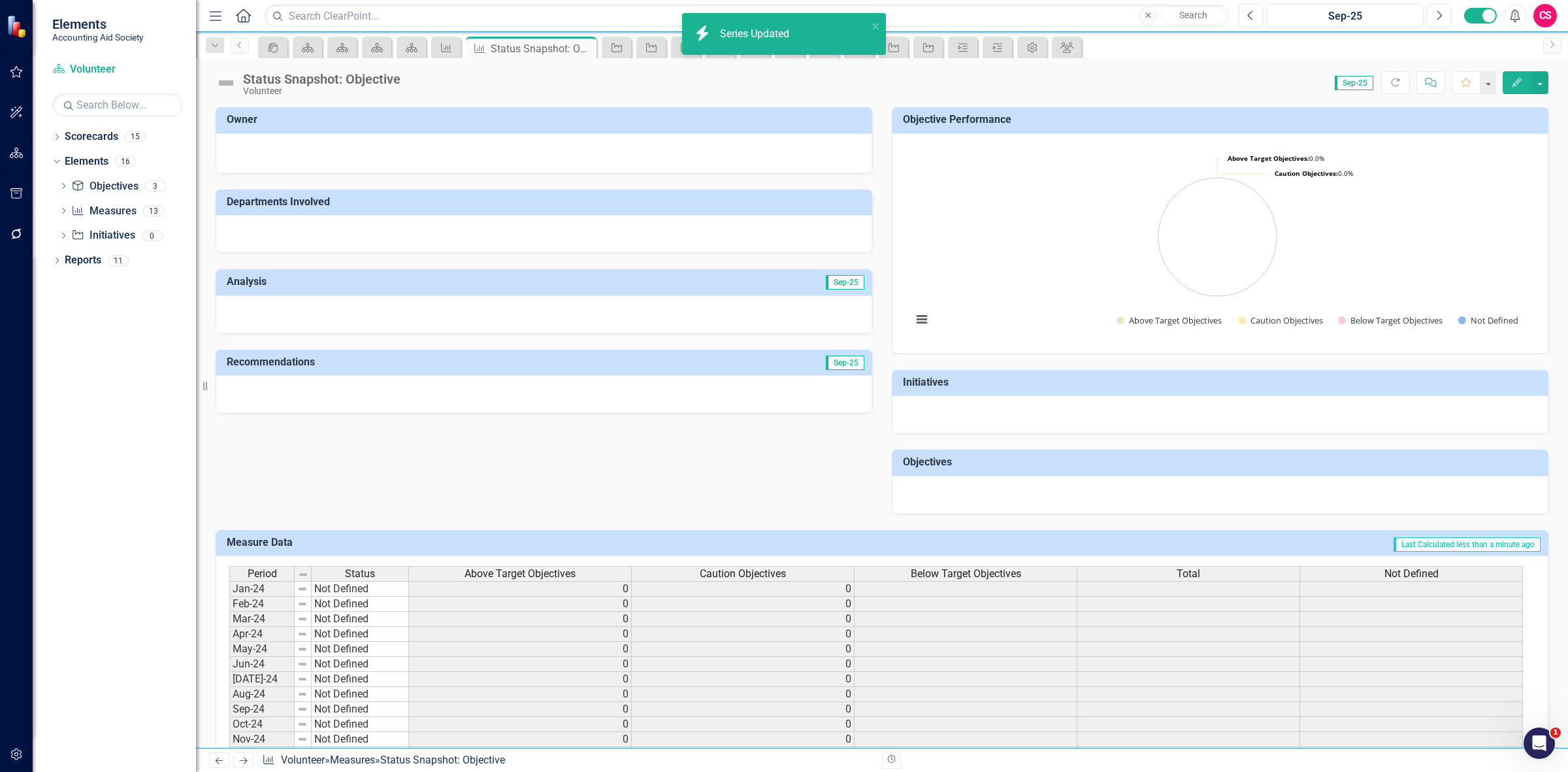
click at [973, 574] on span "Below Target Objectives" at bounding box center [966, 573] width 111 height 12
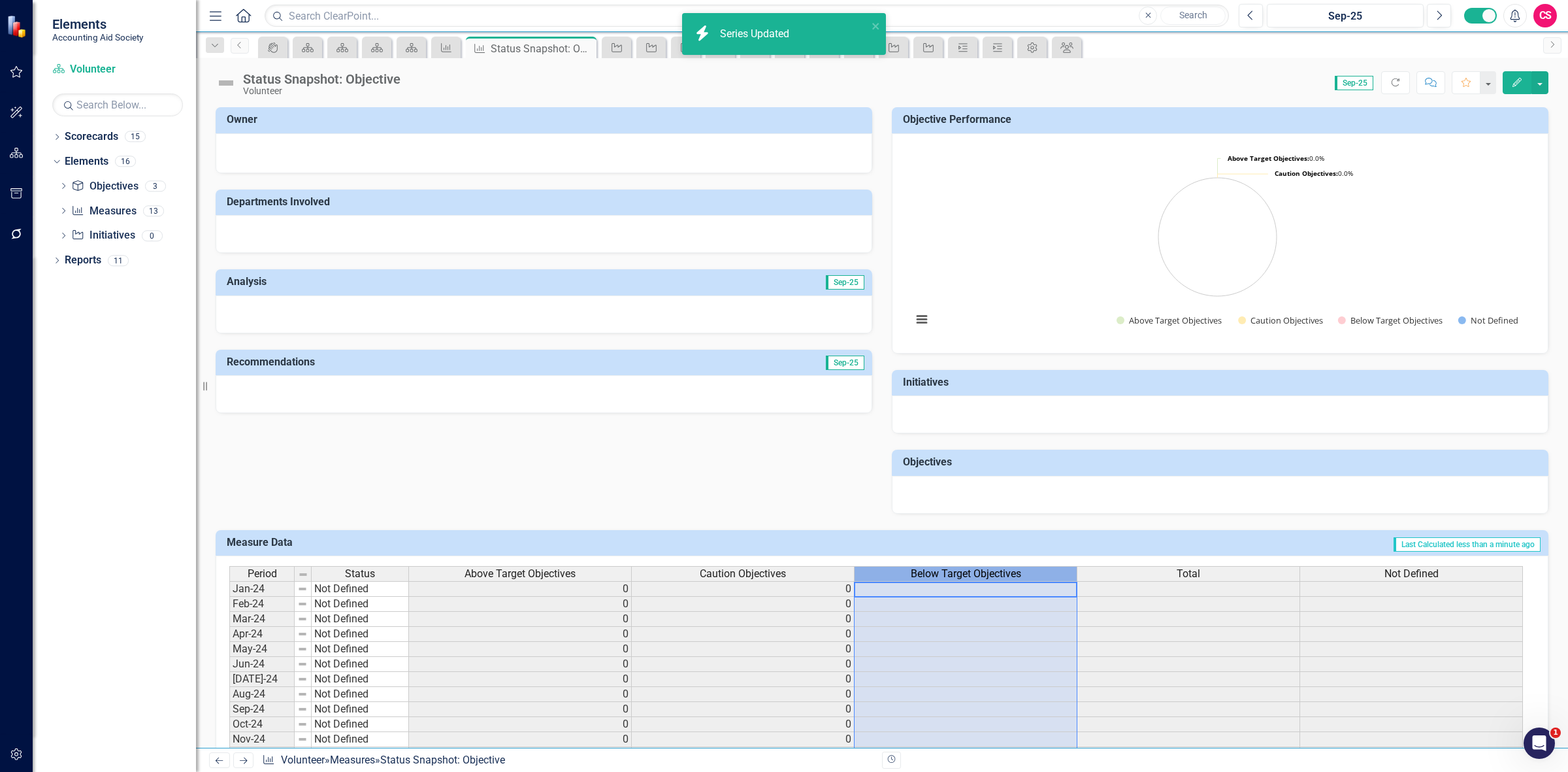
click at [973, 574] on span "Below Target Objectives" at bounding box center [966, 573] width 111 height 12
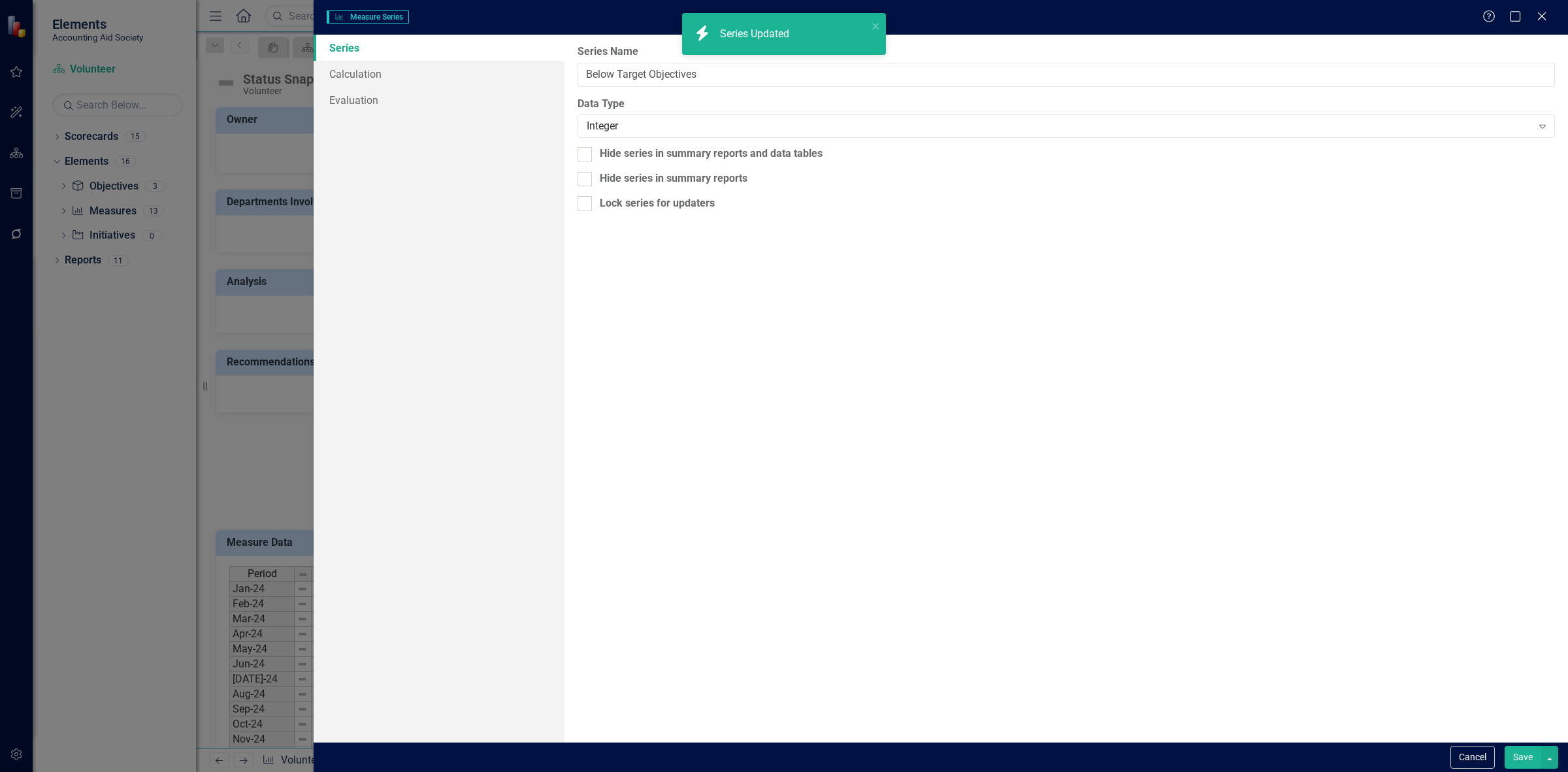
type input "Below Target Objectives"
click at [417, 72] on link "Calculation" at bounding box center [439, 74] width 251 height 26
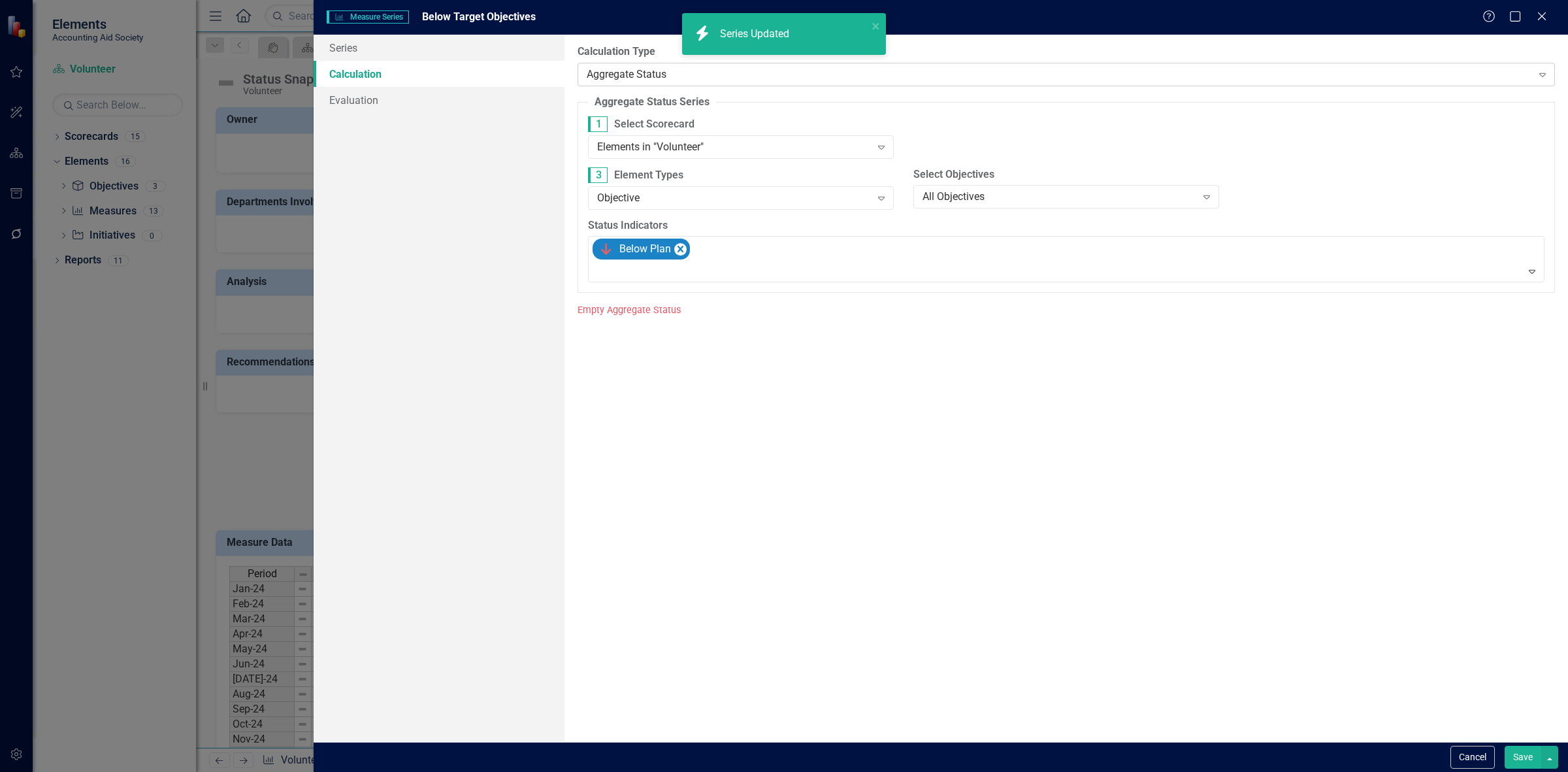
click at [706, 74] on div "Aggregate Status" at bounding box center [1059, 74] width 945 height 15
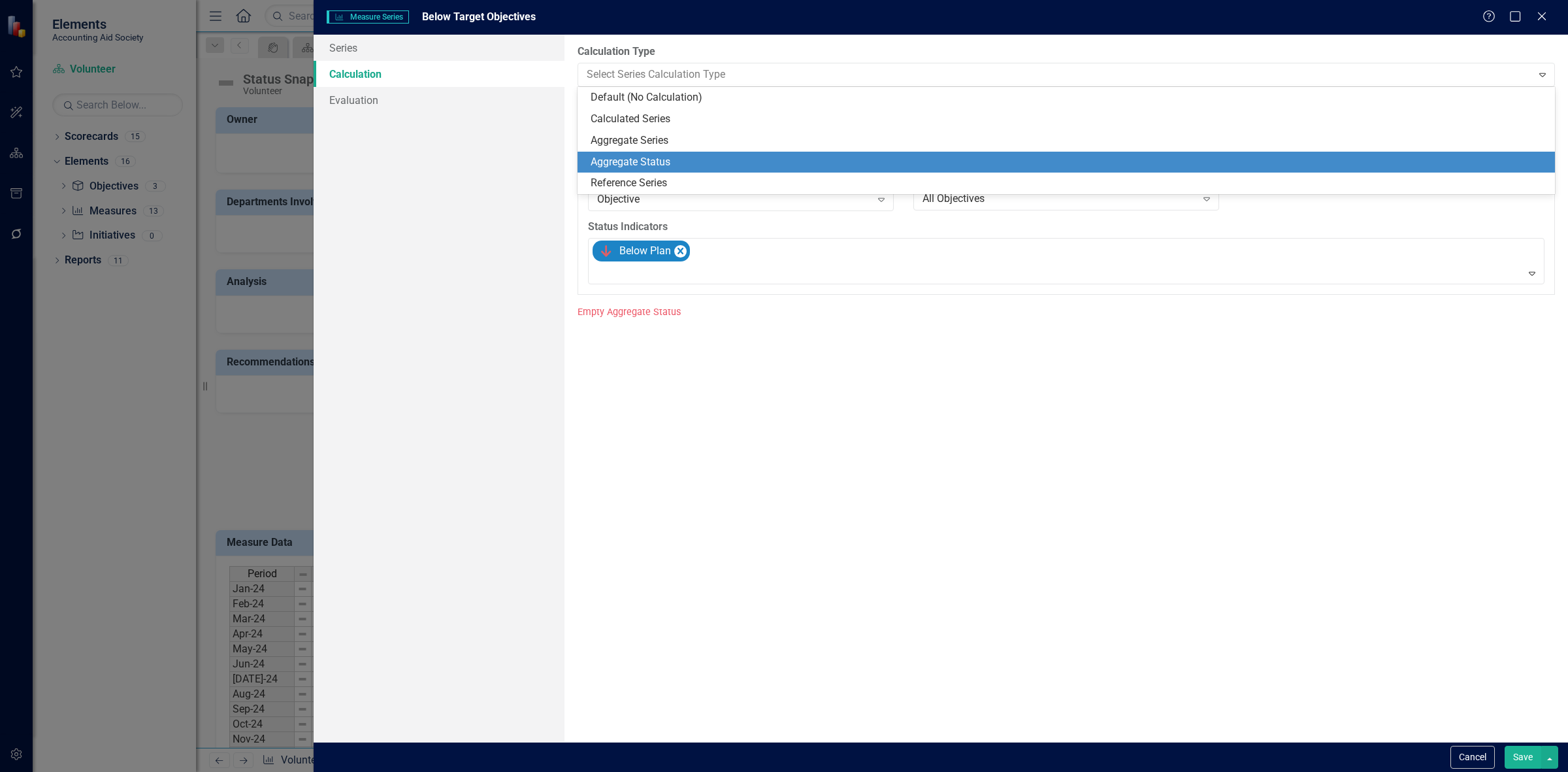
click at [652, 32] on div "Measure Series Measure Series Below Target Objectives Help Maximize Close" at bounding box center [941, 17] width 1254 height 35
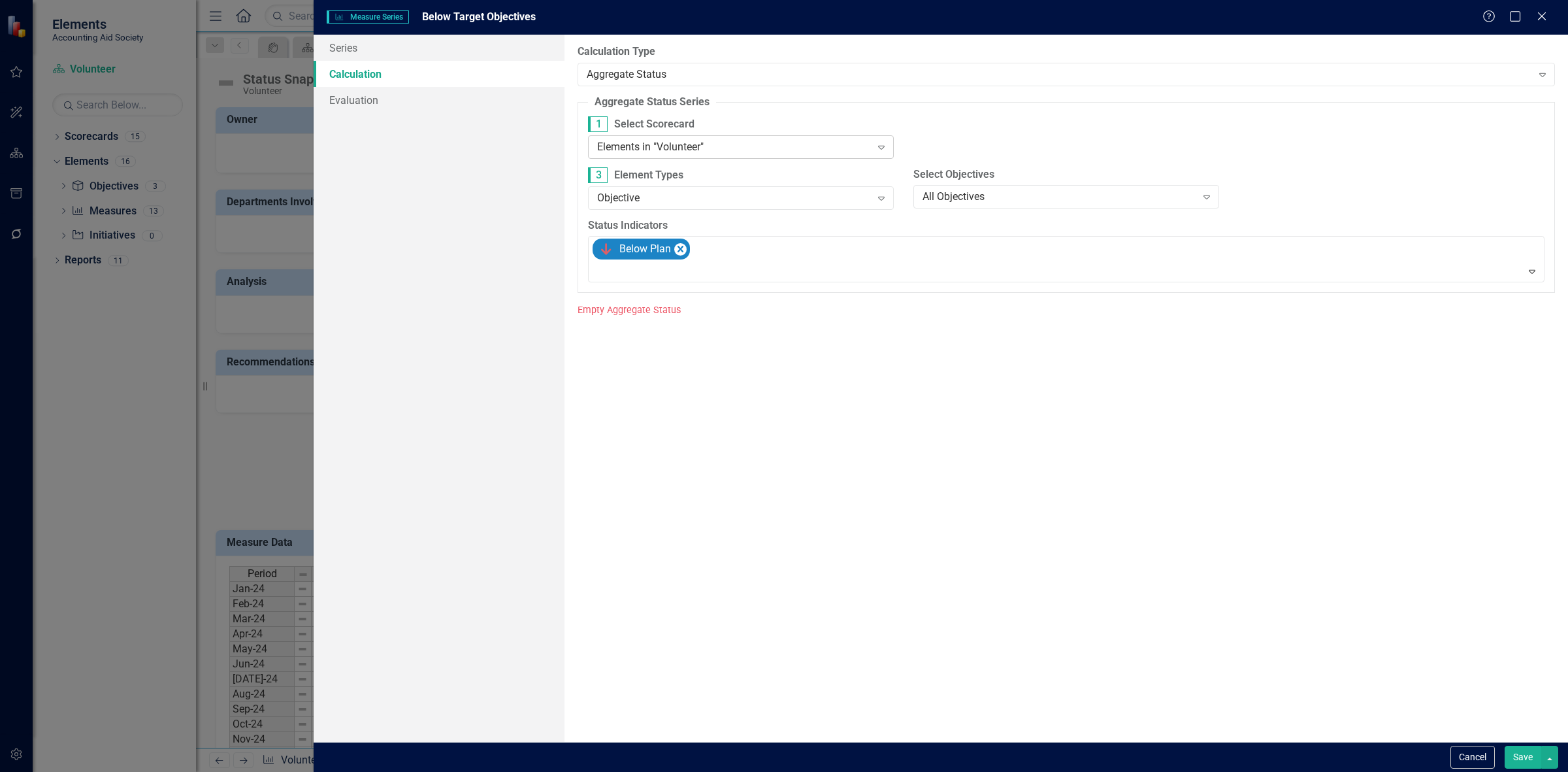
click at [678, 137] on div "Elements in "Volunteer" Expand" at bounding box center [740, 147] width 306 height 23
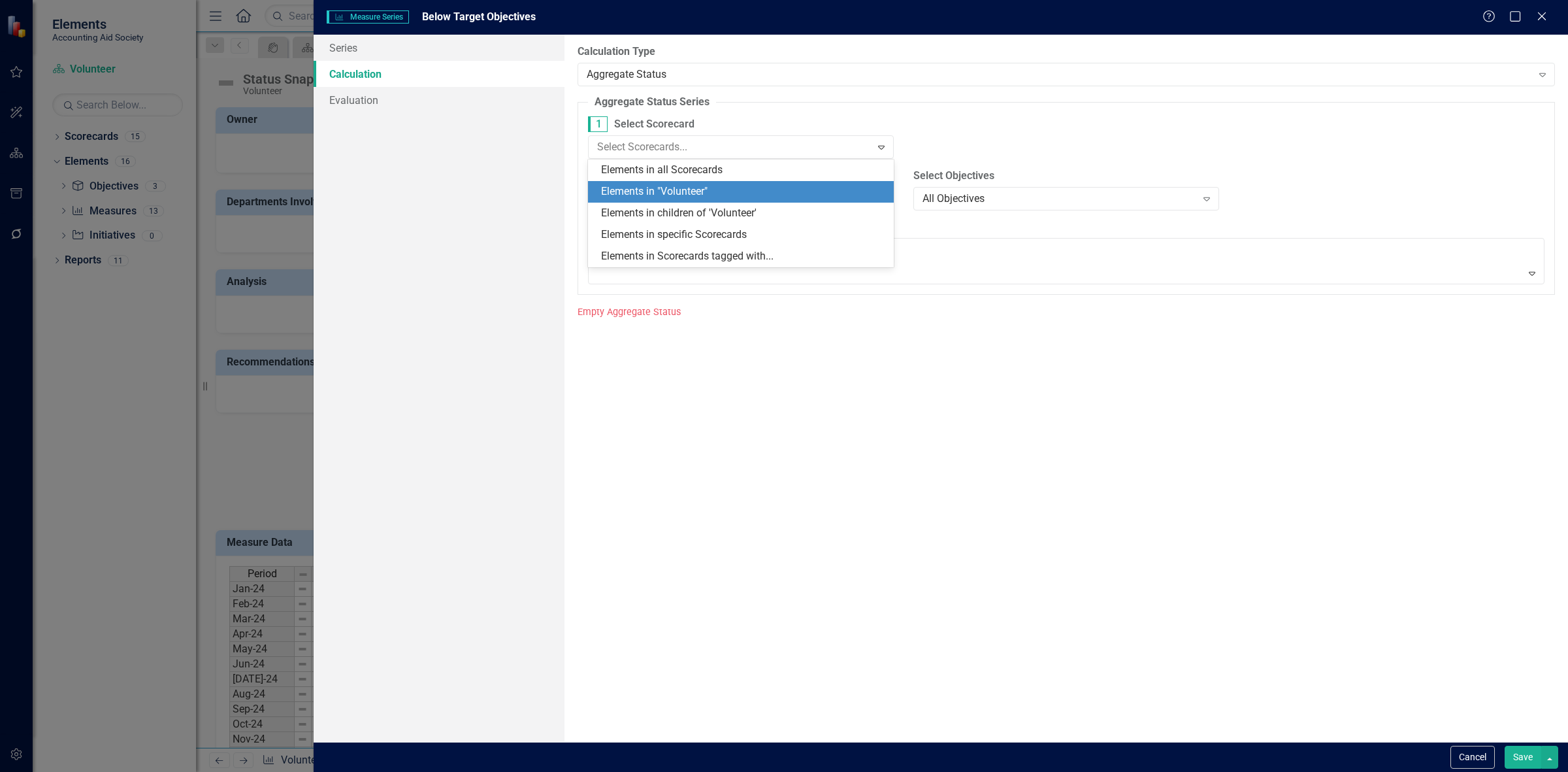
click at [684, 168] on div "Elements in all Scorecards" at bounding box center [743, 170] width 285 height 15
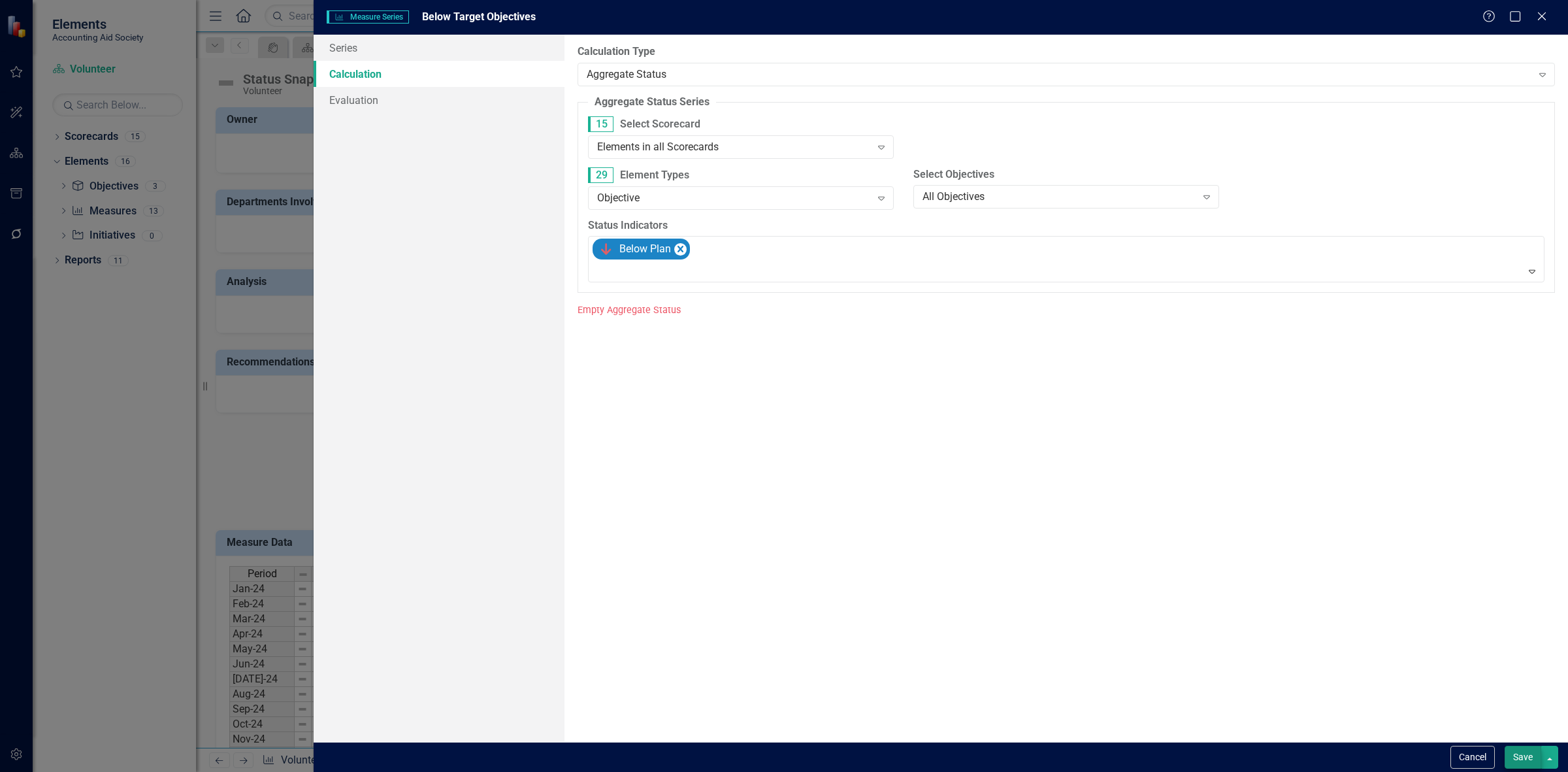
click at [1503, 758] on div "Save" at bounding box center [1529, 757] width 57 height 23
click at [1508, 762] on button "Save" at bounding box center [1522, 757] width 36 height 23
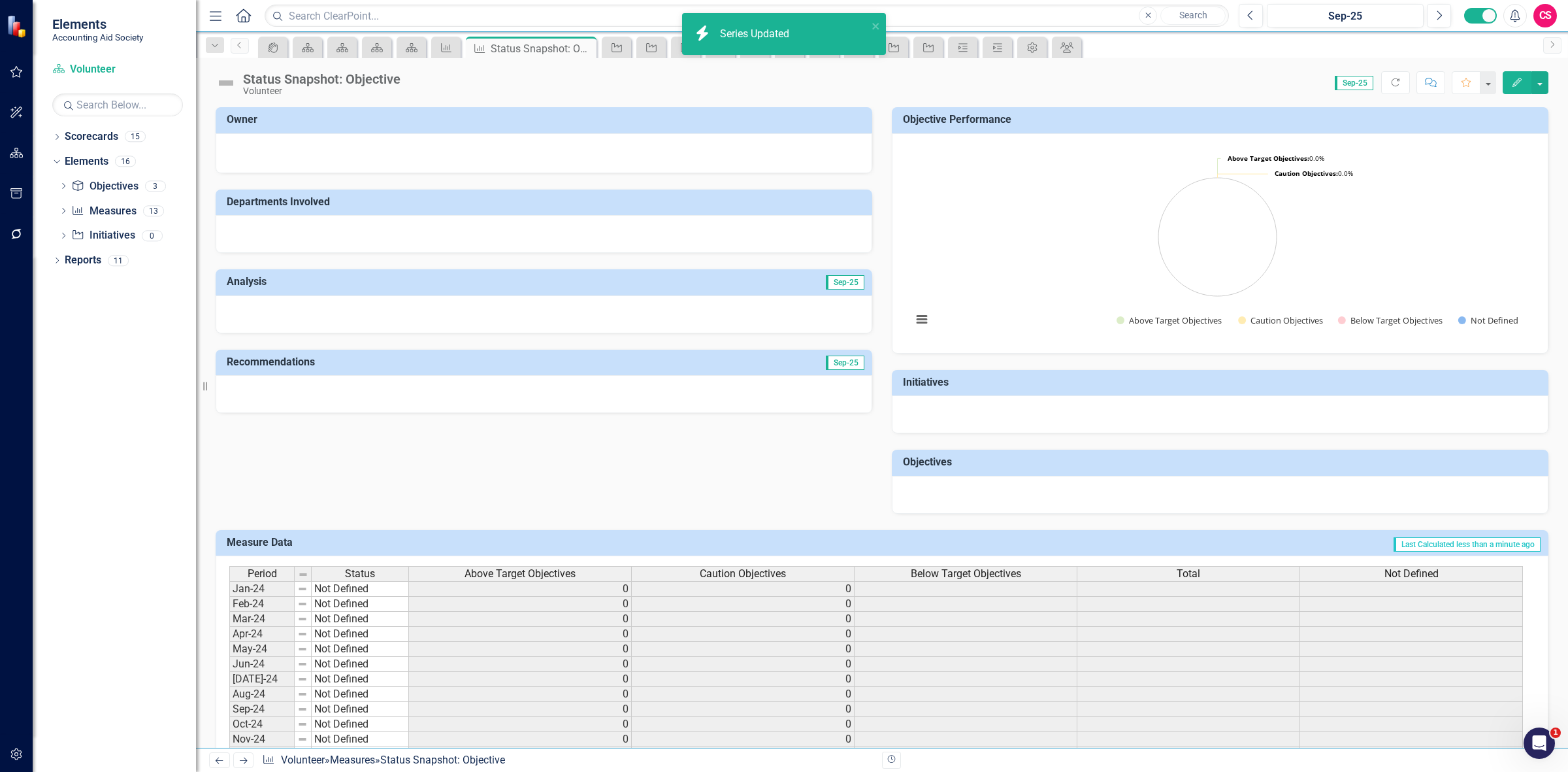
click at [943, 572] on span "Below Target Objectives" at bounding box center [966, 573] width 111 height 12
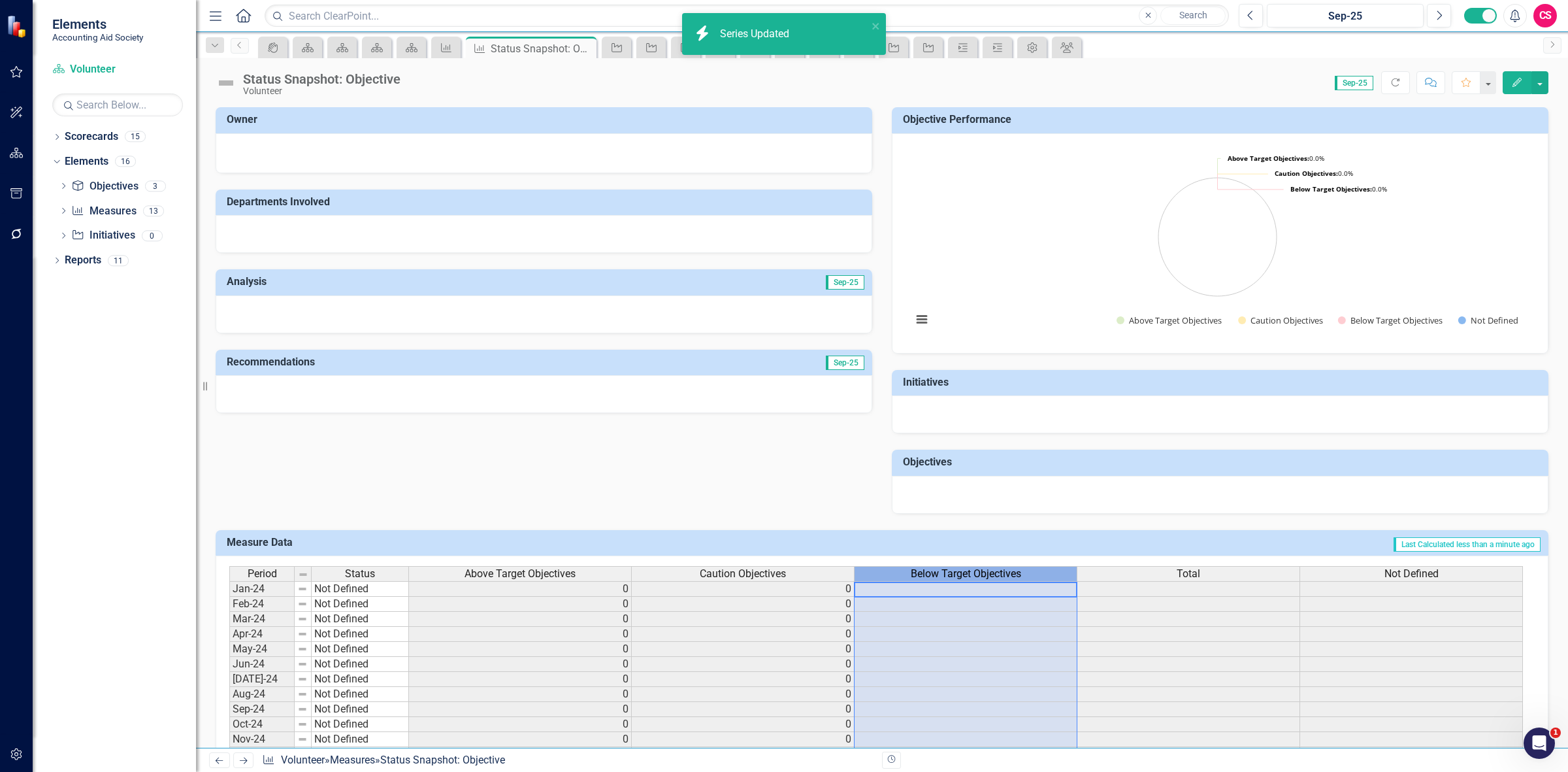
click at [943, 572] on span "Below Target Objectives" at bounding box center [966, 573] width 111 height 12
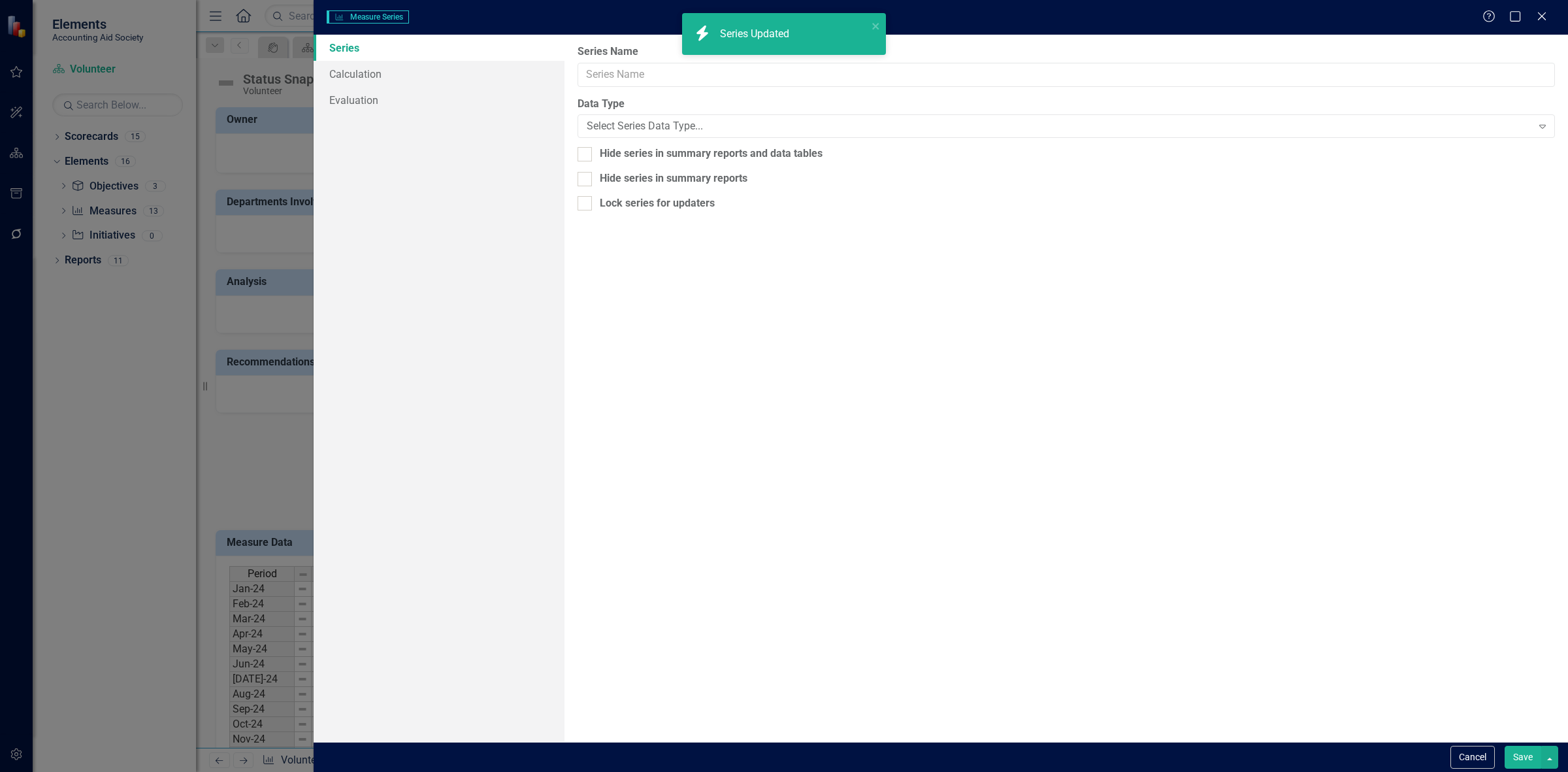
type input "Below Target Objectives"
click at [428, 70] on link "Calculation" at bounding box center [439, 74] width 251 height 26
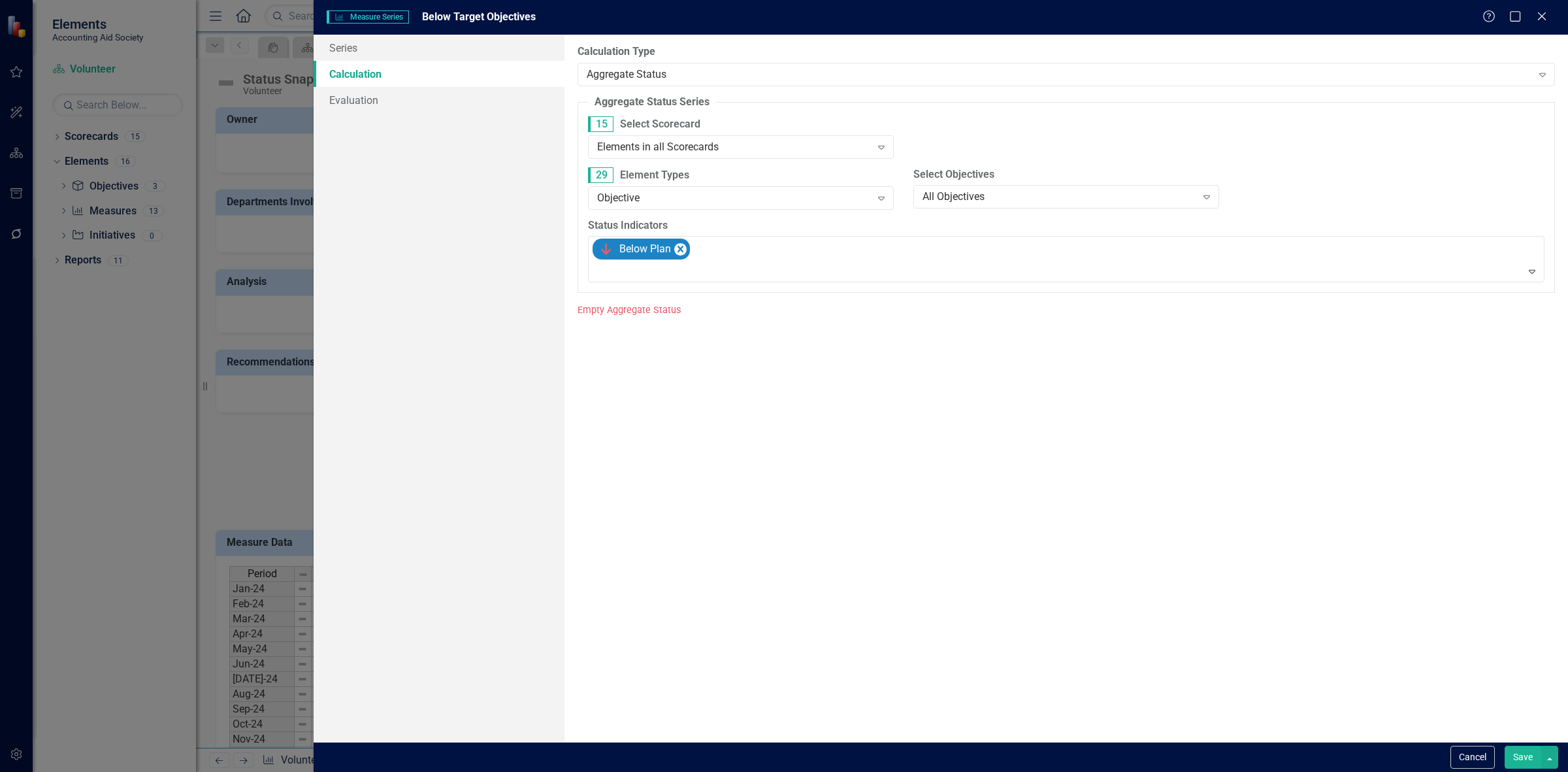
click at [690, 170] on label "29 Element Types" at bounding box center [740, 175] width 306 height 15
click at [689, 139] on div "Elements in all Scorecards" at bounding box center [734, 146] width 274 height 15
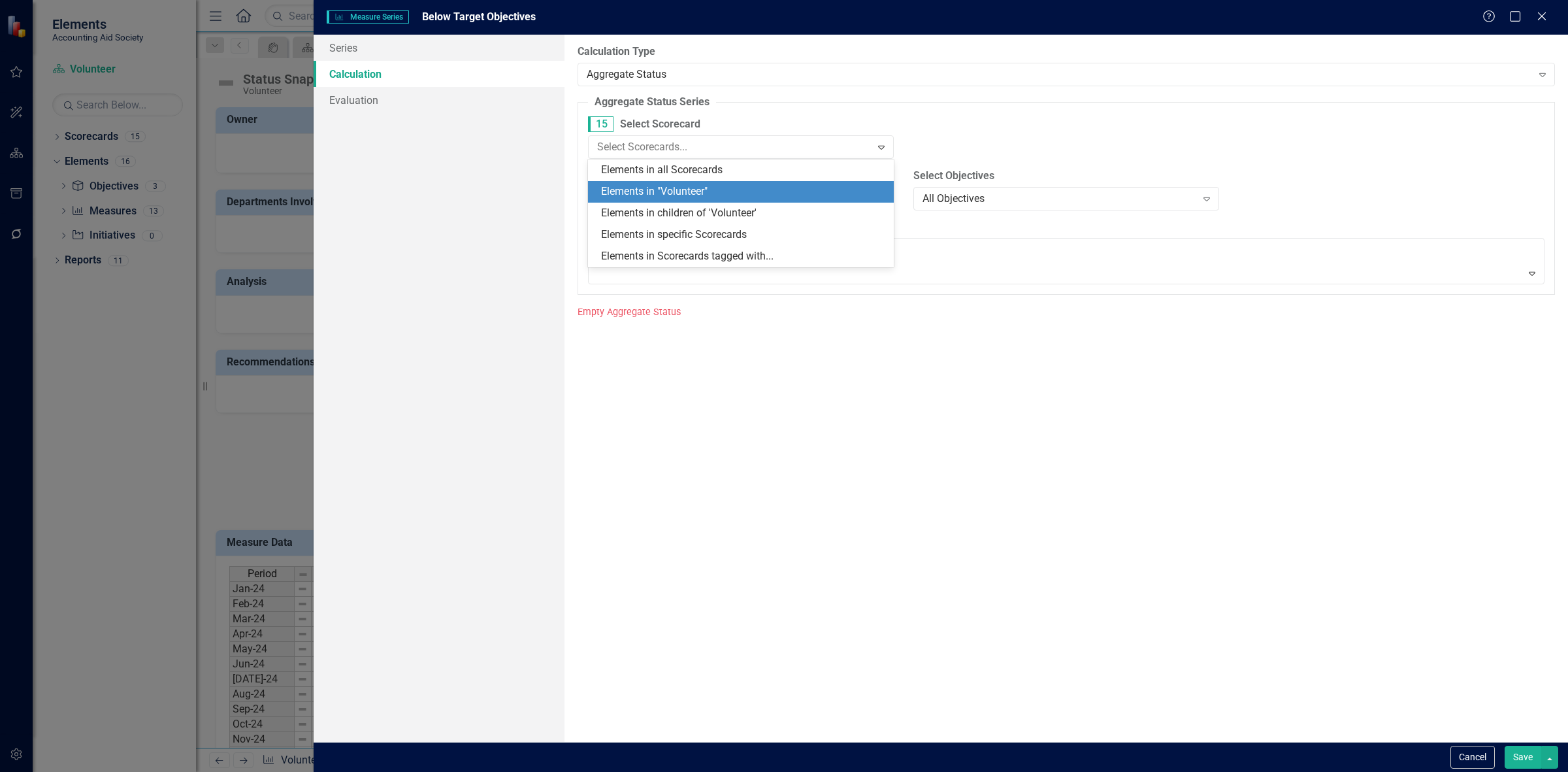
click at [705, 190] on div "Elements in "Volunteer"" at bounding box center [743, 191] width 285 height 15
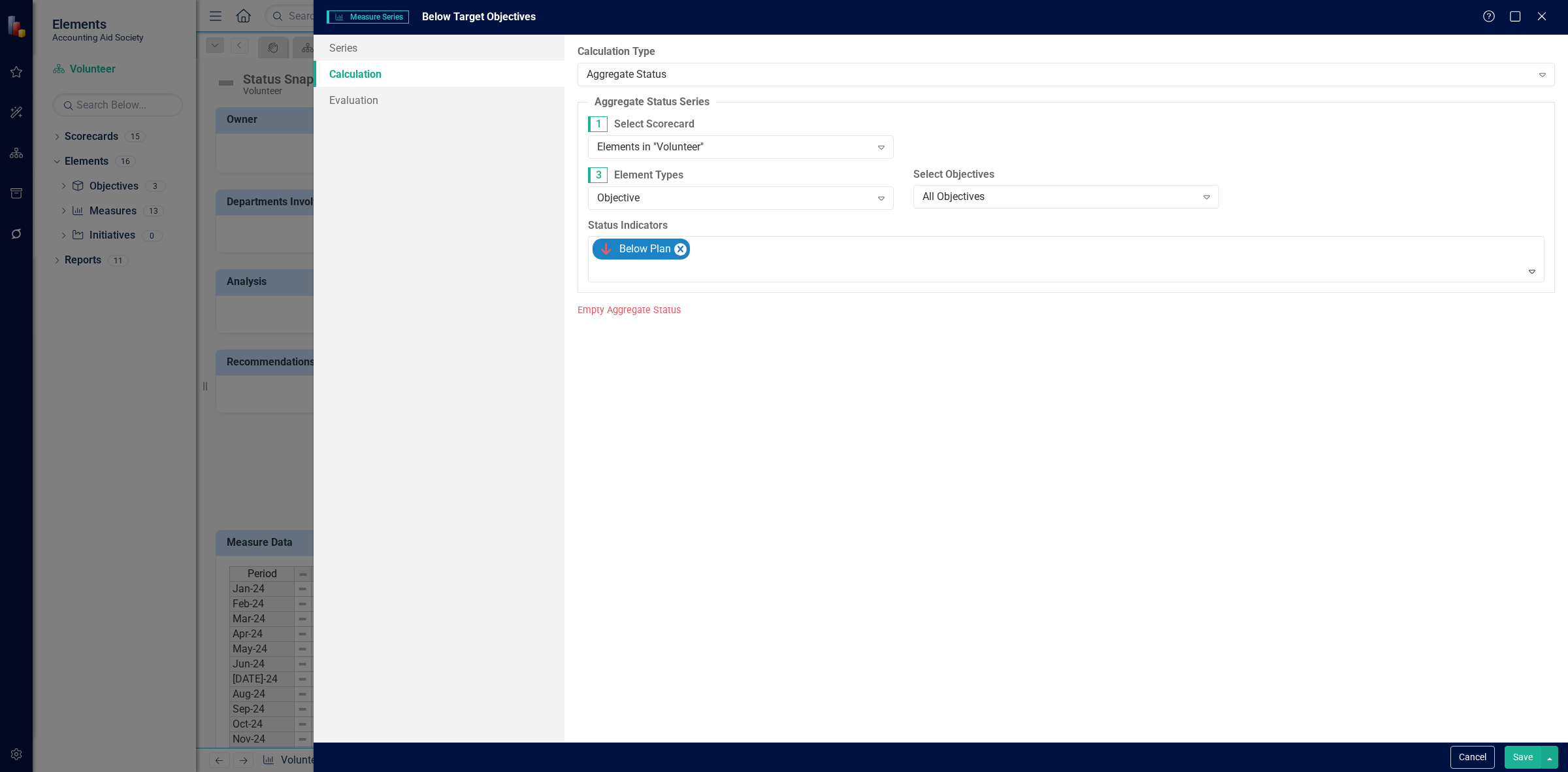
click at [1519, 751] on button "Save" at bounding box center [1522, 757] width 36 height 23
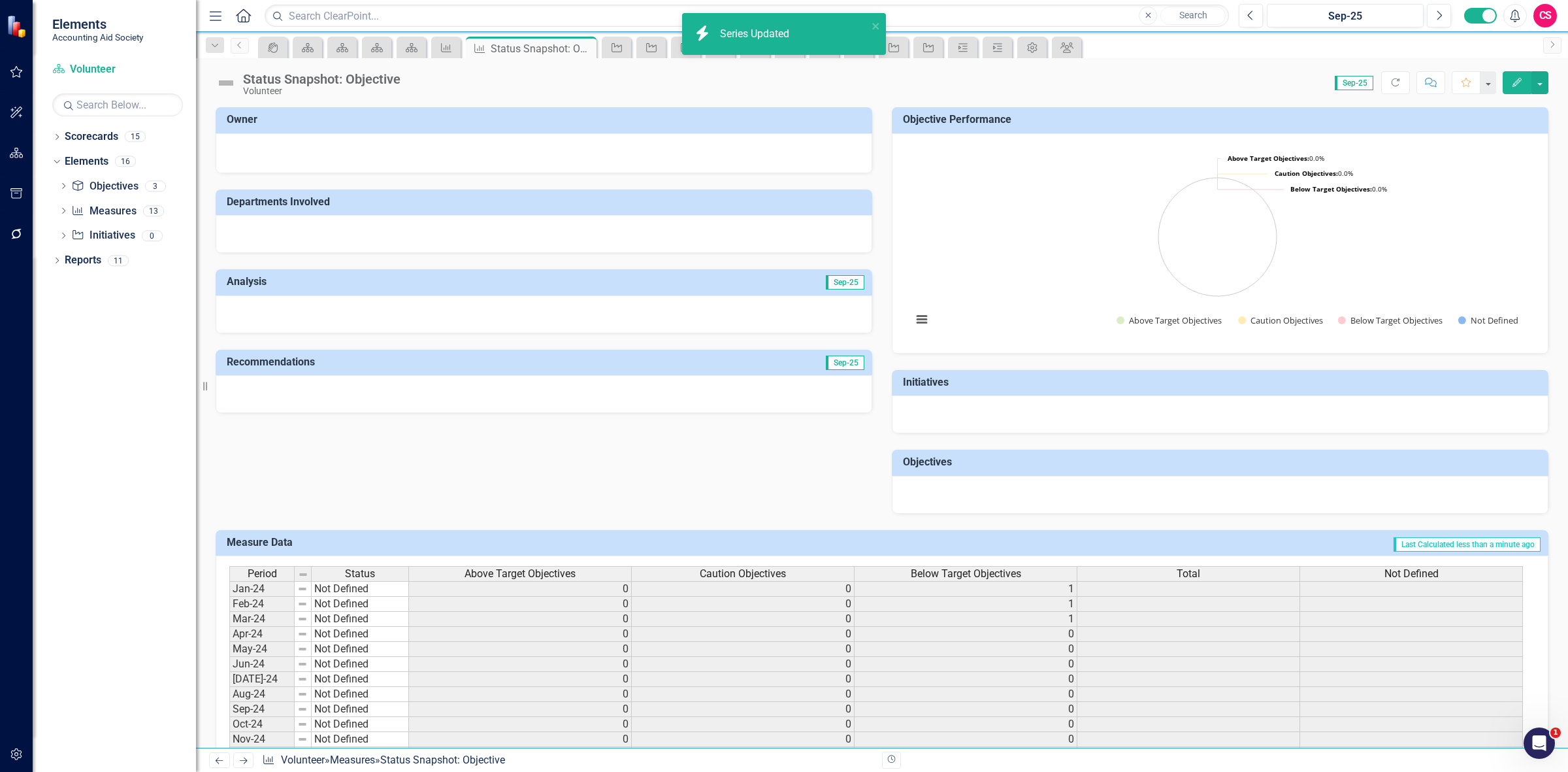
click at [1144, 584] on div "Period Status Above Target Objectives Caution Objectives Below Target Objective…" at bounding box center [877, 575] width 1295 height 18
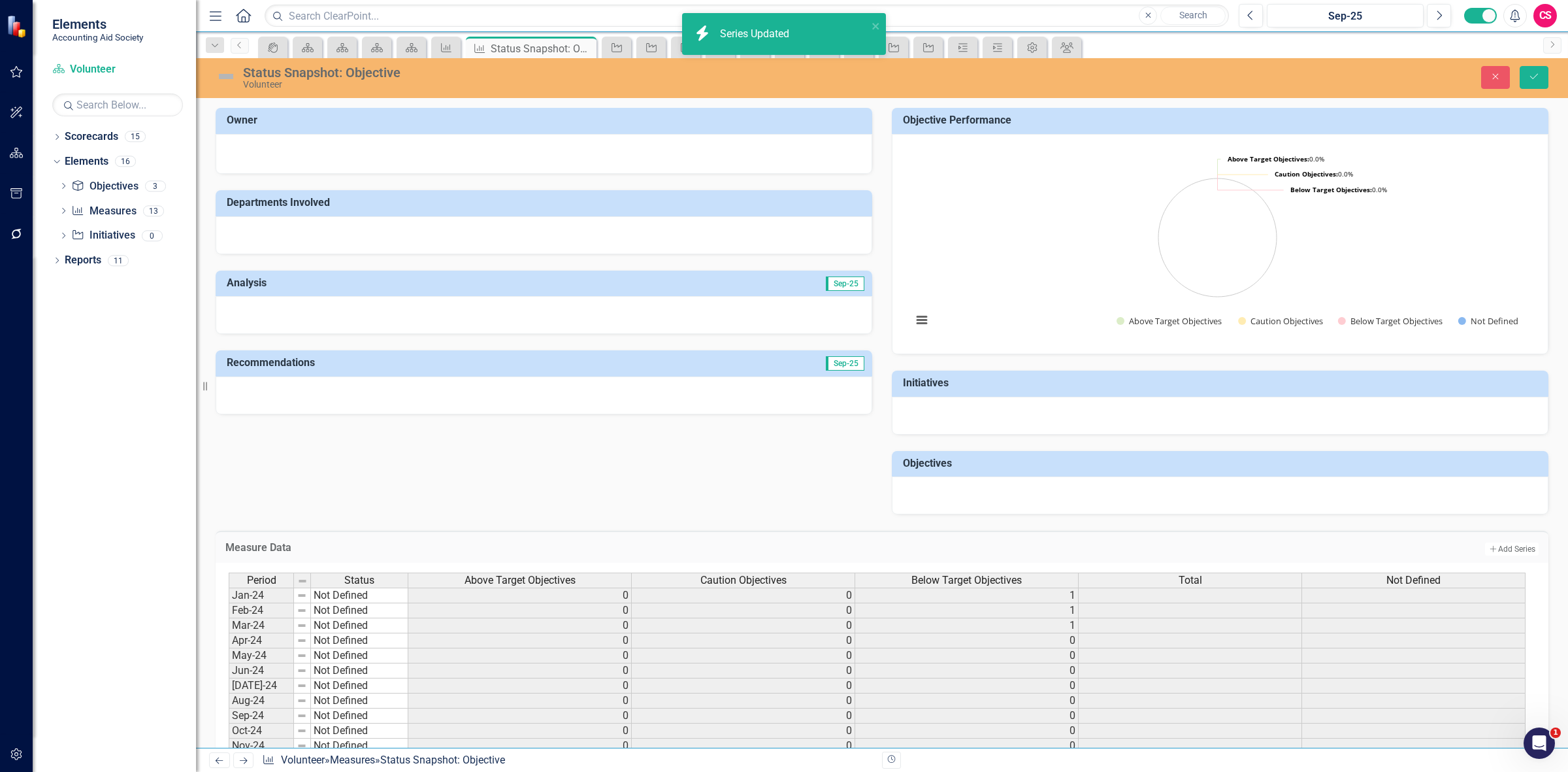
click at [1139, 580] on div "Total" at bounding box center [1190, 580] width 223 height 15
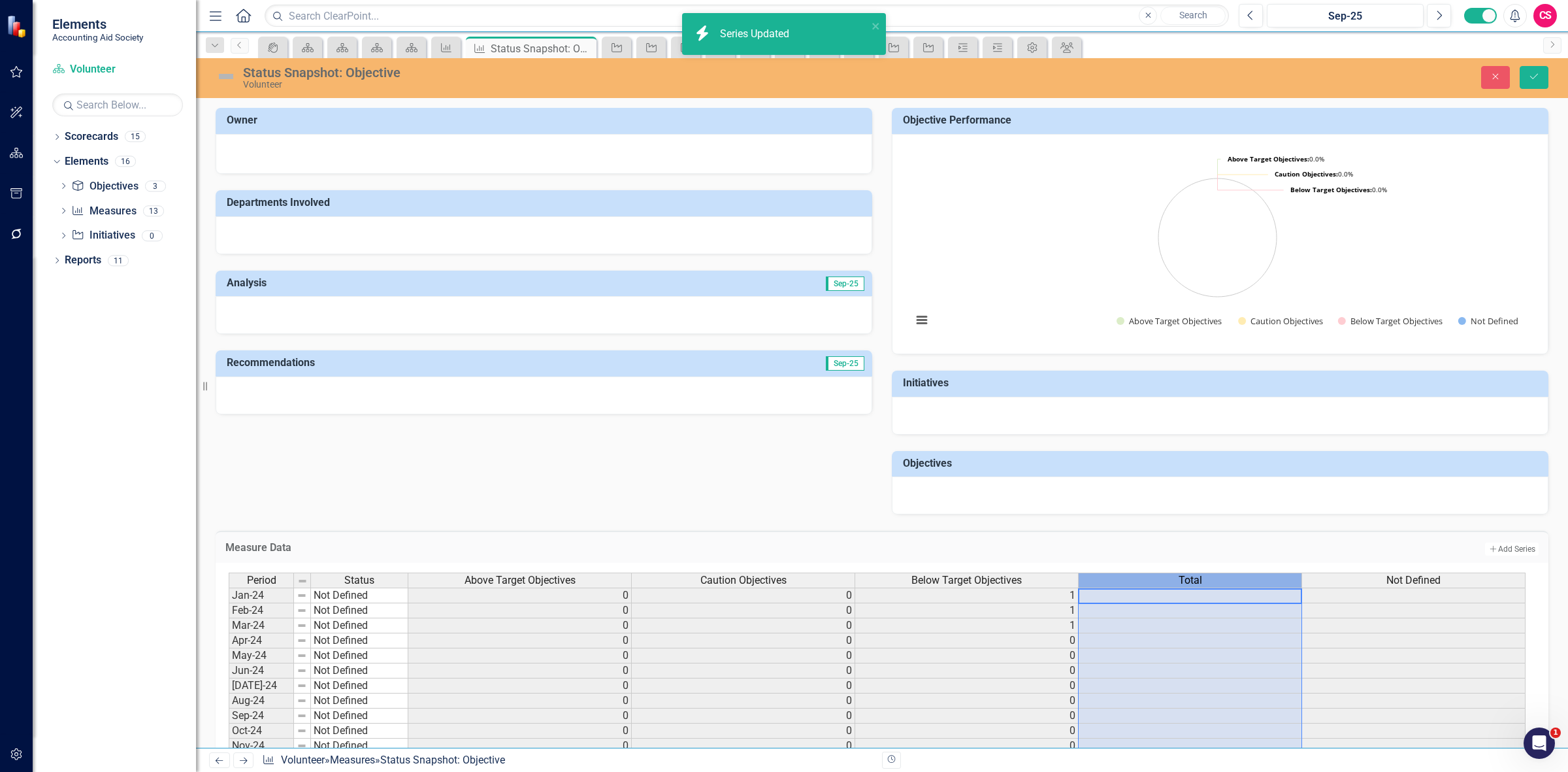
click at [1139, 580] on div "Total" at bounding box center [1190, 580] width 223 height 15
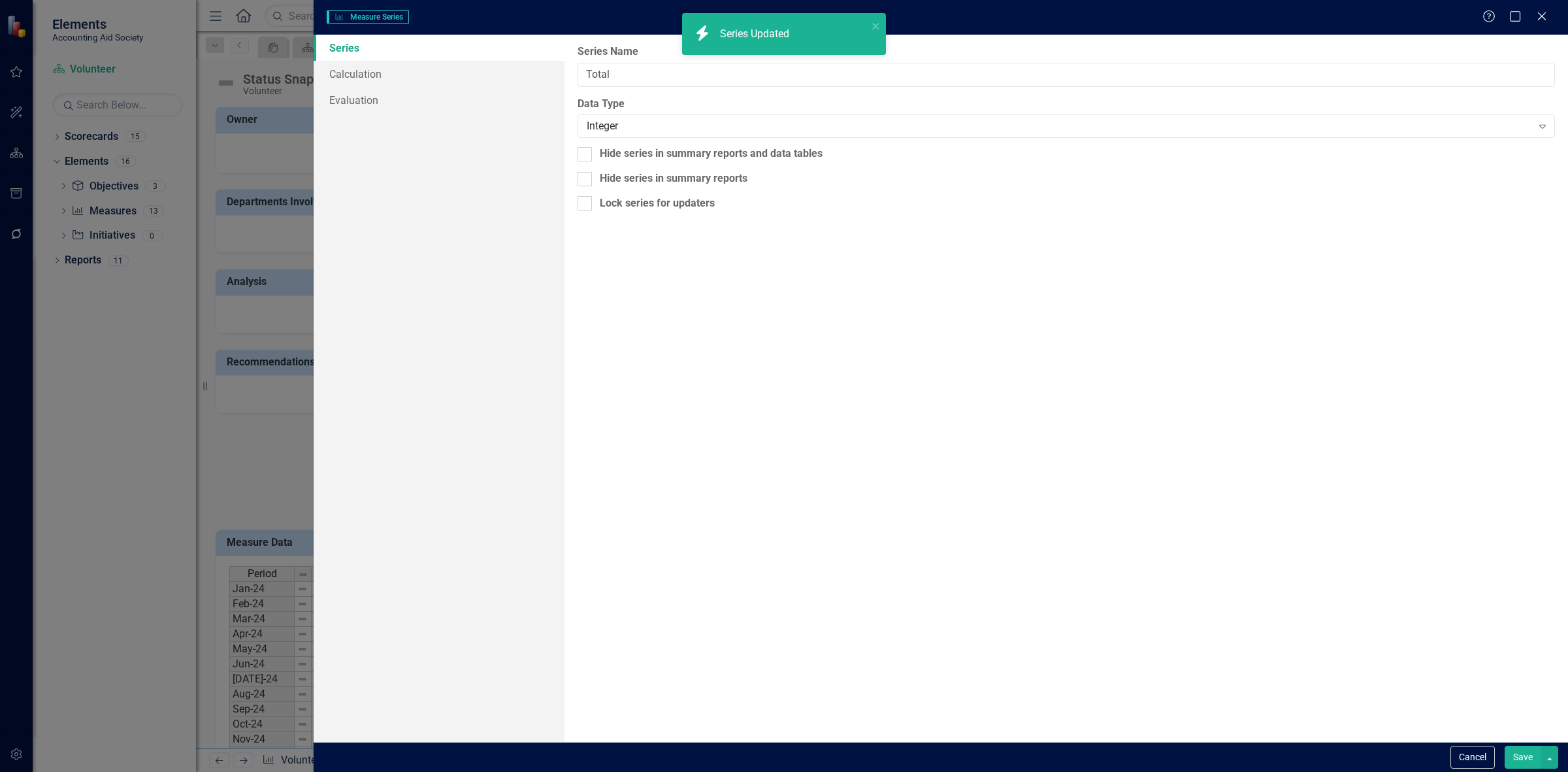
type input "Total"
click at [437, 67] on link "Calculation" at bounding box center [439, 74] width 251 height 26
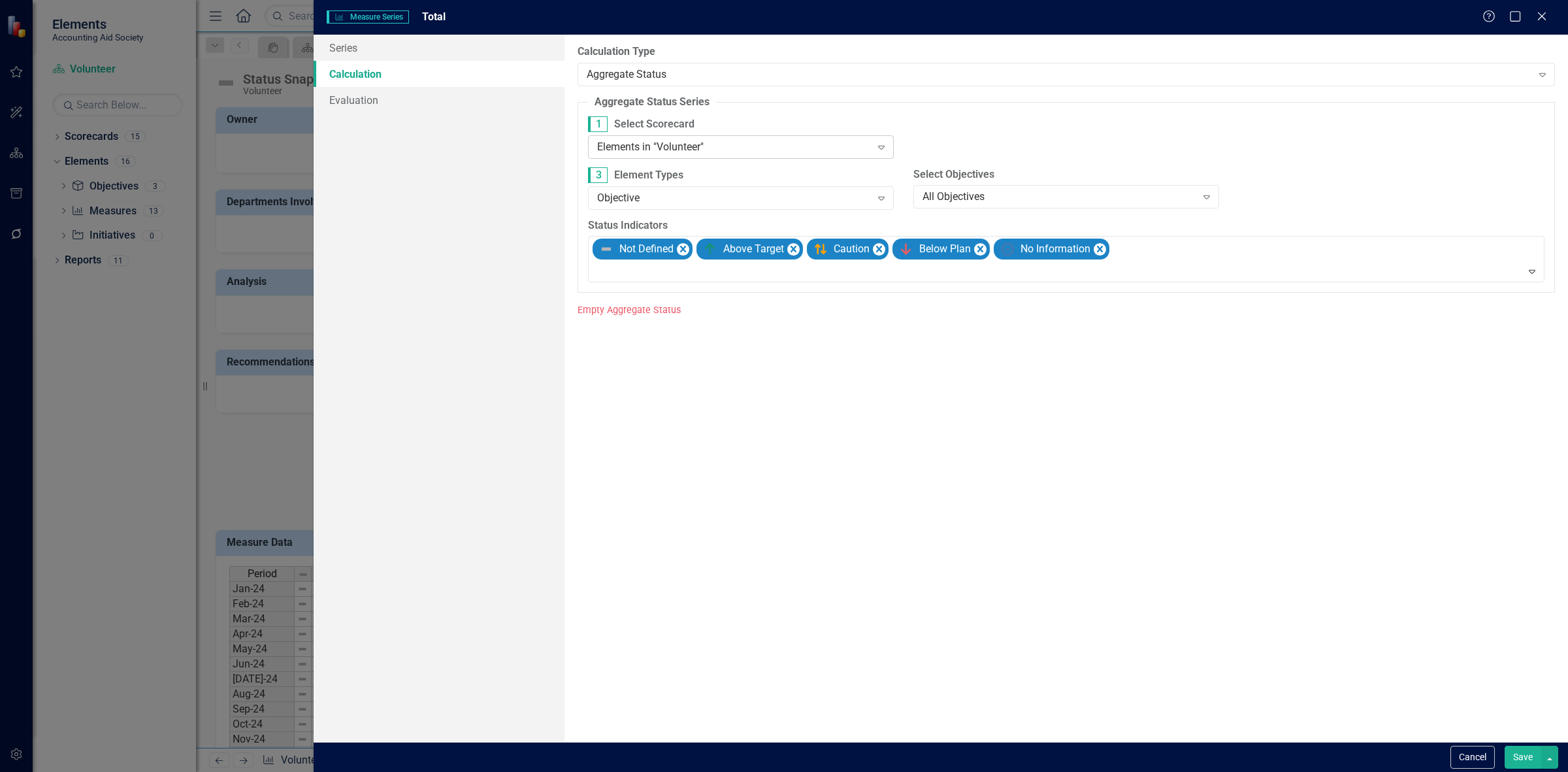
click at [641, 142] on div "Elements in "Volunteer"" at bounding box center [734, 146] width 274 height 15
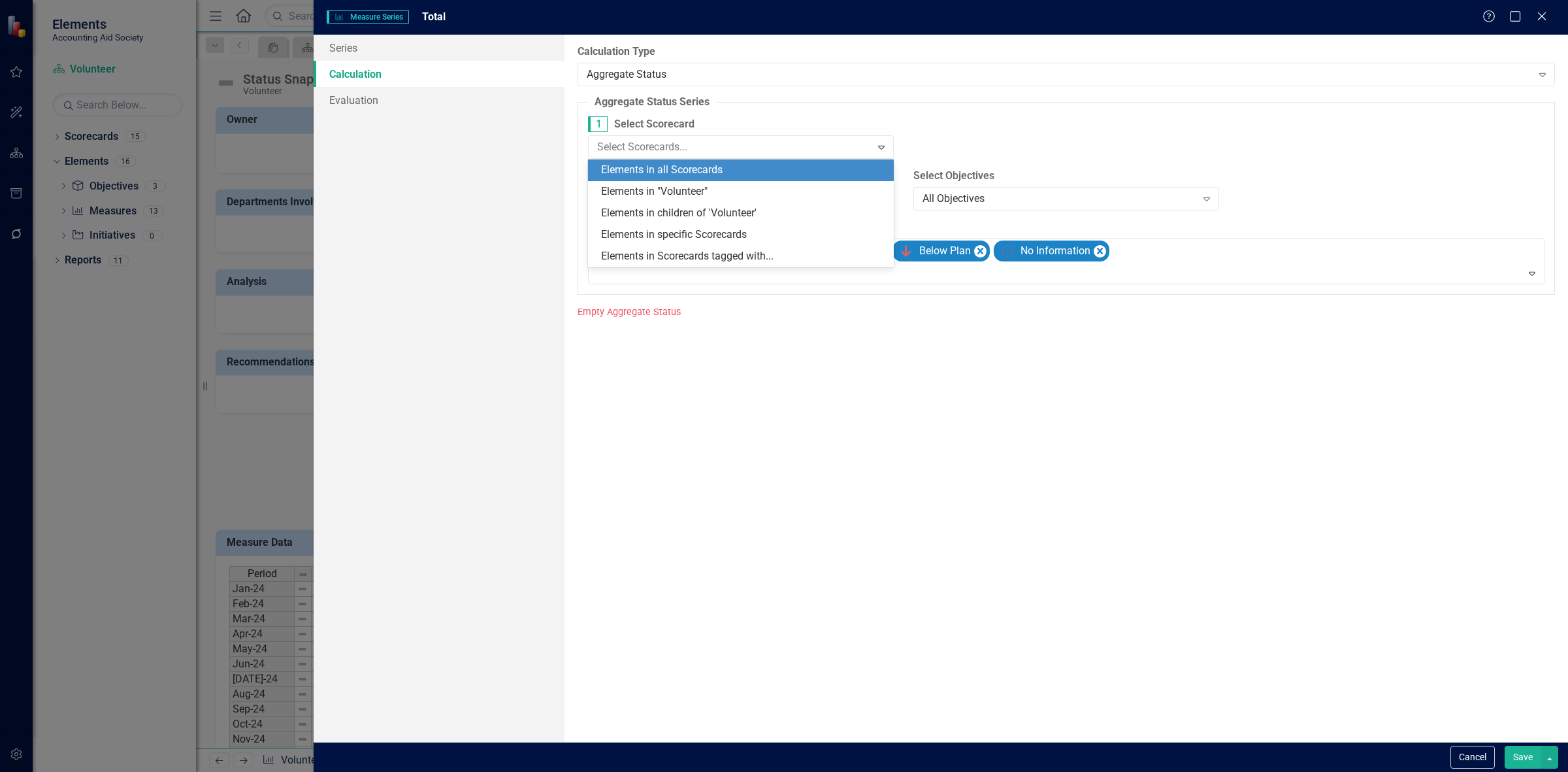
click at [657, 177] on div "Elements in all Scorecards" at bounding box center [743, 170] width 285 height 15
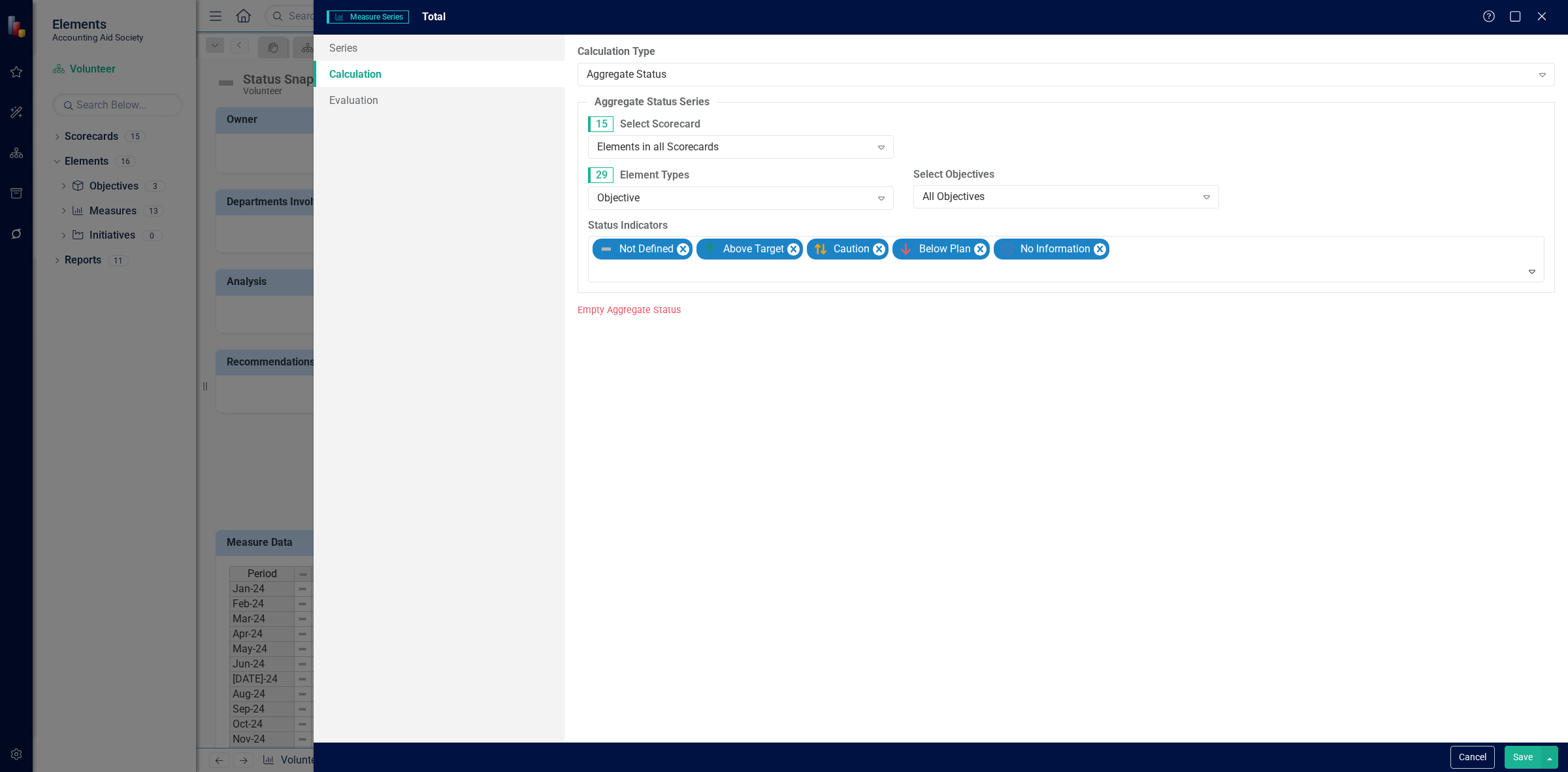
click at [1517, 760] on button "Save" at bounding box center [1522, 757] width 36 height 23
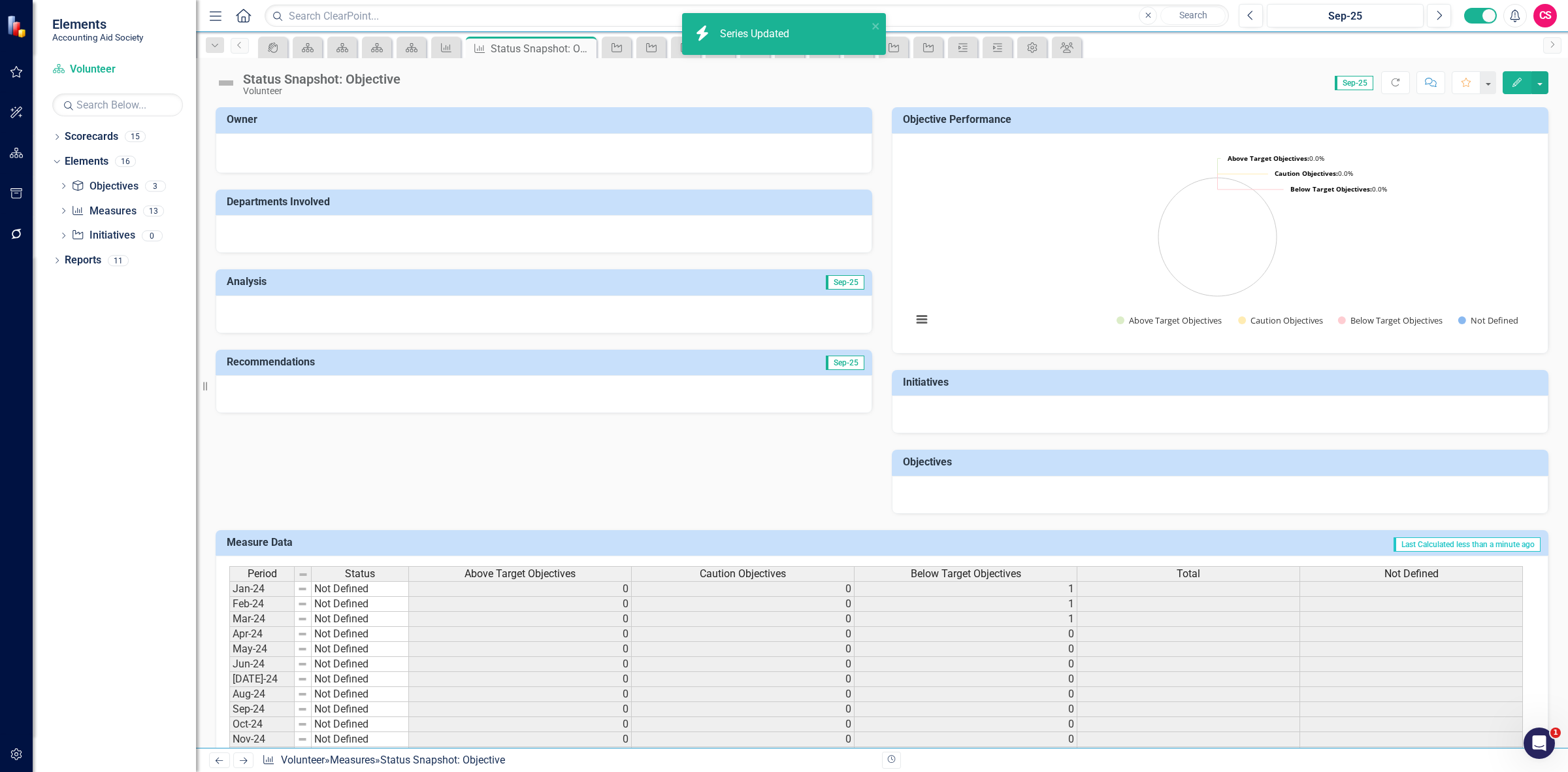
click at [1177, 571] on span "Total" at bounding box center [1189, 573] width 23 height 12
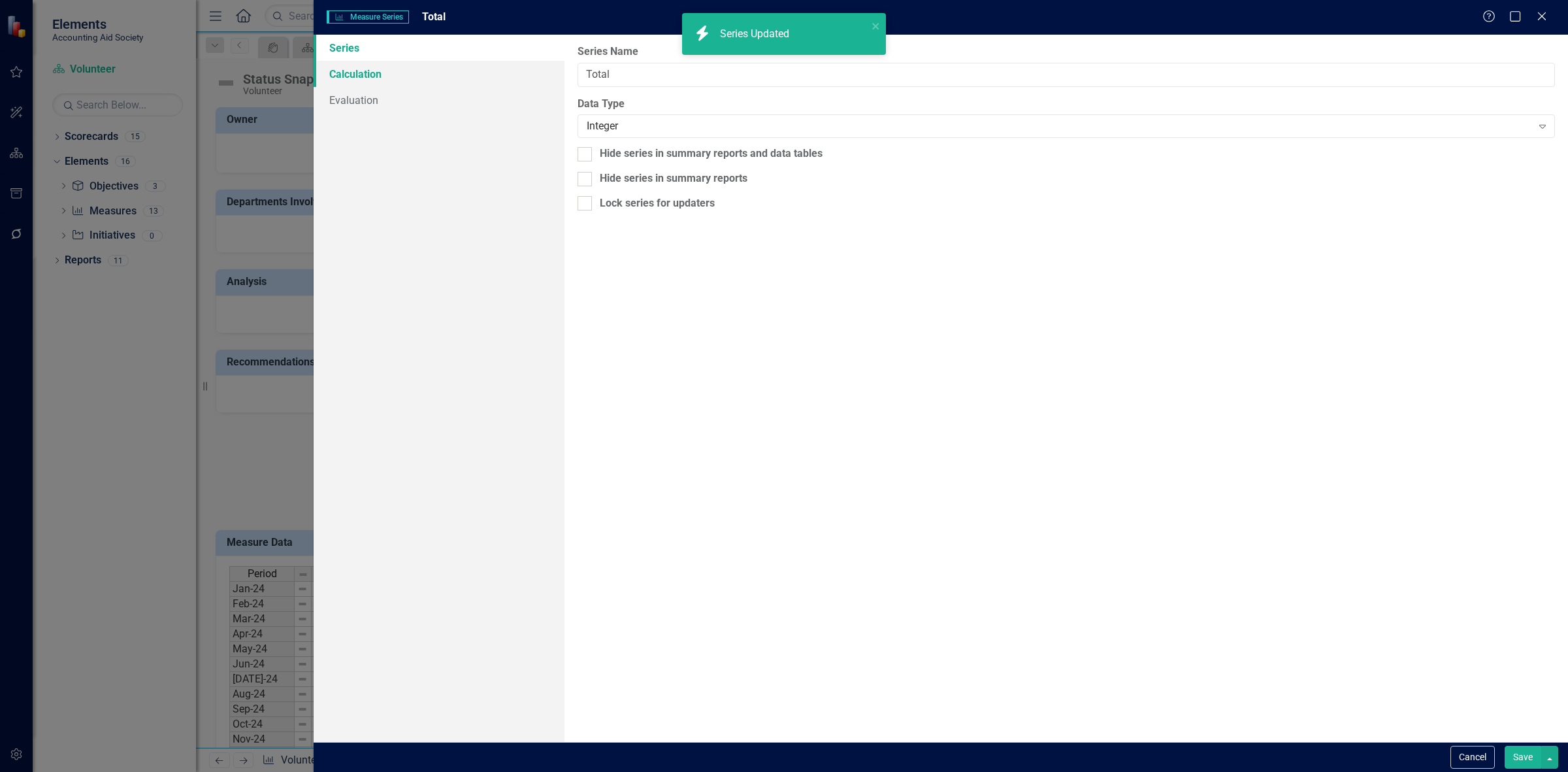
click at [419, 73] on link "Calculation" at bounding box center [439, 74] width 251 height 26
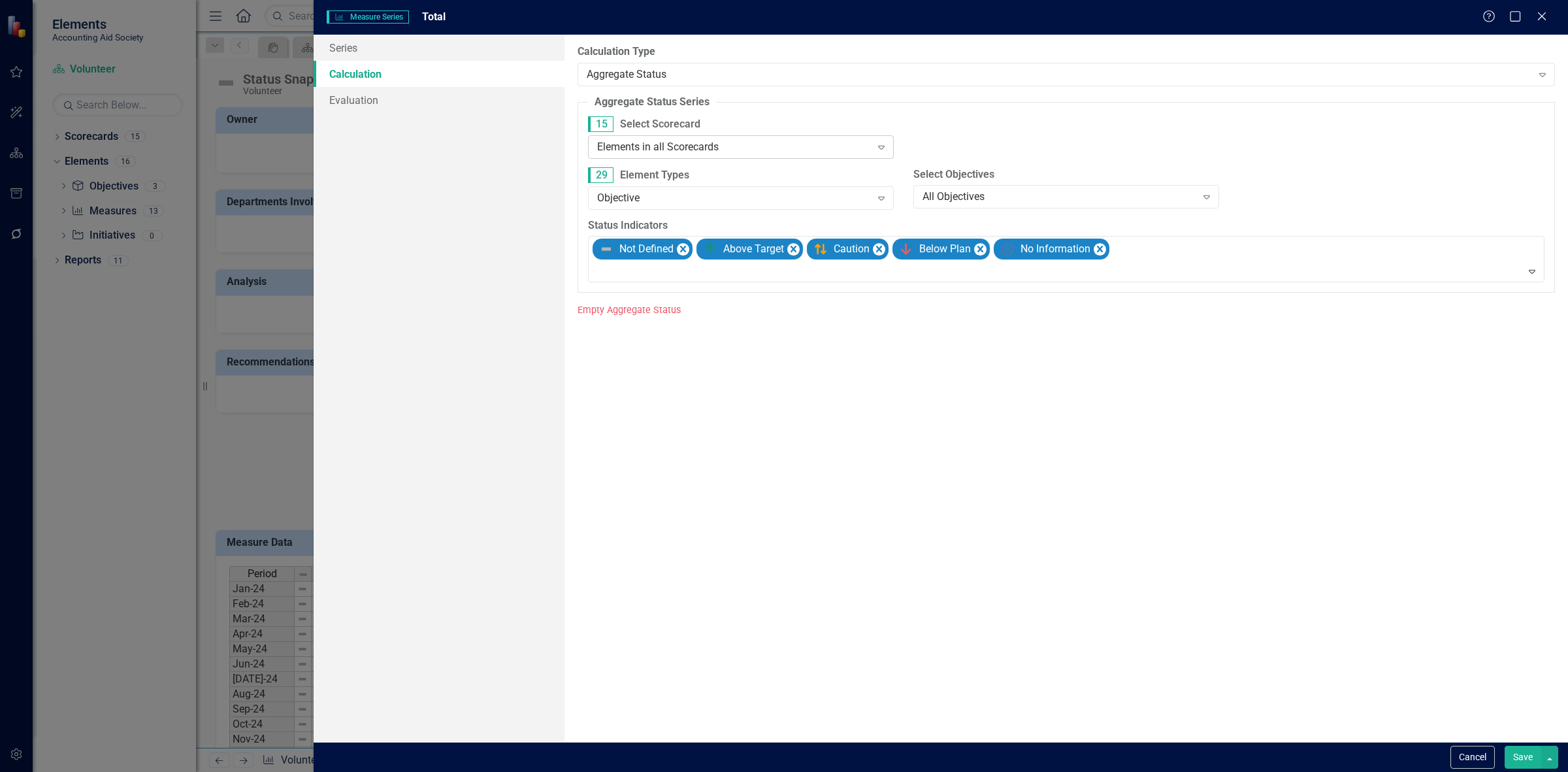
click at [711, 144] on div "Elements in all Scorecards" at bounding box center [734, 146] width 274 height 15
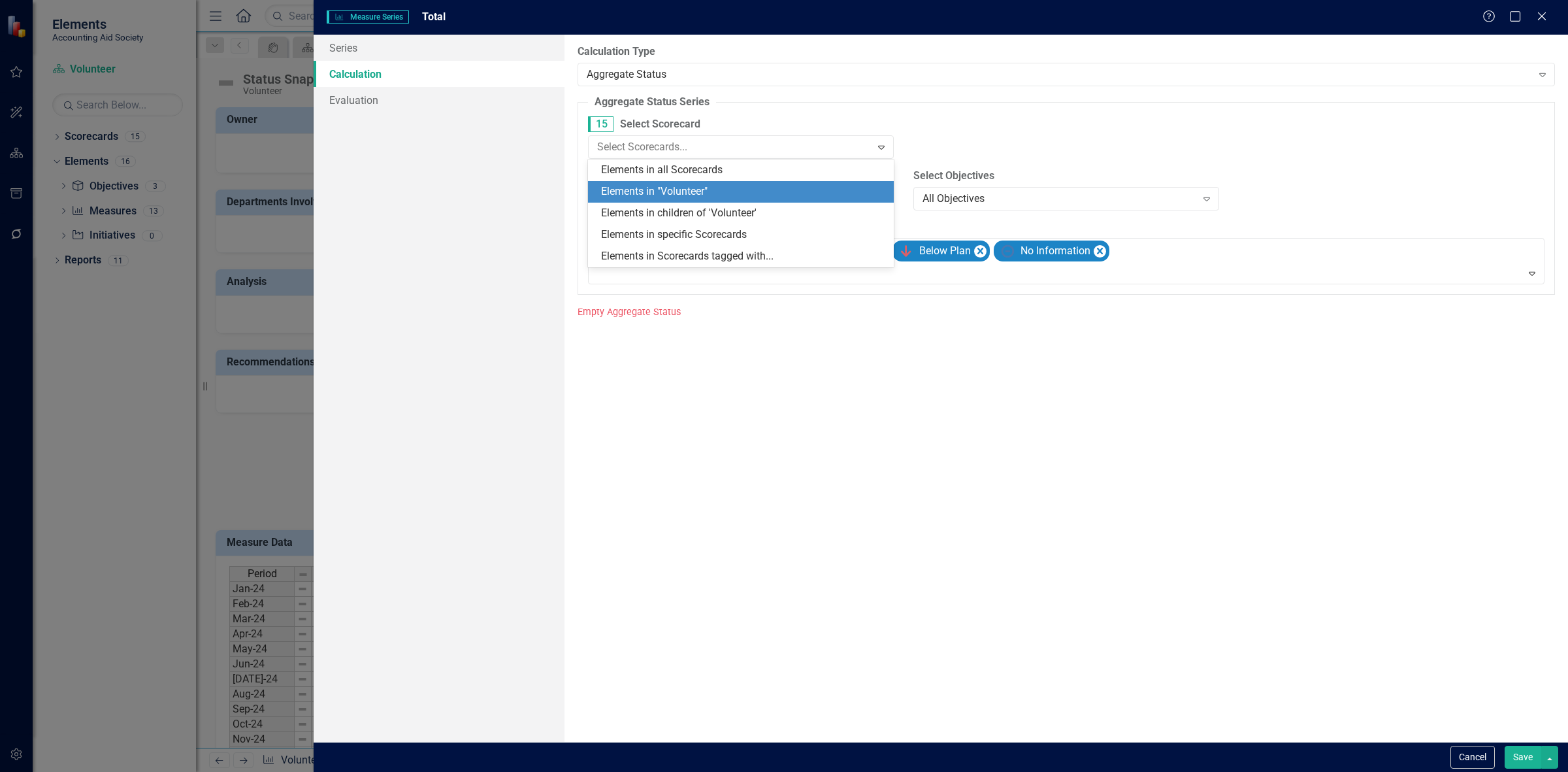
click at [714, 187] on div "Elements in "Volunteer"" at bounding box center [743, 191] width 285 height 15
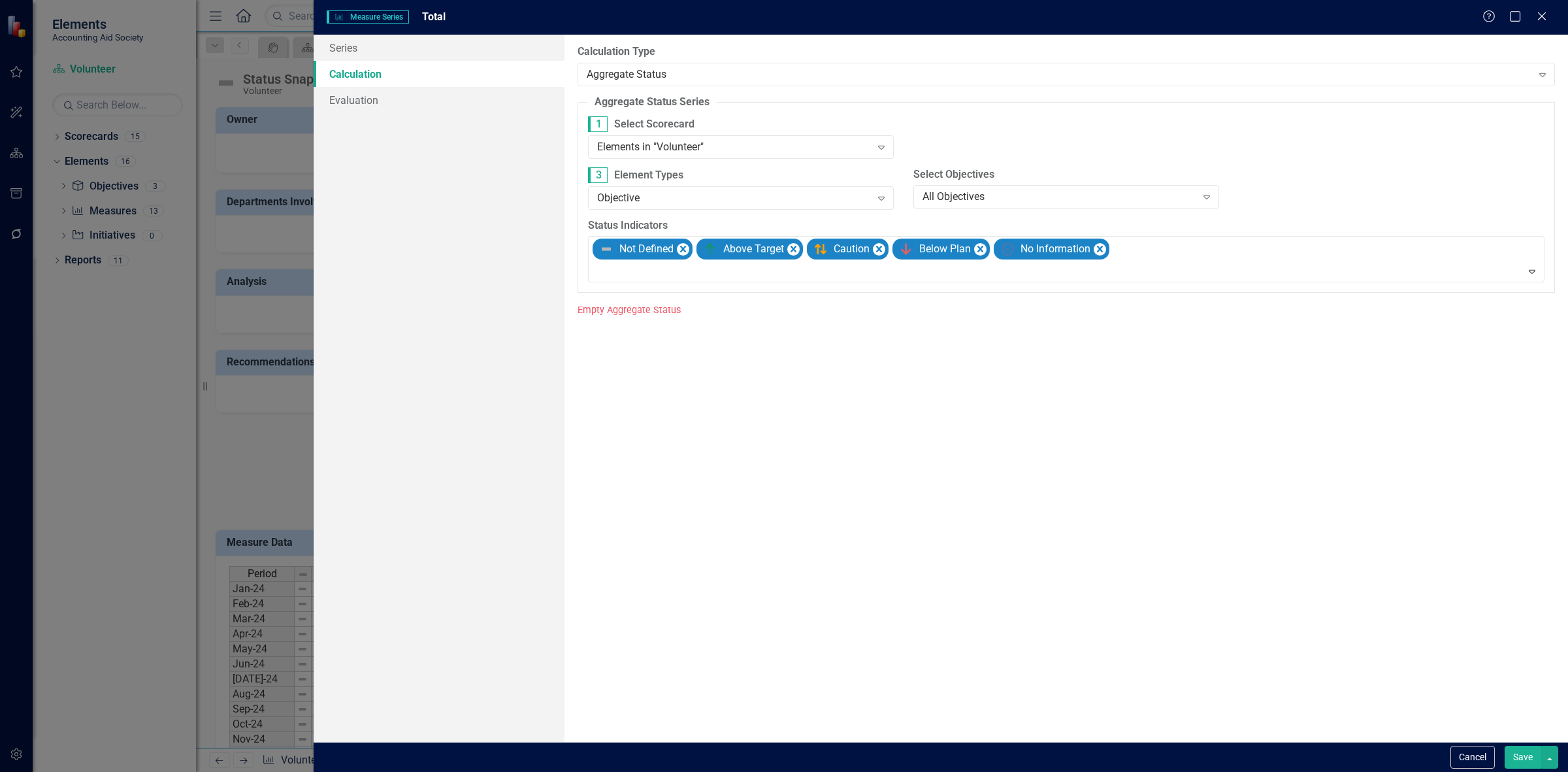
click at [1516, 756] on button "Save" at bounding box center [1522, 757] width 36 height 23
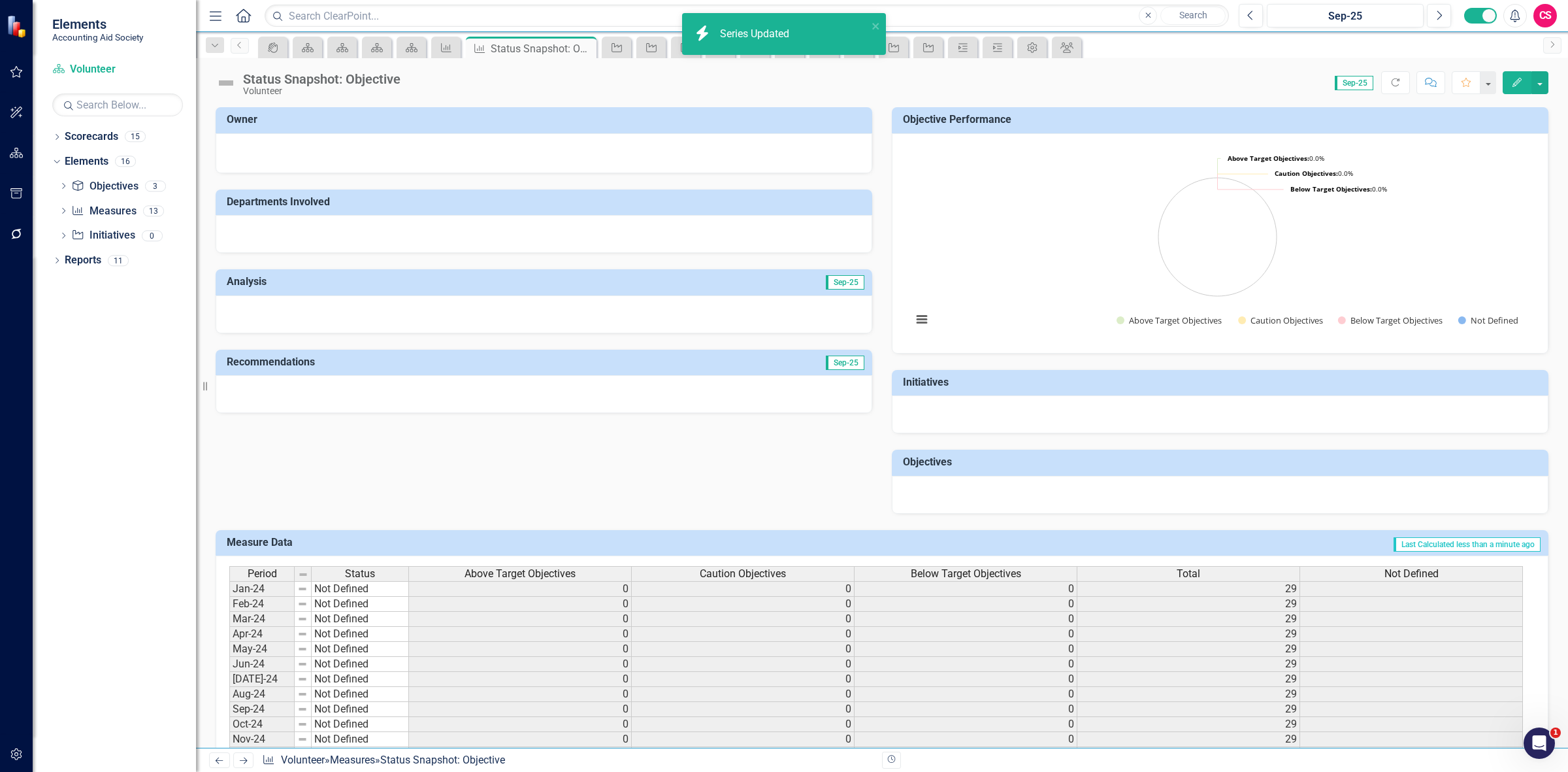
click at [1371, 571] on div "Not Defined" at bounding box center [1411, 574] width 222 height 15
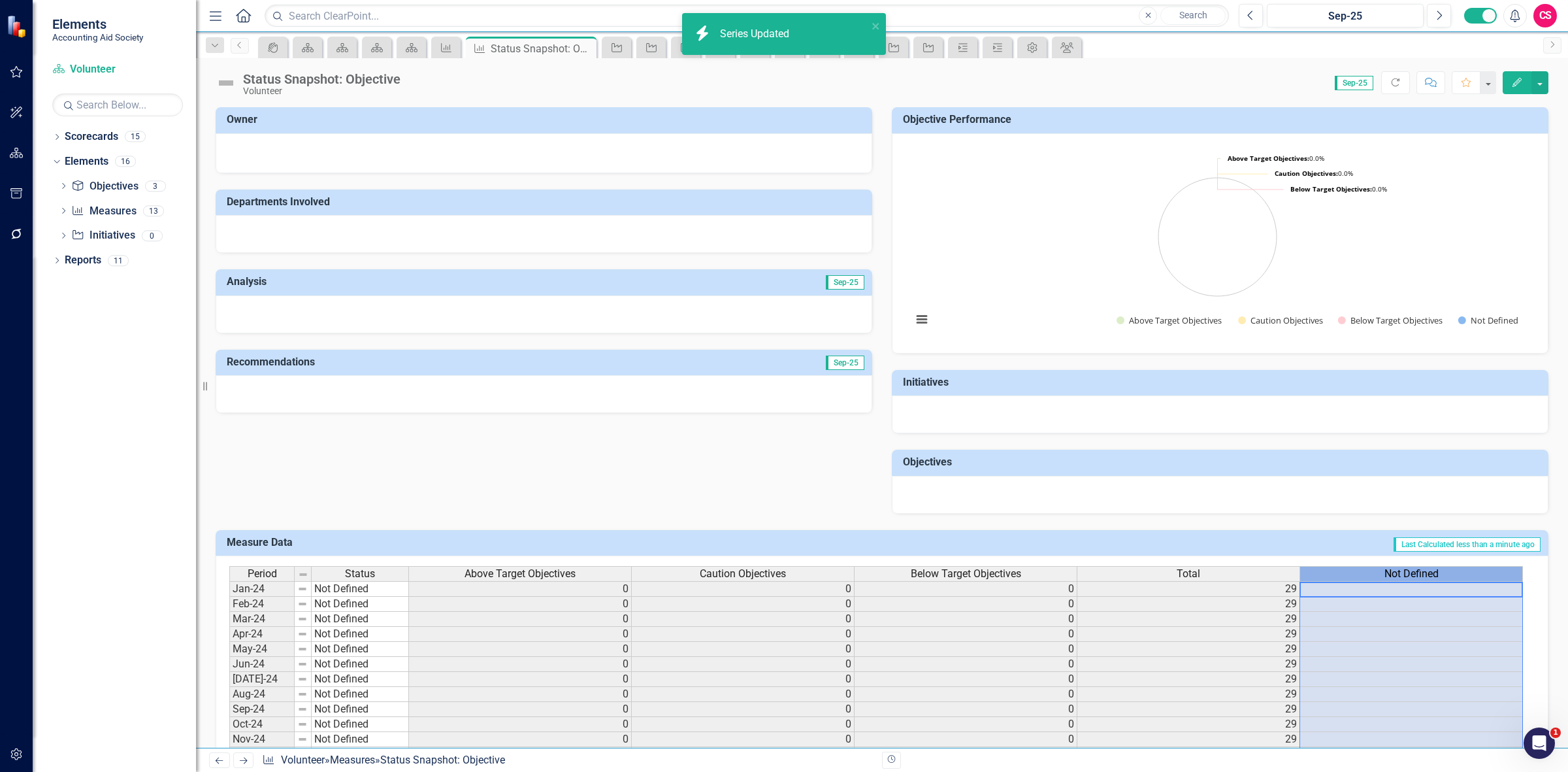
click at [1371, 571] on div "Not Defined" at bounding box center [1411, 574] width 222 height 15
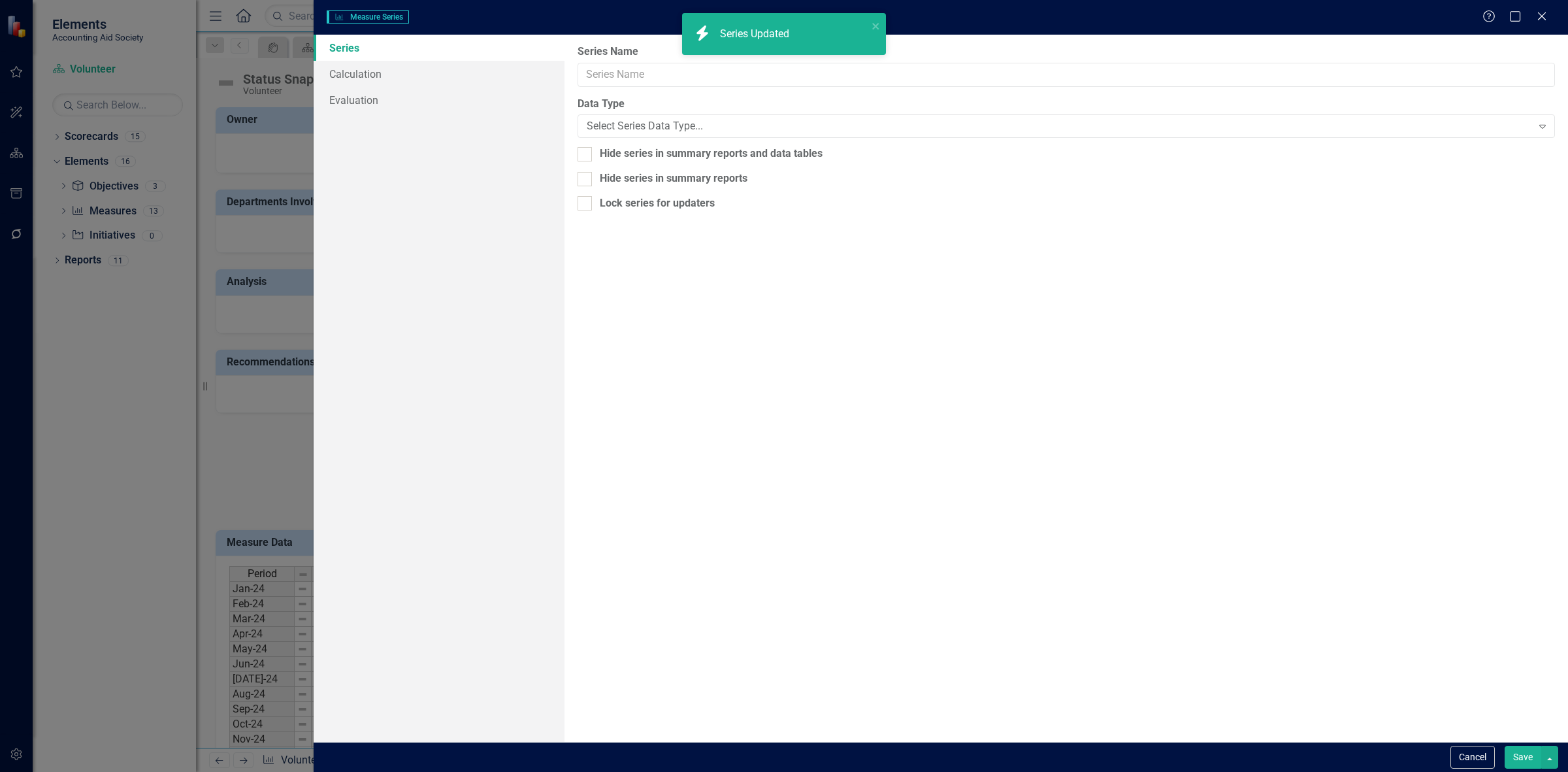
type input "Not Defined"
click at [466, 56] on link "Series" at bounding box center [439, 48] width 251 height 26
click at [458, 74] on link "Calculation" at bounding box center [439, 74] width 251 height 26
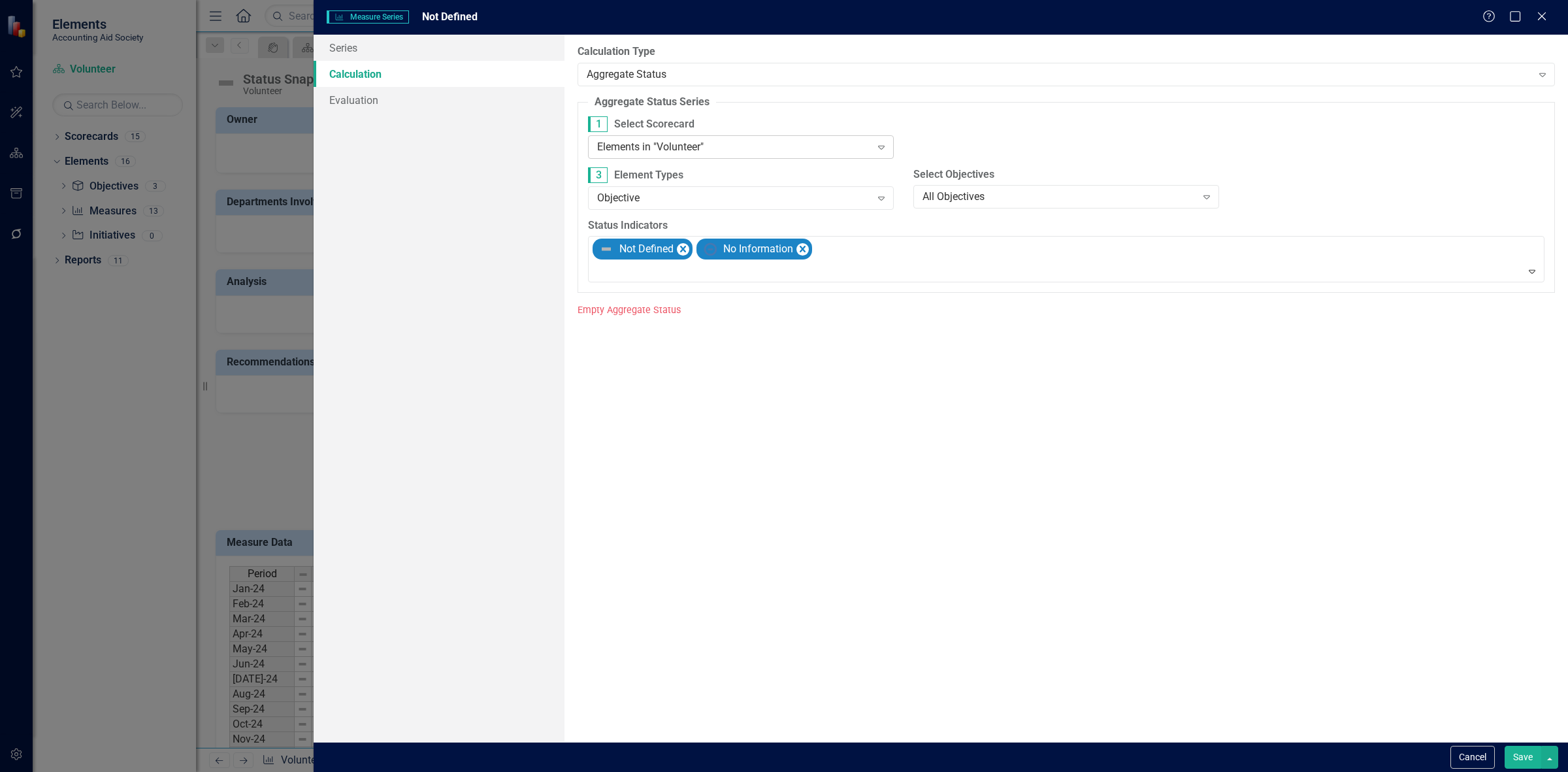
click at [674, 146] on div "Elements in "Volunteer"" at bounding box center [734, 146] width 274 height 15
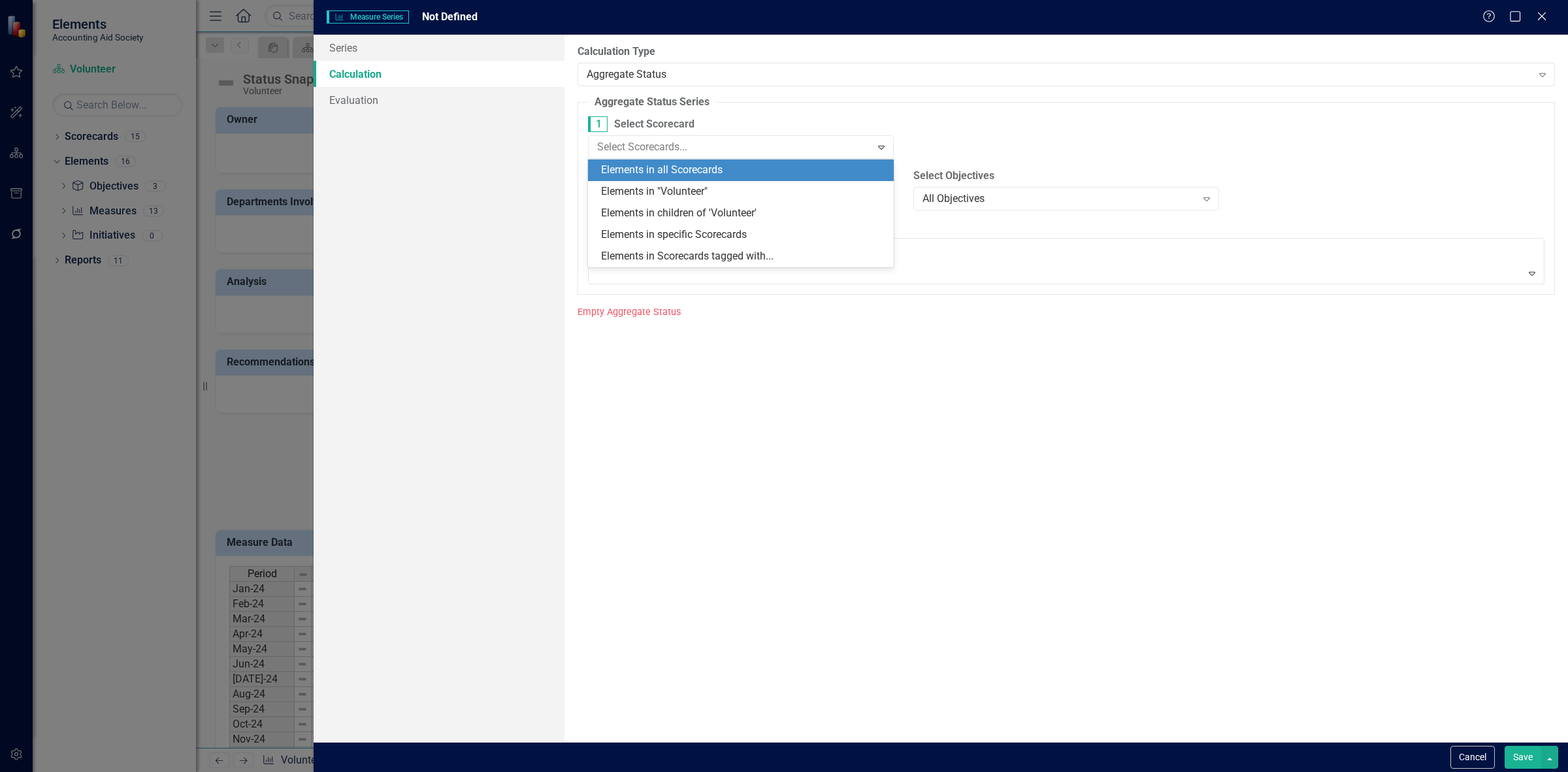
click at [678, 171] on div "Elements in all Scorecards" at bounding box center [743, 170] width 285 height 15
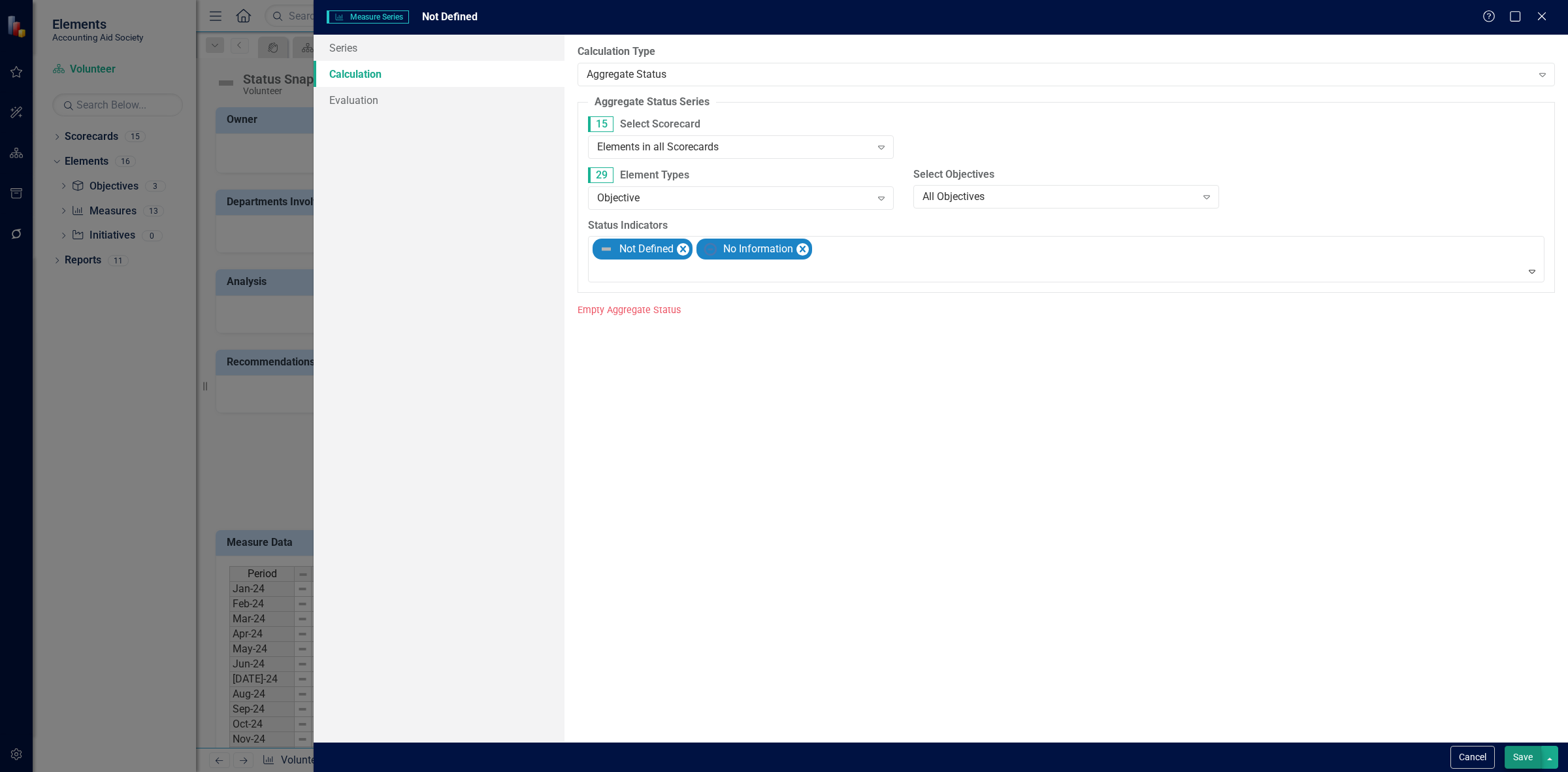
click at [1511, 745] on div "Cancel Save" at bounding box center [941, 757] width 1254 height 30
click at [1511, 746] on button "Save" at bounding box center [1522, 757] width 36 height 23
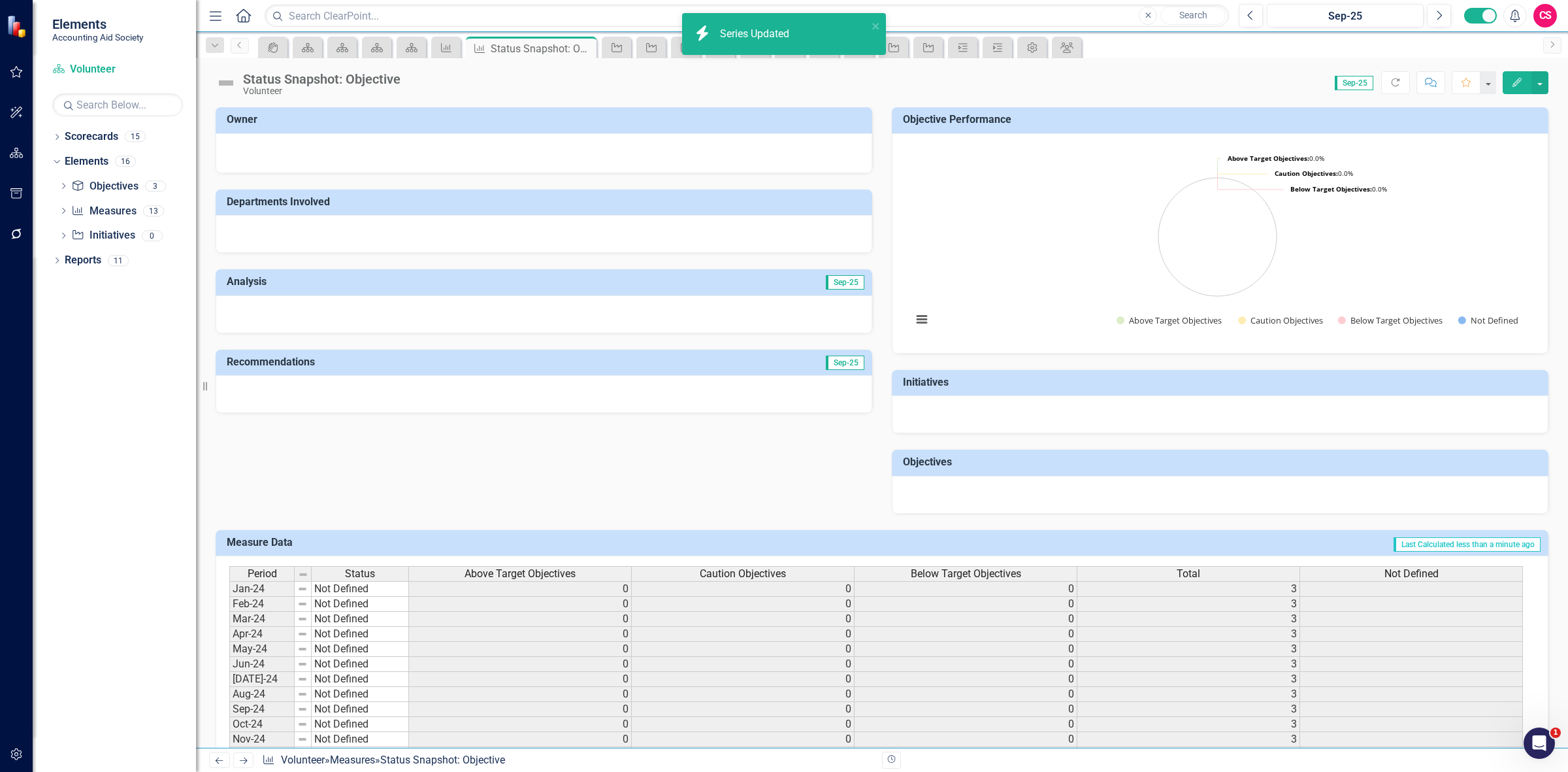
click at [1382, 572] on div "Not Defined" at bounding box center [1411, 574] width 222 height 15
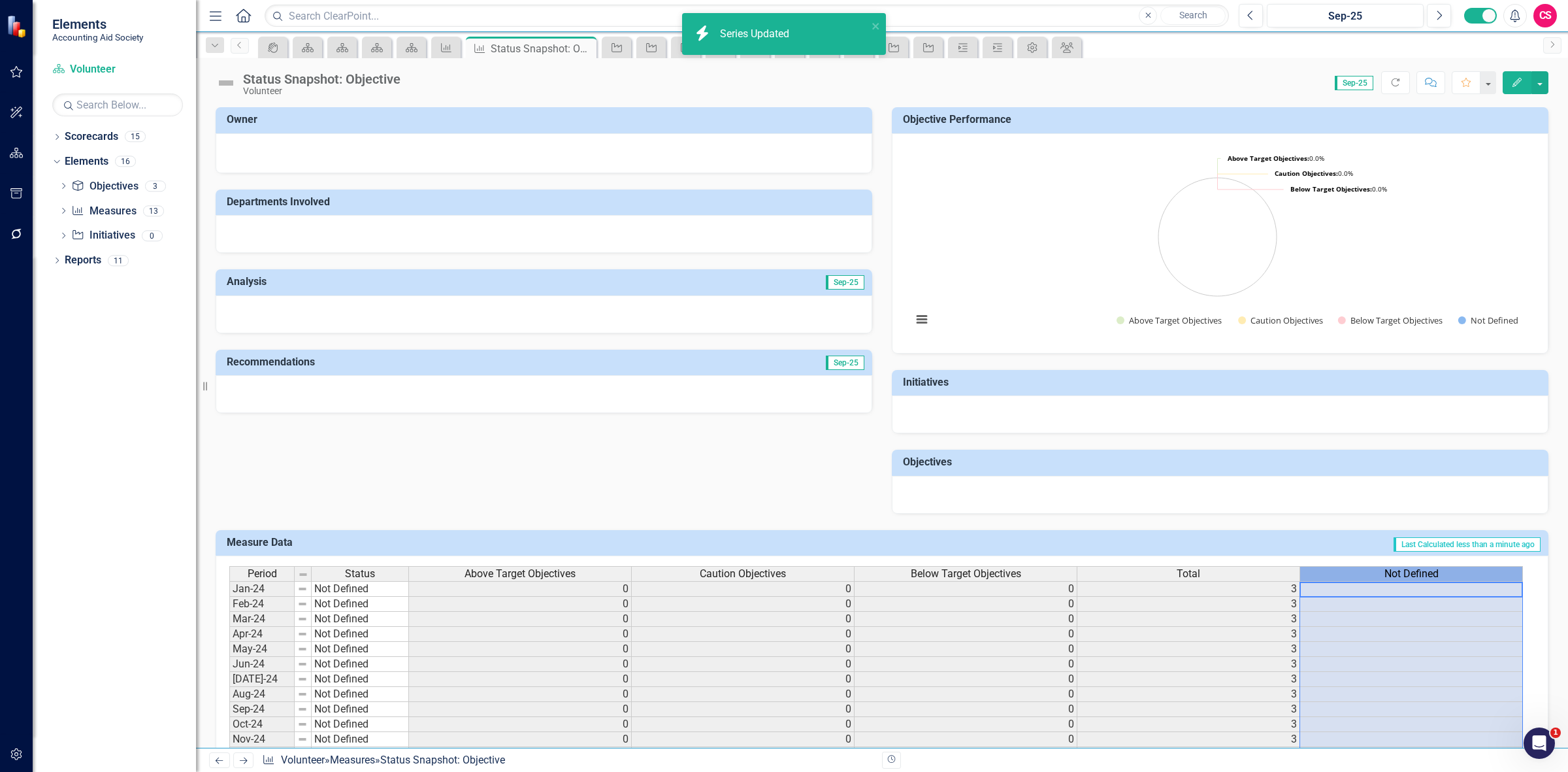
click at [1382, 572] on div "Not Defined" at bounding box center [1411, 574] width 222 height 15
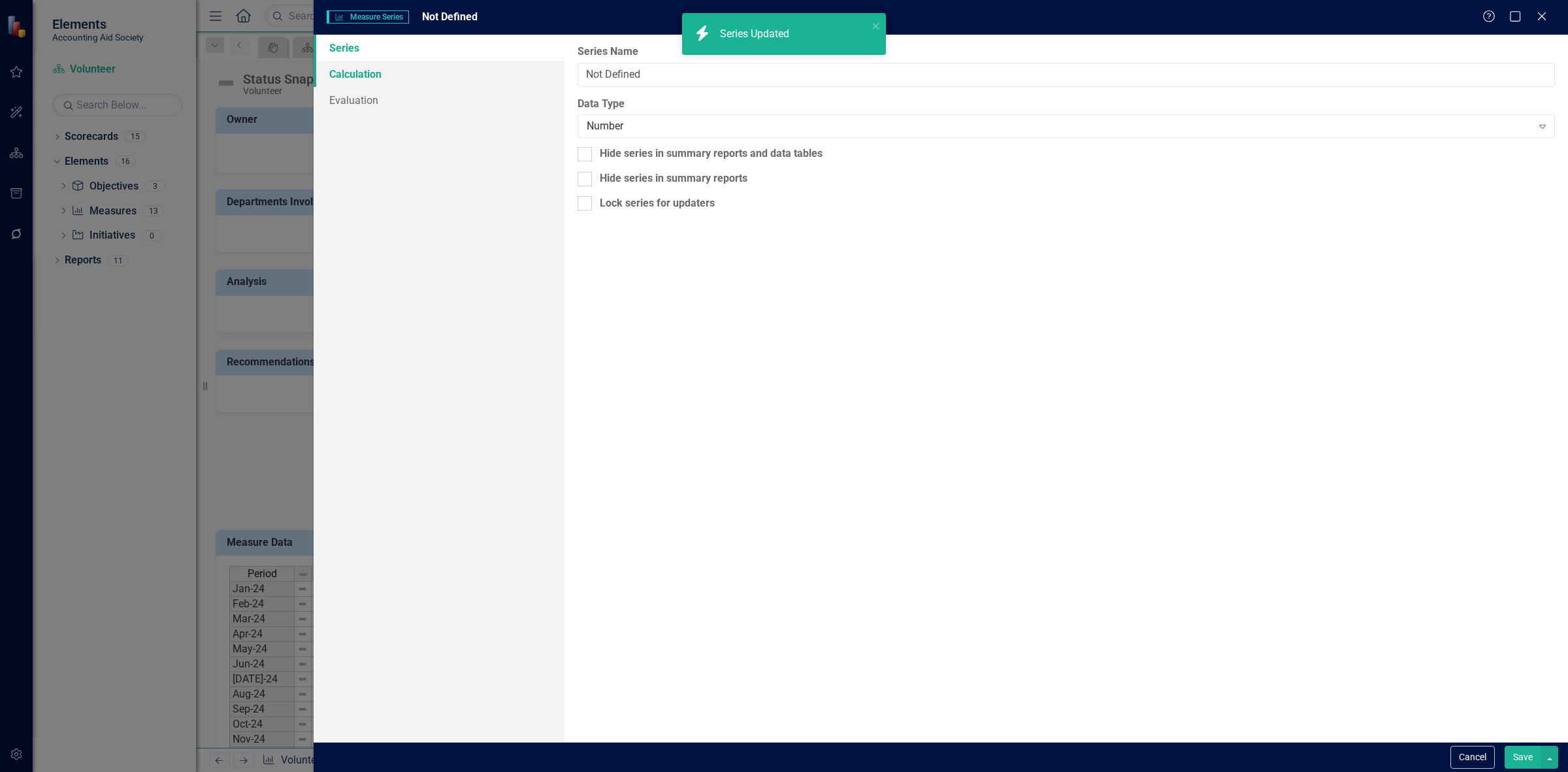
click at [451, 80] on link "Calculation" at bounding box center [439, 74] width 251 height 26
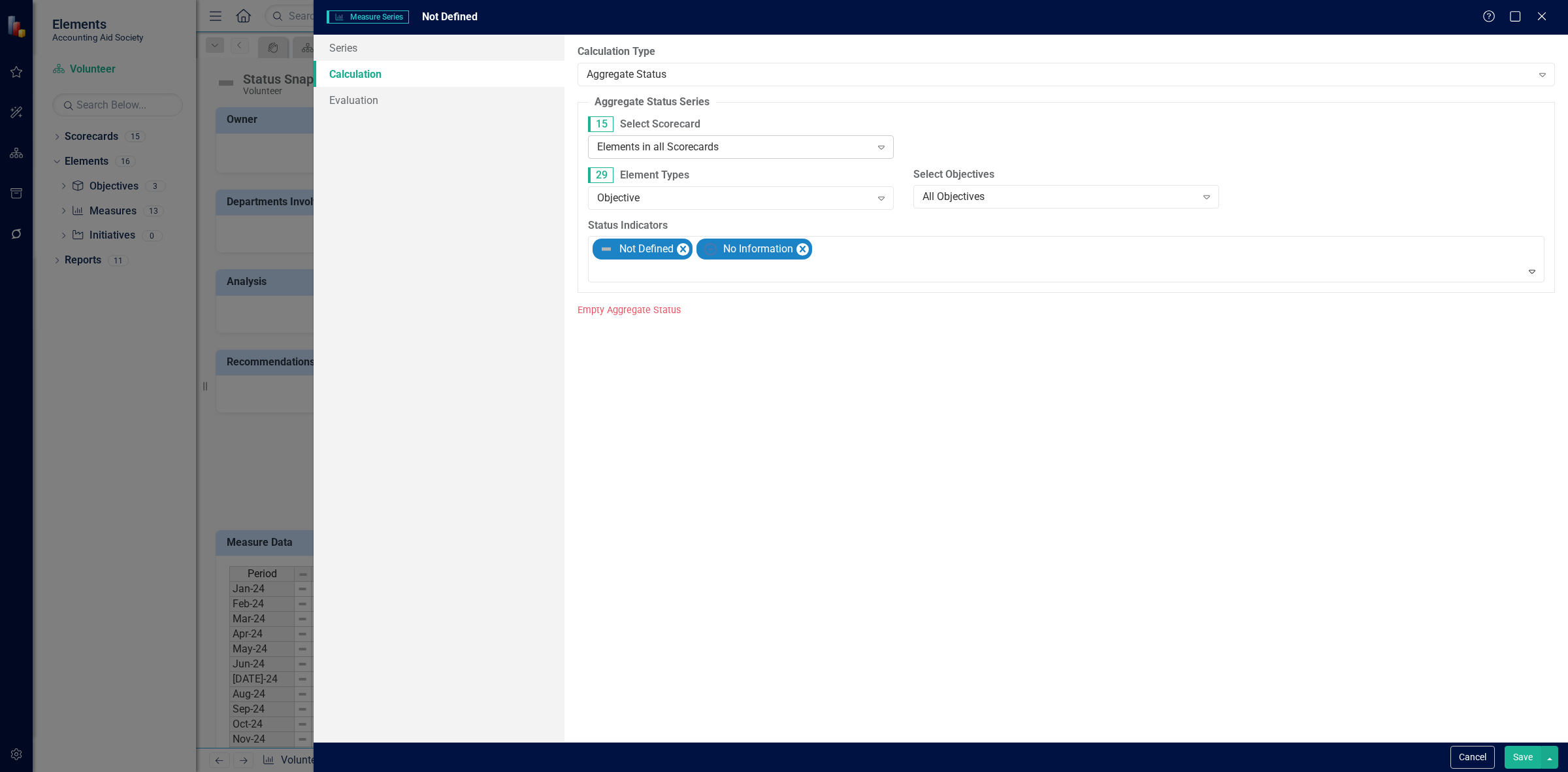
click at [670, 157] on div "Elements in all Scorecards Expand" at bounding box center [740, 147] width 306 height 23
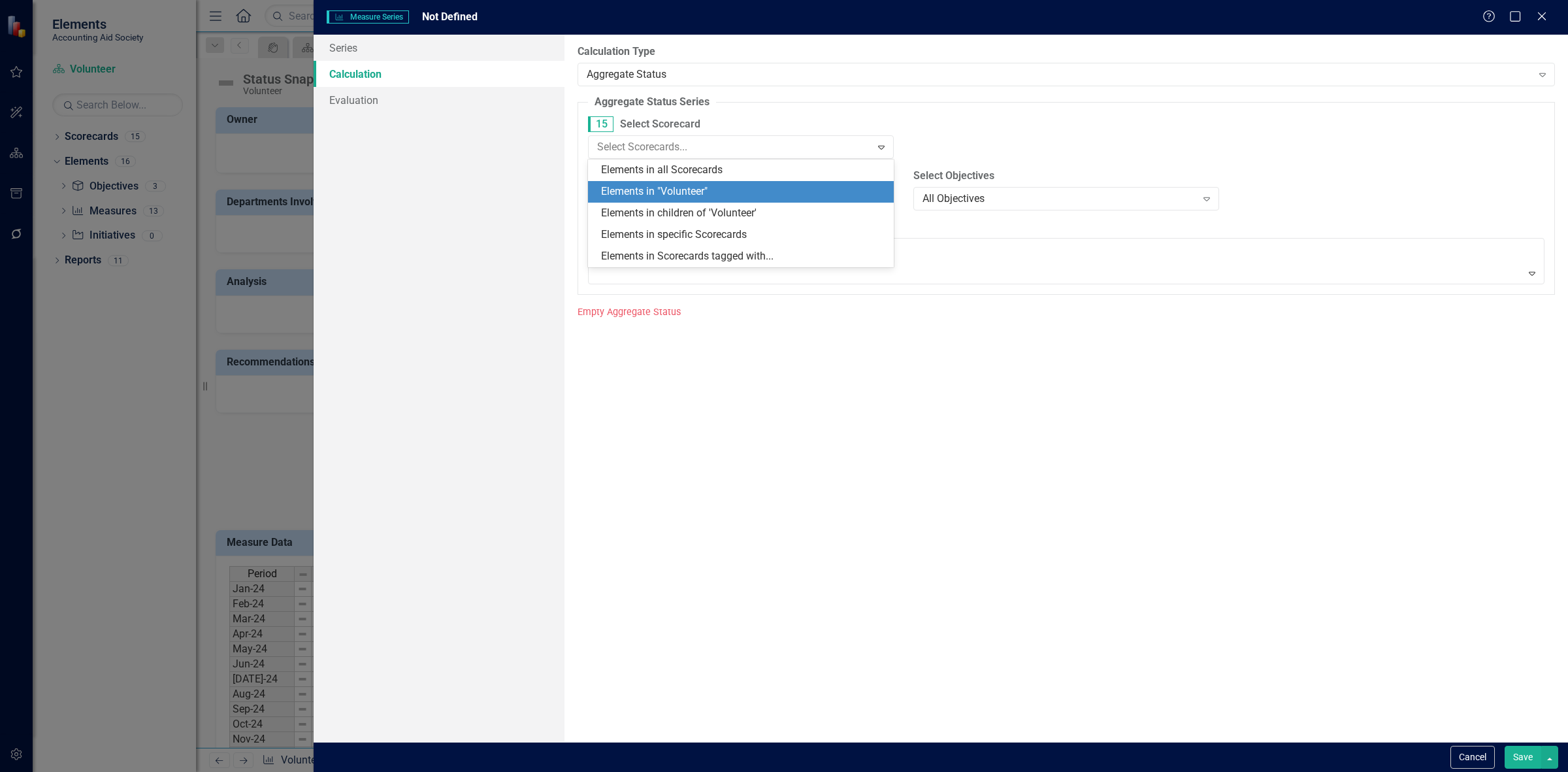
click at [691, 187] on div "Elements in "Volunteer"" at bounding box center [743, 191] width 285 height 15
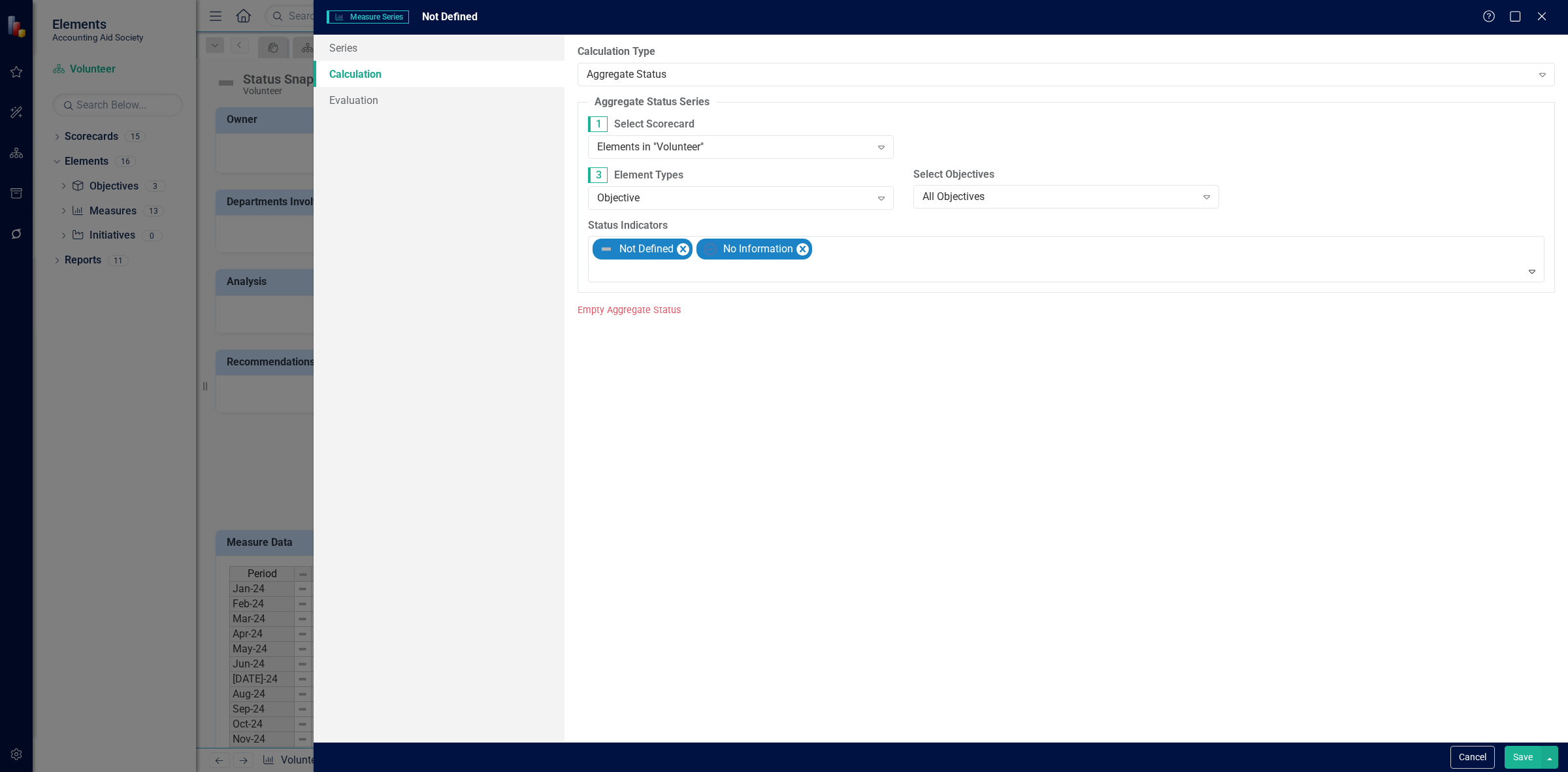
click at [1518, 763] on button "Save" at bounding box center [1522, 757] width 36 height 23
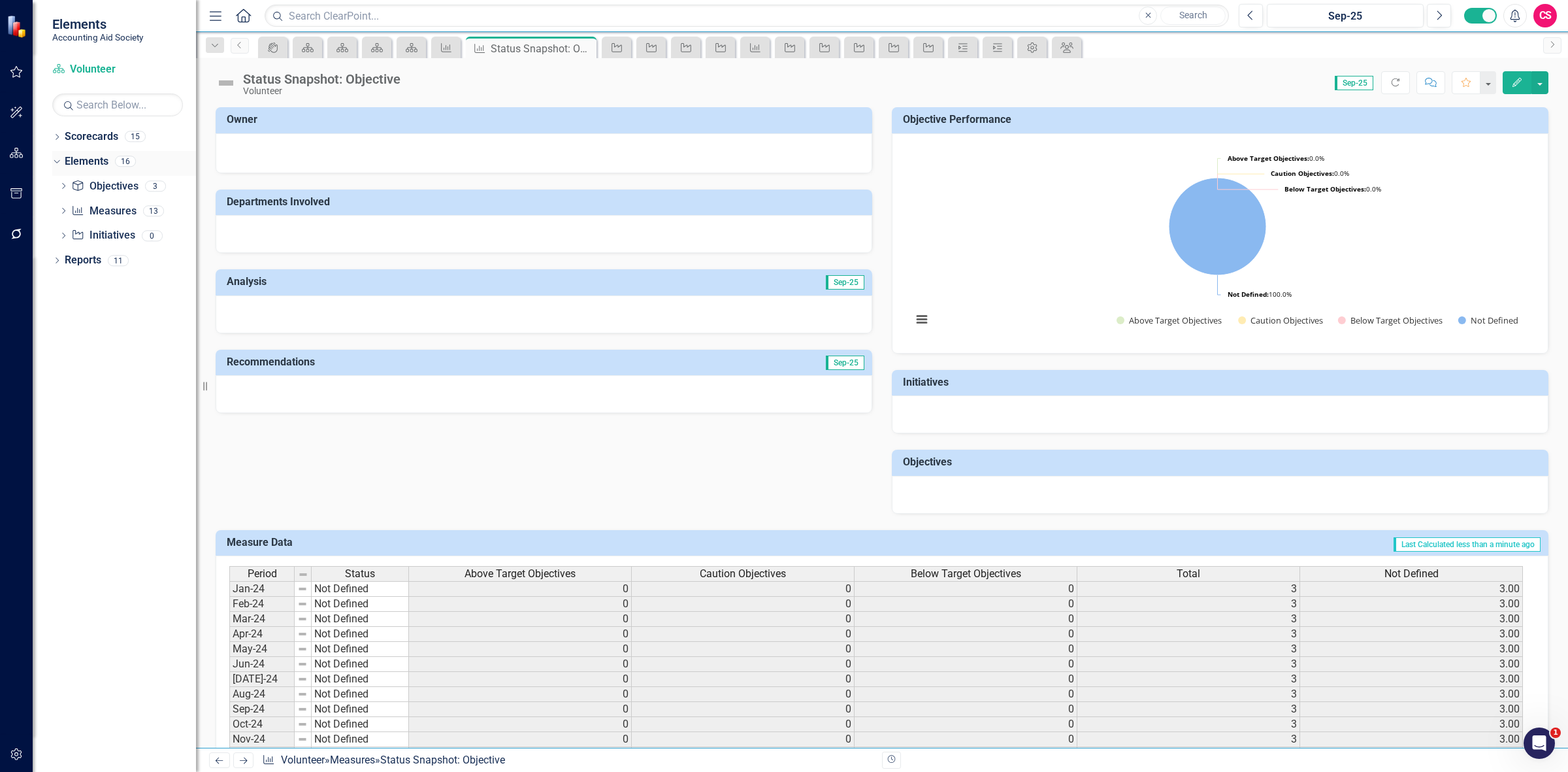
click at [92, 158] on link "Elements" at bounding box center [87, 161] width 44 height 15
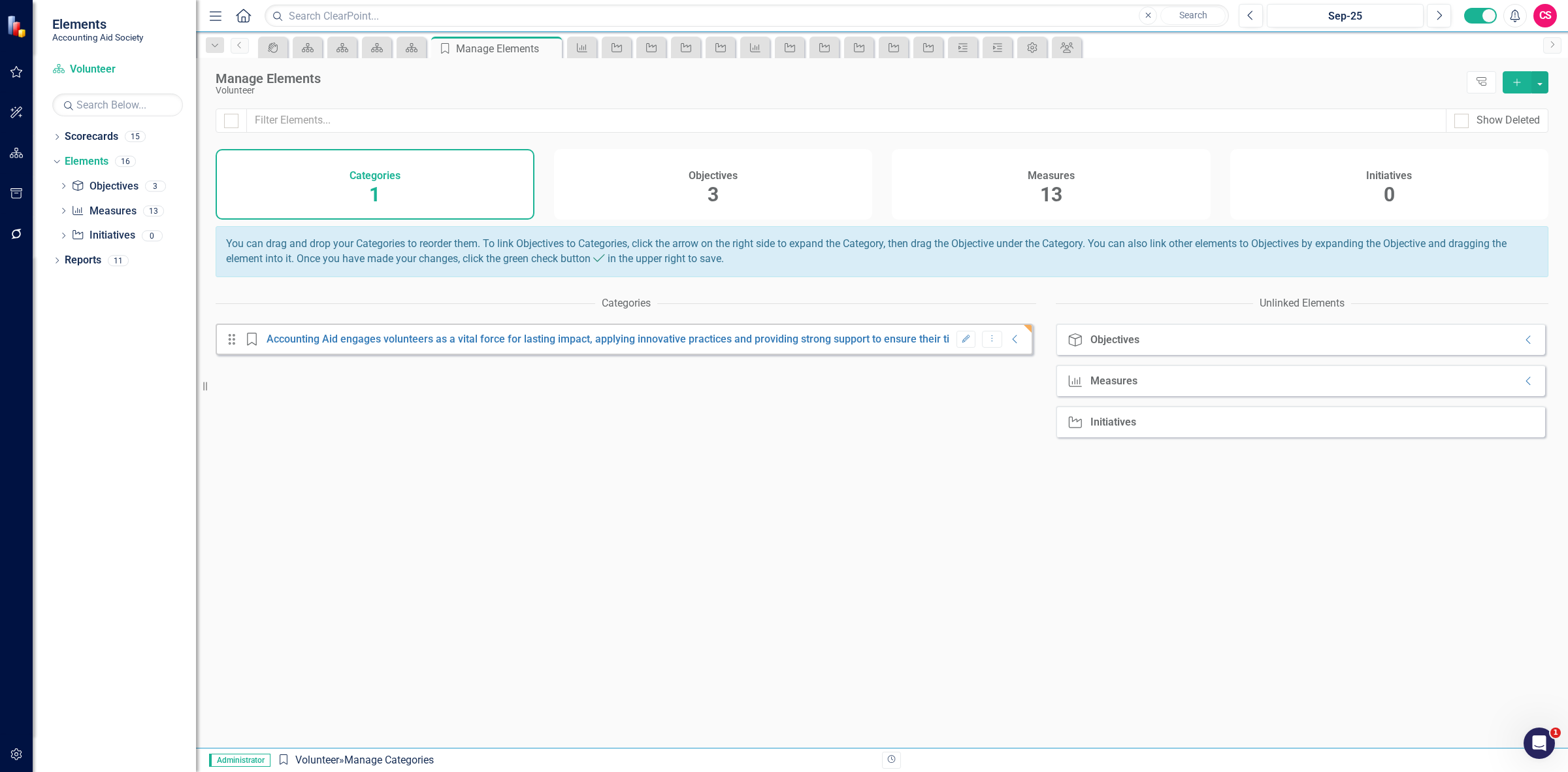
click at [1170, 184] on div "Measures 13" at bounding box center [1052, 184] width 319 height 70
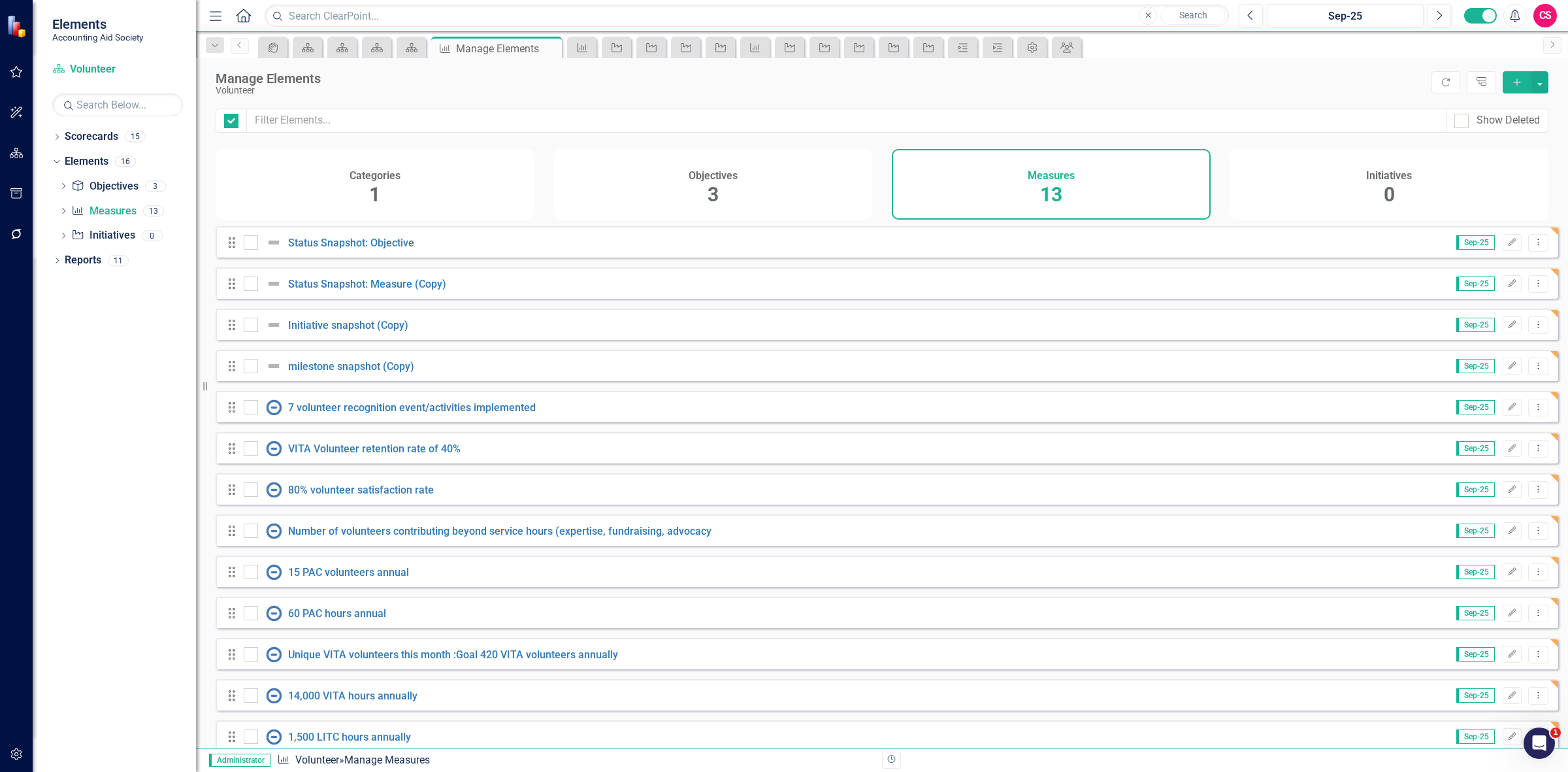
checkbox input "false"
click at [1508, 287] on icon "Edit" at bounding box center [1512, 283] width 10 height 8
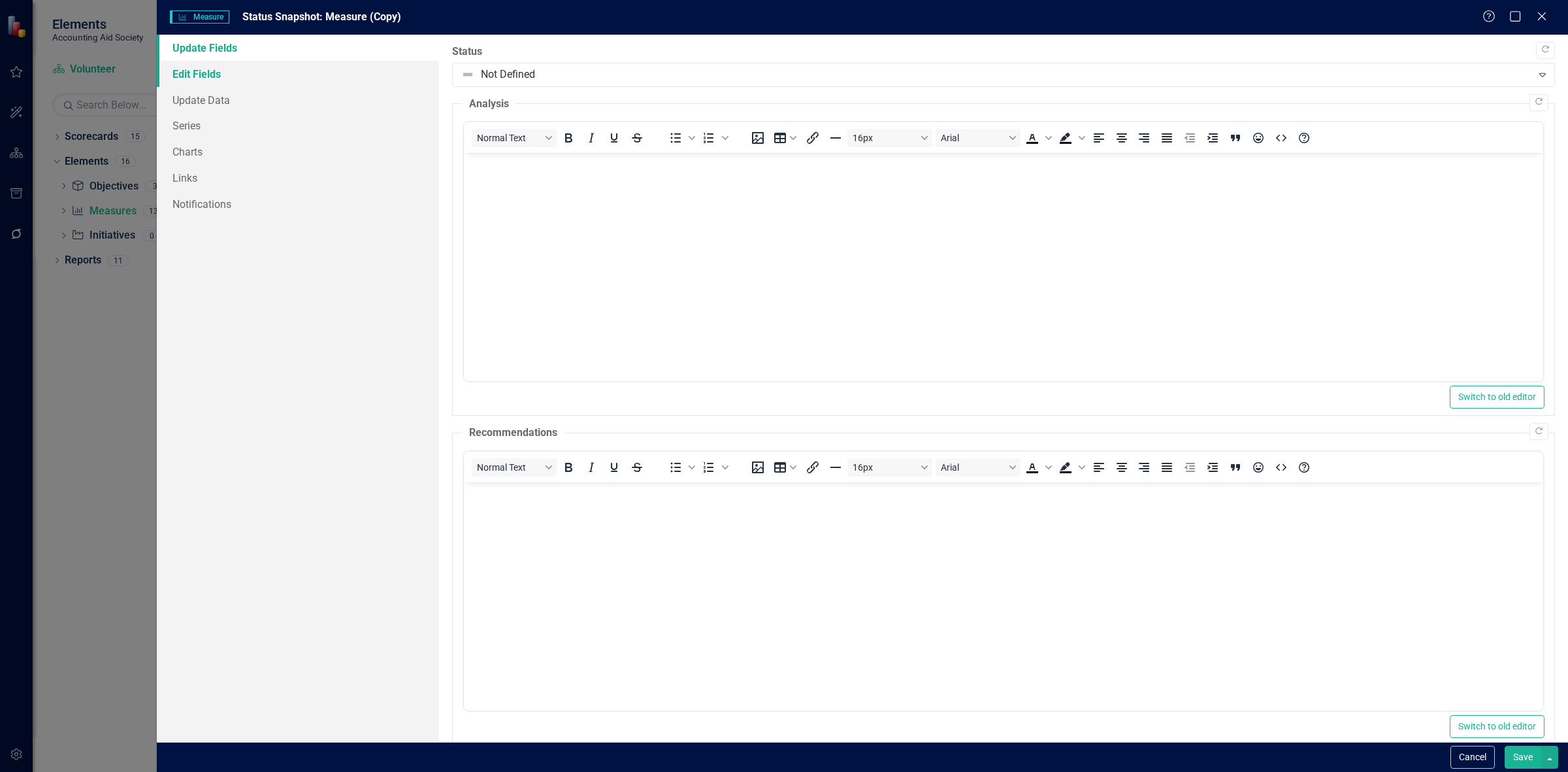
click at [217, 77] on link "Edit Fields" at bounding box center [298, 74] width 283 height 26
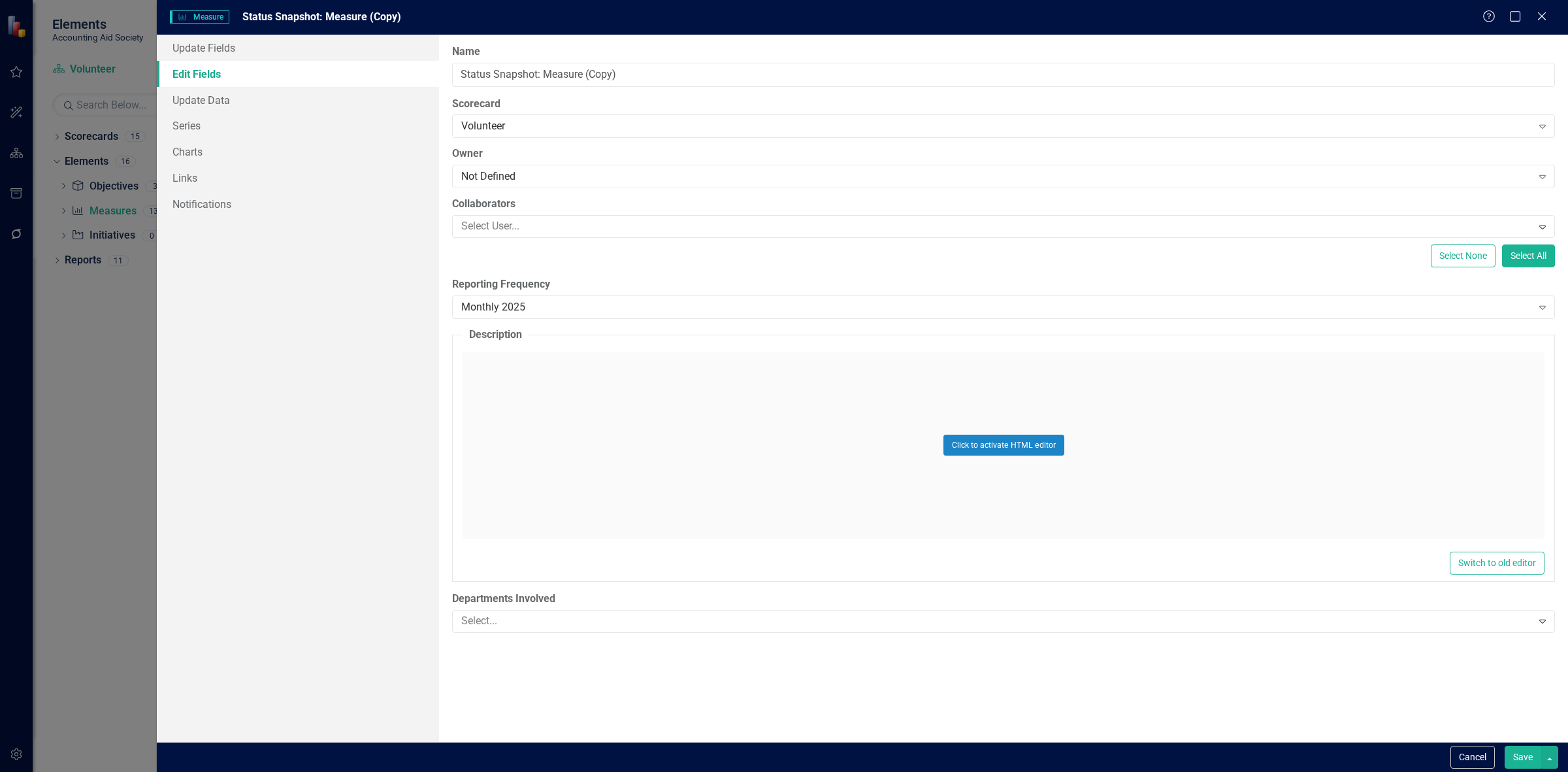
click at [674, 87] on div "ClearPoint Can Do More! How ClearPoint Can Help Close Enterprise plans can auto…" at bounding box center [1004, 388] width 1129 height 707
click at [643, 67] on input "Status Snapshot: Measure (Copy)" at bounding box center [1004, 74] width 1103 height 24
type input "Status Snapshot: Measure"
click at [1513, 759] on button "Save" at bounding box center [1522, 757] width 36 height 23
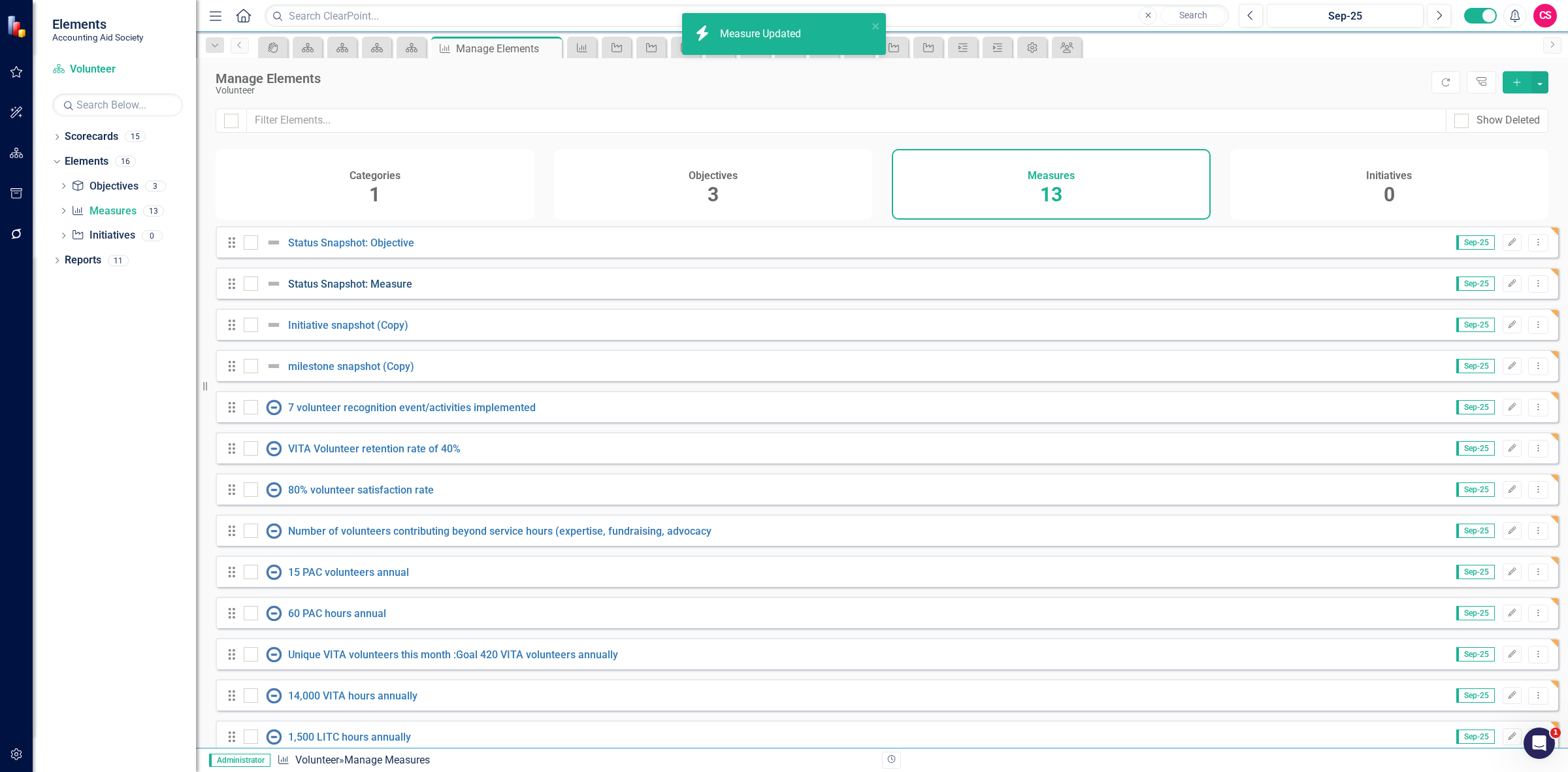
click at [366, 290] on link "Status Snapshot: Measure" at bounding box center [350, 284] width 124 height 12
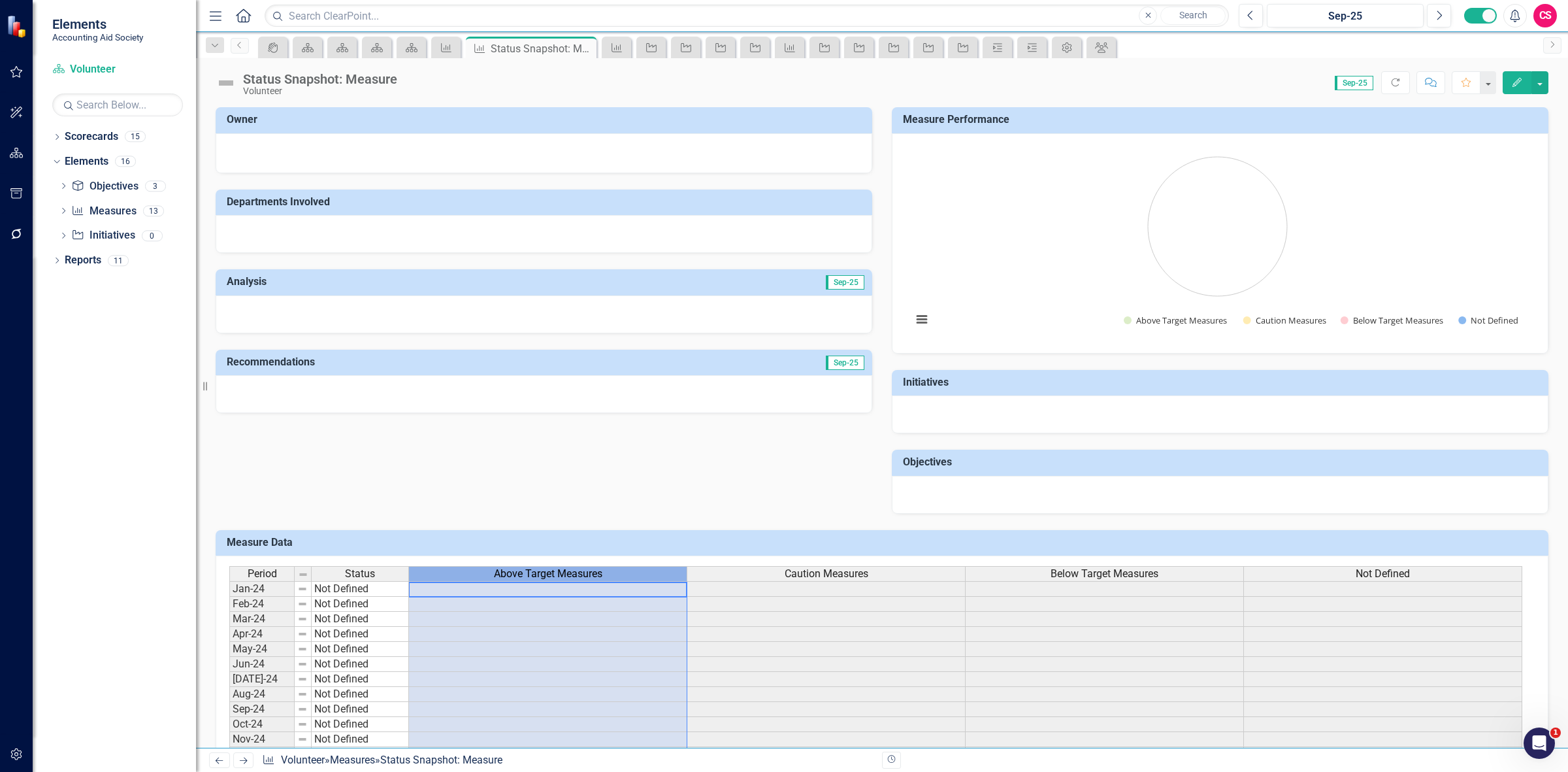
click at [537, 573] on span "Above Target Measures" at bounding box center [548, 573] width 108 height 12
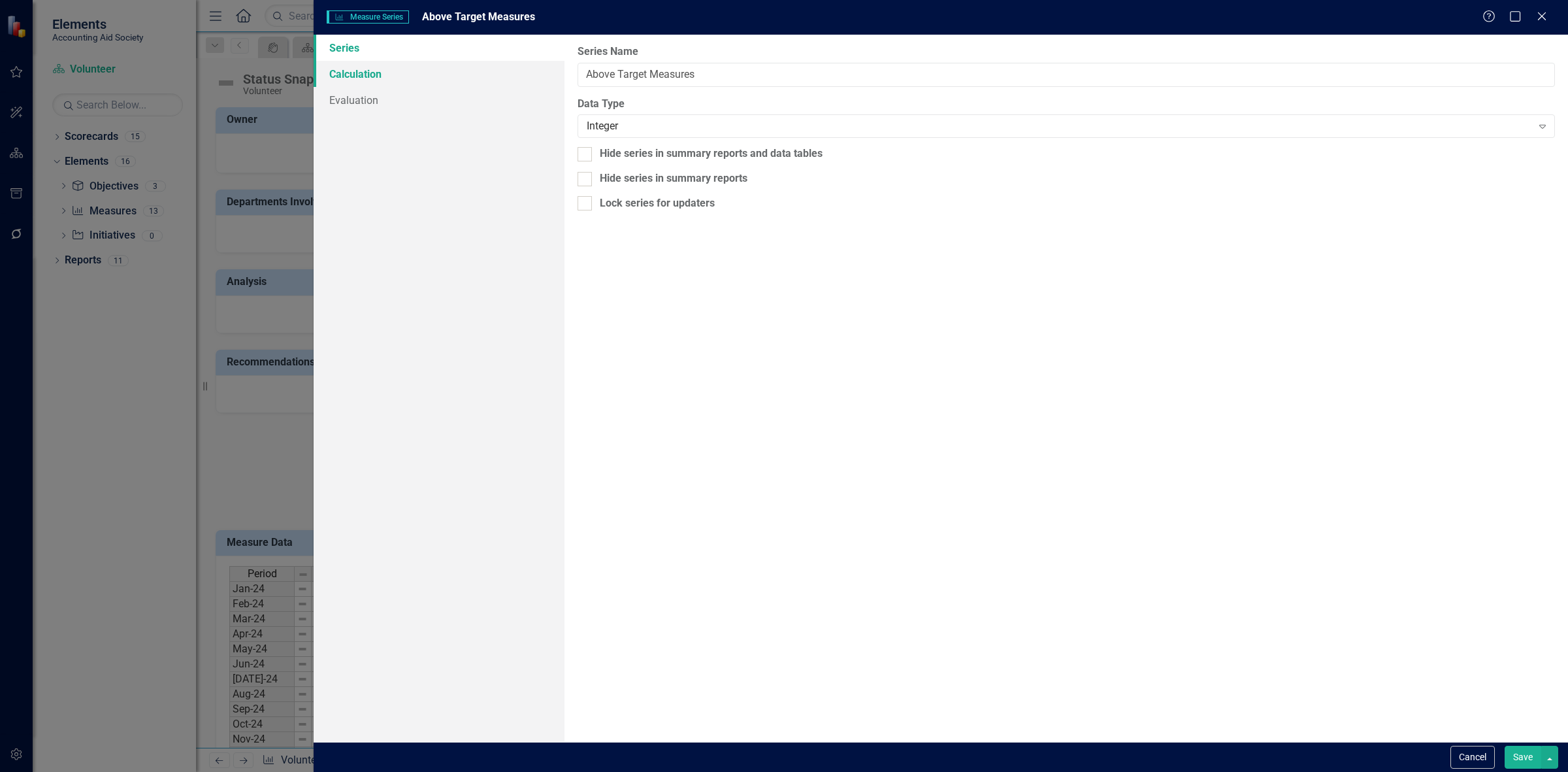
click at [423, 70] on link "Calculation" at bounding box center [439, 74] width 251 height 26
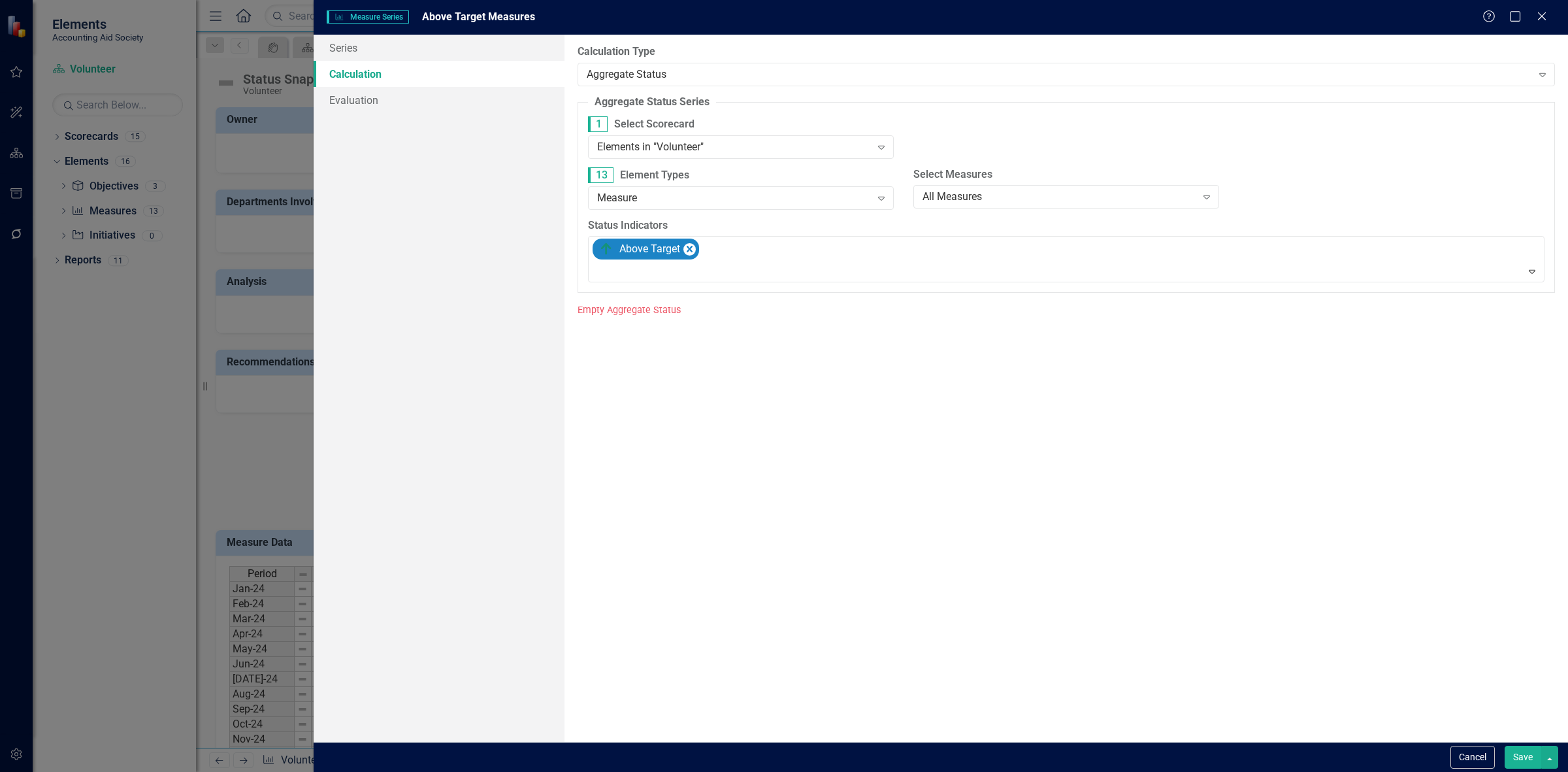
click at [693, 167] on label "13 Element Types" at bounding box center [740, 175] width 306 height 15
click at [676, 153] on div "Elements in "Volunteer"" at bounding box center [734, 146] width 274 height 15
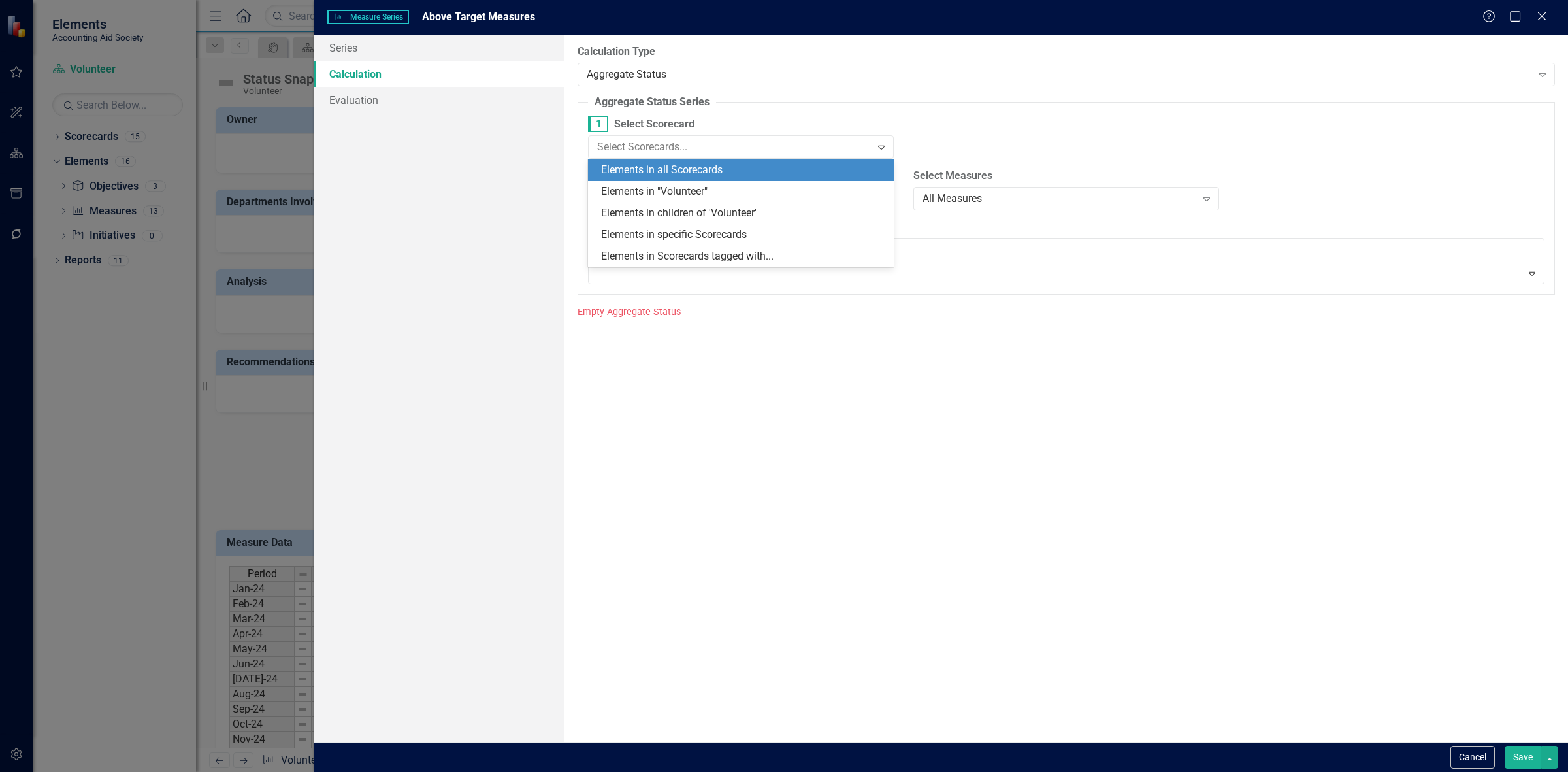
click at [687, 170] on div "Elements in all Scorecards" at bounding box center [743, 170] width 285 height 15
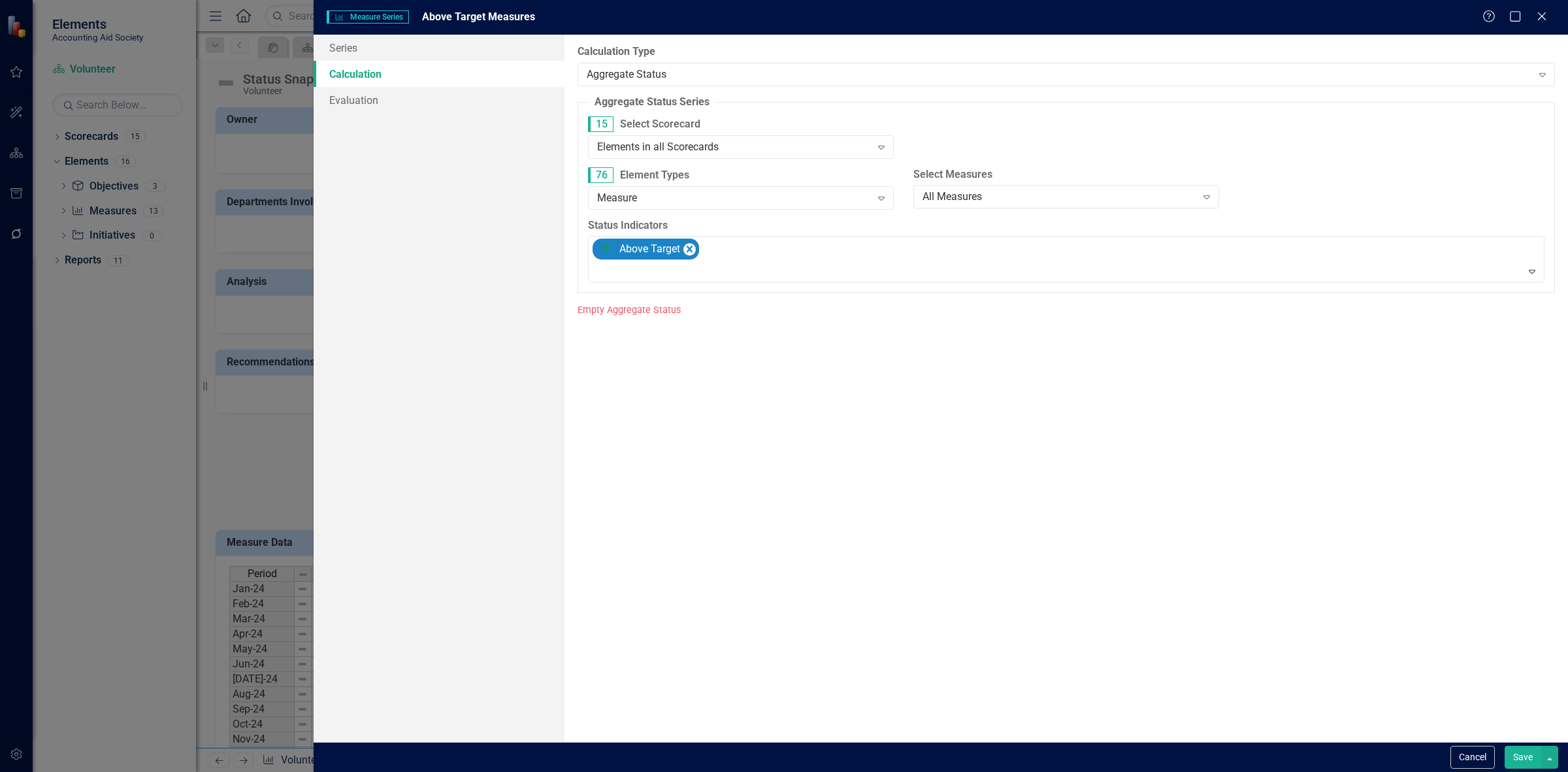
click at [1515, 768] on button "Save" at bounding box center [1522, 757] width 36 height 23
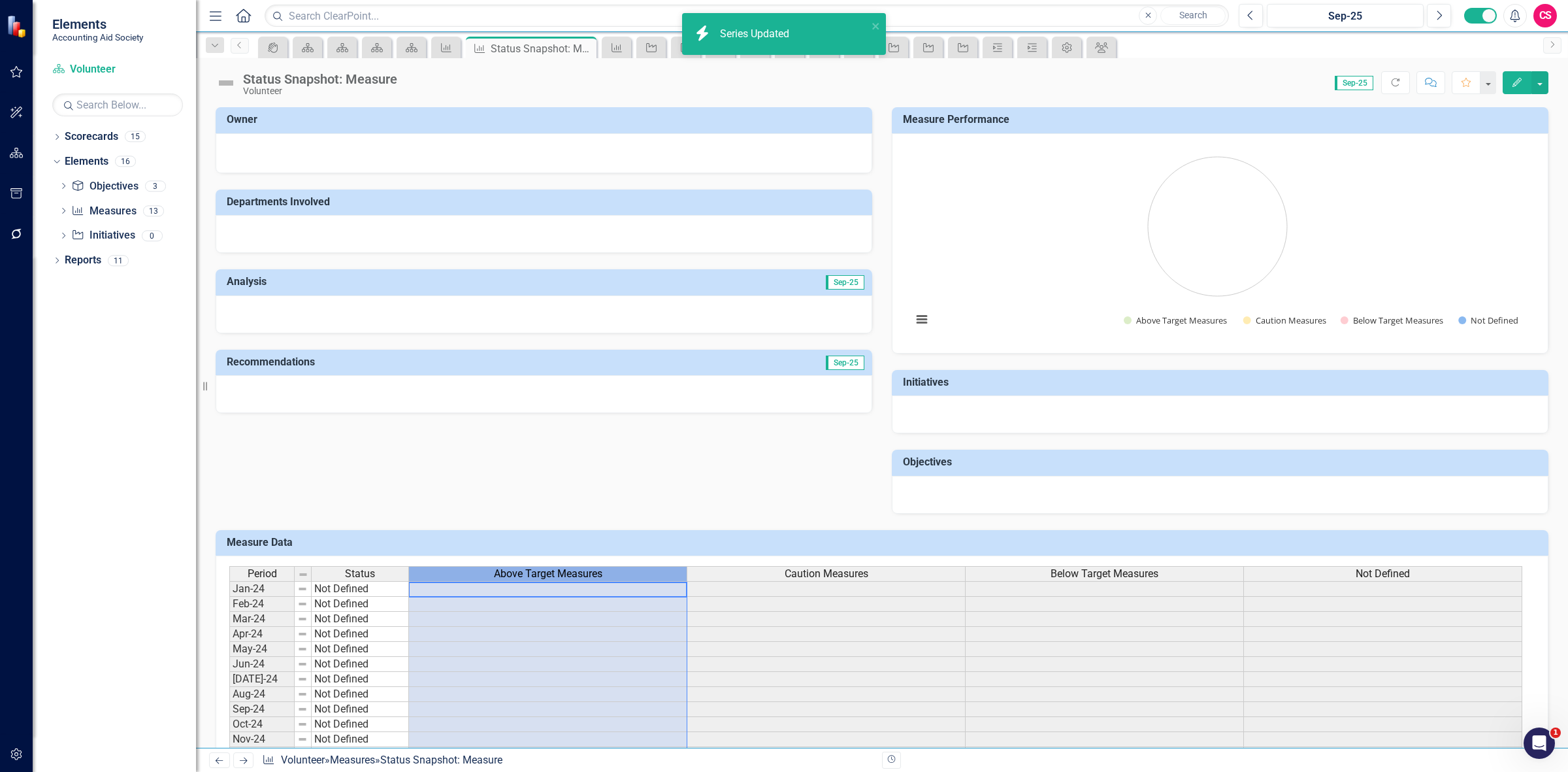
click at [624, 572] on div "Above Target Measures" at bounding box center [547, 574] width 278 height 15
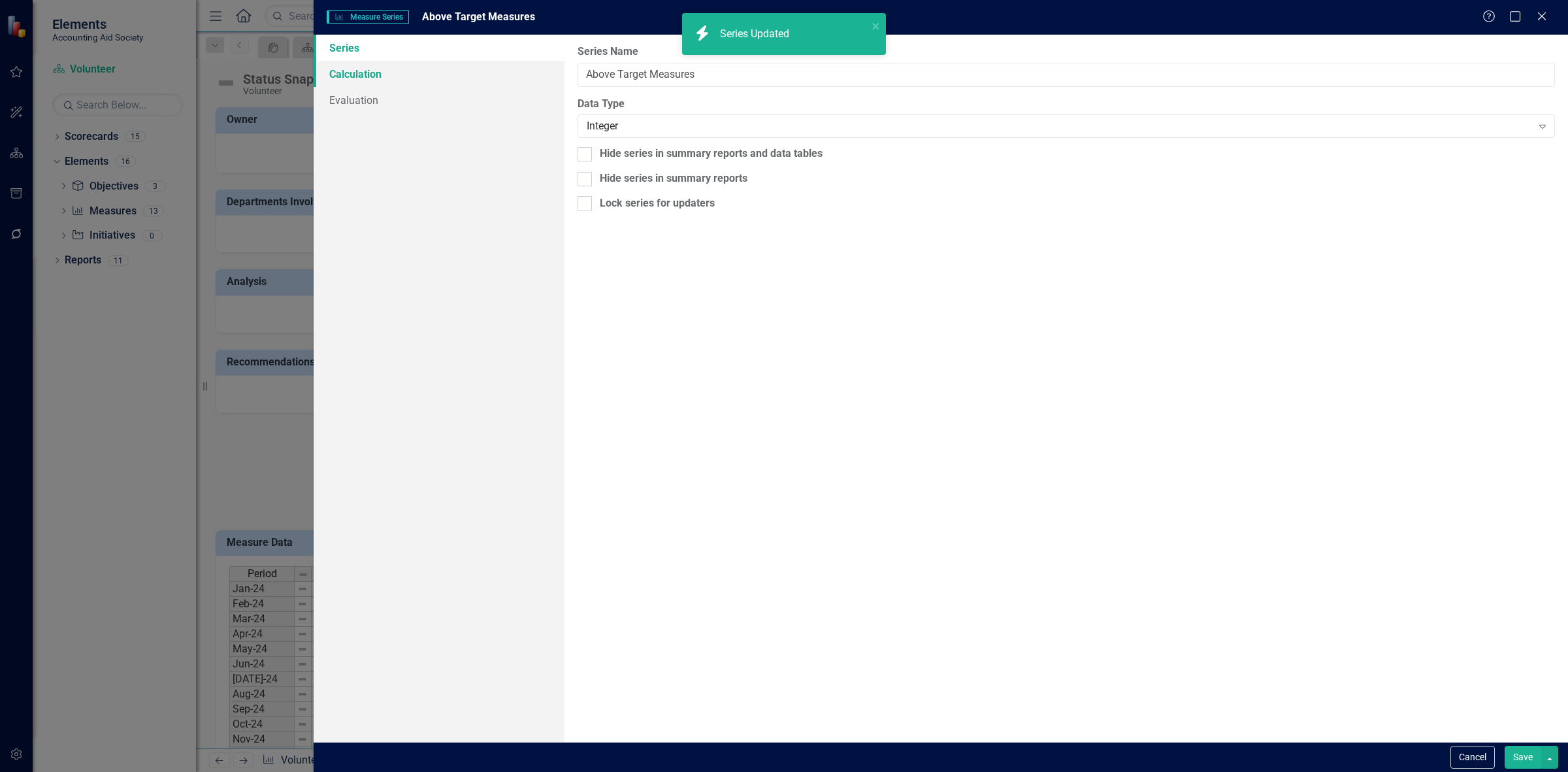
click at [433, 74] on link "Calculation" at bounding box center [439, 74] width 251 height 26
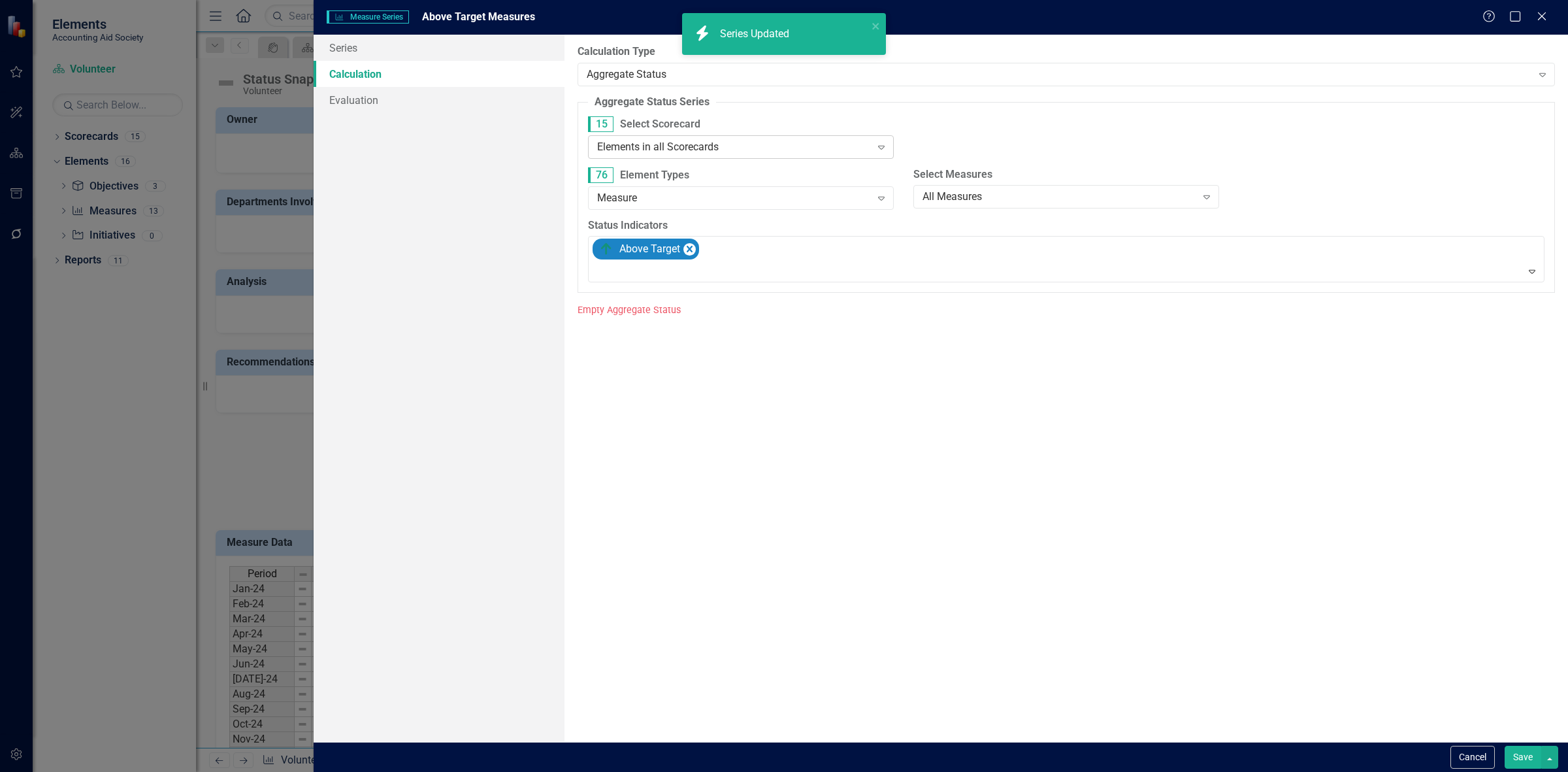
click at [658, 153] on div "Elements in all Scorecards" at bounding box center [734, 146] width 274 height 15
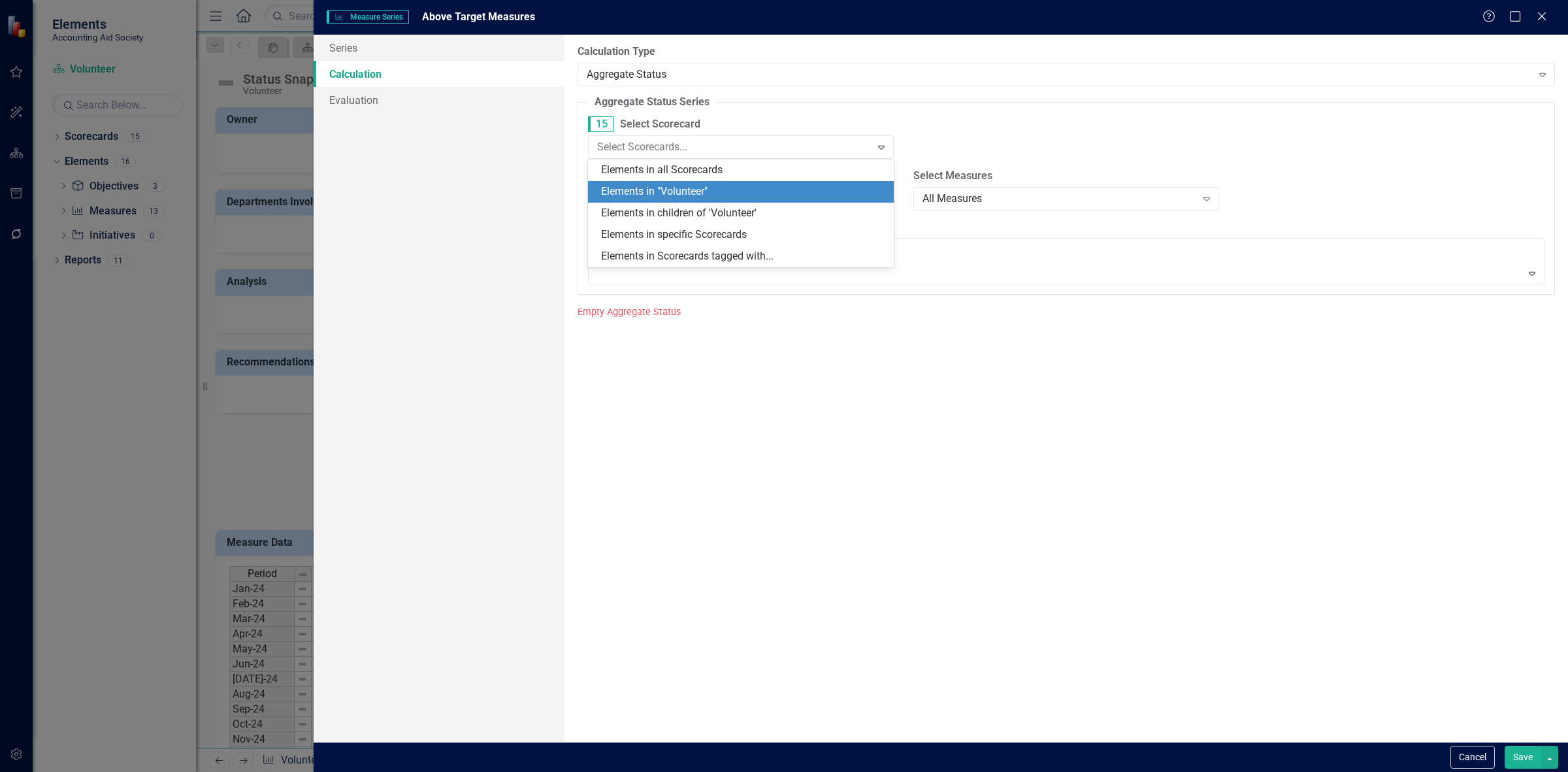
click at [667, 190] on div "Elements in "Volunteer"" at bounding box center [743, 191] width 285 height 15
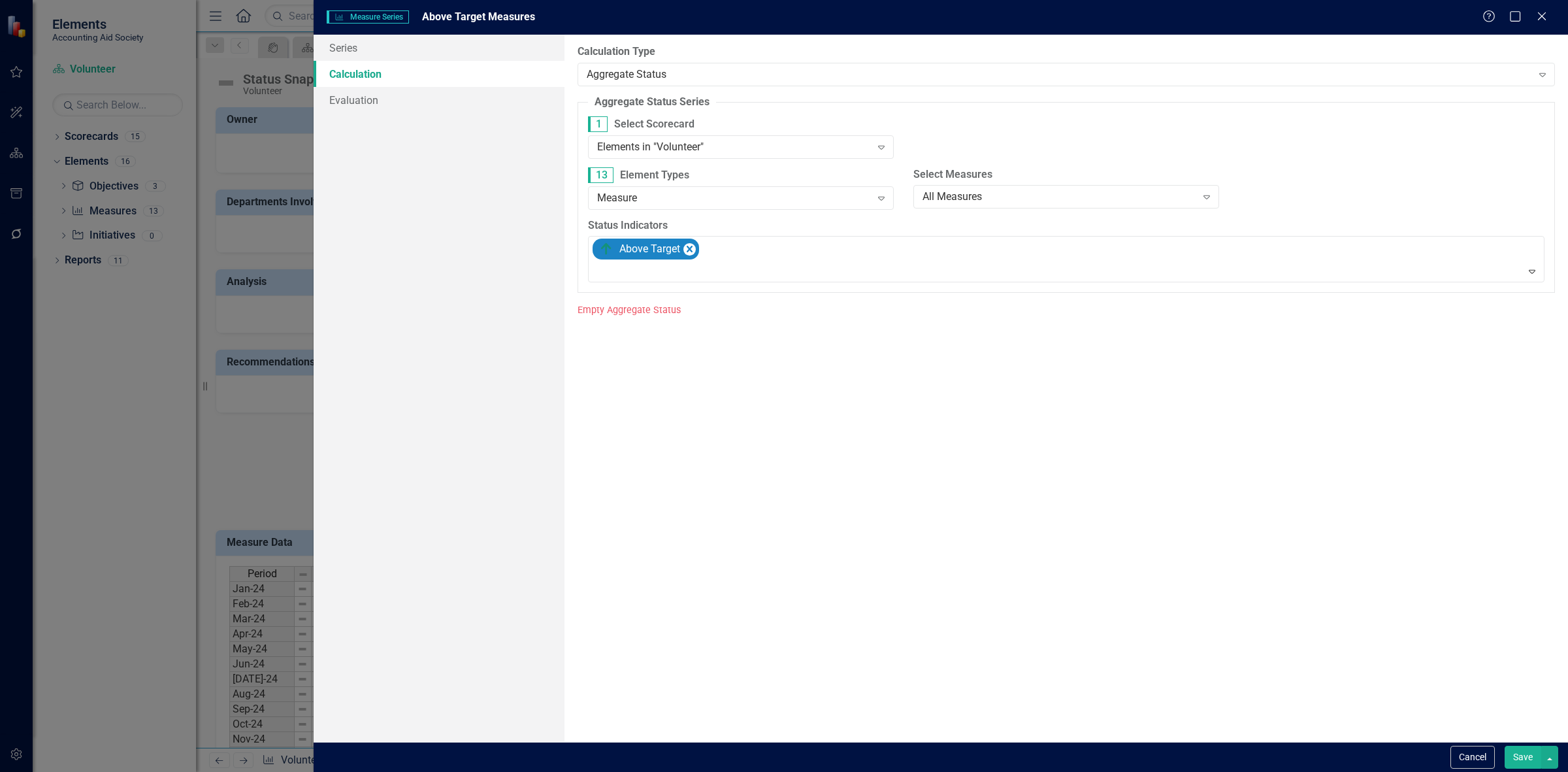
click at [1518, 763] on button "Save" at bounding box center [1522, 757] width 36 height 23
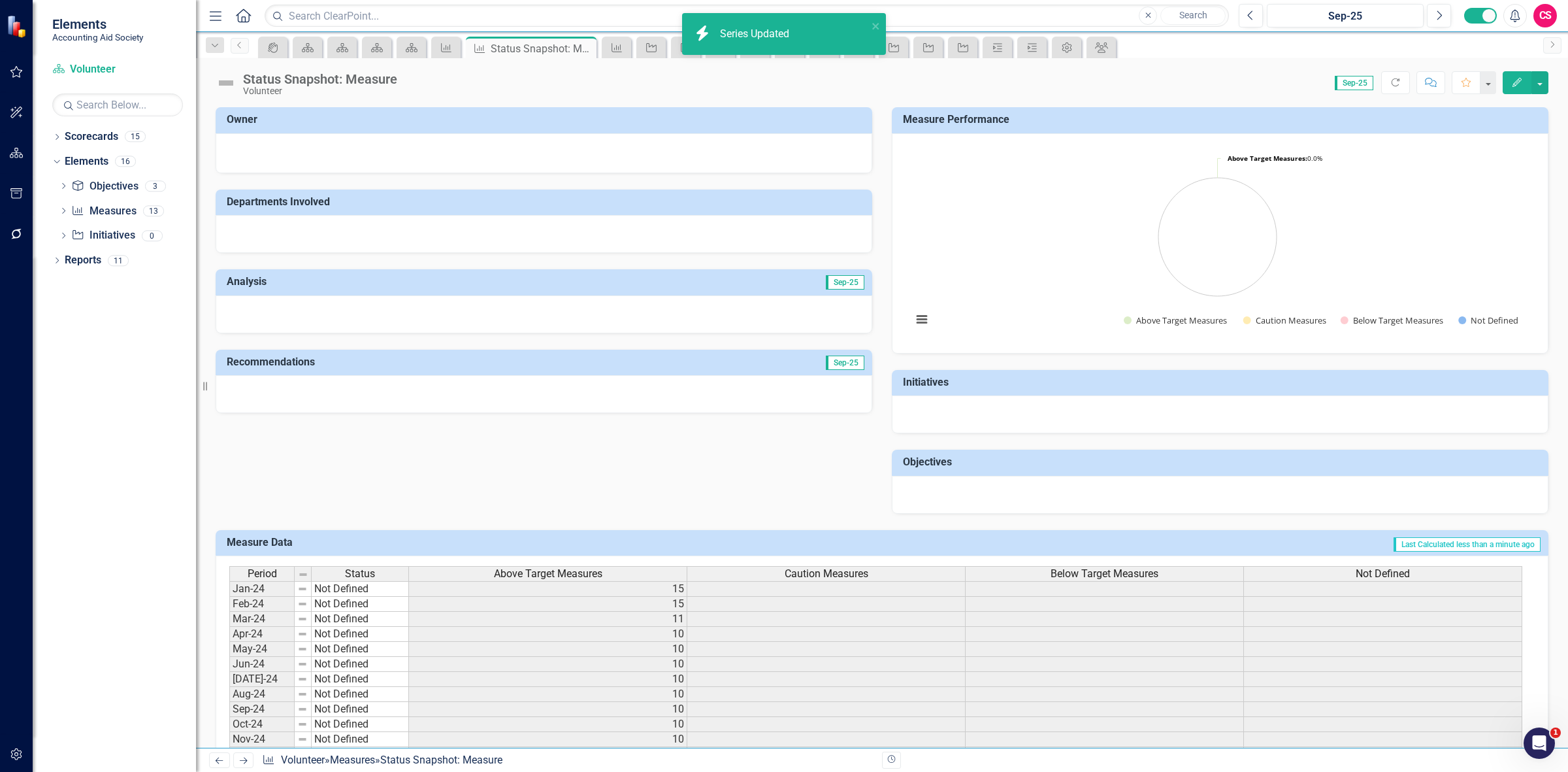
click at [798, 569] on span "Caution Measures" at bounding box center [826, 573] width 84 height 12
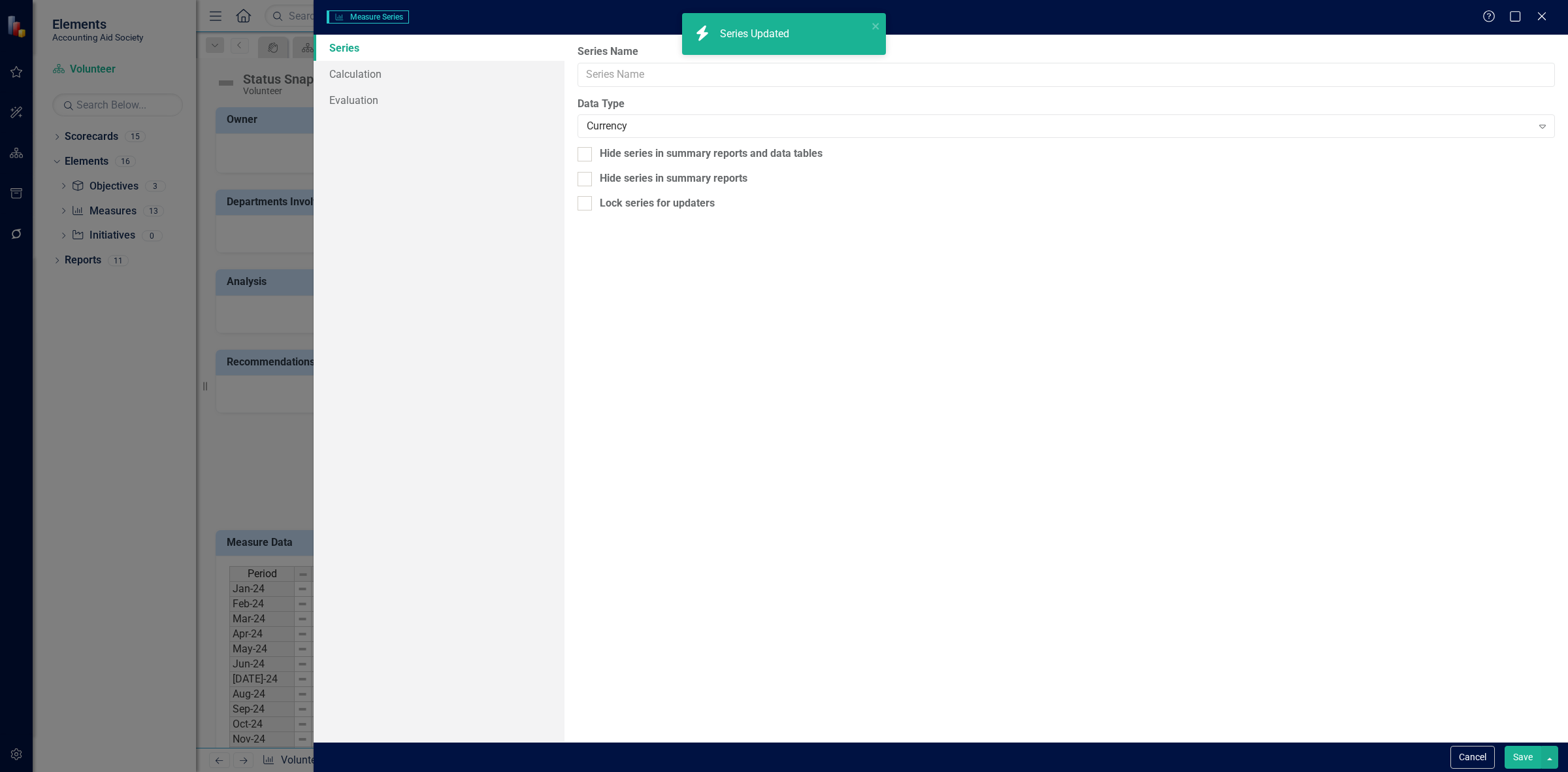
type input "Caution Measures"
click at [346, 70] on link "Calculation" at bounding box center [439, 74] width 251 height 26
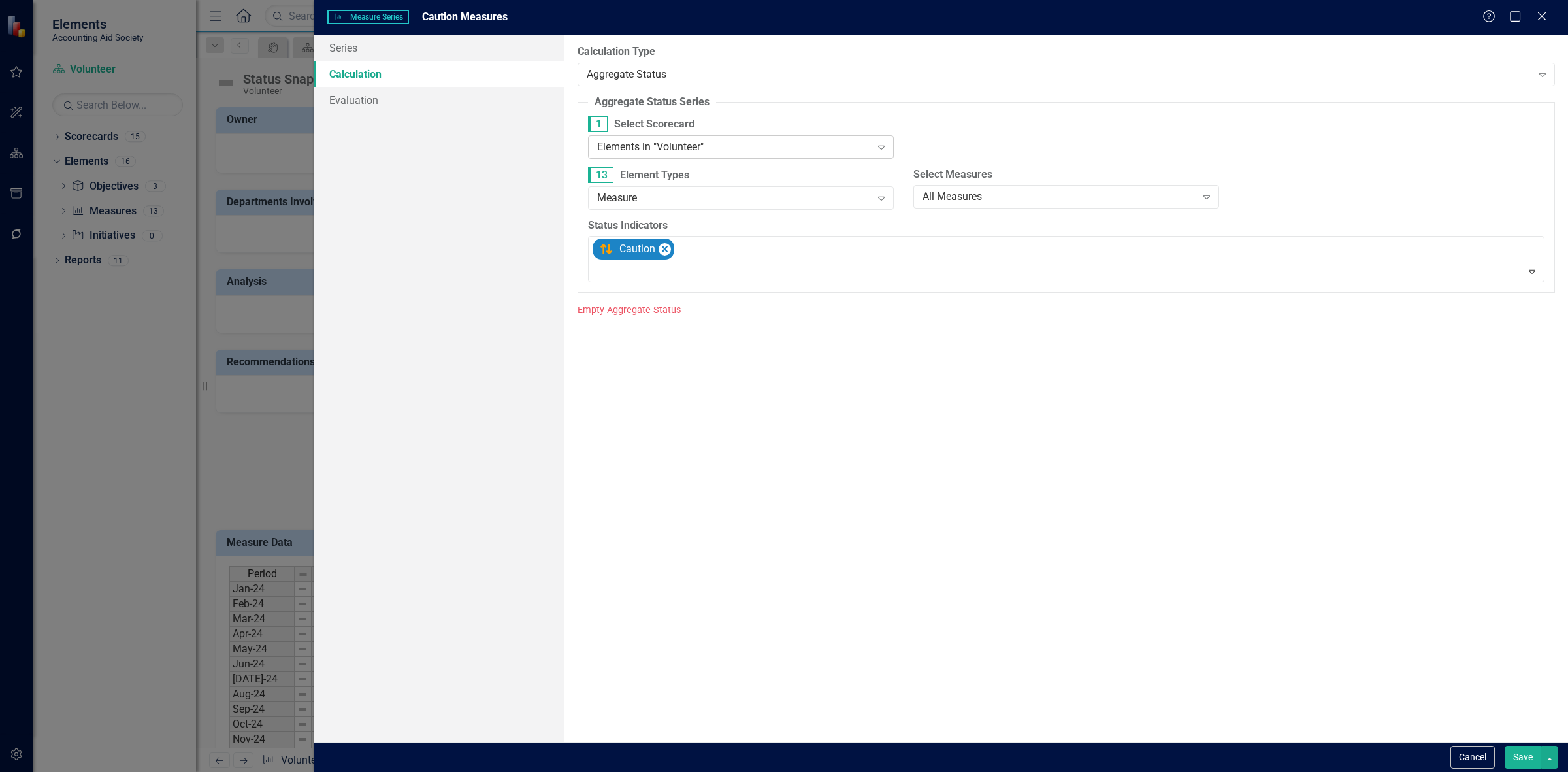
click at [775, 144] on div "Elements in "Volunteer"" at bounding box center [734, 146] width 274 height 15
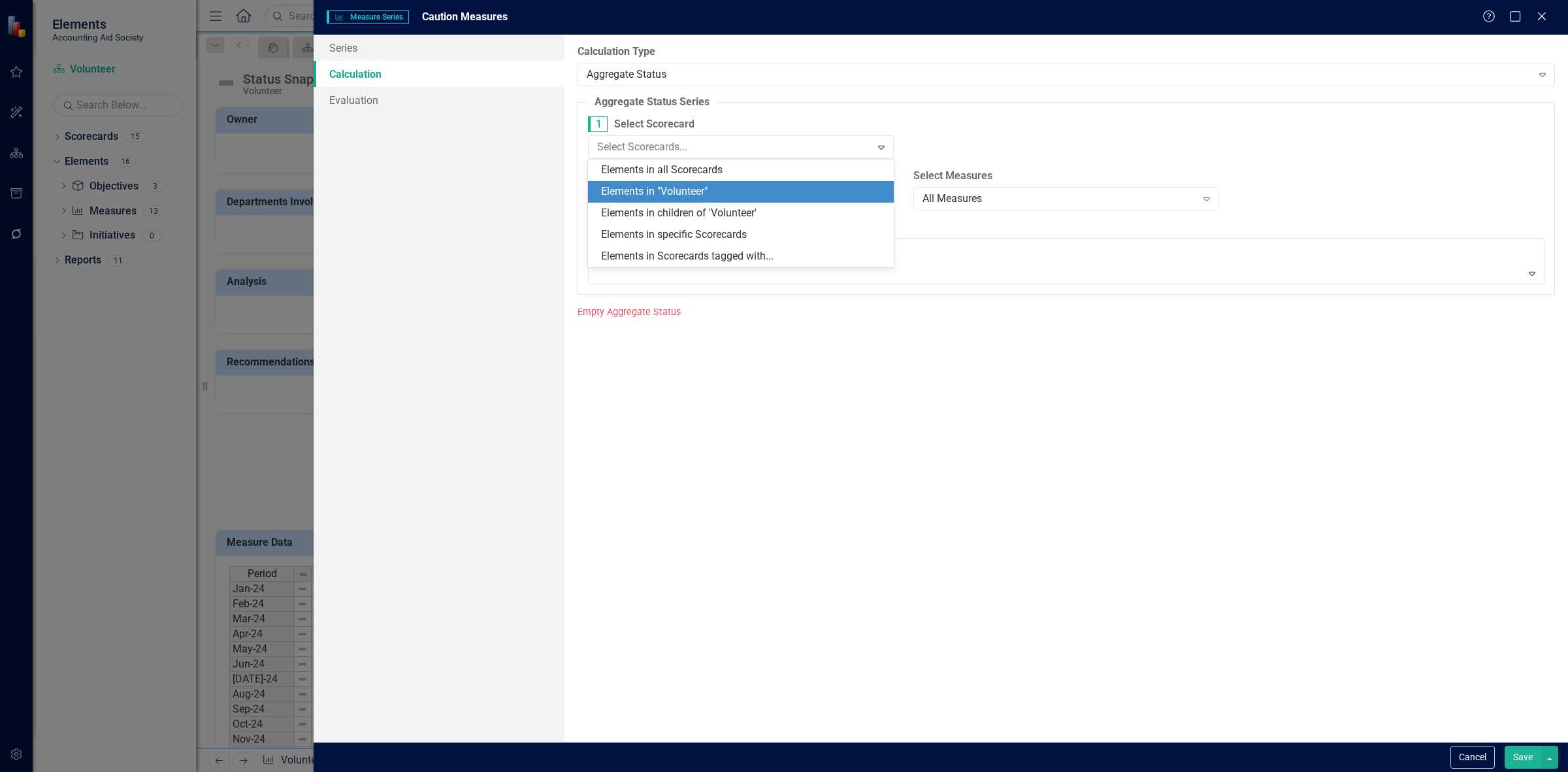
click at [762, 171] on div "Elements in all Scorecards" at bounding box center [743, 170] width 285 height 15
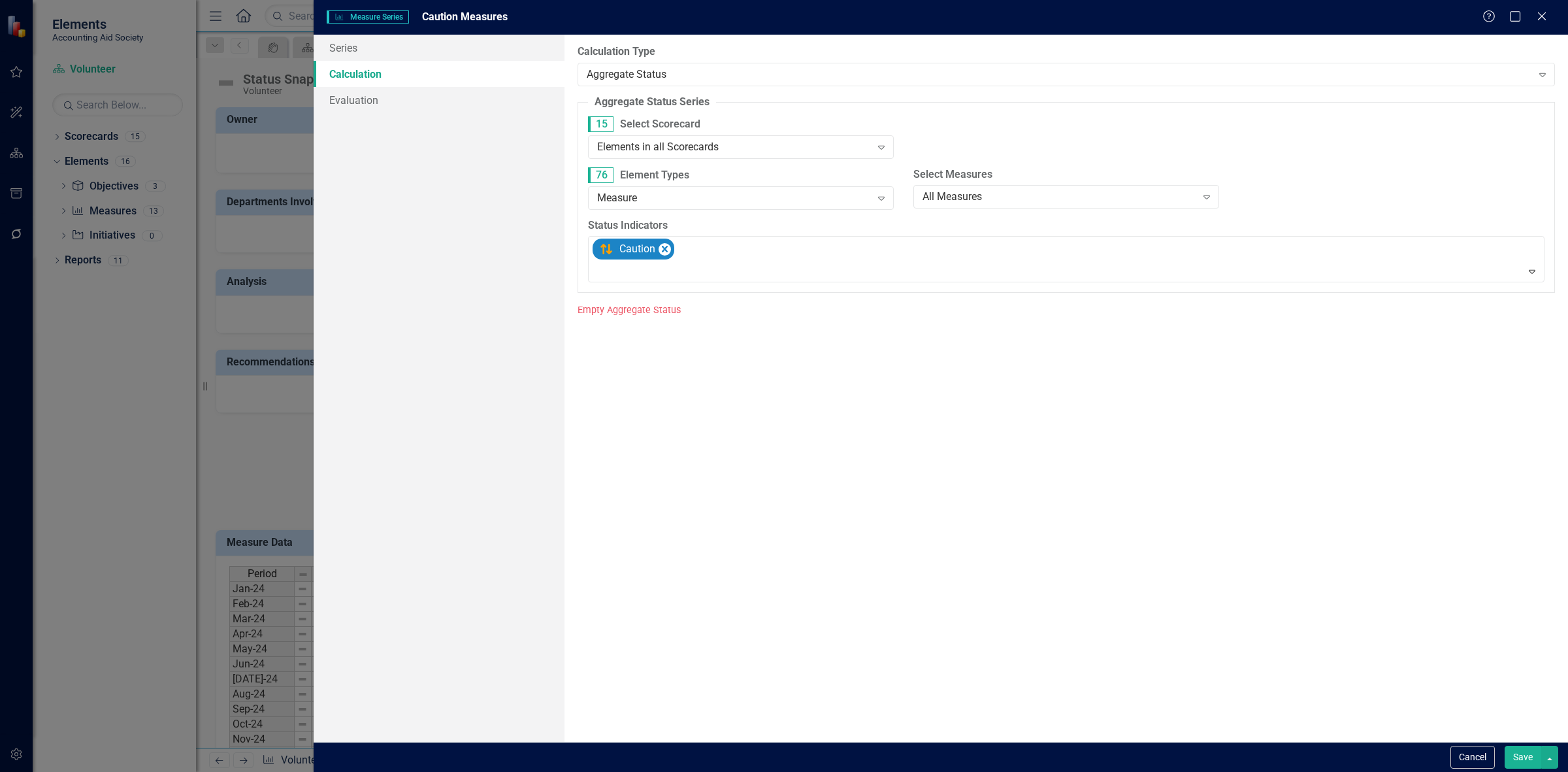
click at [1513, 764] on button "Save" at bounding box center [1522, 757] width 36 height 23
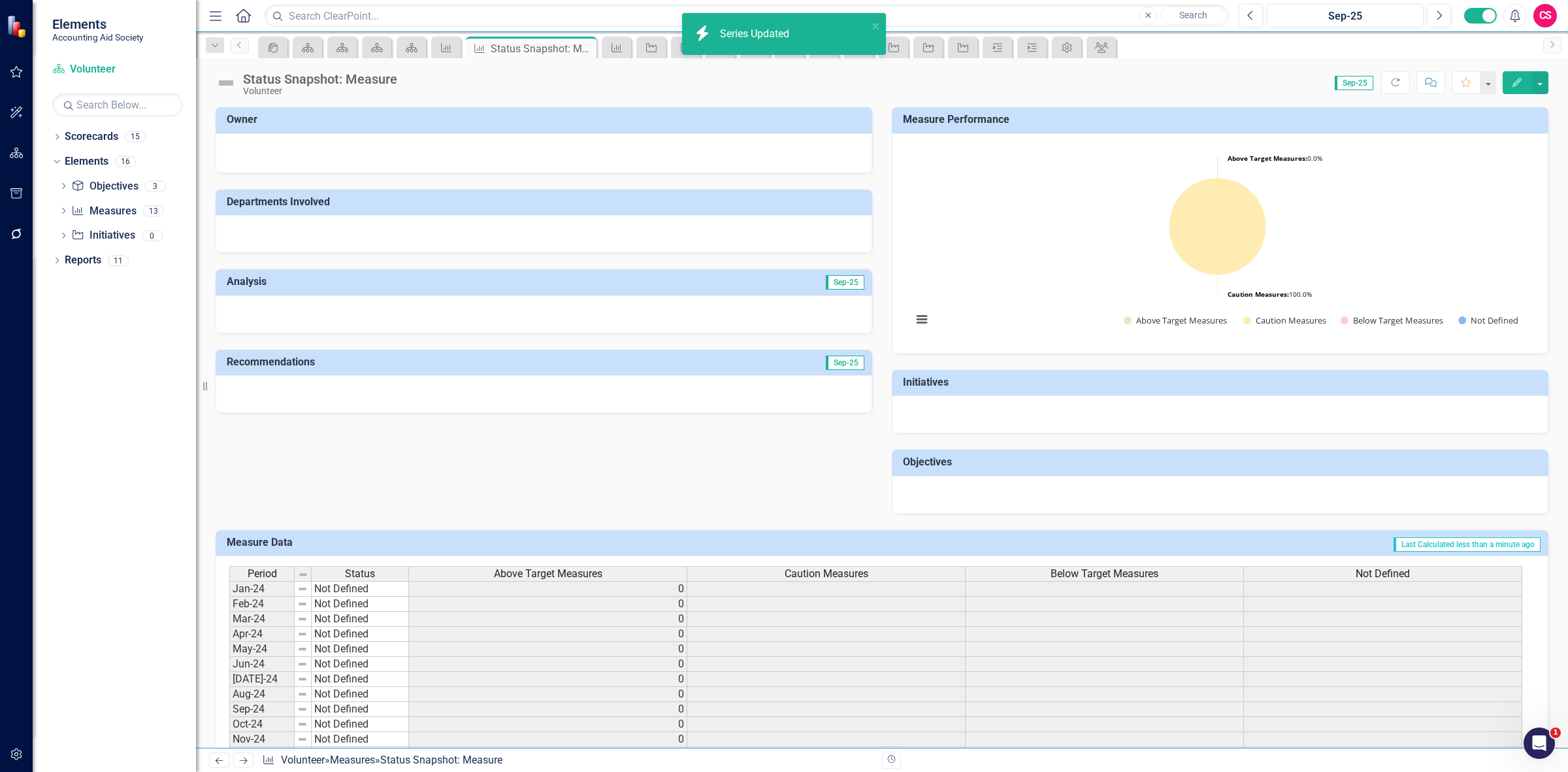
click at [780, 572] on div "Caution Measures" at bounding box center [826, 574] width 278 height 15
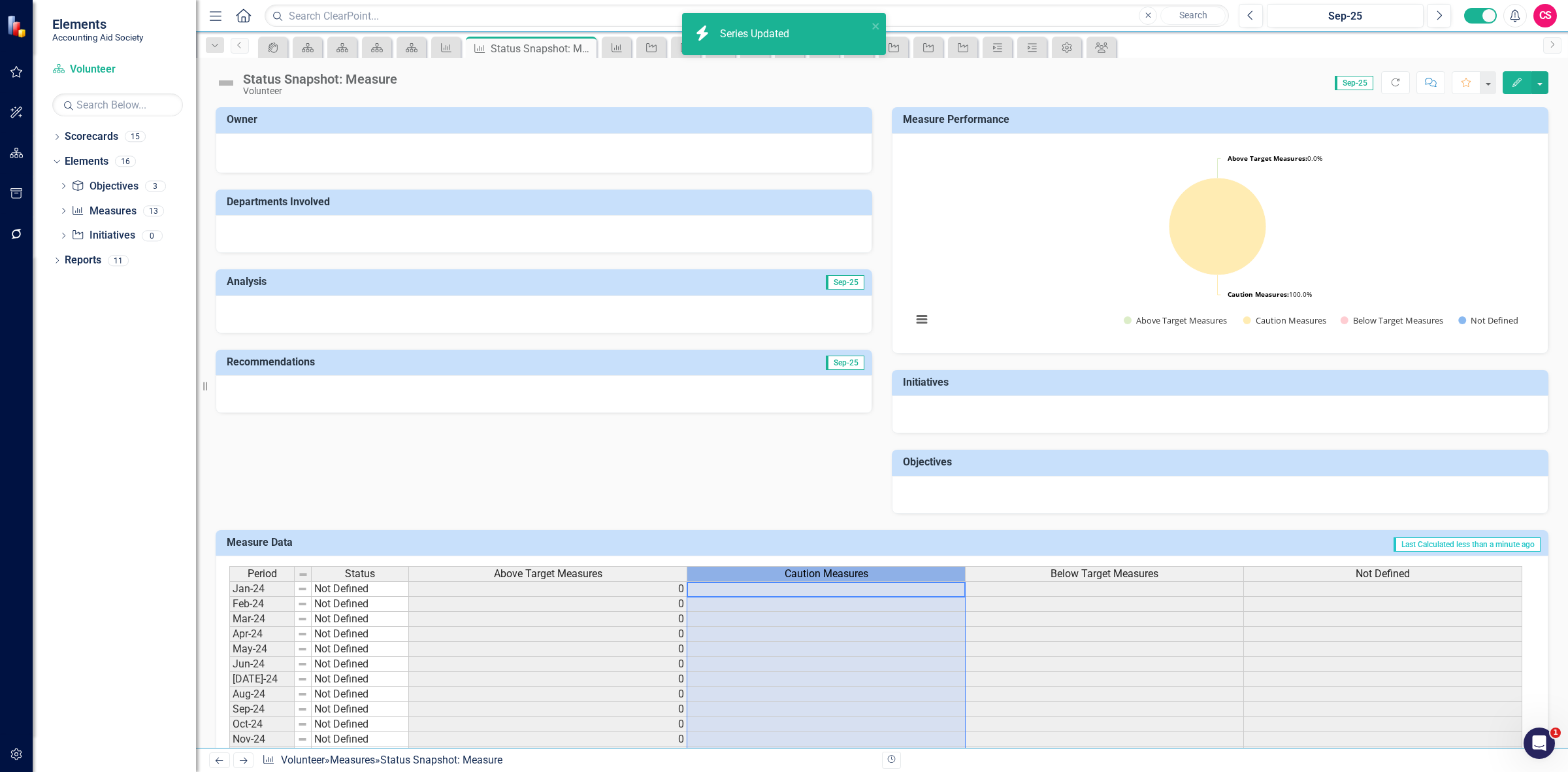
click at [780, 572] on div "Caution Measures" at bounding box center [826, 574] width 278 height 15
click at [780, 572] on body "icon.bolt Series Updated Elements Accounting Aid Society Scorecard Volunteer Se…" at bounding box center [784, 386] width 1568 height 772
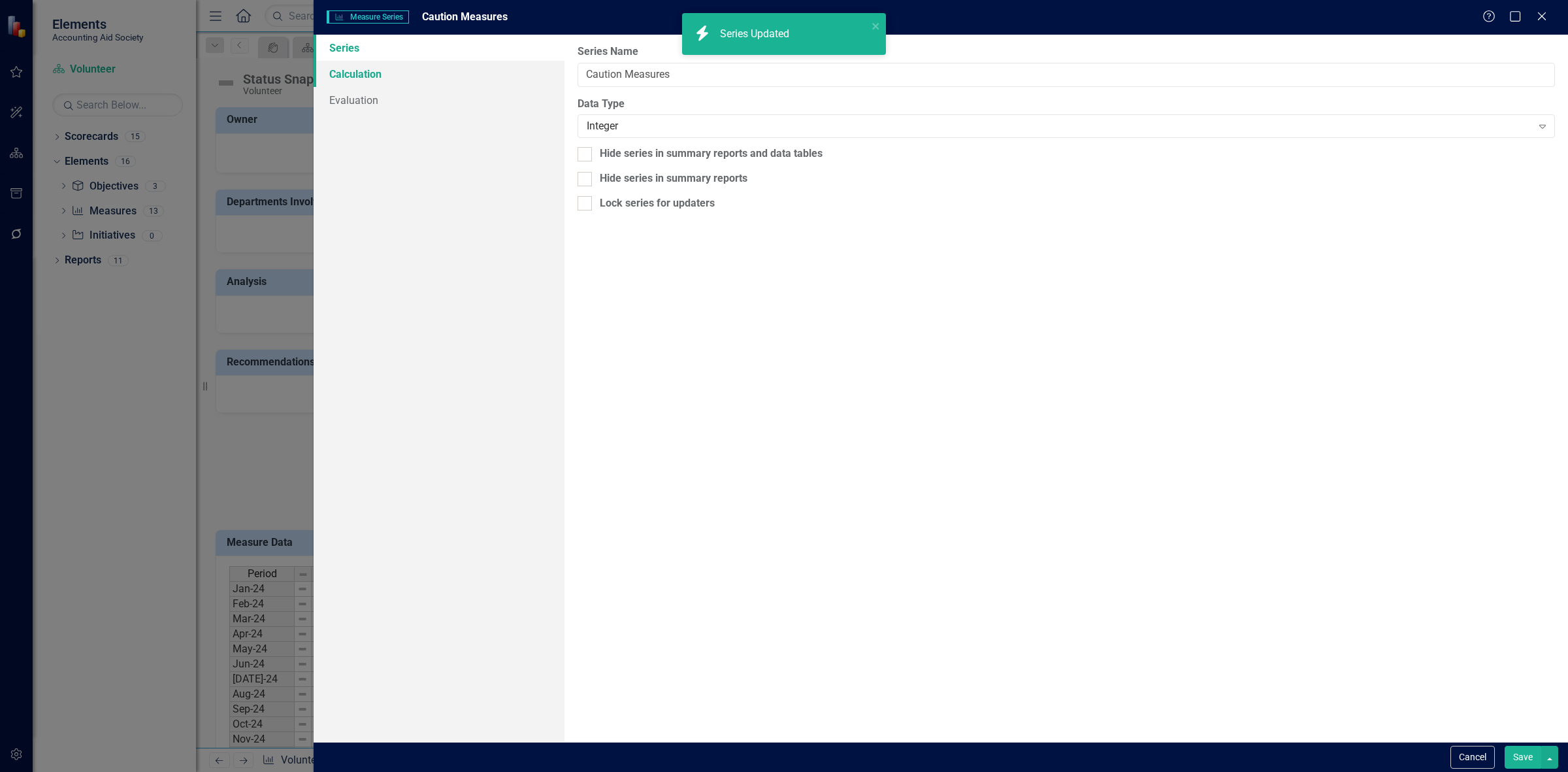
click at [421, 67] on link "Calculation" at bounding box center [439, 74] width 251 height 26
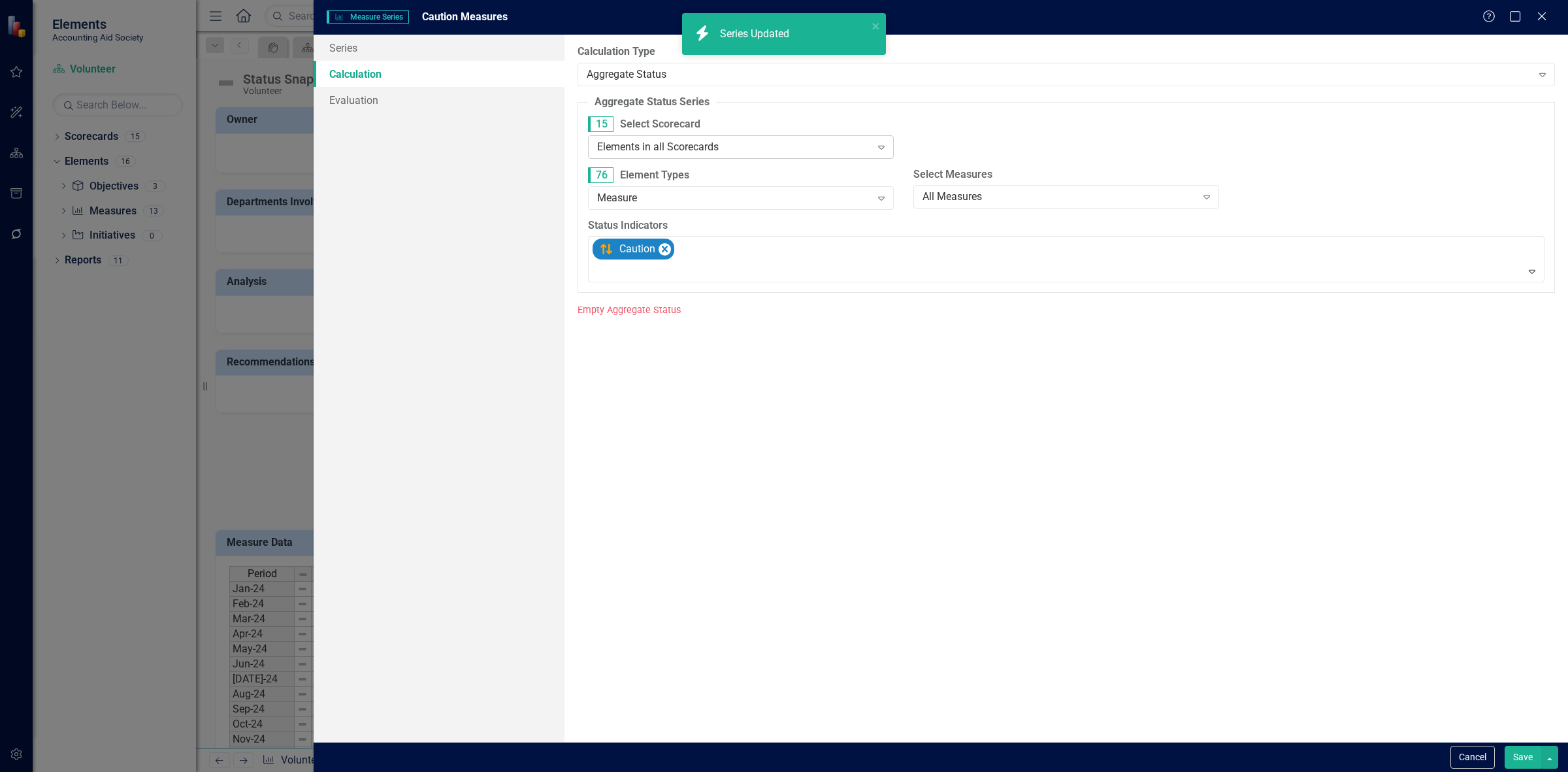
click at [755, 149] on div "Elements in all Scorecards" at bounding box center [734, 146] width 274 height 15
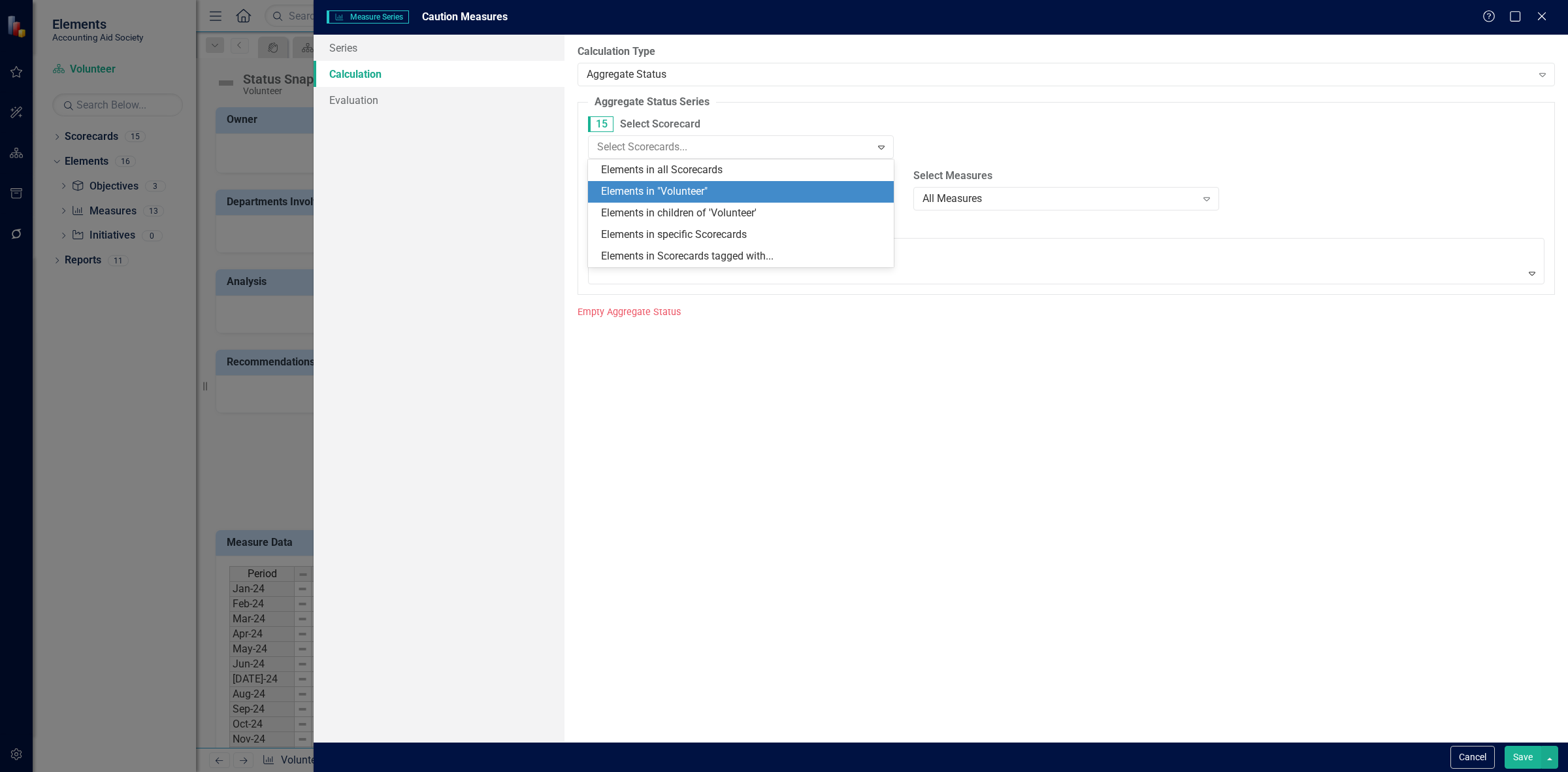
click at [746, 200] on div "Elements in "Volunteer"" at bounding box center [740, 192] width 306 height 22
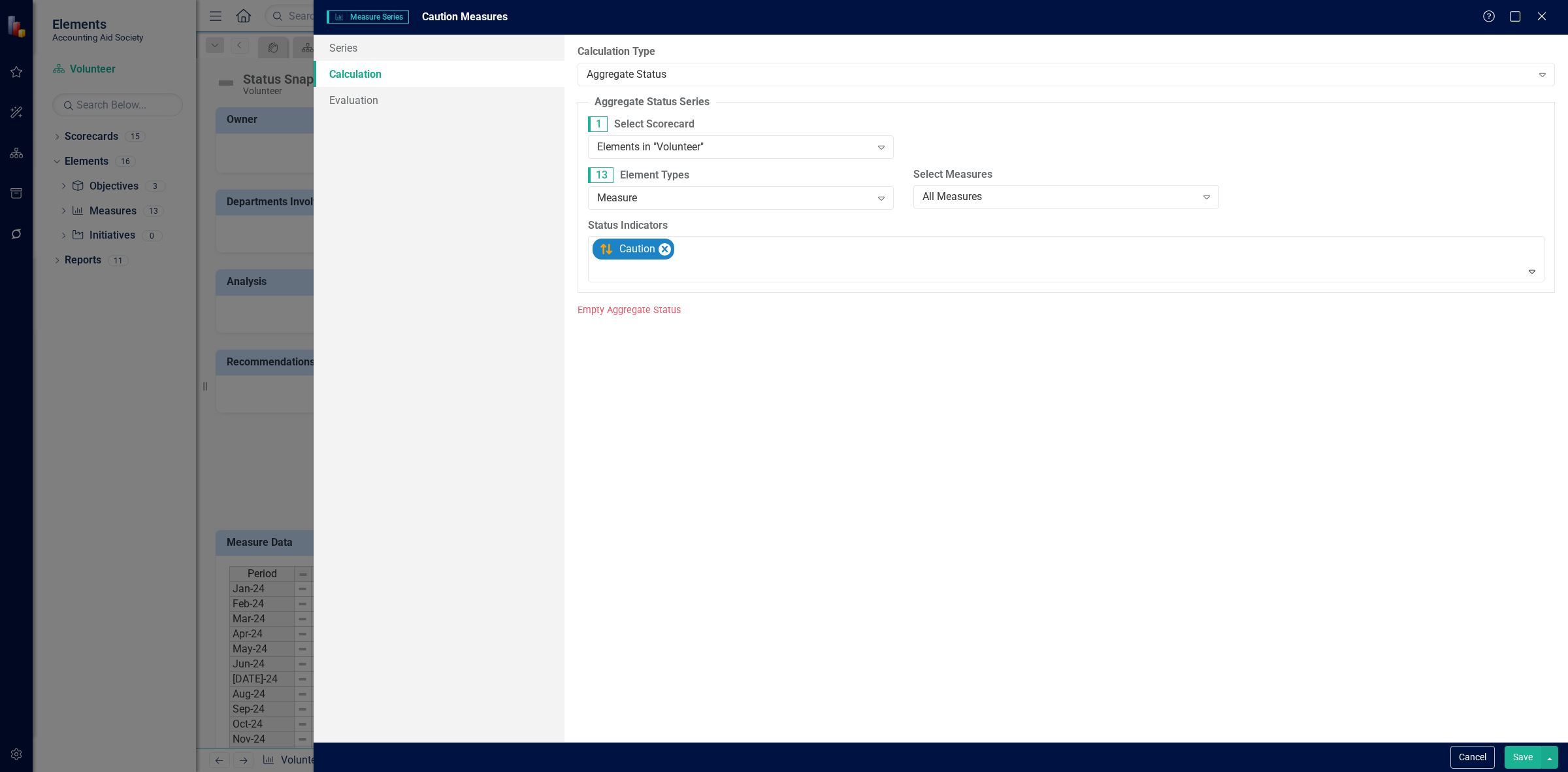
click at [1517, 762] on button "Save" at bounding box center [1522, 757] width 36 height 23
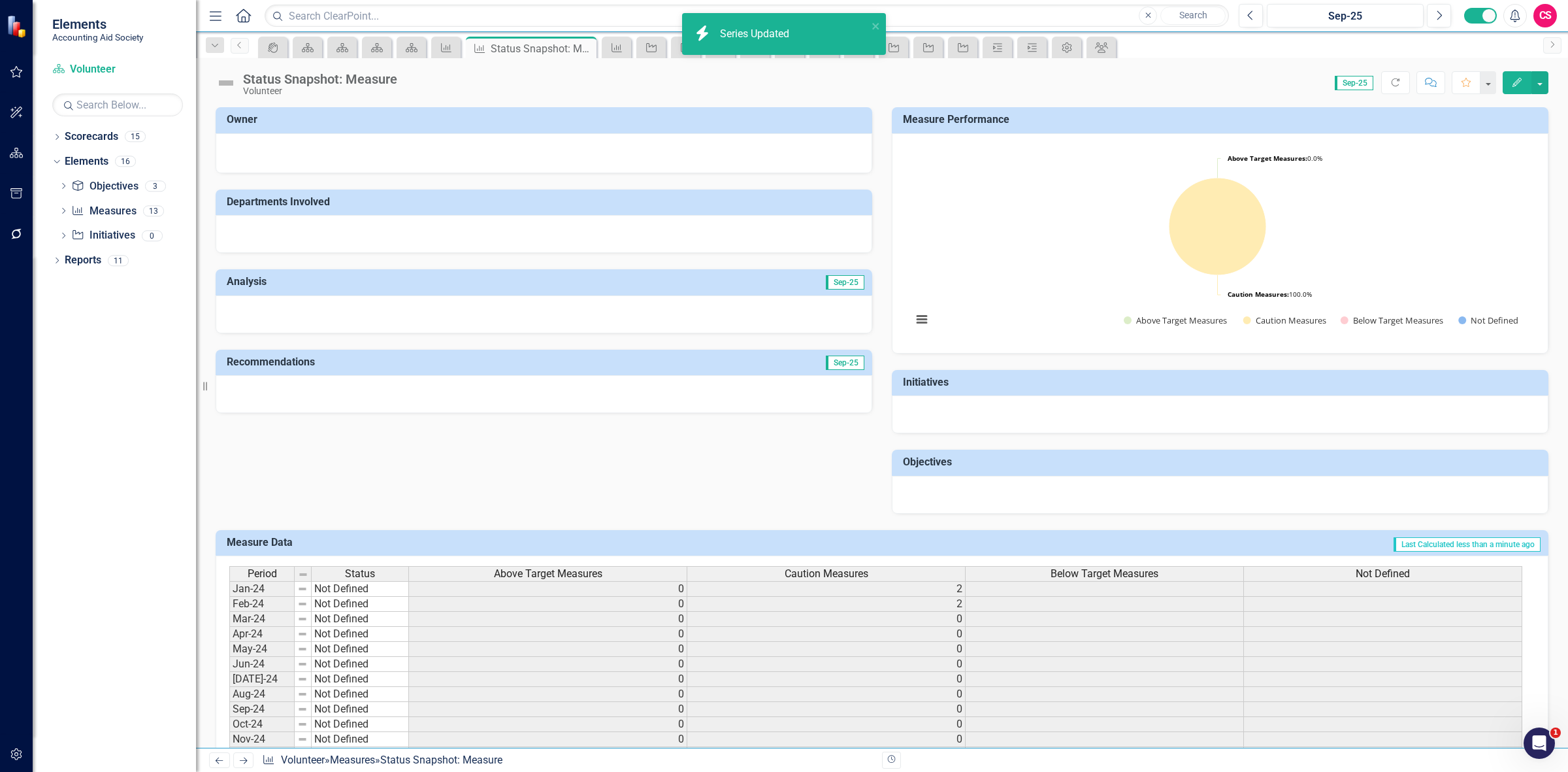
click at [1119, 576] on span "Below Target Measures" at bounding box center [1104, 573] width 108 height 12
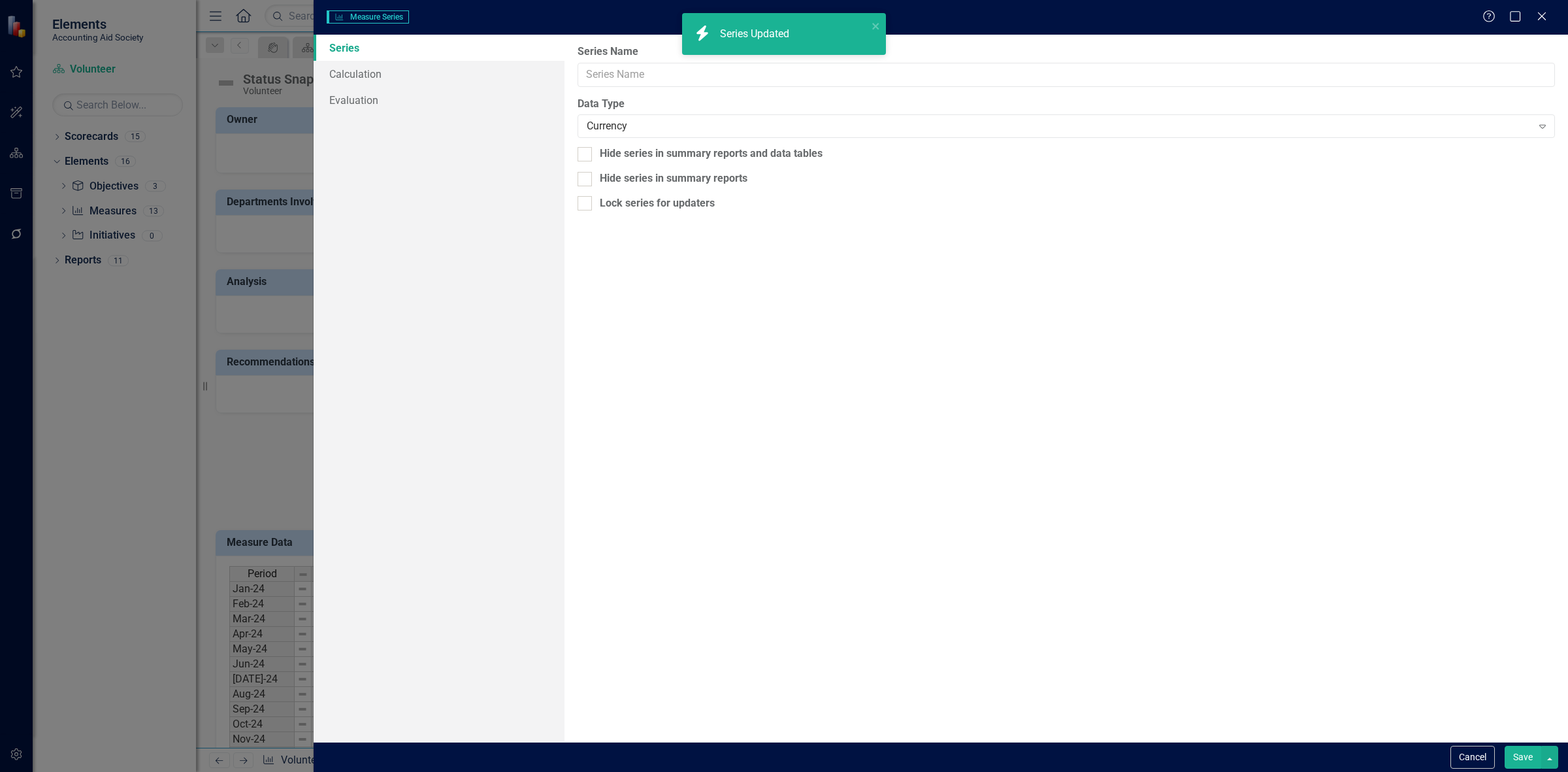
type input "Below Target Measures"
click at [413, 63] on link "Calculation" at bounding box center [439, 74] width 251 height 26
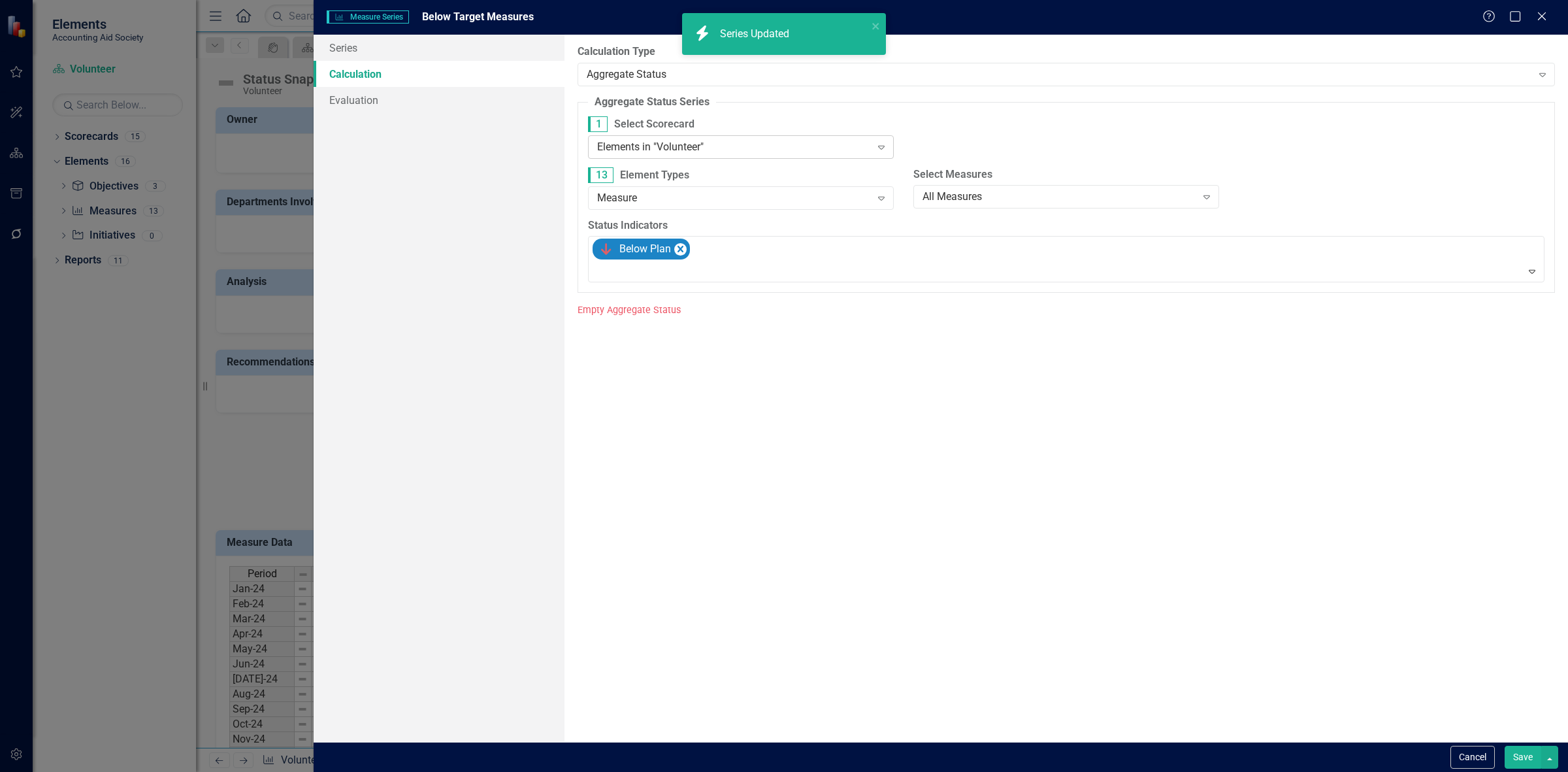
click at [690, 148] on div "Elements in "Volunteer"" at bounding box center [734, 146] width 274 height 15
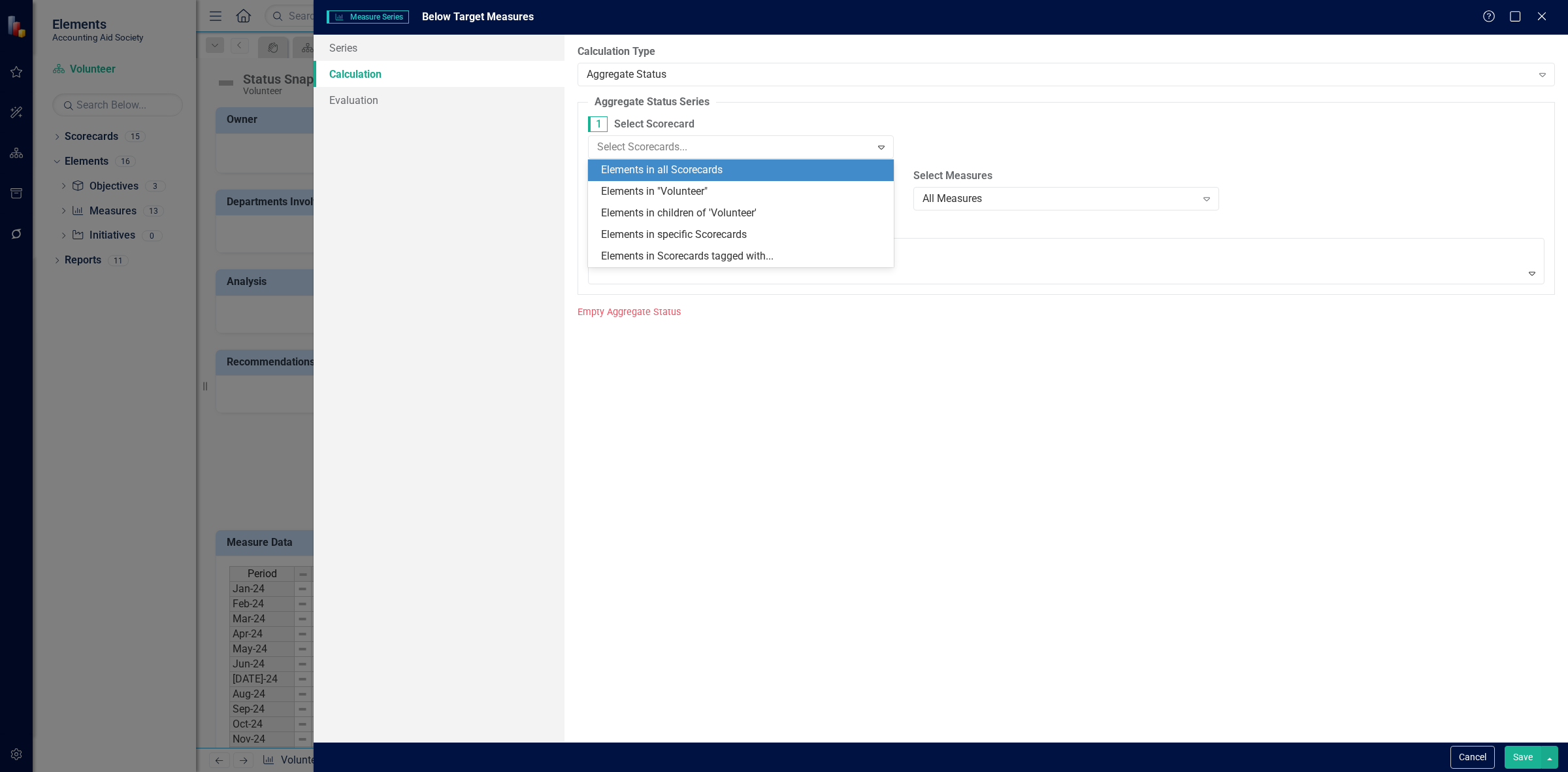
click at [680, 168] on div "Elements in all Scorecards" at bounding box center [743, 170] width 285 height 15
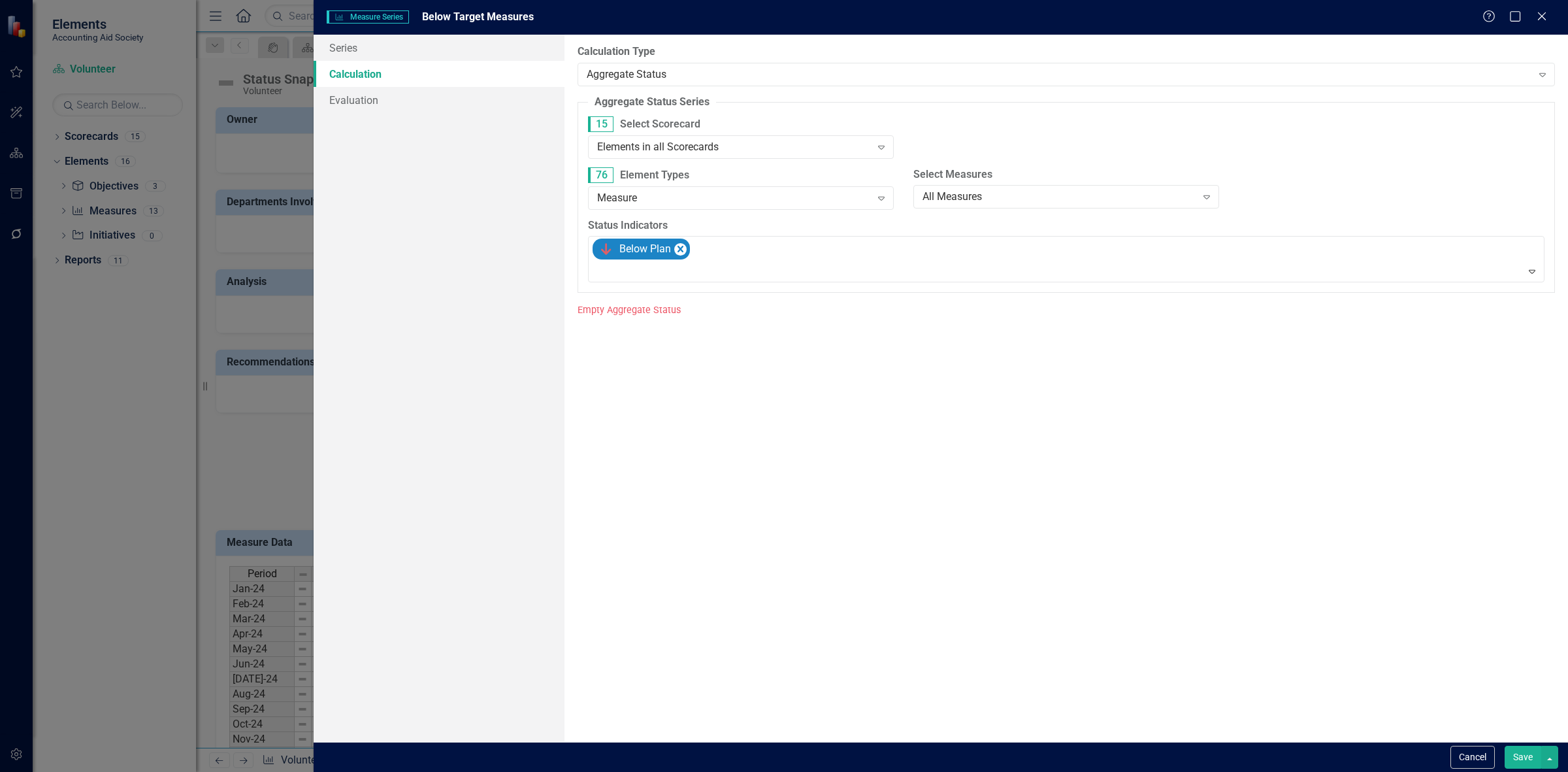
click at [1522, 758] on button "Save" at bounding box center [1522, 757] width 36 height 23
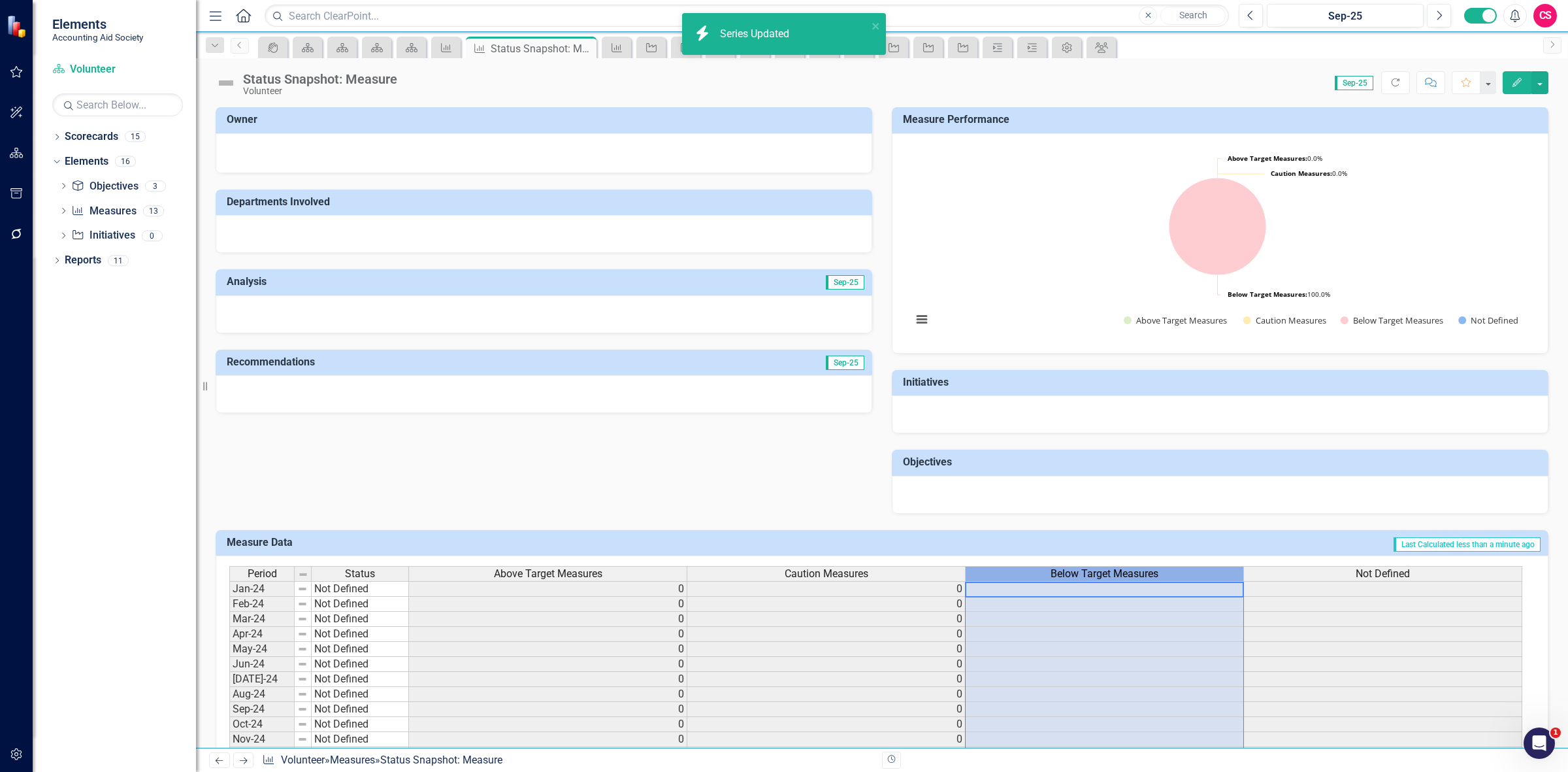
click at [1089, 573] on span "Below Target Measures" at bounding box center [1104, 573] width 108 height 12
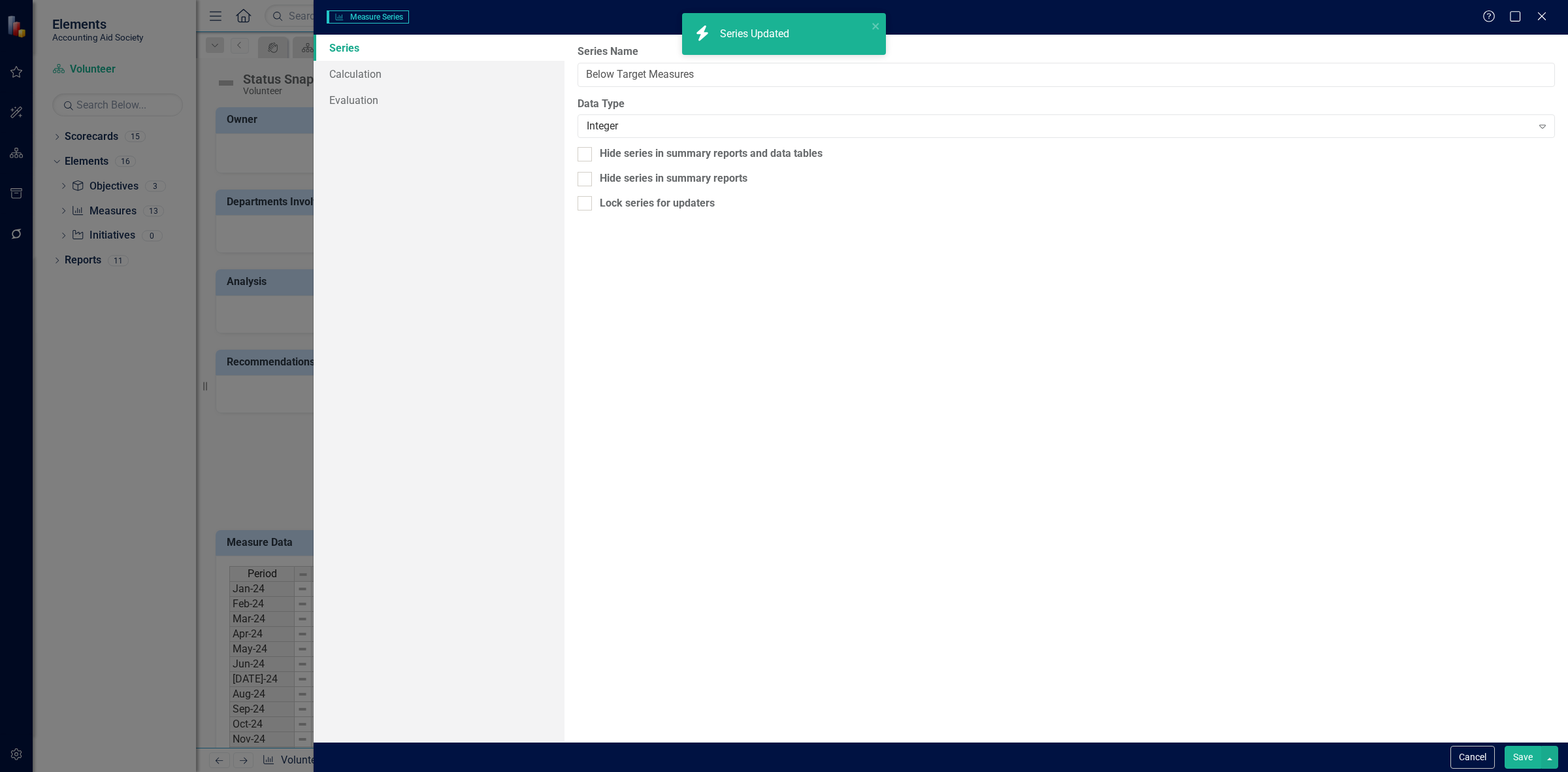
type input "Below Target Measures"
click at [369, 81] on link "Calculation" at bounding box center [439, 74] width 251 height 26
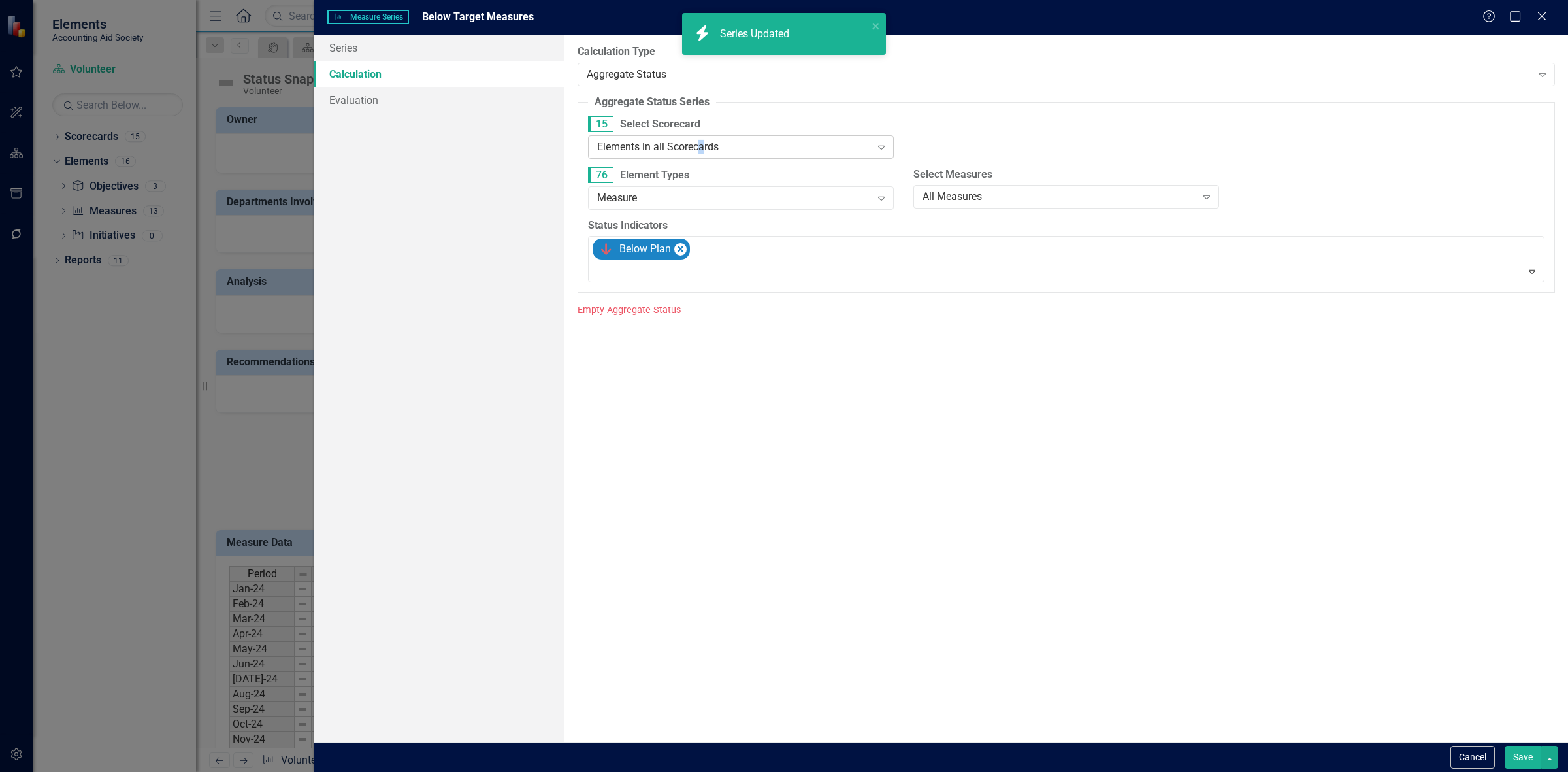
click at [700, 152] on div "Elements in all Scorecards" at bounding box center [734, 146] width 274 height 15
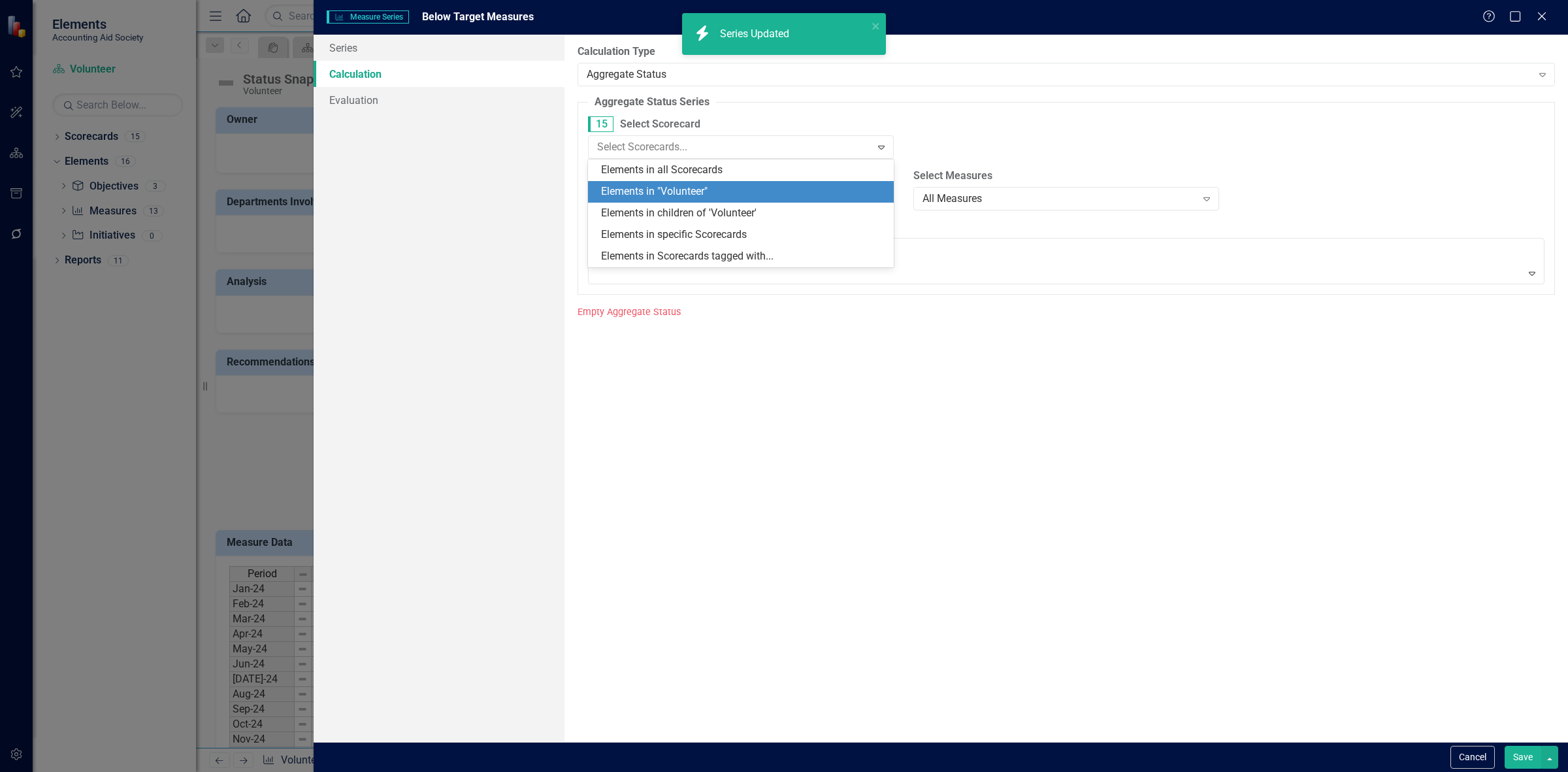
click at [707, 194] on div "Elements in "Volunteer"" at bounding box center [743, 191] width 285 height 15
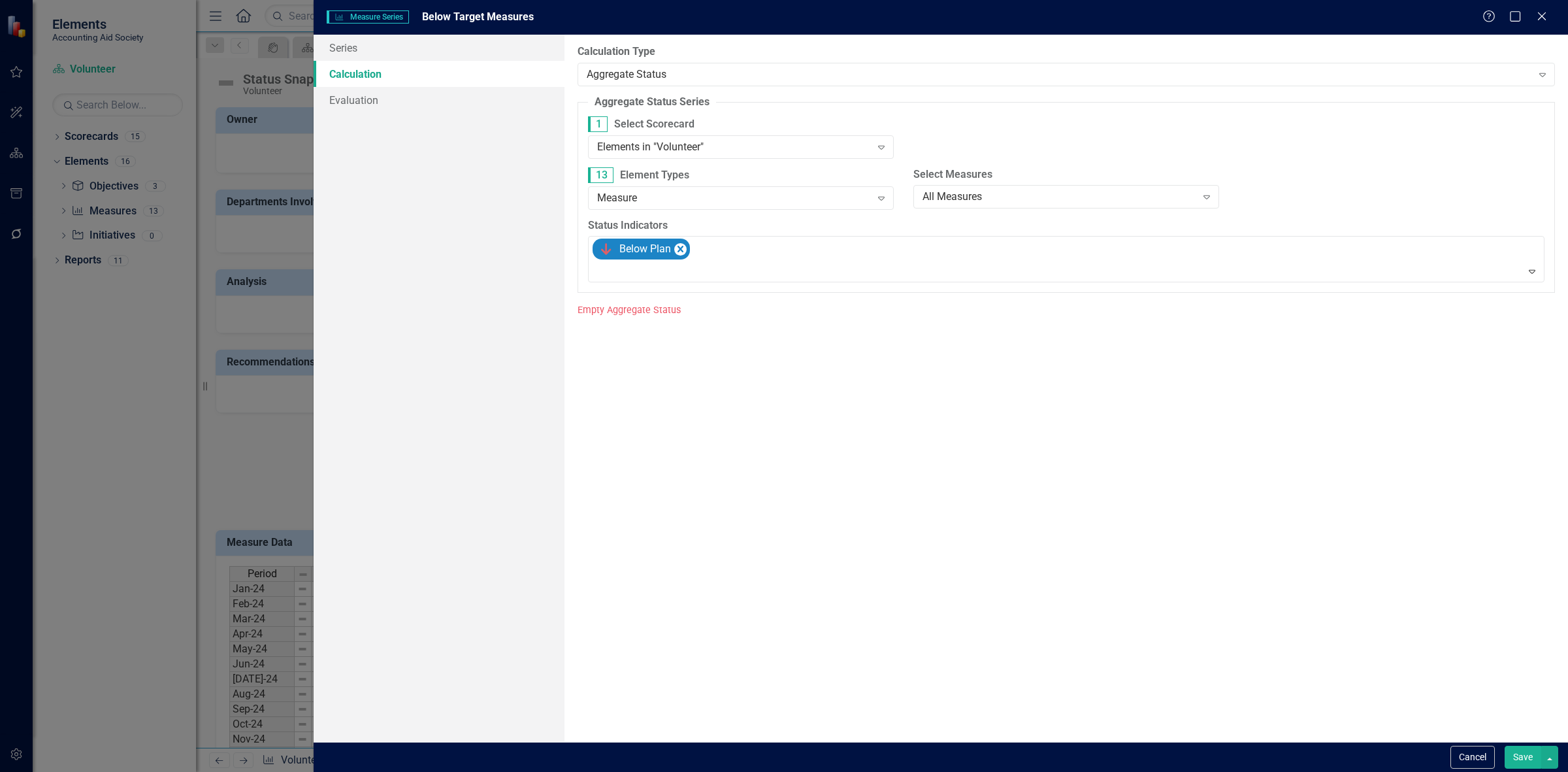
click at [1511, 760] on button "Save" at bounding box center [1522, 757] width 36 height 23
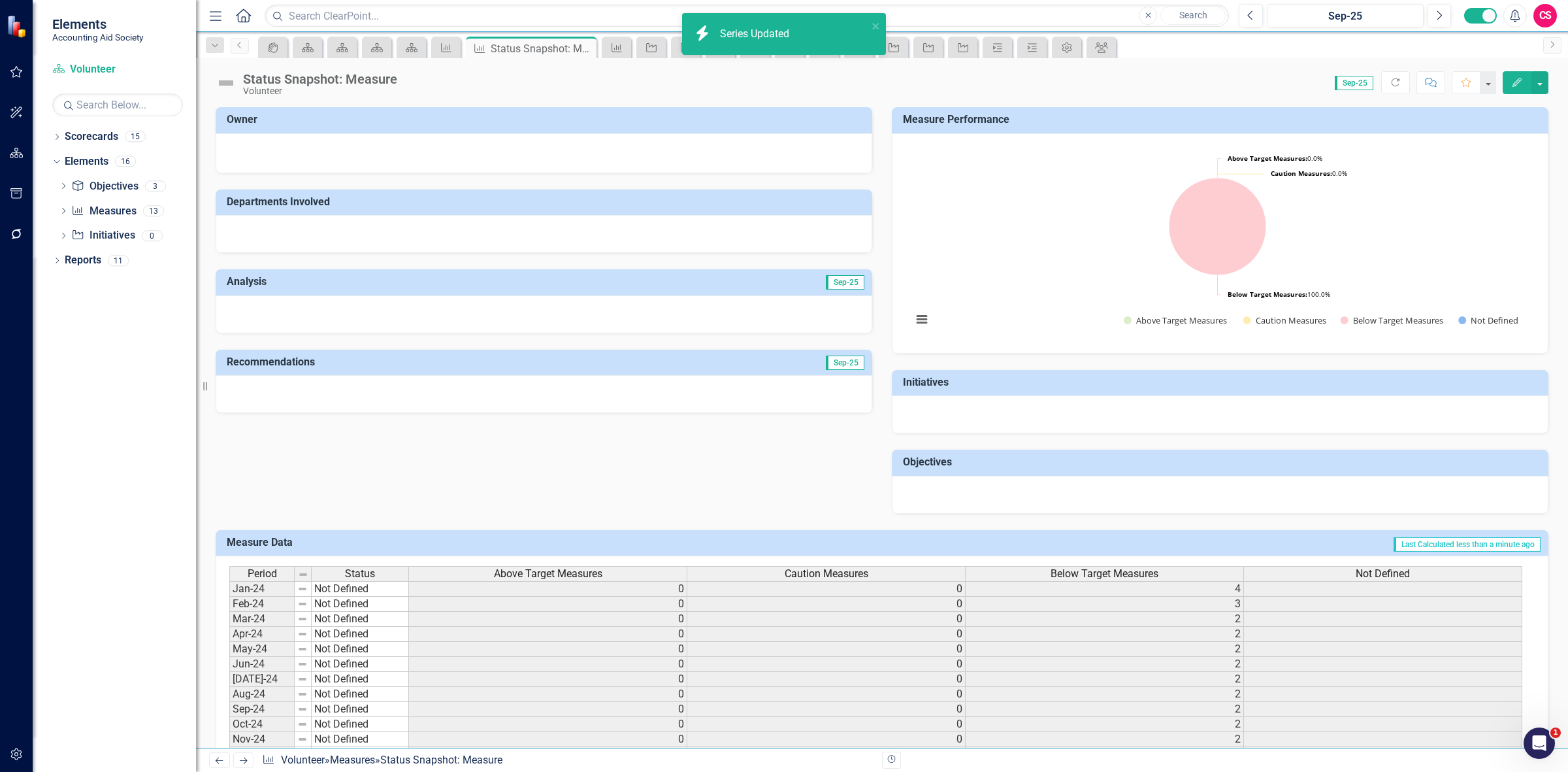
click at [1364, 566] on th "Not Defined" at bounding box center [1383, 573] width 278 height 15
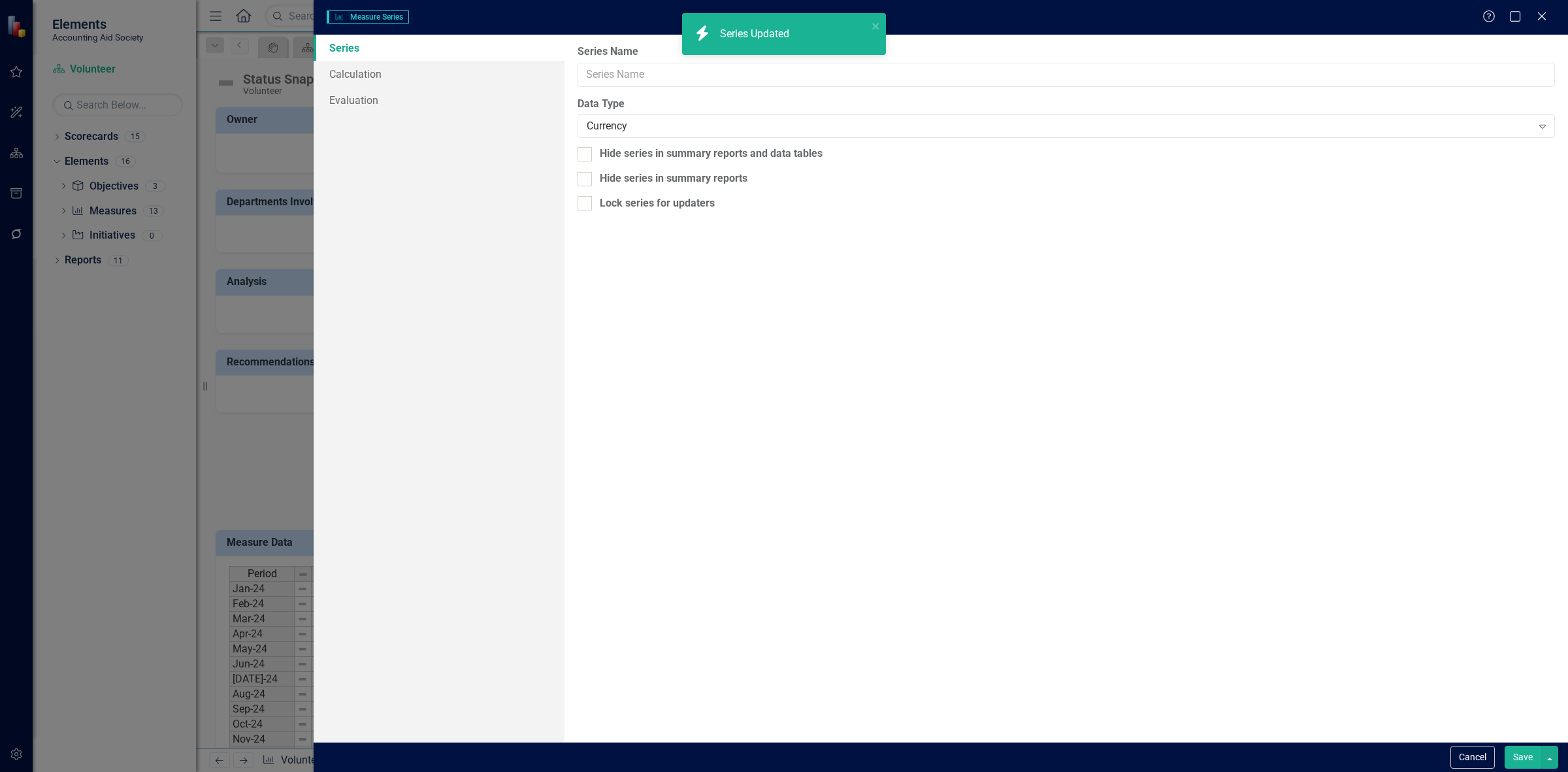
type input "Not Defined"
click at [413, 63] on link "Calculation" at bounding box center [439, 74] width 251 height 26
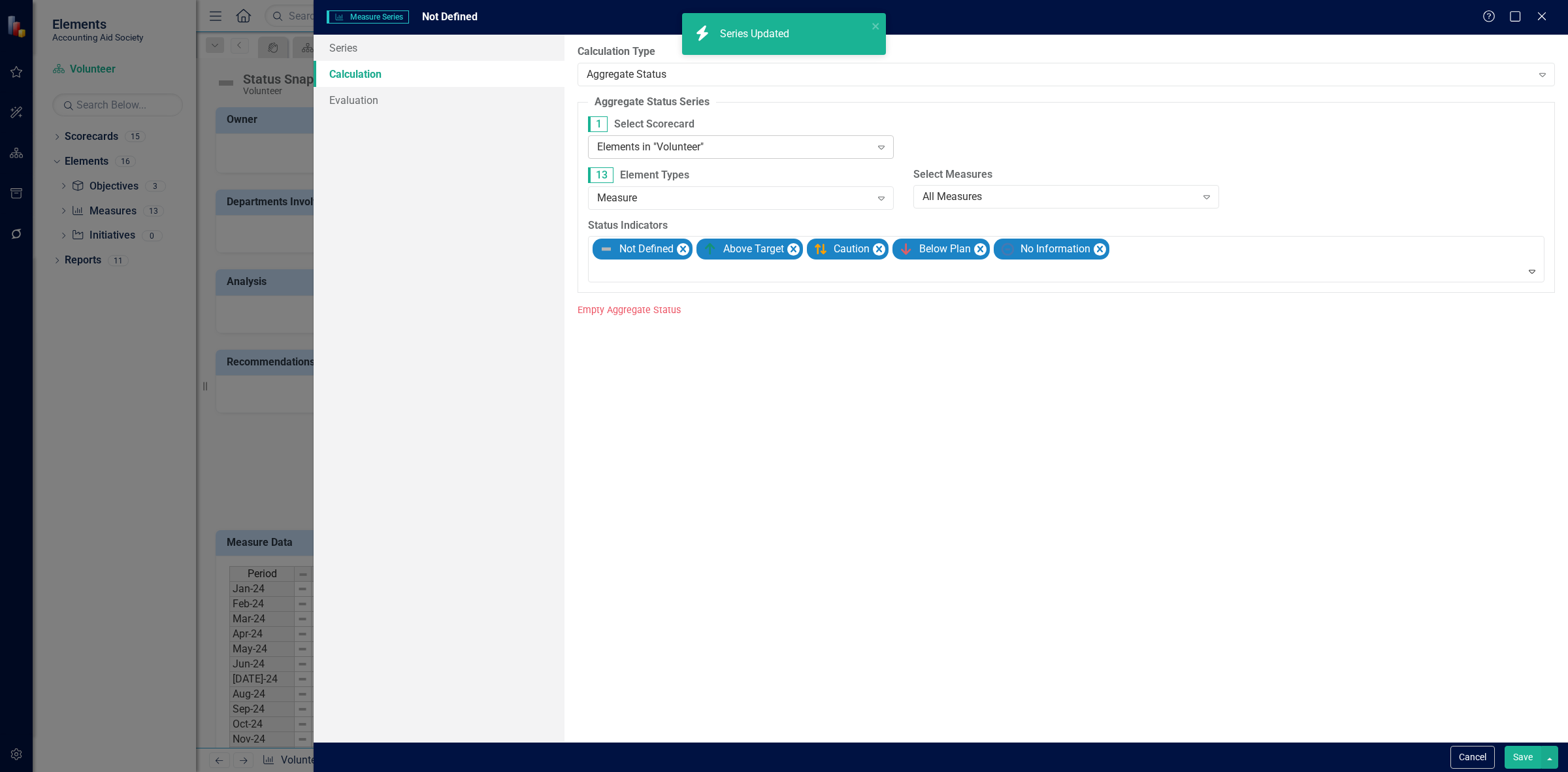
click at [671, 156] on div "Elements in "Volunteer" Expand" at bounding box center [740, 147] width 306 height 23
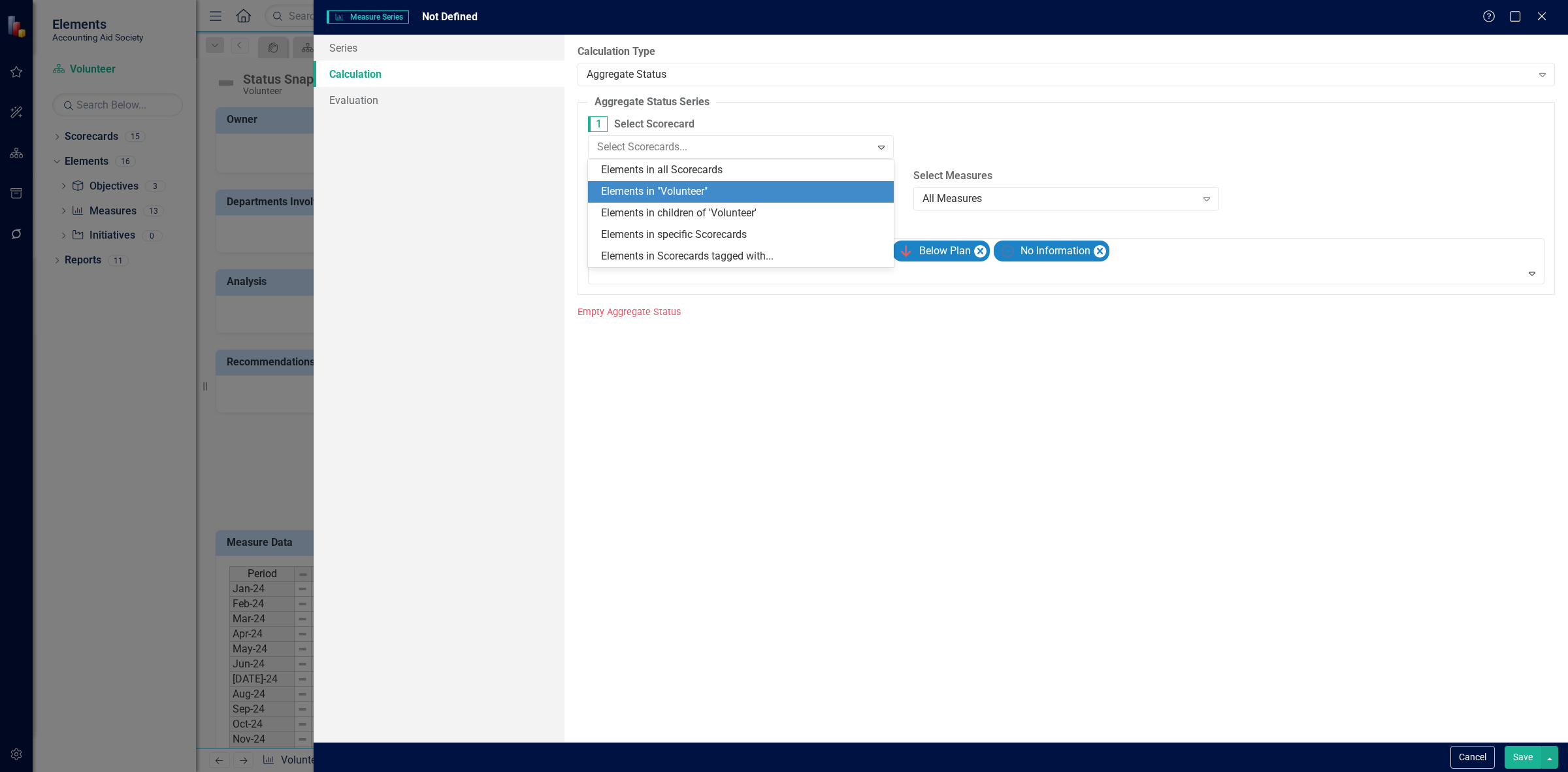
click at [674, 163] on div "Elements in all Scorecards" at bounding box center [743, 170] width 285 height 15
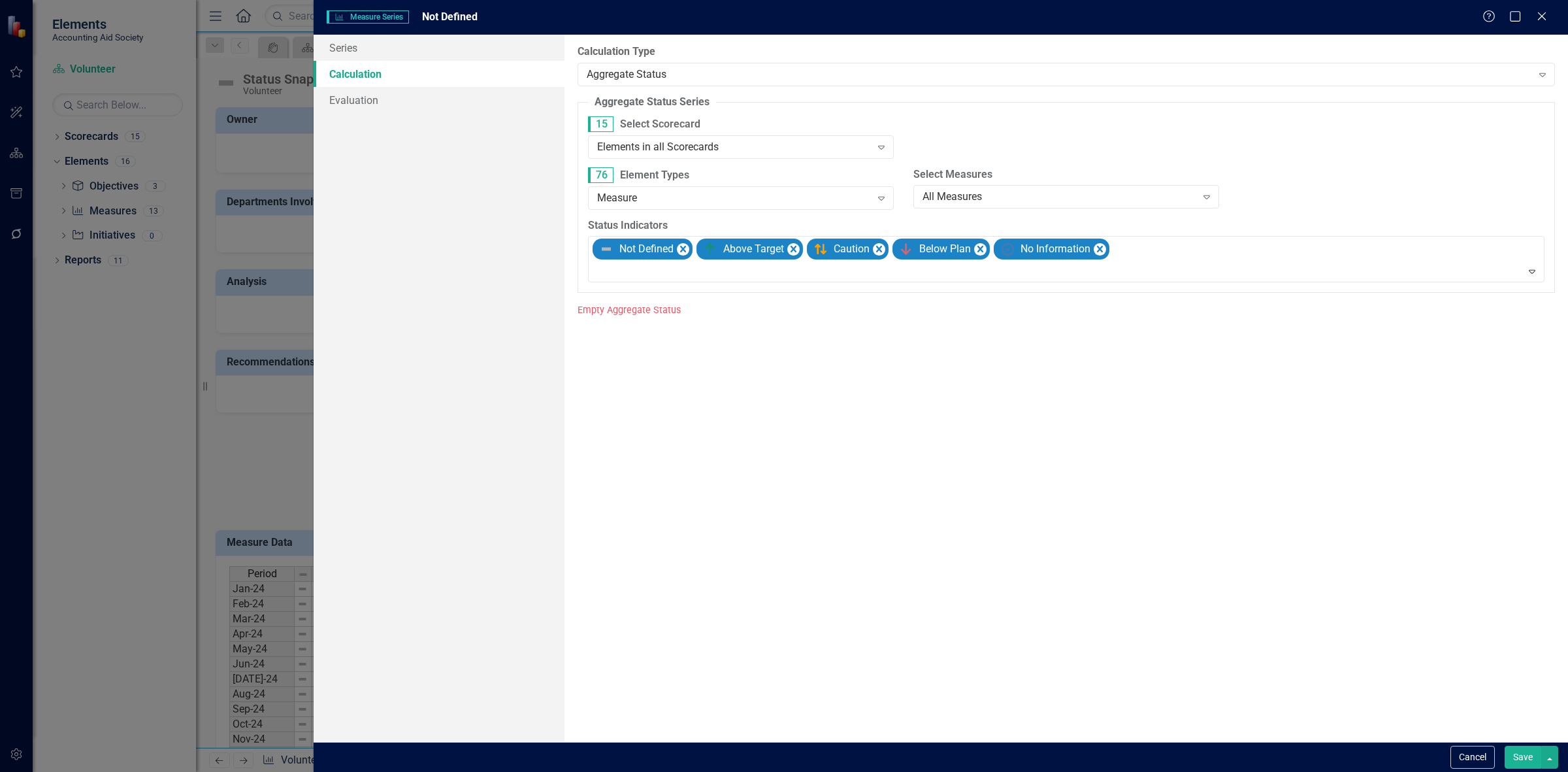
click at [1516, 751] on button "Save" at bounding box center [1522, 757] width 36 height 23
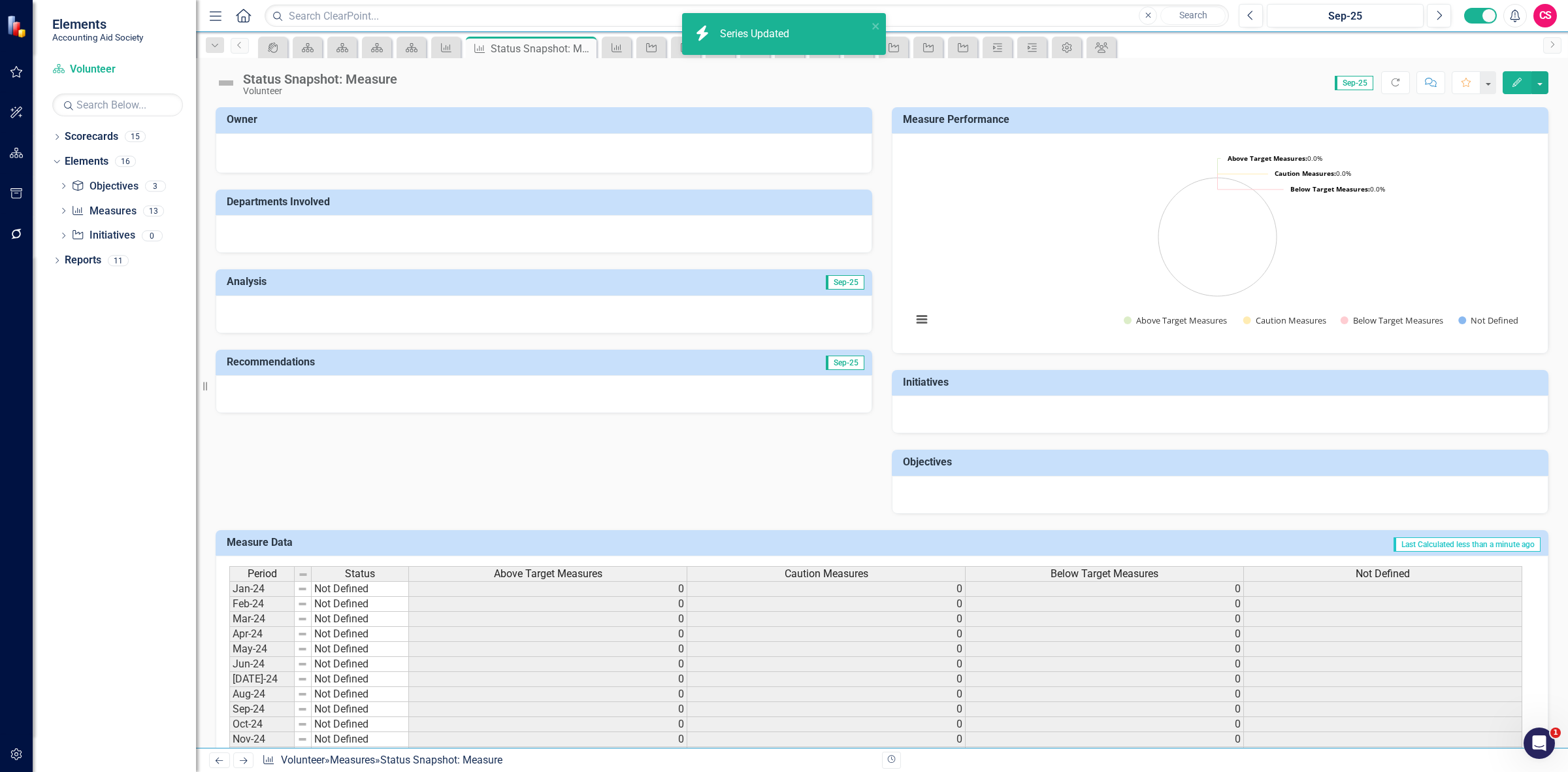
click at [1298, 573] on div "Not Defined" at bounding box center [1383, 574] width 278 height 15
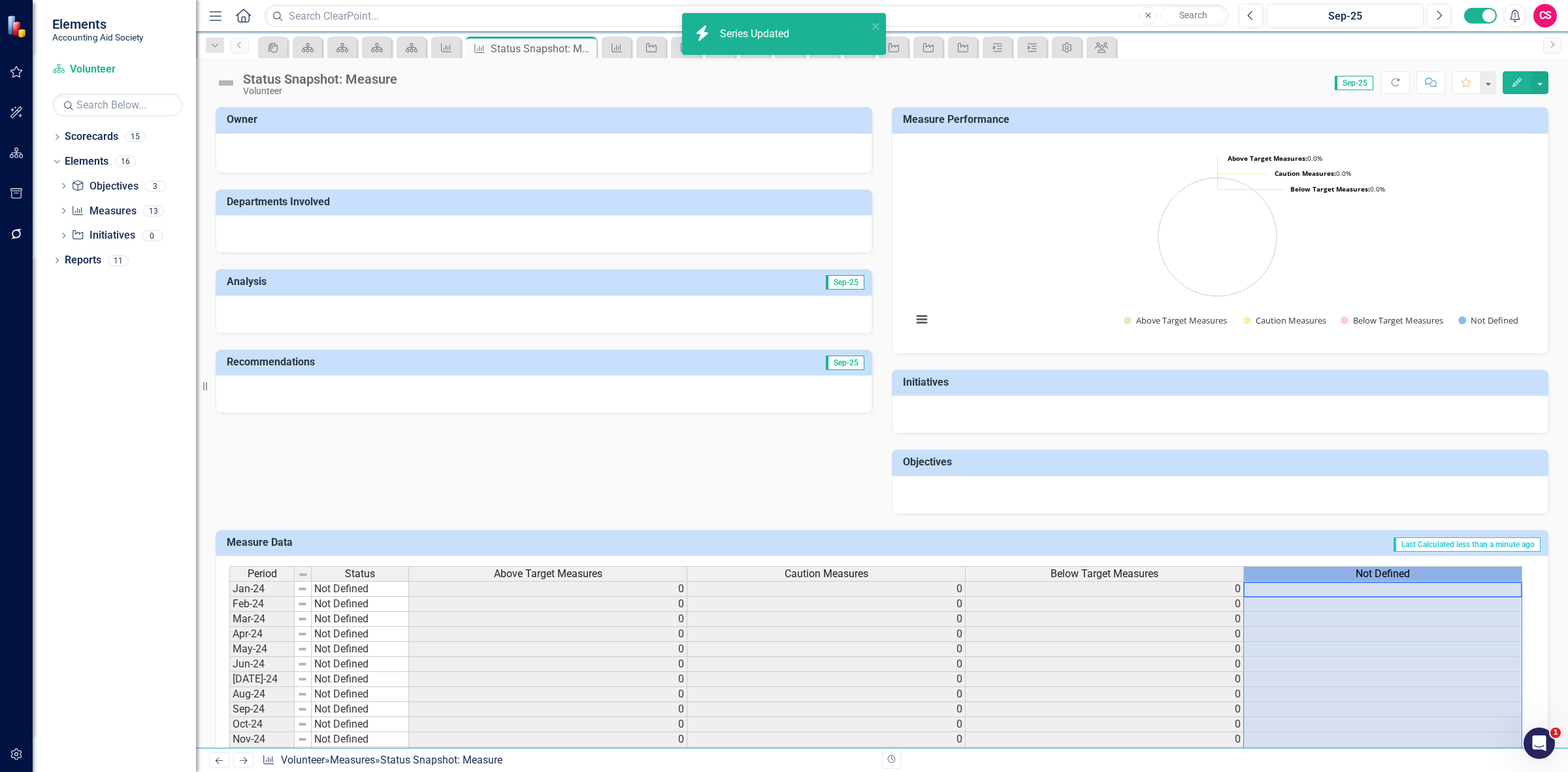
click at [1298, 573] on div "Not Defined" at bounding box center [1383, 574] width 278 height 15
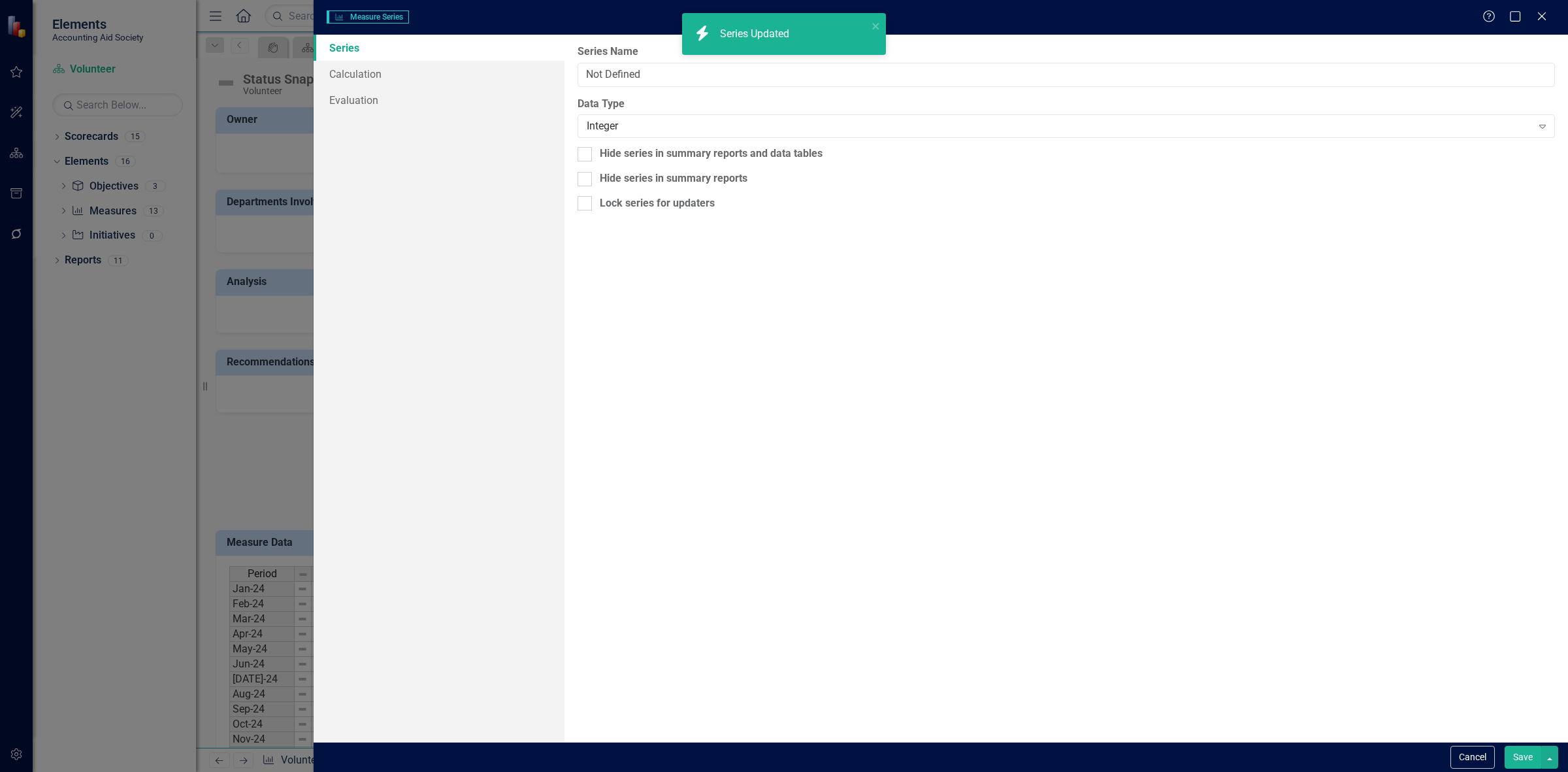
type input "Not Defined"
click at [358, 73] on link "Calculation" at bounding box center [439, 74] width 251 height 26
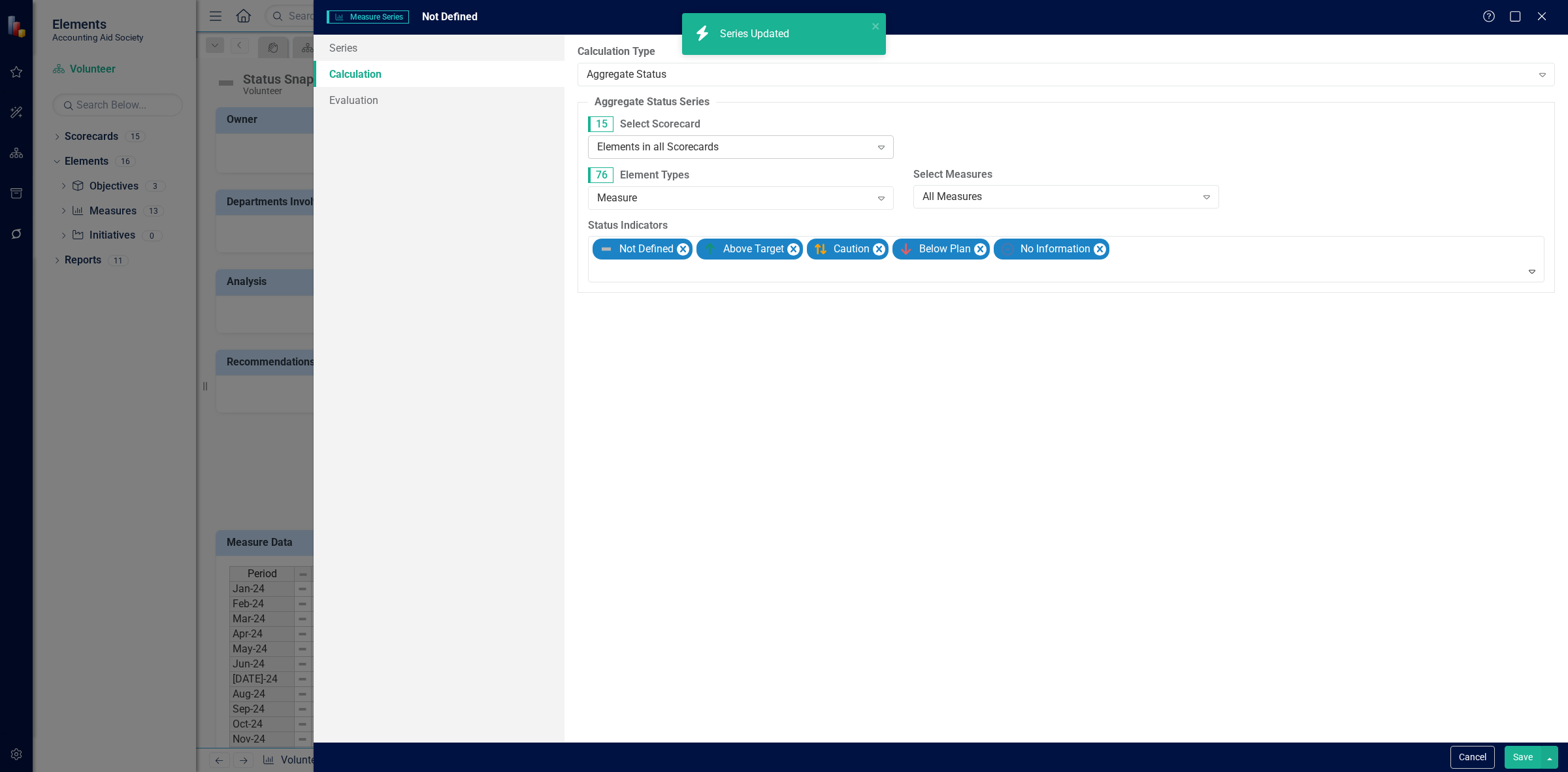
click at [677, 149] on div "Elements in all Scorecards" at bounding box center [734, 146] width 274 height 15
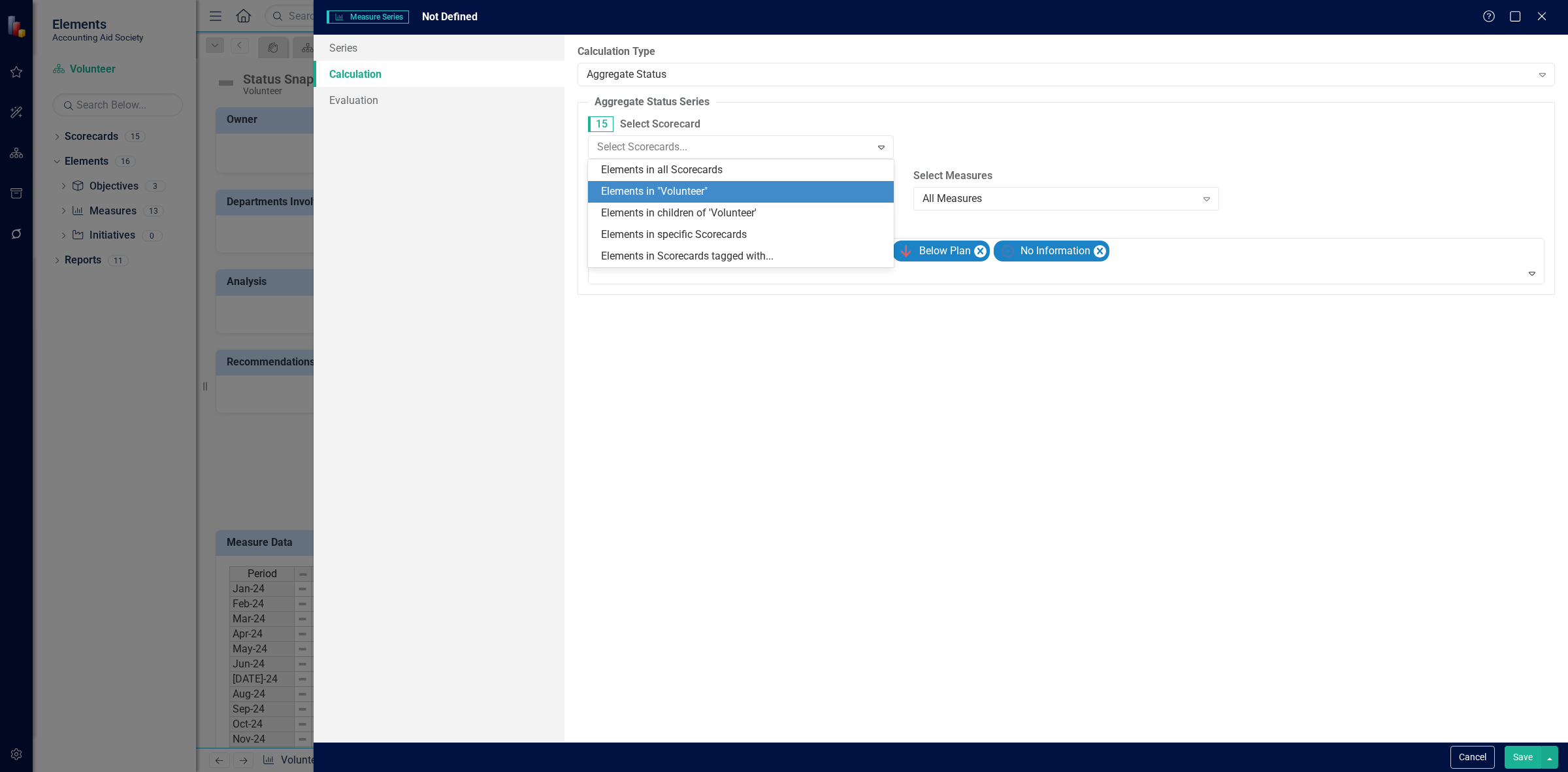
click at [681, 197] on div "Elements in "Volunteer"" at bounding box center [743, 191] width 285 height 15
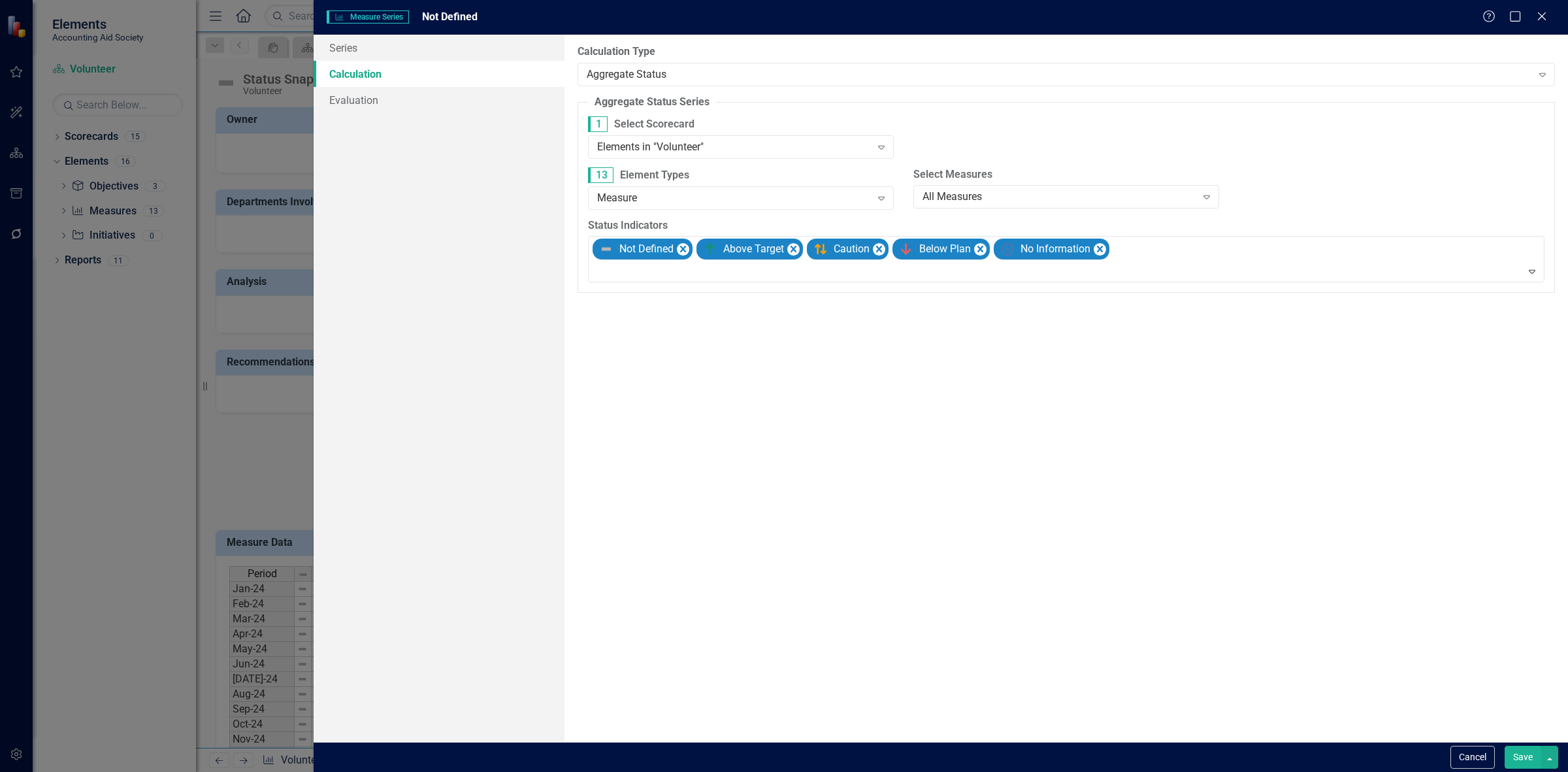
click at [1509, 764] on button "Save" at bounding box center [1522, 757] width 36 height 23
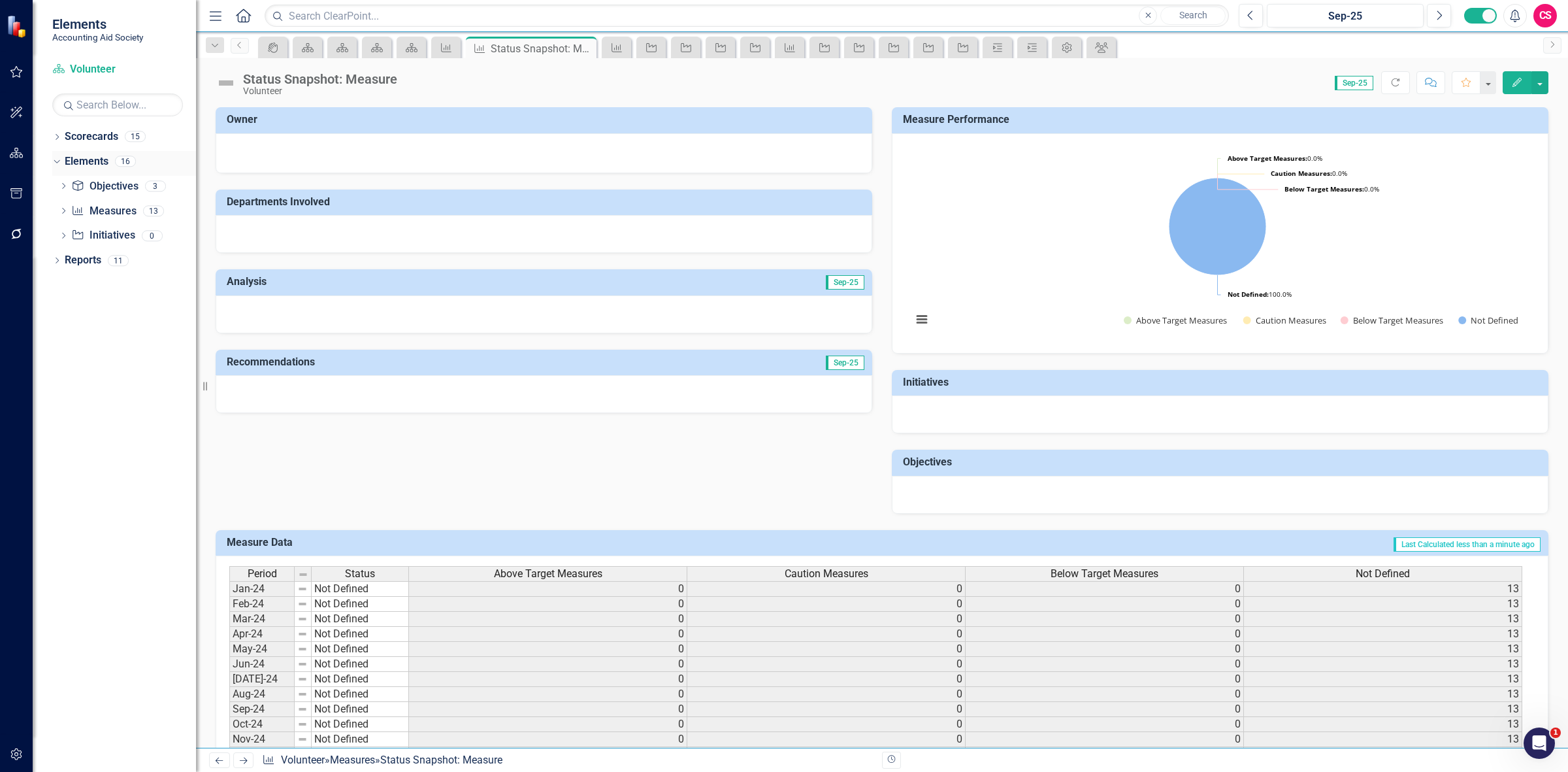
click at [91, 160] on link "Elements" at bounding box center [87, 161] width 44 height 15
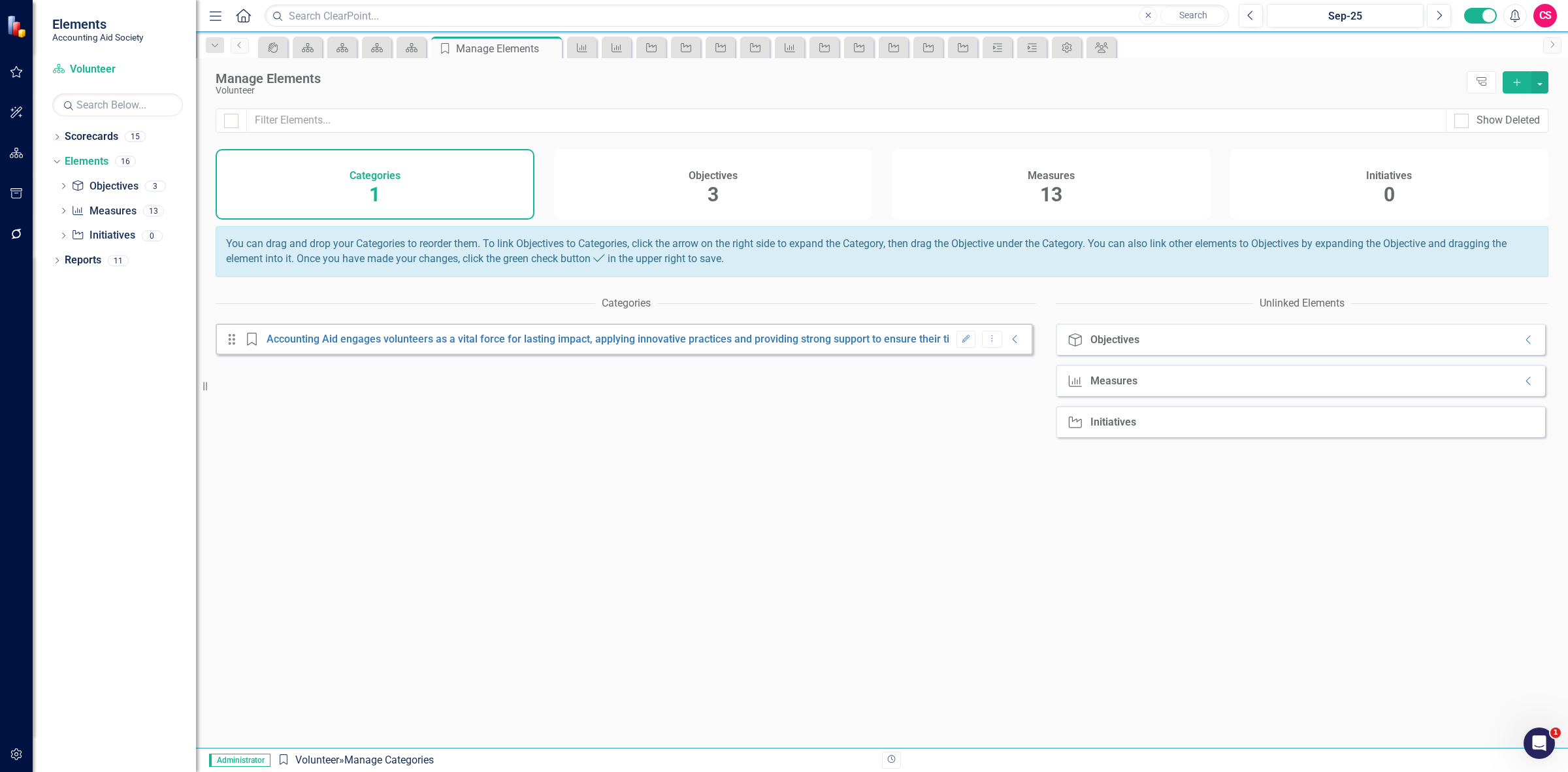
click at [1232, 194] on div "Initiatives 0" at bounding box center [1390, 184] width 319 height 70
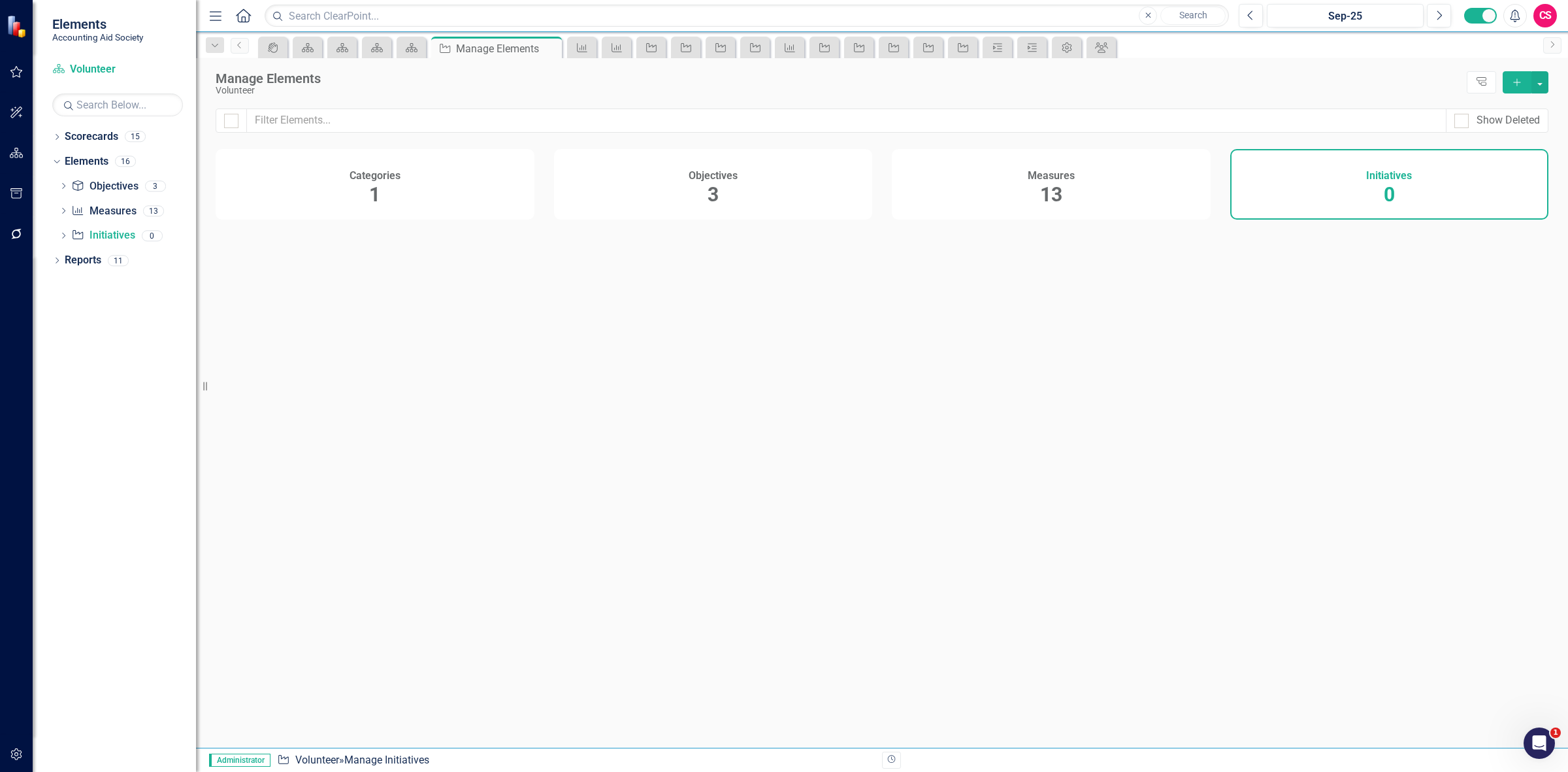
click at [1144, 187] on div "Measures 13" at bounding box center [1052, 184] width 319 height 70
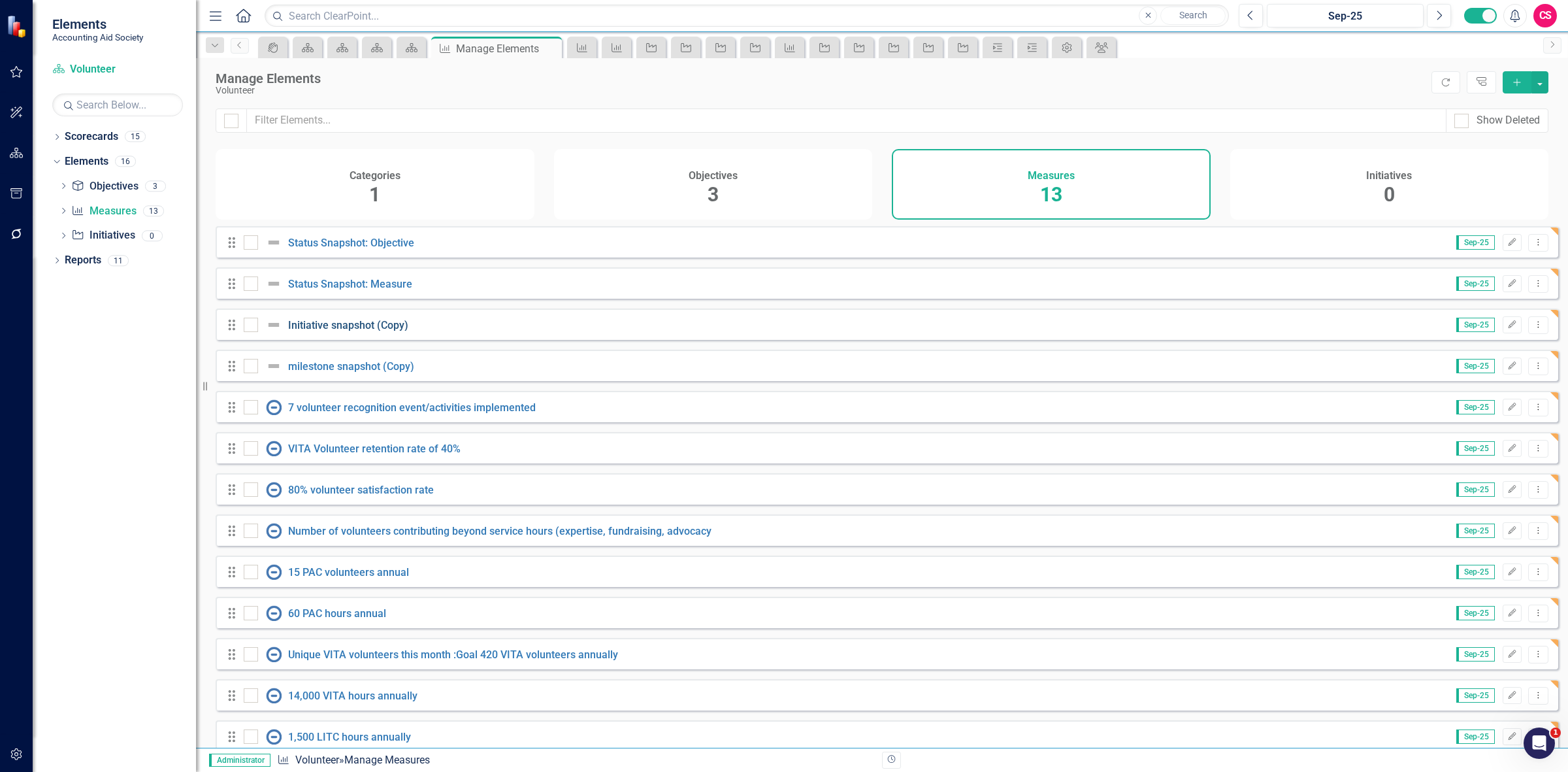
click at [349, 331] on link "Initiative snapshot (Copy)" at bounding box center [348, 325] width 120 height 12
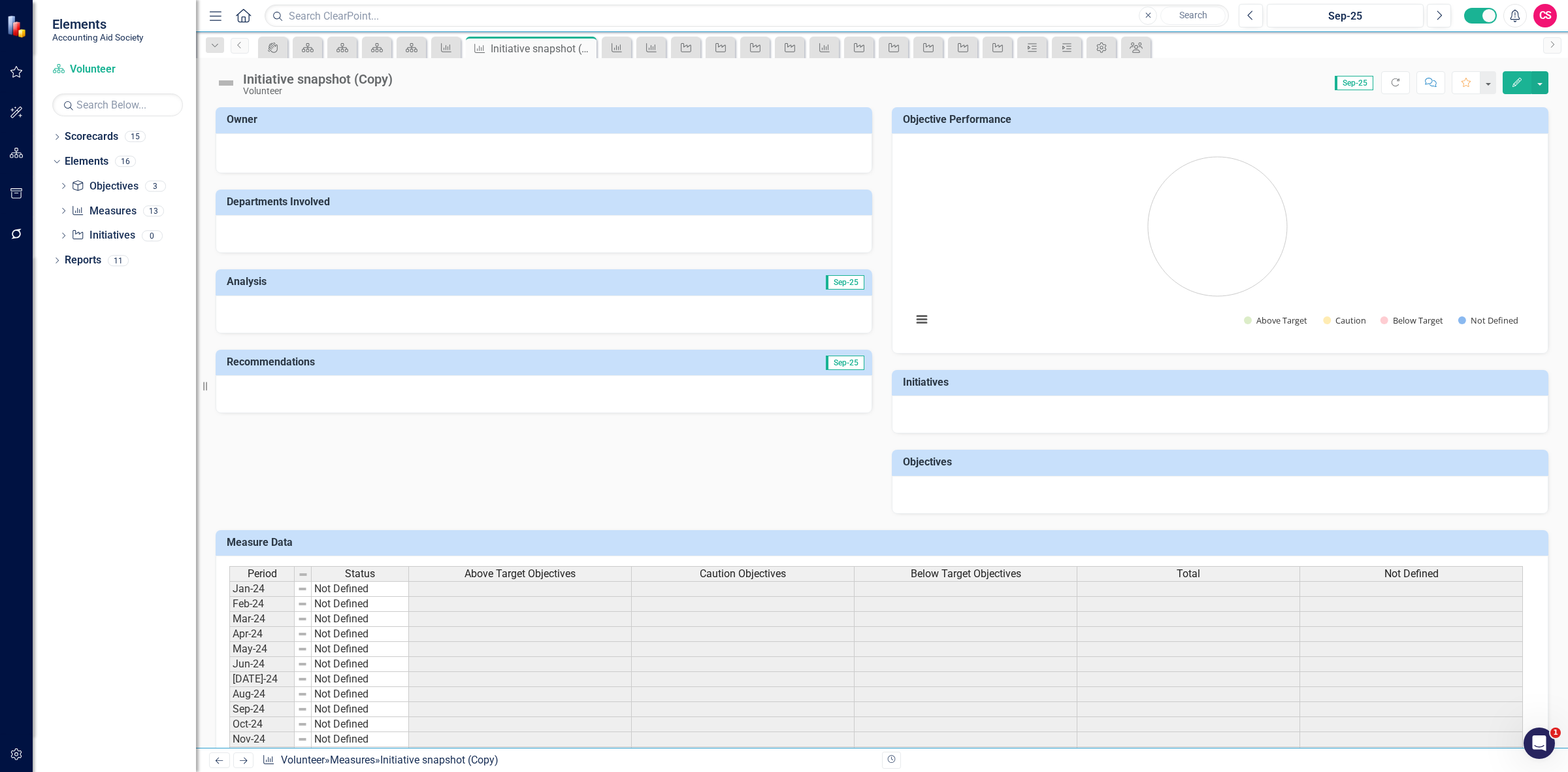
click at [497, 571] on span "Above Target Objectives" at bounding box center [520, 573] width 111 height 12
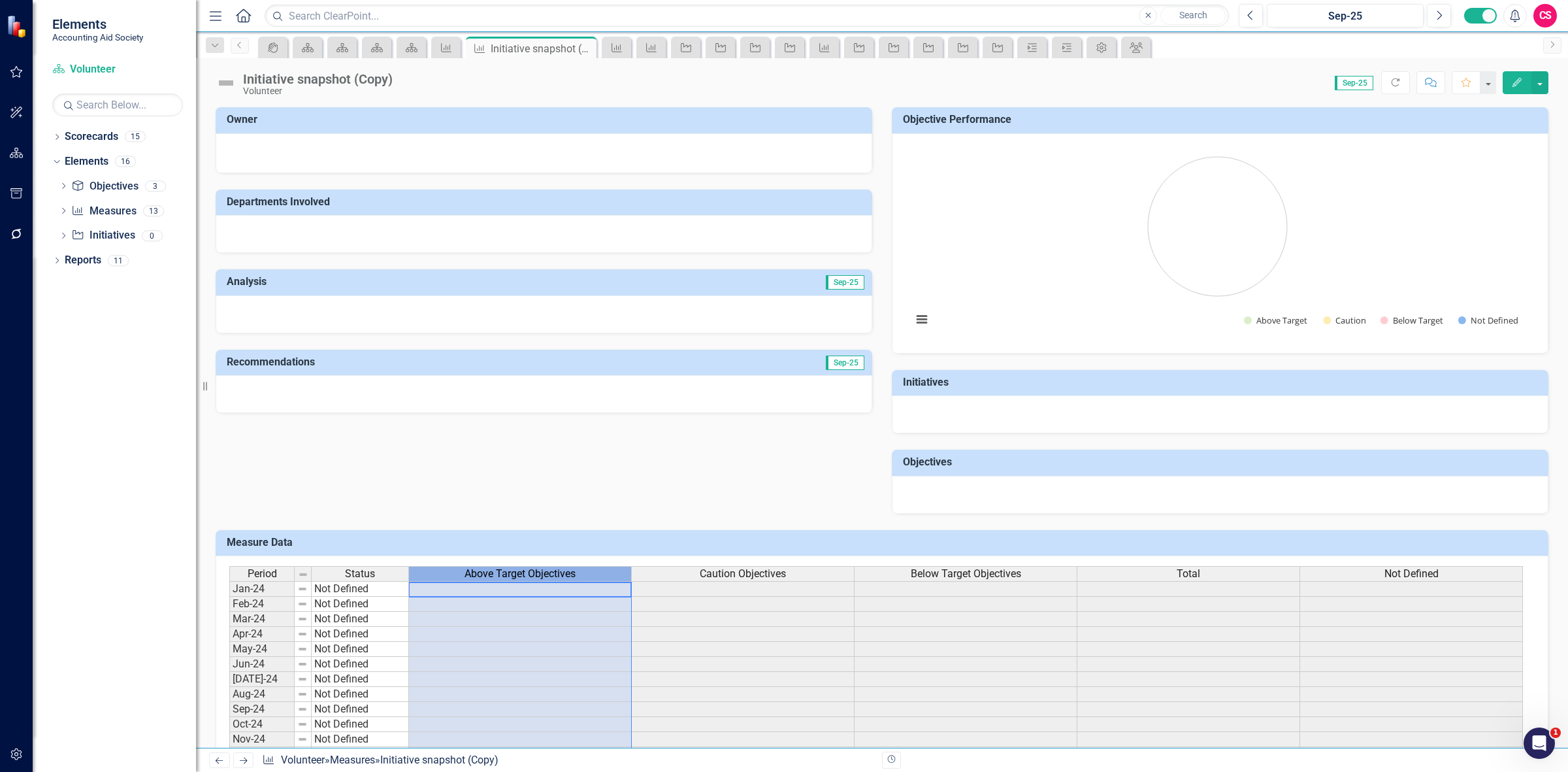
click at [497, 571] on span "Above Target Objectives" at bounding box center [520, 573] width 111 height 12
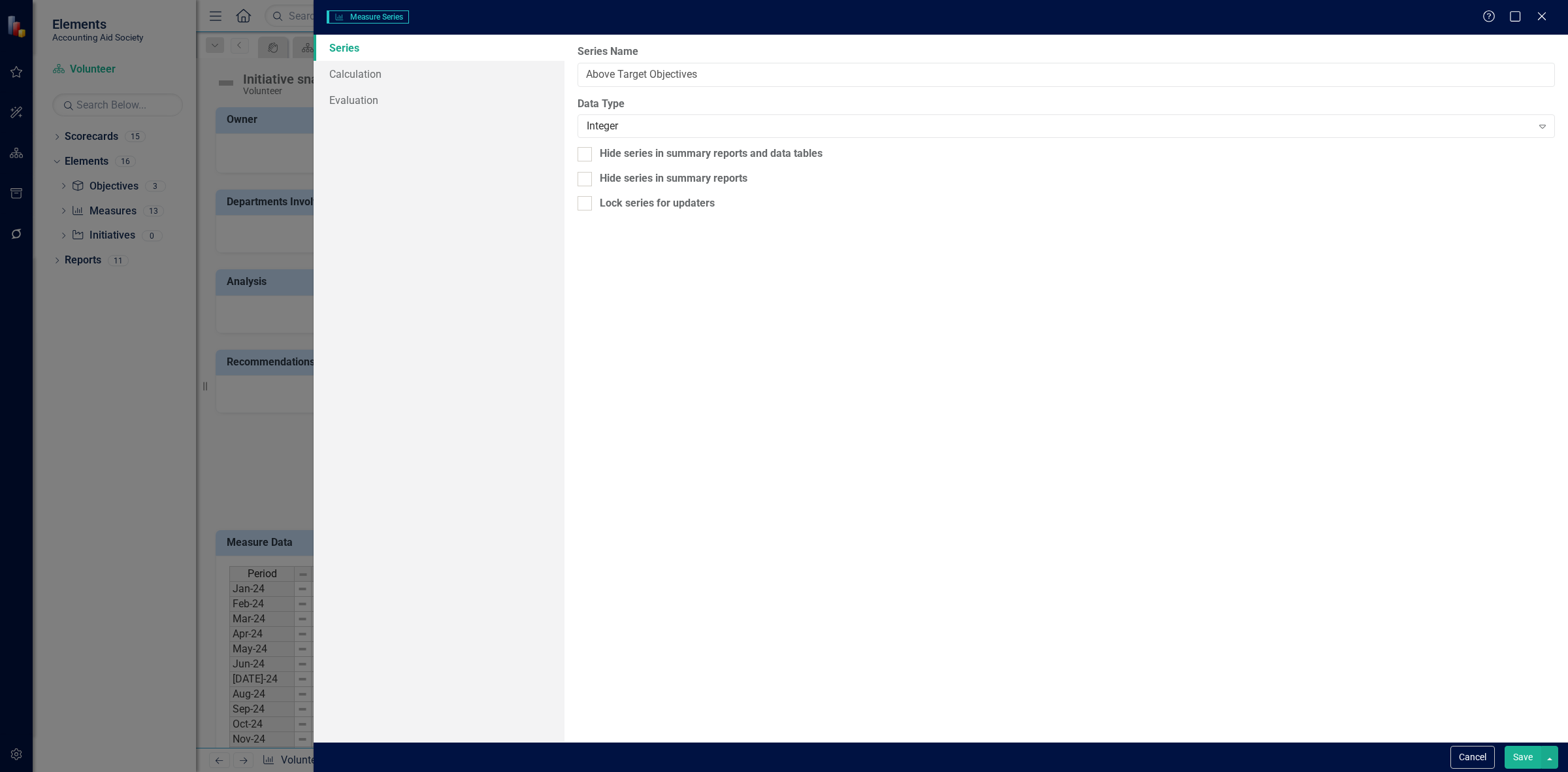
type input "Above Target Objectives"
click at [412, 69] on link "Calculation" at bounding box center [439, 74] width 251 height 26
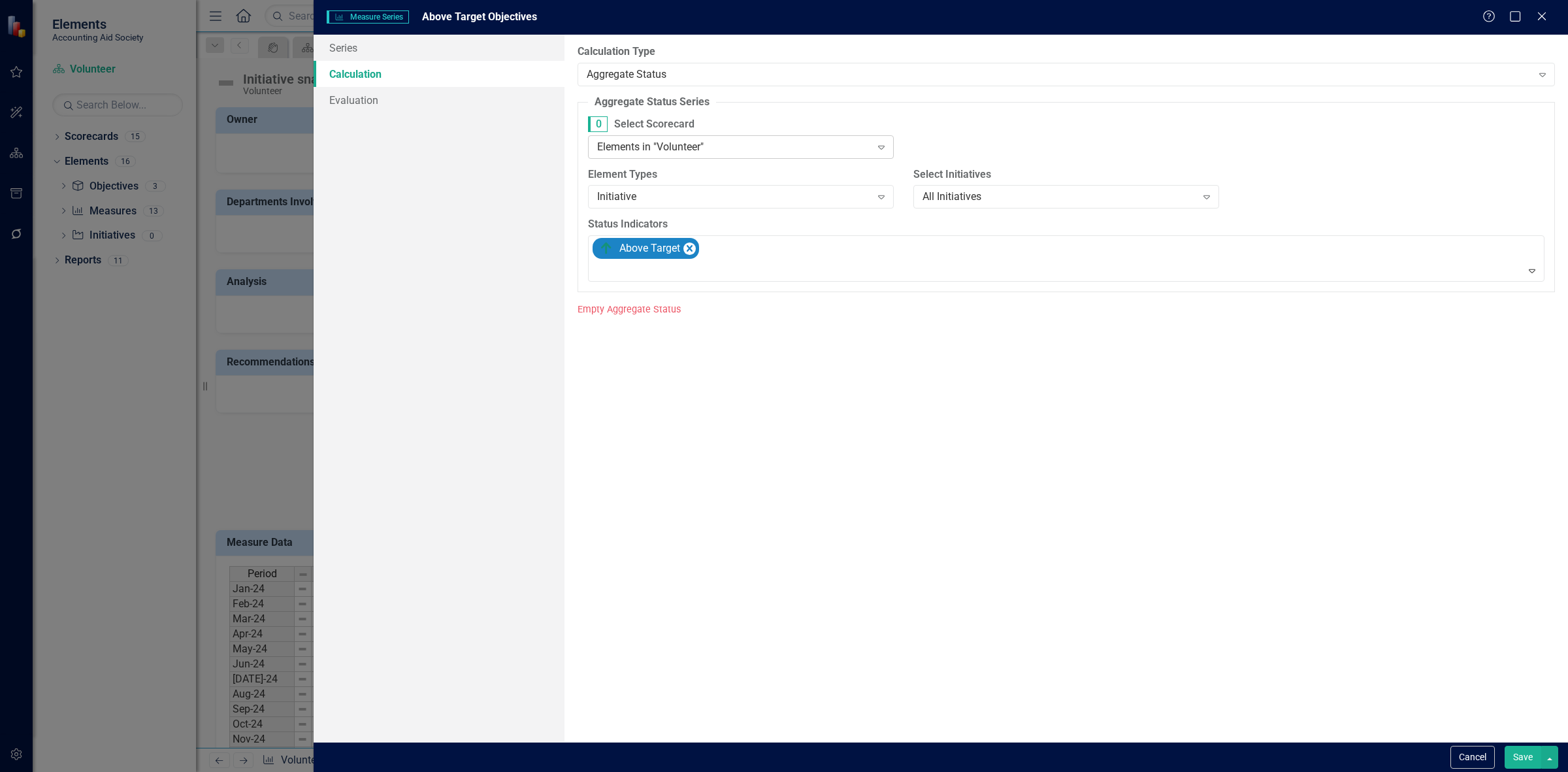
click at [655, 147] on div "Elements in "Volunteer"" at bounding box center [734, 146] width 274 height 15
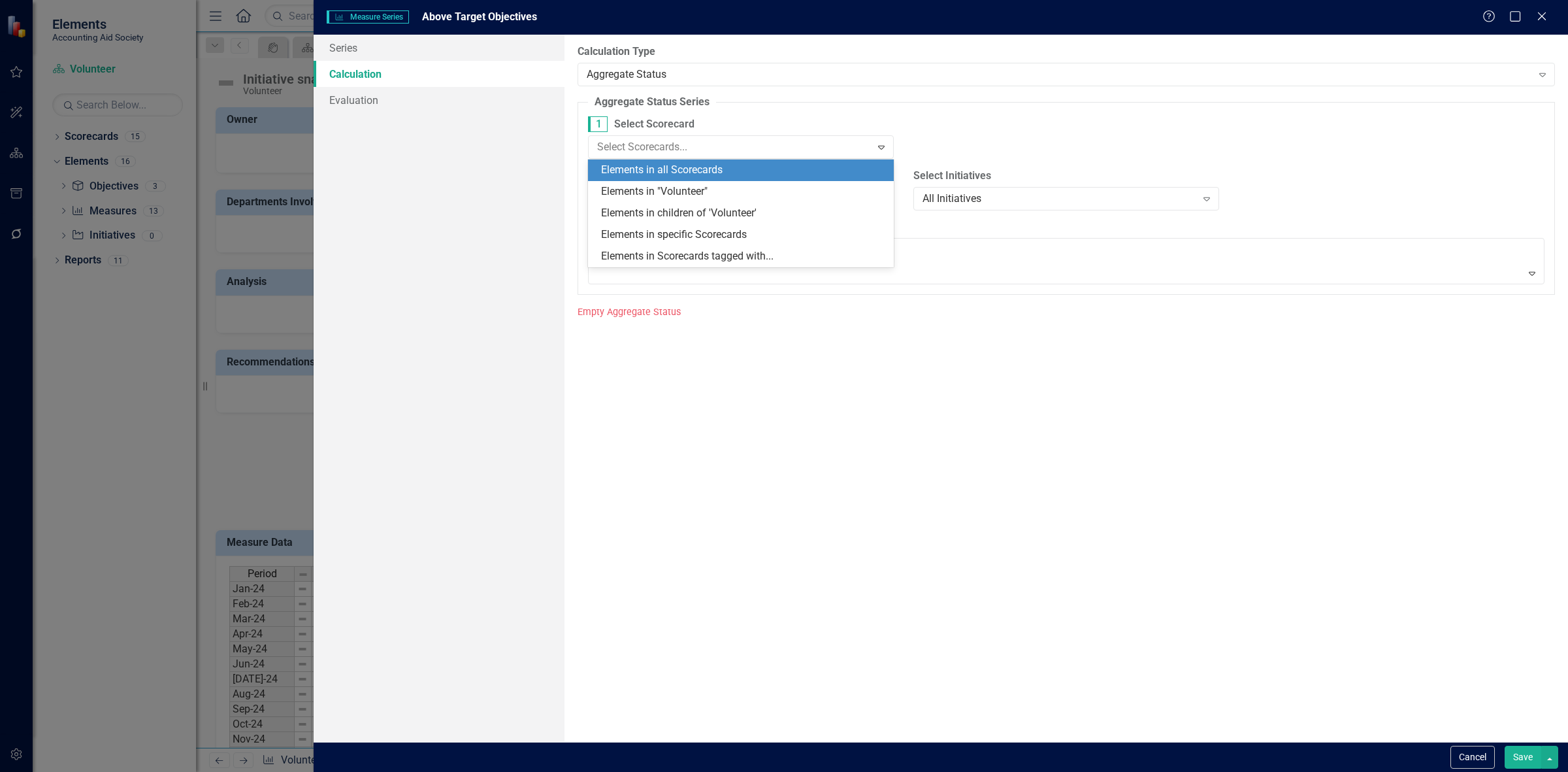
click at [659, 168] on div "Elements in all Scorecards" at bounding box center [743, 170] width 285 height 15
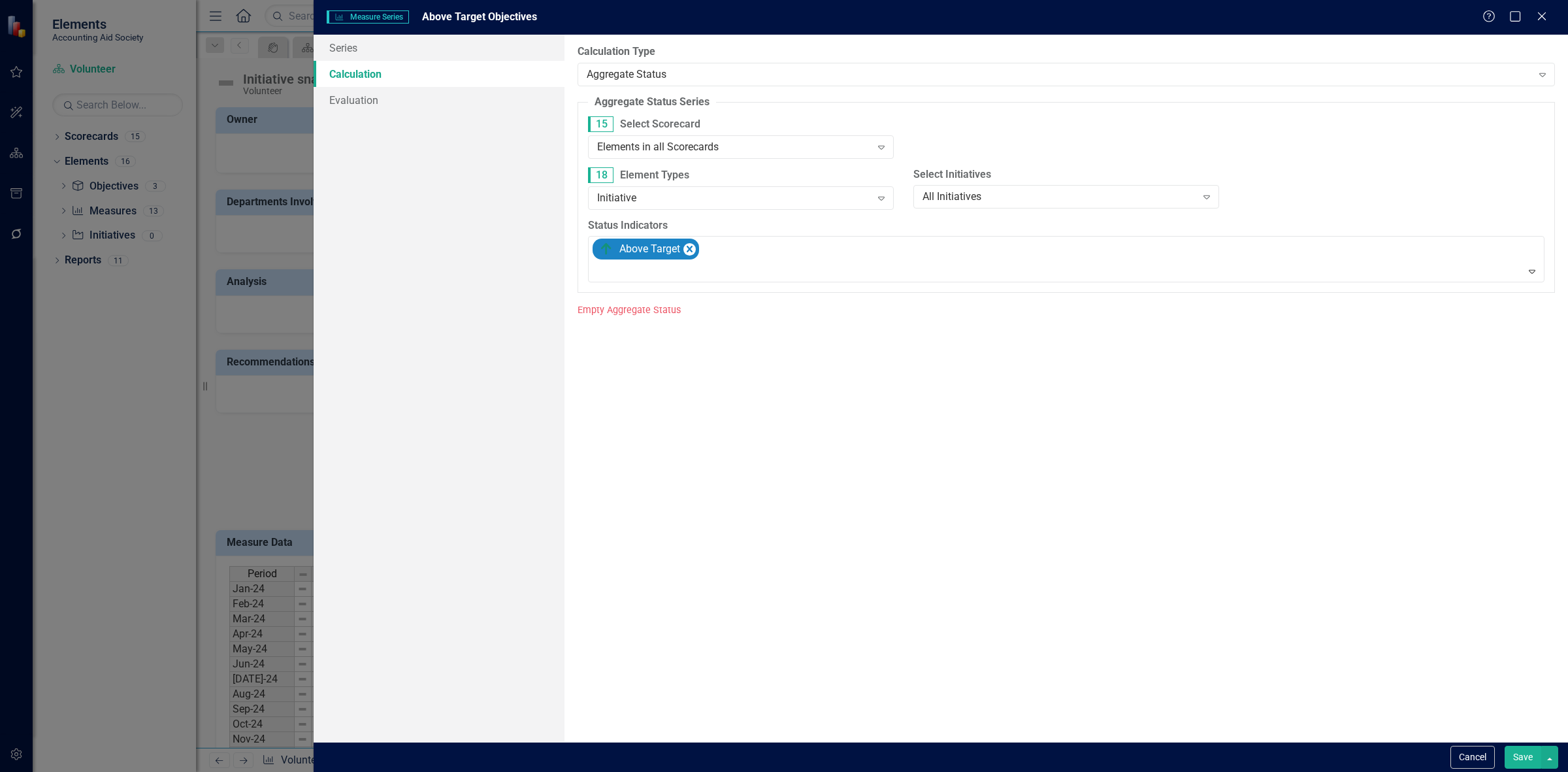
click at [1513, 760] on button "Save" at bounding box center [1522, 757] width 36 height 23
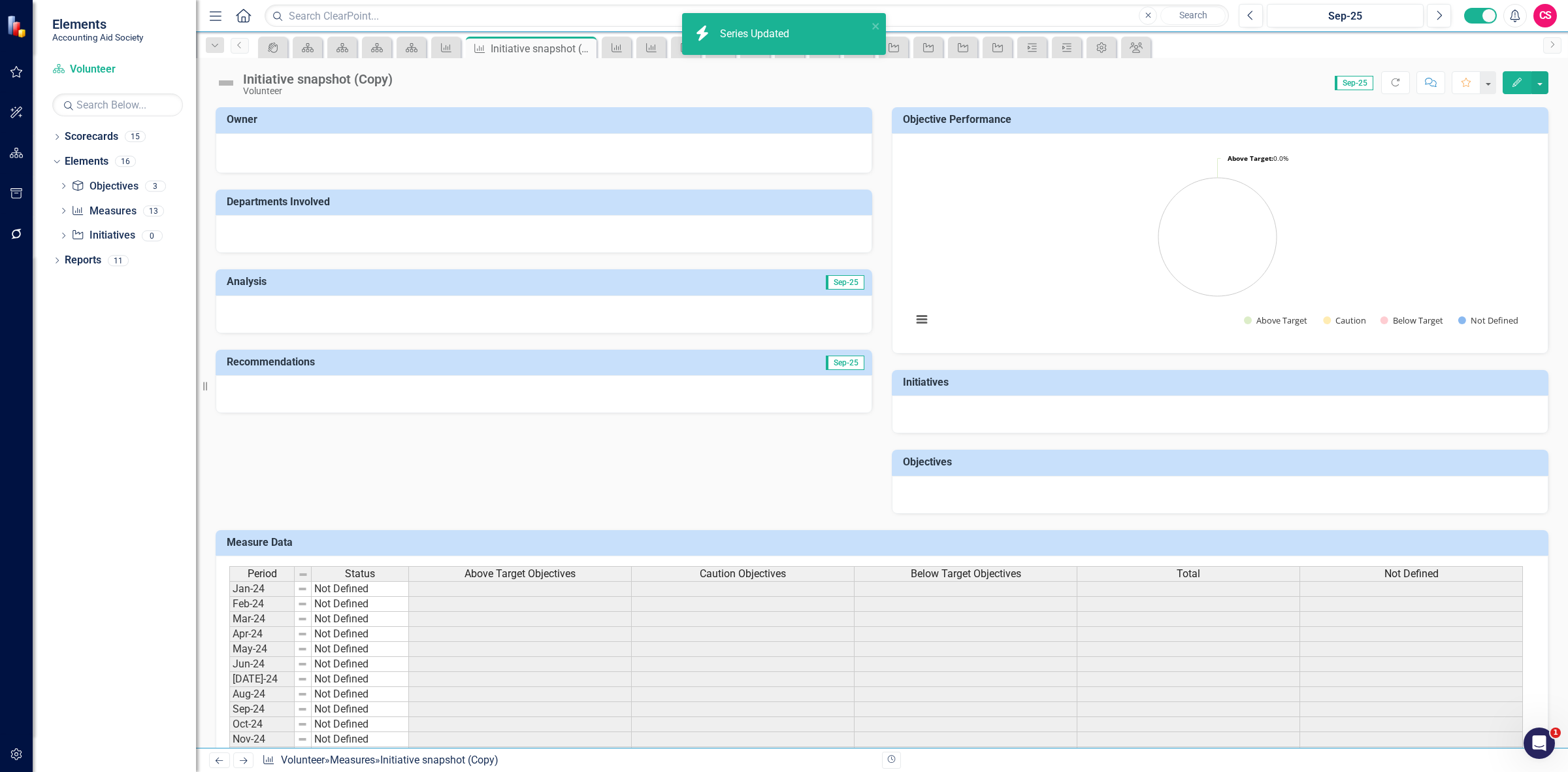
click at [498, 572] on span "Above Target Objectives" at bounding box center [520, 573] width 111 height 12
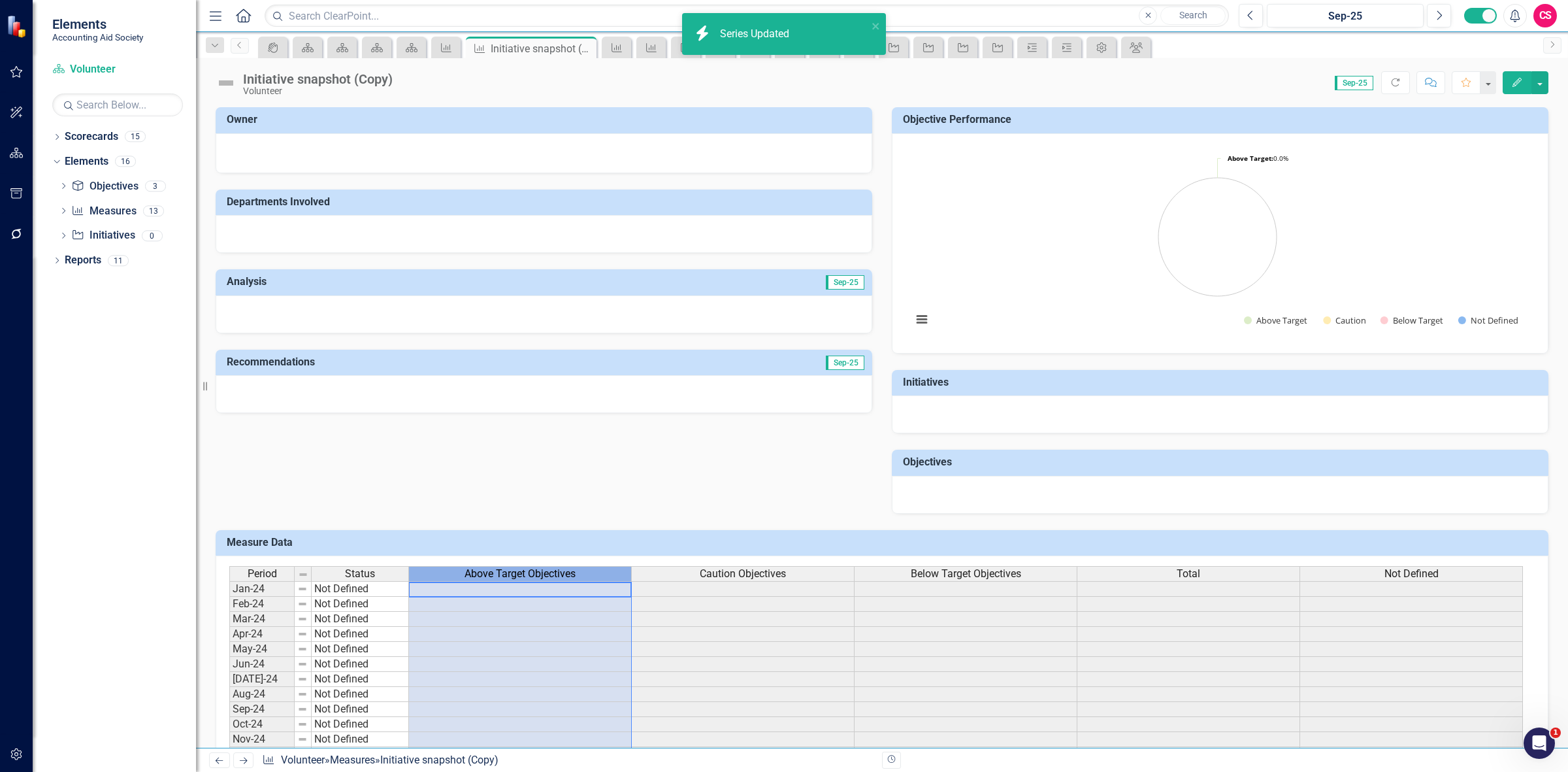
click at [498, 572] on span "Above Target Objectives" at bounding box center [520, 573] width 111 height 12
click at [497, 571] on span "Above Target Objectives" at bounding box center [520, 573] width 111 height 12
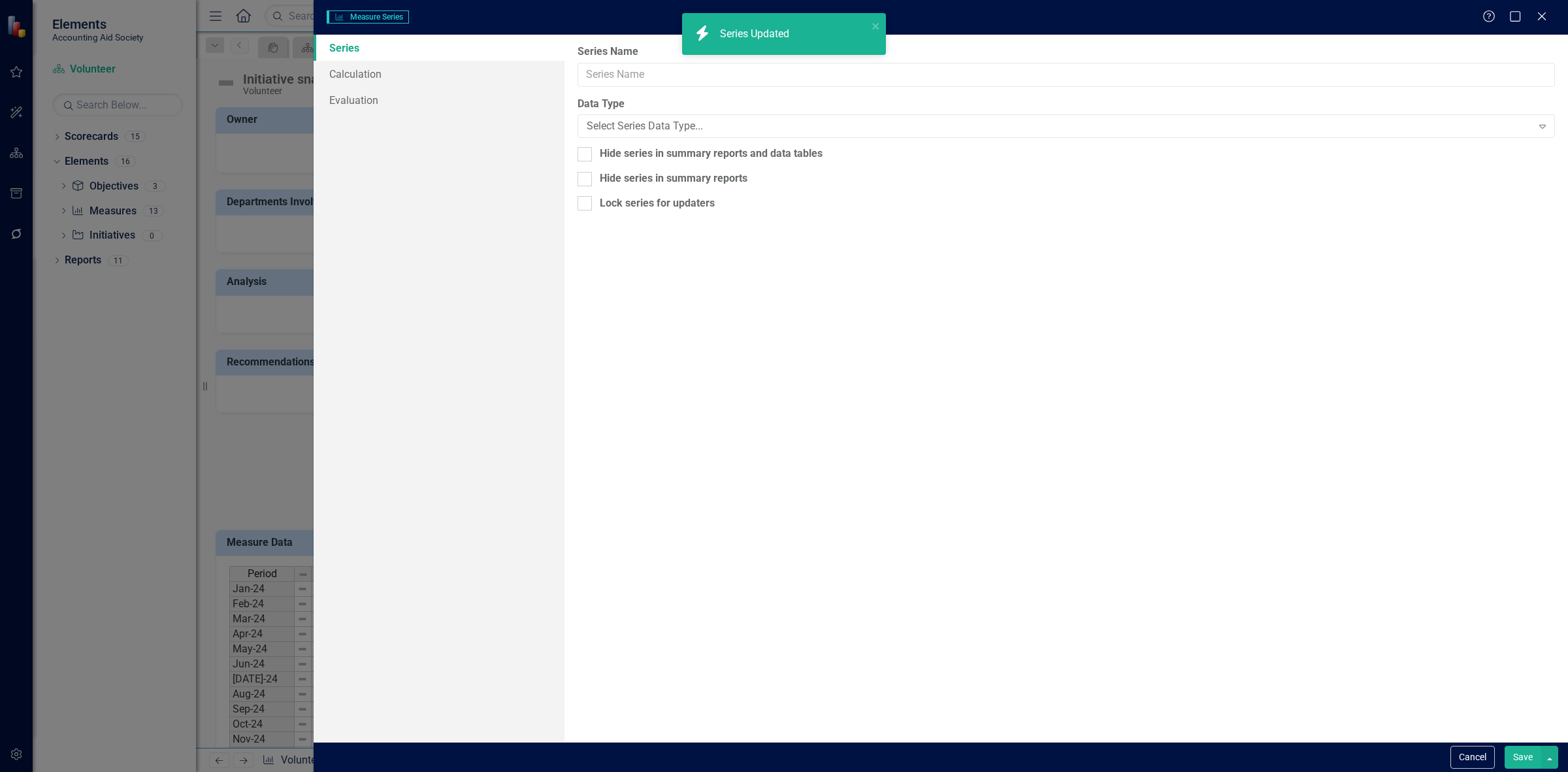
type input "Above Target Objectives"
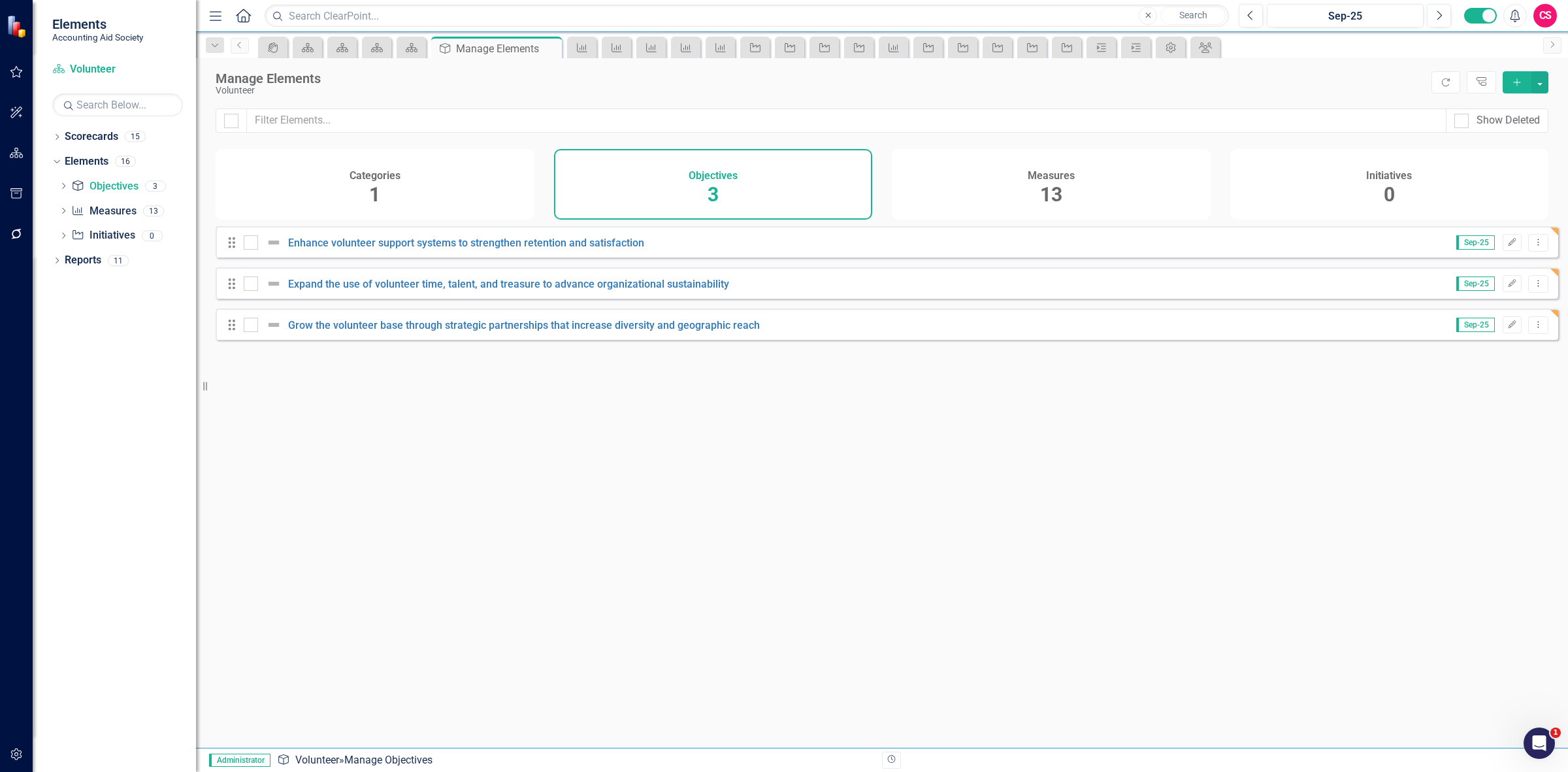
click at [1508, 246] on icon "Edit" at bounding box center [1512, 242] width 10 height 8
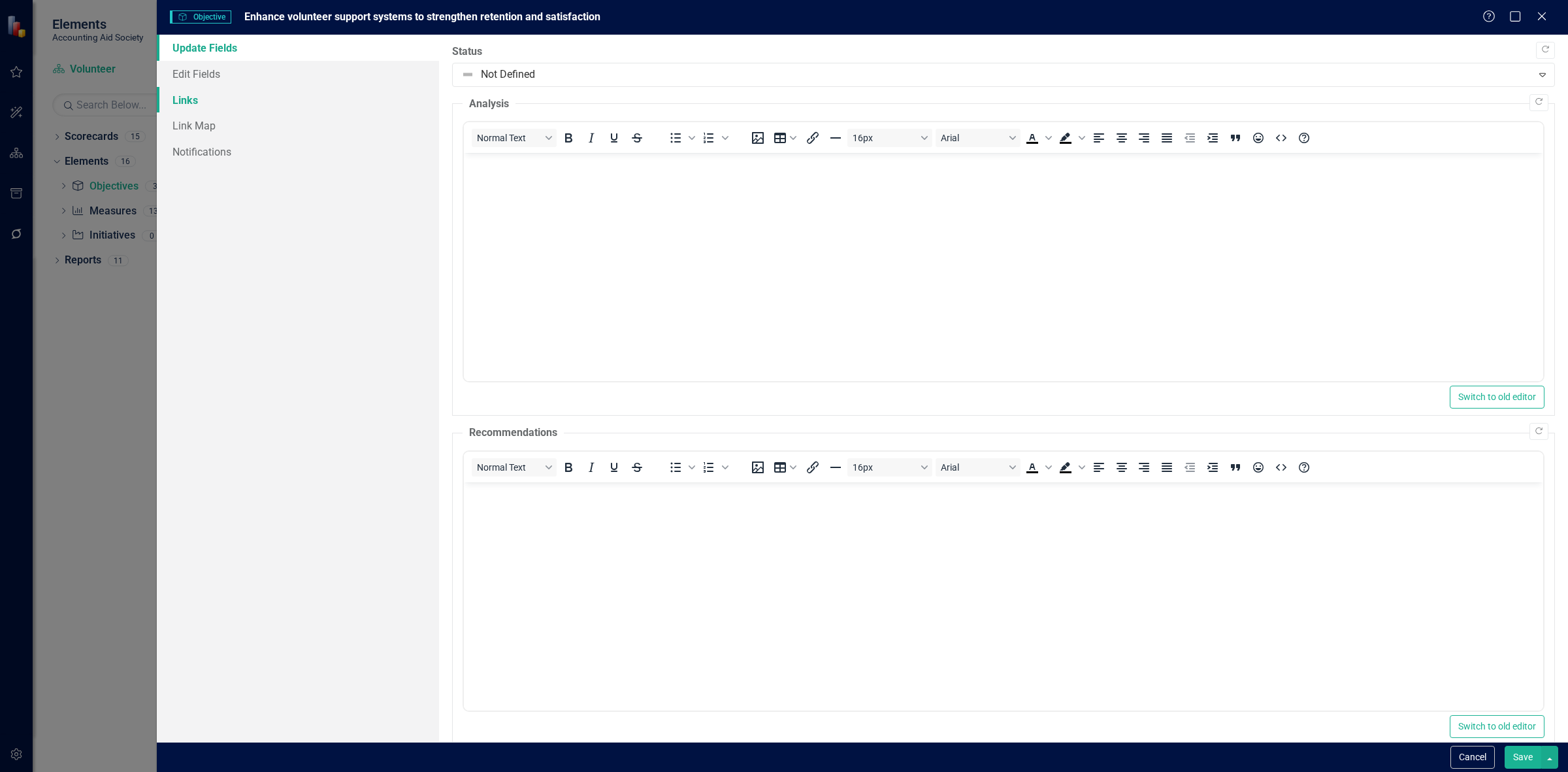
click at [236, 94] on link "Links" at bounding box center [298, 100] width 283 height 26
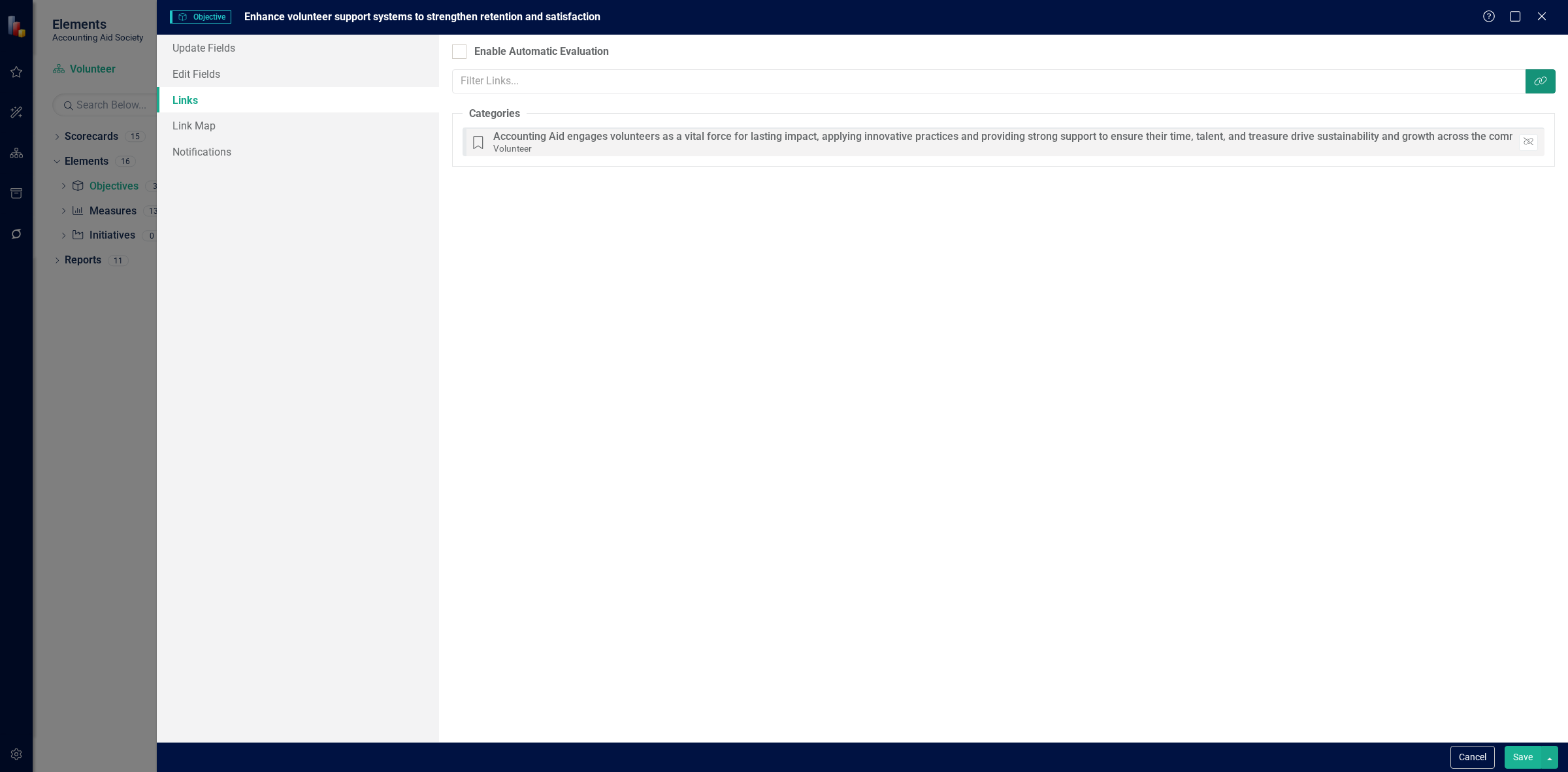
click at [1544, 79] on icon "Link Tag" at bounding box center [1540, 81] width 13 height 11
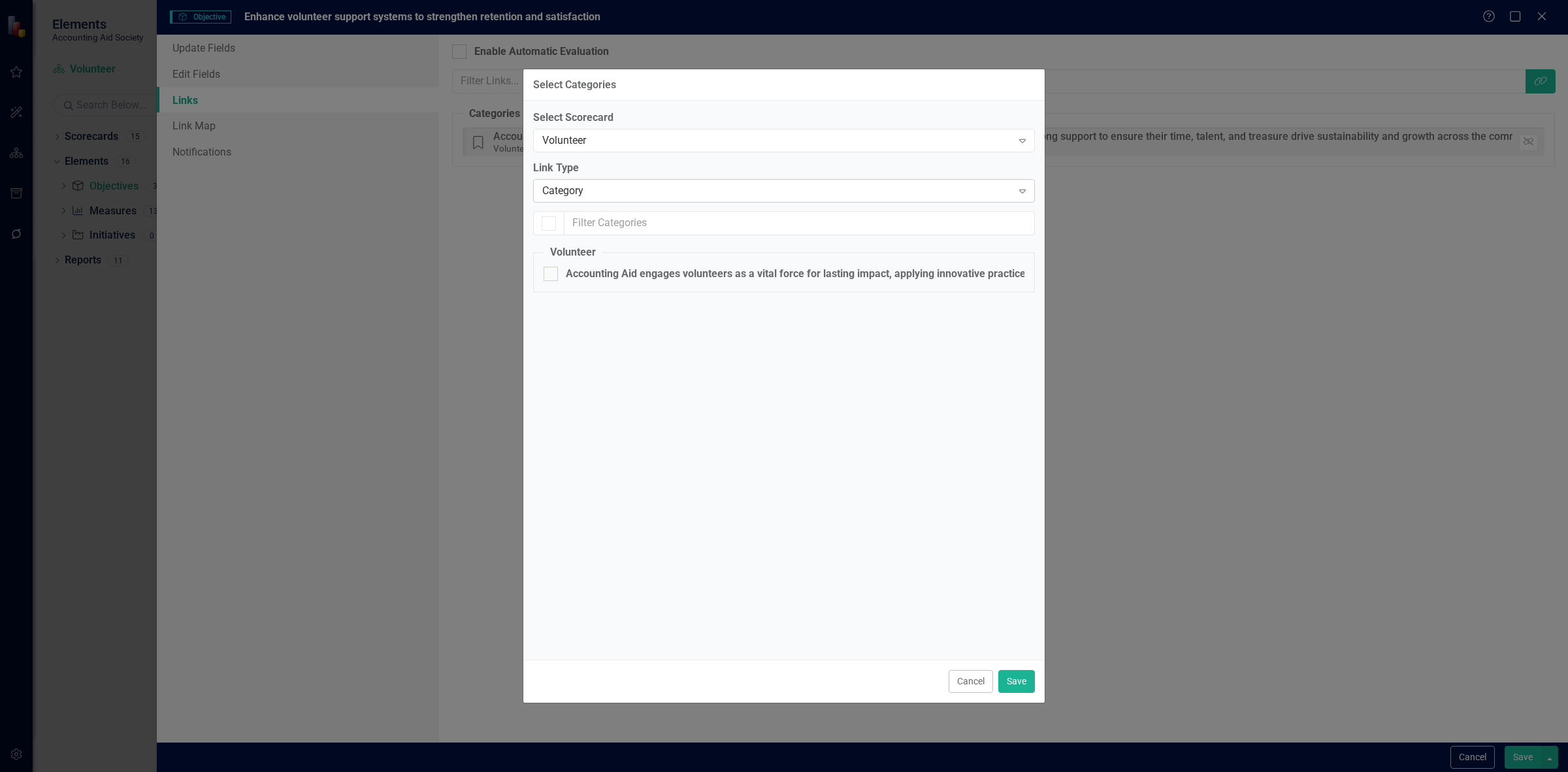
checkbox input "true"
click at [642, 184] on div "Category" at bounding box center [777, 190] width 470 height 15
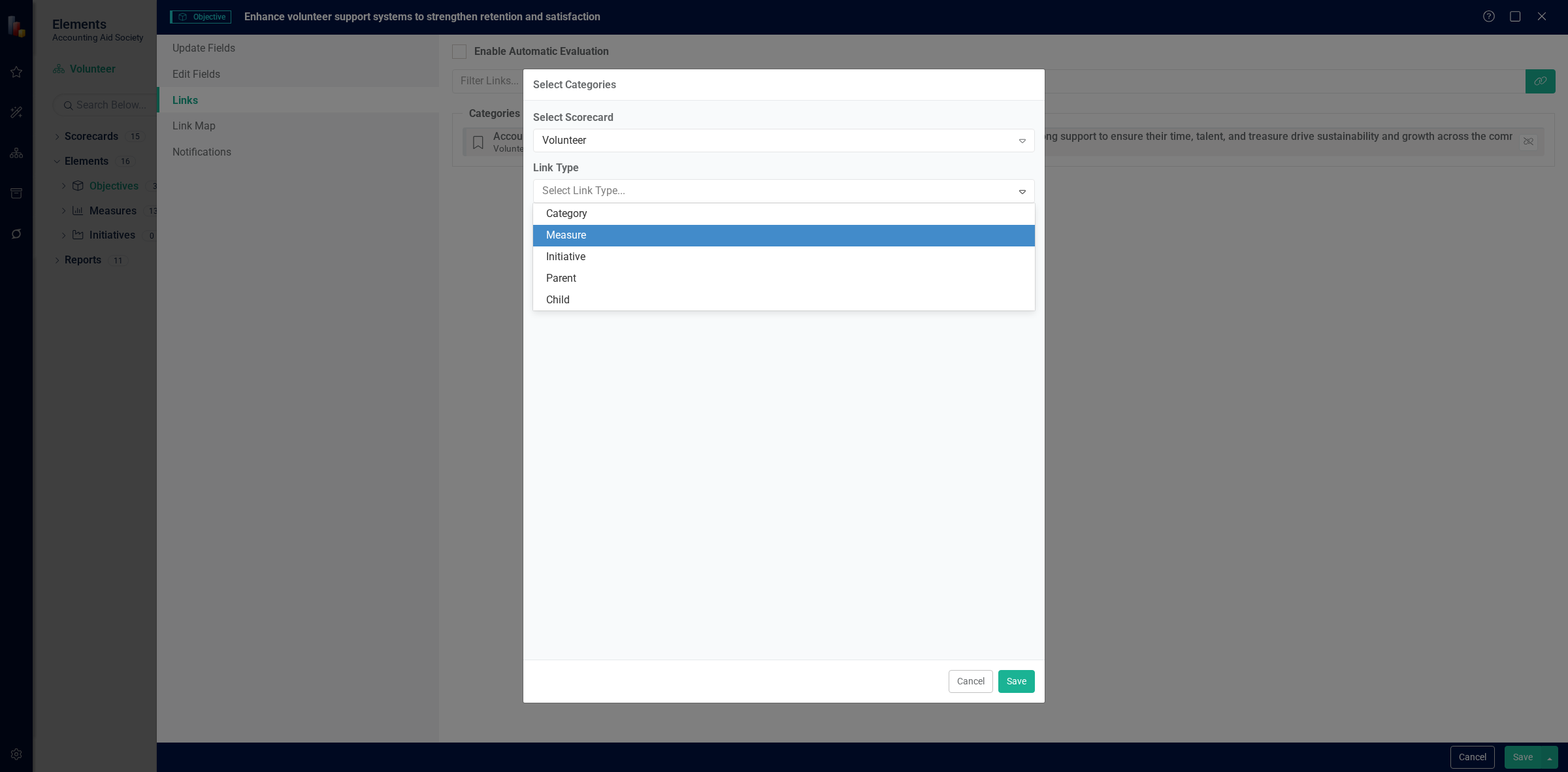
click at [596, 235] on div "Measure" at bounding box center [786, 235] width 481 height 15
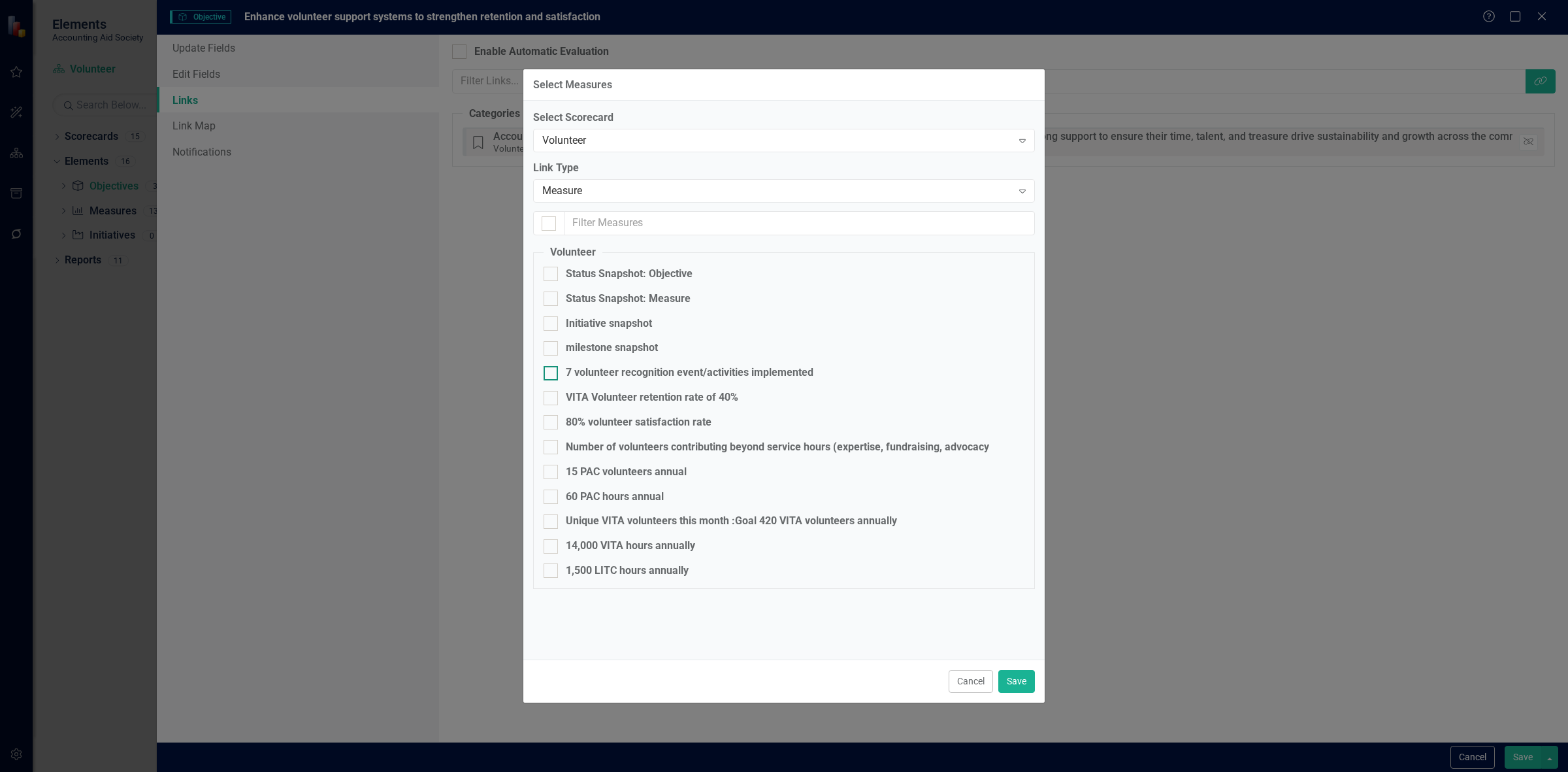
click at [608, 374] on div "7 volunteer recognition event/activities implemented" at bounding box center [690, 372] width 248 height 15
click at [552, 374] on input "7 volunteer recognition event/activities implemented" at bounding box center [547, 370] width 9 height 9
checkbox input "true"
click at [588, 400] on div "VITA Volunteer retention rate of 40%" at bounding box center [652, 397] width 173 height 15
click at [552, 400] on input "VITA Volunteer retention rate of 40%" at bounding box center [547, 395] width 9 height 9
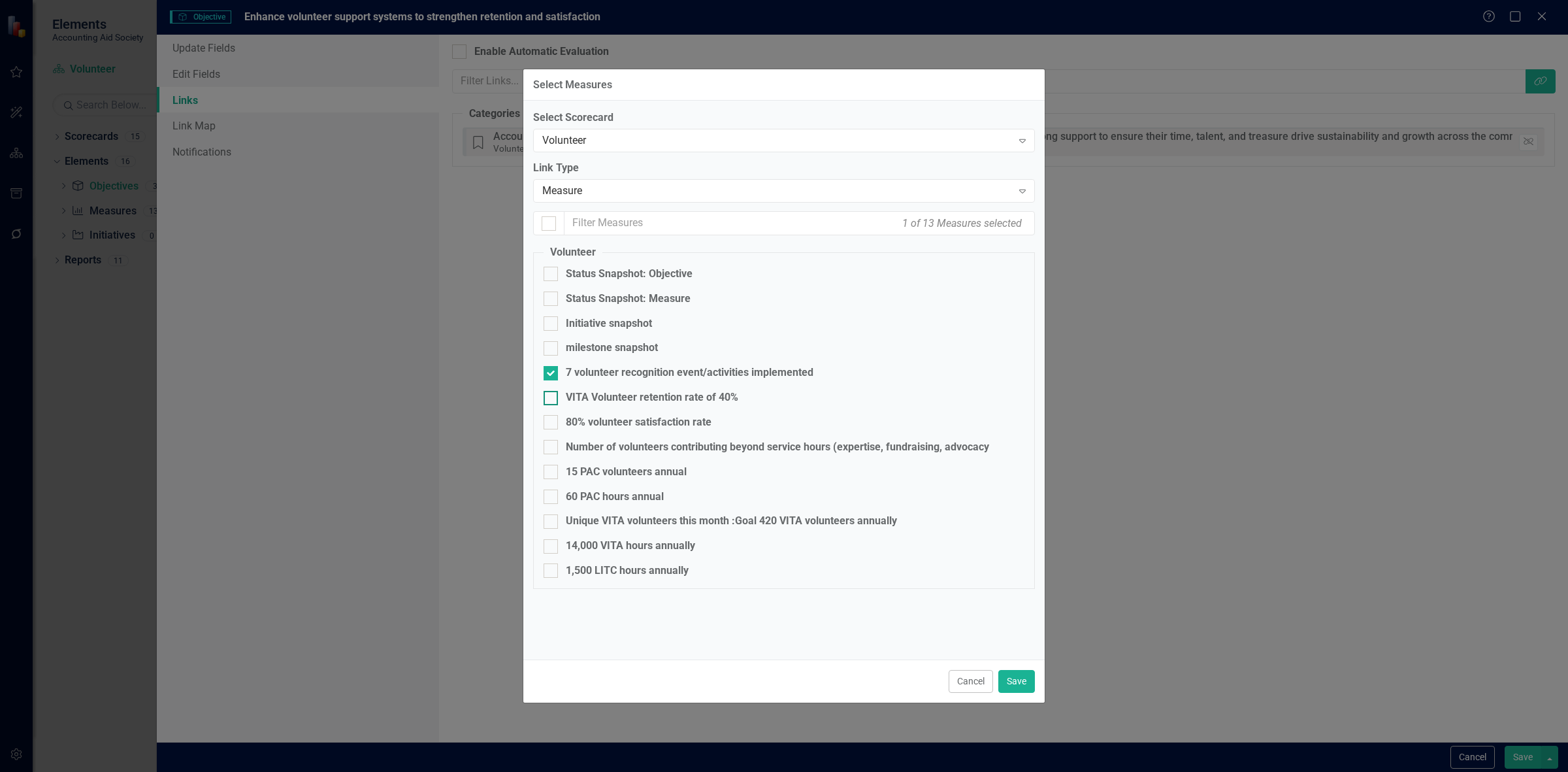
checkbox input "true"
click at [600, 429] on div "80% volunteer satisfaction rate" at bounding box center [639, 422] width 146 height 15
click at [552, 424] on input "80% volunteer satisfaction rate" at bounding box center [547, 419] width 9 height 9
checkbox input "true"
click at [1019, 684] on button "Save" at bounding box center [1016, 681] width 36 height 23
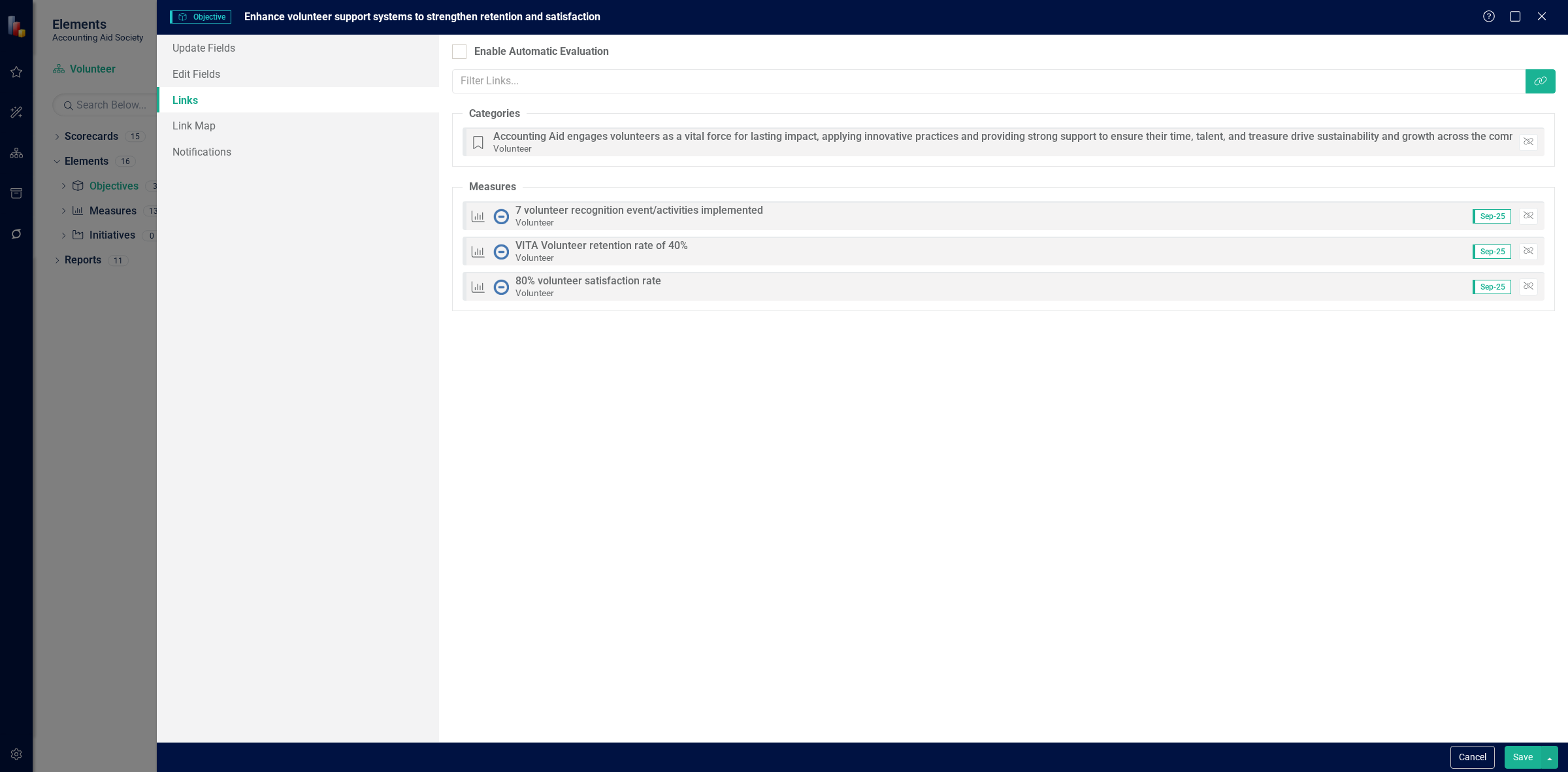
click at [1511, 762] on button "Save" at bounding box center [1522, 757] width 36 height 23
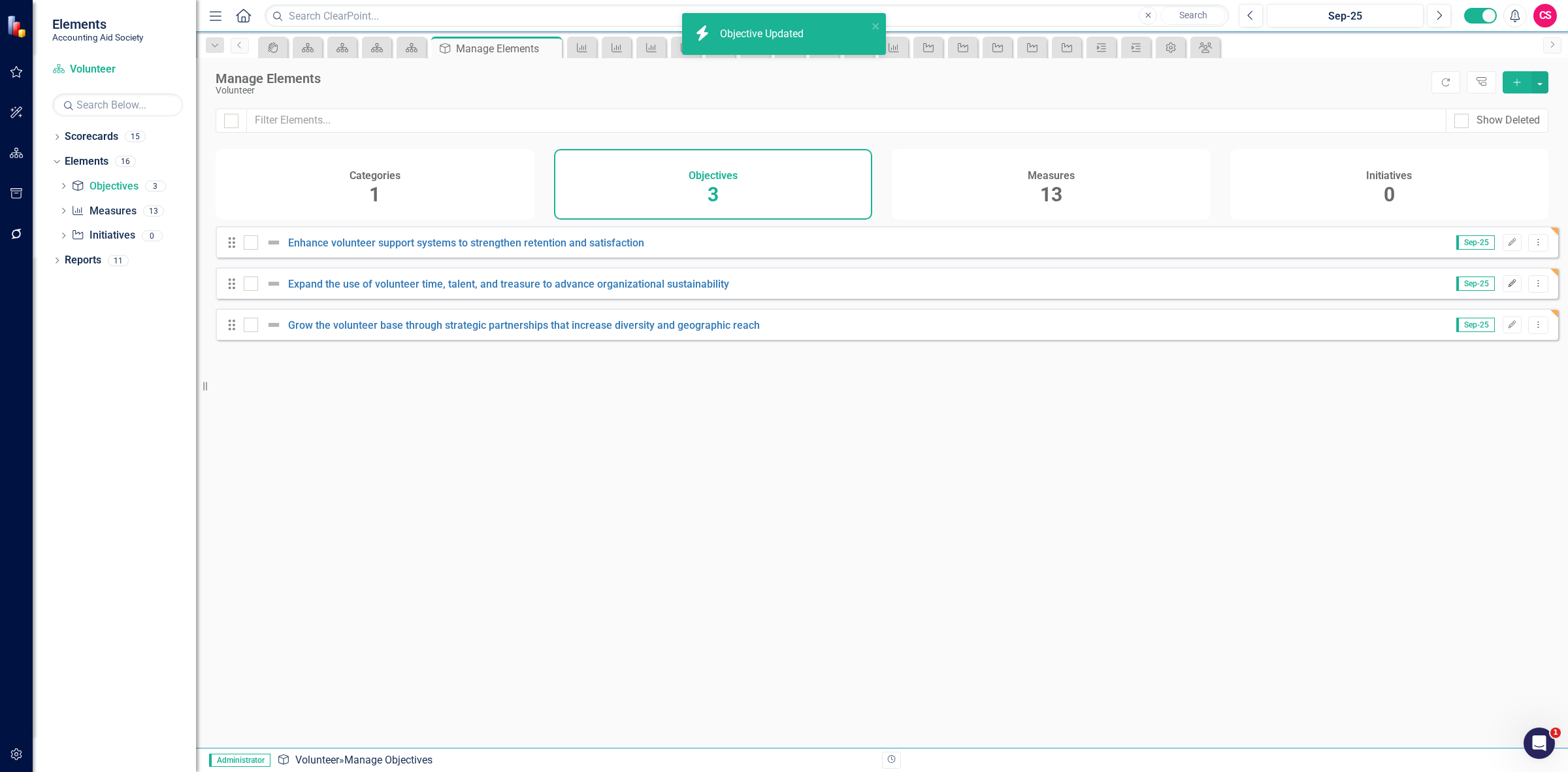
click at [1508, 287] on icon "Edit" at bounding box center [1512, 283] width 10 height 8
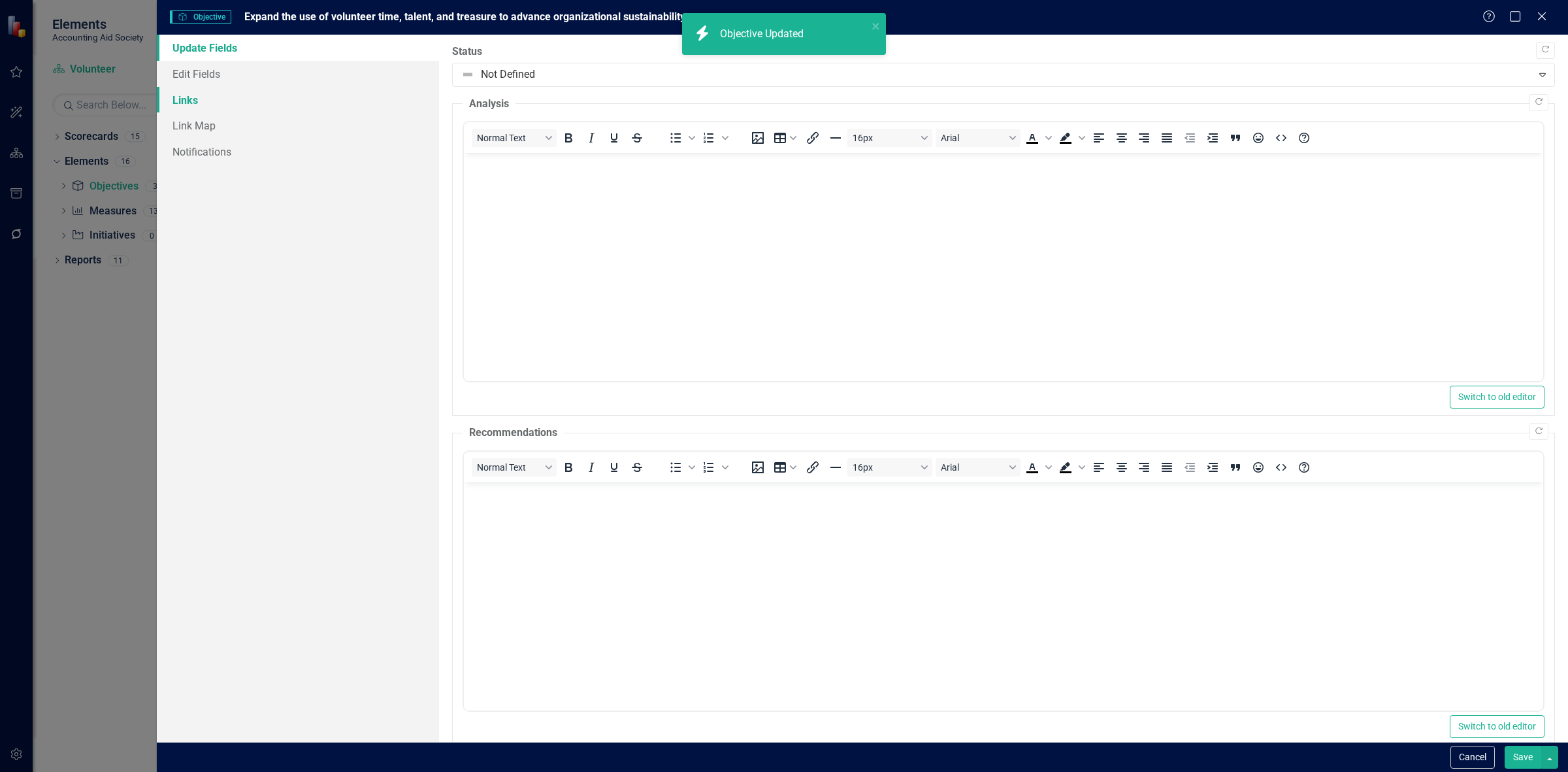
click at [331, 98] on link "Links" at bounding box center [298, 100] width 283 height 26
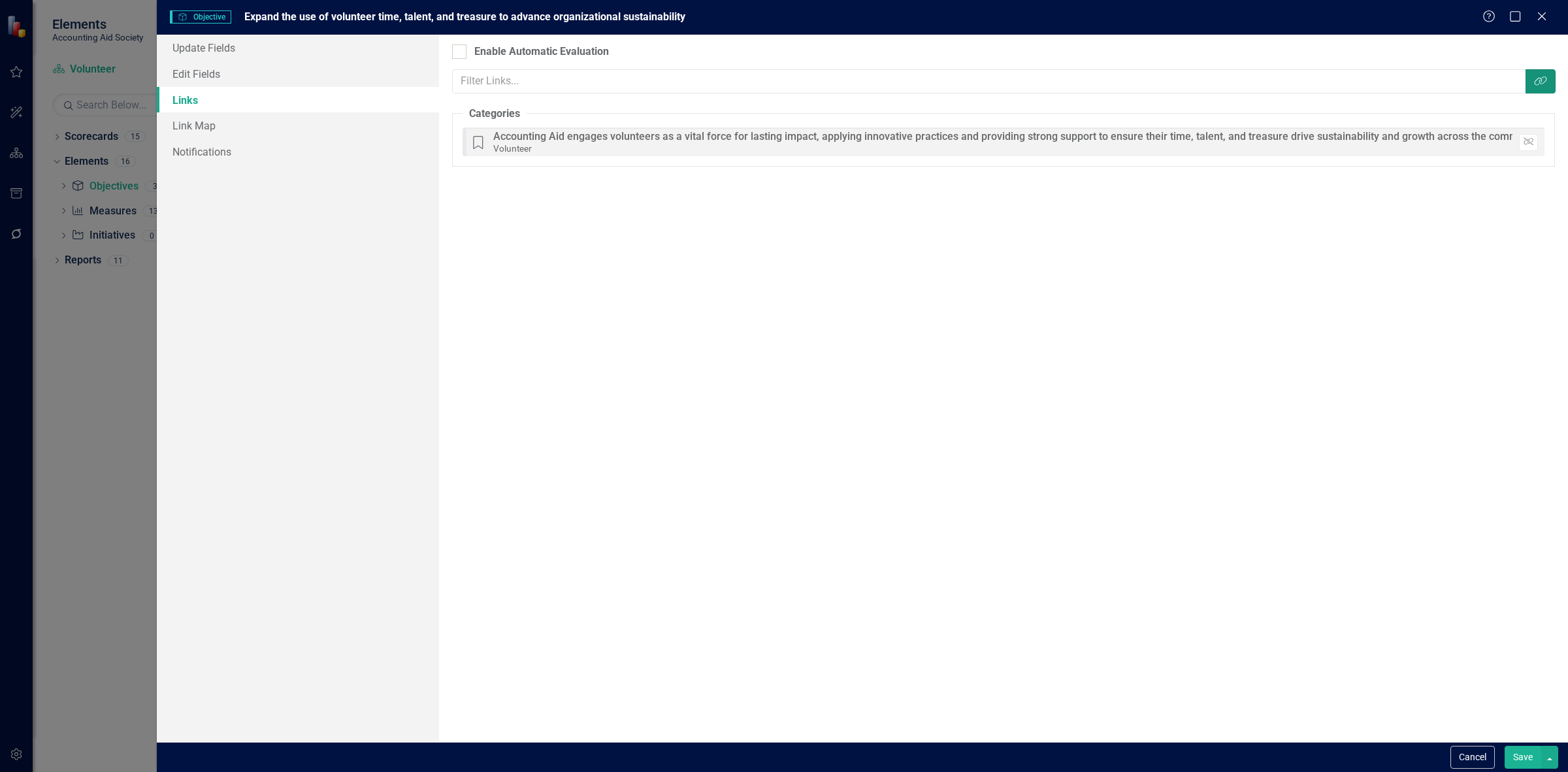
click at [1542, 86] on button "Link Tag" at bounding box center [1540, 81] width 30 height 24
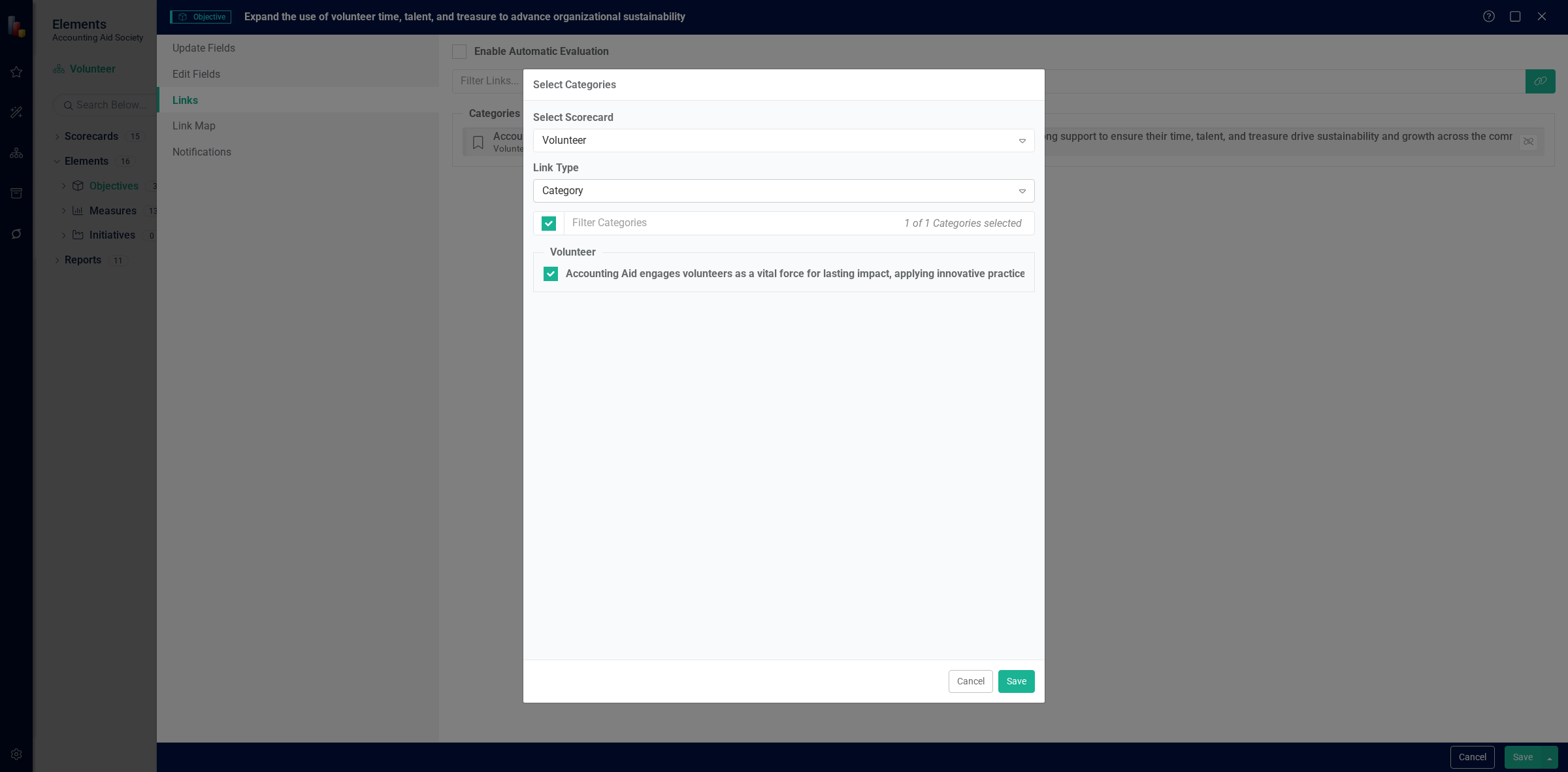
click at [739, 186] on div "Category" at bounding box center [777, 190] width 470 height 15
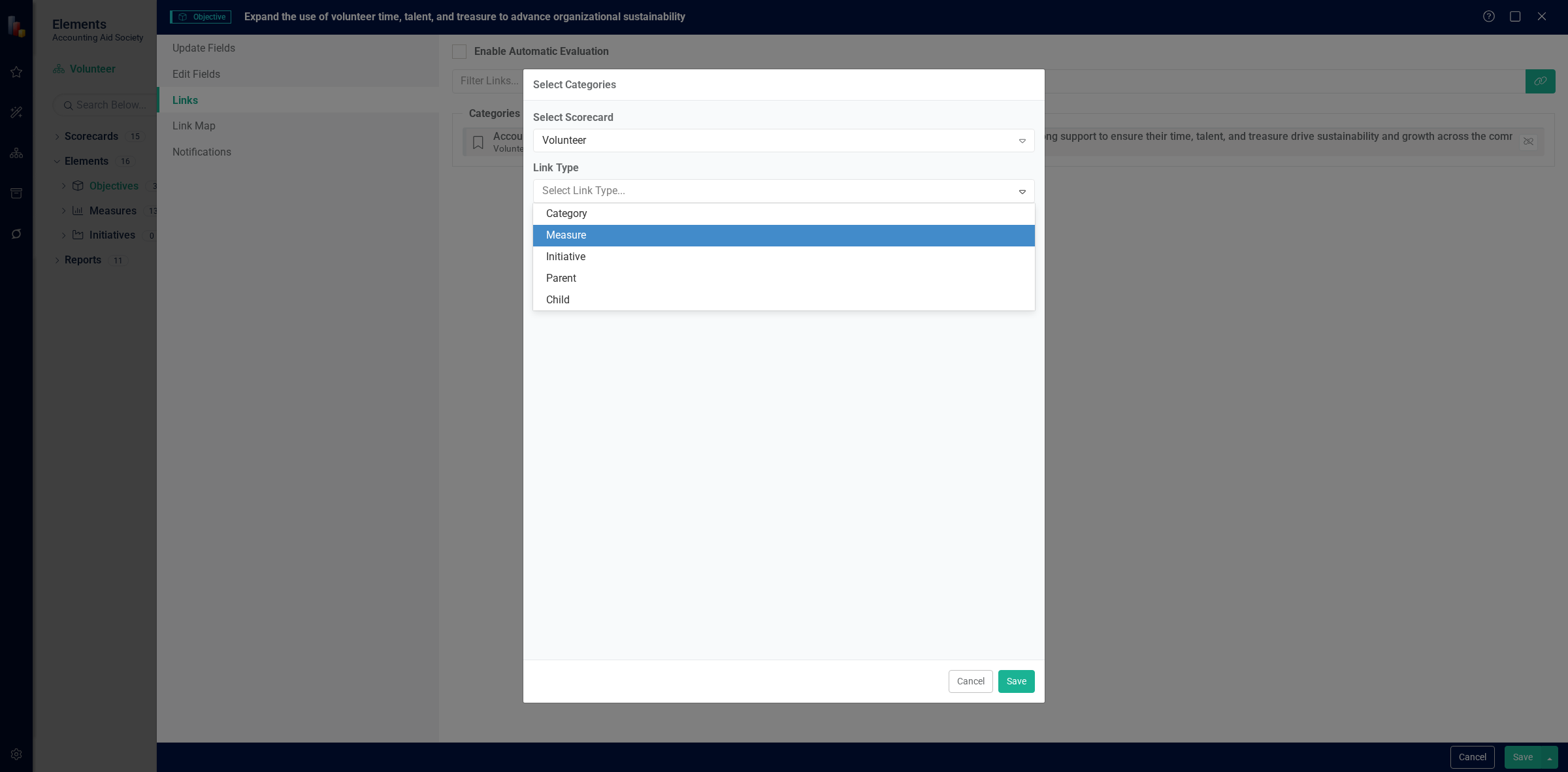
click at [713, 240] on div "Measure" at bounding box center [786, 235] width 481 height 15
checkbox input "false"
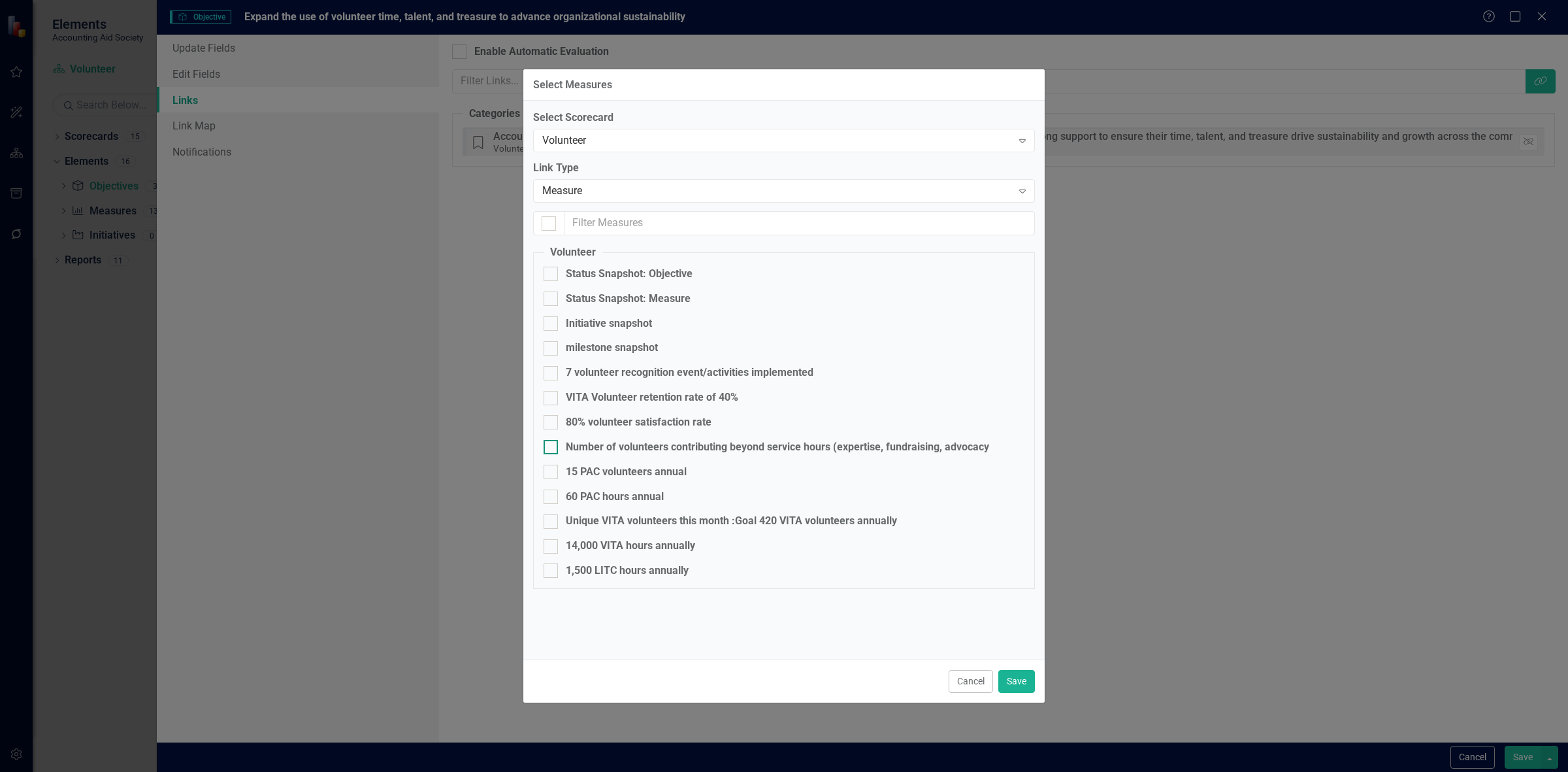
click at [614, 440] on div "Number of volunteers contributing beyond service hours (expertise, fundraising,…" at bounding box center [777, 447] width 424 height 15
click at [552, 440] on input "Number of volunteers contributing beyond service hours (expertise, fundraising,…" at bounding box center [547, 444] width 9 height 9
checkbox input "true"
click at [1017, 678] on button "Save" at bounding box center [1016, 681] width 36 height 23
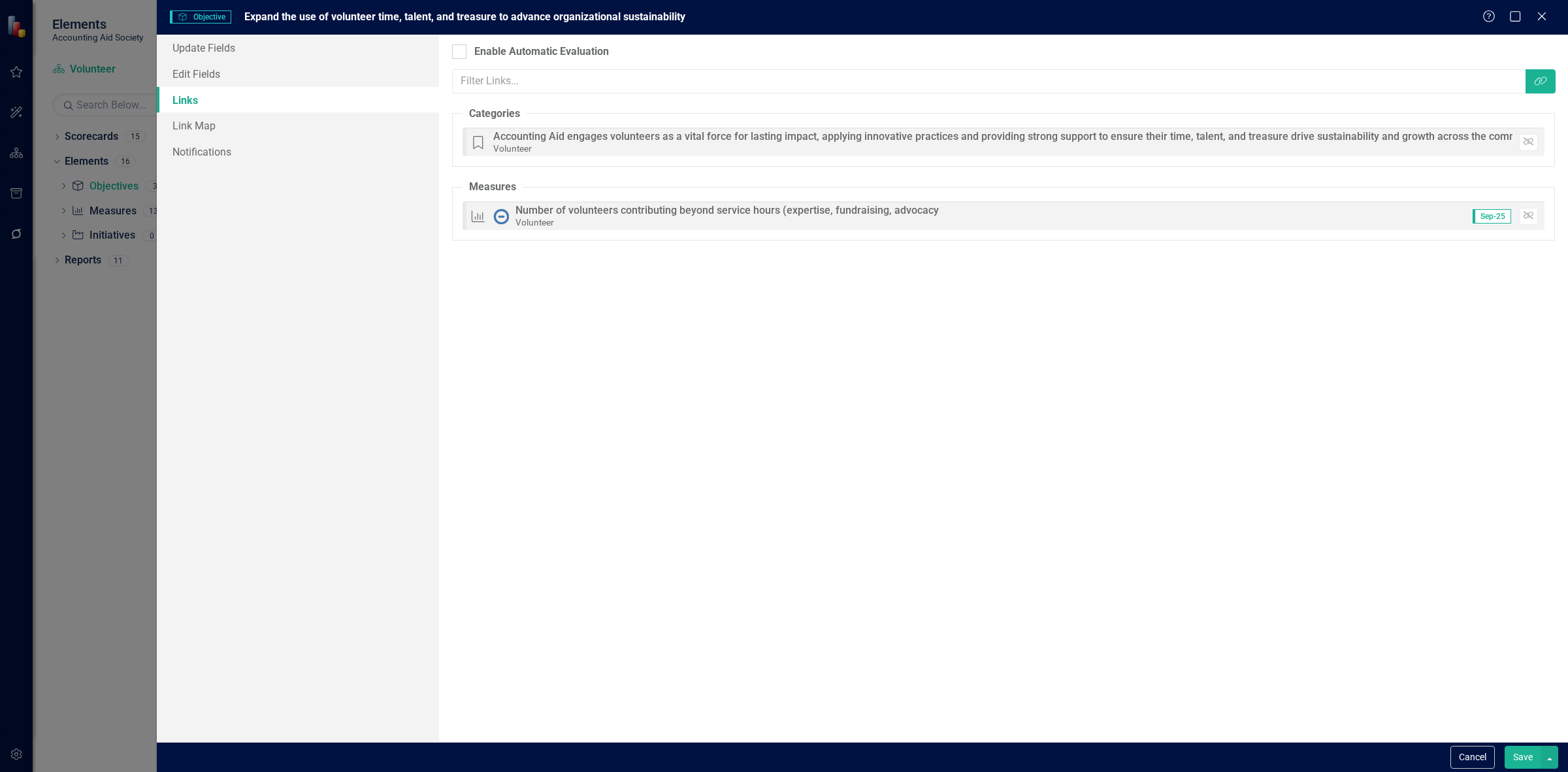
click at [1508, 766] on button "Save" at bounding box center [1522, 757] width 36 height 23
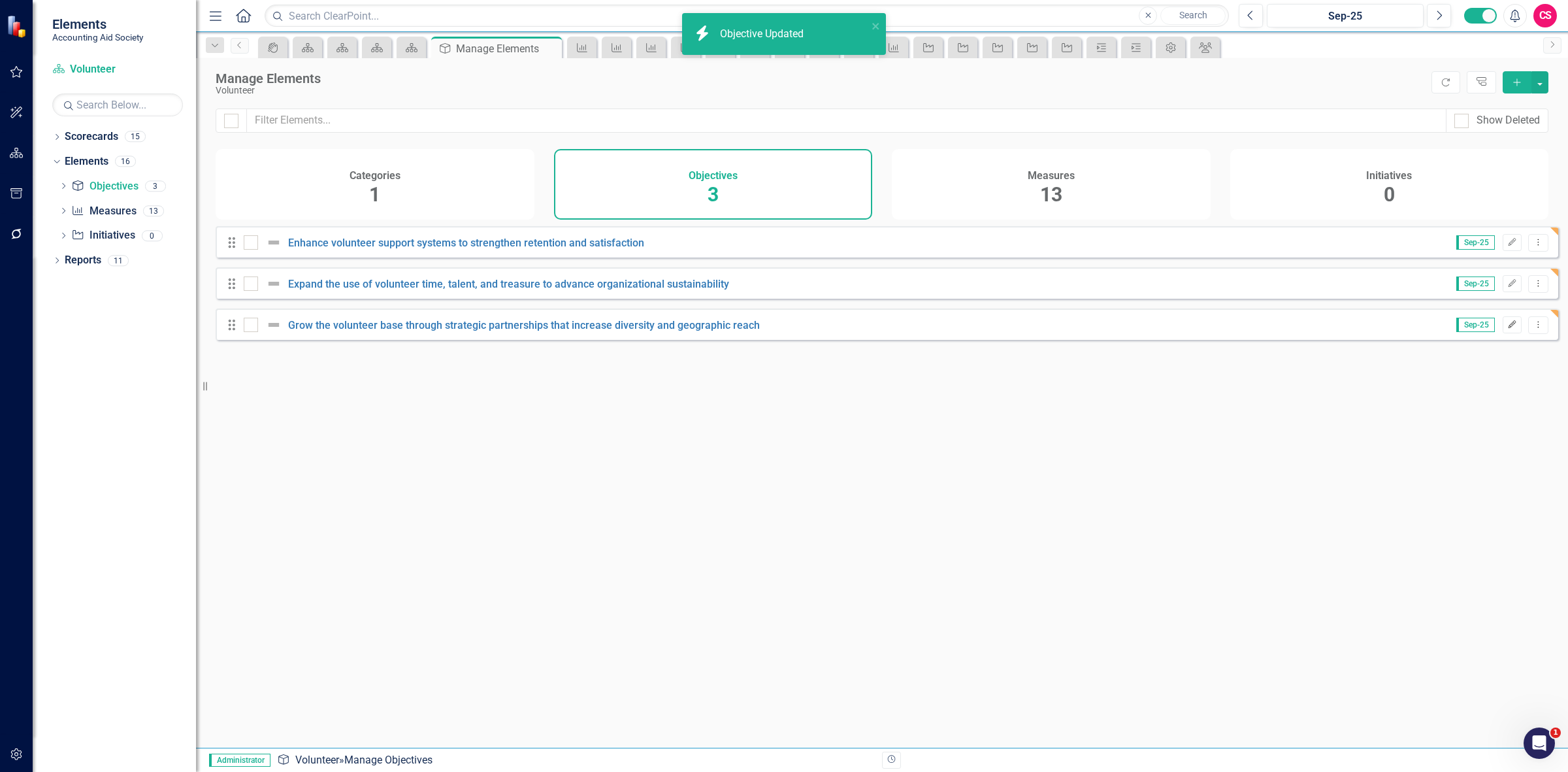
click at [1508, 328] on icon "Edit" at bounding box center [1512, 324] width 10 height 8
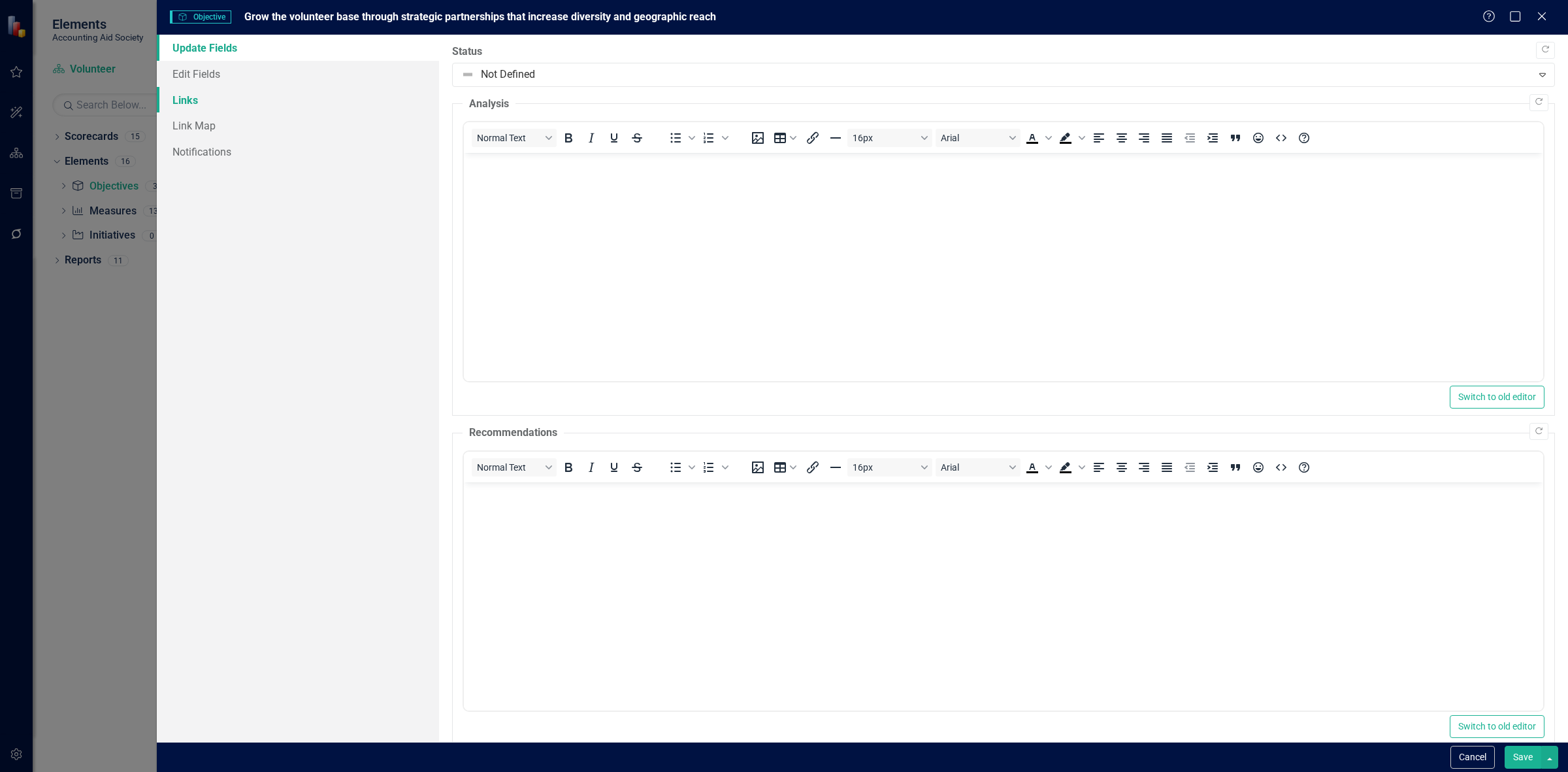
click at [296, 90] on link "Links" at bounding box center [298, 100] width 283 height 26
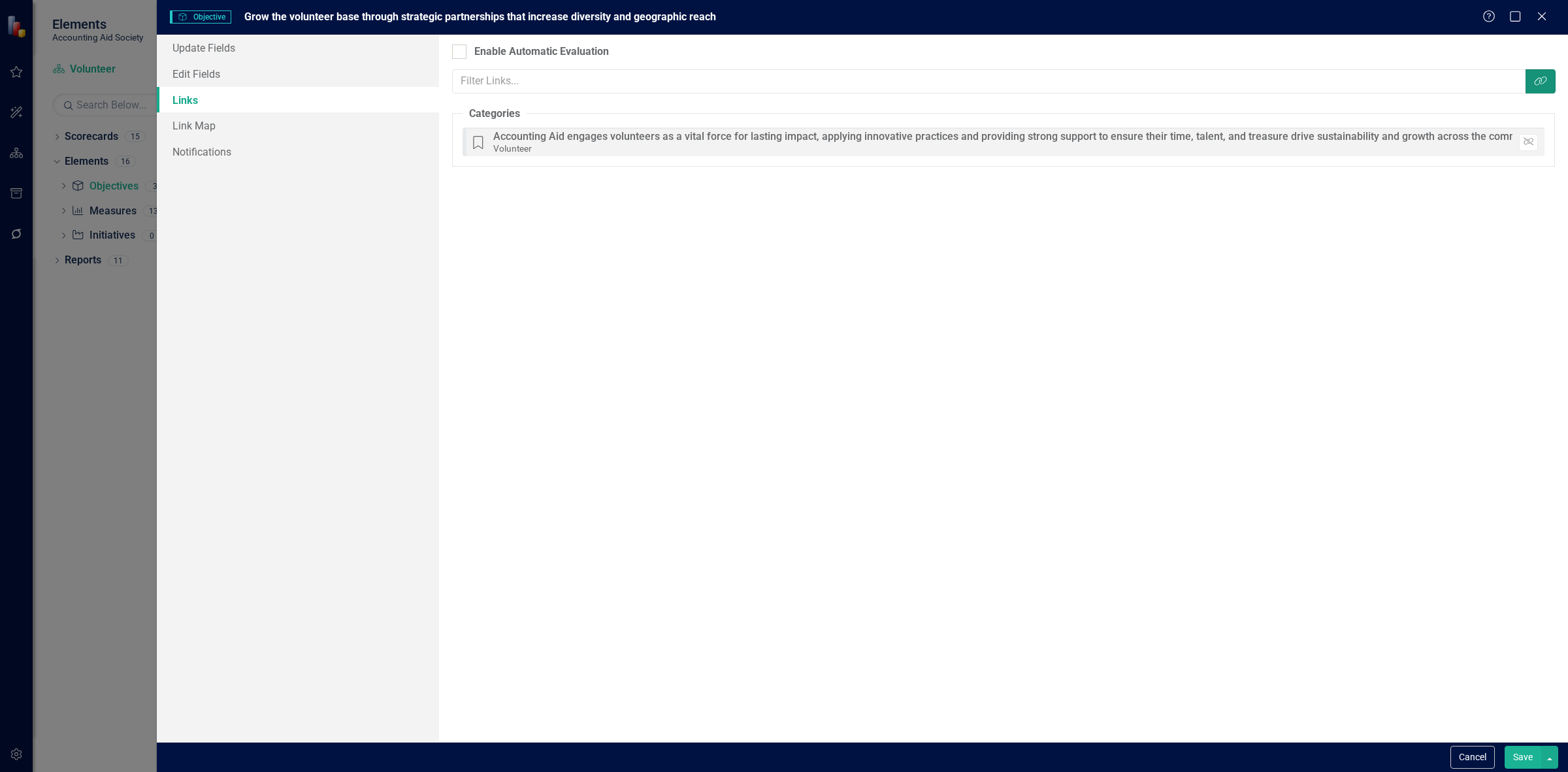
click at [1536, 77] on icon "Link Tag" at bounding box center [1540, 81] width 13 height 11
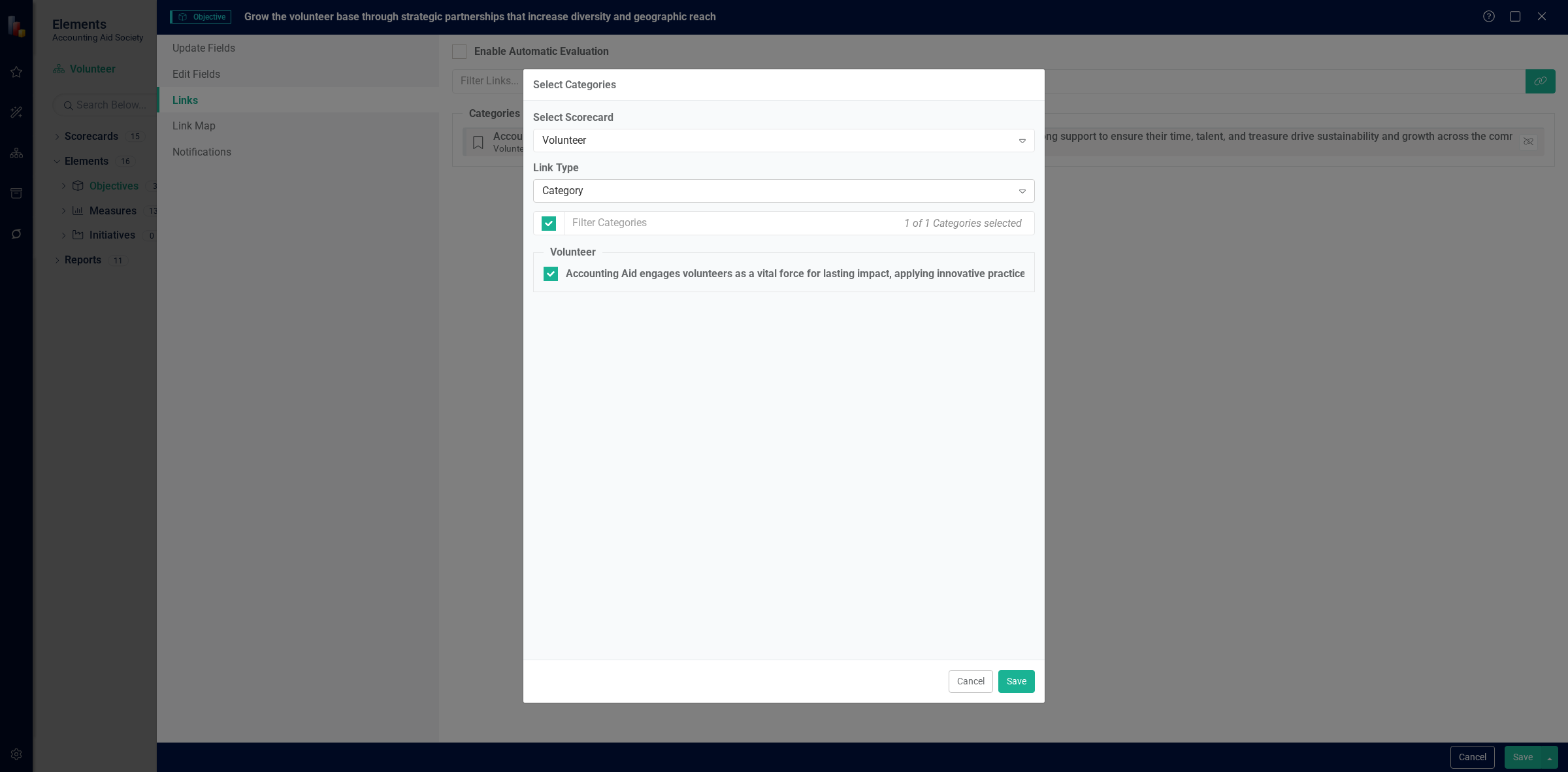
click at [638, 190] on div "Category" at bounding box center [777, 190] width 470 height 15
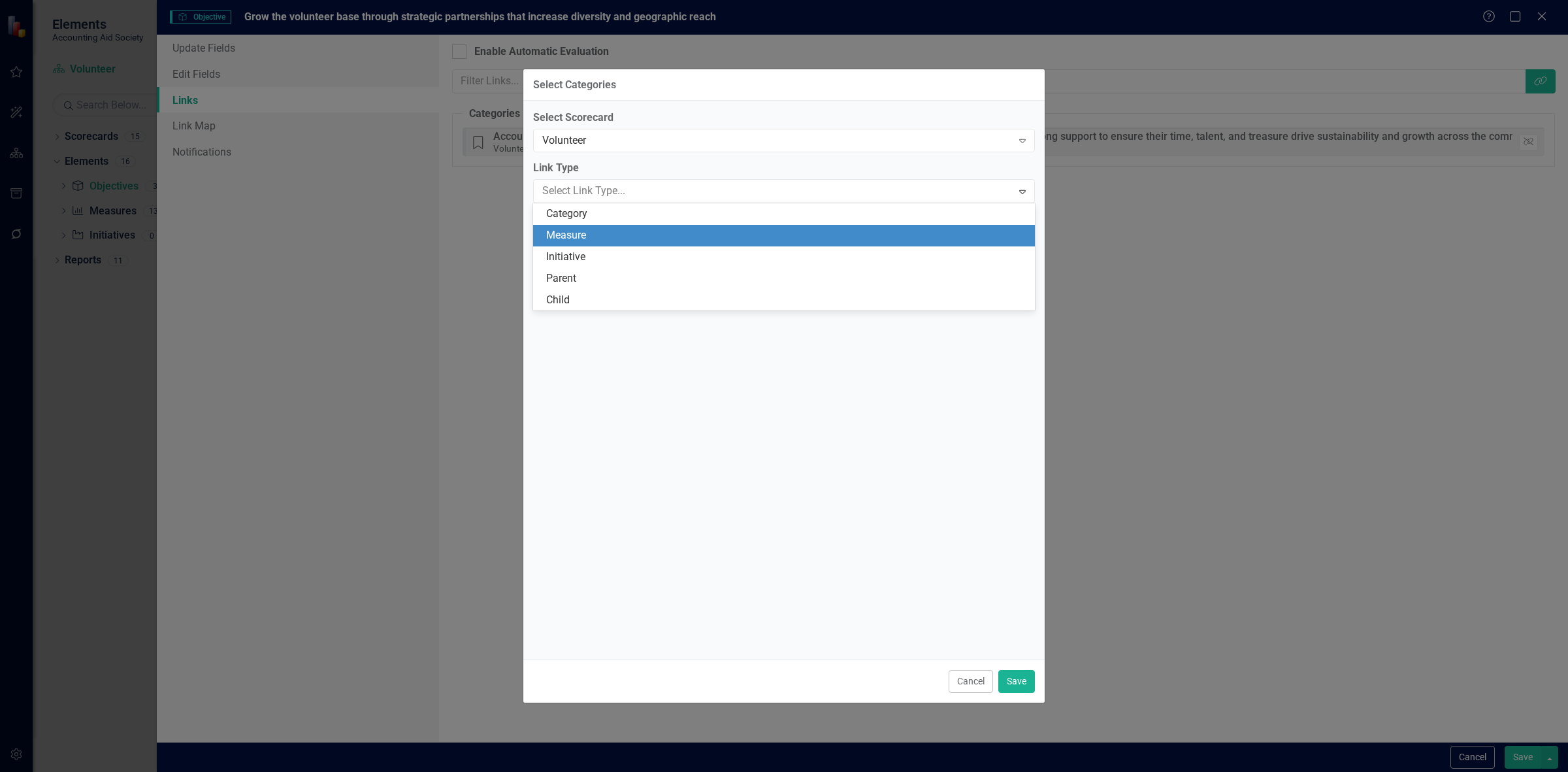
click at [634, 233] on div "Measure" at bounding box center [786, 235] width 481 height 15
checkbox input "false"
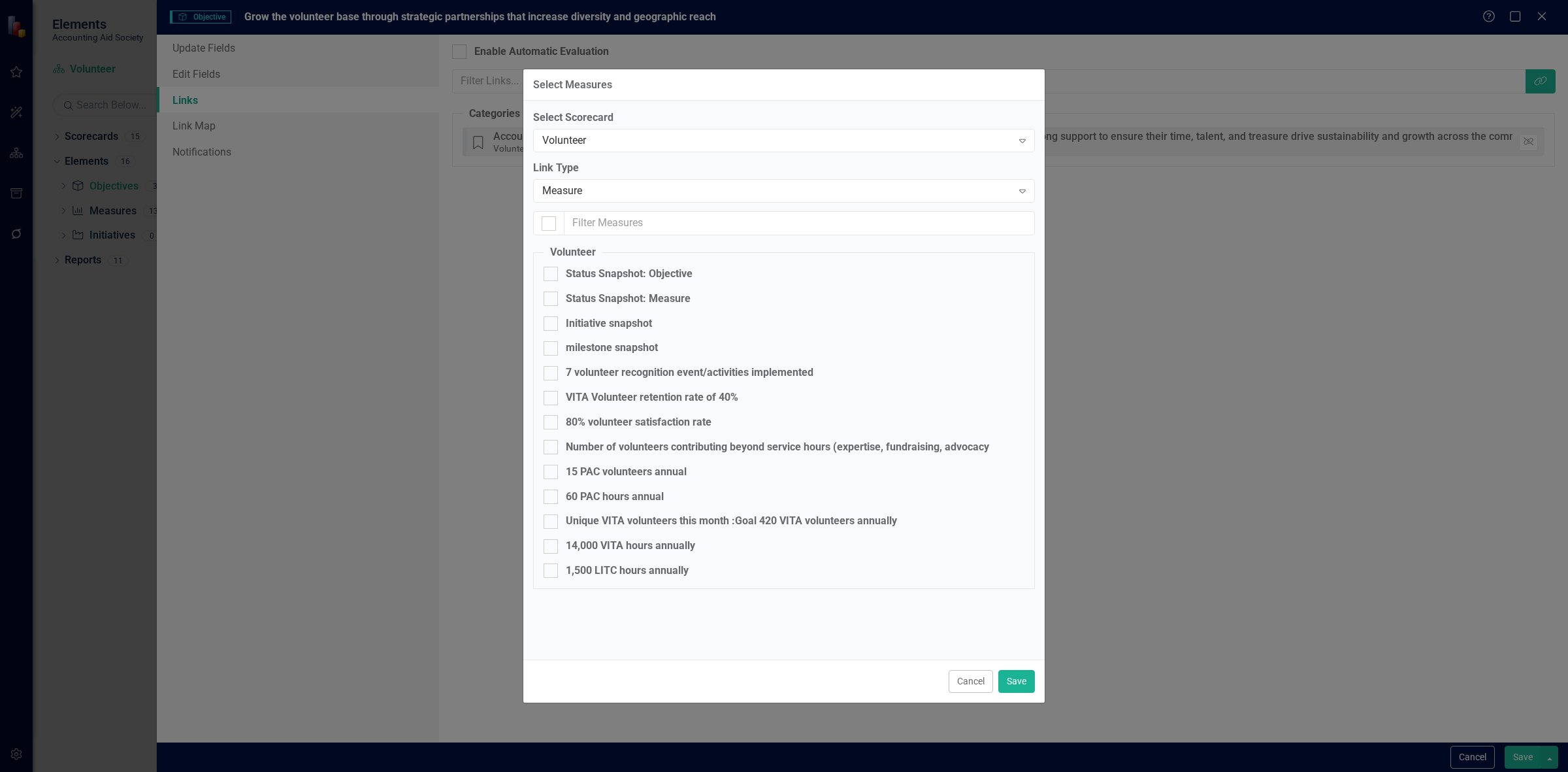
click at [599, 462] on fieldset "Volunteer Status Snapshot: Objective Status Snapshot: Measure Initiative snapsh…" at bounding box center [784, 417] width 502 height 344
click at [595, 471] on div "15 PAC volunteers annual" at bounding box center [626, 472] width 121 height 15
click at [552, 471] on input "15 PAC volunteers annual" at bounding box center [547, 468] width 9 height 9
checkbox input "true"
click at [580, 495] on div "60 PAC hours annual" at bounding box center [615, 496] width 98 height 15
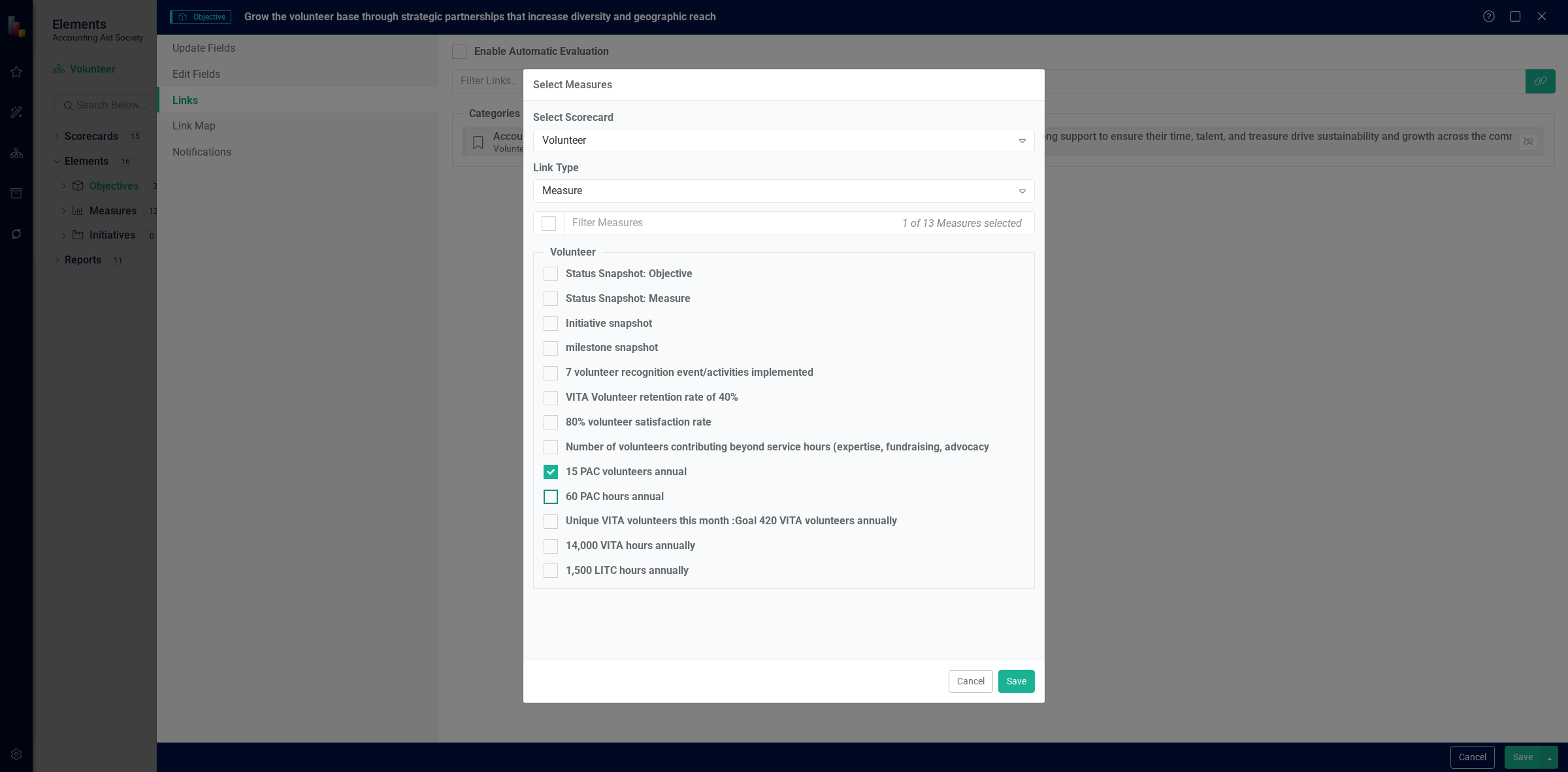
click at [552, 495] on input "60 PAC hours annual" at bounding box center [547, 493] width 9 height 9
checkbox input "true"
click at [586, 523] on div "Unique VITA volunteers this month :Goal 420 VITA volunteers annually" at bounding box center [732, 520] width 331 height 15
click at [552, 523] on input "Unique VITA volunteers this month :Goal 420 VITA volunteers annually" at bounding box center [547, 518] width 9 height 9
checkbox input "true"
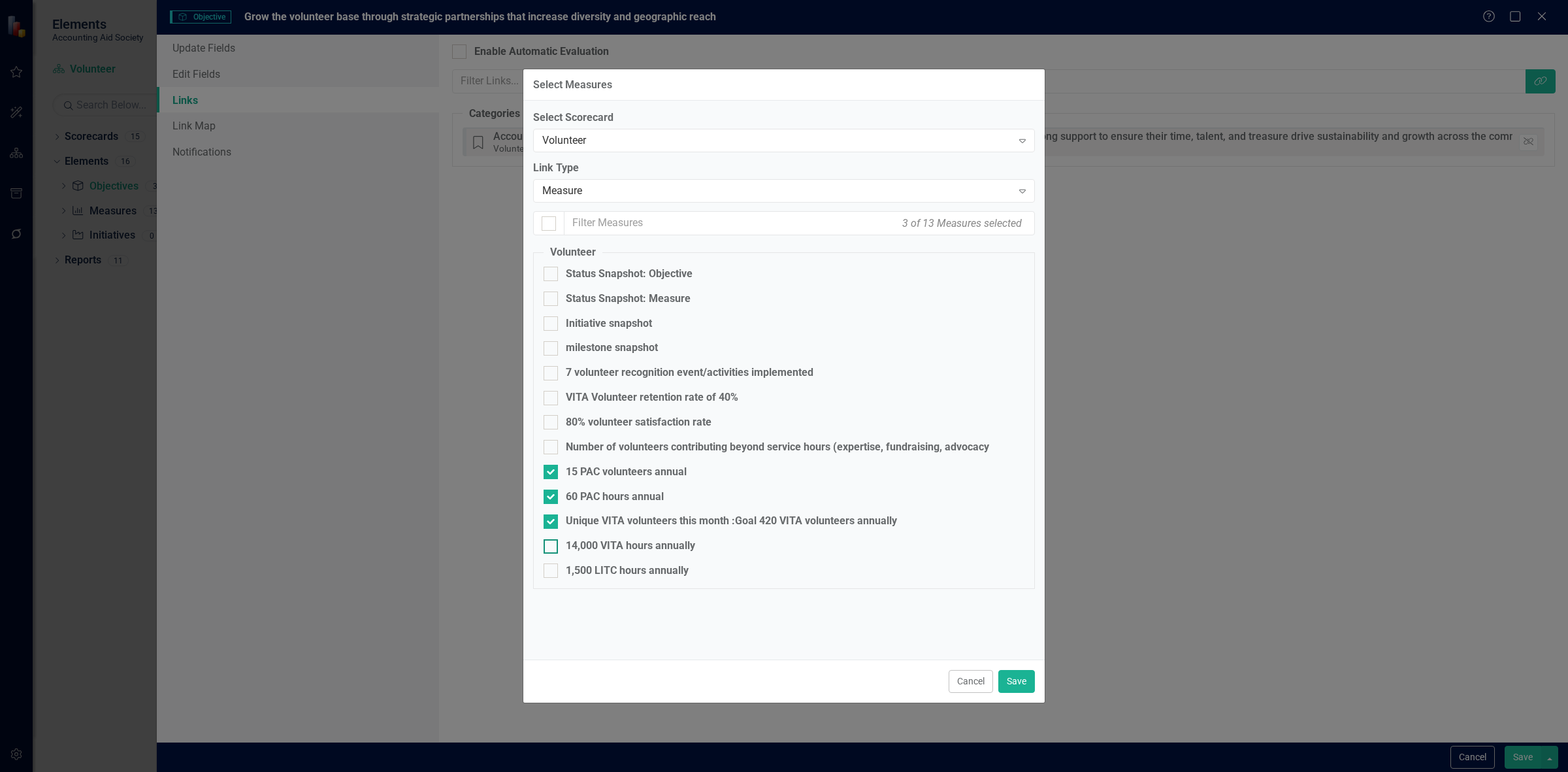
click at [588, 544] on div "14,000 VITA hours annually" at bounding box center [630, 545] width 129 height 15
click at [552, 544] on input "14,000 VITA hours annually" at bounding box center [547, 543] width 9 height 9
checkbox input "true"
click at [598, 575] on div "1,500 LITC hours annually" at bounding box center [627, 570] width 123 height 15
click at [552, 571] on input "1,500 LITC hours annually" at bounding box center [547, 567] width 9 height 9
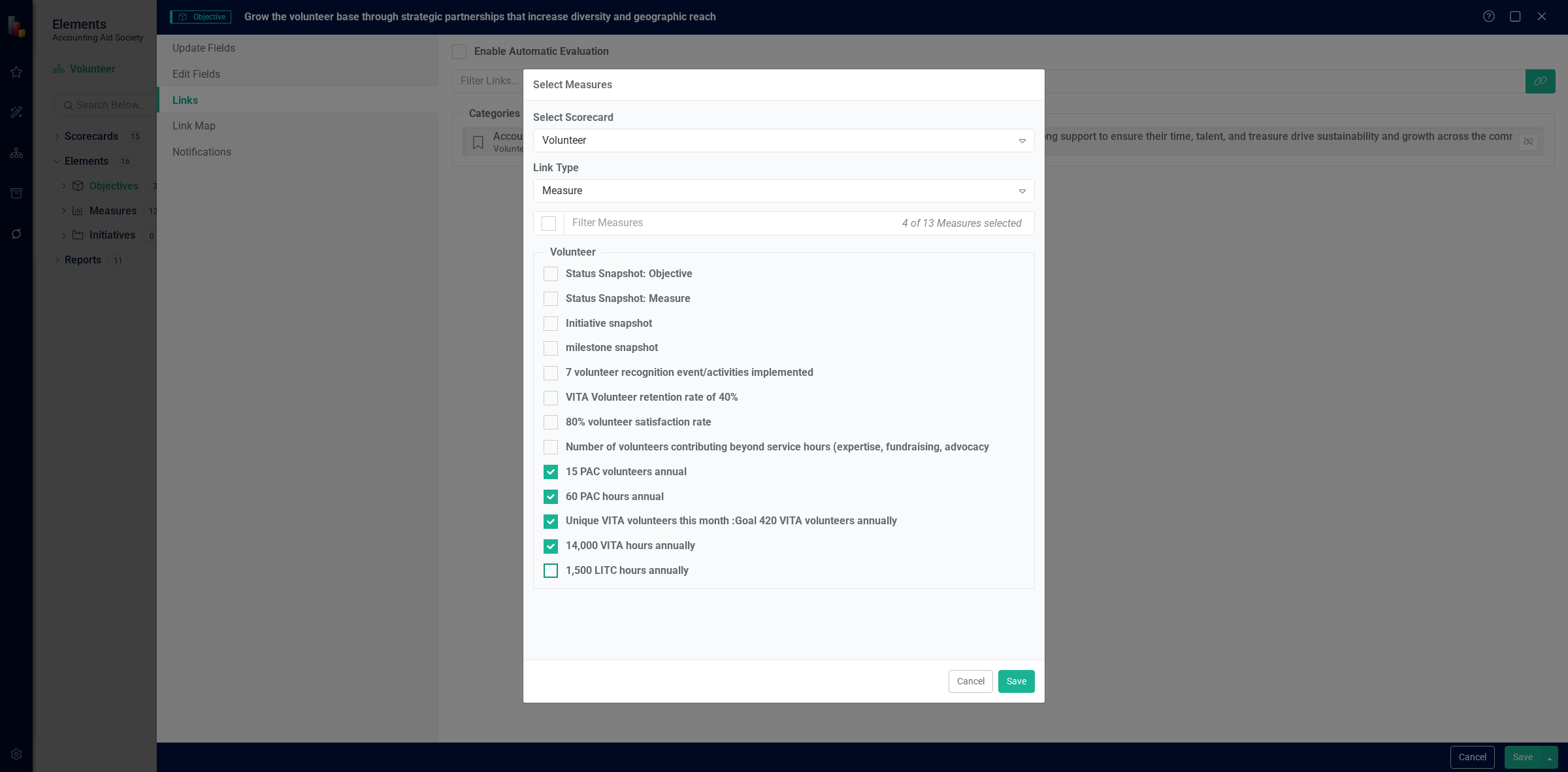
checkbox input "true"
click at [1028, 681] on button "Save" at bounding box center [1016, 681] width 36 height 23
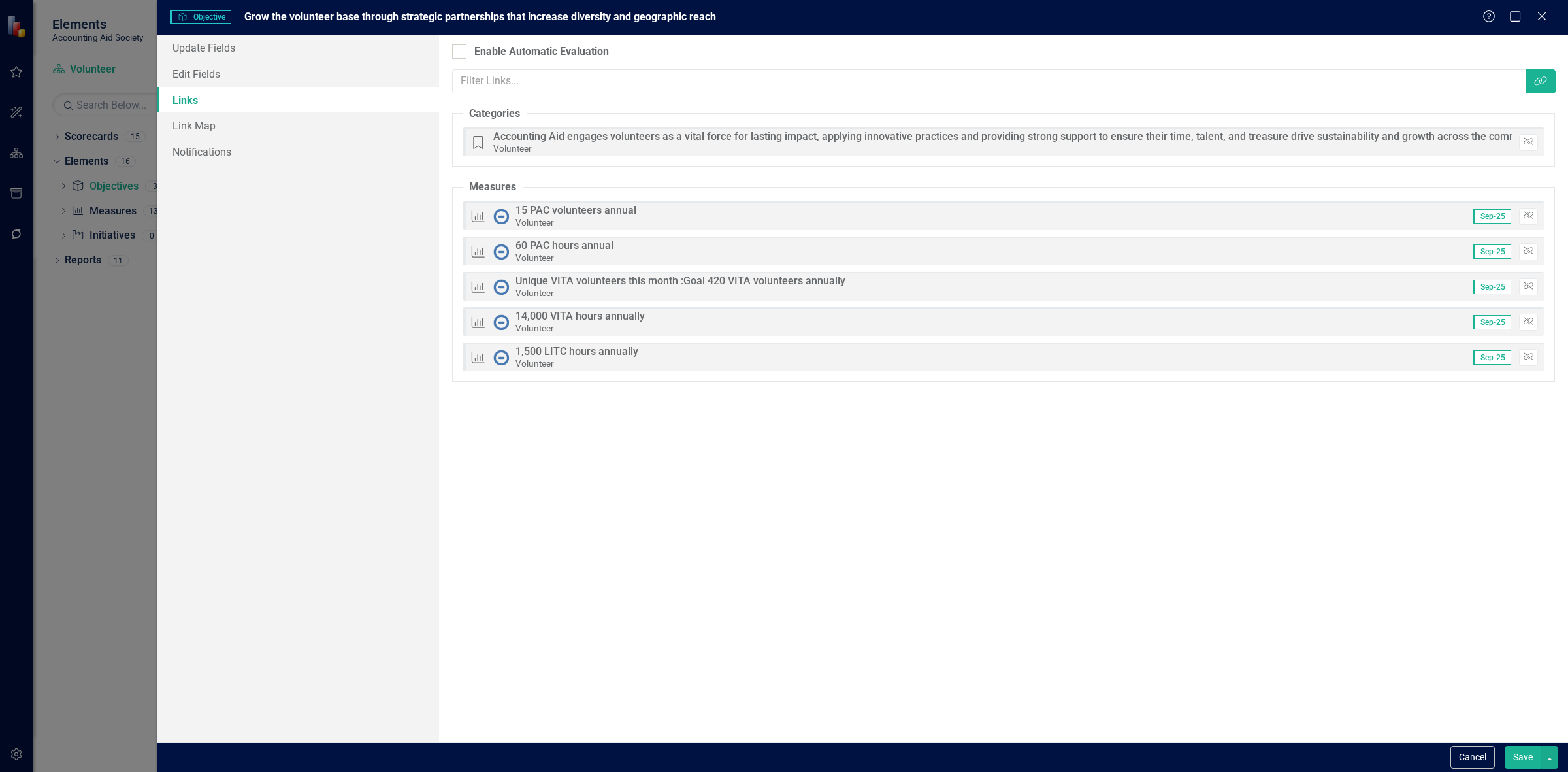
click at [1520, 757] on button "Save" at bounding box center [1522, 757] width 36 height 23
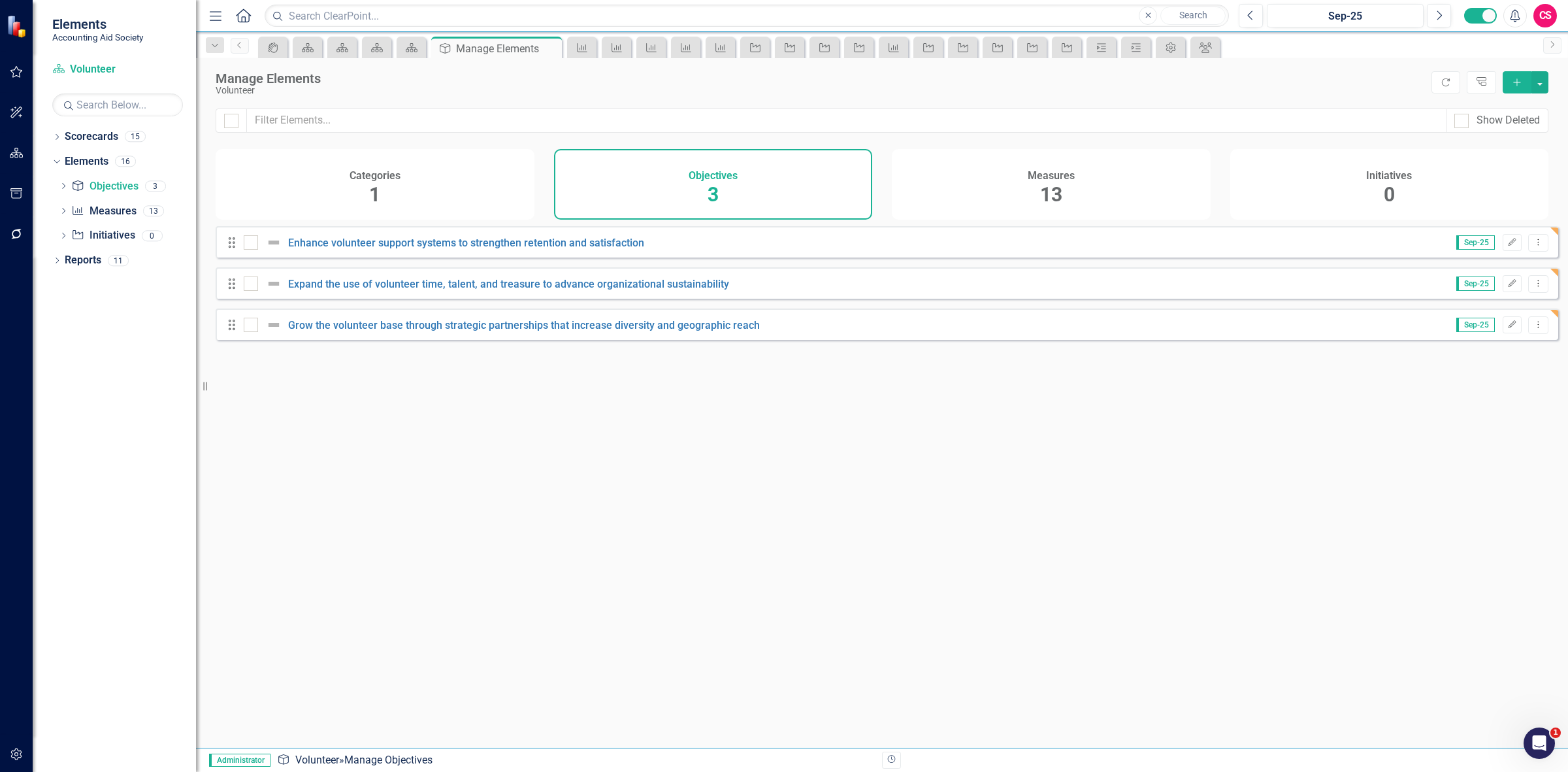
click at [945, 187] on div "Measures 13" at bounding box center [1052, 184] width 319 height 70
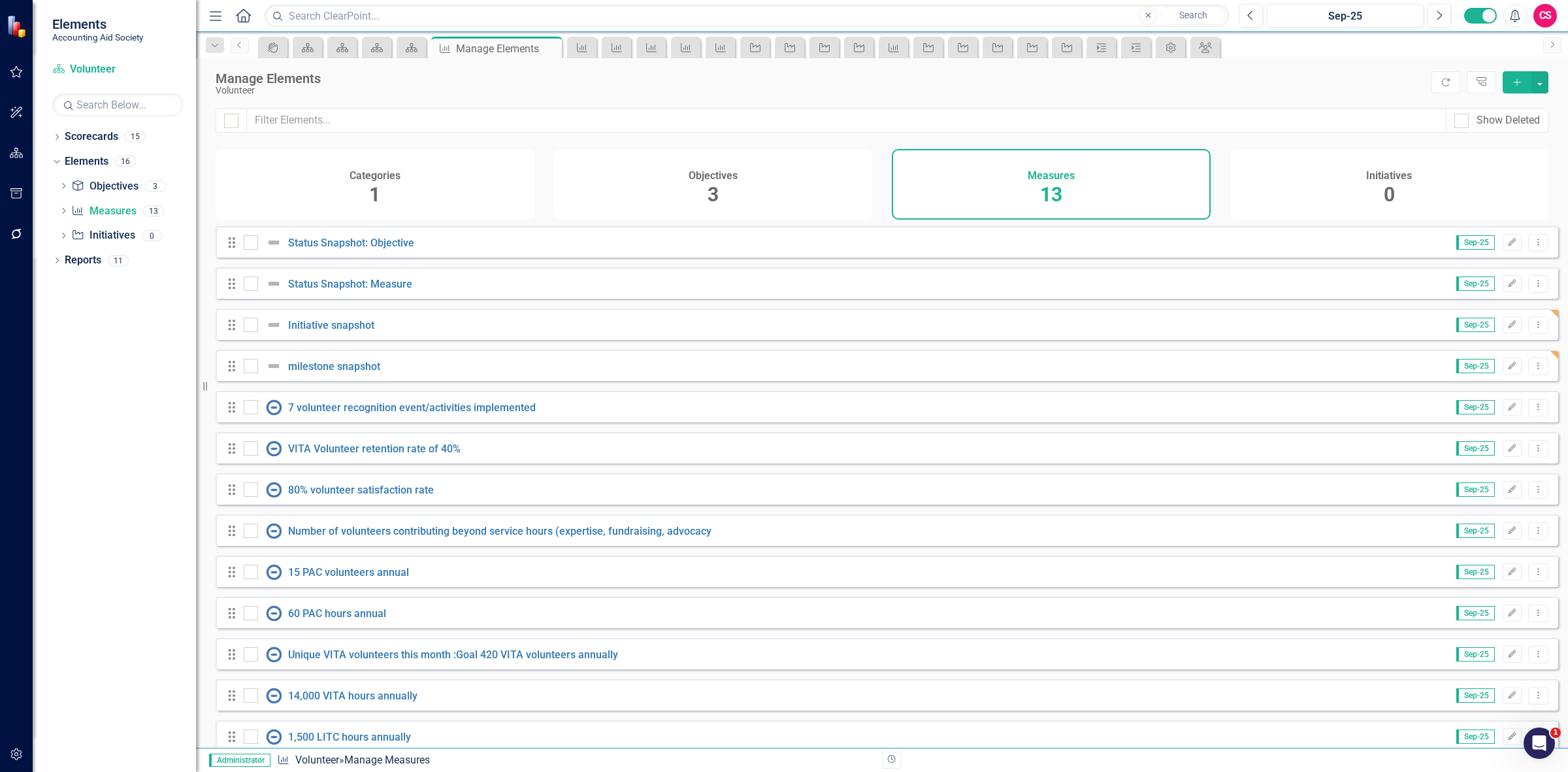
click at [605, 191] on div "Objectives 3" at bounding box center [714, 184] width 319 height 70
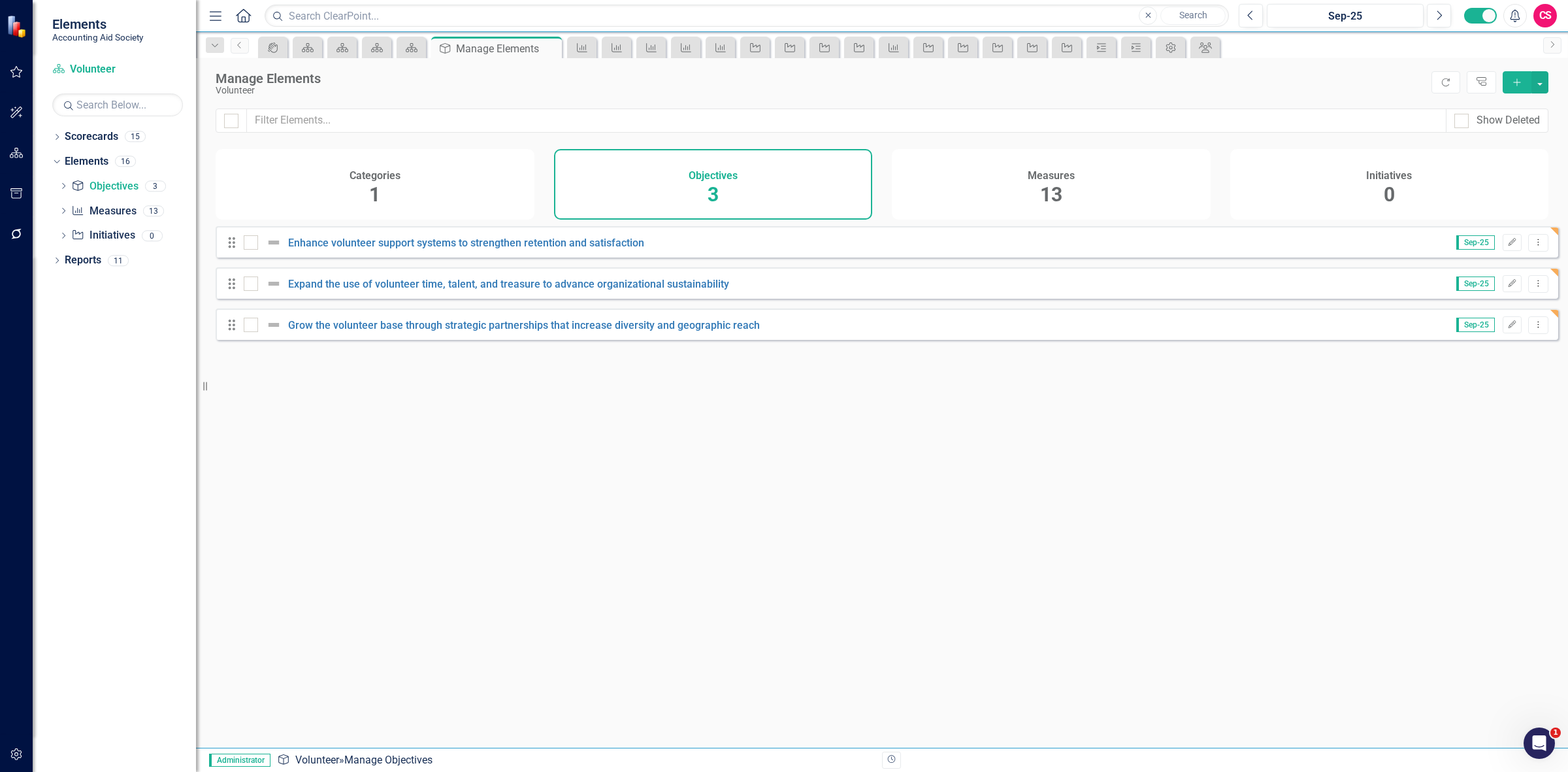
click at [458, 183] on div "Categories 1" at bounding box center [375, 184] width 319 height 70
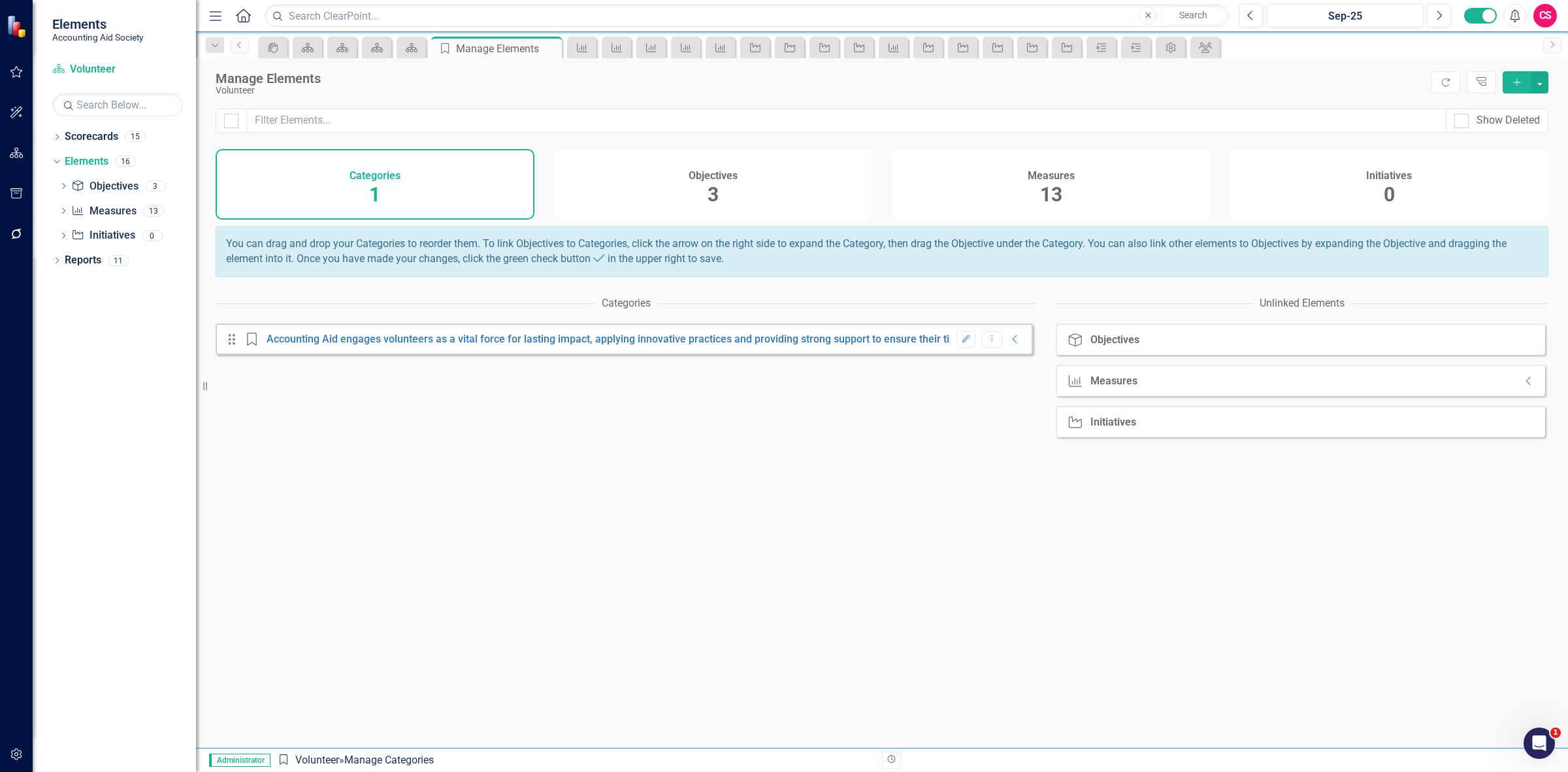
click at [1344, 201] on div "Initiatives 0" at bounding box center [1390, 184] width 319 height 70
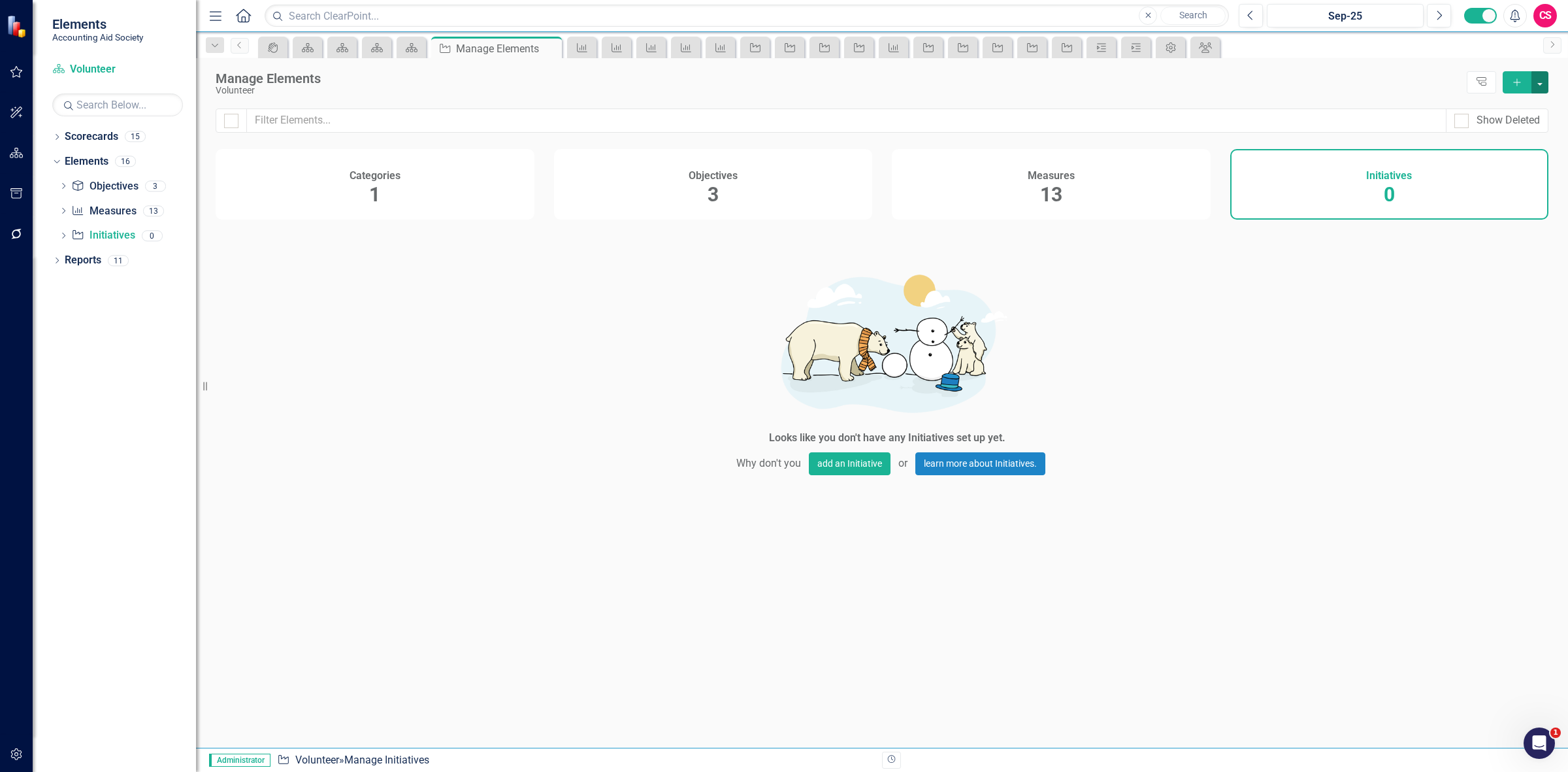
click at [1544, 82] on button "button" at bounding box center [1540, 82] width 17 height 22
click at [1503, 139] on link "Add Multiple Add Multiple" at bounding box center [1496, 131] width 103 height 24
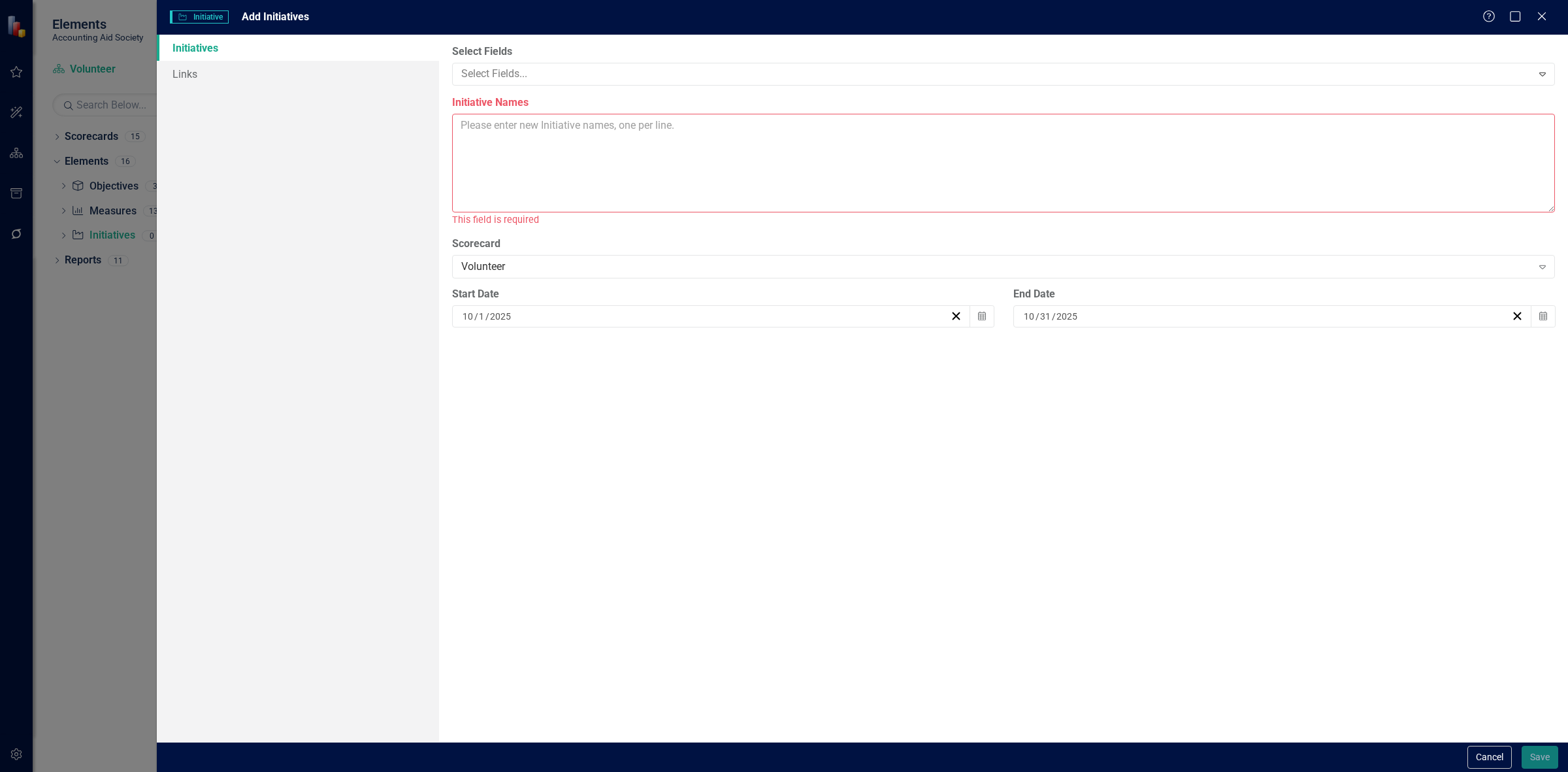
click at [558, 142] on textarea "Initiative Names" at bounding box center [1004, 163] width 1103 height 98
paste textarea "Pilot at least 2 new volunteer engagement opportunities this year Corporate PAC…"
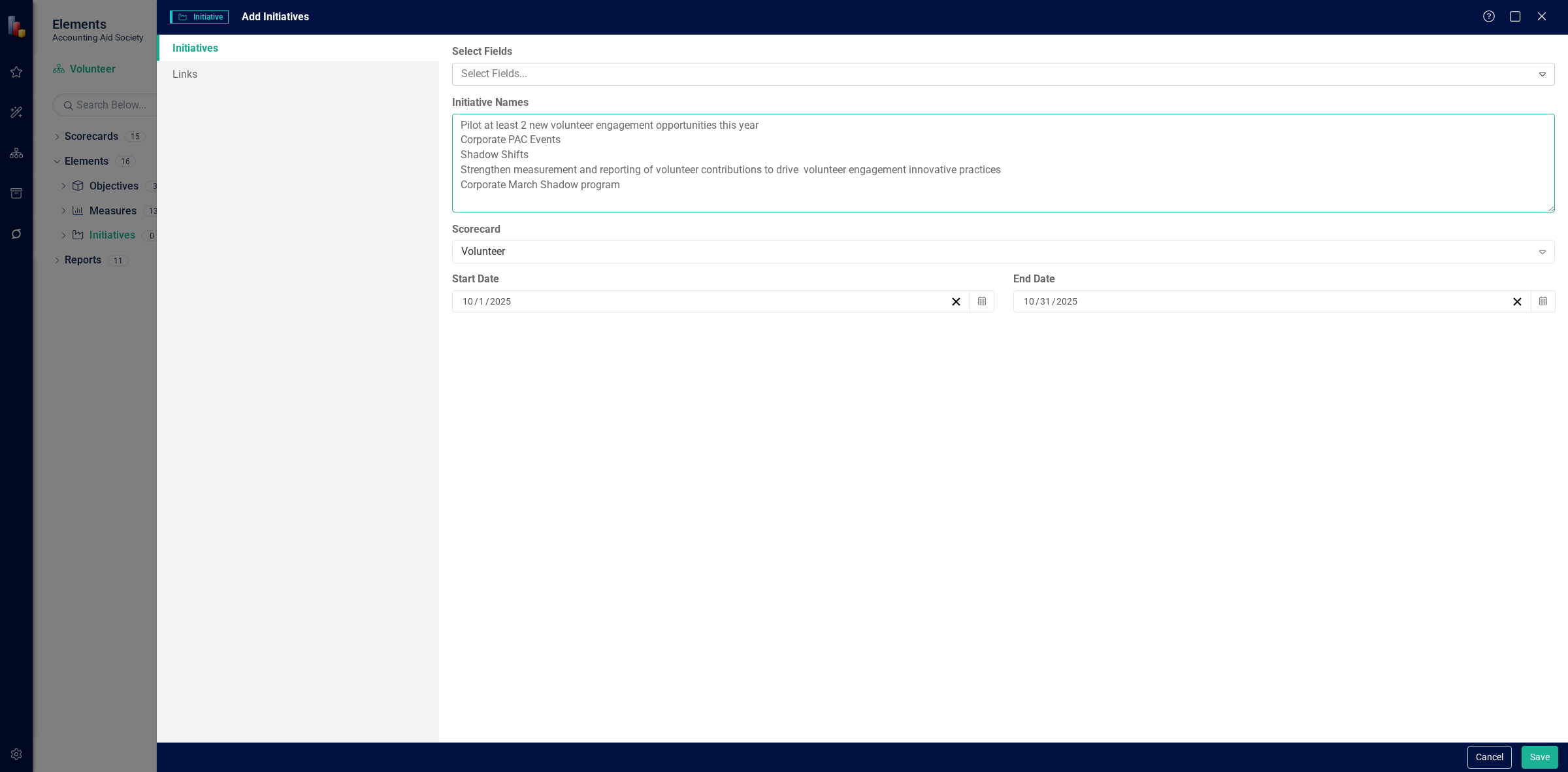
type textarea "Pilot at least 2 new volunteer engagement opportunities this year Corporate PAC…"
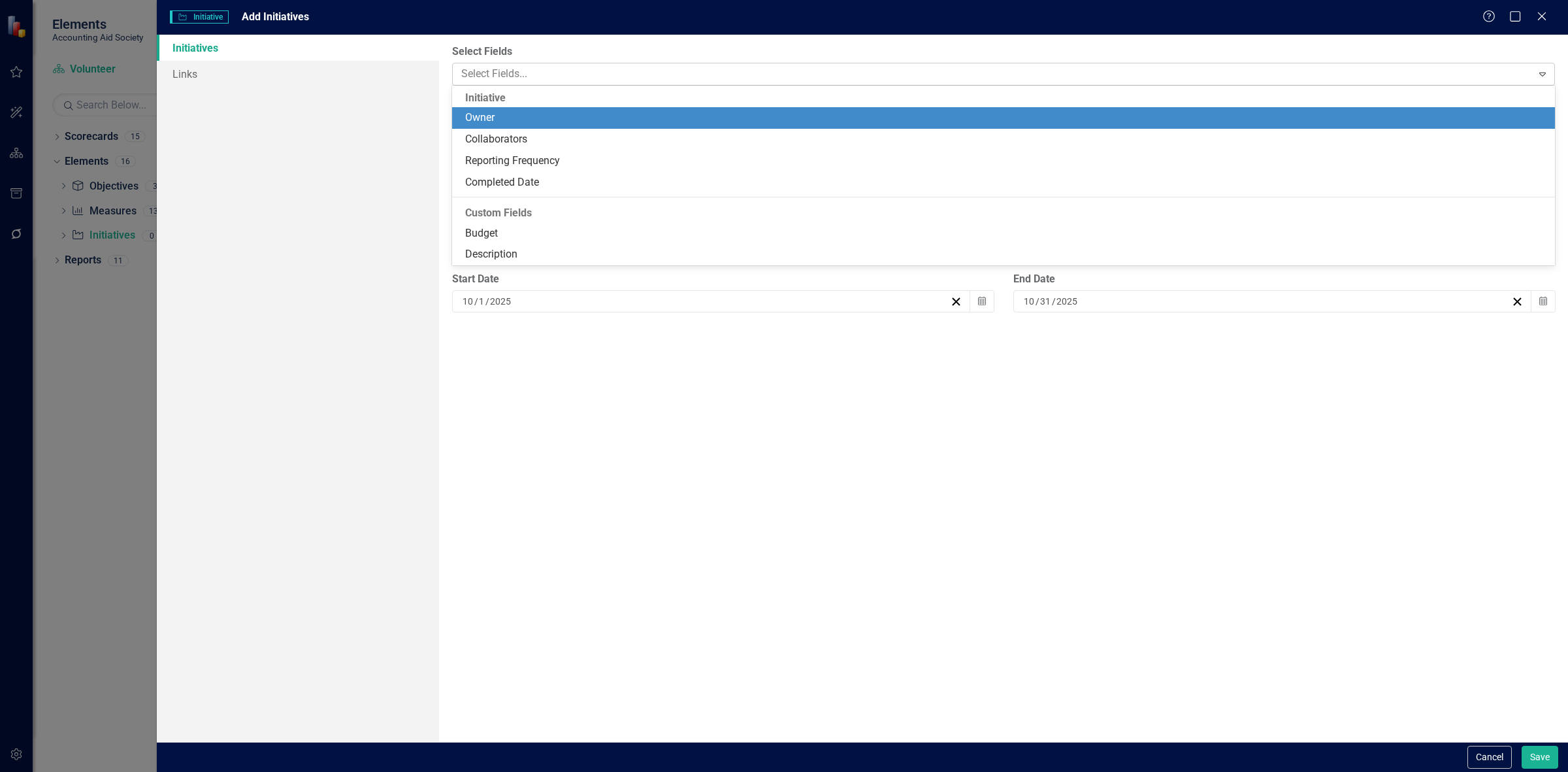
click at [525, 70] on div at bounding box center [994, 74] width 1076 height 18
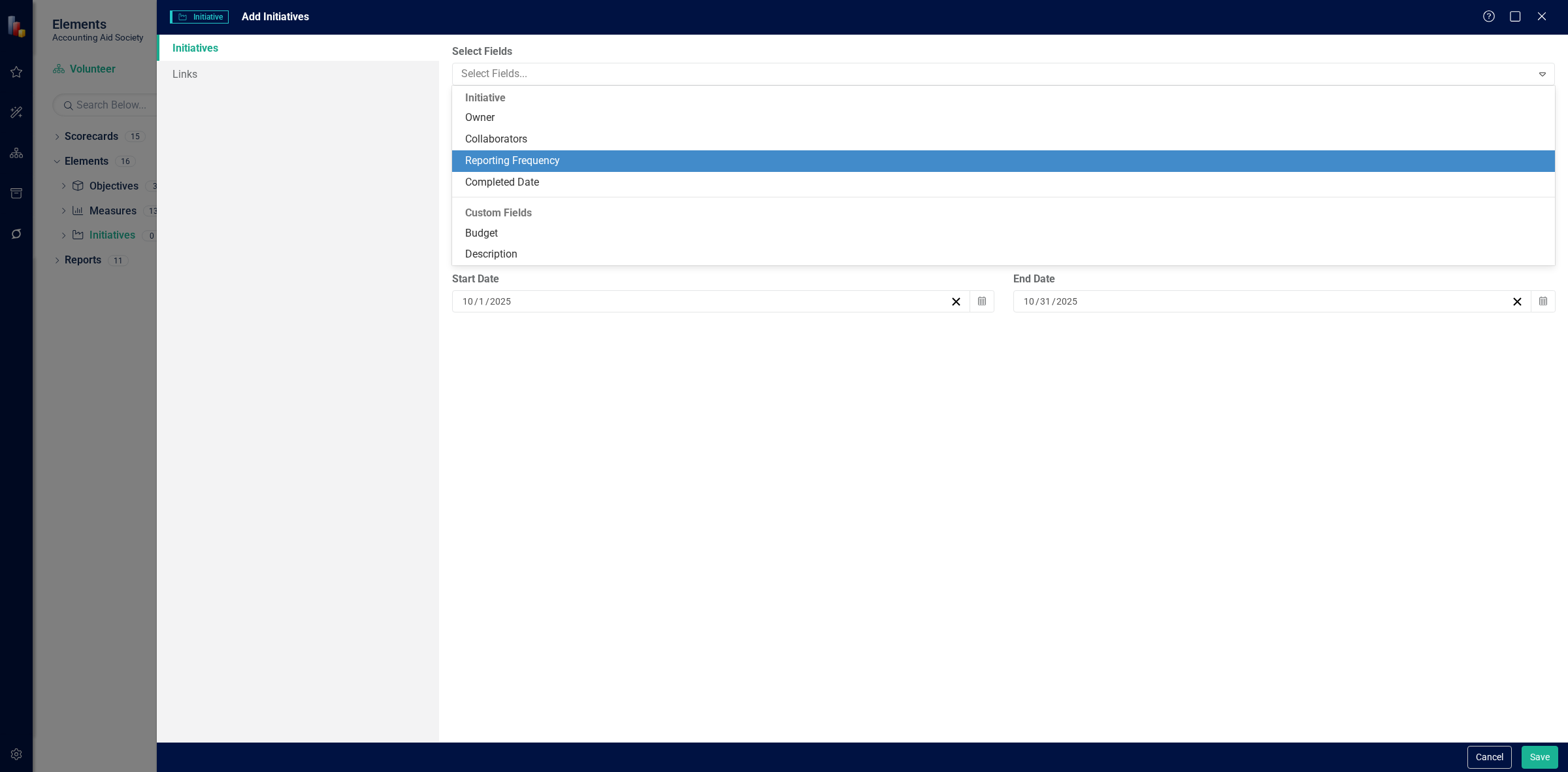
click at [520, 157] on div "Reporting Frequency" at bounding box center [1006, 160] width 1082 height 15
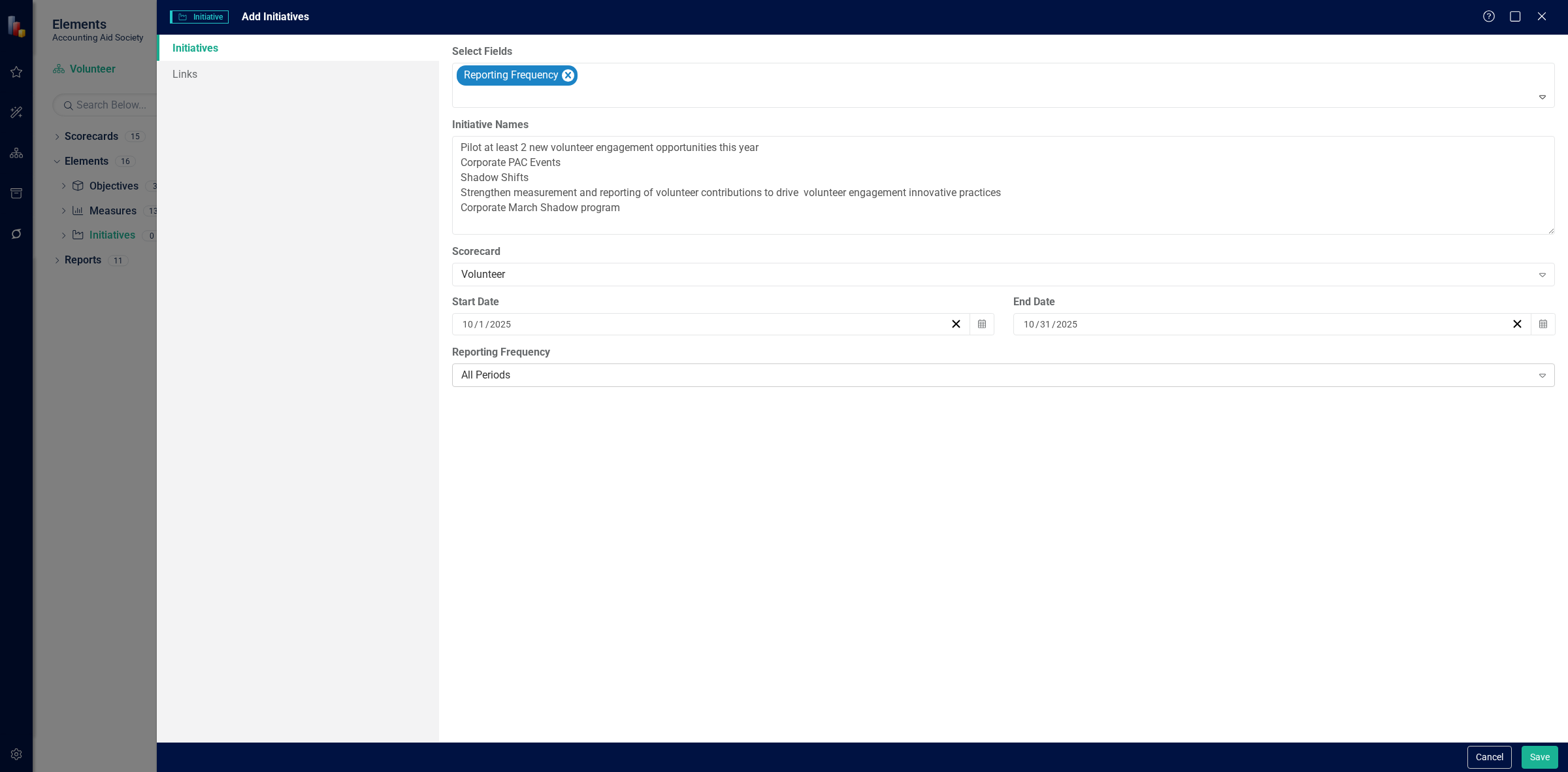
click at [537, 379] on div "All Periods" at bounding box center [997, 374] width 1071 height 15
click at [975, 328] on button "Calendar" at bounding box center [982, 324] width 25 height 22
click at [581, 354] on span "[DATE]" at bounding box center [568, 349] width 27 height 11
click at [509, 393] on abbr "January" at bounding box center [492, 388] width 34 height 11
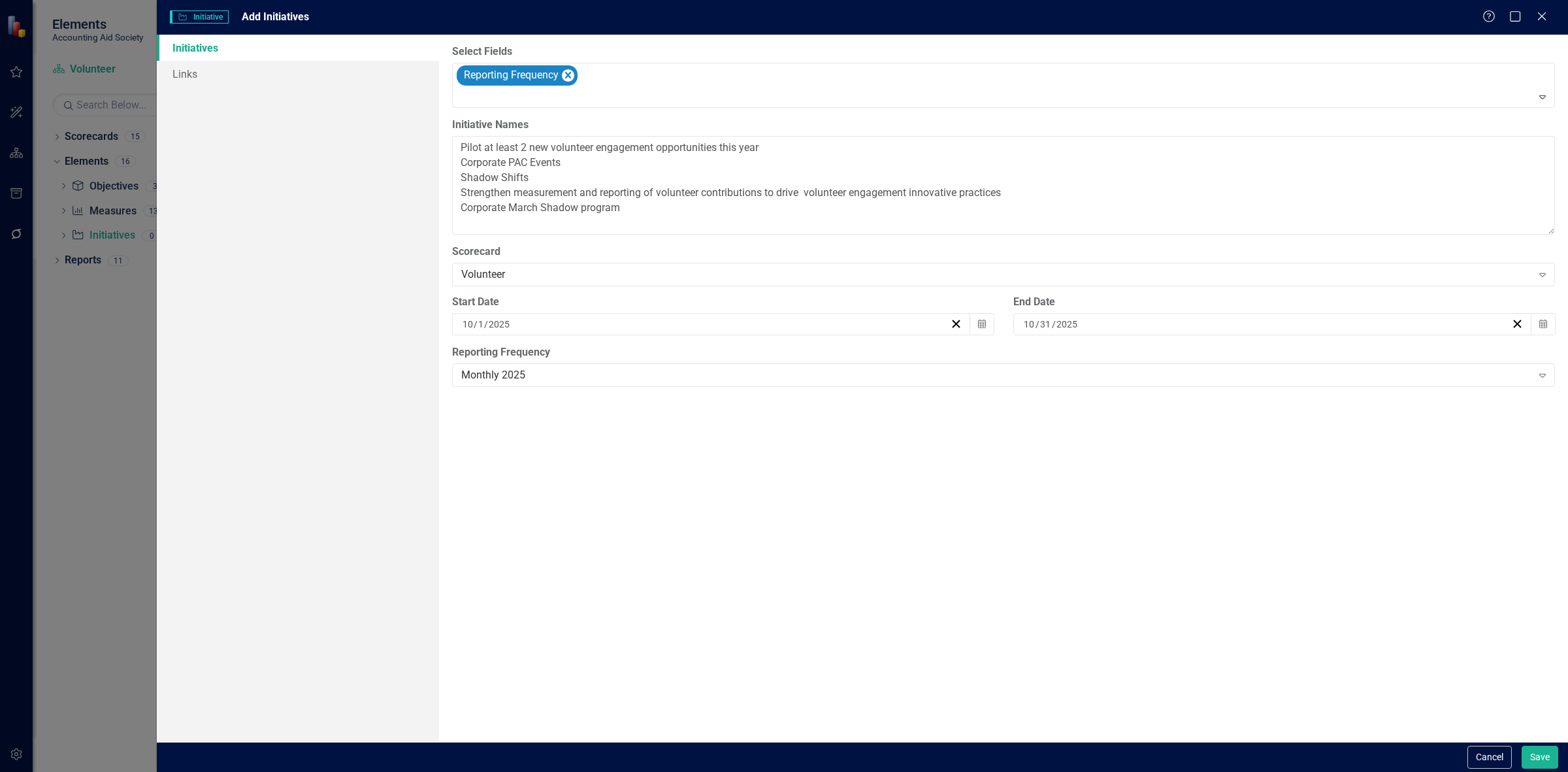
click at [584, 400] on button "1" at bounding box center [567, 393] width 33 height 23
click at [1544, 325] on icon "button" at bounding box center [1543, 324] width 8 height 9
click at [1185, 347] on button "[DATE]" at bounding box center [1128, 349] width 112 height 29
click at [1242, 537] on button "December" at bounding box center [1204, 528] width 76 height 47
click at [1144, 499] on button "31" at bounding box center [1128, 486] width 33 height 23
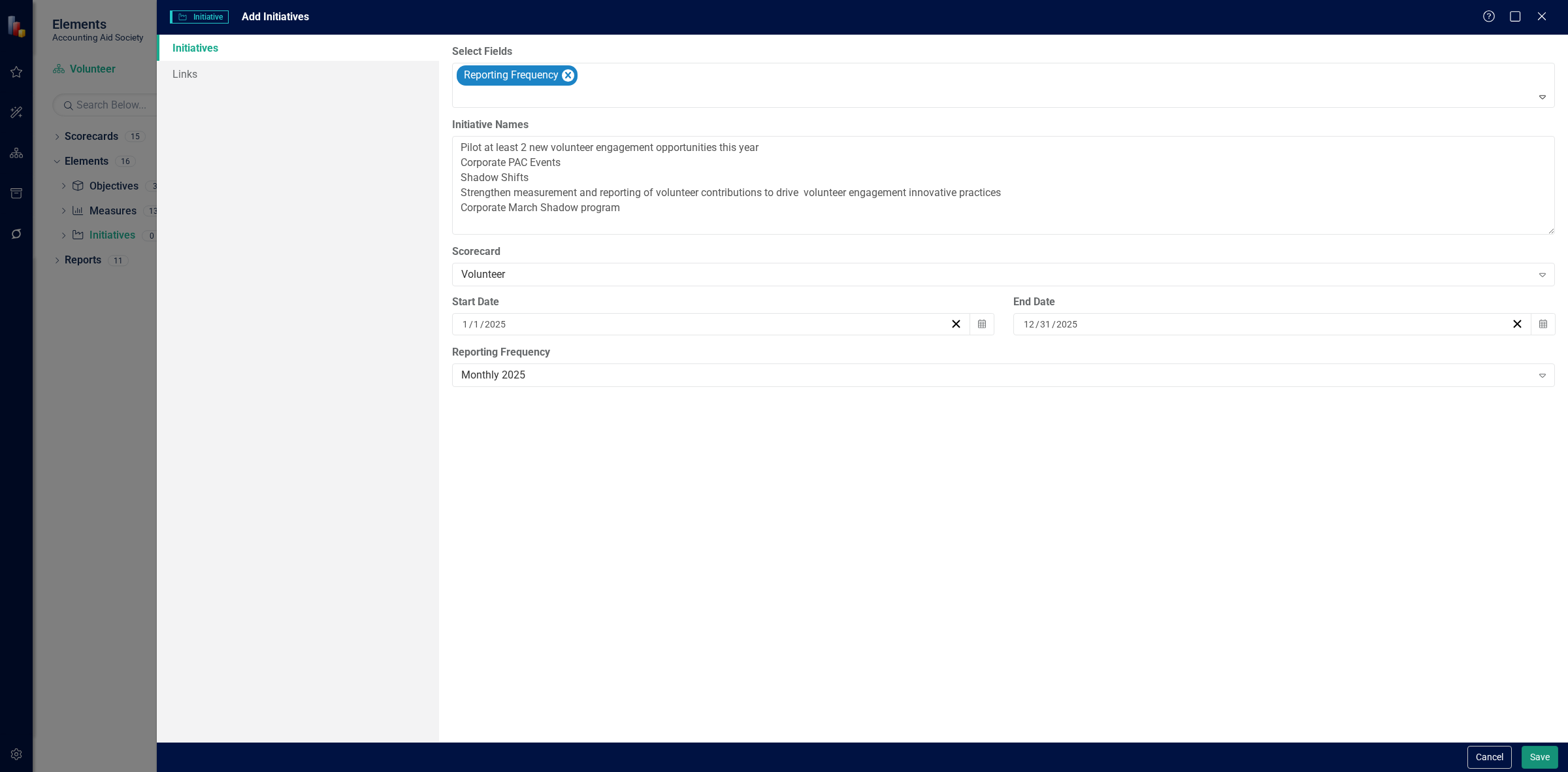
click at [1539, 762] on button "Save" at bounding box center [1539, 757] width 36 height 23
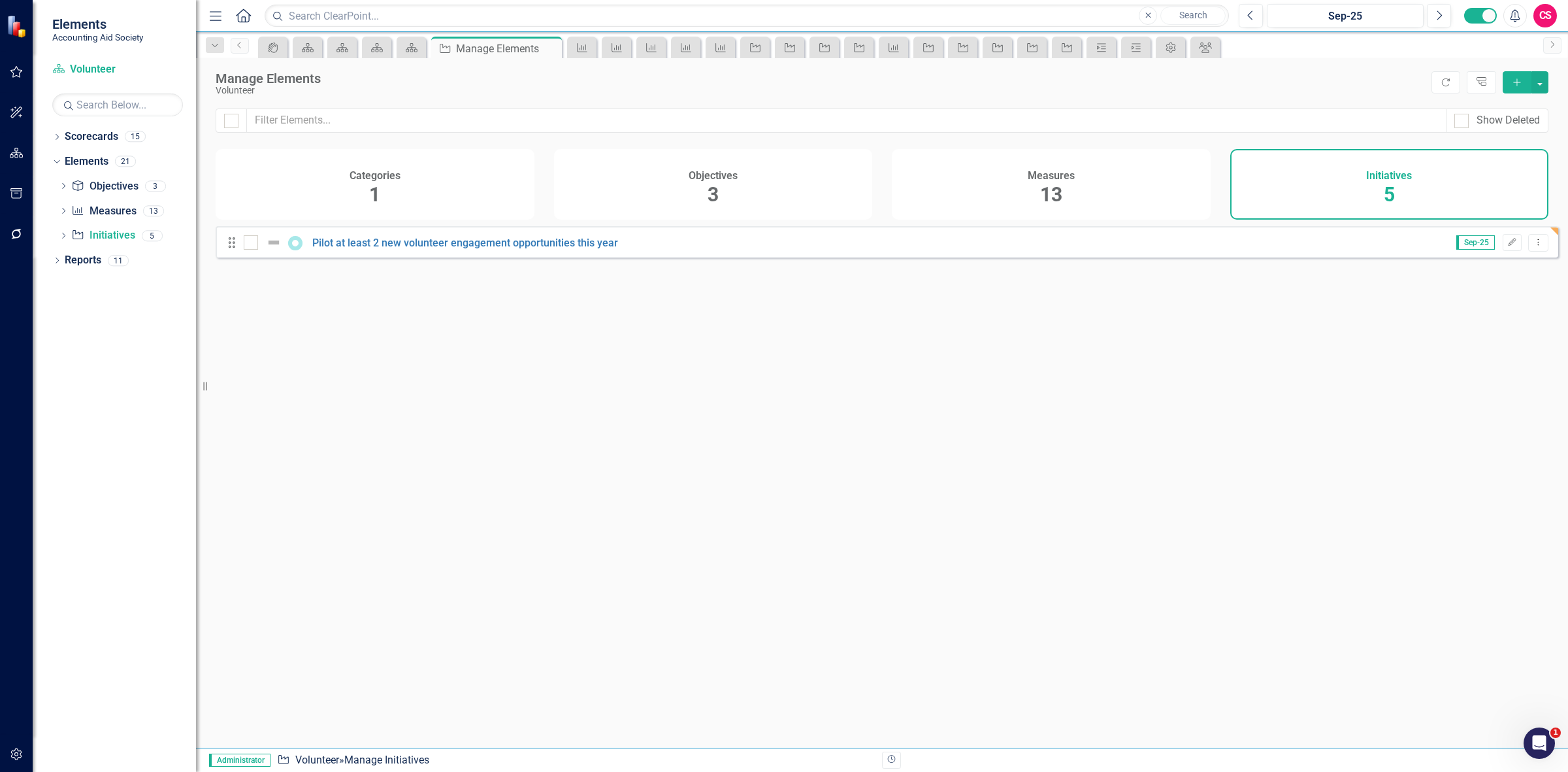
click at [1455, 94] on div "Manage Elements Volunteer Refresh Tree Explorer Add" at bounding box center [882, 83] width 1372 height 50
click at [1440, 84] on icon "Refresh" at bounding box center [1446, 82] width 12 height 9
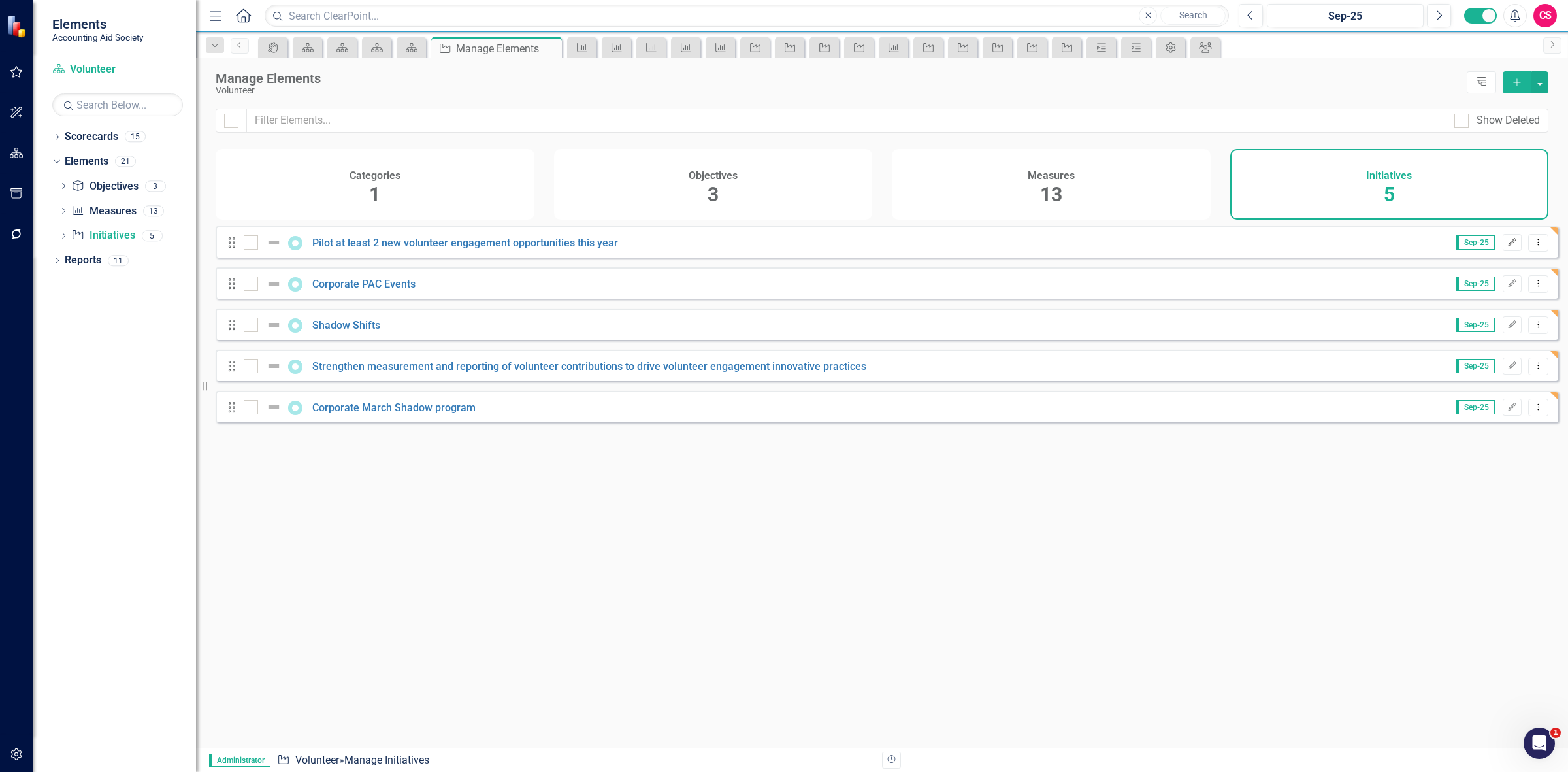
click at [1508, 246] on icon "Edit" at bounding box center [1512, 242] width 10 height 8
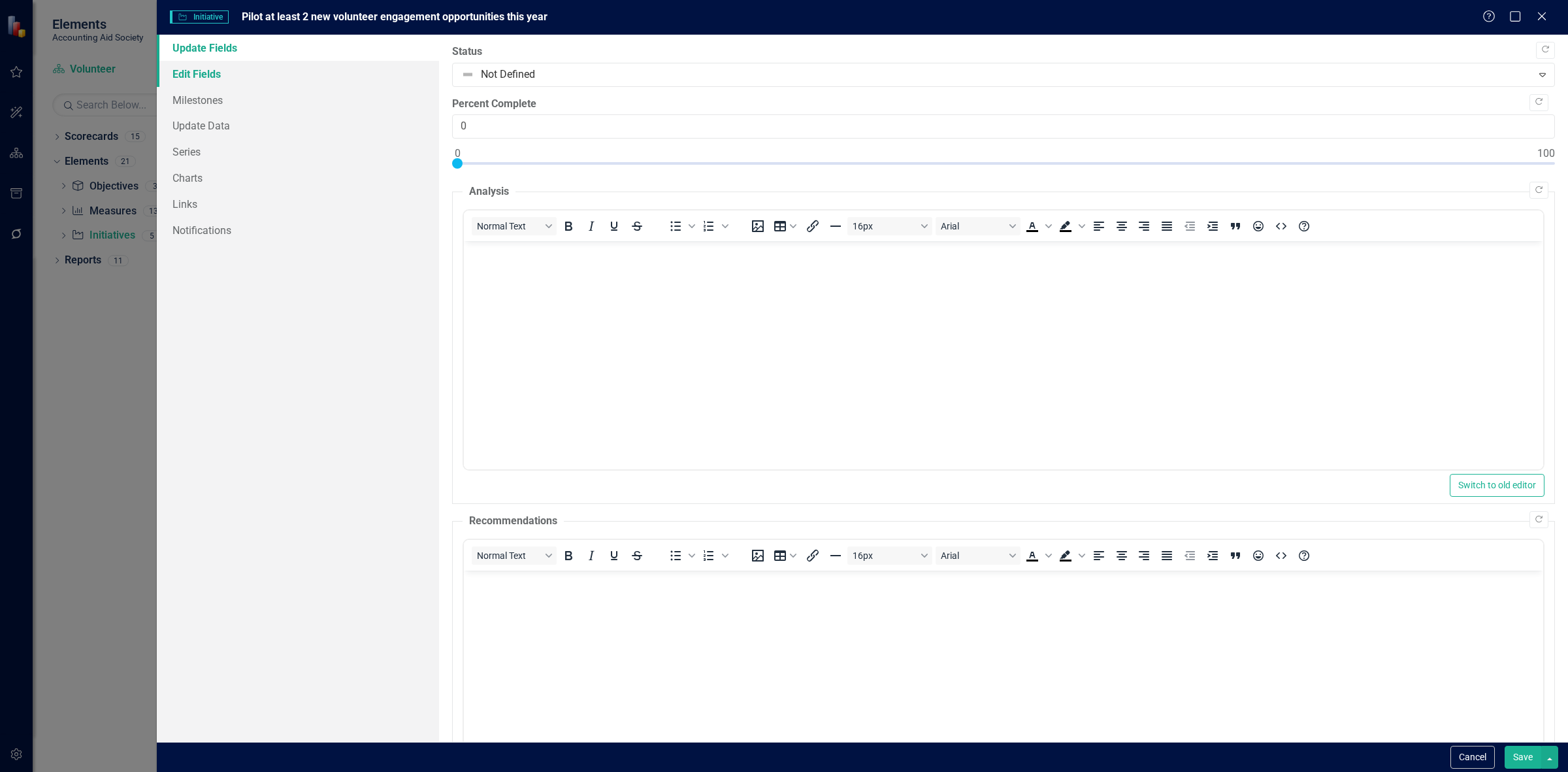
click at [282, 69] on link "Edit Fields" at bounding box center [298, 74] width 283 height 26
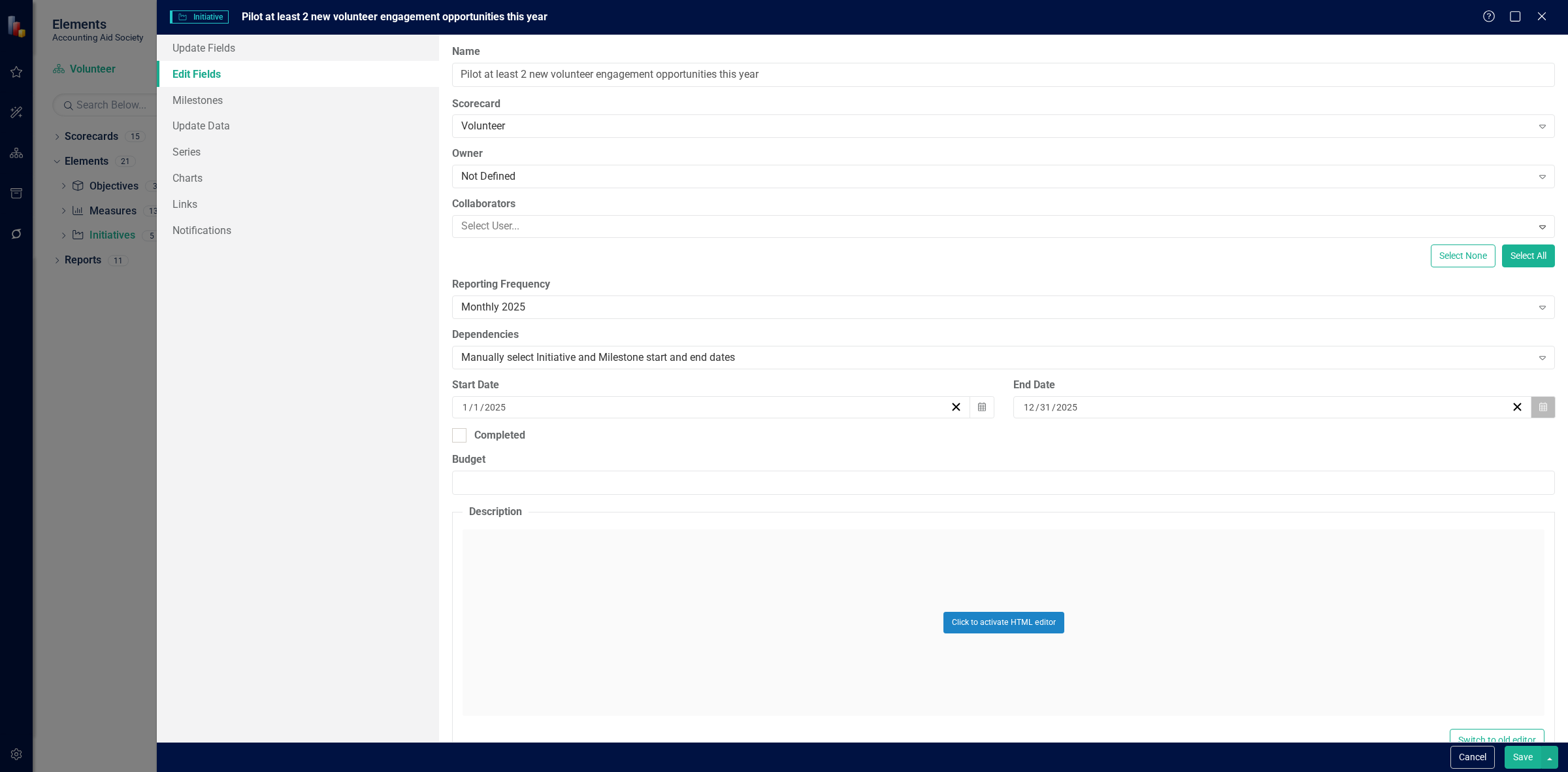
click at [1538, 408] on button "Calendar" at bounding box center [1543, 407] width 25 height 22
click at [1354, 437] on button "»" at bounding box center [1364, 440] width 29 height 29
click at [1300, 582] on button "31" at bounding box center [1298, 578] width 33 height 23
click at [982, 410] on button "Calendar" at bounding box center [982, 407] width 25 height 22
click at [821, 439] on button "»" at bounding box center [808, 440] width 29 height 29
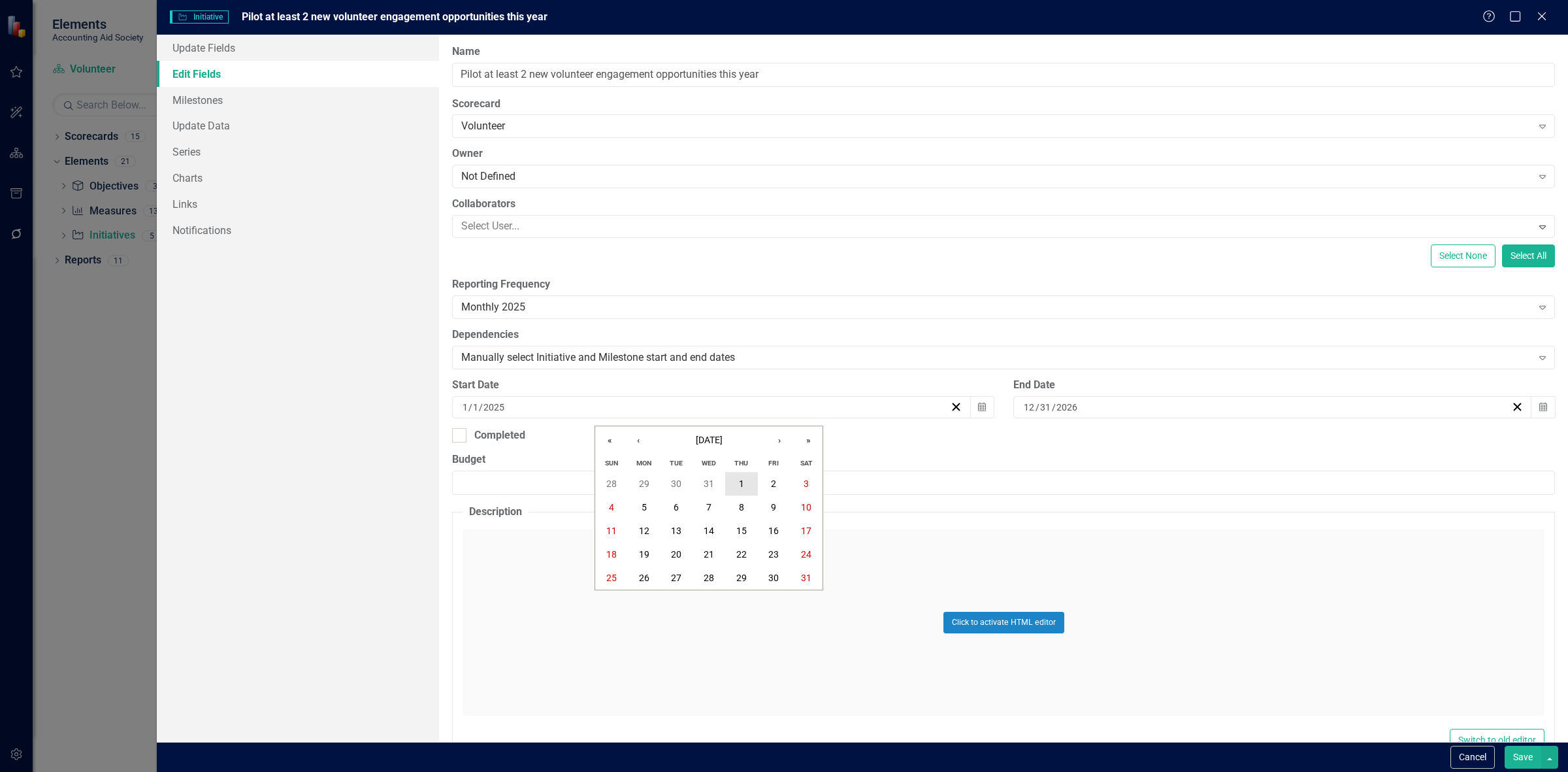
click at [739, 480] on abbr "1" at bounding box center [741, 485] width 5 height 11
click at [1516, 764] on button "Save" at bounding box center [1522, 757] width 36 height 23
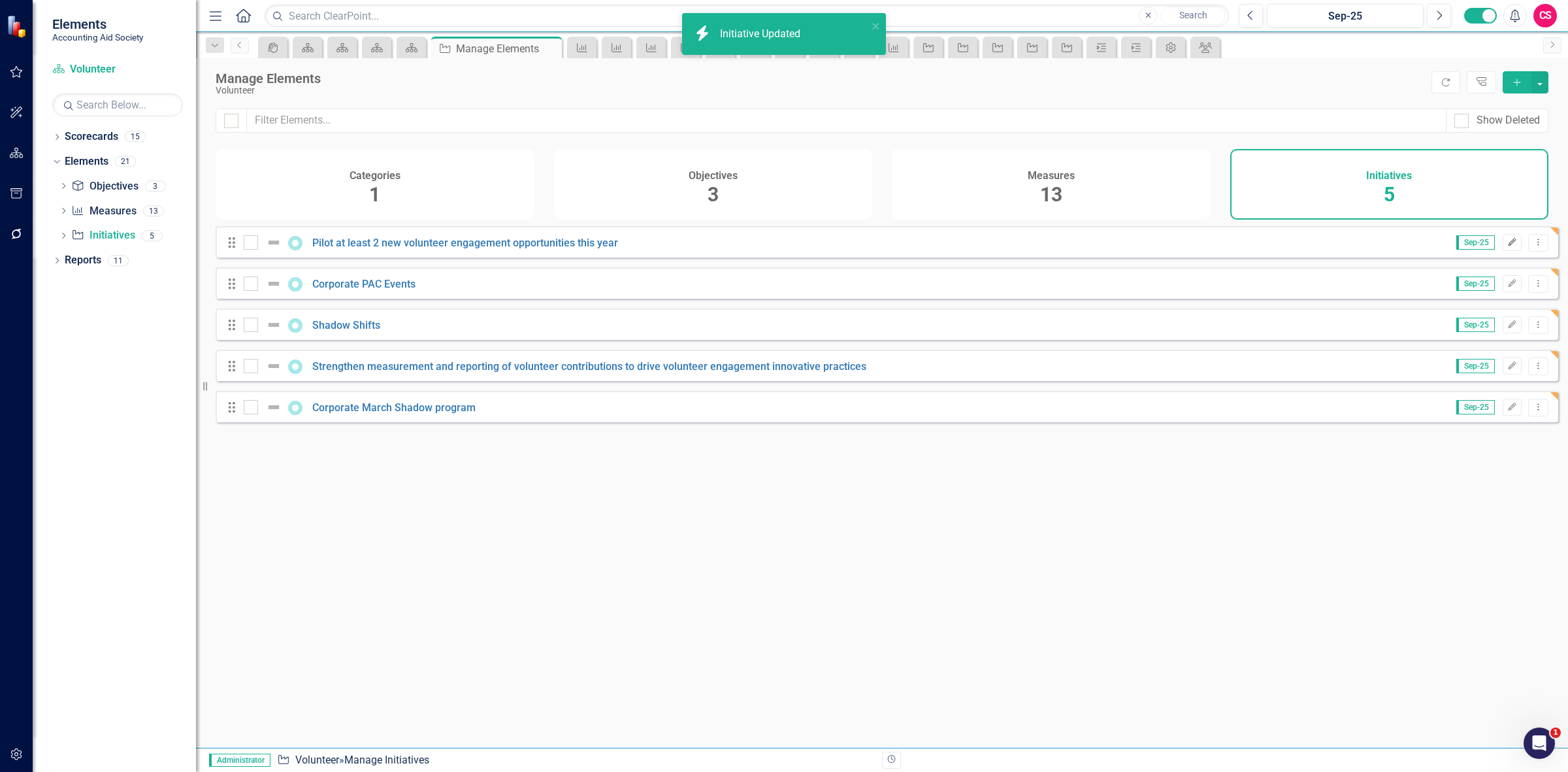
click at [1508, 246] on icon "Edit" at bounding box center [1512, 242] width 10 height 8
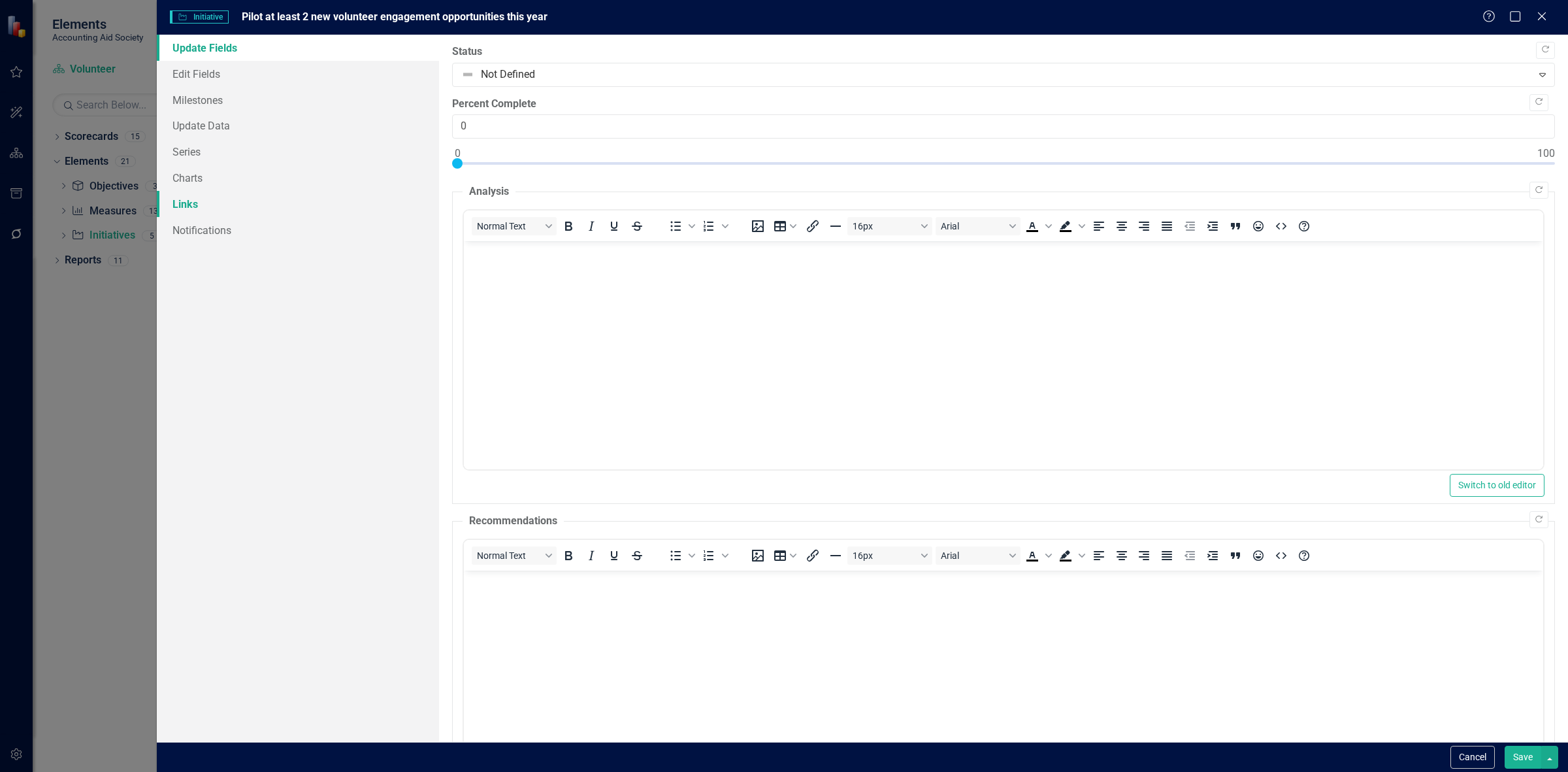
click at [217, 200] on link "Links" at bounding box center [298, 204] width 283 height 26
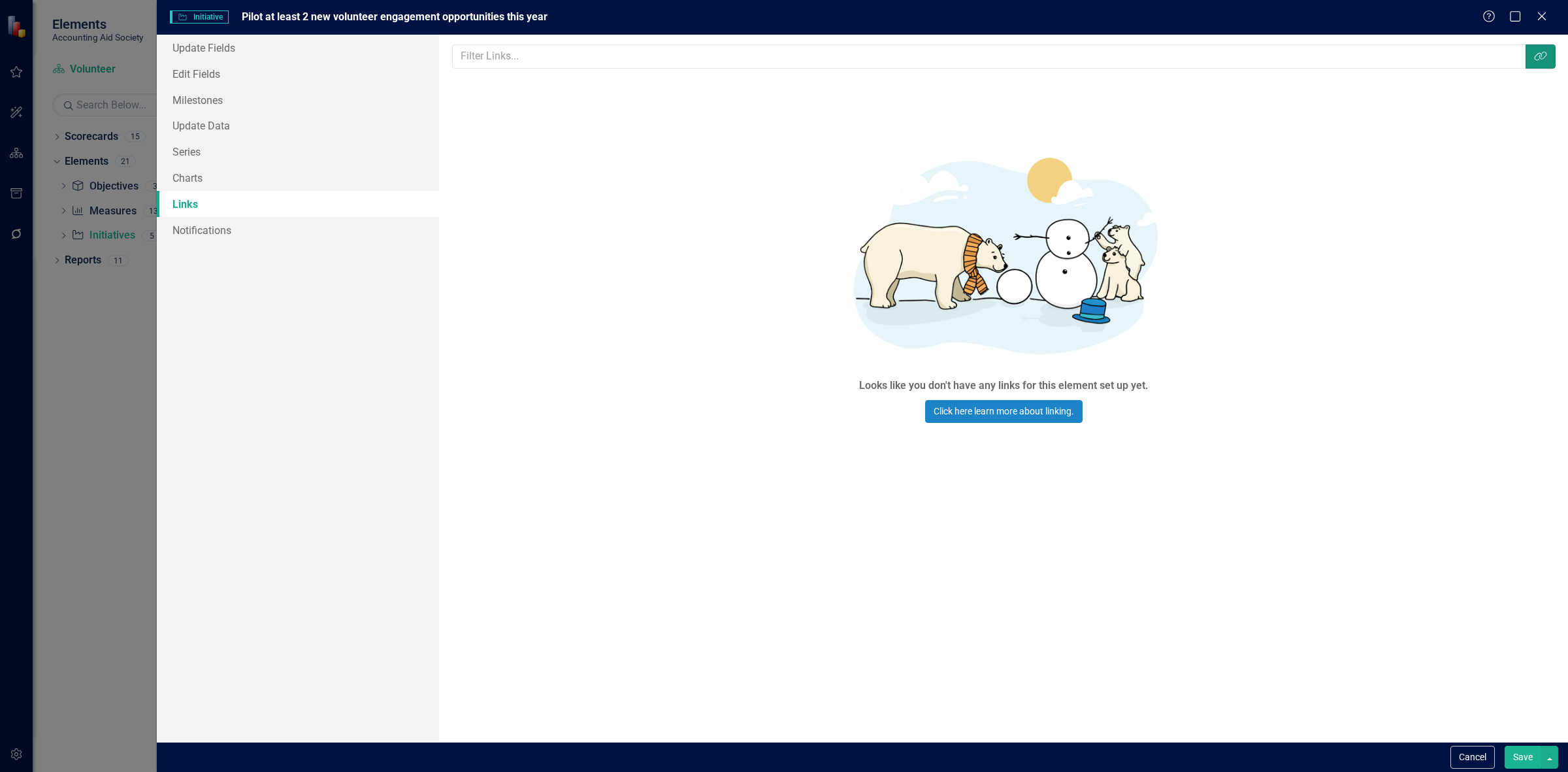
click at [1546, 67] on button "Link Tag" at bounding box center [1540, 56] width 30 height 24
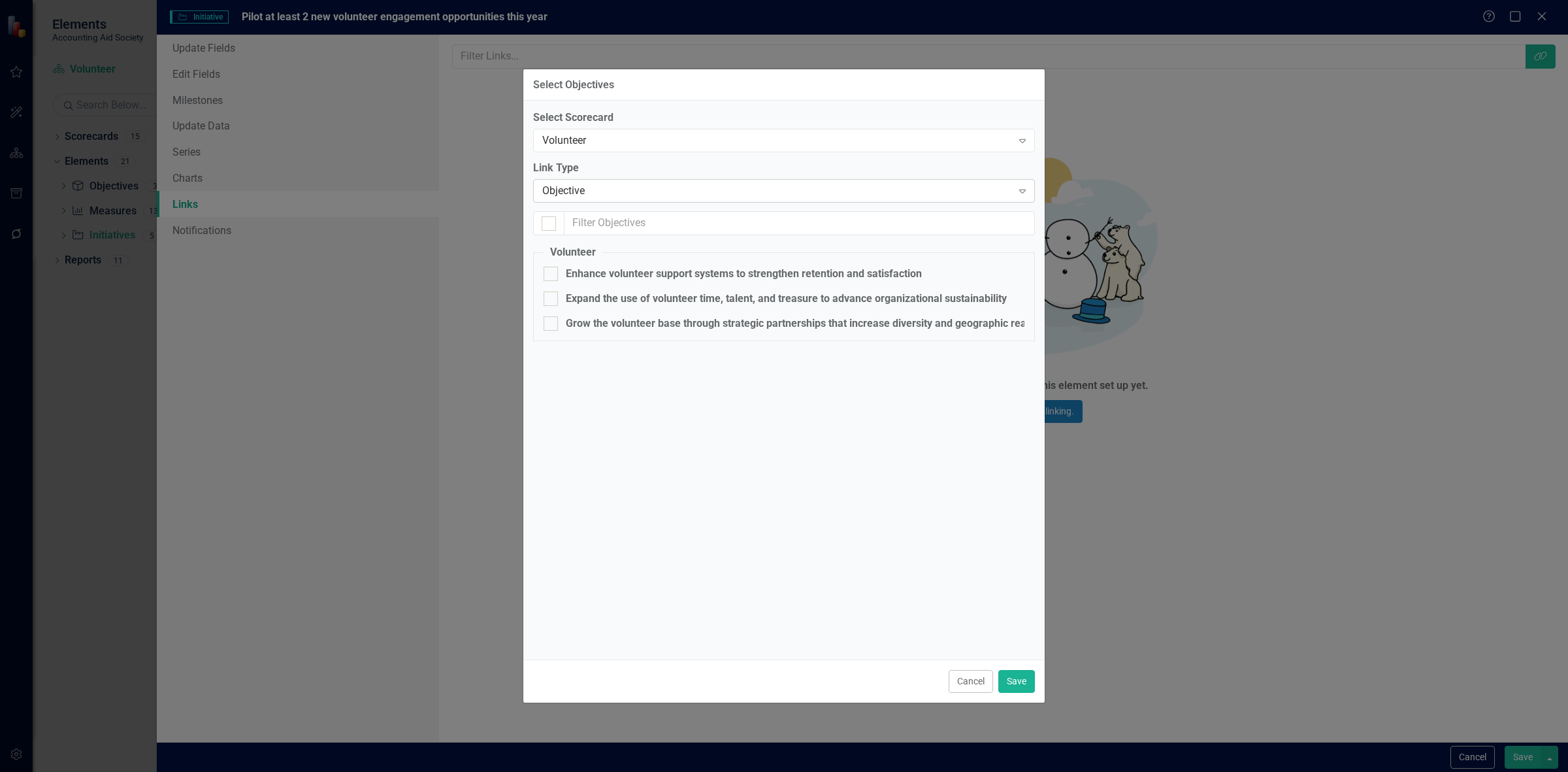
click at [639, 188] on div "Objective" at bounding box center [777, 190] width 470 height 15
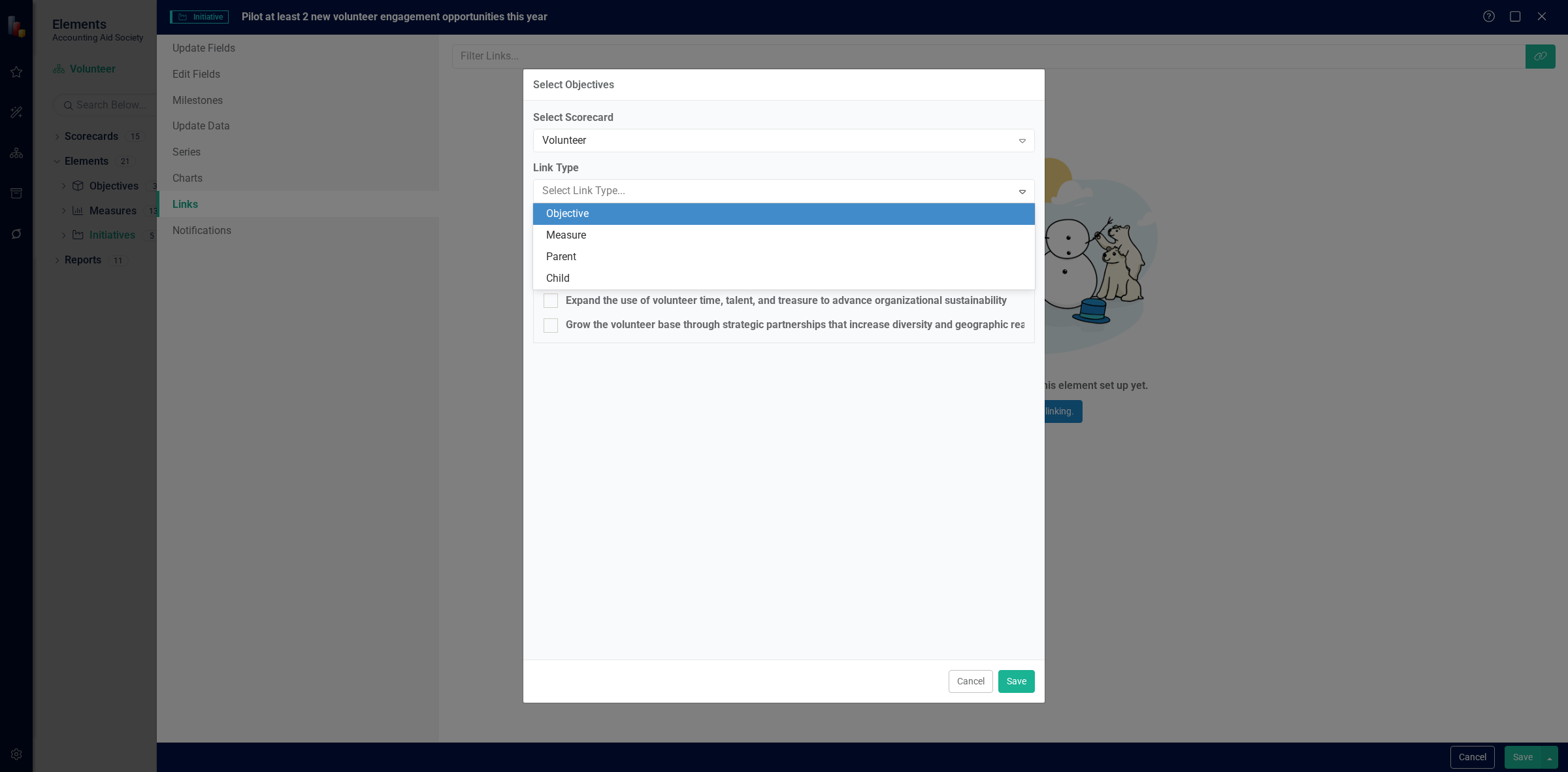
click at [642, 168] on label "Link Type" at bounding box center [784, 168] width 502 height 15
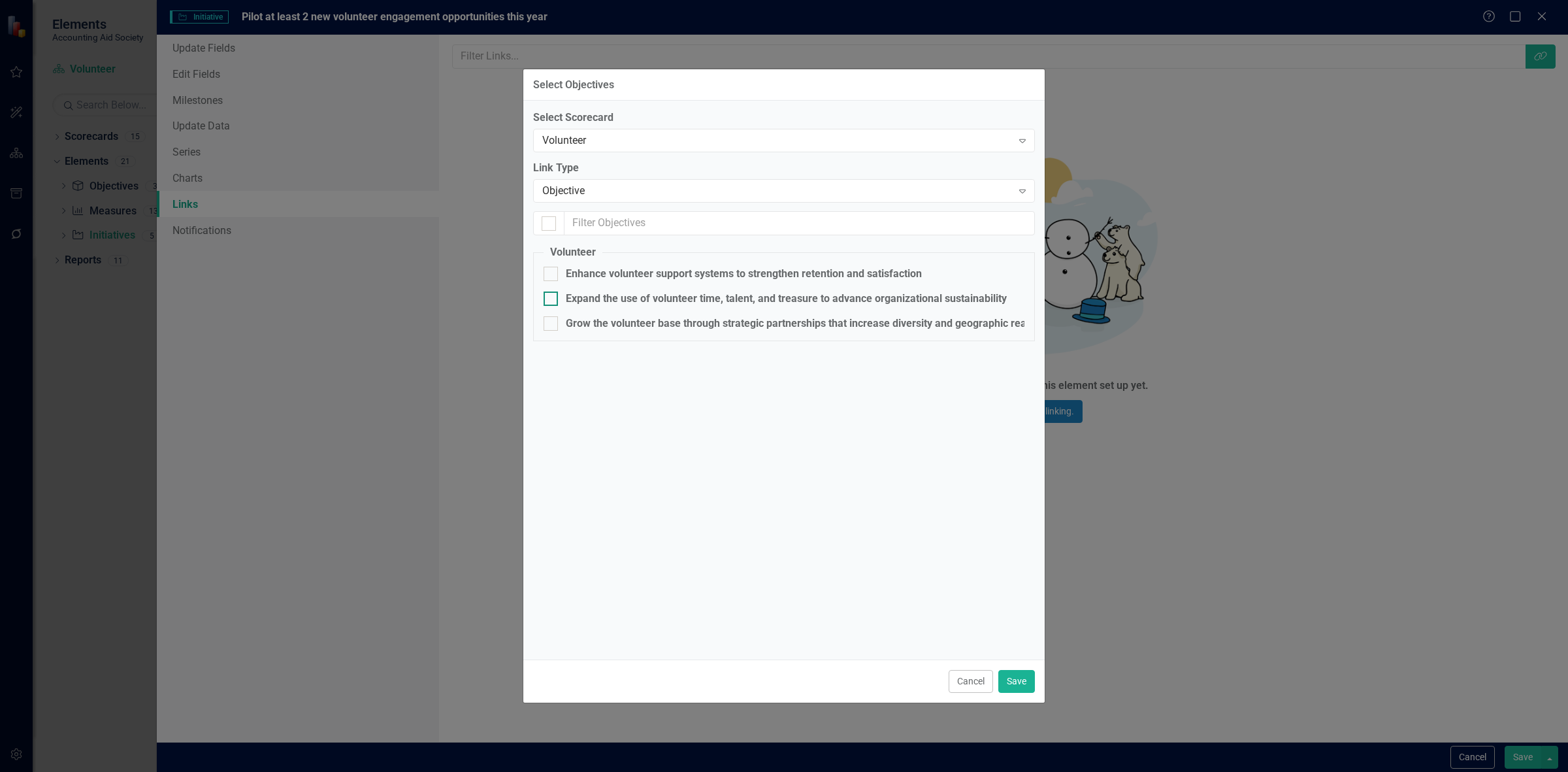
click at [662, 299] on div "Expand the use of volunteer time, talent, and treasure to advance organizationa…" at bounding box center [787, 298] width 441 height 15
click at [552, 299] on input "Expand the use of volunteer time, talent, and treasure to advance organizationa…" at bounding box center [547, 295] width 9 height 9
checkbox input "true"
click at [1023, 678] on button "Save" at bounding box center [1016, 681] width 36 height 23
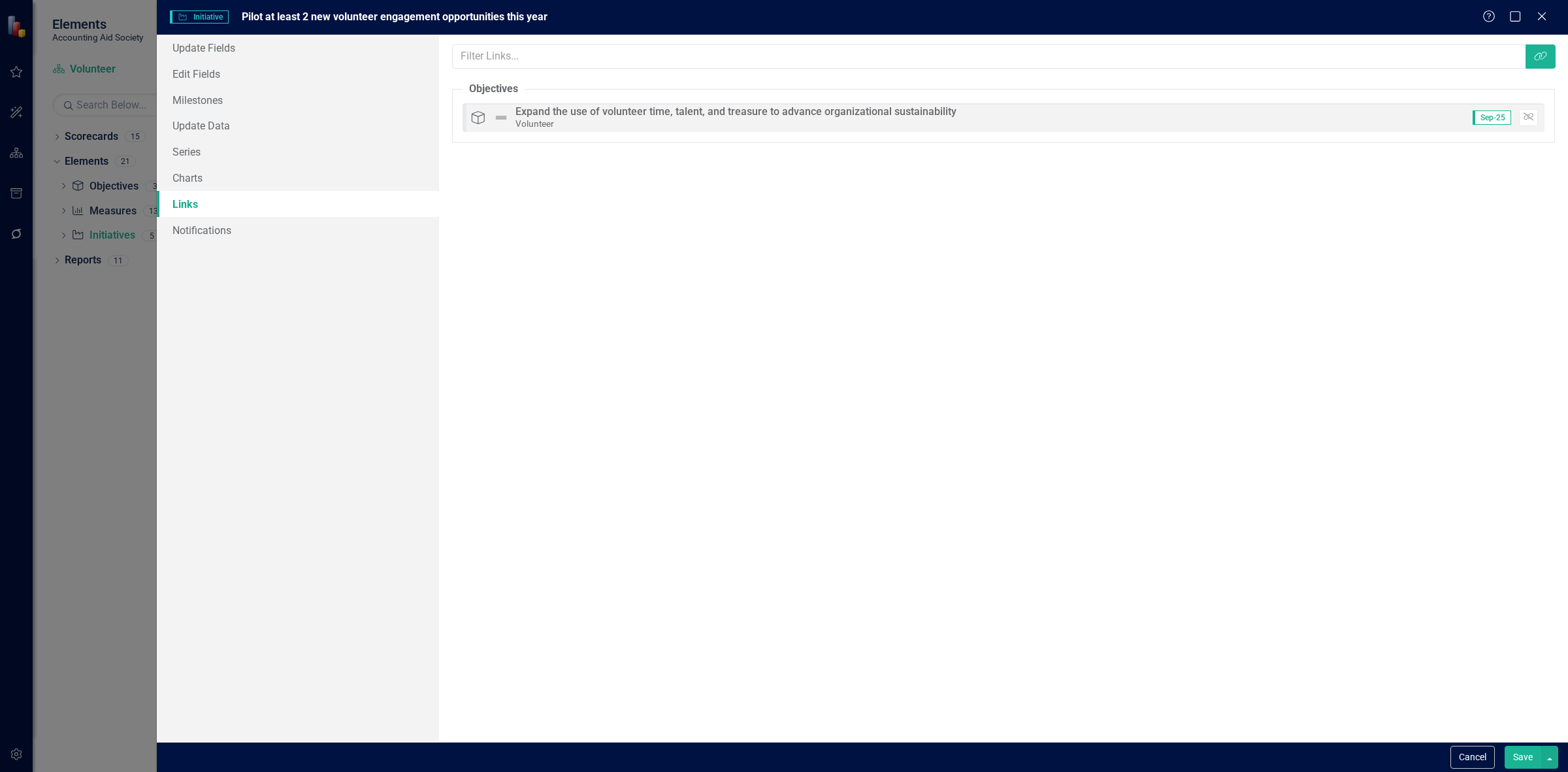
click at [1519, 759] on button "Save" at bounding box center [1522, 757] width 36 height 23
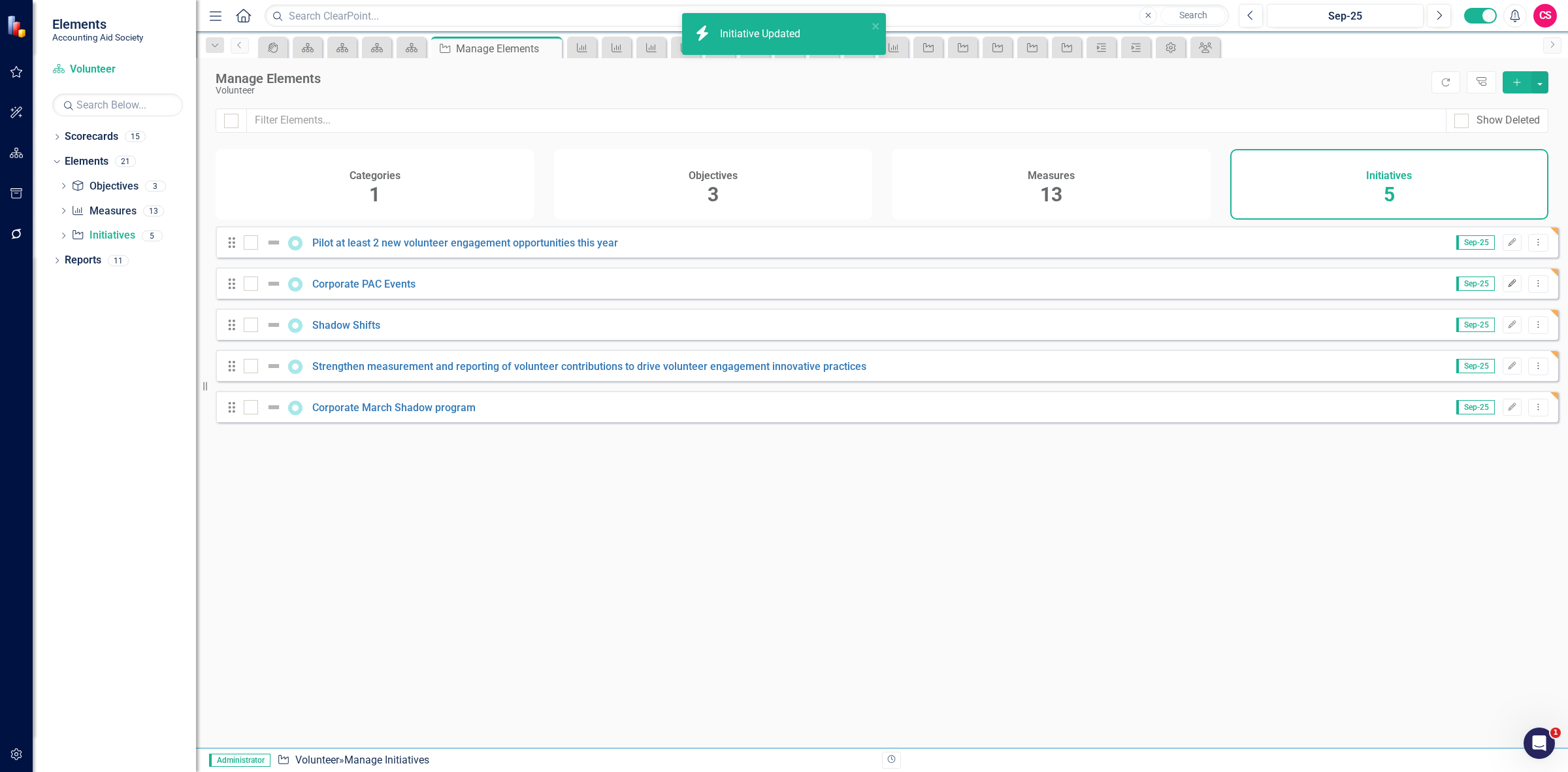
click at [1508, 287] on icon "Edit" at bounding box center [1512, 283] width 10 height 8
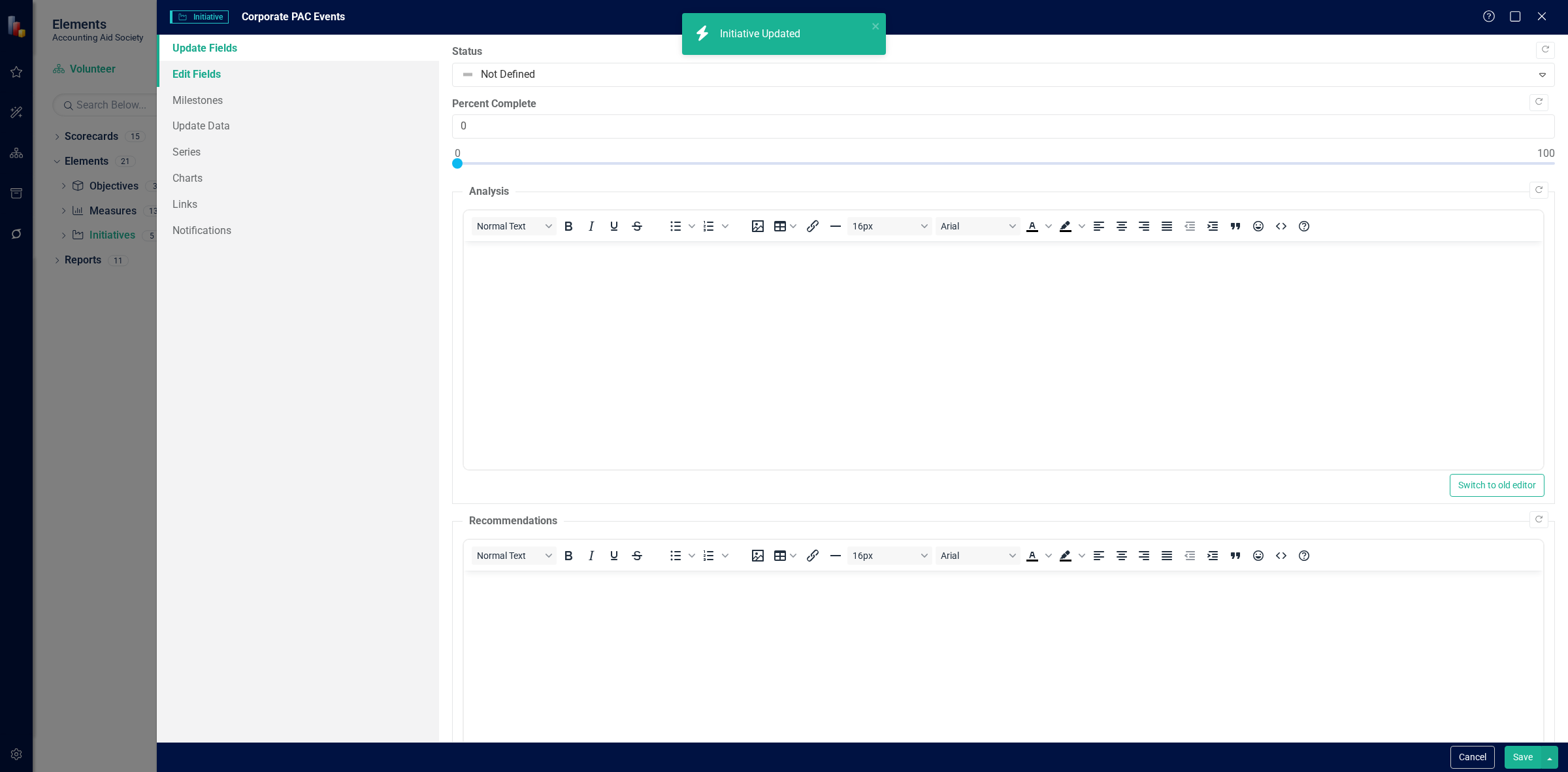
click at [220, 72] on link "Edit Fields" at bounding box center [298, 74] width 283 height 26
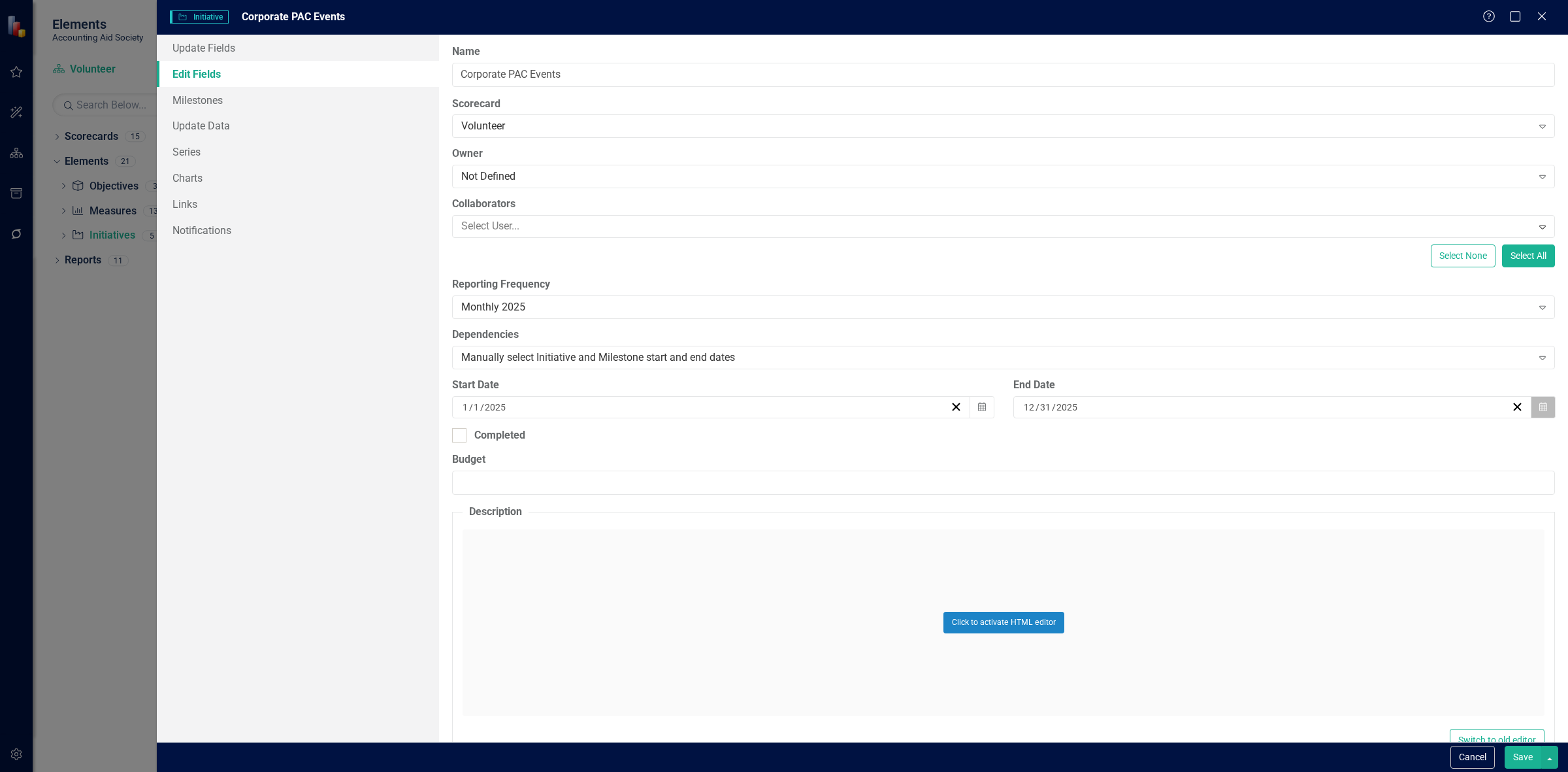
click at [1539, 400] on button "Calendar" at bounding box center [1543, 407] width 25 height 22
click at [1291, 431] on button "December 2025" at bounding box center [1264, 440] width 112 height 29
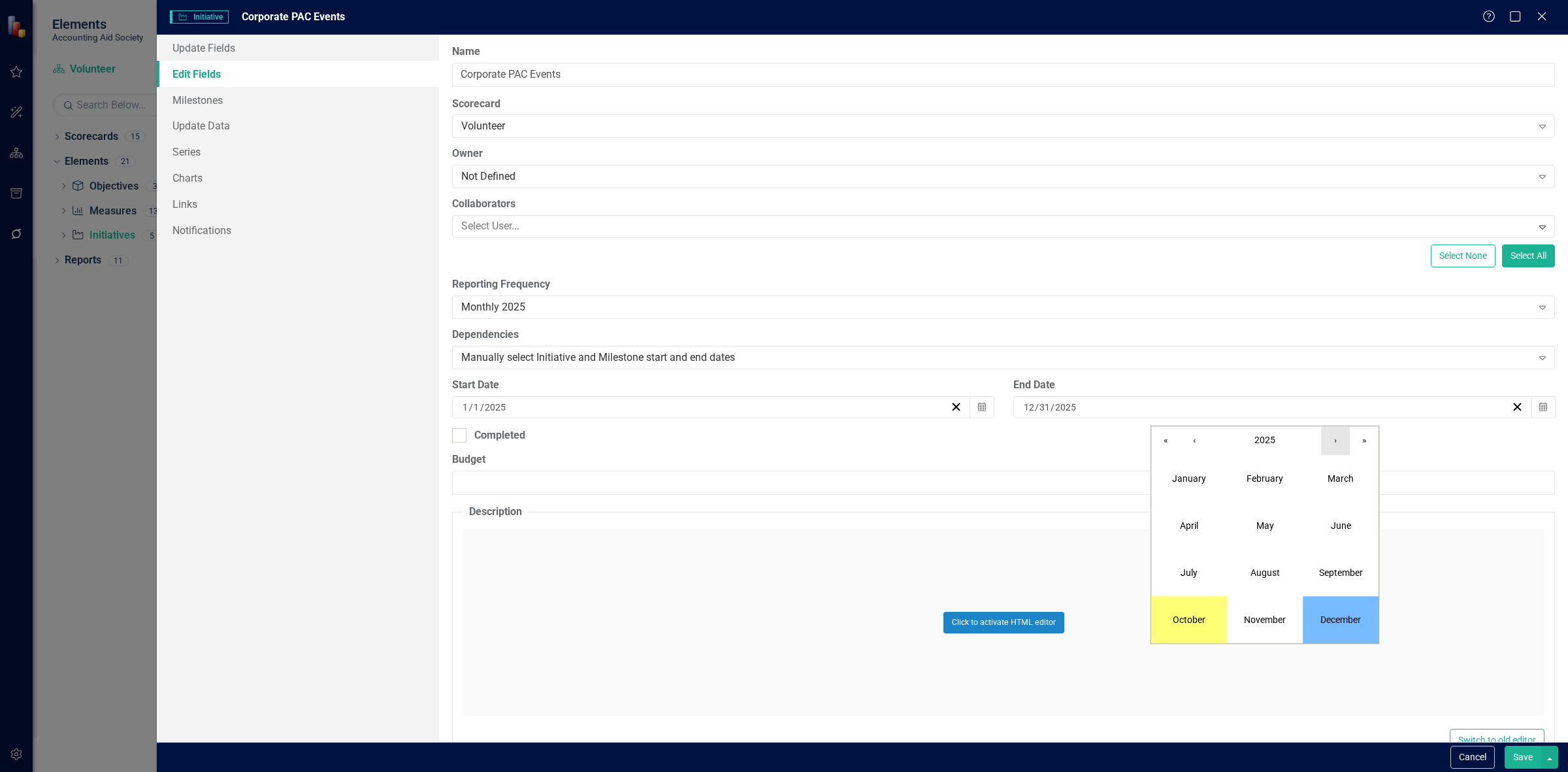
click at [1345, 440] on button "›" at bounding box center [1335, 440] width 29 height 29
click at [1350, 621] on abbr "December" at bounding box center [1340, 619] width 40 height 11
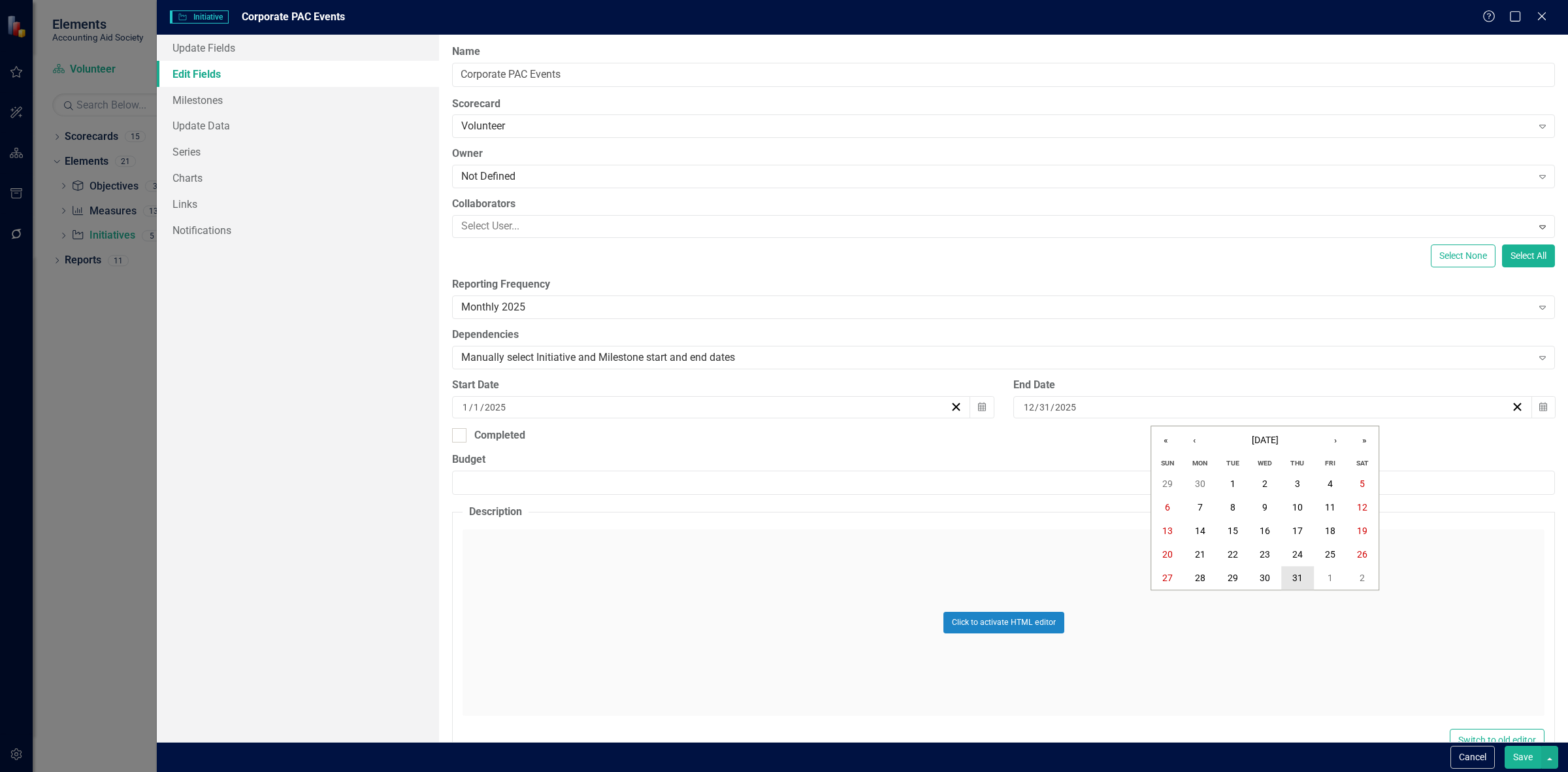
click at [1282, 572] on button "31" at bounding box center [1298, 578] width 33 height 23
click at [970, 402] on button "Calendar" at bounding box center [982, 407] width 25 height 22
click at [722, 441] on span "January 2025" at bounding box center [709, 440] width 27 height 11
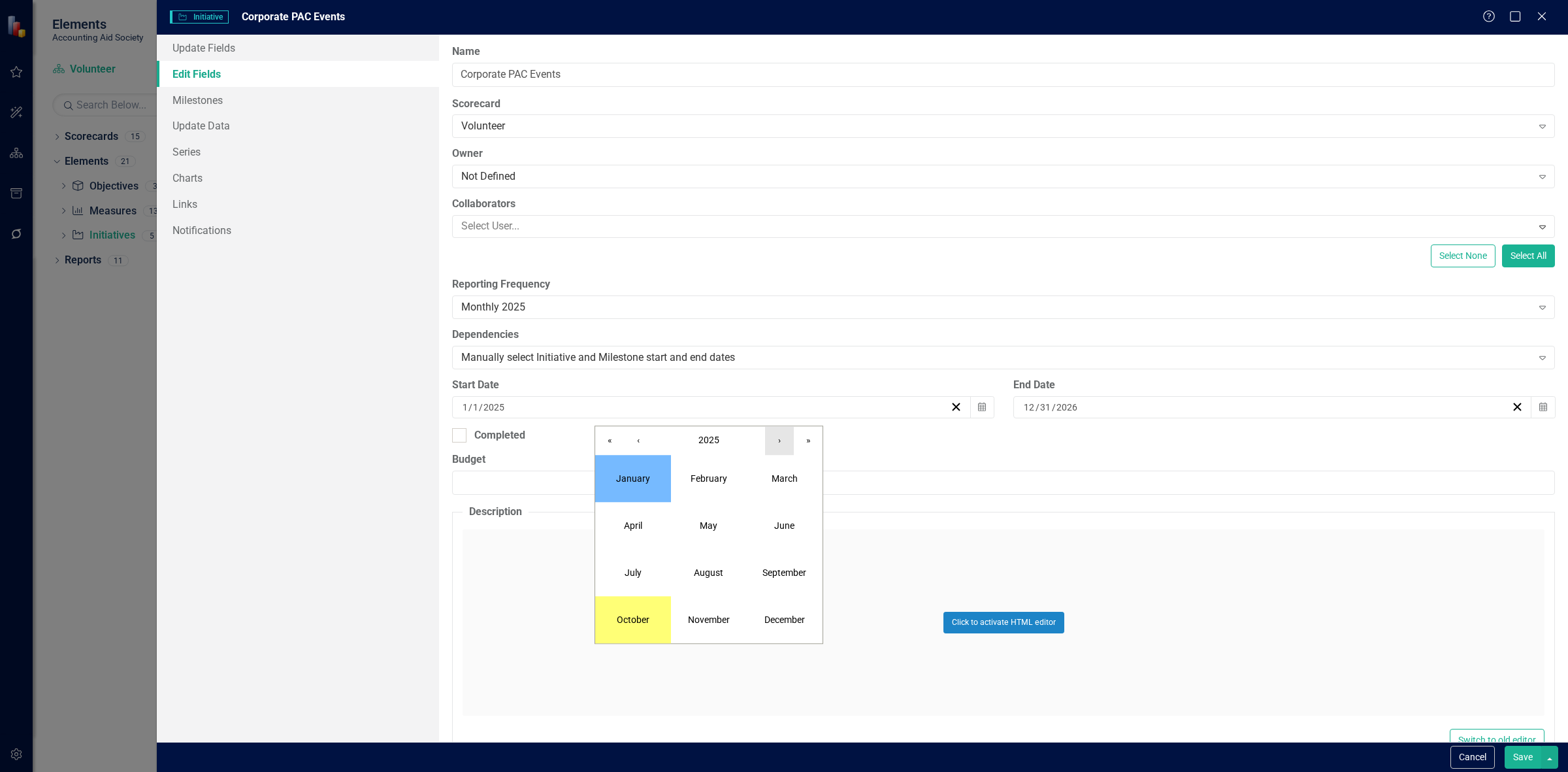
click at [772, 445] on button "›" at bounding box center [779, 440] width 29 height 29
click at [631, 612] on button "October" at bounding box center [633, 619] width 76 height 47
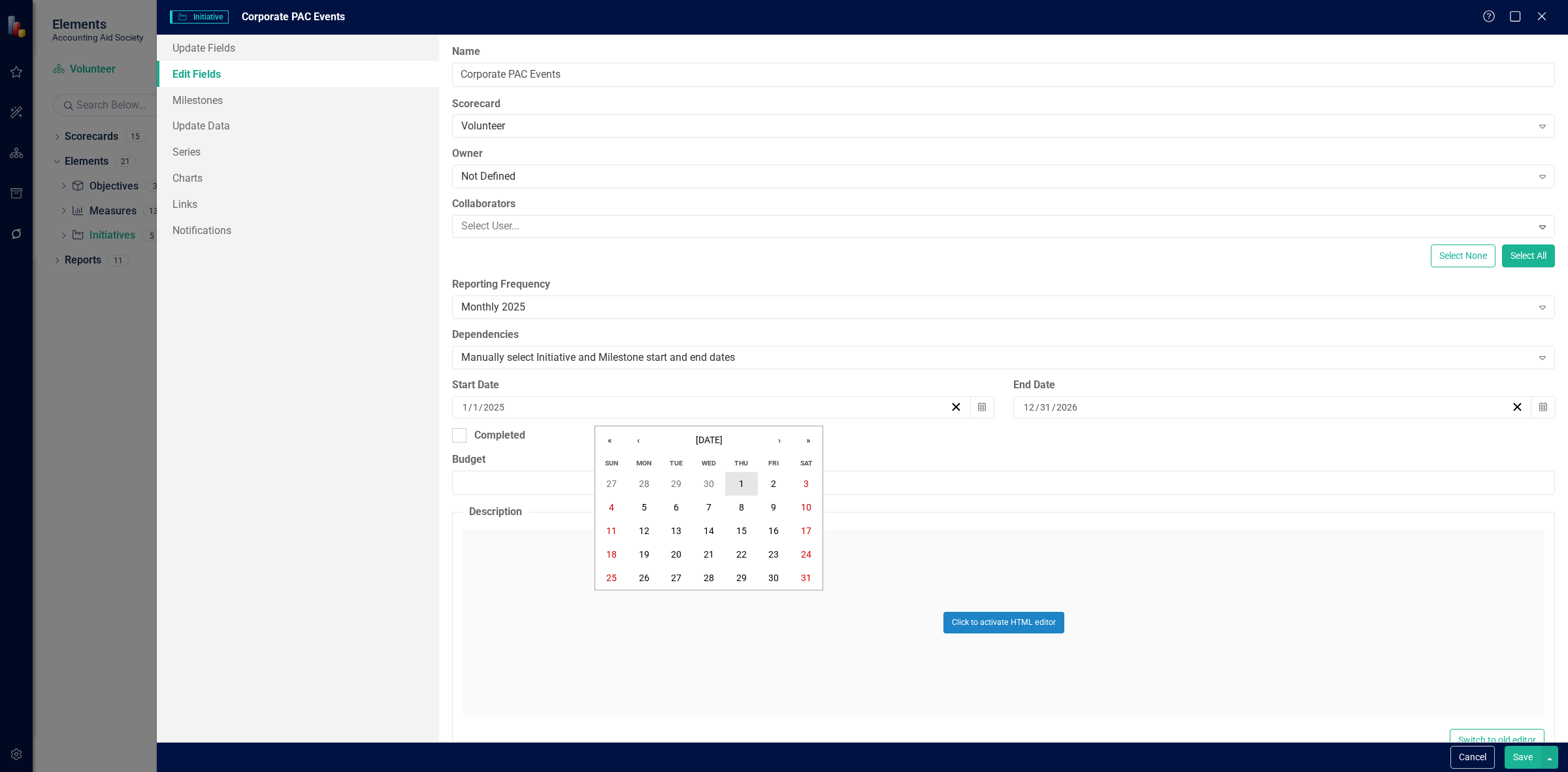
click at [746, 479] on button "1" at bounding box center [742, 484] width 33 height 23
click at [1509, 763] on button "Save" at bounding box center [1522, 757] width 36 height 23
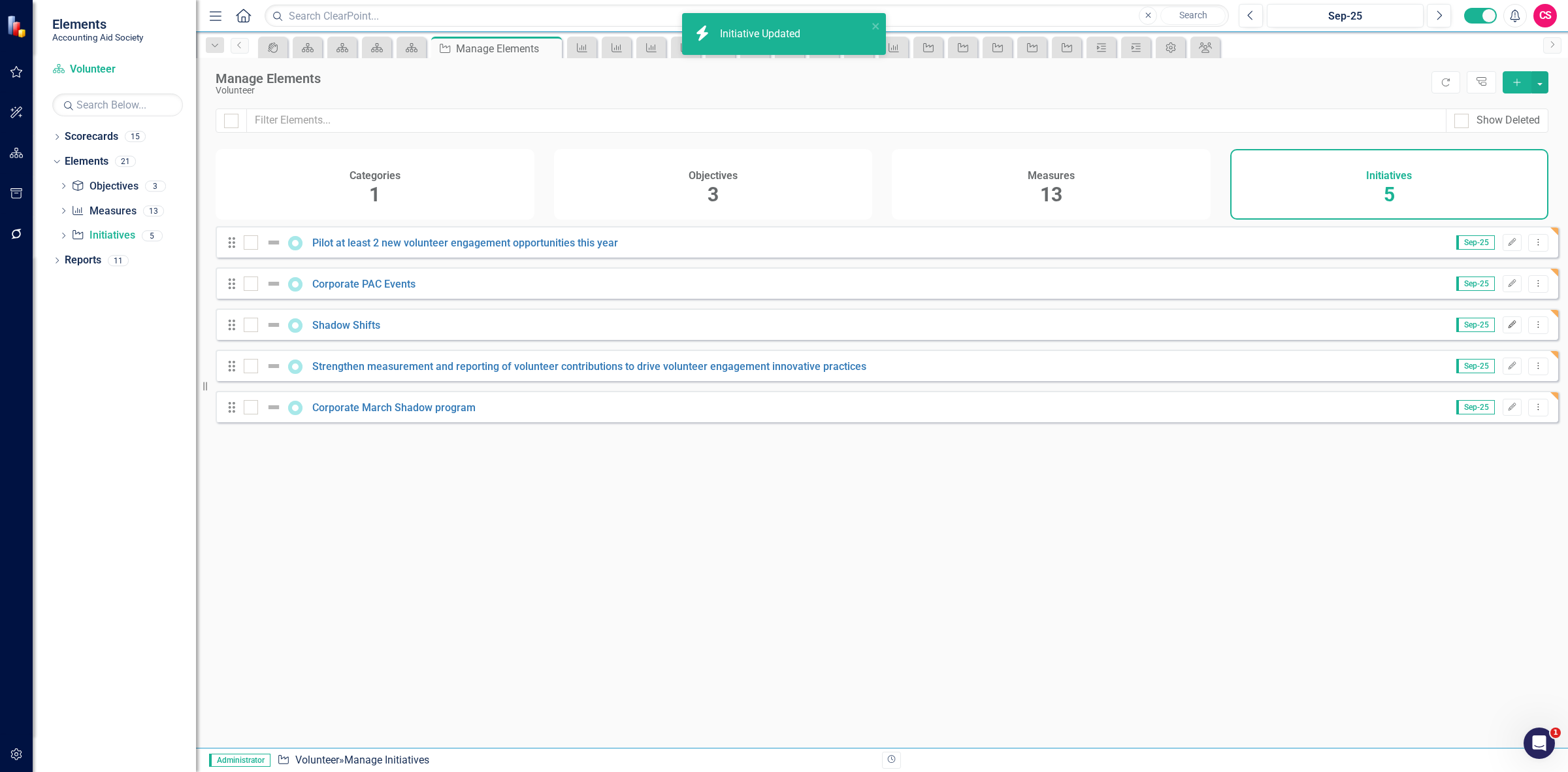
click at [1508, 328] on icon "Edit" at bounding box center [1512, 324] width 10 height 8
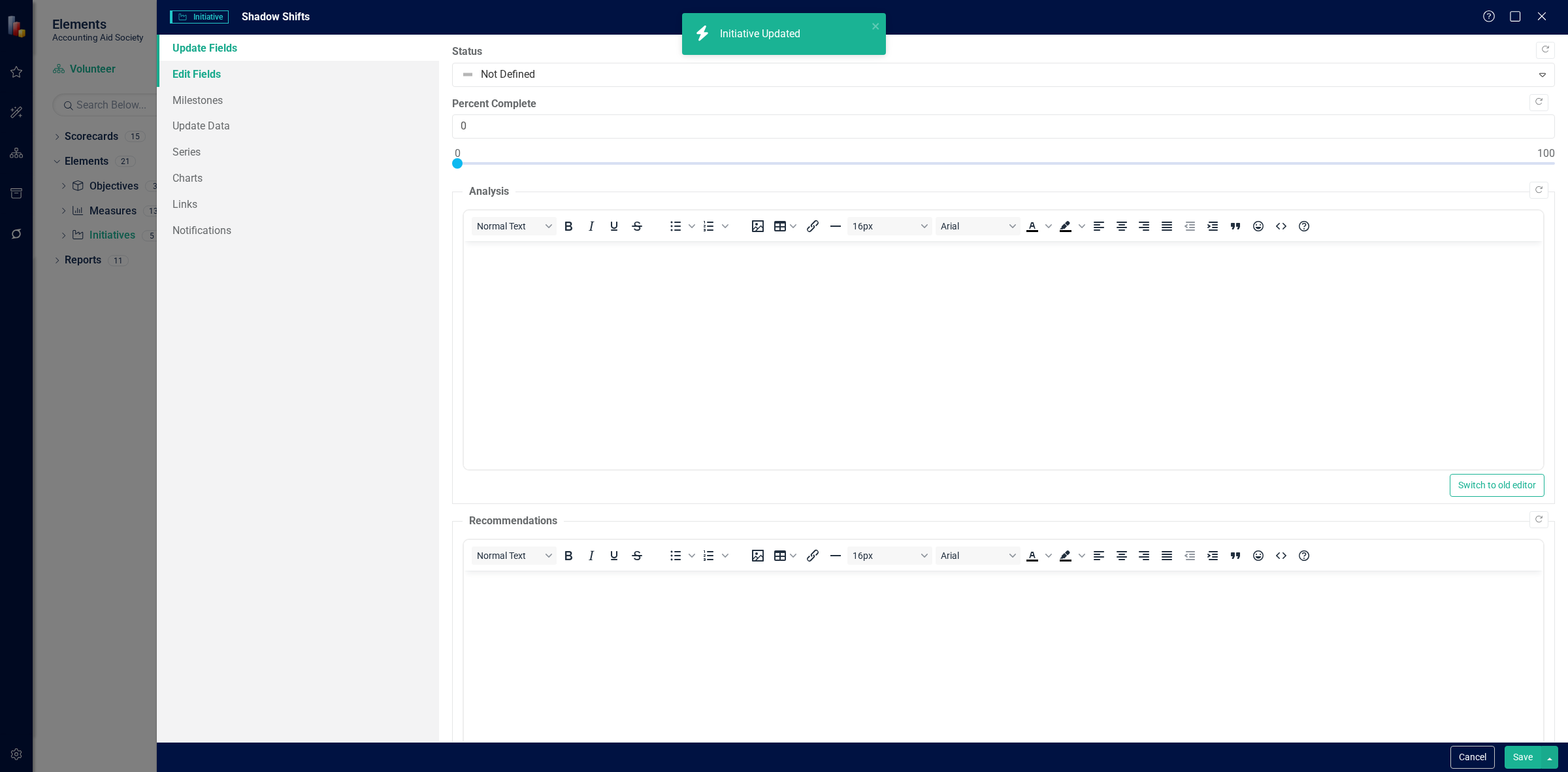
click at [273, 72] on link "Edit Fields" at bounding box center [298, 74] width 283 height 26
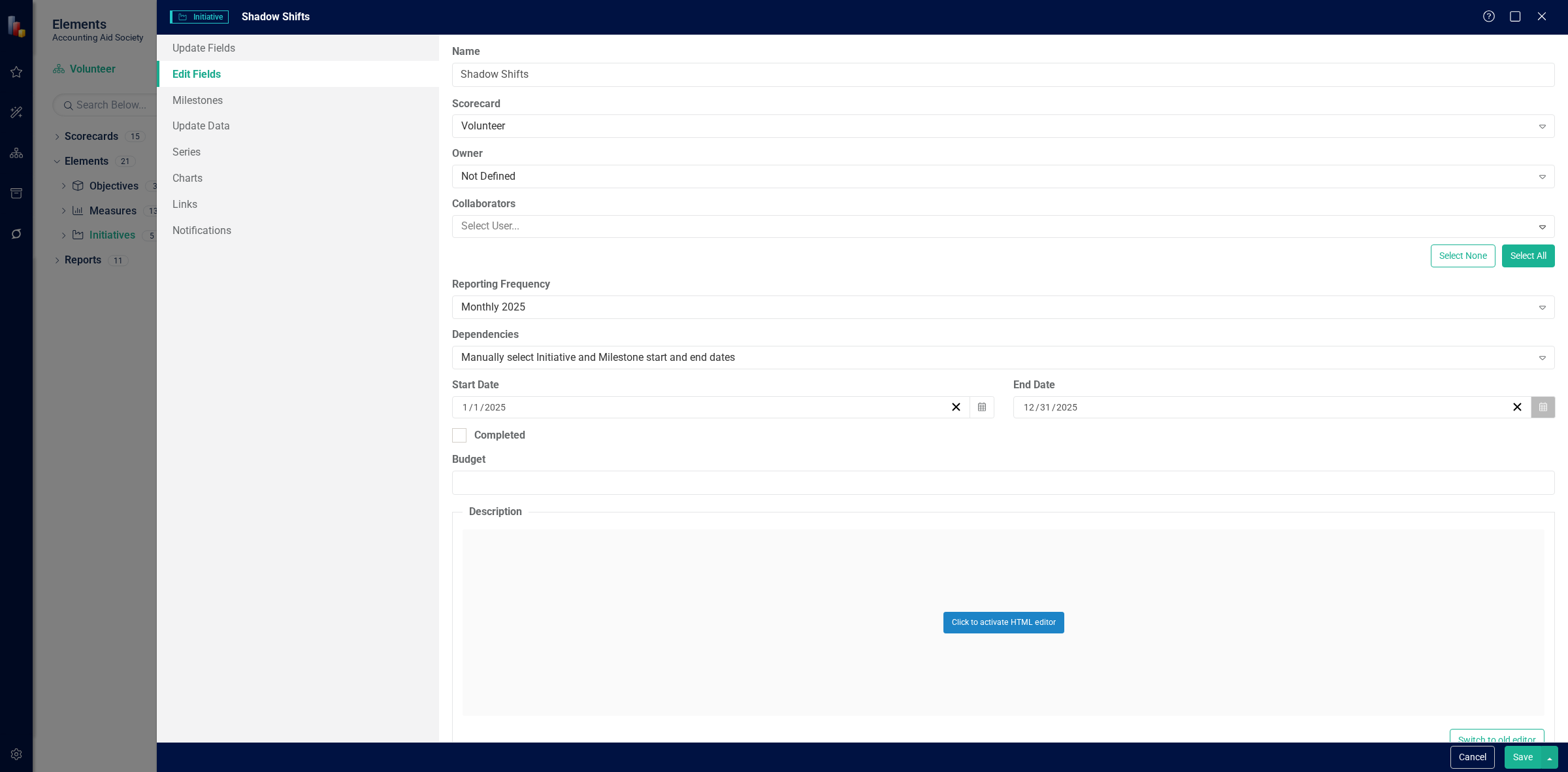
click at [1532, 413] on button "Calendar" at bounding box center [1543, 407] width 25 height 22
click at [1274, 431] on button "December 2025" at bounding box center [1264, 440] width 112 height 29
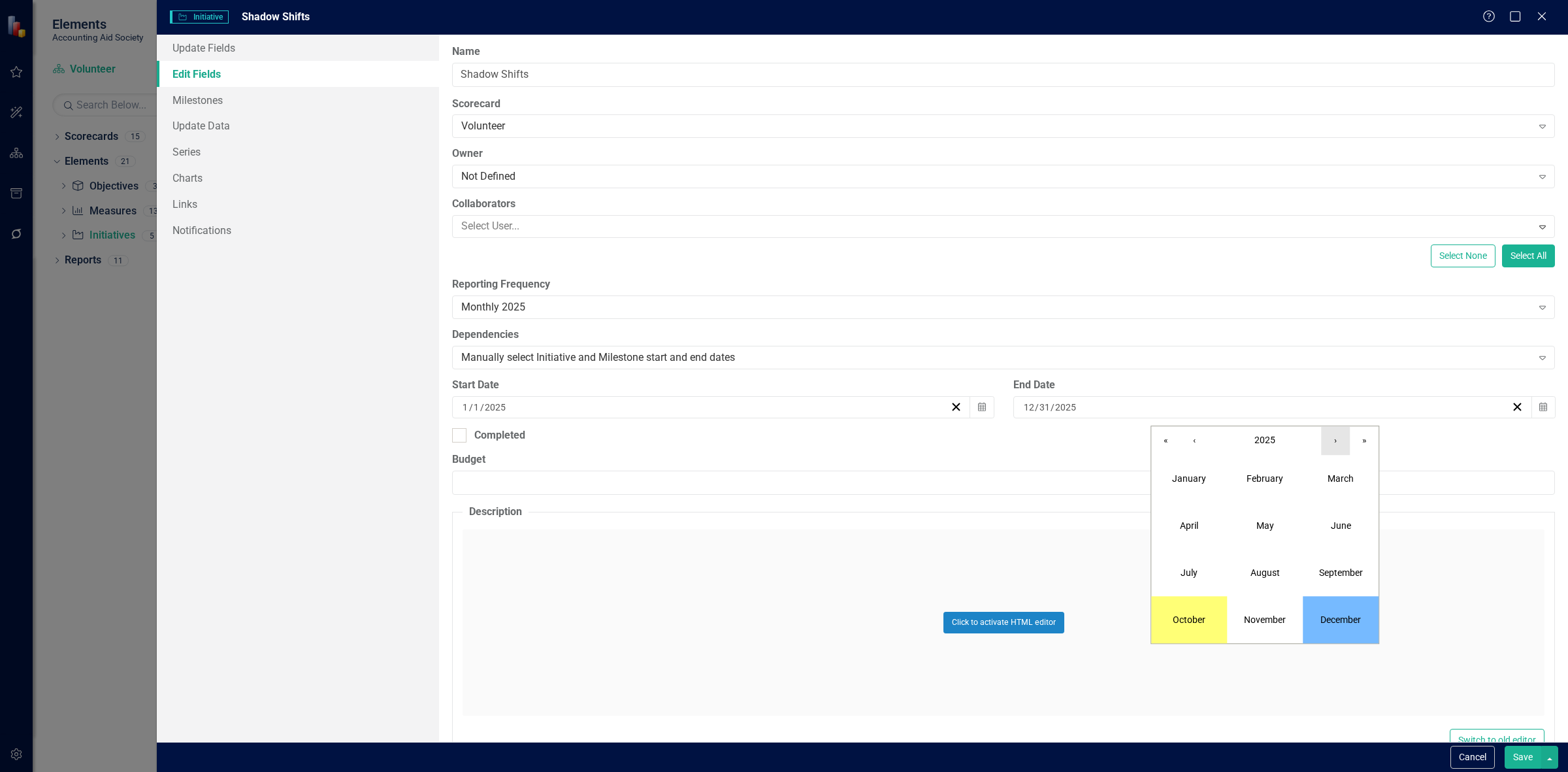
click at [1337, 445] on button "›" at bounding box center [1335, 440] width 29 height 29
click at [1254, 478] on abbr "February" at bounding box center [1264, 479] width 36 height 11
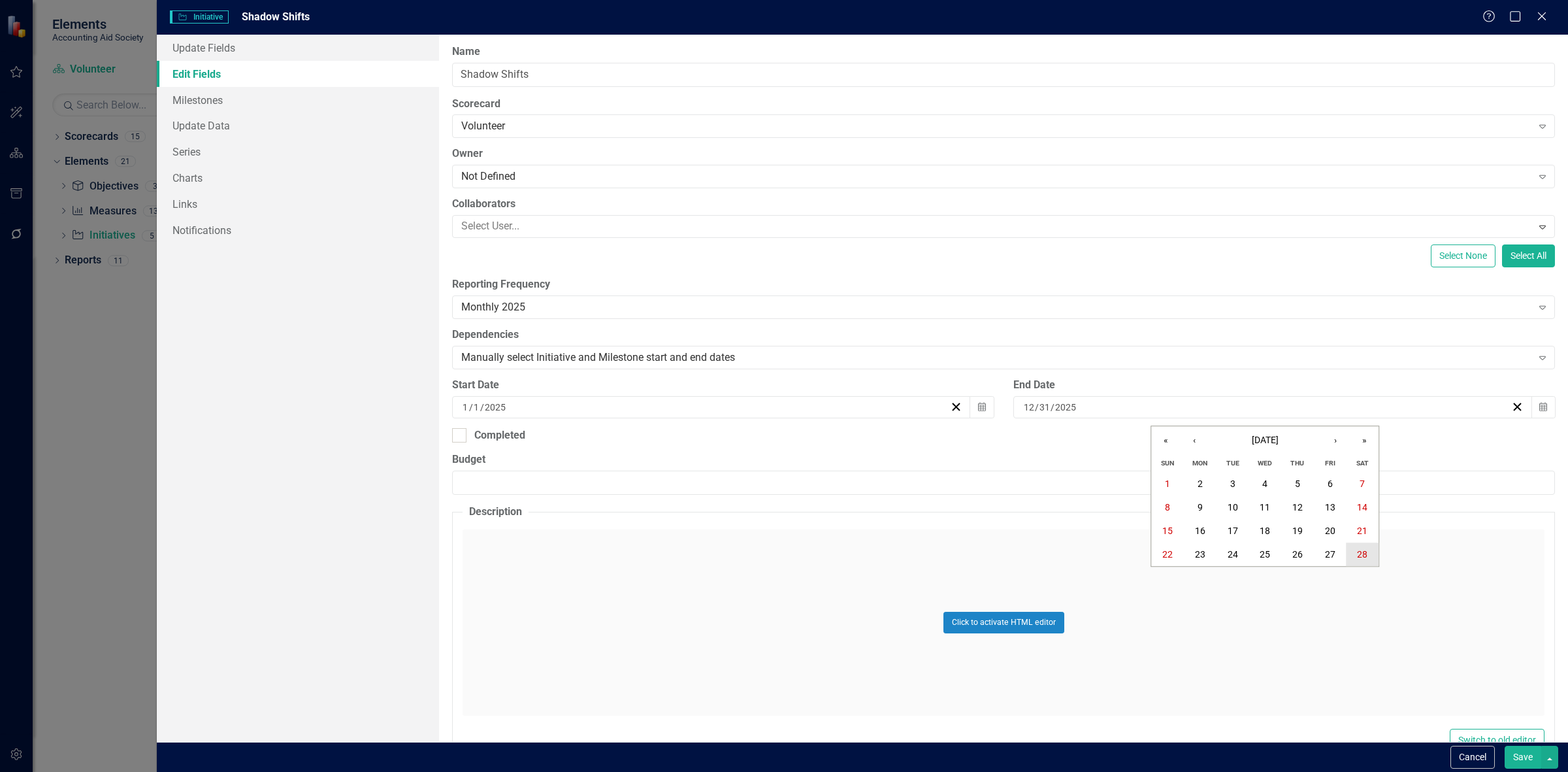
click at [1354, 559] on button "28" at bounding box center [1362, 554] width 33 height 23
click at [982, 409] on button "Calendar" at bounding box center [982, 407] width 25 height 22
click at [697, 433] on button "January 2025" at bounding box center [709, 440] width 112 height 29
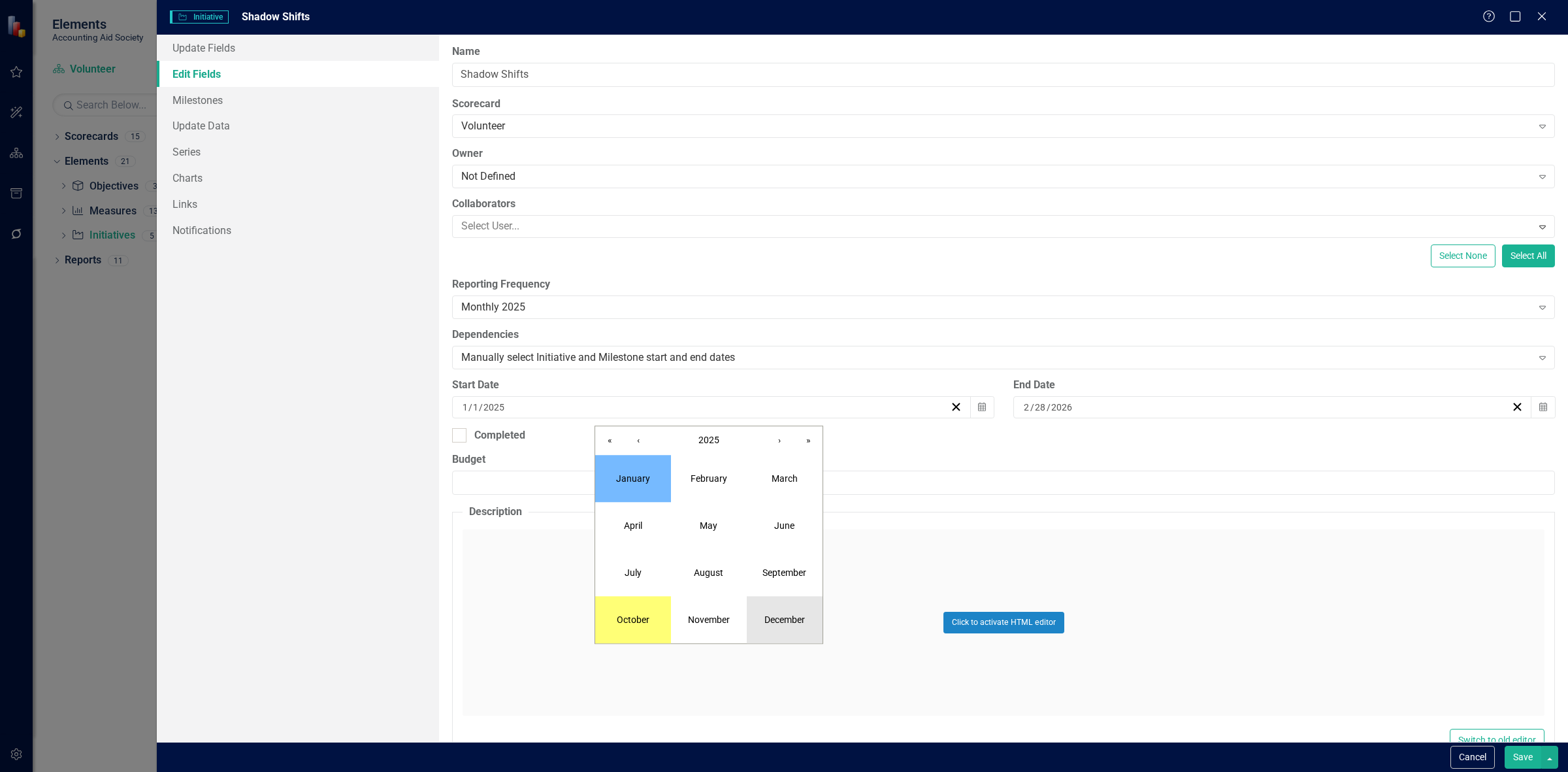
click at [787, 642] on button "December" at bounding box center [785, 619] width 76 height 47
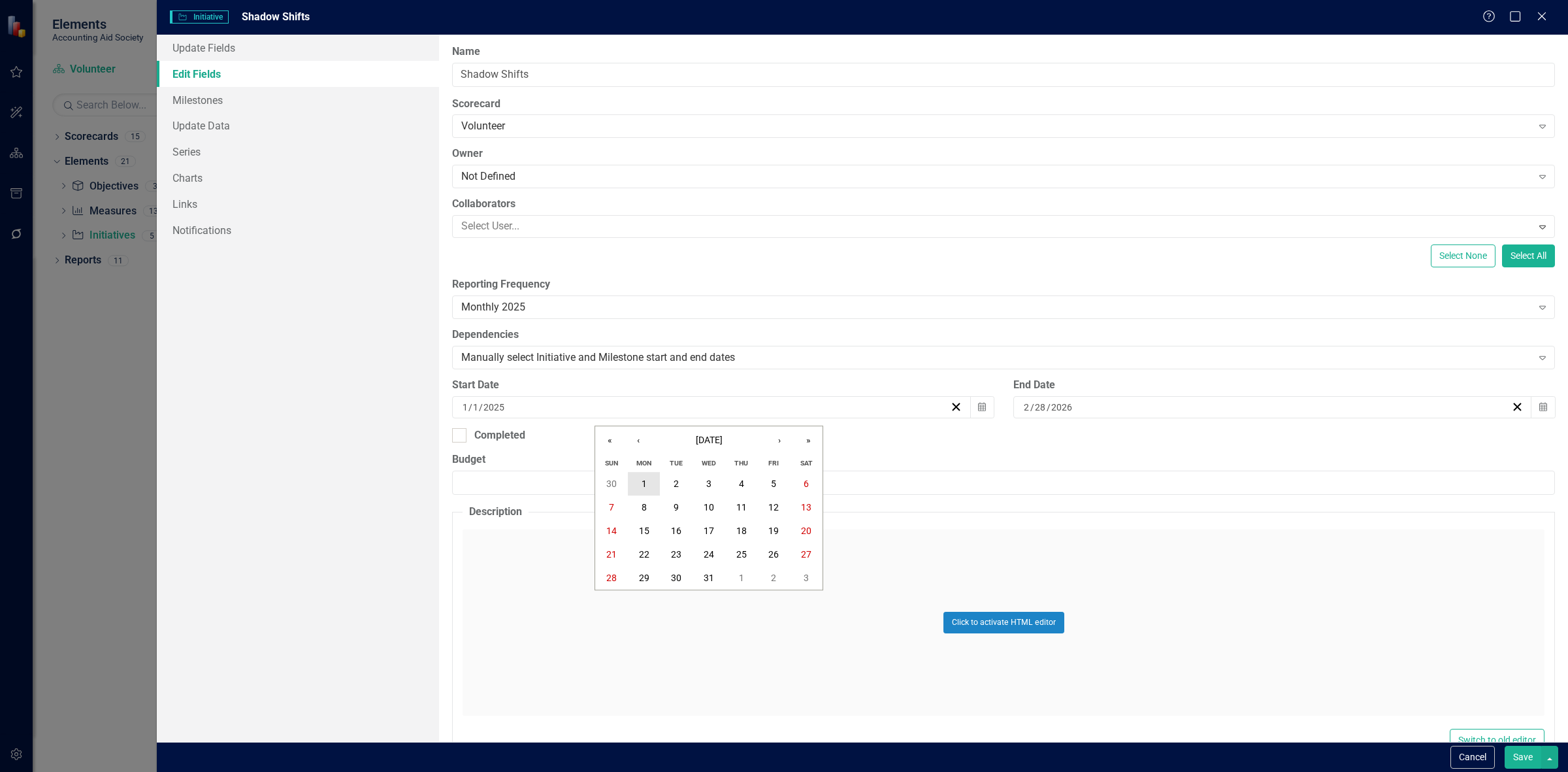
click at [649, 480] on button "1" at bounding box center [644, 484] width 33 height 23
click at [1515, 753] on button "Save" at bounding box center [1522, 757] width 36 height 23
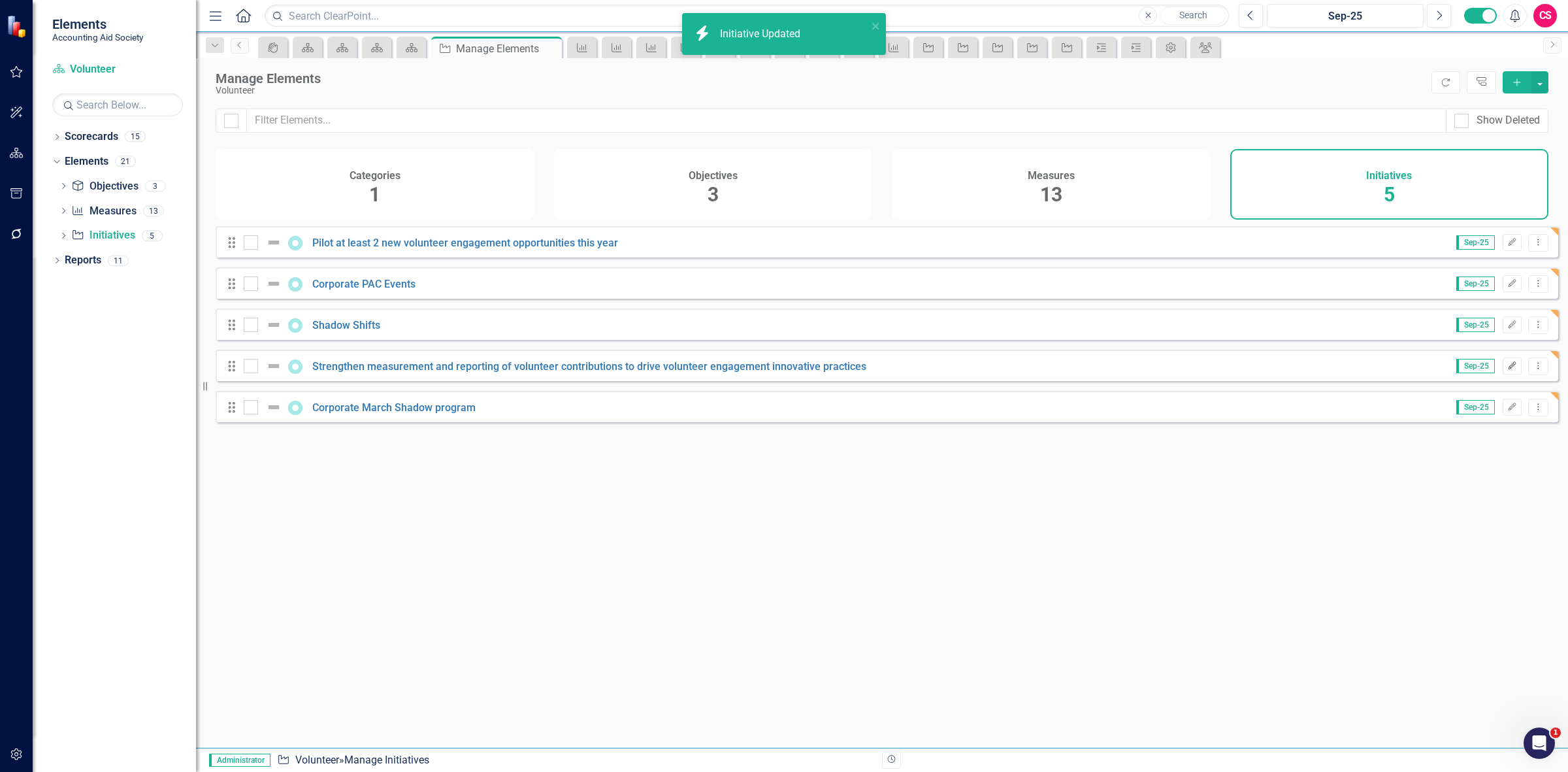
click at [1508, 370] on icon "Edit" at bounding box center [1512, 365] width 10 height 8
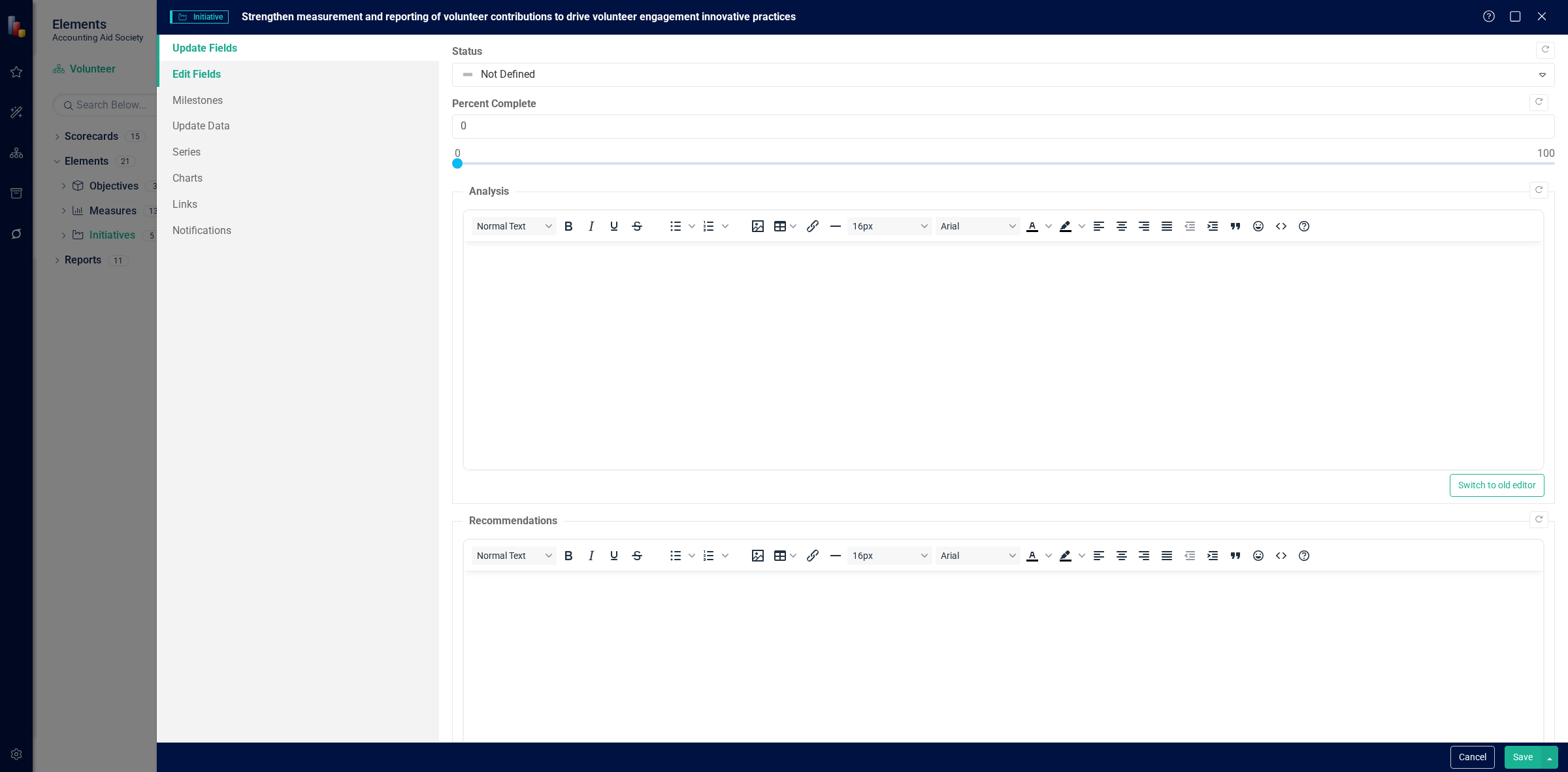
click at [255, 67] on link "Edit Fields" at bounding box center [298, 74] width 283 height 26
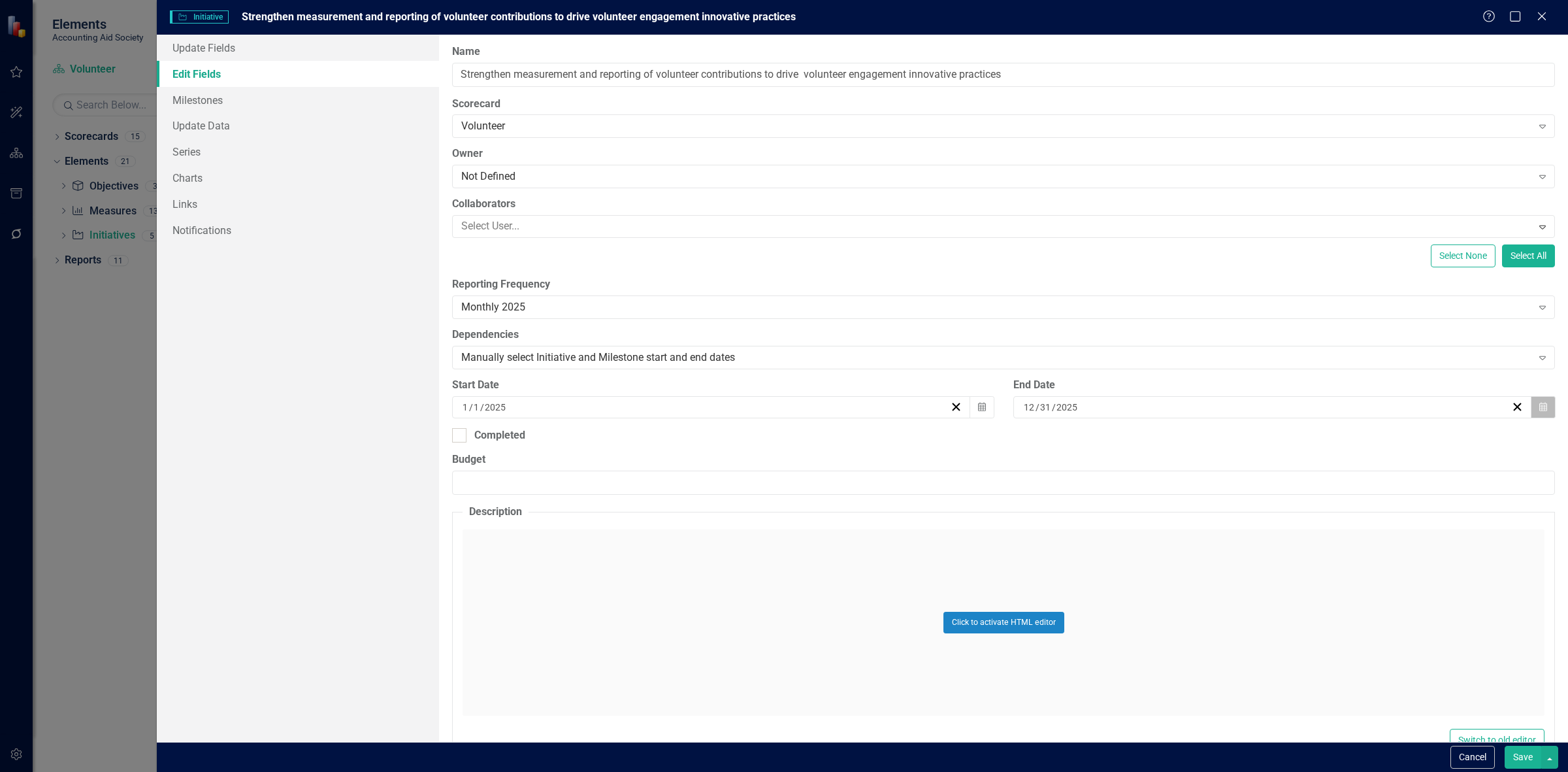
click at [1539, 403] on icon "Calendar" at bounding box center [1543, 407] width 8 height 9
click at [1329, 448] on button "›" at bounding box center [1335, 440] width 29 height 29
drag, startPoint x: 1357, startPoint y: 579, endPoint x: 1350, endPoint y: 571, distance: 10.6
click at [1357, 579] on abbr "31" at bounding box center [1363, 578] width 11 height 11
click at [977, 412] on button "Calendar" at bounding box center [982, 407] width 25 height 22
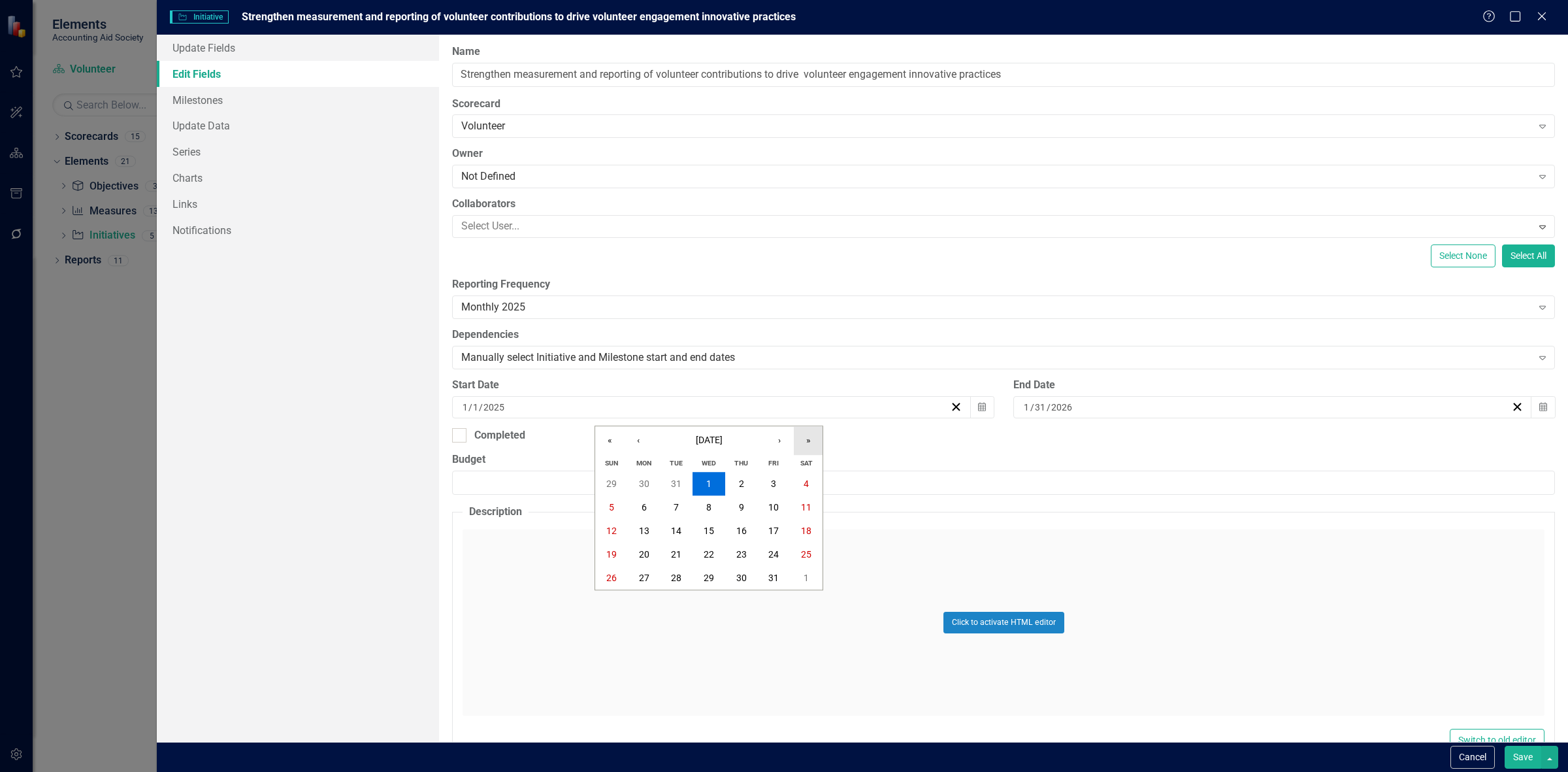
click at [814, 441] on button "»" at bounding box center [808, 440] width 29 height 29
click at [735, 479] on button "1" at bounding box center [742, 484] width 33 height 23
click at [1524, 753] on button "Save" at bounding box center [1522, 757] width 36 height 23
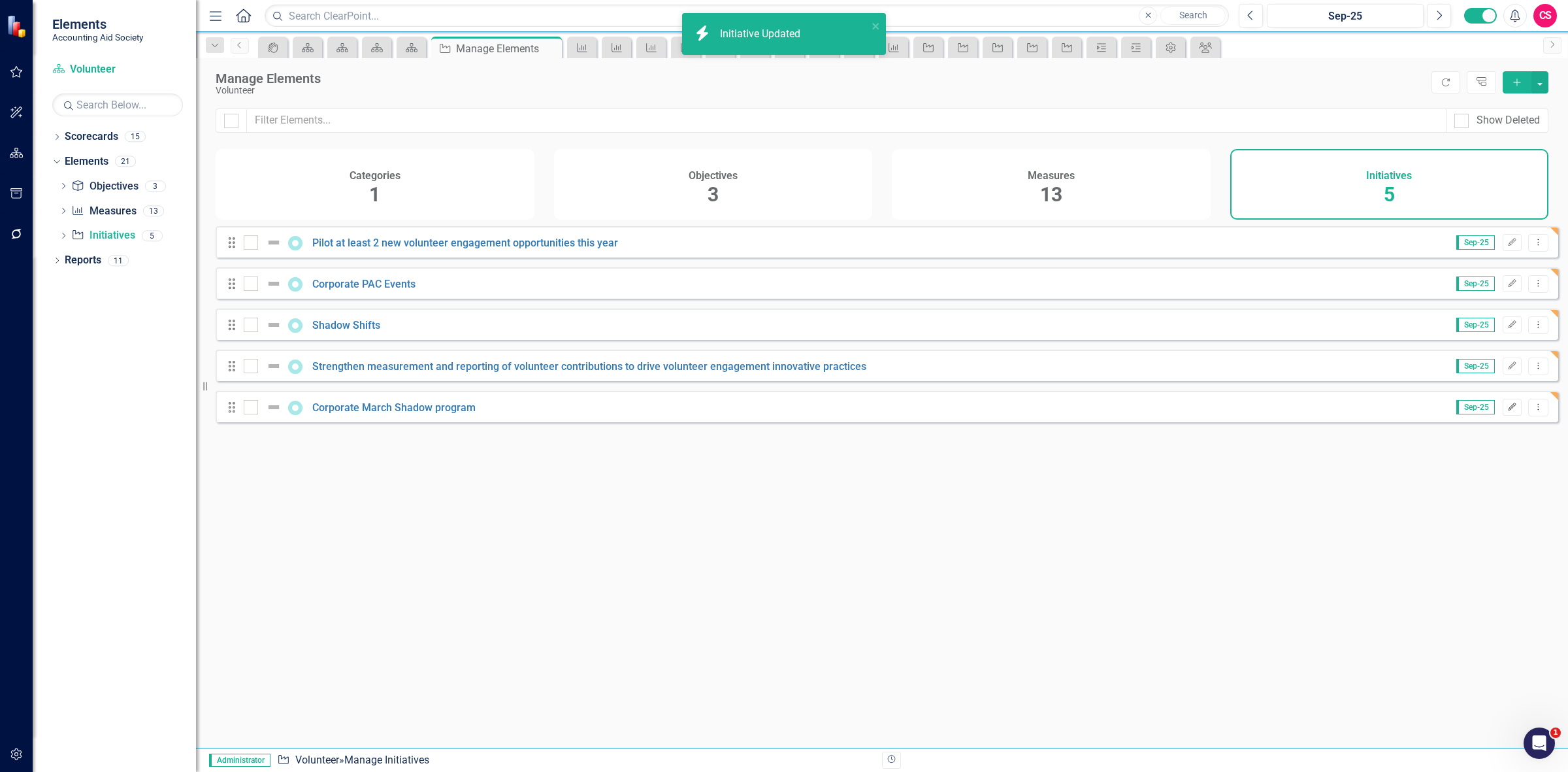
click at [1508, 411] on icon "Edit" at bounding box center [1512, 407] width 10 height 8
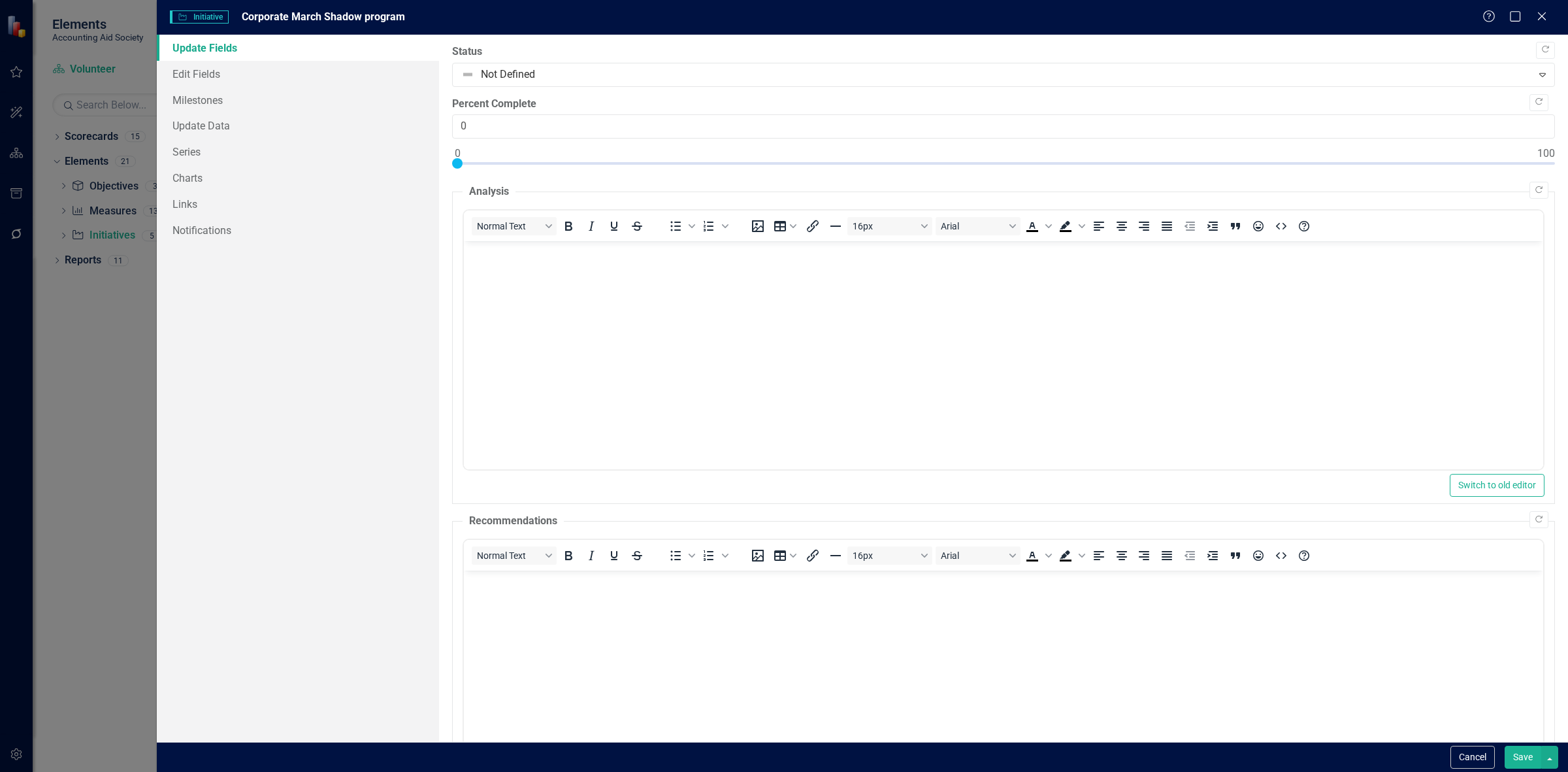
click at [263, 60] on link "Update Fields" at bounding box center [298, 48] width 283 height 26
click at [278, 70] on link "Edit Fields" at bounding box center [298, 74] width 283 height 26
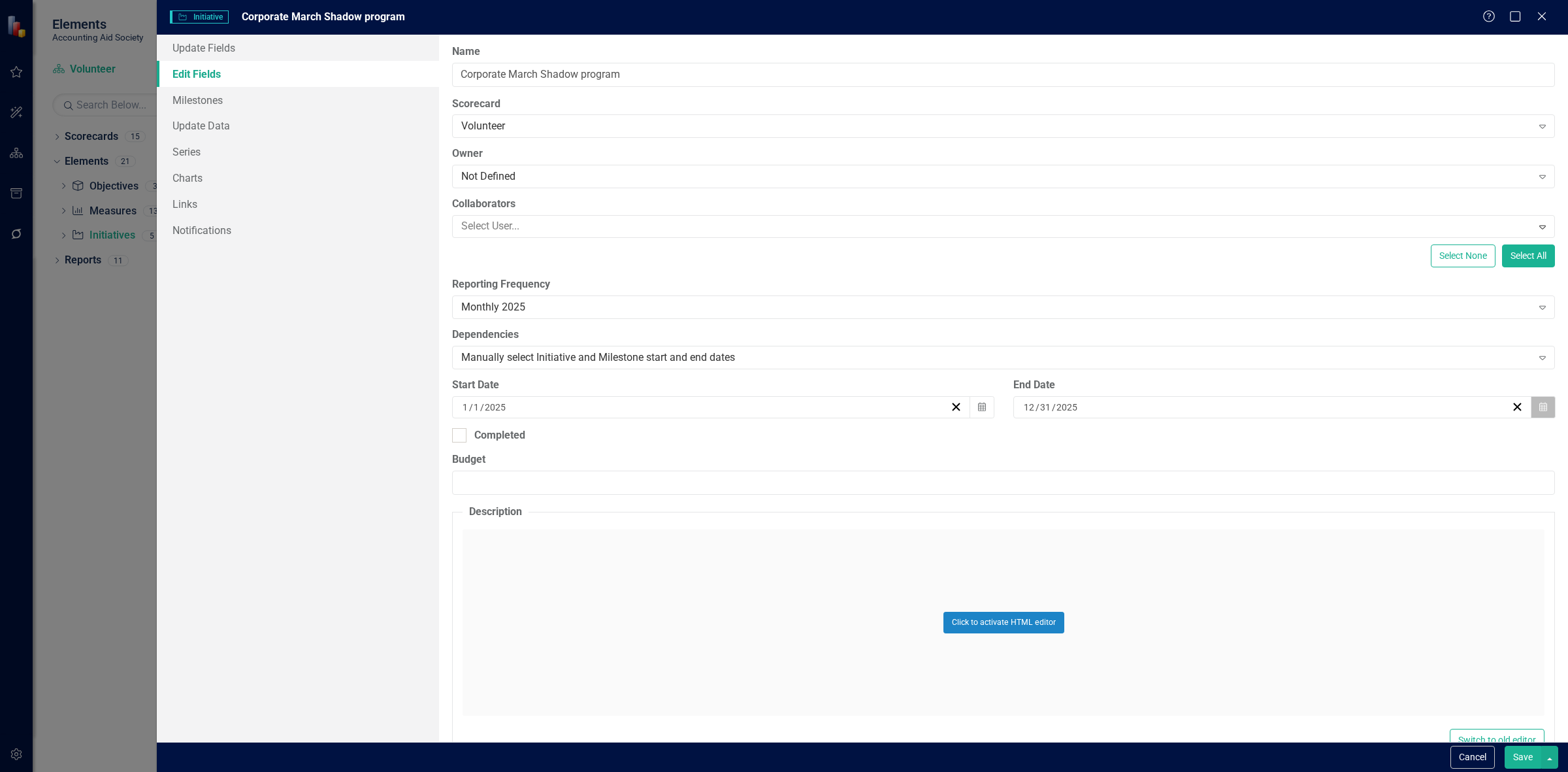
click at [1539, 403] on button "Calendar" at bounding box center [1543, 407] width 25 height 22
click at [1374, 434] on button "»" at bounding box center [1364, 440] width 29 height 29
click at [1302, 573] on button "31" at bounding box center [1298, 578] width 33 height 23
click at [969, 410] on button "Calendar" at bounding box center [982, 407] width 25 height 22
click at [808, 438] on button "»" at bounding box center [808, 440] width 29 height 29
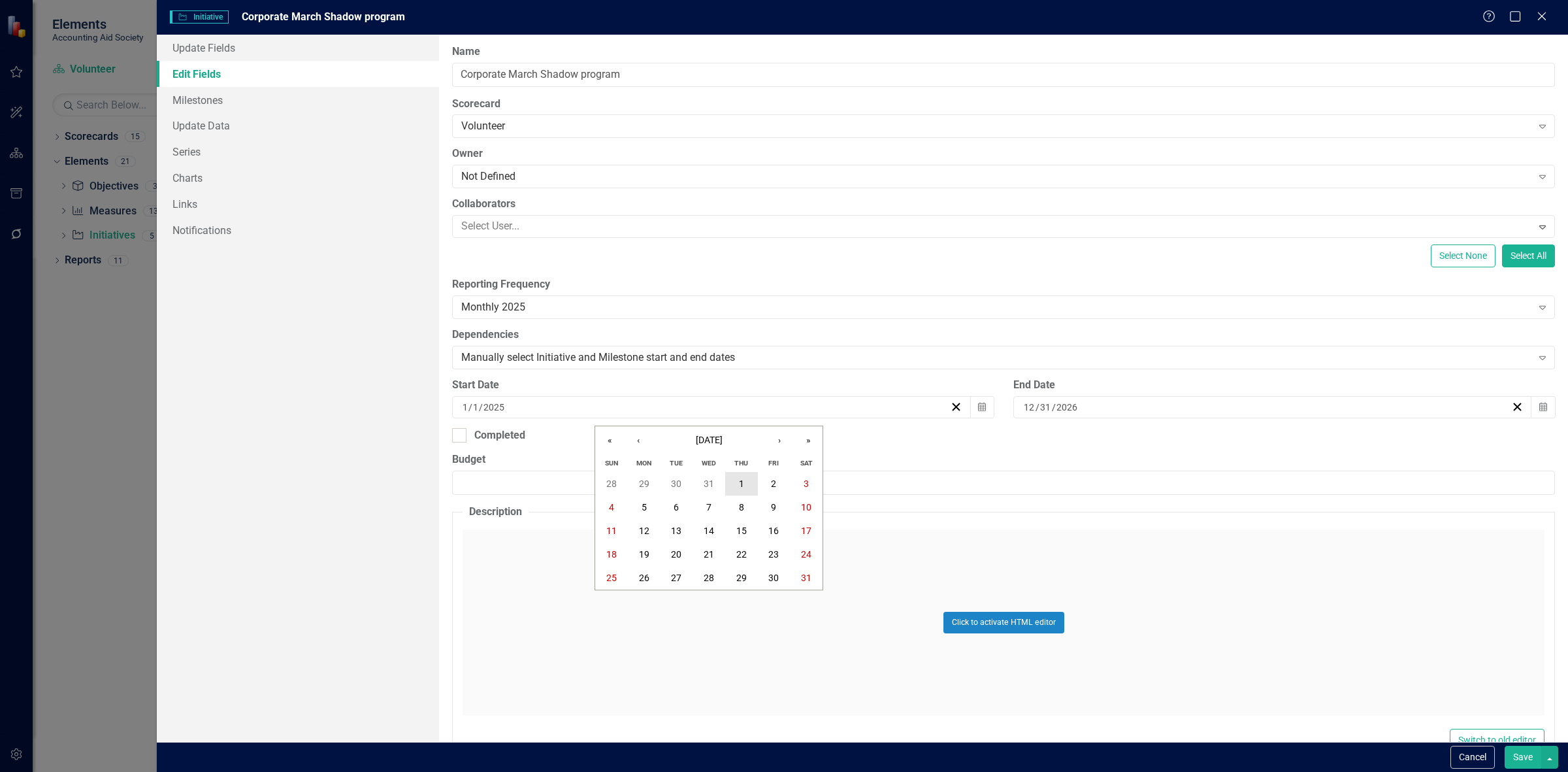
click at [743, 492] on button "1" at bounding box center [742, 484] width 33 height 23
click at [1539, 405] on icon "Calendar" at bounding box center [1543, 407] width 8 height 9
click at [1272, 449] on button "December 2026" at bounding box center [1264, 440] width 112 height 29
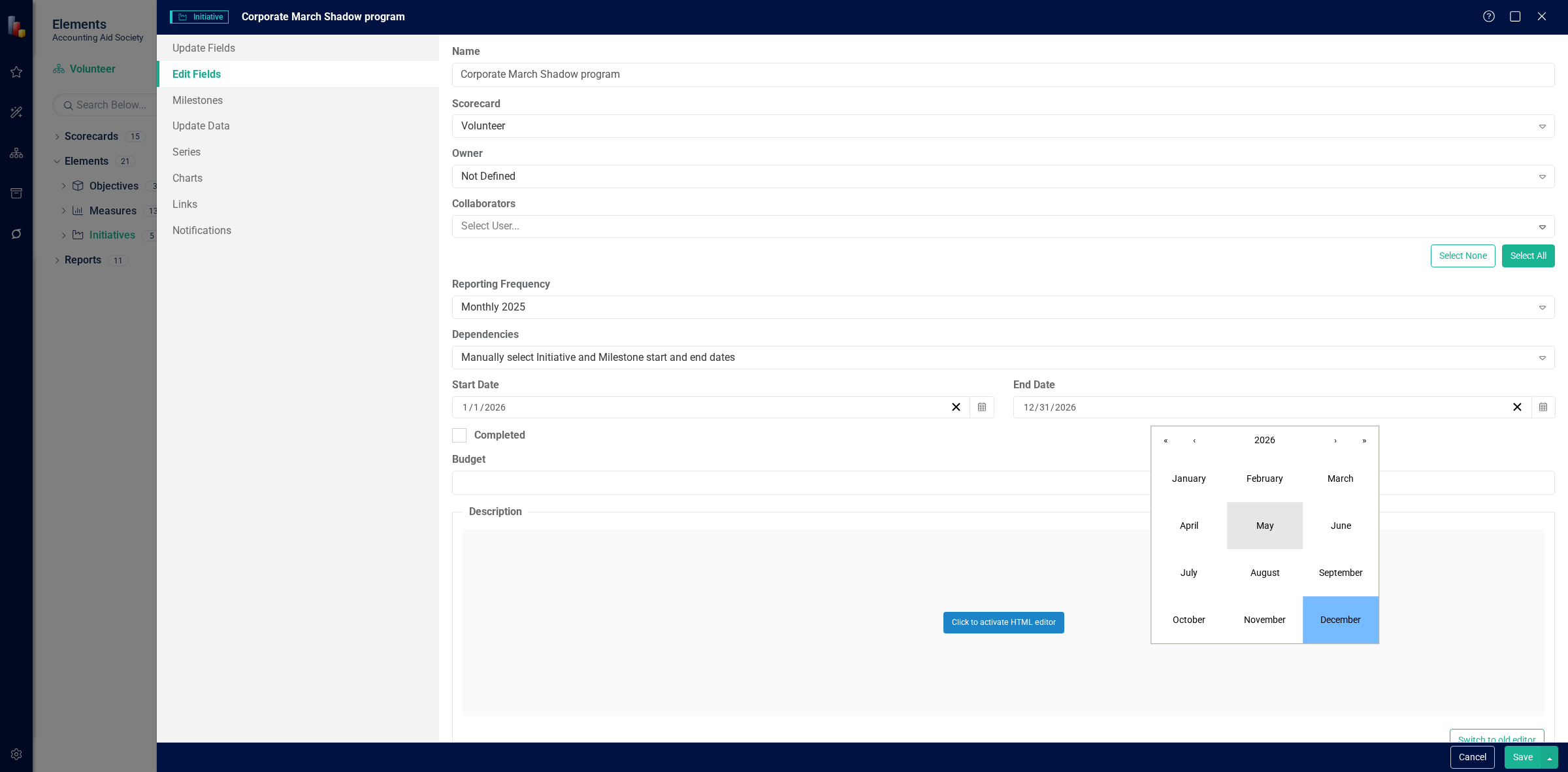
click at [1251, 520] on button "May" at bounding box center [1265, 525] width 76 height 47
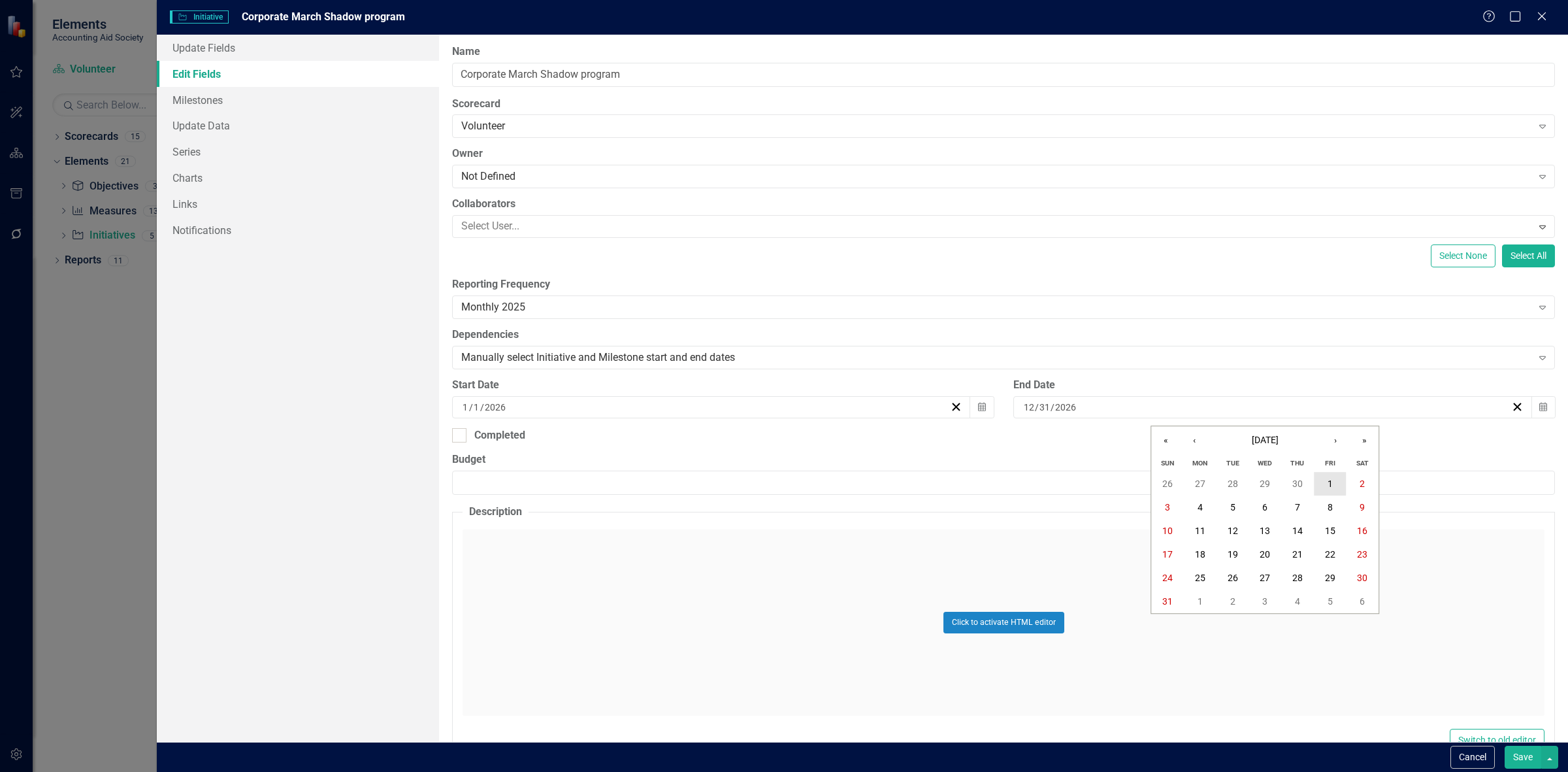
click at [1321, 488] on button "1" at bounding box center [1330, 484] width 33 height 23
click at [1512, 762] on button "Save" at bounding box center [1522, 757] width 36 height 23
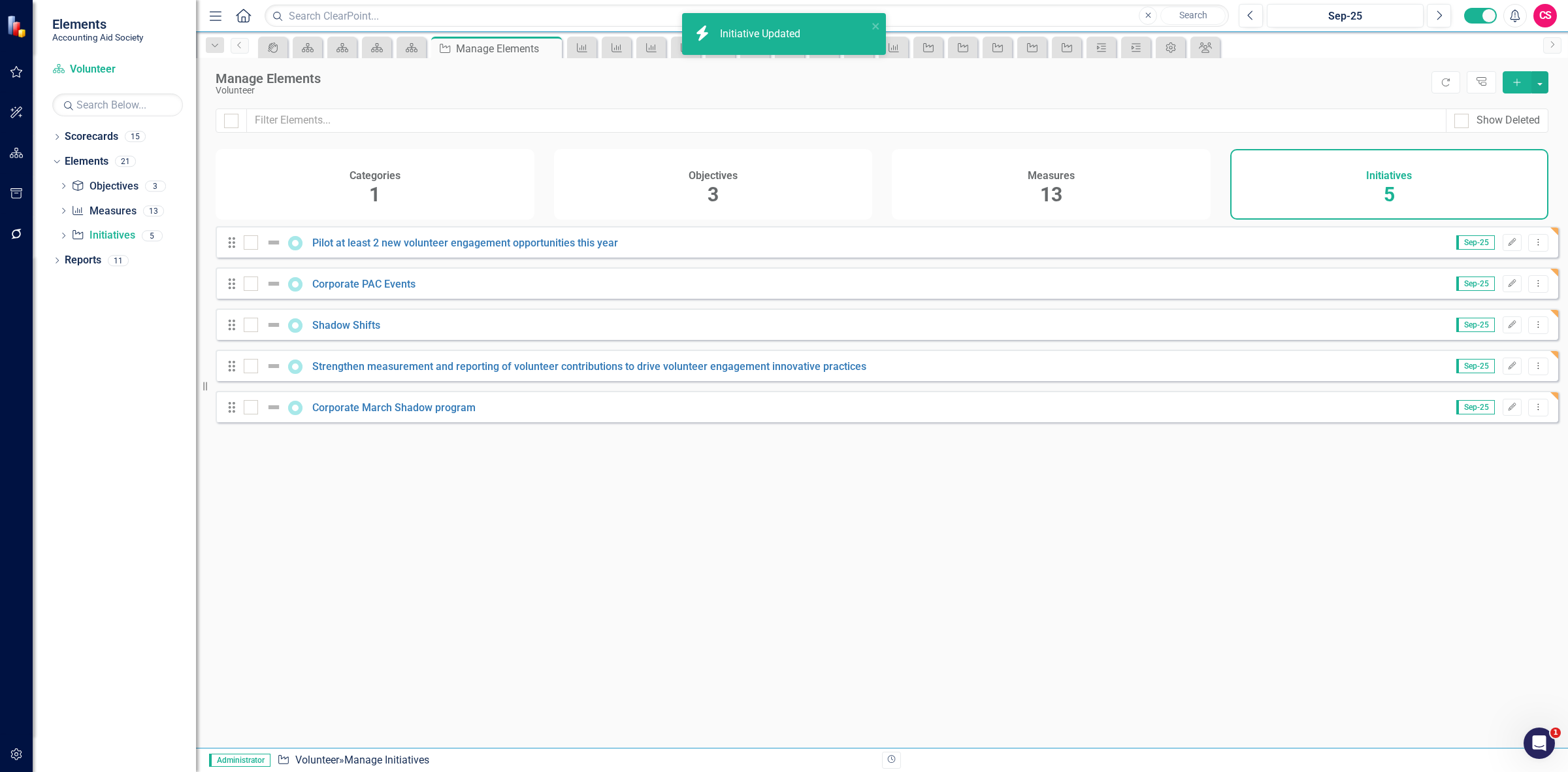
click at [766, 187] on div "Objectives 3" at bounding box center [714, 184] width 319 height 70
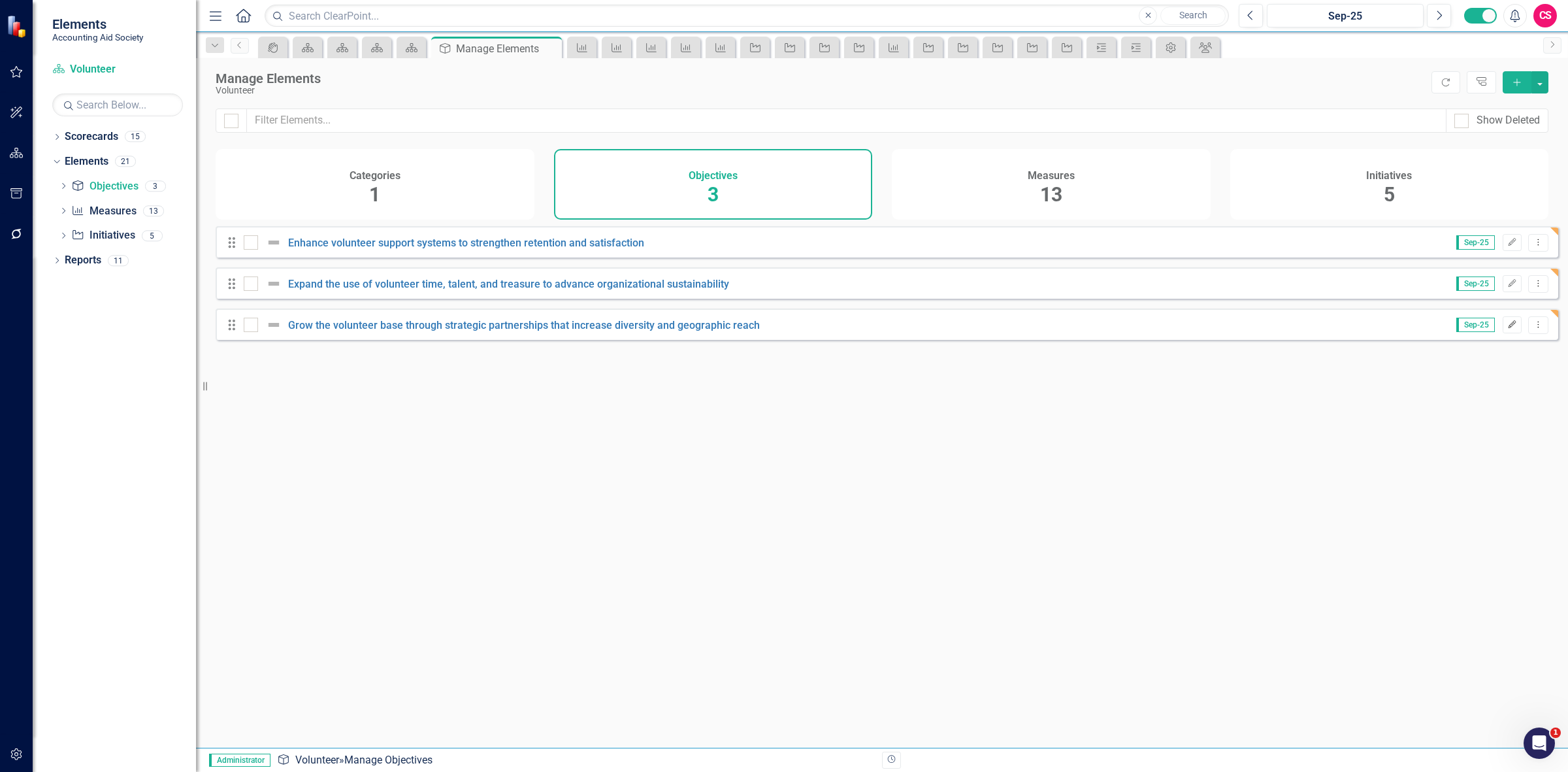
click at [1508, 328] on icon "Edit" at bounding box center [1512, 324] width 10 height 8
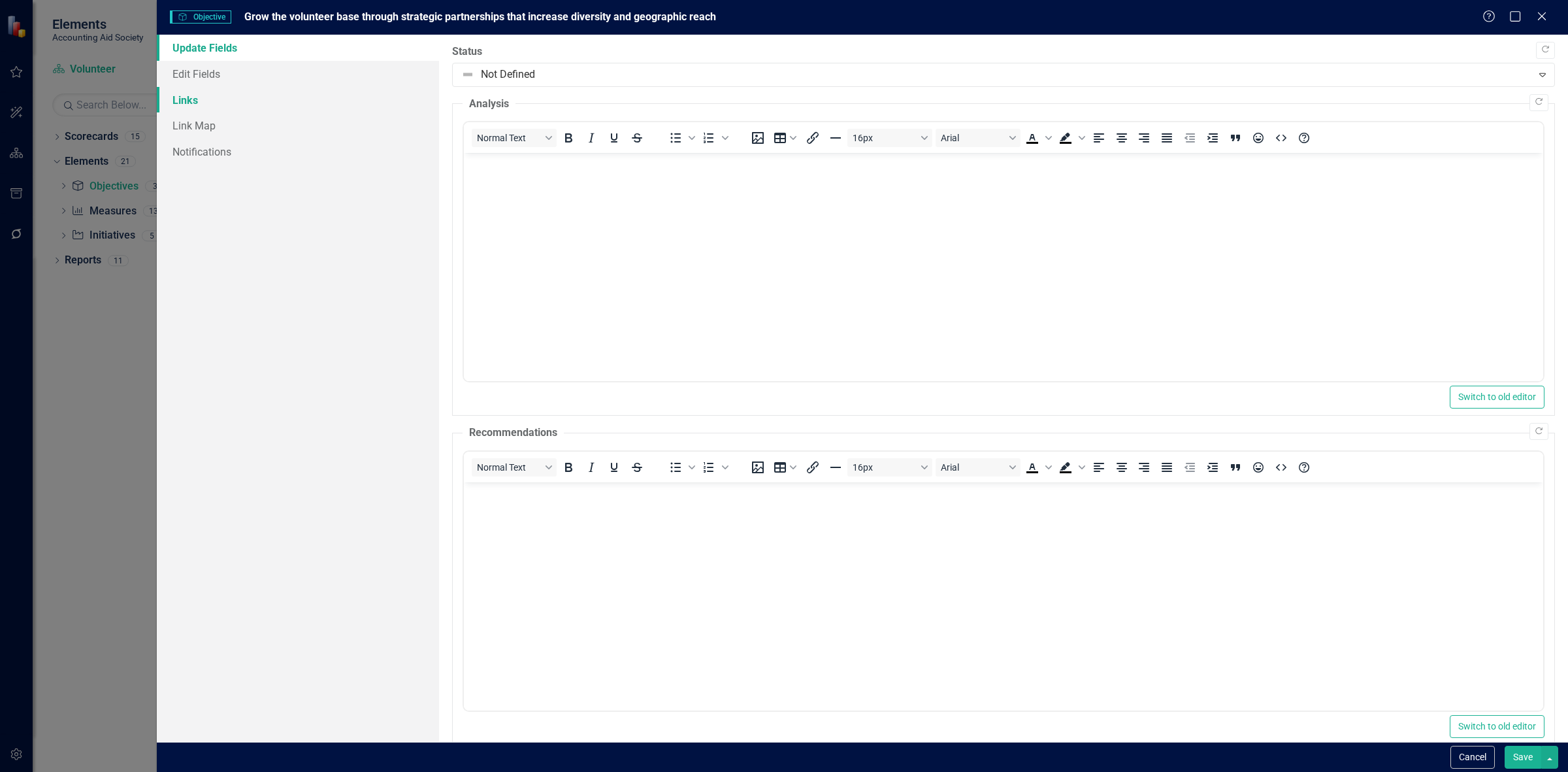
click at [291, 92] on link "Links" at bounding box center [298, 100] width 283 height 26
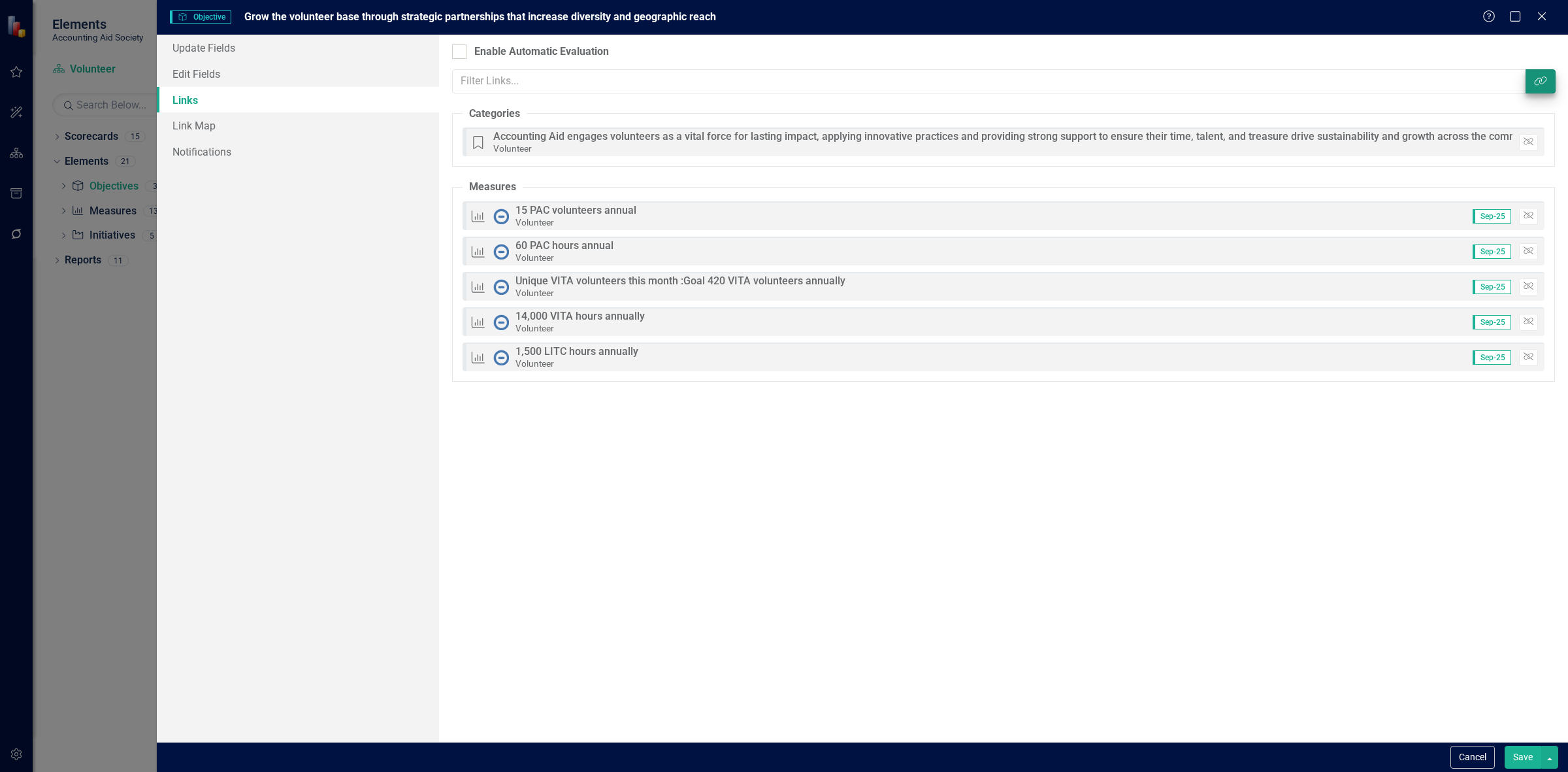
drag, startPoint x: 1556, startPoint y: 80, endPoint x: 1542, endPoint y: 81, distance: 14.0
click at [1547, 81] on div "Objectives are unique in ClearPoint as they can be evaluated based on the statu…" at bounding box center [1004, 388] width 1129 height 707
click at [1542, 81] on icon "Link Tag" at bounding box center [1540, 81] width 13 height 11
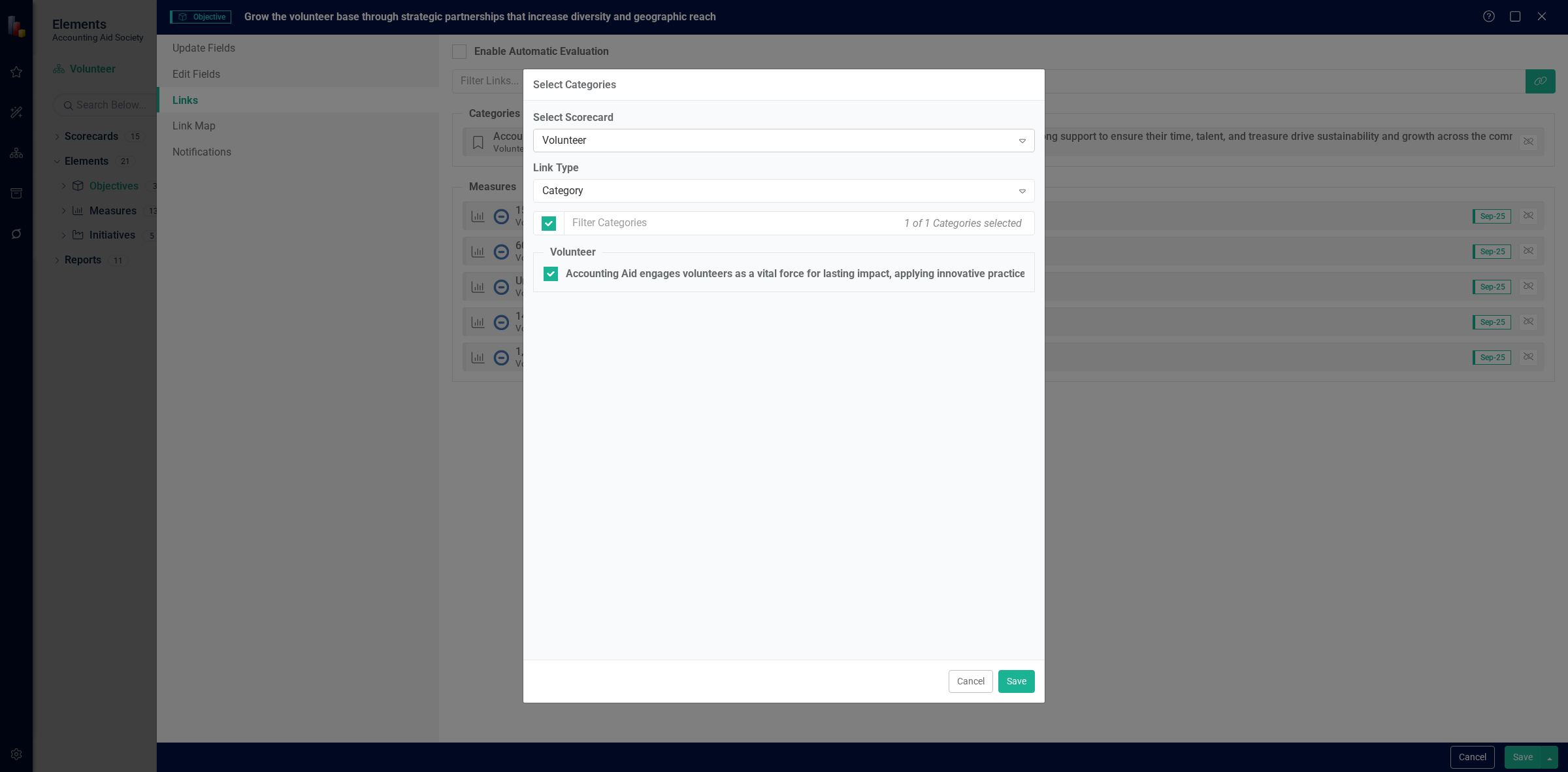
click at [586, 149] on div "Volunteer Expand" at bounding box center [784, 140] width 502 height 23
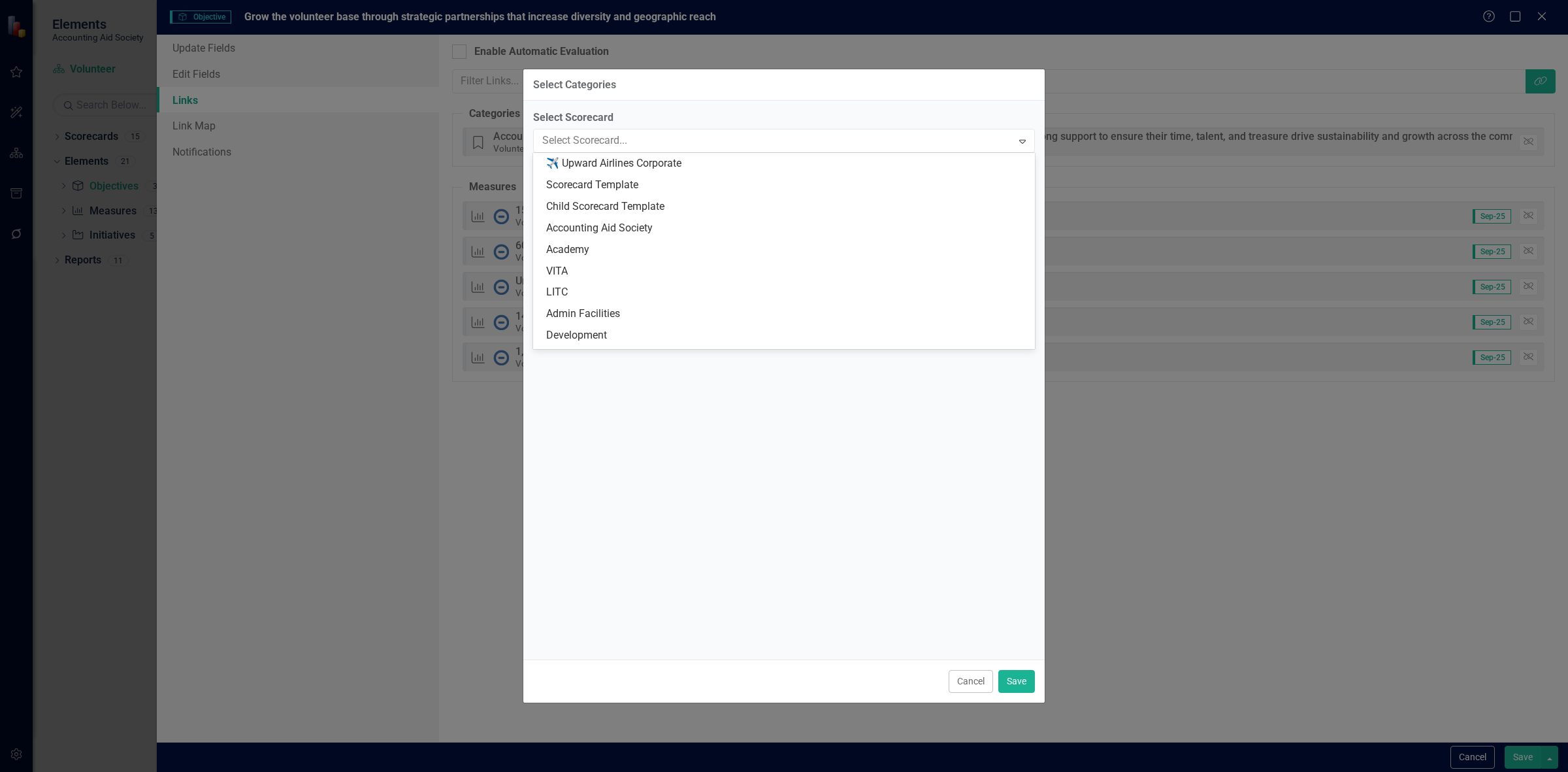
scroll to position [125, 0]
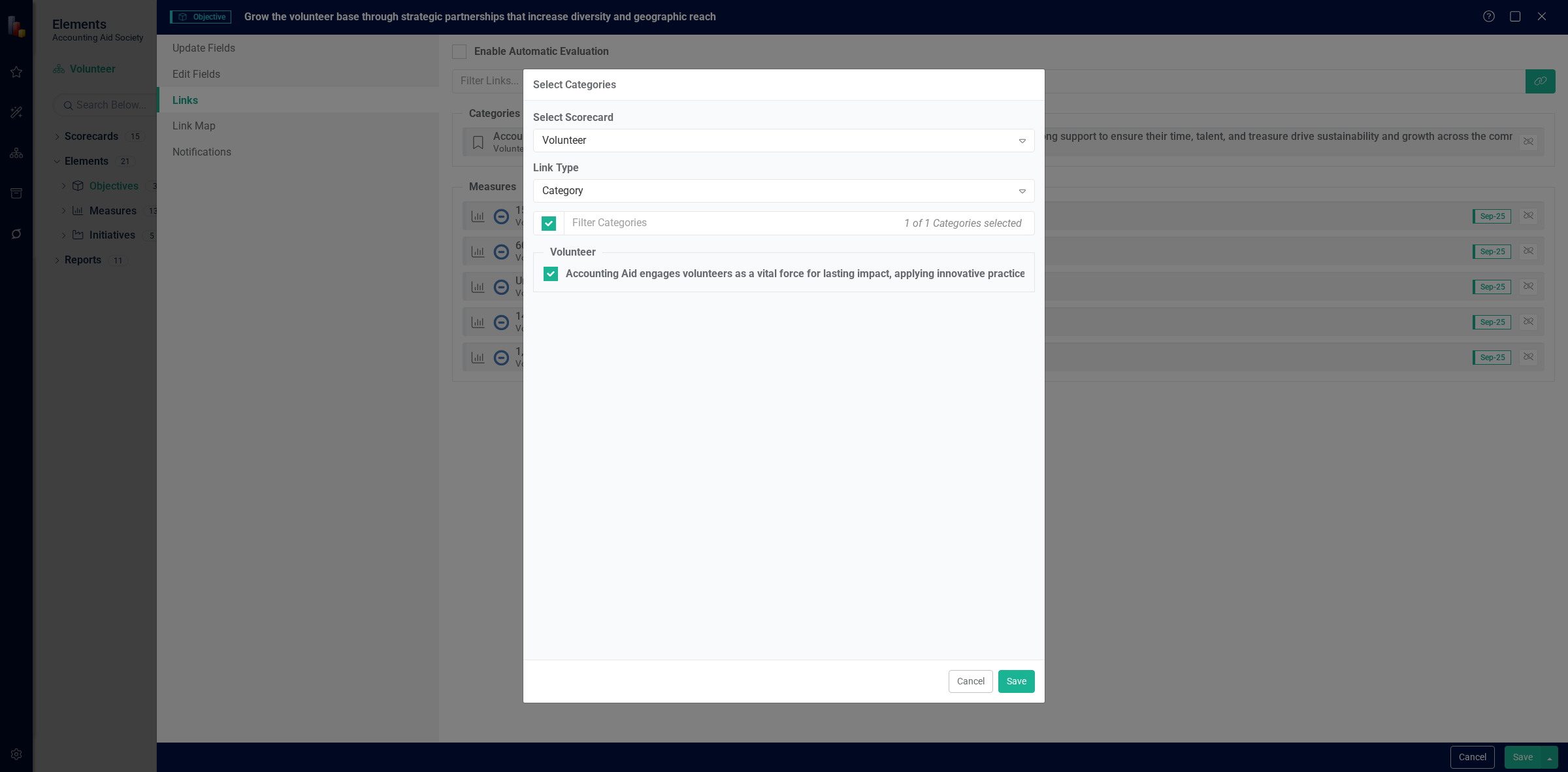
click at [615, 102] on div "Select Scorecard Volunteer Expand Link Type Category Expand 1 of 1 Categories s…" at bounding box center [784, 379] width 521 height 558
click at [599, 207] on div "Select Scorecard Volunteer Expand Link Type Category Expand 1 of 1 Categories s…" at bounding box center [784, 208] width 502 height 194
click at [590, 190] on div "Category" at bounding box center [777, 190] width 470 height 15
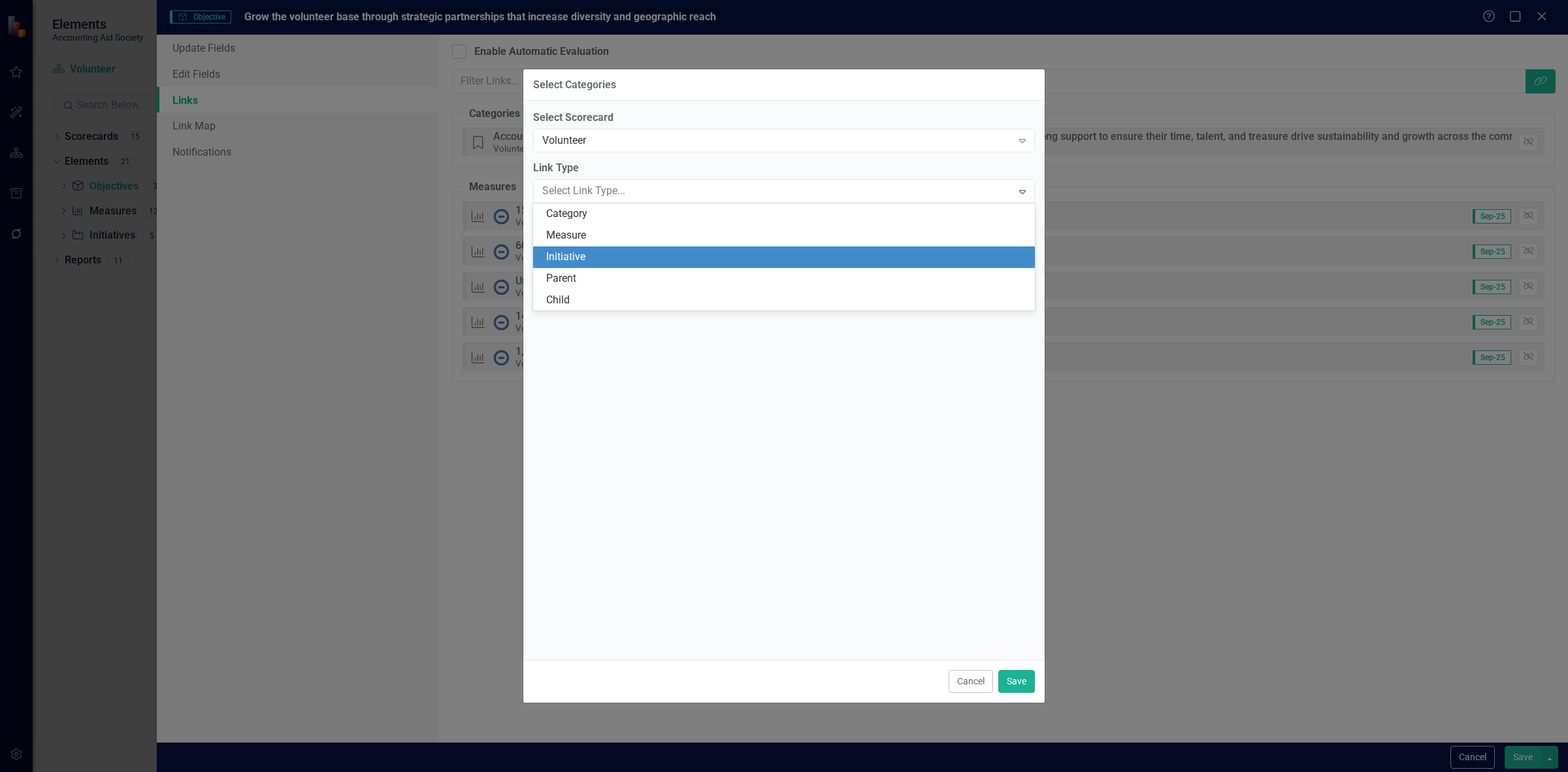
click at [600, 255] on div "Initiative" at bounding box center [786, 256] width 481 height 15
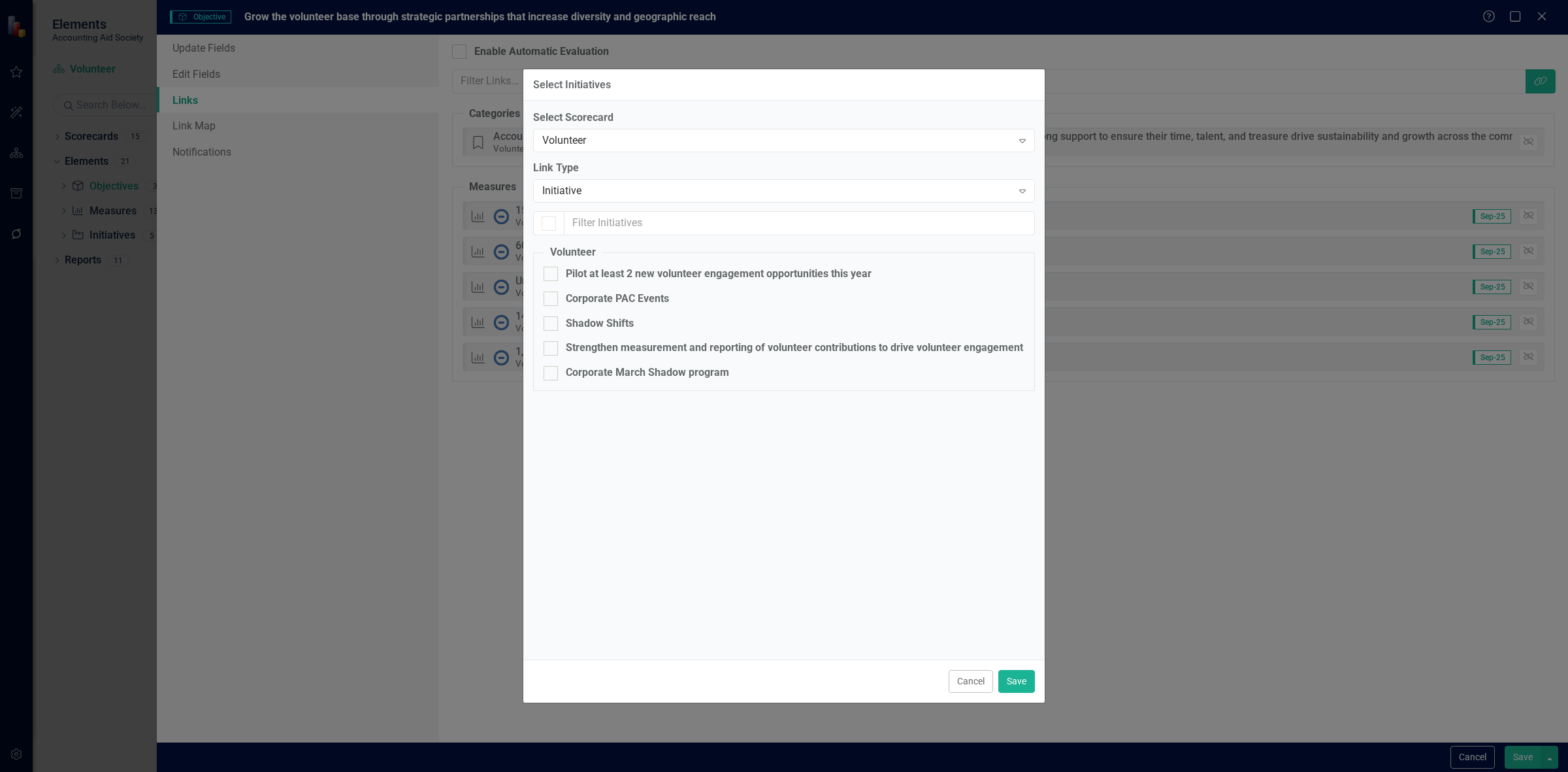
checkbox input "false"
click at [602, 283] on fieldset "Volunteer Pilot at least 2 new volunteer engagement opportunities this year Cor…" at bounding box center [784, 317] width 502 height 146
click at [602, 295] on div "Corporate PAC Events" at bounding box center [617, 298] width 103 height 15
click at [552, 295] on input "Corporate PAC Events" at bounding box center [547, 295] width 9 height 9
checkbox input "true"
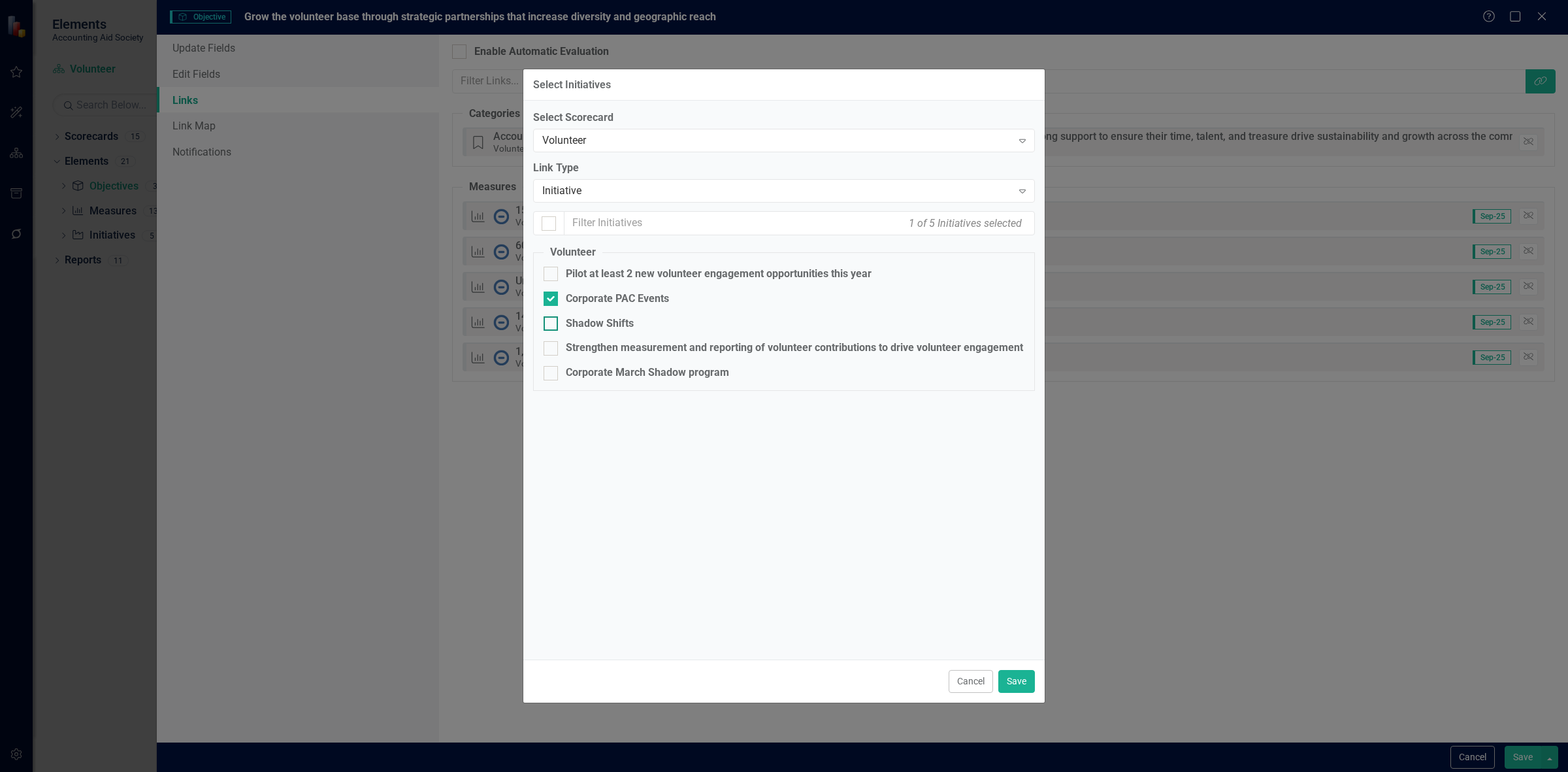
click at [595, 325] on div "Shadow Shifts" at bounding box center [600, 323] width 68 height 15
click at [552, 324] on input "Shadow Shifts" at bounding box center [547, 320] width 9 height 9
checkbox input "true"
drag, startPoint x: 596, startPoint y: 354, endPoint x: 599, endPoint y: 366, distance: 12.4
click at [596, 354] on div "Strengthen measurement and reporting of volunteer contributions to drive volunt…" at bounding box center [843, 348] width 554 height 15
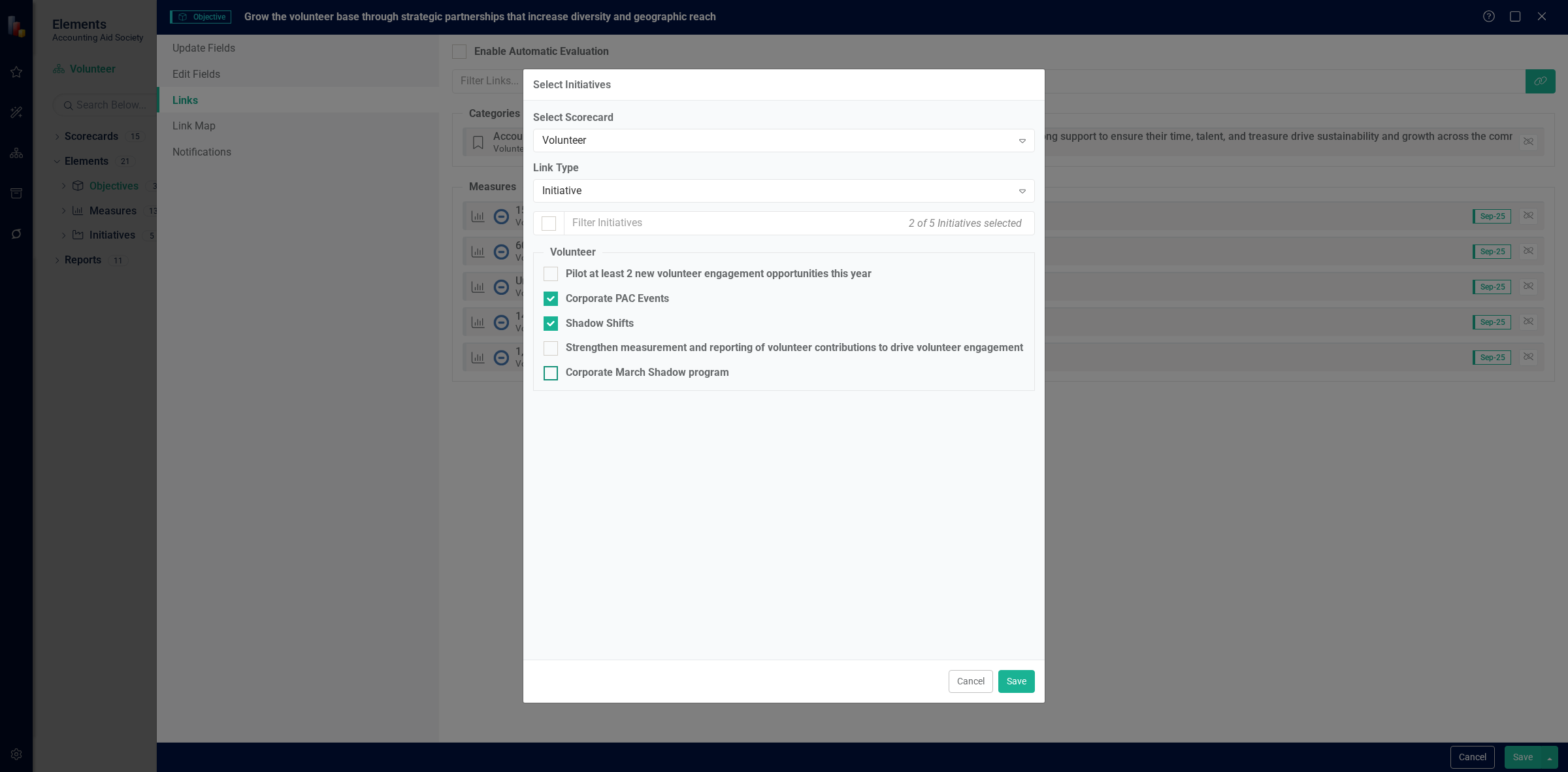
click at [552, 349] on input "Strengthen measurement and reporting of volunteer contributions to drive volunt…" at bounding box center [547, 345] width 9 height 9
checkbox input "true"
click at [599, 386] on fieldset "Volunteer Pilot at least 2 new volunteer engagement opportunities this year Cor…" at bounding box center [784, 317] width 502 height 146
click at [599, 375] on div "Corporate March Shadow program" at bounding box center [647, 372] width 163 height 15
click at [552, 375] on input "Corporate March Shadow program" at bounding box center [547, 370] width 9 height 9
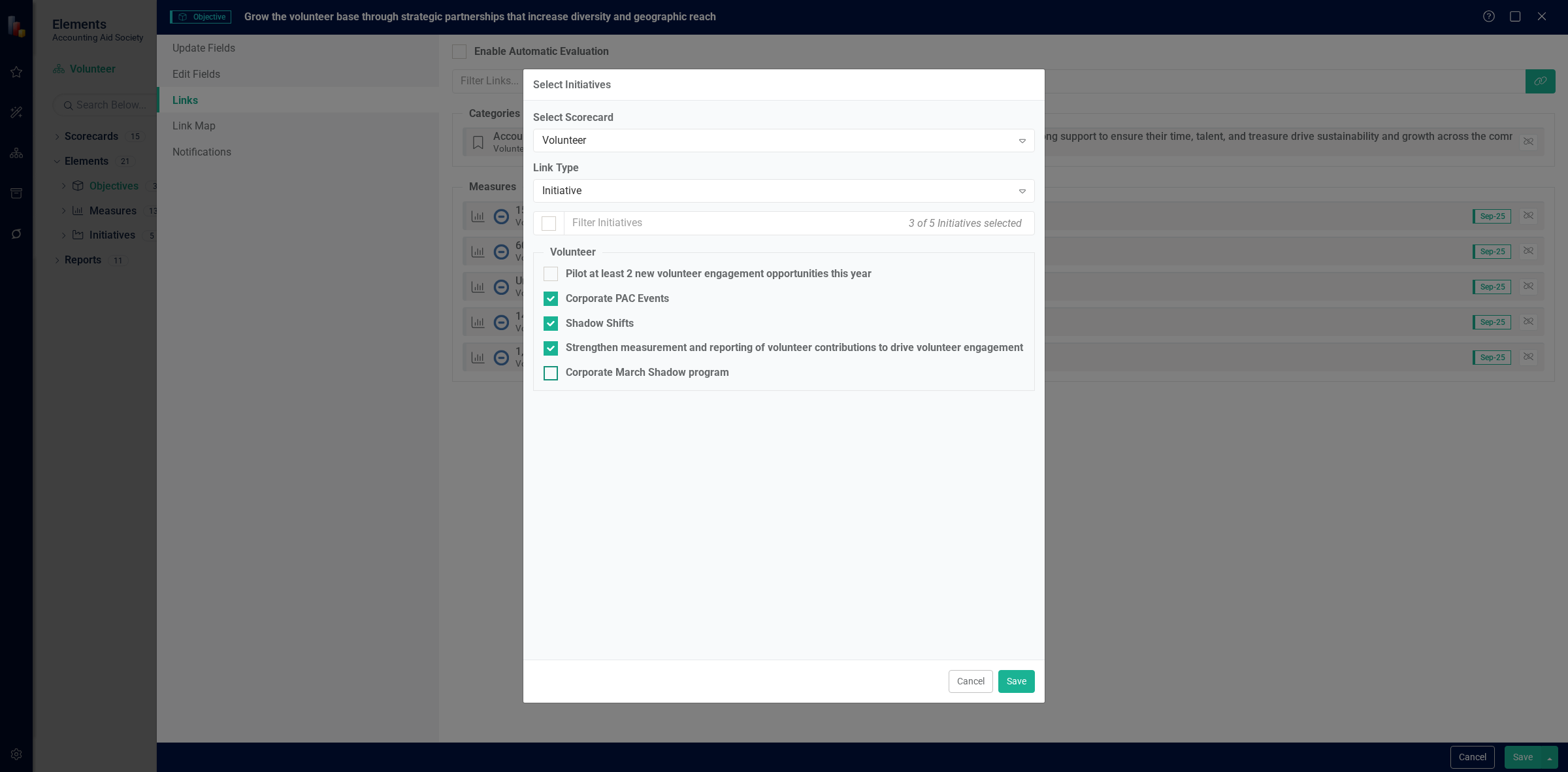
checkbox input "true"
click at [1021, 681] on button "Save" at bounding box center [1016, 681] width 36 height 23
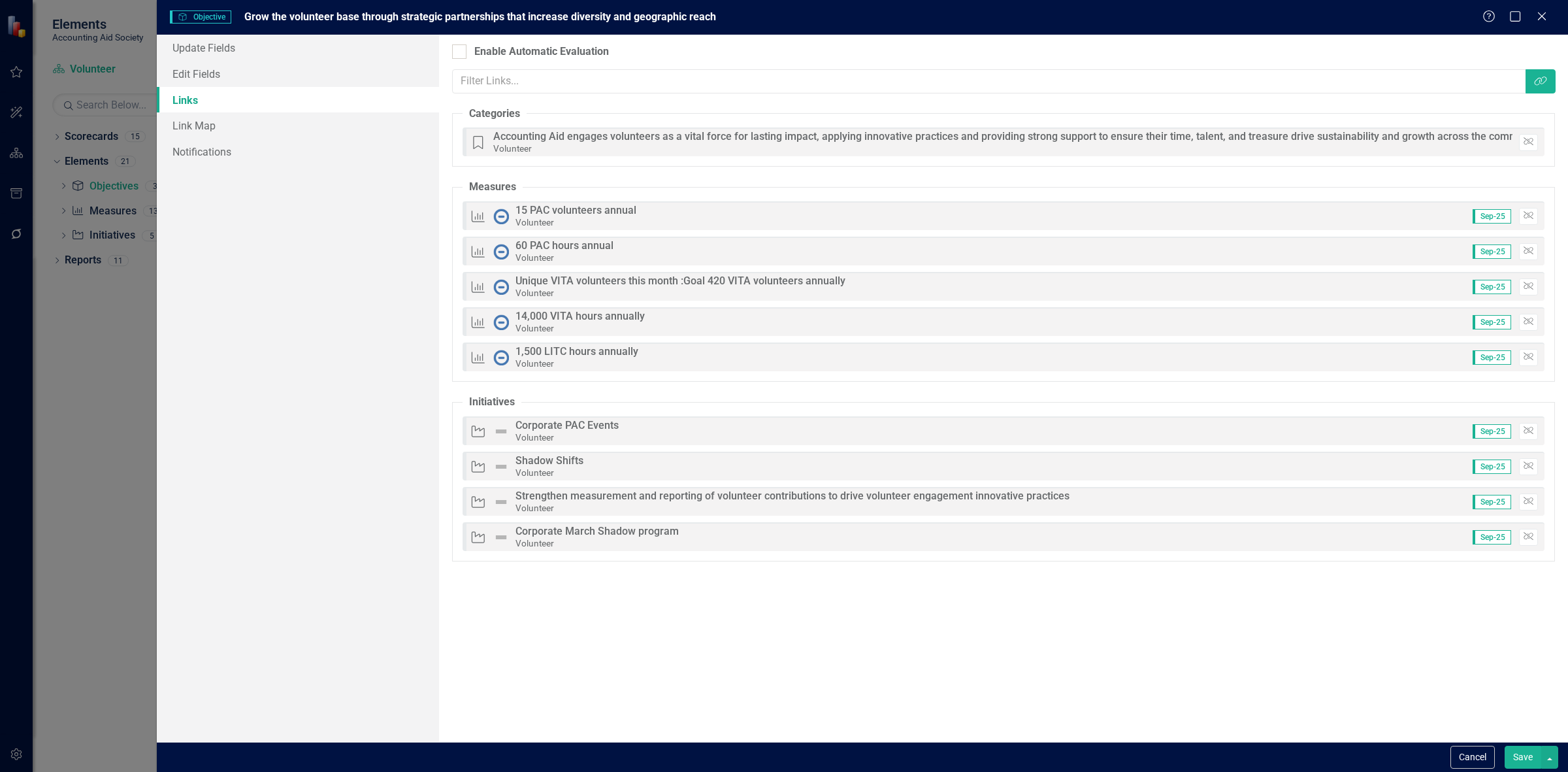
click at [1521, 763] on button "Save" at bounding box center [1522, 757] width 36 height 23
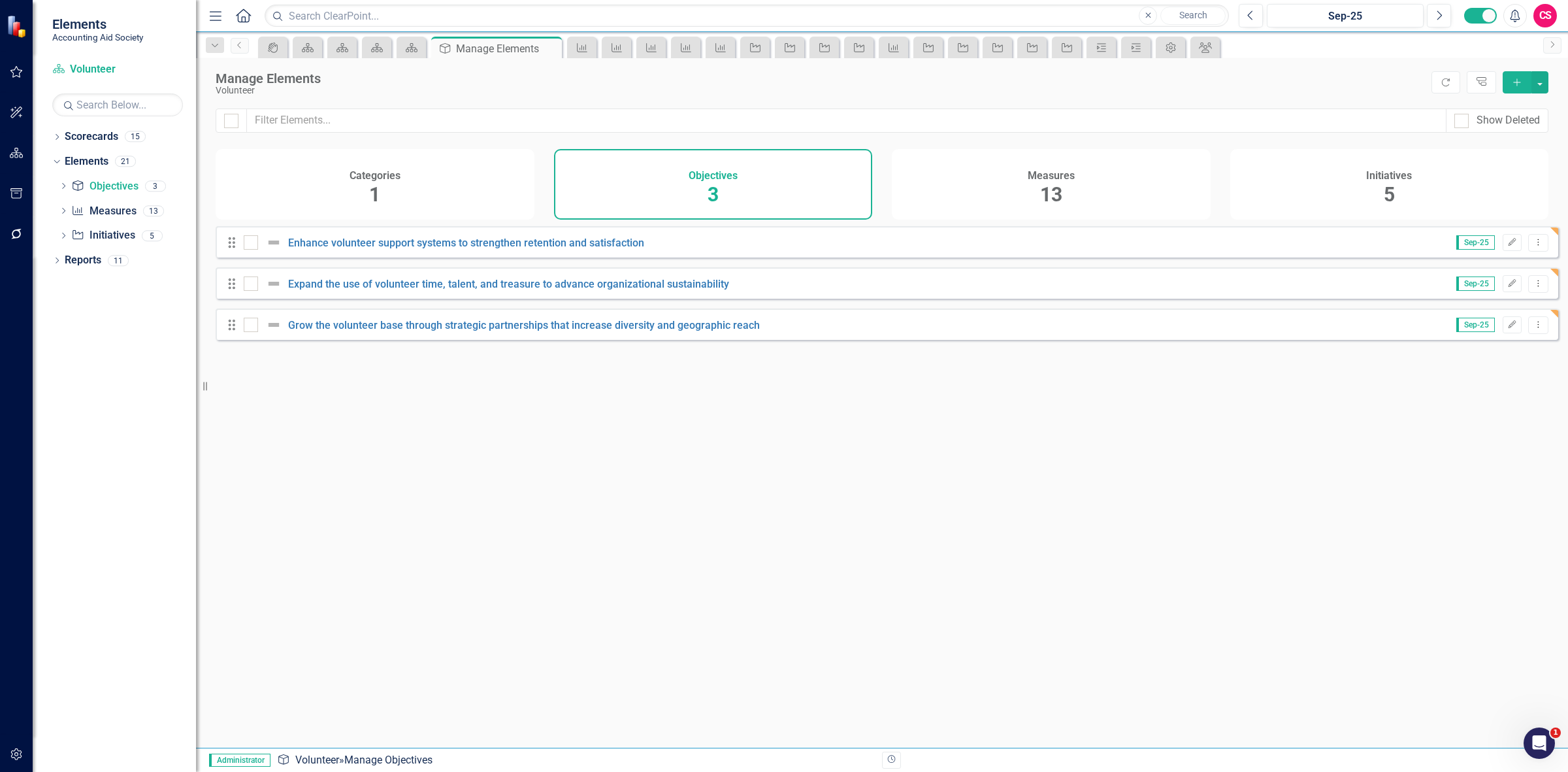
click at [1367, 210] on div "Initiatives 5" at bounding box center [1390, 184] width 319 height 70
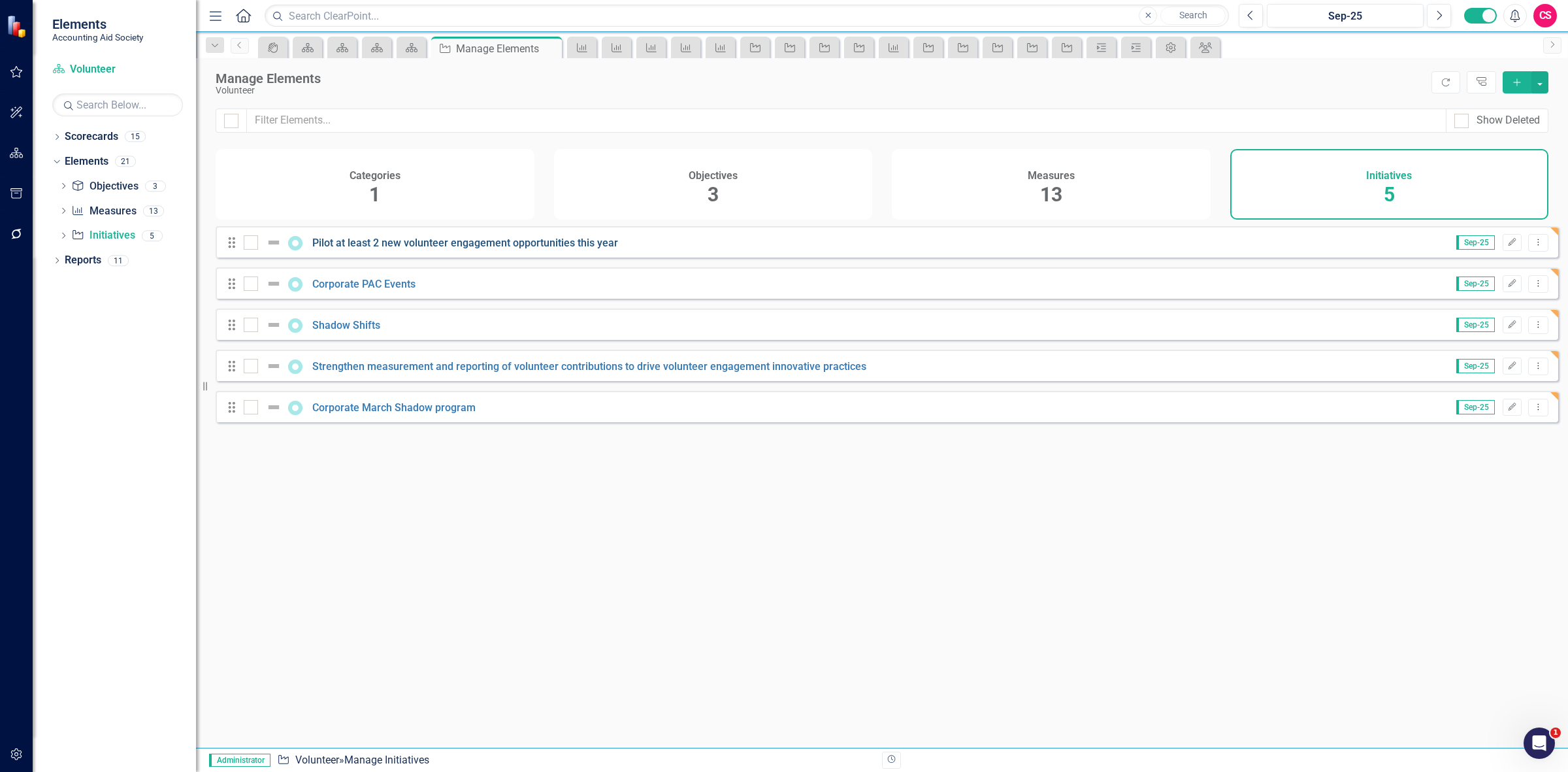
click at [523, 249] on link "Pilot at least 2 new volunteer engagement opportunities this year" at bounding box center [465, 242] width 306 height 12
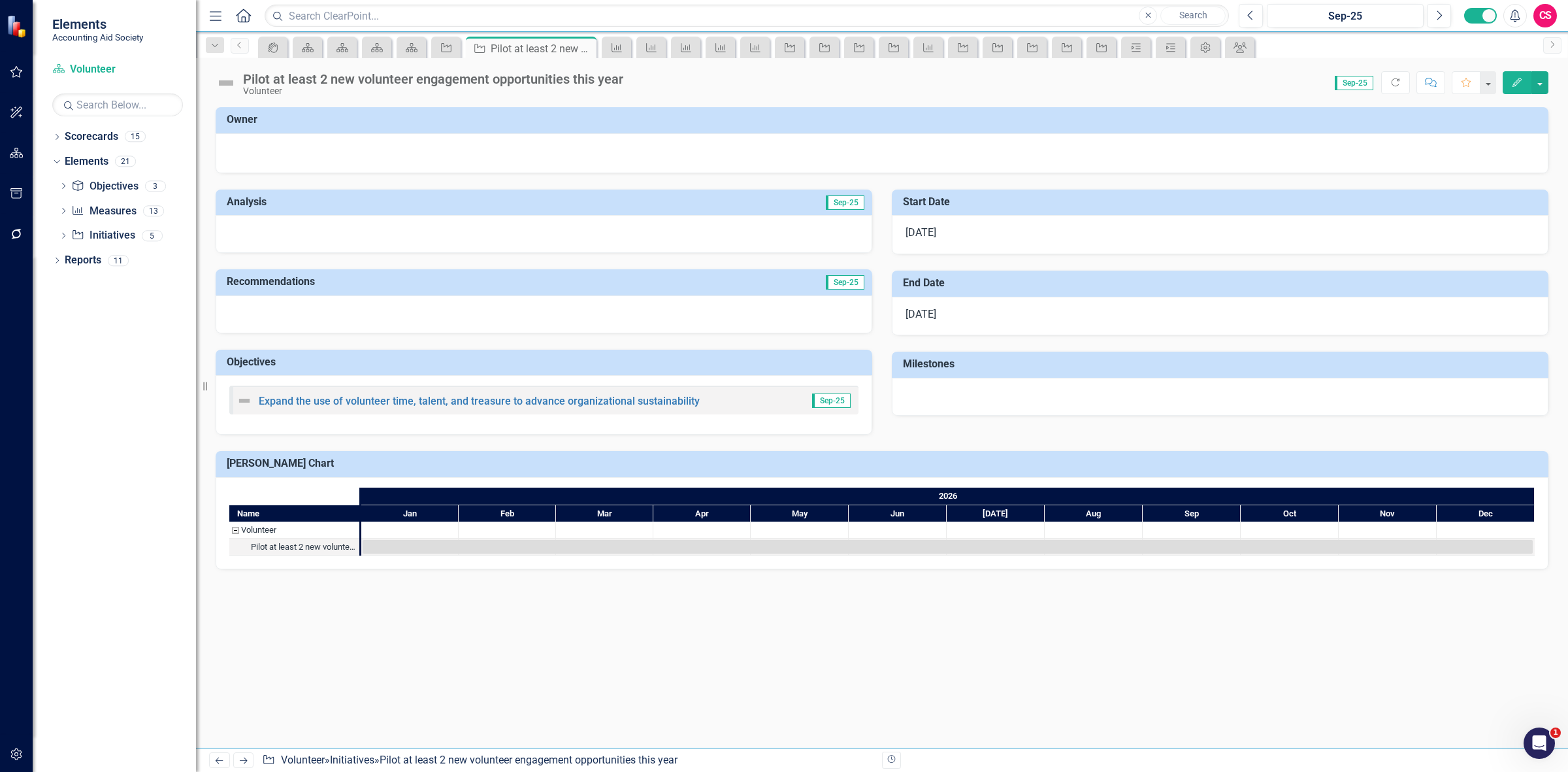
click at [1511, 85] on icon "Edit" at bounding box center [1517, 82] width 12 height 9
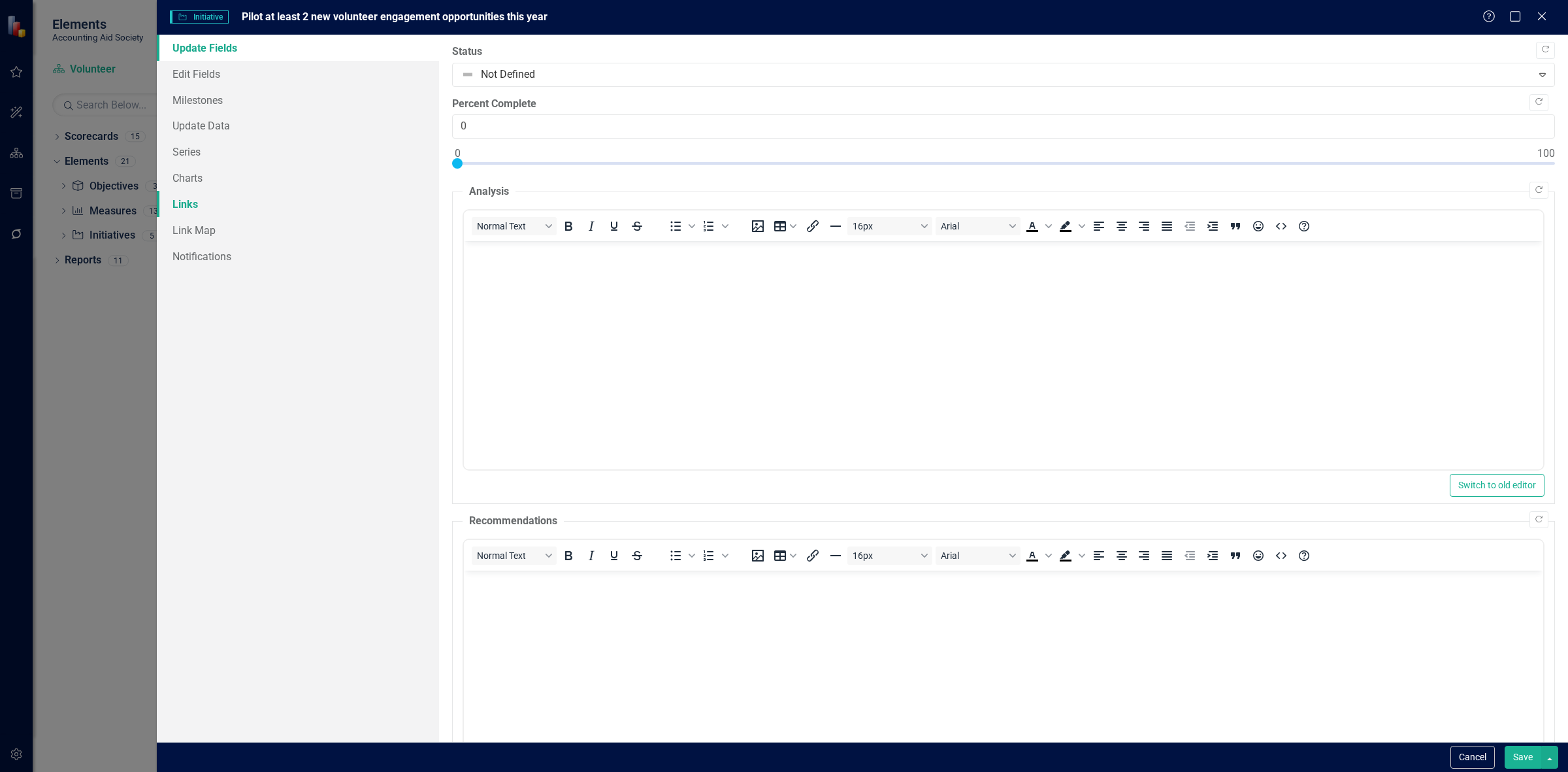
click at [298, 206] on link "Links" at bounding box center [298, 204] width 283 height 26
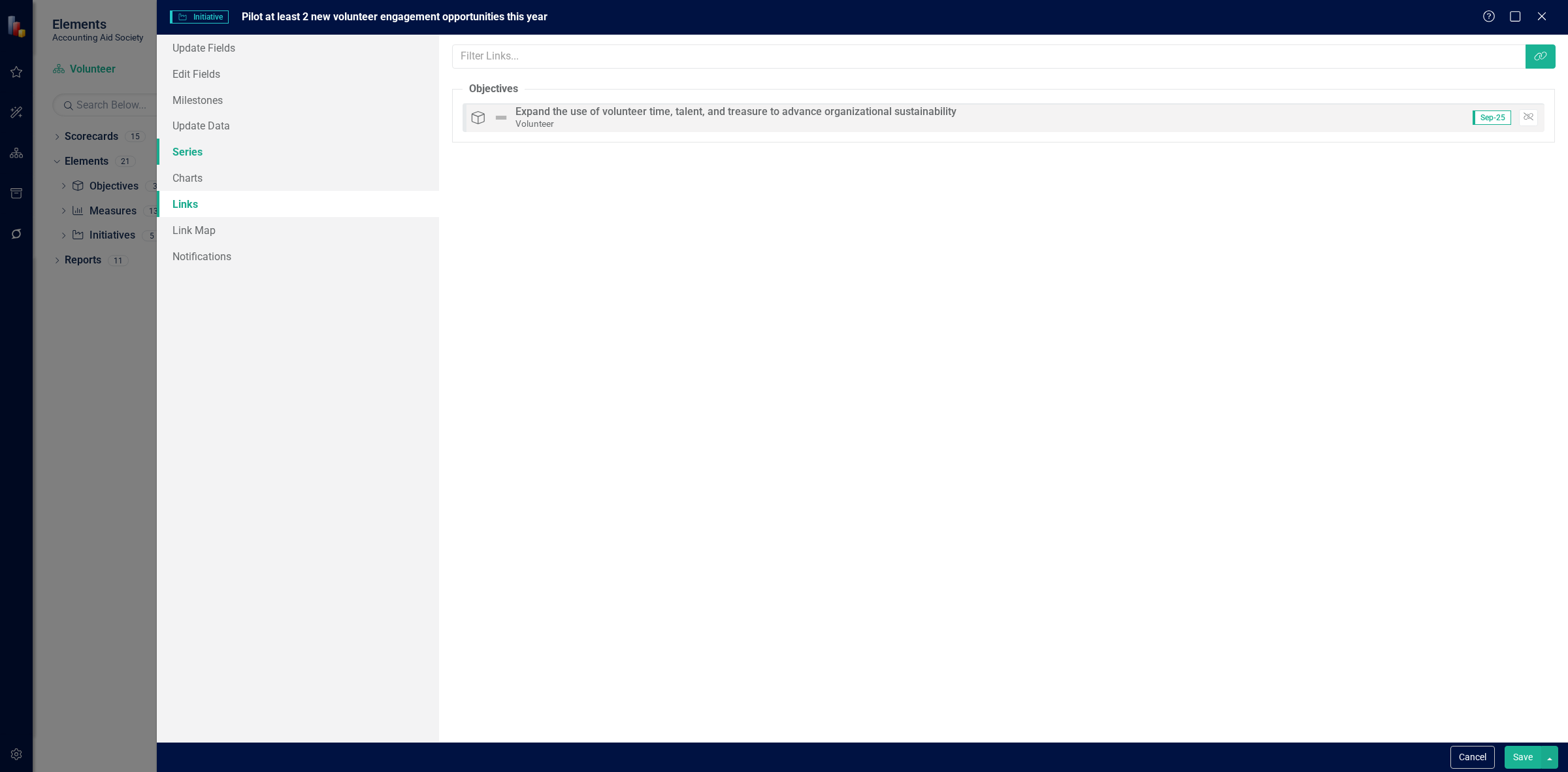
click at [252, 159] on link "Series" at bounding box center [298, 152] width 283 height 26
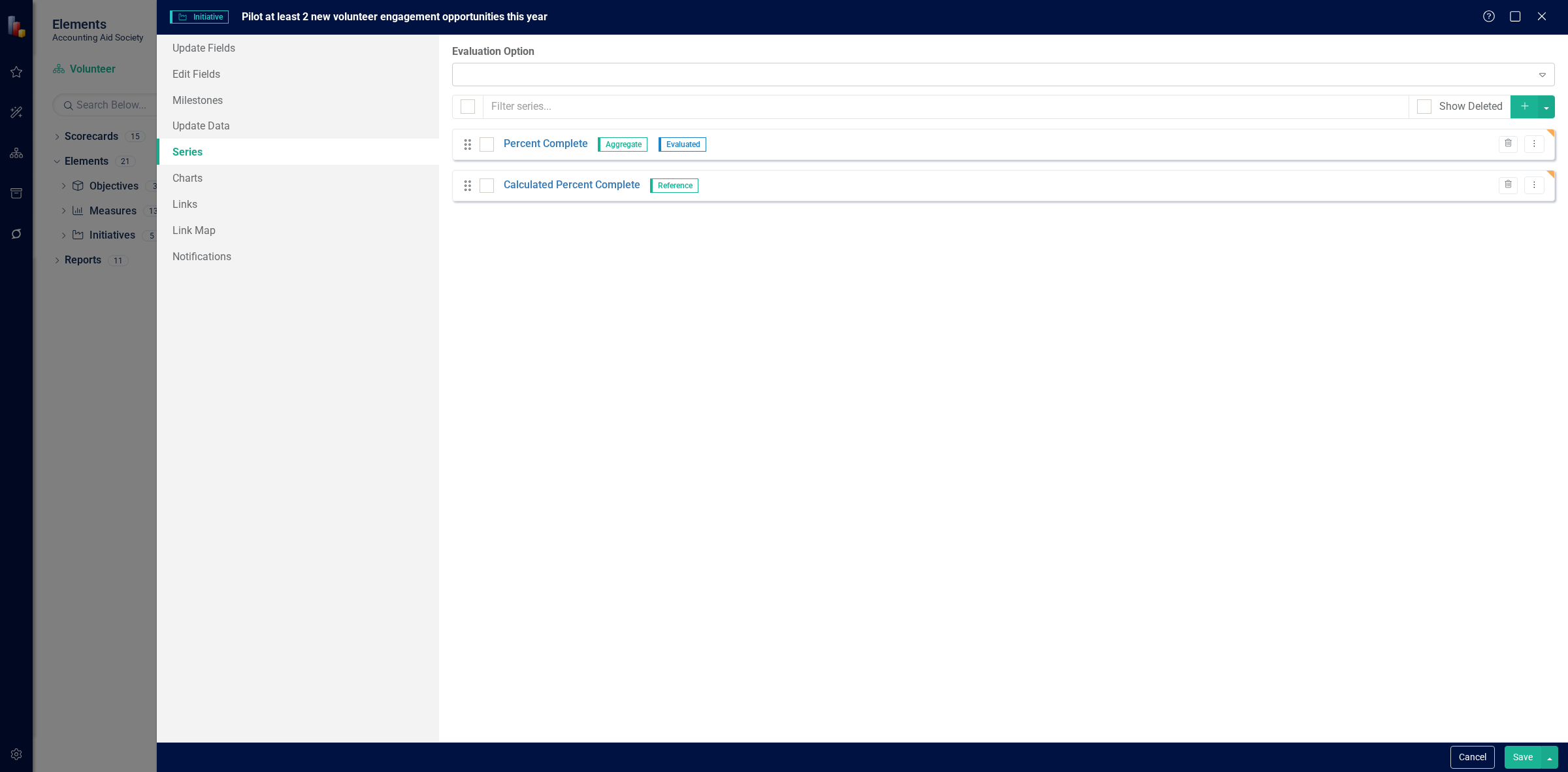
click at [496, 69] on div "Expand" at bounding box center [1004, 74] width 1103 height 23
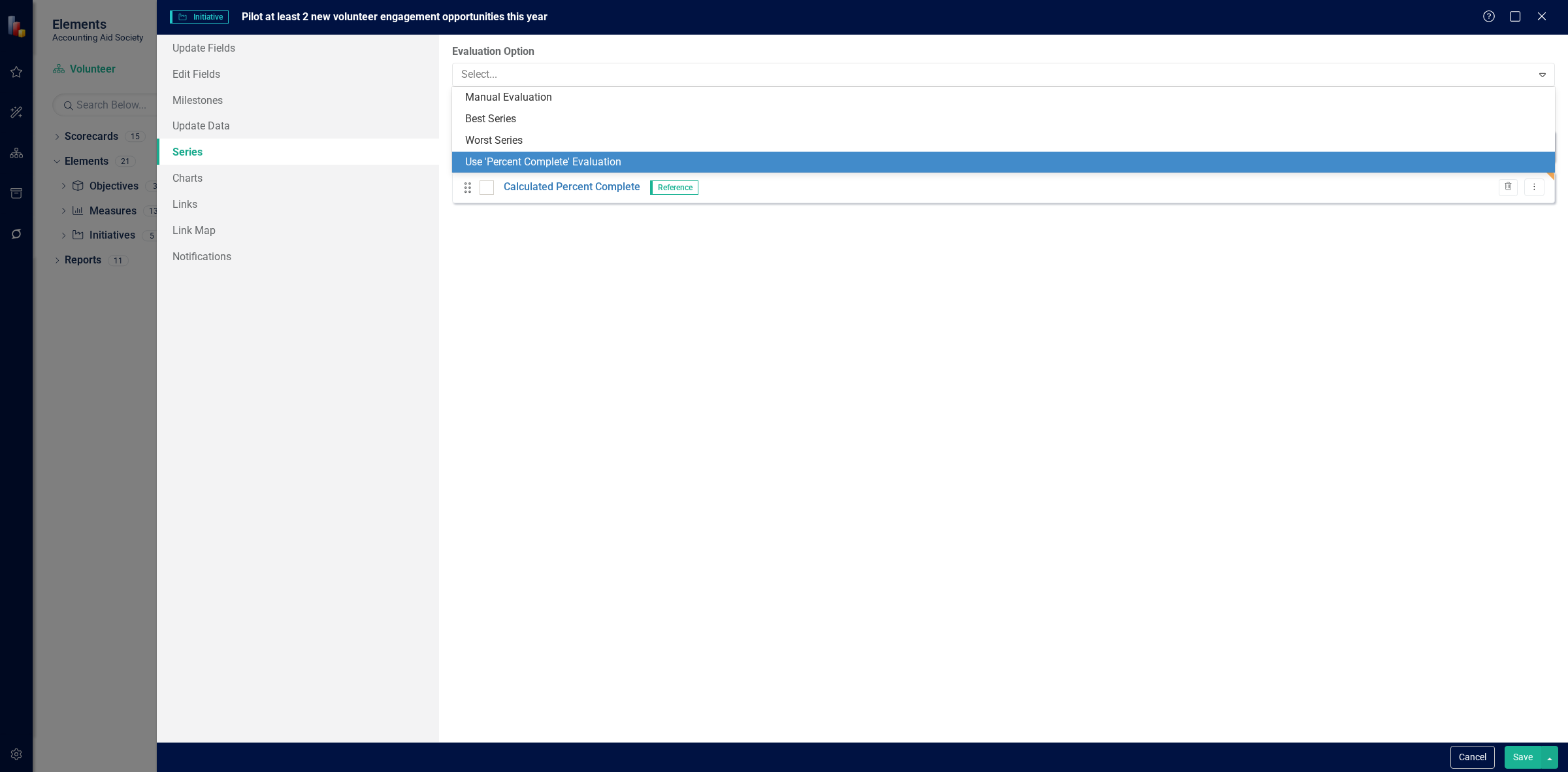
click at [526, 164] on div "Use 'Percent Complete' Evaluation" at bounding box center [1006, 162] width 1082 height 15
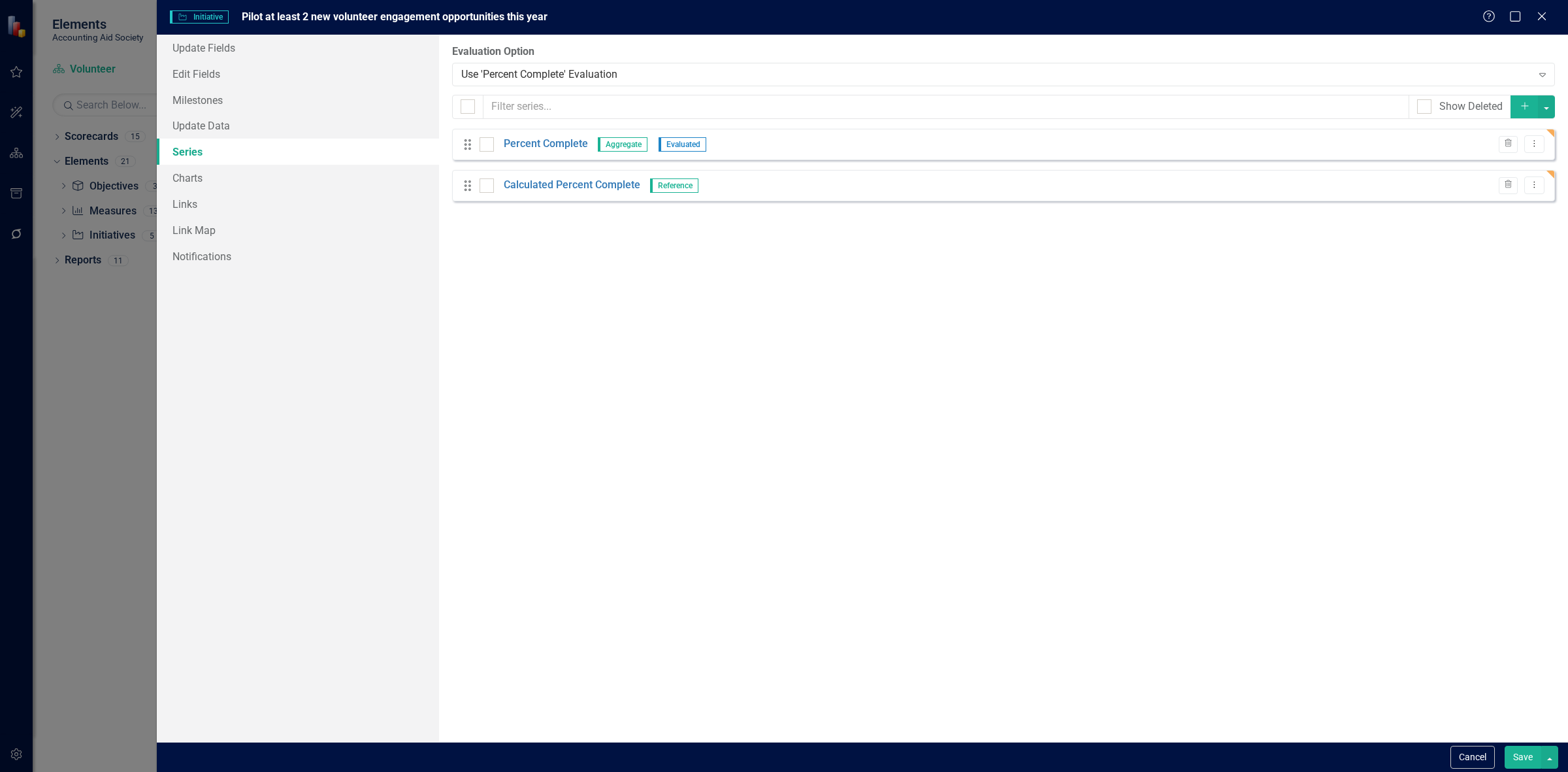
click at [1517, 757] on button "Save" at bounding box center [1522, 757] width 36 height 23
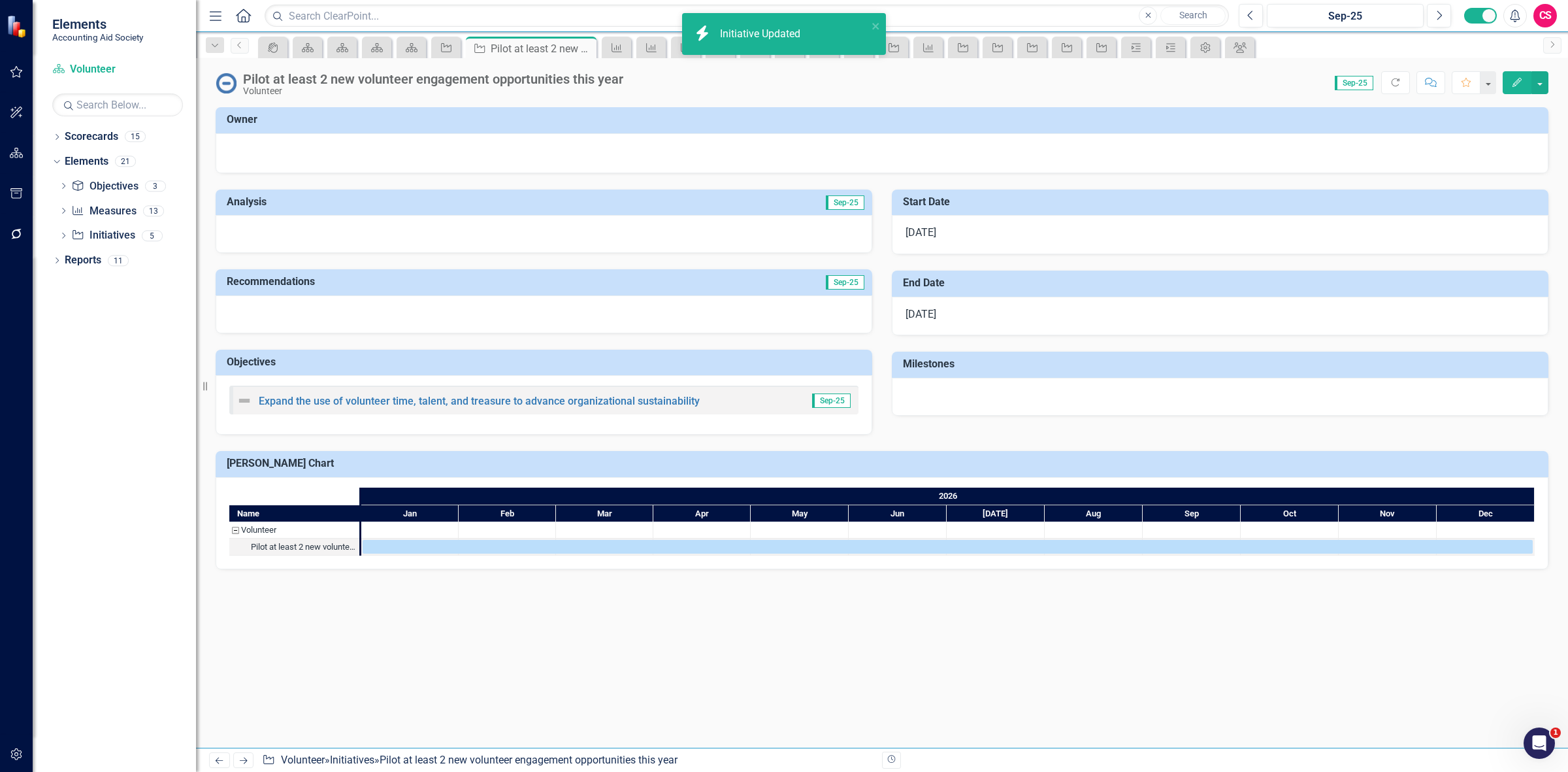
click at [245, 752] on link "Next" at bounding box center [243, 760] width 21 height 15
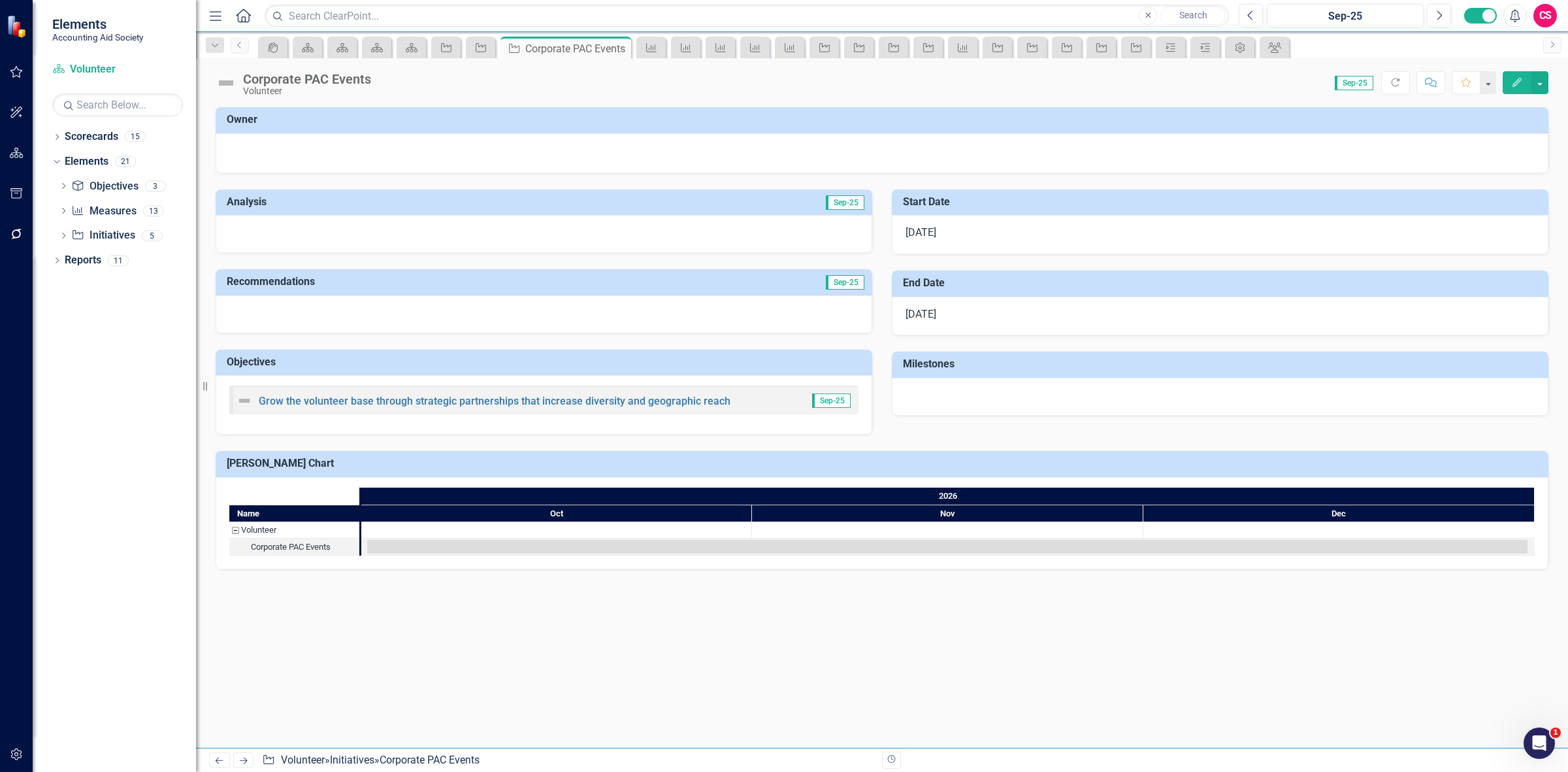
click at [1516, 90] on button "Edit" at bounding box center [1517, 83] width 29 height 23
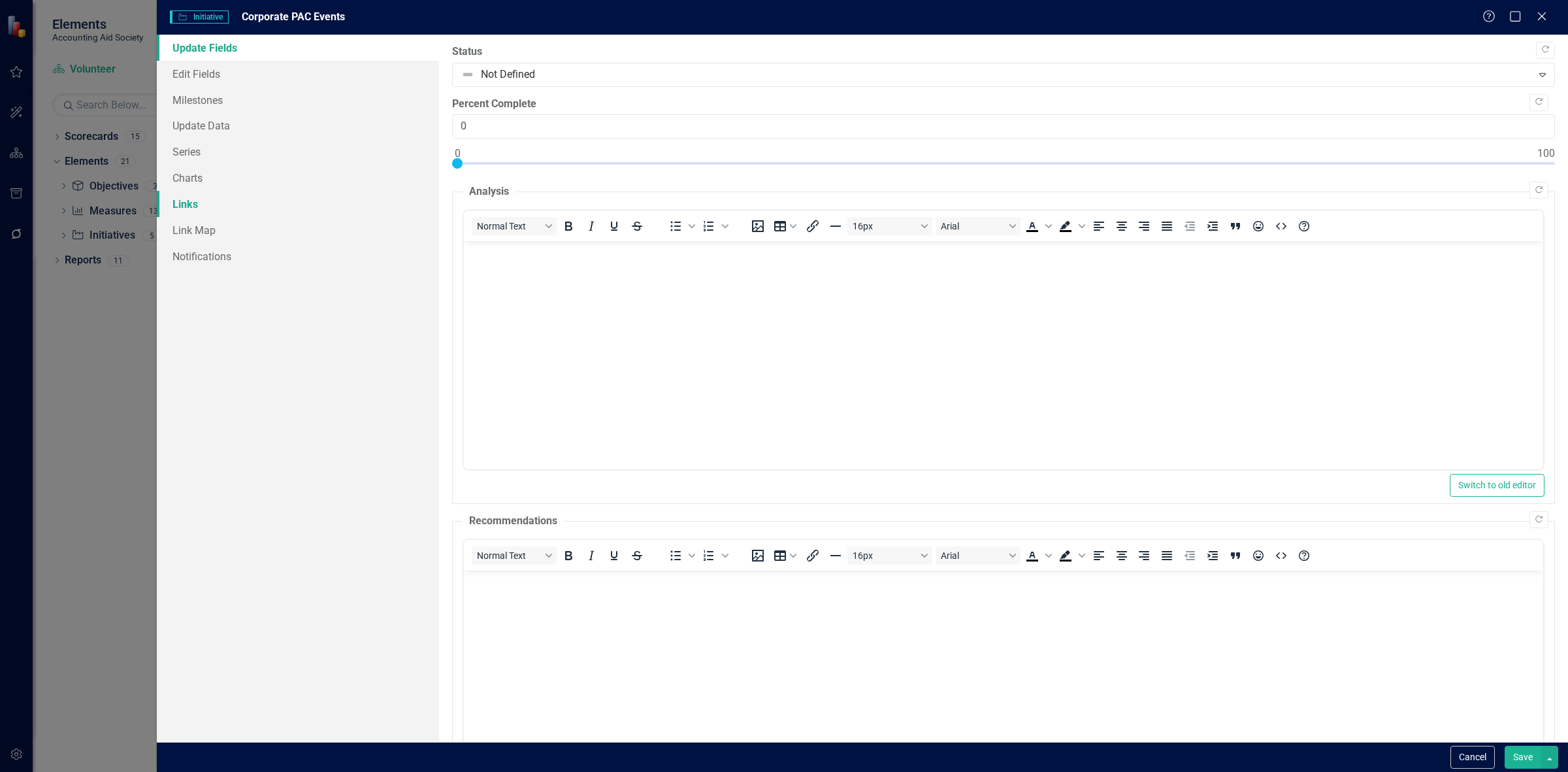
click at [241, 203] on link "Links" at bounding box center [298, 204] width 283 height 26
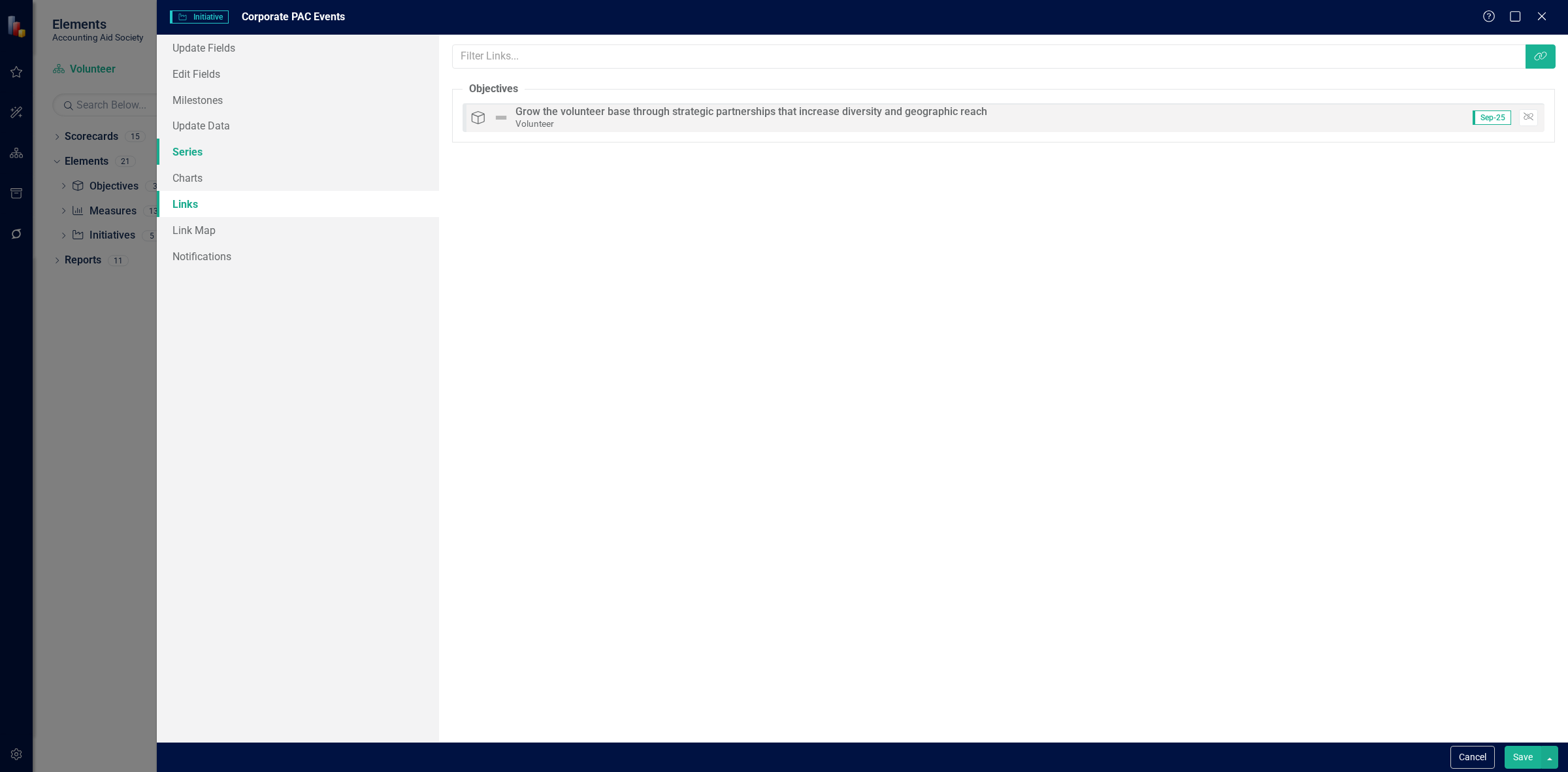
click at [230, 157] on link "Series" at bounding box center [298, 152] width 283 height 26
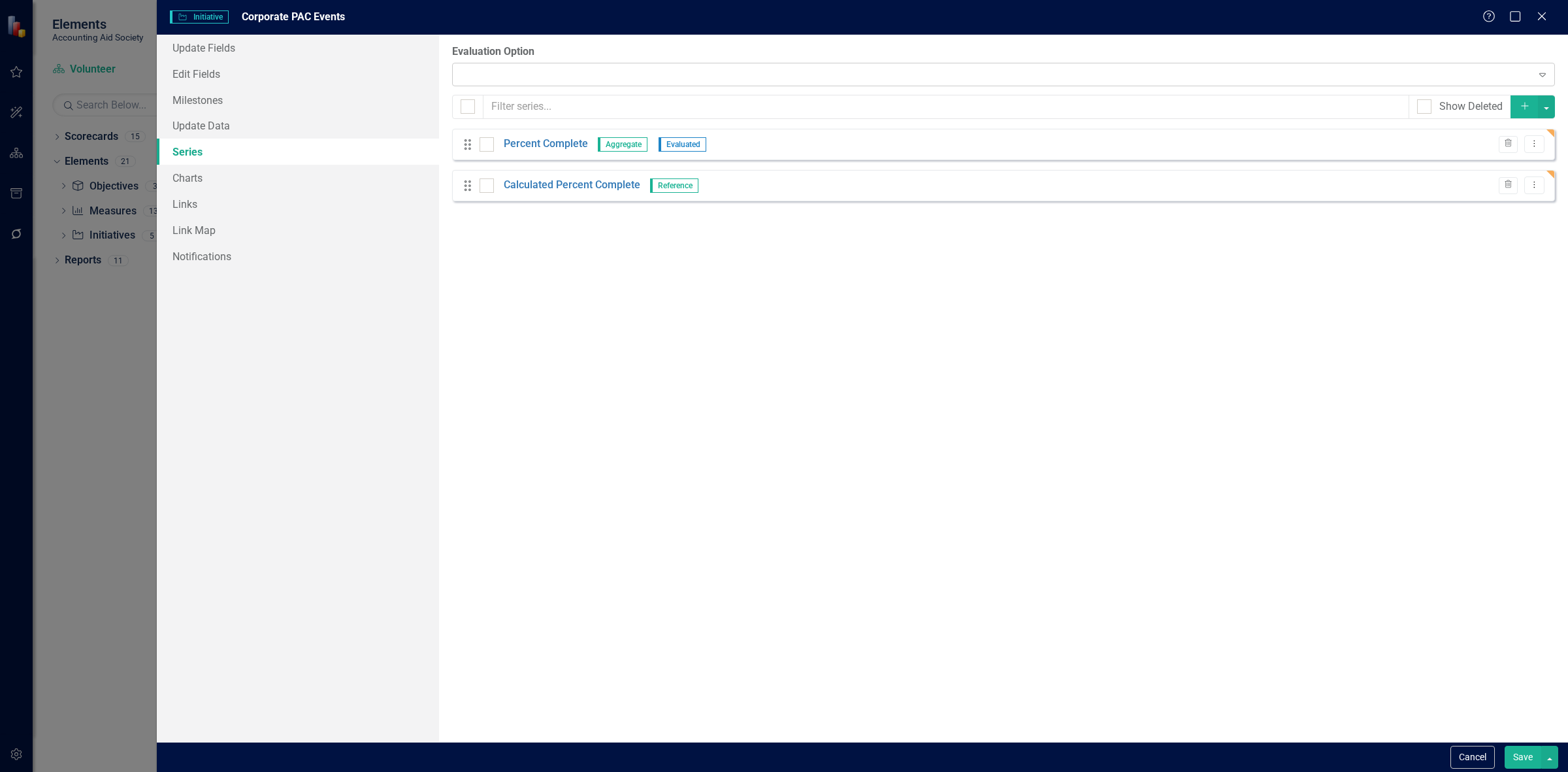
click at [582, 72] on div "Expand" at bounding box center [1004, 74] width 1103 height 23
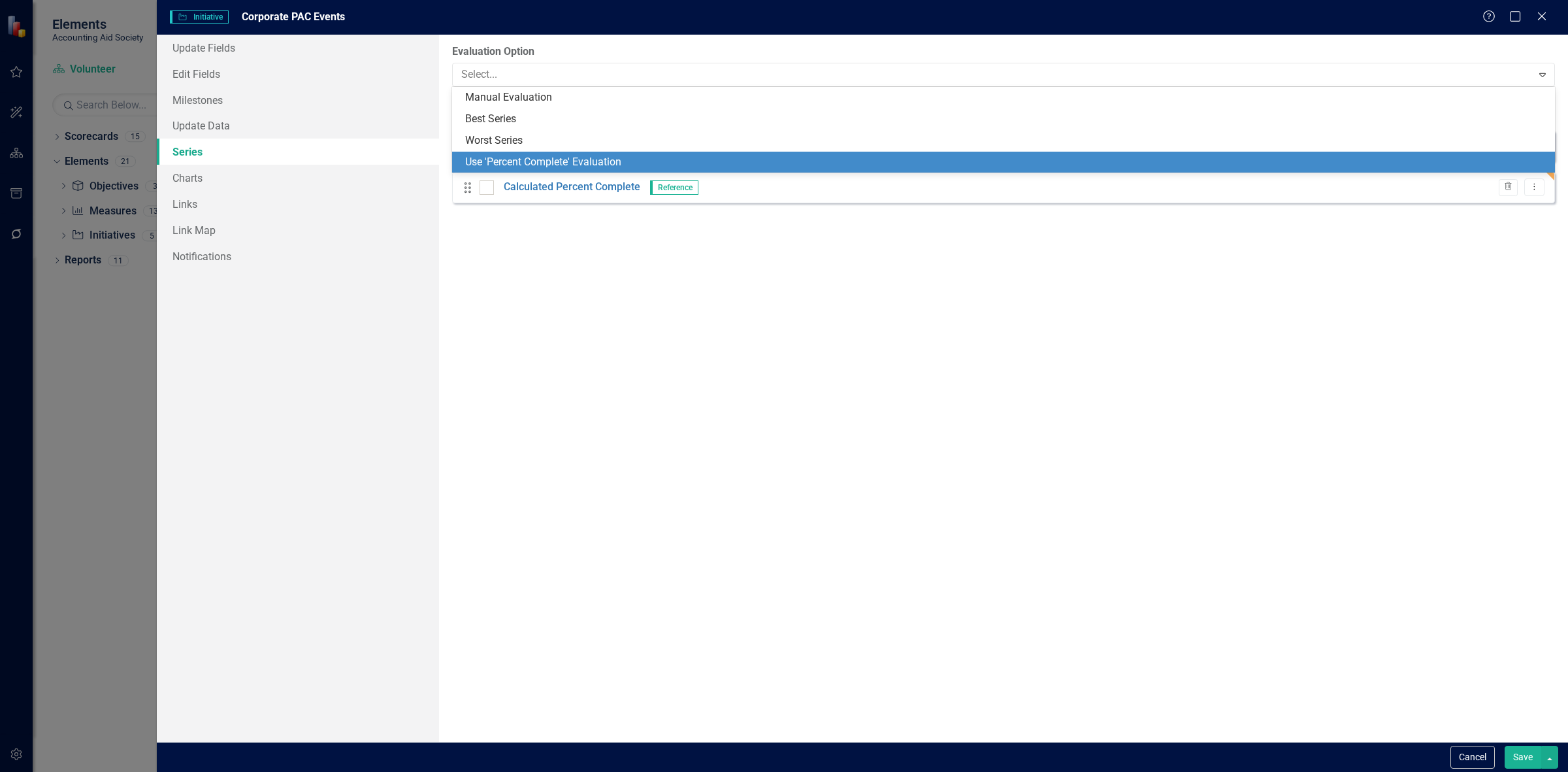
click at [556, 158] on div "Use 'Percent Complete' Evaluation" at bounding box center [1006, 162] width 1082 height 15
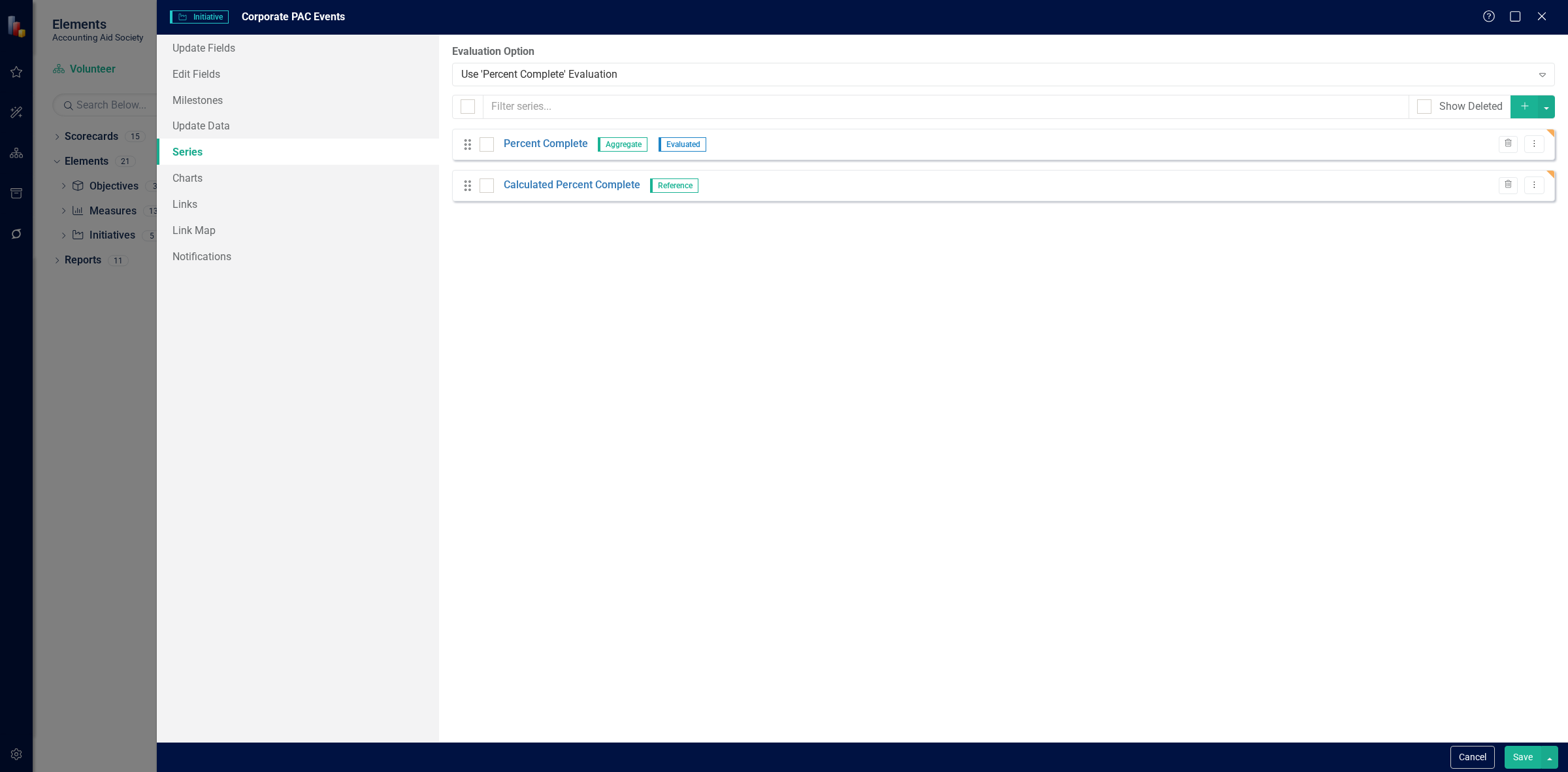
click at [1517, 753] on button "Save" at bounding box center [1522, 757] width 36 height 23
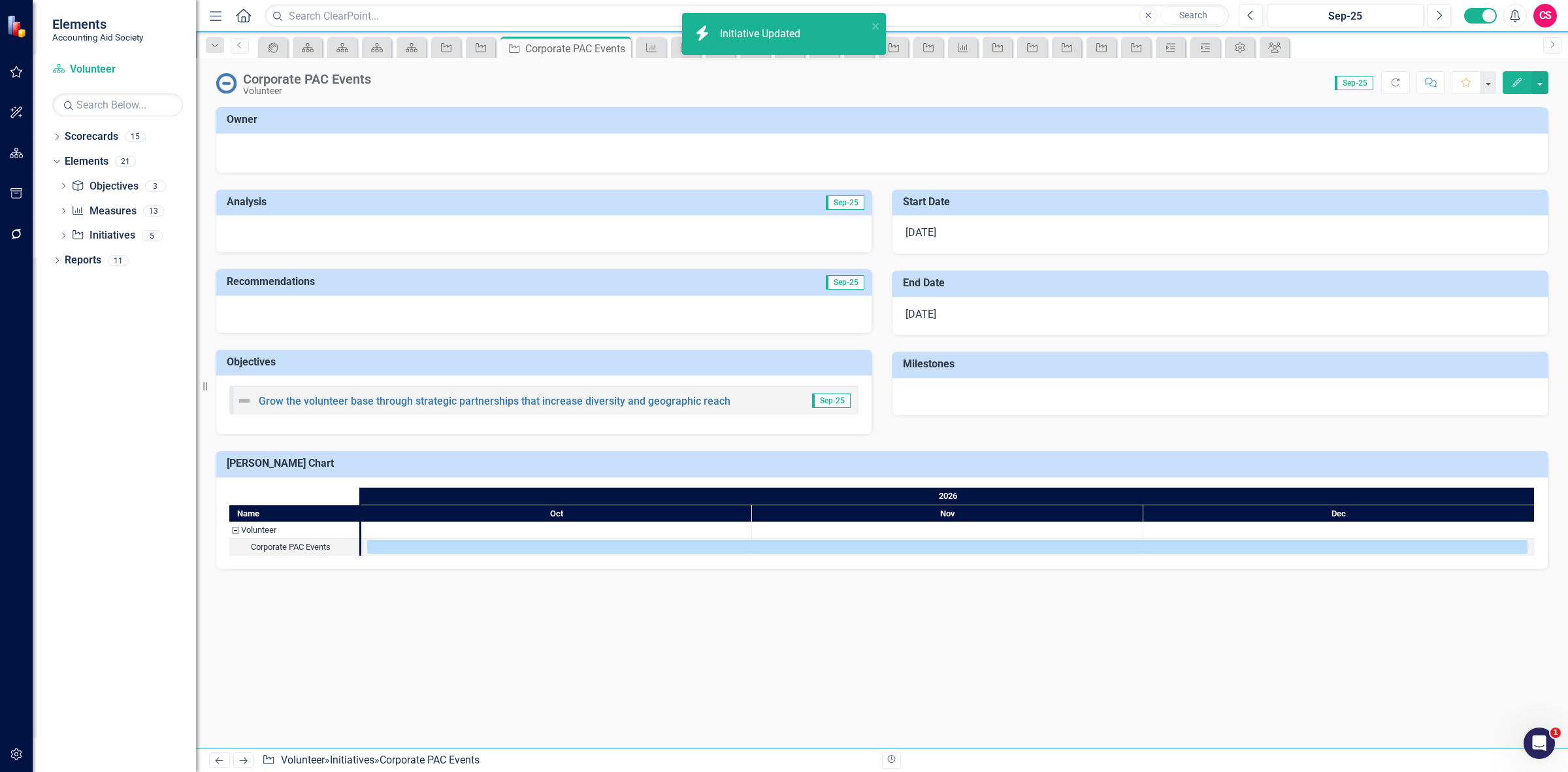
click at [244, 759] on icon "Next" at bounding box center [243, 760] width 11 height 9
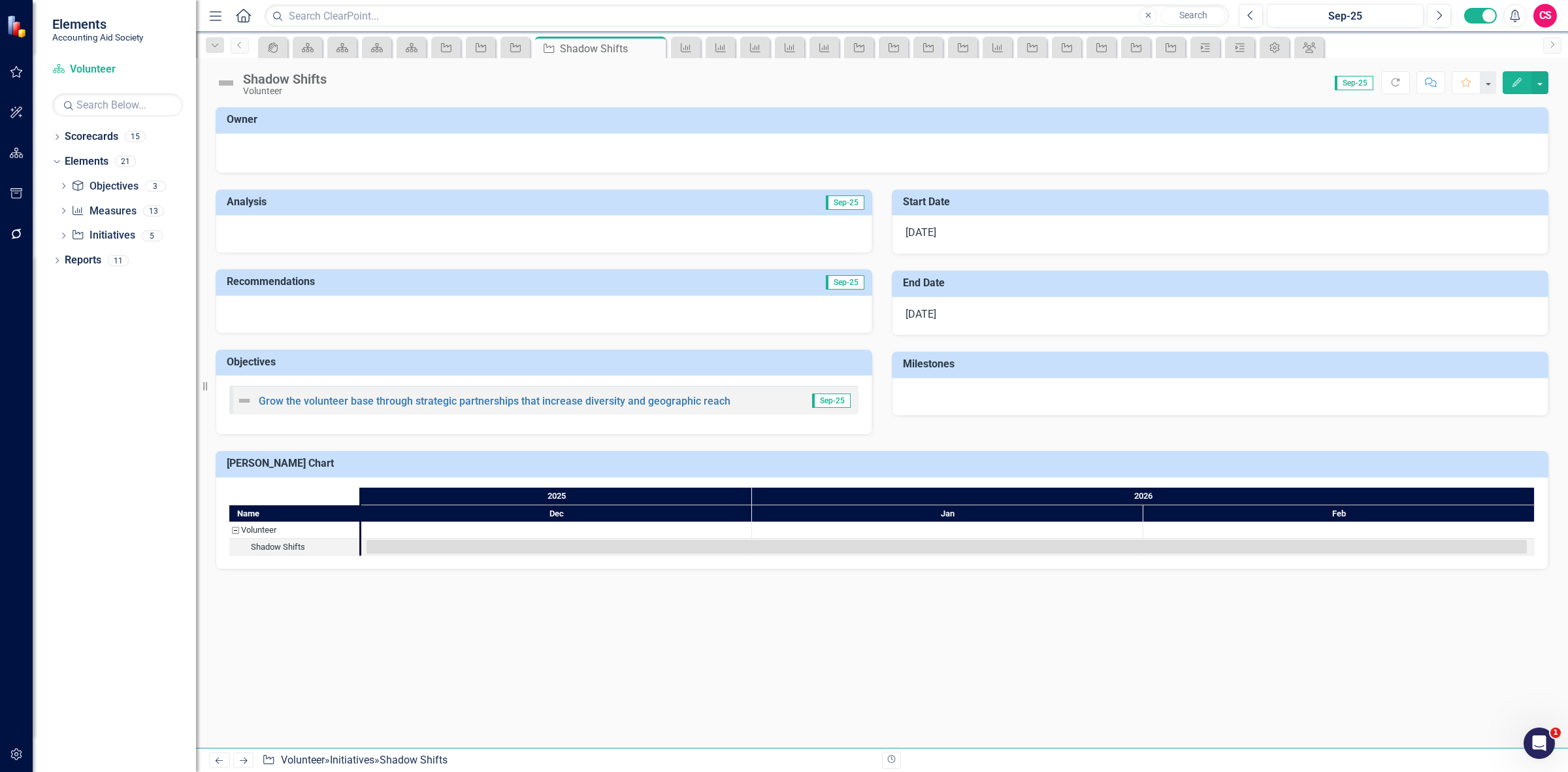
click at [1512, 84] on button "Edit" at bounding box center [1517, 83] width 29 height 23
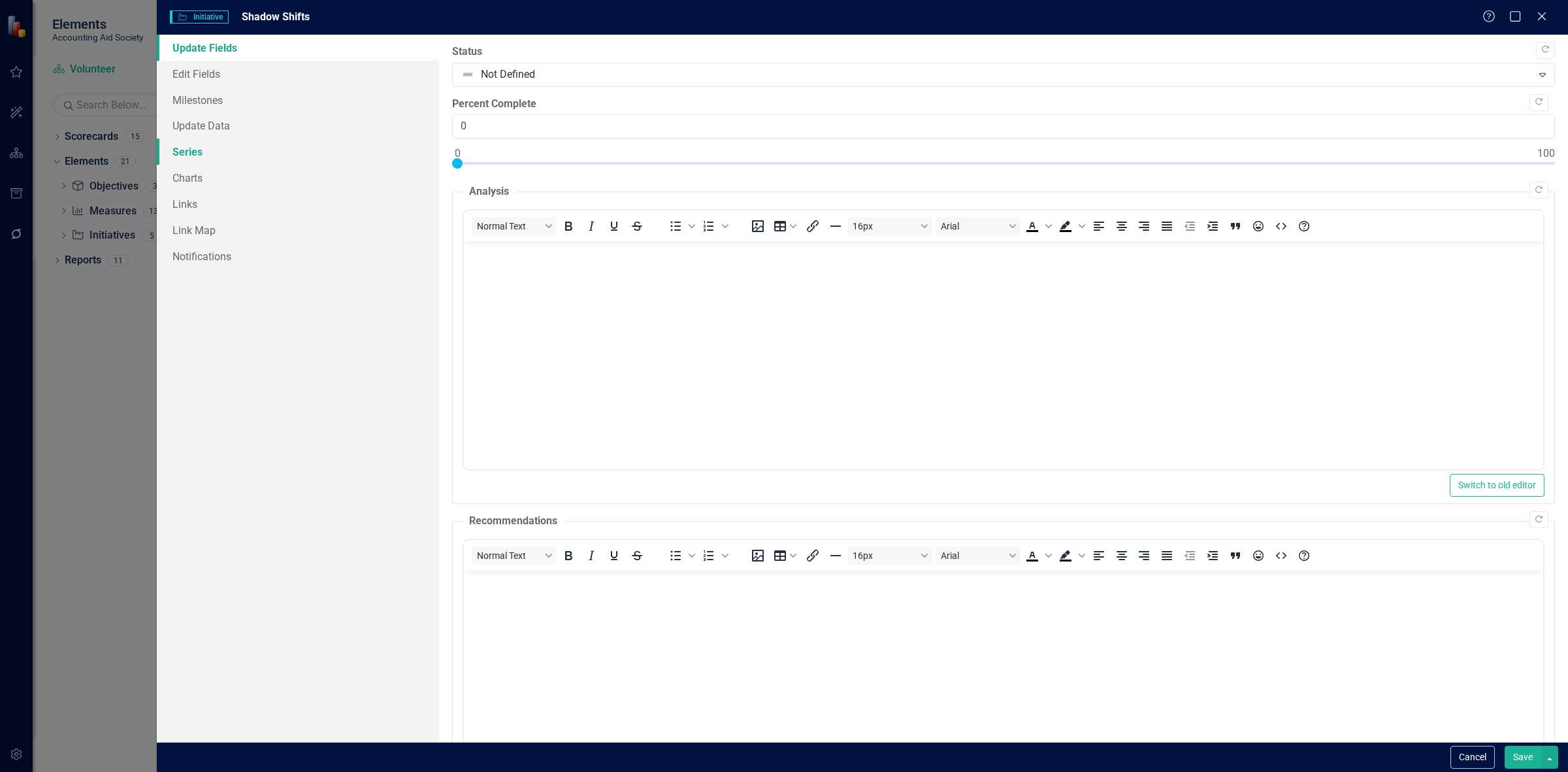
click at [213, 145] on link "Series" at bounding box center [298, 152] width 283 height 26
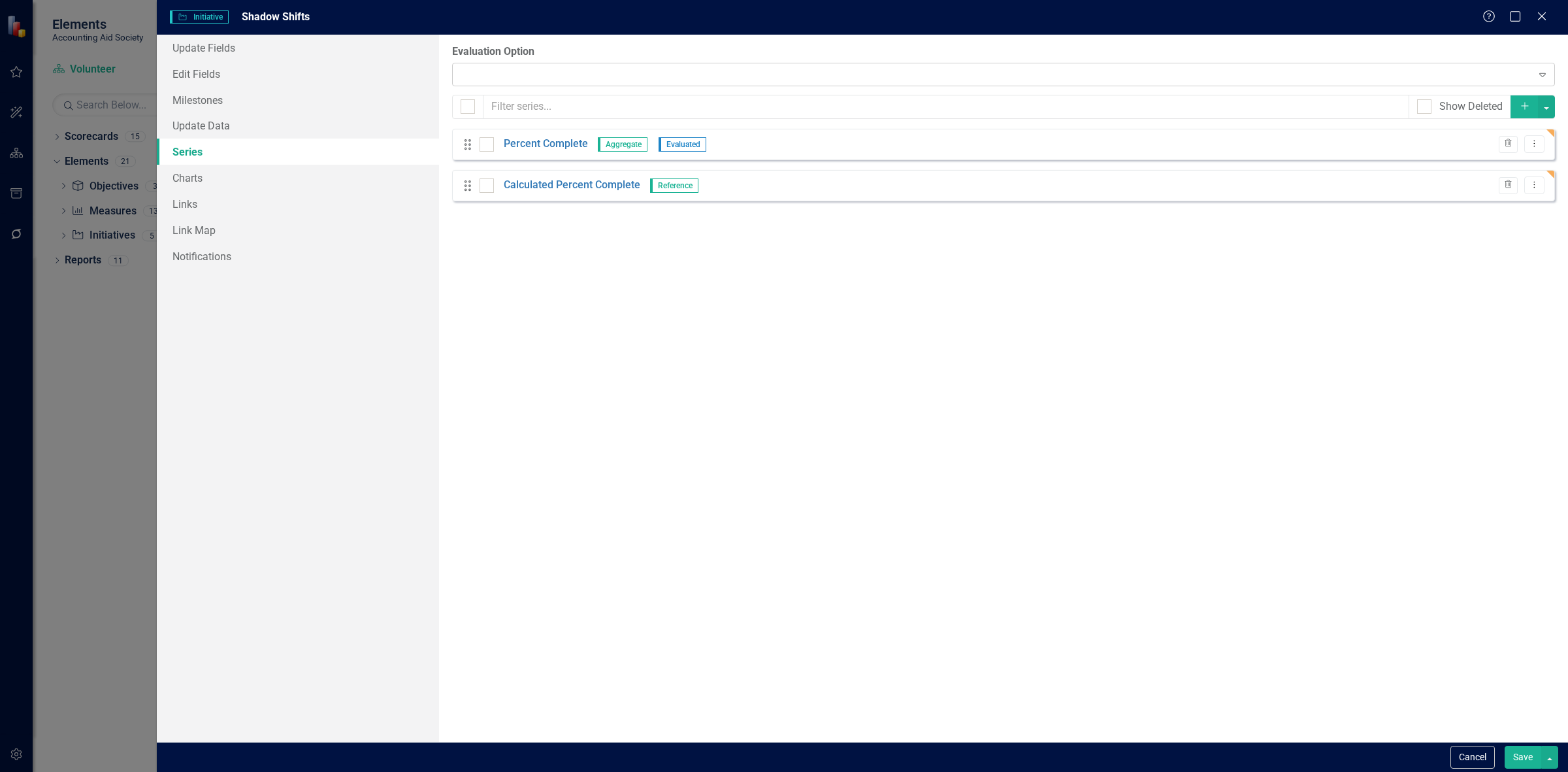
click at [498, 80] on div "Expand" at bounding box center [1004, 74] width 1103 height 23
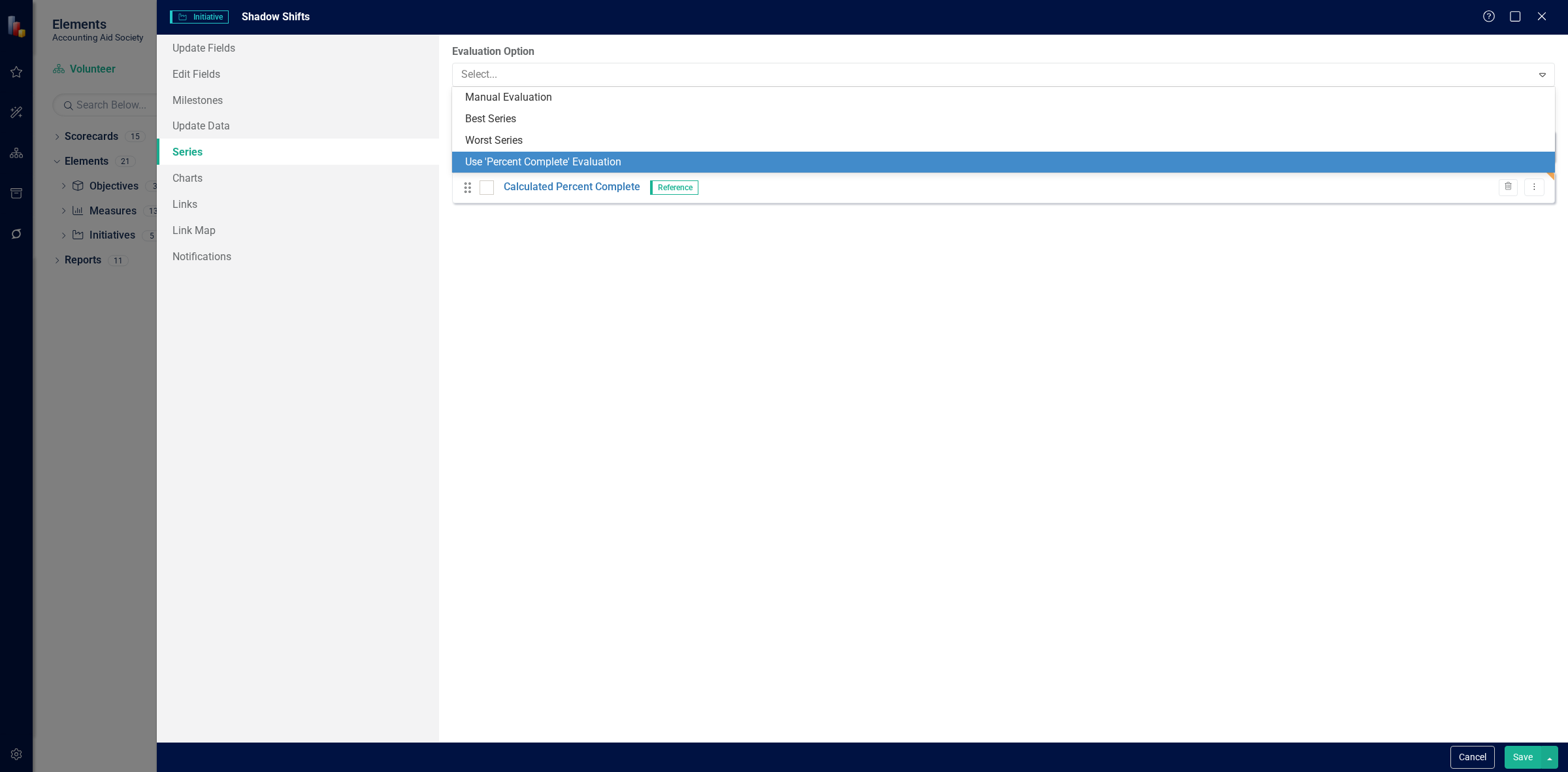
click at [517, 162] on div "Use 'Percent Complete' Evaluation" at bounding box center [1006, 162] width 1082 height 15
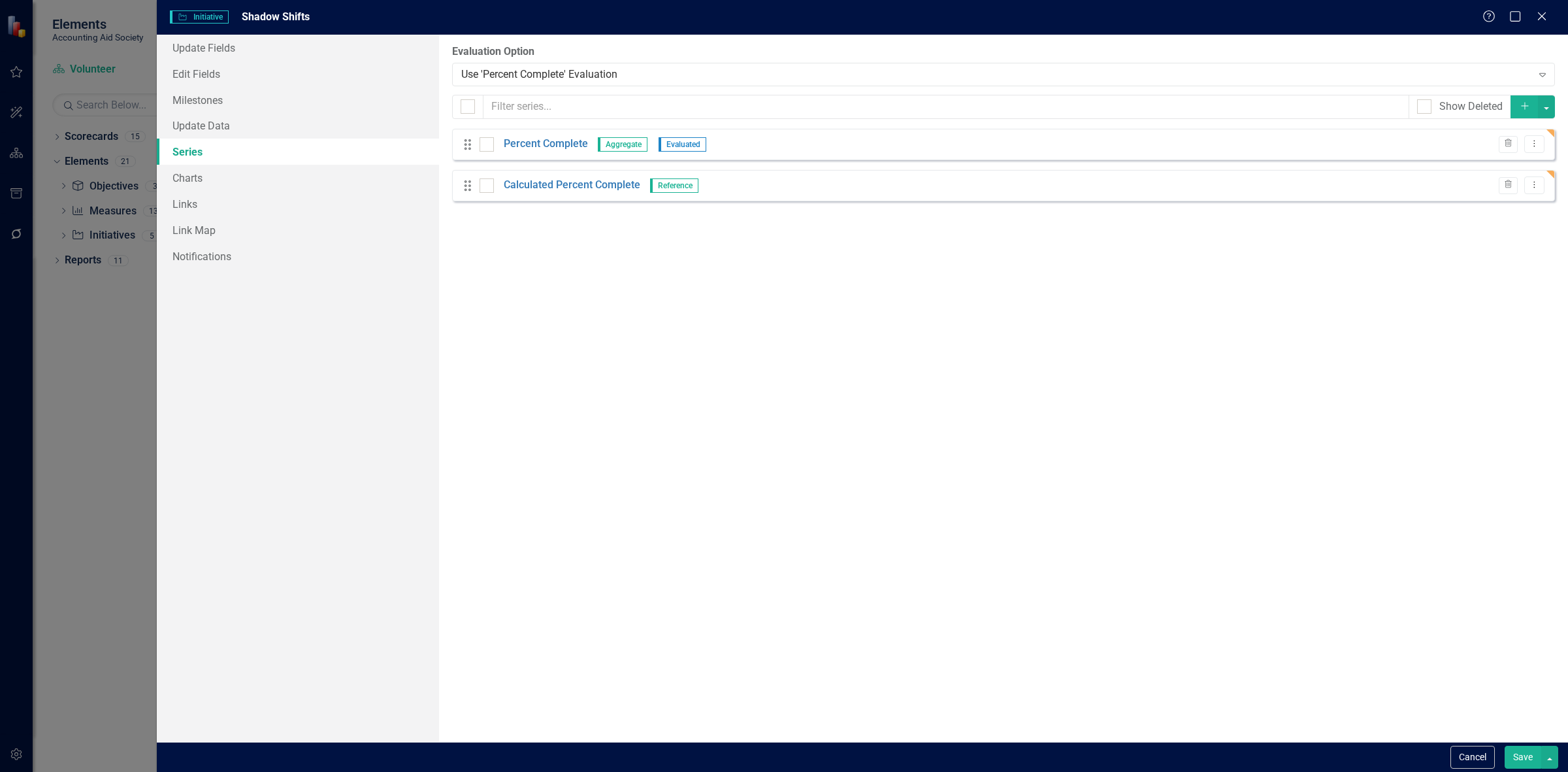
click at [1520, 750] on button "Save" at bounding box center [1522, 757] width 36 height 23
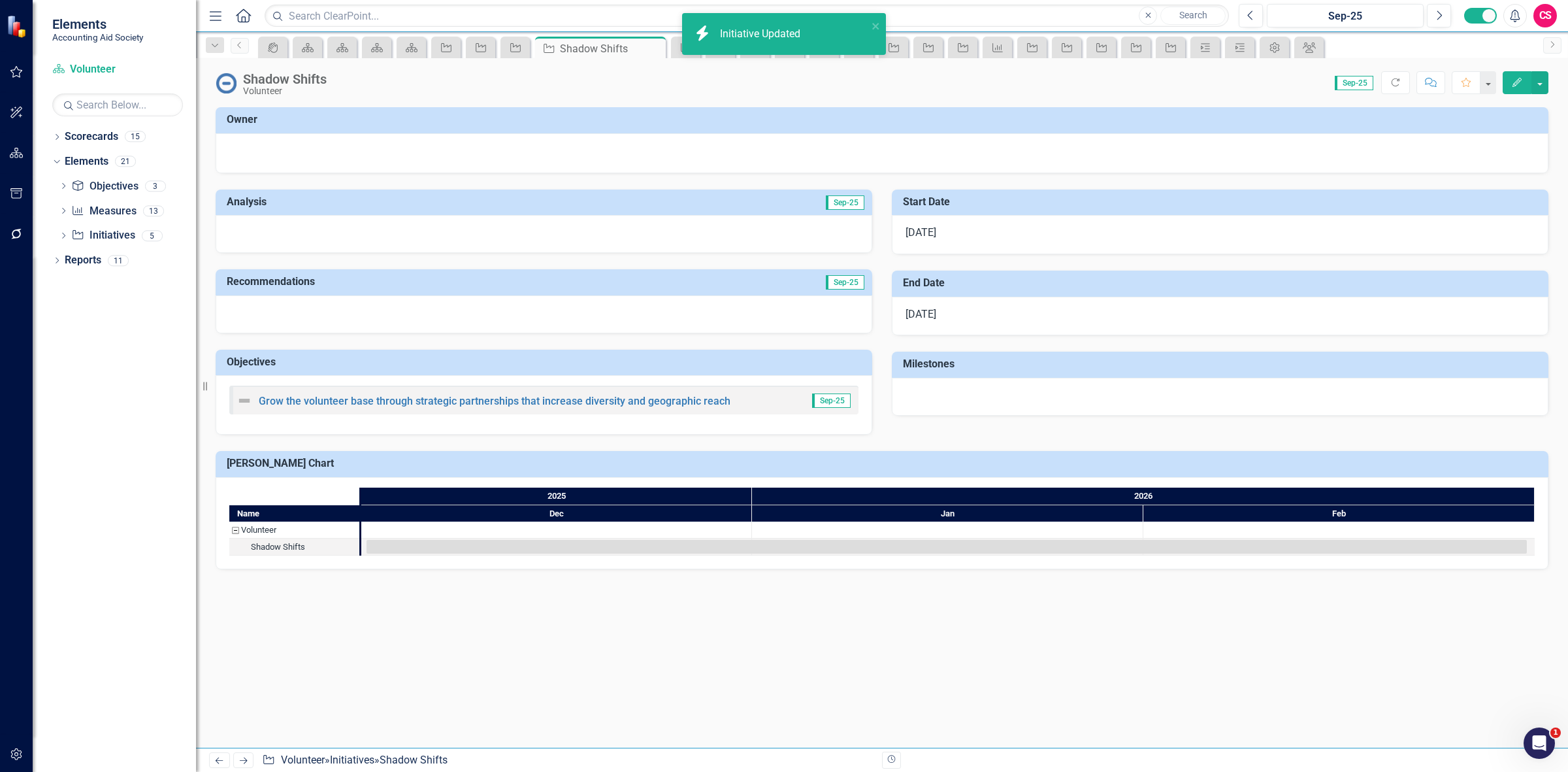
click at [249, 758] on icon "Next" at bounding box center [243, 760] width 11 height 9
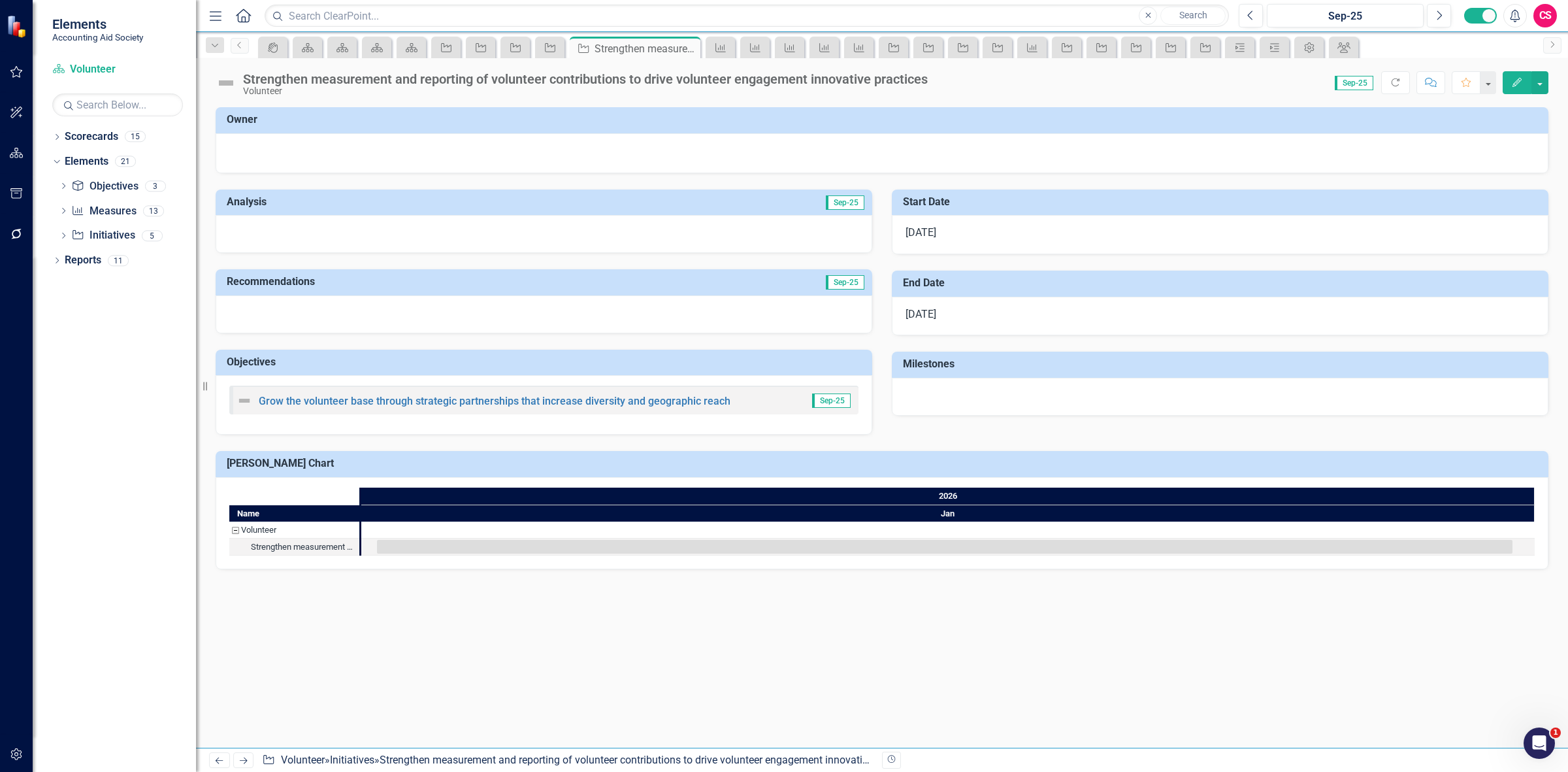
click at [1511, 86] on icon "Edit" at bounding box center [1517, 82] width 12 height 9
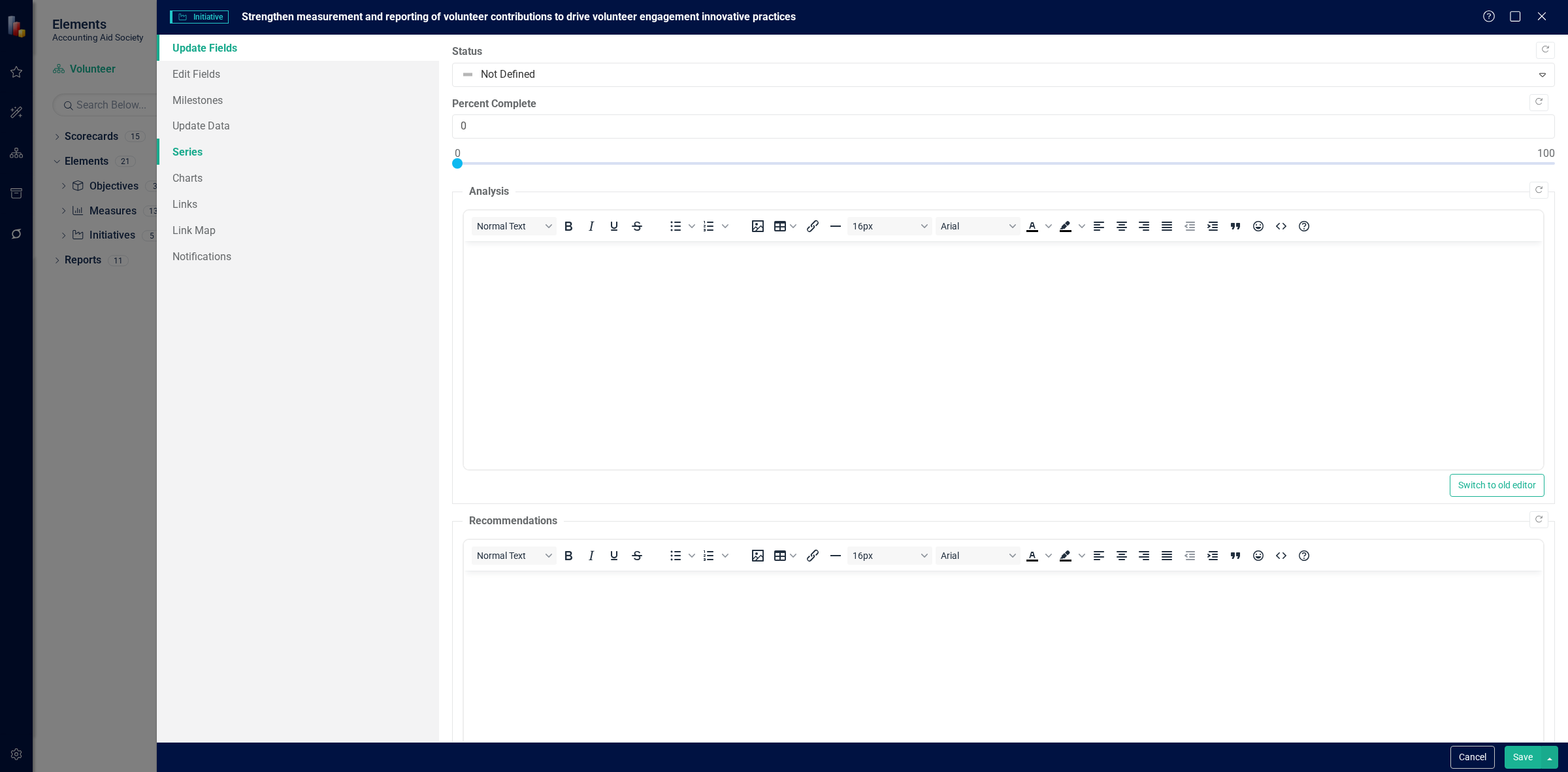
click at [312, 149] on link "Series" at bounding box center [298, 152] width 283 height 26
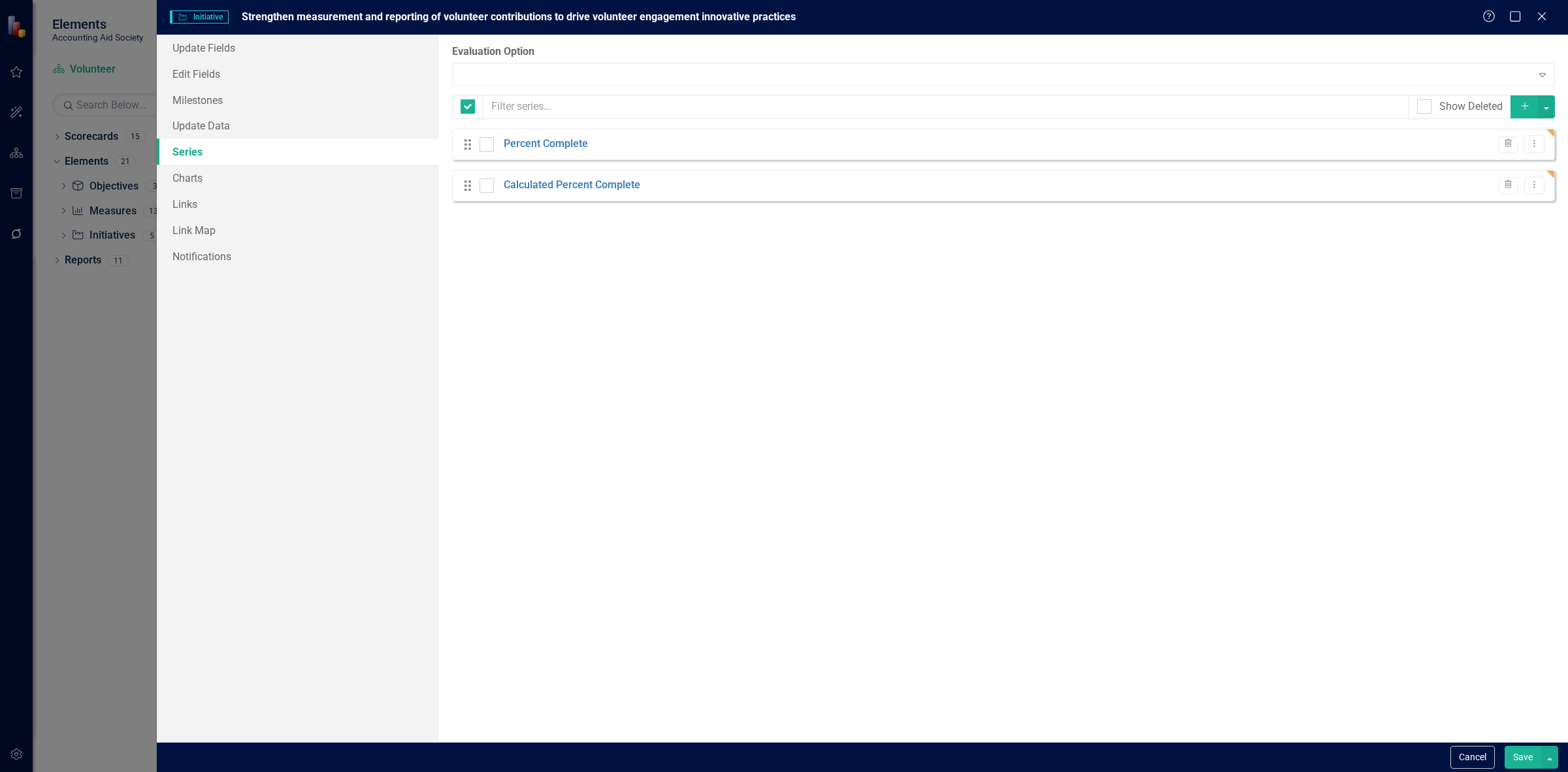
checkbox input "false"
click at [493, 70] on div "Expand" at bounding box center [1004, 74] width 1103 height 23
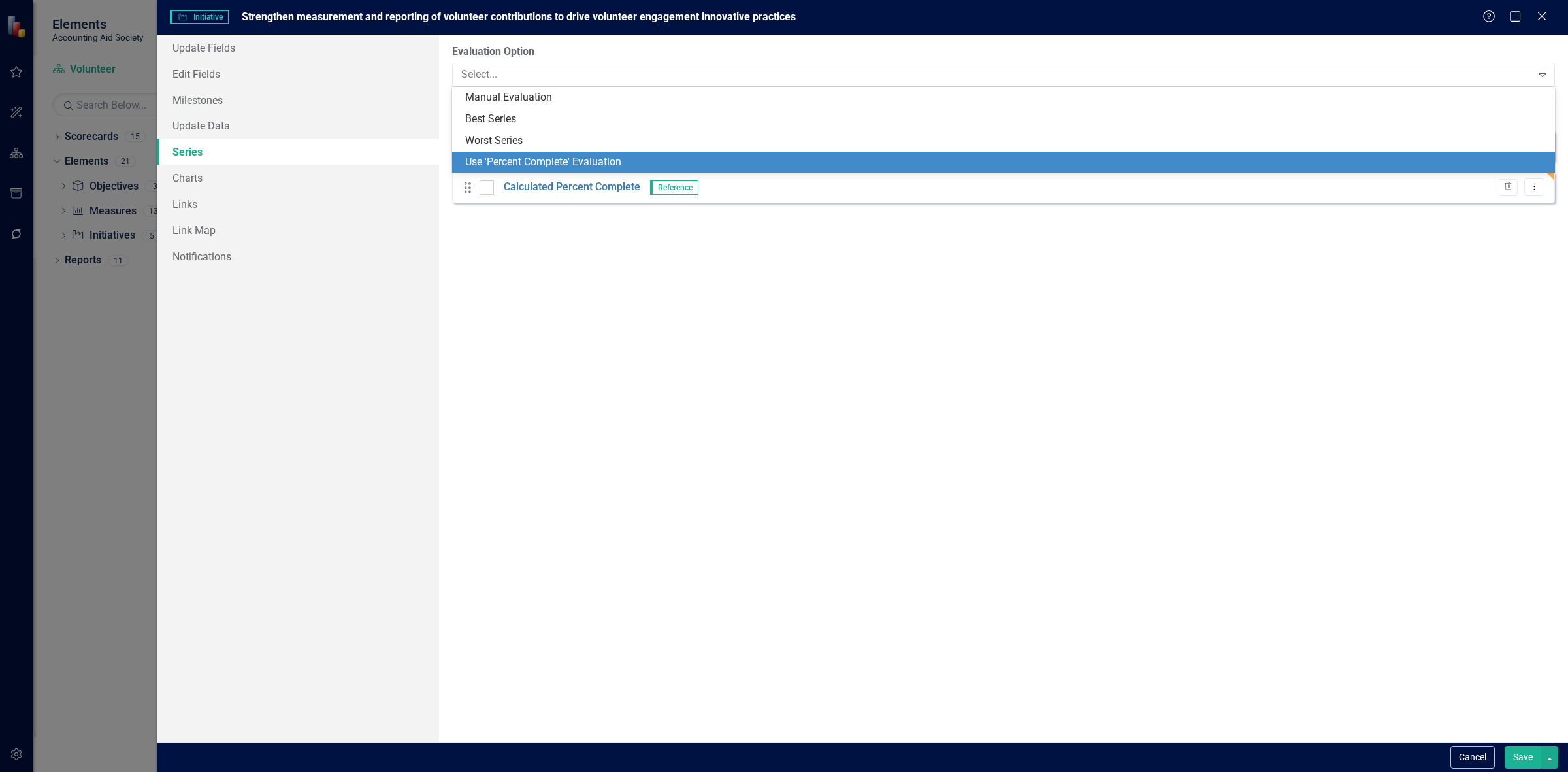
click at [511, 166] on div "Use 'Percent Complete' Evaluation" at bounding box center [1006, 162] width 1082 height 15
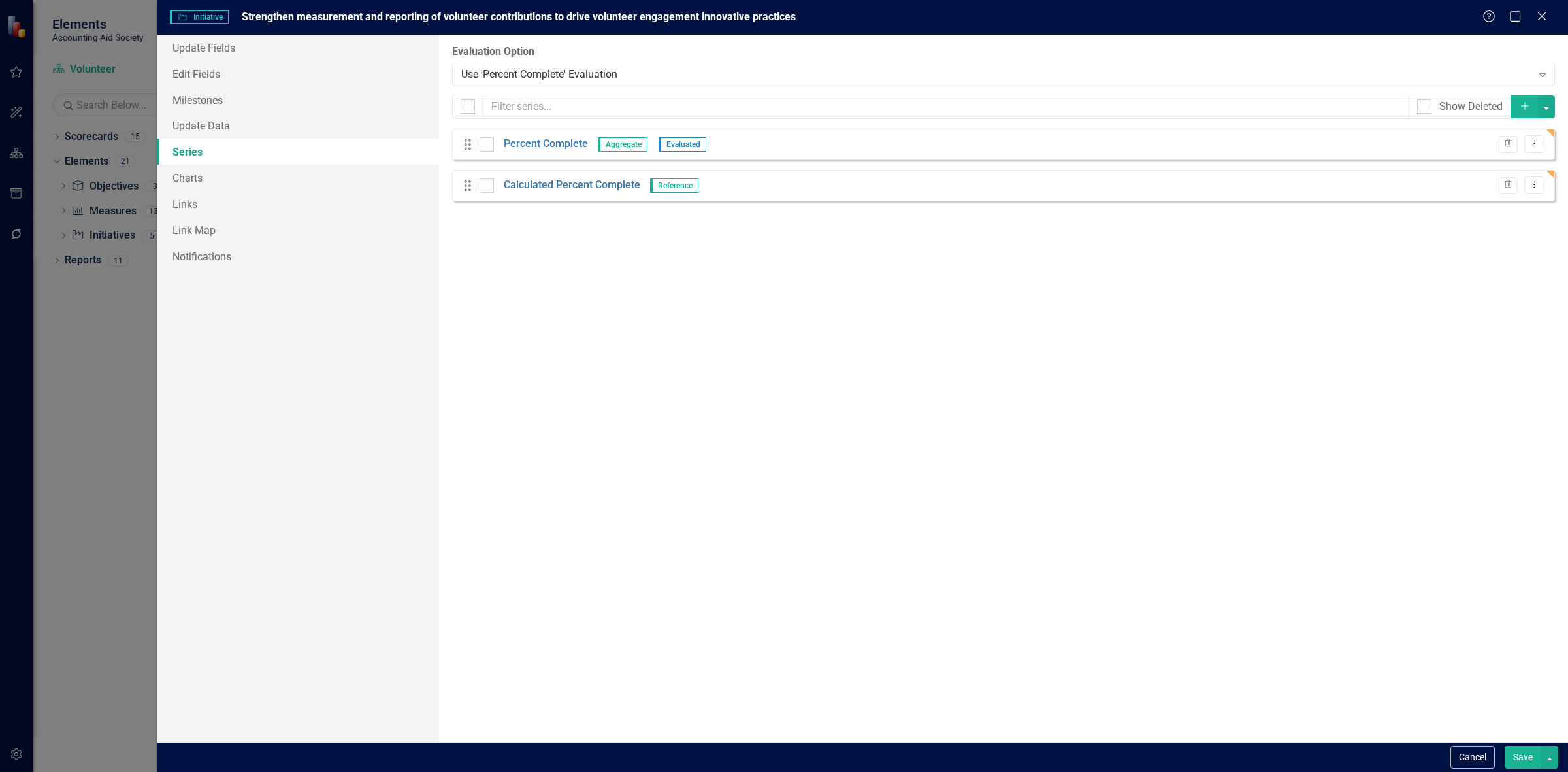
click at [1522, 729] on div "From this page, you can add, edit, delete, or duplicate the measure series for …" at bounding box center [1004, 388] width 1129 height 707
click at [1521, 734] on div "From this page, you can add, edit, delete, or duplicate the measure series for …" at bounding box center [1004, 388] width 1129 height 707
click at [1521, 742] on div "Cancel Save" at bounding box center [863, 757] width 1412 height 30
click at [1518, 756] on button "Save" at bounding box center [1522, 757] width 36 height 23
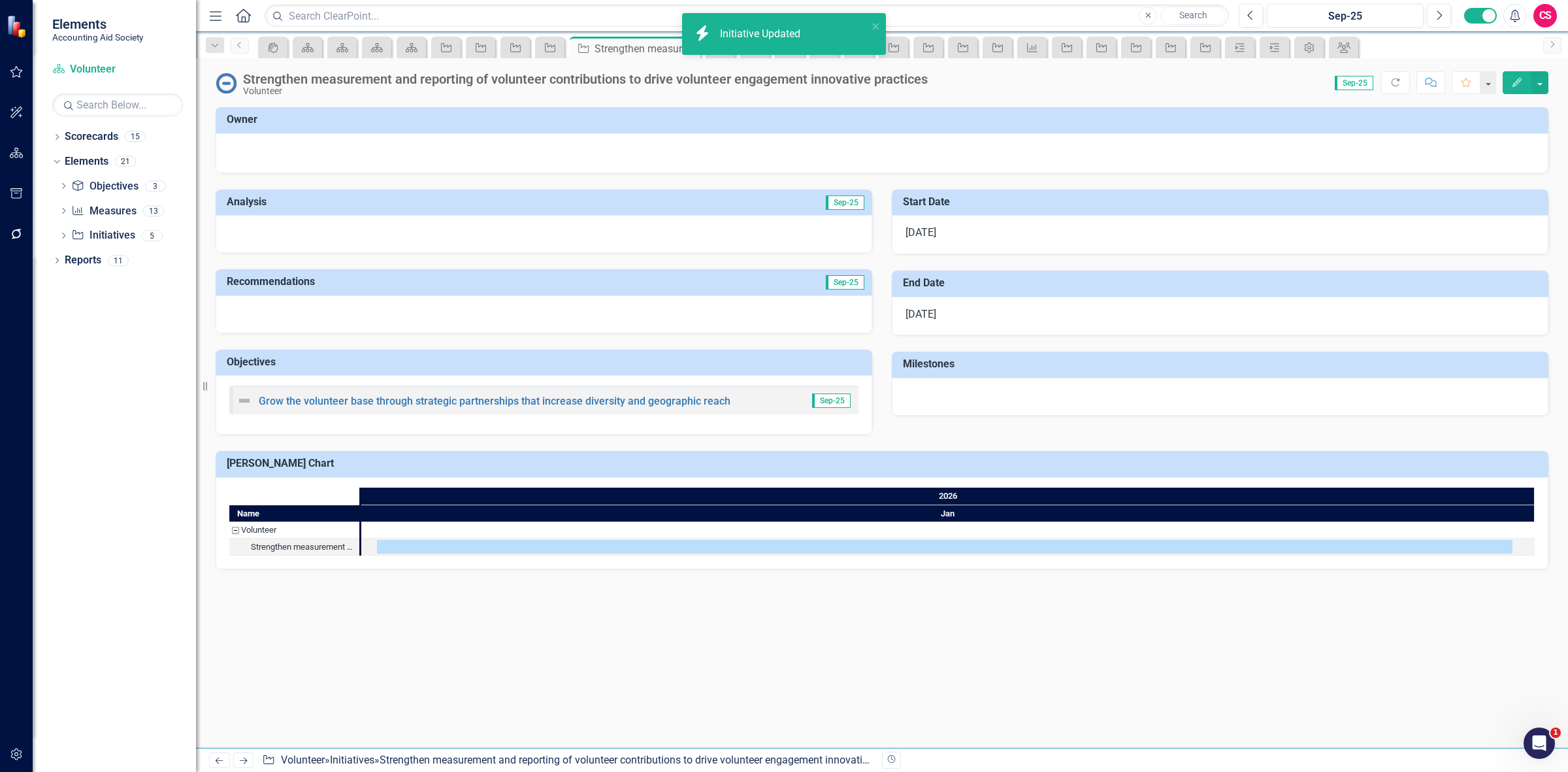
click at [239, 758] on icon "Next" at bounding box center [243, 760] width 11 height 9
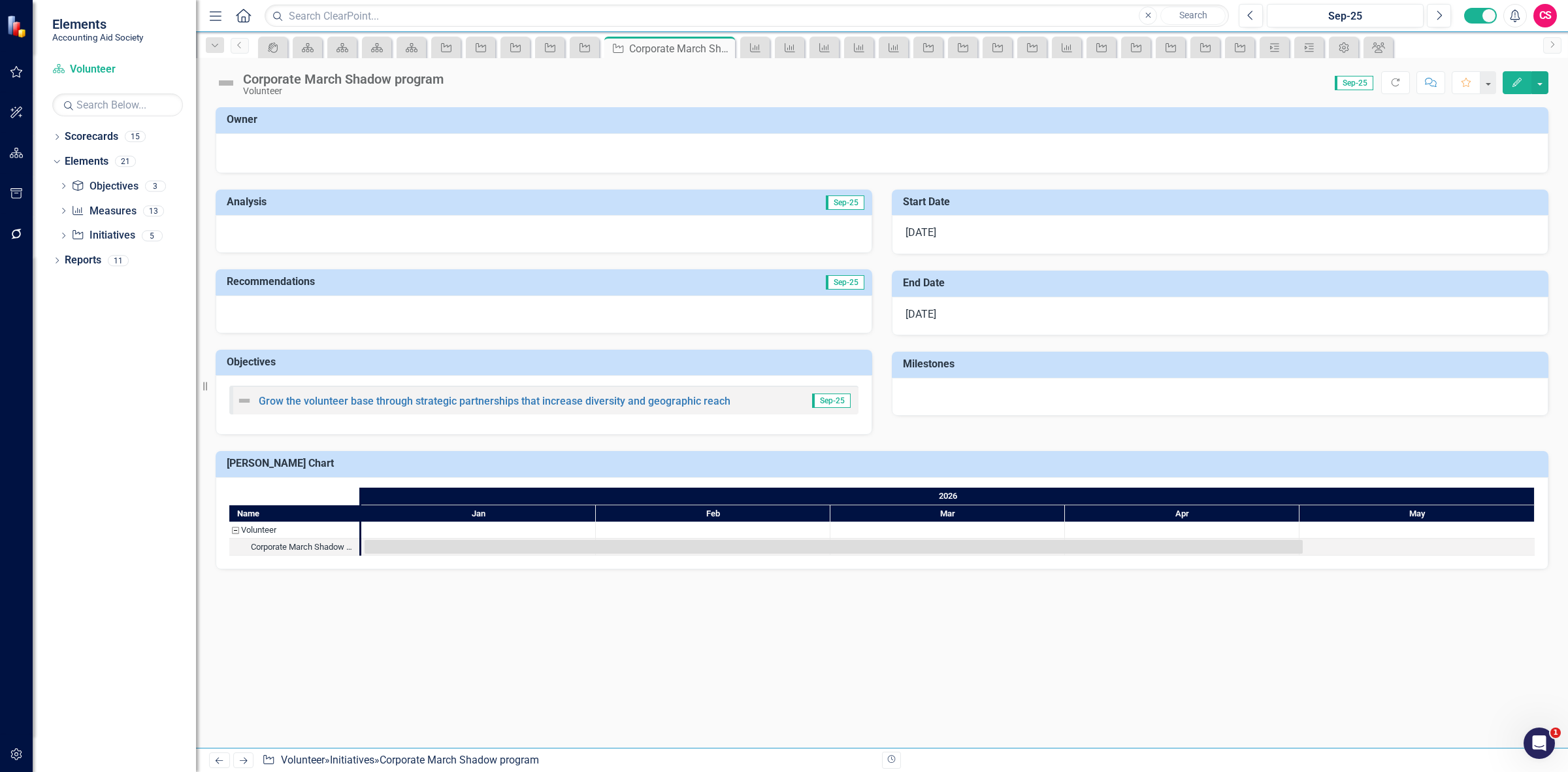
click at [1515, 83] on icon "Edit" at bounding box center [1517, 82] width 12 height 9
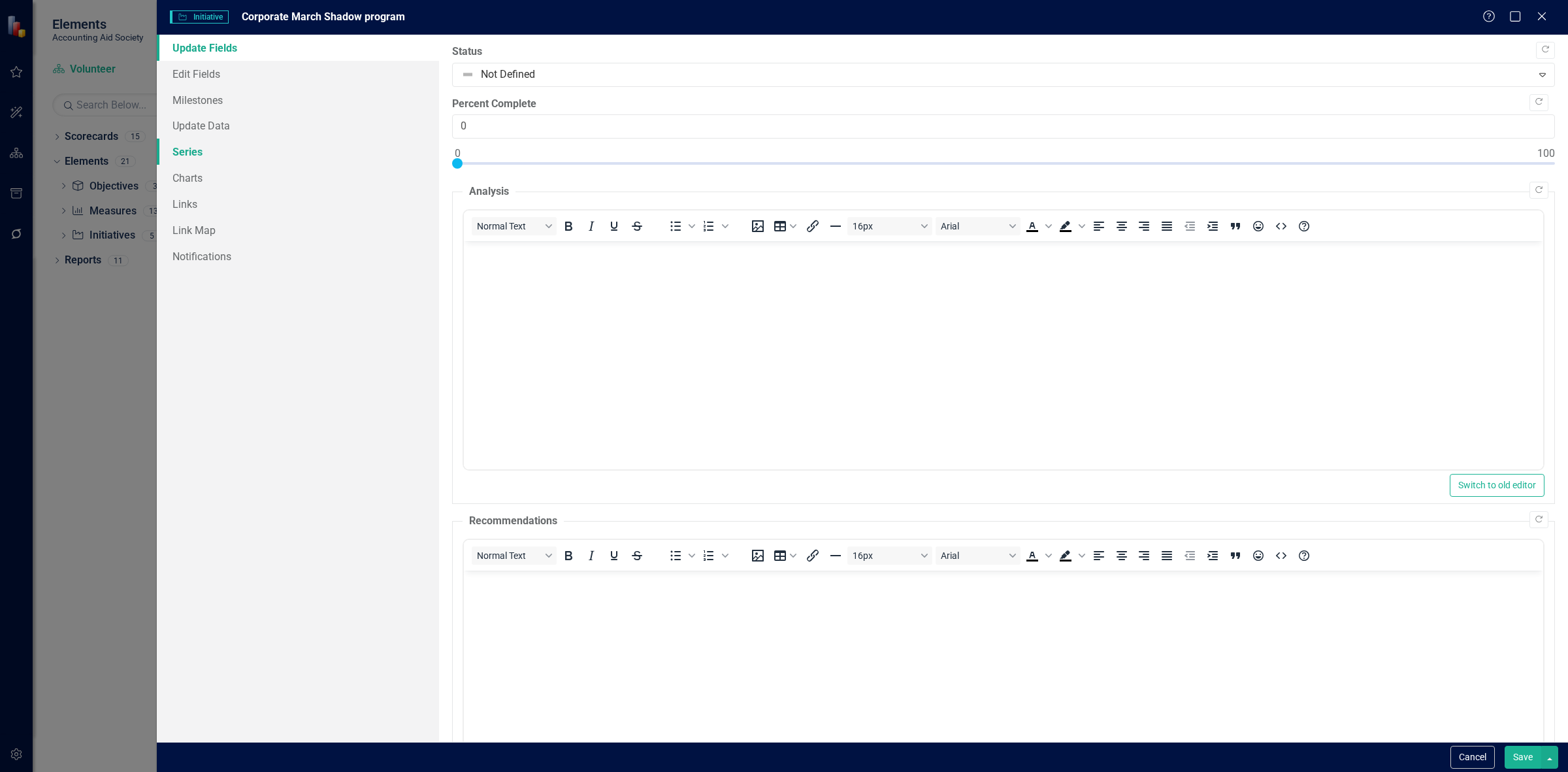
click at [291, 148] on link "Series" at bounding box center [298, 152] width 283 height 26
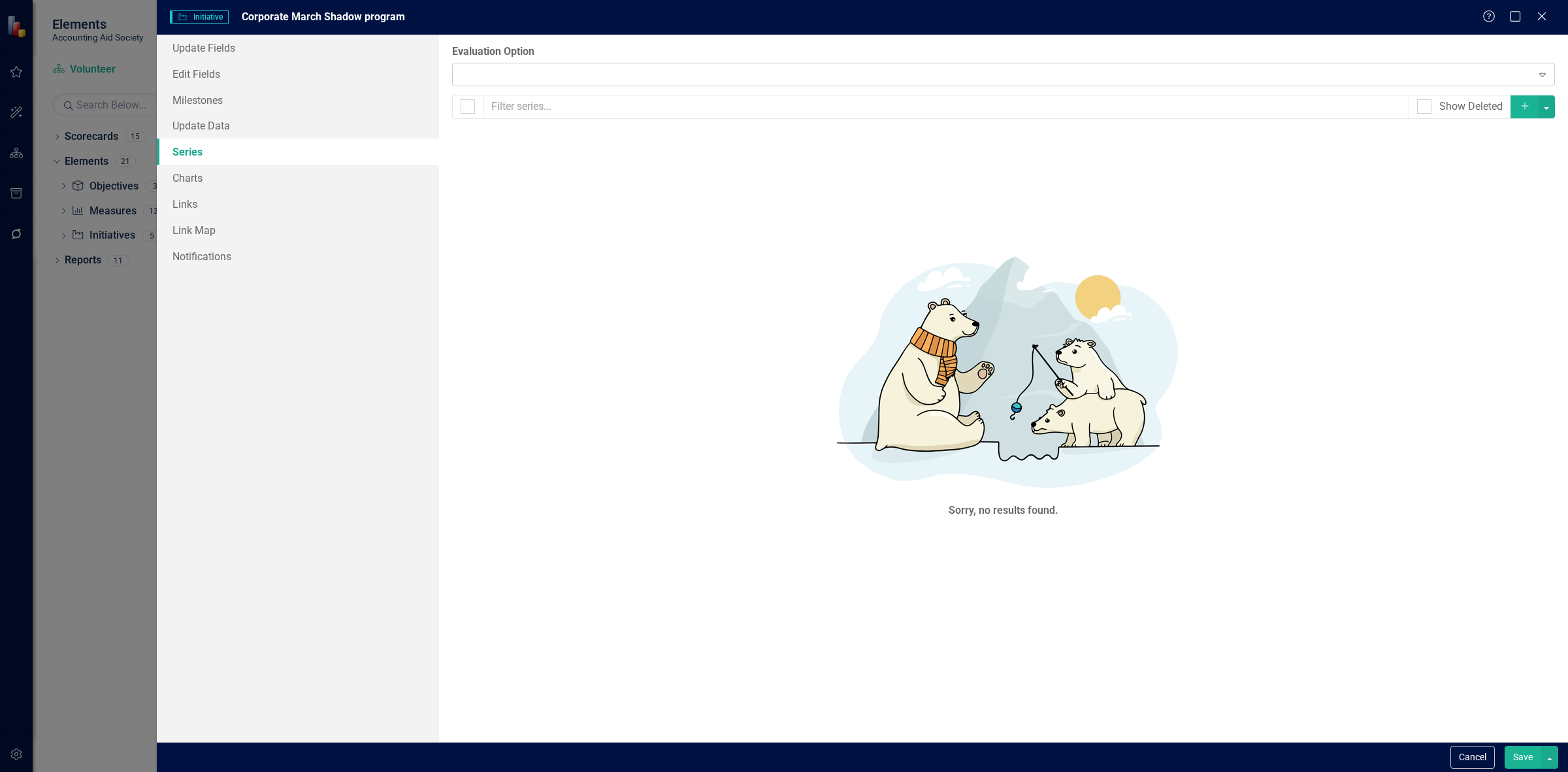
click at [537, 70] on div "Expand" at bounding box center [1004, 74] width 1103 height 23
click at [1480, 759] on button "Cancel" at bounding box center [1472, 757] width 44 height 23
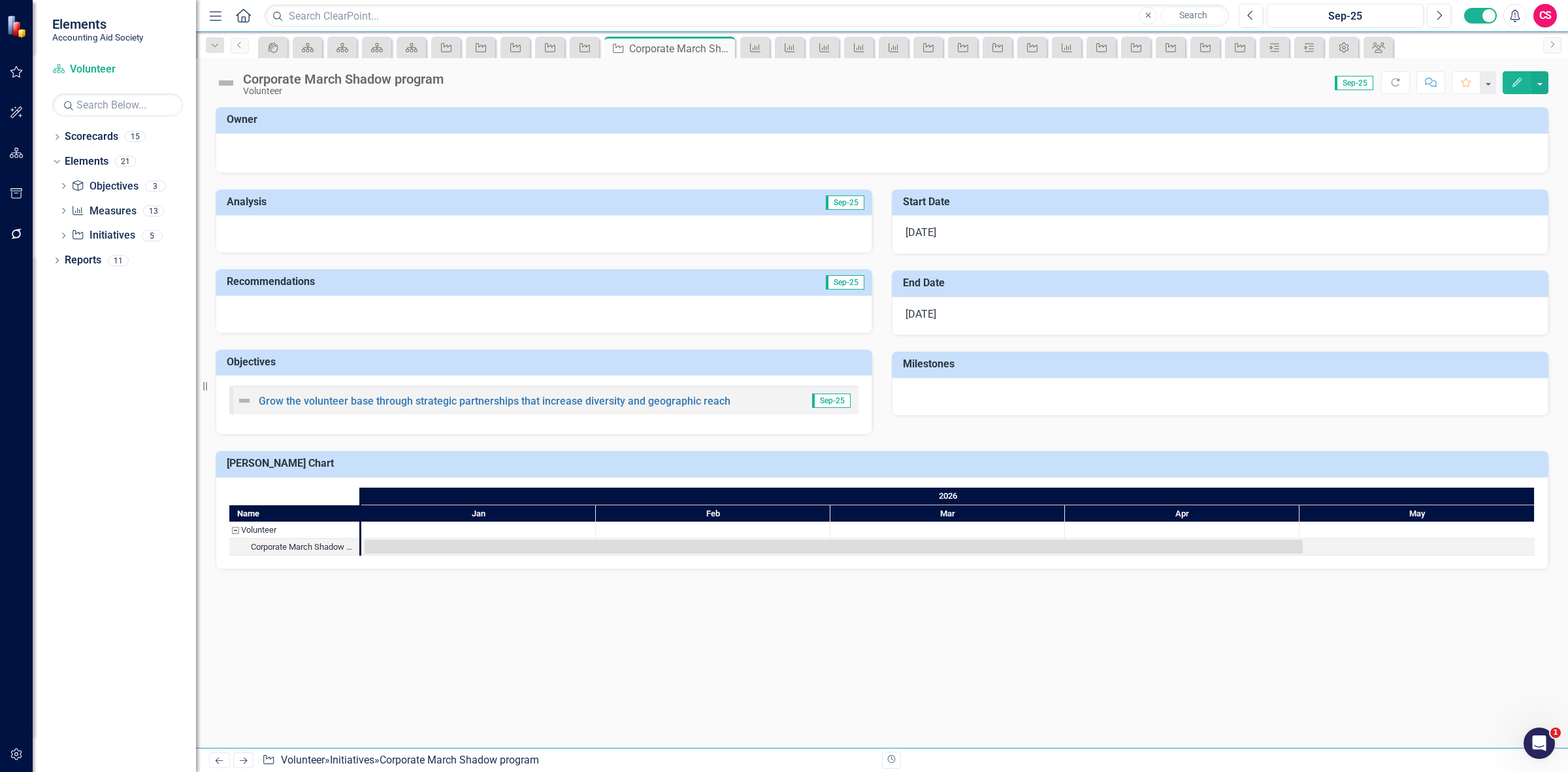
click at [1511, 86] on icon "Edit" at bounding box center [1517, 82] width 12 height 9
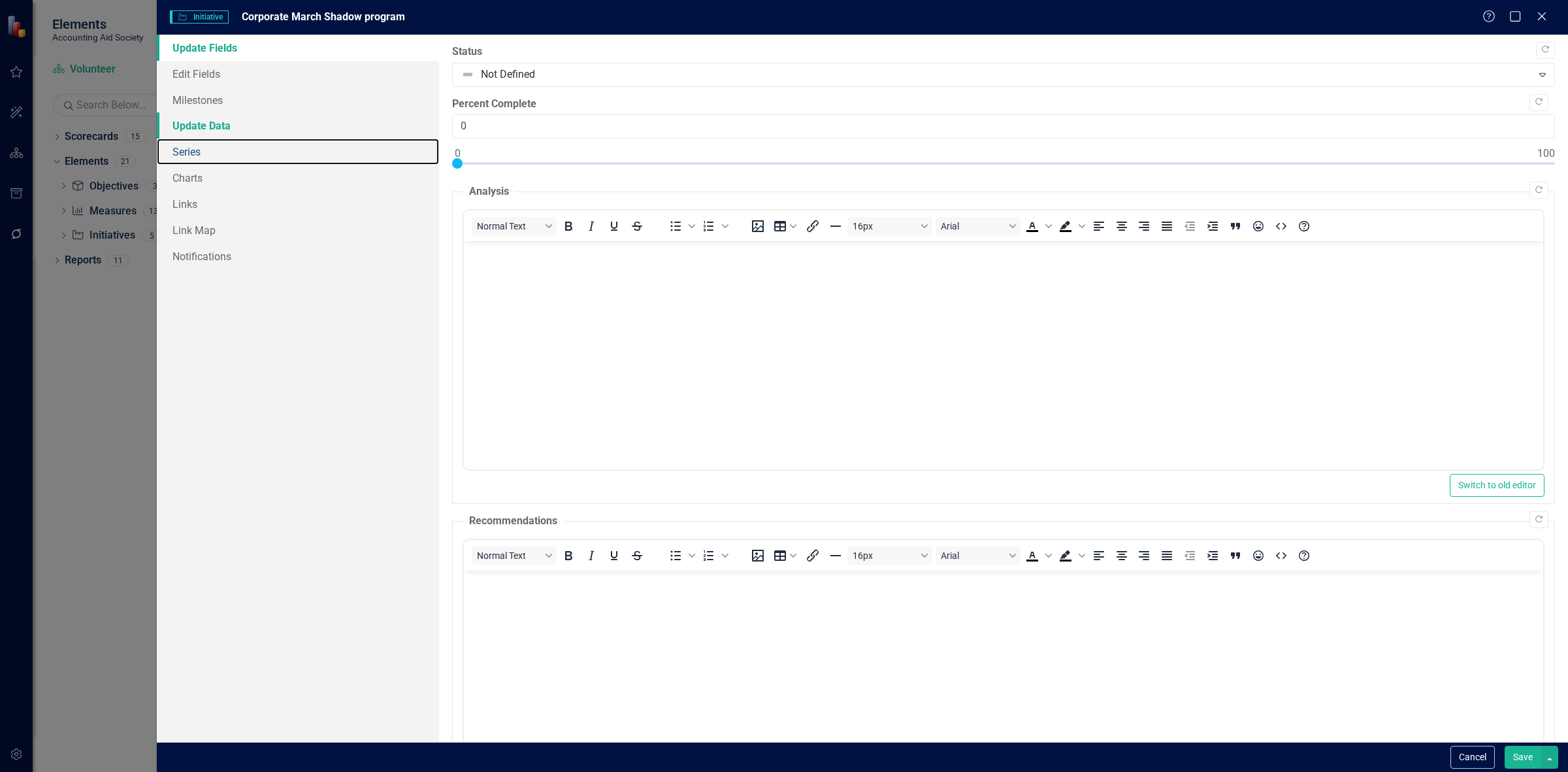
drag, startPoint x: 245, startPoint y: 157, endPoint x: 289, endPoint y: 123, distance: 55.6
click at [245, 156] on link "Series" at bounding box center [298, 152] width 283 height 26
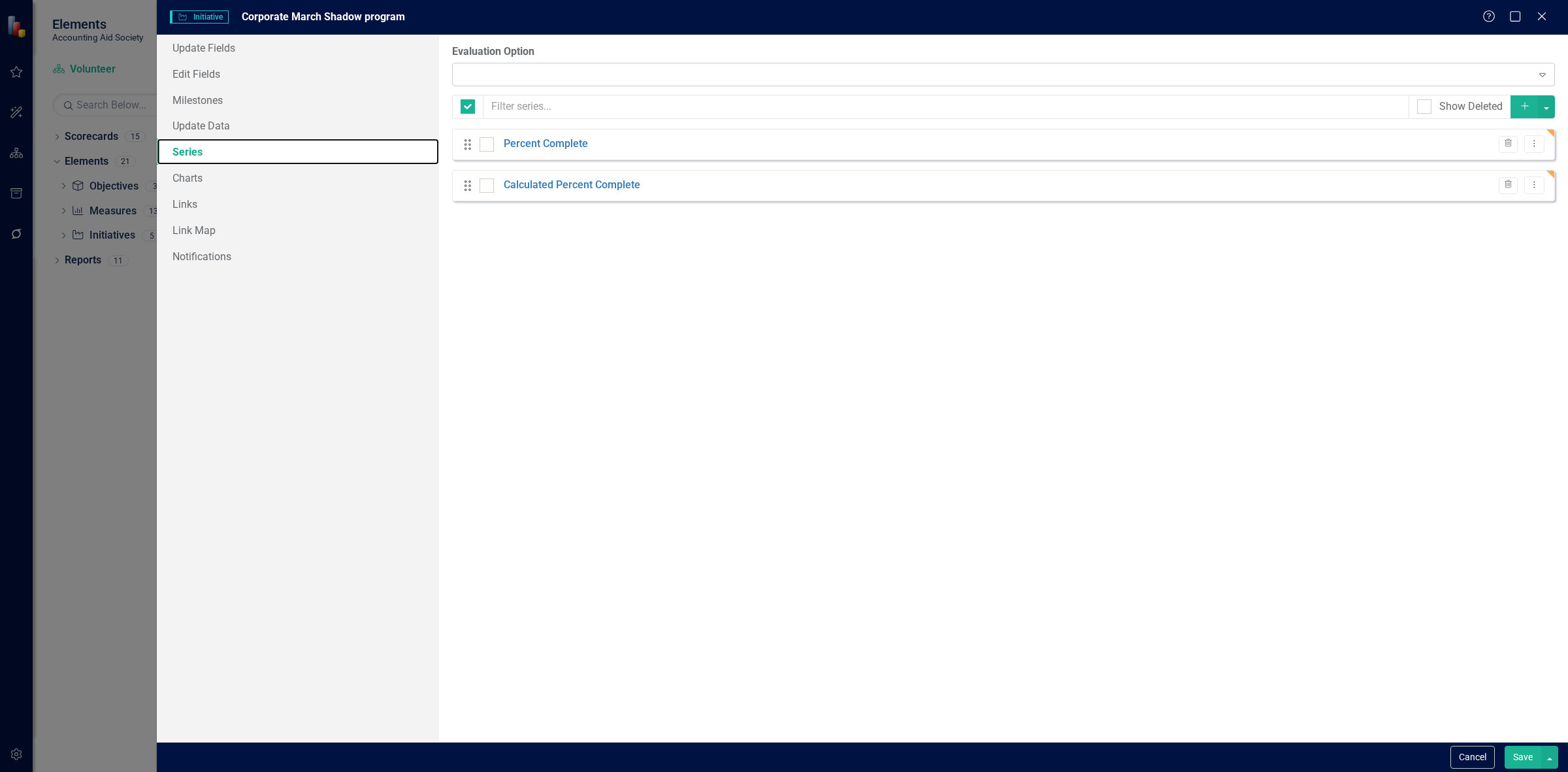
checkbox input "false"
click at [488, 73] on div "Manual Evaluation" at bounding box center [997, 74] width 1071 height 15
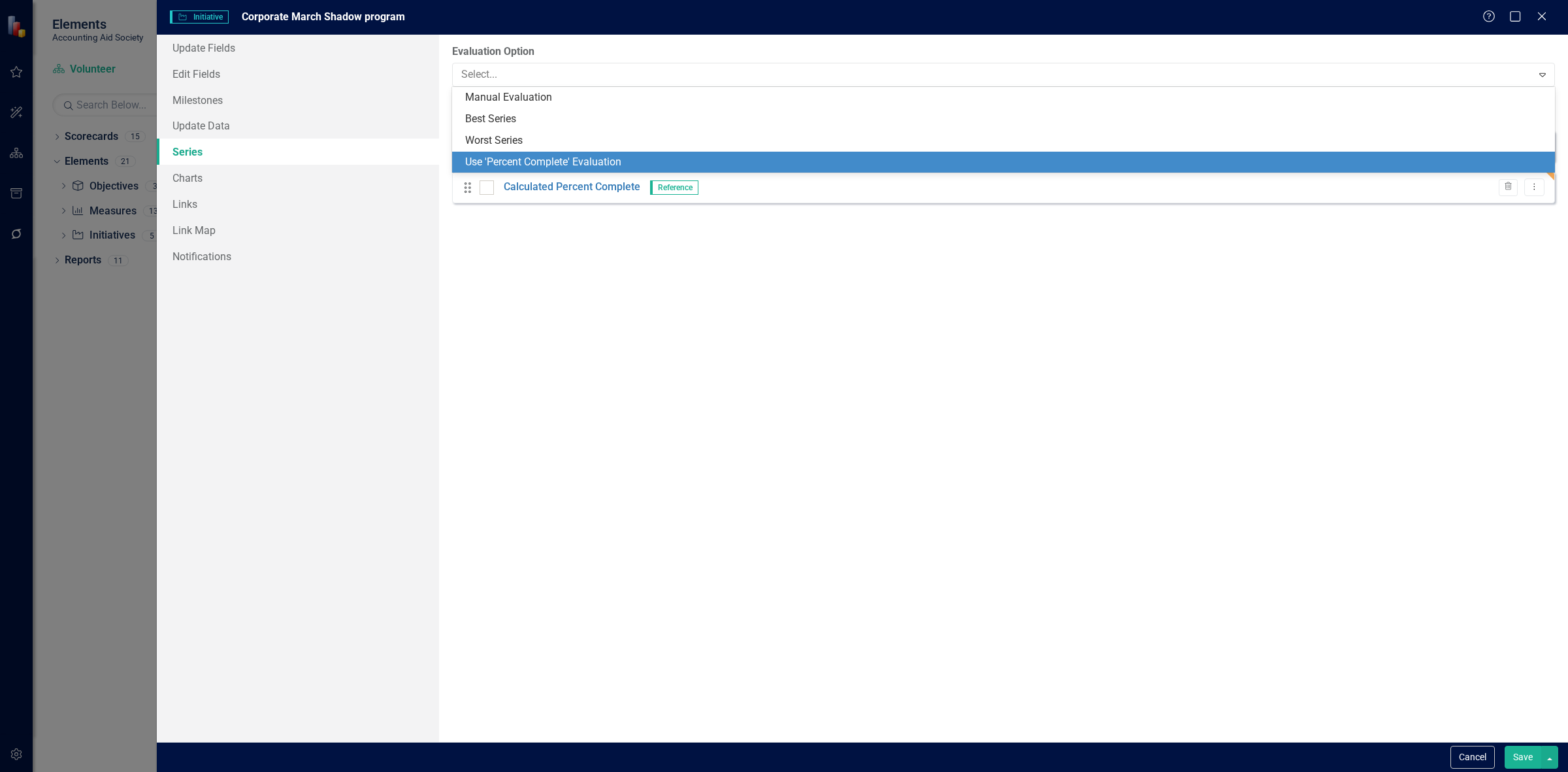
click at [517, 161] on div "Use 'Percent Complete' Evaluation" at bounding box center [1006, 162] width 1082 height 15
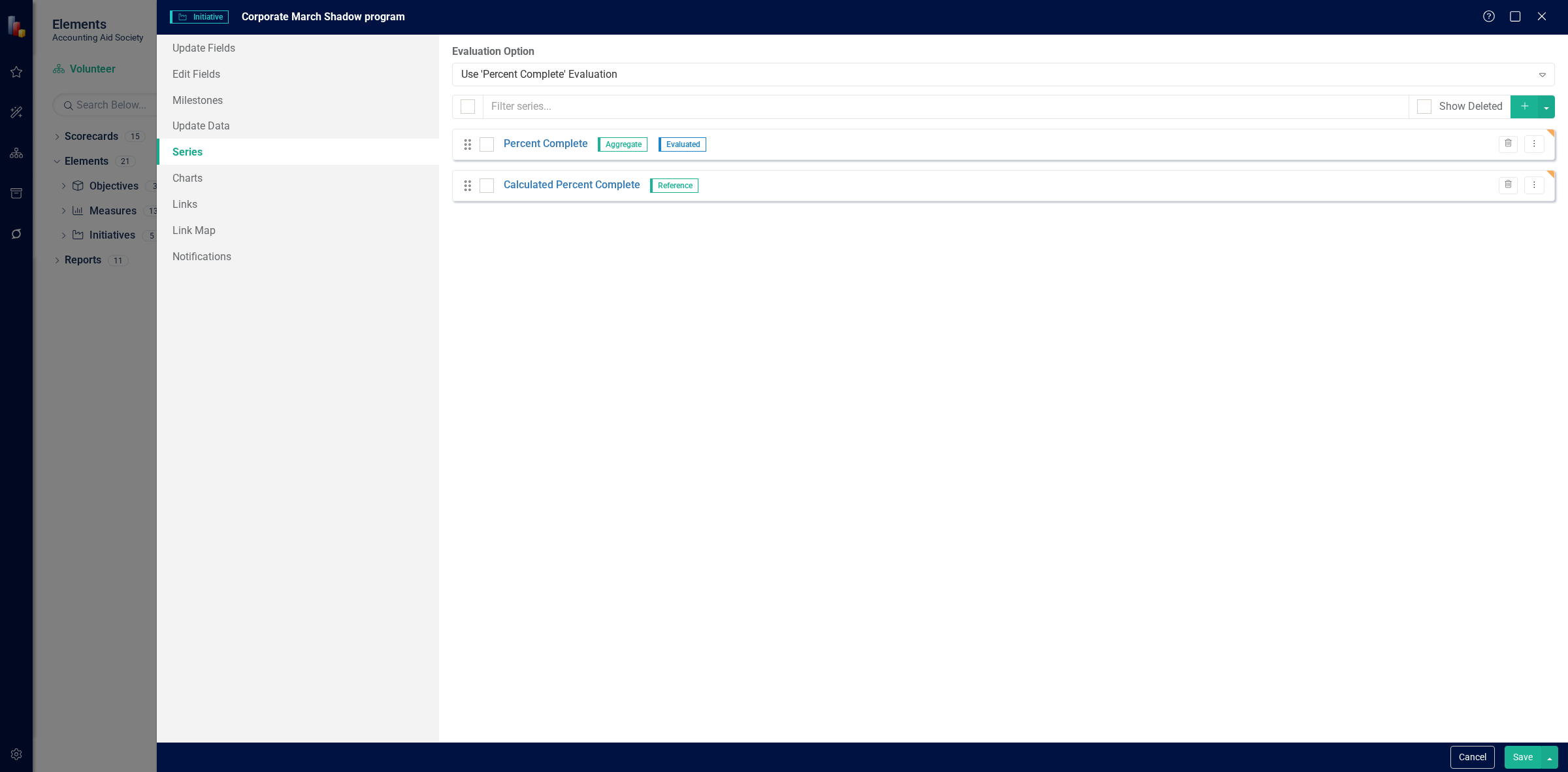
click at [1533, 750] on button "Save" at bounding box center [1522, 757] width 36 height 23
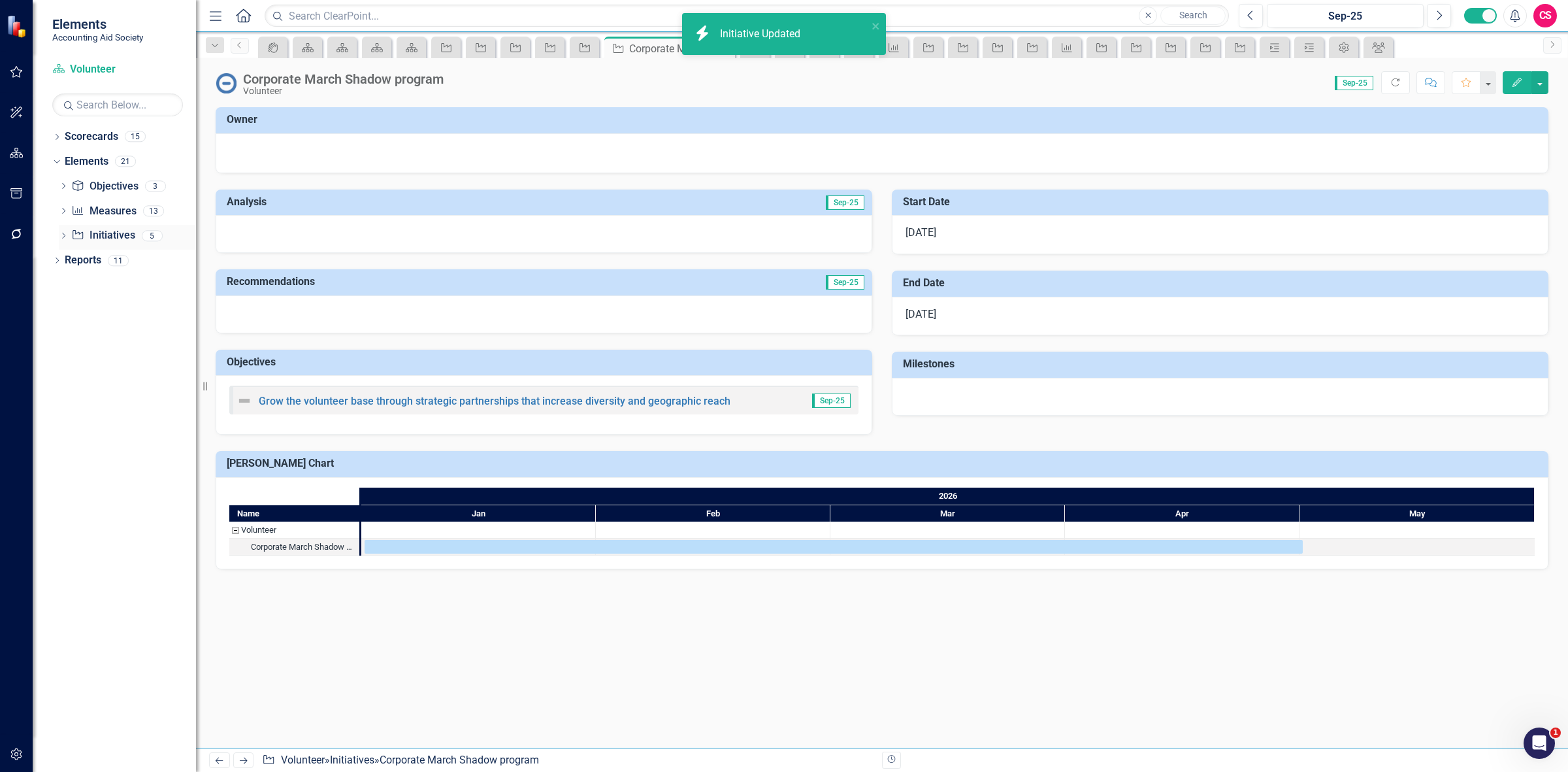
click at [73, 238] on icon "Initiative" at bounding box center [77, 235] width 13 height 11
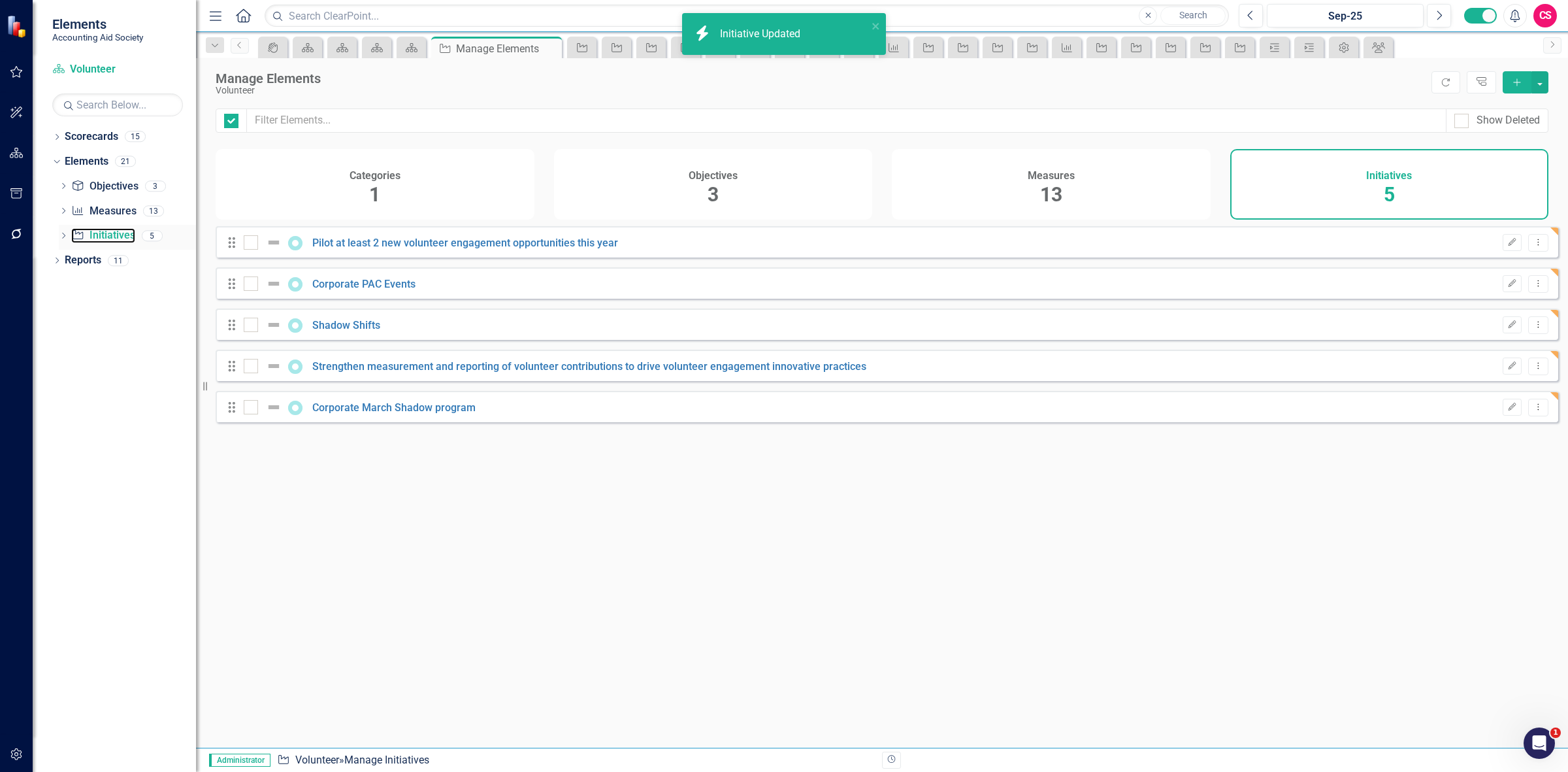
checkbox input "false"
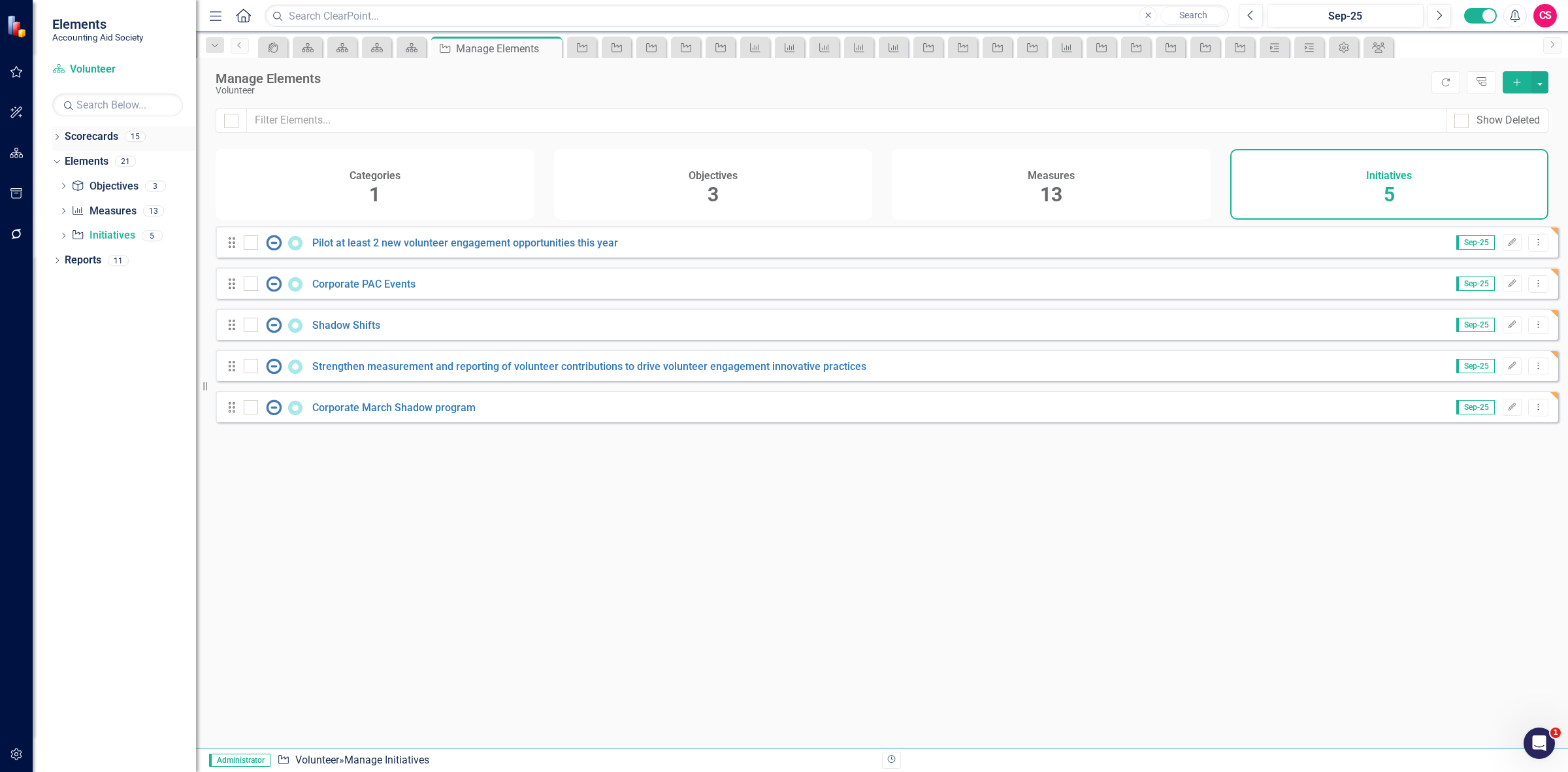
click at [102, 136] on link "Scorecards" at bounding box center [91, 136] width 53 height 15
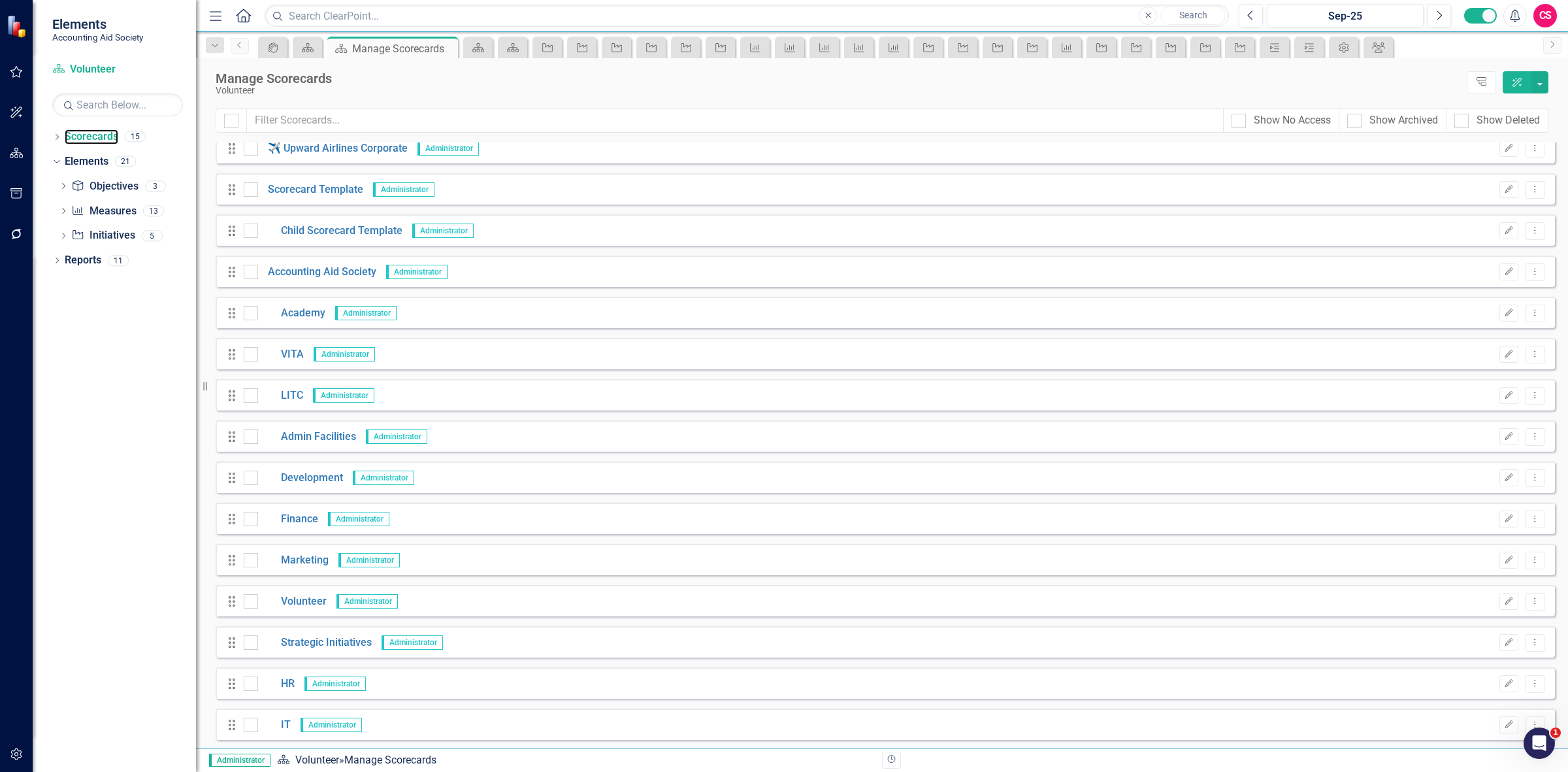
scroll to position [13, 0]
click at [295, 641] on link "Strategic Initiatives" at bounding box center [314, 640] width 114 height 15
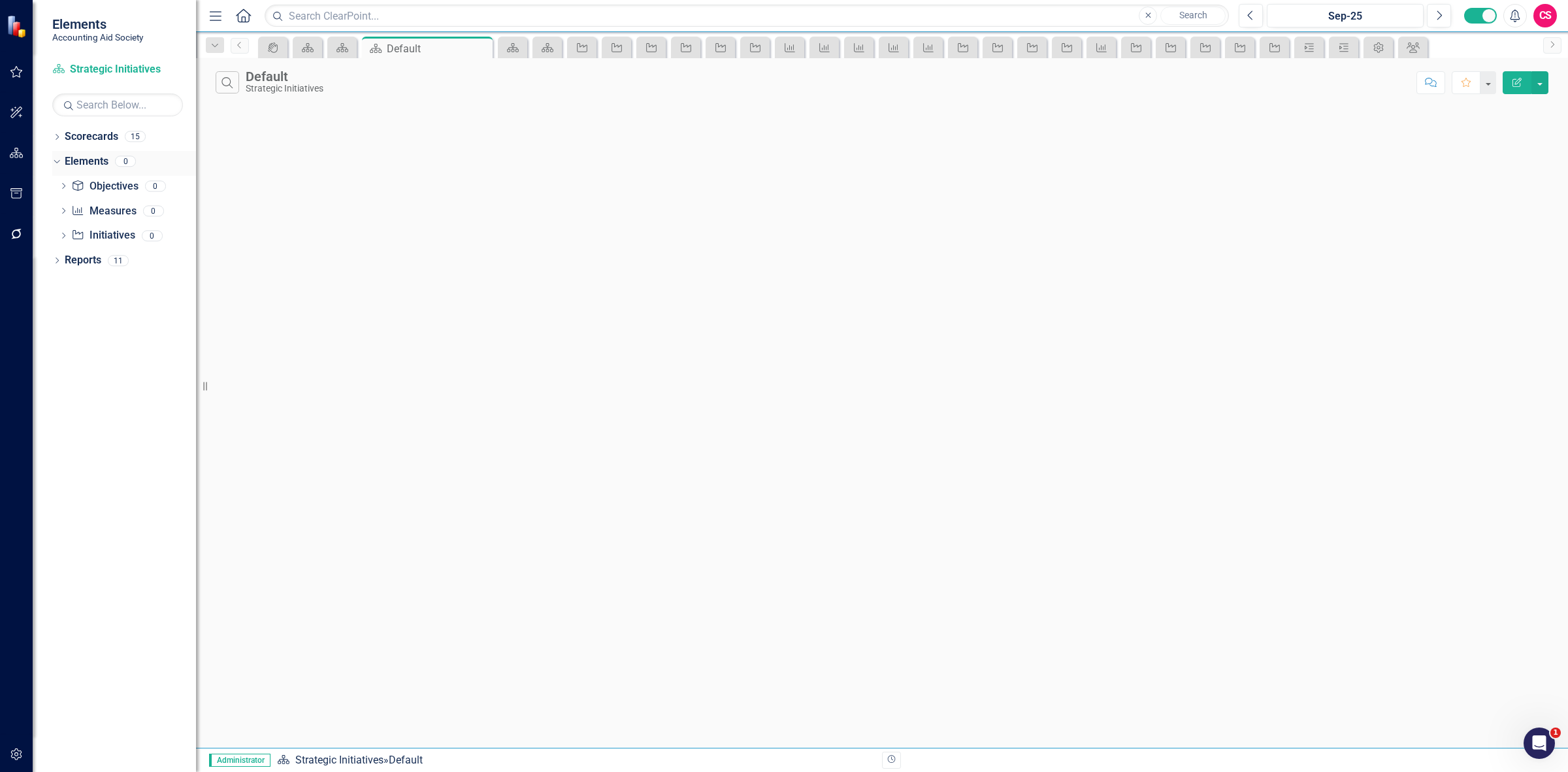
click at [79, 157] on link "Elements" at bounding box center [87, 161] width 44 height 15
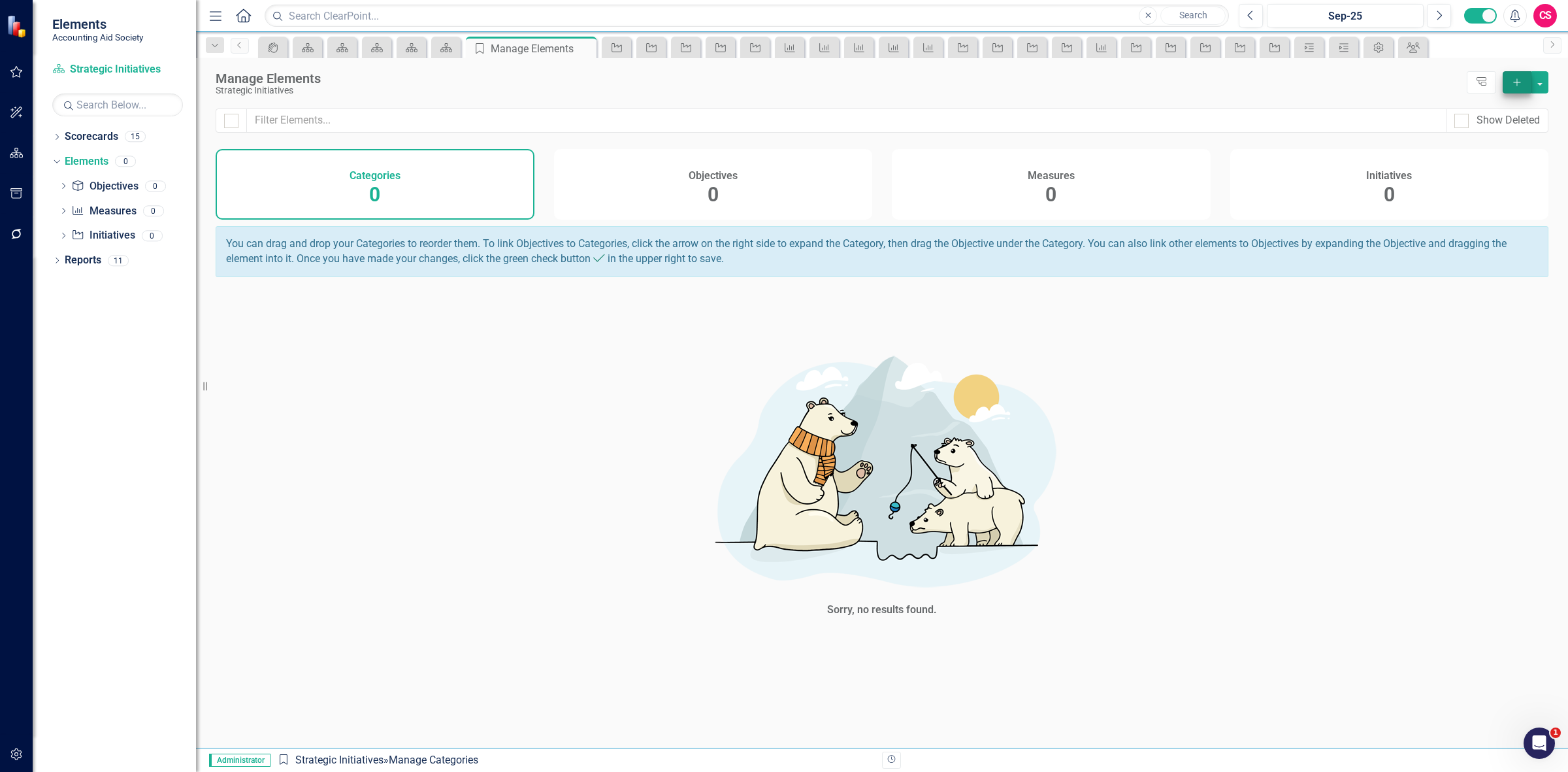
drag, startPoint x: 1501, startPoint y: 81, endPoint x: 1514, endPoint y: 84, distance: 13.3
click at [1501, 81] on div "Add" at bounding box center [1522, 82] width 53 height 22
click at [1514, 85] on icon "Add" at bounding box center [1517, 82] width 12 height 9
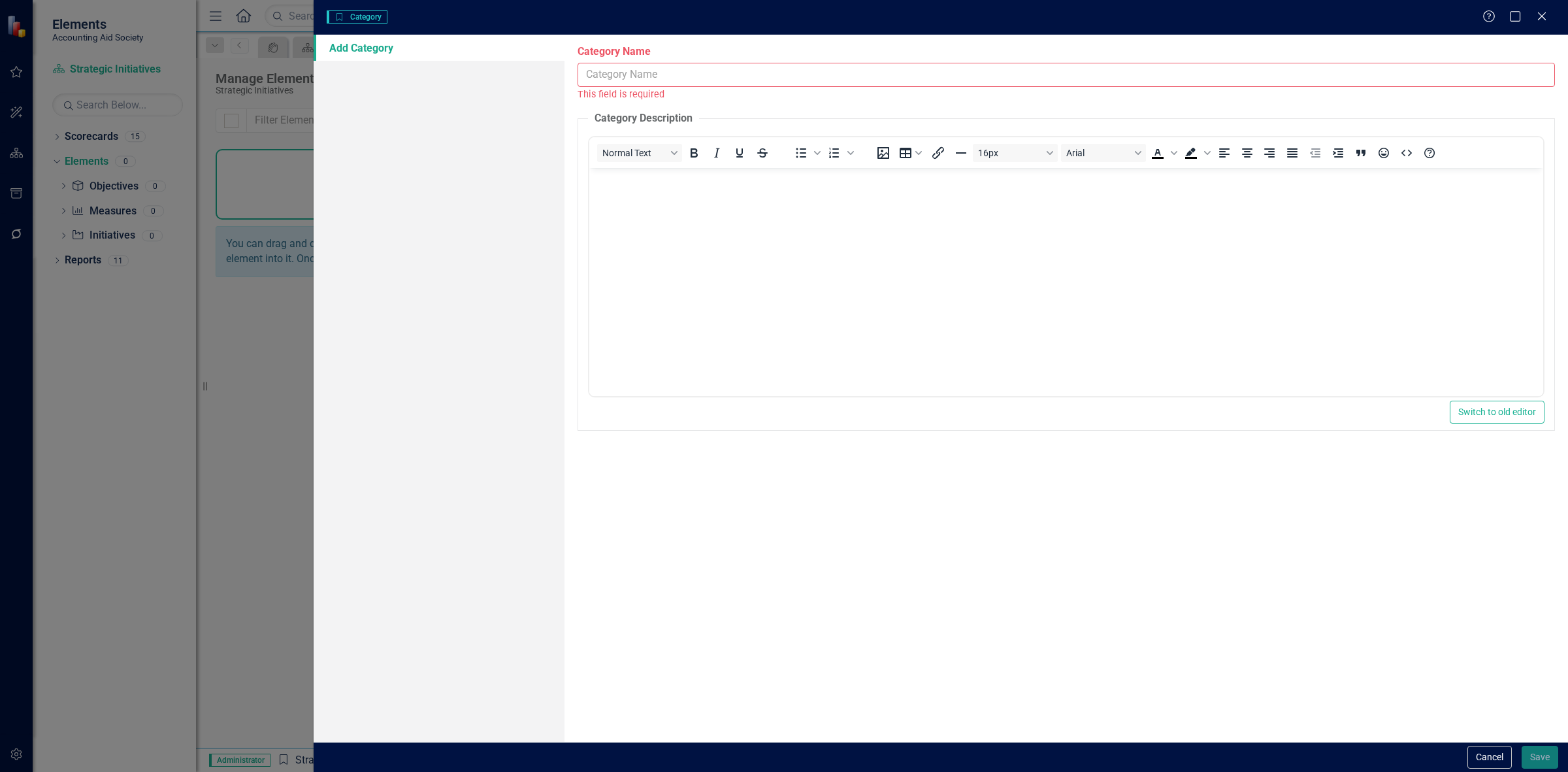
click at [705, 86] on input "Category Name" at bounding box center [1066, 74] width 977 height 24
paste input "Foster long-term growth and sustainability through strategic initiatives focuse…"
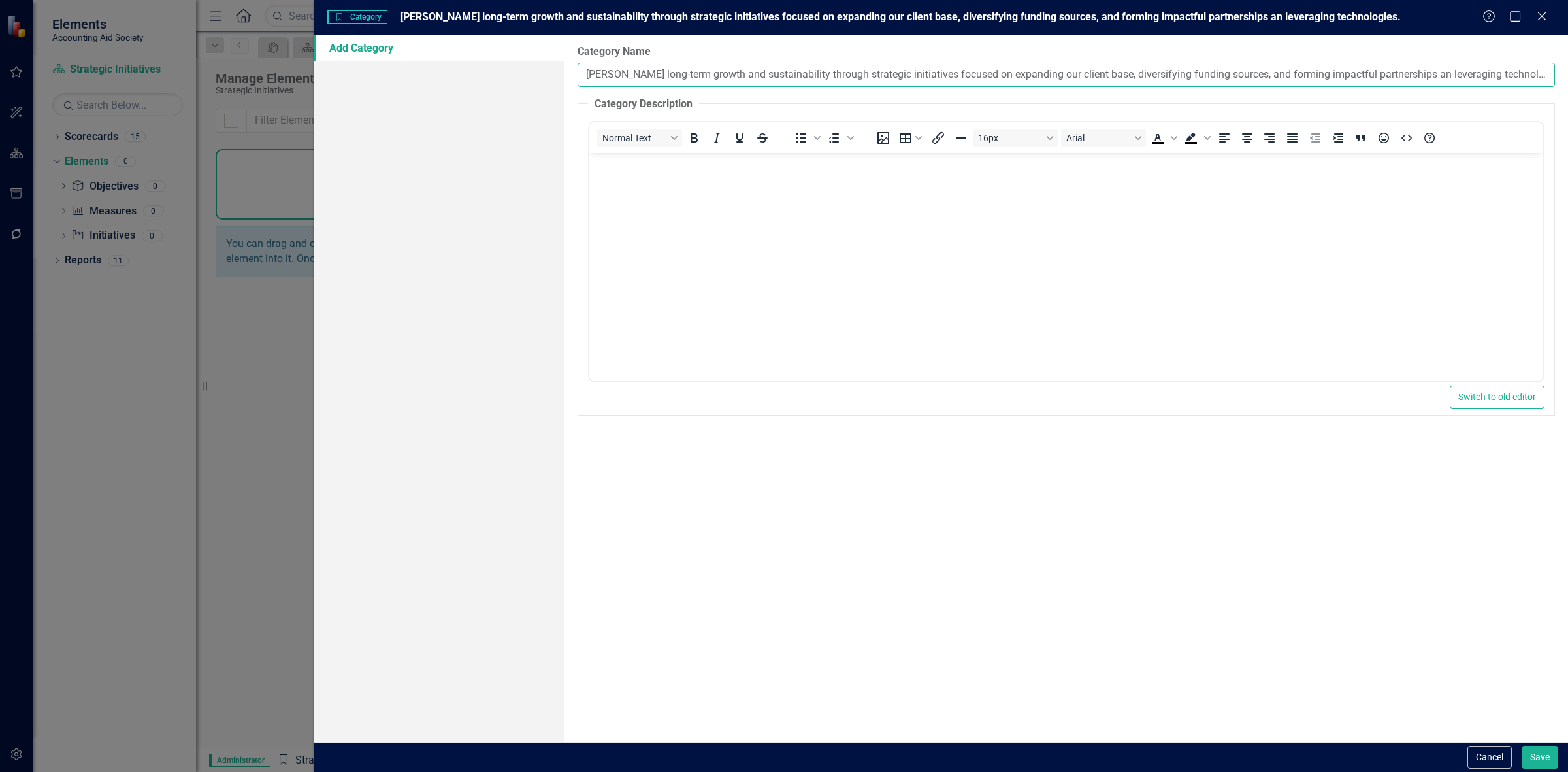
click at [584, 77] on input "Foster long-term growth and sustainability through strategic initiatives focuse…" at bounding box center [1066, 74] width 977 height 24
type input "Foster long-term growth and sustainability through strategic initiatives focuse…"
click at [1552, 750] on button "Save" at bounding box center [1539, 757] width 36 height 23
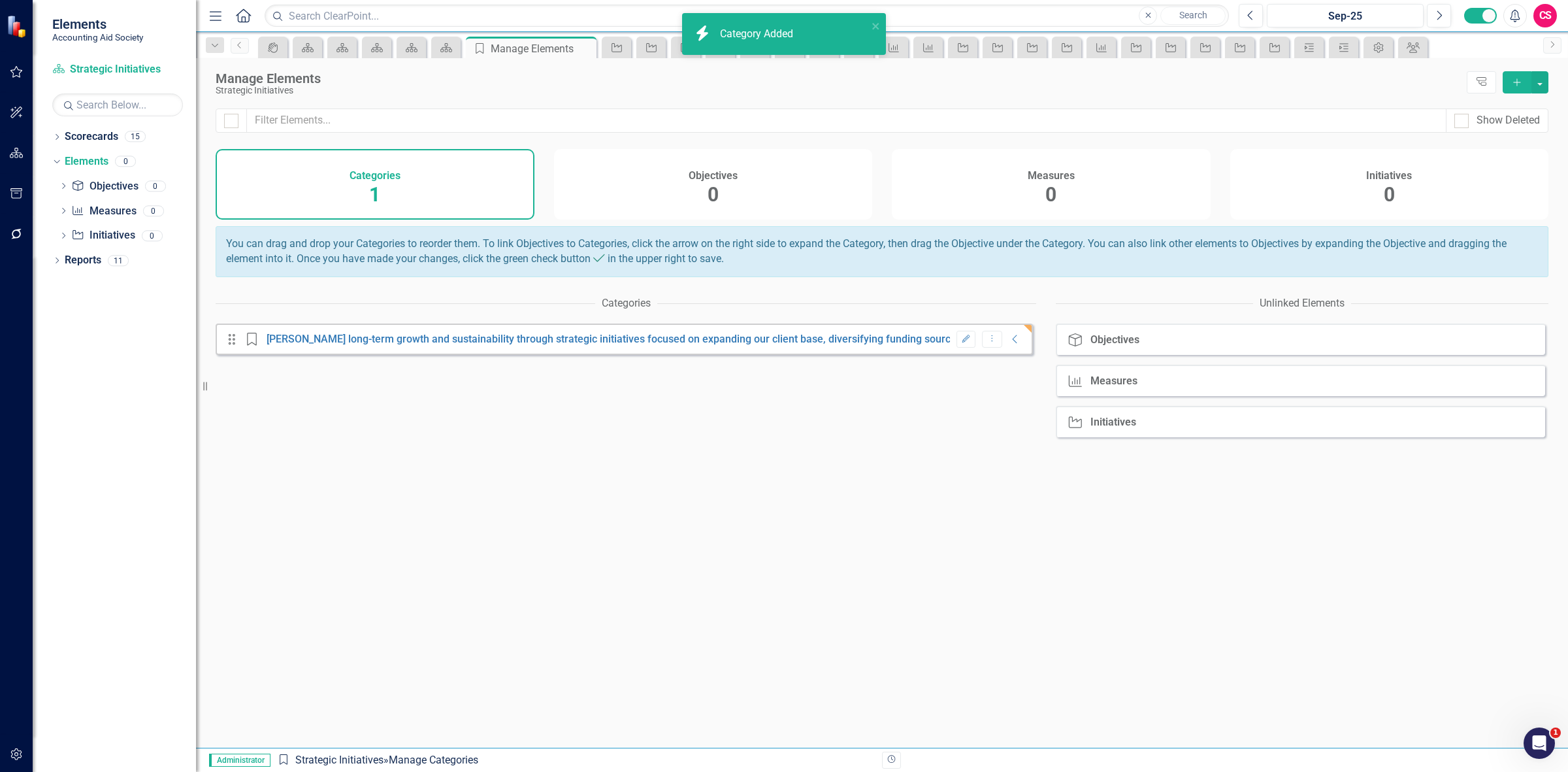
click at [680, 210] on div "Objectives 0" at bounding box center [714, 184] width 319 height 70
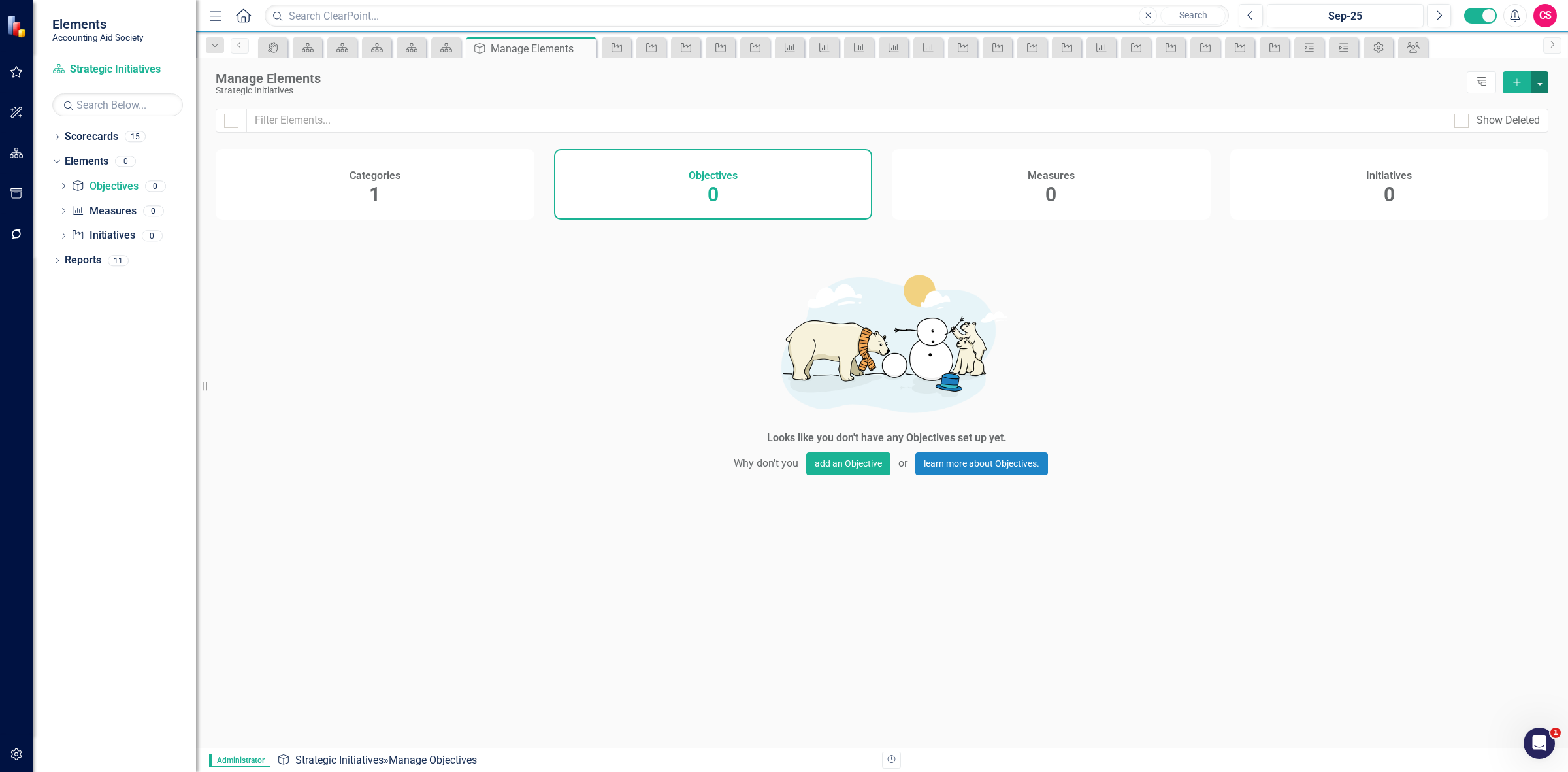
click at [1539, 81] on button "button" at bounding box center [1540, 82] width 17 height 22
click at [1510, 137] on link "Add Multiple Add Multiple" at bounding box center [1496, 131] width 103 height 24
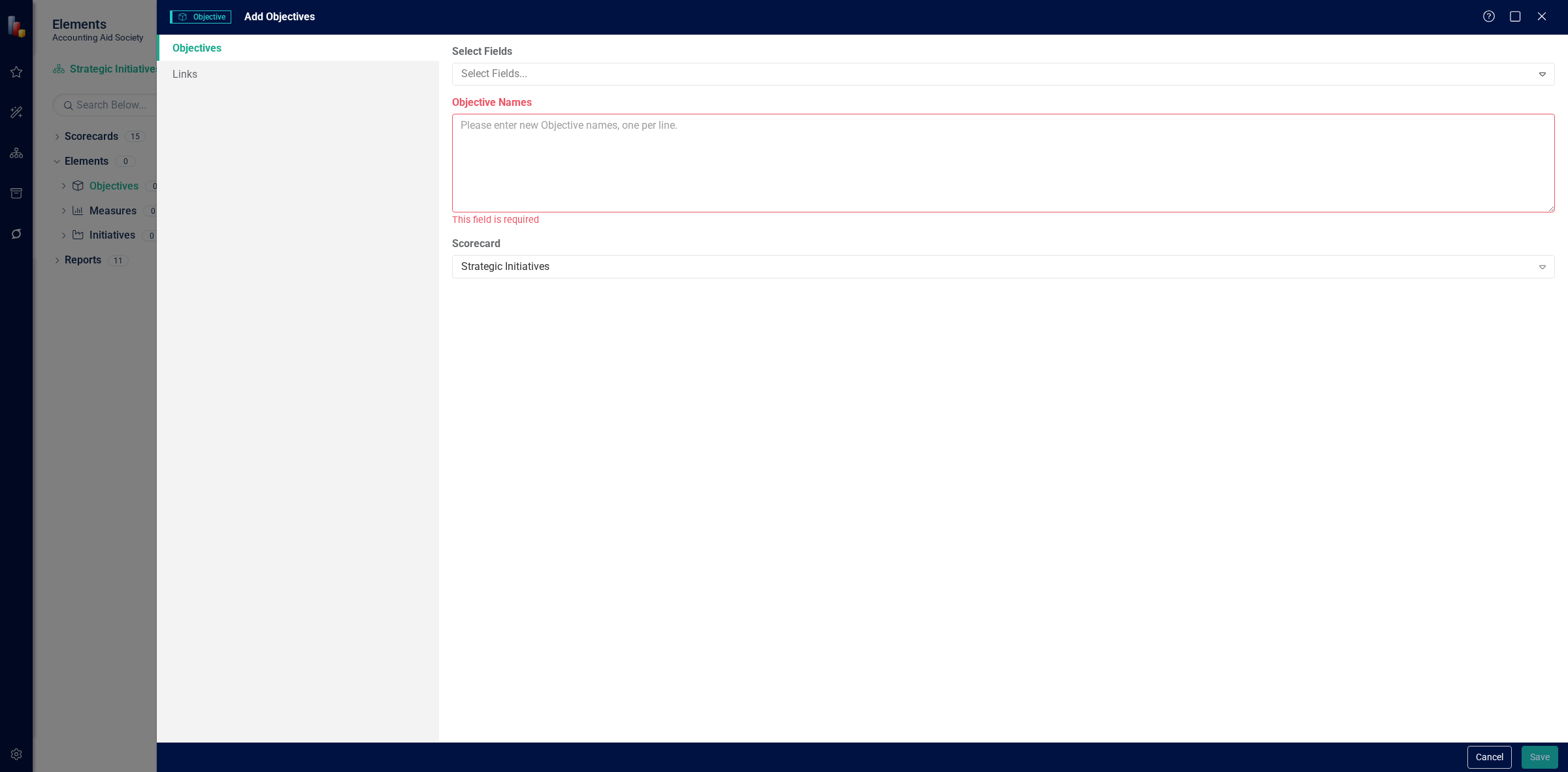
click at [475, 144] on textarea "Objective Names" at bounding box center [1004, 163] width 1103 height 98
paste textarea "Upgrade Client Communication Technology systems"
click at [724, 129] on textarea "Upgrade Client Communication Technology systems" at bounding box center [1004, 163] width 1103 height 98
paste textarea "Comprehensive leadership reporting framework that ties KPIs to collective outco…"
click at [967, 141] on textarea "Upgrade Client Communication Technology systems Comprehensive leadership report…" at bounding box center [1004, 163] width 1103 height 98
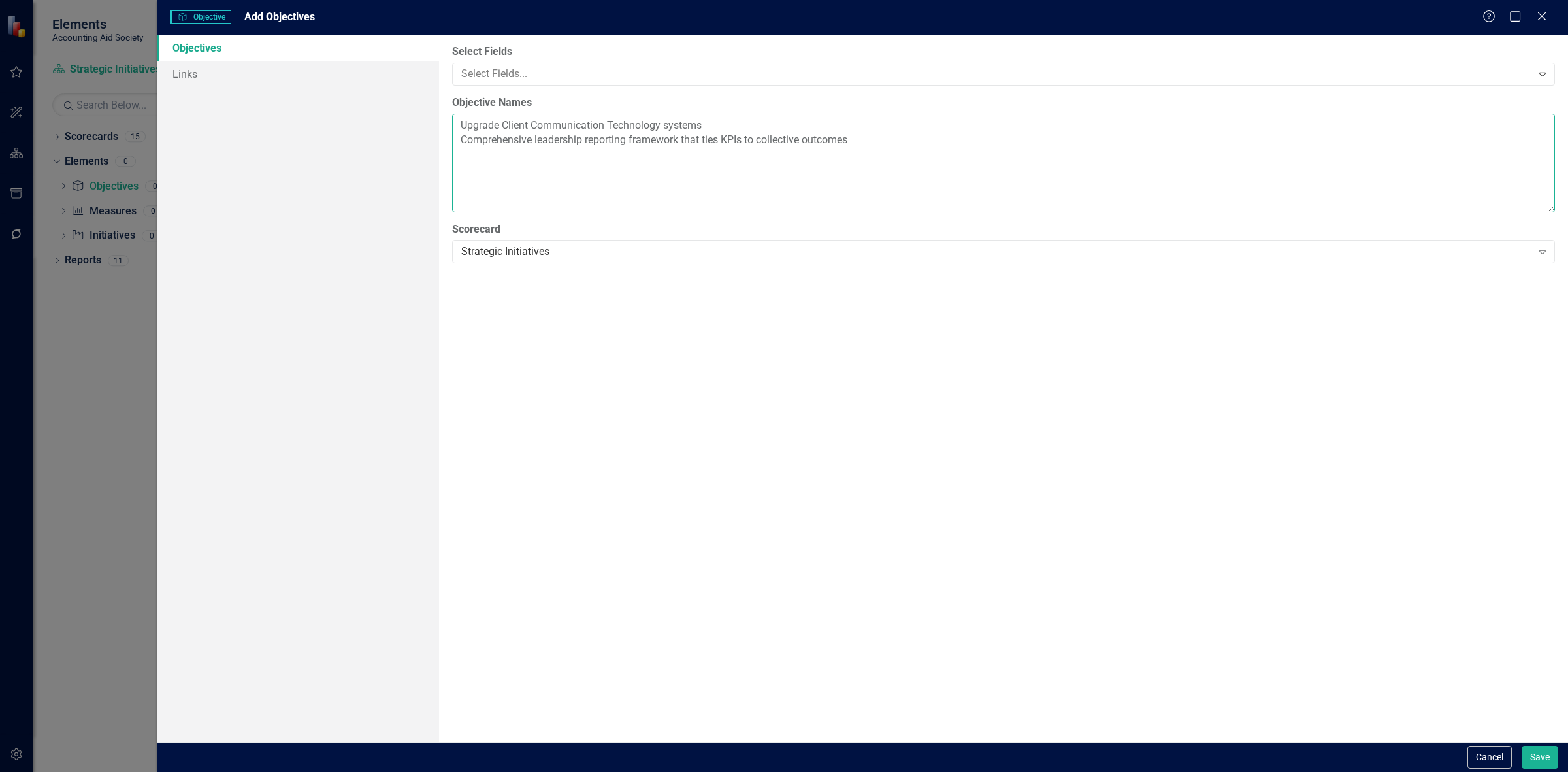
paste textarea "Develop long term agency-wide youth initiatives"
click at [705, 161] on textarea "Upgrade Client Communication Technology systems Comprehensive leadership report…" at bounding box center [1004, 163] width 1103 height 98
paste textarea "Accounting Aid Society provides services state wide"
type textarea "Upgrade Client Communication Technology systems Comprehensive leadership report…"
click at [543, 77] on div at bounding box center [994, 74] width 1076 height 18
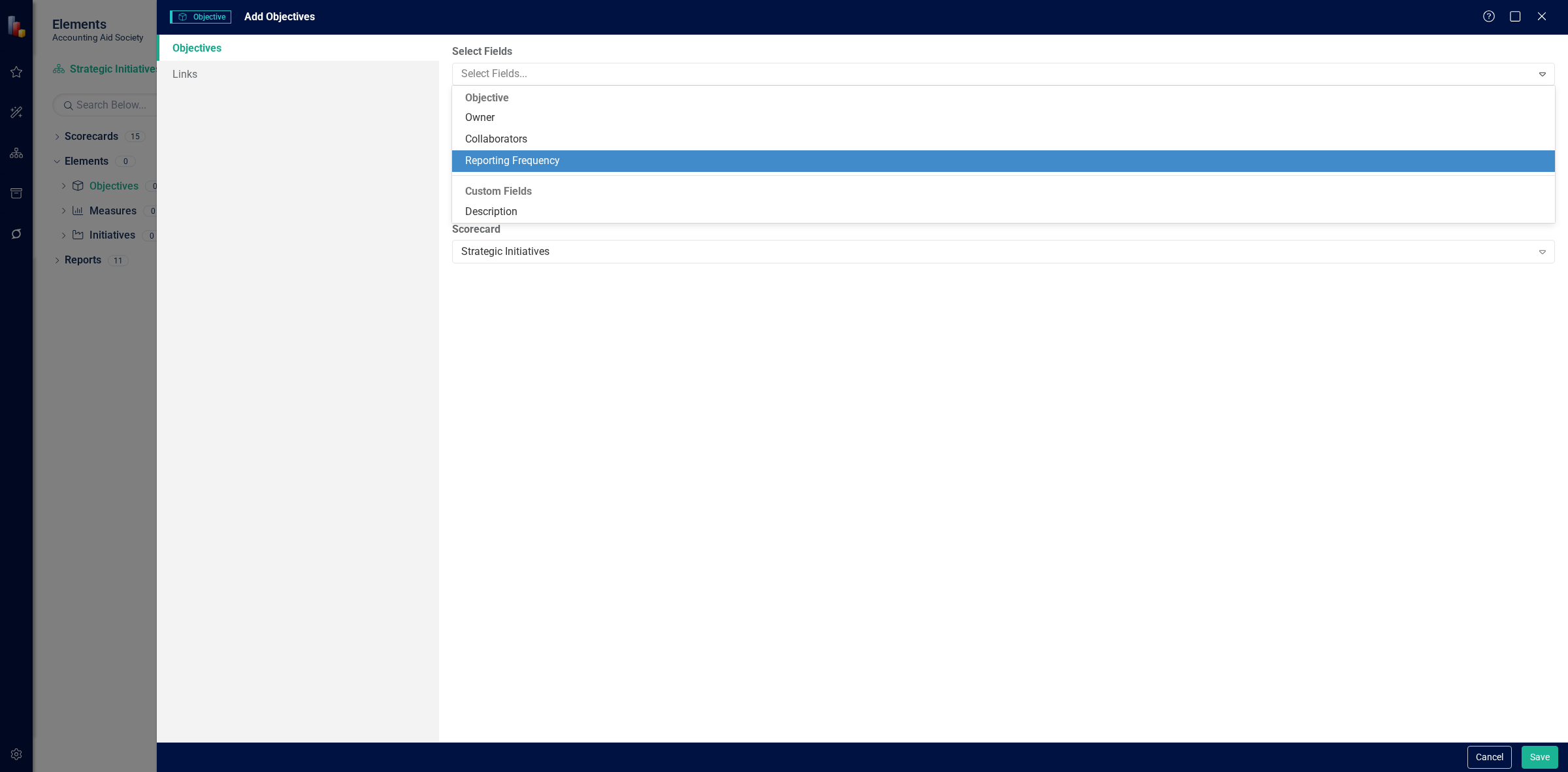
click at [547, 163] on div "Reporting Frequency" at bounding box center [1006, 160] width 1082 height 15
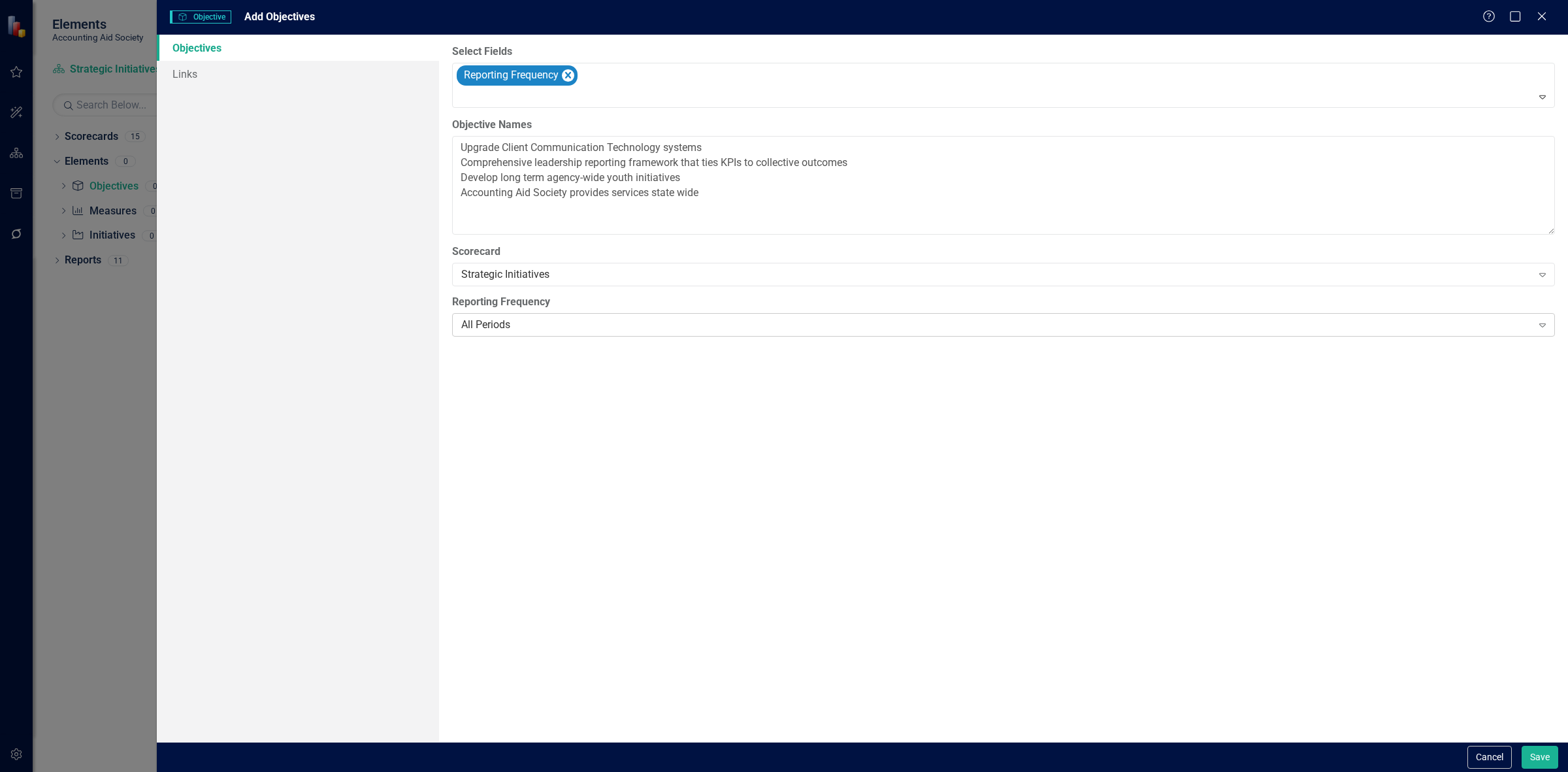
click at [517, 322] on div "All Periods" at bounding box center [997, 324] width 1071 height 15
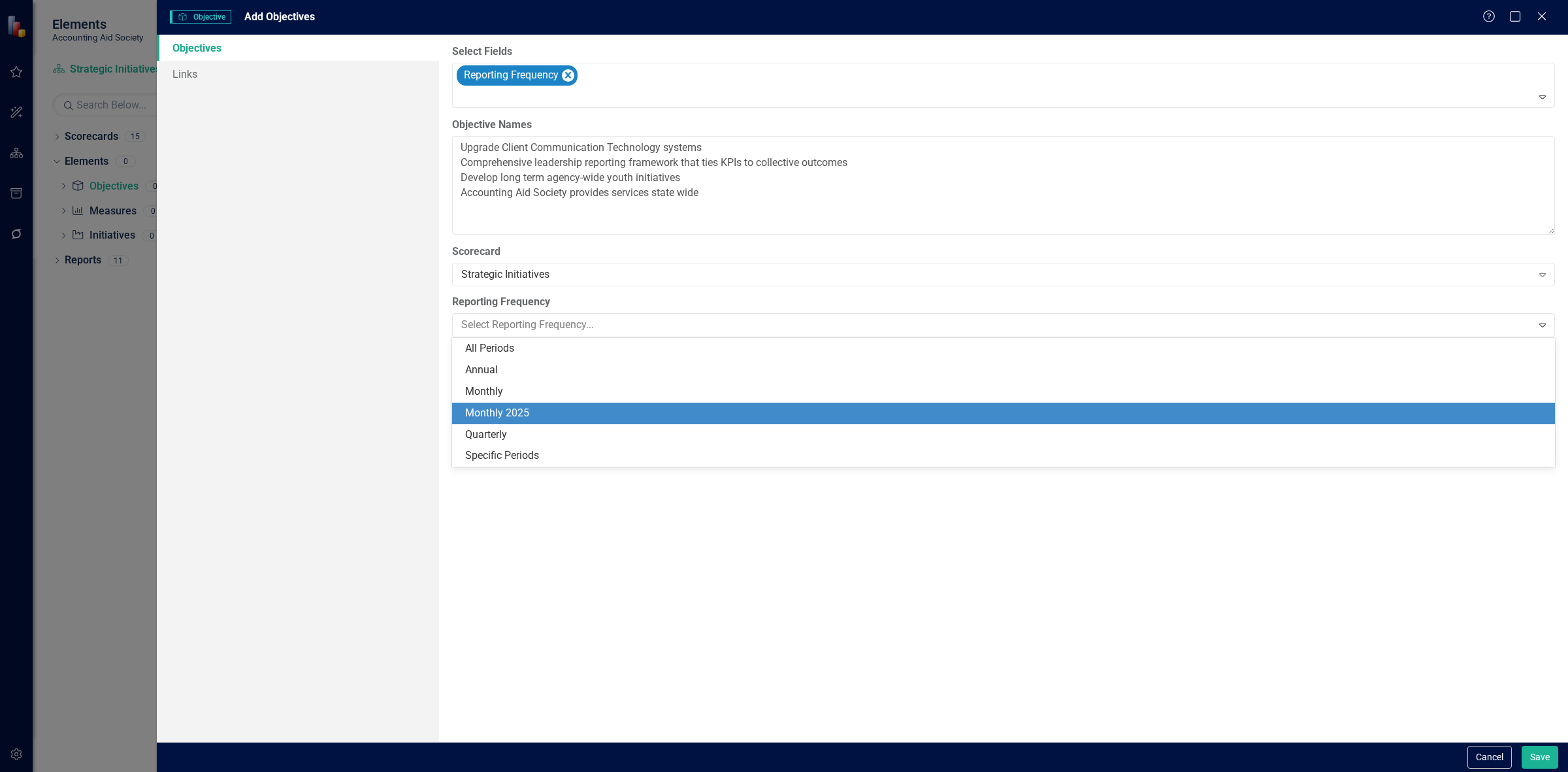
click at [523, 413] on div "Monthly 2025" at bounding box center [1006, 413] width 1082 height 15
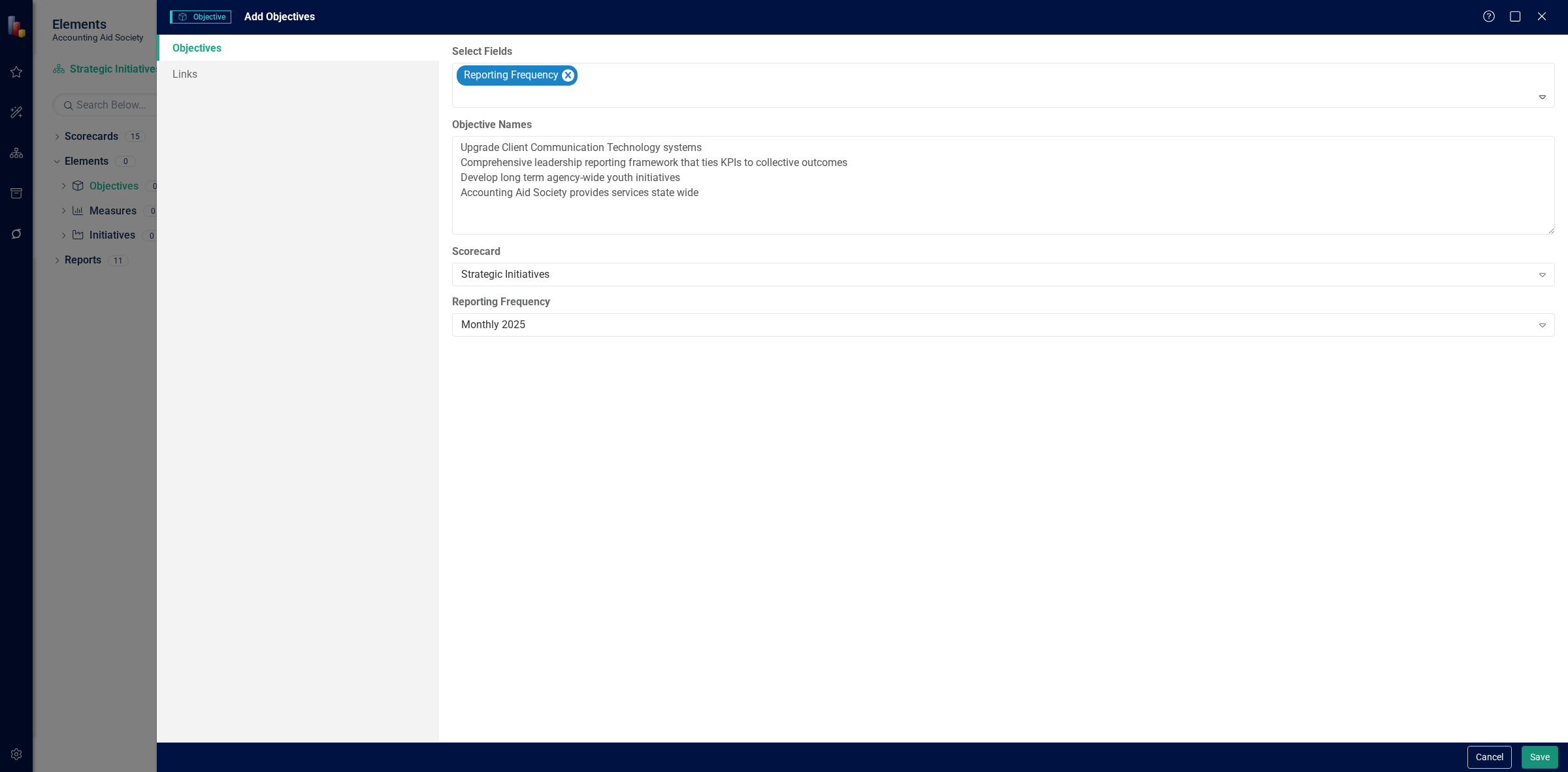
click at [1540, 761] on button "Save" at bounding box center [1539, 757] width 36 height 23
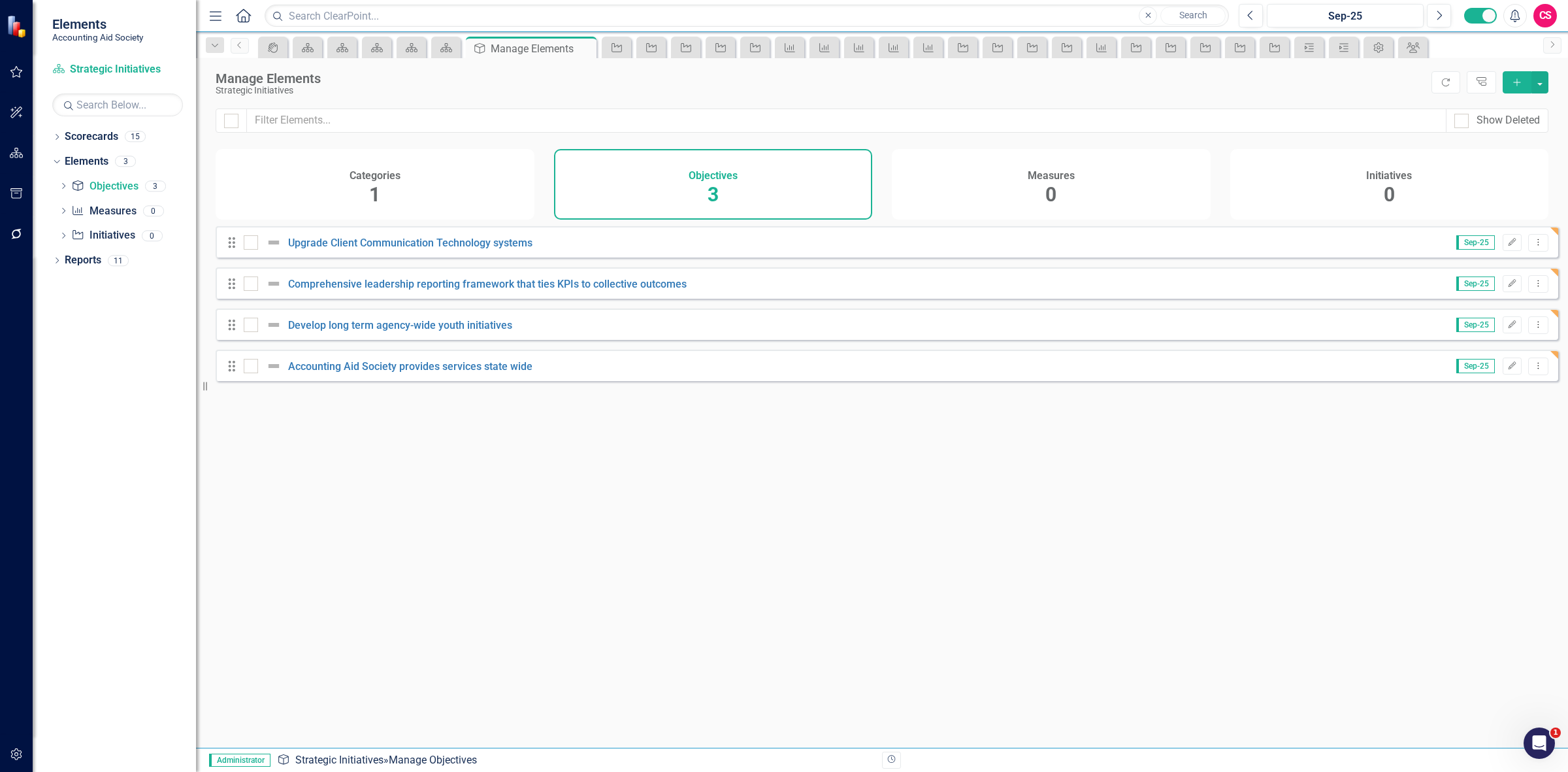
click at [1446, 79] on icon "Refresh" at bounding box center [1446, 82] width 12 height 9
click at [446, 171] on div "Categories 1" at bounding box center [375, 184] width 319 height 70
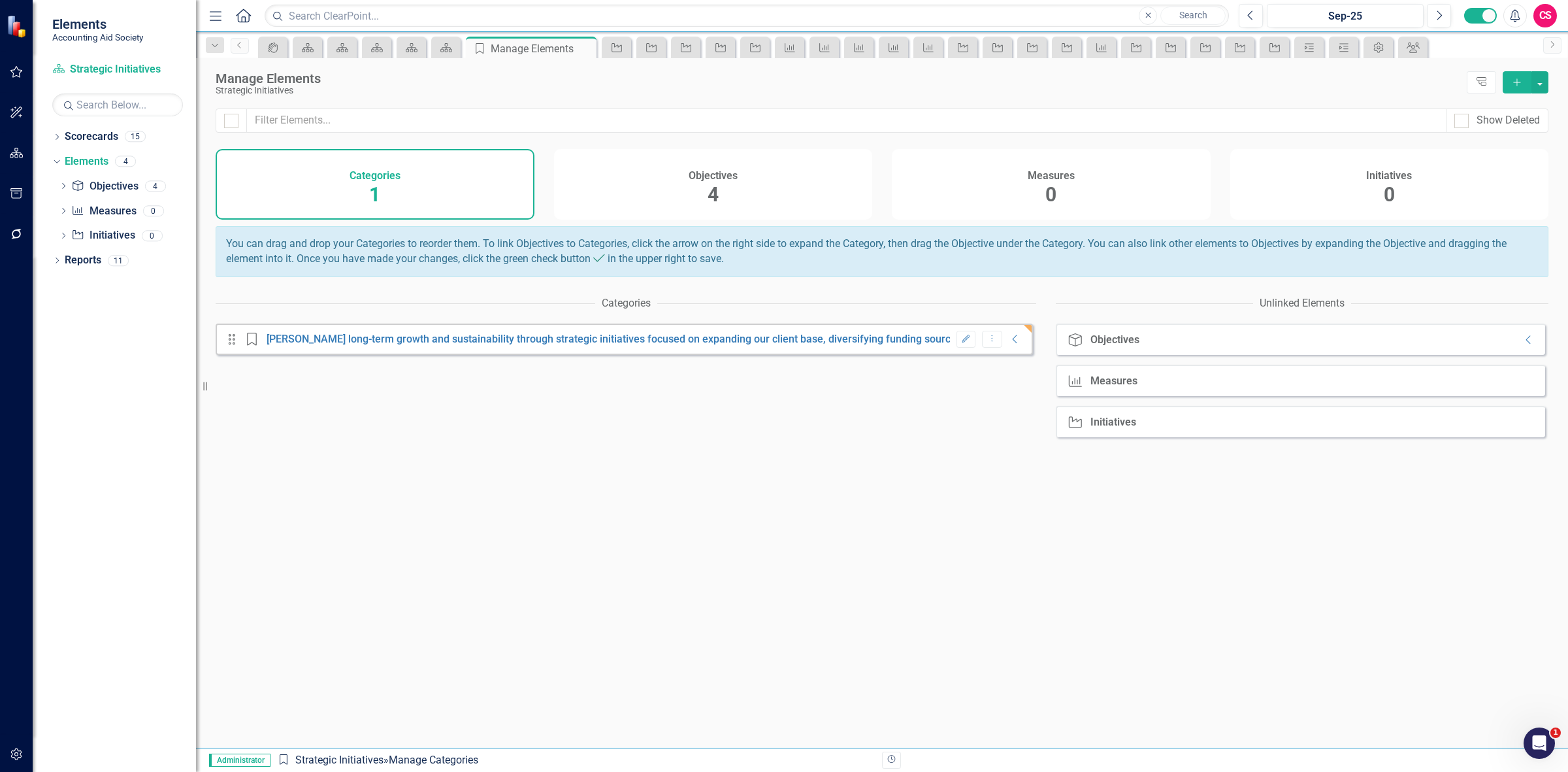
drag, startPoint x: 1010, startPoint y: 349, endPoint x: 1024, endPoint y: 349, distance: 14.0
click at [1009, 345] on icon "Collapse" at bounding box center [1015, 339] width 13 height 11
drag, startPoint x: 1514, startPoint y: 354, endPoint x: 1515, endPoint y: 348, distance: 6.1
click at [1522, 345] on icon "Collapse" at bounding box center [1529, 340] width 13 height 11
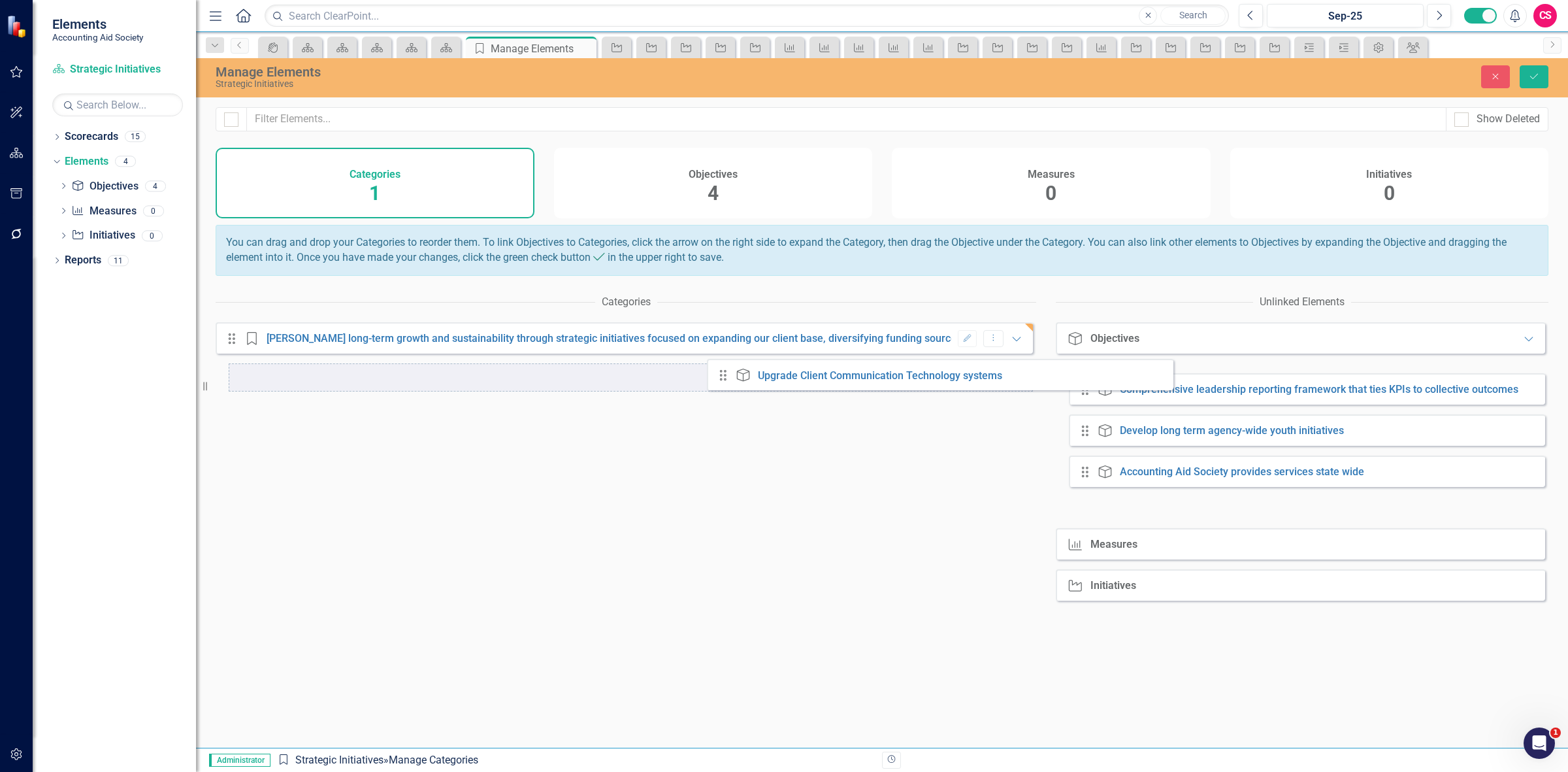
drag, startPoint x: 1085, startPoint y: 396, endPoint x: 724, endPoint y: 393, distance: 361.0
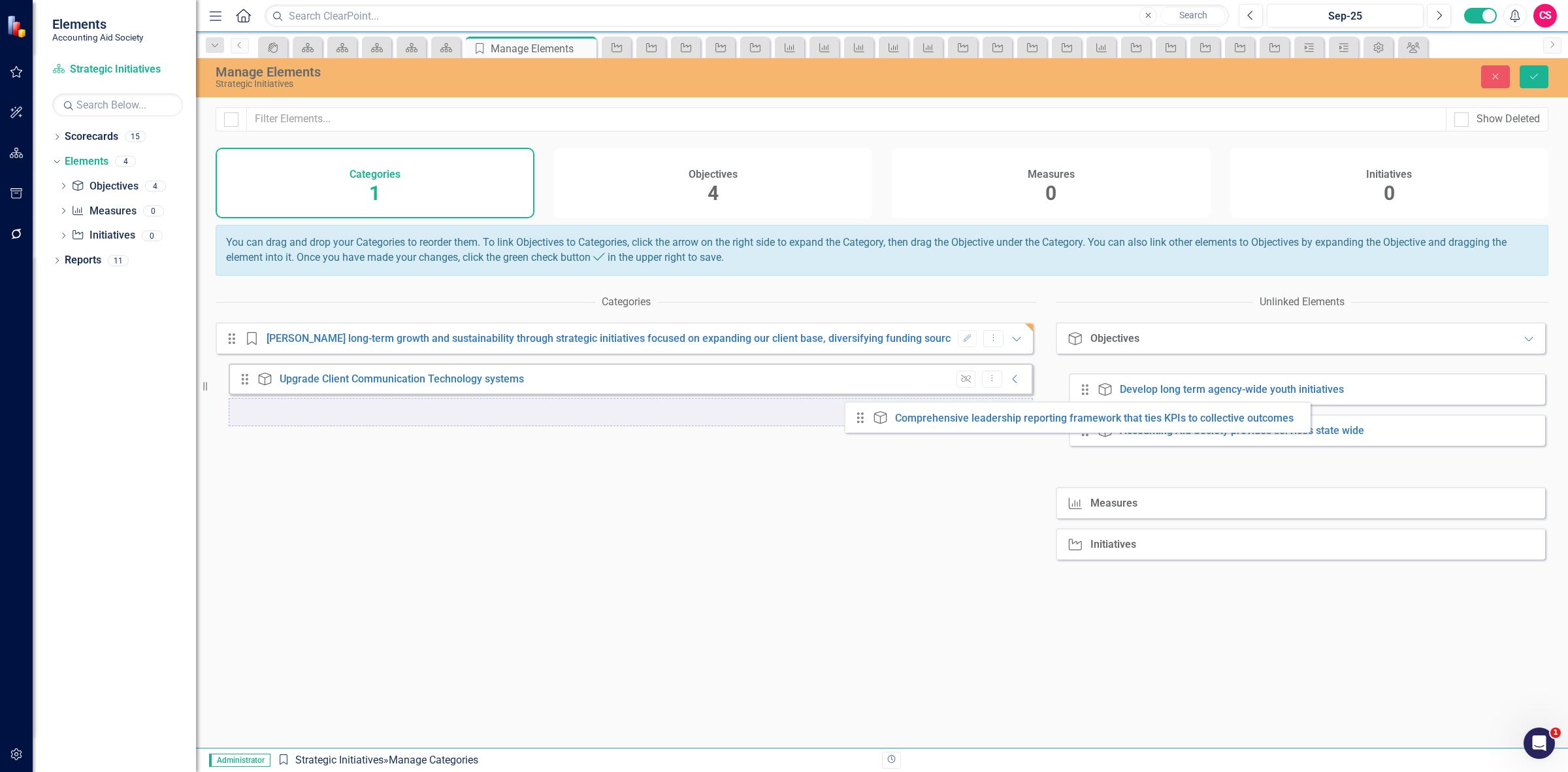
drag, startPoint x: 1088, startPoint y: 391, endPoint x: 863, endPoint y: 418, distance: 226.6
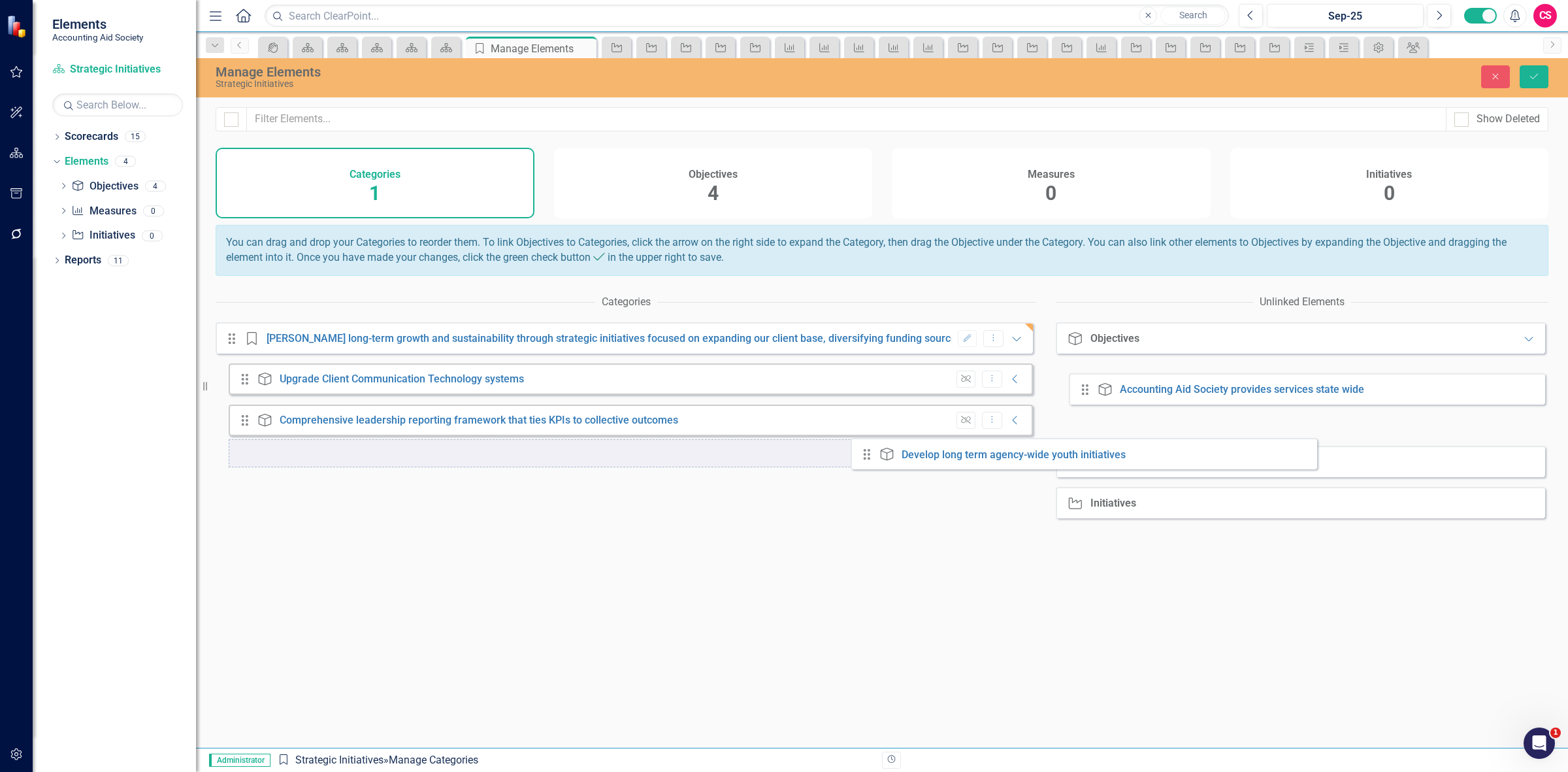
drag, startPoint x: 1038, startPoint y: 407, endPoint x: 859, endPoint y: 456, distance: 185.6
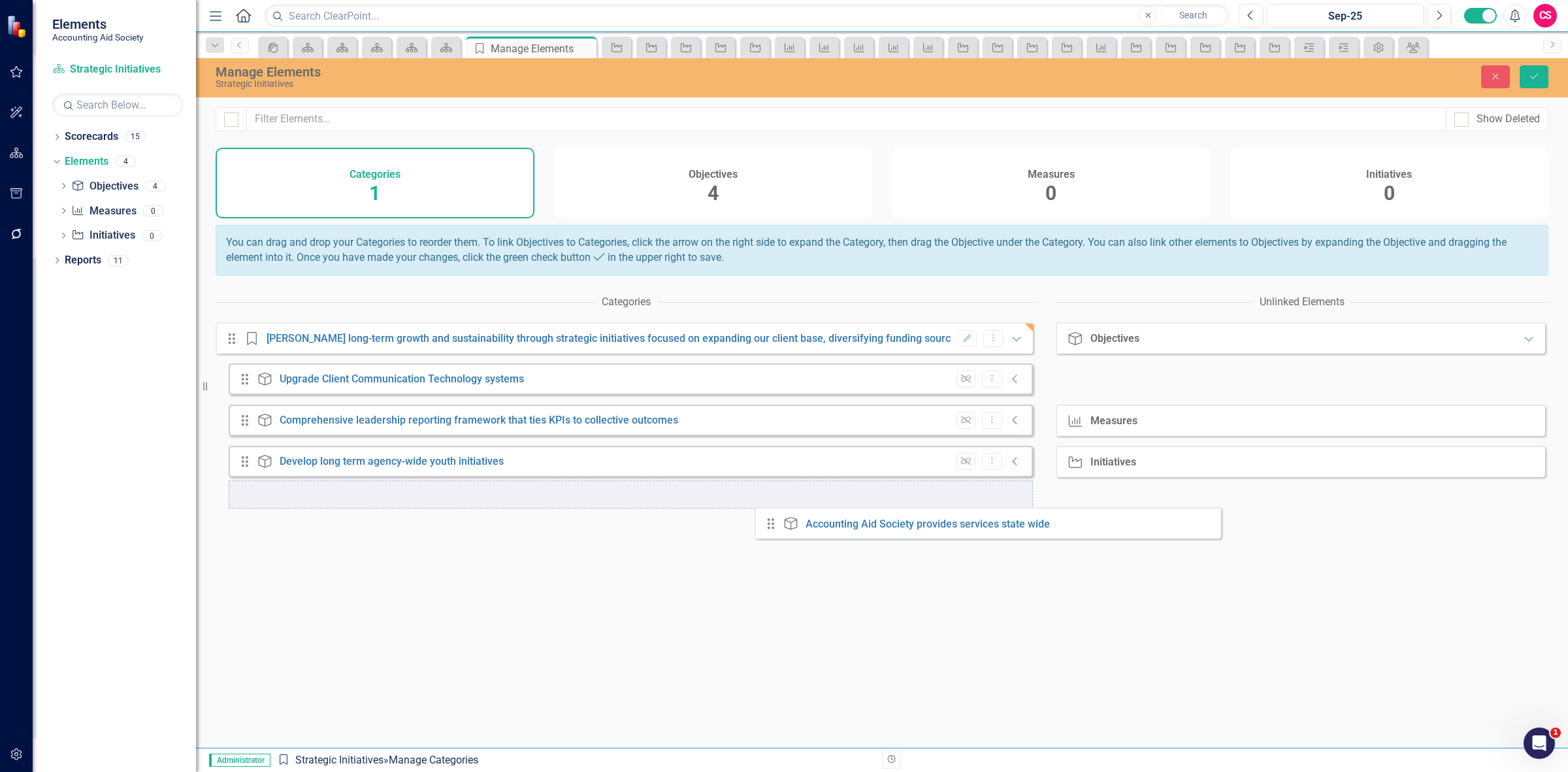
drag, startPoint x: 1048, startPoint y: 413, endPoint x: 775, endPoint y: 523, distance: 294.3
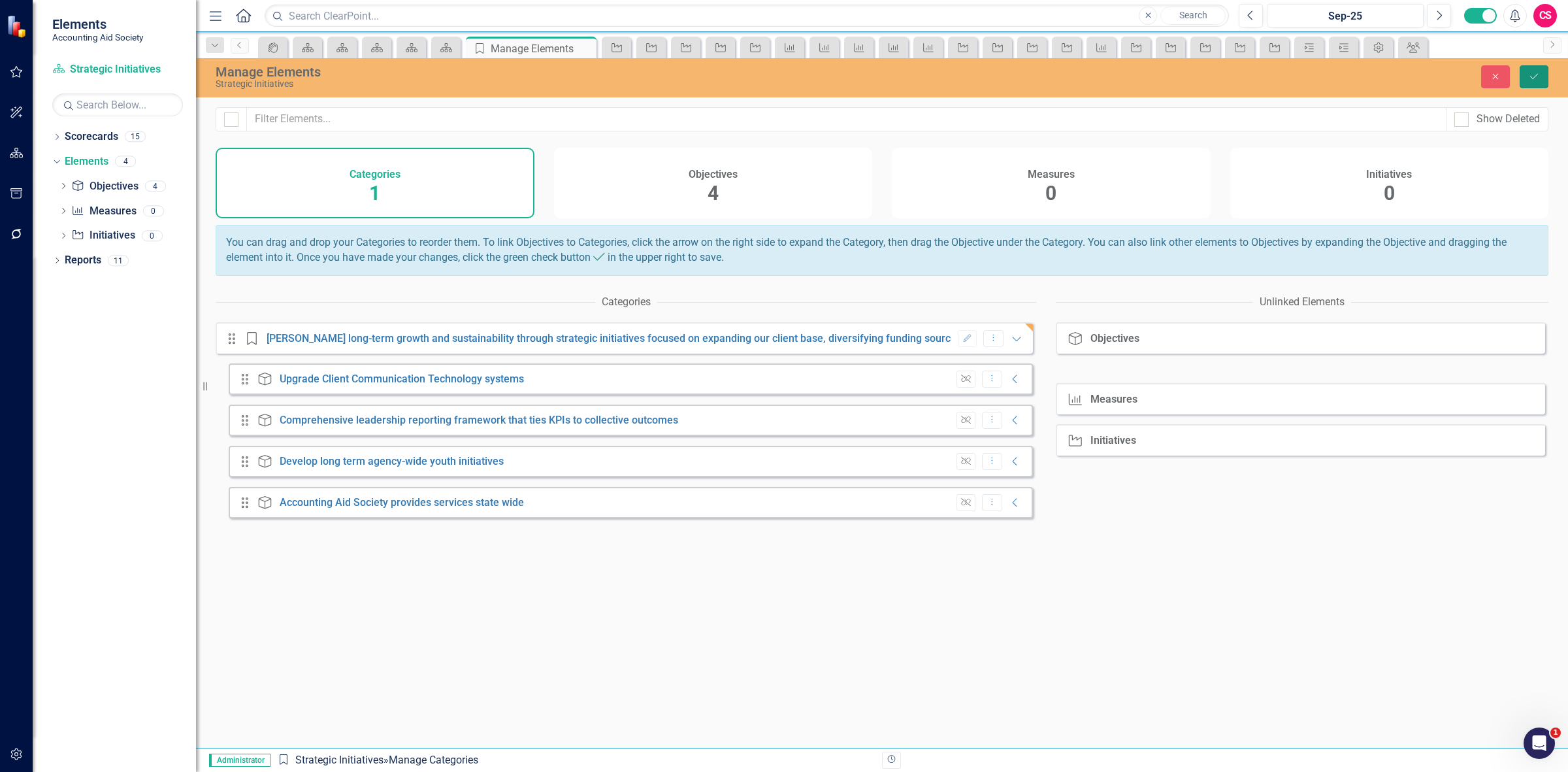
click at [1529, 73] on icon "Save" at bounding box center [1534, 77] width 12 height 9
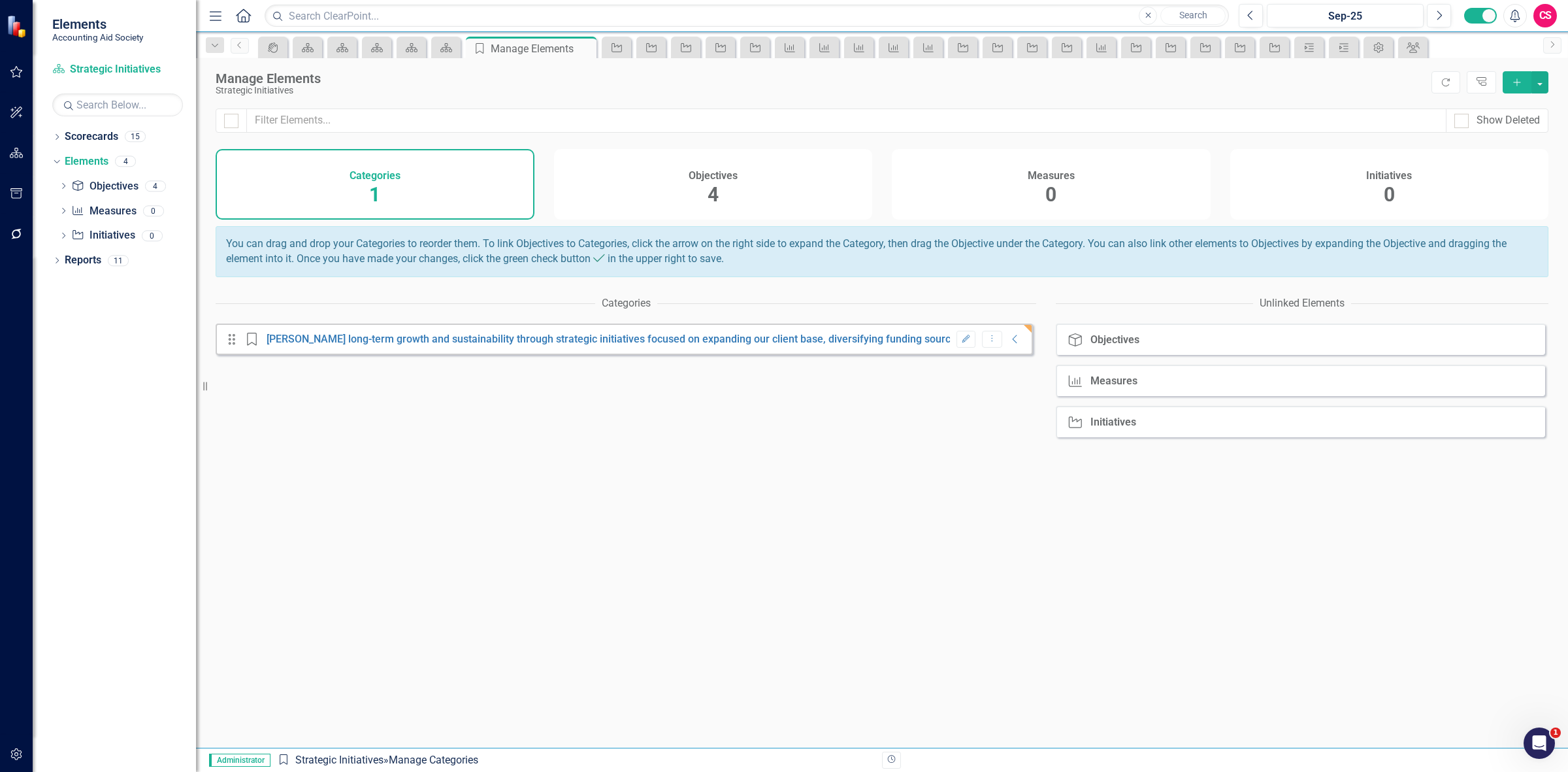
click at [1128, 188] on div "Measures 0" at bounding box center [1052, 184] width 319 height 70
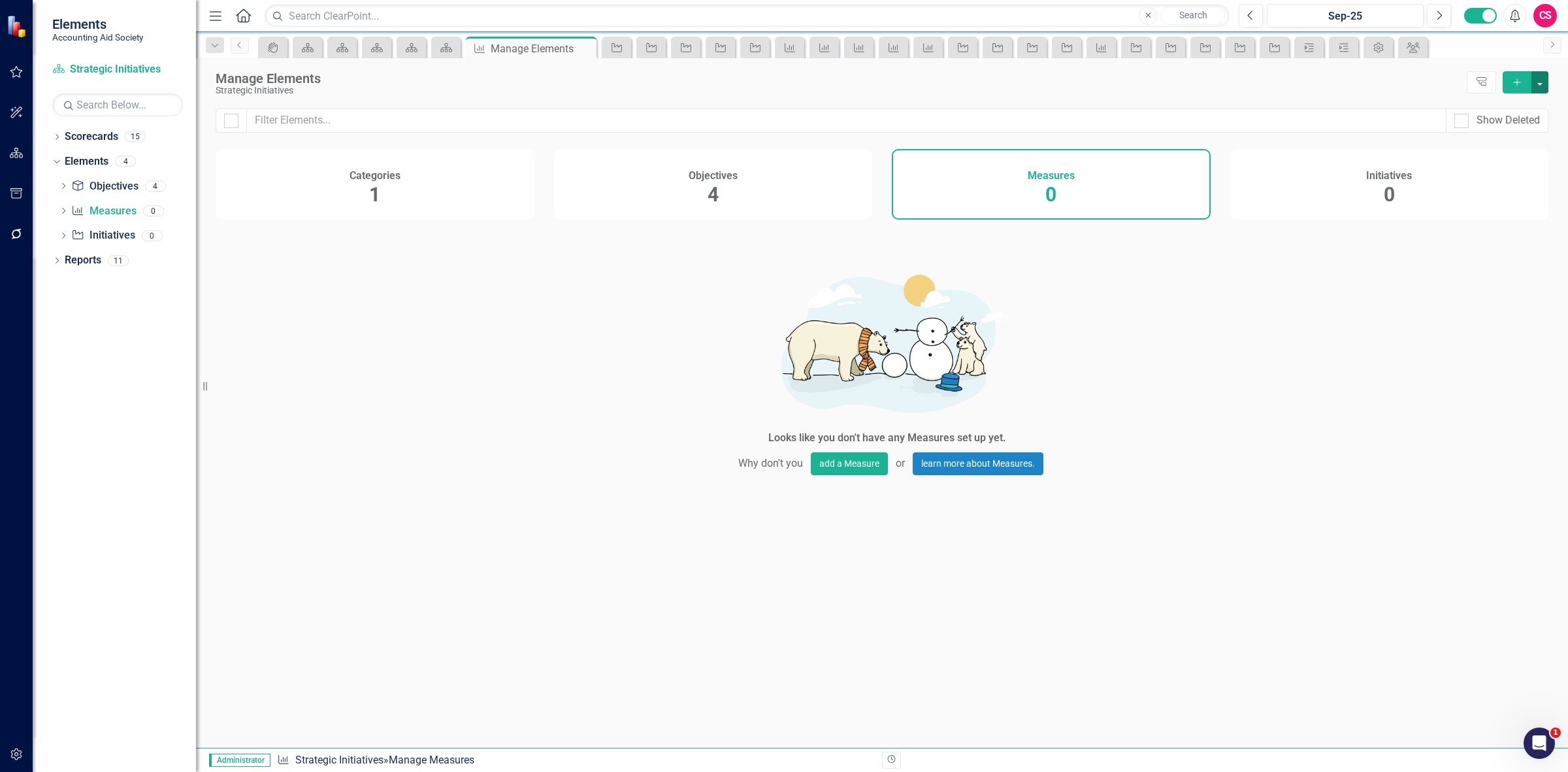
click at [1541, 84] on button "button" at bounding box center [1540, 82] width 17 height 22
click at [1517, 129] on link "Add Multiple Add Multiple" at bounding box center [1496, 131] width 103 height 24
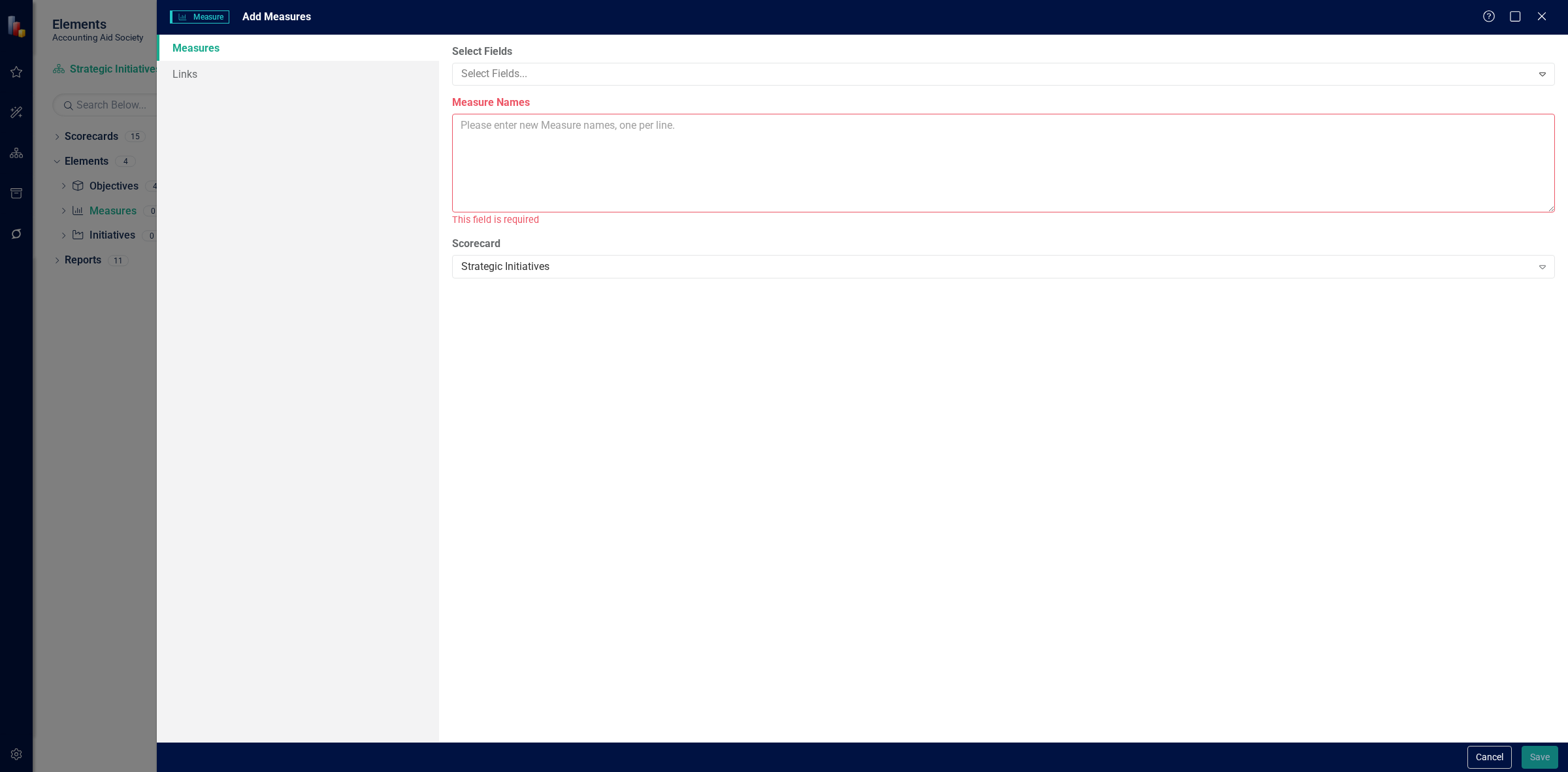
click at [554, 124] on textarea "Measure Names" at bounding box center [1004, 163] width 1103 height 98
paste textarea "# of unique text campaigns sent by VITA (no Goal-building baseline) # of VITA c…"
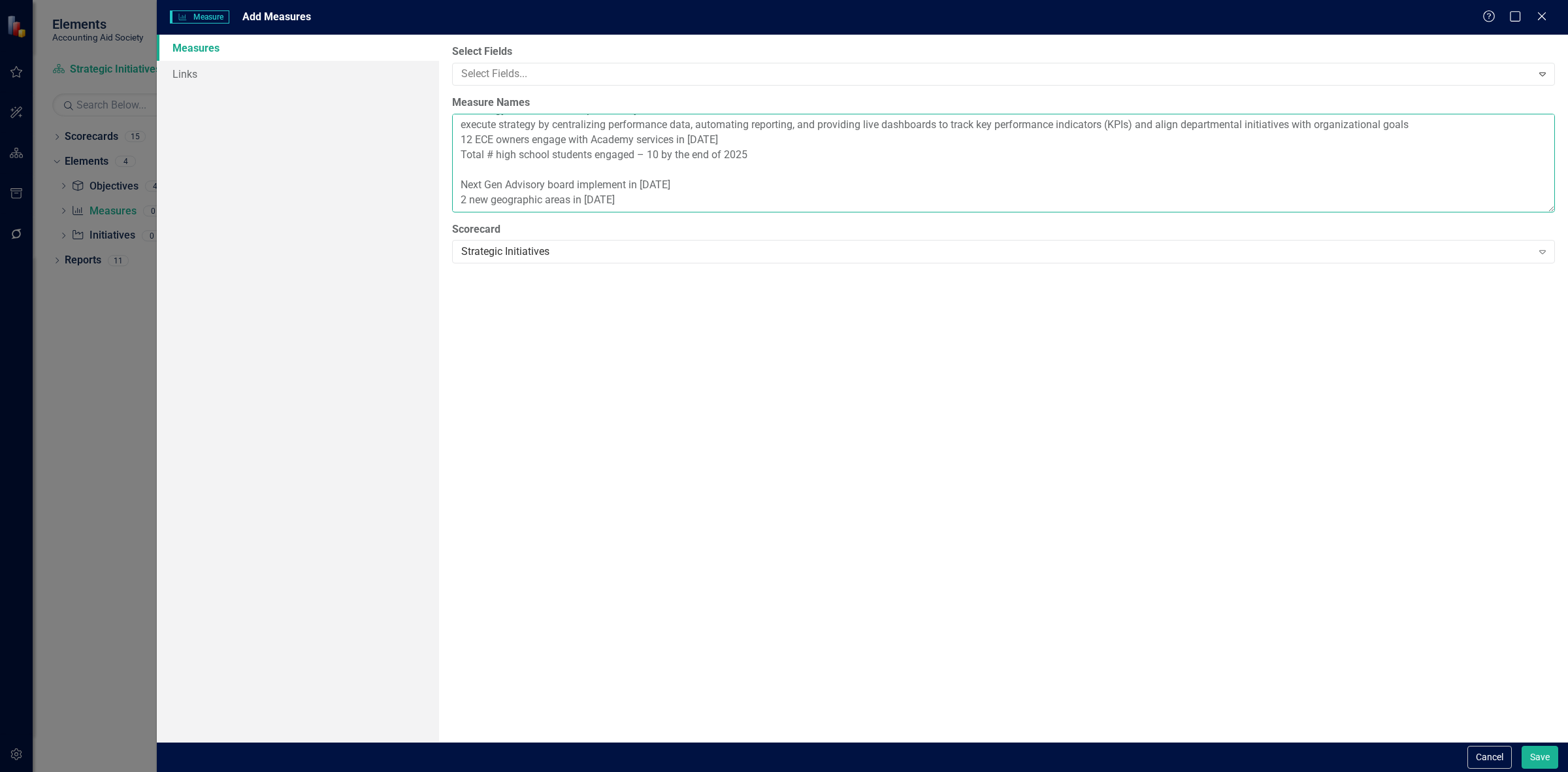
scroll to position [119, 0]
click at [471, 164] on textarea "# of unique text campaigns sent by VITA (no Goal-building baseline) # of VITA c…" at bounding box center [1004, 163] width 1103 height 98
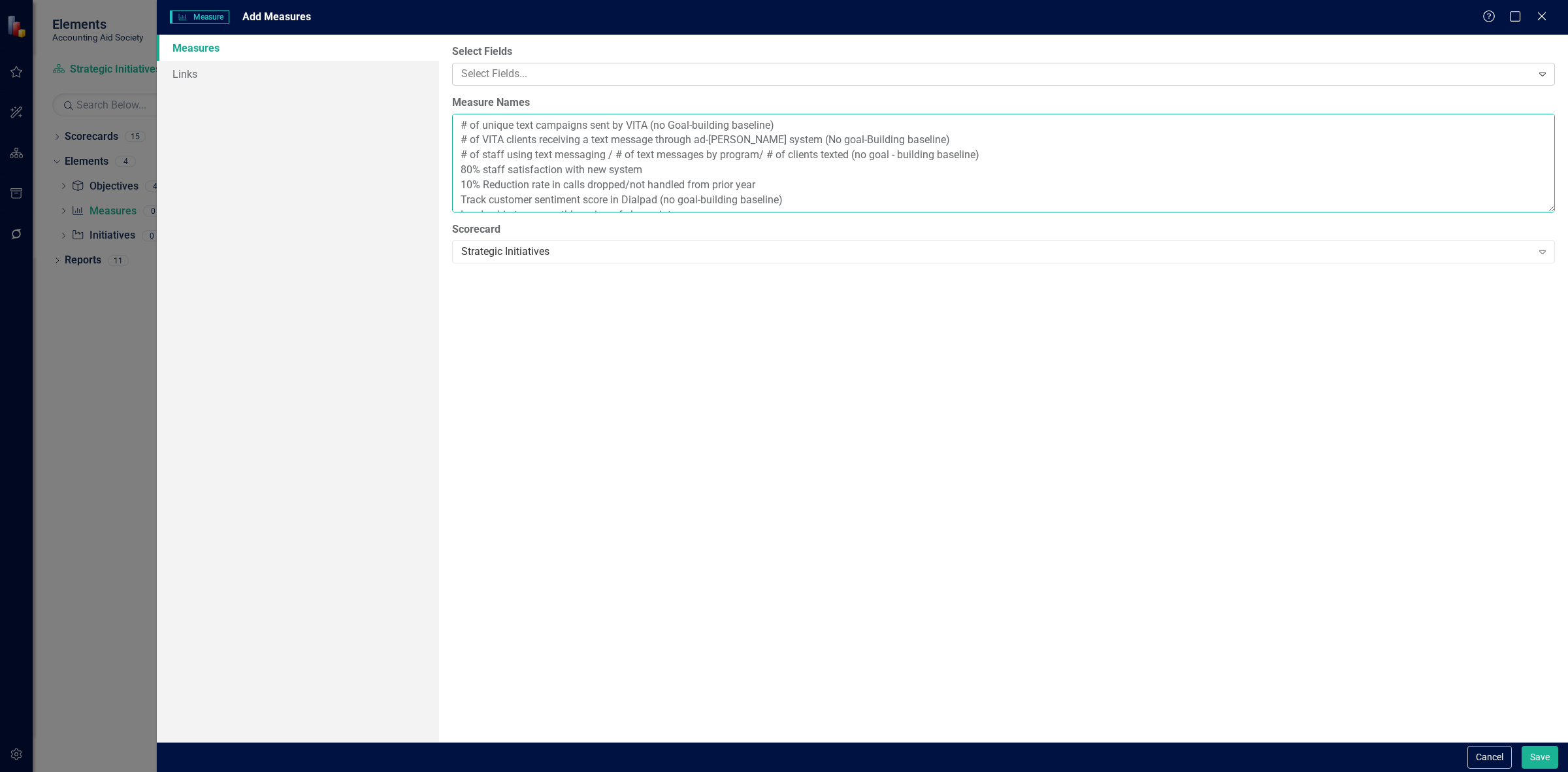
type textarea "# of unique text campaigns sent by VITA (no Goal-building baseline) # of VITA c…"
click at [586, 78] on div at bounding box center [994, 74] width 1076 height 18
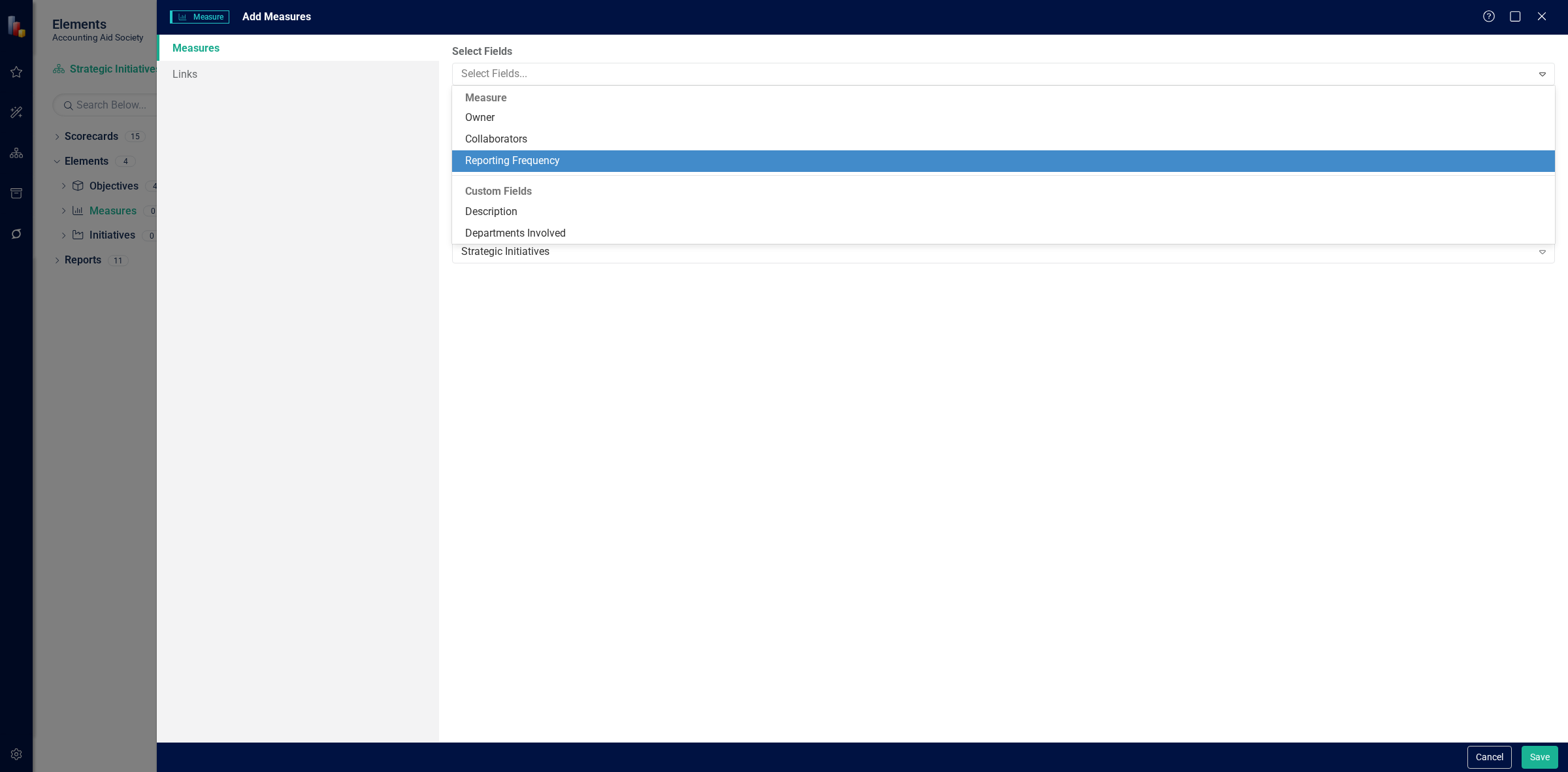
click at [546, 151] on div "Reporting Frequency" at bounding box center [1004, 161] width 1103 height 22
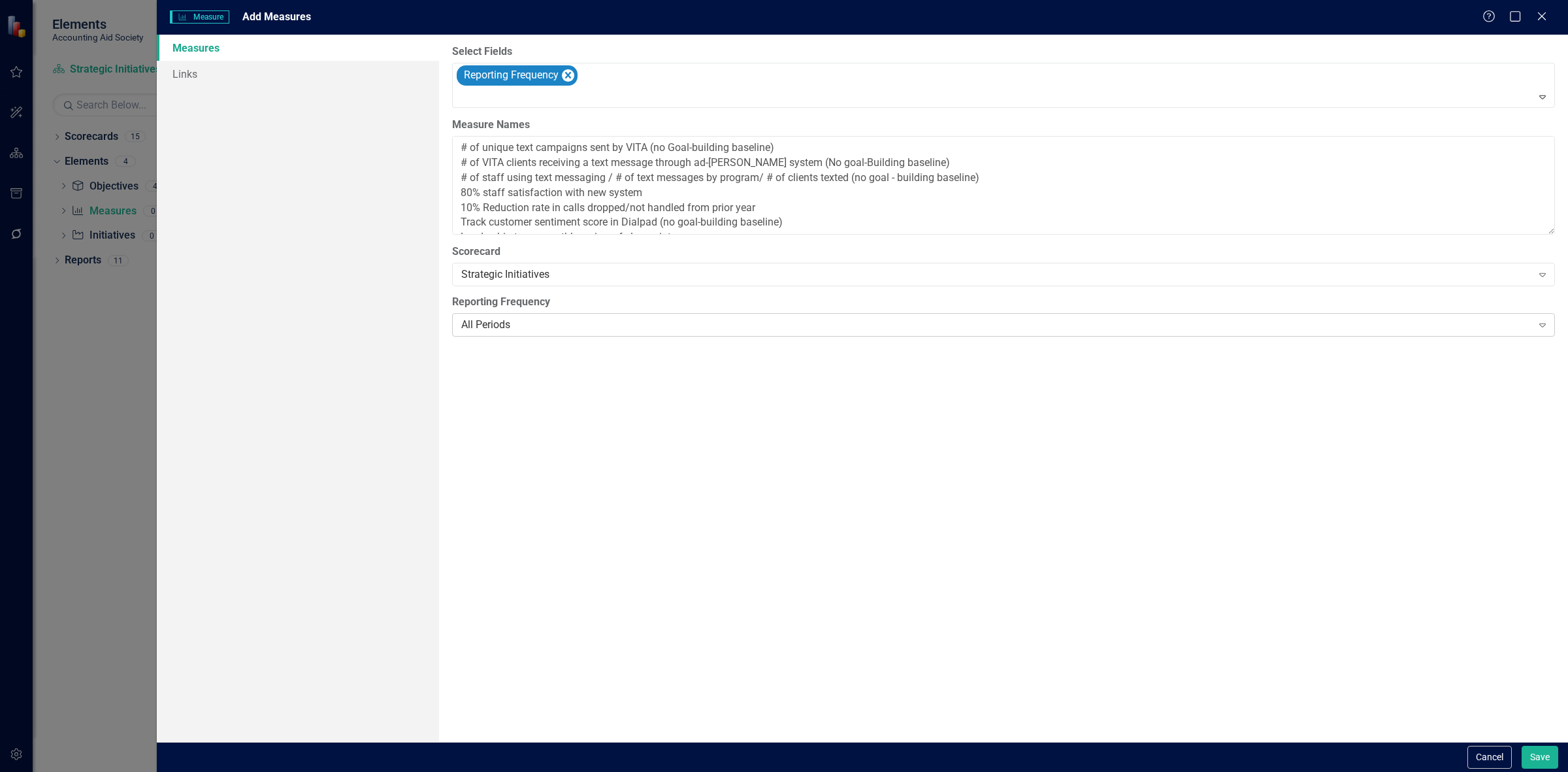
click at [512, 317] on div "All Periods" at bounding box center [997, 324] width 1071 height 15
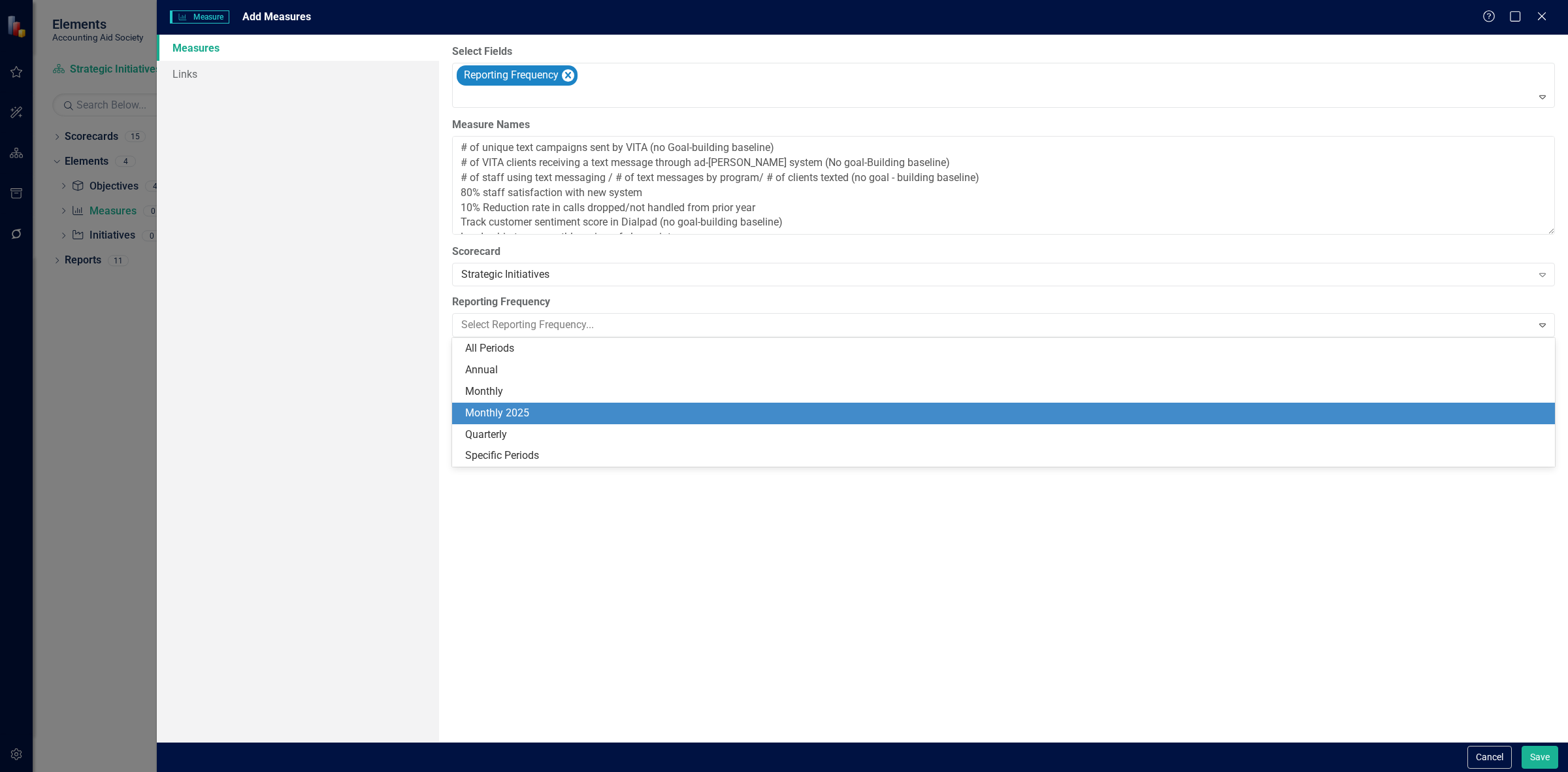
click at [510, 410] on div "Monthly 2025" at bounding box center [1006, 413] width 1082 height 15
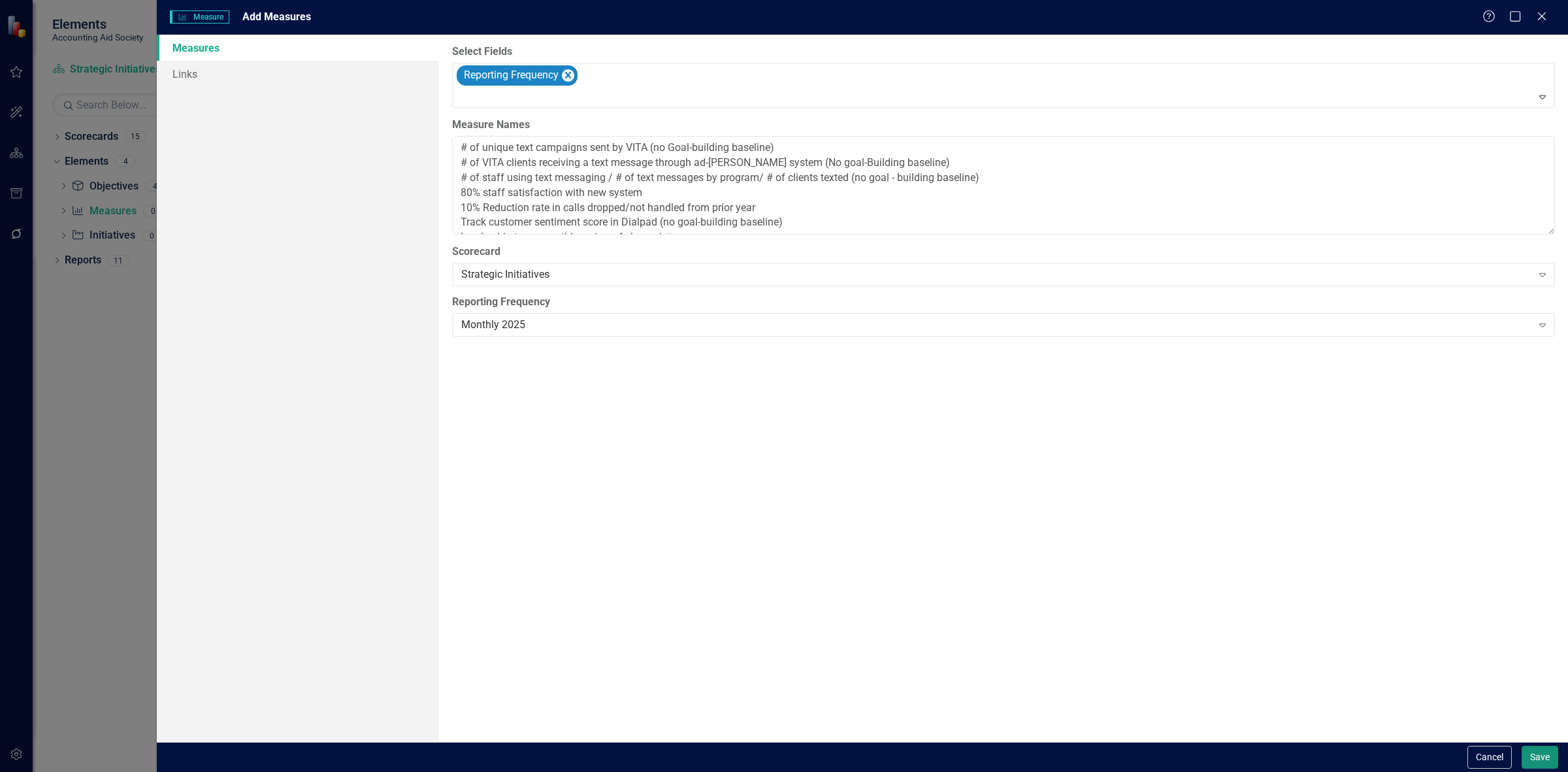
click at [1546, 759] on button "Save" at bounding box center [1539, 757] width 36 height 23
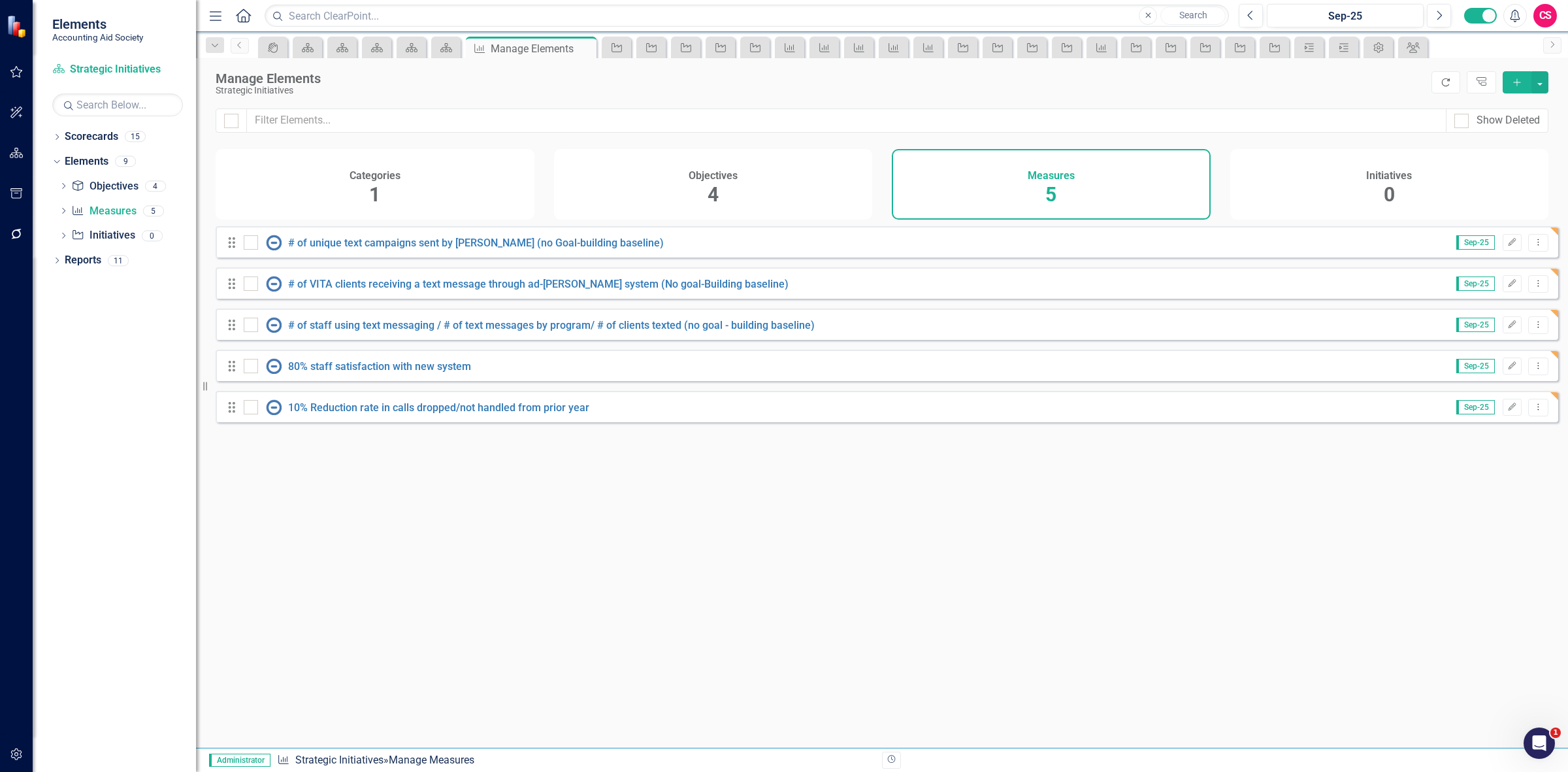
click at [1439, 87] on button "Refresh" at bounding box center [1446, 82] width 29 height 22
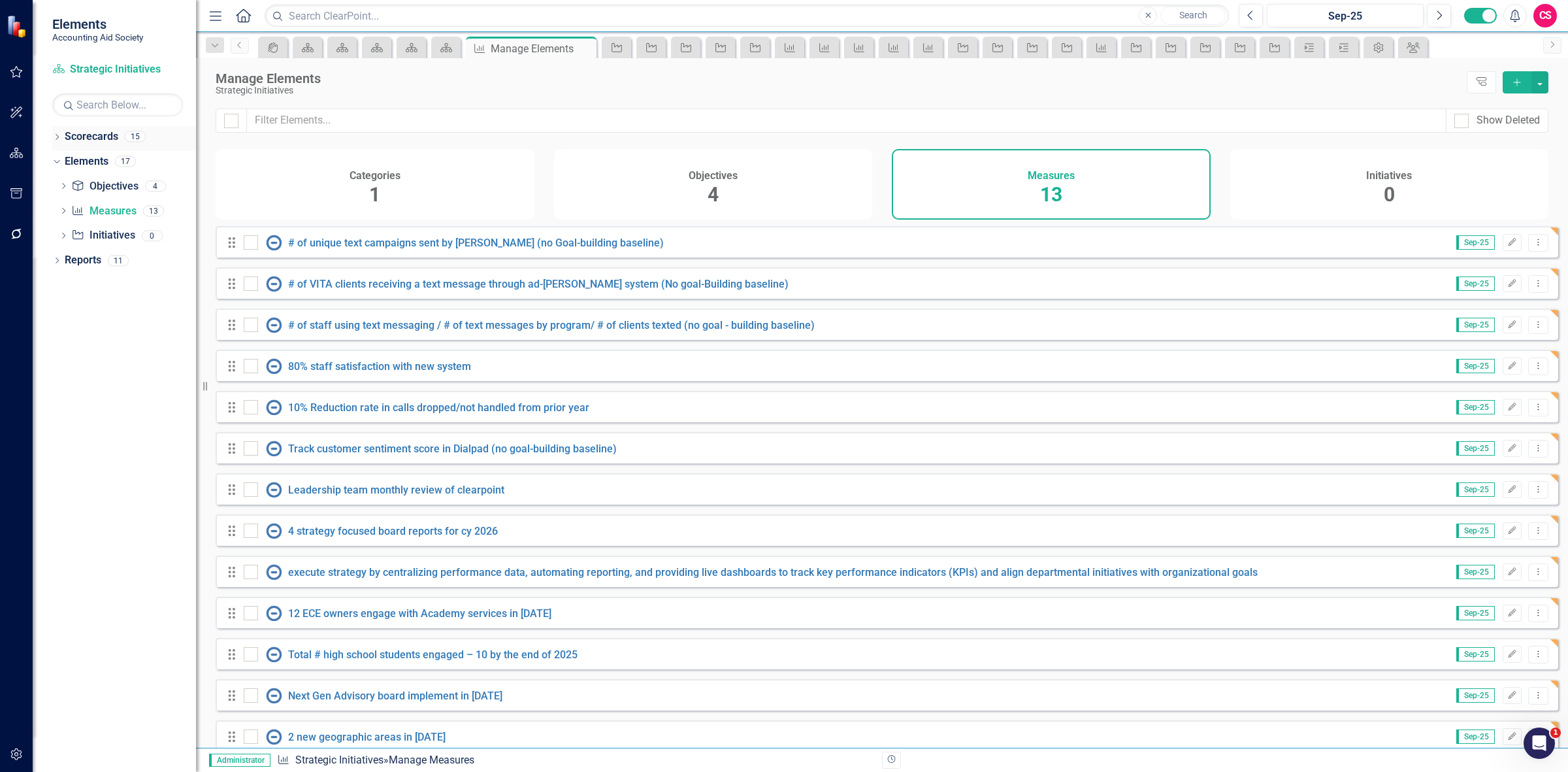
click at [89, 132] on link "Scorecards" at bounding box center [91, 136] width 53 height 15
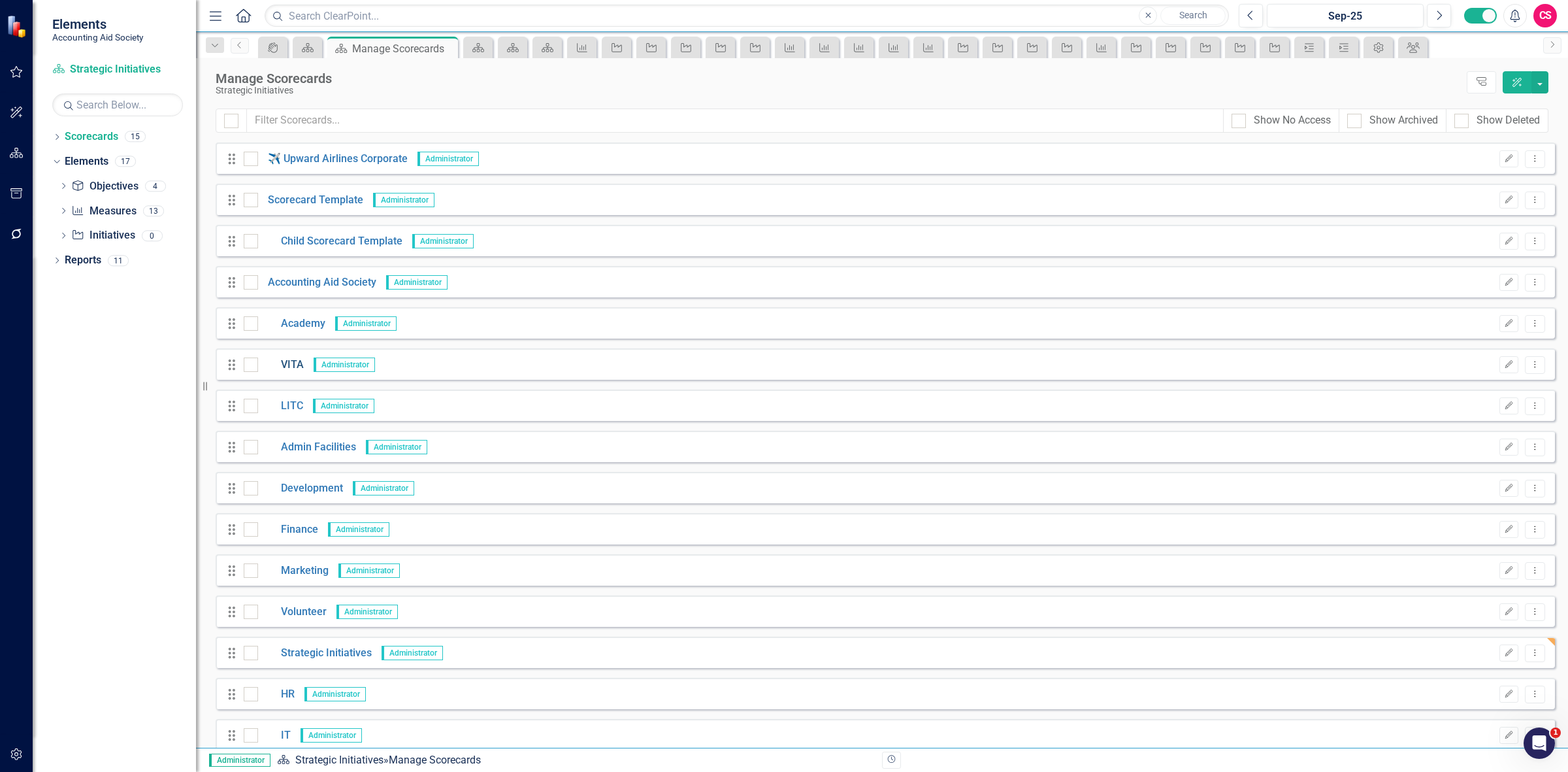
click at [292, 367] on link "VITA" at bounding box center [280, 365] width 46 height 15
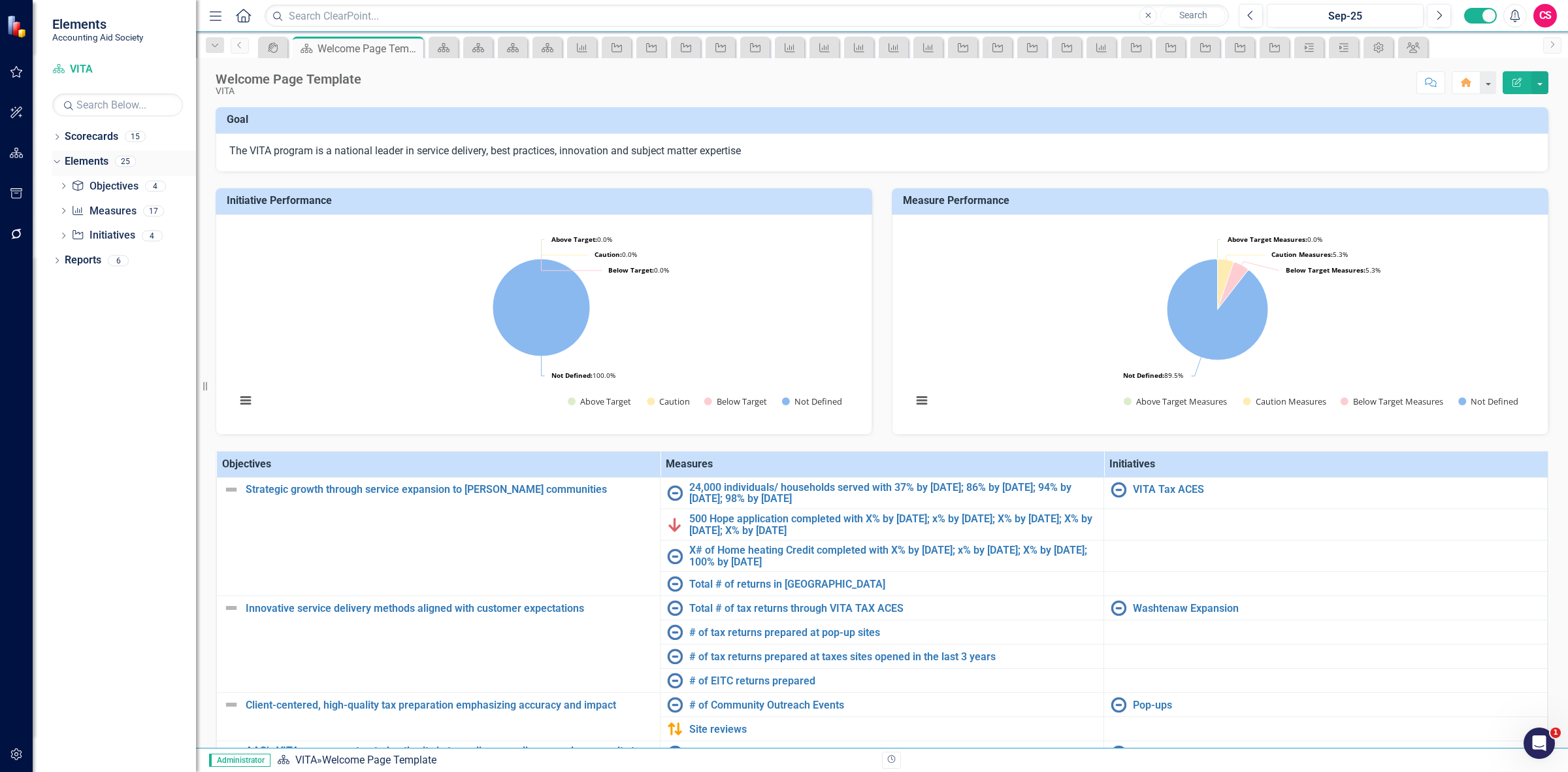
click at [89, 161] on link "Elements" at bounding box center [87, 161] width 44 height 15
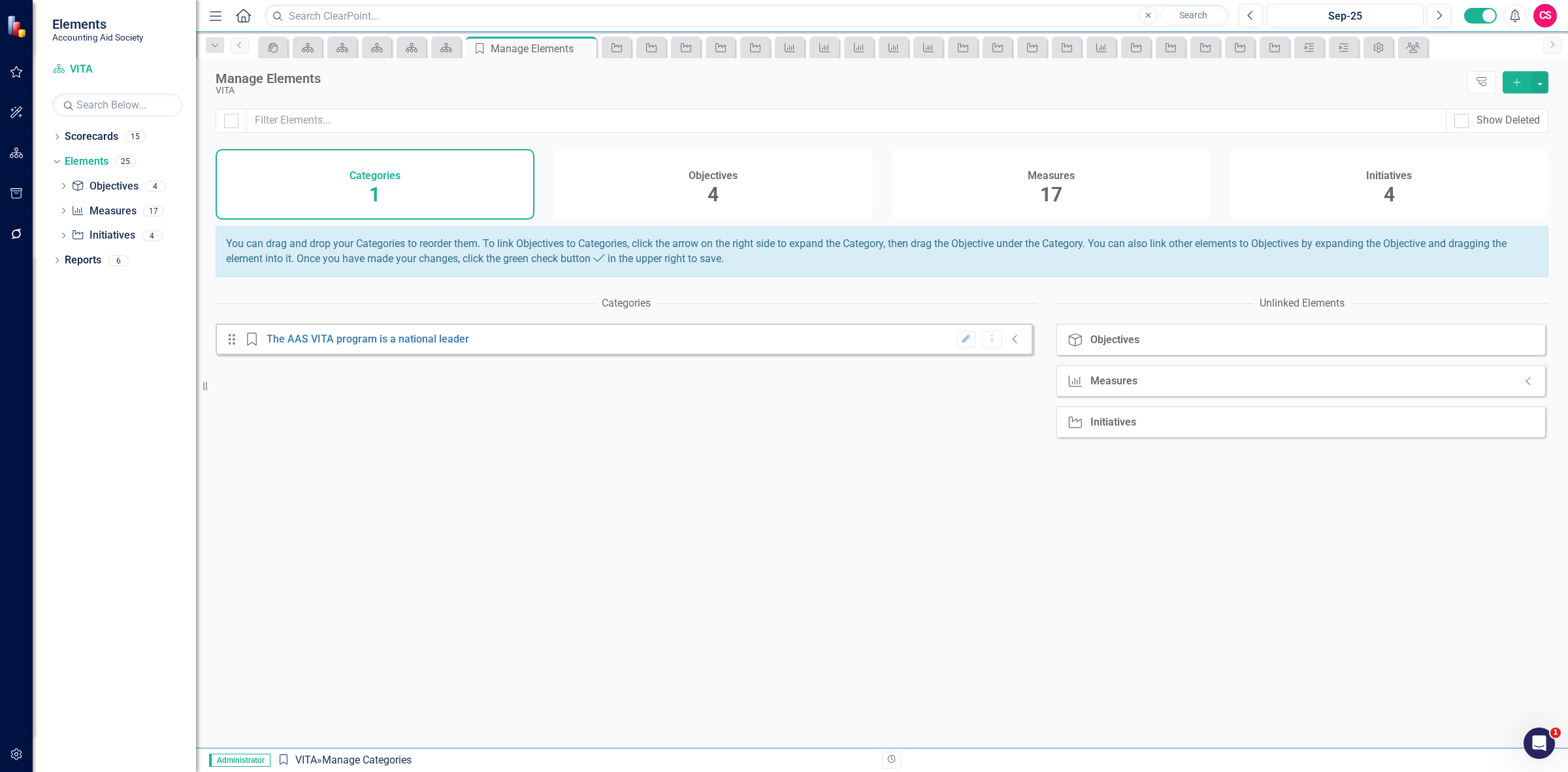
click at [1001, 193] on div "Measures 17" at bounding box center [1052, 184] width 319 height 70
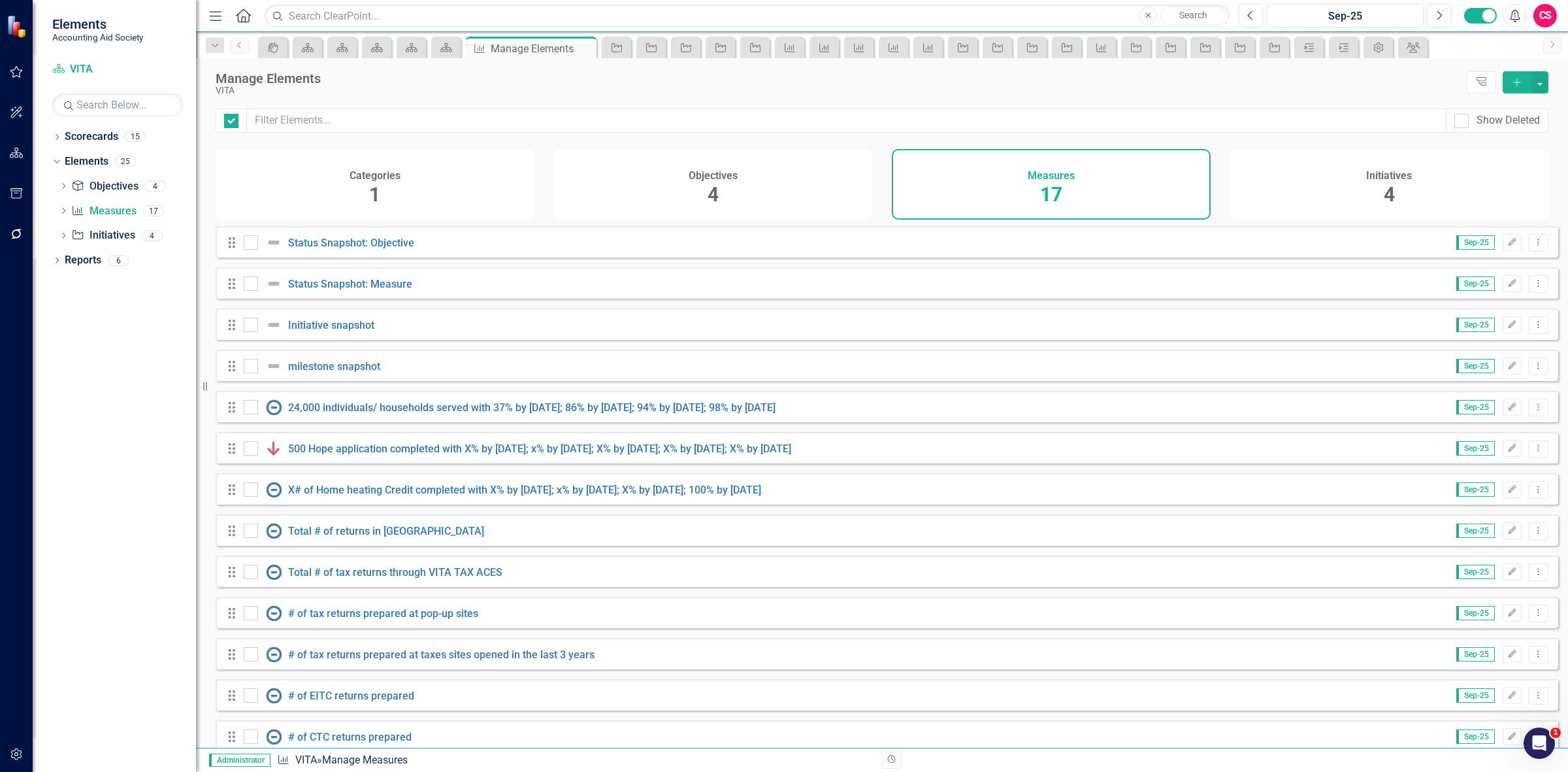
checkbox input "false"
click at [1539, 256] on div "Drag Status Snapshot: Objective Sep-25 Edit Dropdown Menu" at bounding box center [887, 242] width 1343 height 32
click at [1536, 252] on button "Dropdown Menu" at bounding box center [1539, 242] width 20 height 18
click at [1475, 317] on link "Copy Duplicate Measure" at bounding box center [1479, 322] width 118 height 24
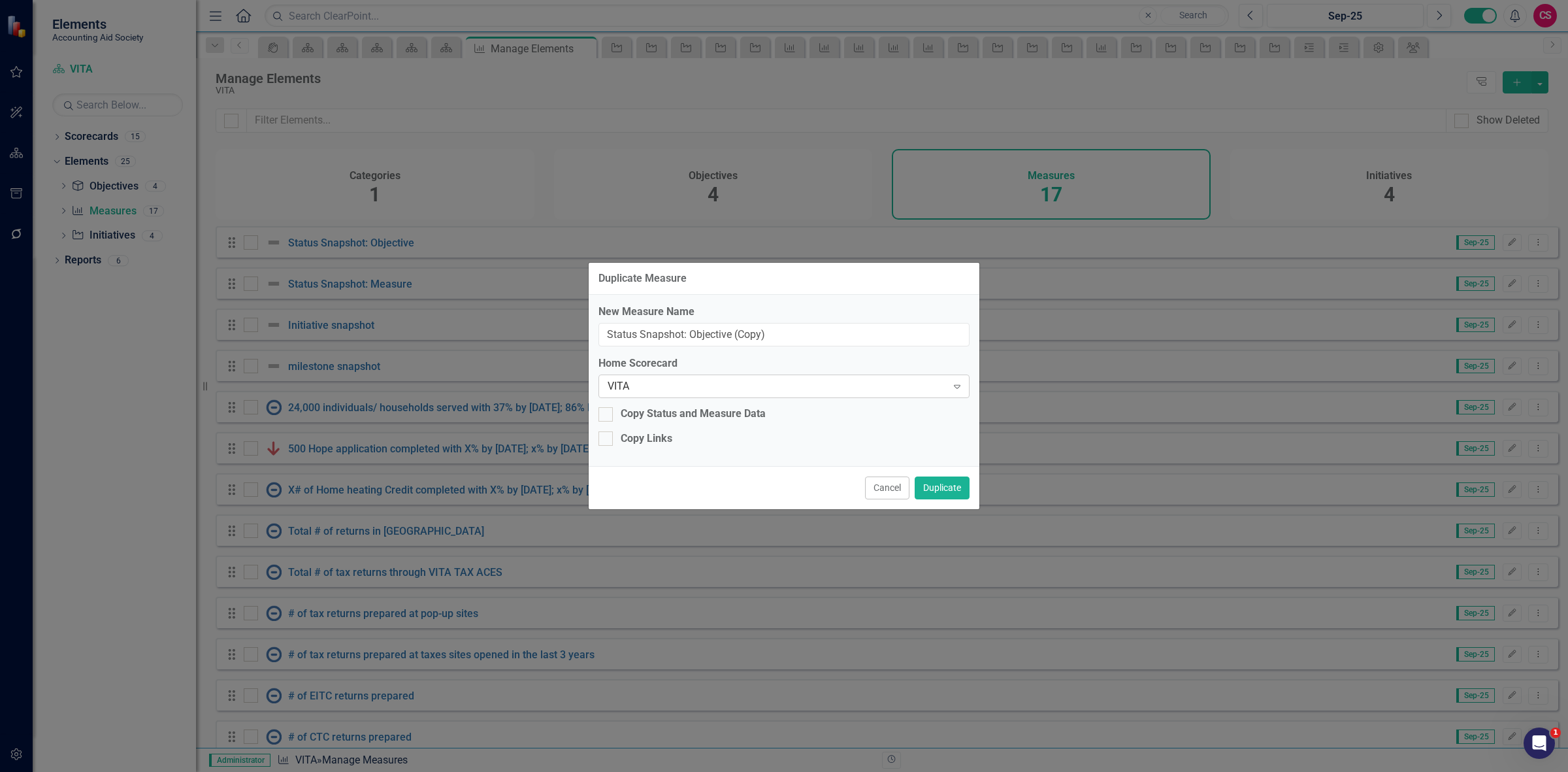
click at [694, 396] on div "VITA Expand" at bounding box center [784, 386] width 371 height 23
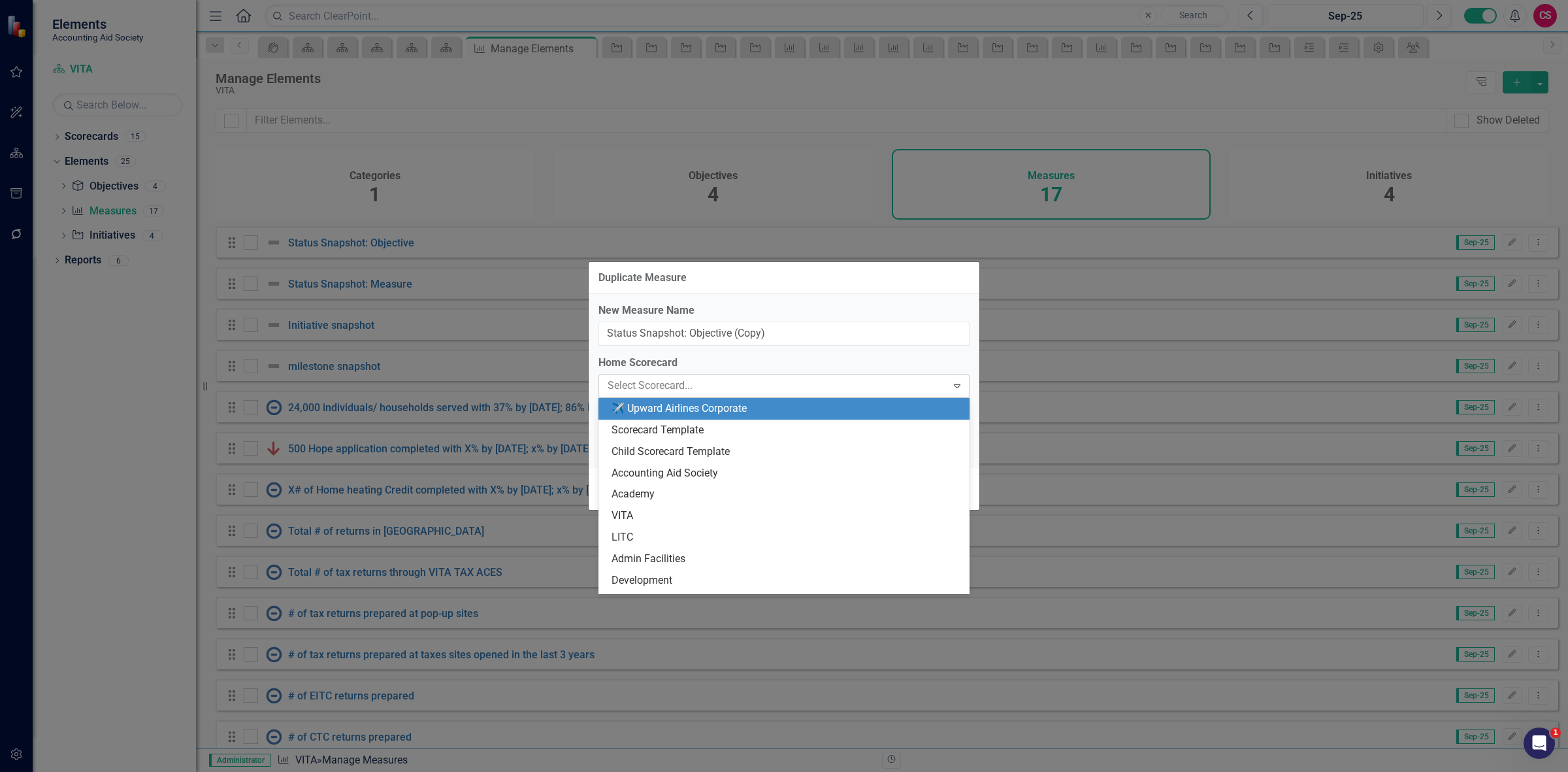
scroll to position [107, 0]
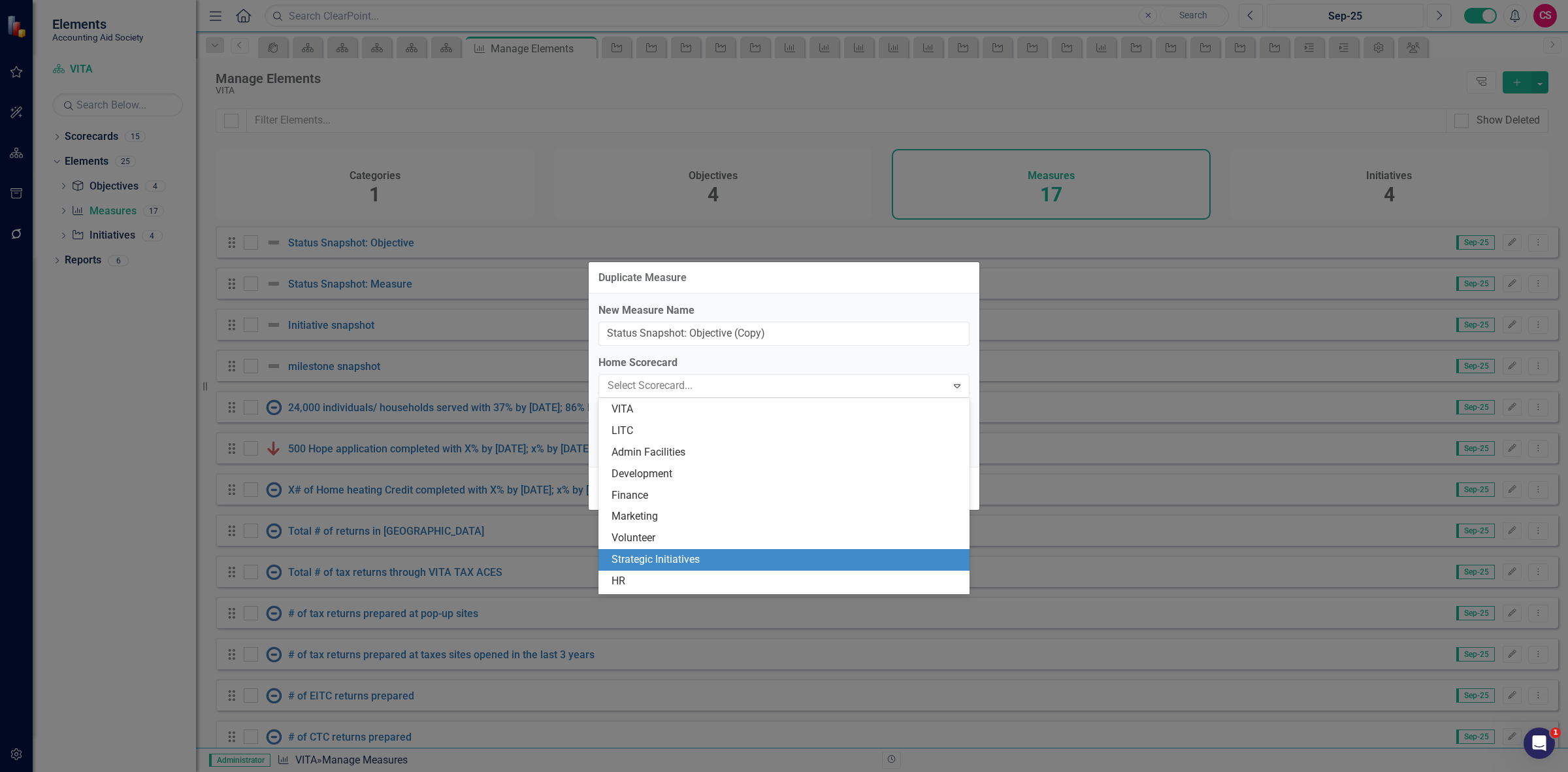
click at [660, 553] on div "Strategic Initiatives" at bounding box center [787, 559] width 350 height 15
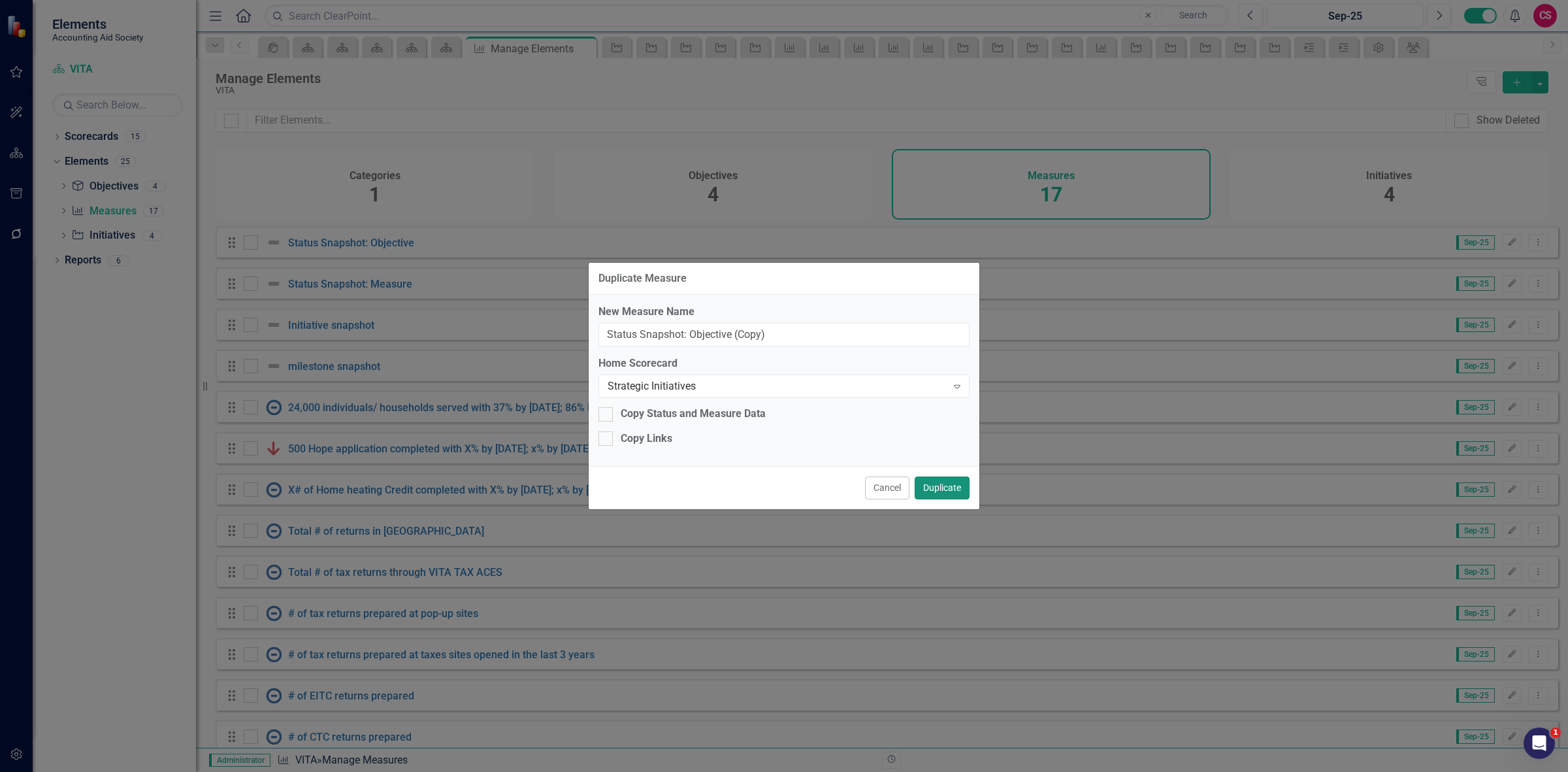
click at [948, 489] on button "Duplicate" at bounding box center [942, 488] width 55 height 23
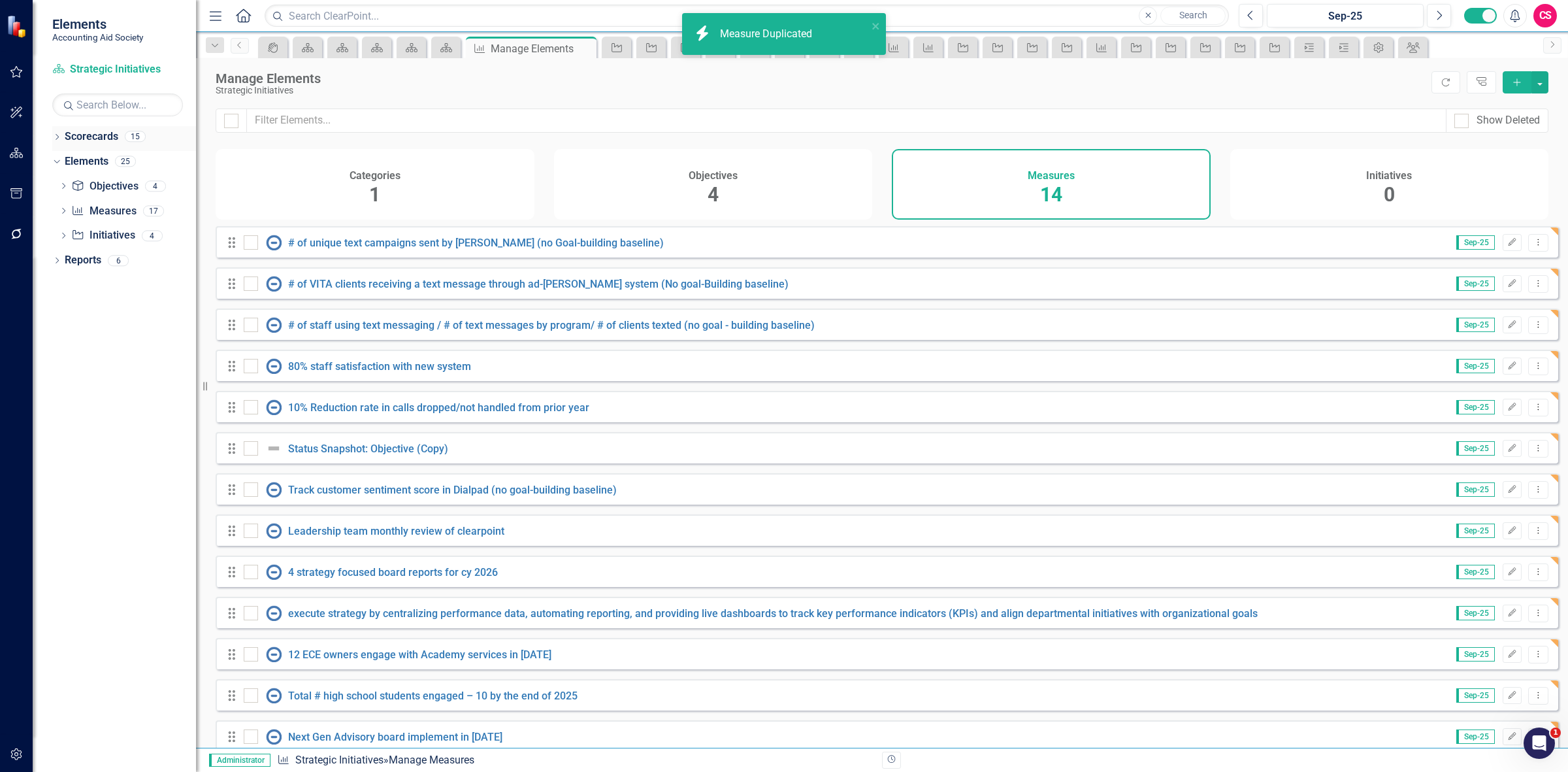
click at [103, 136] on link "Scorecards" at bounding box center [91, 136] width 53 height 15
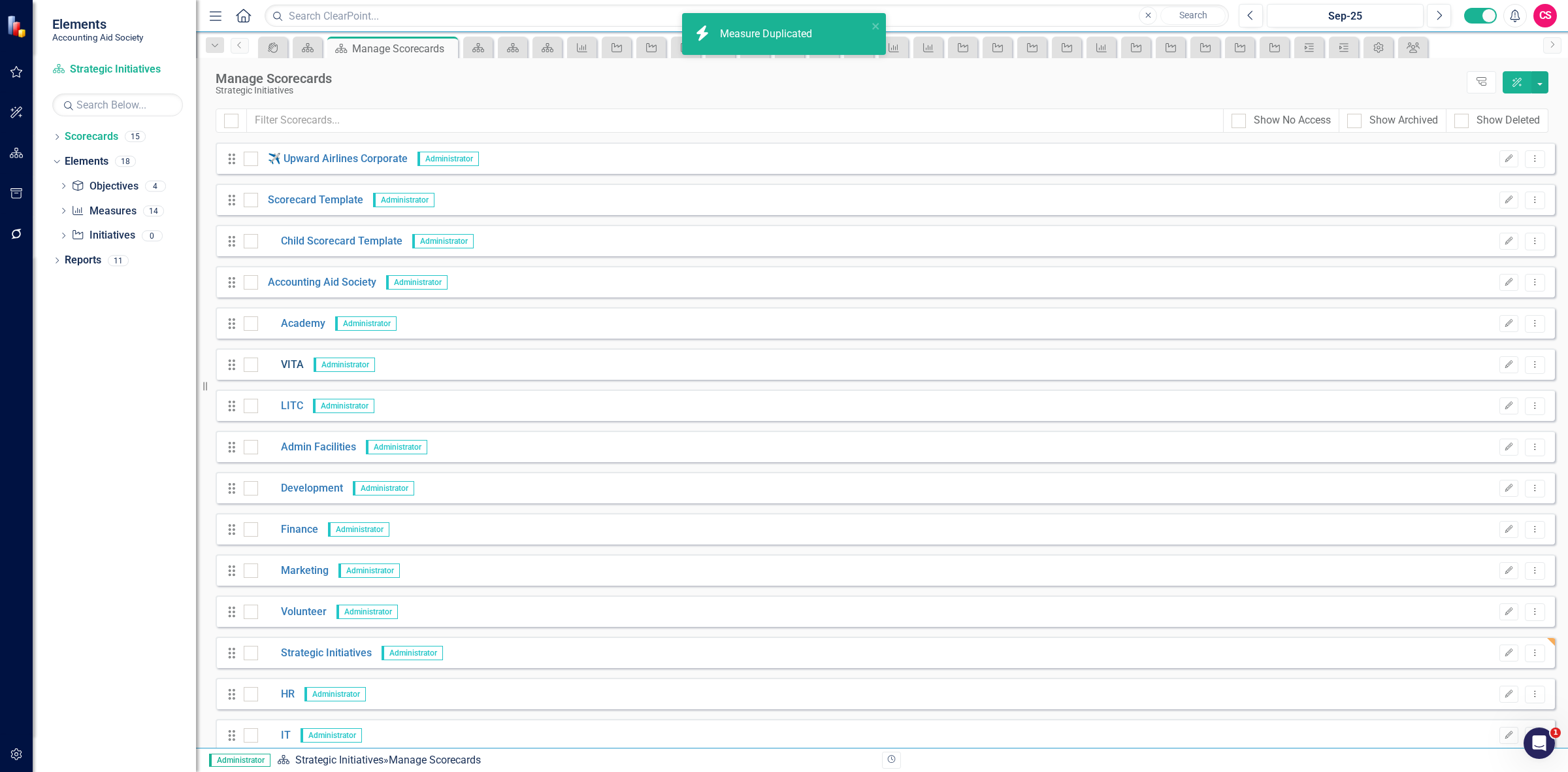
click at [291, 361] on link "VITA" at bounding box center [280, 365] width 46 height 15
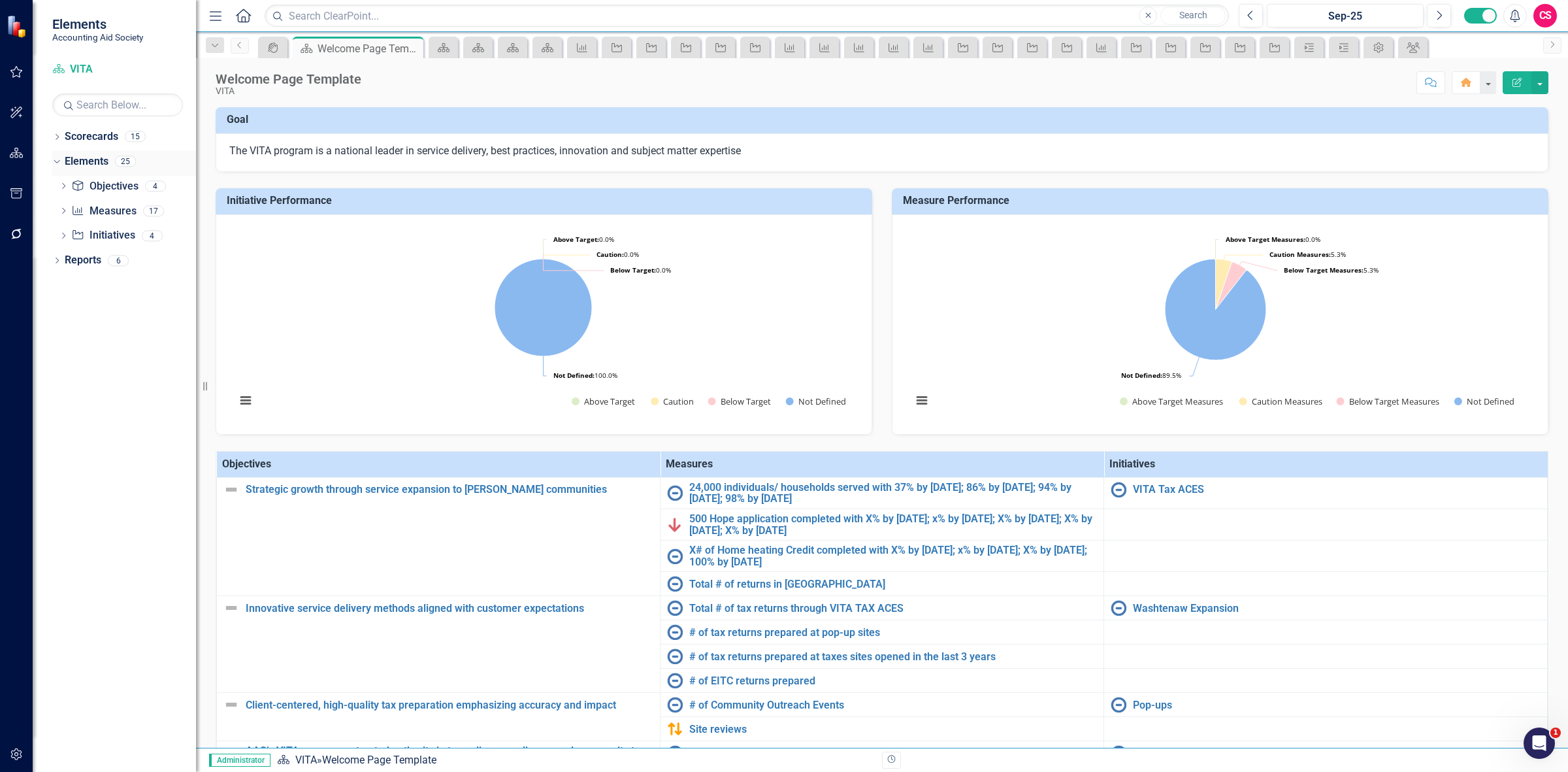
drag, startPoint x: 86, startPoint y: 170, endPoint x: 86, endPoint y: 162, distance: 8.0
click at [86, 169] on div "Elements" at bounding box center [87, 162] width 44 height 22
click at [86, 162] on link "Elements" at bounding box center [87, 161] width 44 height 15
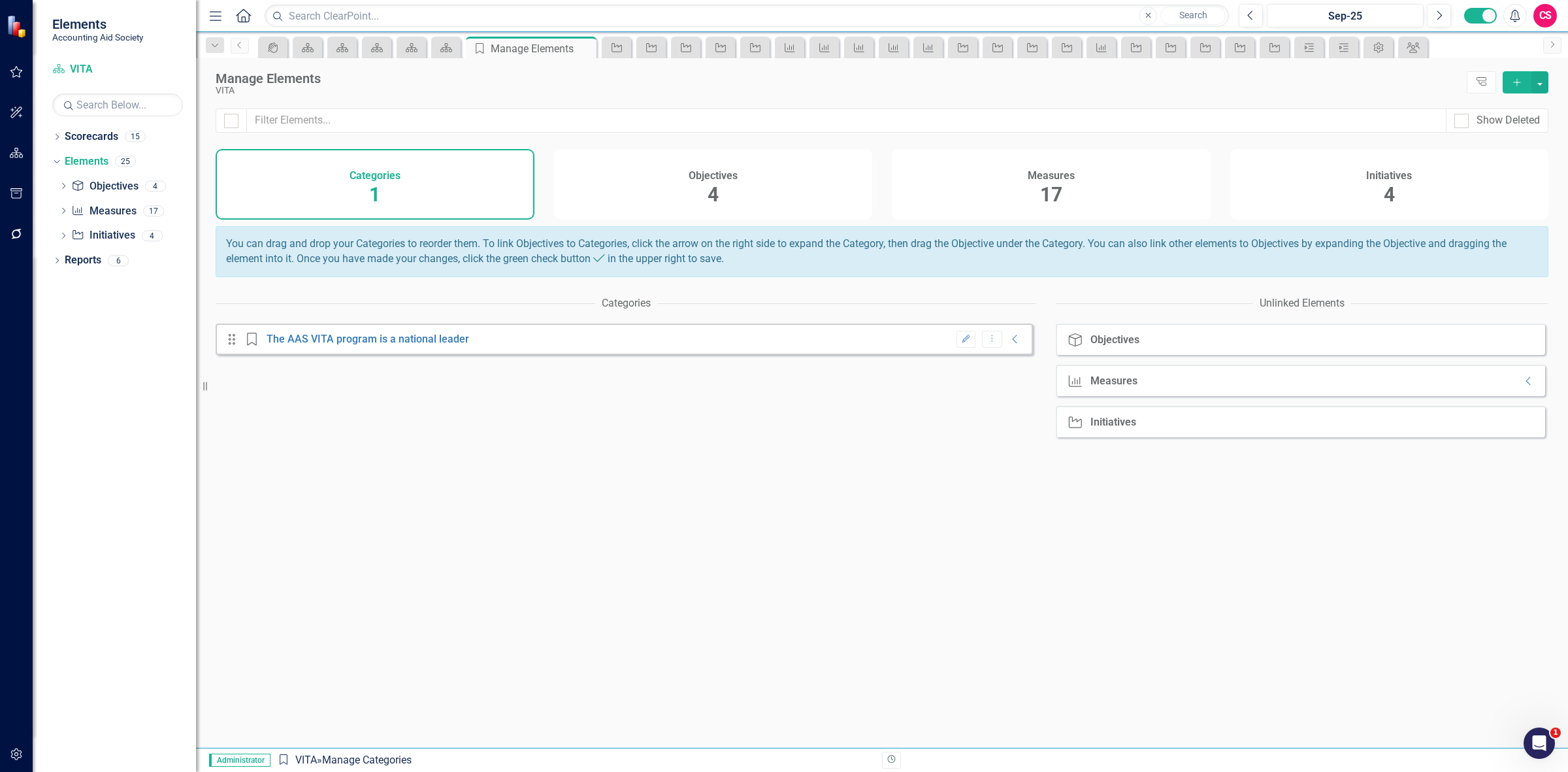
click at [1031, 203] on div "Measures 17" at bounding box center [1052, 184] width 319 height 70
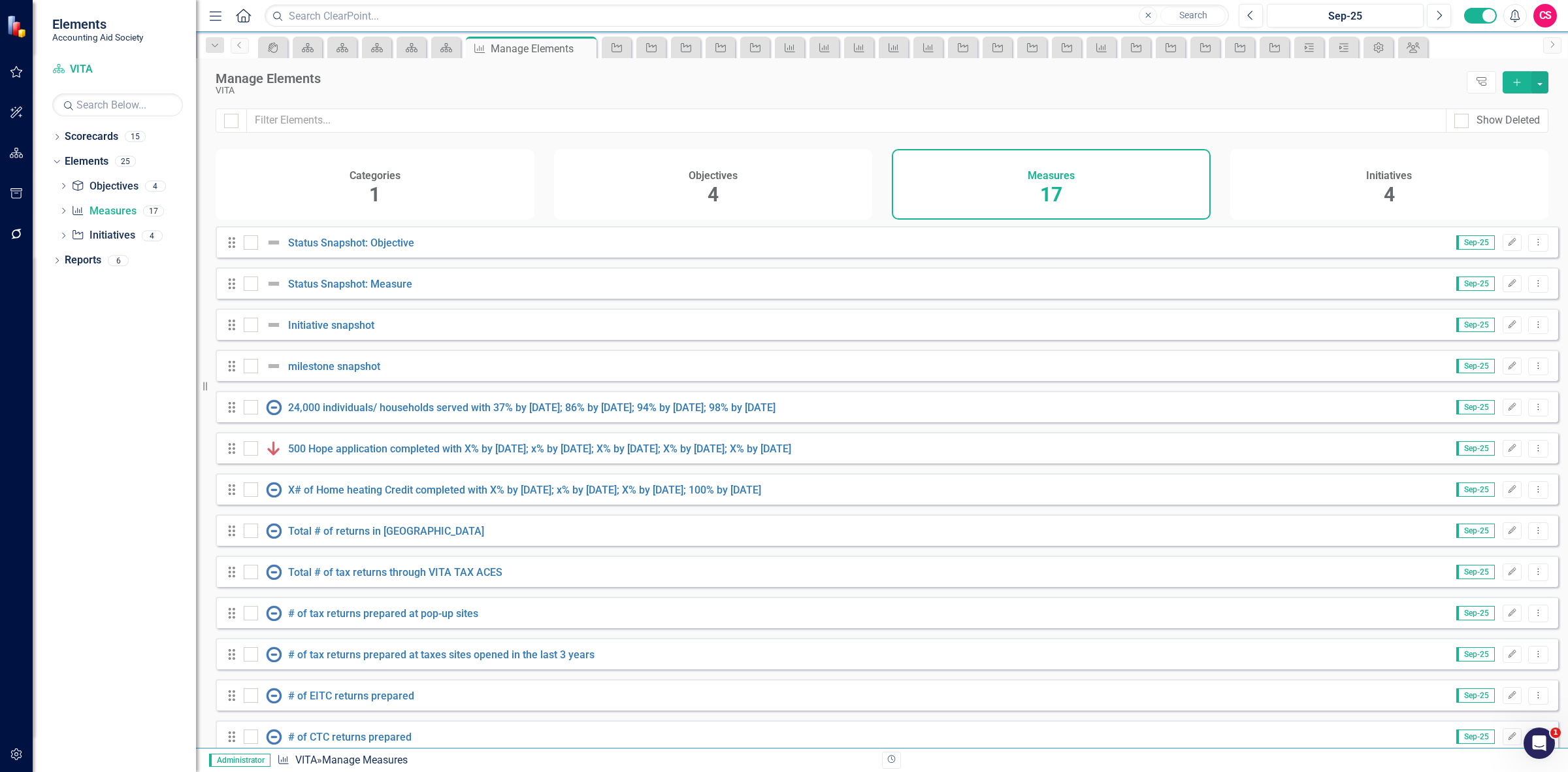
checkbox input "false"
click at [1533, 287] on icon "Dropdown Menu" at bounding box center [1539, 283] width 11 height 9
click at [1478, 366] on link "Copy Duplicate Measure" at bounding box center [1479, 363] width 118 height 24
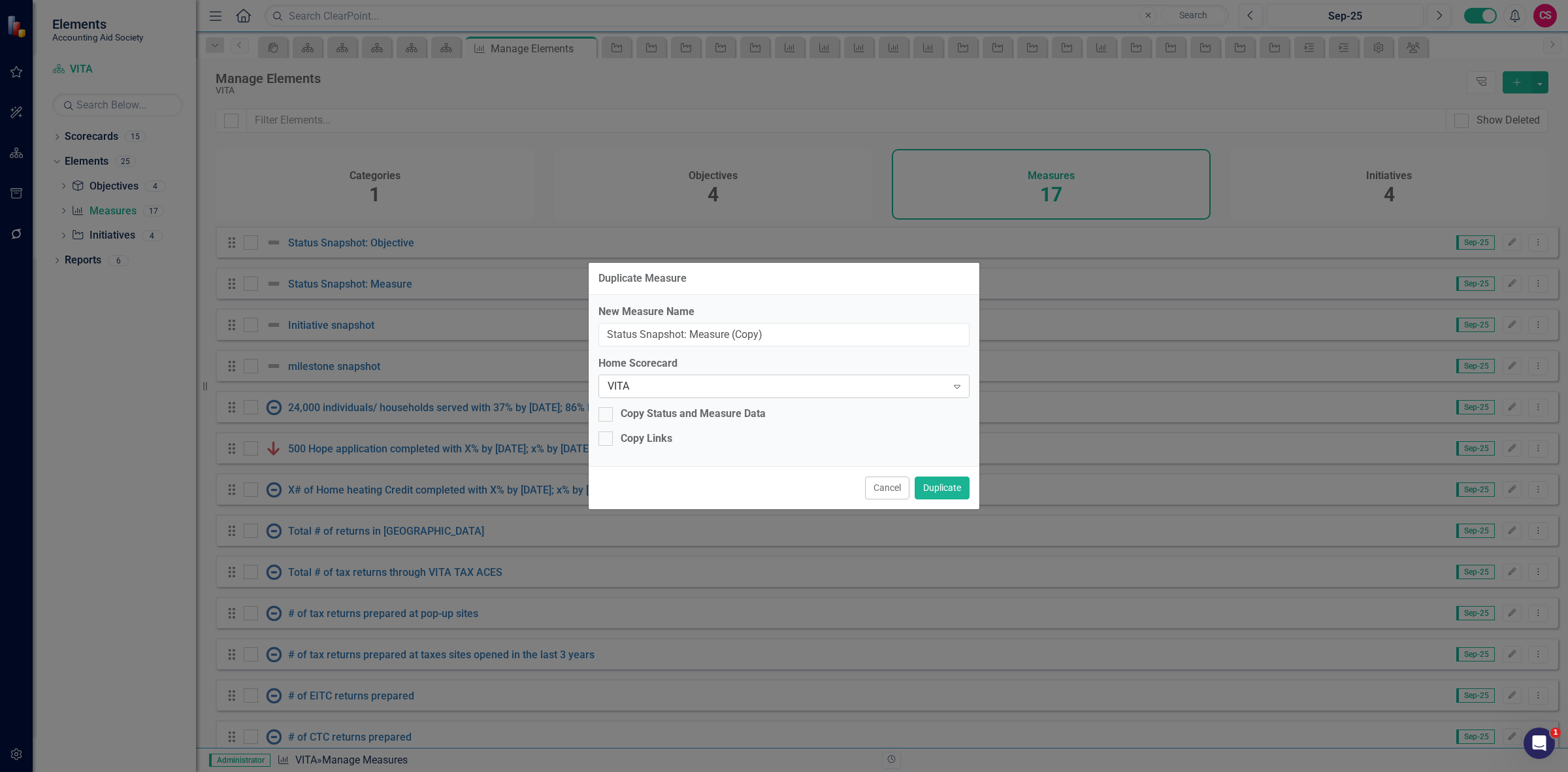
click at [634, 377] on div "VITA Expand" at bounding box center [784, 386] width 371 height 23
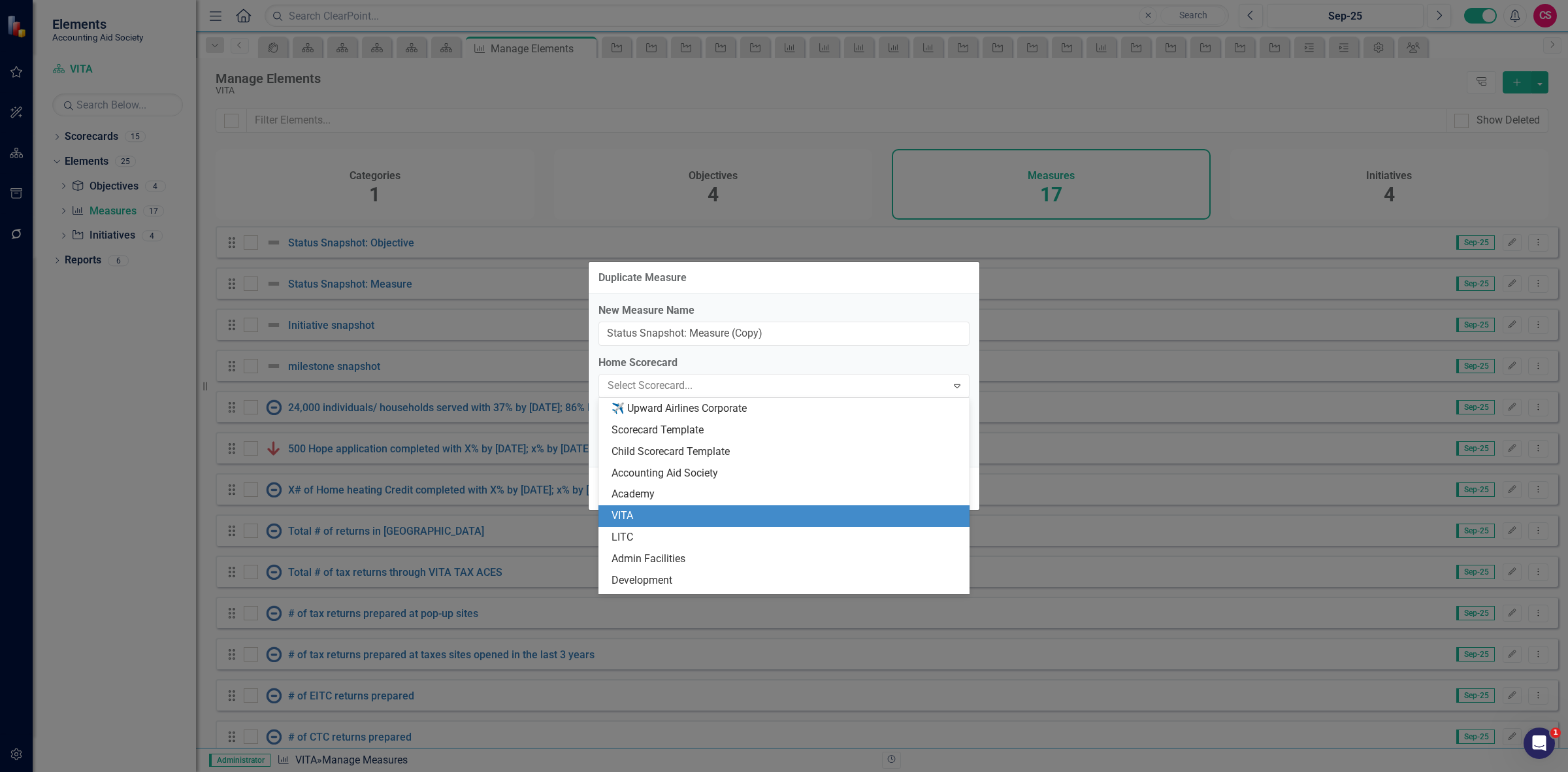
scroll to position [107, 0]
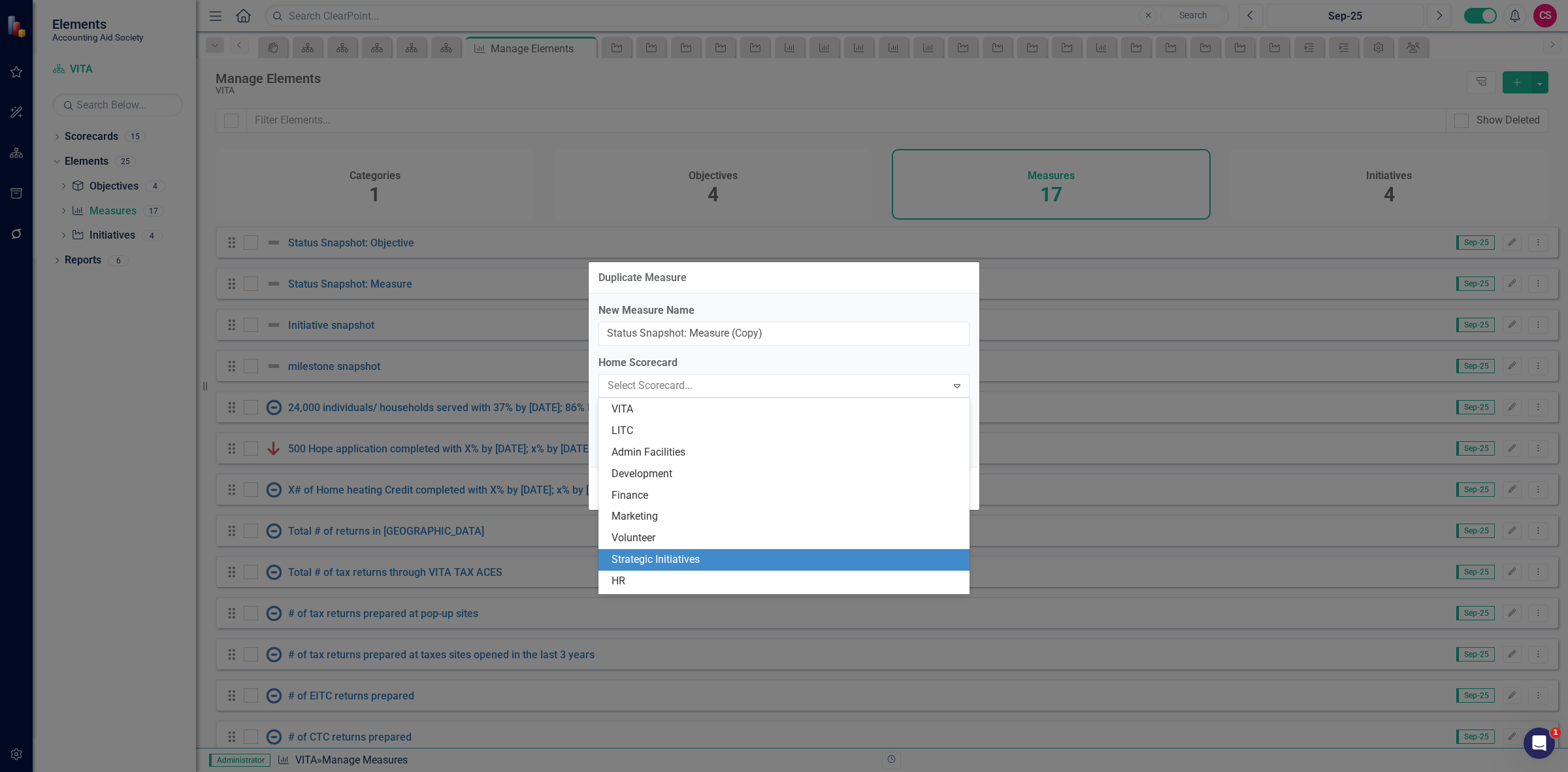
click at [661, 550] on div "Strategic Initiatives" at bounding box center [784, 560] width 371 height 22
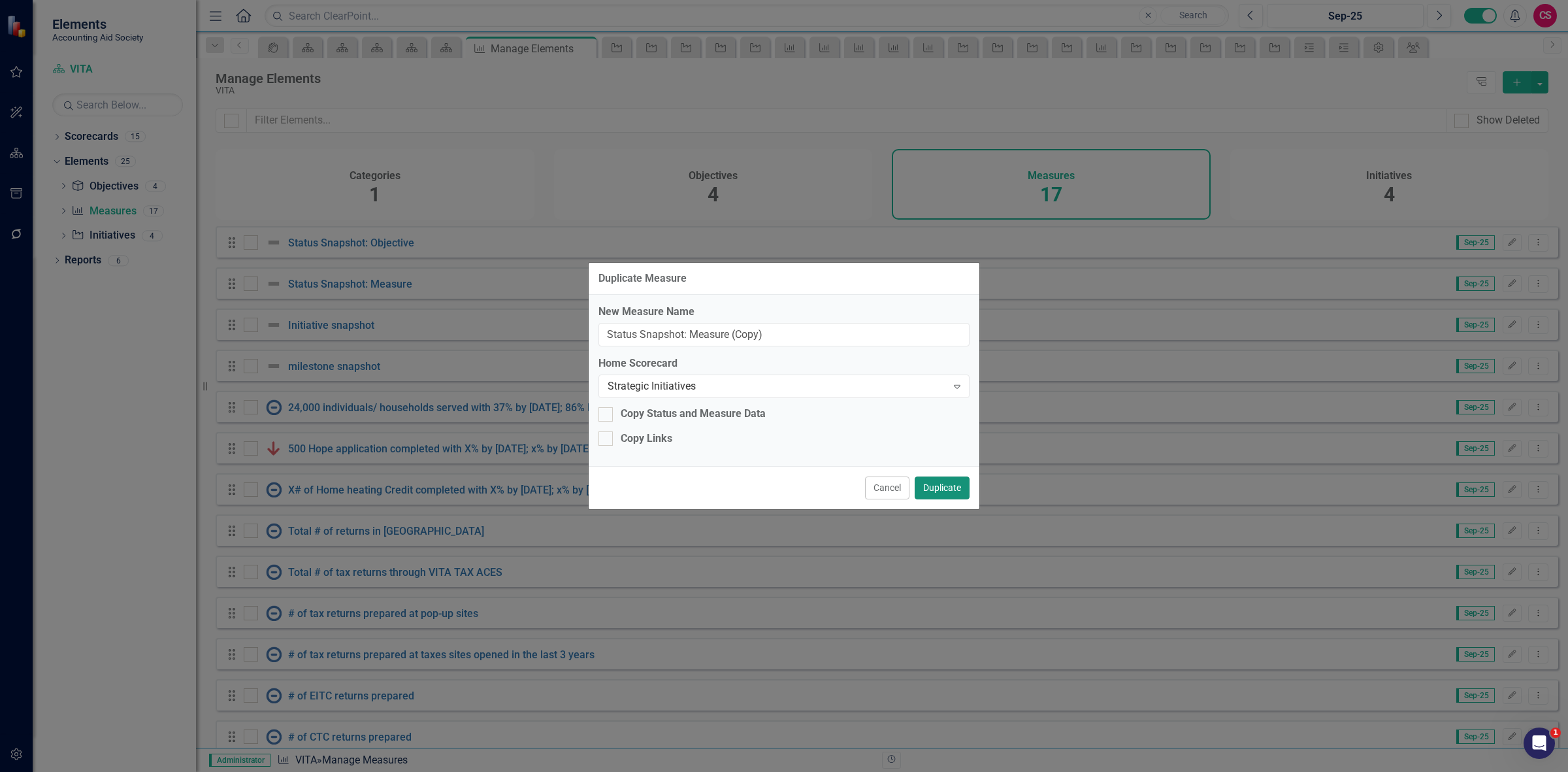
click at [939, 480] on button "Duplicate" at bounding box center [942, 488] width 55 height 23
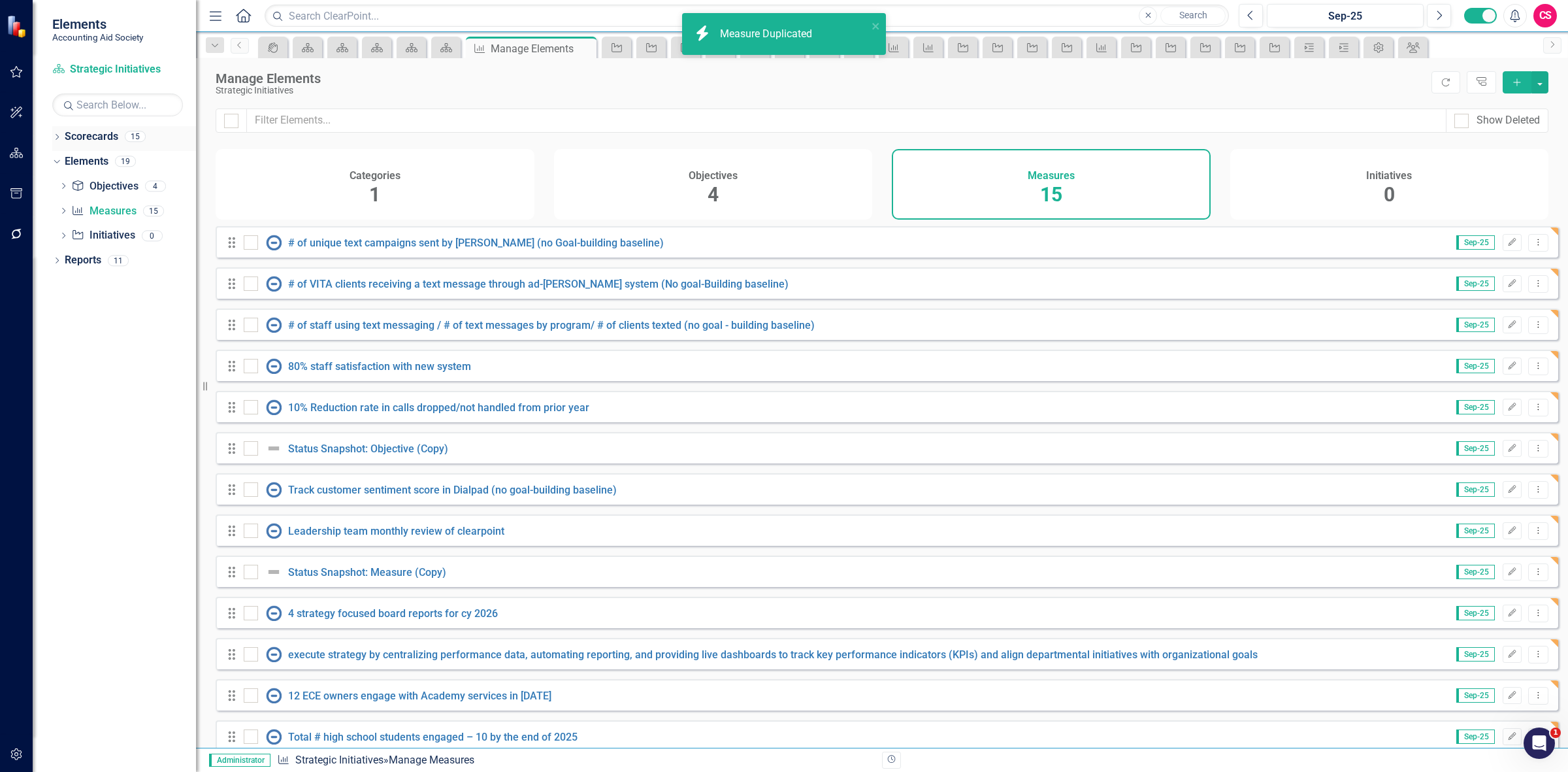
click at [102, 139] on link "Scorecards" at bounding box center [91, 136] width 53 height 15
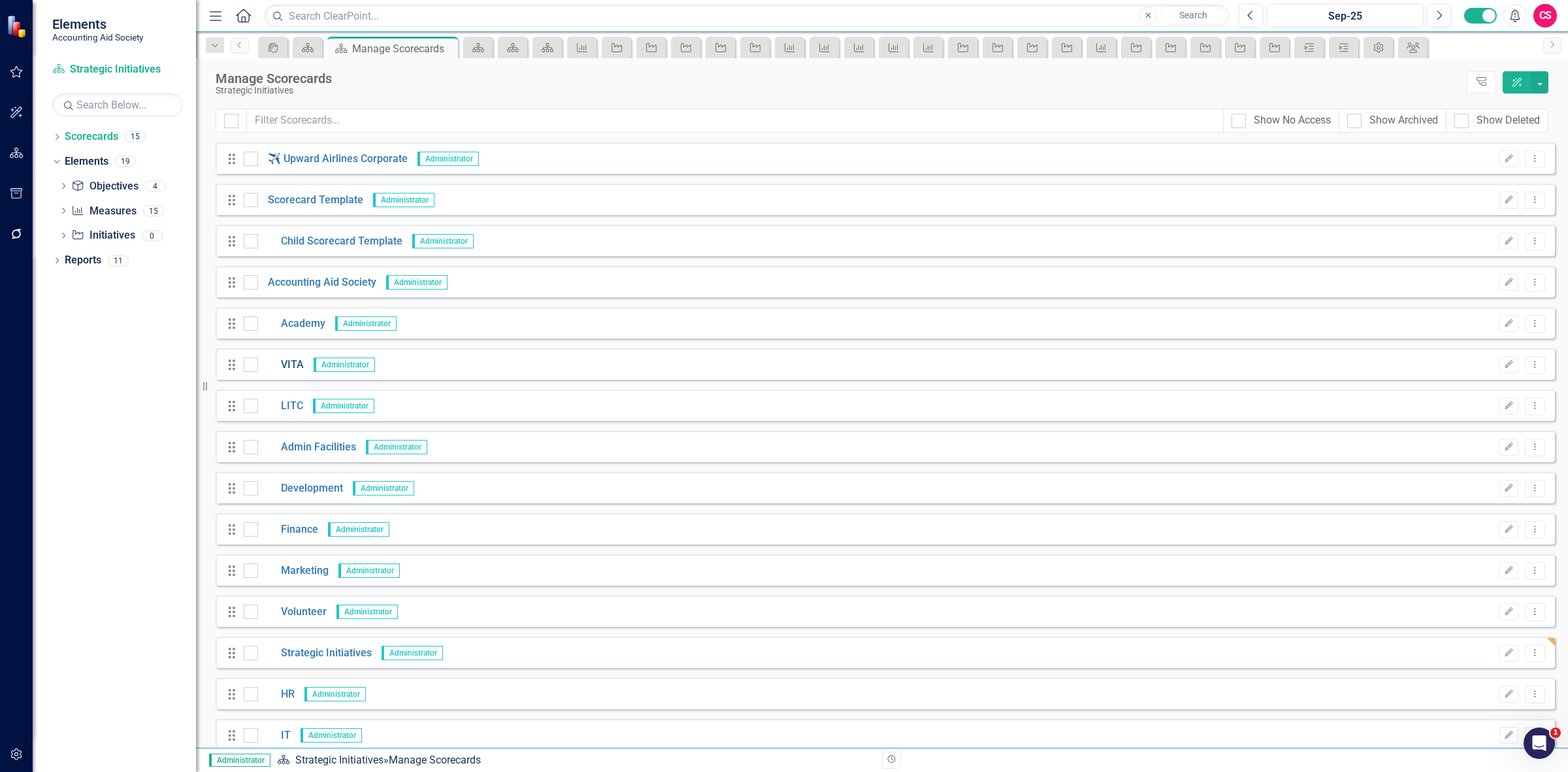
click at [285, 366] on link "VITA" at bounding box center [280, 365] width 46 height 15
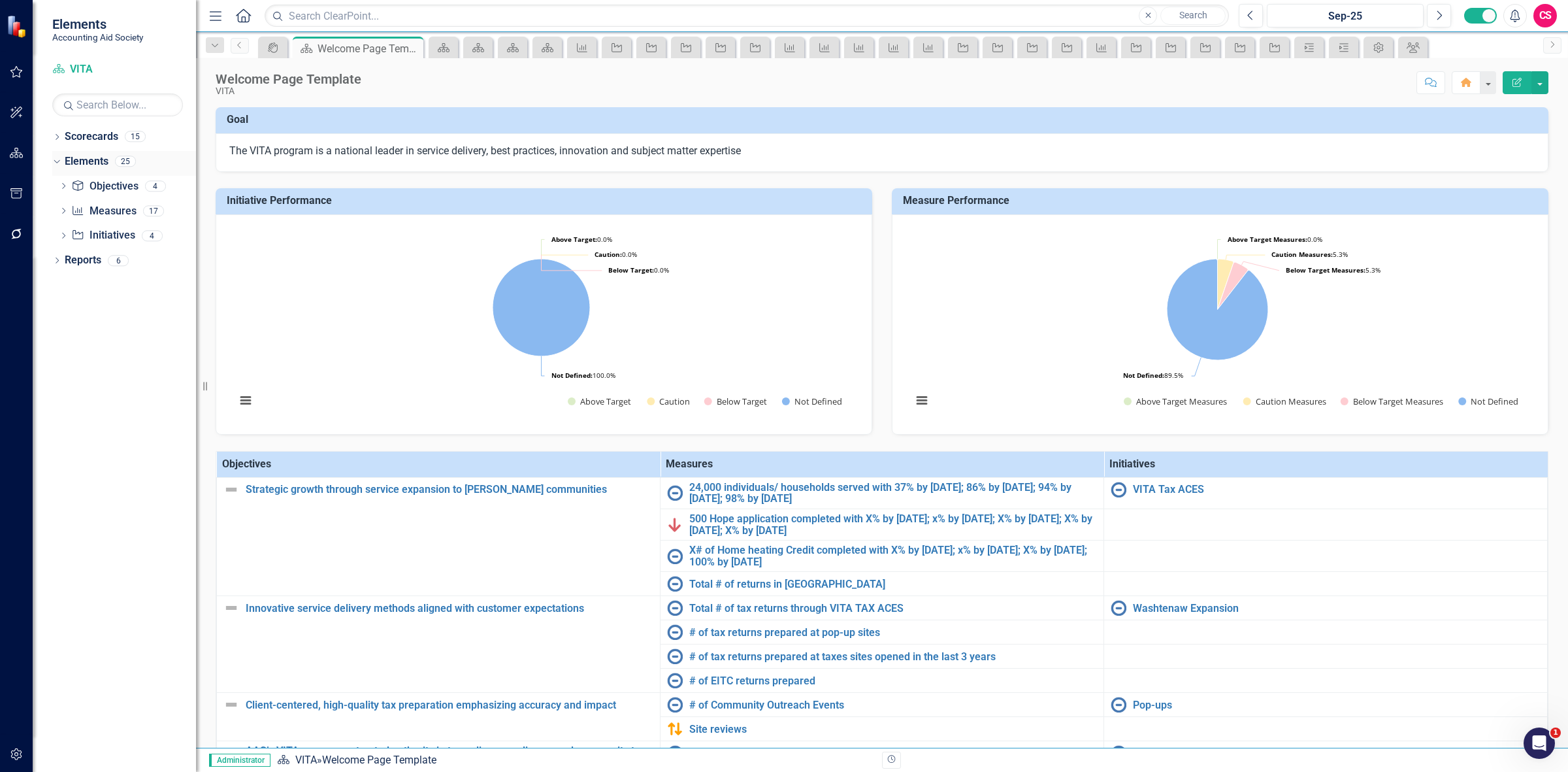
click at [92, 159] on link "Elements" at bounding box center [87, 161] width 44 height 15
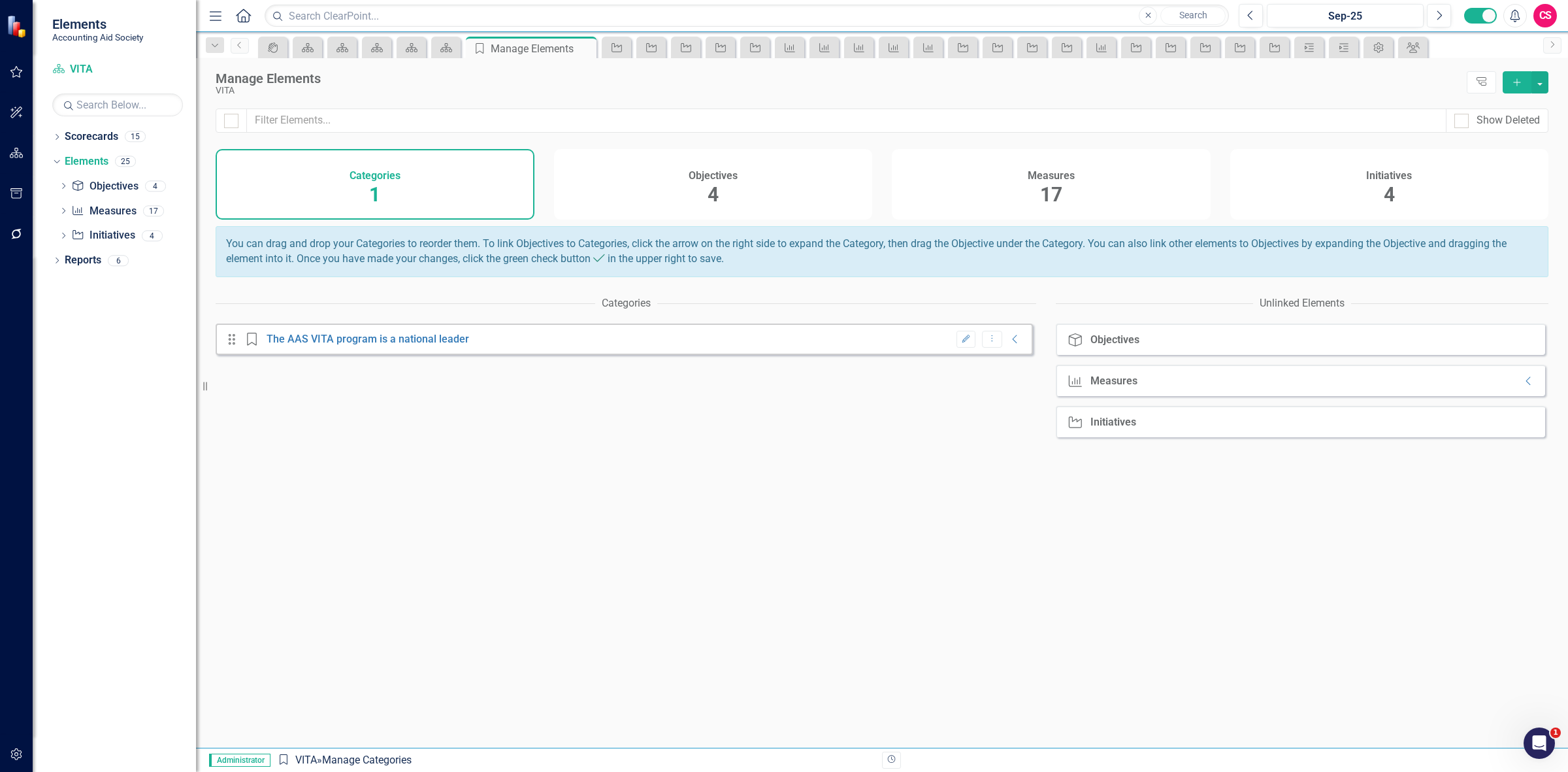
click at [1121, 194] on div "Measures 17" at bounding box center [1052, 184] width 319 height 70
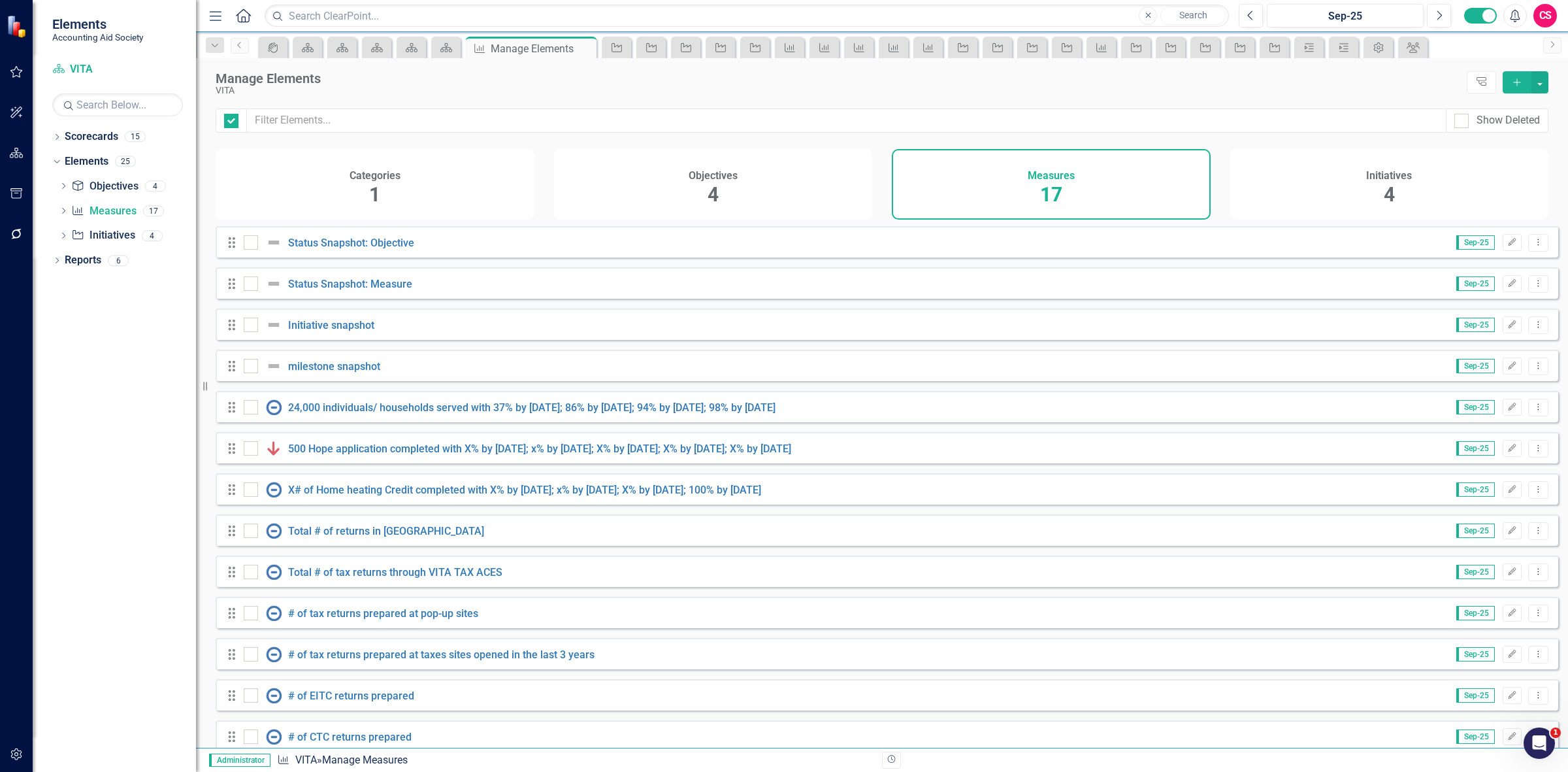
checkbox input "false"
click at [1535, 330] on button "Dropdown Menu" at bounding box center [1539, 324] width 20 height 18
click at [1474, 397] on link "Copy Duplicate Measure" at bounding box center [1479, 404] width 118 height 24
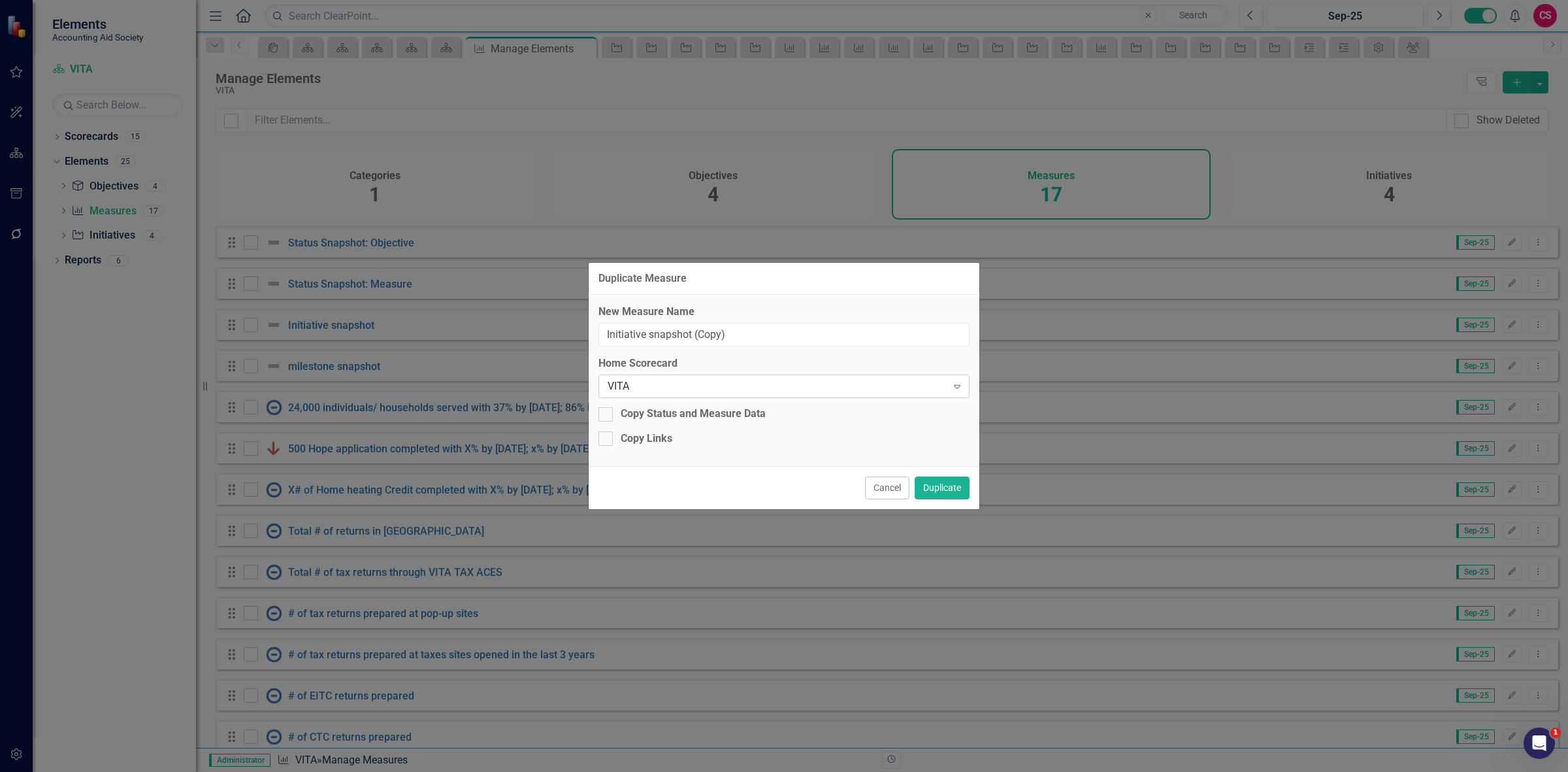
click at [664, 389] on div "VITA" at bounding box center [777, 386] width 339 height 15
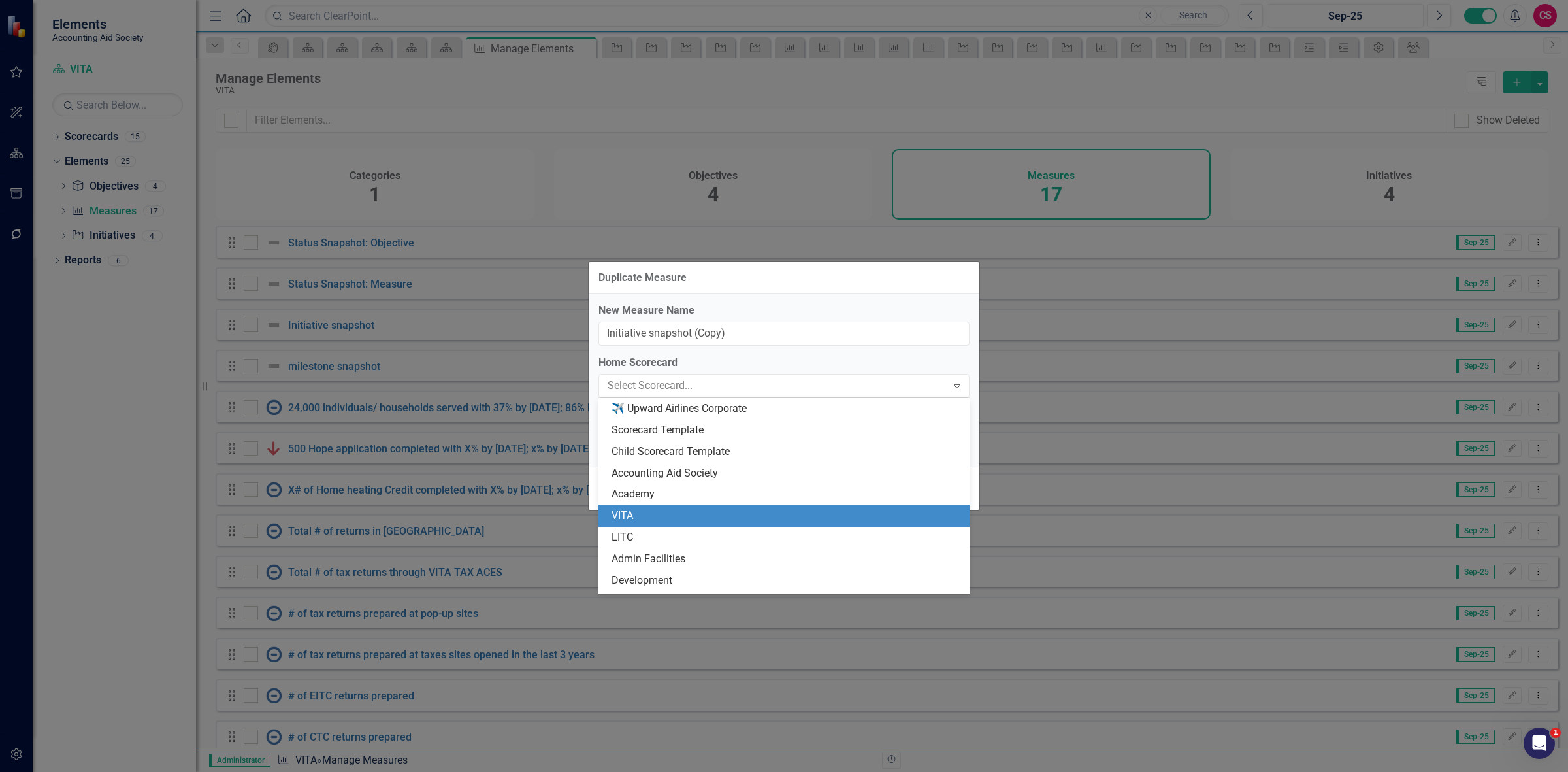
scroll to position [107, 0]
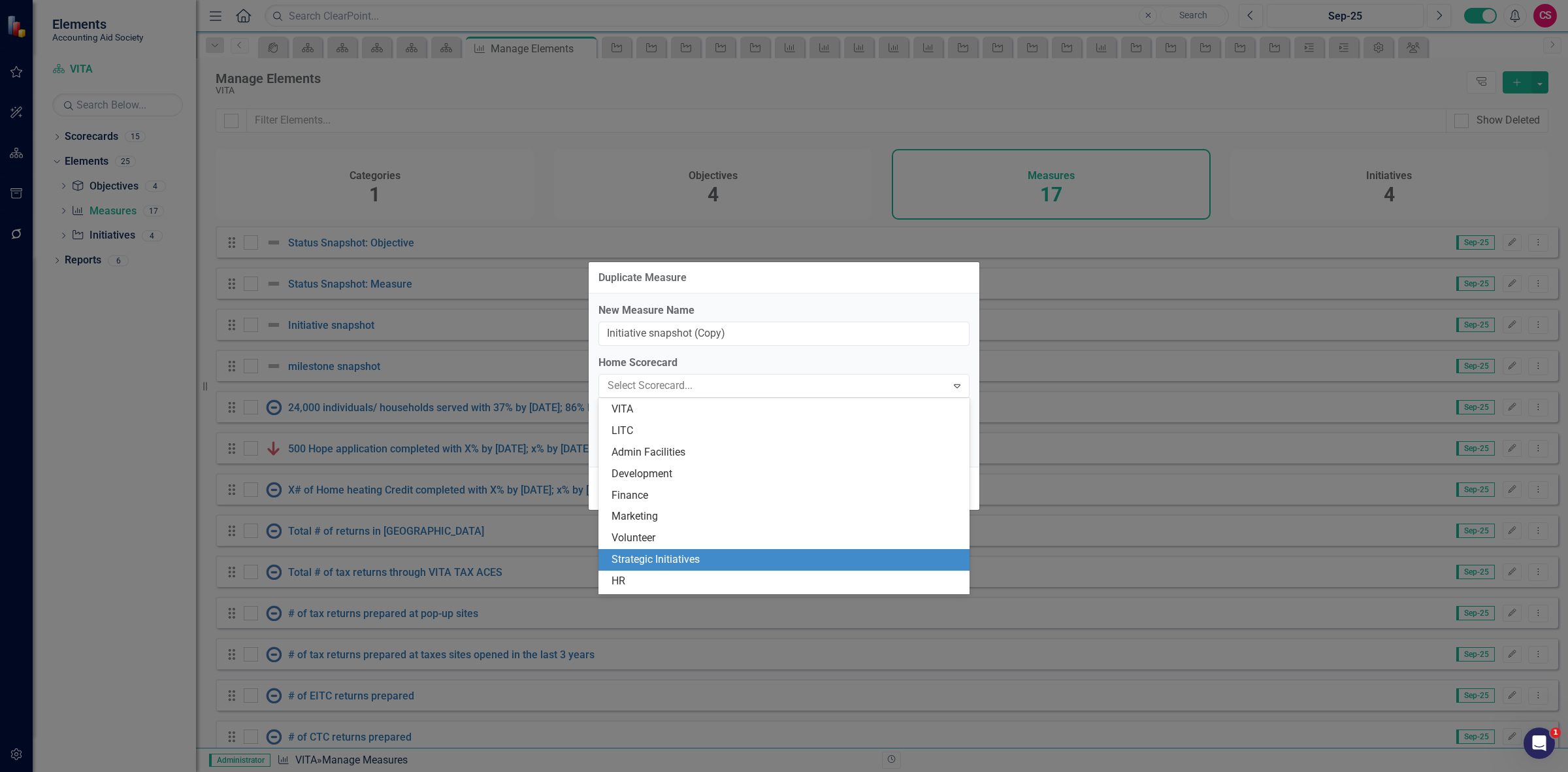
click at [678, 563] on div "Strategic Initiatives" at bounding box center [787, 559] width 350 height 15
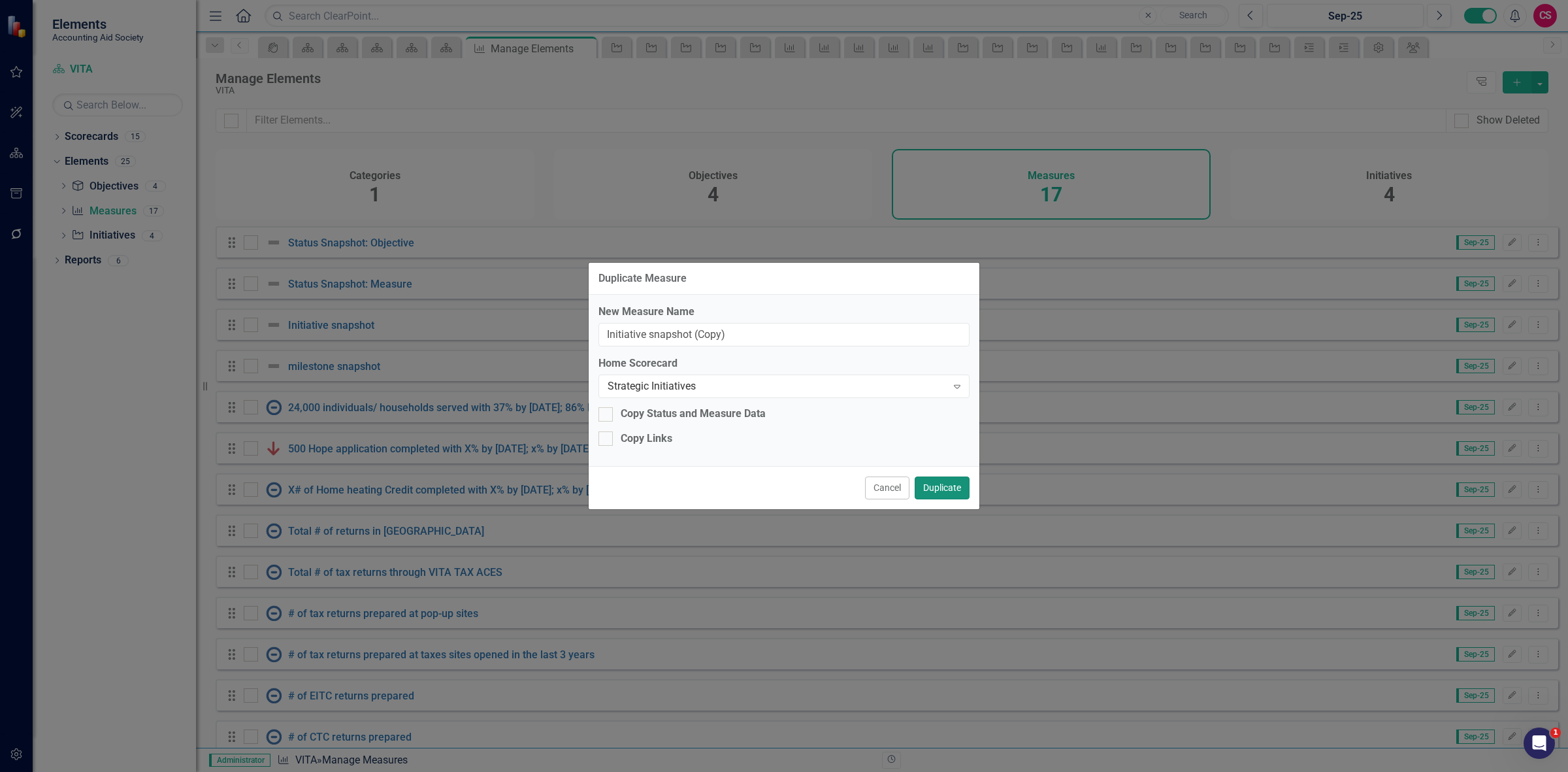
click at [951, 488] on button "Duplicate" at bounding box center [942, 488] width 55 height 23
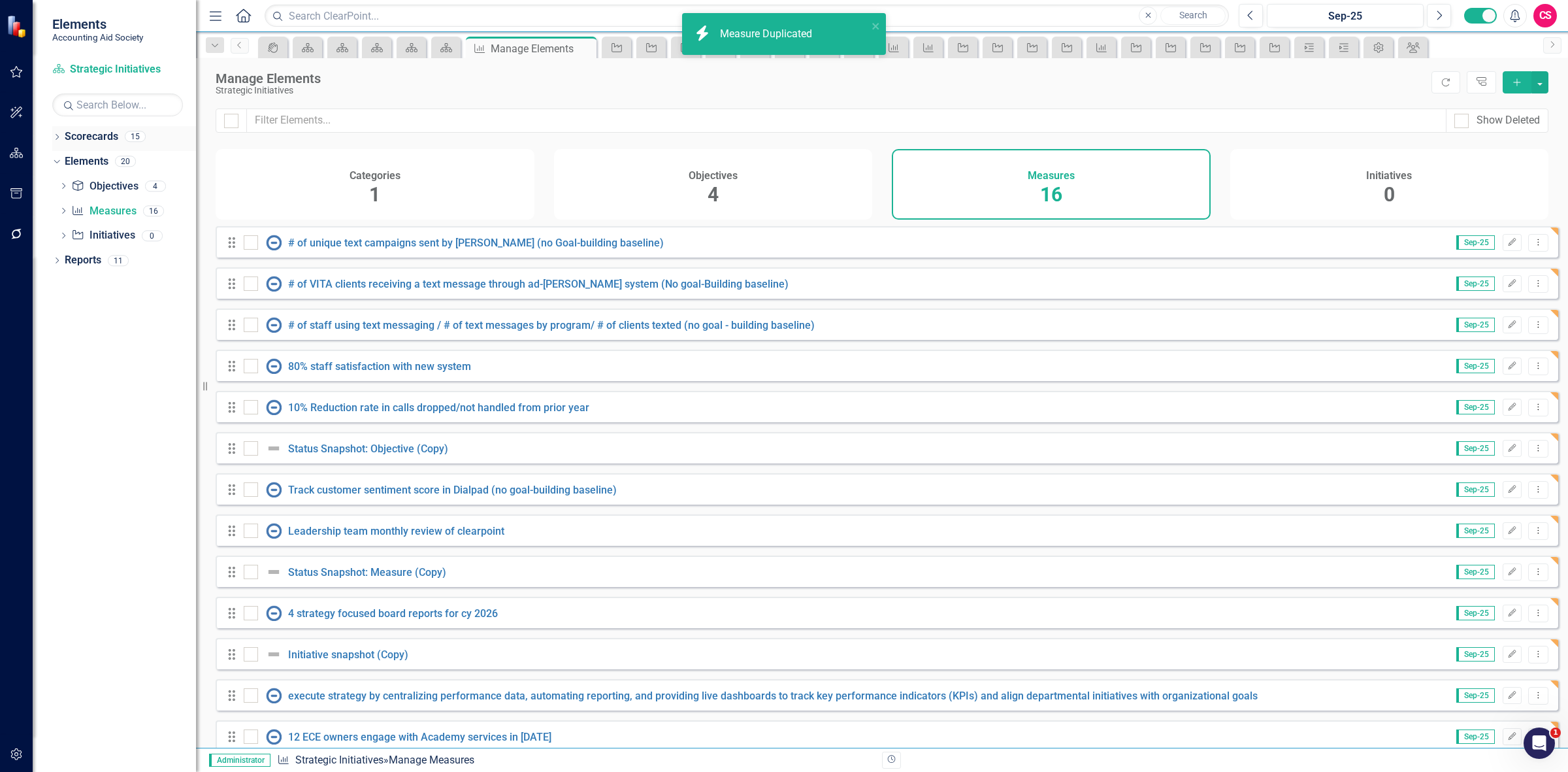
click at [98, 138] on link "Scorecards" at bounding box center [91, 136] width 53 height 15
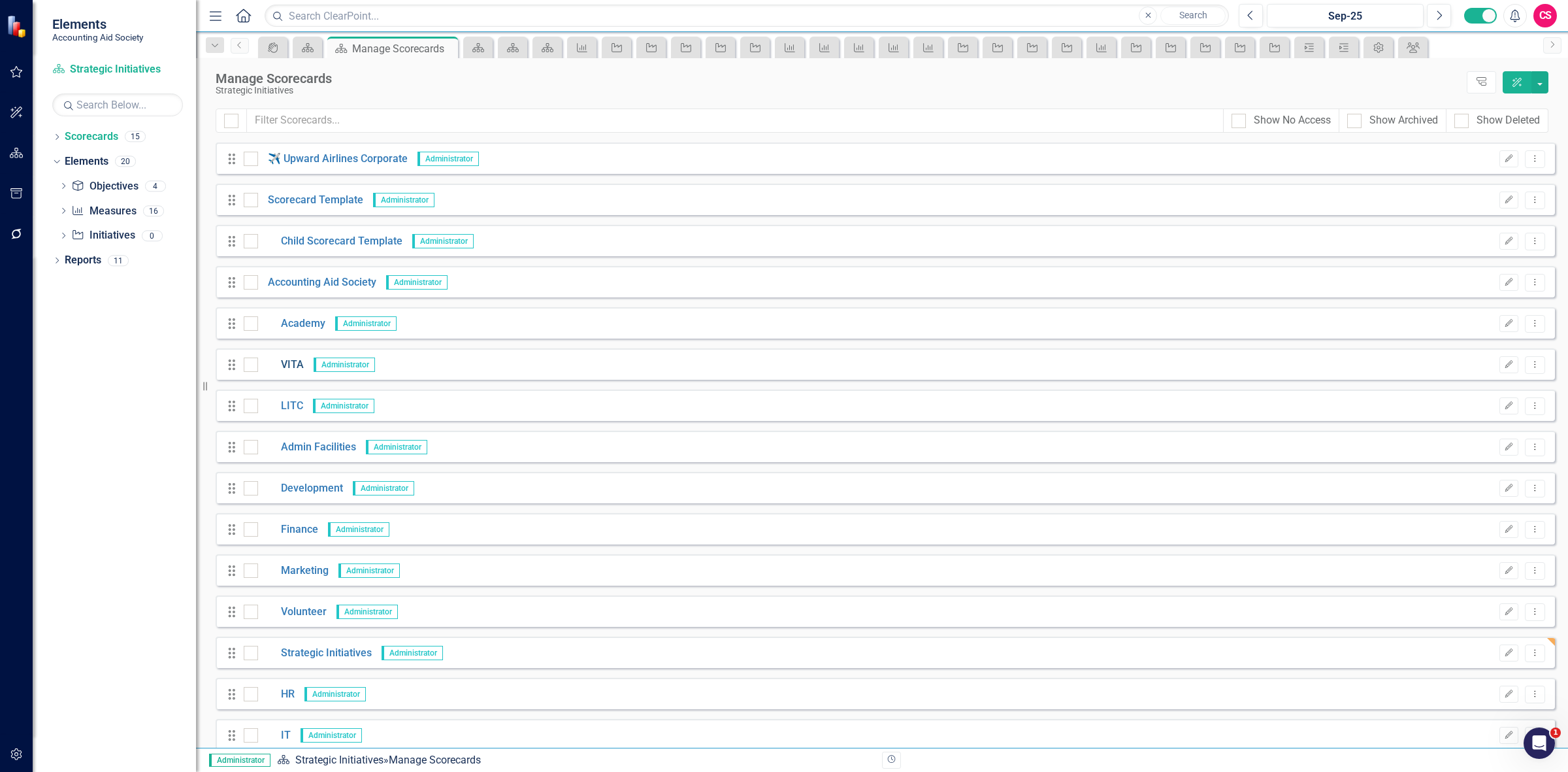
click at [295, 362] on link "VITA" at bounding box center [280, 365] width 46 height 15
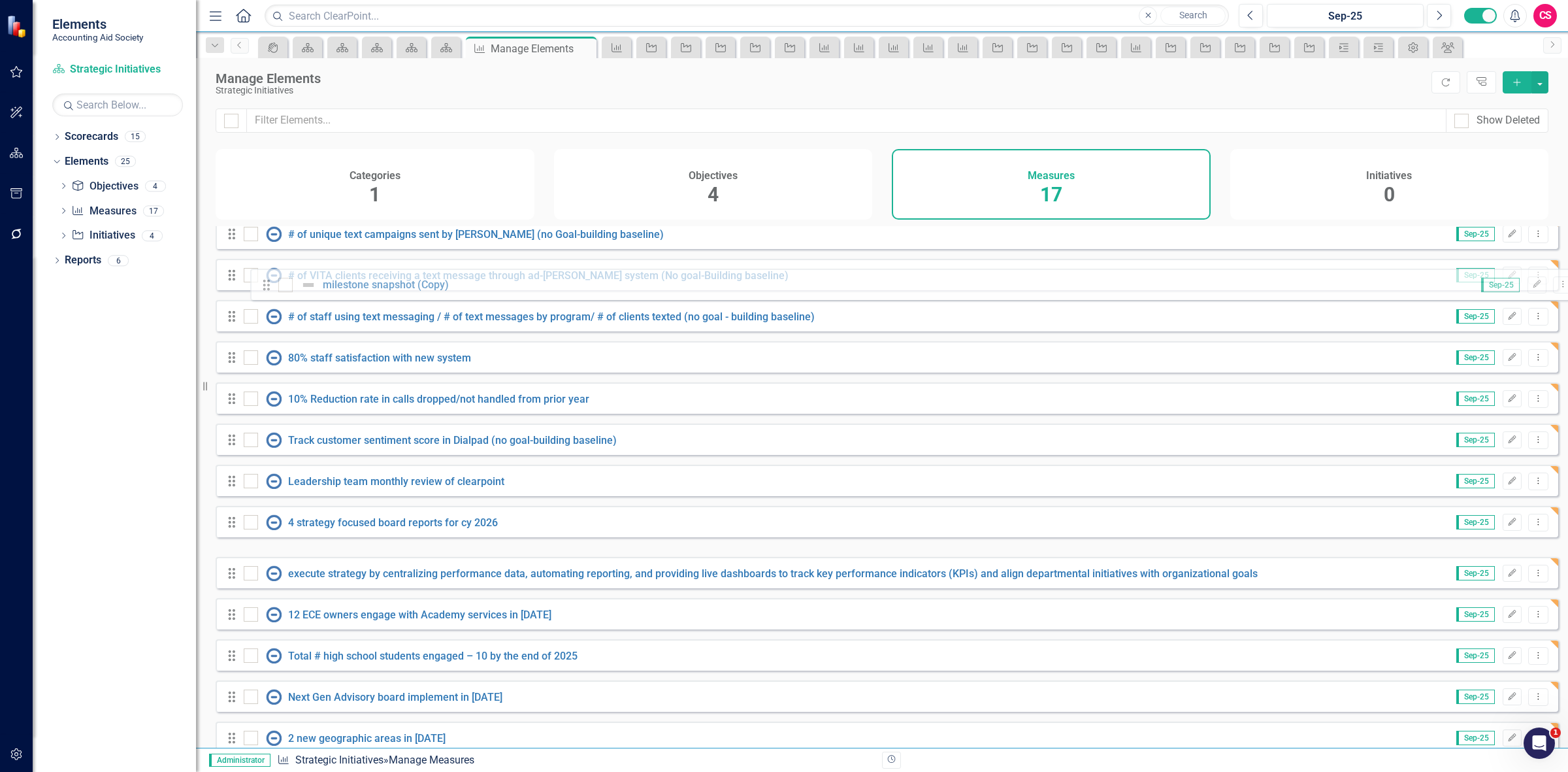
drag, startPoint x: 312, startPoint y: 365, endPoint x: 266, endPoint y: 285, distance: 92.3
click at [265, 284] on div "Drag Status Snapshot: Objective (Copy) Sep-25 Edit Dropdown Menu Drag Status Sn…" at bounding box center [887, 407] width 1343 height 690
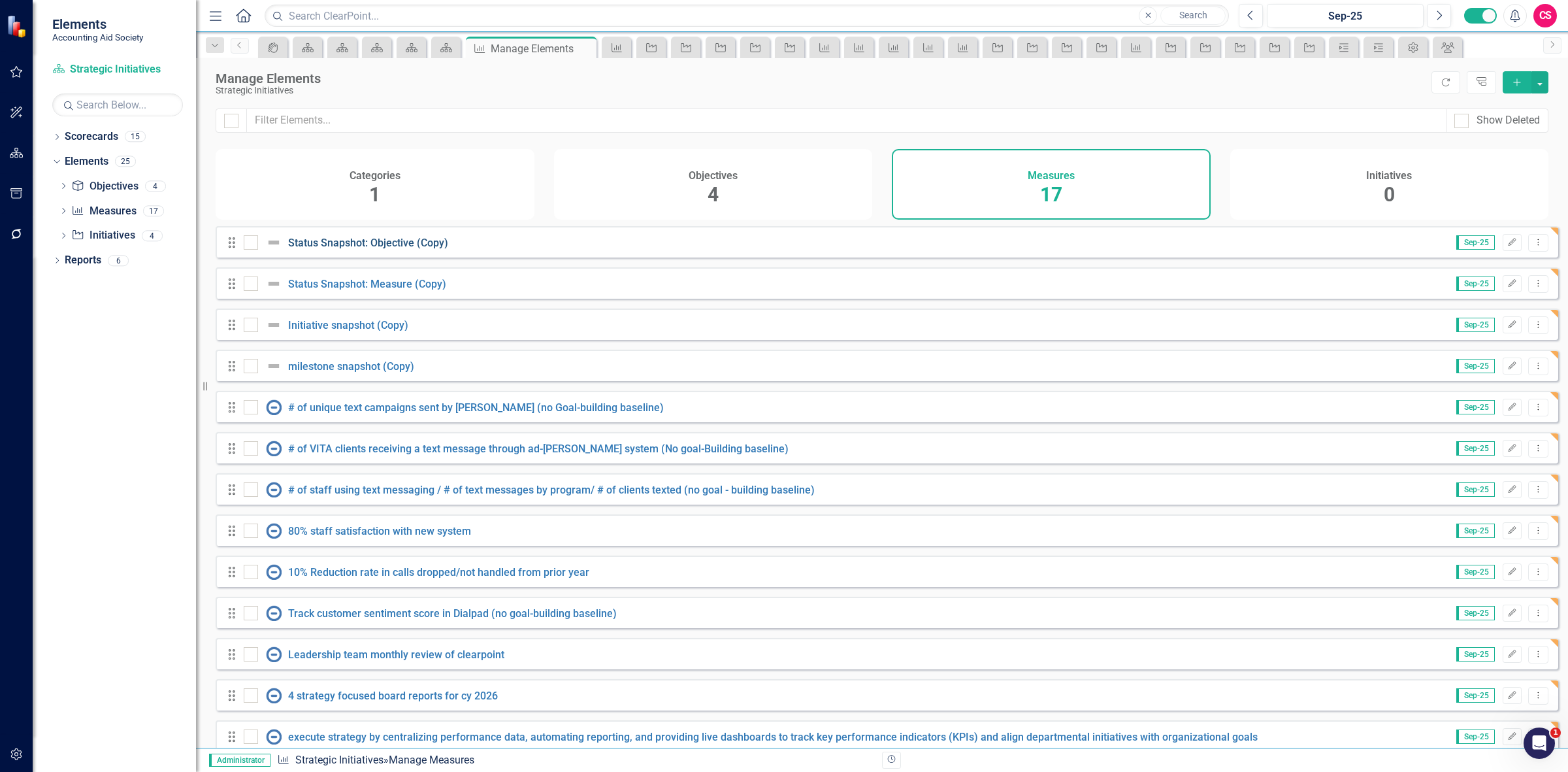
click at [360, 249] on link "Status Snapshot: Objective (Copy)" at bounding box center [368, 242] width 160 height 12
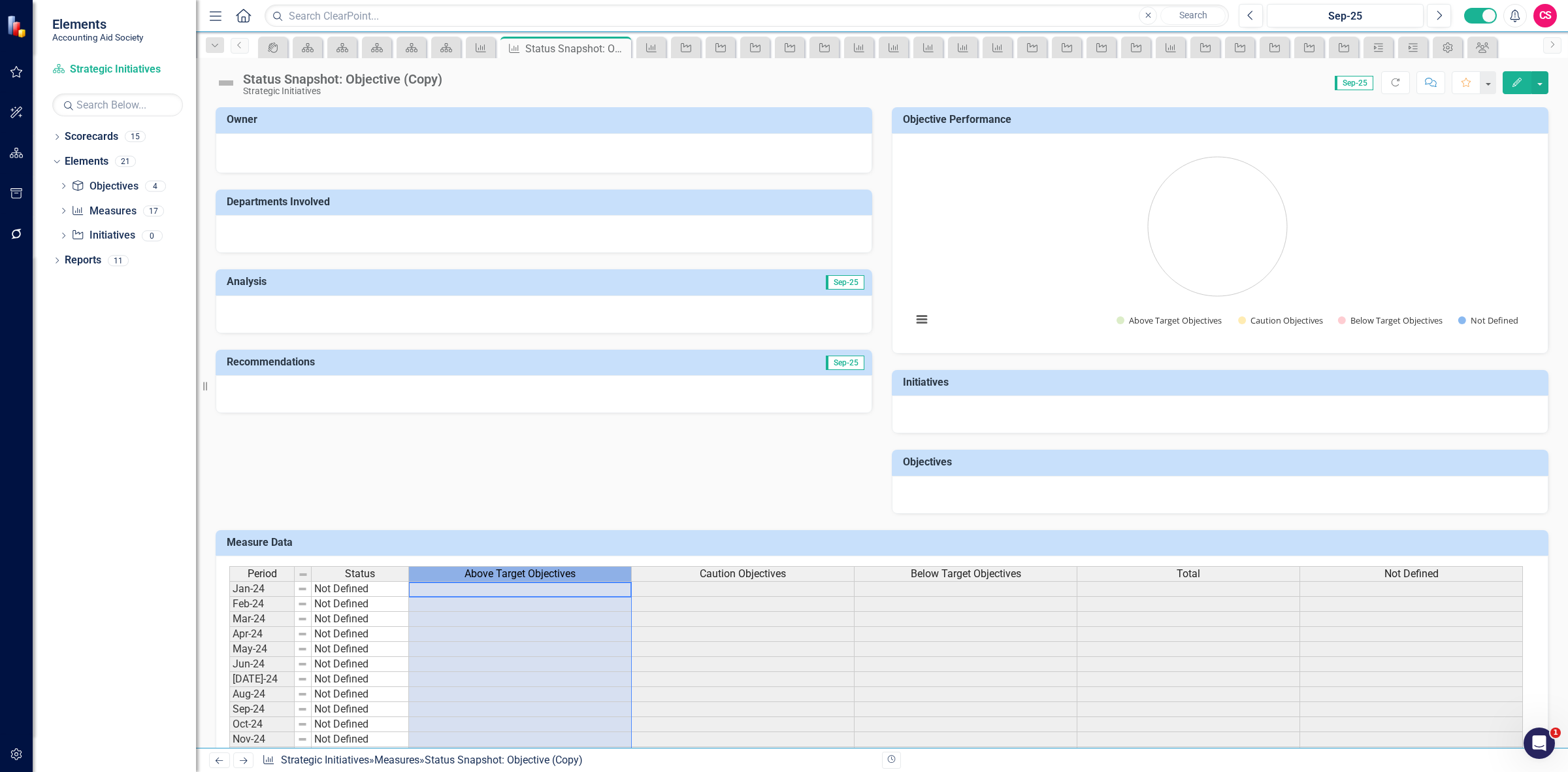
click at [475, 572] on span "Above Target Objectives" at bounding box center [520, 573] width 111 height 12
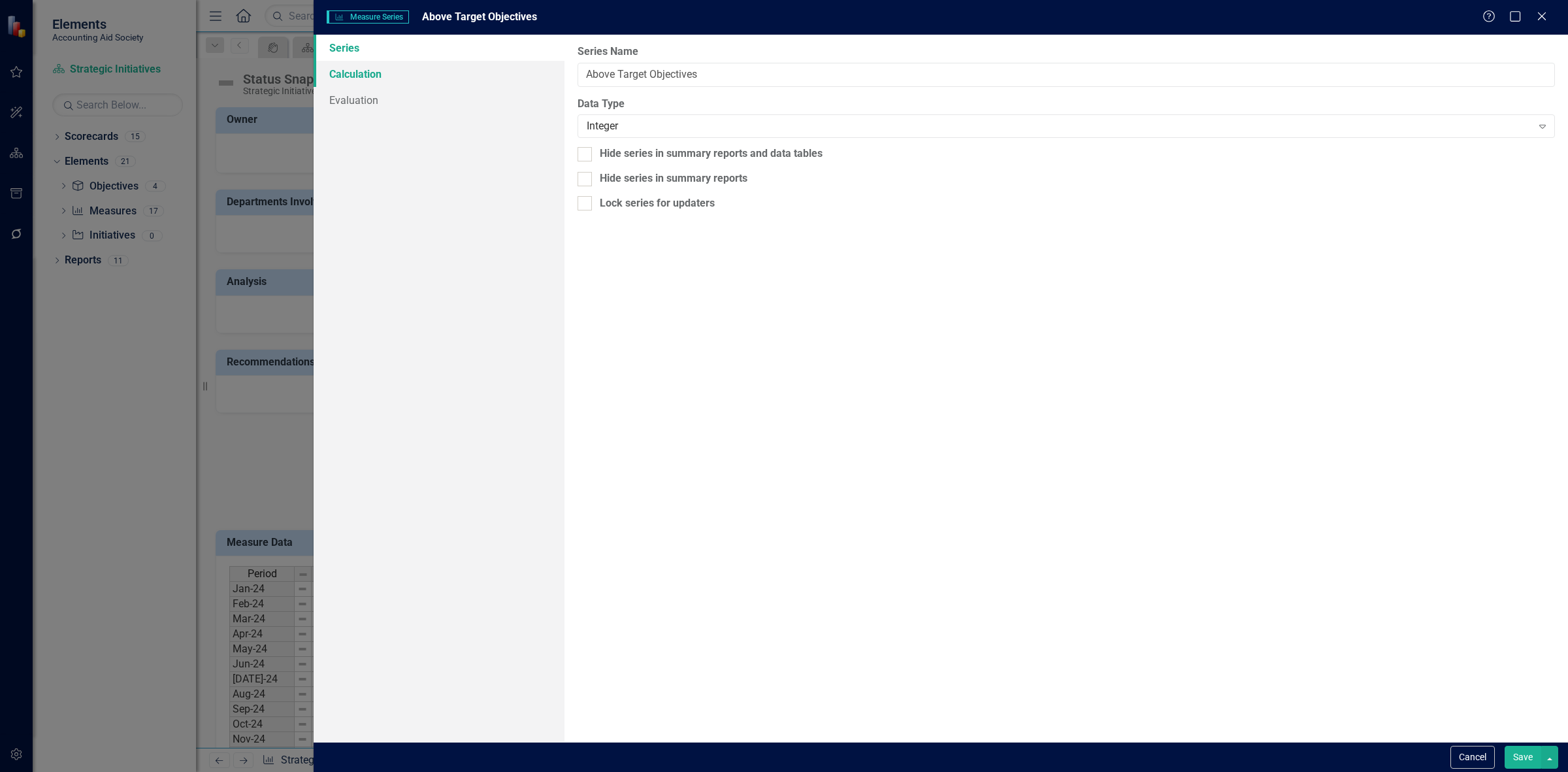
click at [400, 66] on link "Calculation" at bounding box center [439, 74] width 251 height 26
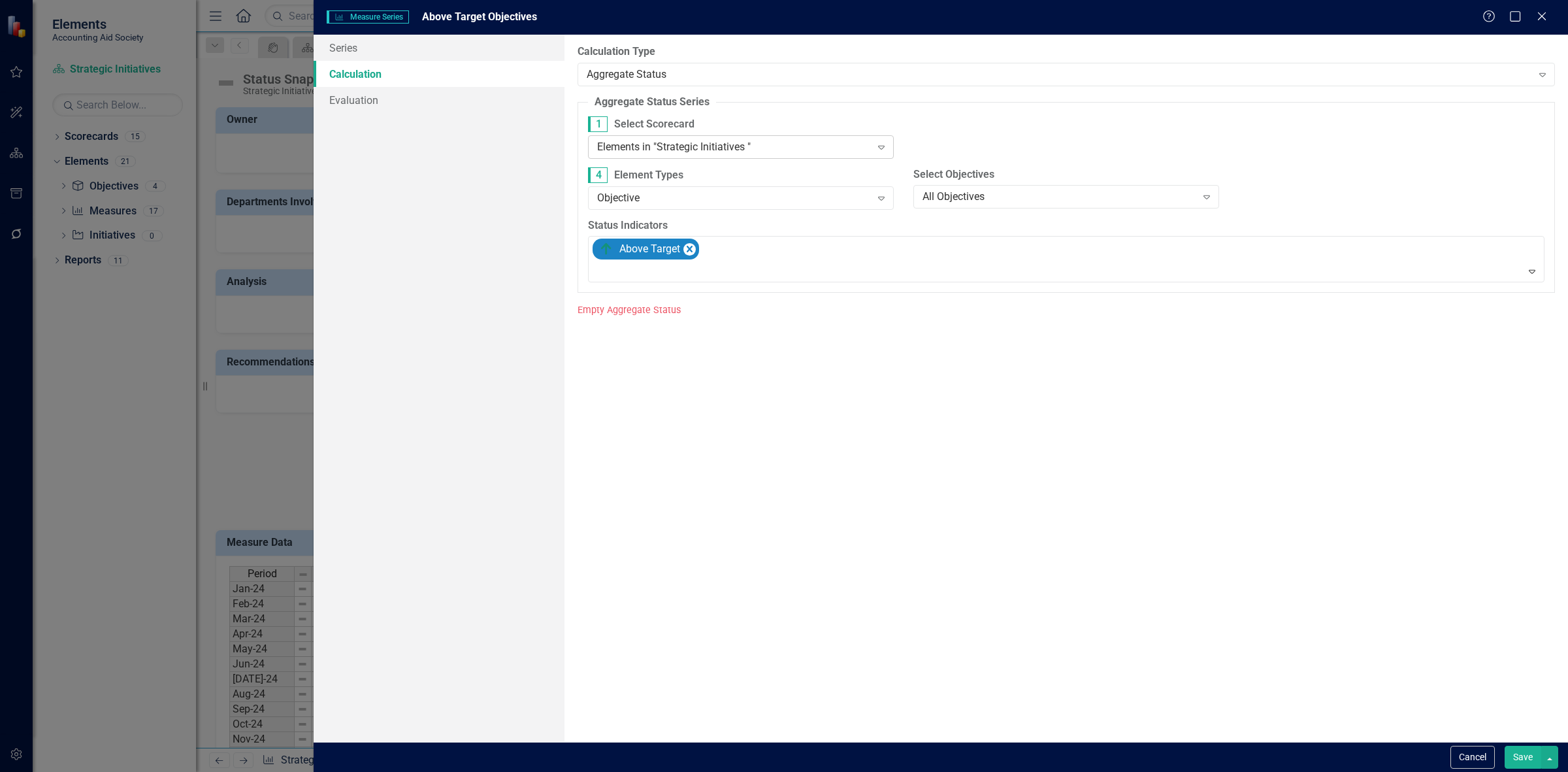
click at [675, 148] on div "Elements in "Strategic Initiatives "" at bounding box center [734, 146] width 274 height 15
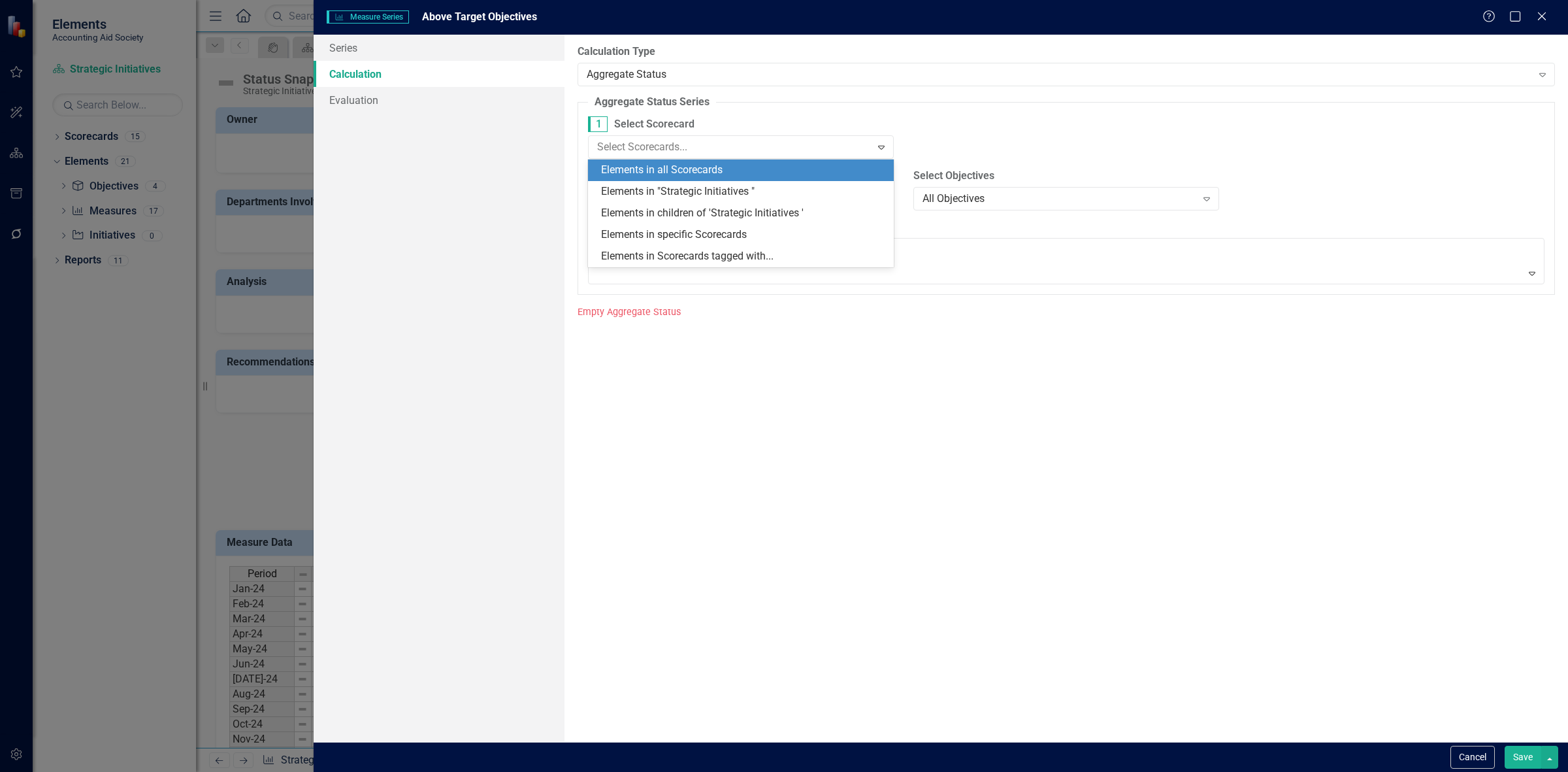
click at [680, 170] on div "Elements in all Scorecards" at bounding box center [743, 170] width 285 height 15
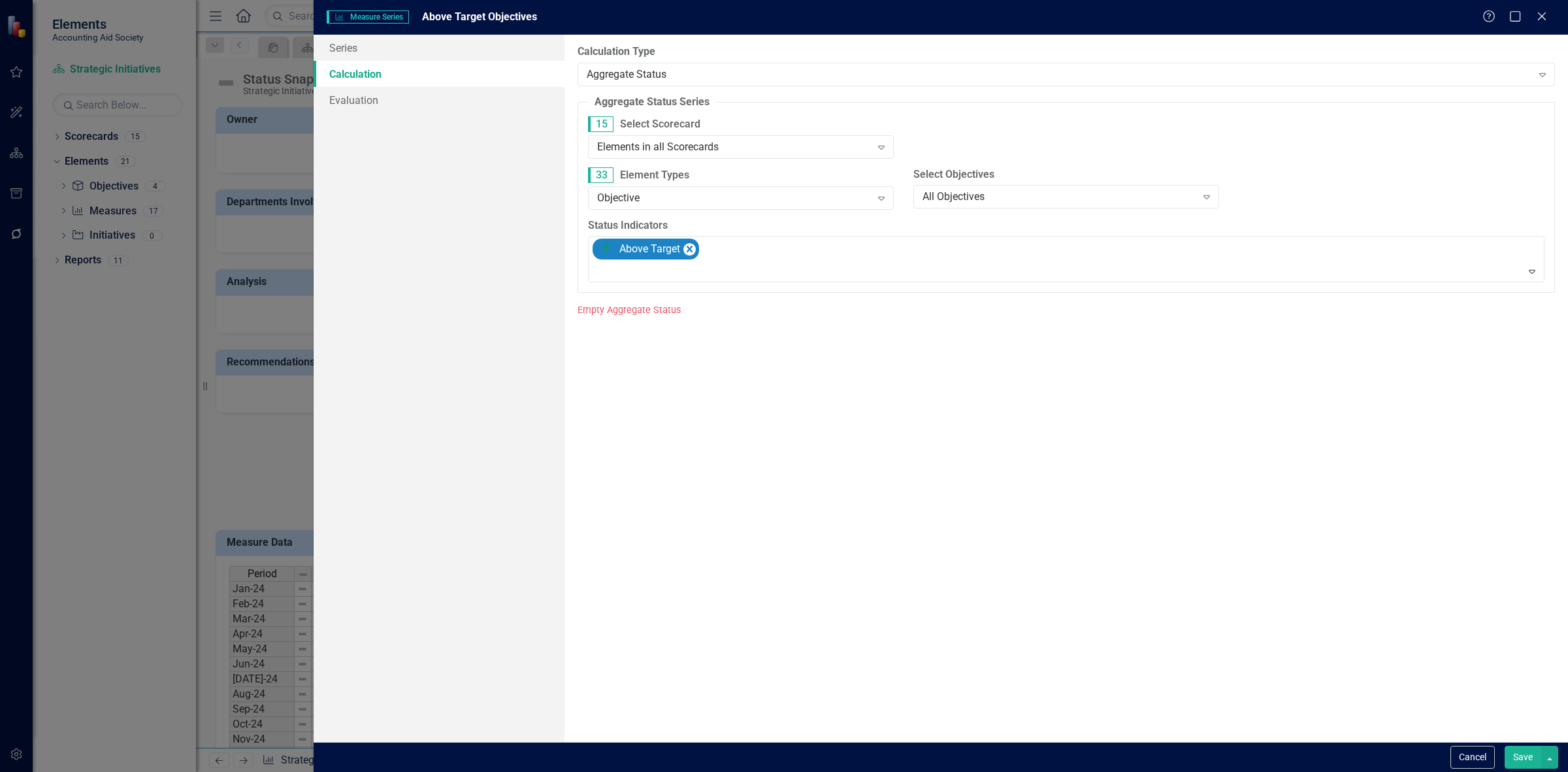
click at [1511, 751] on button "Save" at bounding box center [1522, 757] width 36 height 23
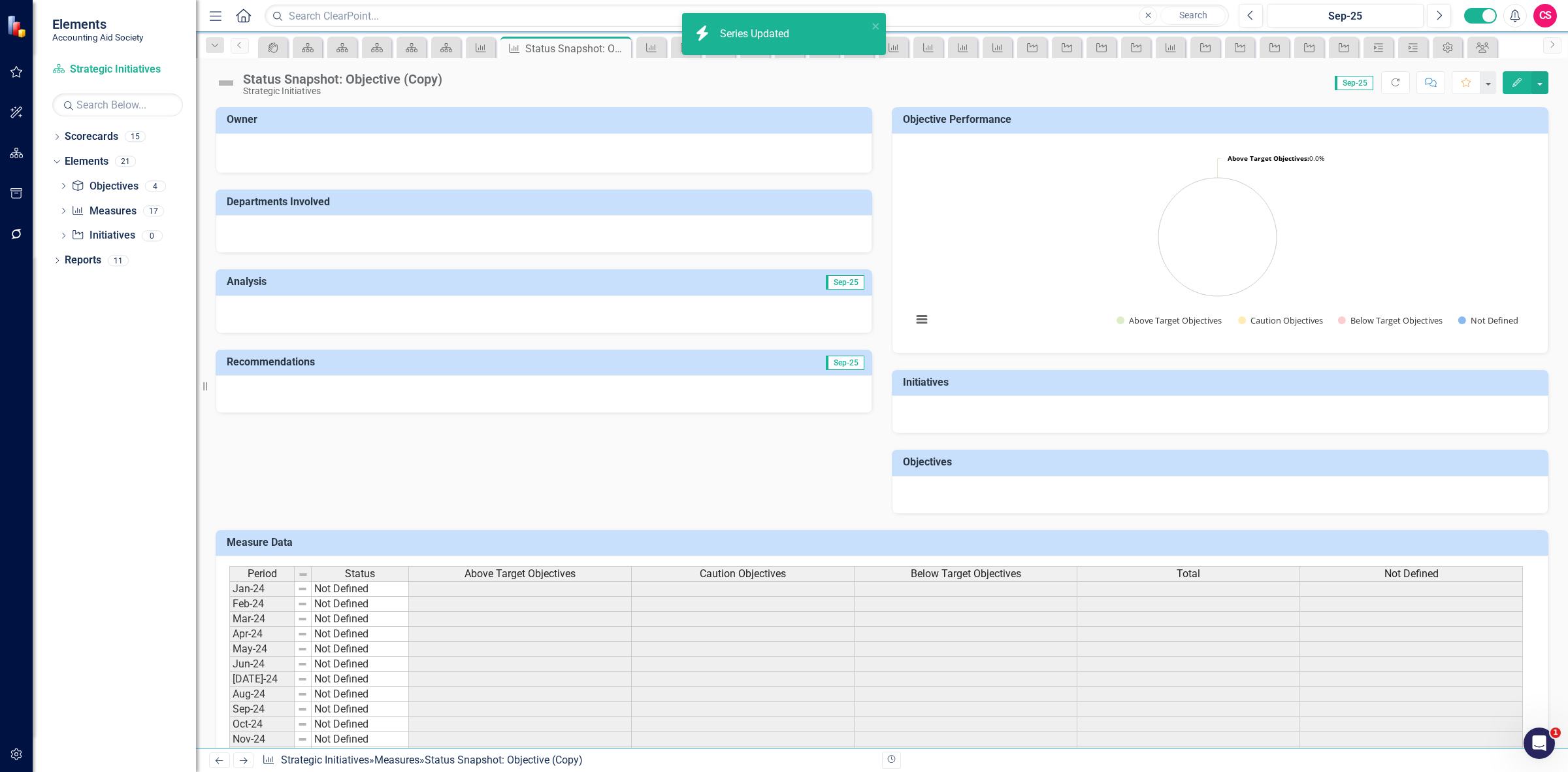
click at [520, 571] on span "Above Target Objectives" at bounding box center [520, 573] width 111 height 12
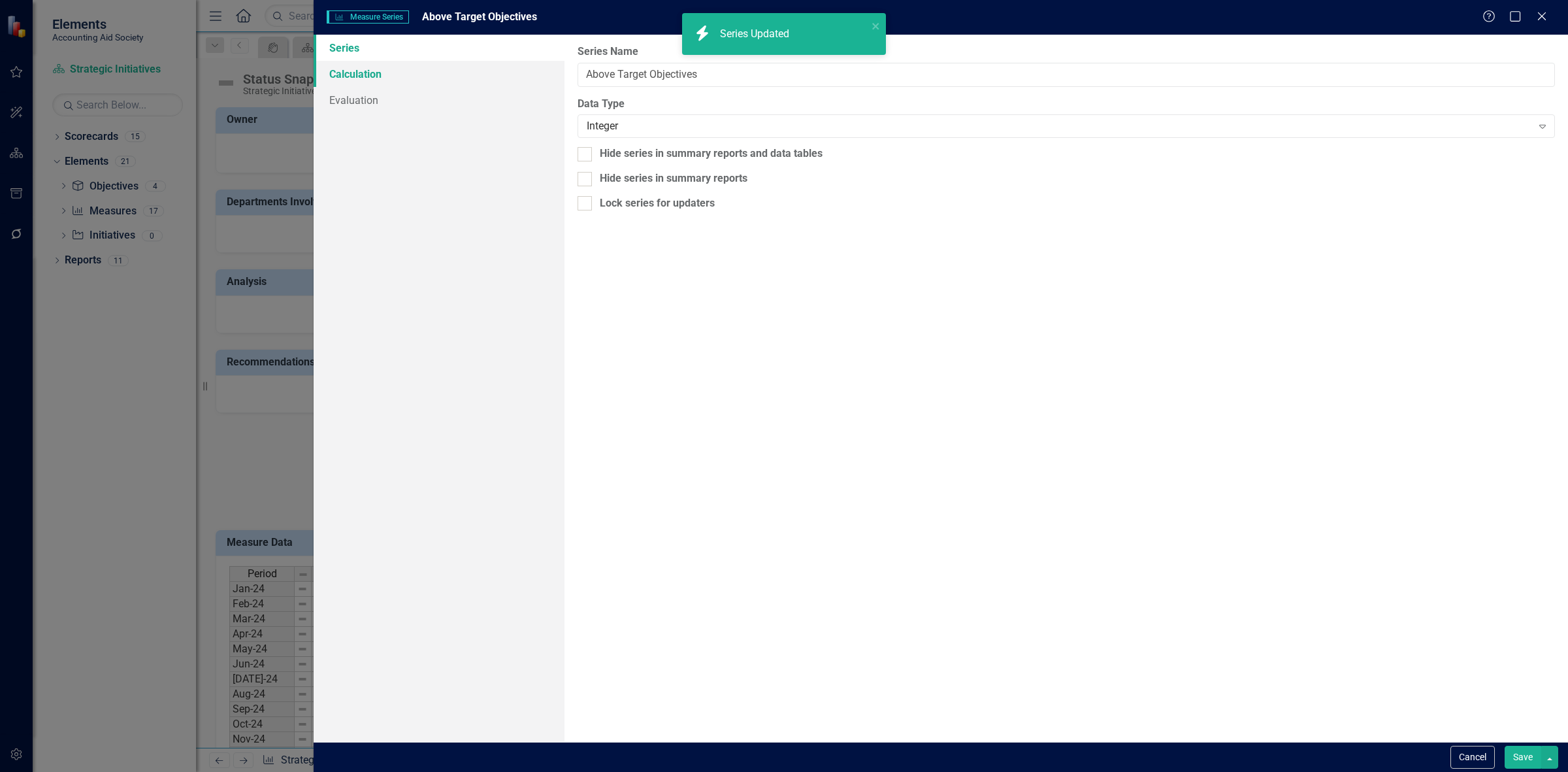
click at [389, 72] on link "Calculation" at bounding box center [439, 74] width 251 height 26
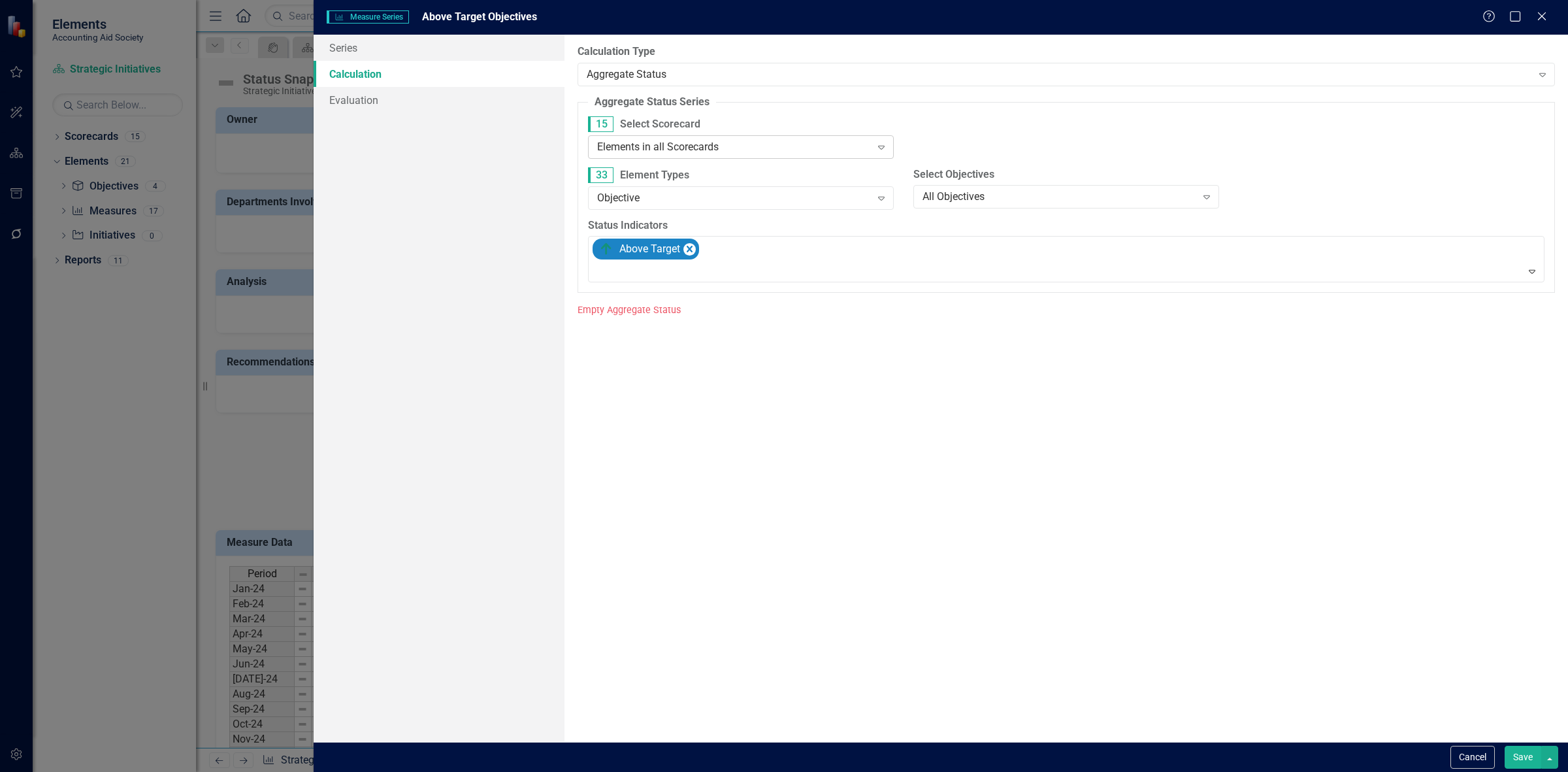
click at [676, 137] on div "Elements in all Scorecards Expand" at bounding box center [740, 147] width 306 height 23
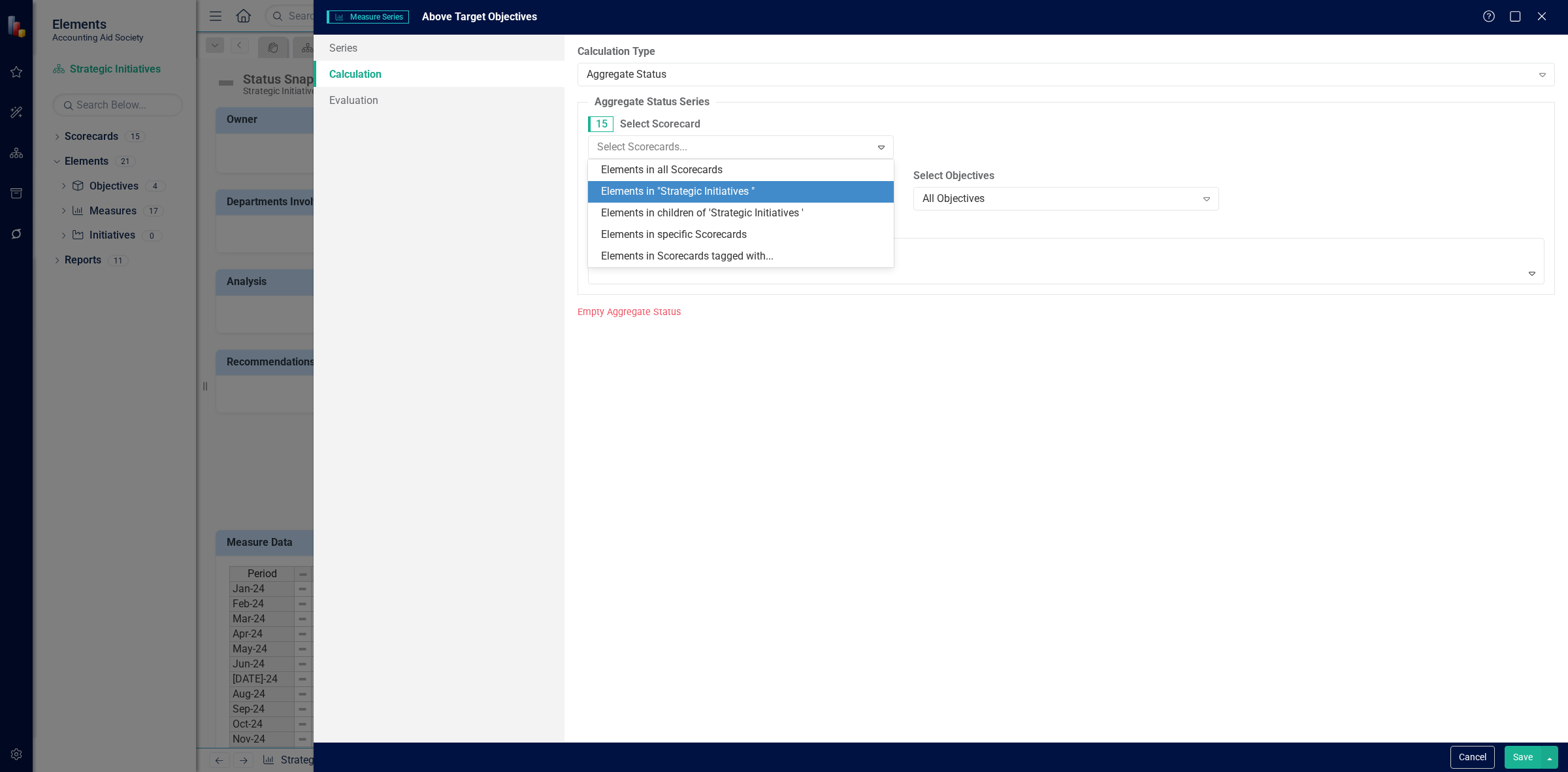
click at [693, 187] on div "Elements in "Strategic Initiatives "" at bounding box center [743, 191] width 285 height 15
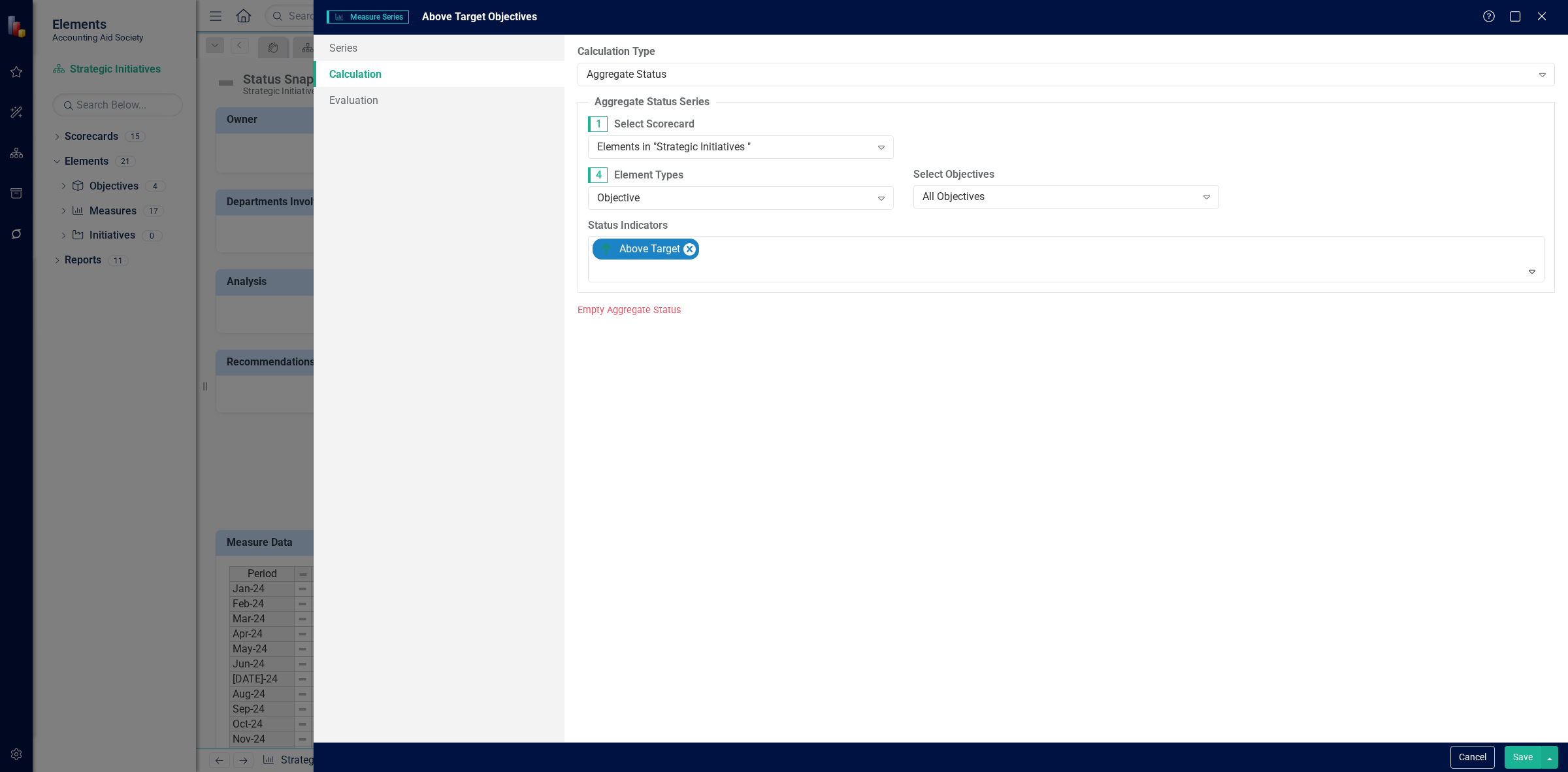
click at [1515, 756] on button "Save" at bounding box center [1522, 757] width 36 height 23
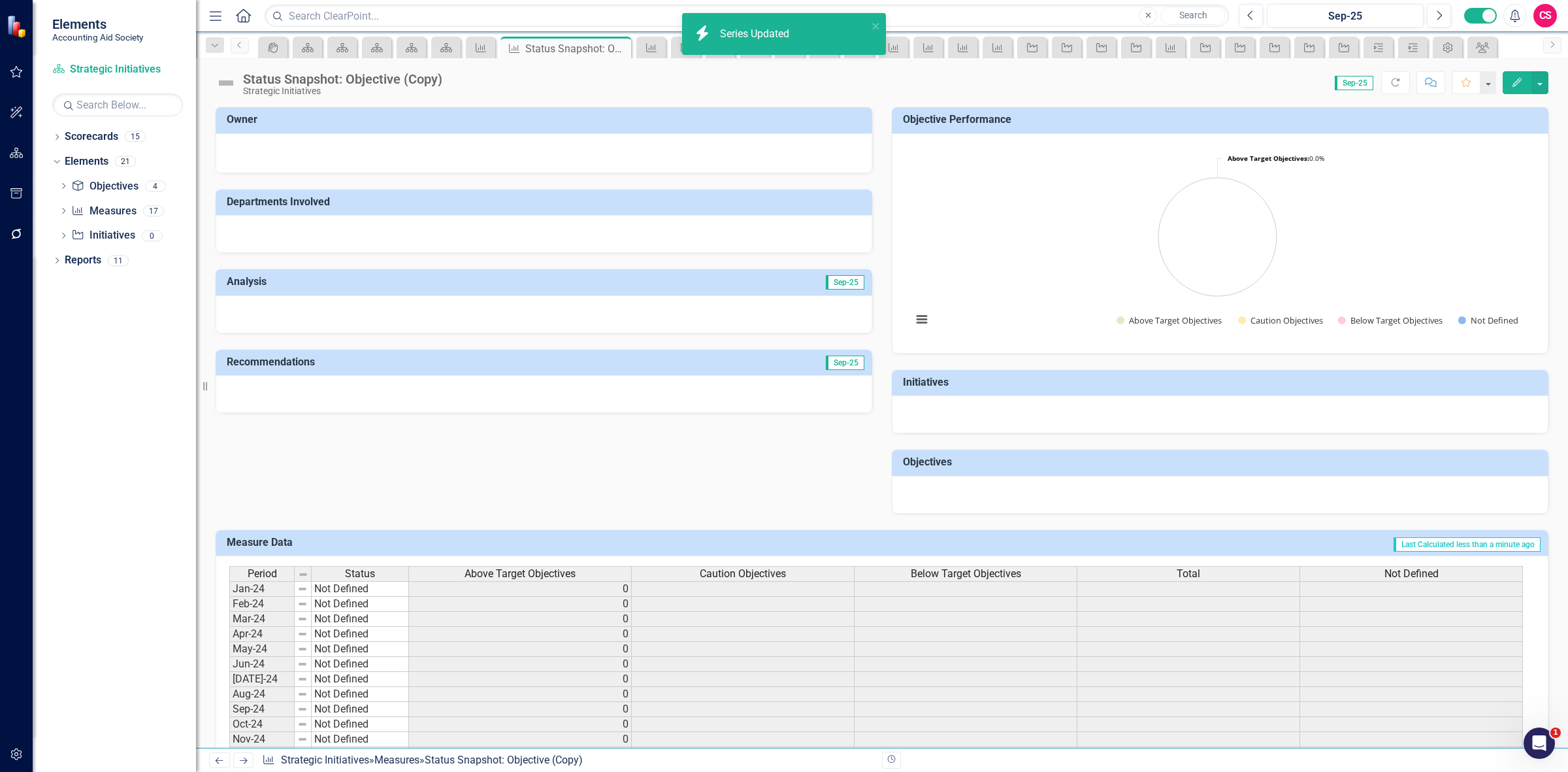
click at [713, 573] on span "Caution Objectives" at bounding box center [743, 573] width 86 height 12
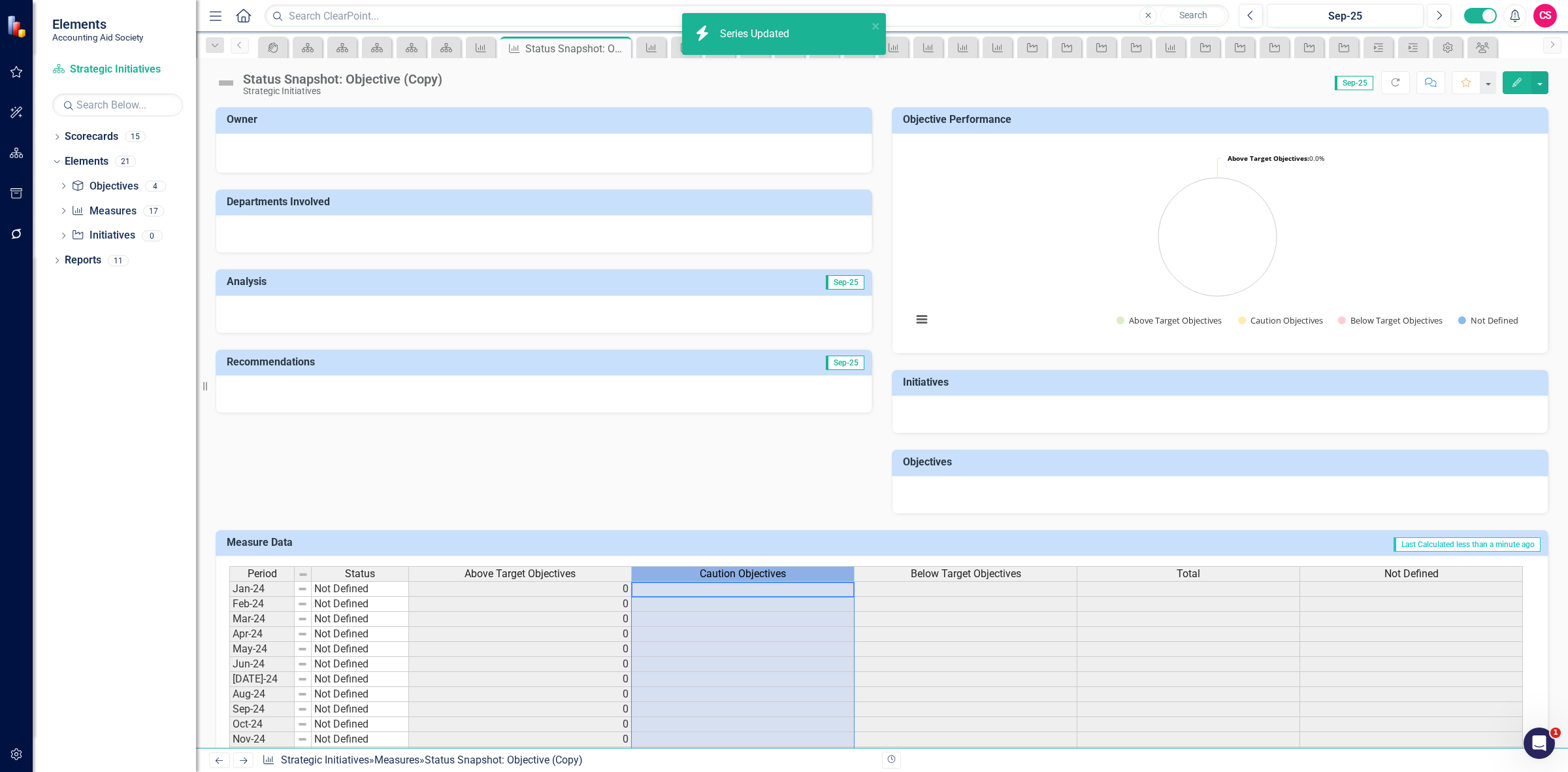
click at [713, 573] on span "Caution Objectives" at bounding box center [743, 573] width 86 height 12
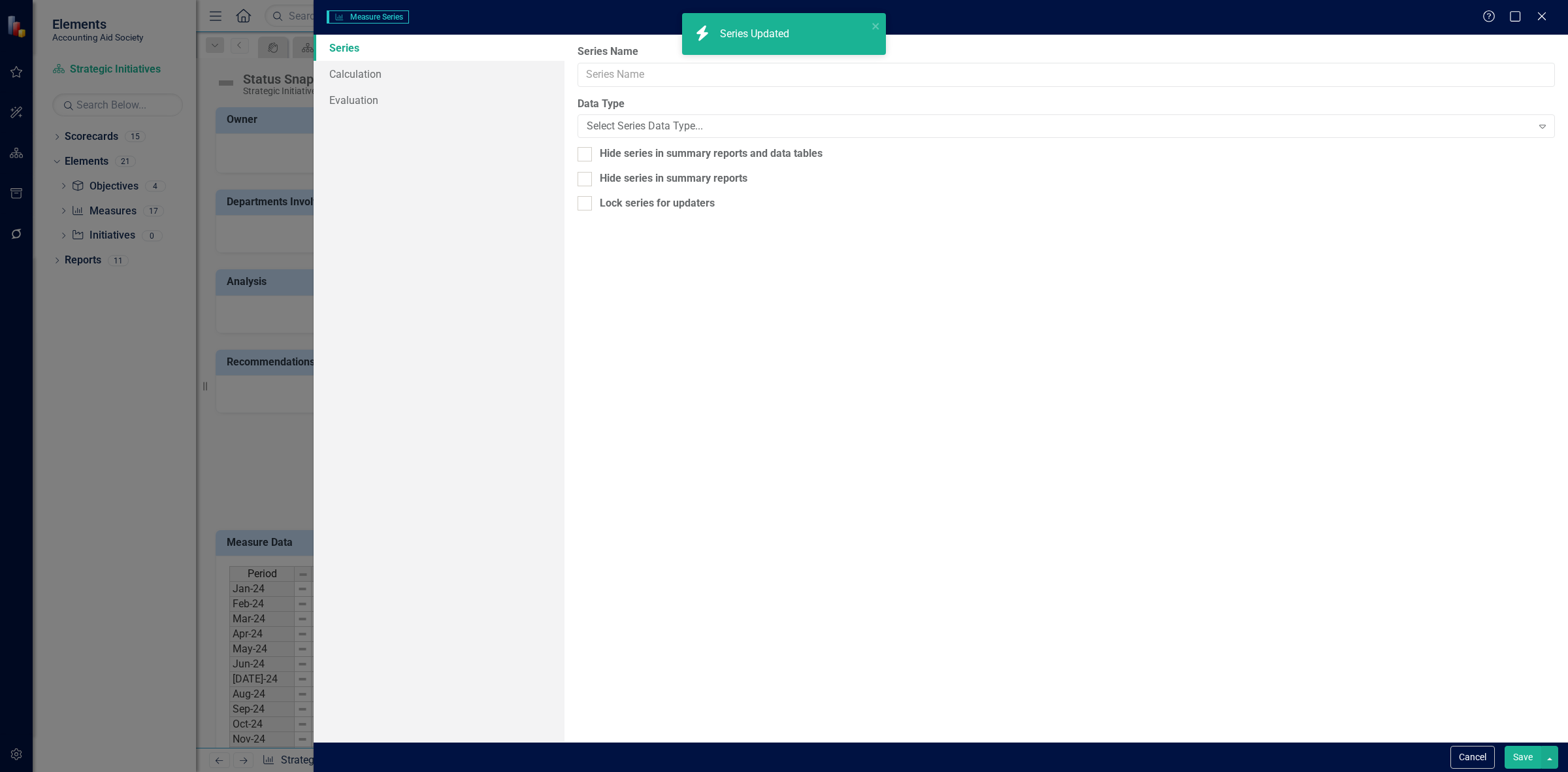
type input "Caution Objectives"
click at [390, 67] on link "Calculation" at bounding box center [439, 74] width 251 height 26
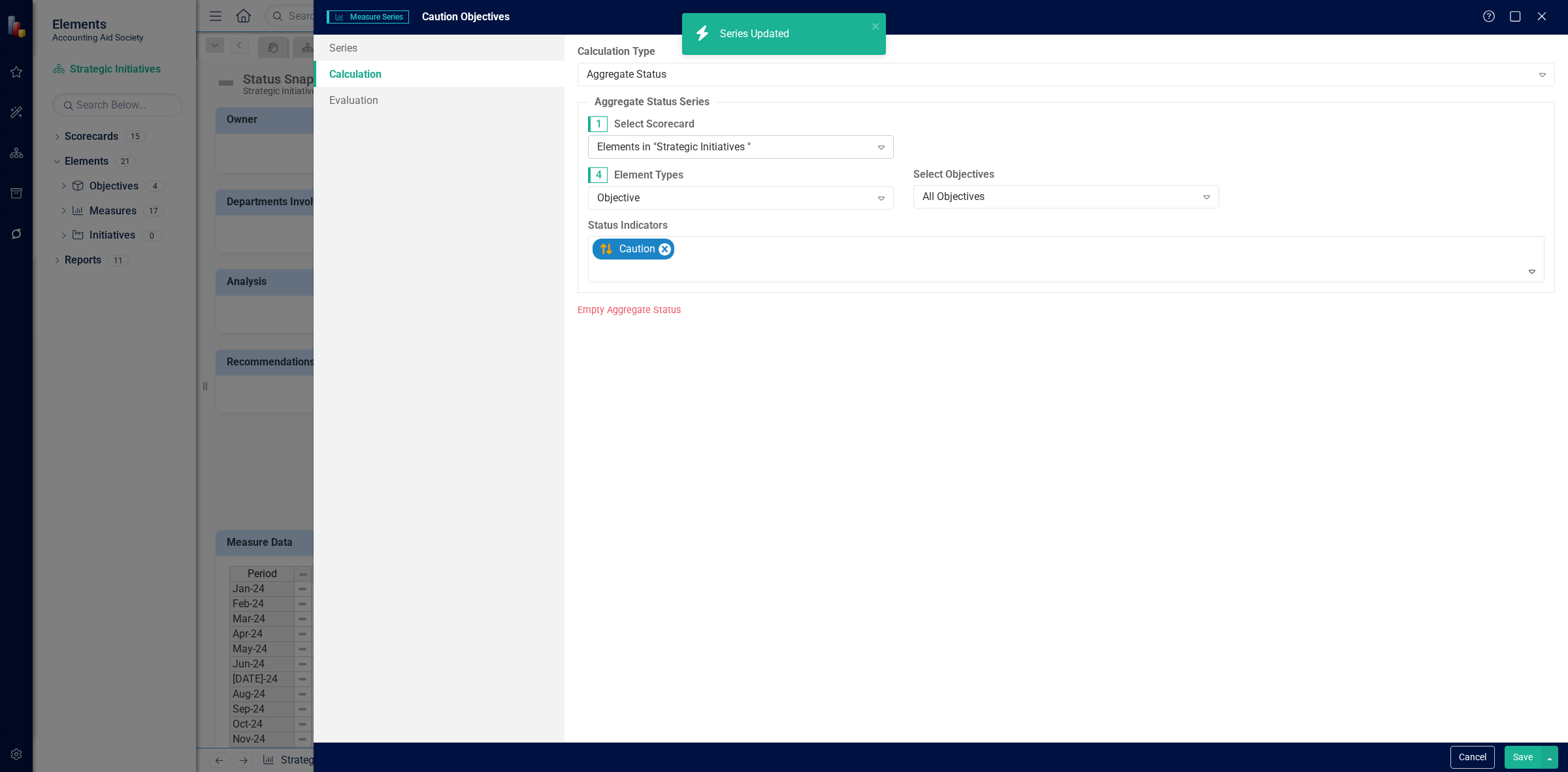
click at [706, 146] on div "Elements in "Strategic Initiatives "" at bounding box center [734, 146] width 274 height 15
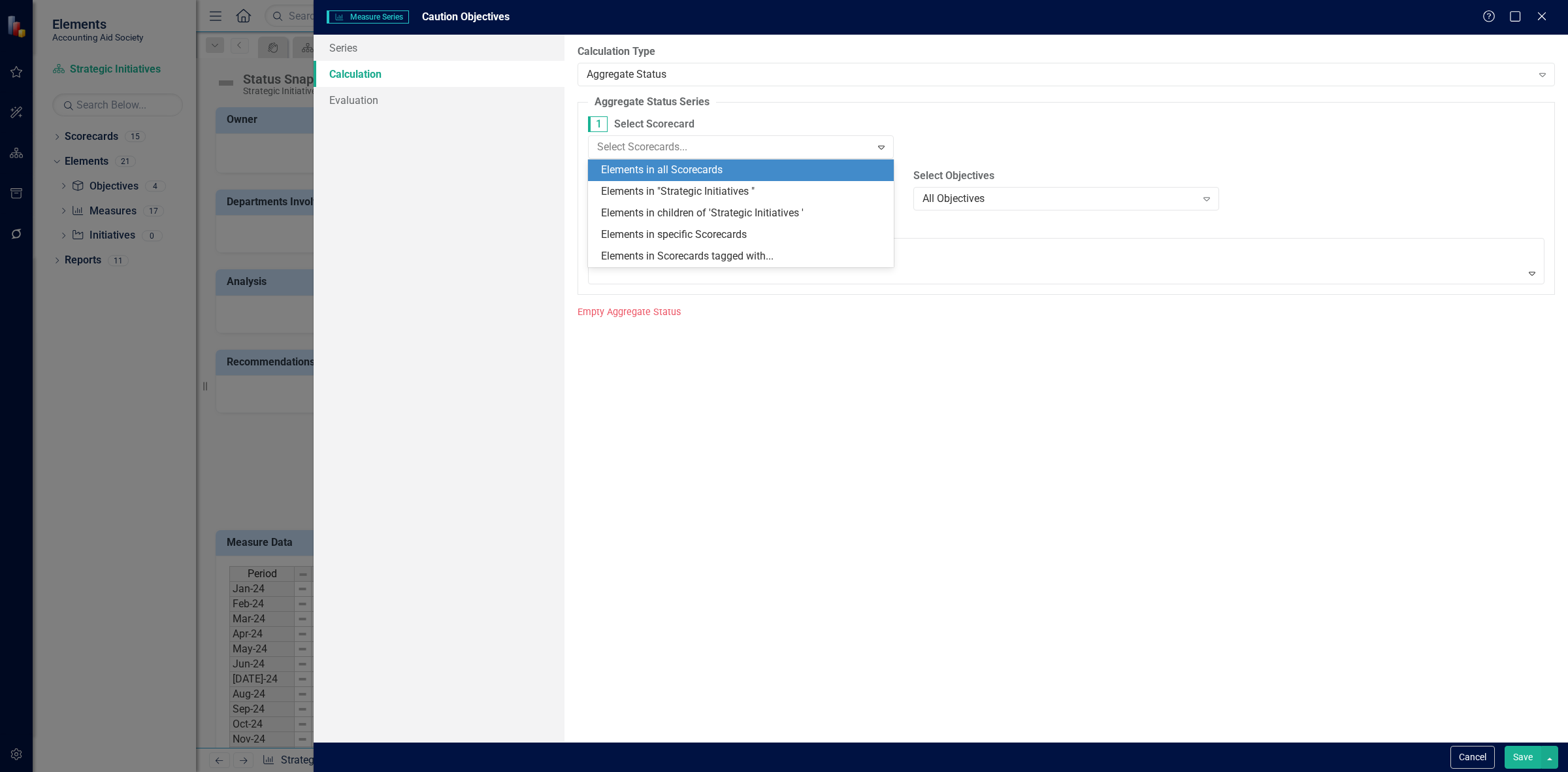
click at [706, 163] on div "Elements in all Scorecards" at bounding box center [743, 170] width 285 height 15
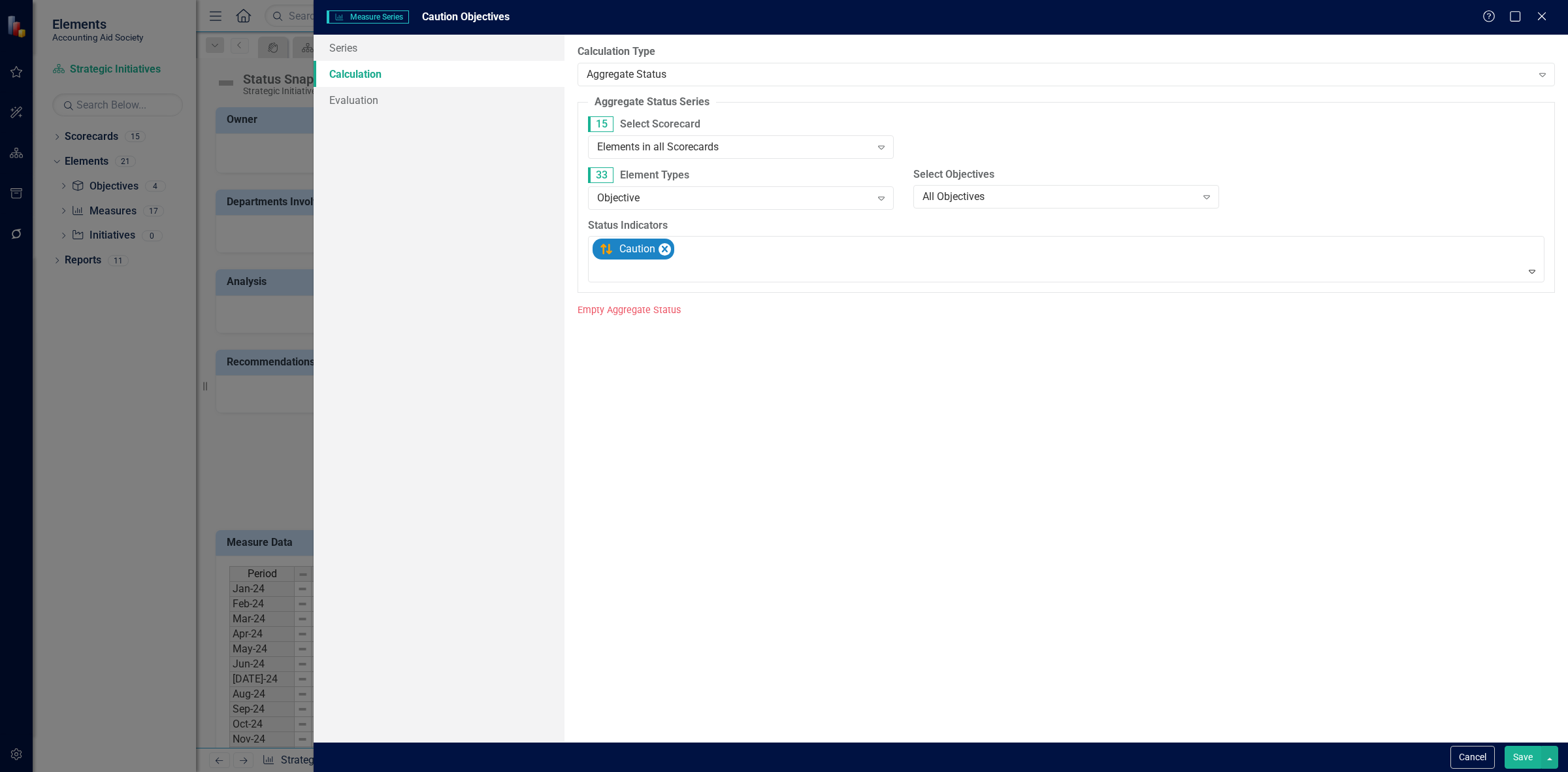
click at [1517, 760] on button "Save" at bounding box center [1522, 757] width 36 height 23
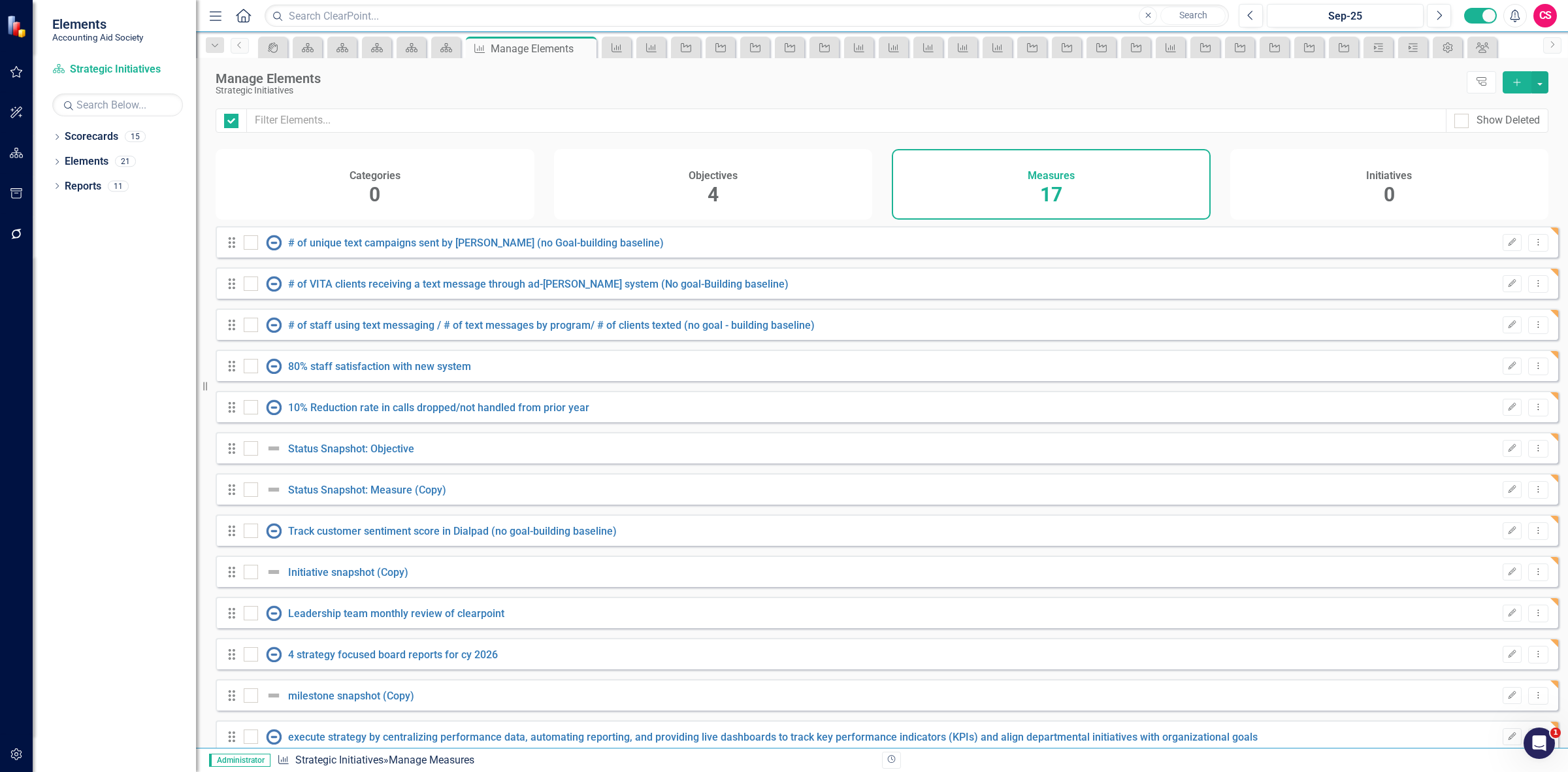
checkbox input "false"
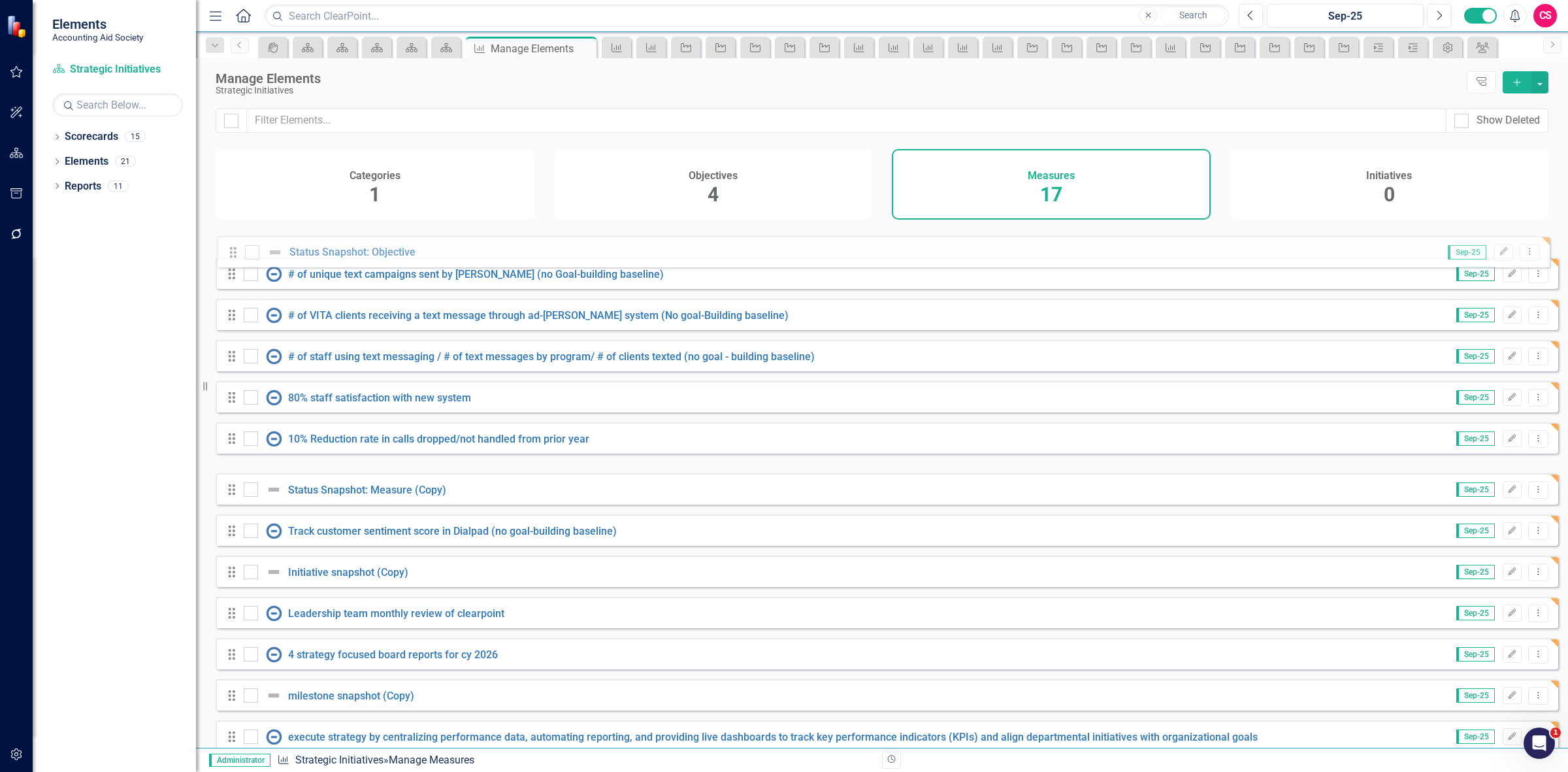
drag, startPoint x: 228, startPoint y: 455, endPoint x: 230, endPoint y: 249, distance: 206.0
click at [230, 249] on div "Drag # of unique text campaigns sent by VITA (no Goal-building baseline) Sep-25…" at bounding box center [887, 571] width 1343 height 690
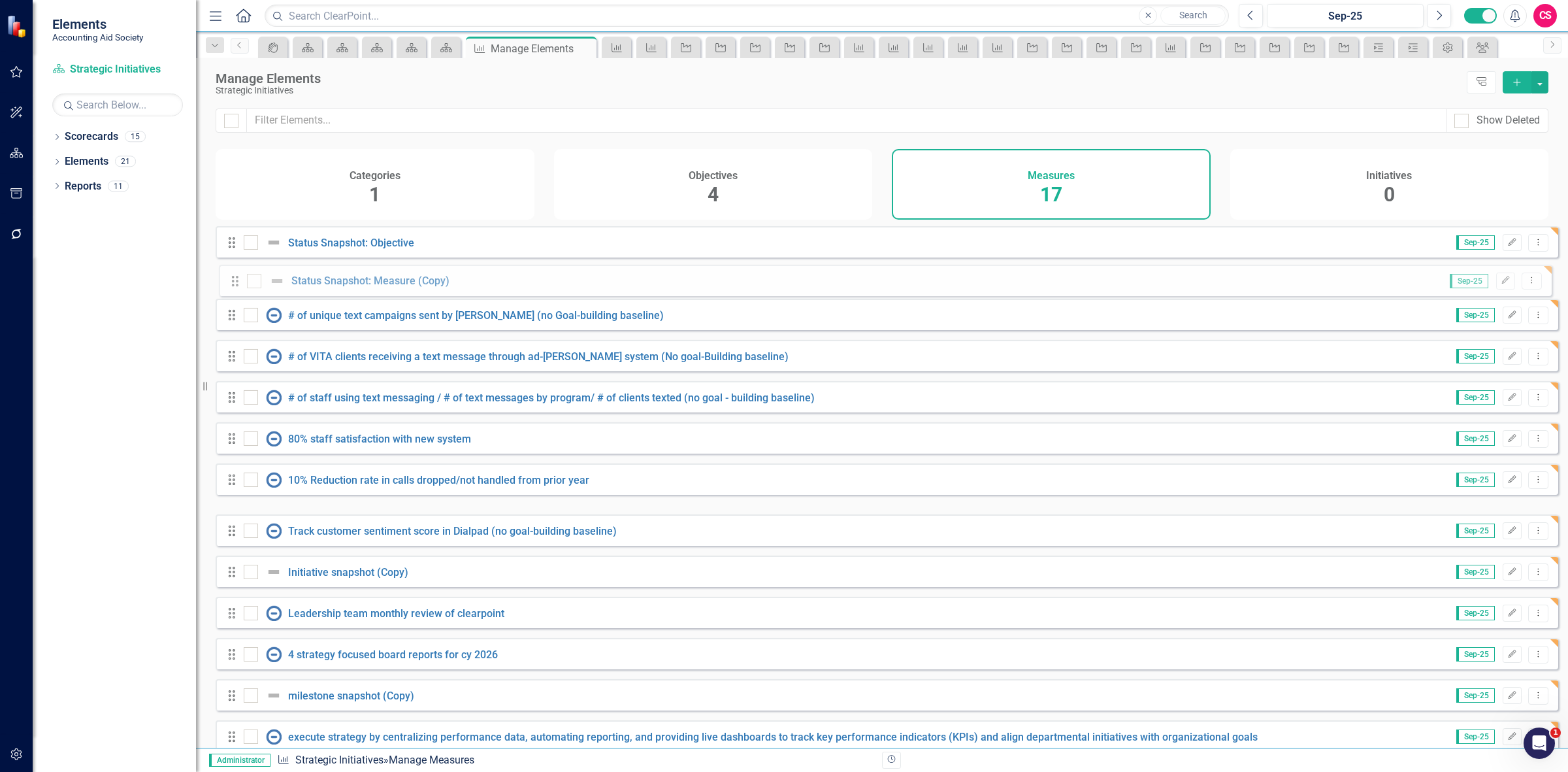
drag, startPoint x: 233, startPoint y: 496, endPoint x: 236, endPoint y: 276, distance: 220.0
click at [236, 276] on div "Drag Status Snapshot: Objective Sep-25 Edit Dropdown Menu Drag # of unique text…" at bounding box center [887, 571] width 1343 height 690
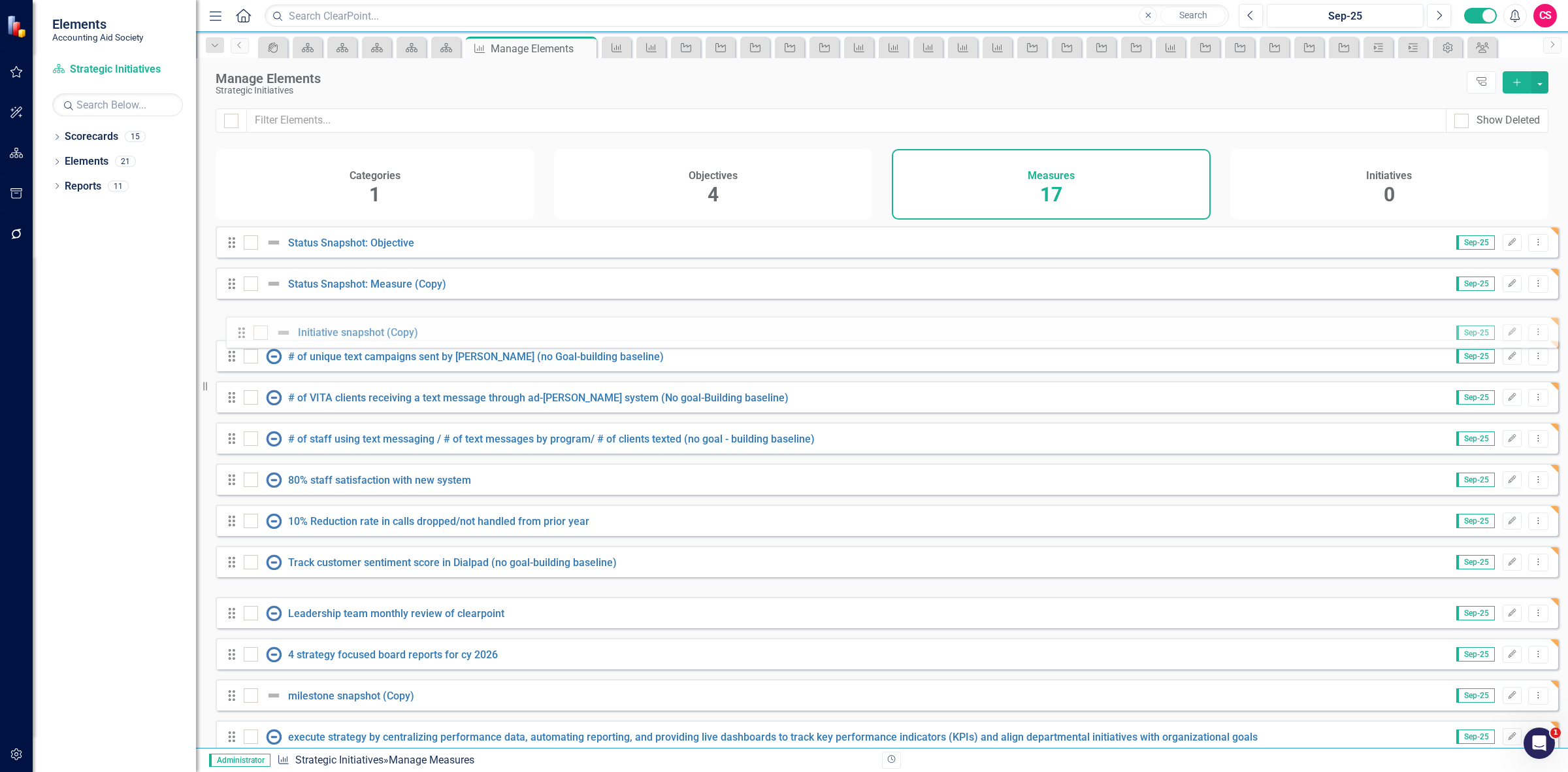
drag, startPoint x: 234, startPoint y: 575, endPoint x: 242, endPoint y: 324, distance: 251.1
click at [244, 327] on div "Drag Status Snapshot: Objective Sep-25 Edit Dropdown Menu Drag Status Snapshot:…" at bounding box center [887, 571] width 1343 height 690
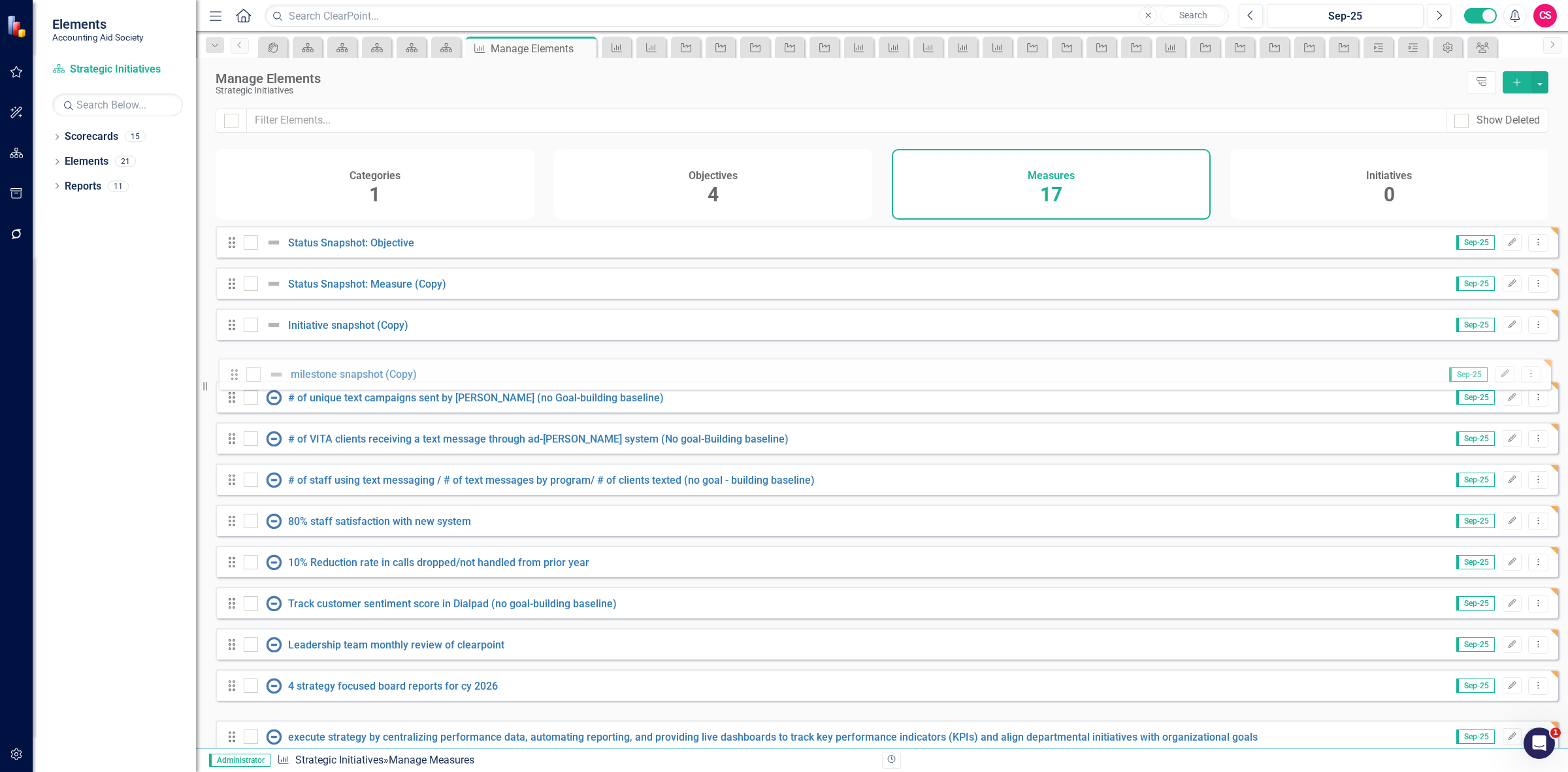
drag, startPoint x: 228, startPoint y: 709, endPoint x: 230, endPoint y: 378, distance: 331.0
click at [230, 378] on div "Drag Status Snapshot: Objective Sep-25 Edit Dropdown Menu Drag Status Snapshot:…" at bounding box center [887, 571] width 1343 height 690
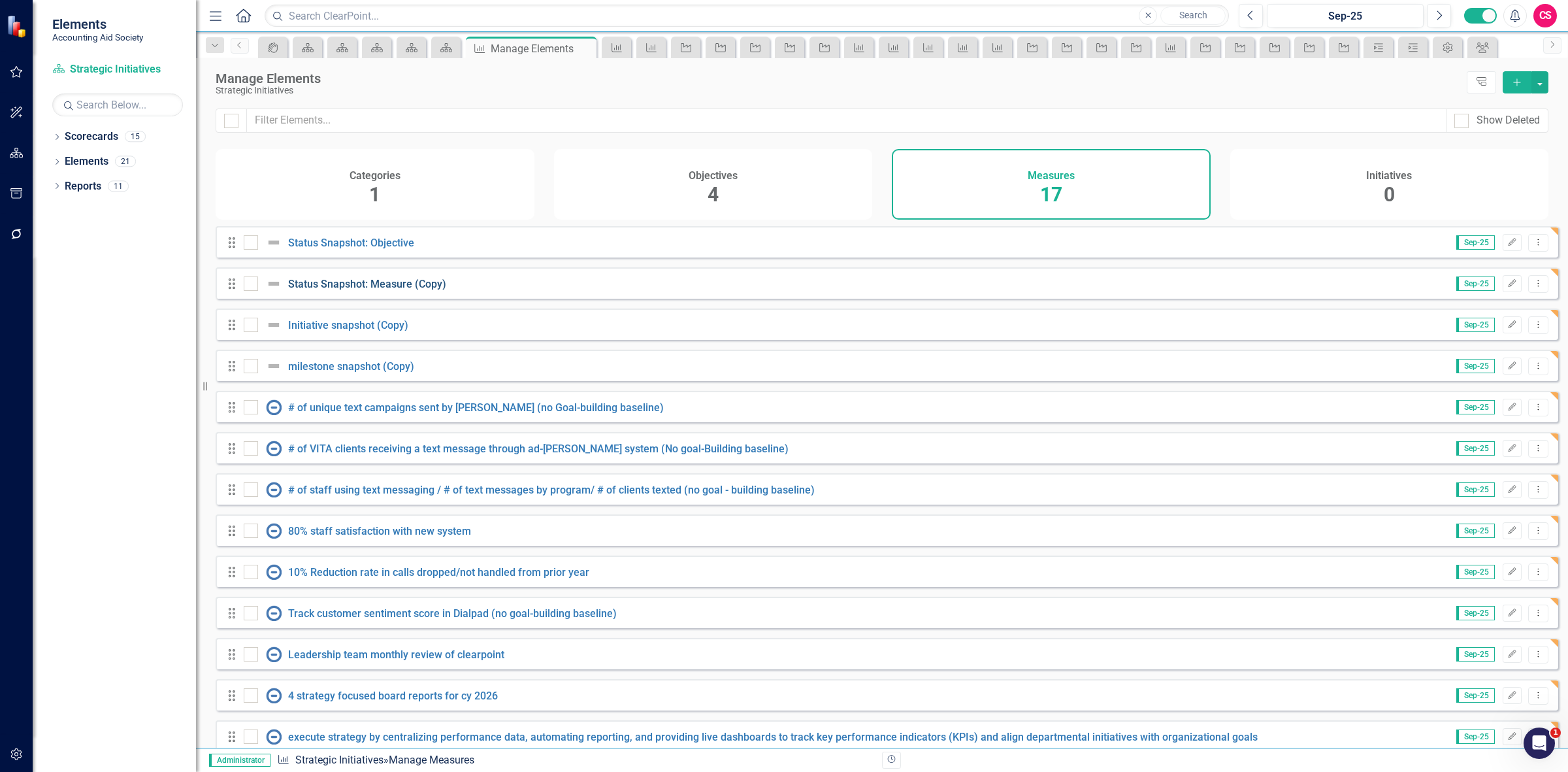
click at [376, 290] on link "Status Snapshot: Measure (Copy)" at bounding box center [367, 284] width 158 height 12
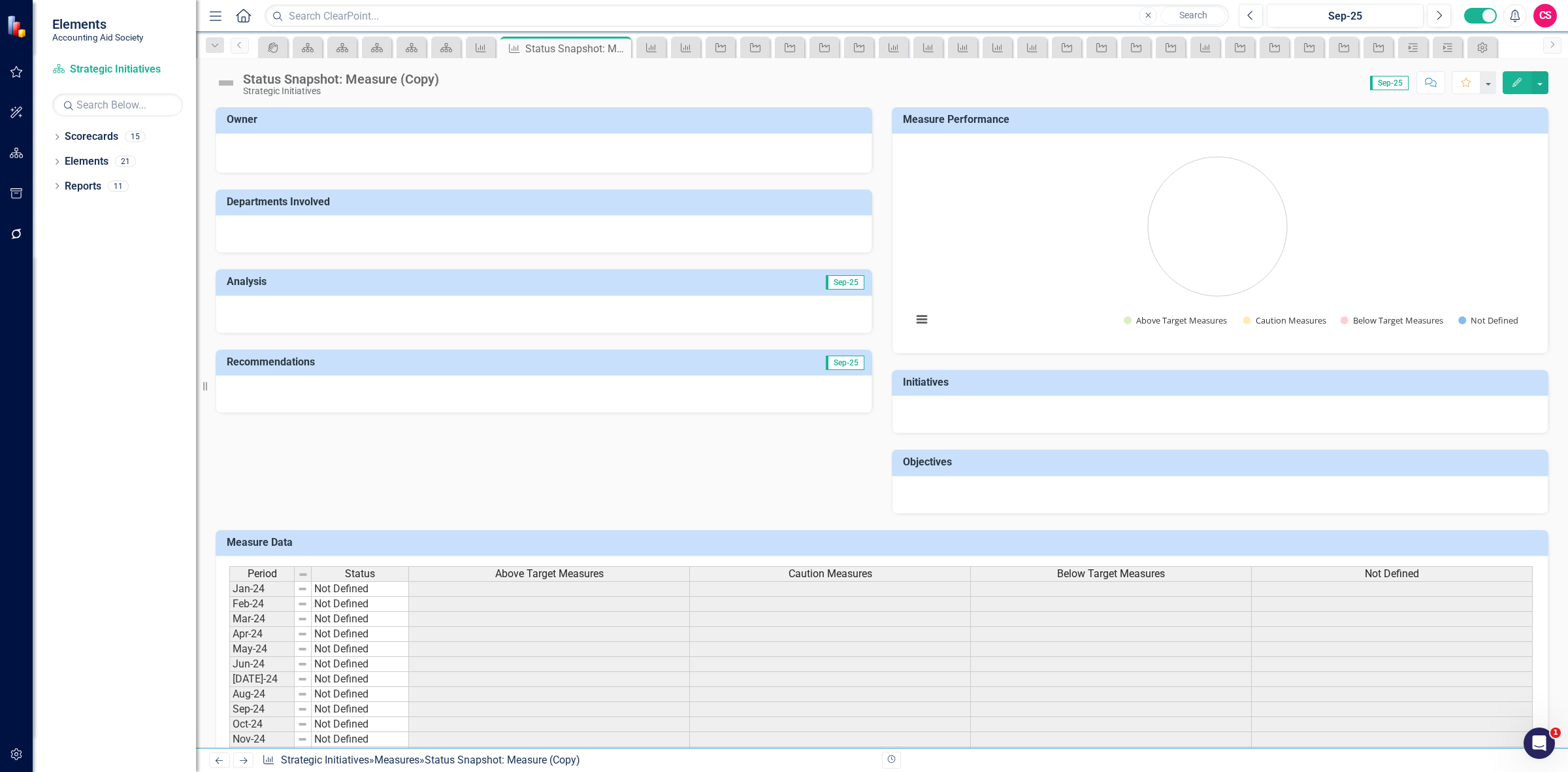
click at [474, 572] on div "Above Target Measures" at bounding box center [549, 574] width 280 height 15
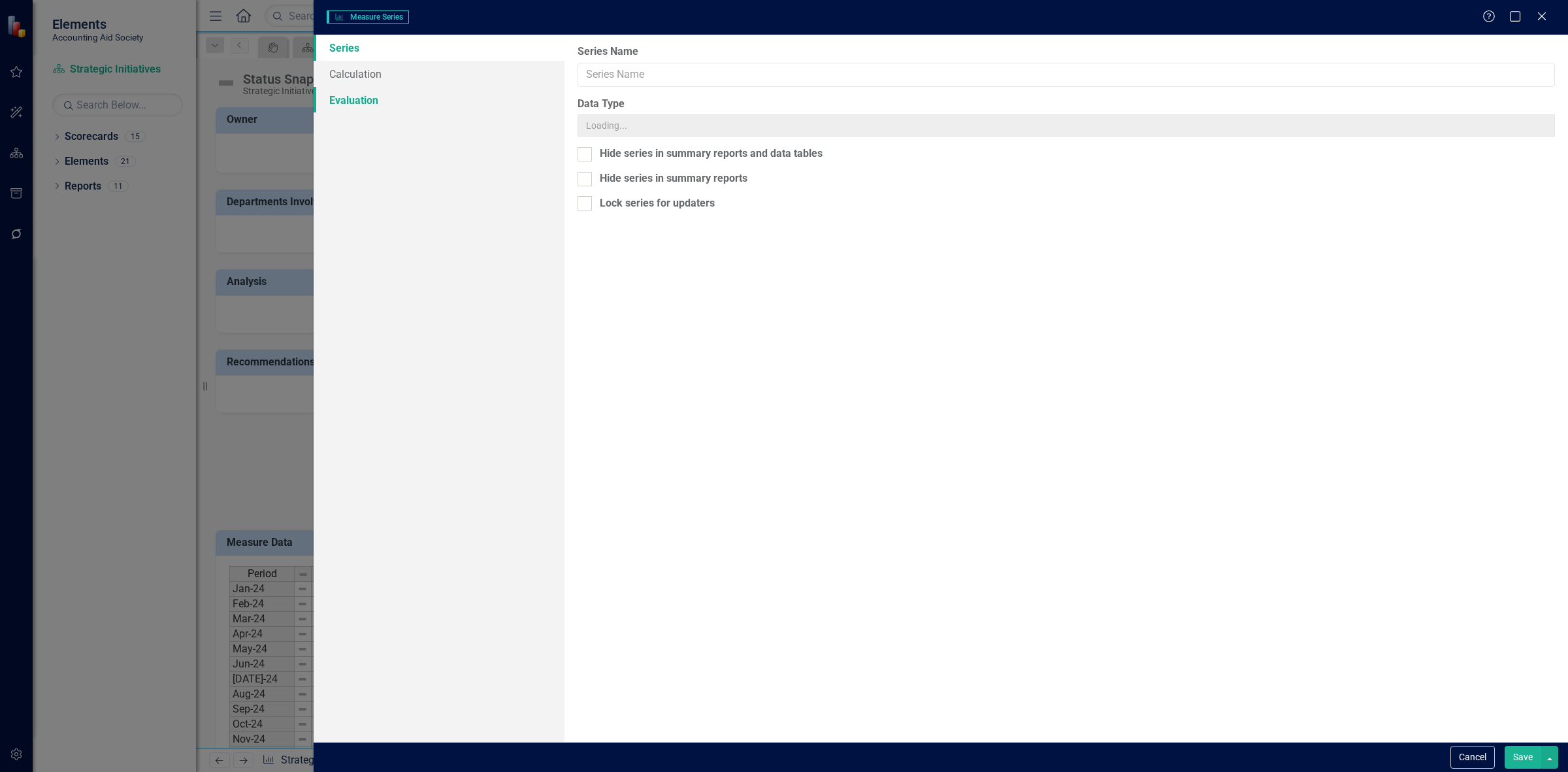
type input "Above Target Measures"
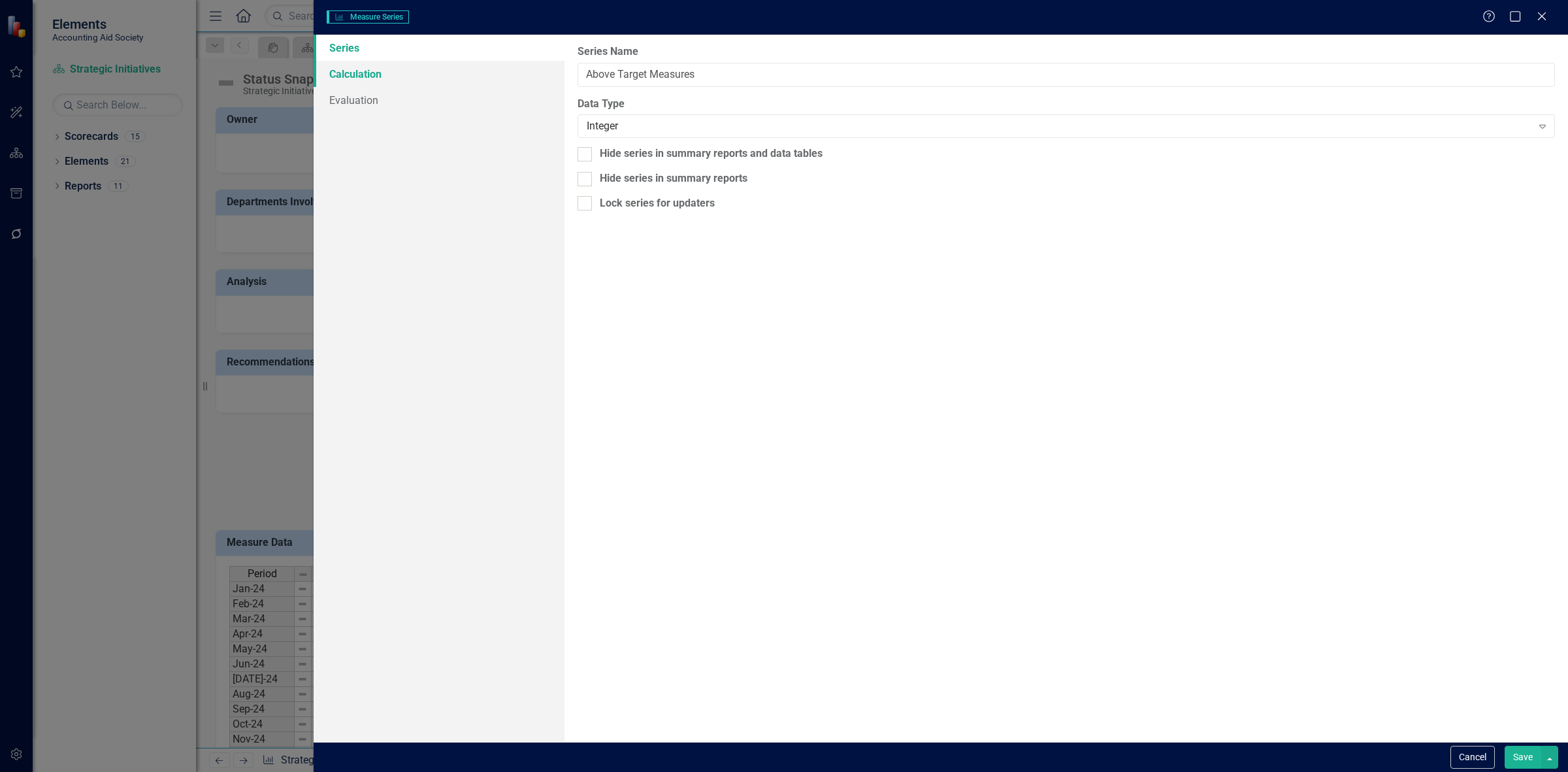
click at [445, 75] on link "Calculation" at bounding box center [439, 74] width 251 height 26
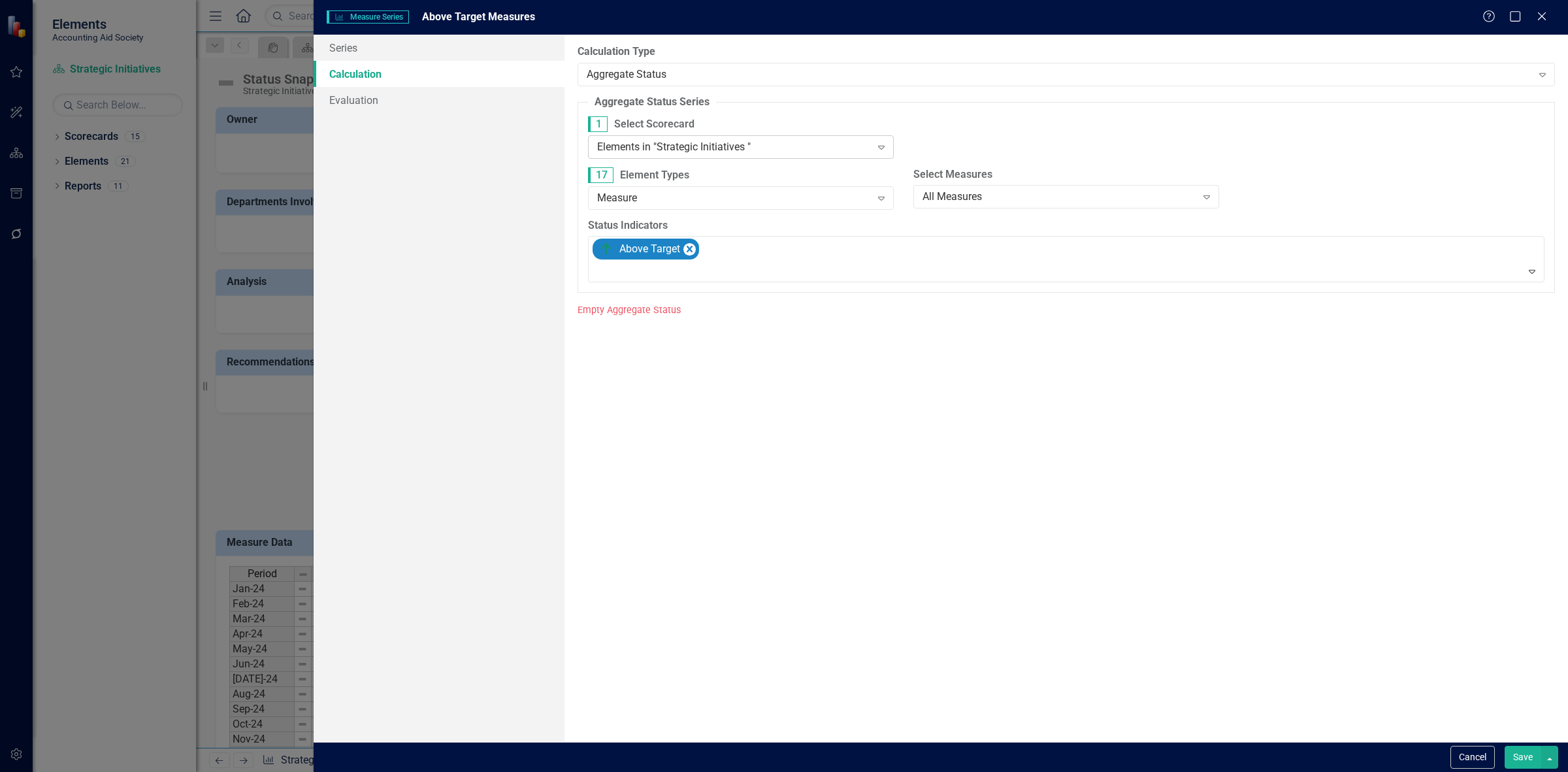
click at [680, 139] on div "Elements in "Strategic Initiatives " Expand" at bounding box center [740, 147] width 306 height 23
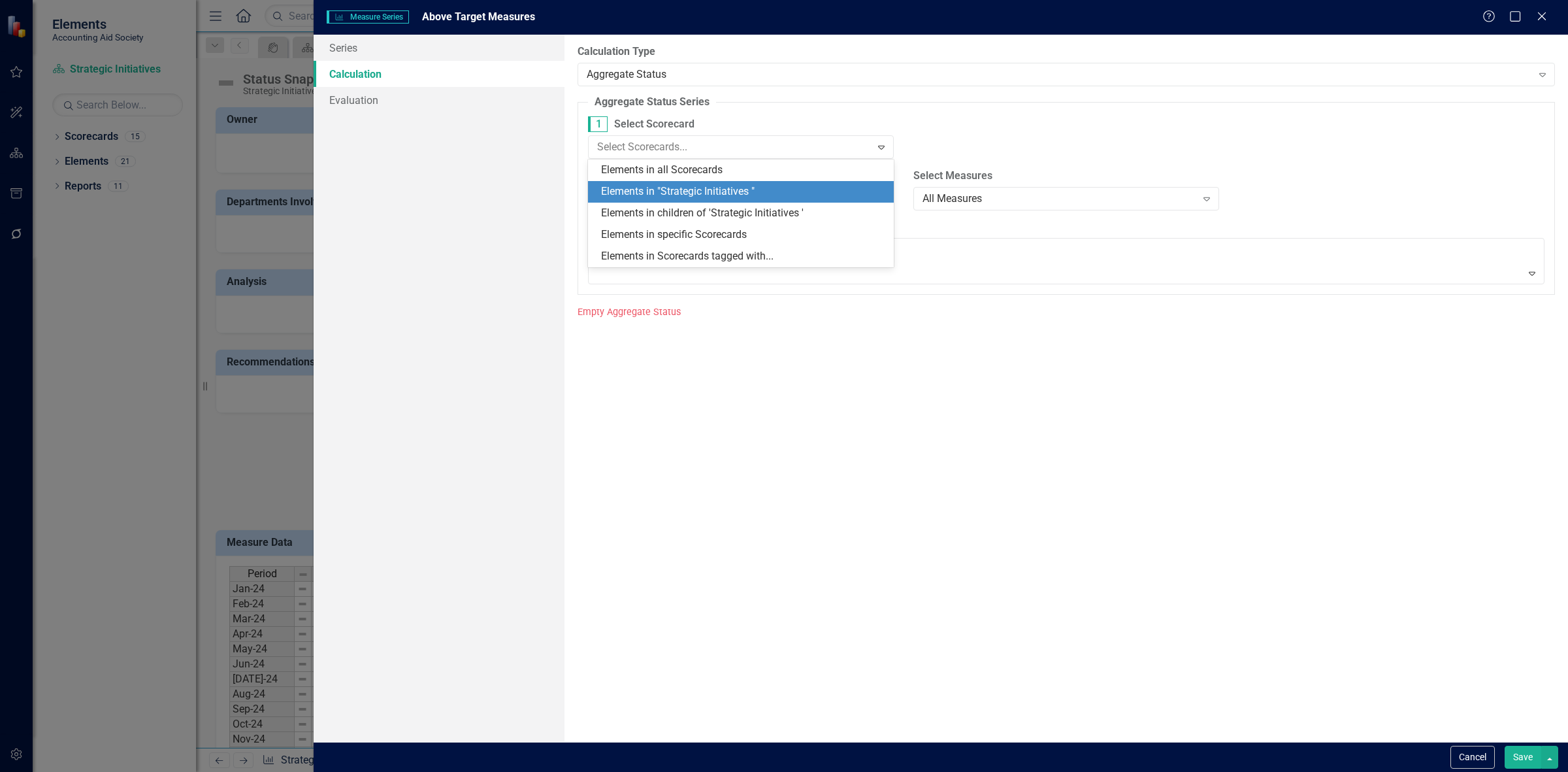
click at [680, 167] on div "Elements in all Scorecards" at bounding box center [743, 170] width 285 height 15
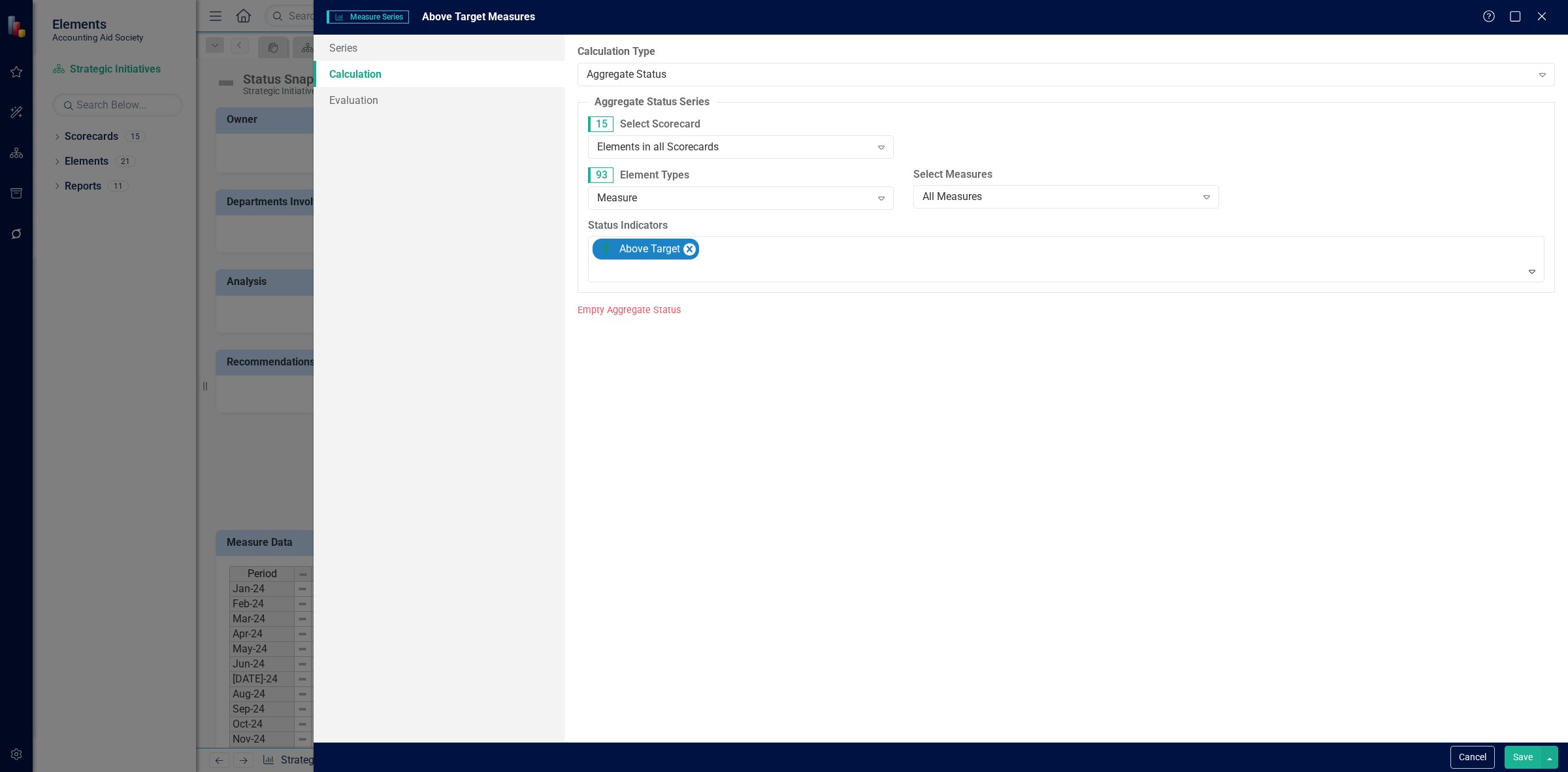
click at [1511, 758] on button "Save" at bounding box center [1522, 757] width 36 height 23
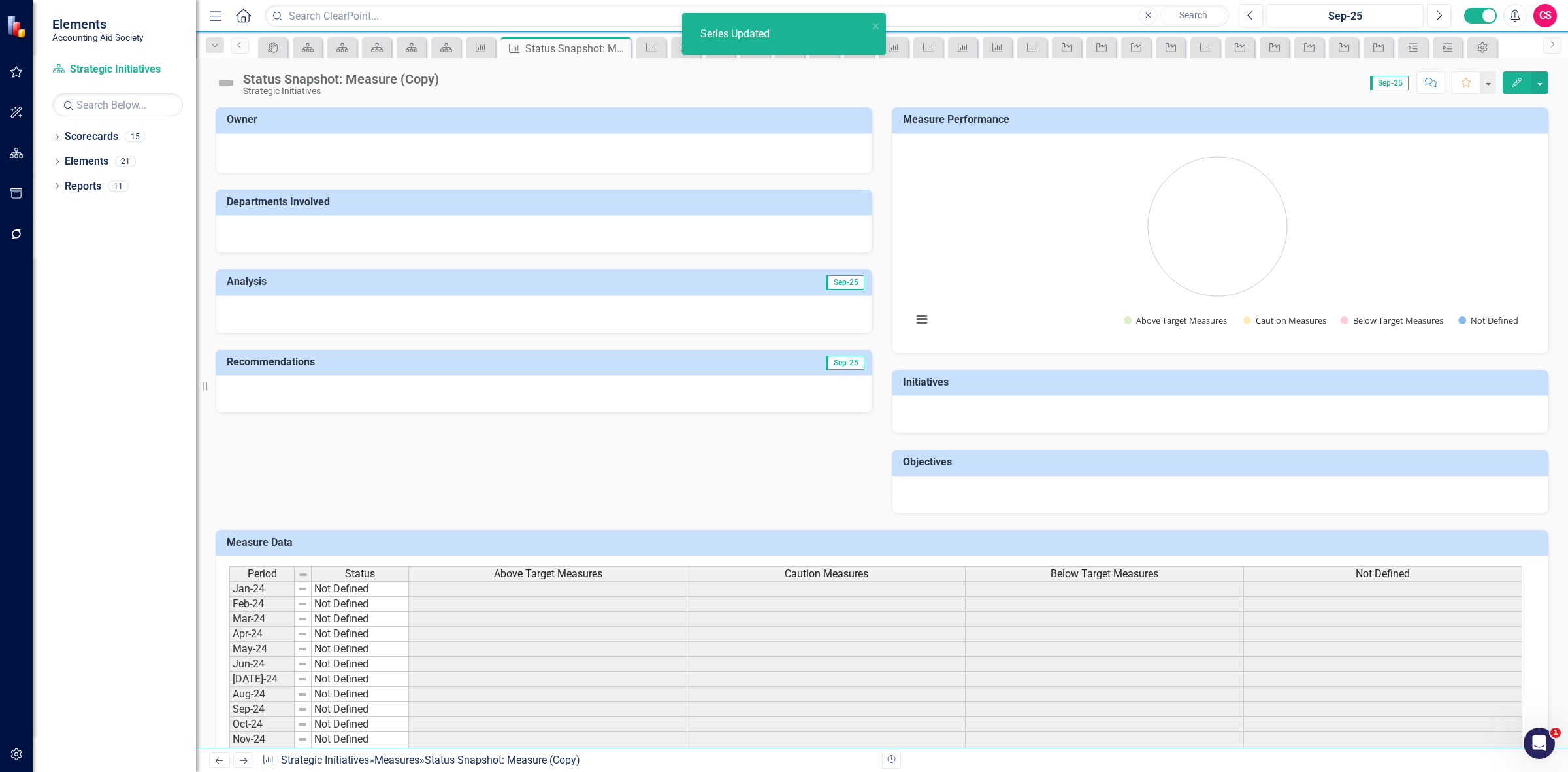
click at [585, 571] on span "Above Target Measures" at bounding box center [548, 573] width 108 height 12
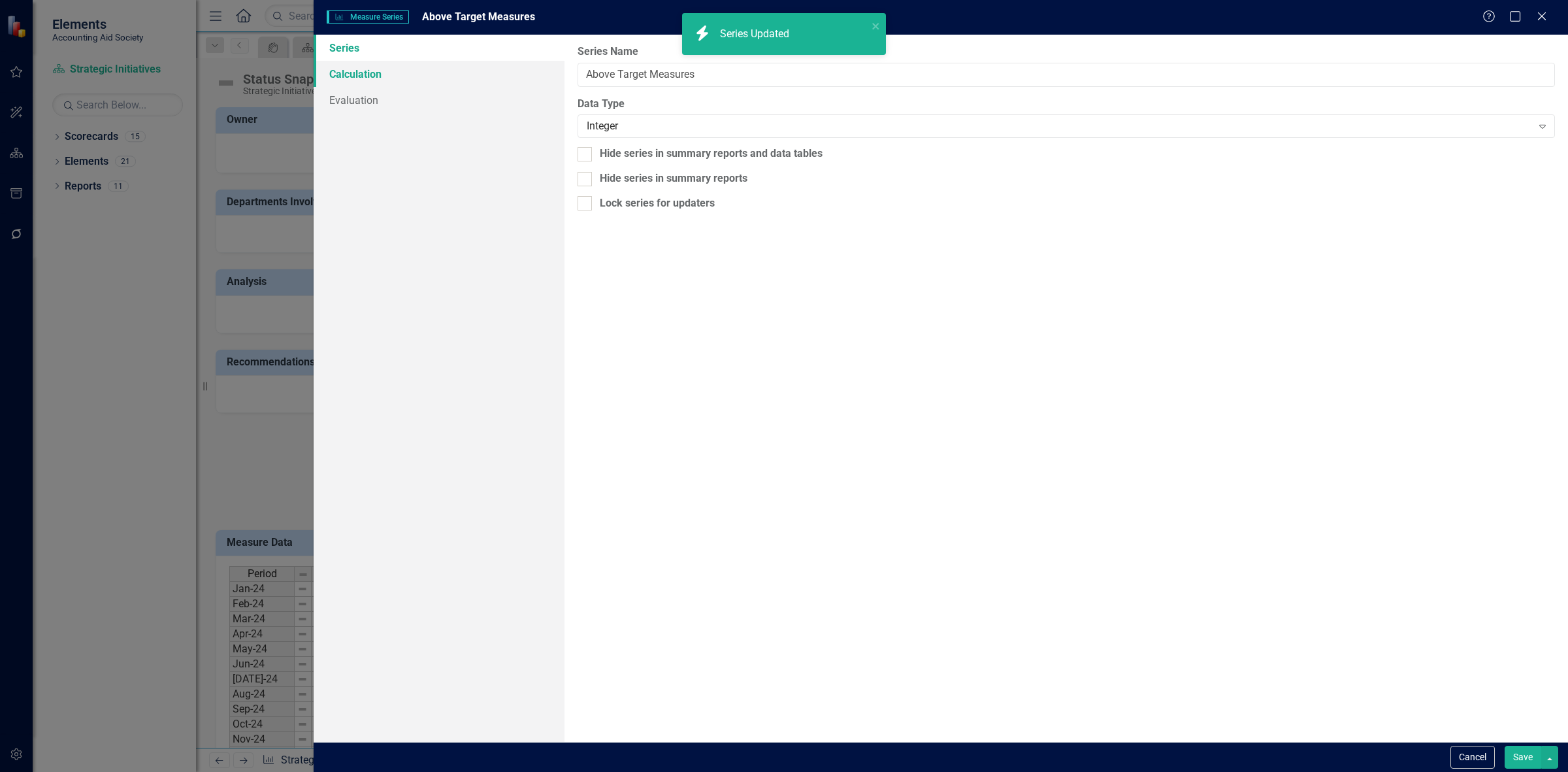
click at [440, 66] on link "Calculation" at bounding box center [439, 74] width 251 height 26
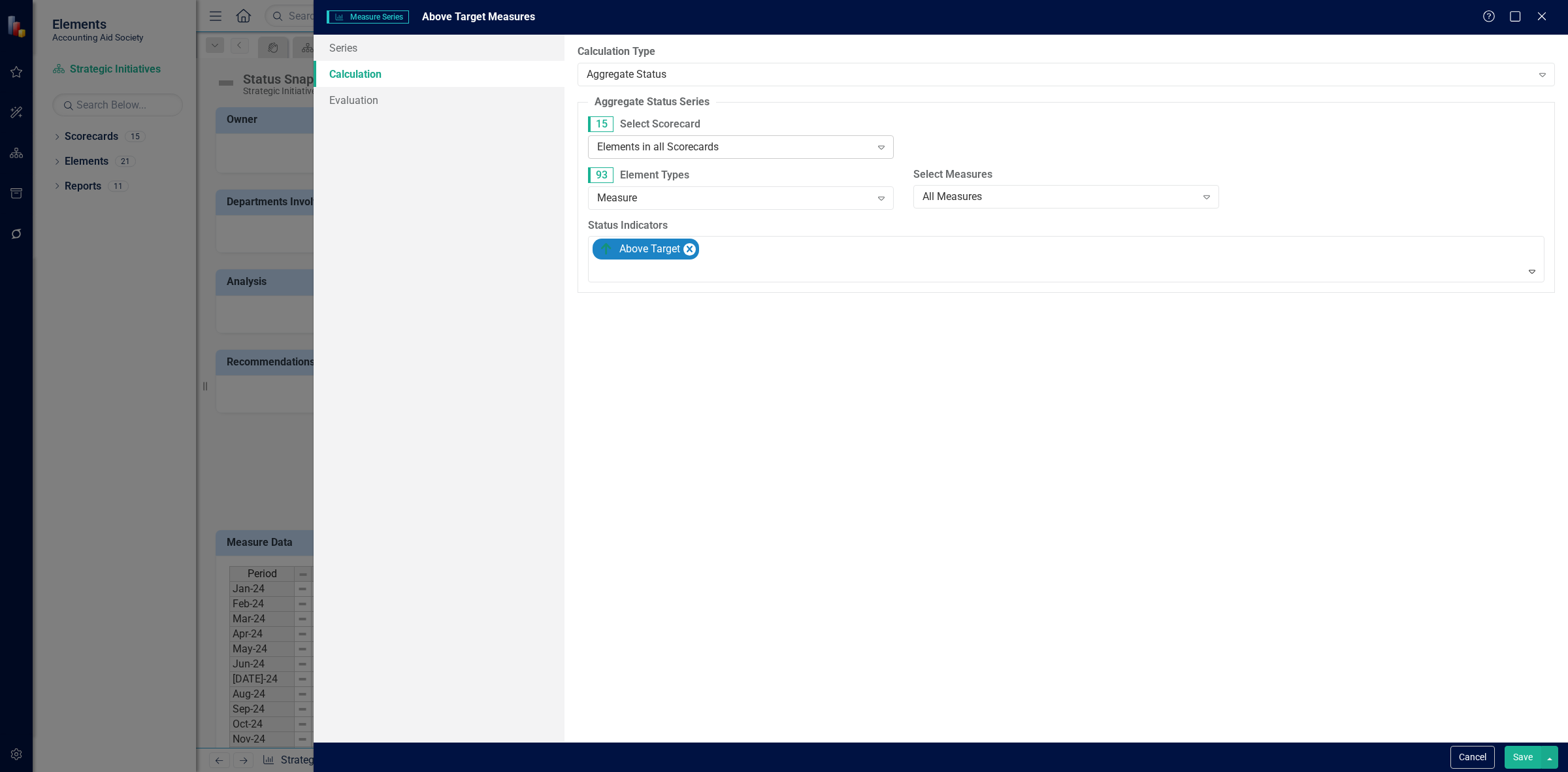
click at [699, 142] on div "Elements in all Scorecards" at bounding box center [734, 146] width 274 height 15
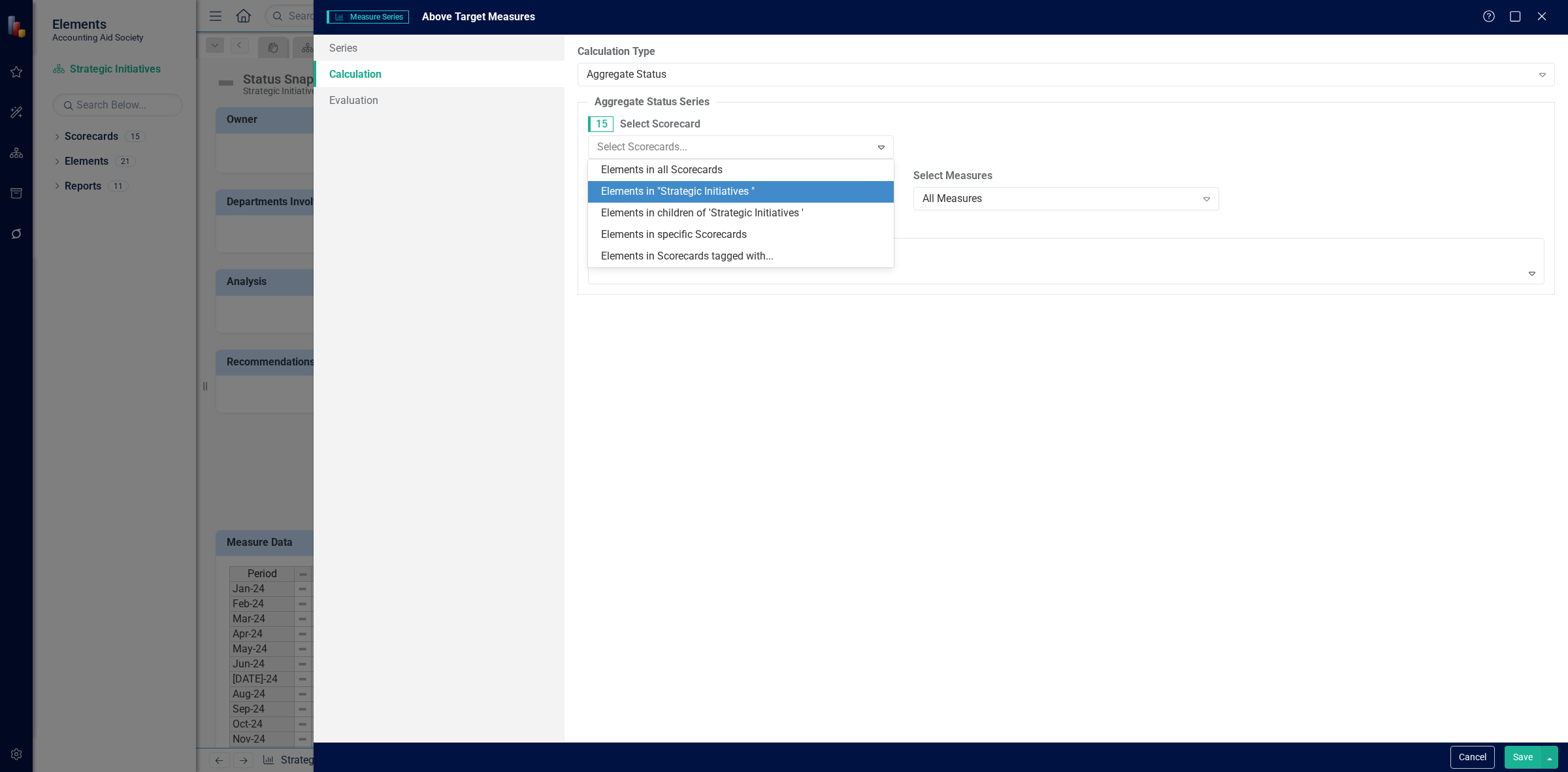
click at [709, 198] on div "Elements in "Strategic Initiatives "" at bounding box center [743, 191] width 285 height 15
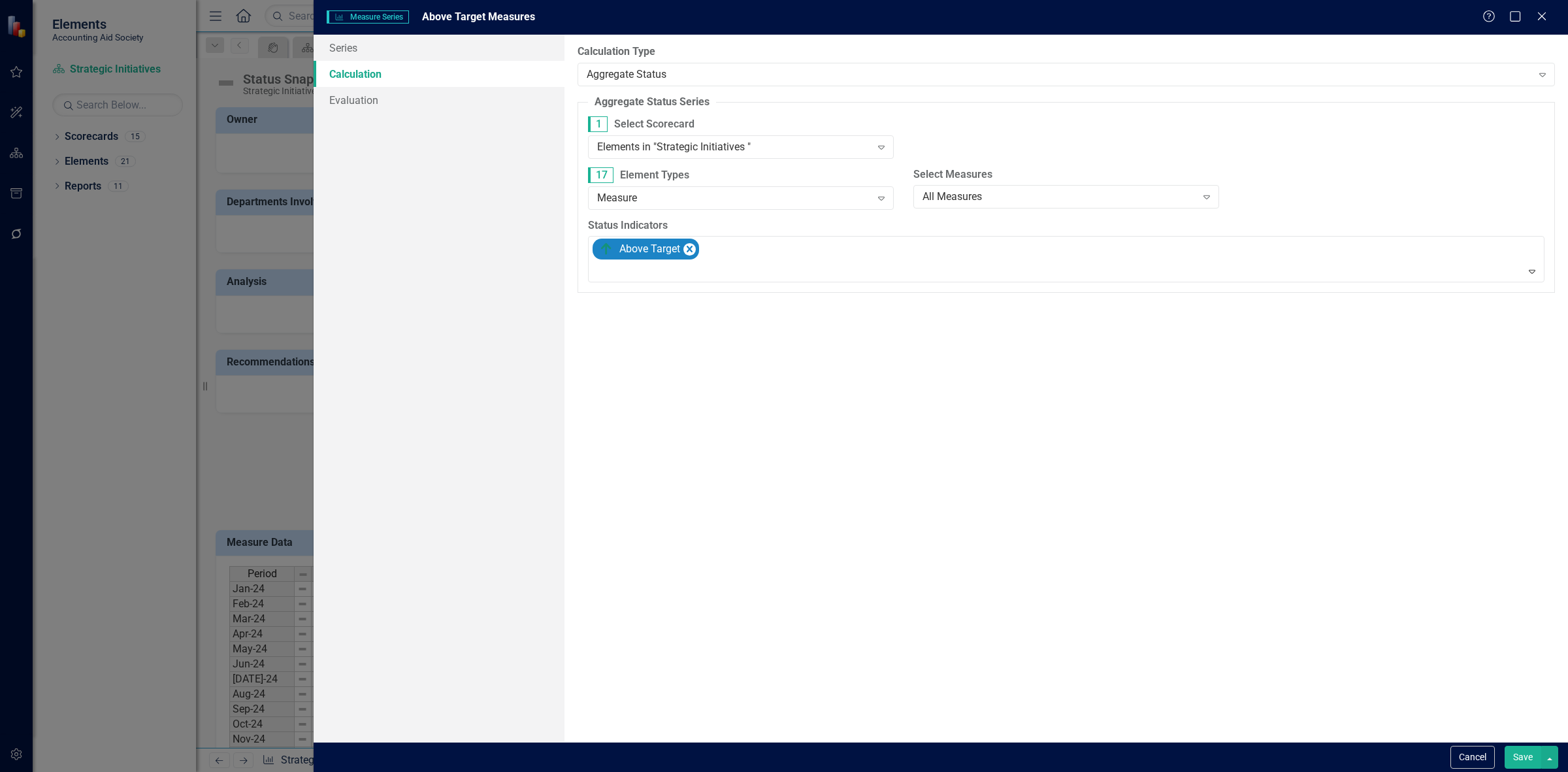
click at [1515, 762] on button "Save" at bounding box center [1522, 757] width 36 height 23
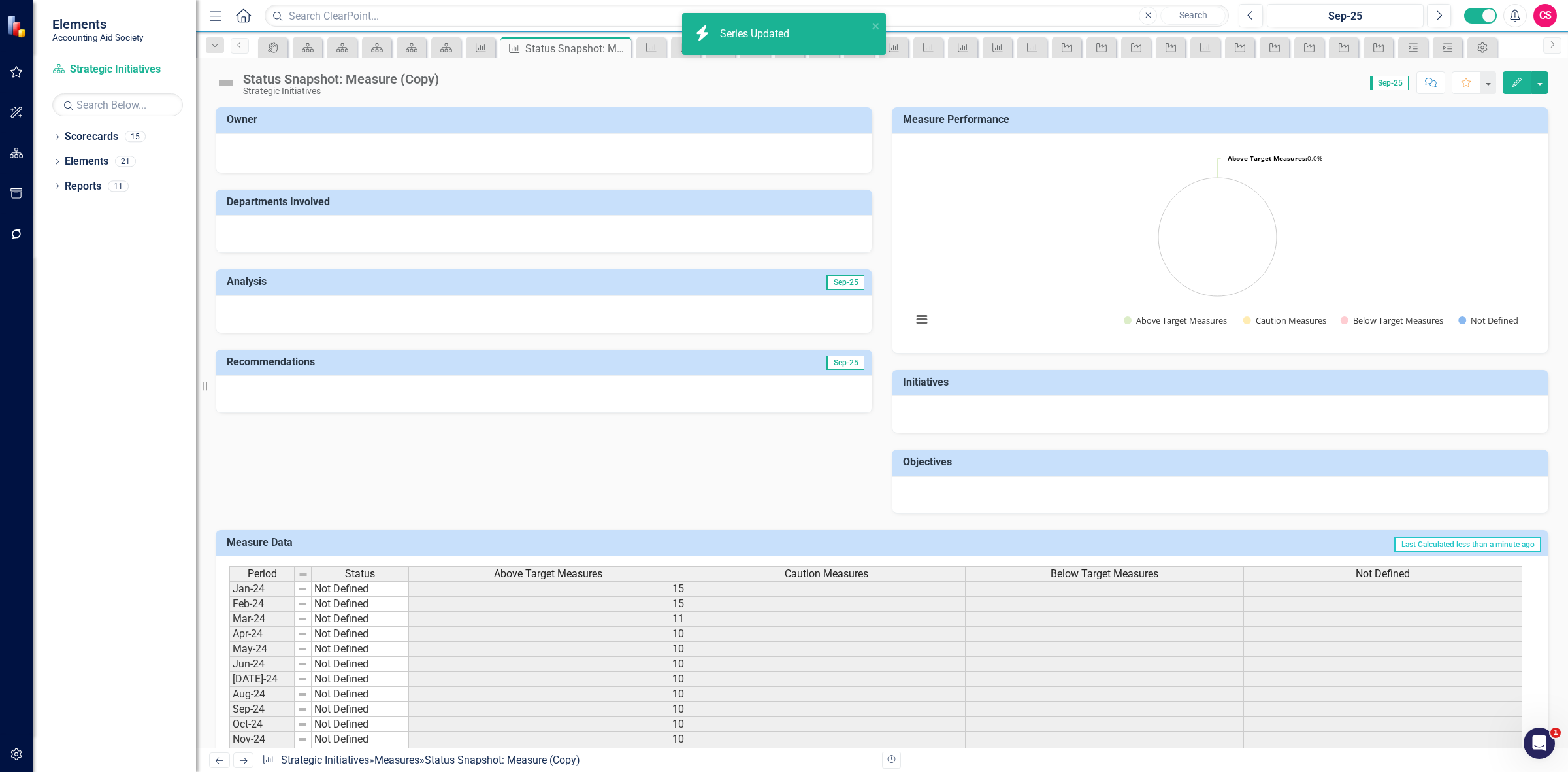
click at [739, 570] on div "Caution Measures" at bounding box center [826, 574] width 278 height 15
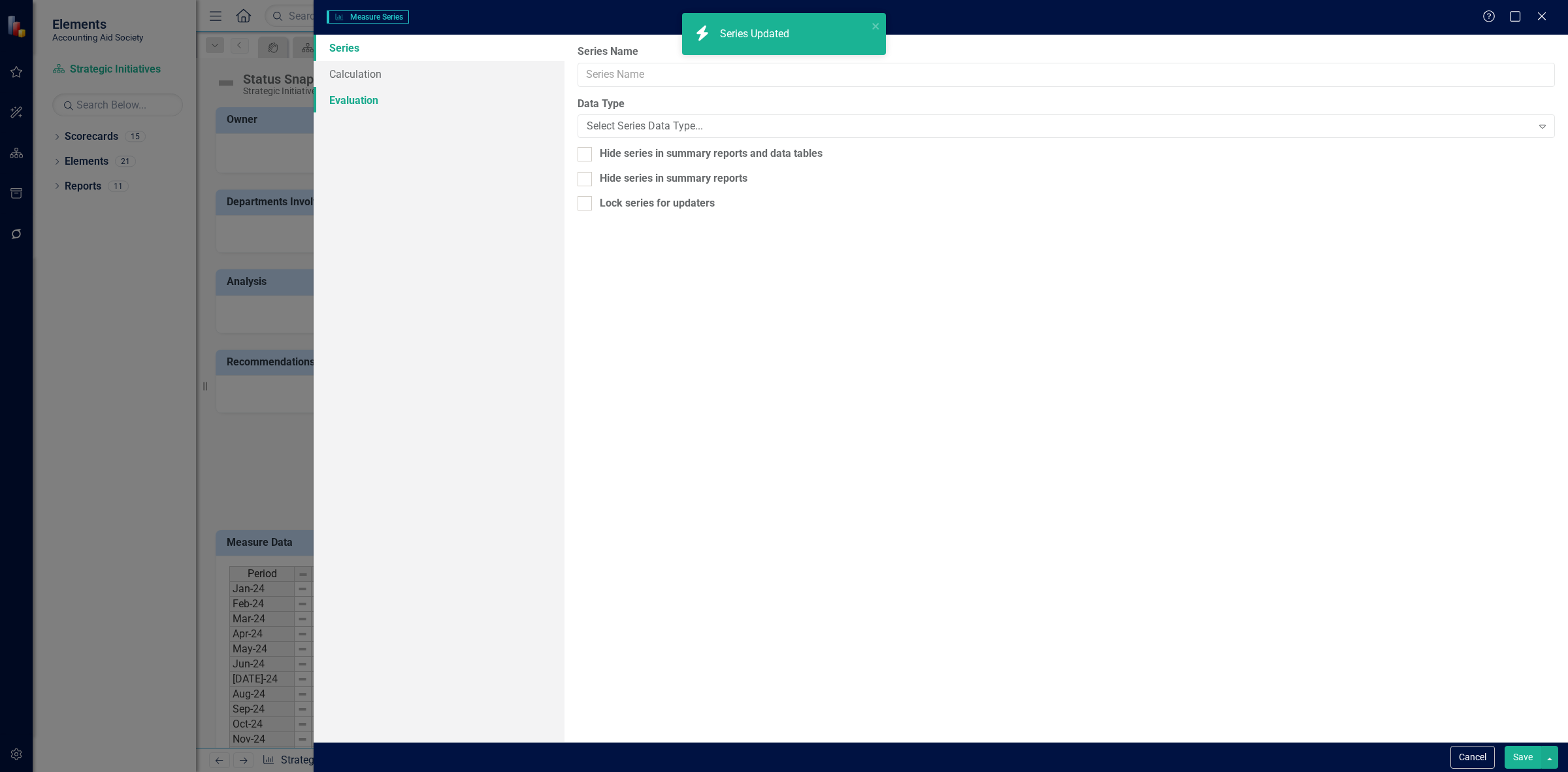
type input "Caution Measures"
click at [386, 76] on link "Calculation" at bounding box center [439, 74] width 251 height 26
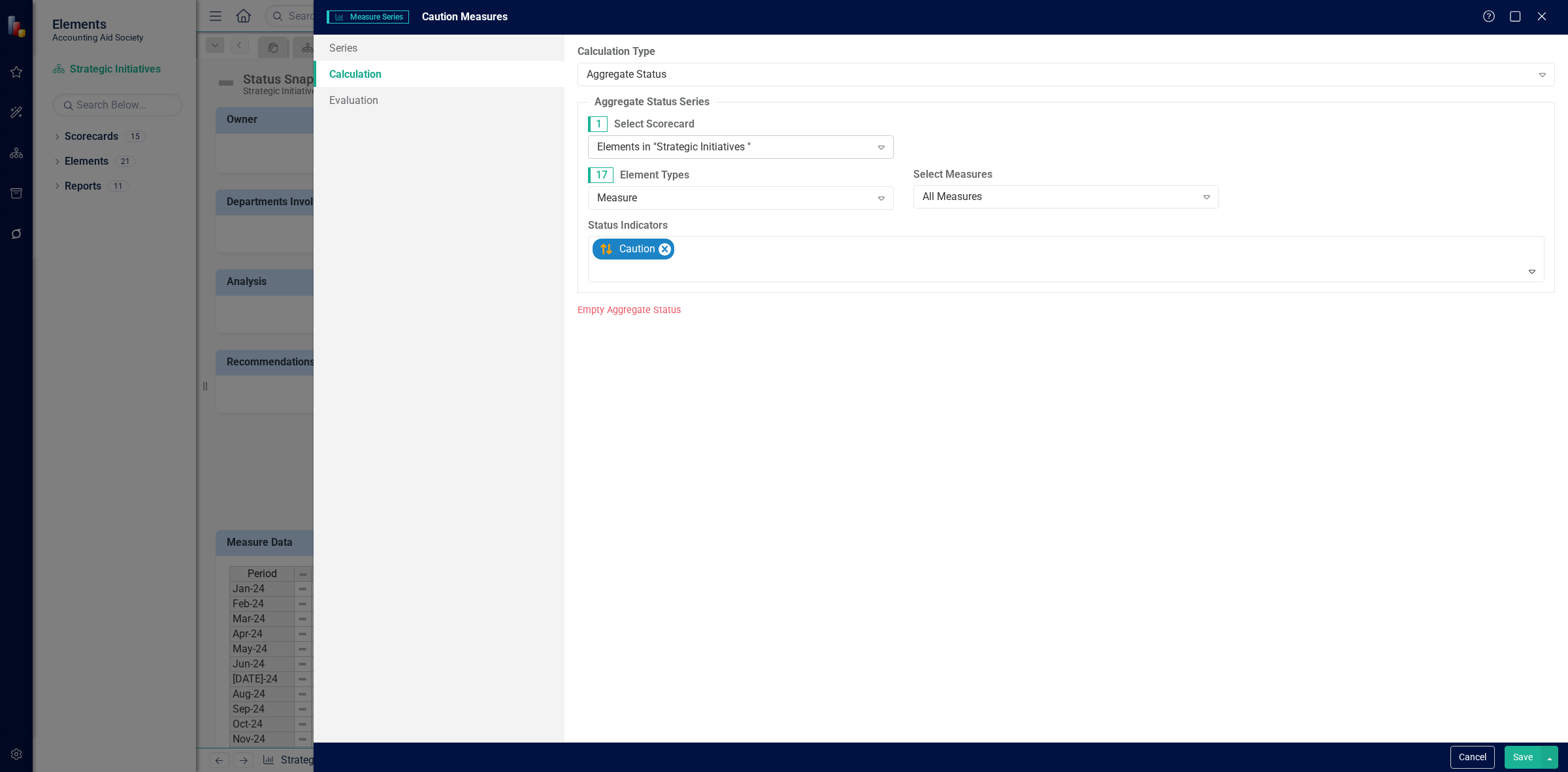
click at [680, 139] on div "Elements in "Strategic Initiatives "" at bounding box center [734, 146] width 274 height 15
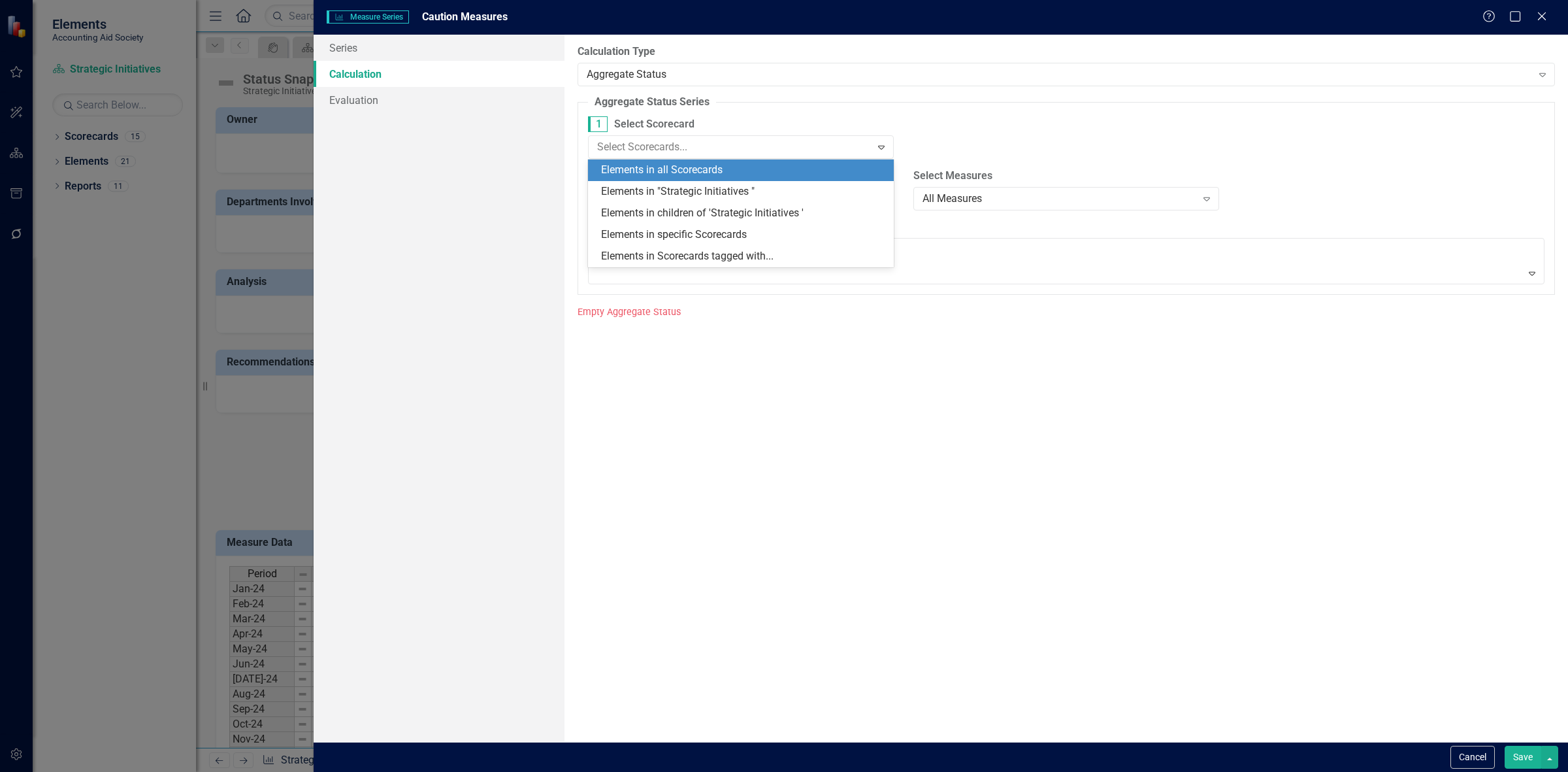
click at [686, 161] on div "Elements in all Scorecards" at bounding box center [740, 170] width 306 height 22
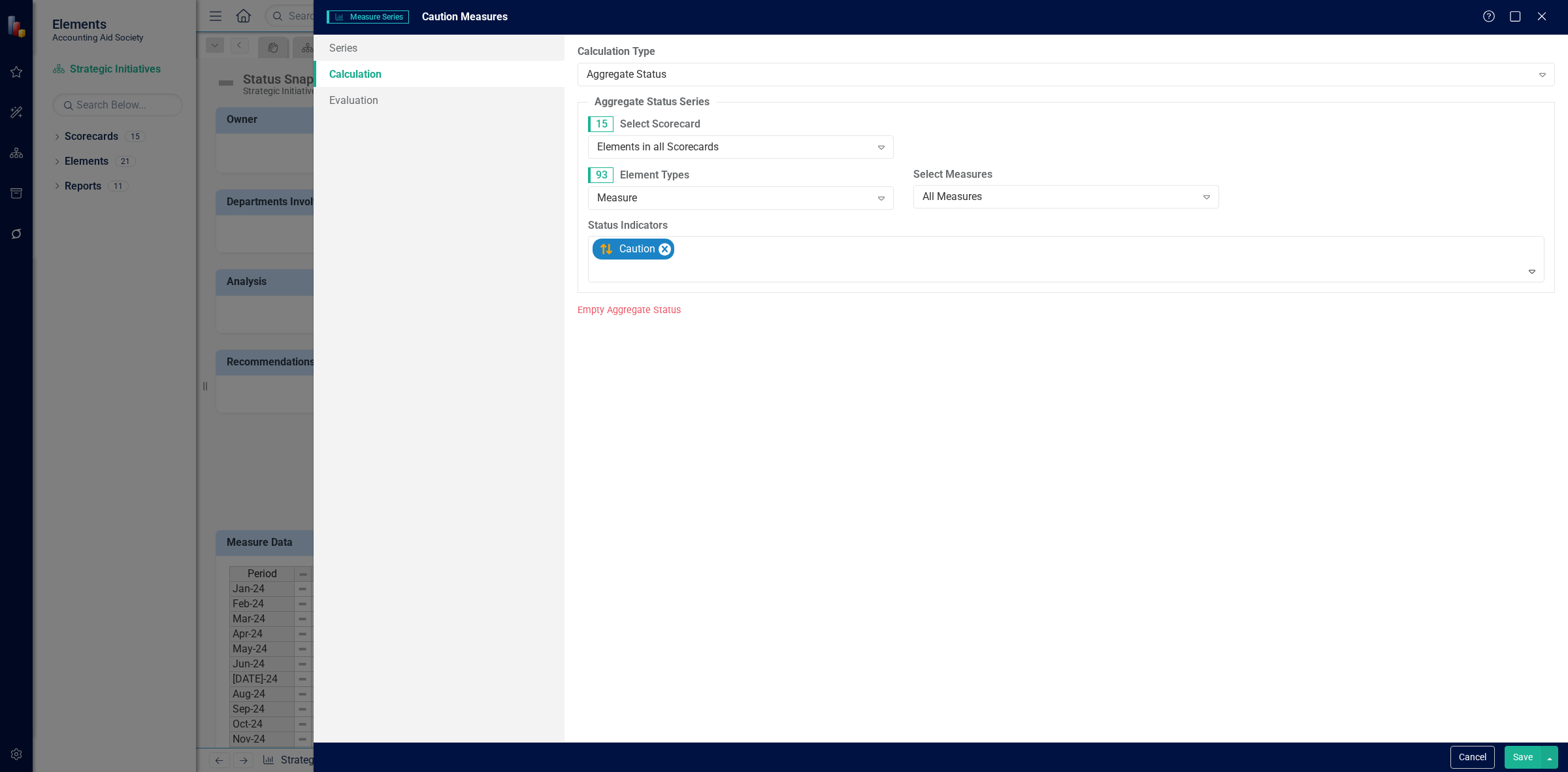
click at [1514, 760] on button "Save" at bounding box center [1522, 757] width 36 height 23
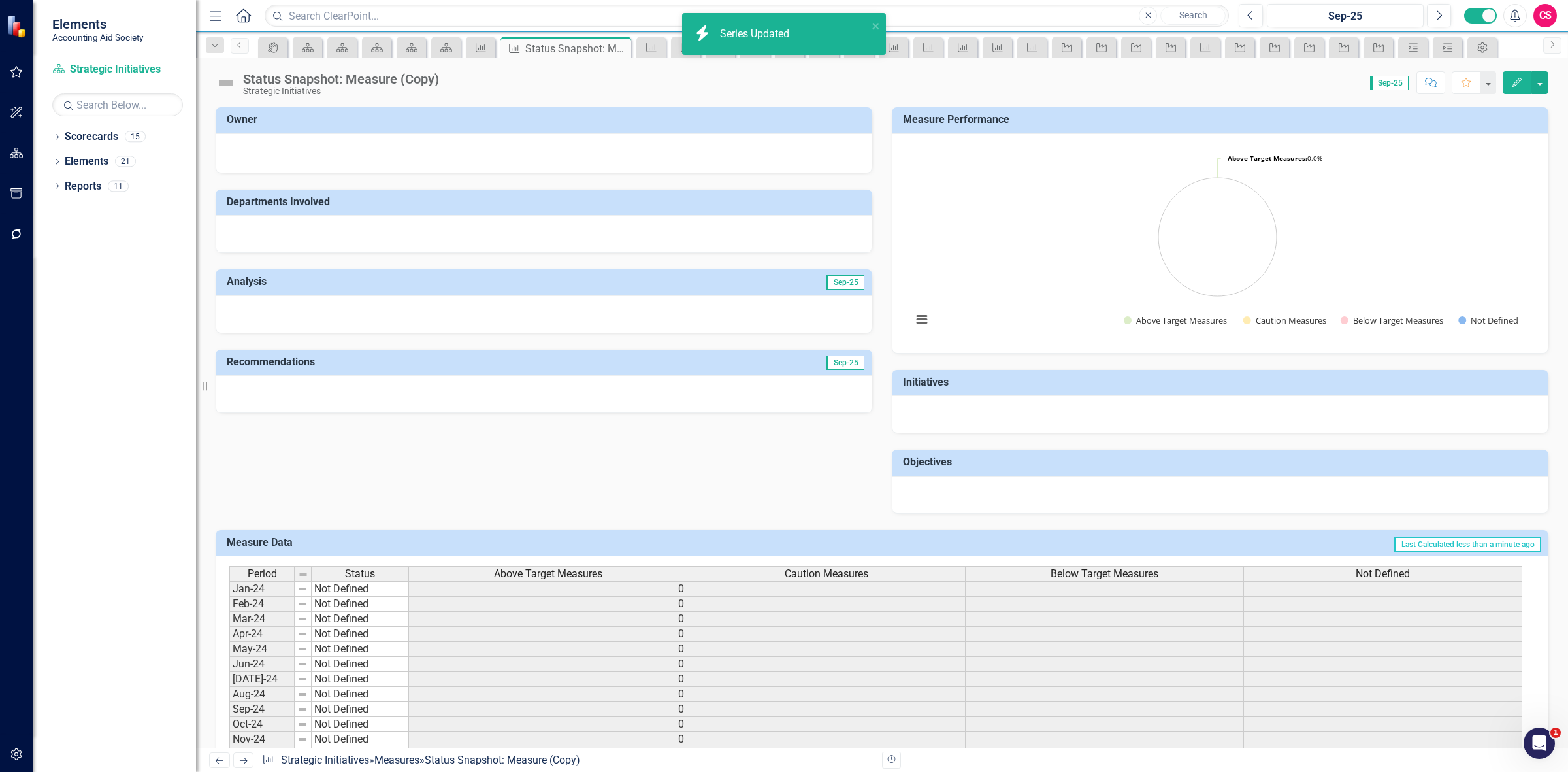
click at [772, 575] on div "Caution Measures" at bounding box center [826, 574] width 278 height 15
click at [771, 574] on div "Caution Measures" at bounding box center [826, 574] width 278 height 15
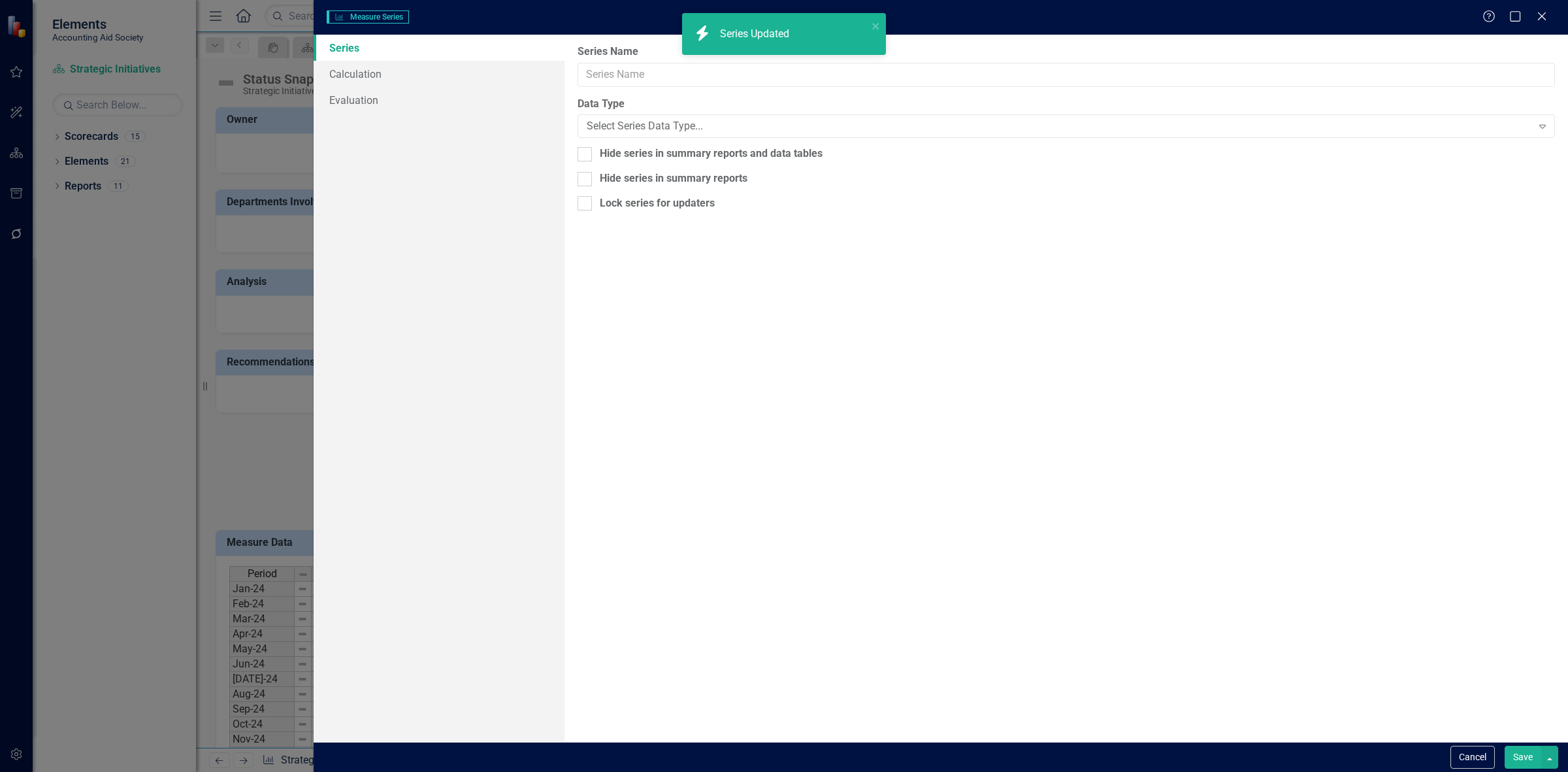
type input "Caution Measures"
click at [394, 81] on link "Calculation" at bounding box center [439, 74] width 251 height 26
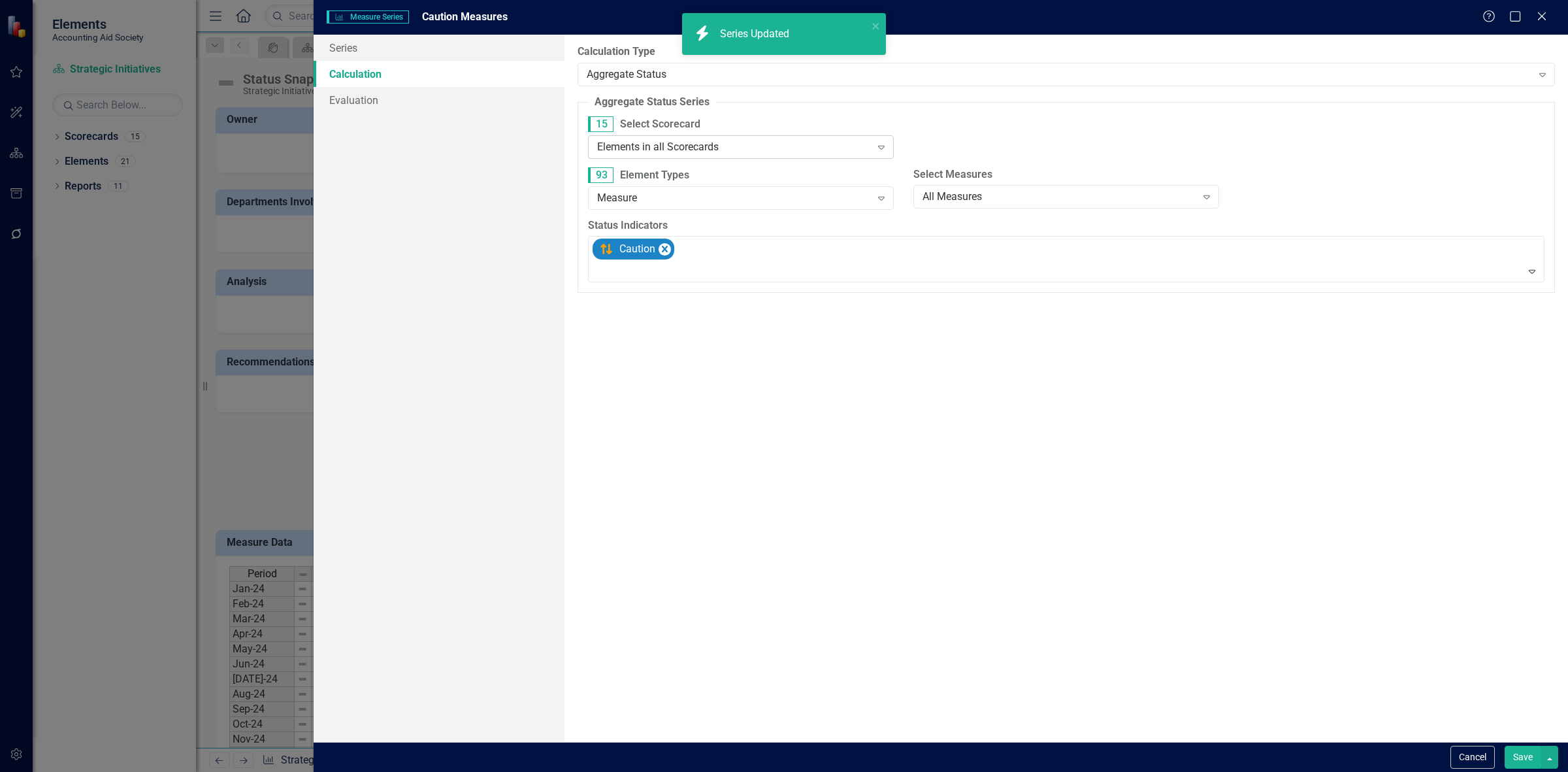
click at [643, 149] on div "Elements in all Scorecards" at bounding box center [734, 146] width 274 height 15
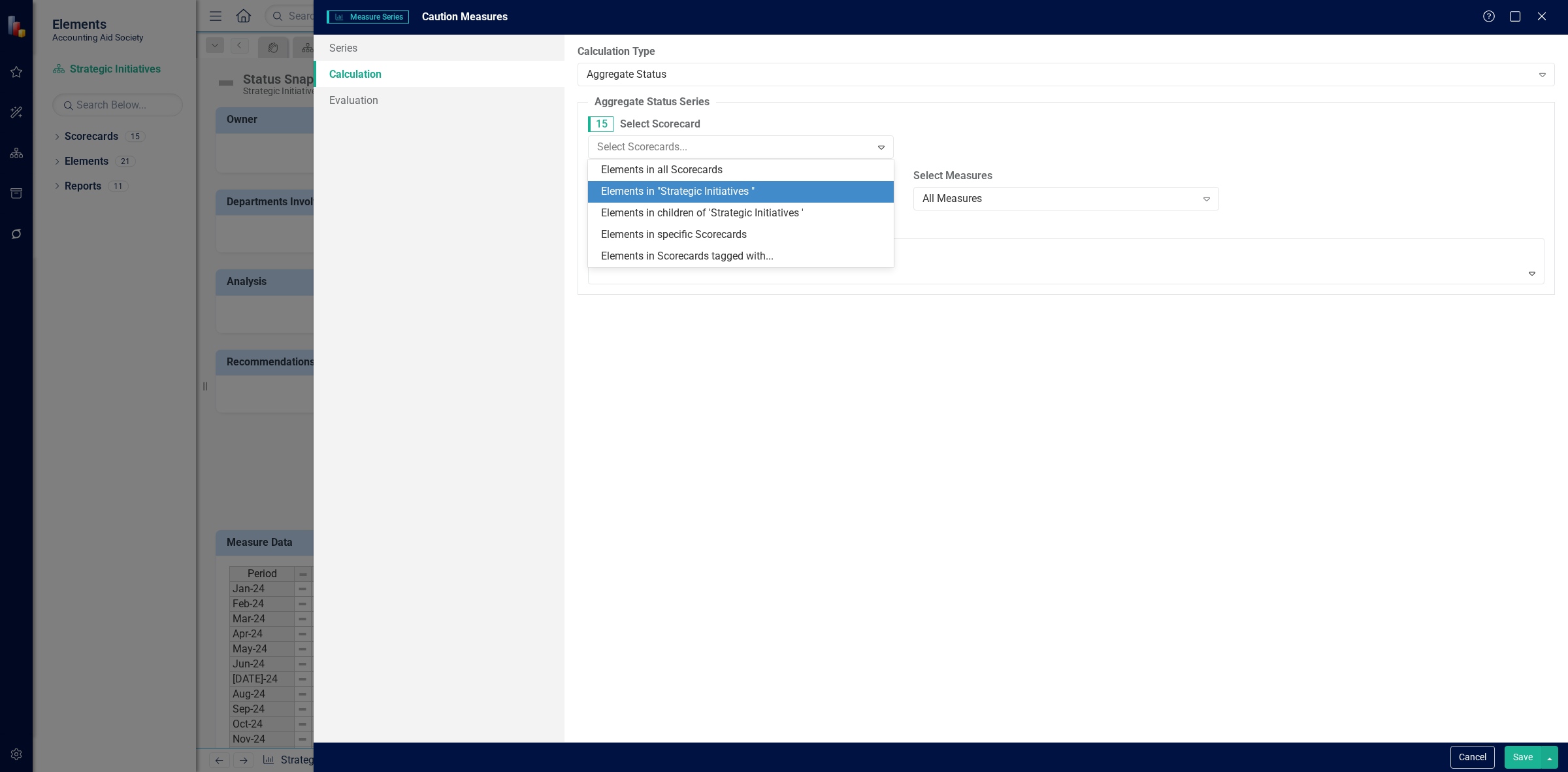
click at [667, 196] on div "Elements in "Strategic Initiatives "" at bounding box center [743, 191] width 285 height 15
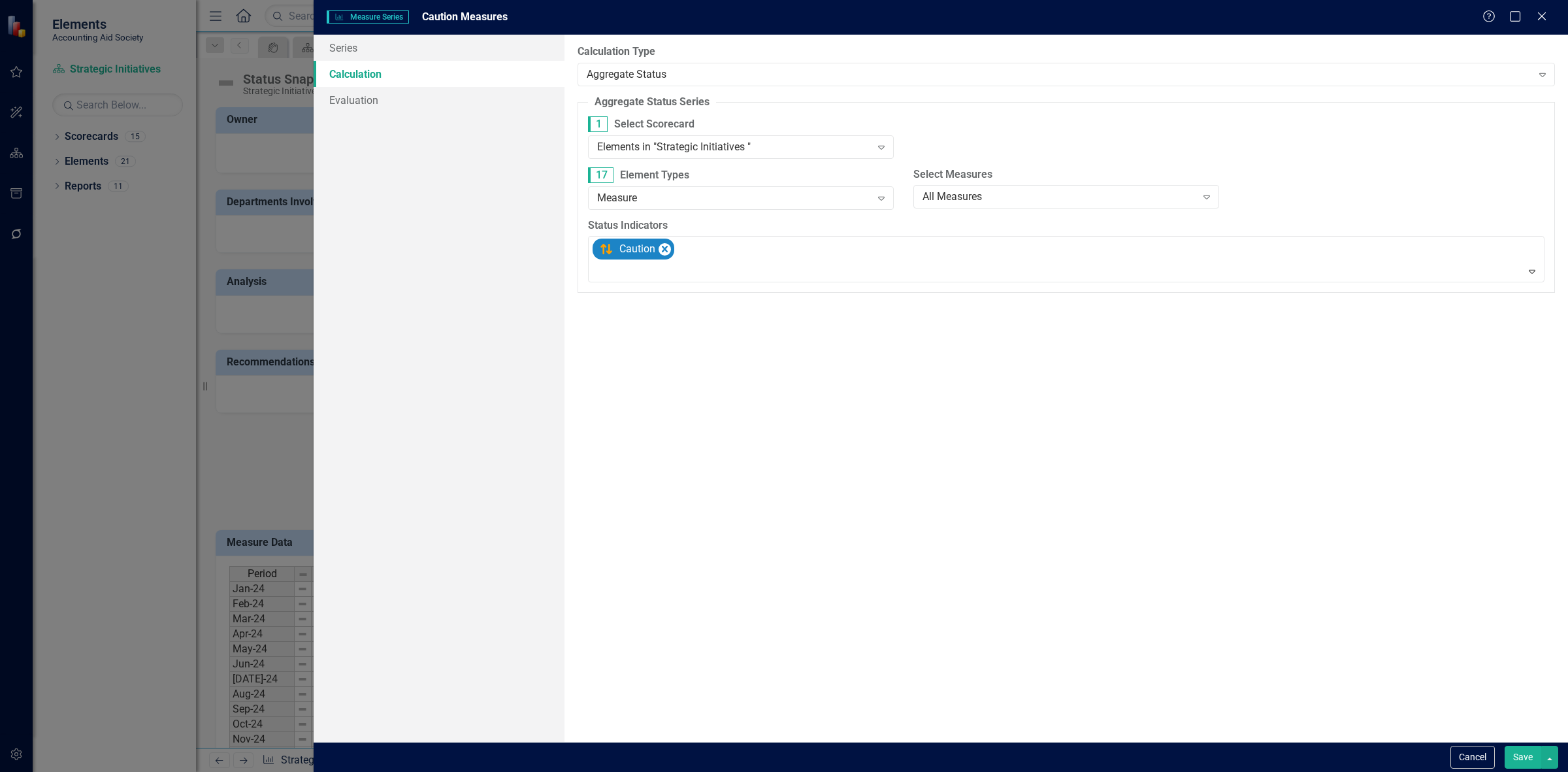
click at [1511, 765] on button "Save" at bounding box center [1522, 757] width 36 height 23
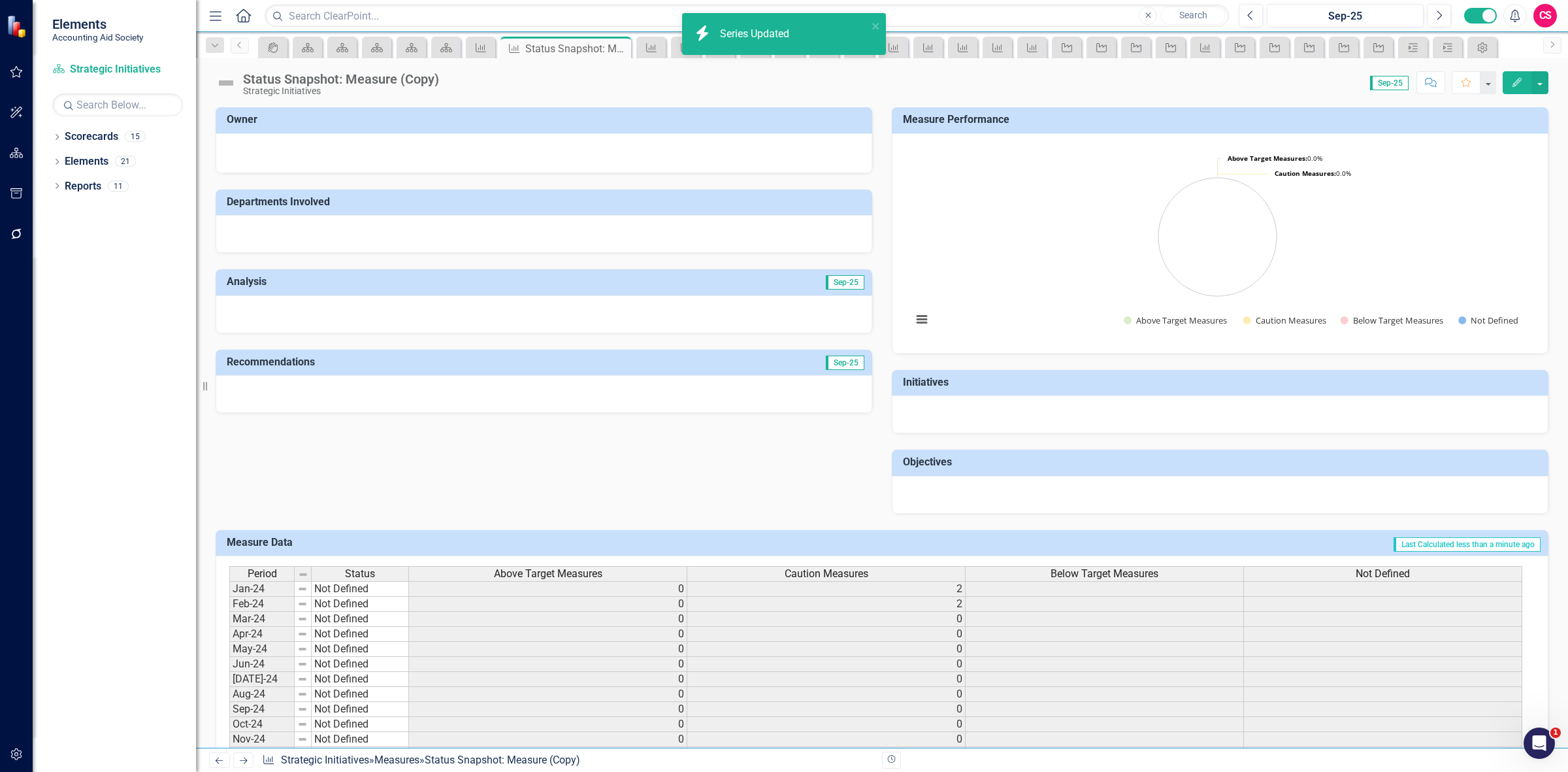
click at [1042, 571] on div "Below Target Measures" at bounding box center [1104, 574] width 278 height 15
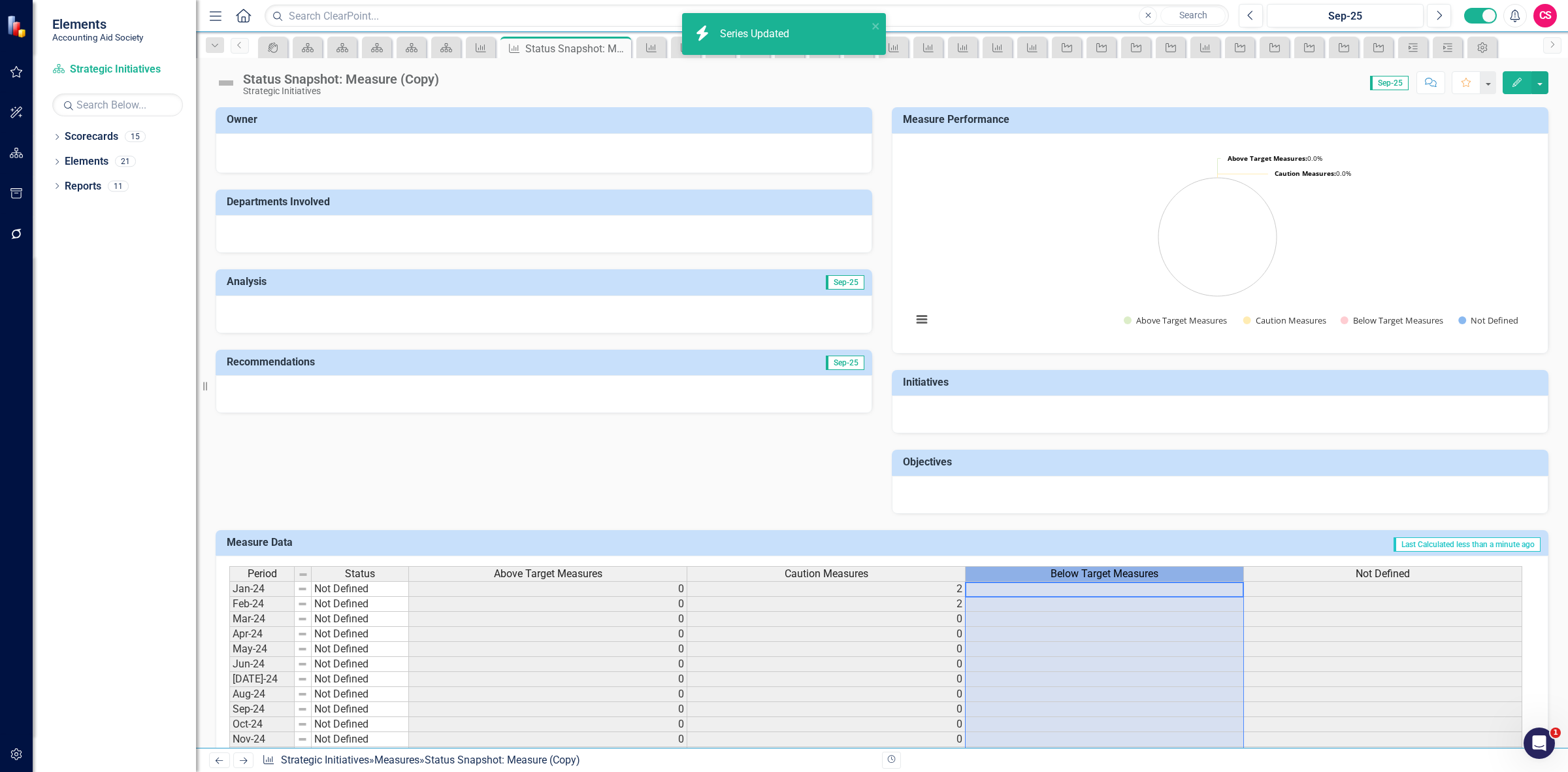
click at [1042, 571] on div "Below Target Measures" at bounding box center [1104, 574] width 278 height 15
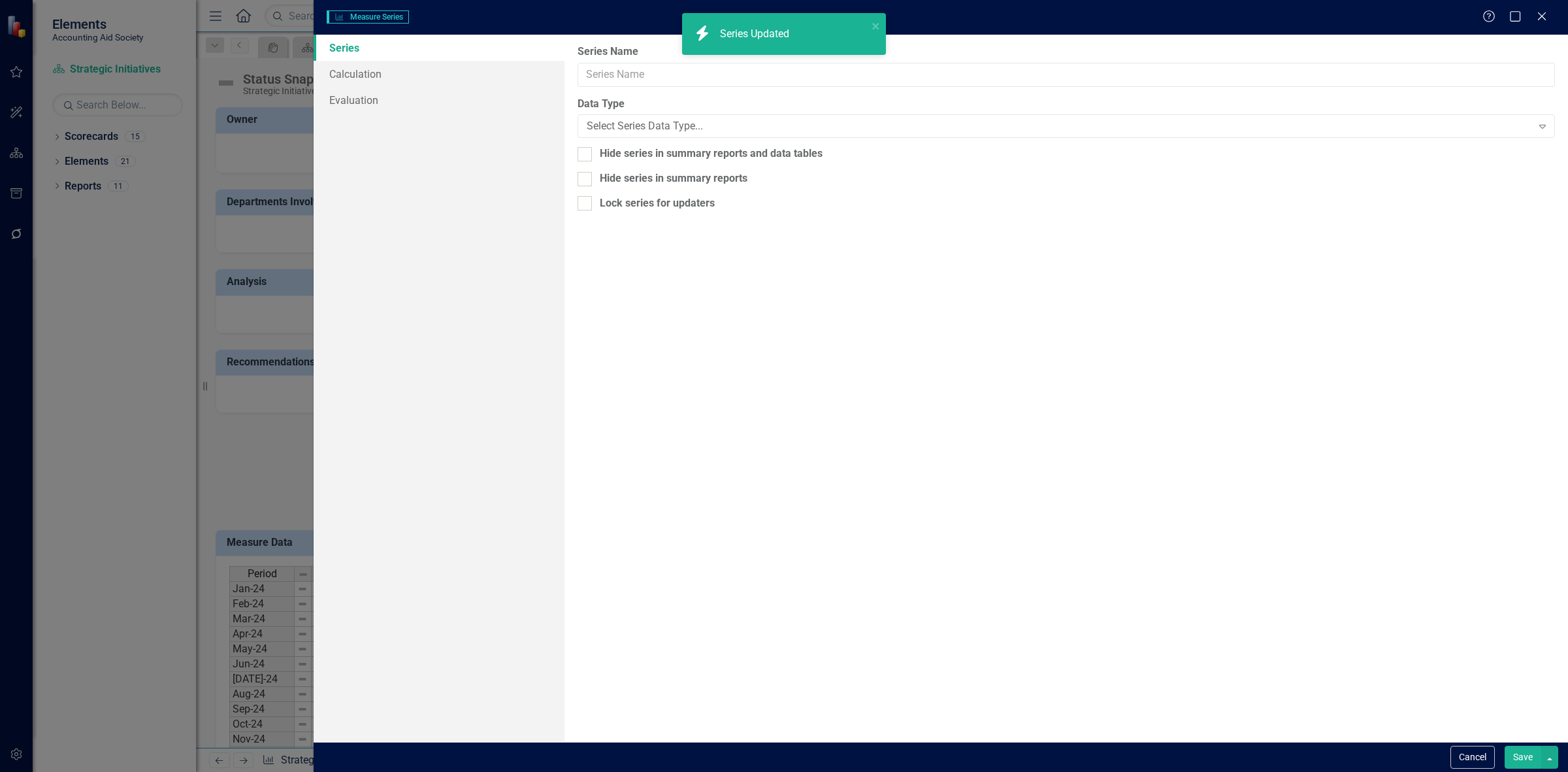
type input "Below Target Measures"
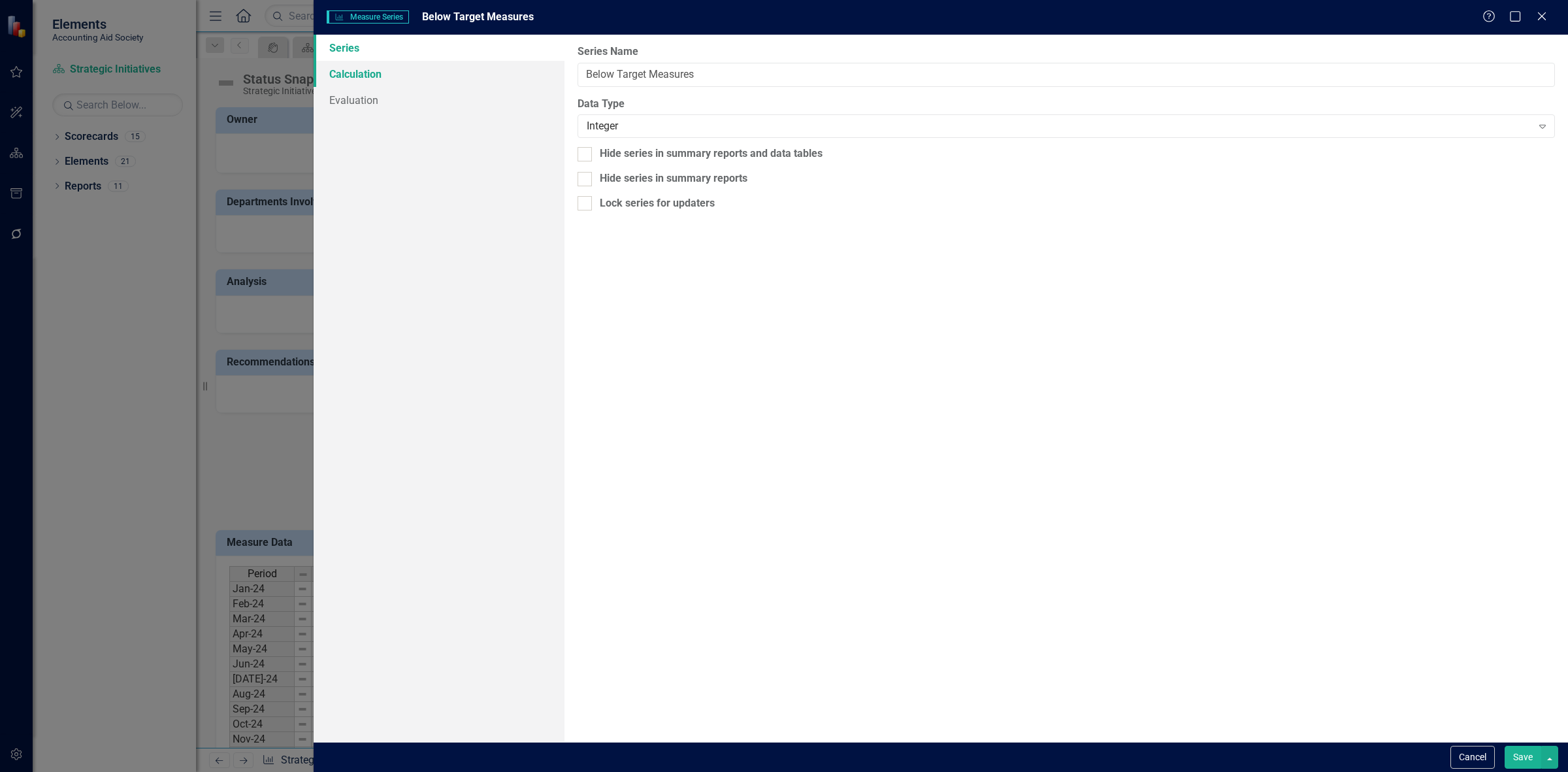
click at [431, 80] on link "Calculation" at bounding box center [439, 74] width 251 height 26
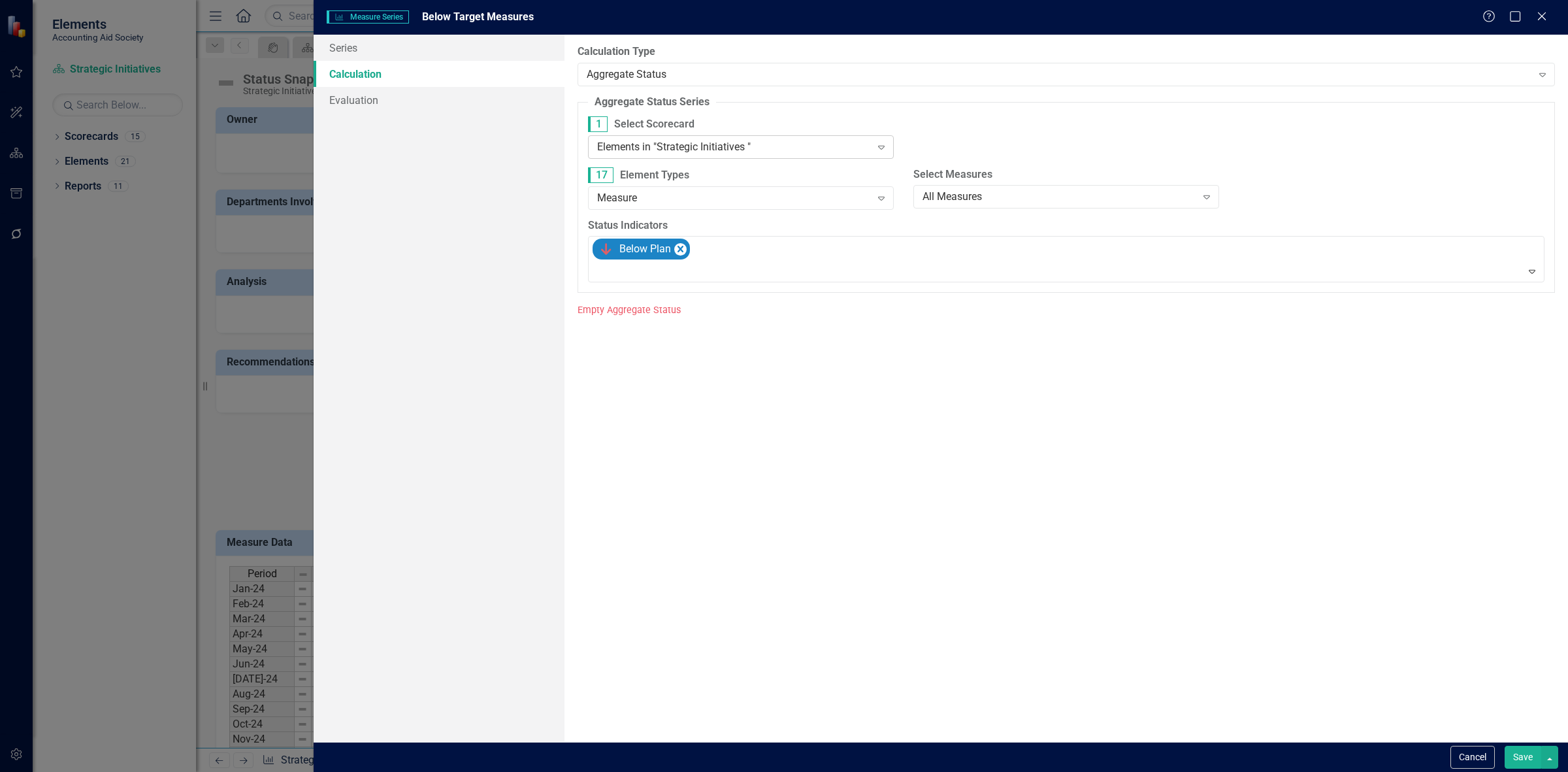
click at [716, 151] on div "Elements in "Strategic Initiatives "" at bounding box center [734, 146] width 274 height 15
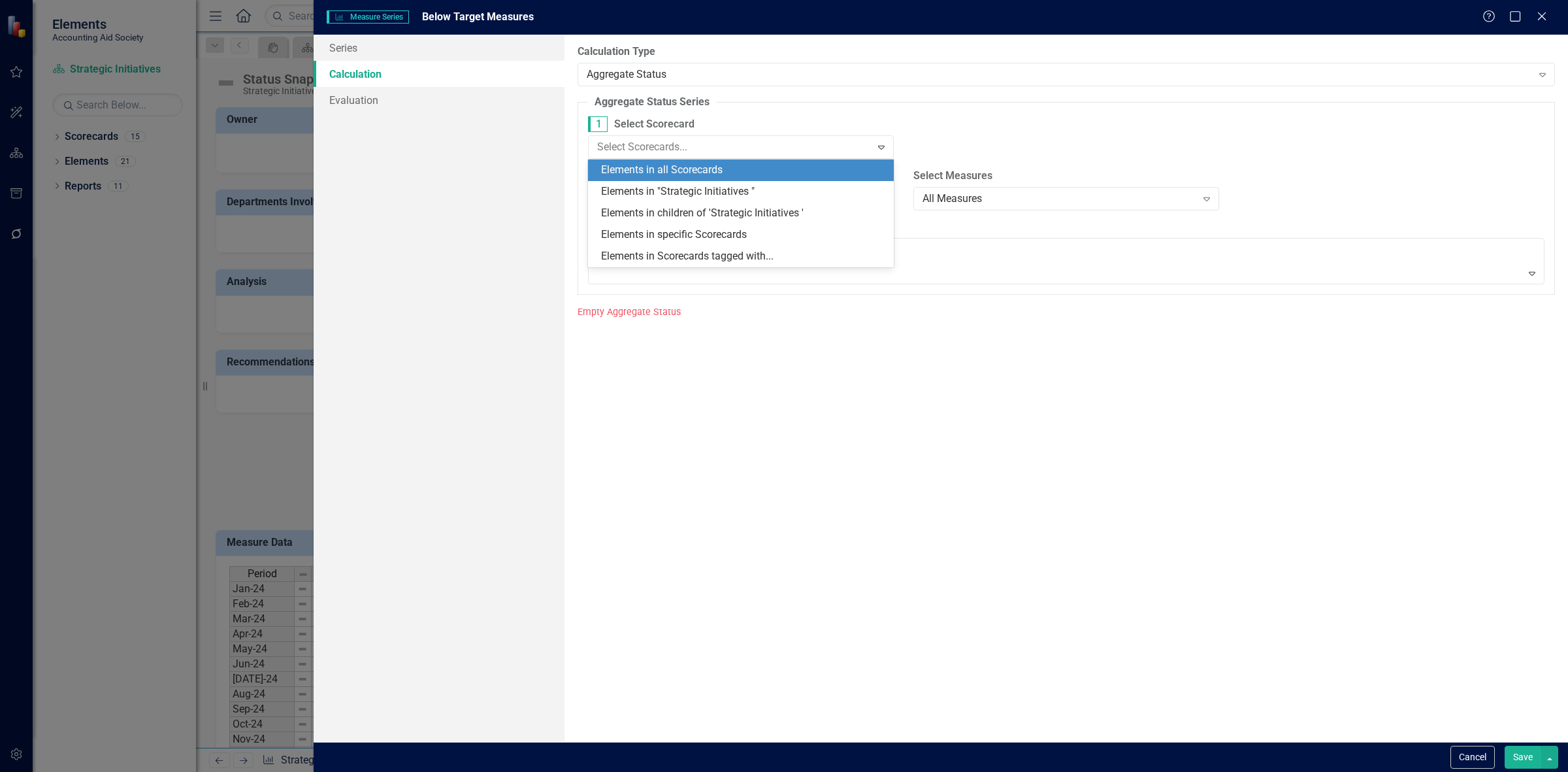
click at [723, 175] on div "Elements in all Scorecards" at bounding box center [743, 170] width 285 height 15
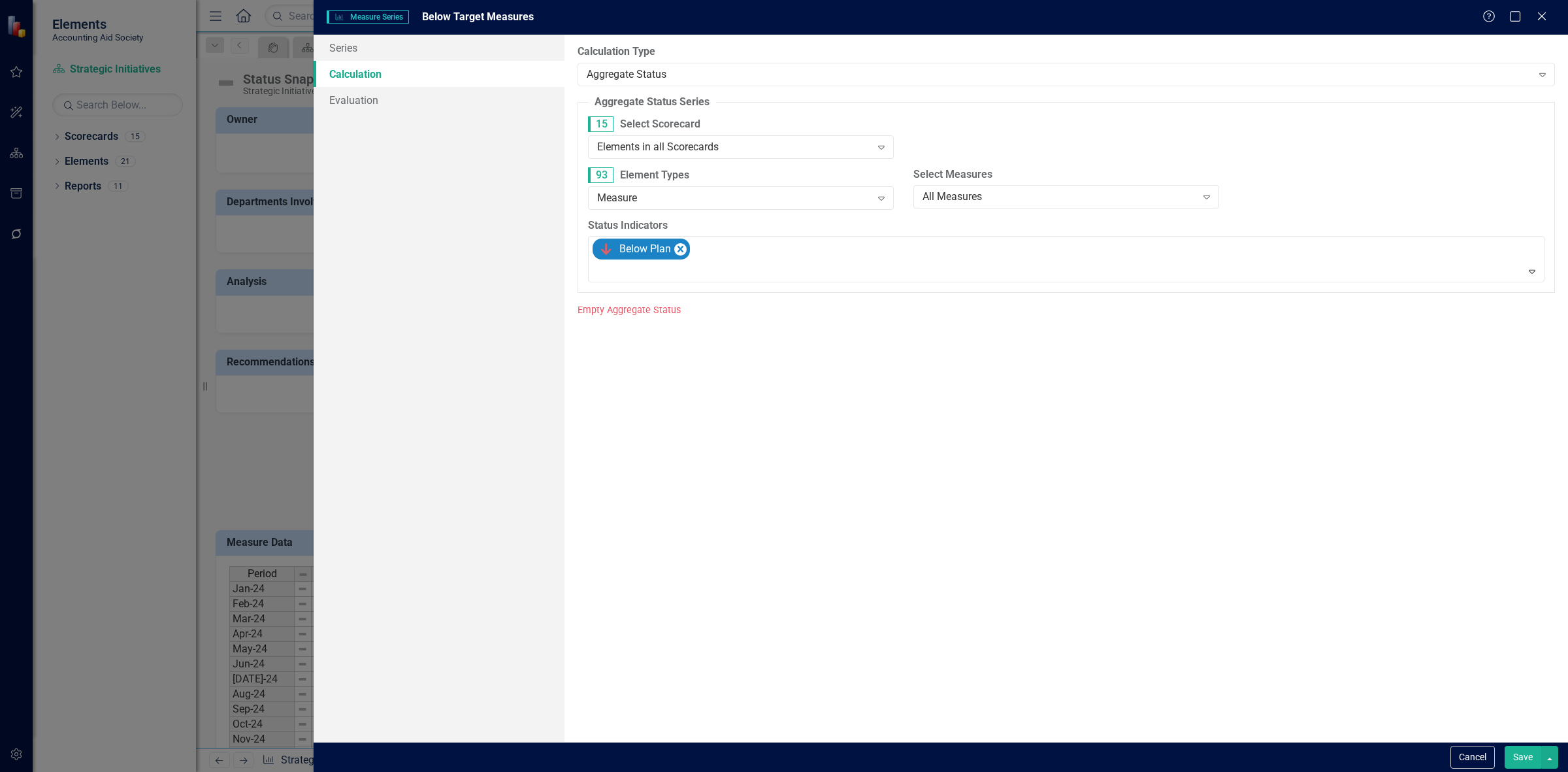
click at [1506, 757] on button "Save" at bounding box center [1522, 757] width 36 height 23
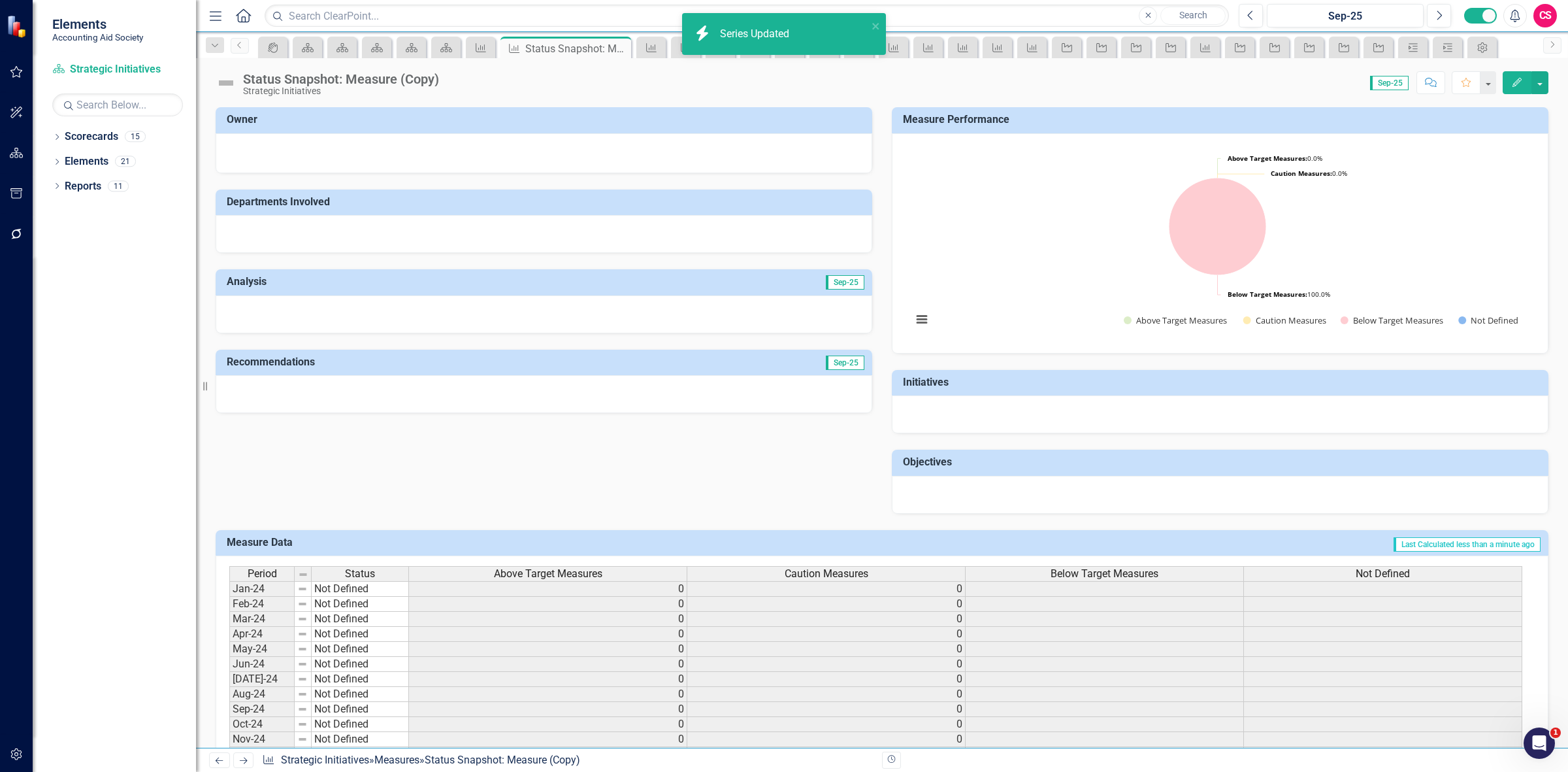
click at [1042, 565] on div "Period Status Above Target Measures Caution Measures Below Target Measures Not …" at bounding box center [881, 759] width 1333 height 407
click at [1050, 570] on div "Below Target Measures" at bounding box center [1104, 574] width 278 height 15
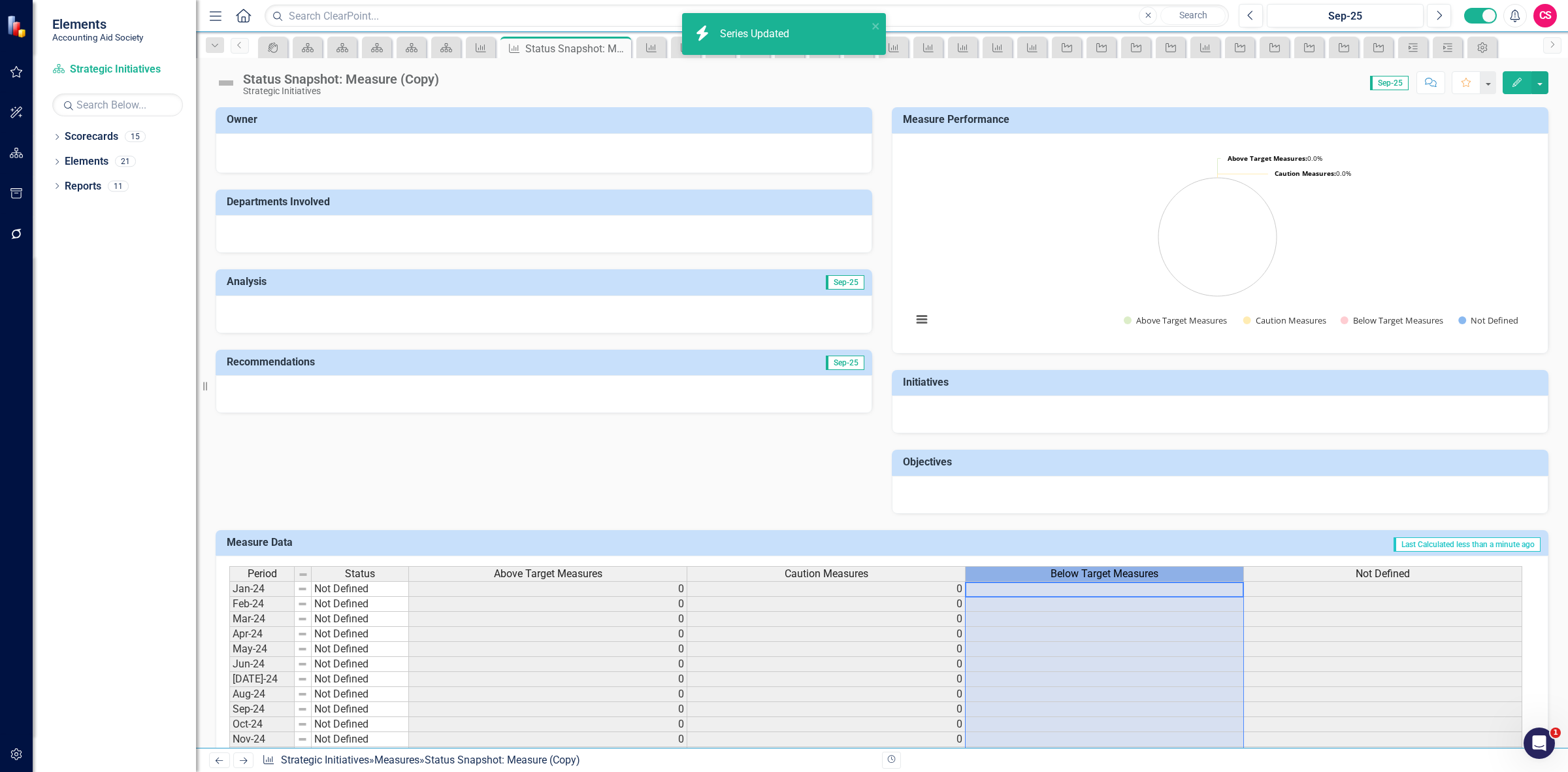
click at [1050, 570] on div "Below Target Measures" at bounding box center [1104, 574] width 278 height 15
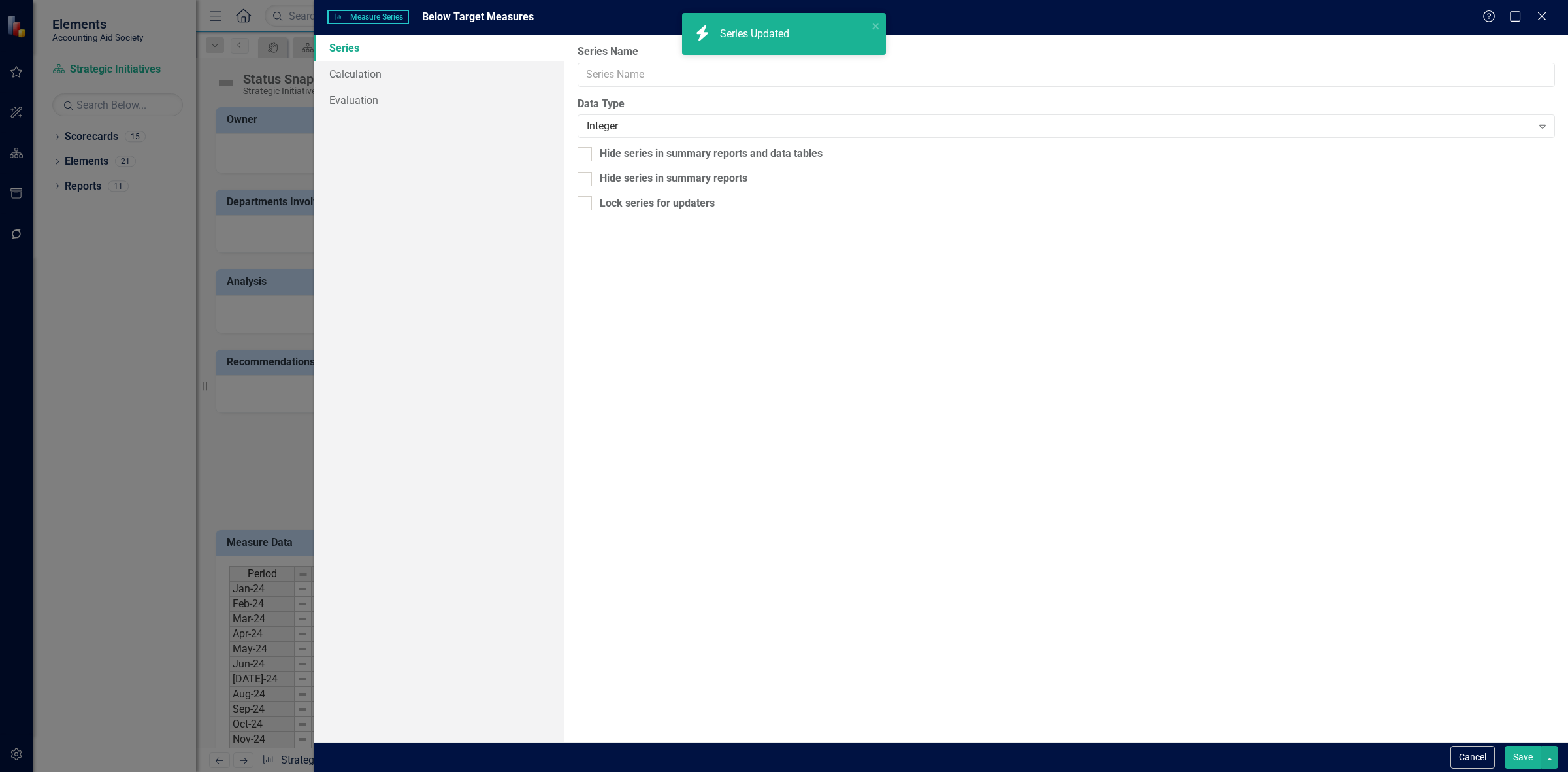
type input "Below Target Measures"
click at [438, 72] on link "Calculation" at bounding box center [439, 74] width 251 height 26
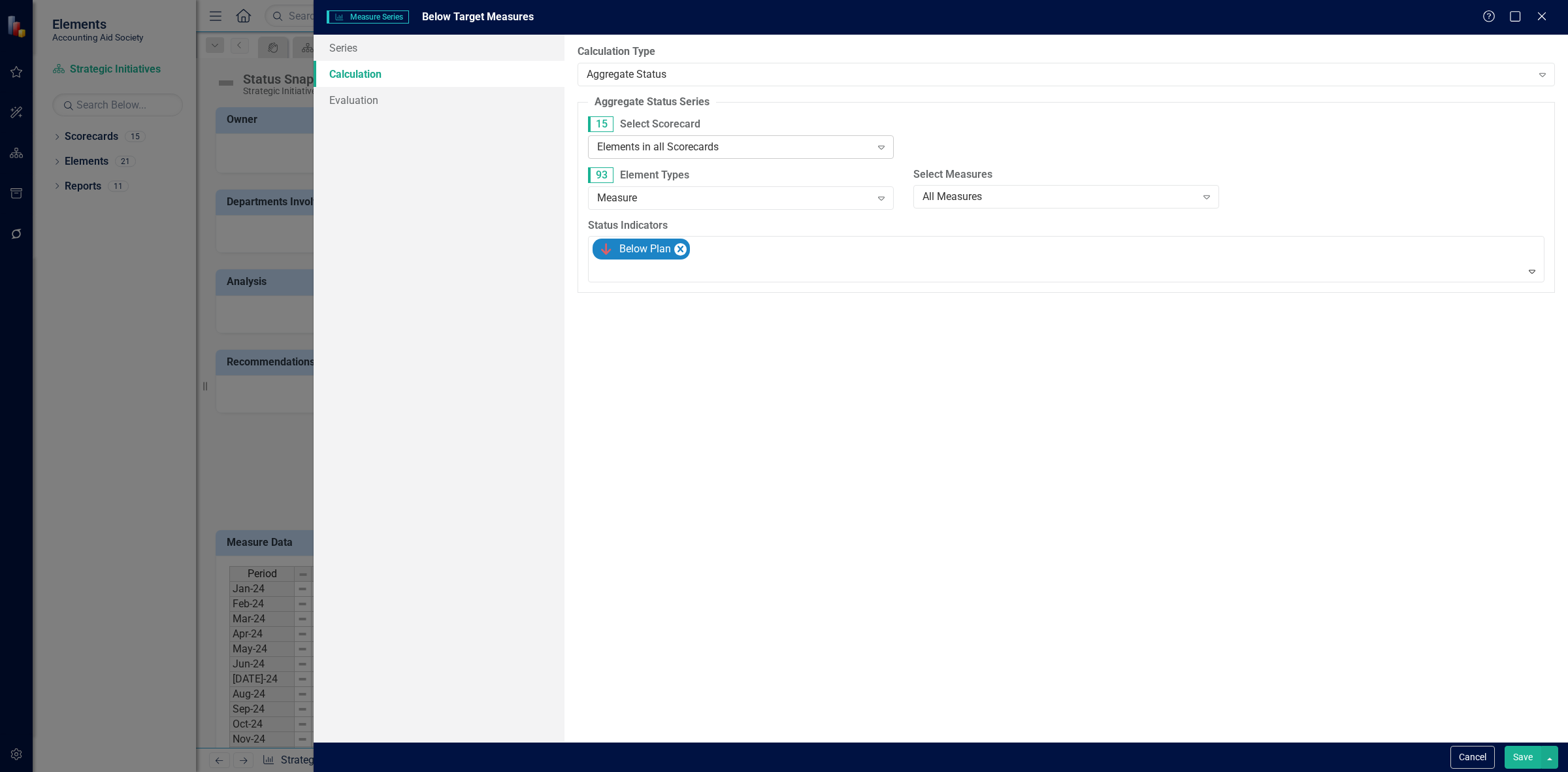
click at [660, 150] on div "Elements in all Scorecards" at bounding box center [734, 146] width 274 height 15
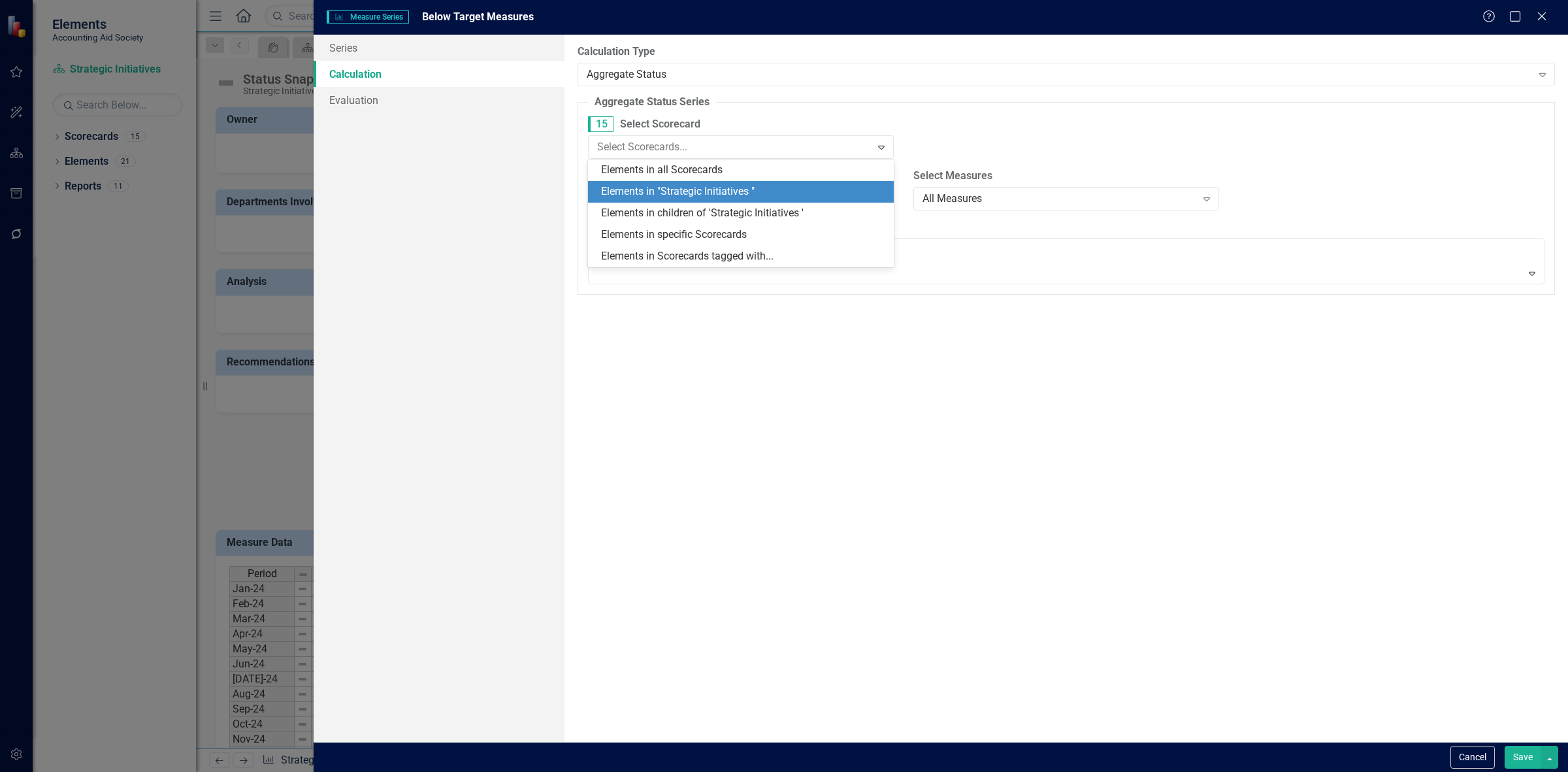
click at [681, 194] on div "Elements in "Strategic Initiatives "" at bounding box center [743, 191] width 285 height 15
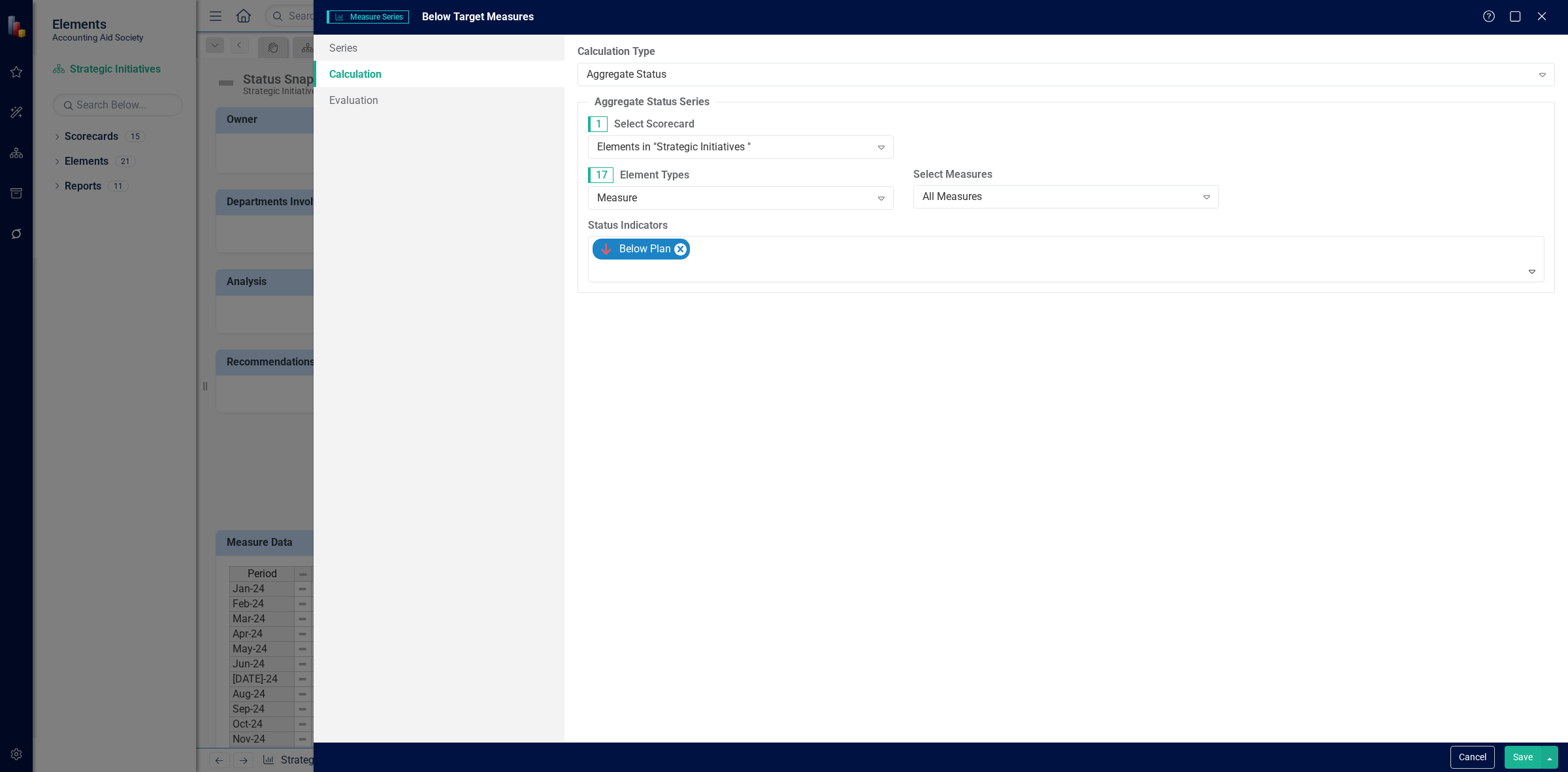
click at [1513, 751] on button "Save" at bounding box center [1522, 757] width 36 height 23
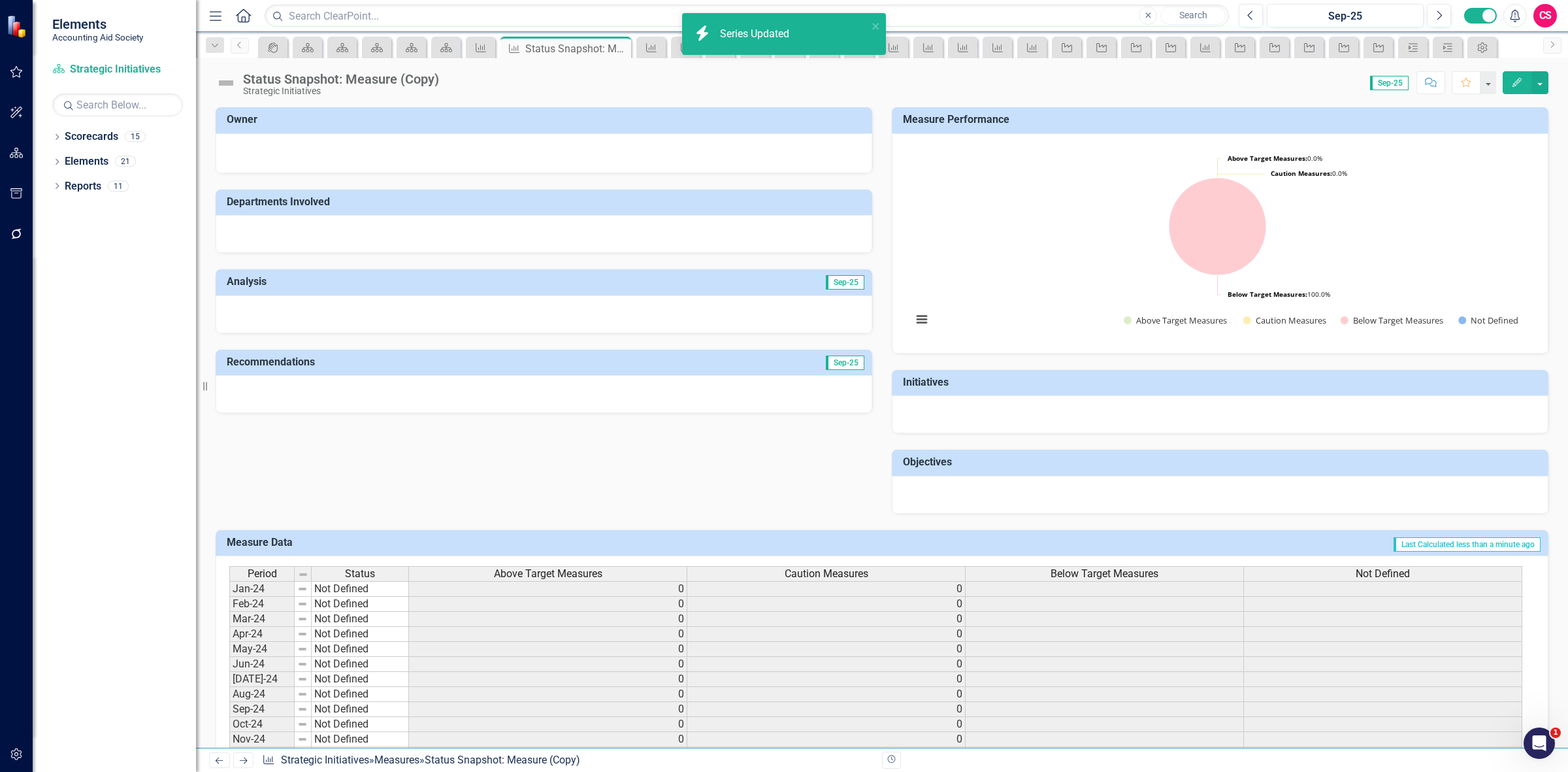
click at [1367, 572] on span "Not Defined" at bounding box center [1383, 573] width 54 height 12
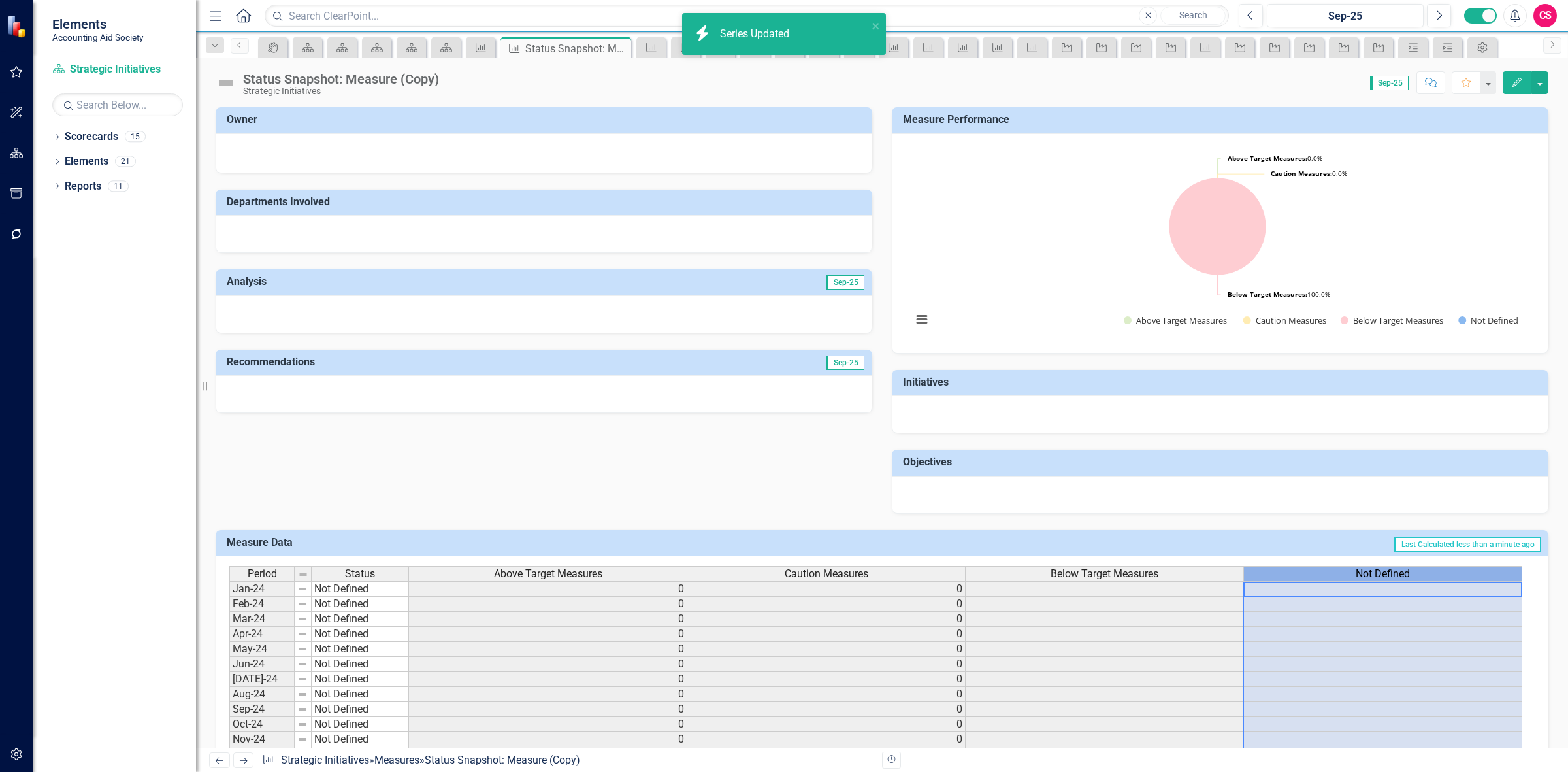
scroll to position [0, 7]
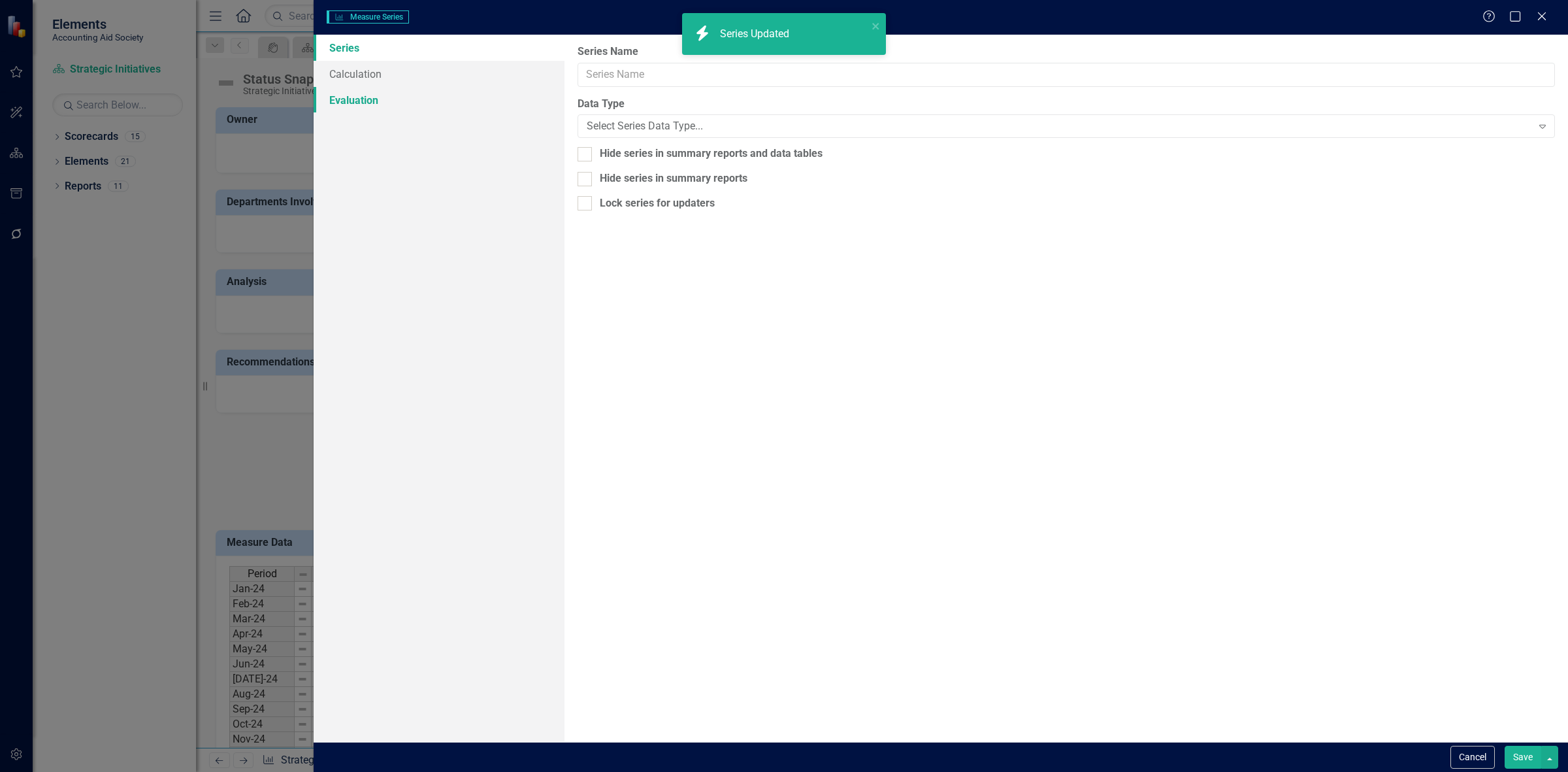
type input "Not Defined"
click at [353, 78] on link "Calculation" at bounding box center [439, 74] width 251 height 26
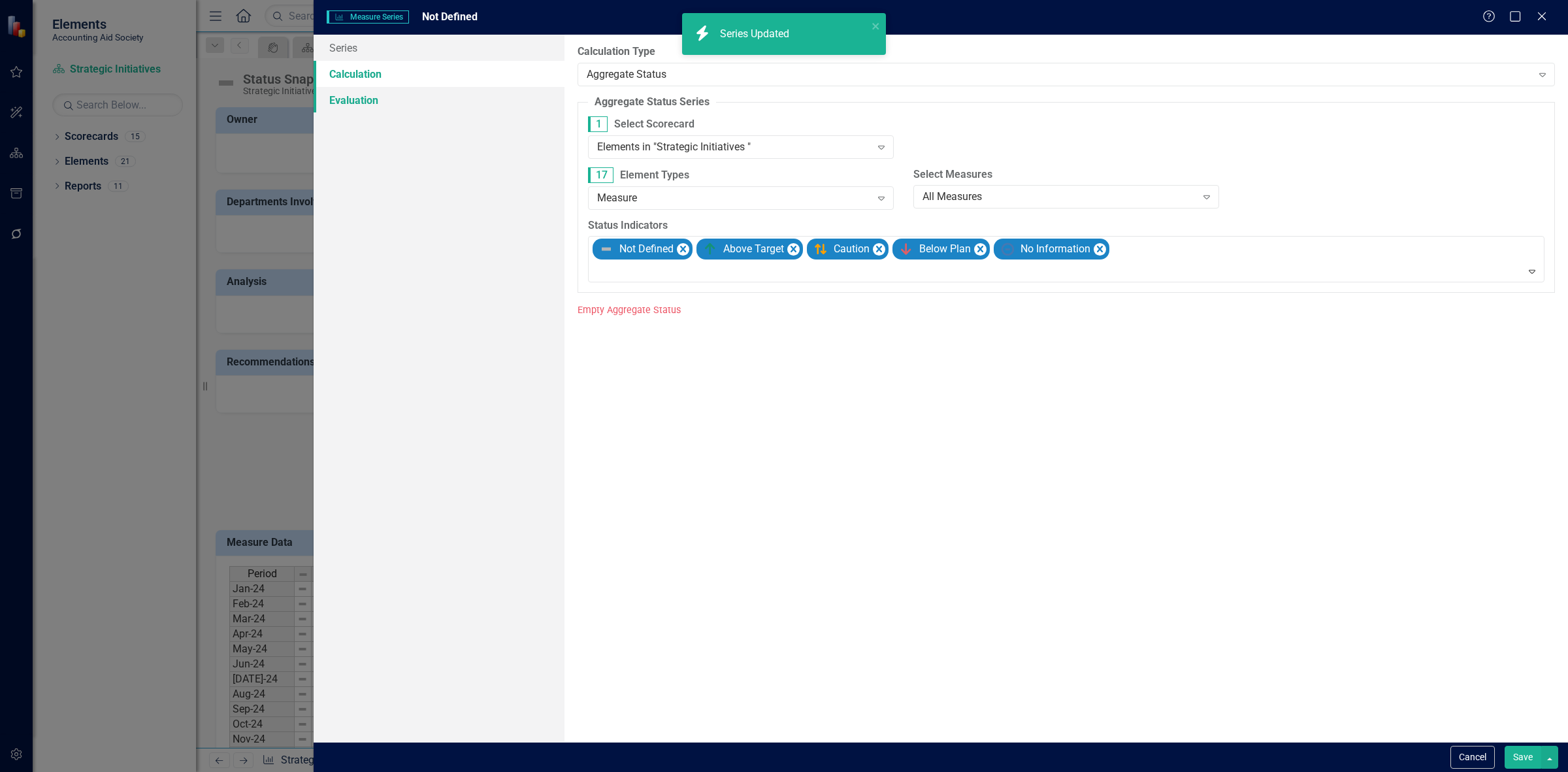
click at [684, 145] on div "Elements in "Strategic Initiatives "" at bounding box center [734, 146] width 274 height 15
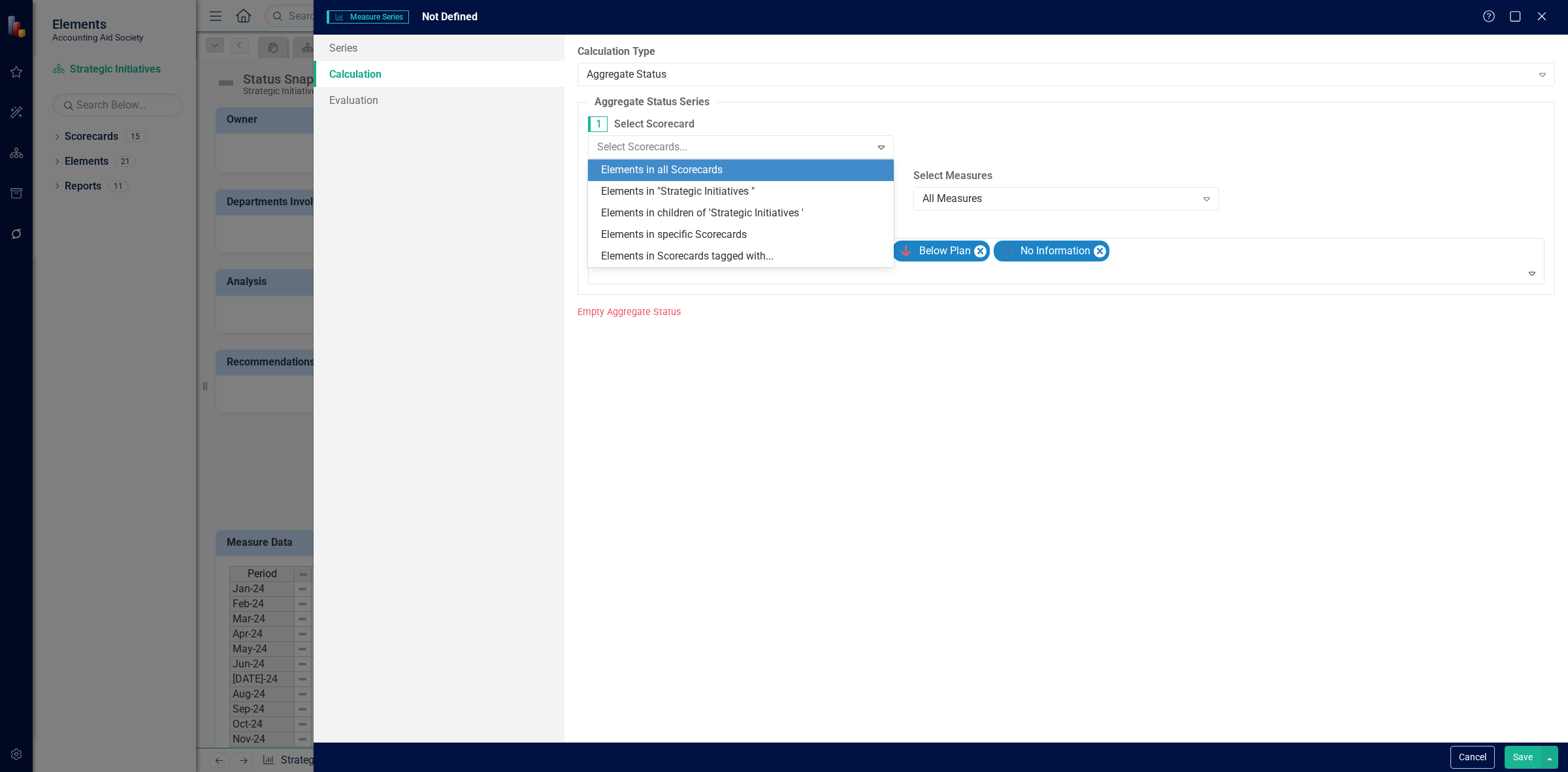
click at [691, 165] on div "Elements in all Scorecards" at bounding box center [743, 170] width 285 height 15
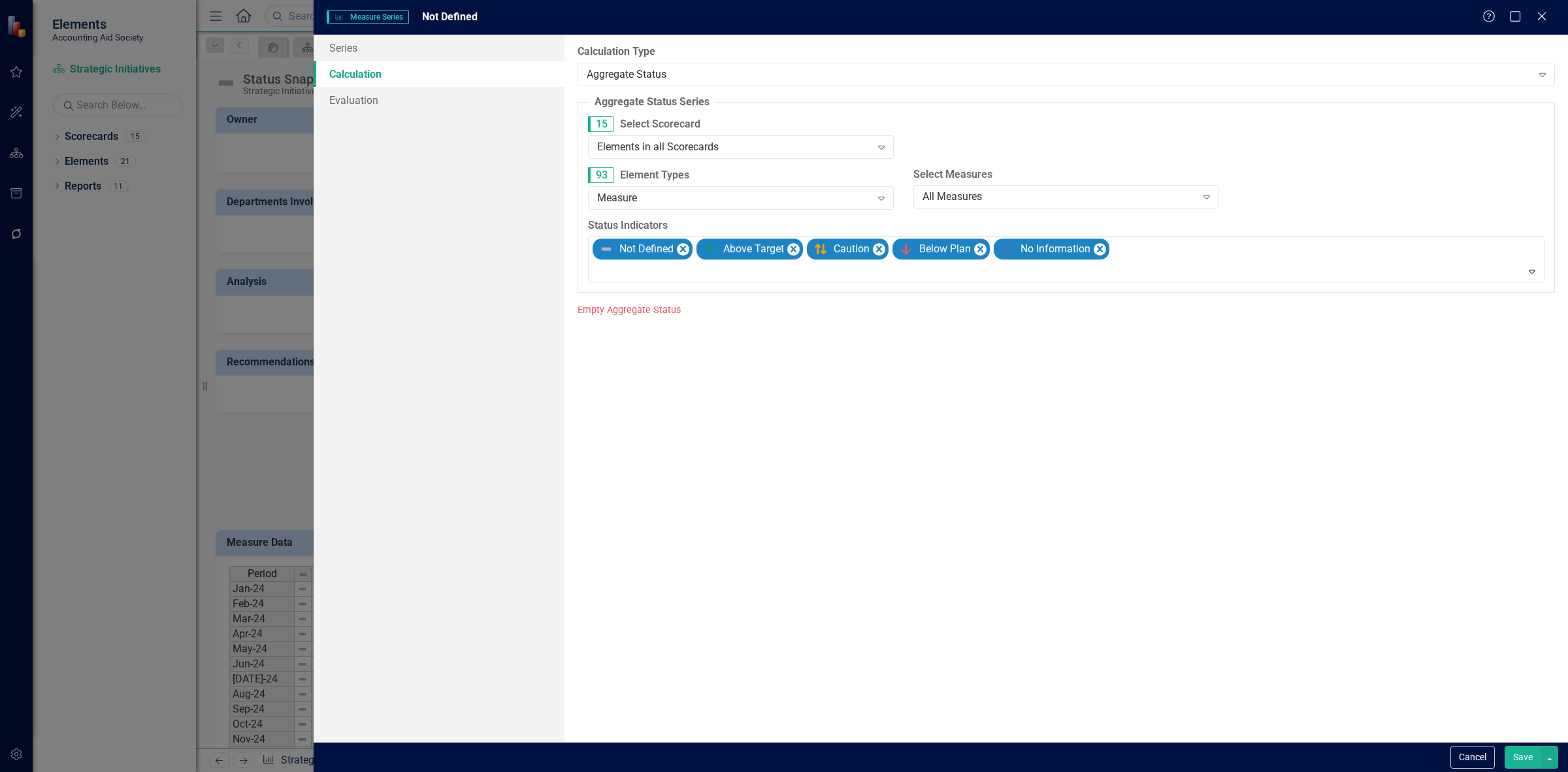
click at [1516, 753] on button "Save" at bounding box center [1522, 757] width 36 height 23
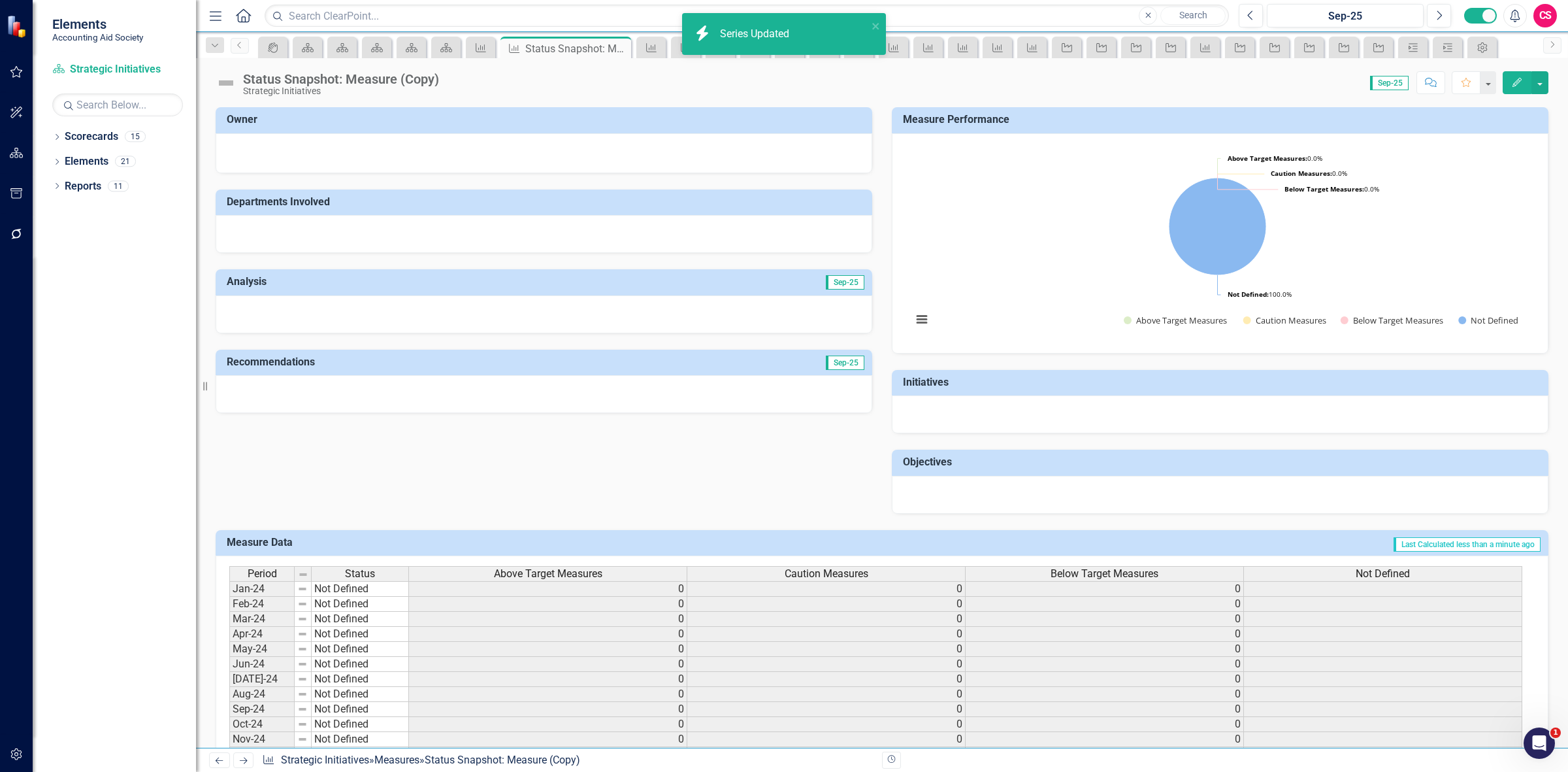
click at [1350, 571] on div "Not Defined" at bounding box center [1383, 574] width 278 height 15
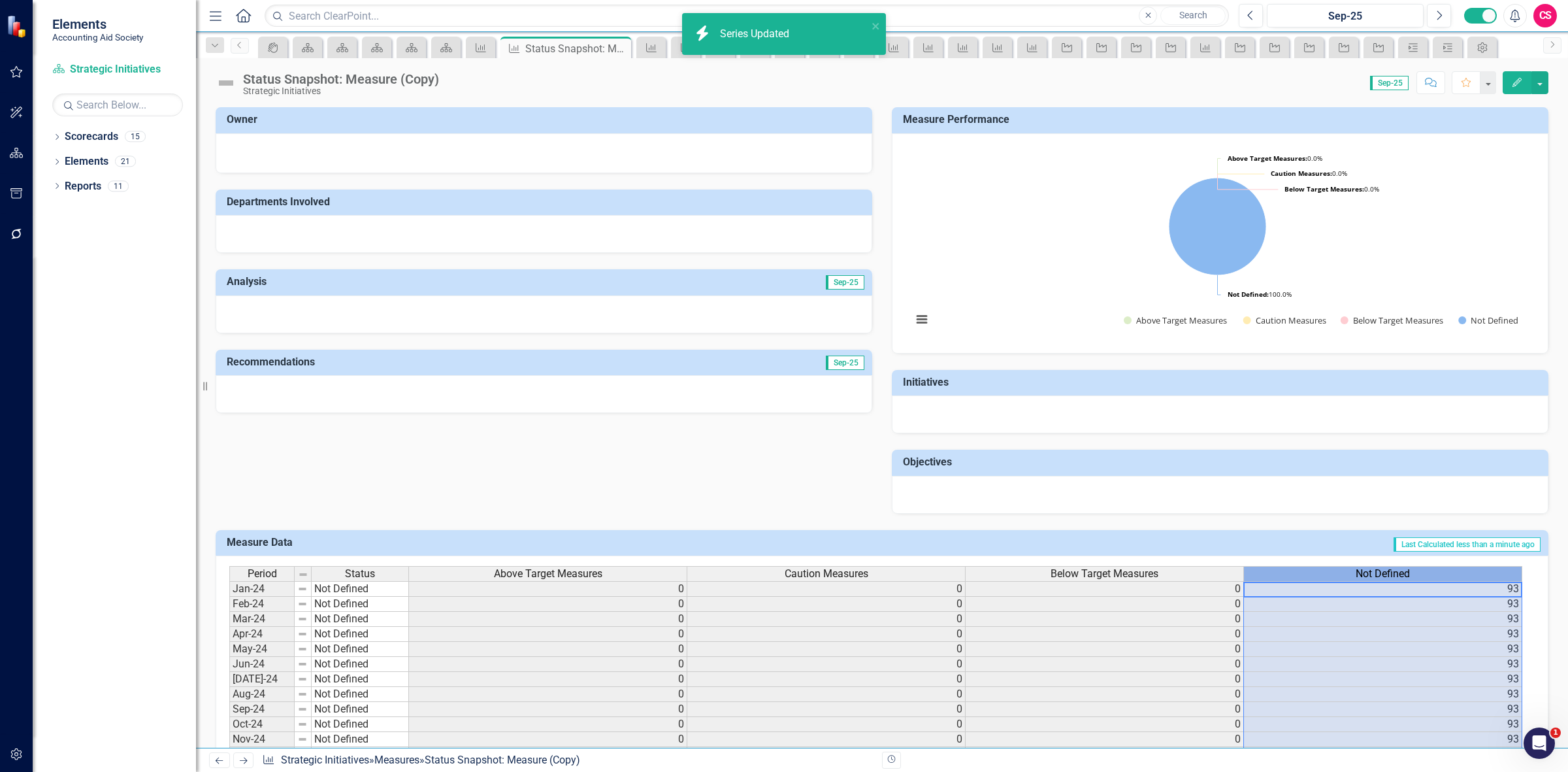
click at [1351, 572] on div "Not Defined" at bounding box center [1383, 574] width 278 height 15
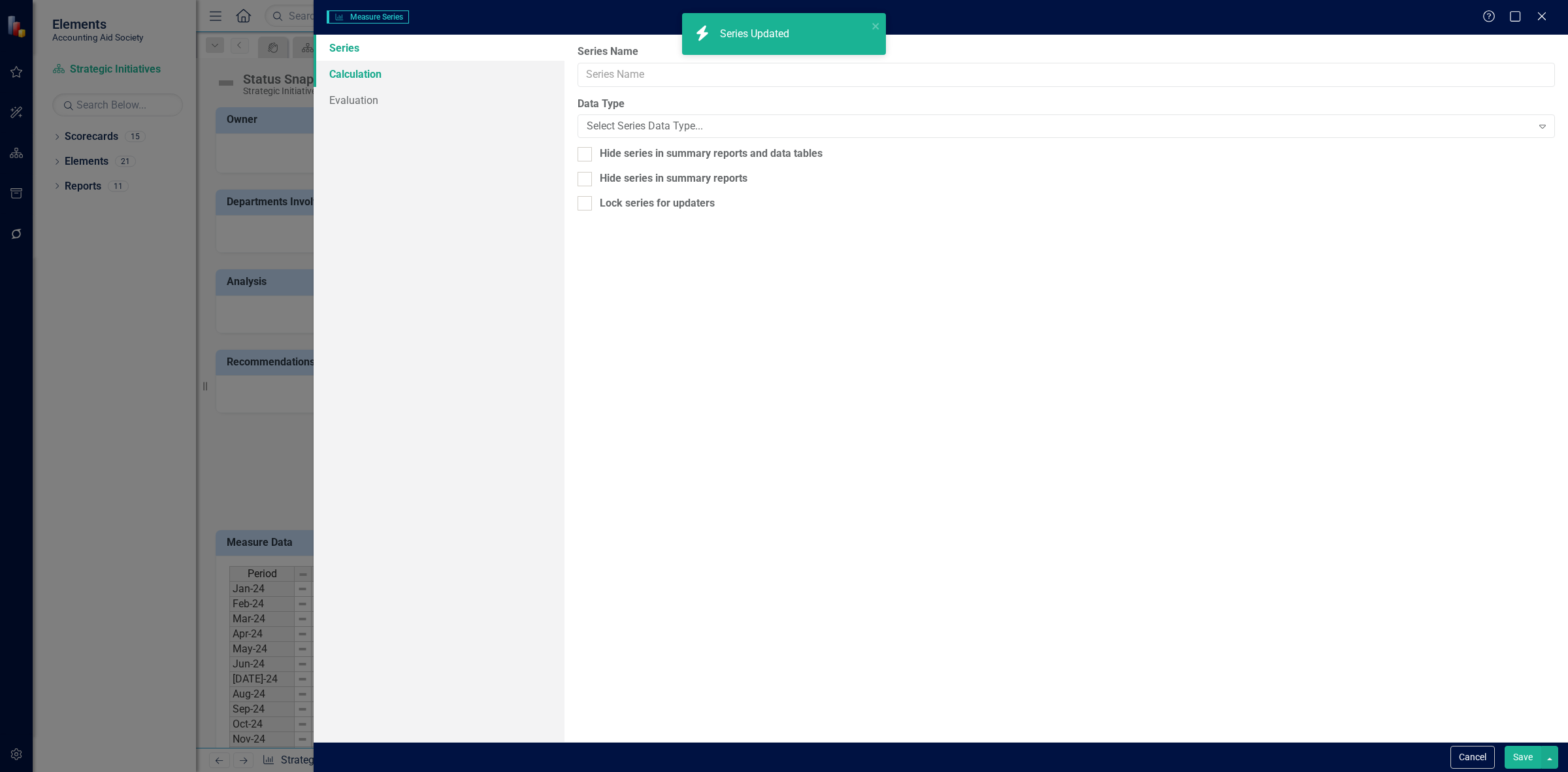
type input "Not Defined"
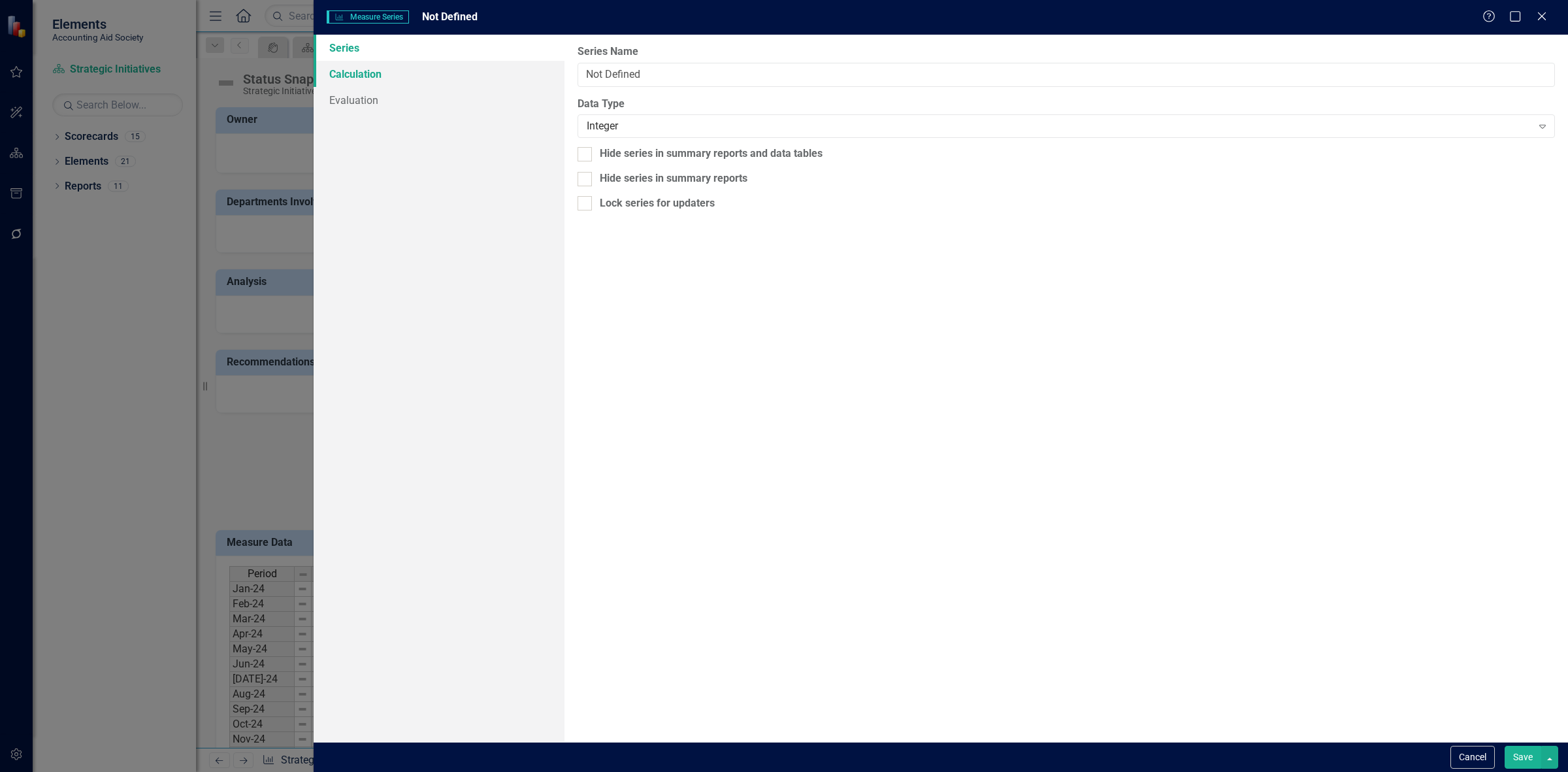
click at [439, 70] on link "Calculation" at bounding box center [439, 74] width 251 height 26
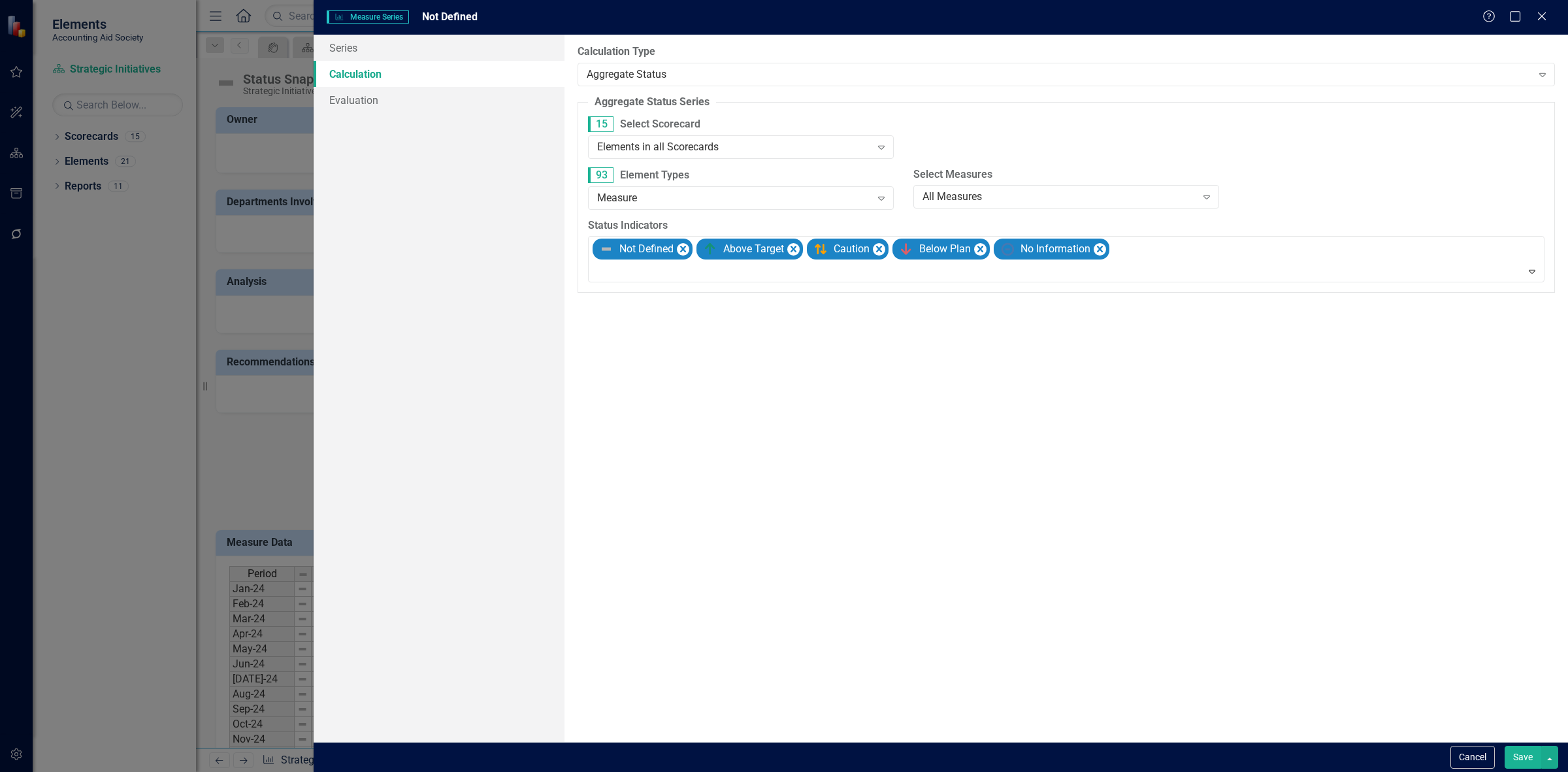
click at [680, 161] on div "15 Select Scorecard Elements in all Scorecards Expand" at bounding box center [741, 142] width 325 height 51
click at [671, 155] on div "Elements in all Scorecards Expand" at bounding box center [740, 147] width 306 height 23
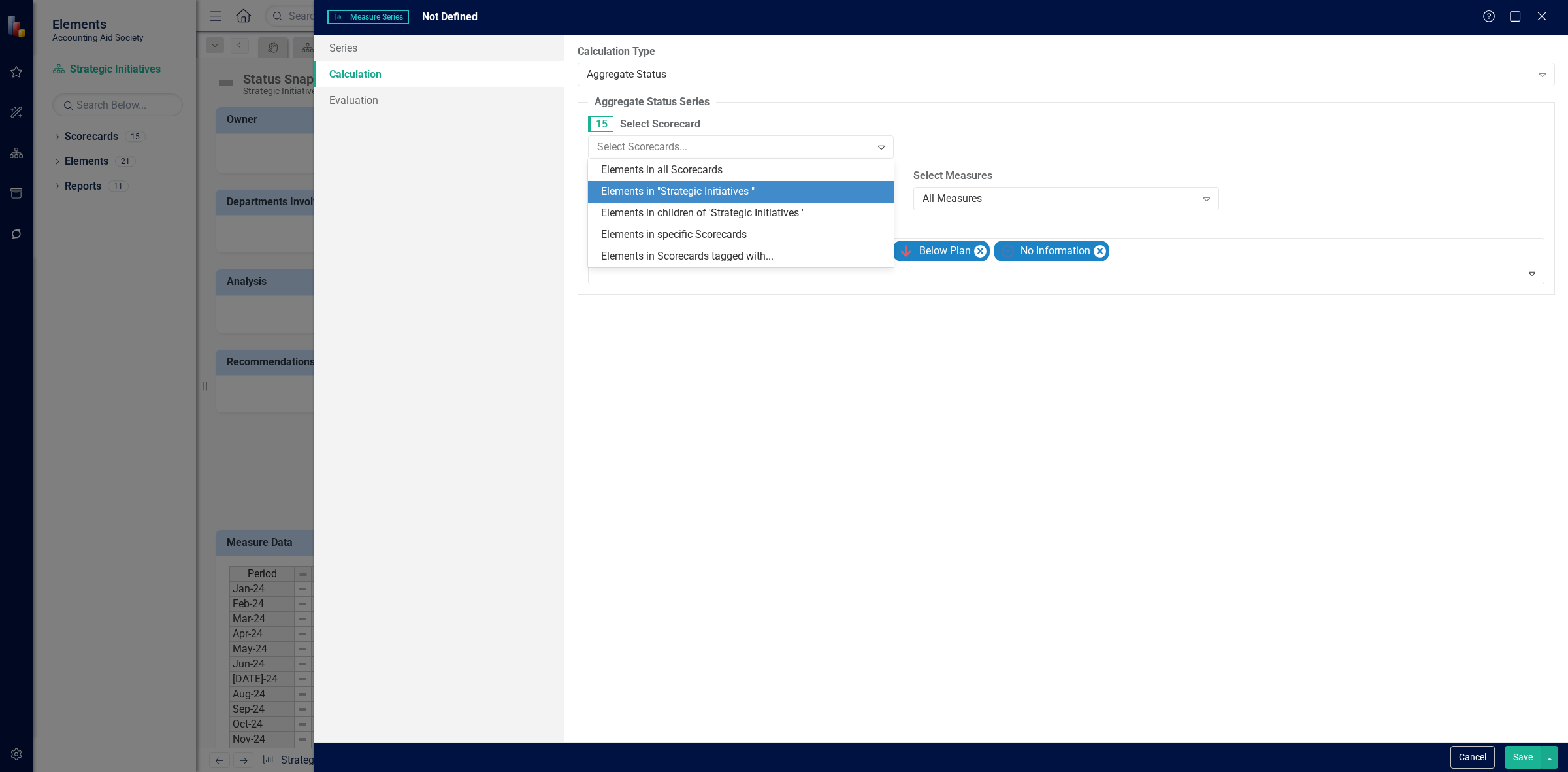
click at [684, 190] on div "Elements in "Strategic Initiatives "" at bounding box center [743, 191] width 285 height 15
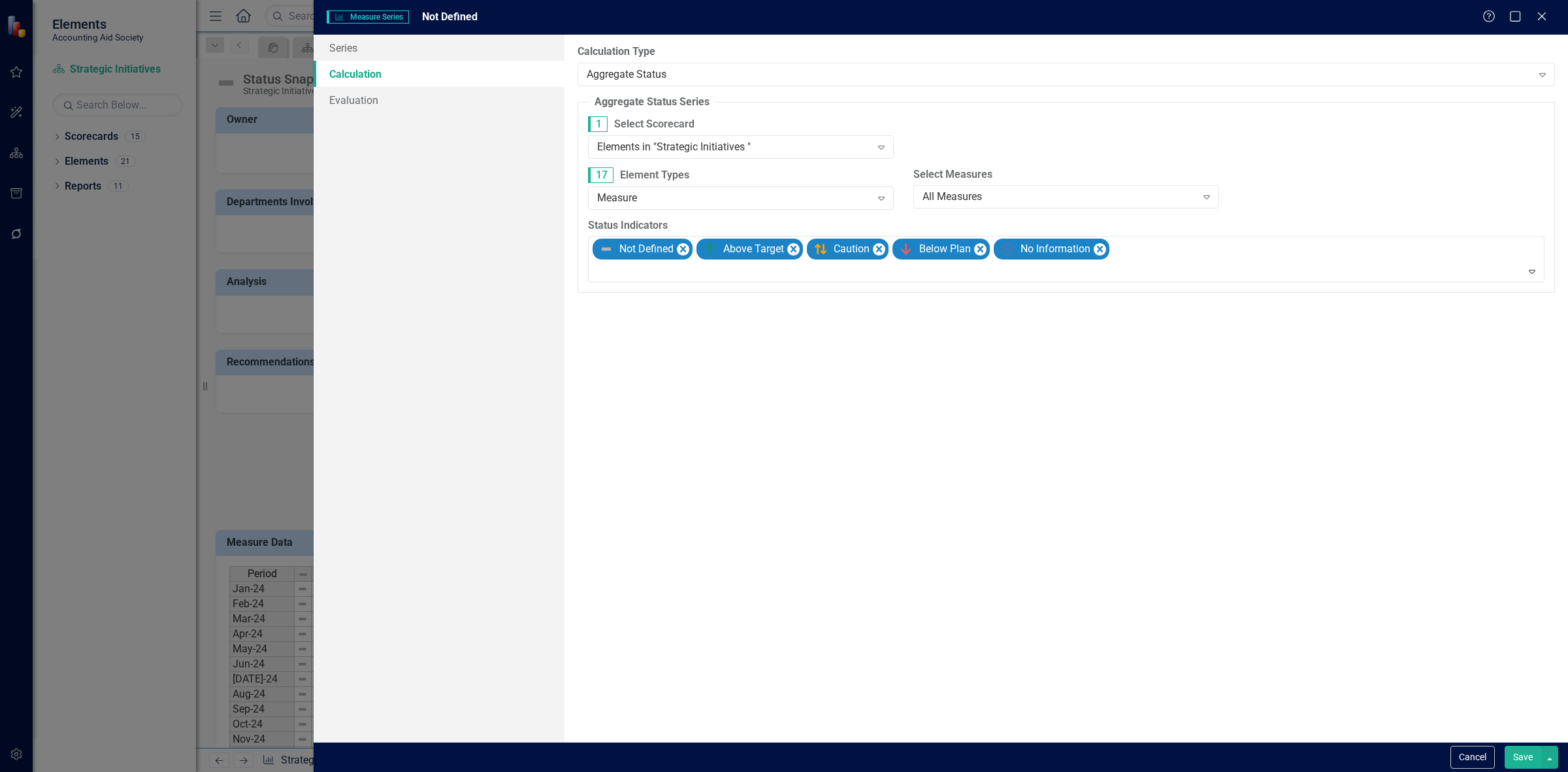
click at [1515, 760] on button "Save" at bounding box center [1522, 757] width 36 height 23
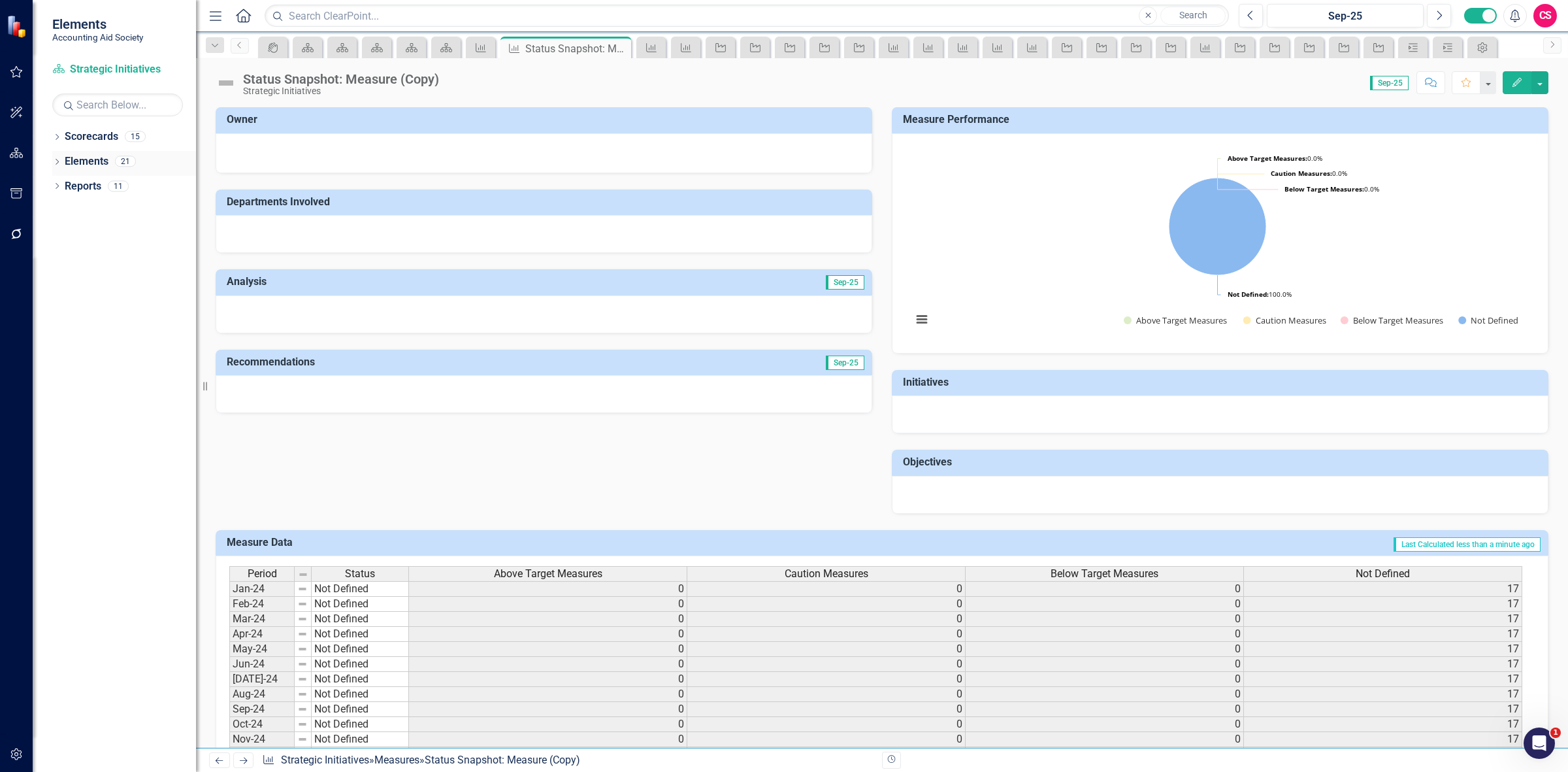
click at [101, 163] on link "Elements" at bounding box center [87, 161] width 44 height 15
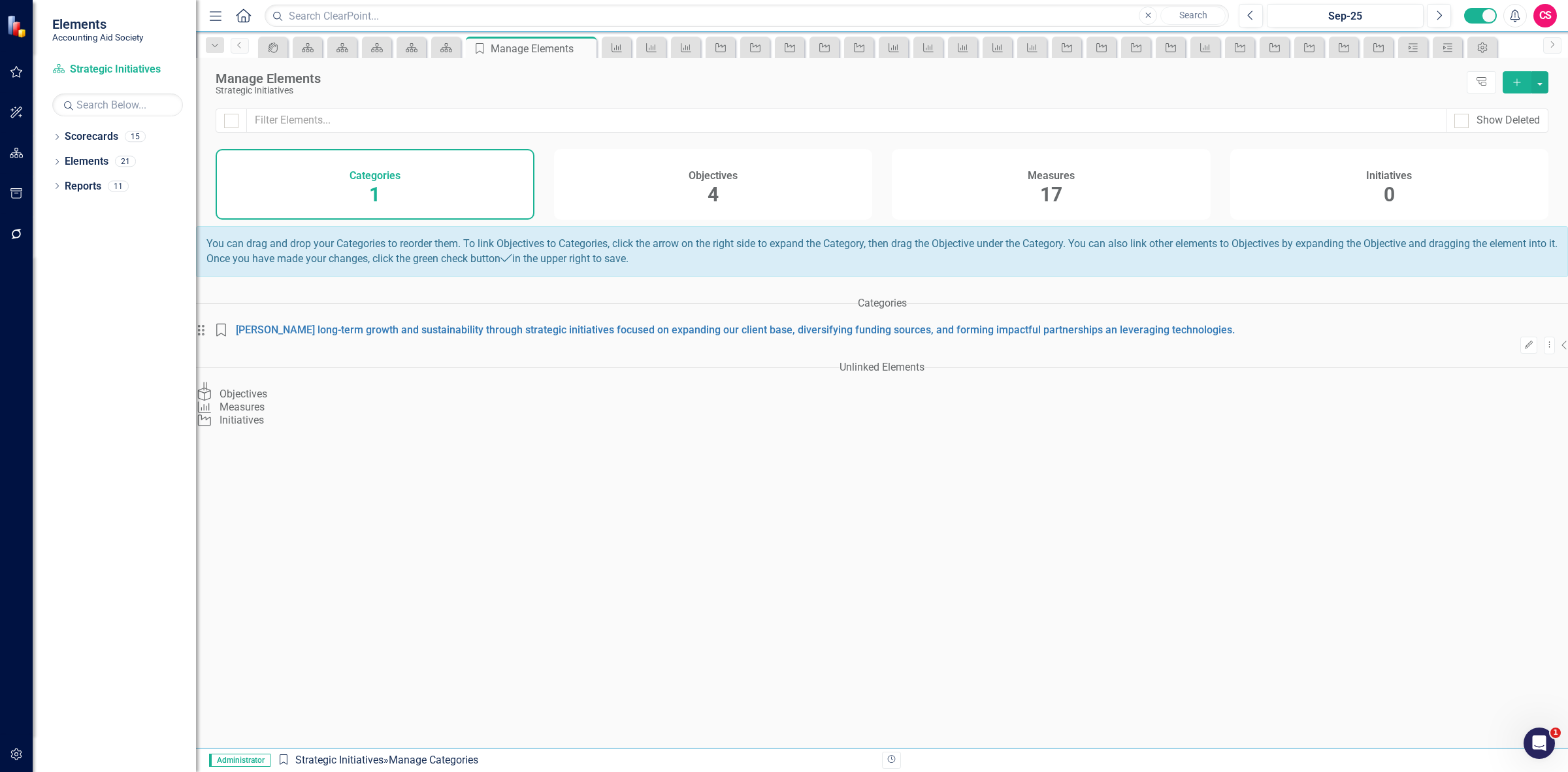
click at [1088, 207] on div "Measures 17" at bounding box center [1052, 184] width 319 height 70
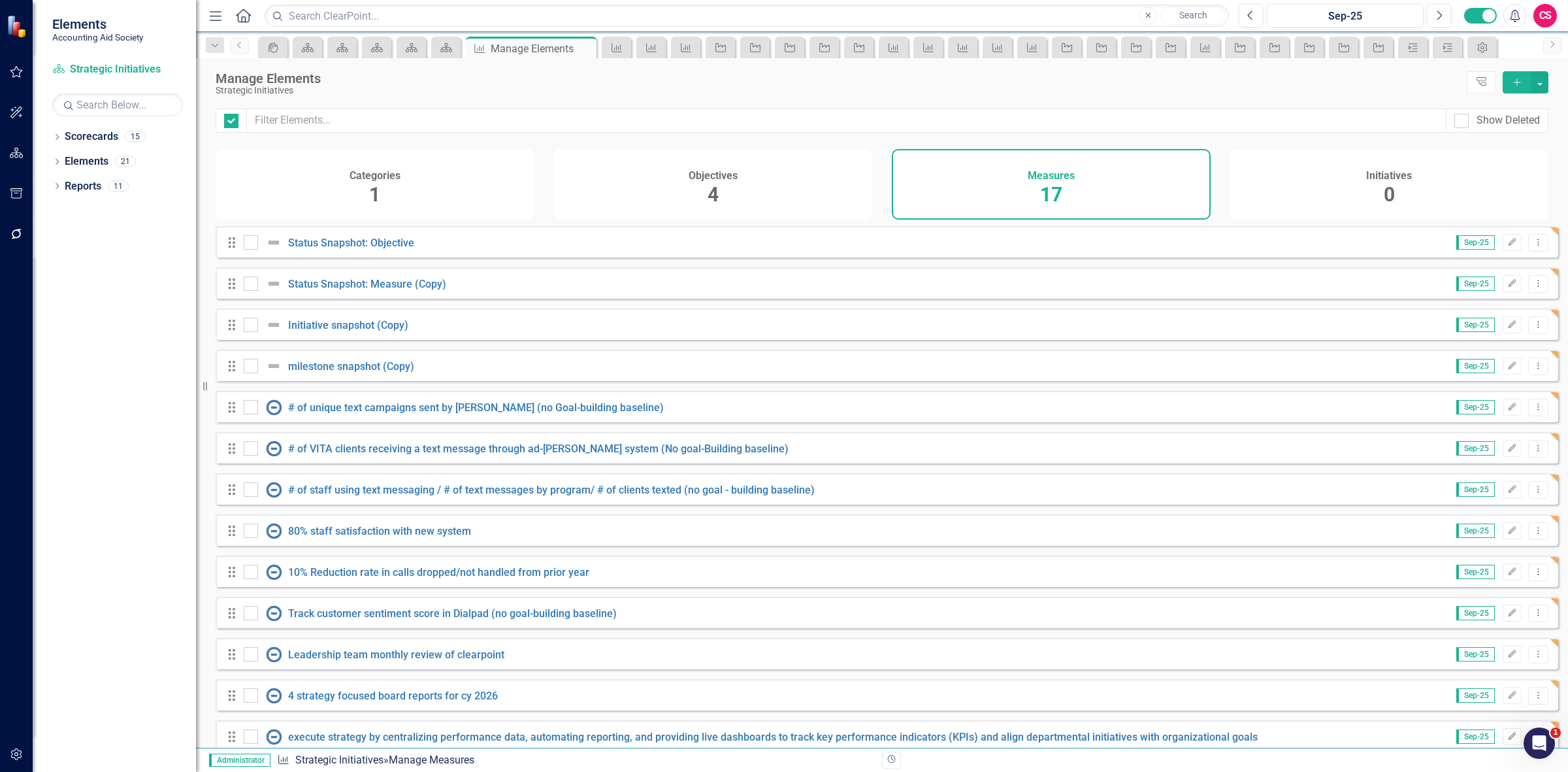
checkbox input "false"
click at [346, 290] on link "Status Snapshot: Measure (Copy)" at bounding box center [367, 284] width 158 height 12
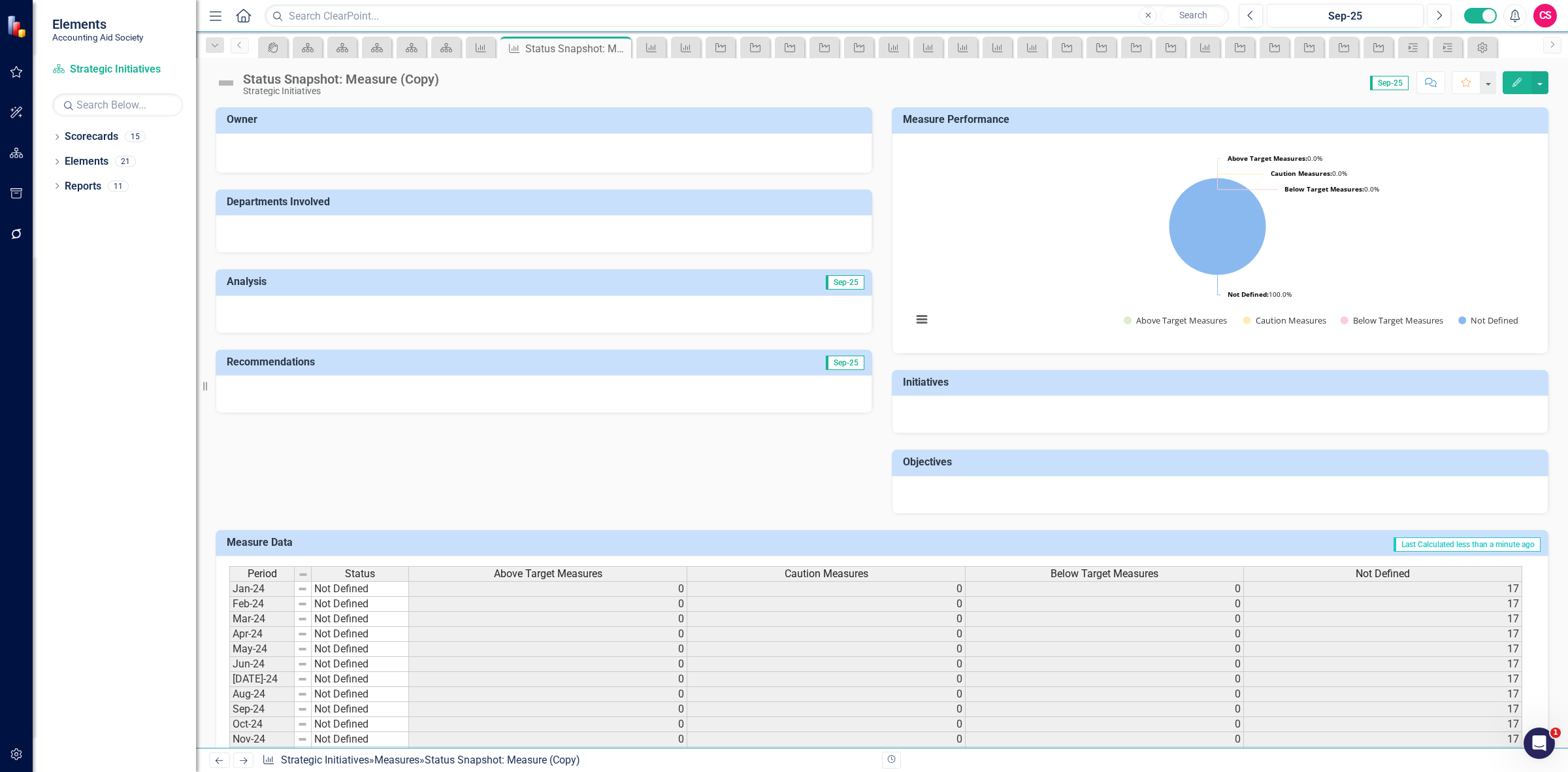
click at [468, 90] on div "Score: N/A Sep-25 Completed Comment Favorite Edit" at bounding box center [997, 82] width 1103 height 22
click at [462, 86] on div "Score: N/A Sep-25 Completed Comment Favorite Edit" at bounding box center [997, 82] width 1103 height 22
click at [461, 82] on div "Score: N/A Sep-25 Completed Comment Favorite Edit" at bounding box center [997, 82] width 1103 height 22
click at [459, 82] on div "Score: N/A Sep-25 Completed Comment Favorite Edit" at bounding box center [997, 82] width 1103 height 22
click at [443, 74] on div "Status Snapshot: Measure (Copy) Strategic Initiatives" at bounding box center [345, 84] width 203 height 24
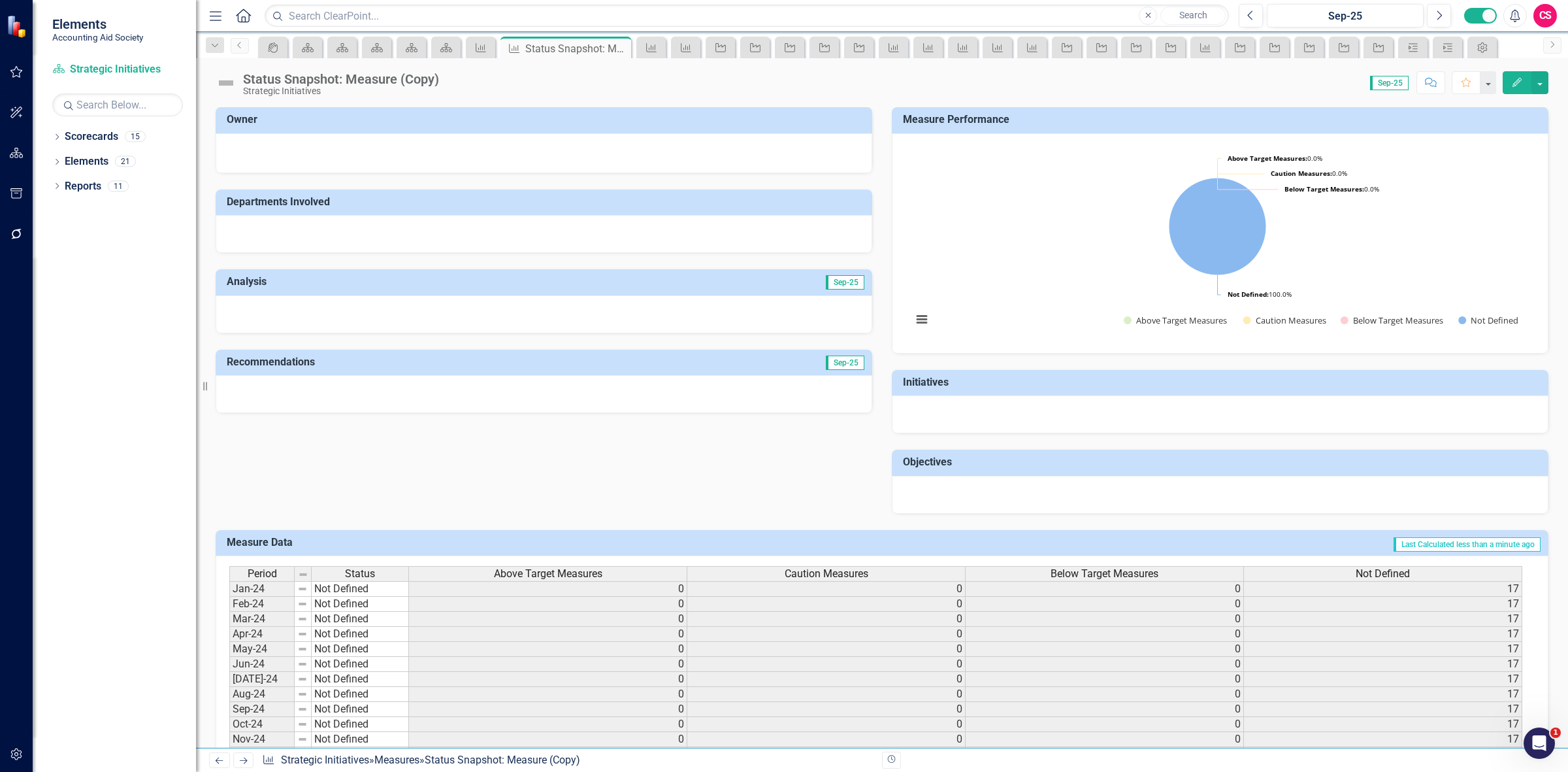
click at [443, 74] on div "Status Snapshot: Measure (Copy) Strategic Initiatives" at bounding box center [345, 84] width 203 height 24
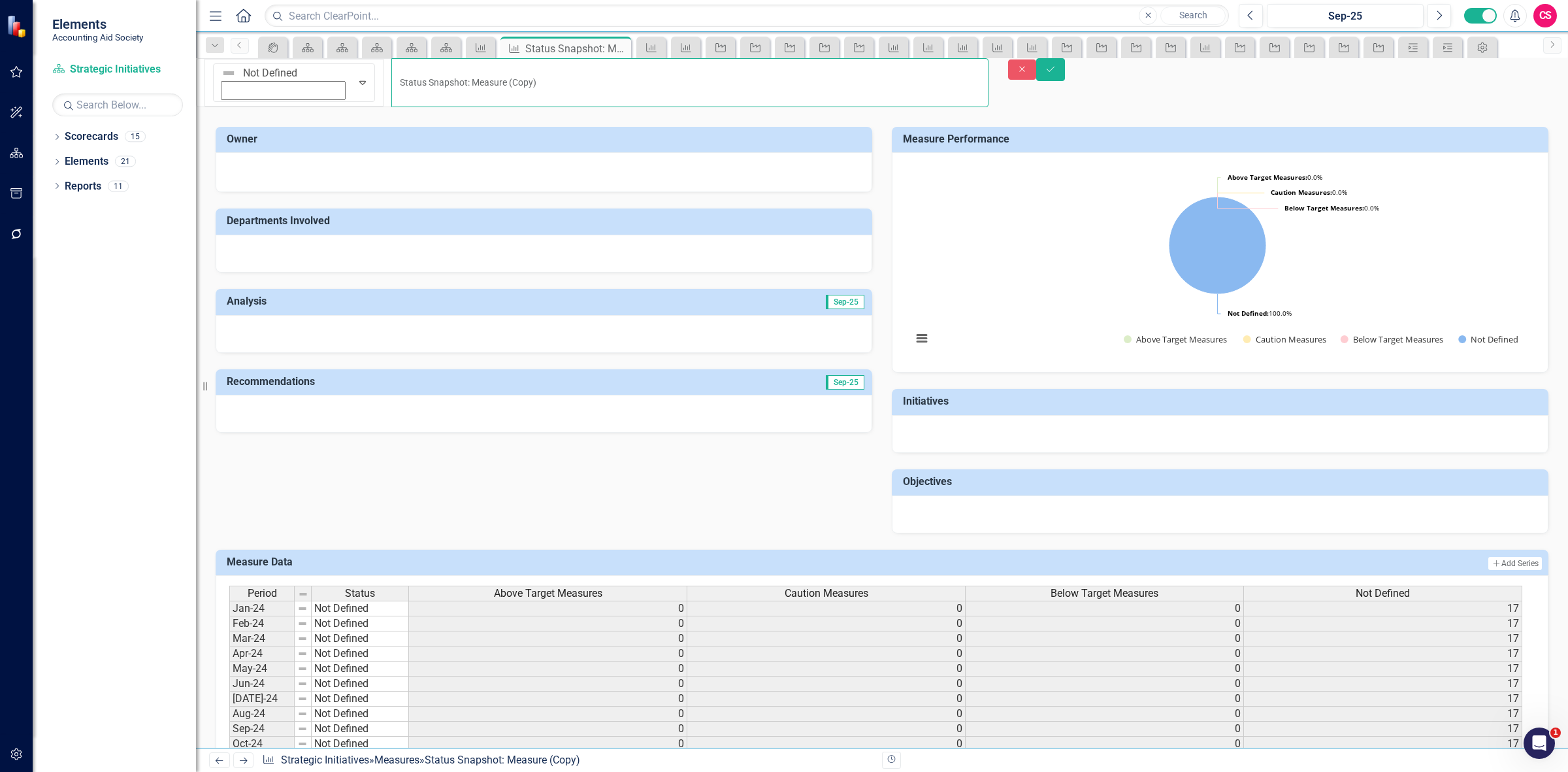
click at [431, 73] on input "Status Snapshot: Measure (Copy)" at bounding box center [689, 82] width 596 height 49
type input "Status Snapshot: Measure"
click at [1065, 81] on button "Save" at bounding box center [1050, 70] width 29 height 23
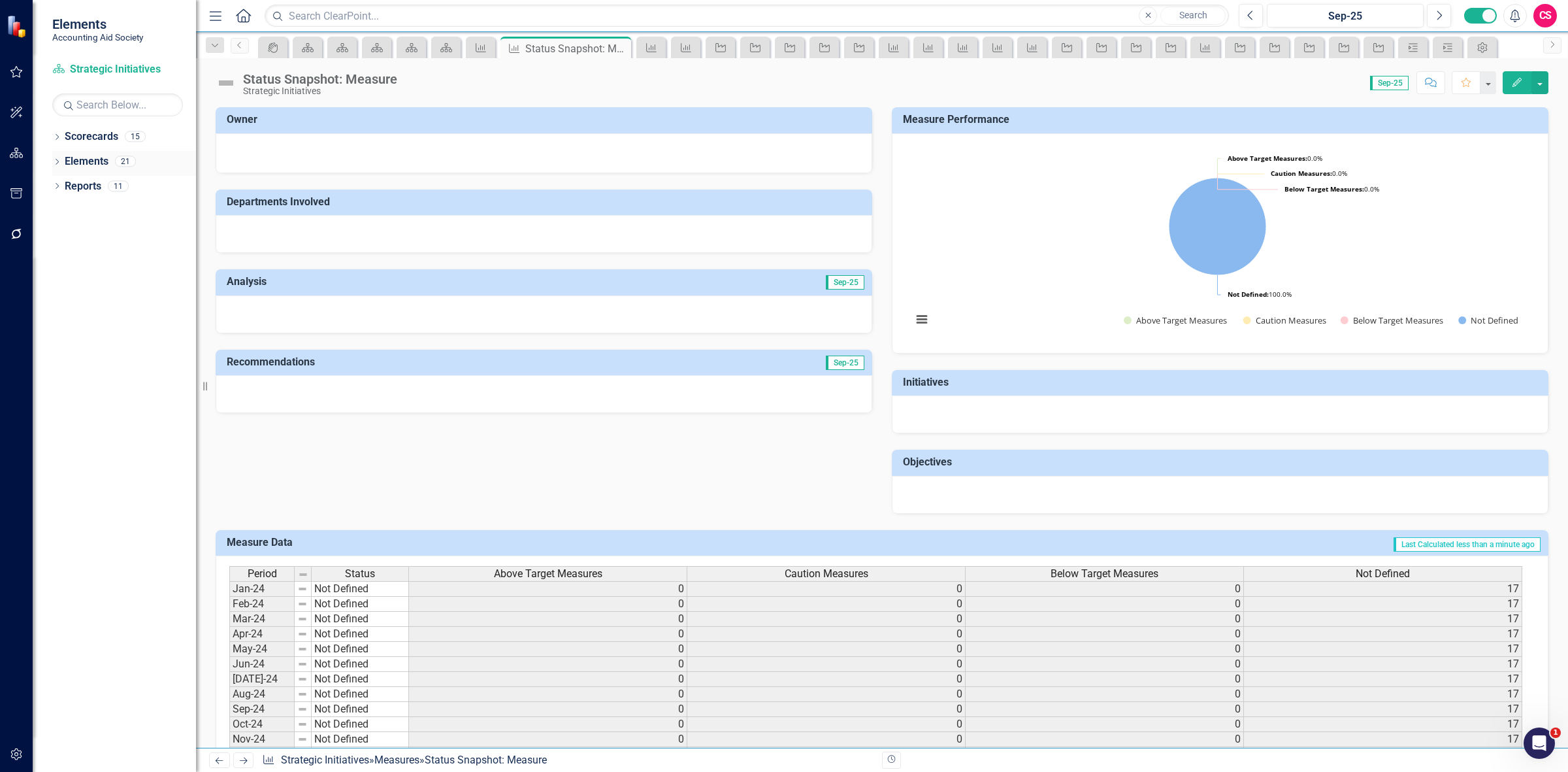
click at [66, 160] on link "Elements" at bounding box center [87, 161] width 44 height 15
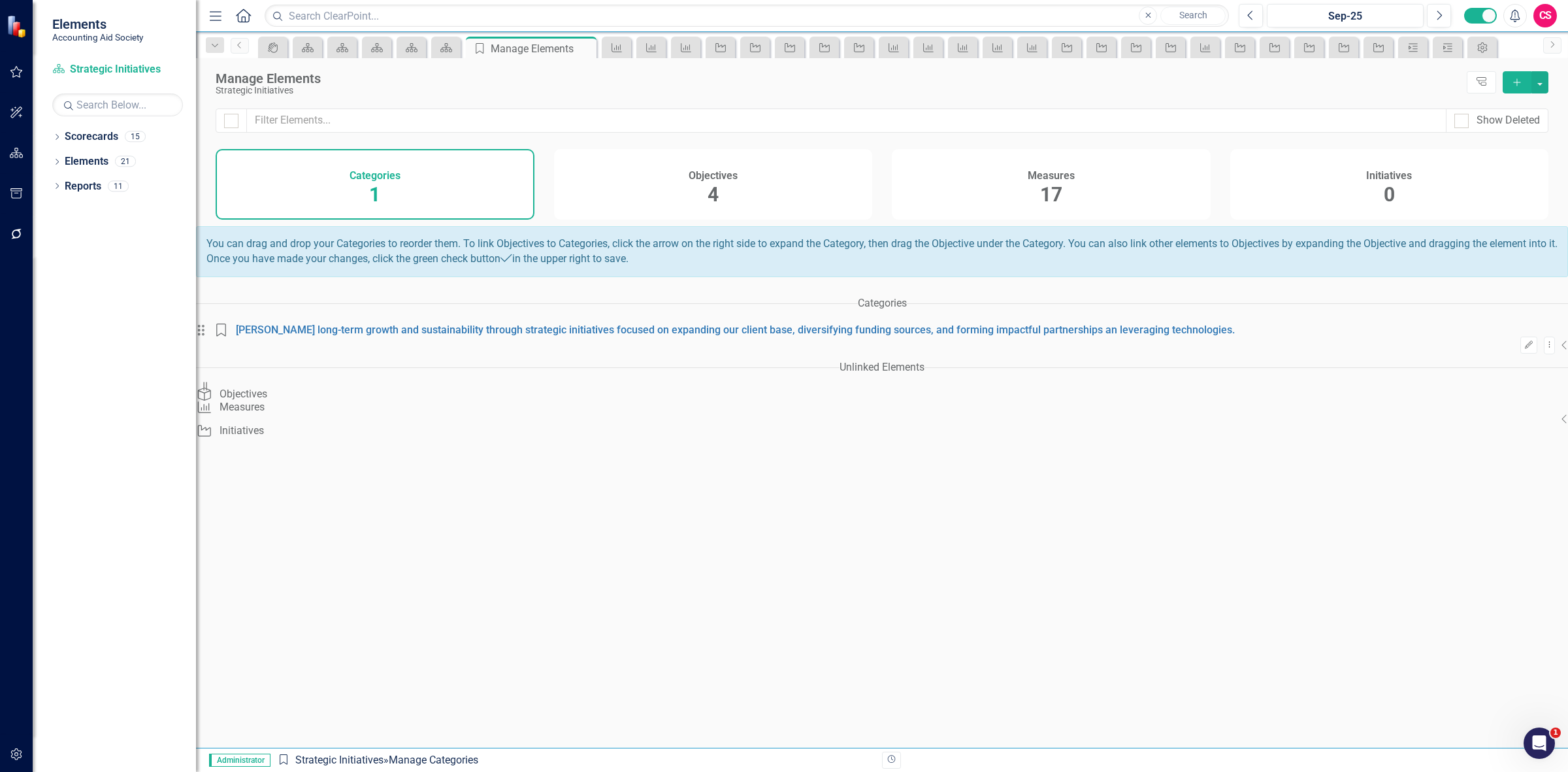
click at [1069, 204] on div "Measures 17" at bounding box center [1052, 184] width 319 height 70
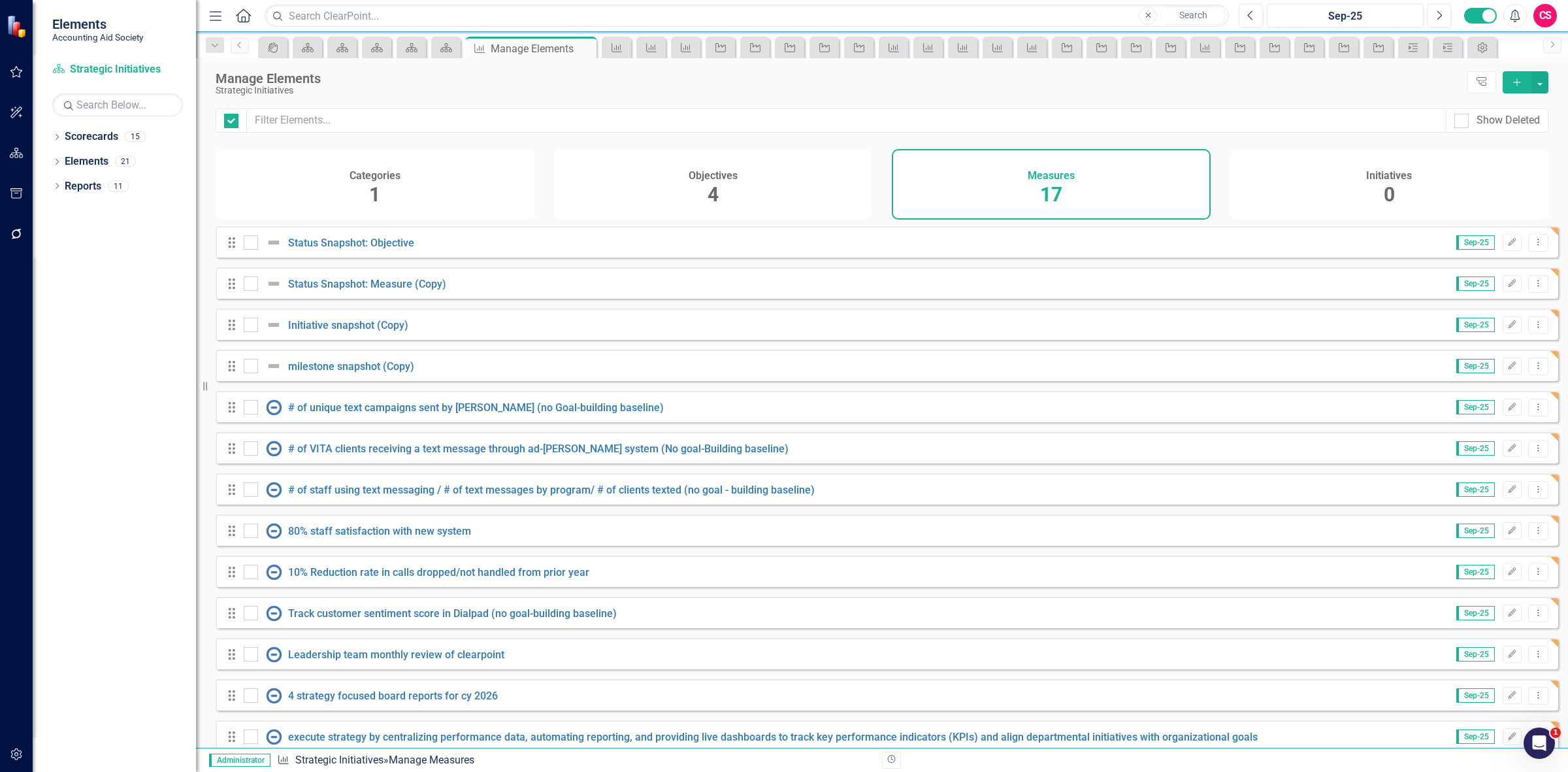
checkbox input "false"
click at [351, 331] on link "Initiative snapshot (Copy)" at bounding box center [348, 325] width 120 height 12
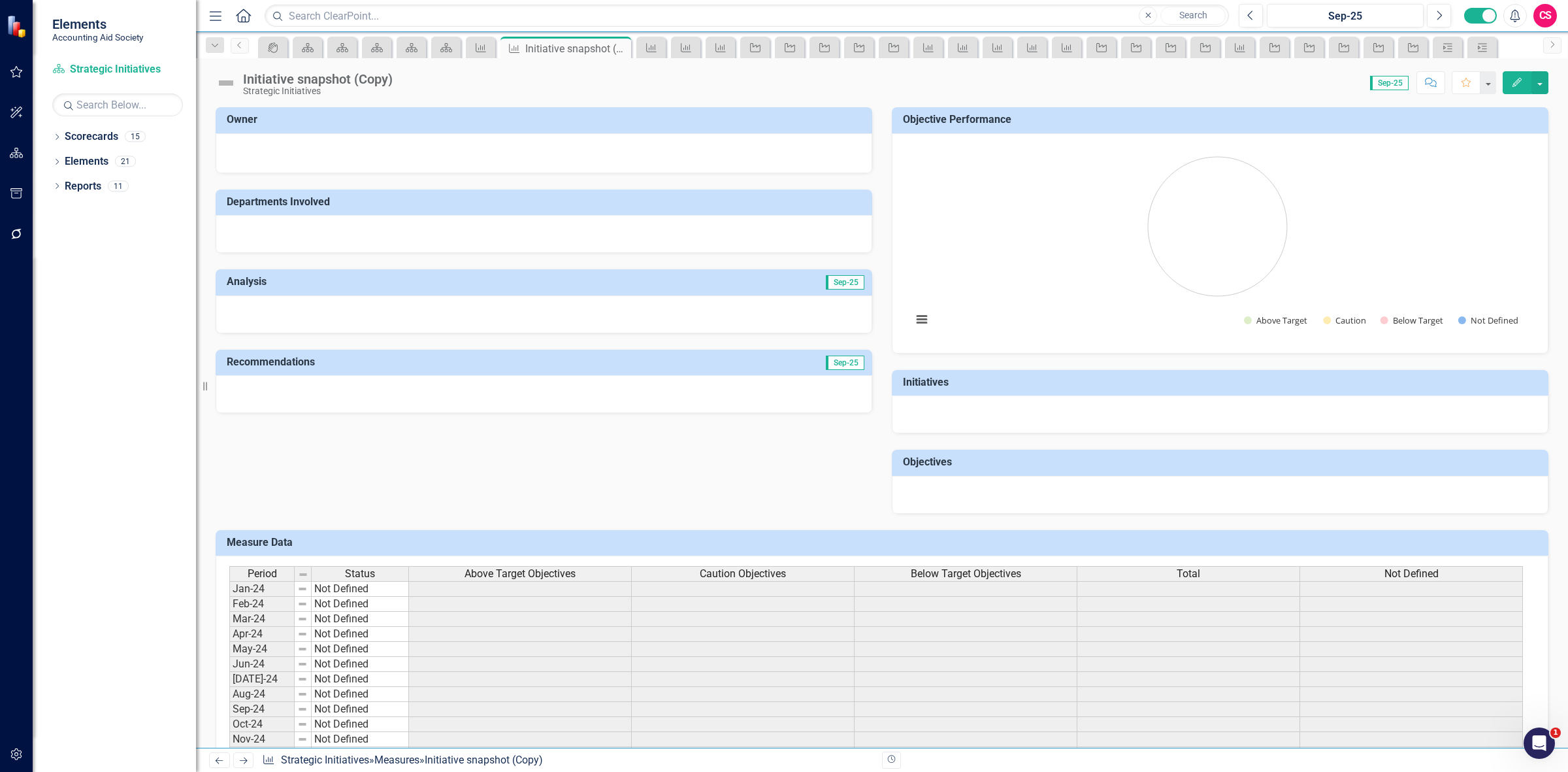
click at [488, 564] on div "Period Status Above Target Objectives Caution Objectives Below Target Objective…" at bounding box center [881, 759] width 1333 height 407
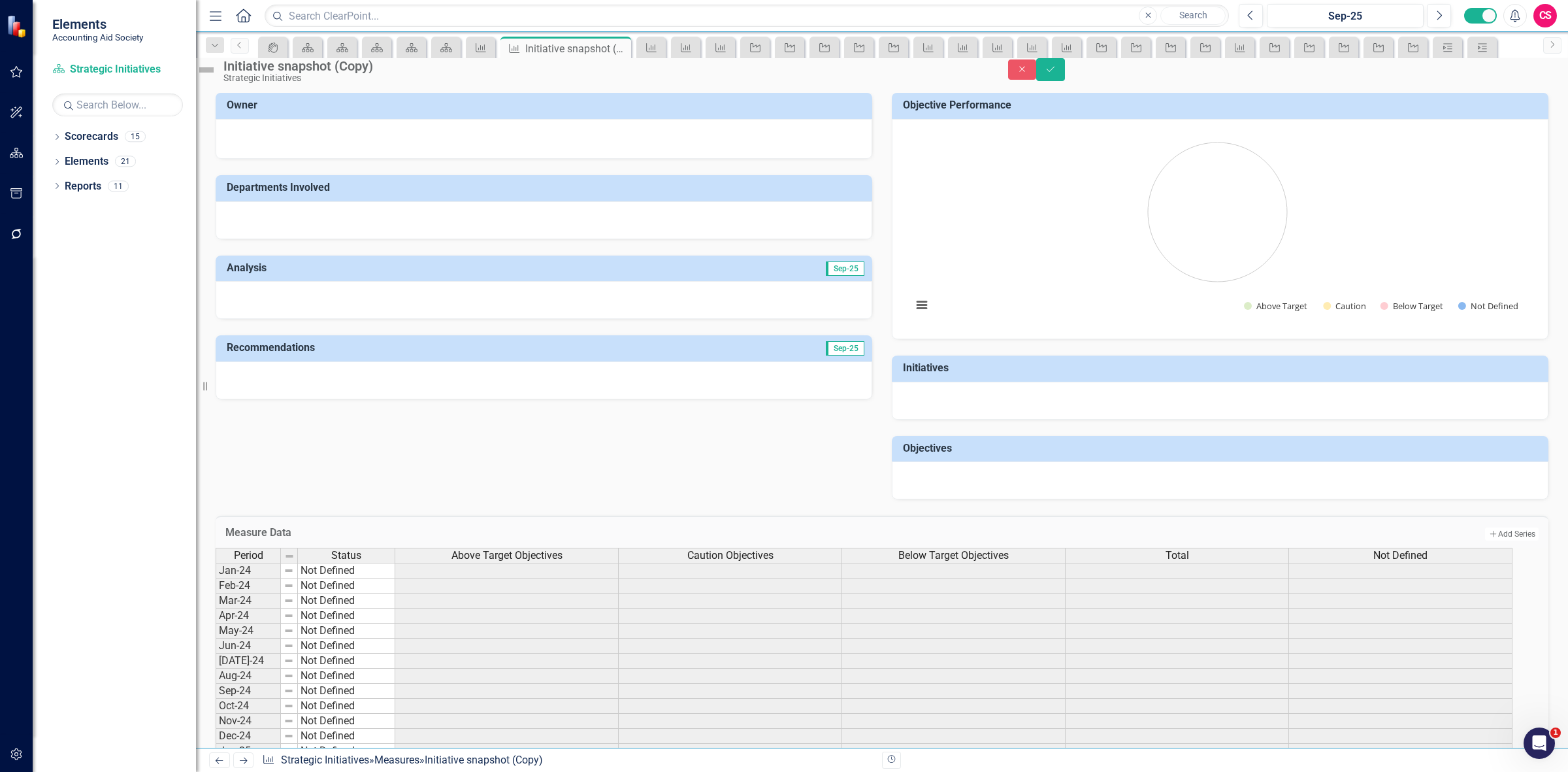
click at [488, 561] on span "Above Target Objectives" at bounding box center [506, 555] width 111 height 12
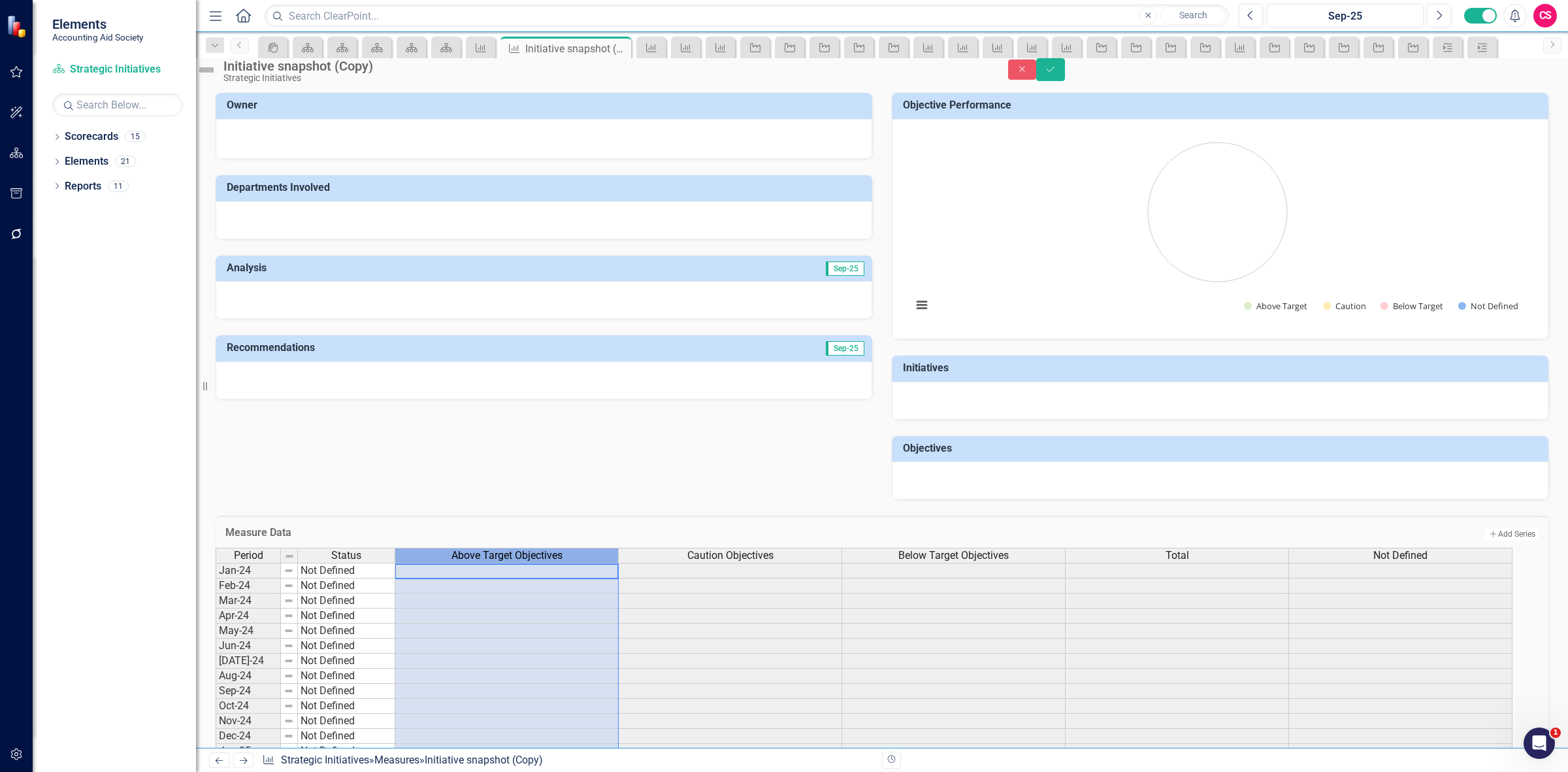
click at [488, 561] on span "Above Target Objectives" at bounding box center [506, 555] width 111 height 12
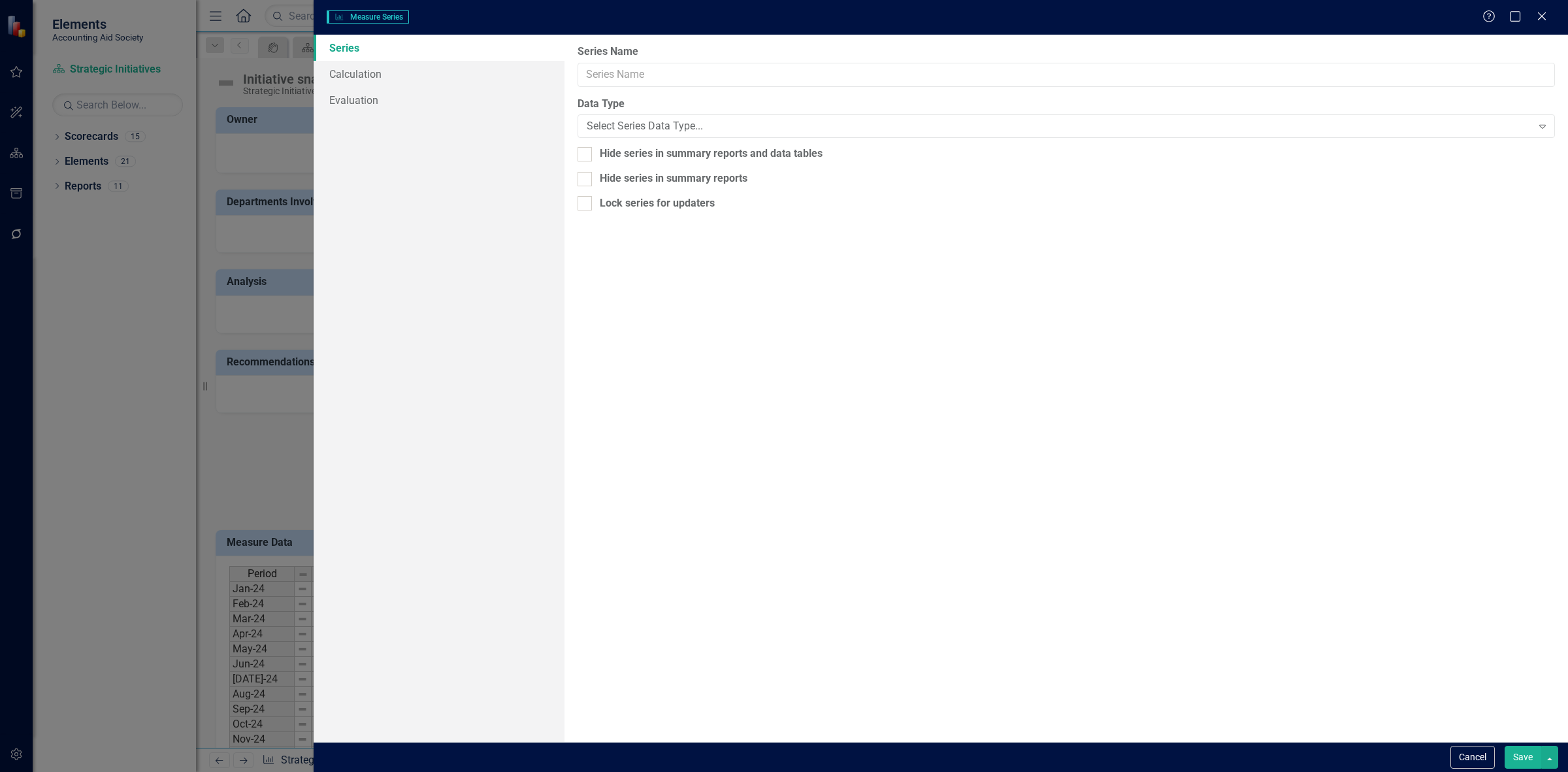
type input "Above Target Objectives"
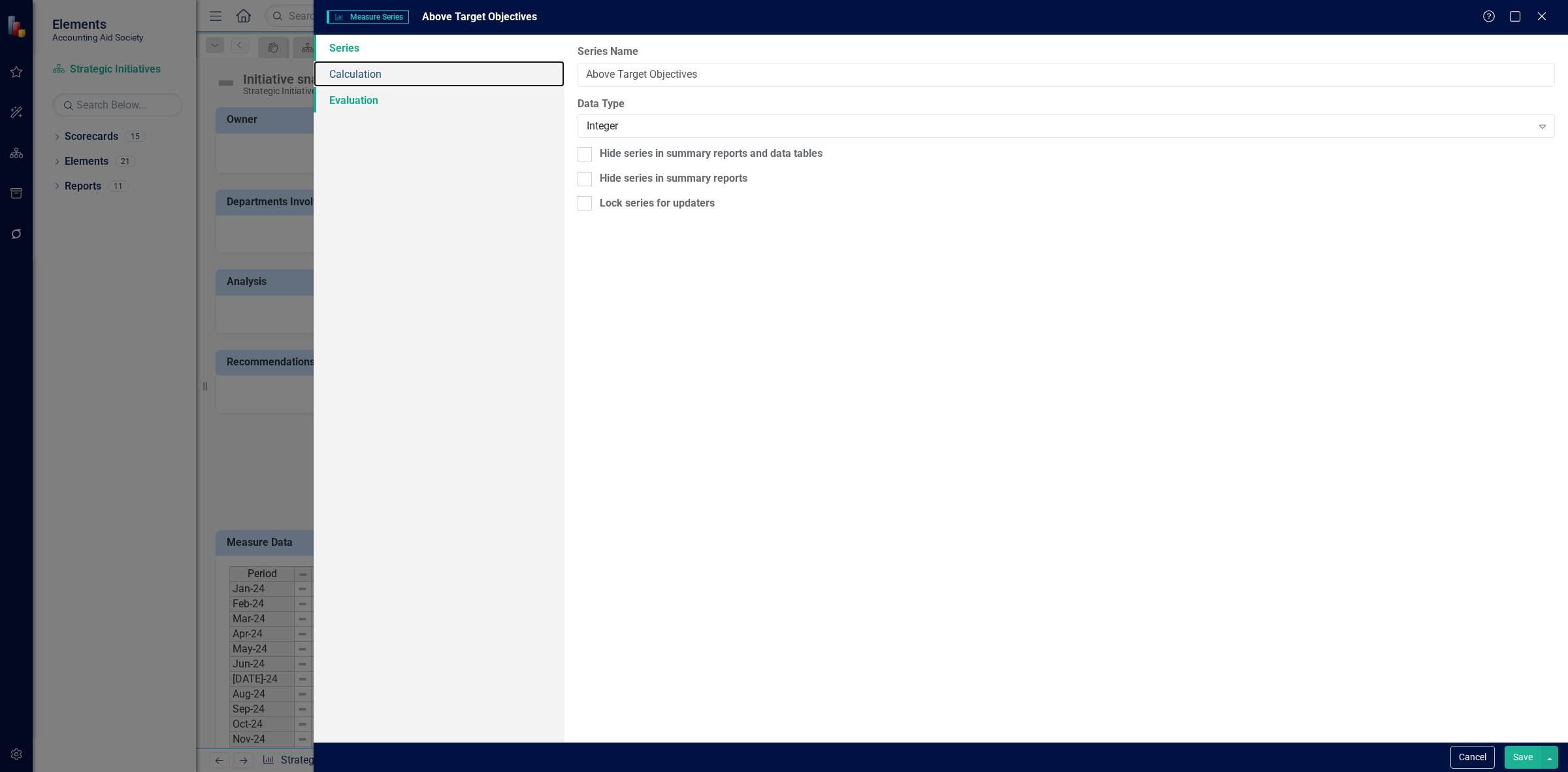
click at [423, 80] on link "Calculation" at bounding box center [439, 74] width 251 height 26
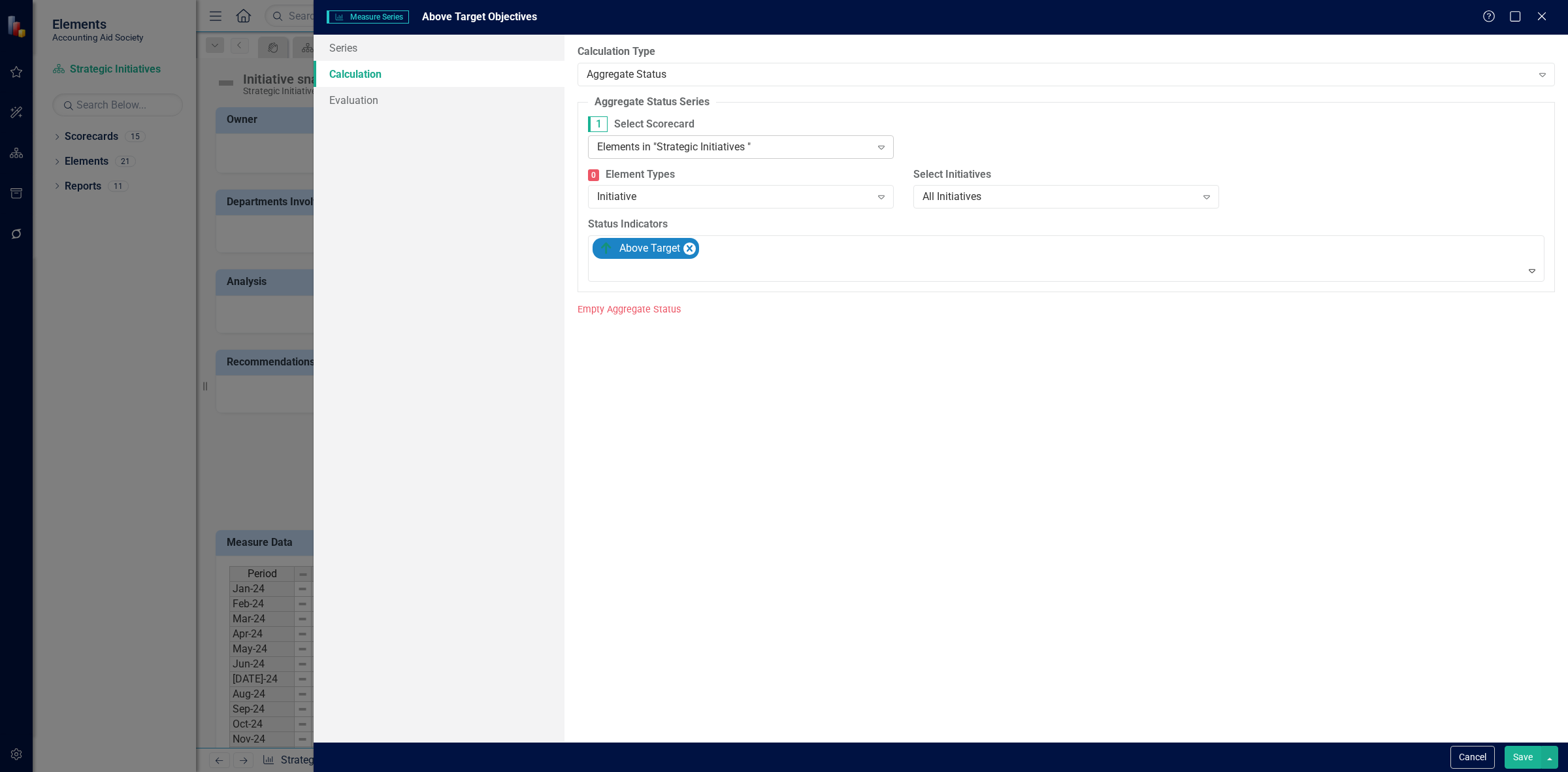
click at [721, 152] on div "Elements in "Strategic Initiatives "" at bounding box center [734, 146] width 274 height 15
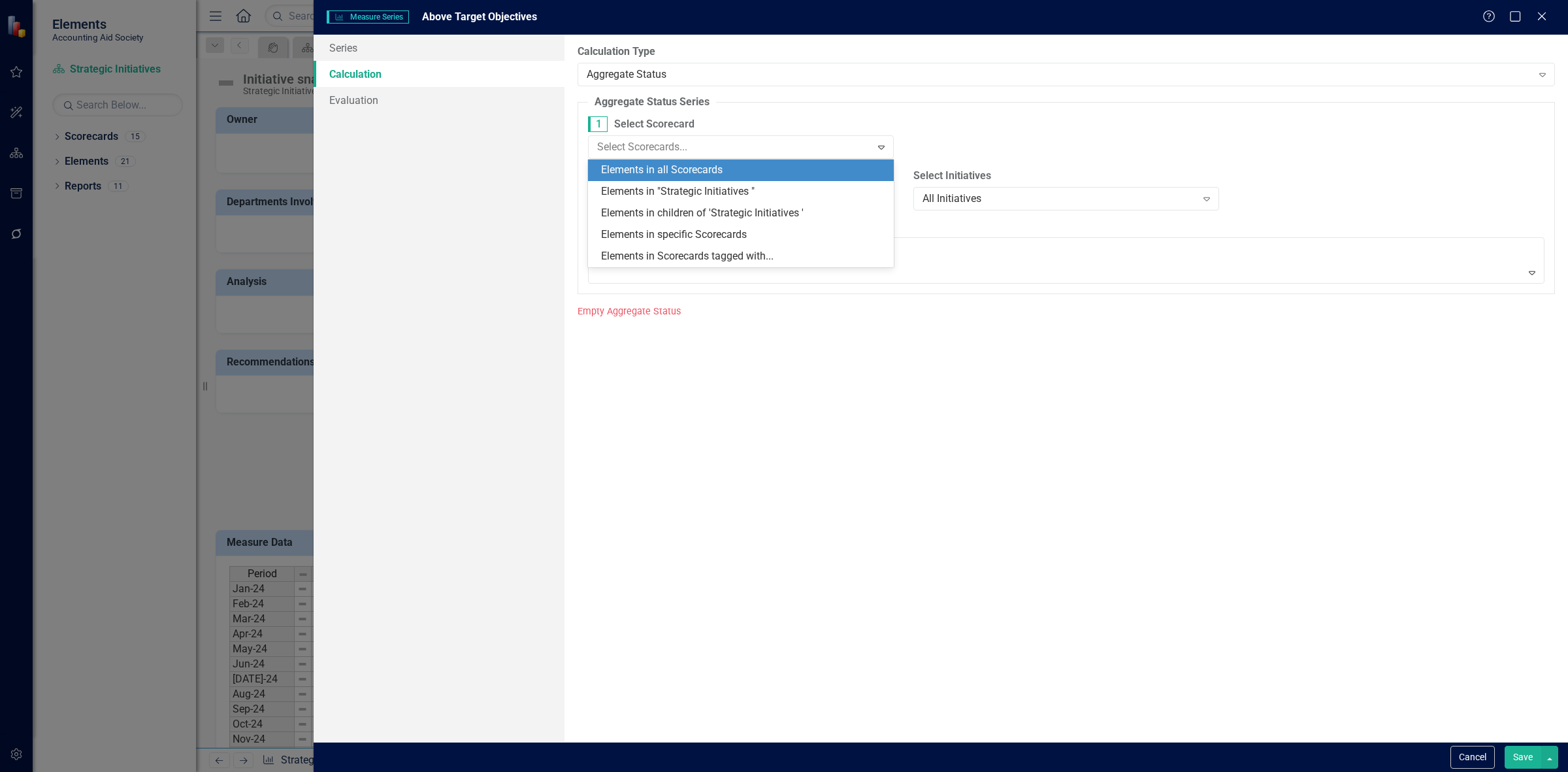
click at [720, 175] on div "Elements in all Scorecards" at bounding box center [743, 170] width 285 height 15
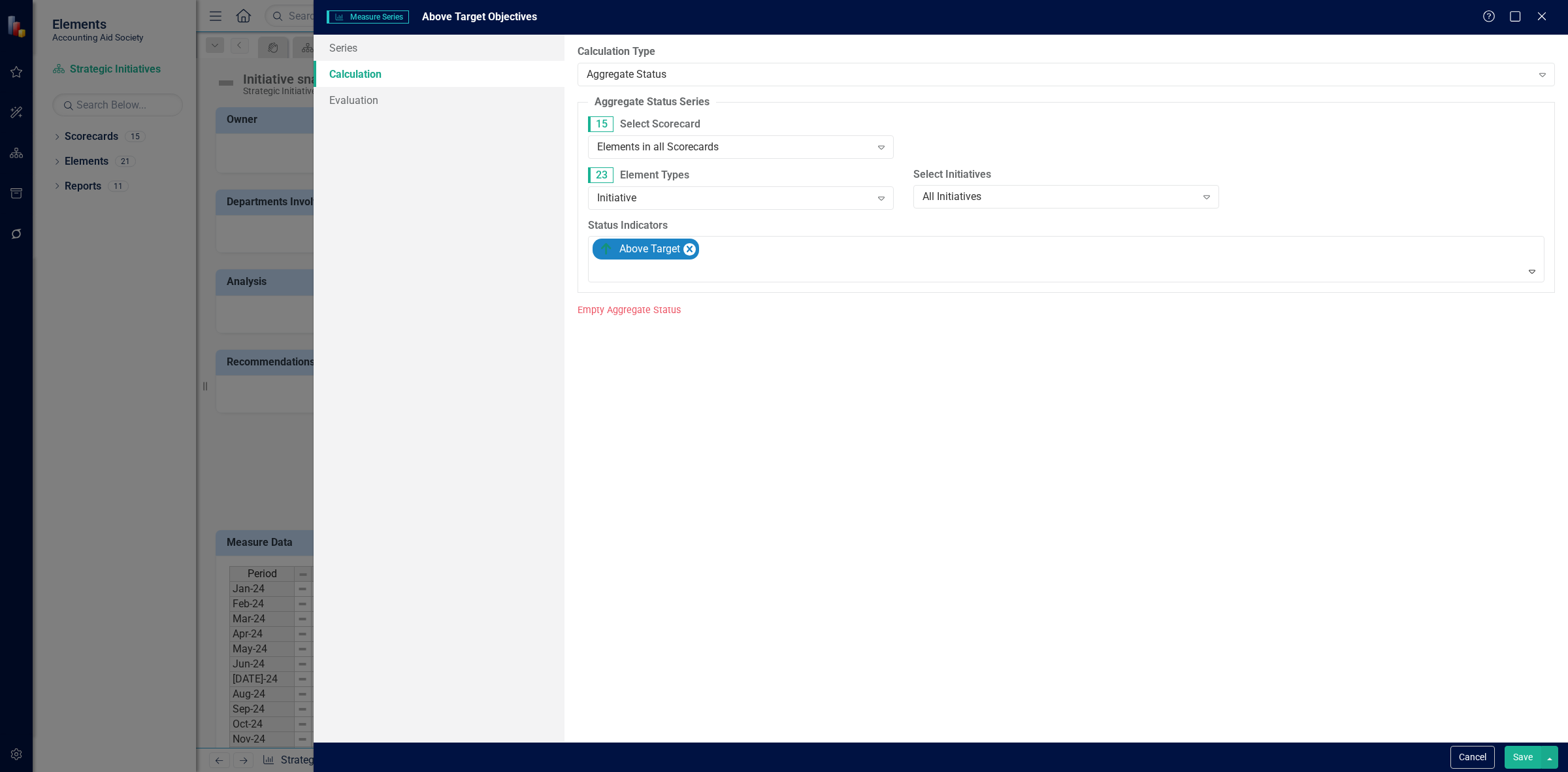
click at [1511, 761] on button "Save" at bounding box center [1522, 757] width 36 height 23
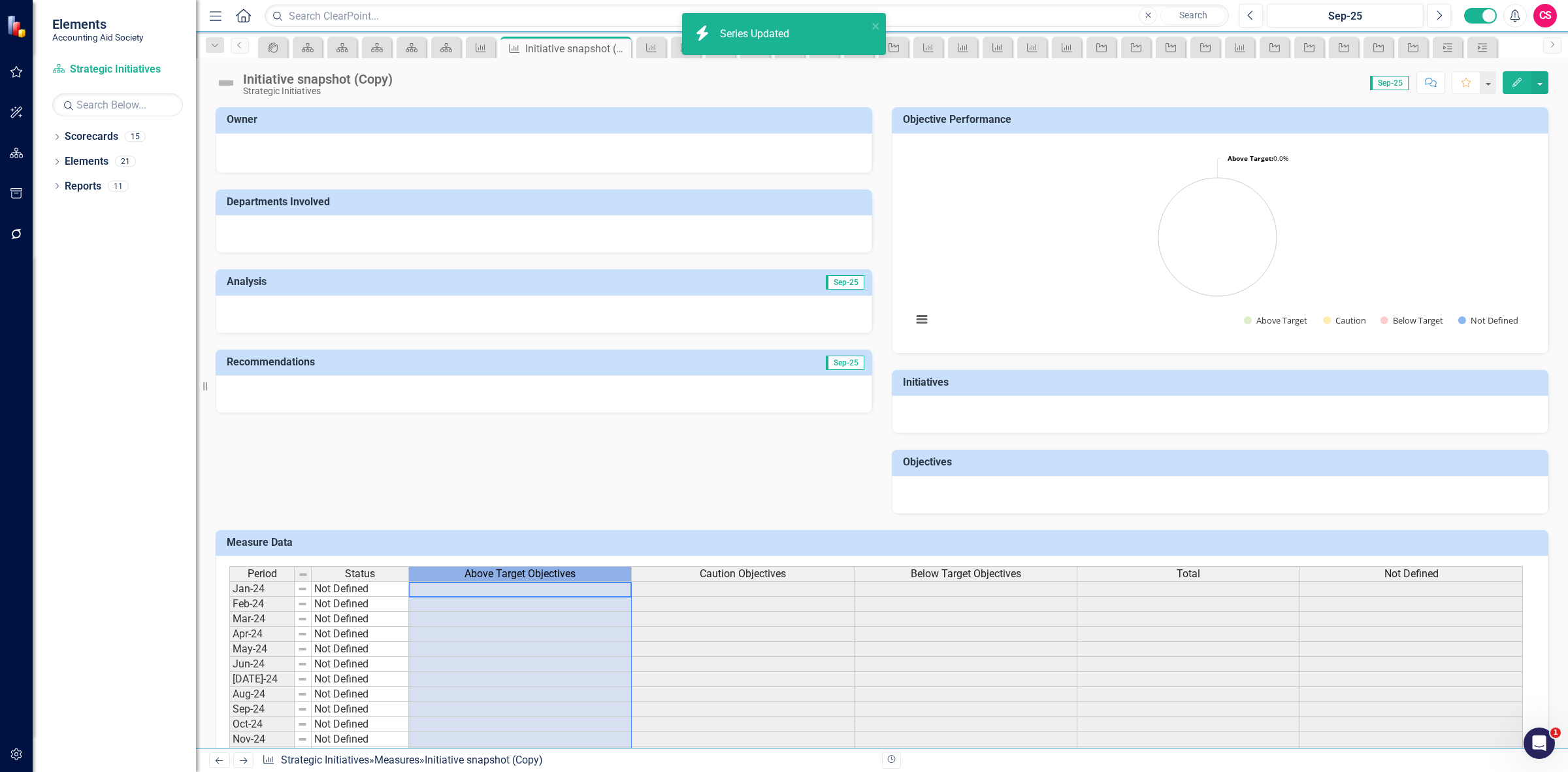
click at [462, 579] on div "Above Target Objectives" at bounding box center [520, 574] width 222 height 15
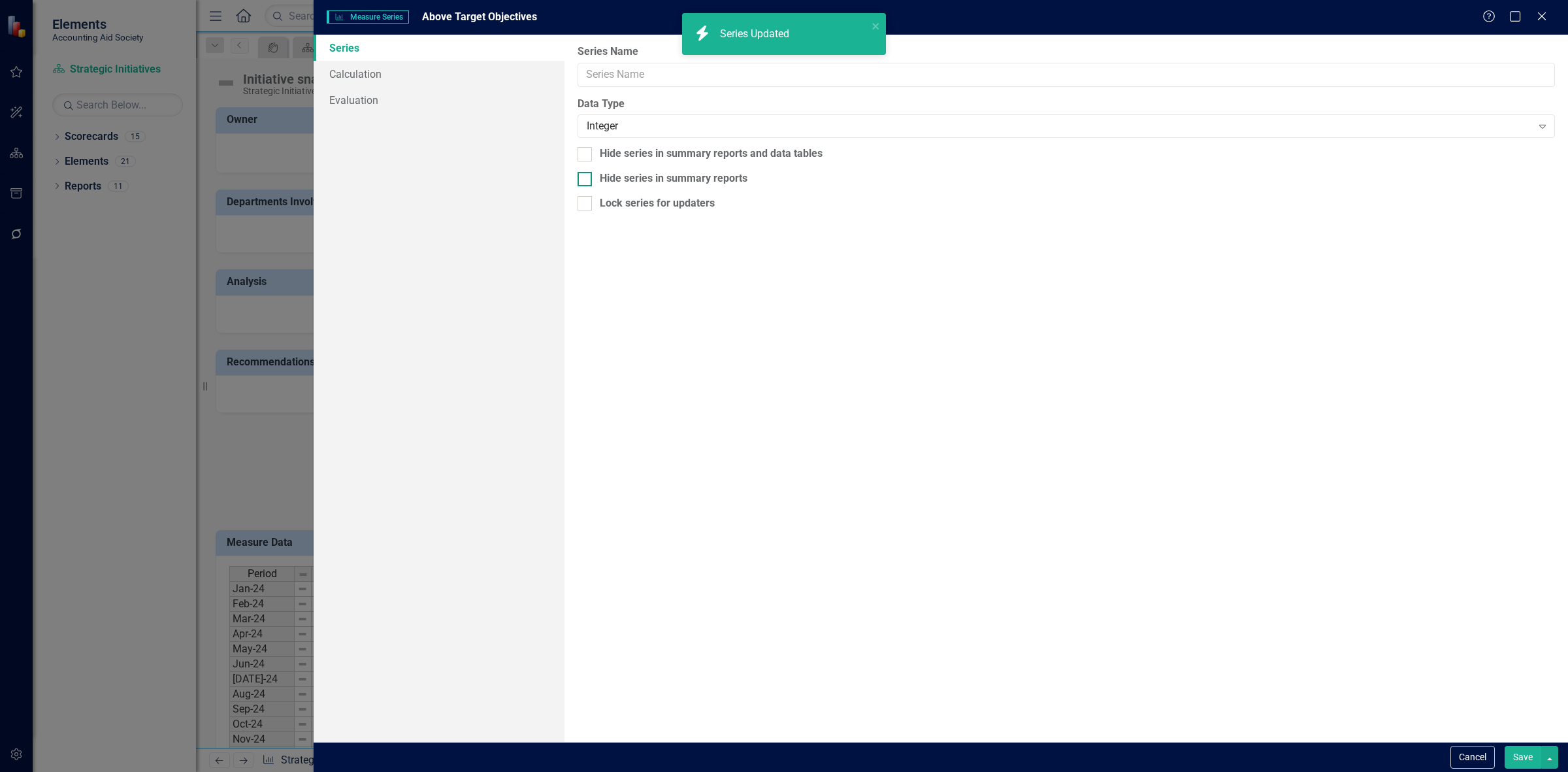
type input "Above Target Objectives"
click at [432, 81] on link "Calculation" at bounding box center [439, 74] width 251 height 26
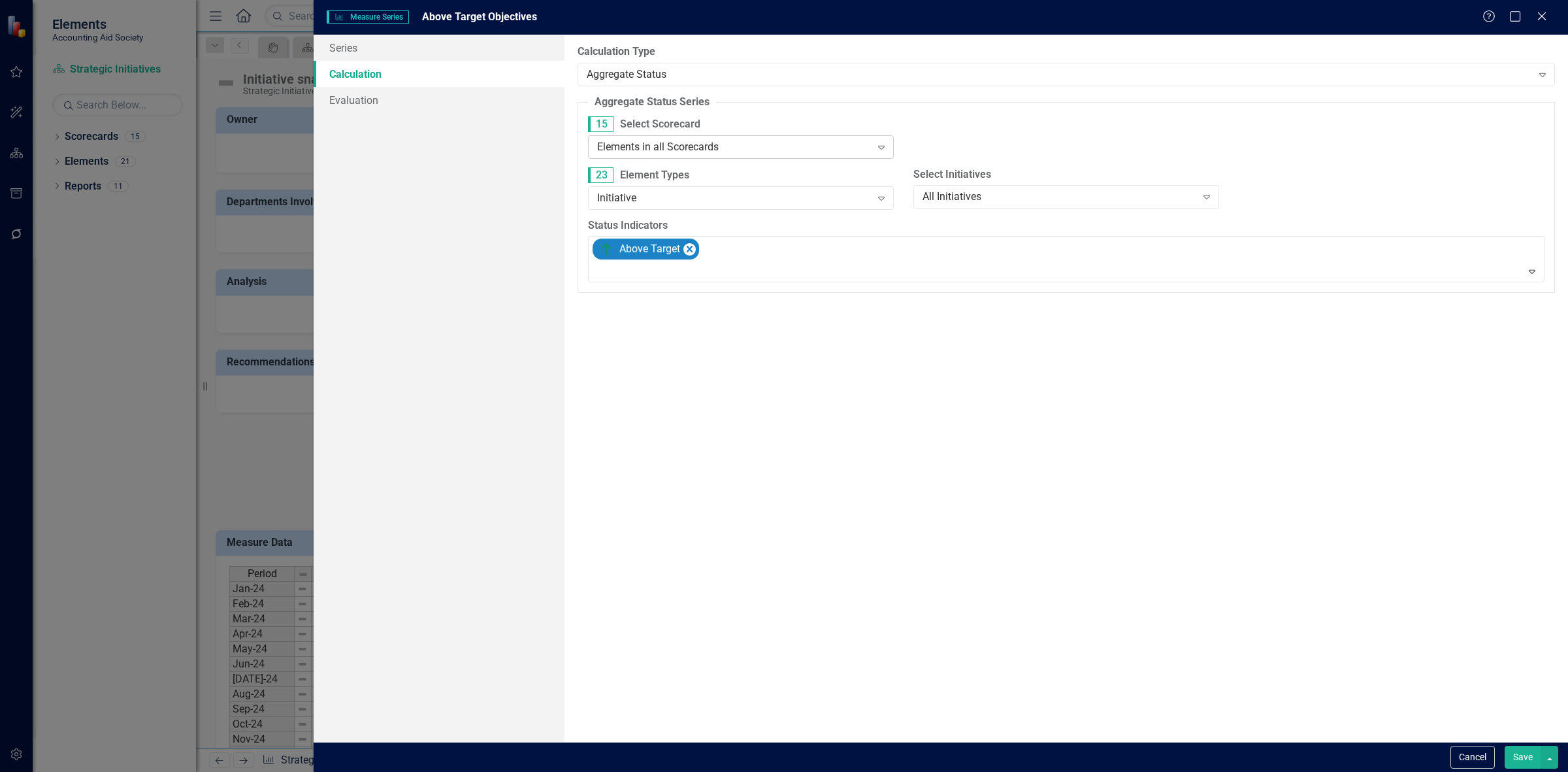
click at [647, 142] on div "Elements in all Scorecards" at bounding box center [734, 146] width 274 height 15
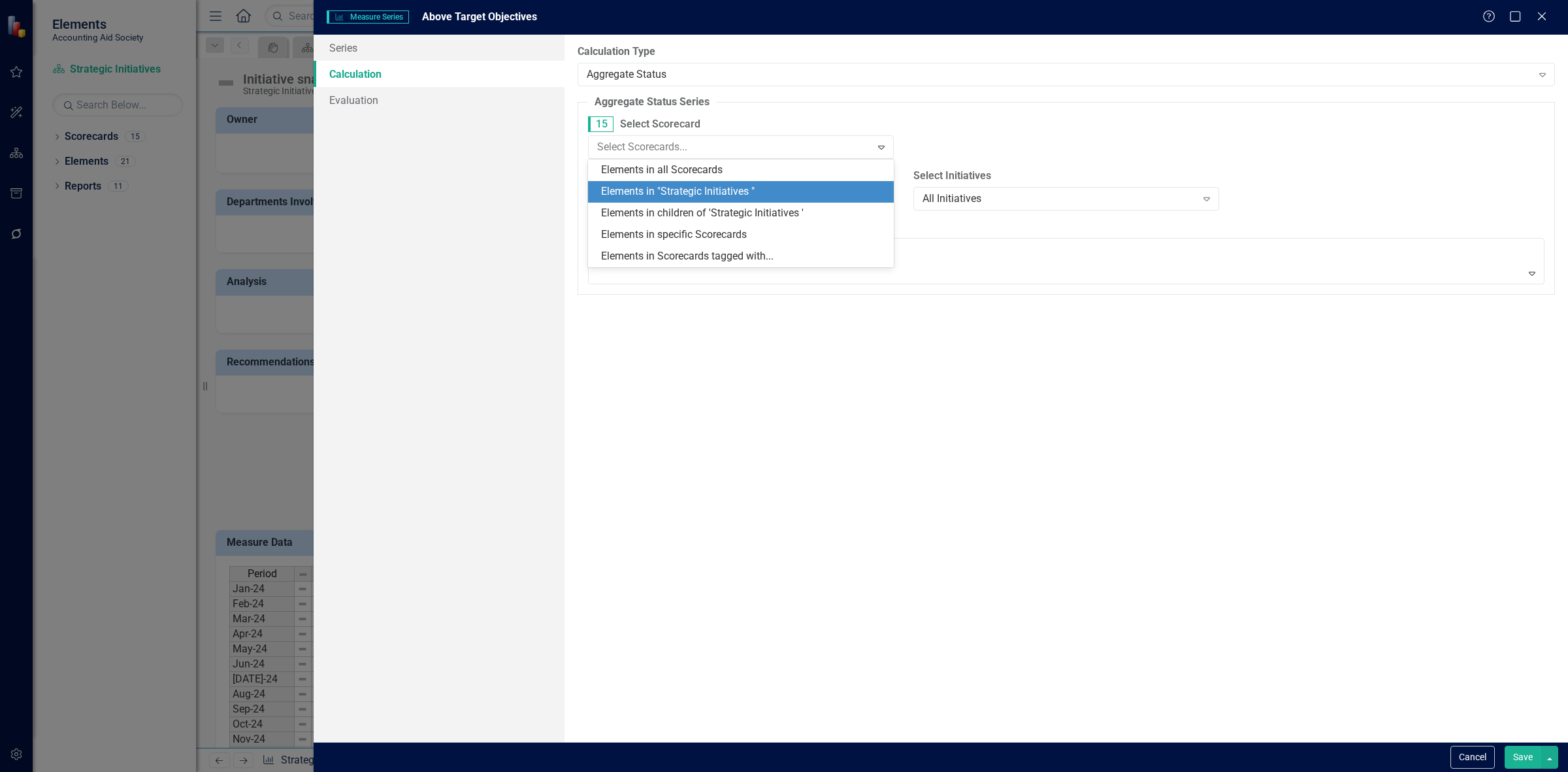
click at [660, 183] on div "Elements in "Strategic Initiatives "" at bounding box center [740, 192] width 306 height 22
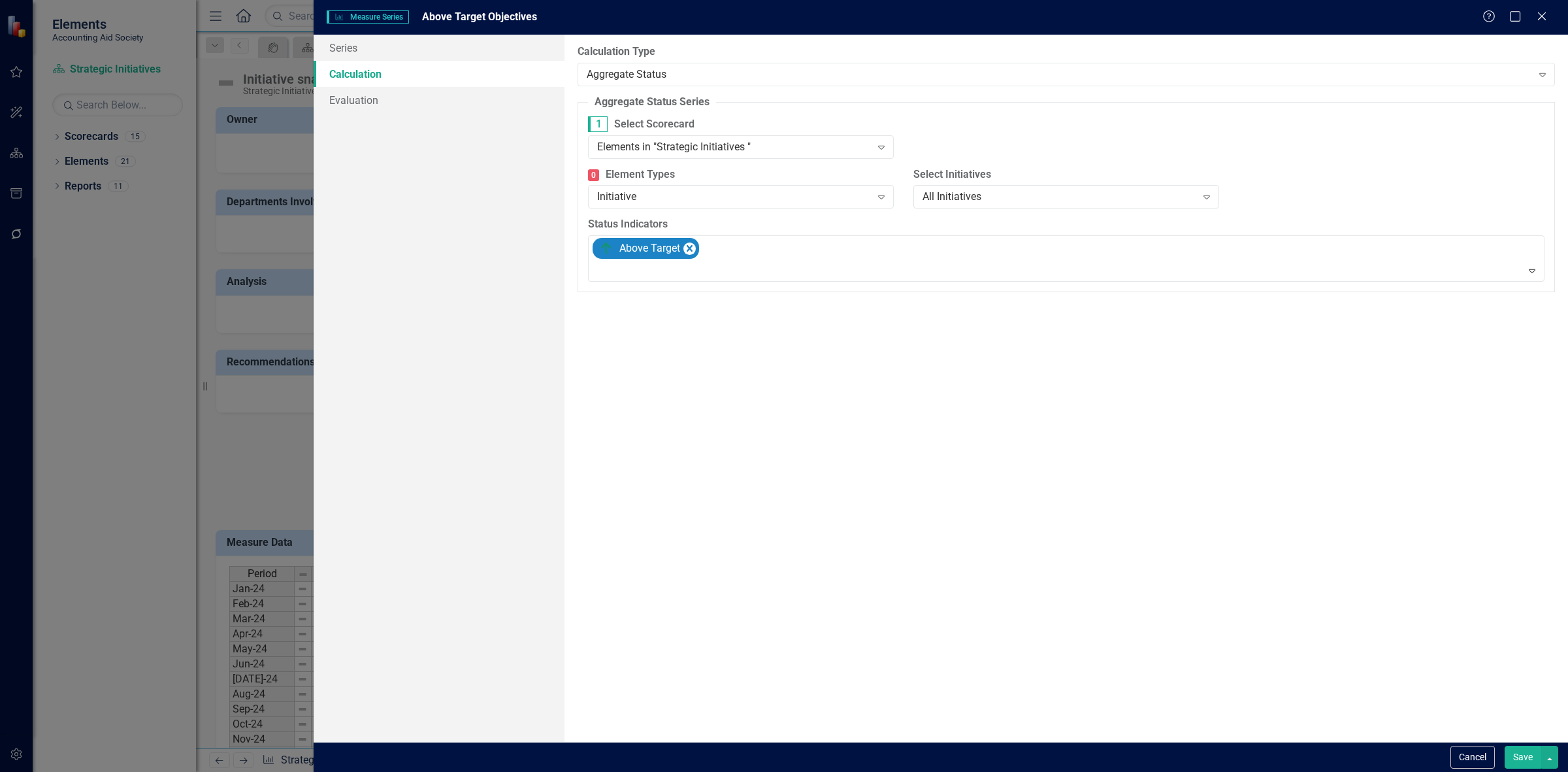
click at [1520, 760] on button "Save" at bounding box center [1522, 757] width 36 height 23
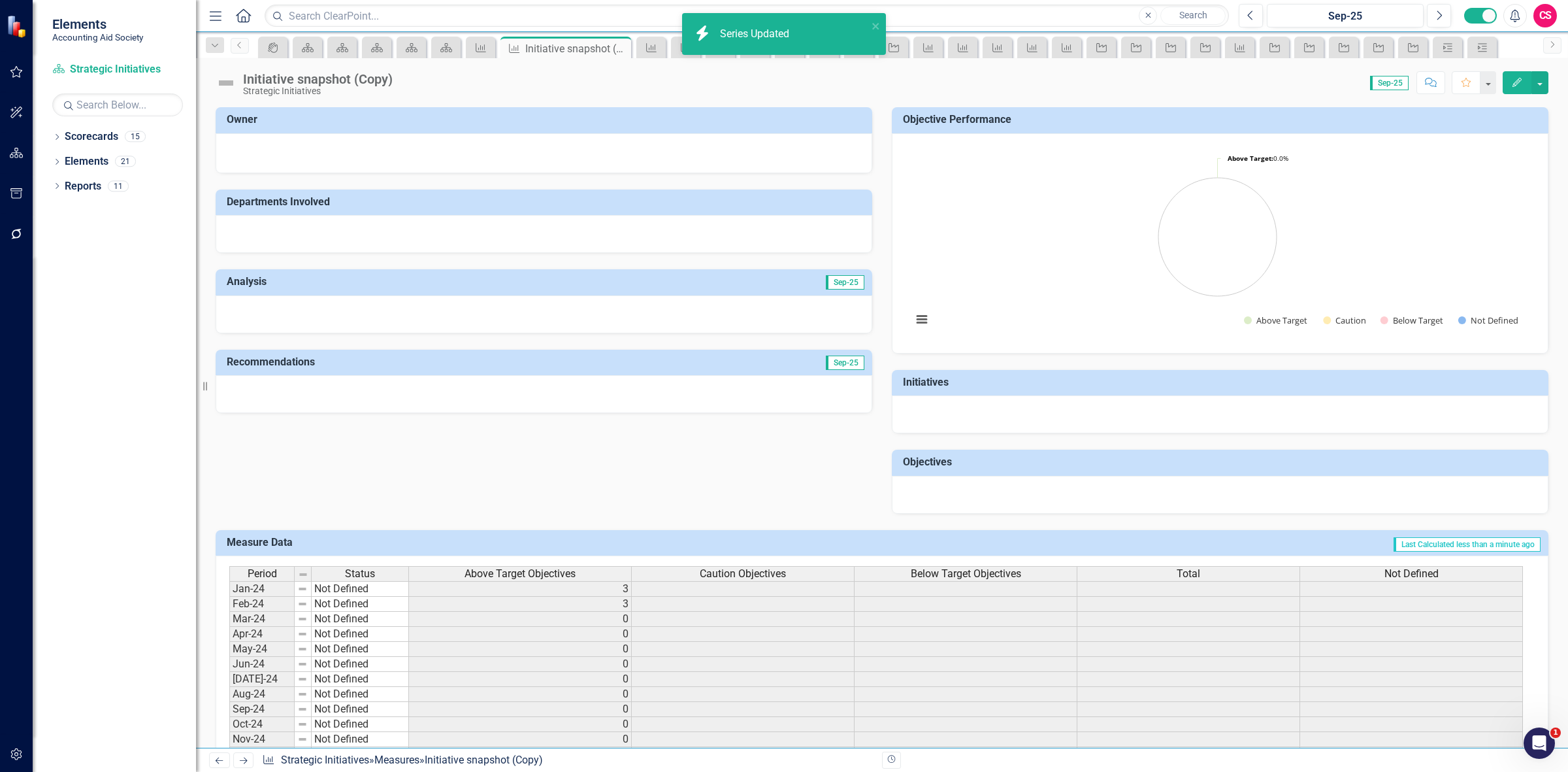
click at [732, 574] on span "Caution Objectives" at bounding box center [743, 573] width 86 height 12
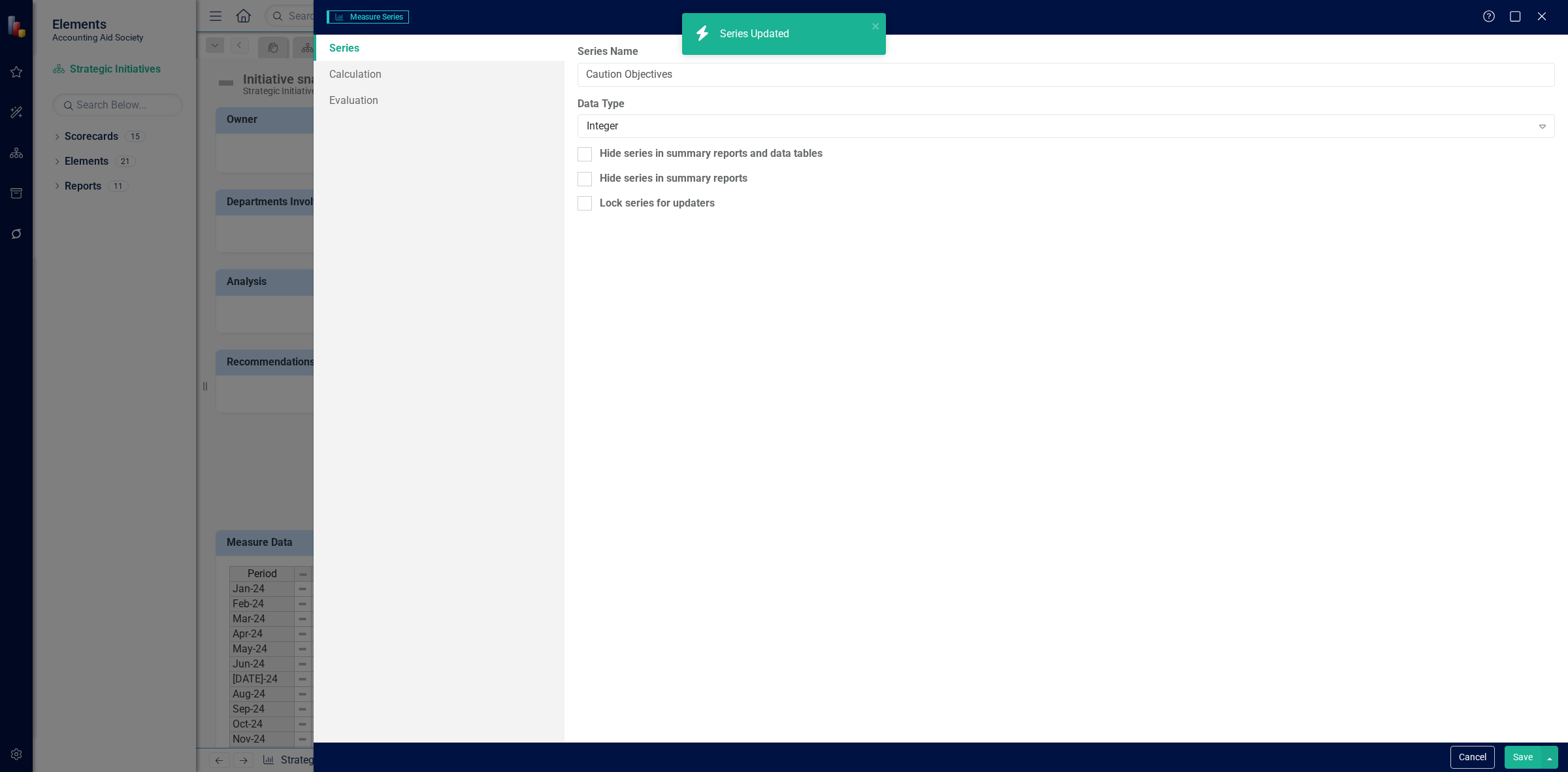
type input "Caution Objectives"
click at [412, 74] on link "Calculation" at bounding box center [439, 74] width 251 height 26
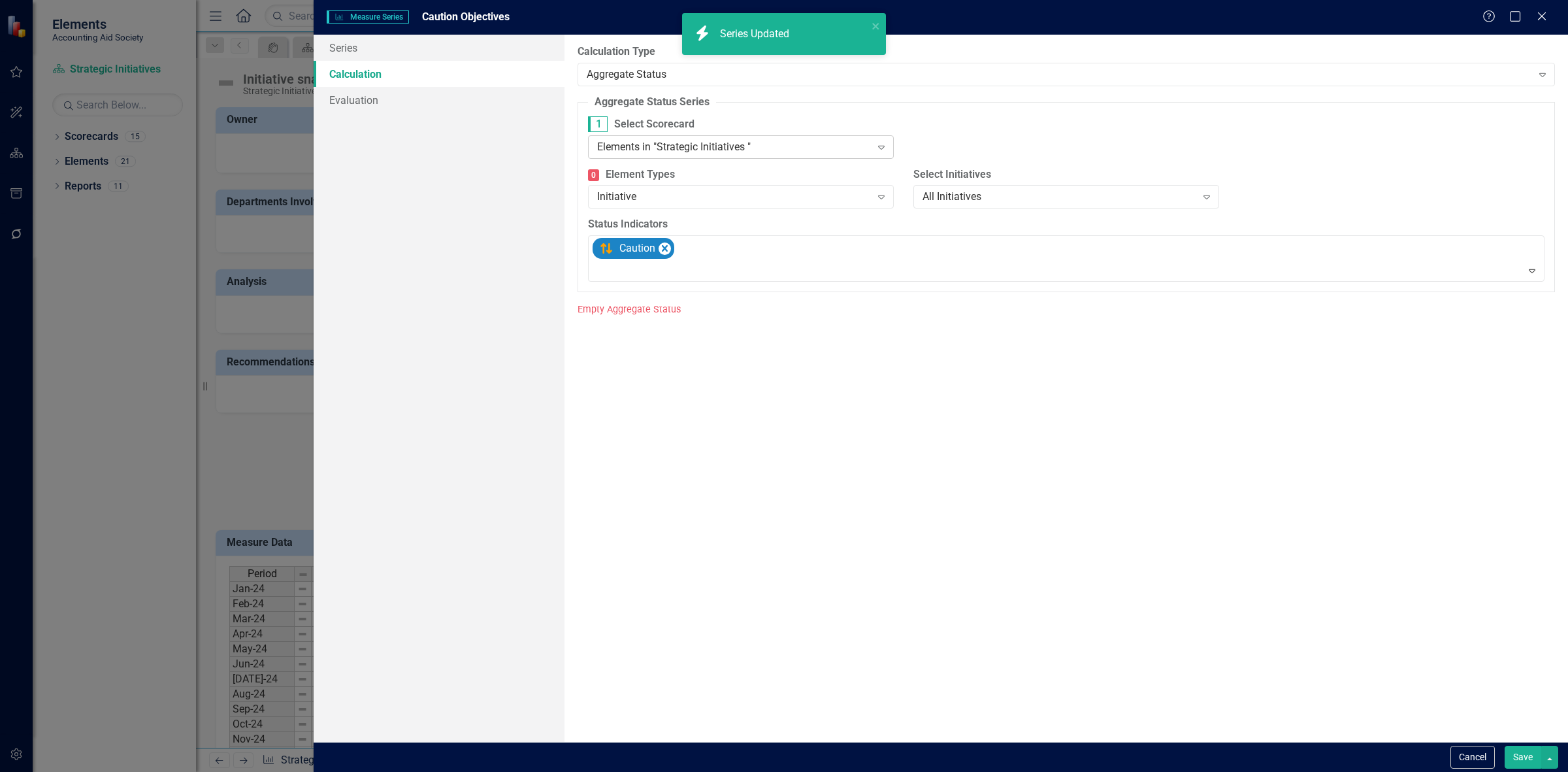
click at [705, 157] on div "Elements in "Strategic Initiatives " Expand" at bounding box center [740, 147] width 306 height 23
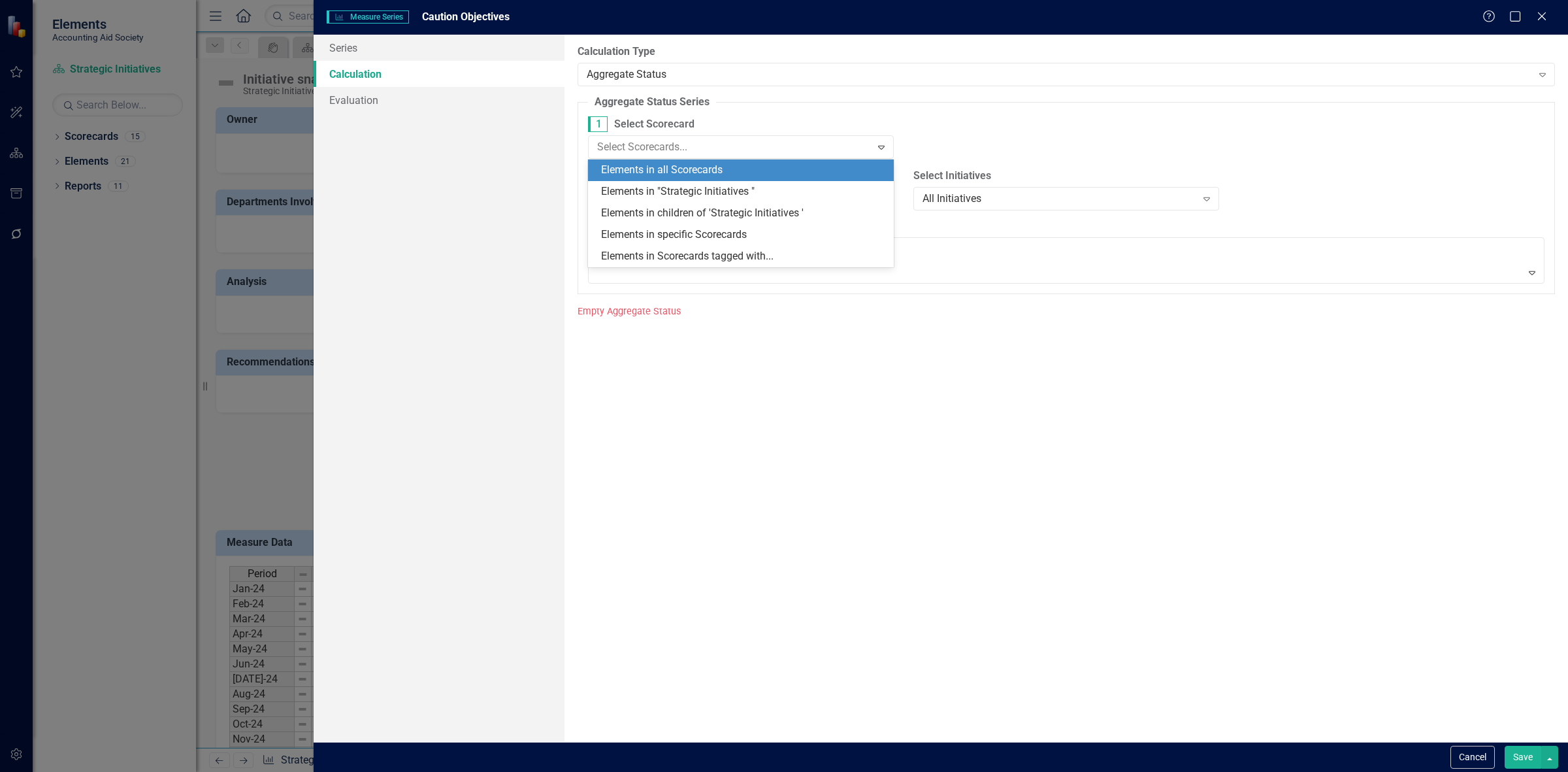
click at [699, 172] on div "Elements in all Scorecards" at bounding box center [743, 170] width 285 height 15
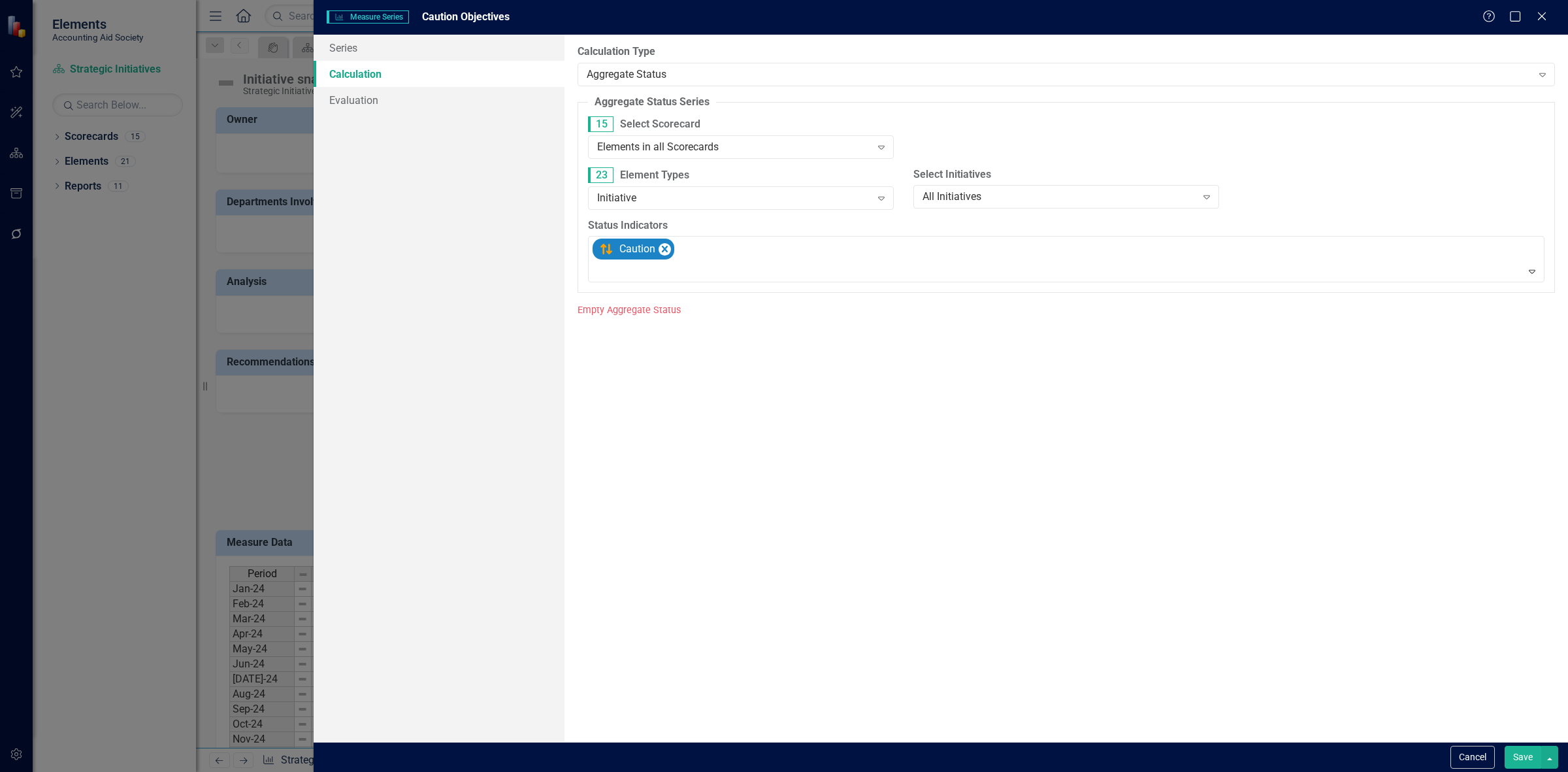
click at [1517, 752] on button "Save" at bounding box center [1522, 757] width 36 height 23
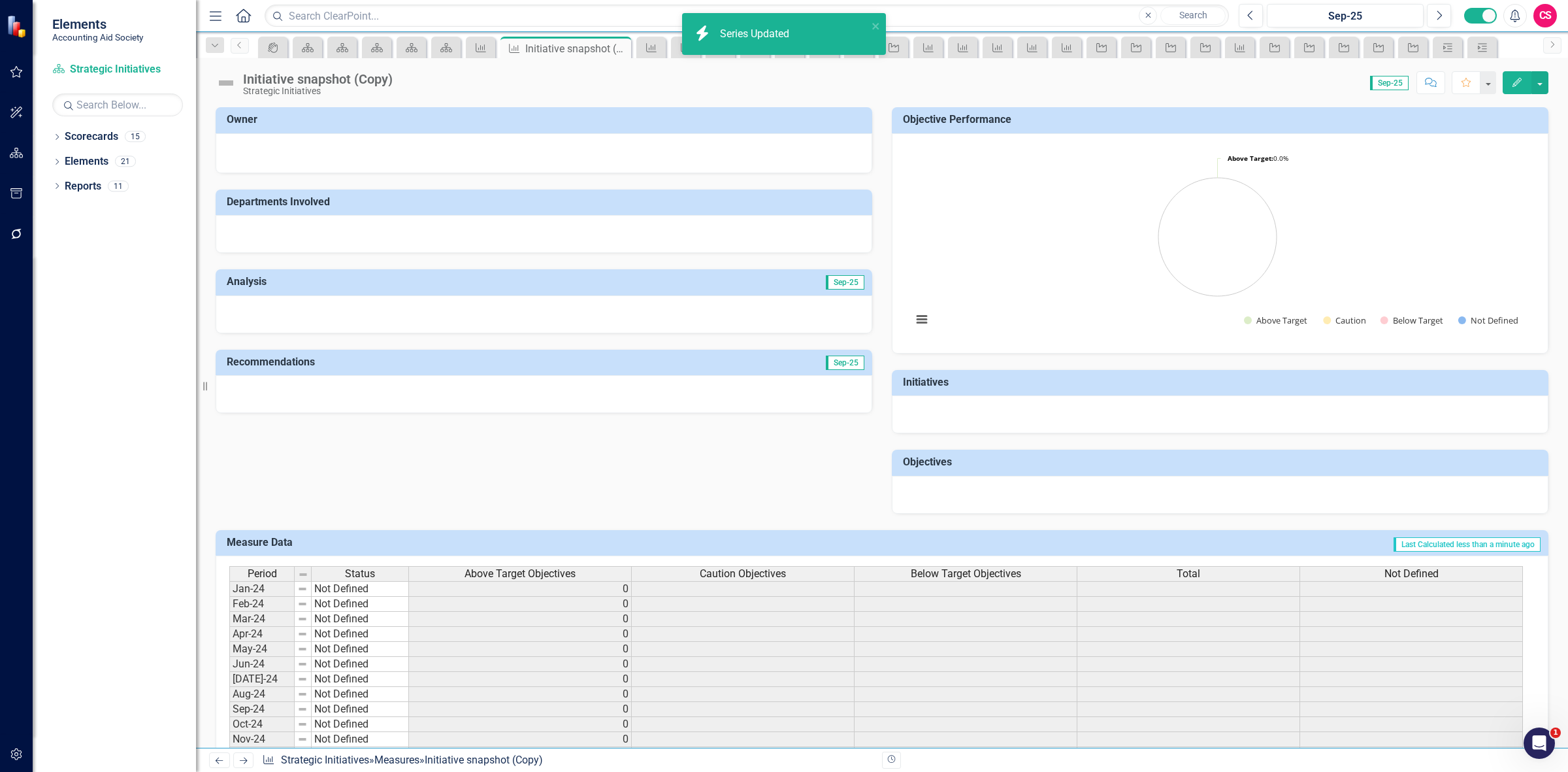
click at [742, 571] on span "Caution Objectives" at bounding box center [743, 573] width 86 height 12
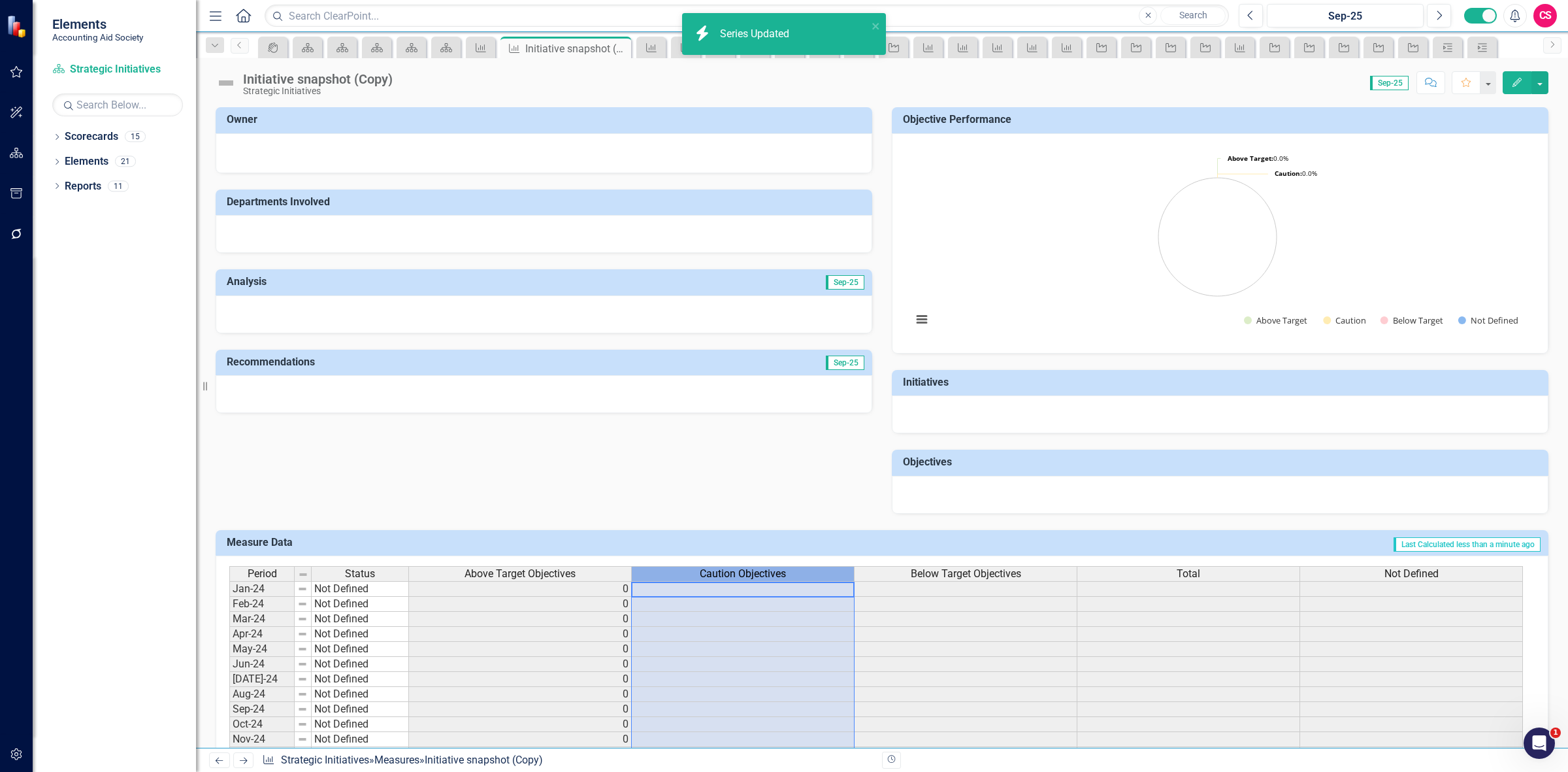
click at [742, 571] on span "Caution Objectives" at bounding box center [743, 573] width 86 height 12
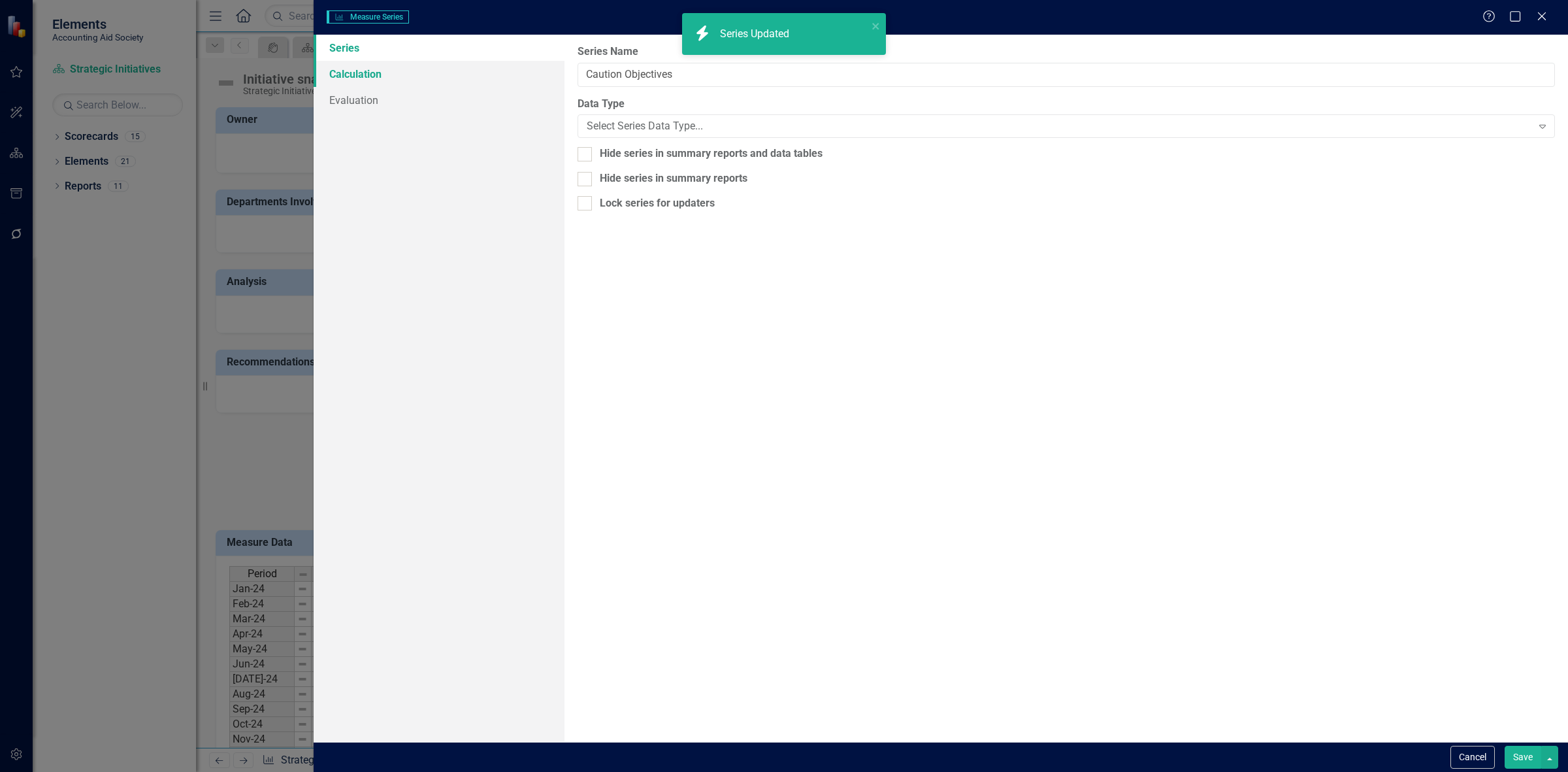
click at [387, 65] on link "Calculation" at bounding box center [439, 74] width 251 height 26
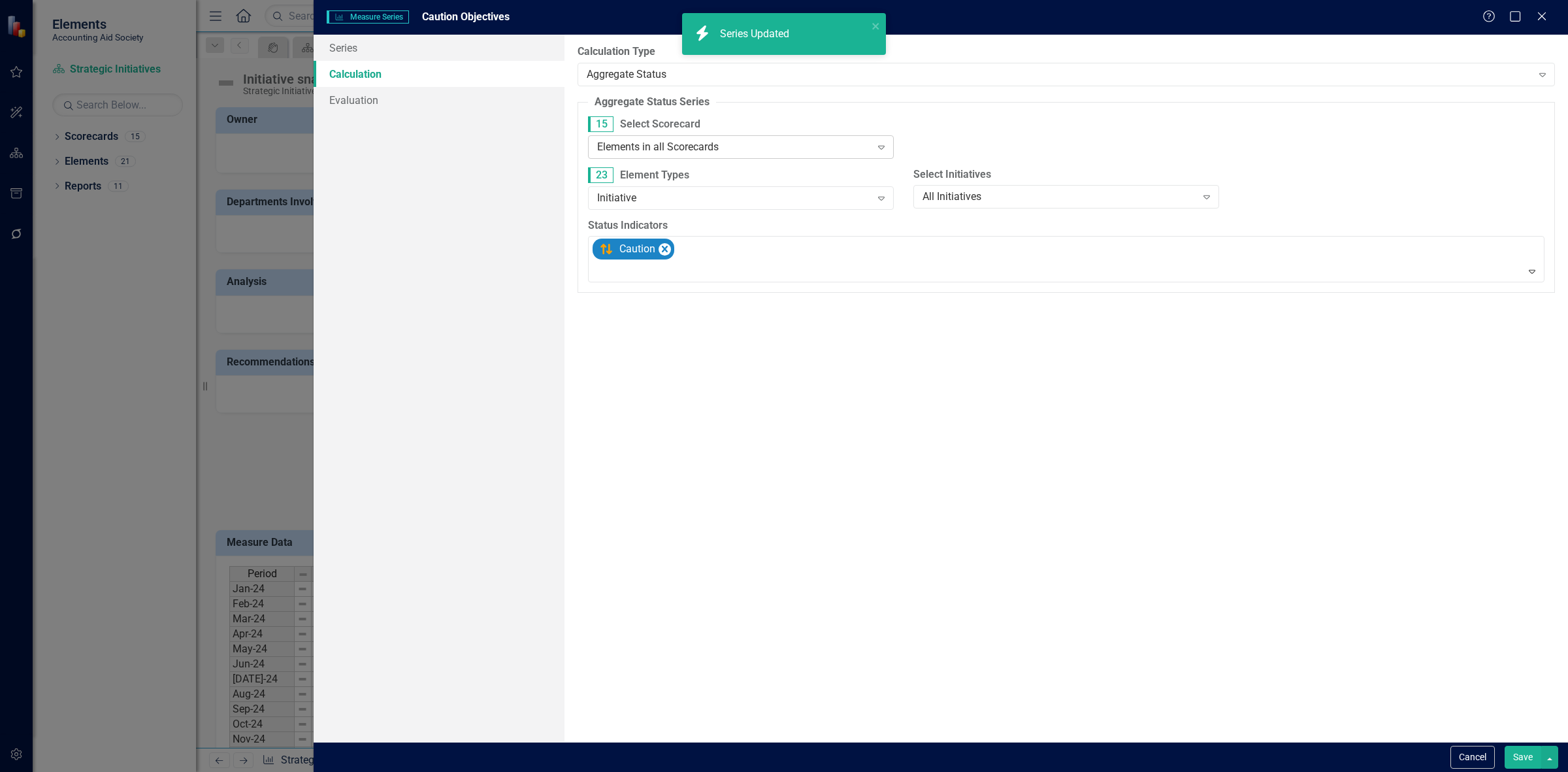
click at [668, 149] on div "Elements in all Scorecards" at bounding box center [734, 146] width 274 height 15
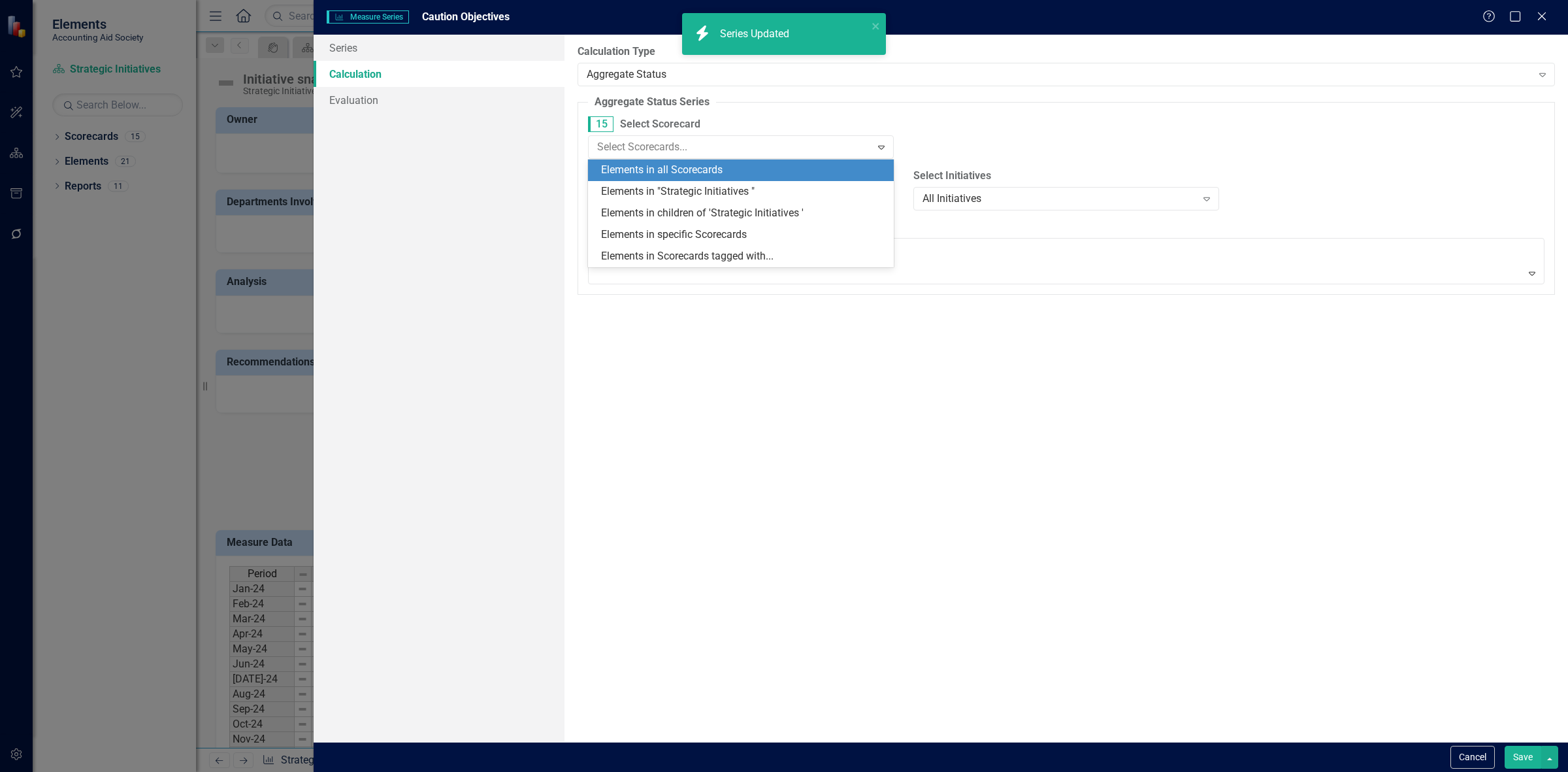
click at [677, 190] on div "Elements in "Strategic Initiatives "" at bounding box center [743, 191] width 285 height 15
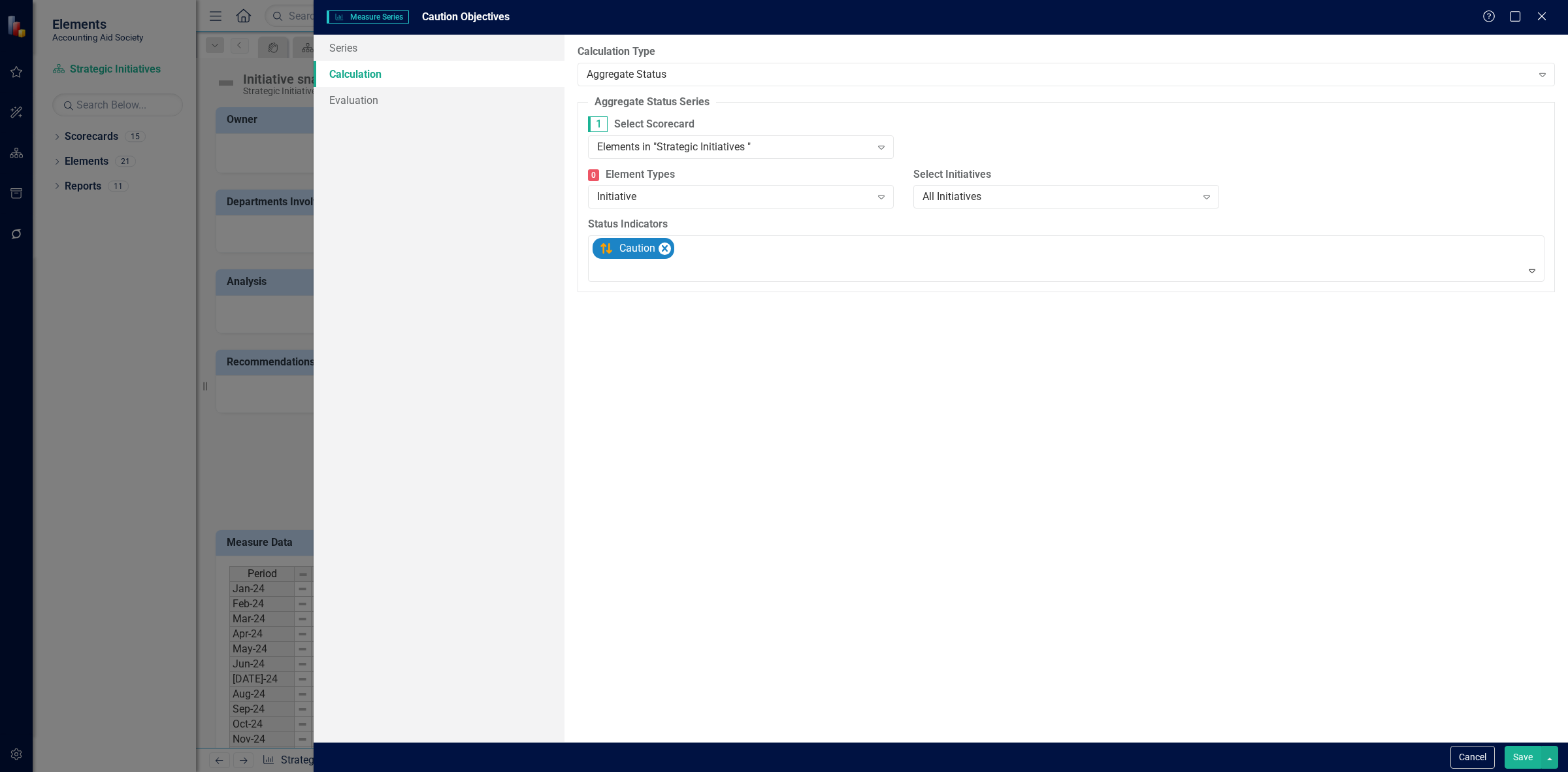
click at [1514, 757] on button "Save" at bounding box center [1522, 757] width 36 height 23
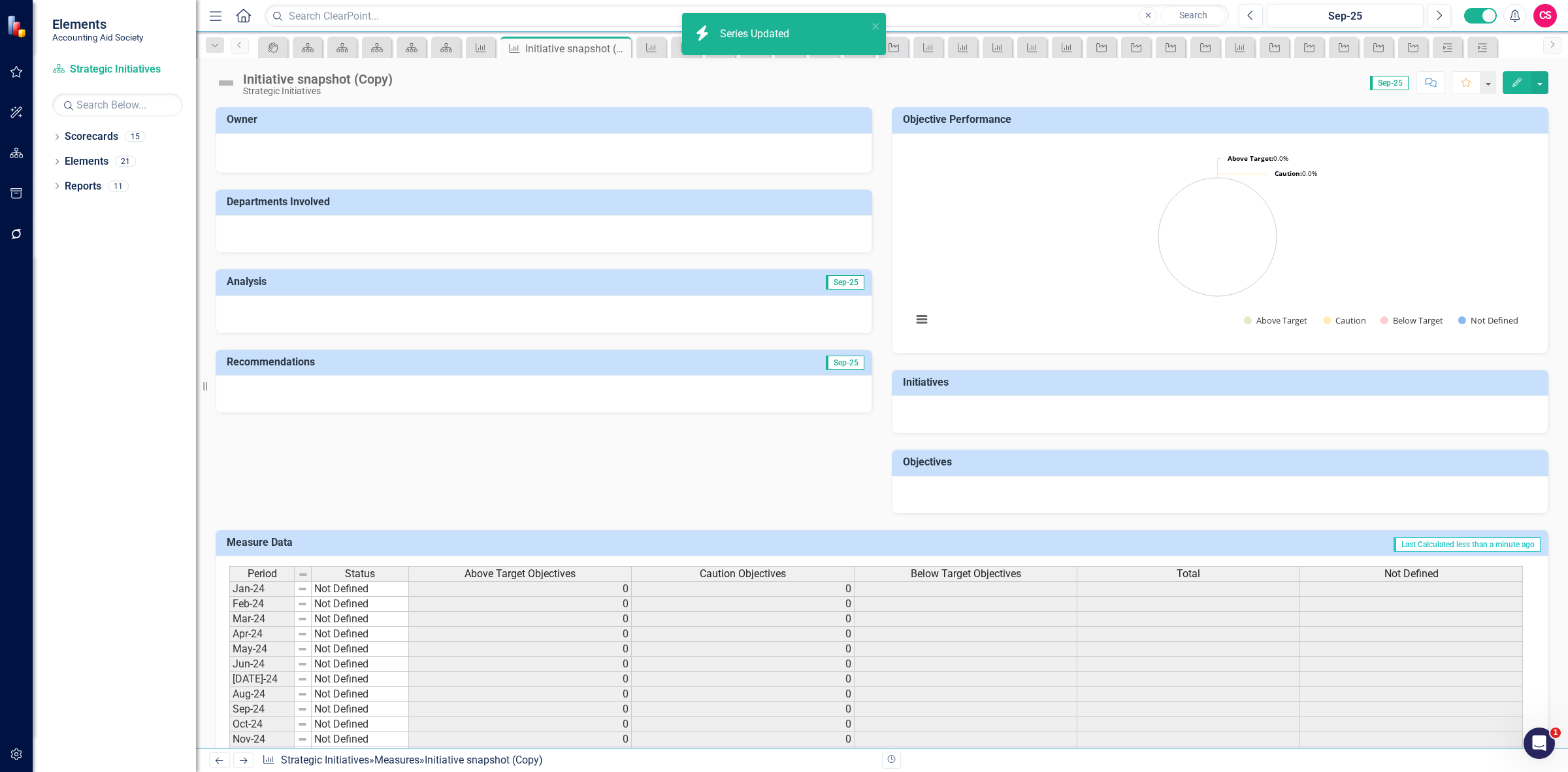
click at [1001, 575] on span "Below Target Objectives" at bounding box center [966, 573] width 111 height 12
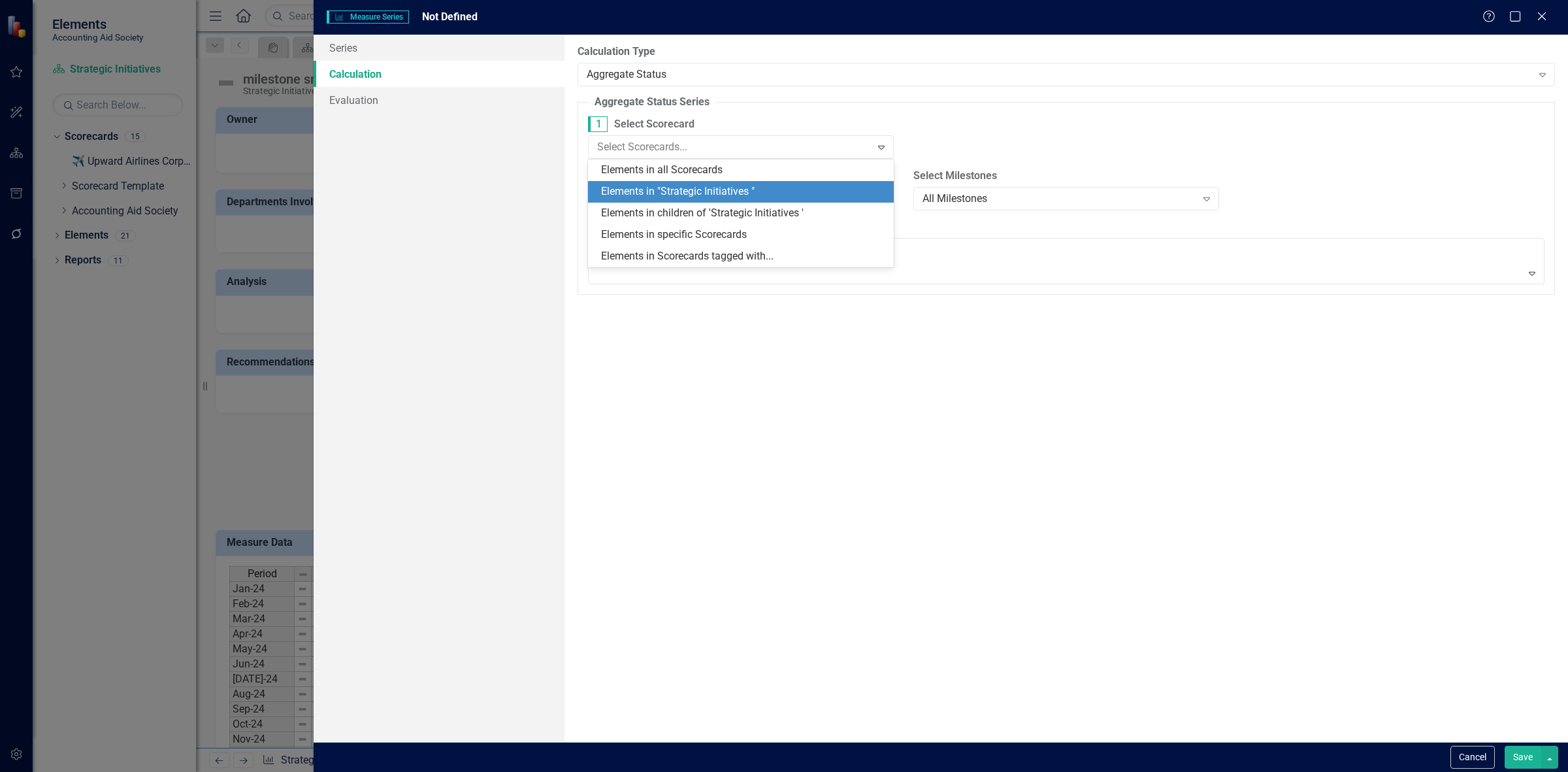
scroll to position [0, 8]
click at [694, 194] on div "Elements in "Strategic Initiatives "" at bounding box center [743, 191] width 285 height 15
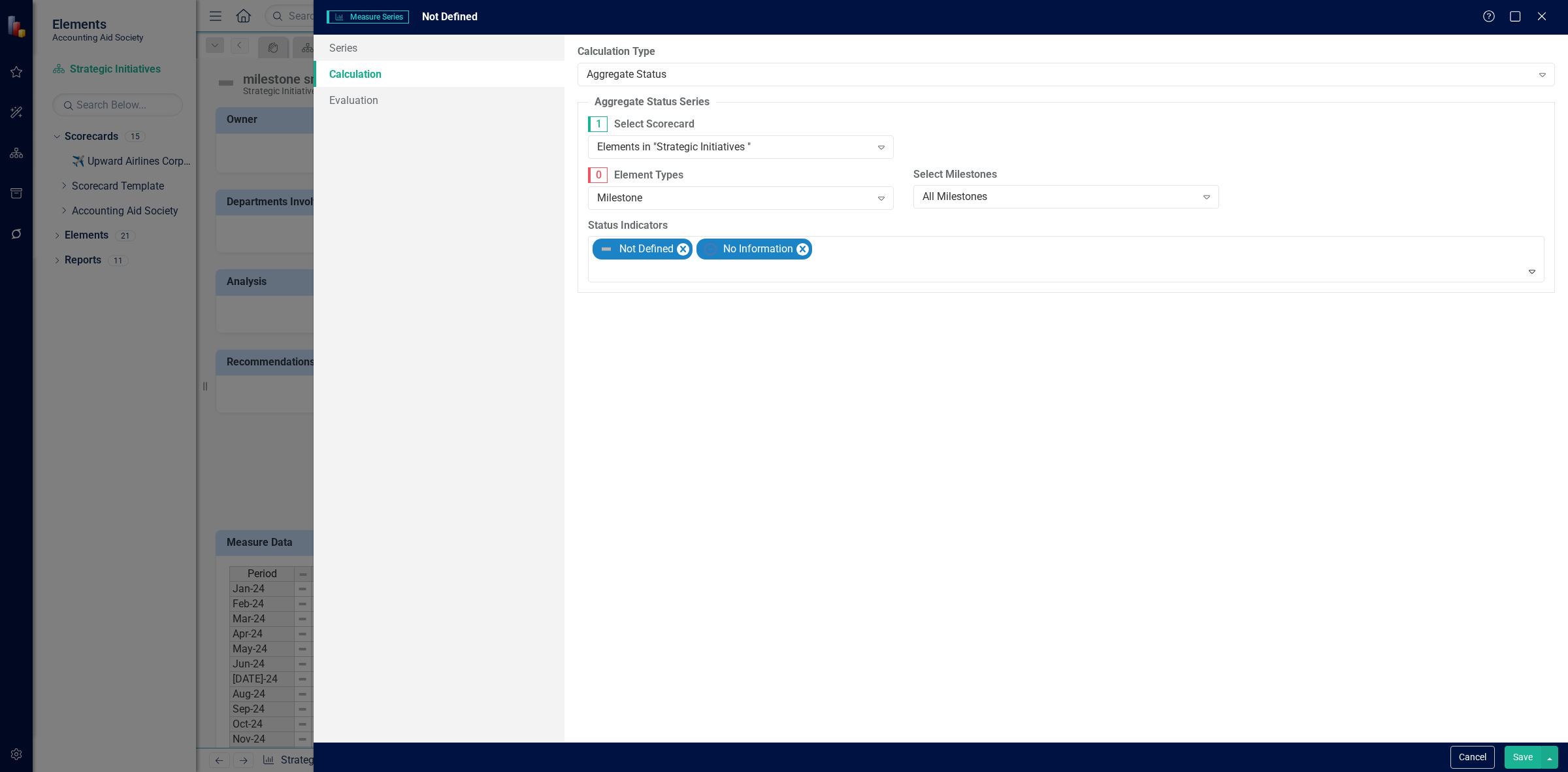
click at [1507, 755] on button "Save" at bounding box center [1522, 757] width 36 height 23
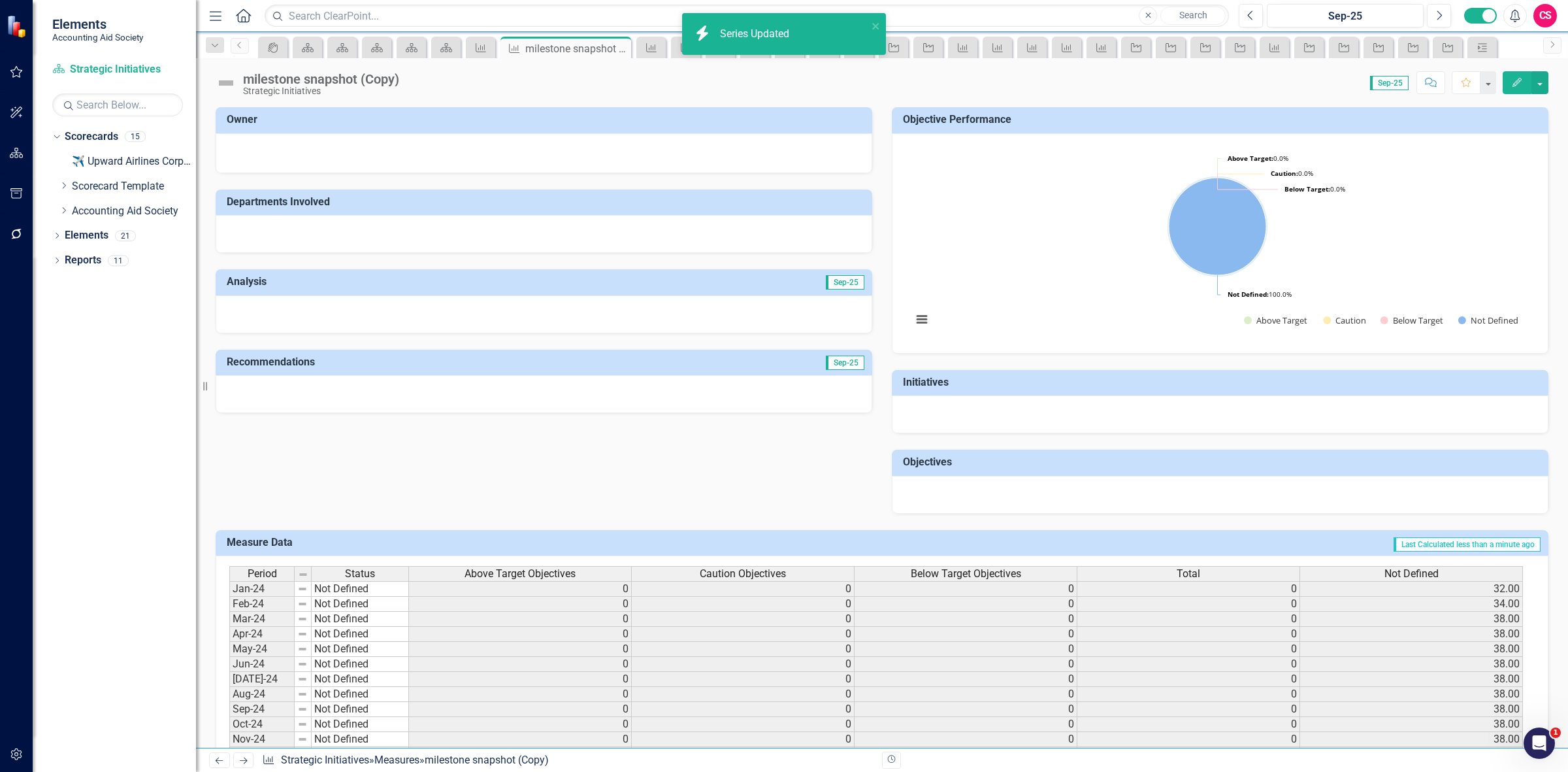
click at [1465, 618] on td "38.00" at bounding box center [1412, 619] width 223 height 15
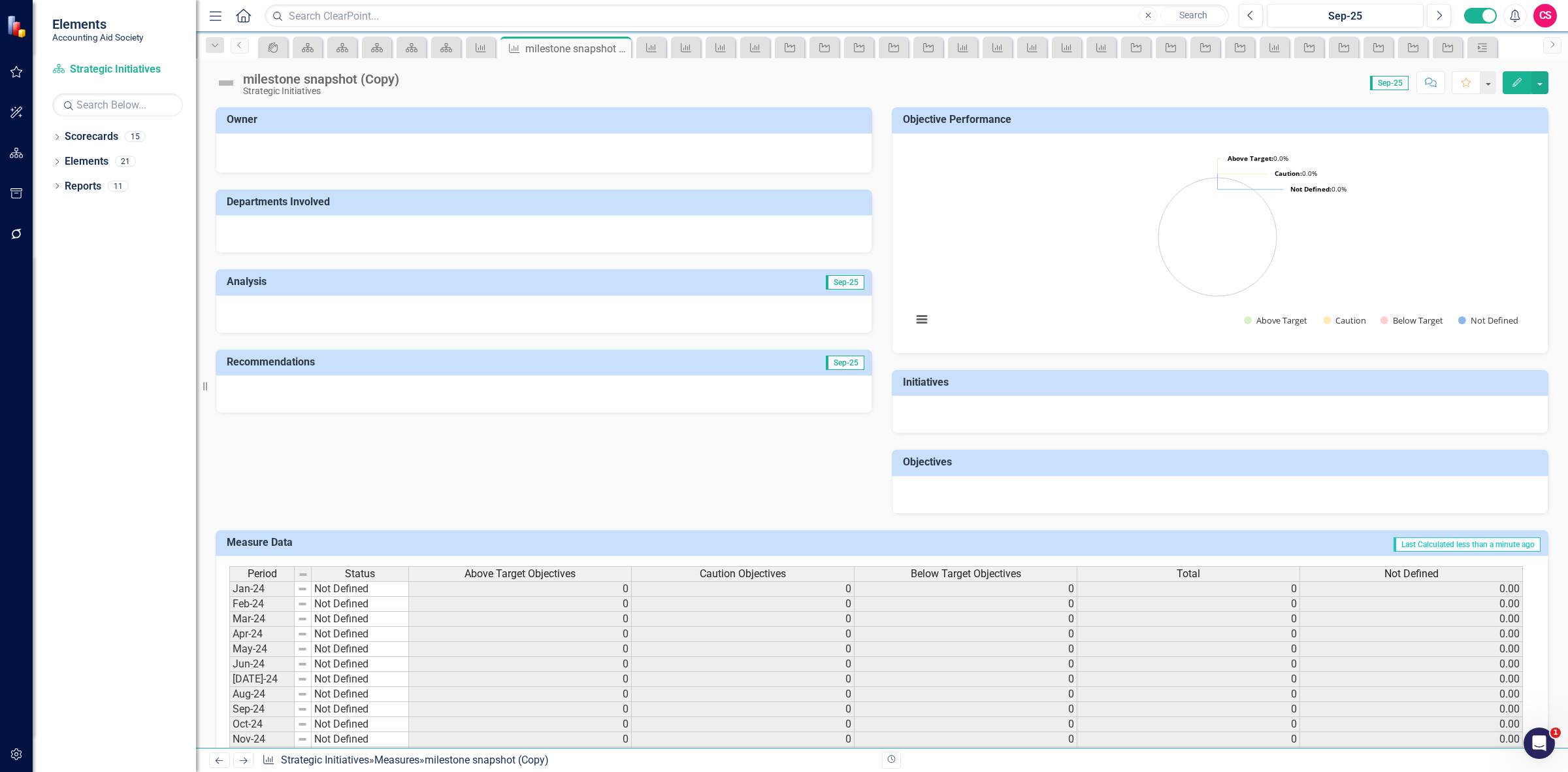
click at [412, 87] on div "Score: N/A Sep-25 Completed Comment Favorite Edit" at bounding box center [977, 82] width 1143 height 22
click at [397, 69] on div "milestone snapshot (Copy) Strategic Initiatives Score: N/A Sep-25 Completed Com…" at bounding box center [882, 77] width 1372 height 39
click at [418, 80] on div "Score: N/A Sep-25 Completed Comment Favorite Edit" at bounding box center [977, 82] width 1143 height 22
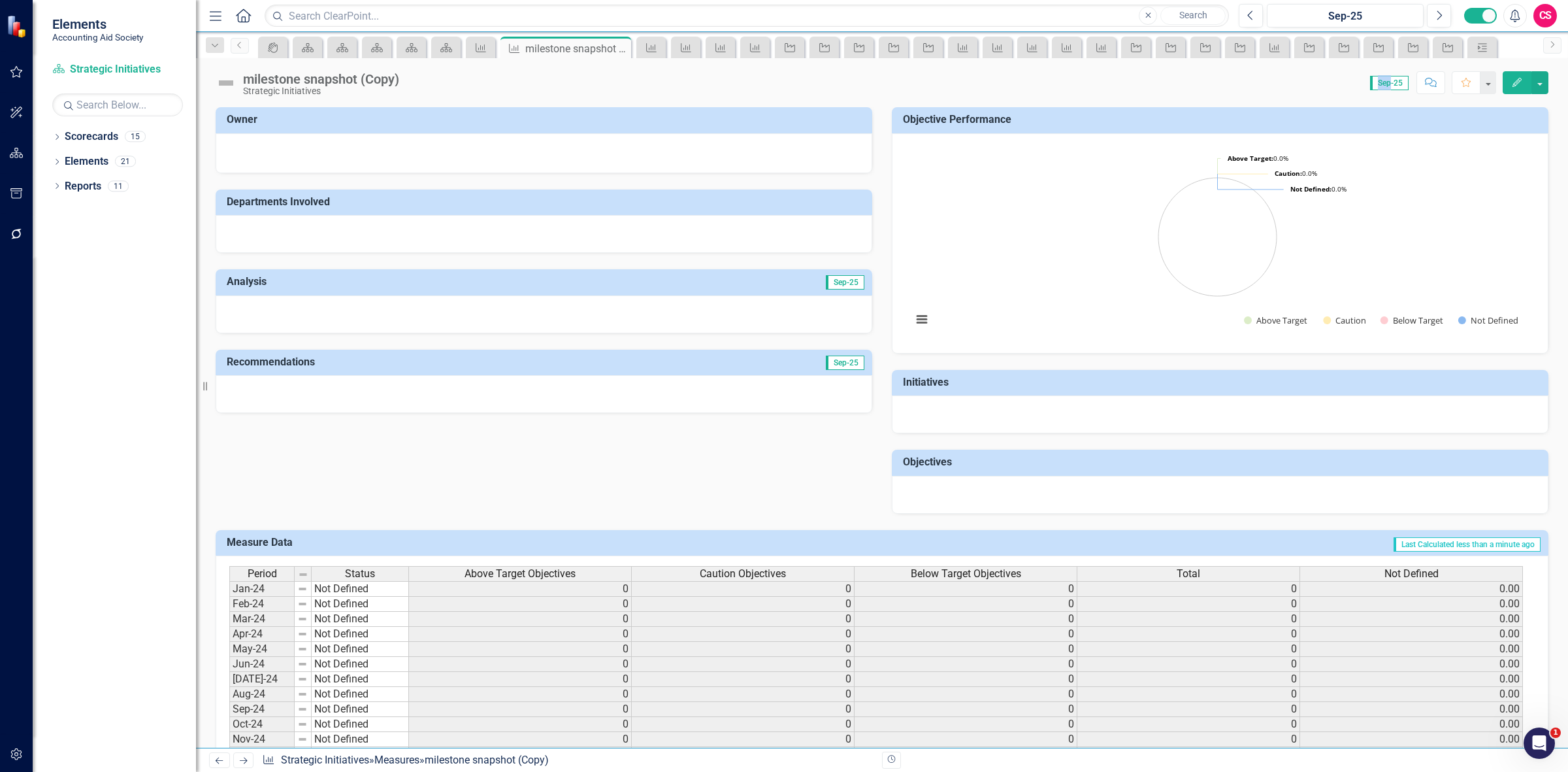
click at [418, 80] on div "Score: N/A Sep-25 Completed Comment Favorite Edit" at bounding box center [977, 82] width 1143 height 22
click at [393, 74] on div "milestone snapshot (Copy)" at bounding box center [321, 79] width 156 height 15
click at [393, 74] on div "milestone snapshot (Copy)" at bounding box center [321, 79] width 156 height 15
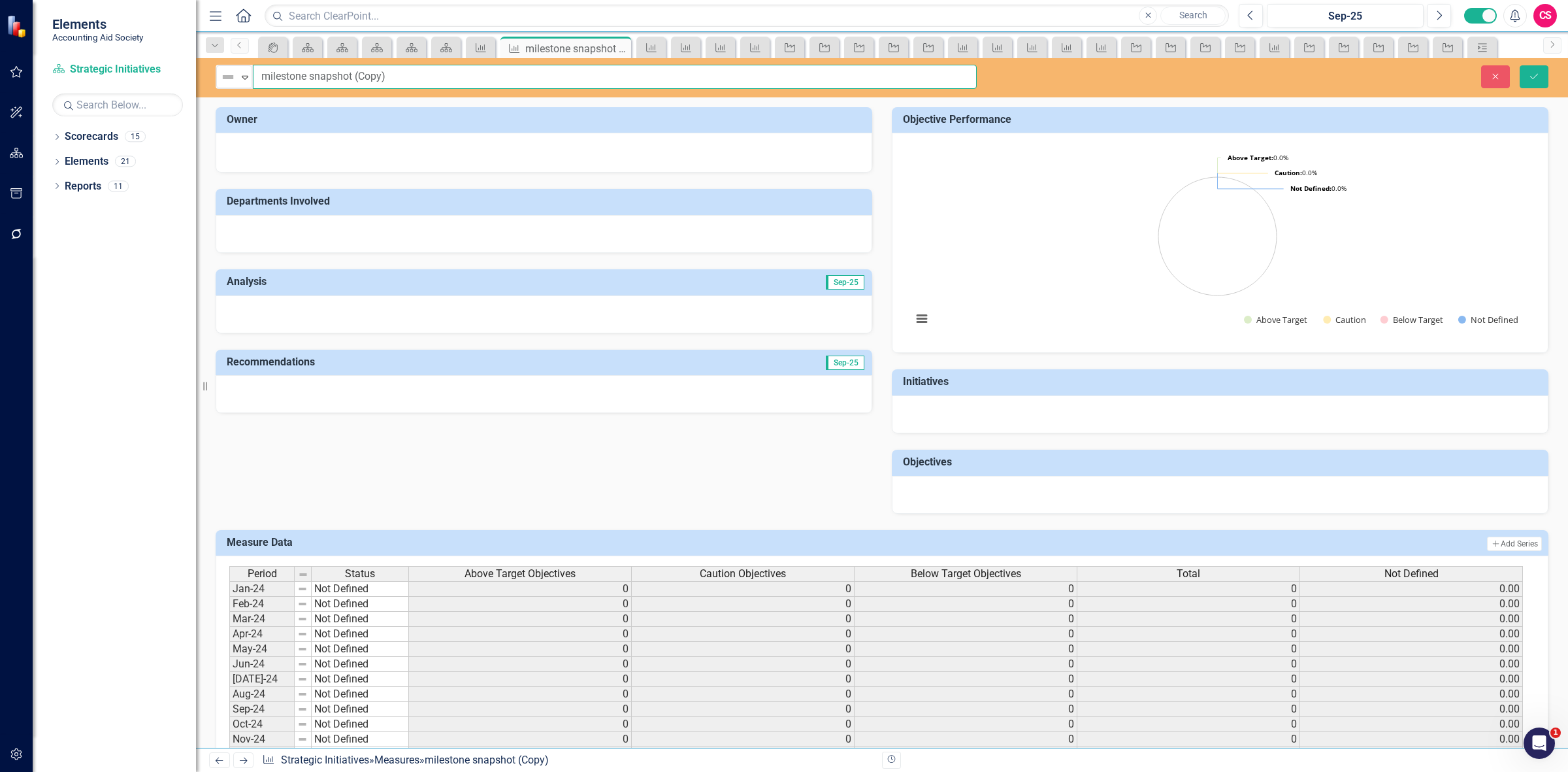
click at [393, 74] on input "milestone snapshot (Copy)" at bounding box center [615, 77] width 724 height 24
type input "milestone snapshot"
click at [1530, 89] on div "Not Defined Expand milestone snapshot Close Save" at bounding box center [882, 77] width 1372 height 24
click at [1529, 81] on icon "Save" at bounding box center [1534, 77] width 12 height 9
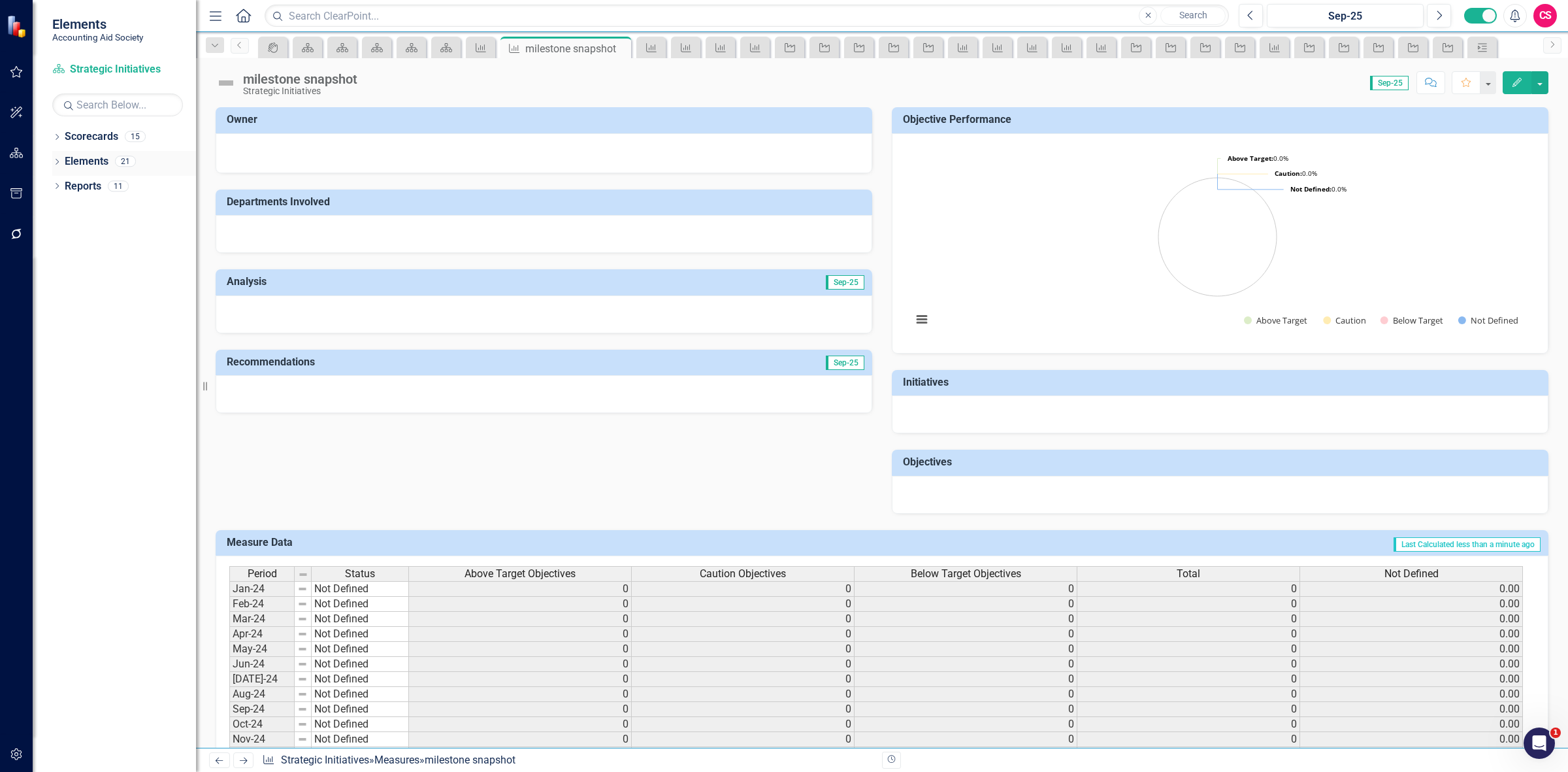
click at [83, 155] on link "Elements" at bounding box center [87, 161] width 44 height 15
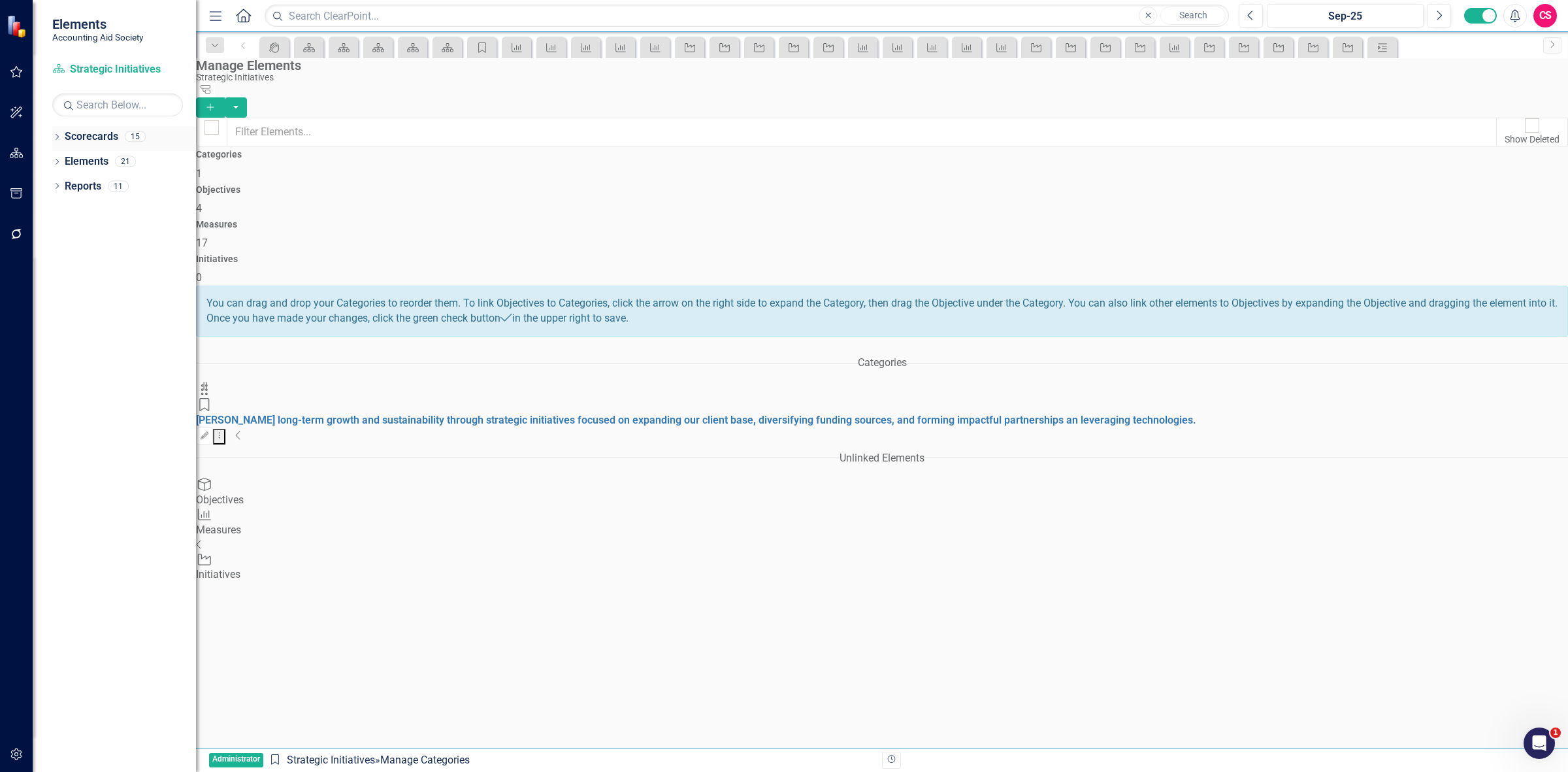
click at [57, 138] on icon at bounding box center [57, 137] width 3 height 6
click at [57, 187] on div "Dropdown Scorecards 15 ✈️ Upward Airlines Corporate Dropdown Scorecard Template…" at bounding box center [114, 175] width 163 height 98
click at [49, 187] on icon "Dropdown" at bounding box center [44, 186] width 10 height 8
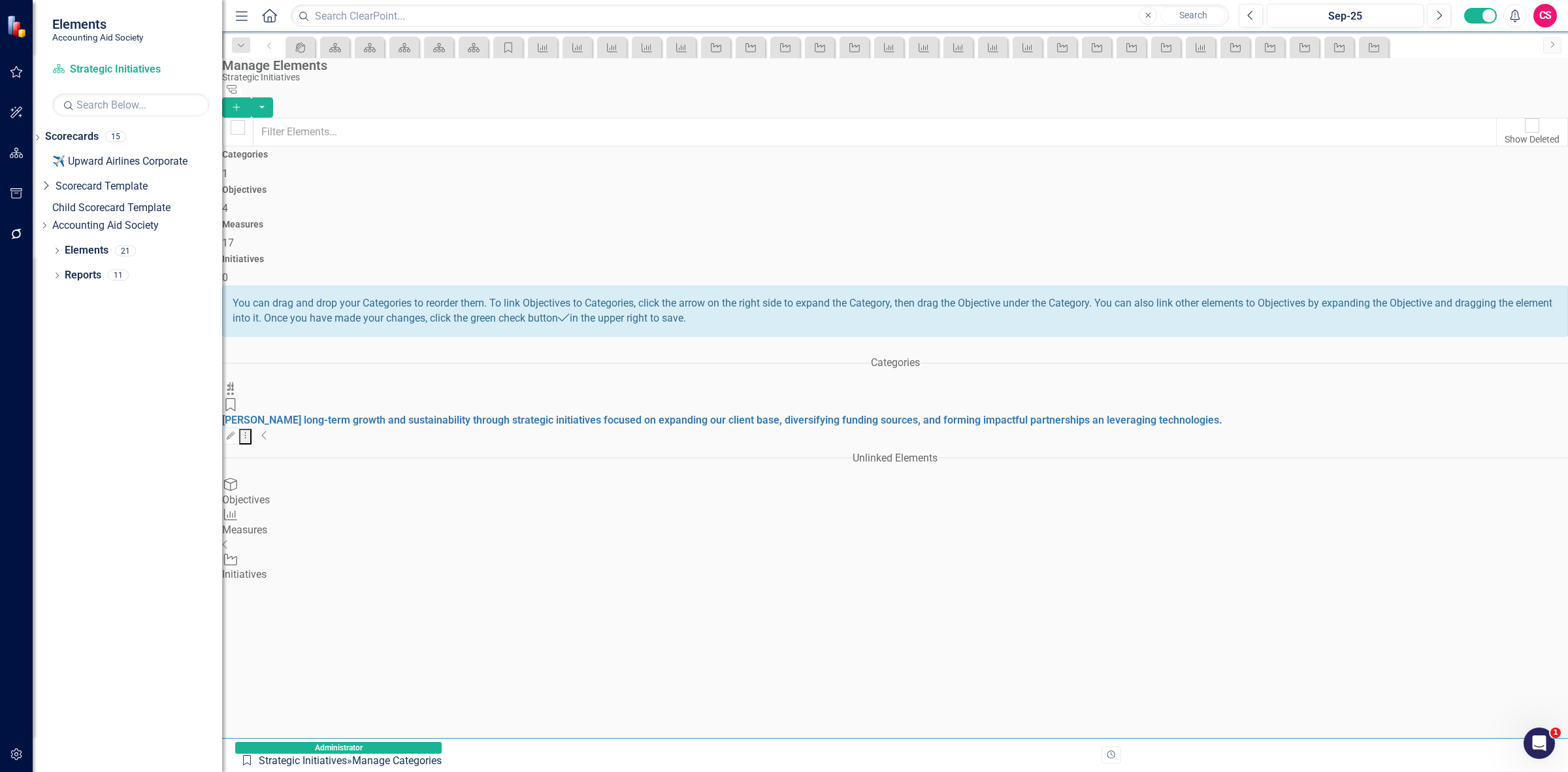
drag, startPoint x: 197, startPoint y: 190, endPoint x: 211, endPoint y: 187, distance: 14.3
click at [222, 187] on div "Resize" at bounding box center [228, 386] width 11 height 772
